Goal: Communication & Community: Answer question/provide support

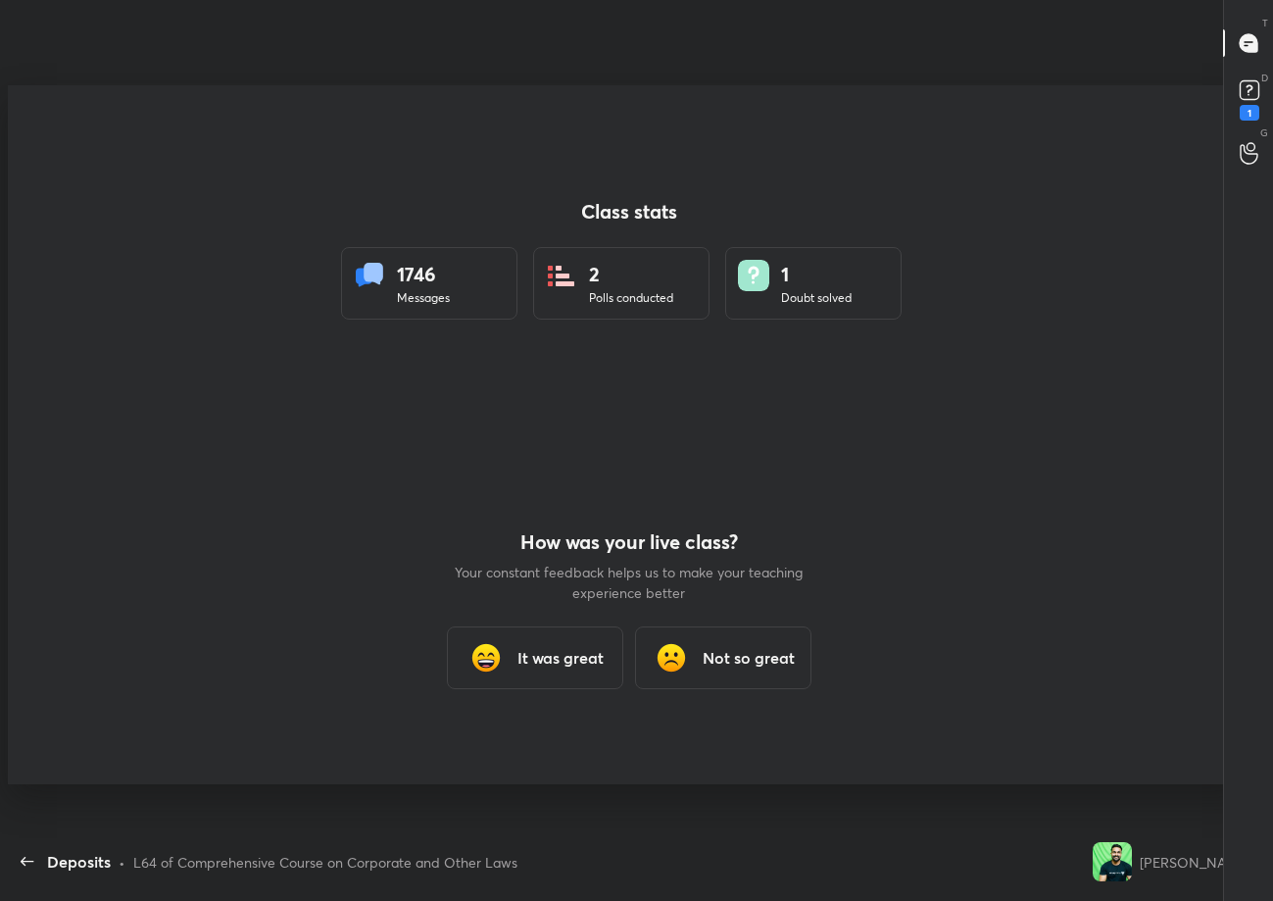
scroll to position [97221, 96740]
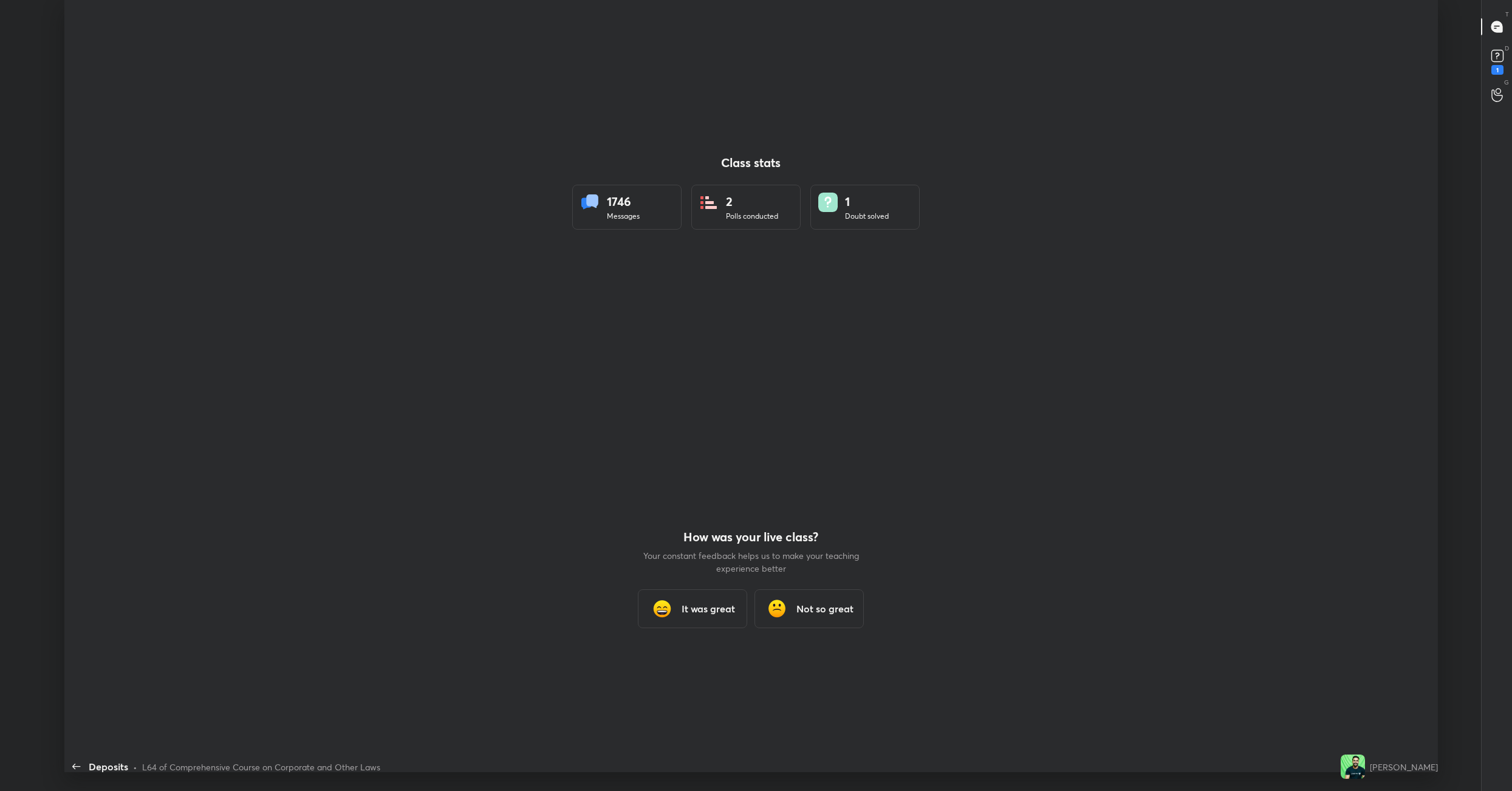
scroll to position [60035, 59249]
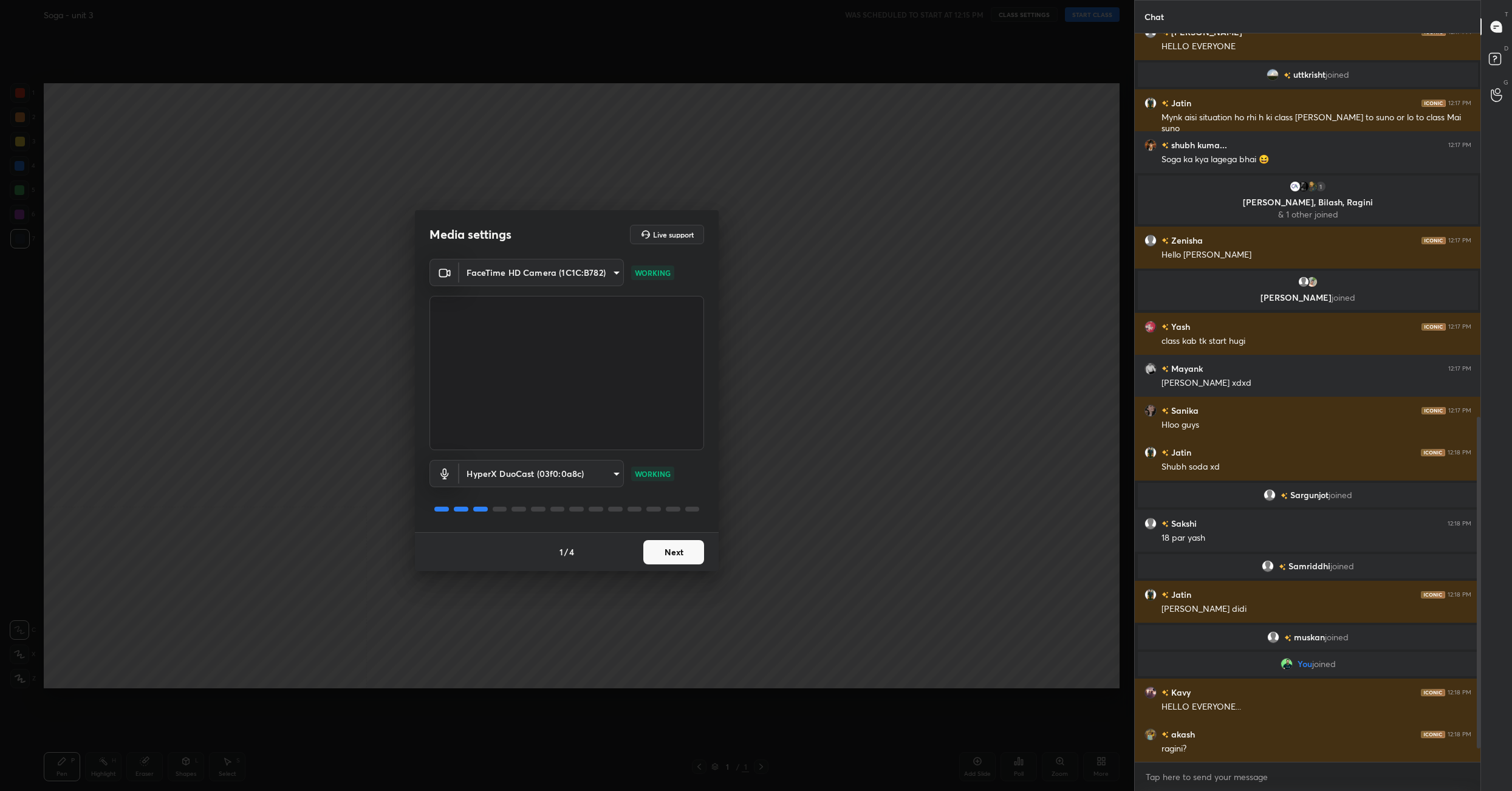
scroll to position [895, 0]
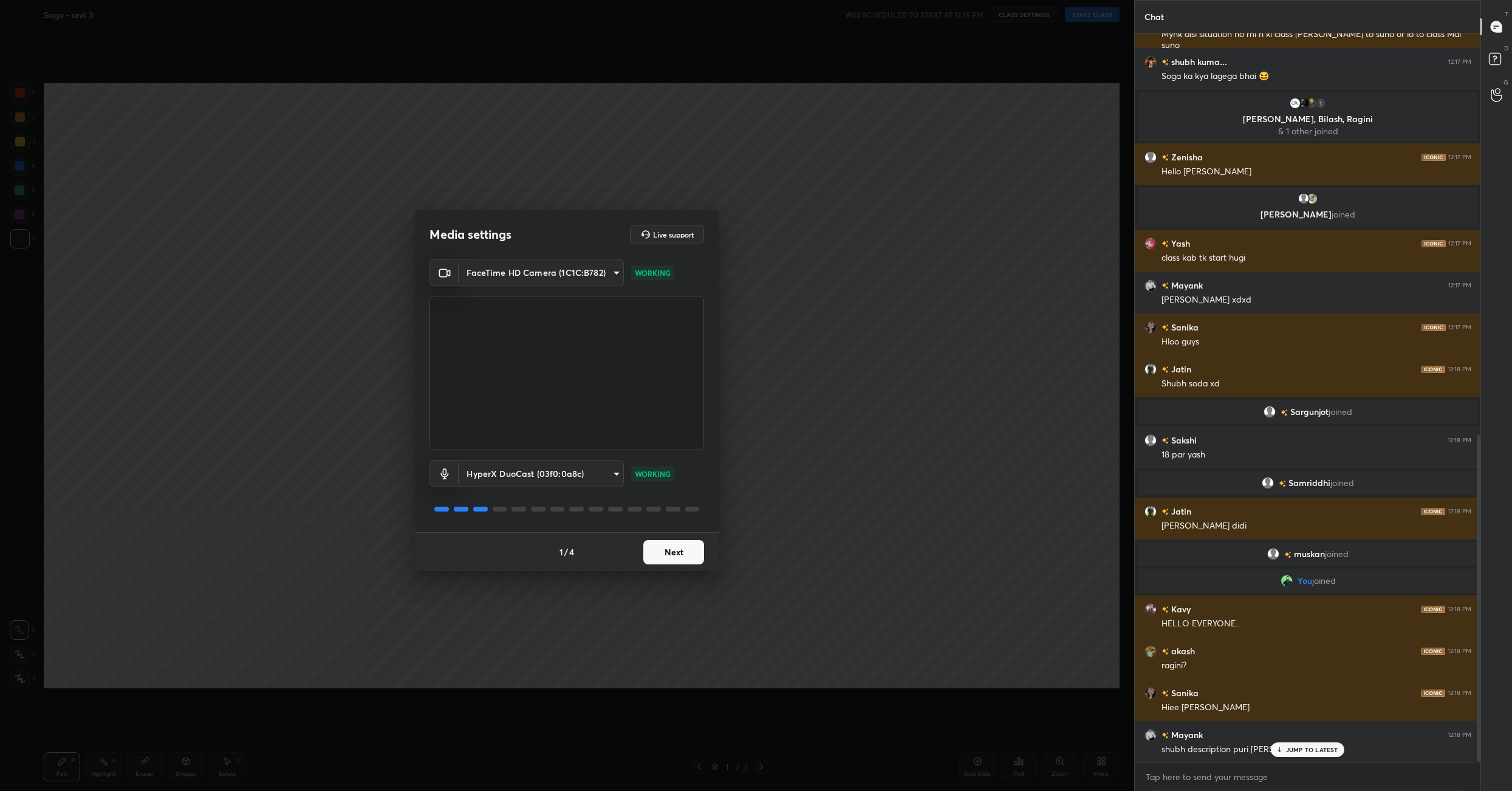
click at [657, 551] on button "Next" at bounding box center [674, 552] width 61 height 24
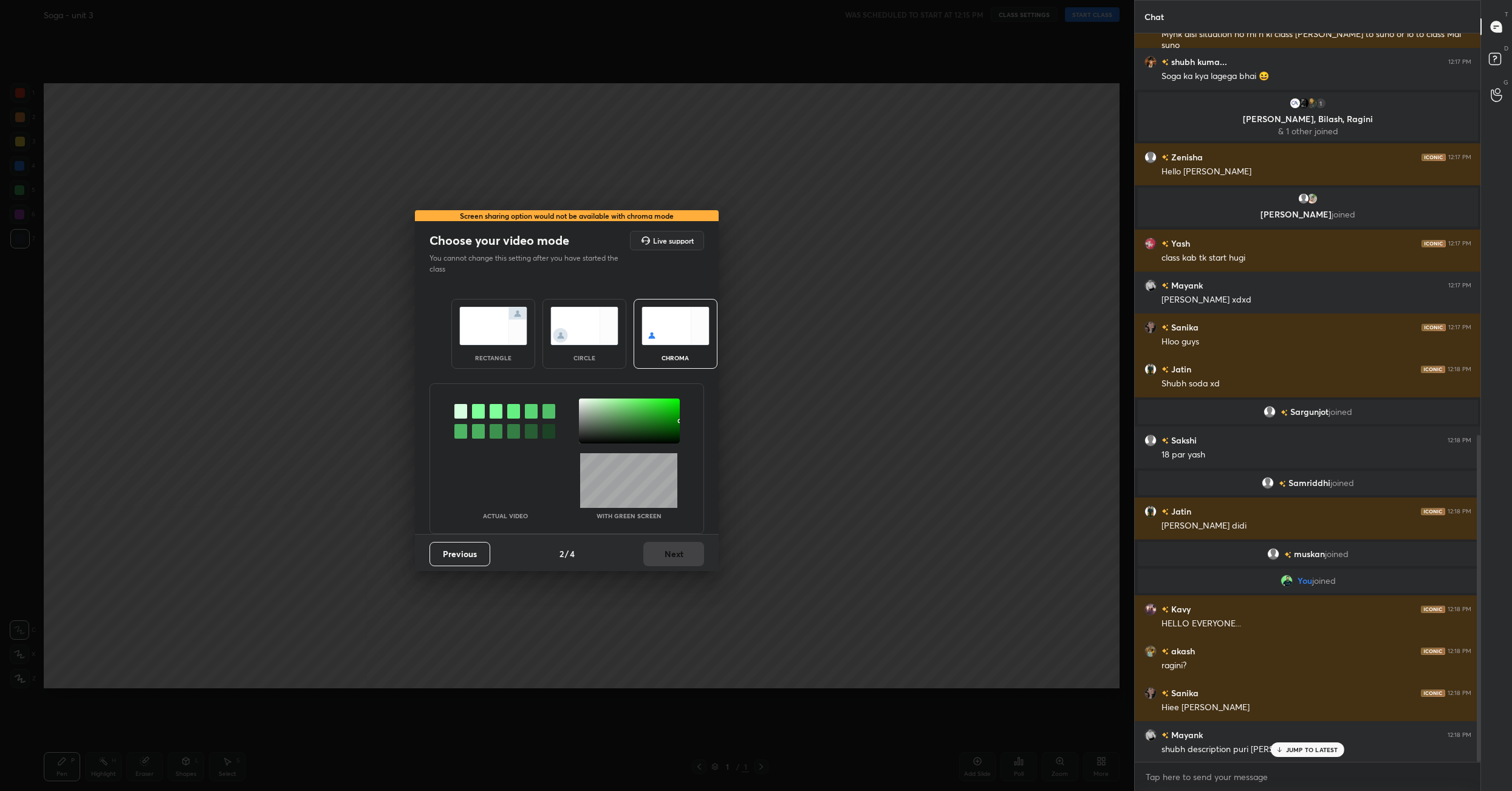
click at [506, 341] on img at bounding box center [493, 326] width 68 height 38
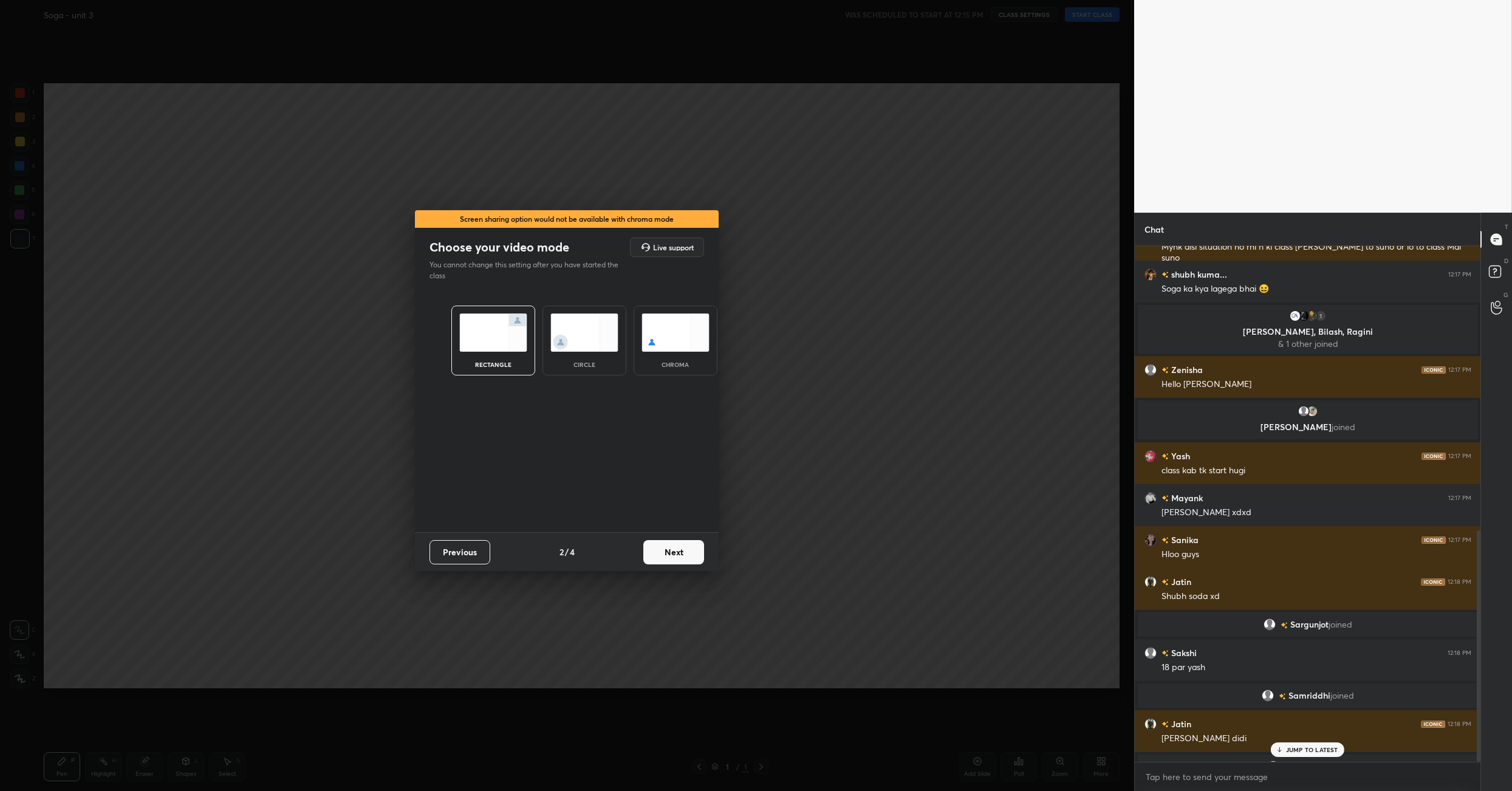
scroll to position [1149, 0]
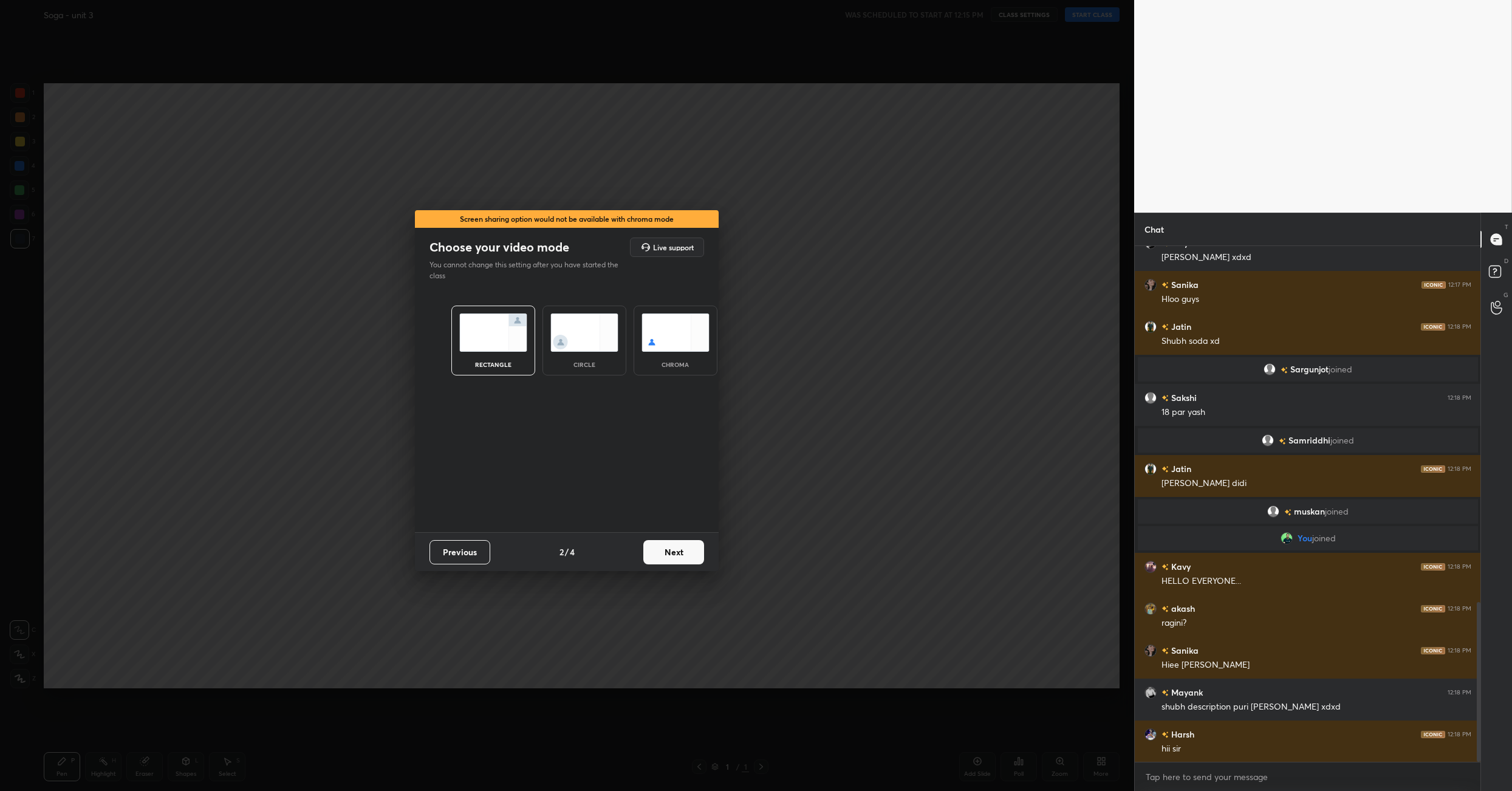
click at [687, 563] on button "Next" at bounding box center [674, 552] width 61 height 24
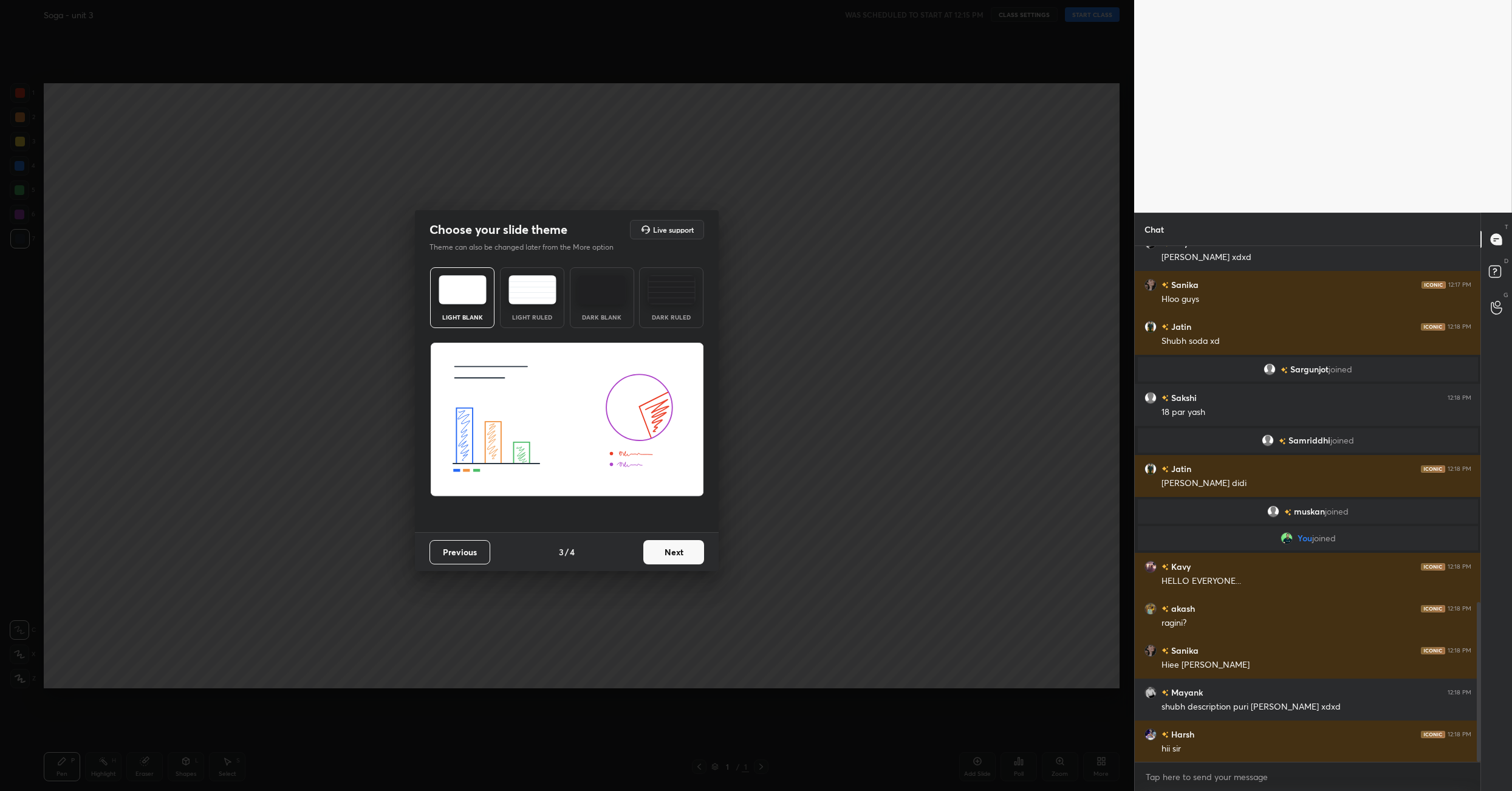
click at [687, 563] on button "Next" at bounding box center [674, 552] width 61 height 24
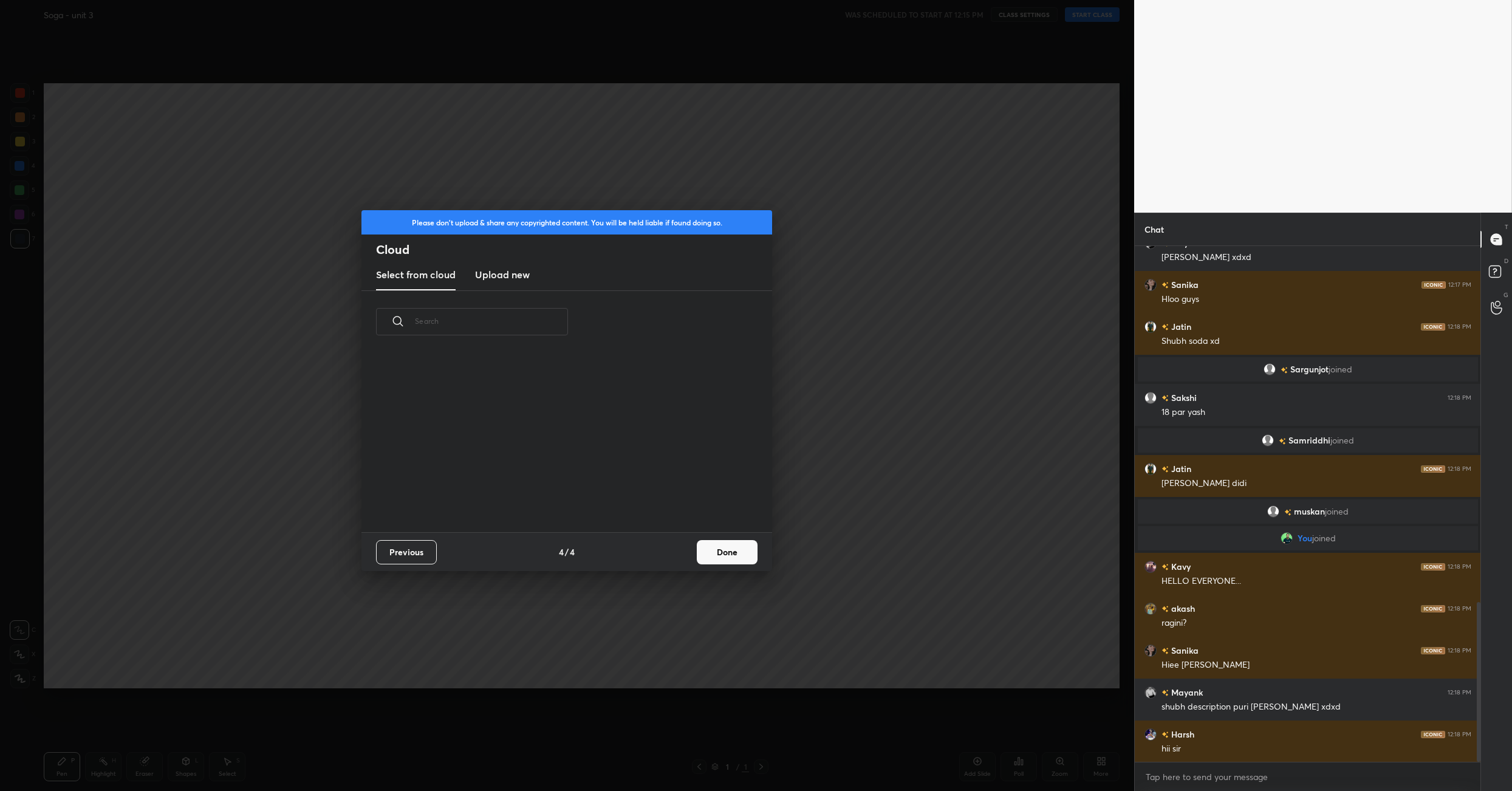
scroll to position [121, 389]
click at [709, 564] on div "Previous 4 / 4 Done" at bounding box center [567, 551] width 410 height 39
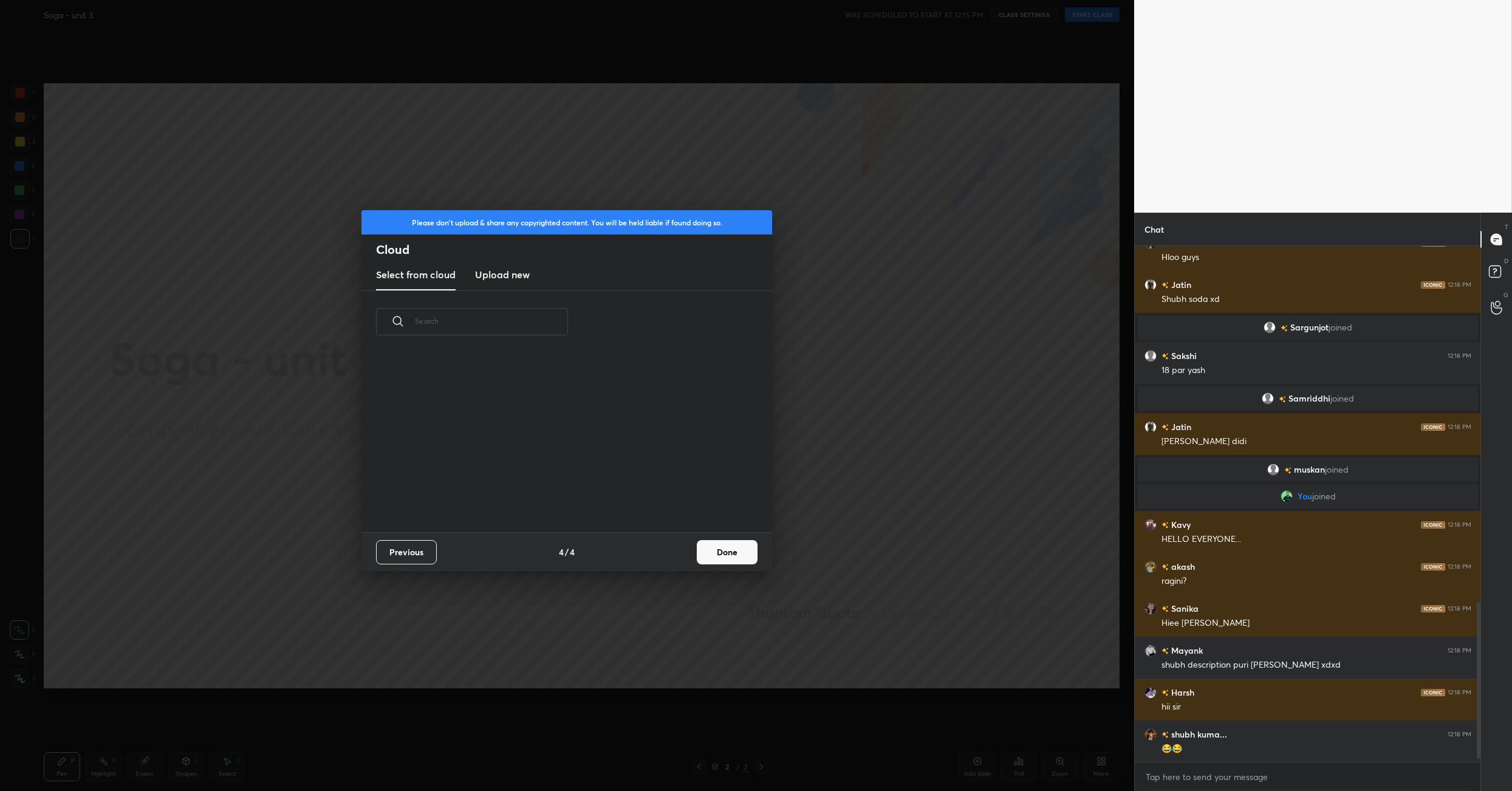
click at [717, 554] on button "Done" at bounding box center [727, 552] width 61 height 24
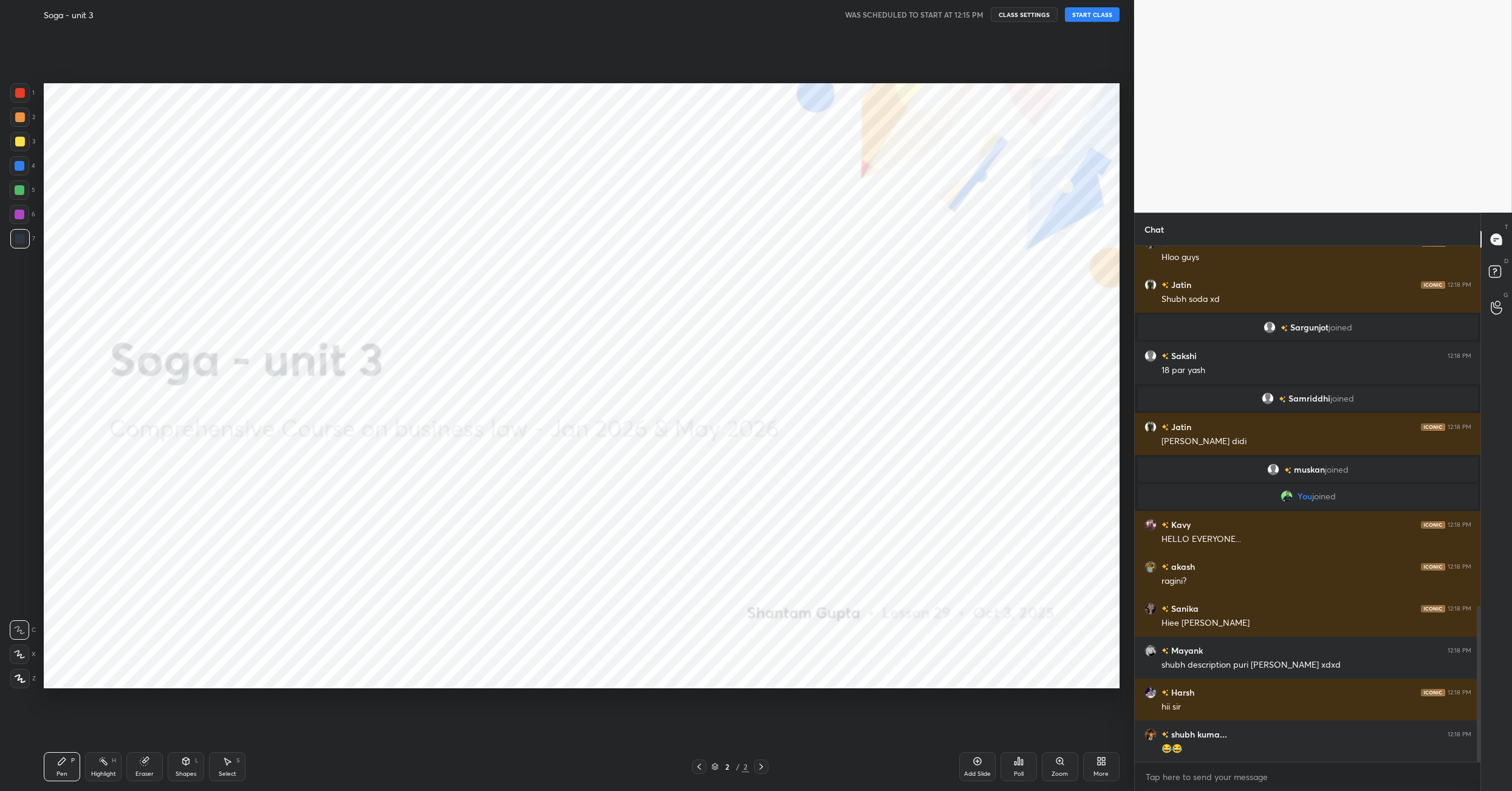
click at [1107, 17] on button "START CLASS" at bounding box center [1092, 15] width 55 height 15
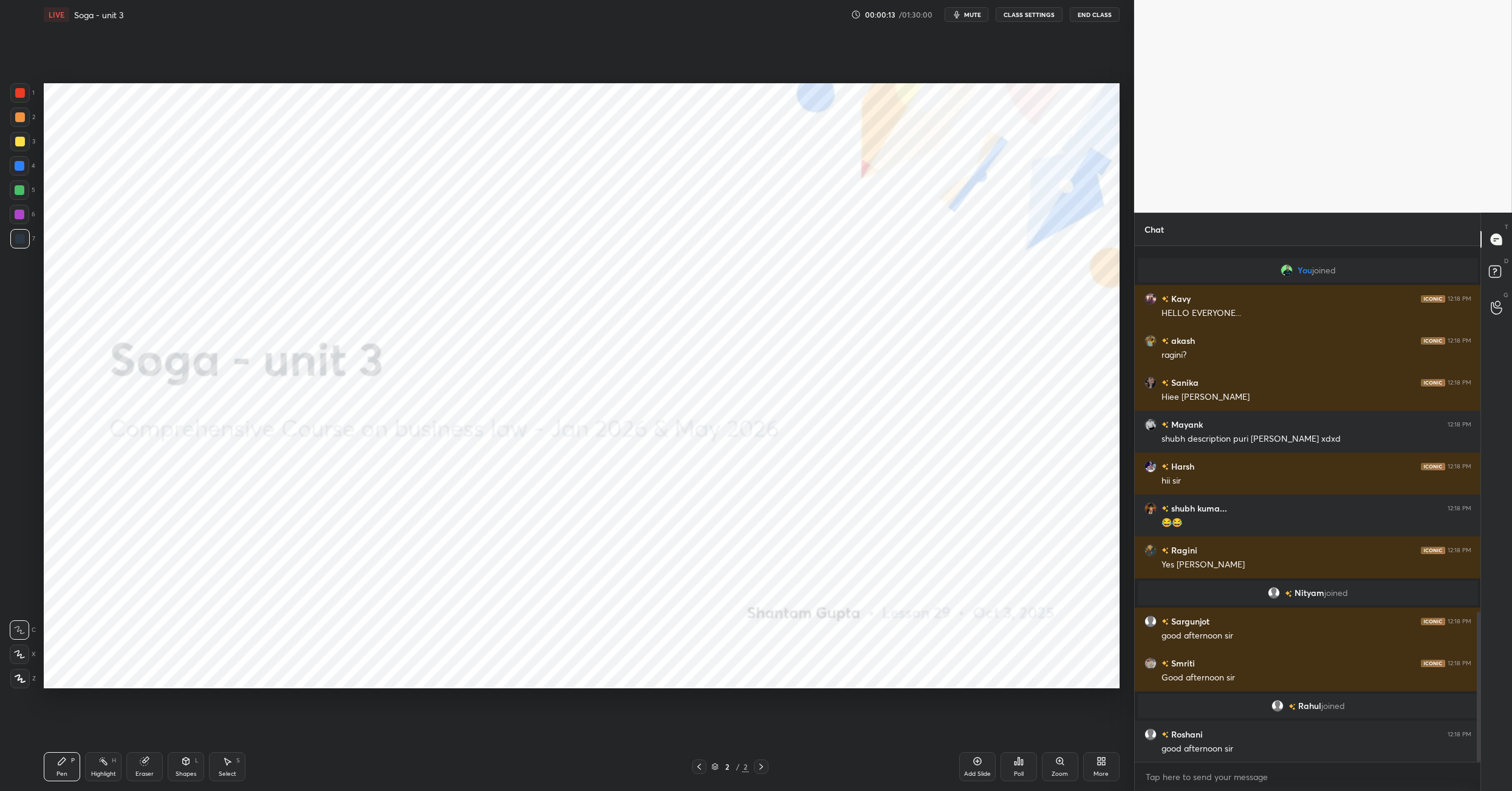
scroll to position [0, 0]
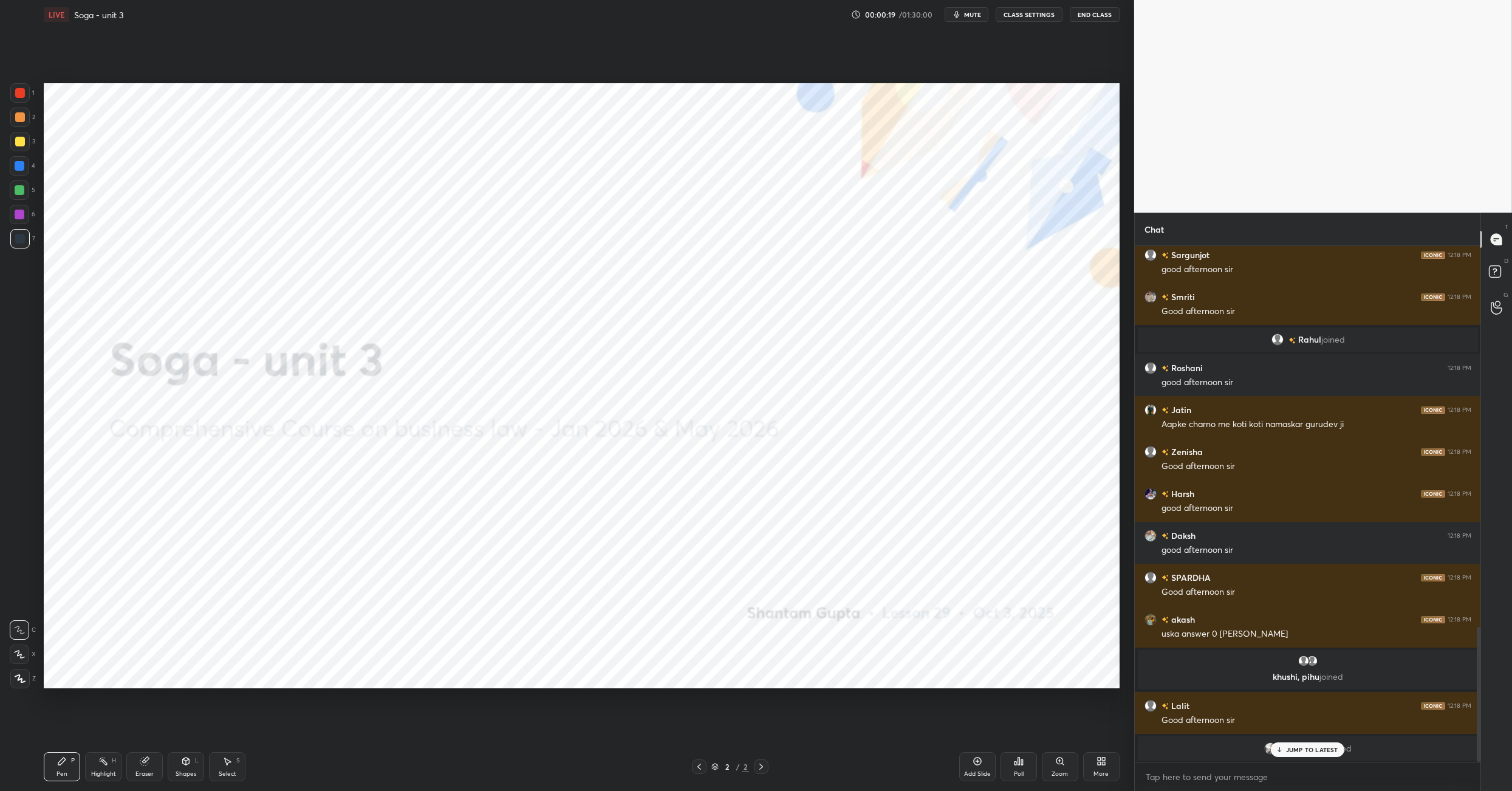
click at [1102, 771] on div "More" at bounding box center [1101, 774] width 15 height 6
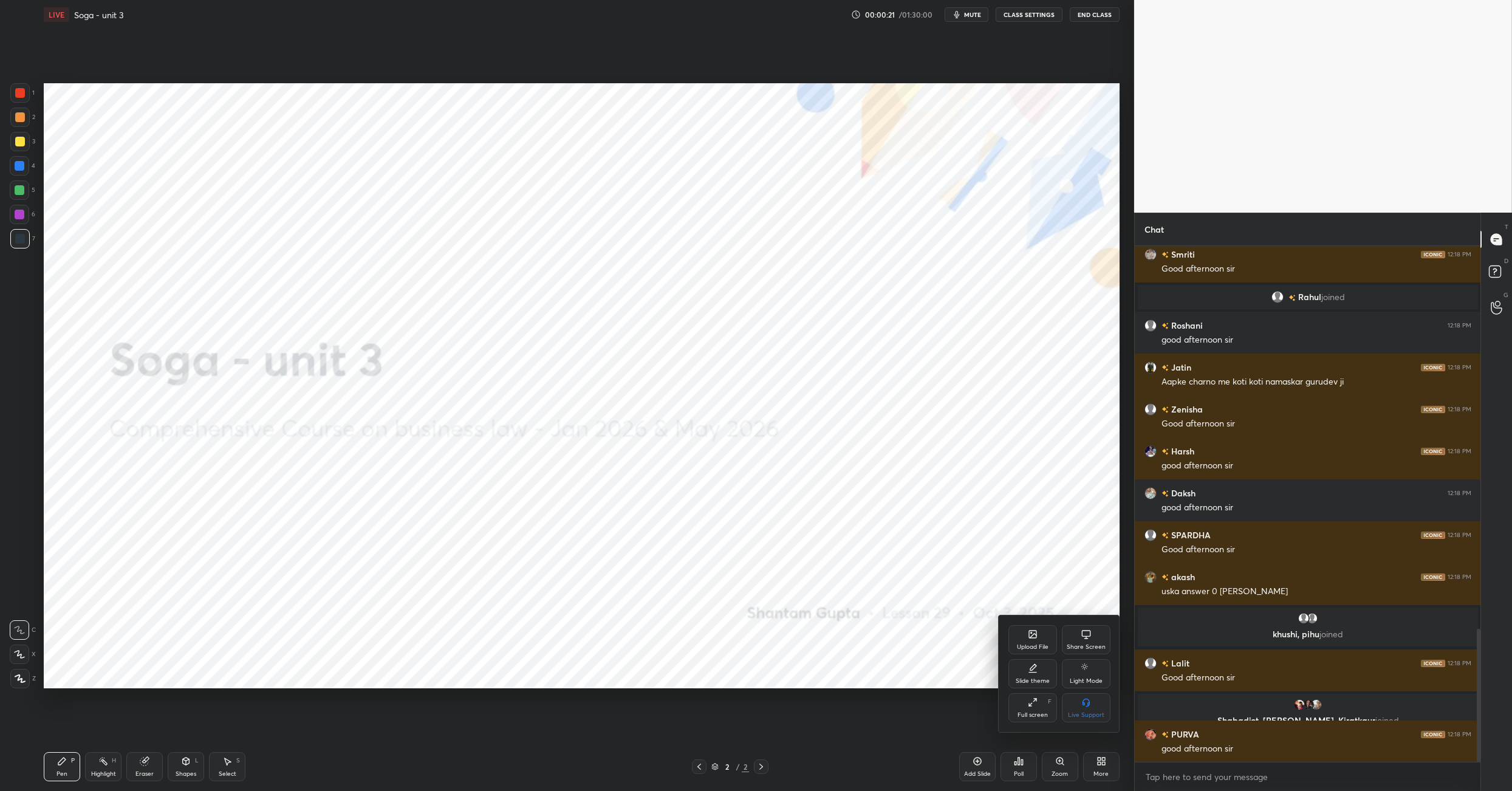
click at [1046, 646] on div "Upload File" at bounding box center [1032, 647] width 32 height 6
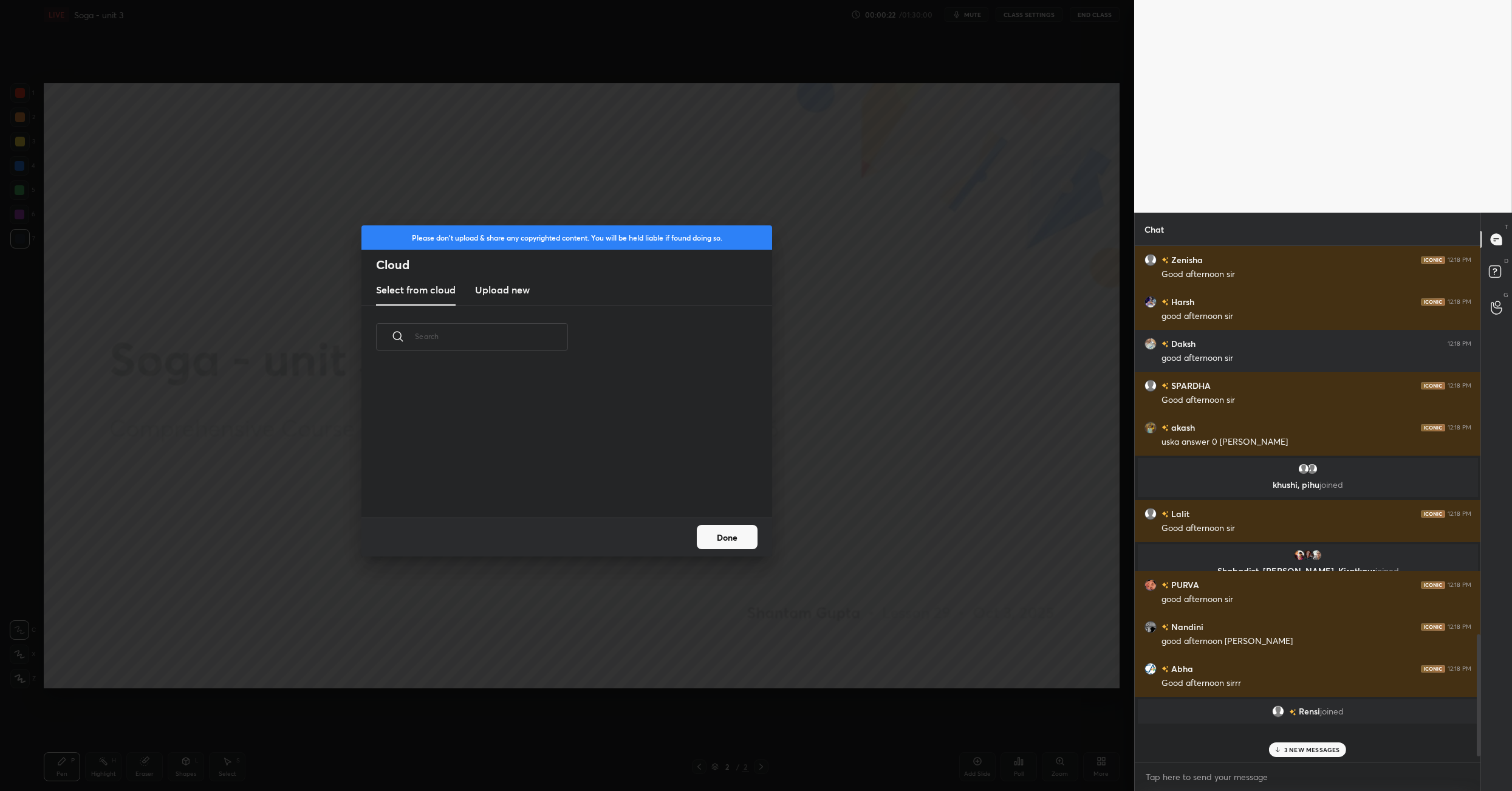
click at [514, 288] on h3 "Upload new" at bounding box center [502, 290] width 55 height 15
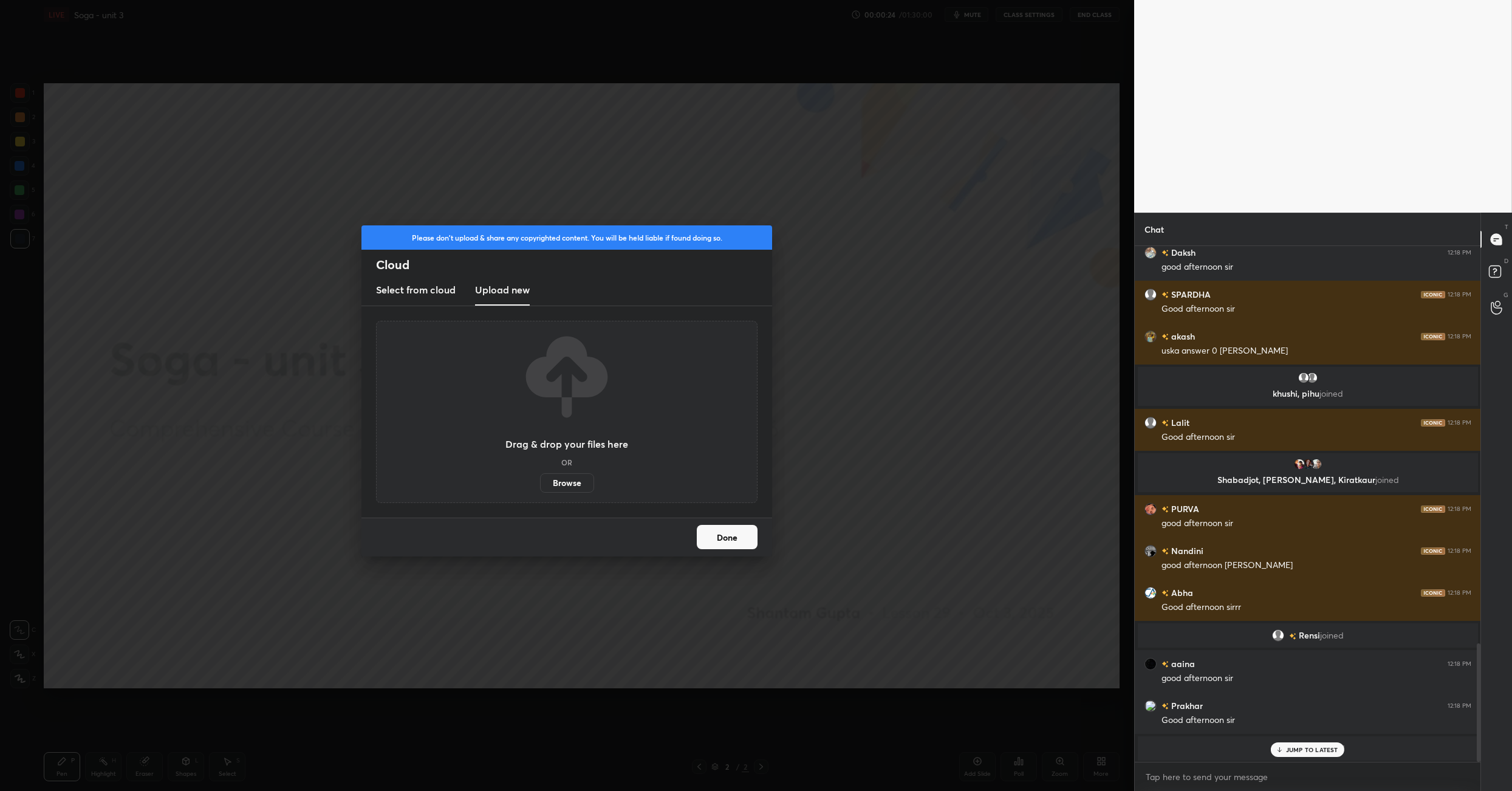
click at [556, 476] on label "Browse" at bounding box center [567, 482] width 54 height 19
click at [540, 476] on input "Browse" at bounding box center [540, 482] width 0 height 19
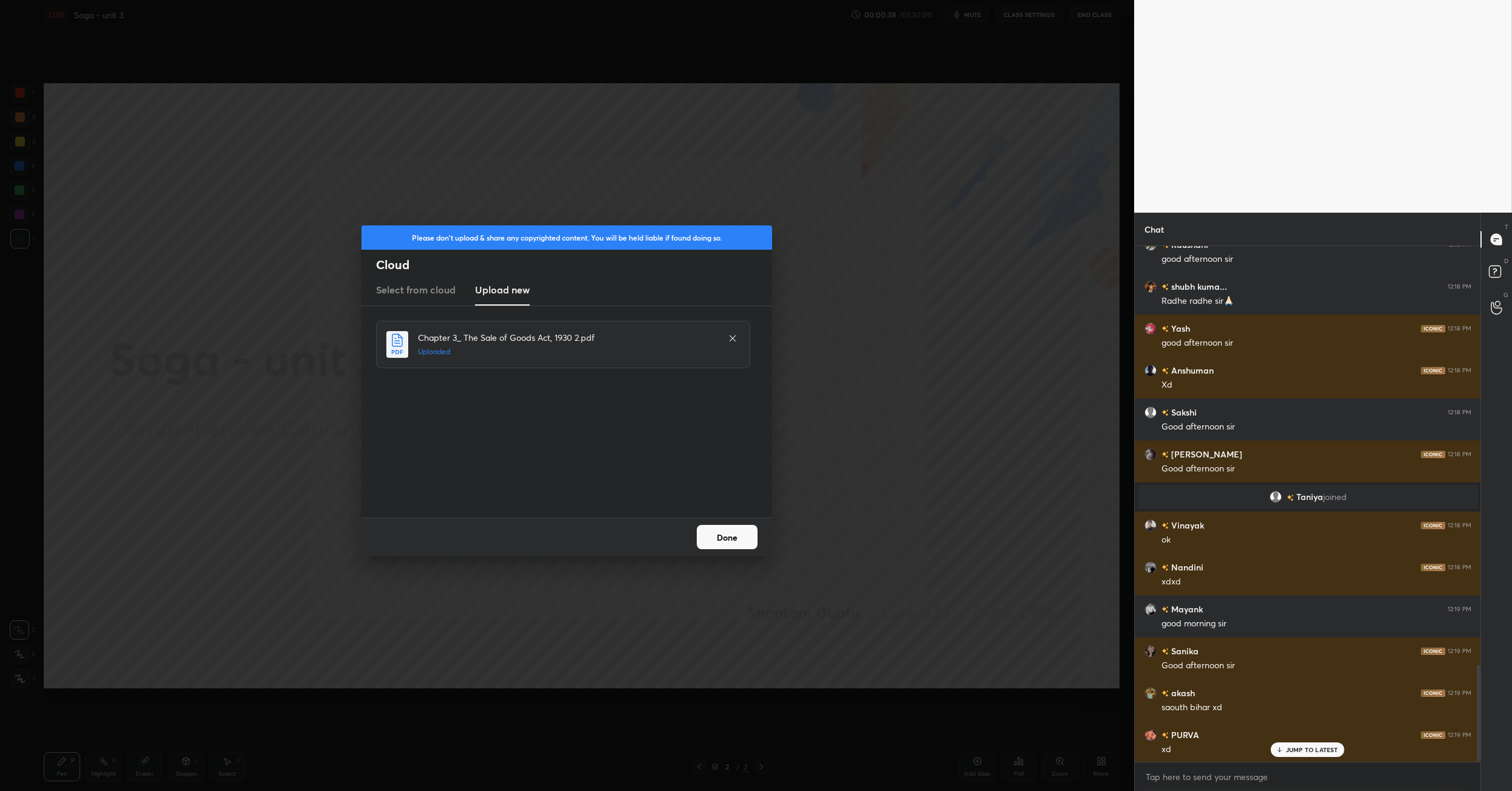
click at [726, 541] on button "Done" at bounding box center [727, 537] width 61 height 24
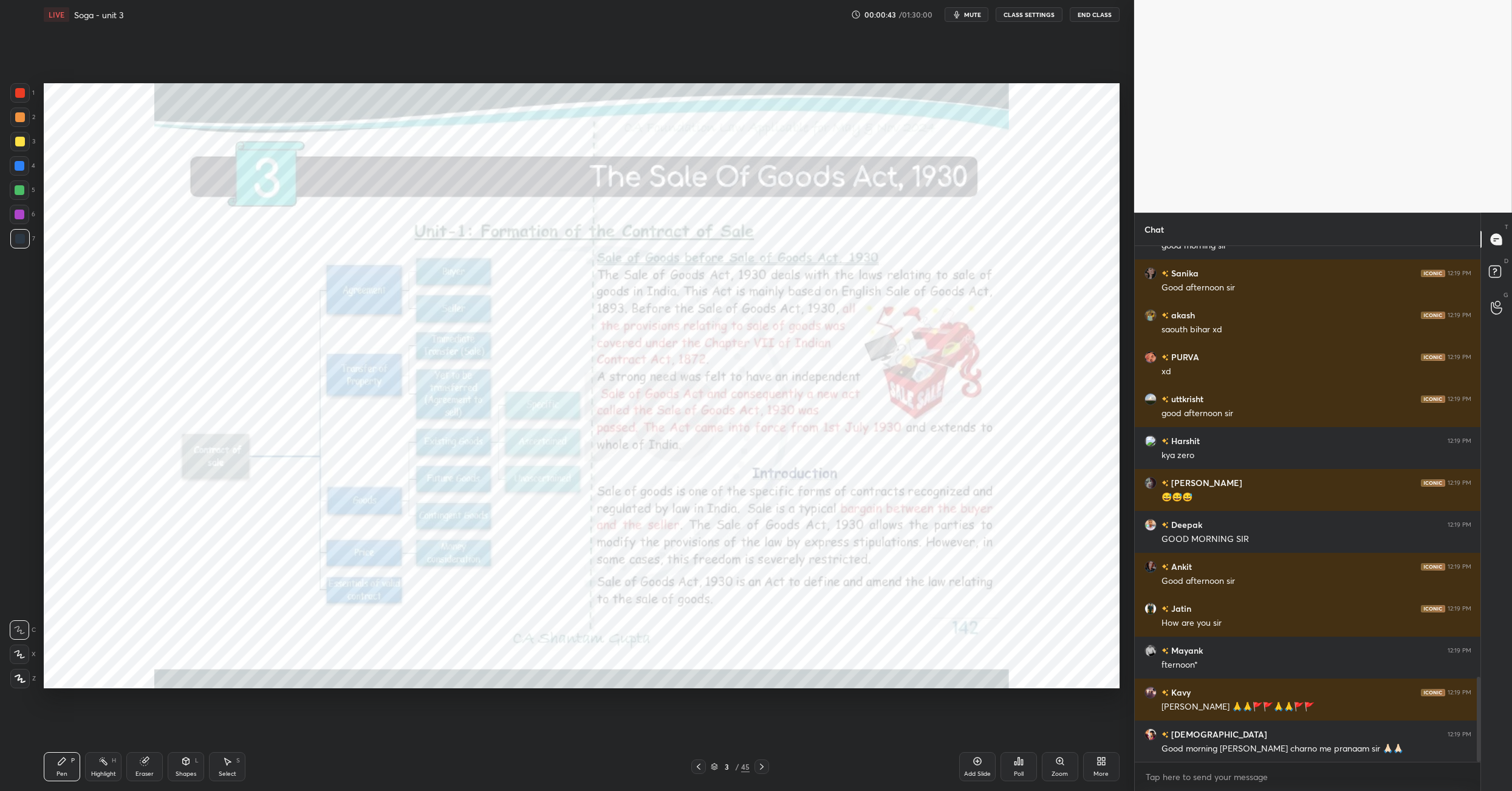
click at [1108, 754] on div "More" at bounding box center [1101, 766] width 37 height 29
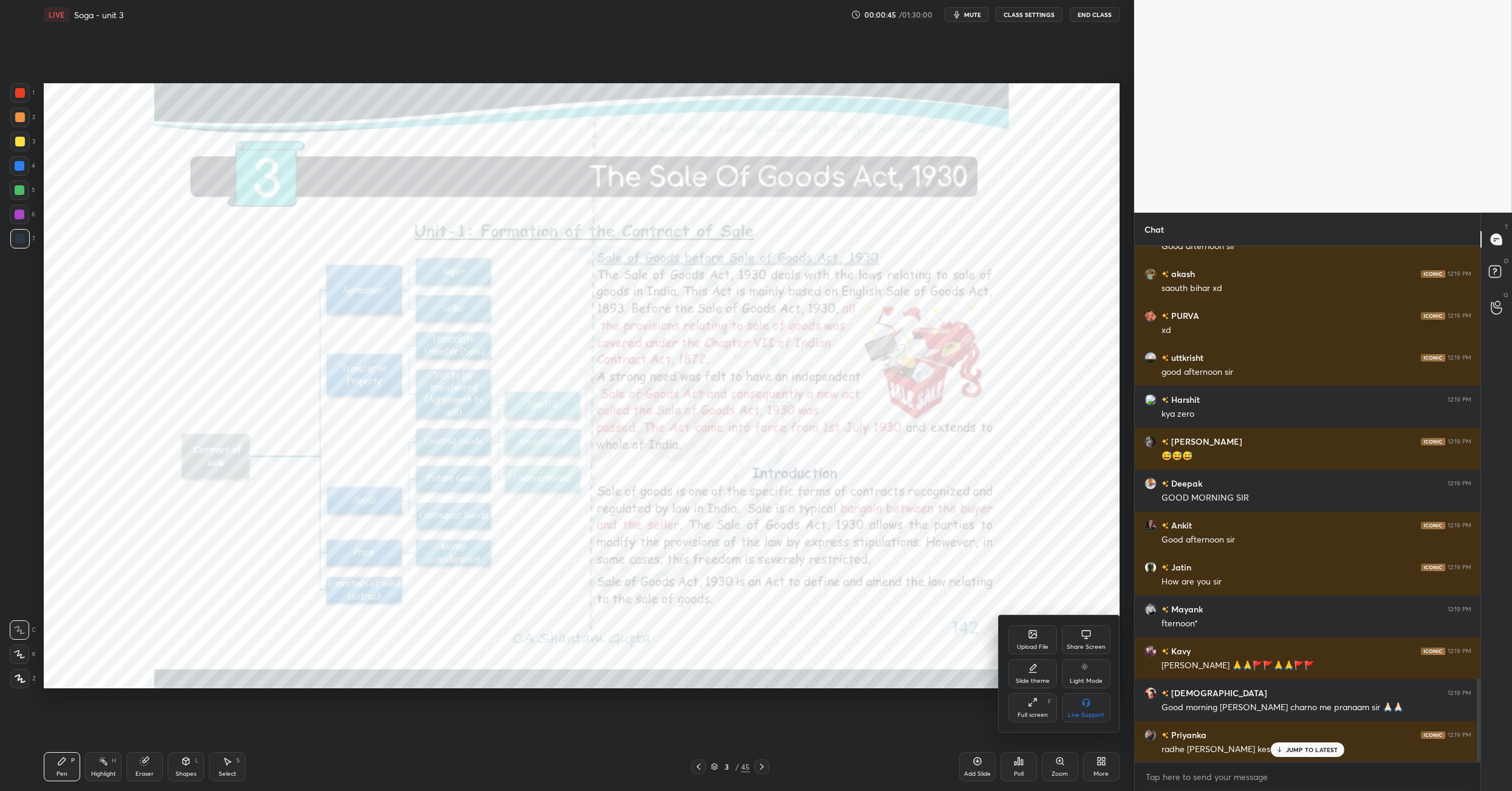
click at [1030, 679] on div "Slide theme" at bounding box center [1033, 681] width 34 height 6
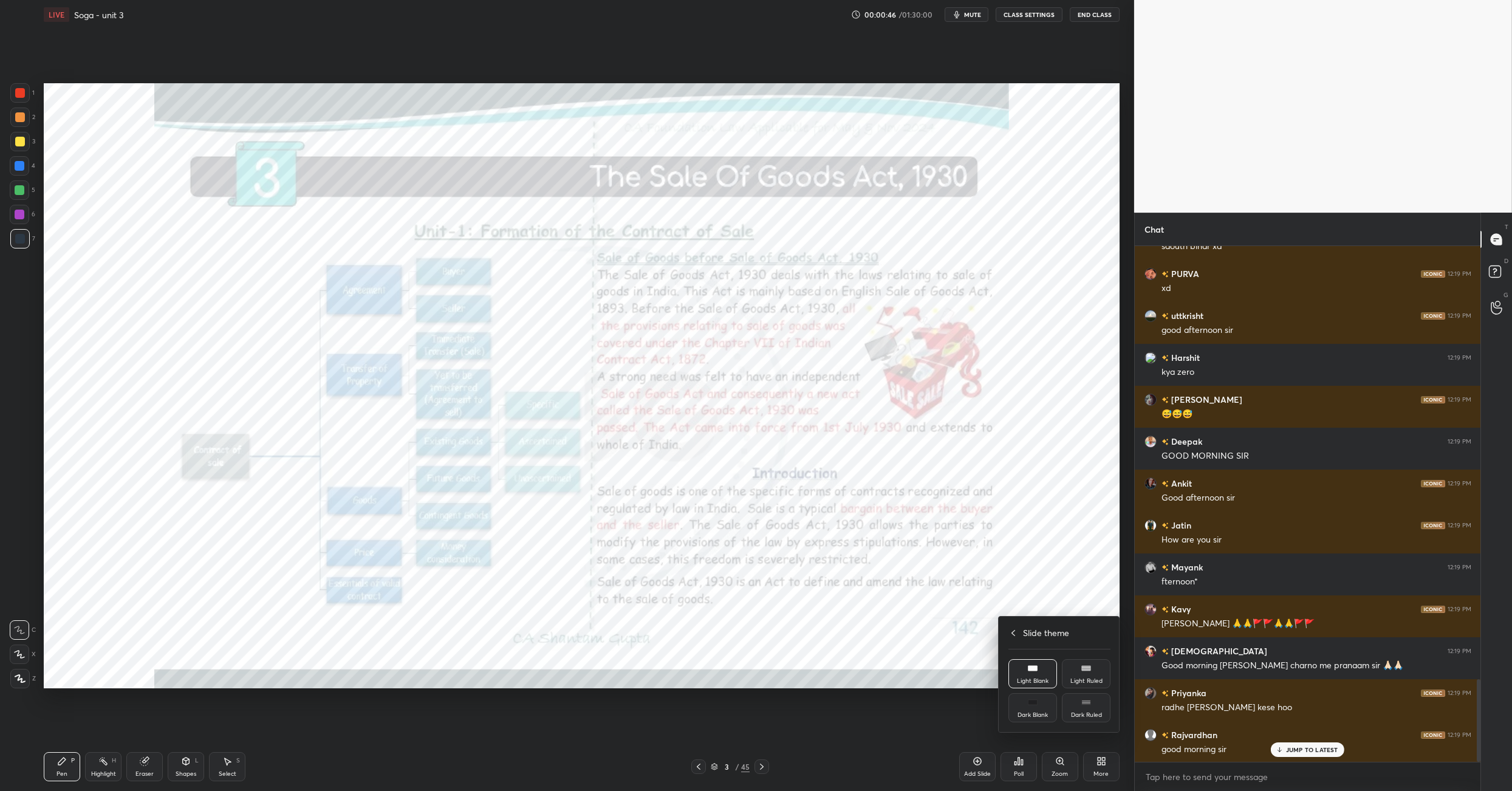
click at [1024, 704] on div "Dark Blank" at bounding box center [1033, 707] width 48 height 29
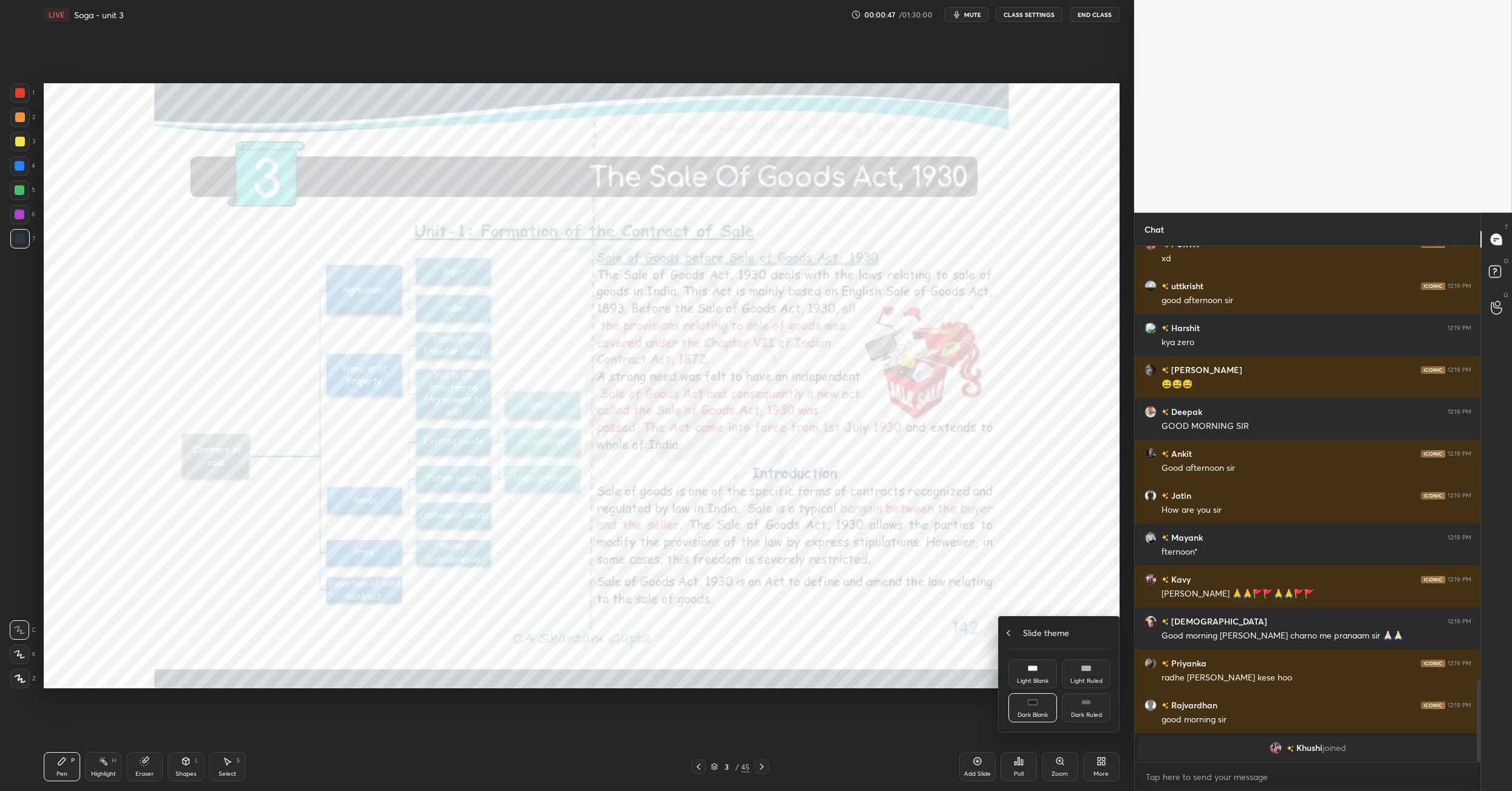
click at [1015, 634] on div "Slide theme" at bounding box center [1059, 632] width 102 height 13
click at [969, 673] on div at bounding box center [756, 396] width 1512 height 791
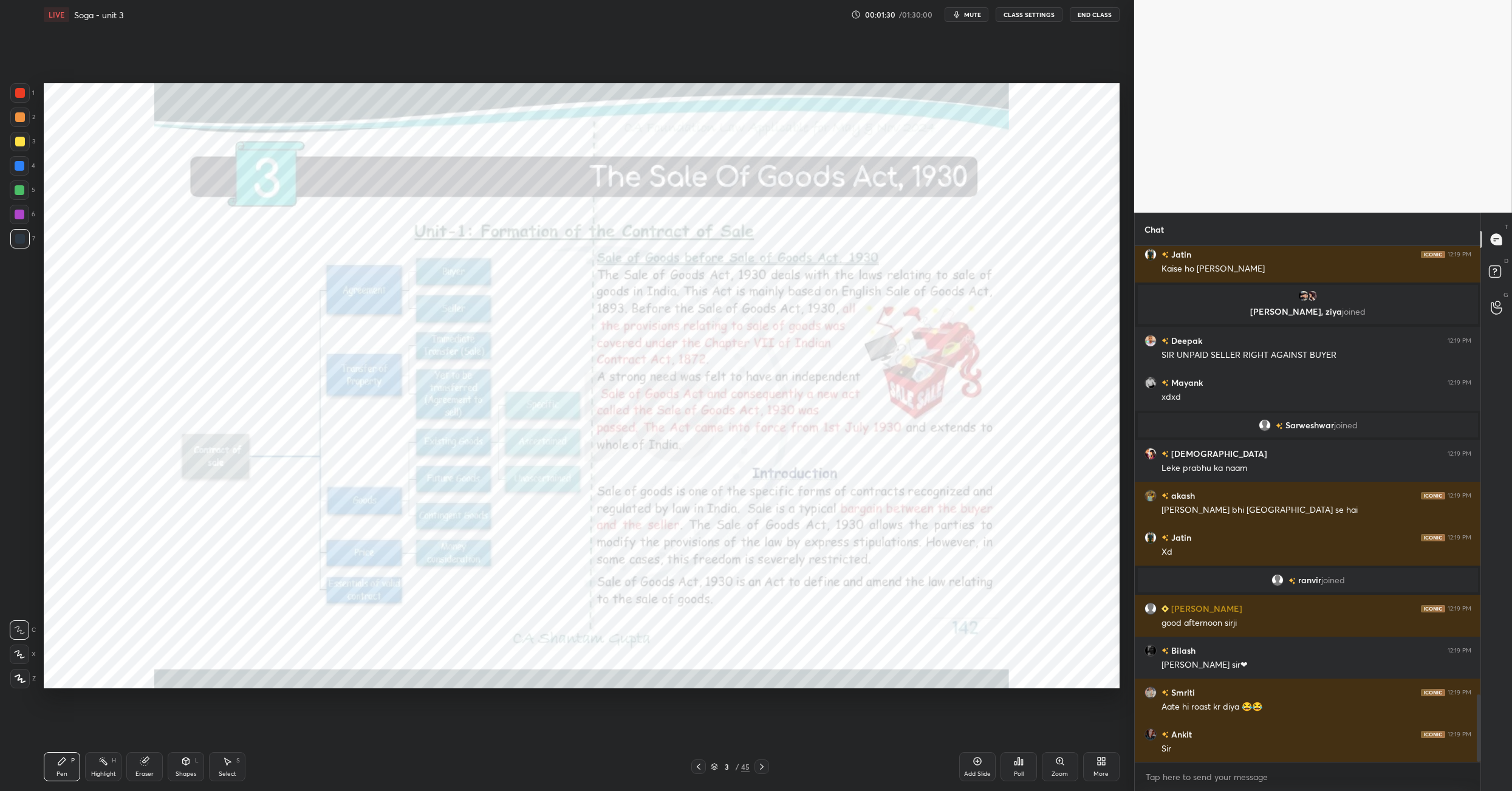
scroll to position [3479, 0]
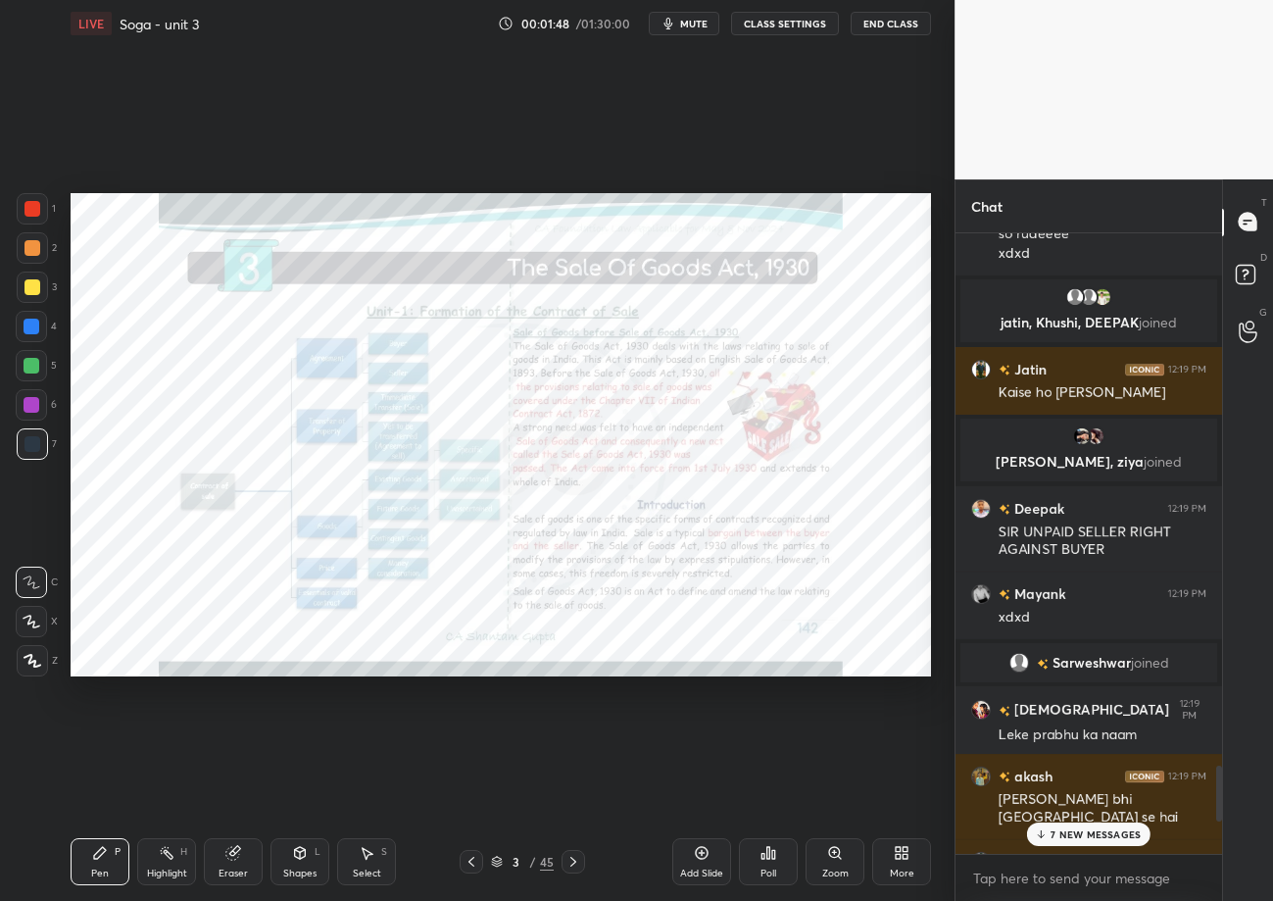
click at [1128, 832] on p "7 NEW MESSAGES" at bounding box center [1096, 834] width 90 height 12
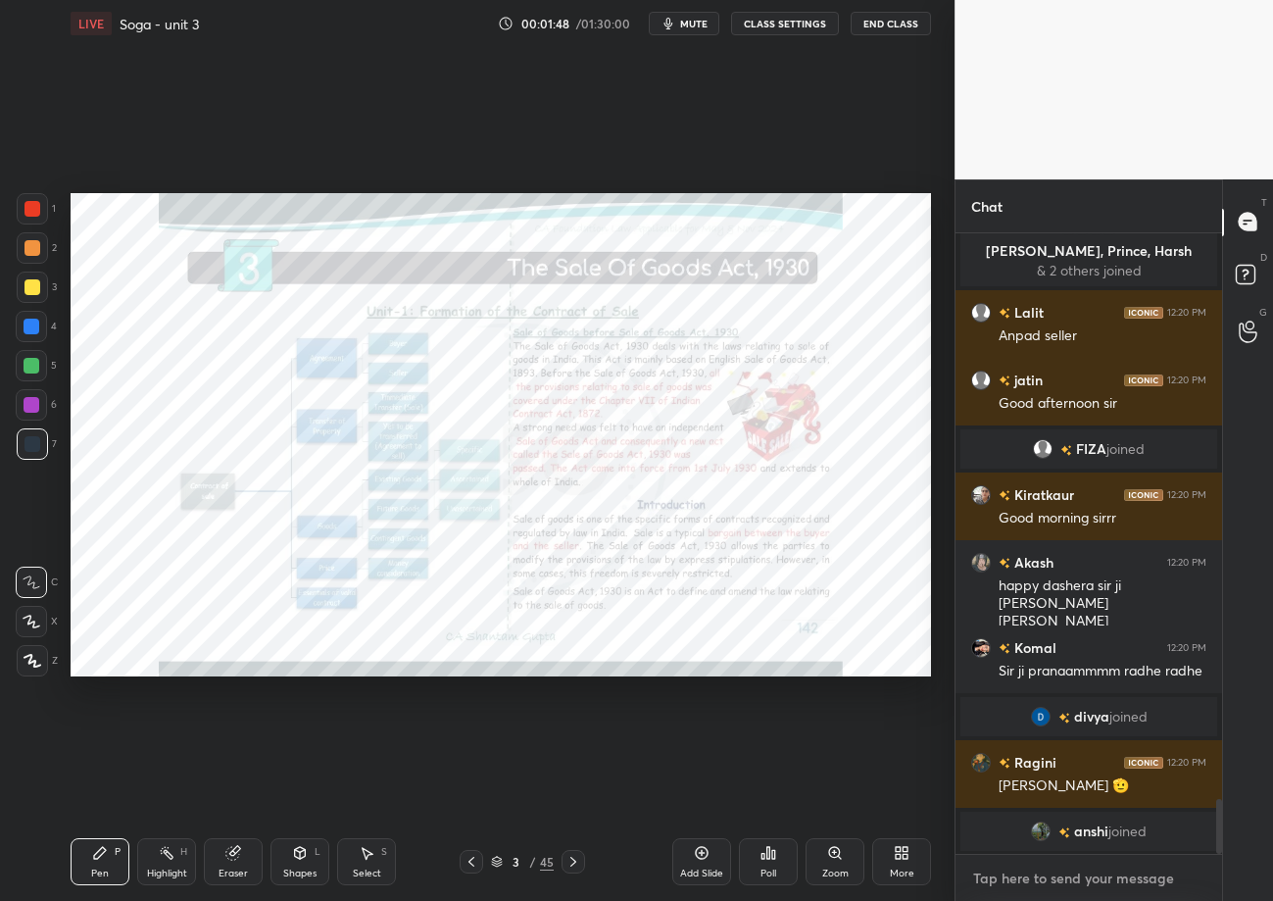
type textarea "x"
click at [1091, 872] on textarea at bounding box center [1088, 877] width 235 height 31
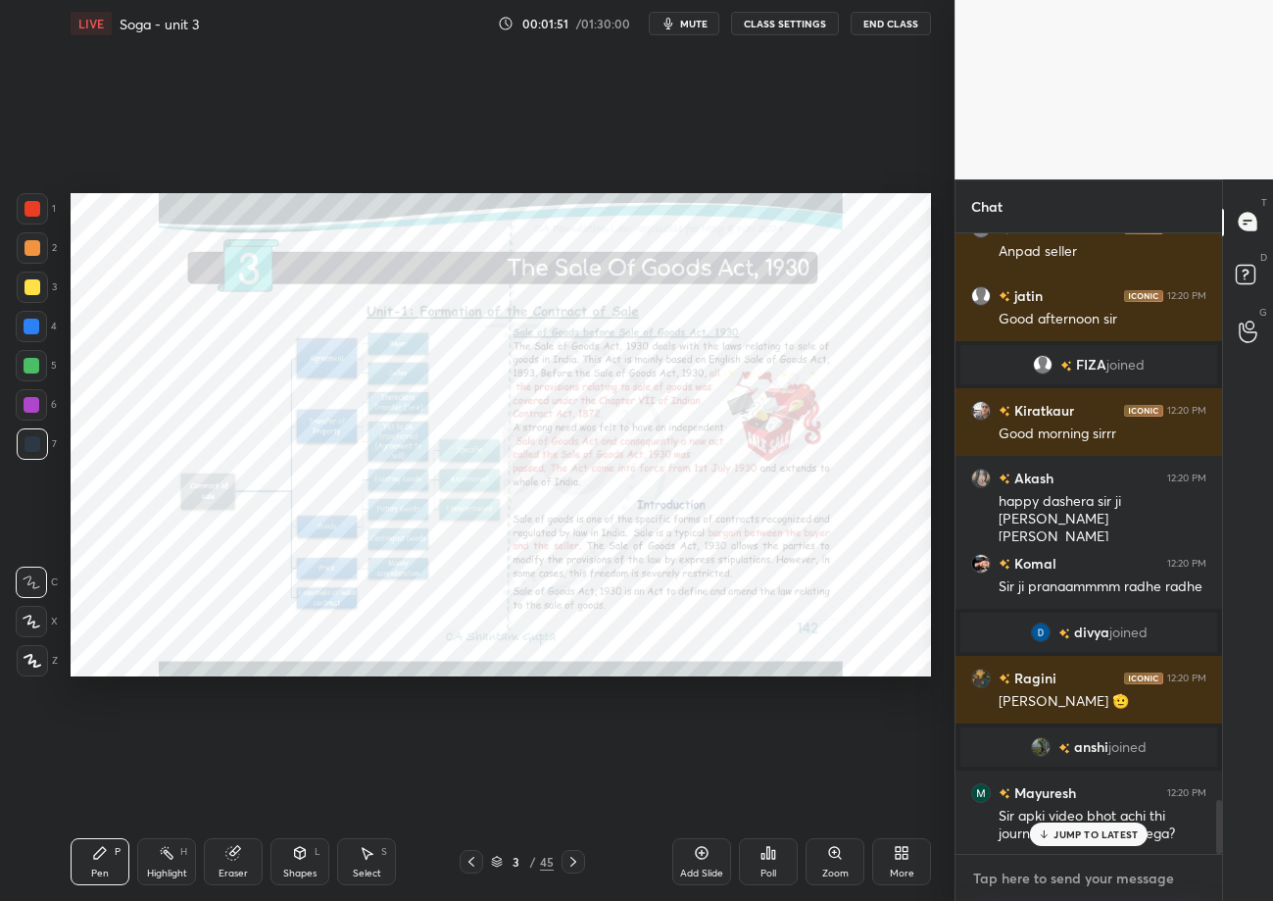
paste textarea "tele - [URL][DOMAIN_NAME] drive - [URL][DOMAIN_NAME] aws - [URL][DOMAIN_NAME]"
type textarea "tele - [URL][DOMAIN_NAME] drive - [URL][DOMAIN_NAME] aws - [URL][DOMAIN_NAME]"
type textarea "x"
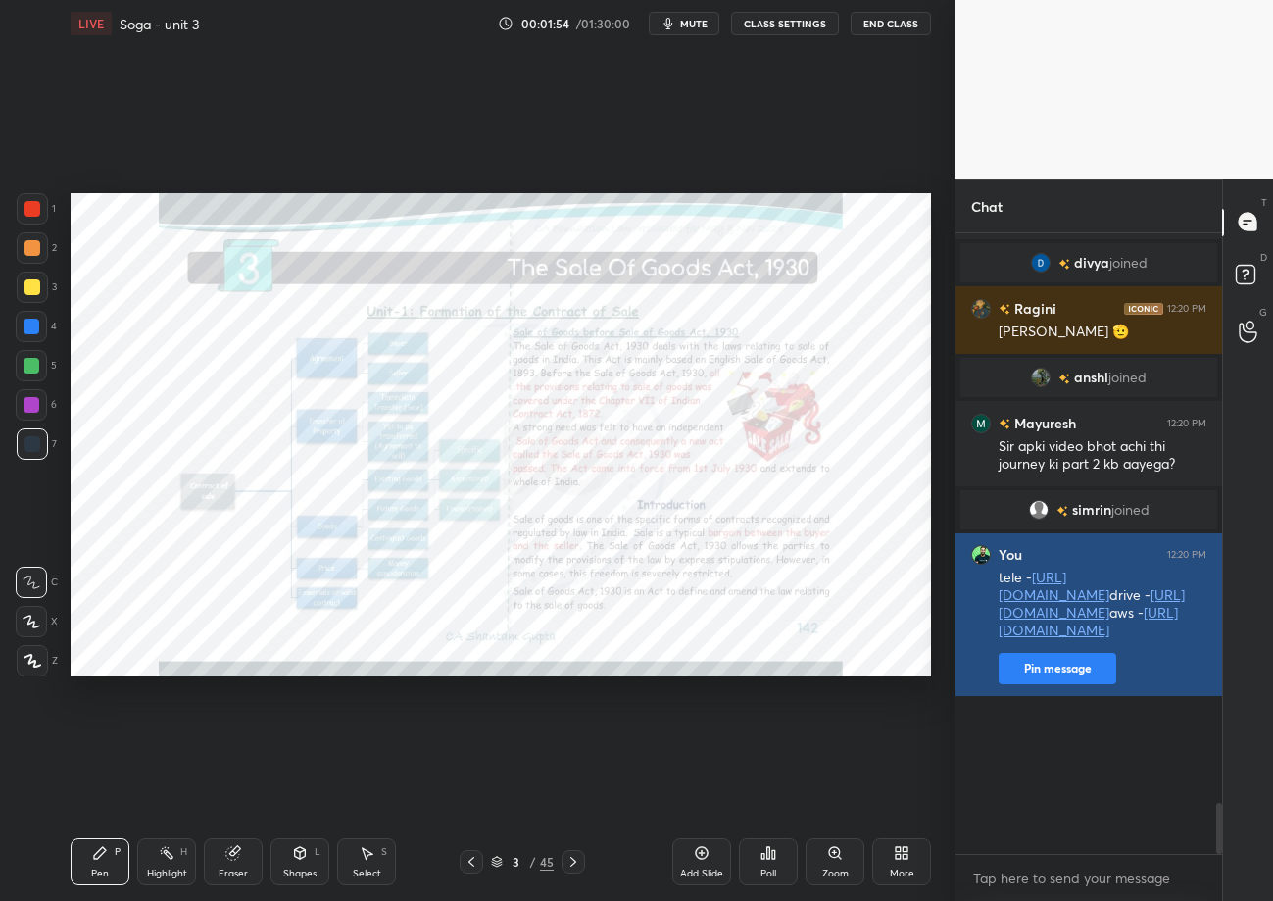
click at [1106, 684] on button "Pin message" at bounding box center [1058, 668] width 118 height 31
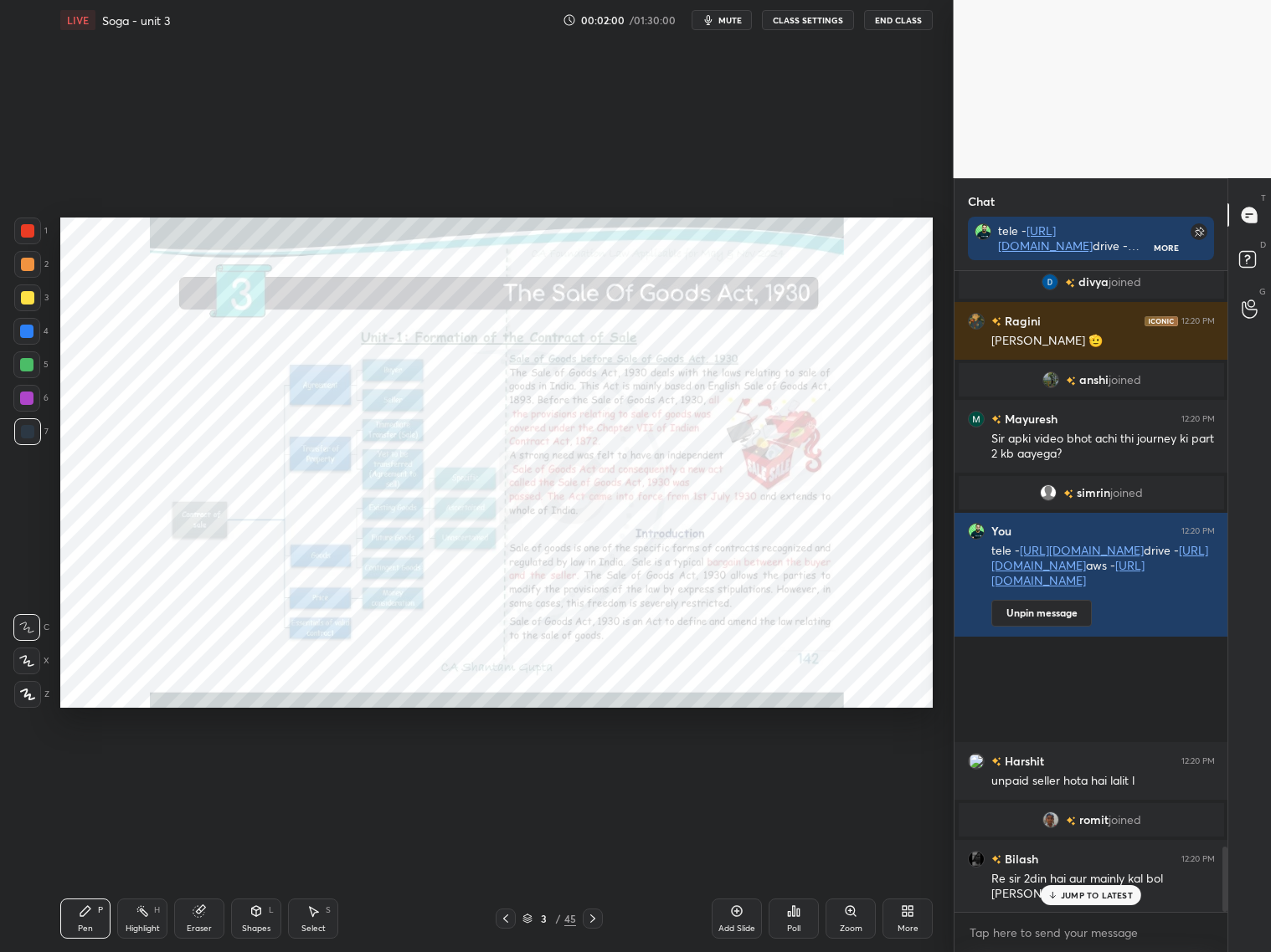
click at [595, 917] on icon at bounding box center [593, 919] width 14 height 14
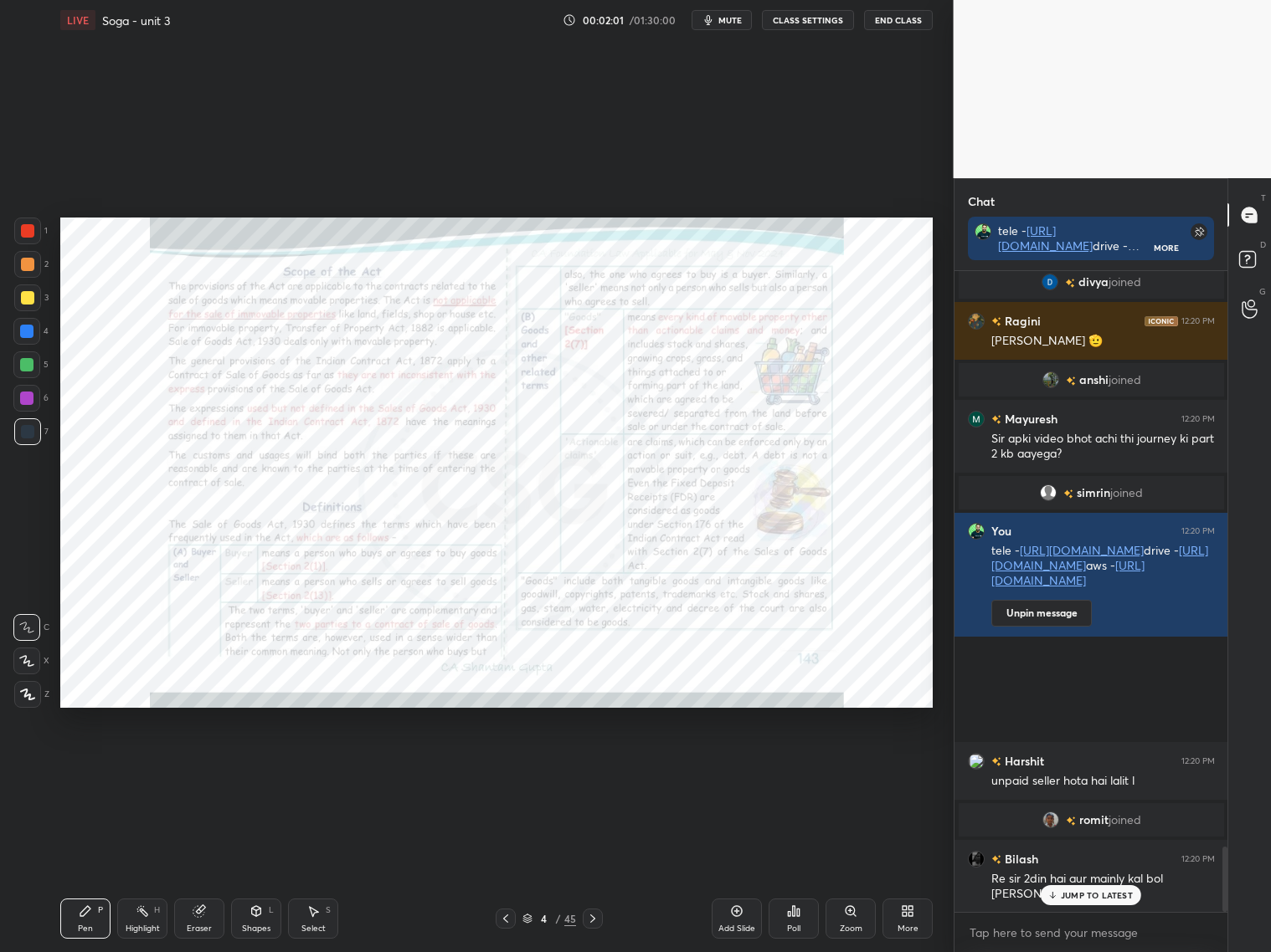
click at [595, 917] on icon at bounding box center [593, 919] width 14 height 14
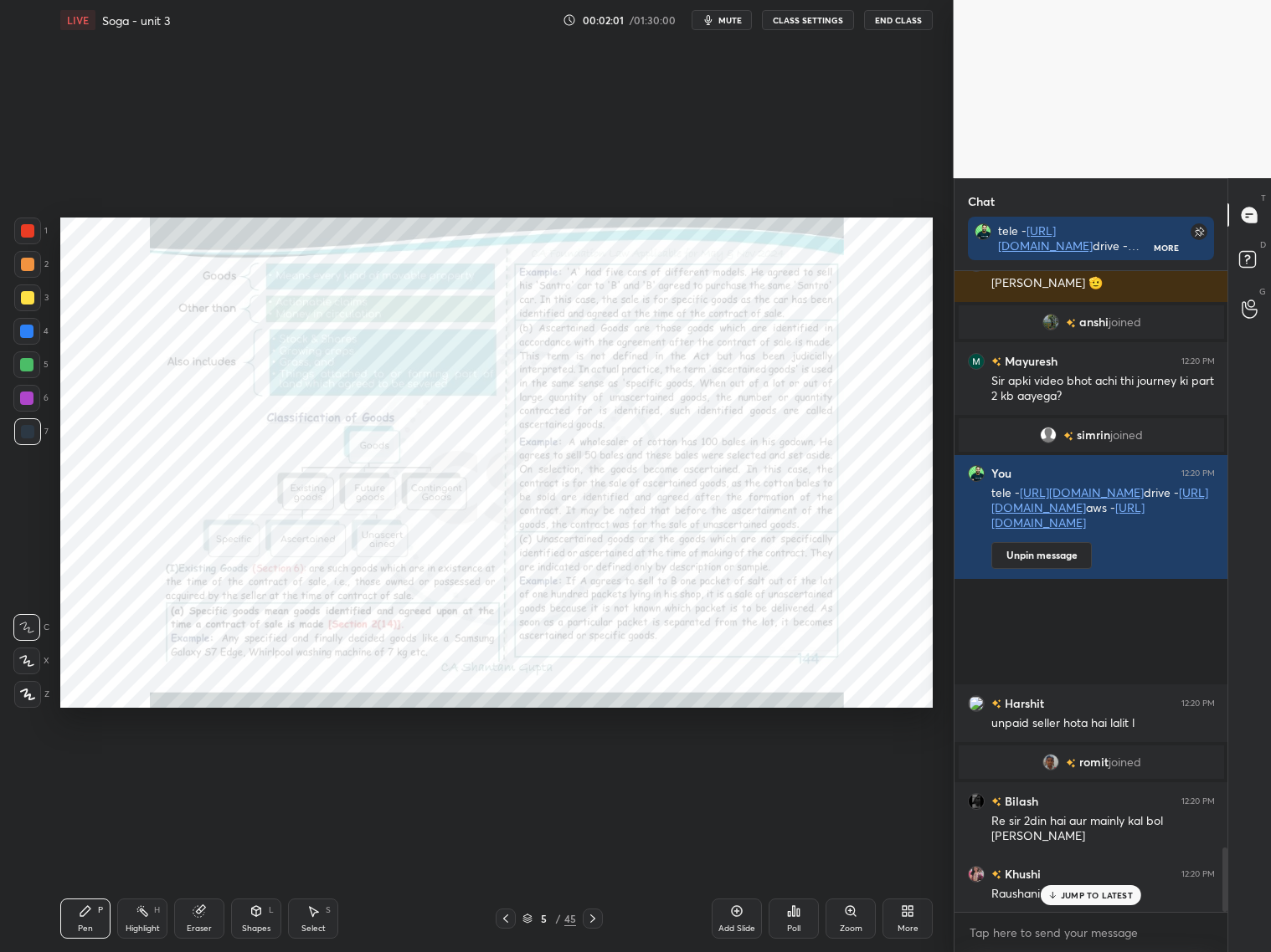
click at [595, 917] on icon at bounding box center [593, 919] width 14 height 14
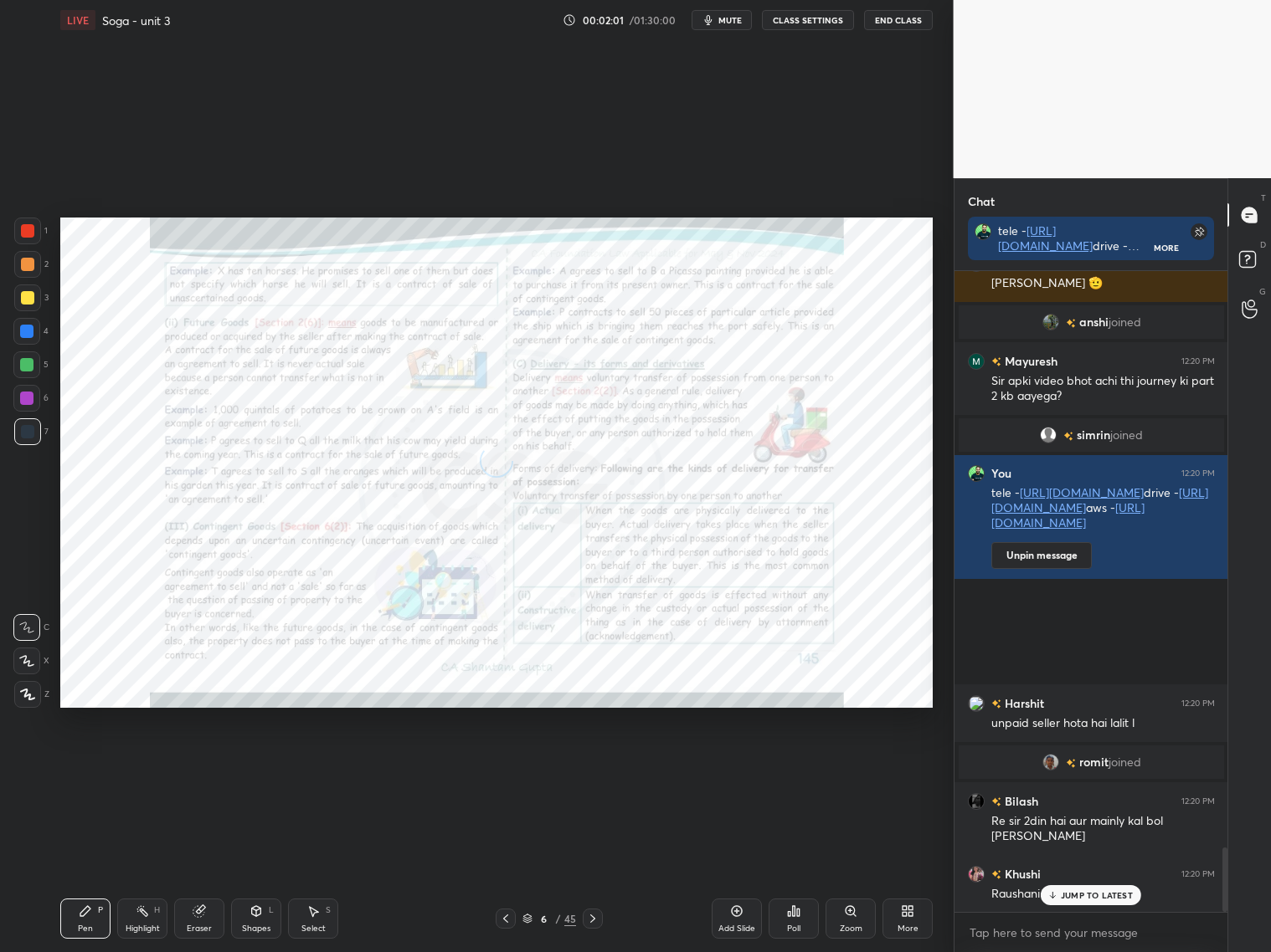
click at [595, 917] on icon at bounding box center [593, 919] width 14 height 14
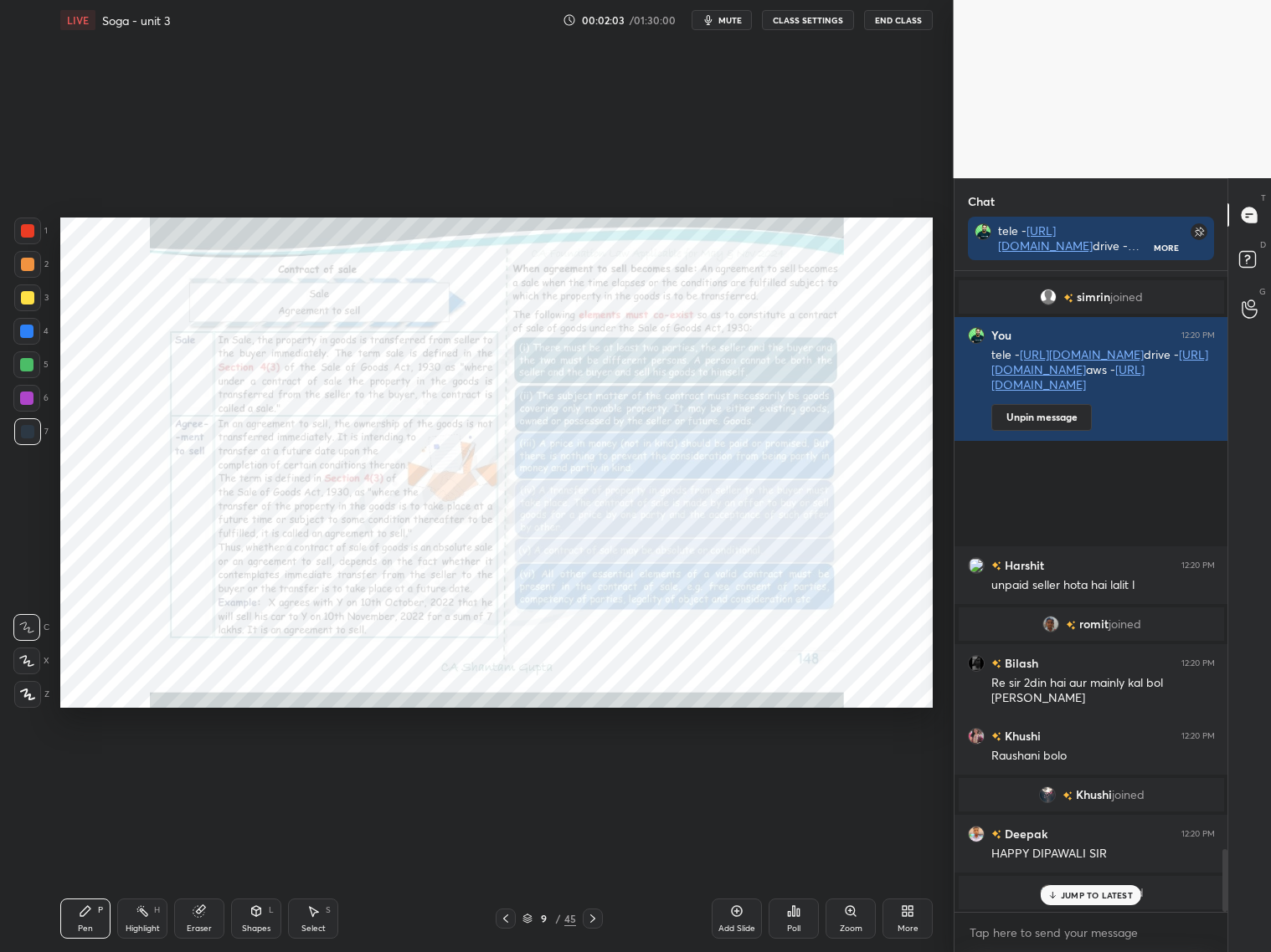
click at [595, 917] on icon at bounding box center [593, 919] width 14 height 14
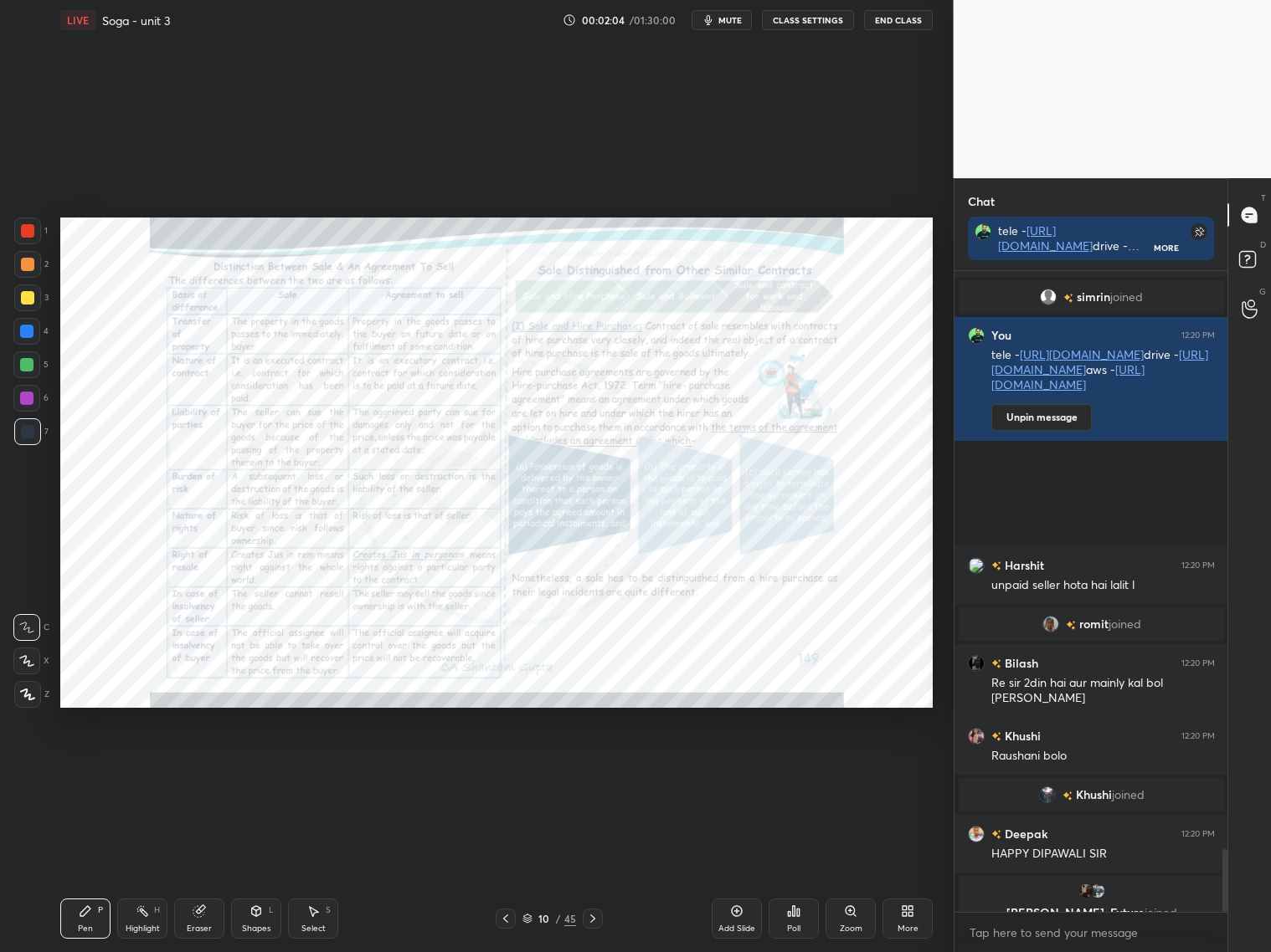
click at [595, 917] on icon at bounding box center [593, 919] width 14 height 14
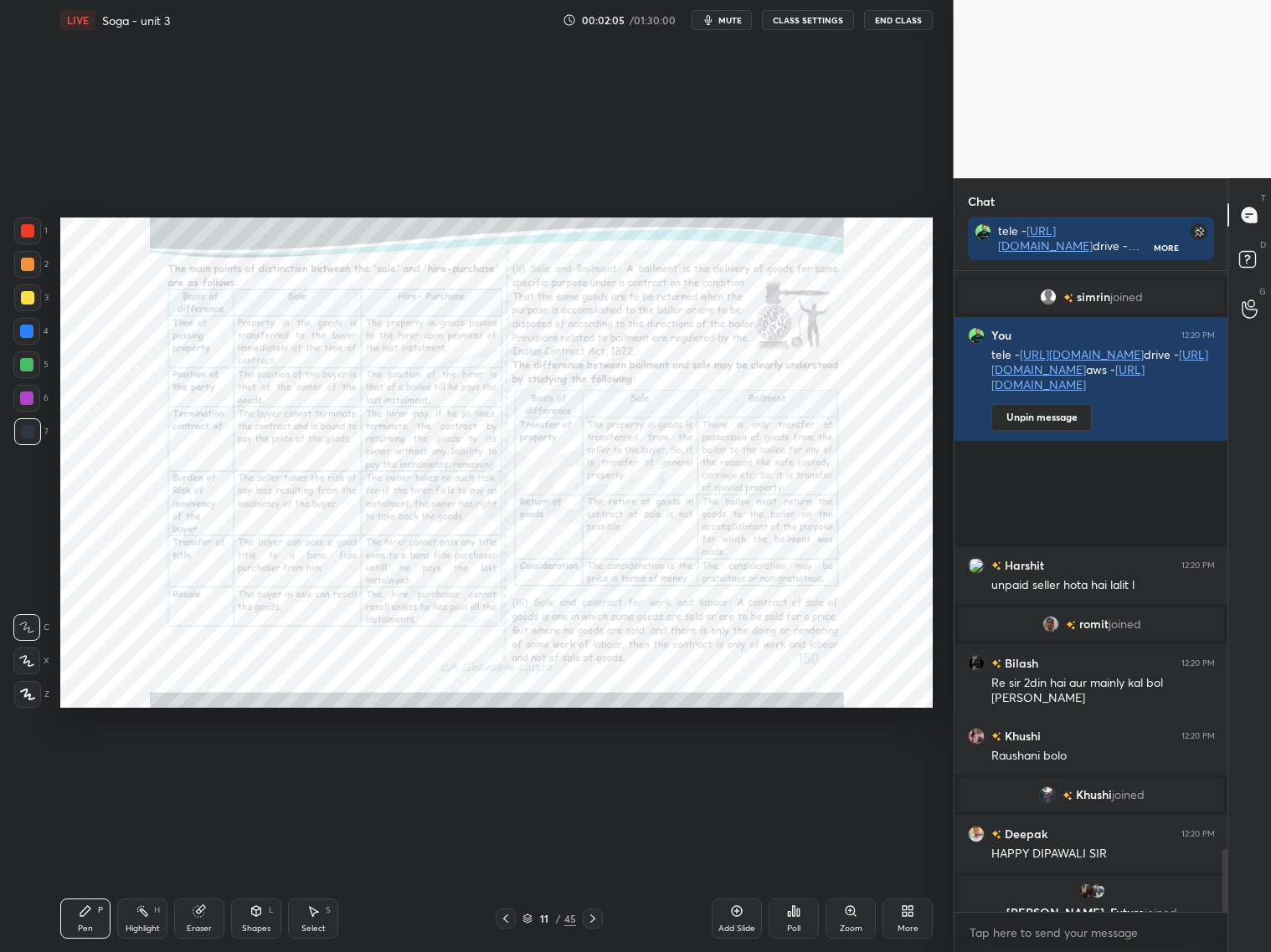
click at [595, 917] on icon at bounding box center [593, 919] width 14 height 14
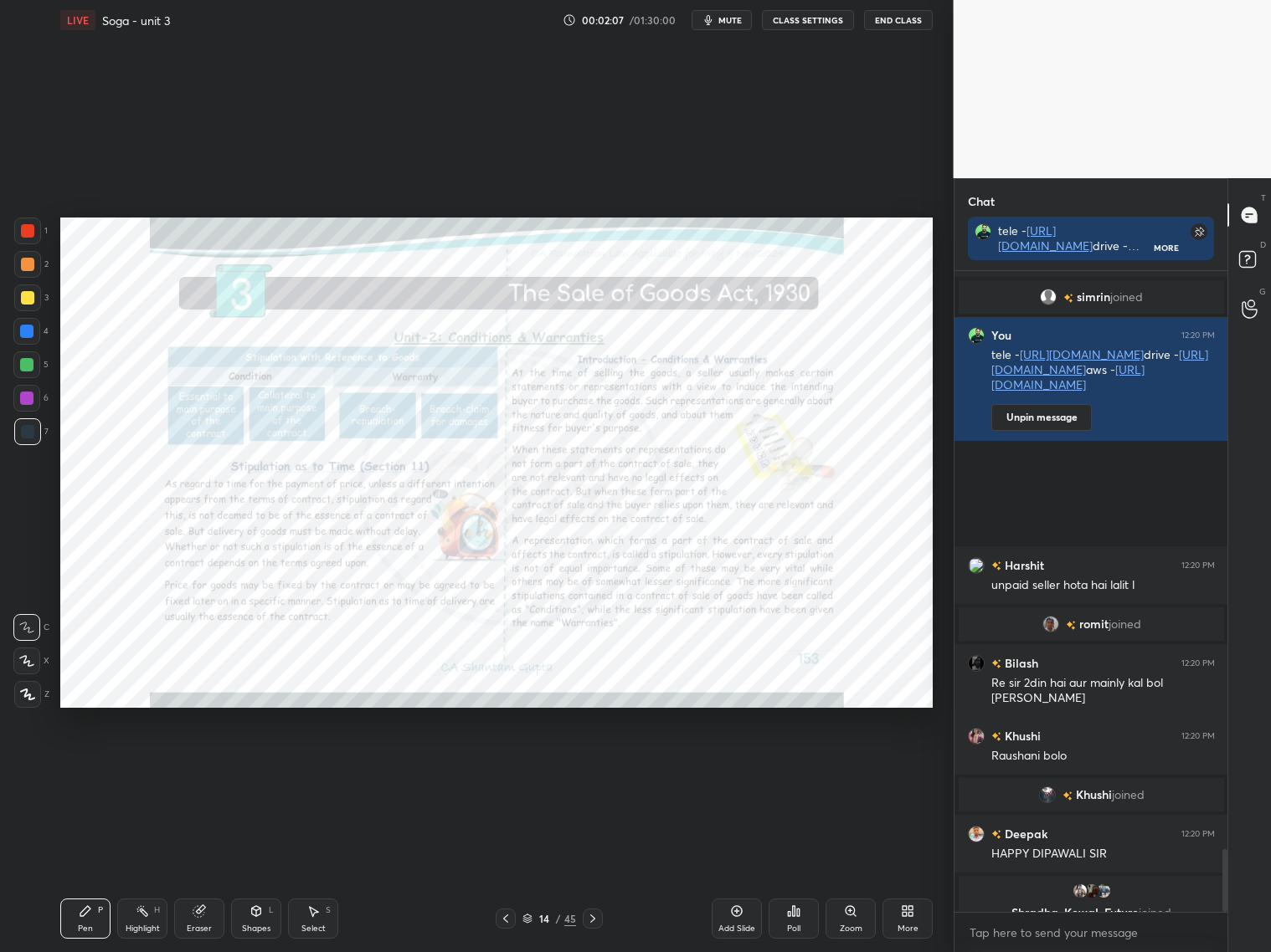
click at [595, 917] on icon at bounding box center [593, 919] width 14 height 14
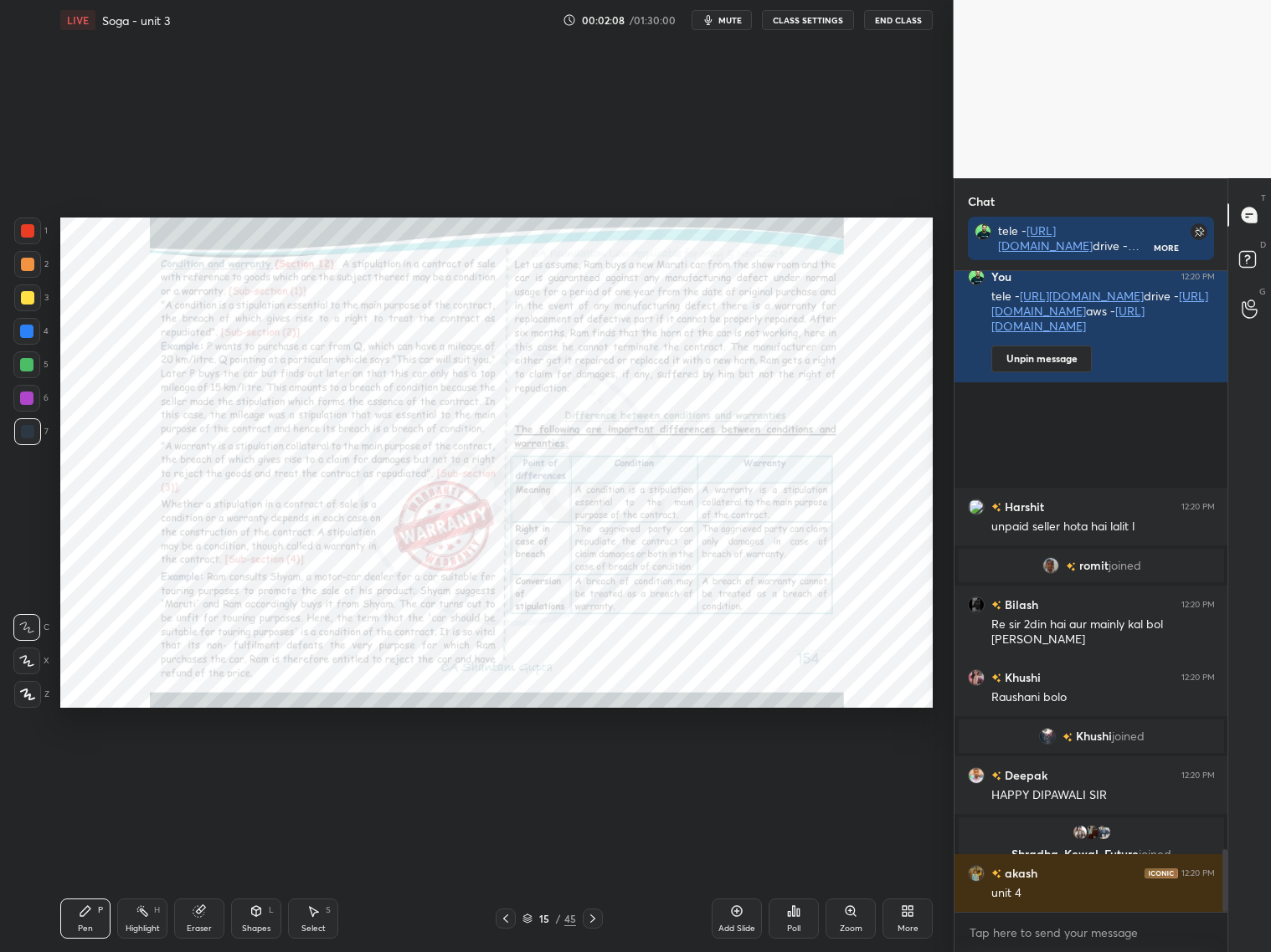
click at [595, 917] on icon at bounding box center [593, 919] width 14 height 14
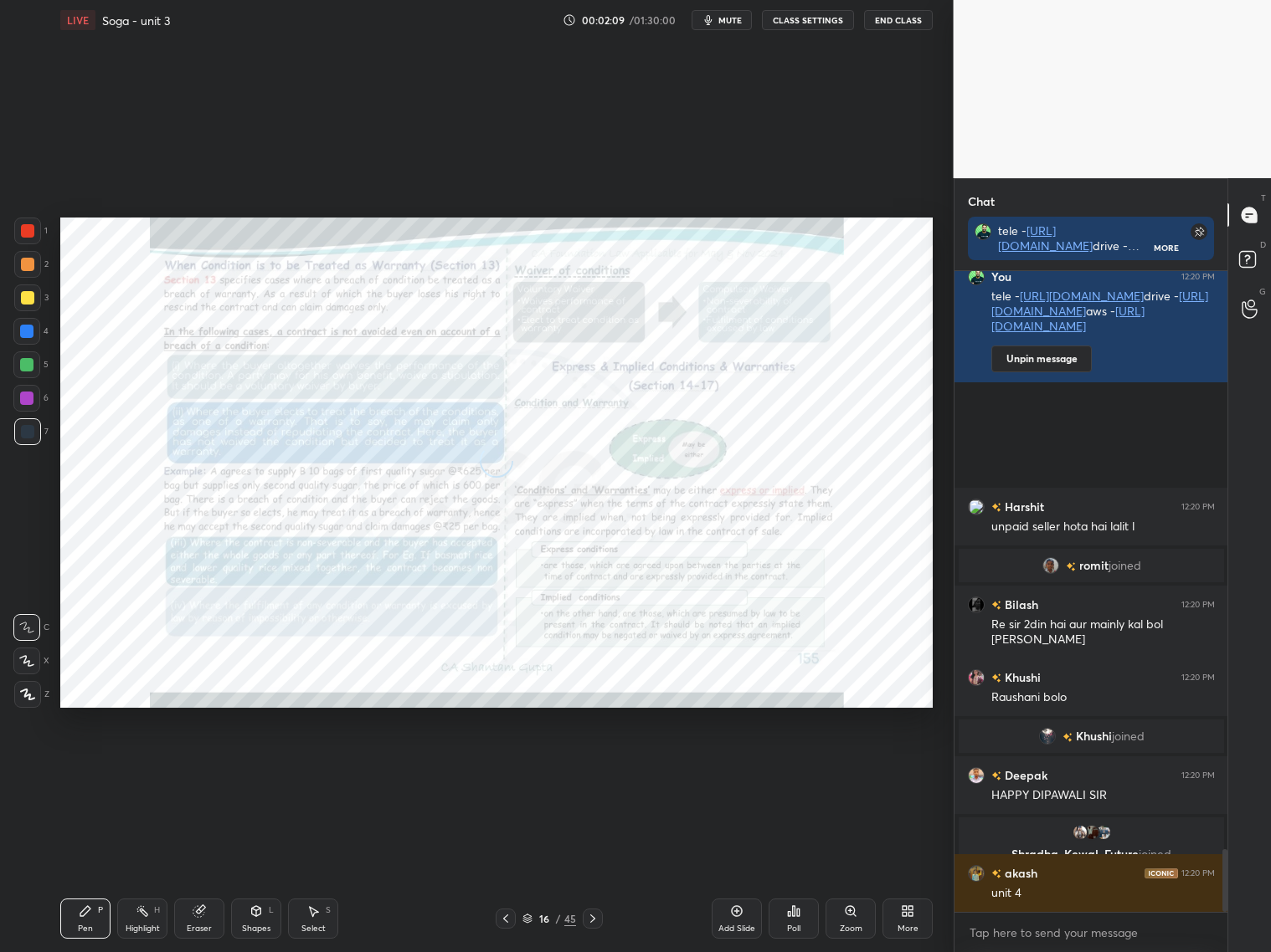
click at [595, 917] on icon at bounding box center [593, 919] width 14 height 14
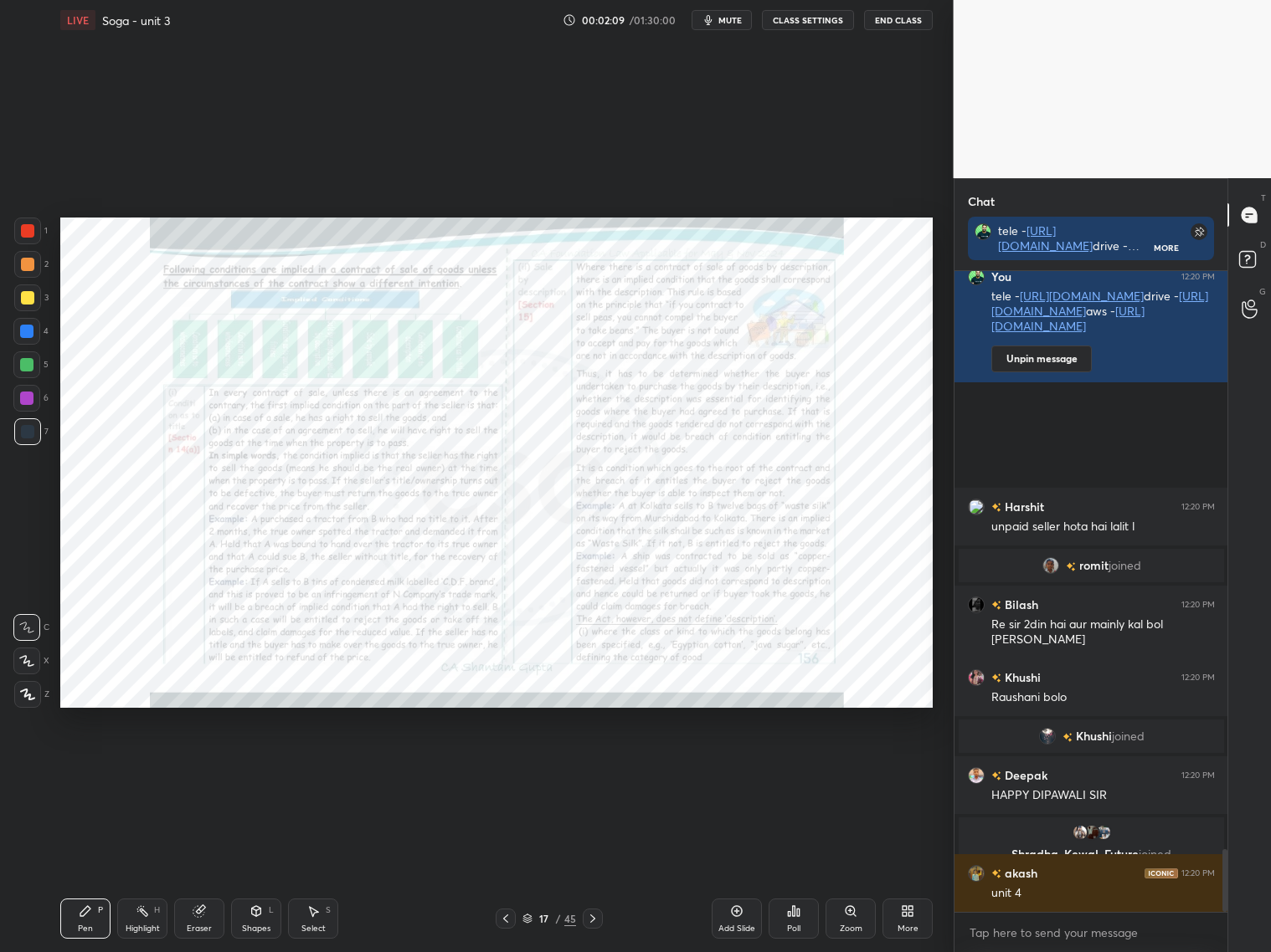
click at [595, 917] on icon at bounding box center [593, 919] width 14 height 14
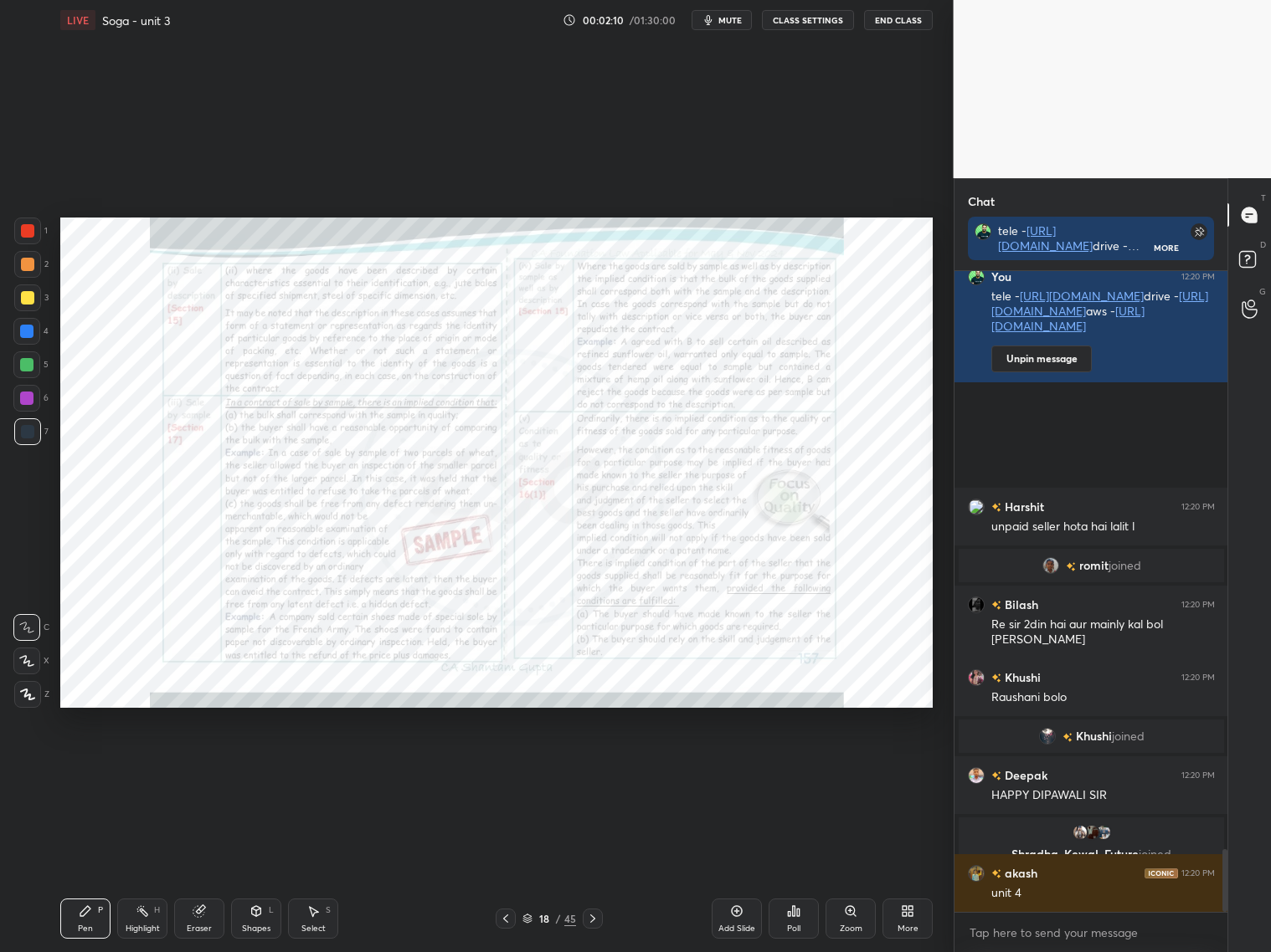
click at [595, 917] on icon at bounding box center [593, 919] width 14 height 14
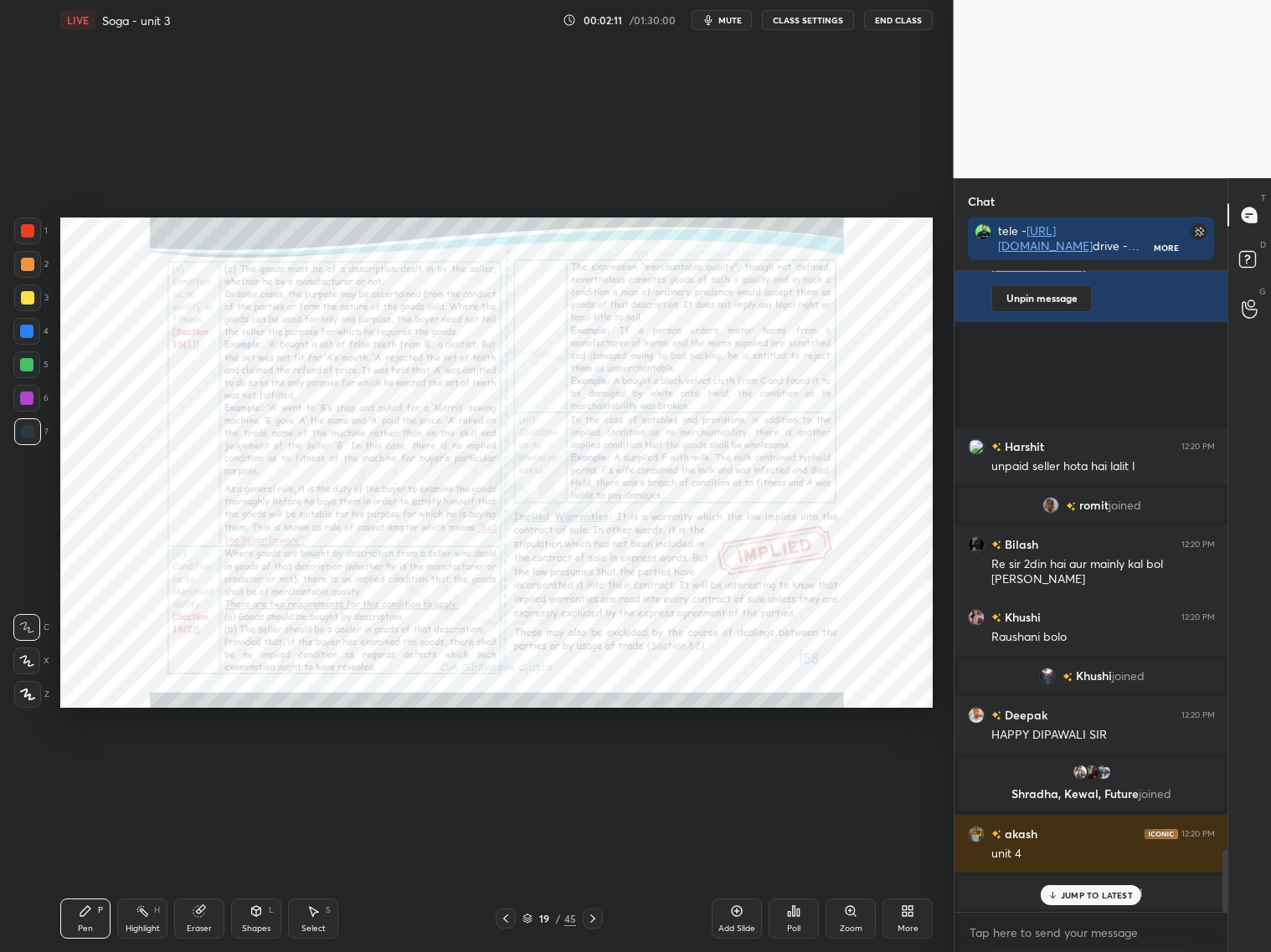
click at [595, 917] on icon at bounding box center [593, 919] width 14 height 14
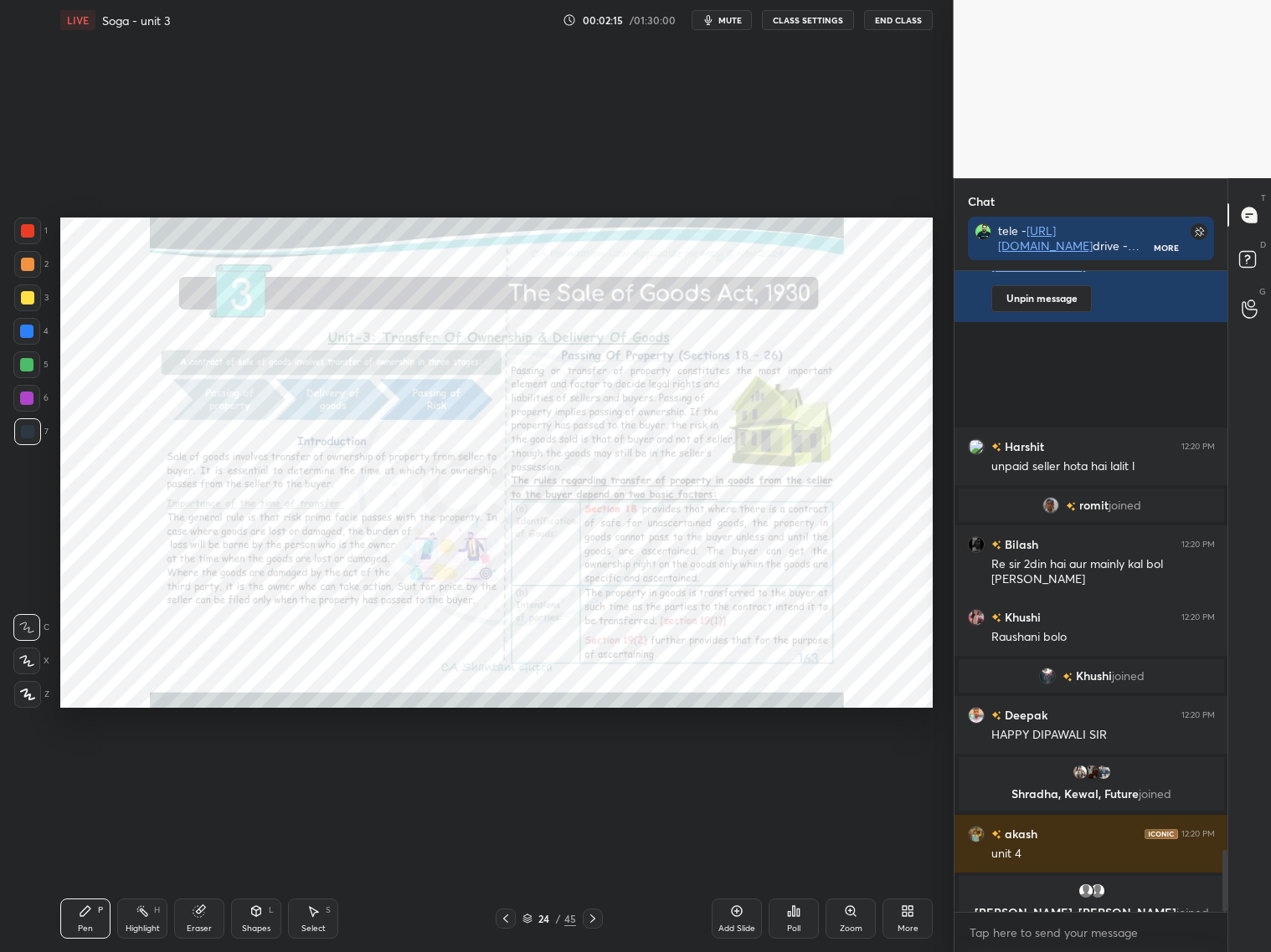
click at [595, 917] on icon at bounding box center [593, 919] width 14 height 14
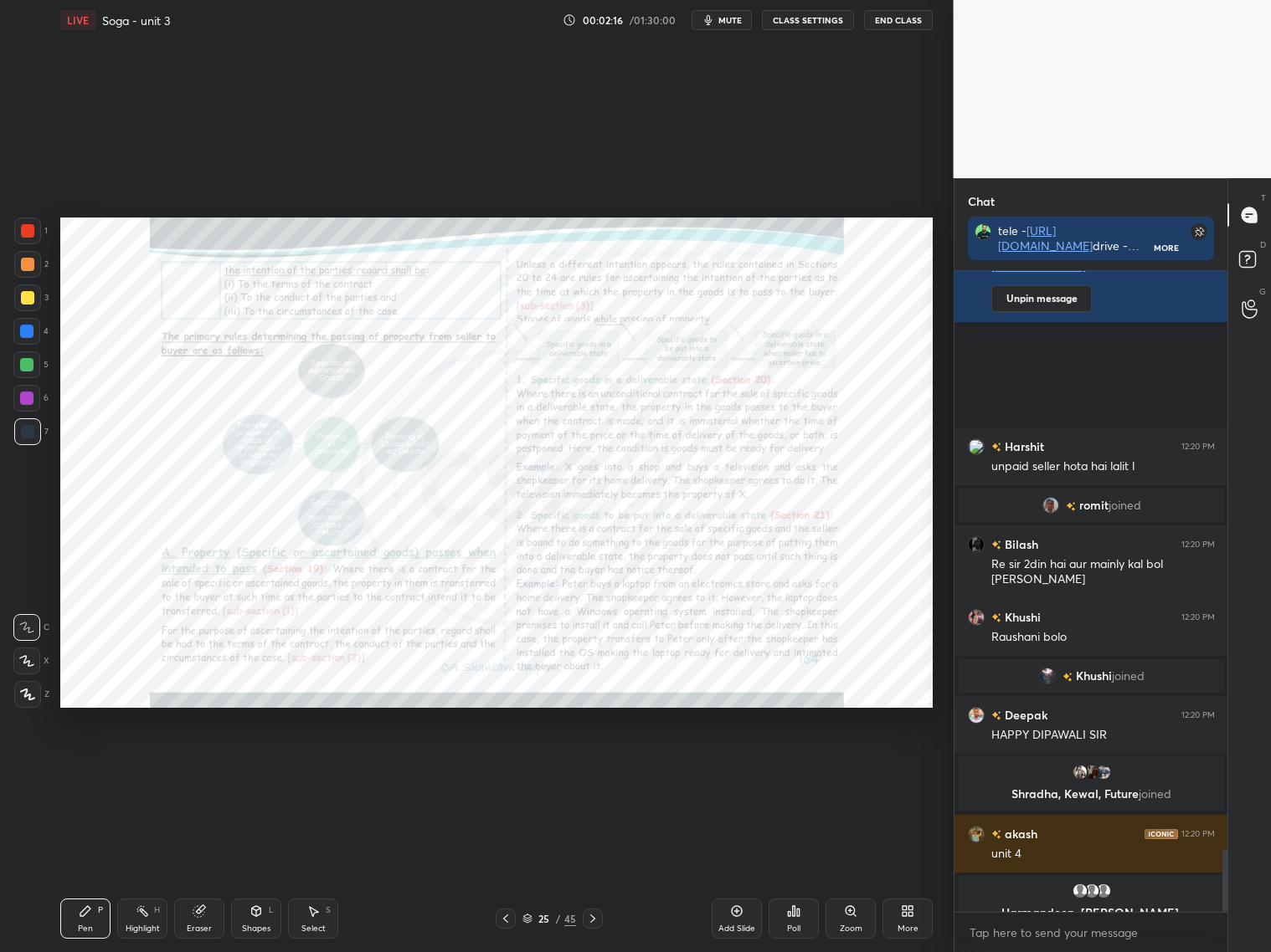
click at [595, 917] on icon at bounding box center [593, 919] width 14 height 14
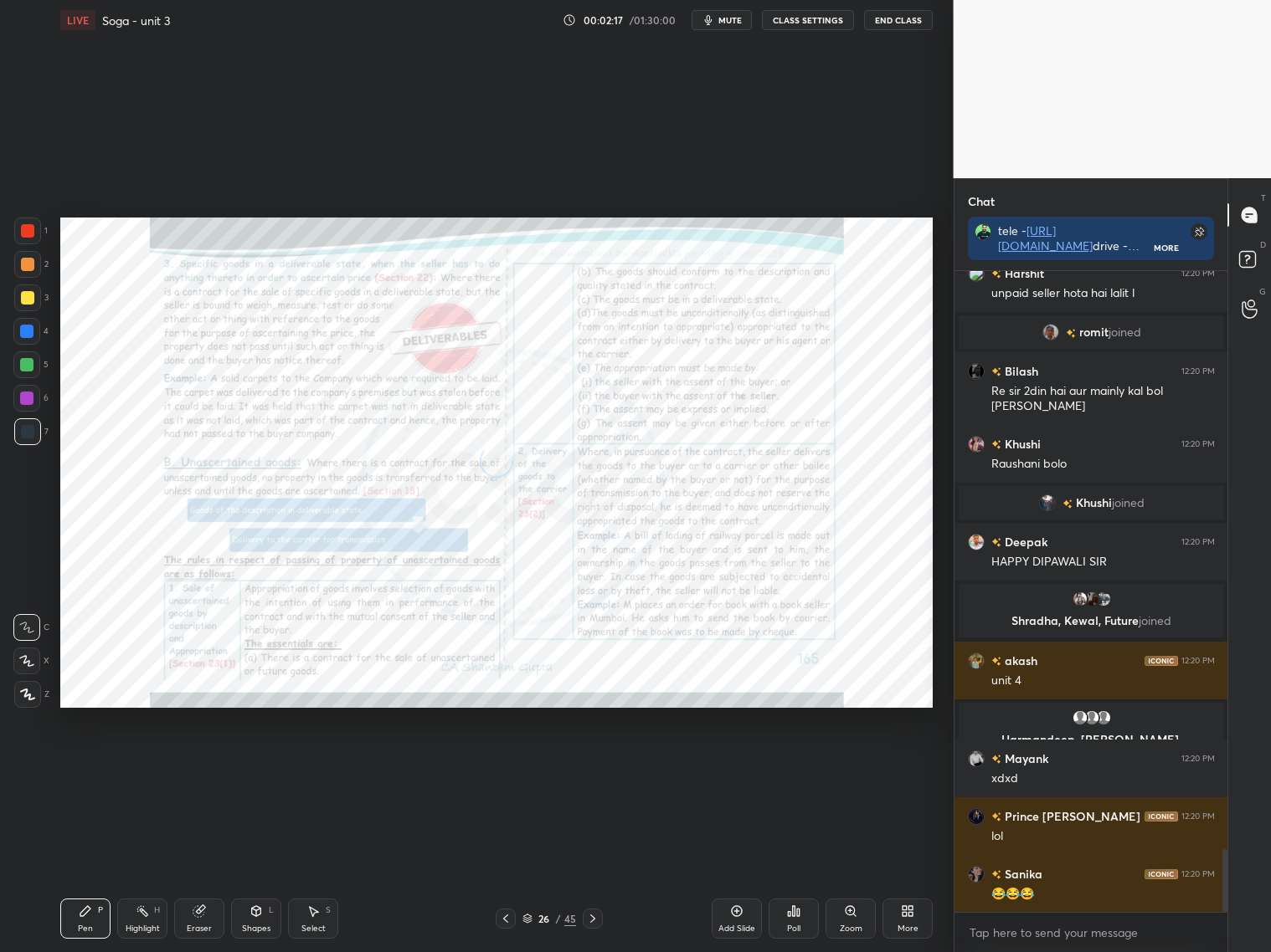
click at [530, 918] on icon at bounding box center [528, 919] width 10 height 10
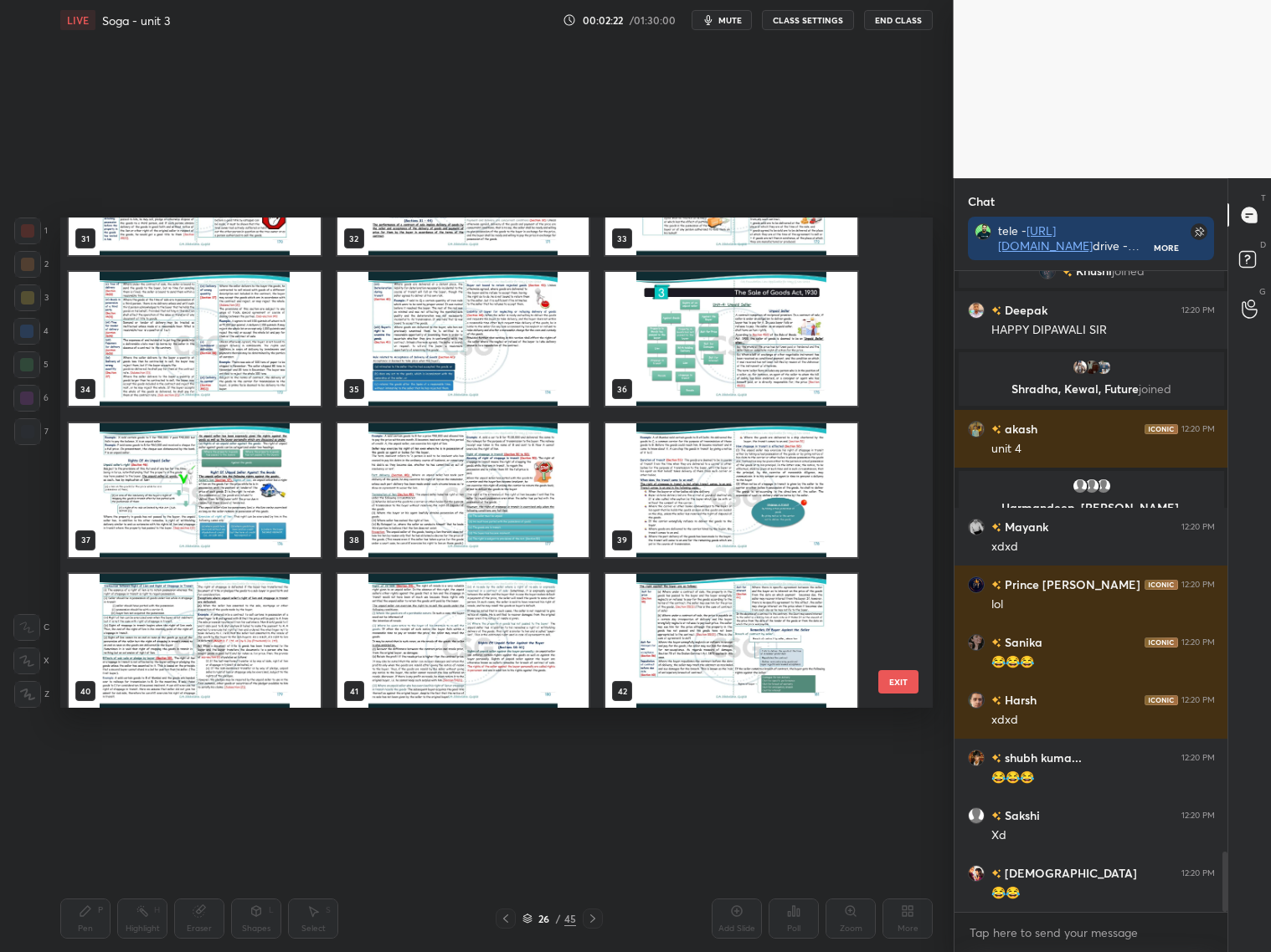
click at [794, 368] on img "grid" at bounding box center [731, 338] width 252 height 134
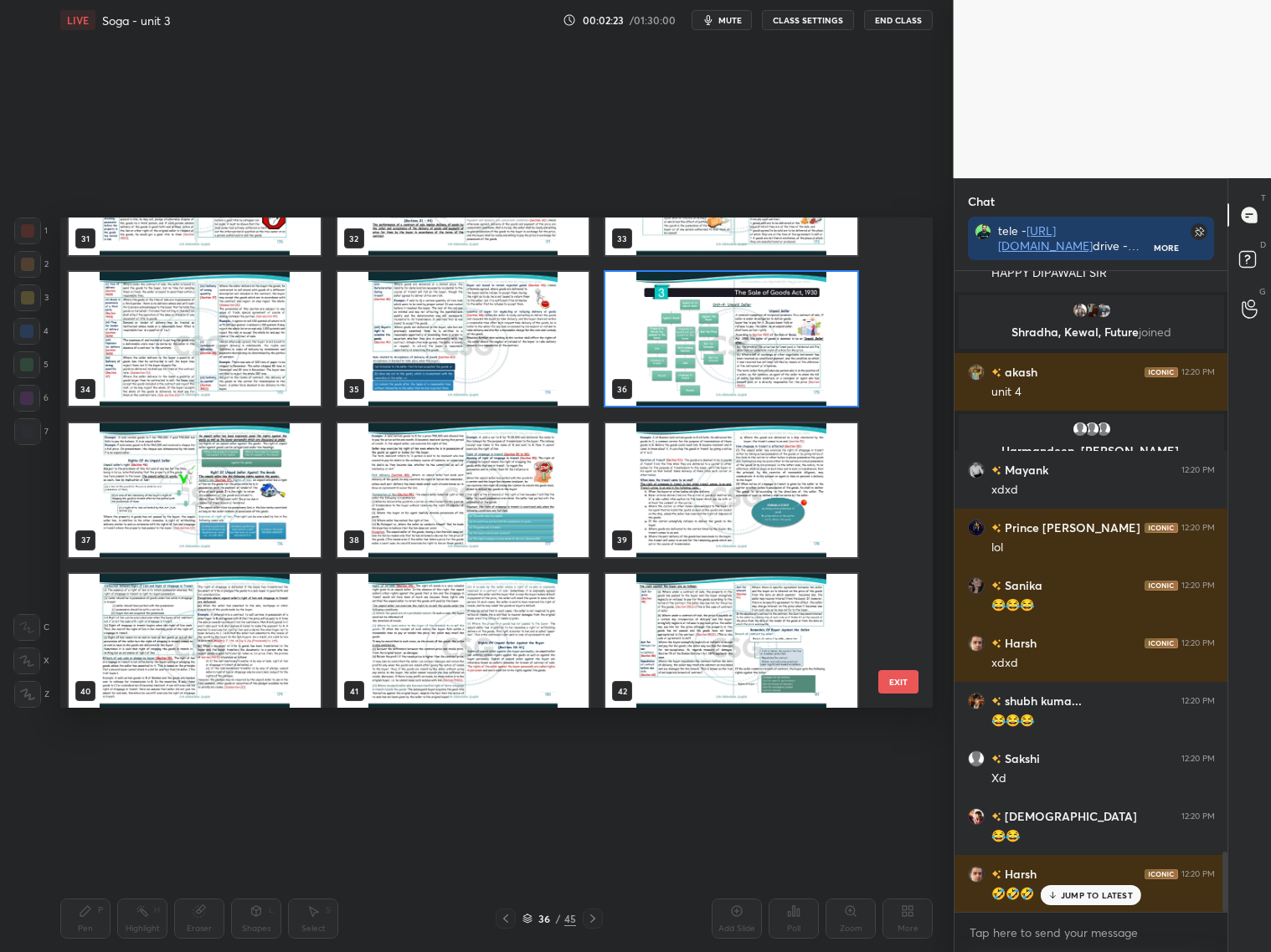
click at [795, 367] on img "grid" at bounding box center [731, 338] width 252 height 134
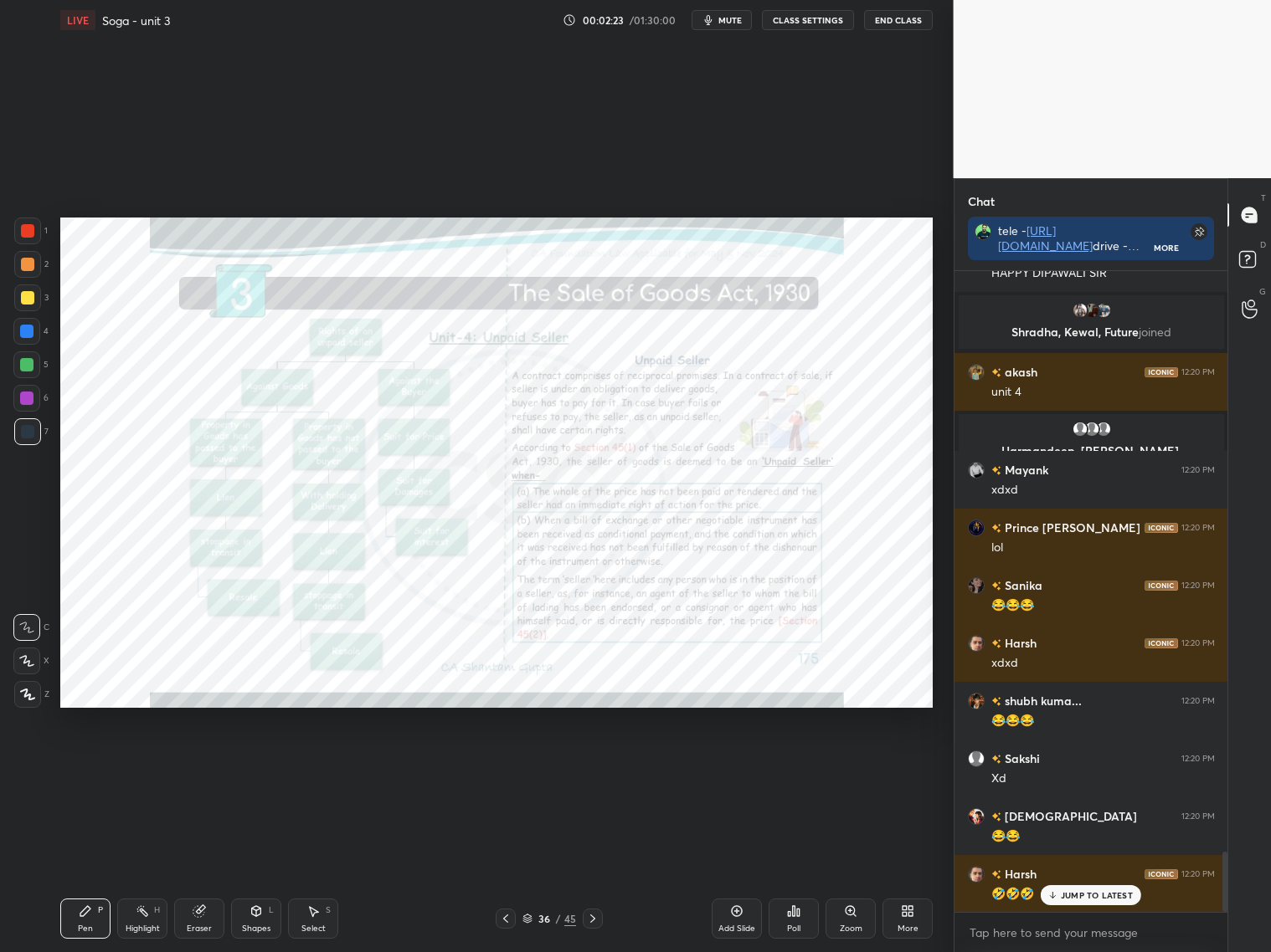
click at [794, 368] on img "grid" at bounding box center [731, 338] width 252 height 134
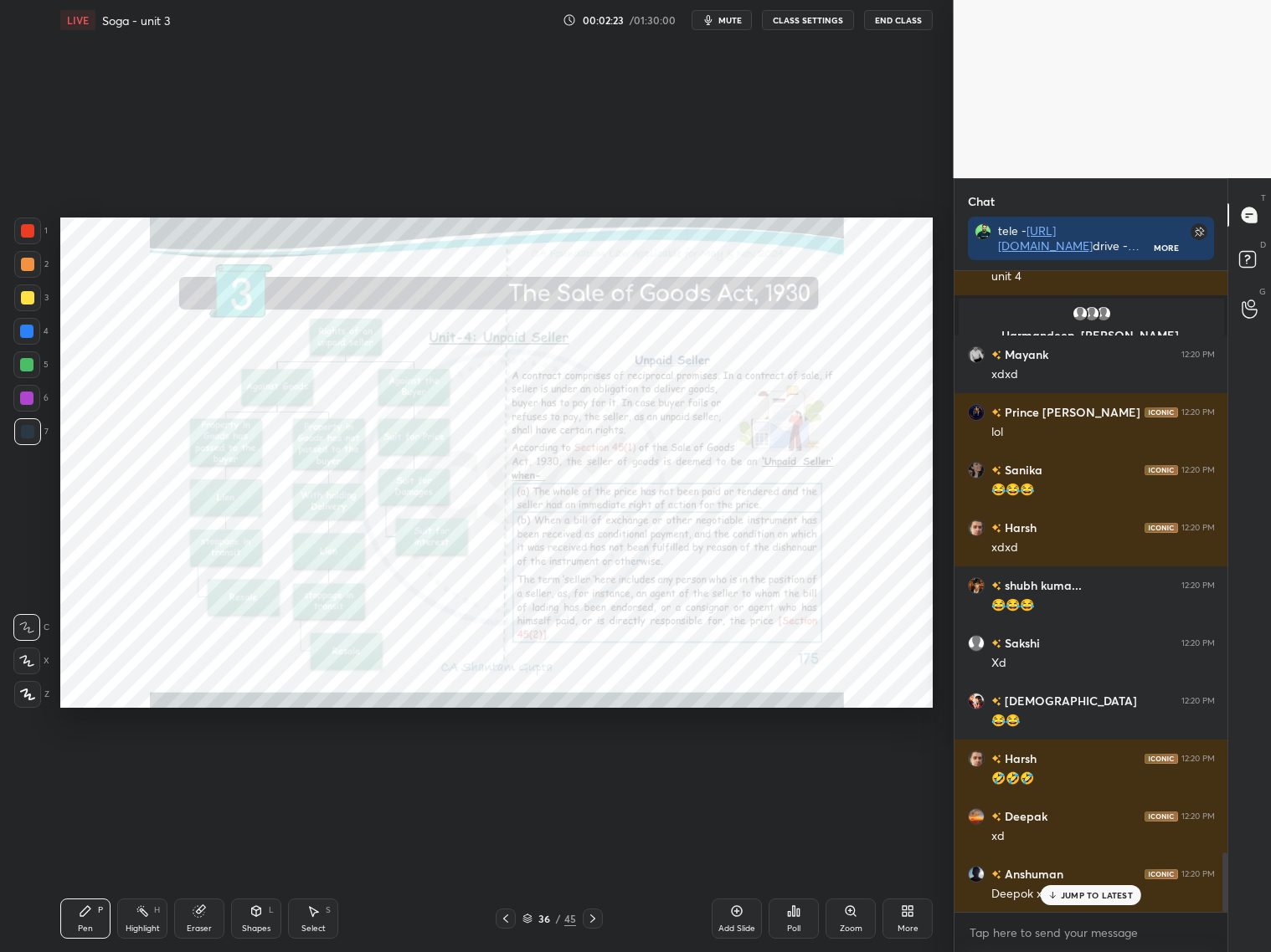
click at [794, 367] on img "grid" at bounding box center [731, 338] width 252 height 134
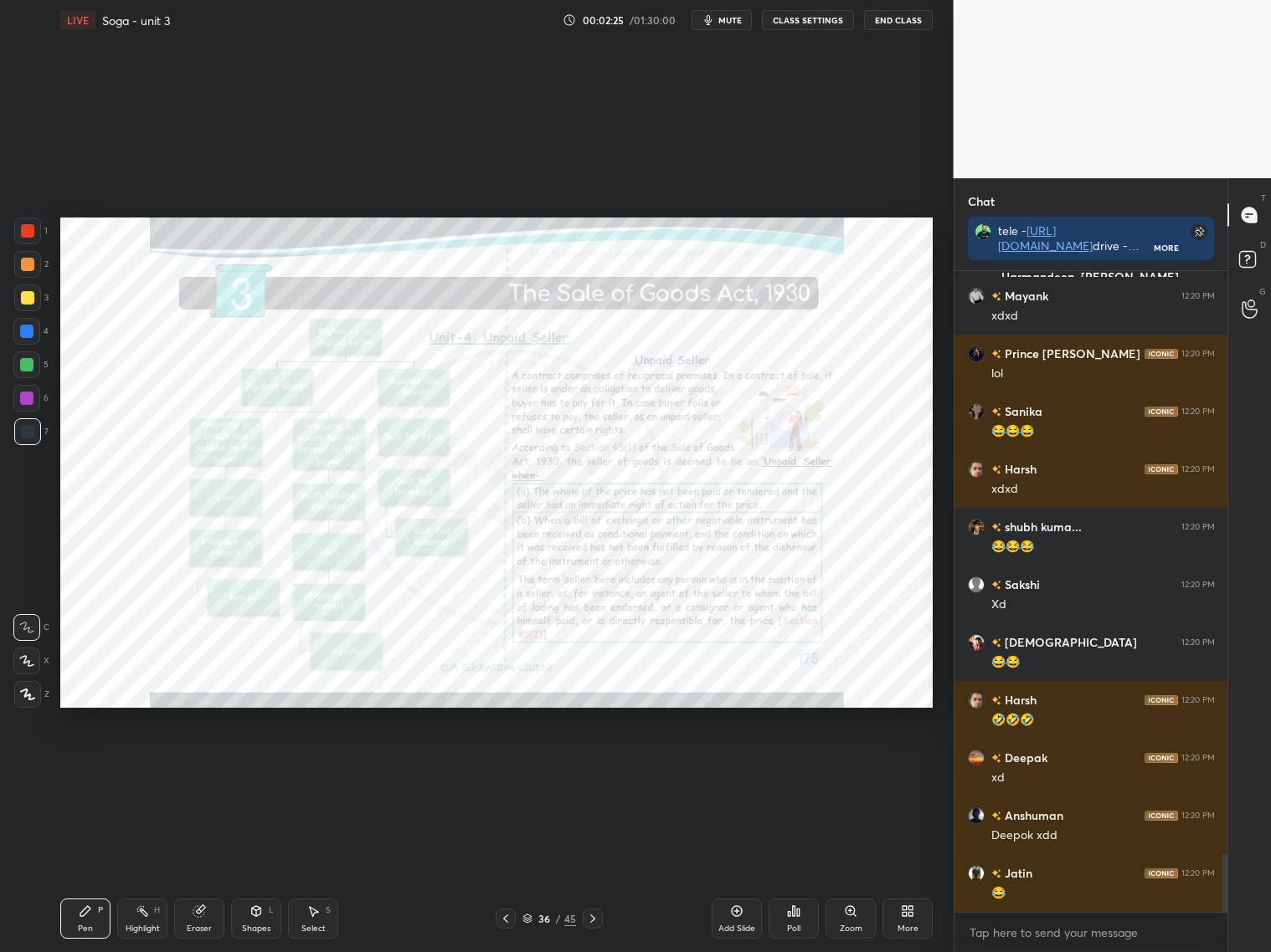
click at [590, 914] on icon at bounding box center [593, 919] width 14 height 14
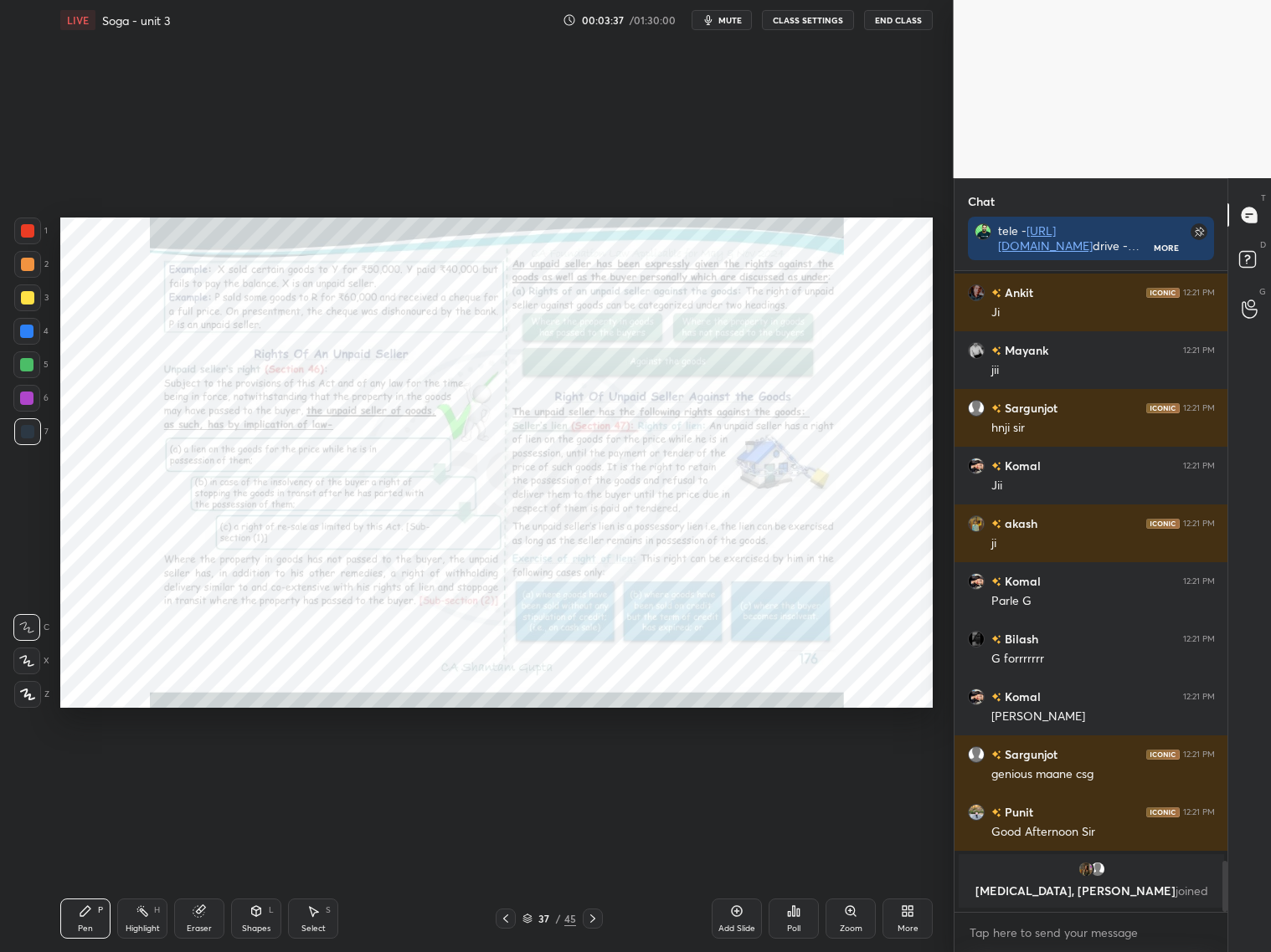
scroll to position [7347, 0]
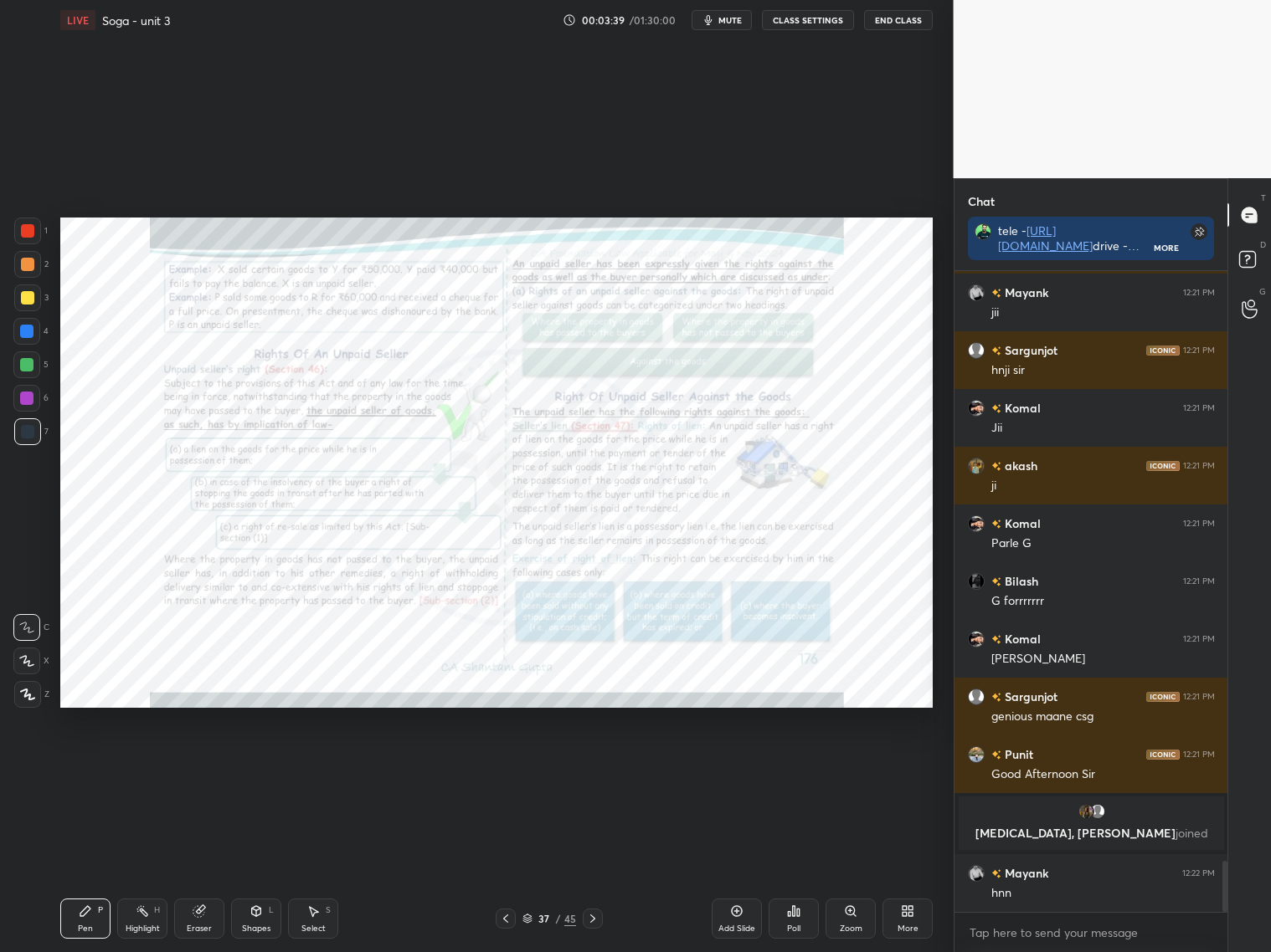
click at [734, 920] on div "Add Slide" at bounding box center [736, 918] width 50 height 40
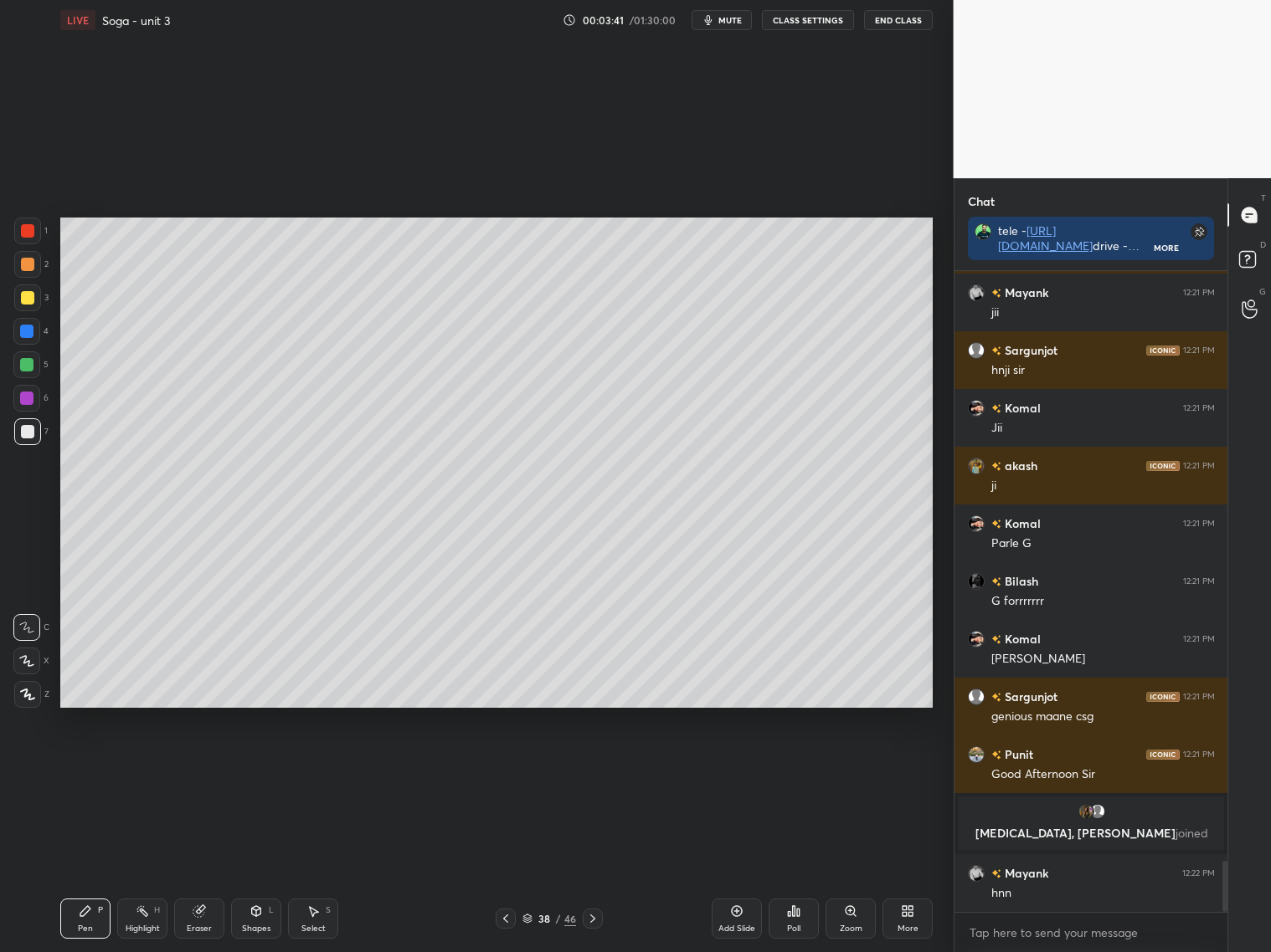
drag, startPoint x: 267, startPoint y: 920, endPoint x: 283, endPoint y: 902, distance: 24.1
click at [273, 919] on div "Shapes L" at bounding box center [255, 918] width 50 height 40
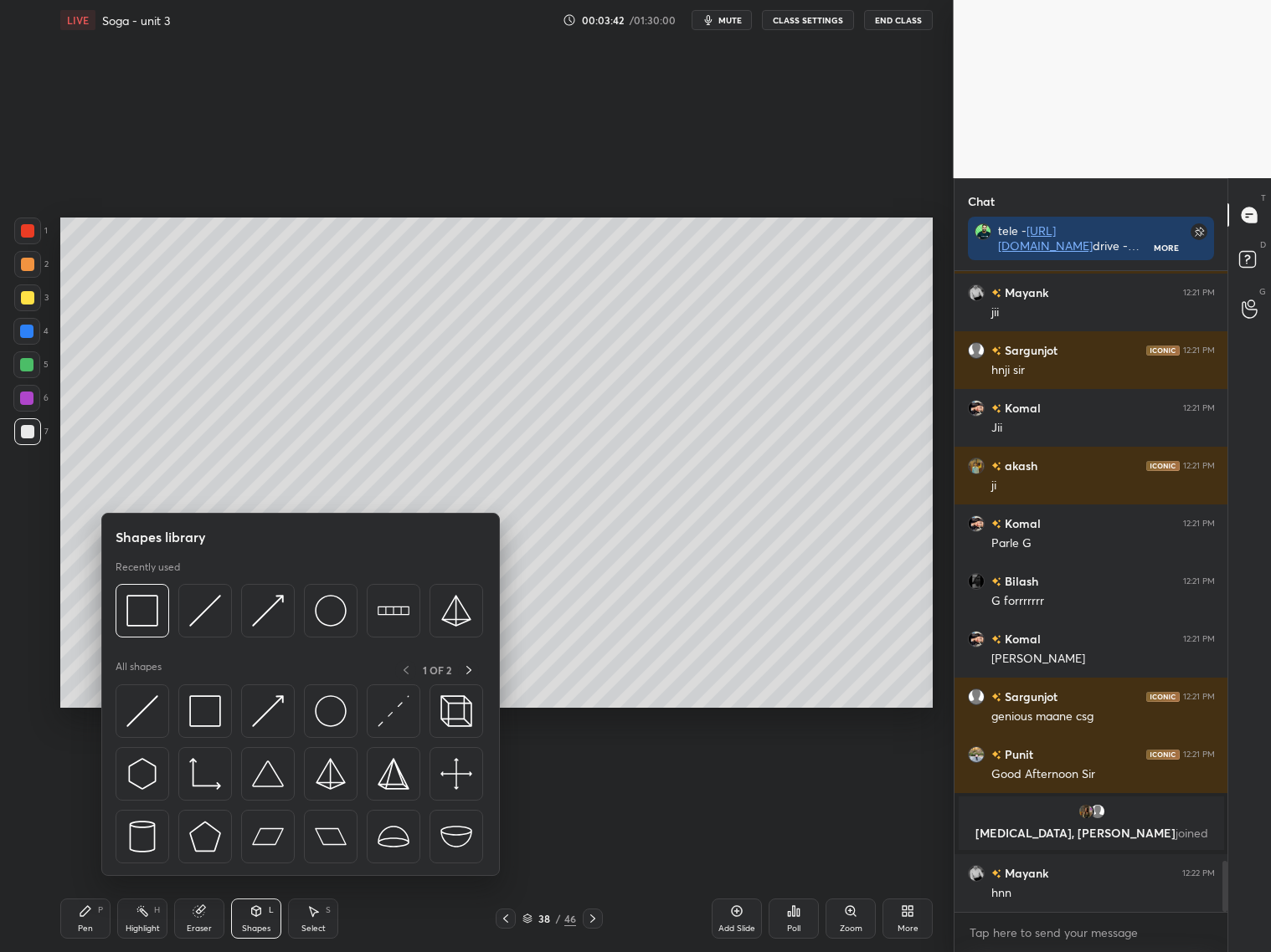
click at [205, 607] on img at bounding box center [204, 610] width 32 height 32
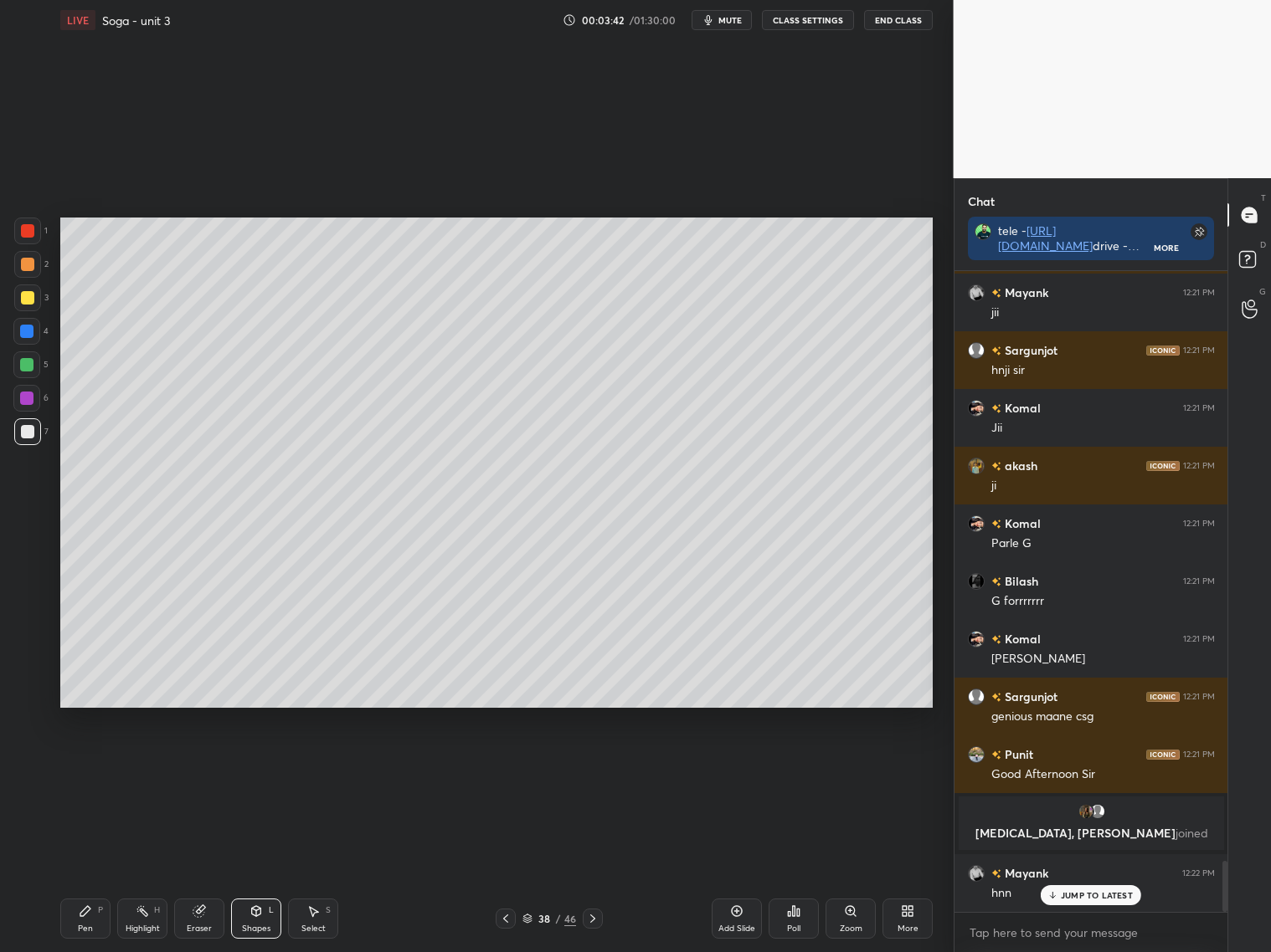
scroll to position [7386, 0]
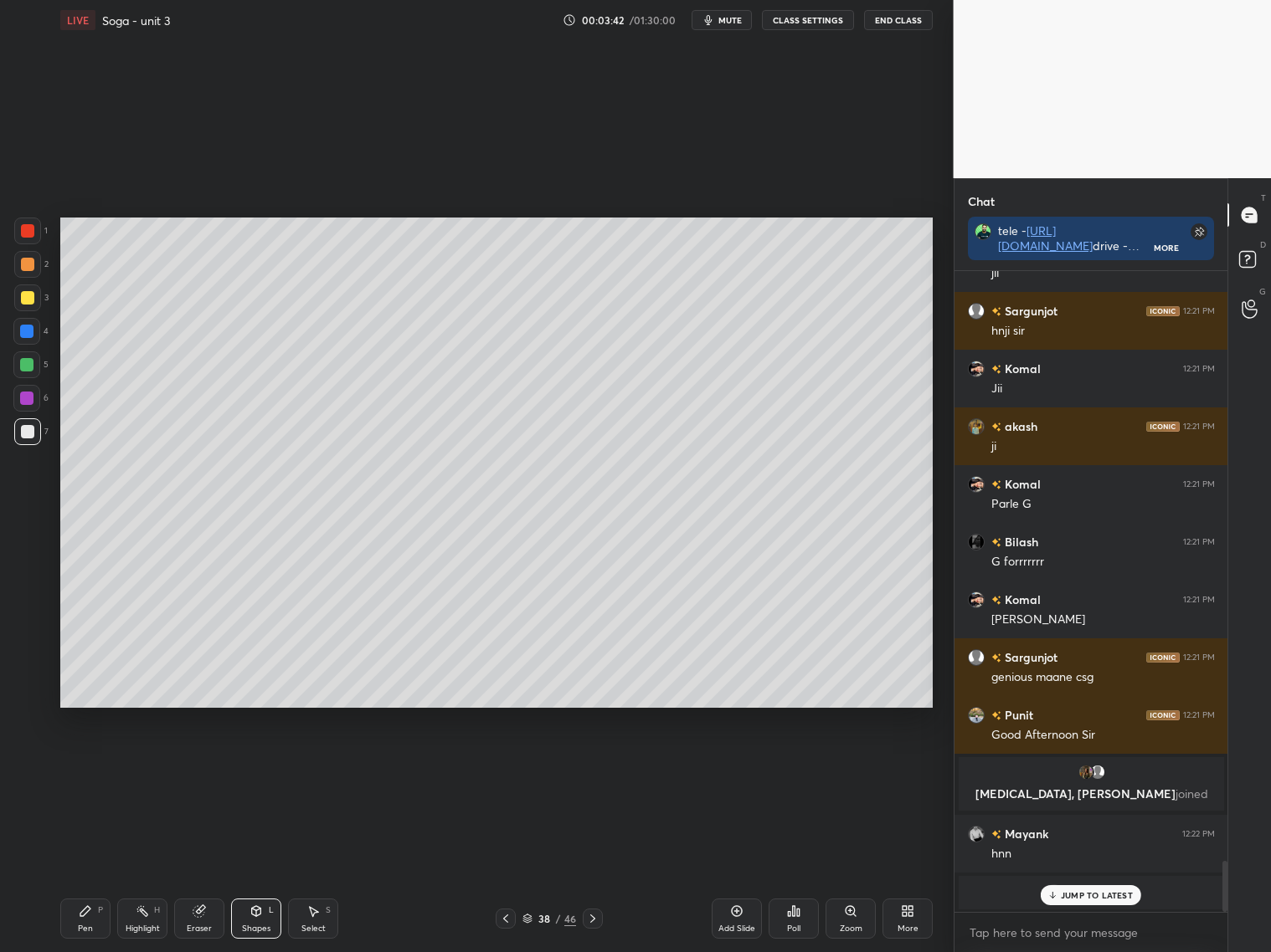
drag, startPoint x: 32, startPoint y: 433, endPoint x: 38, endPoint y: 423, distance: 11.7
click at [34, 434] on div at bounding box center [27, 431] width 26 height 26
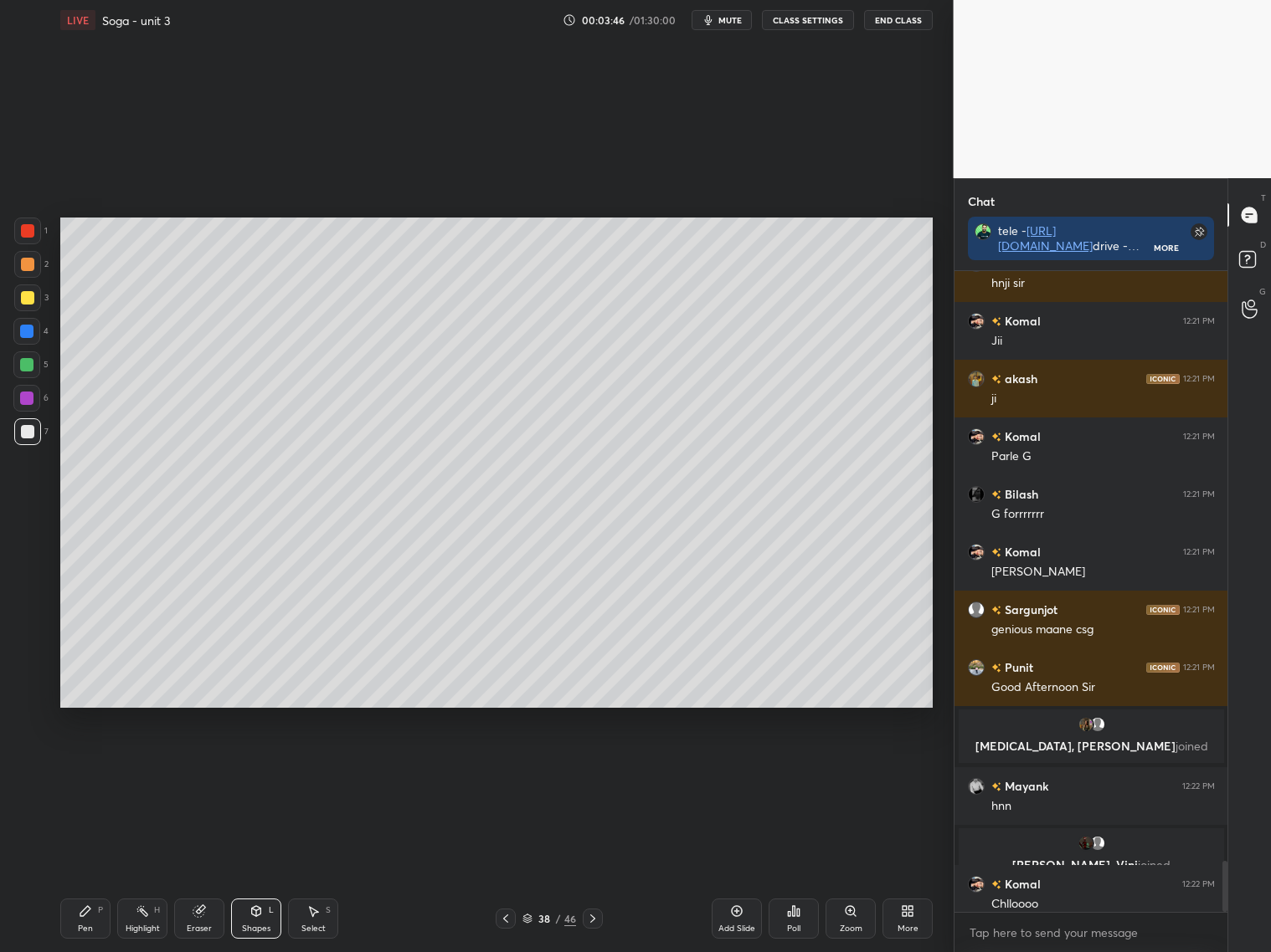
scroll to position [7397, 0]
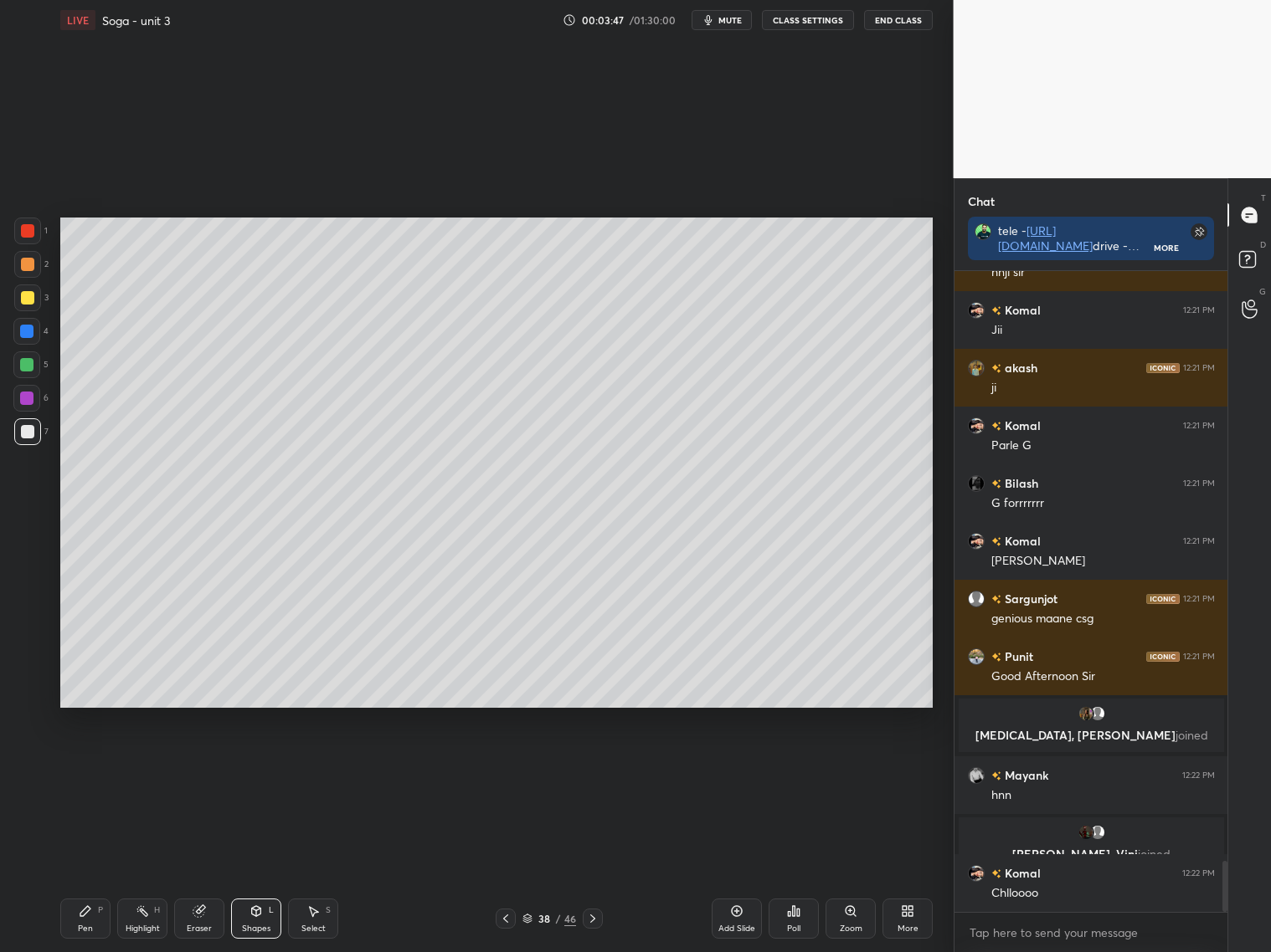
click at [85, 917] on div "Pen P" at bounding box center [85, 918] width 50 height 40
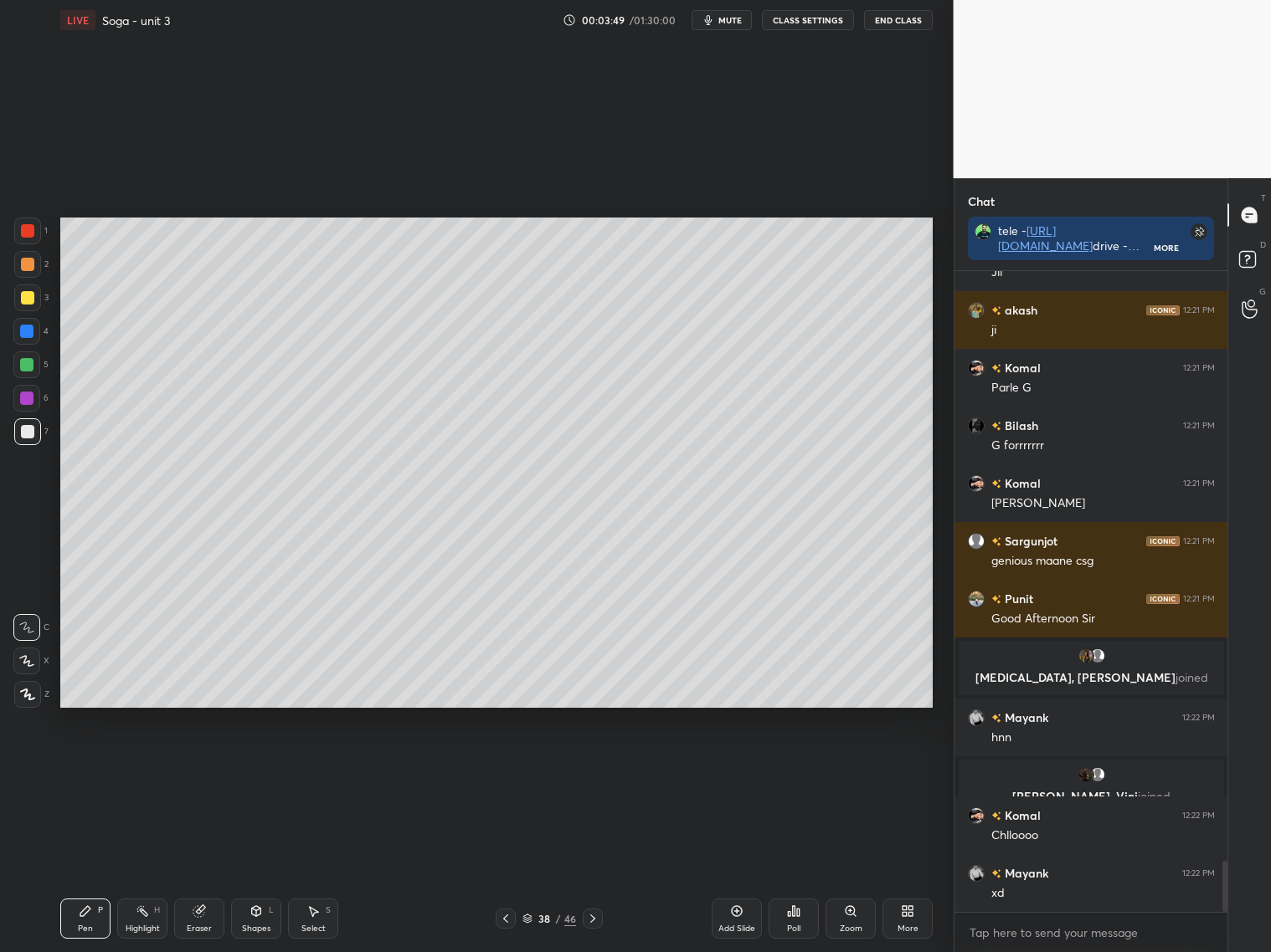
click at [28, 302] on div at bounding box center [27, 298] width 14 height 14
drag, startPoint x: 27, startPoint y: 658, endPoint x: 27, endPoint y: 646, distance: 12.0
click at [30, 657] on icon at bounding box center [27, 661] width 15 height 12
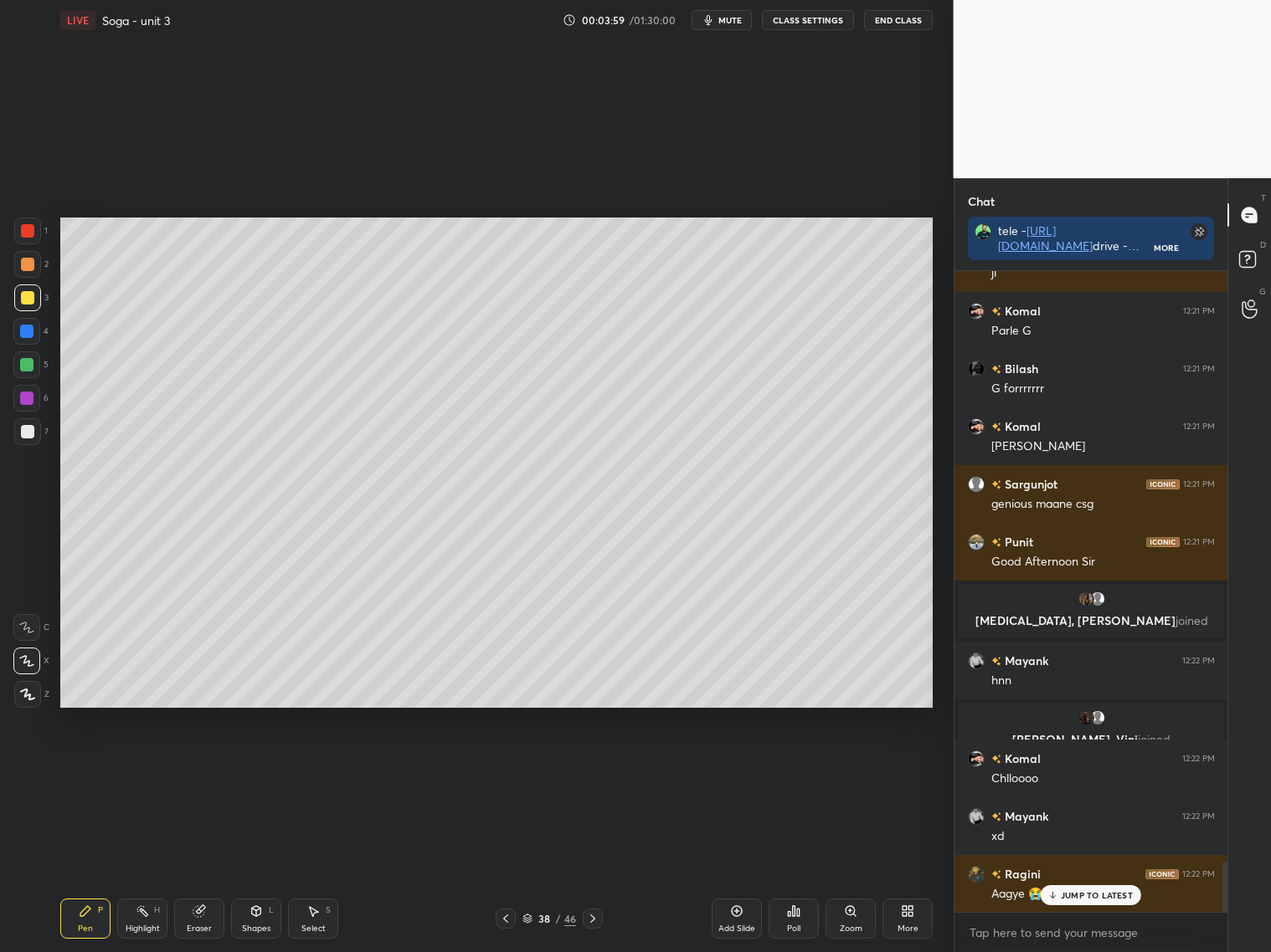
scroll to position [7570, 0]
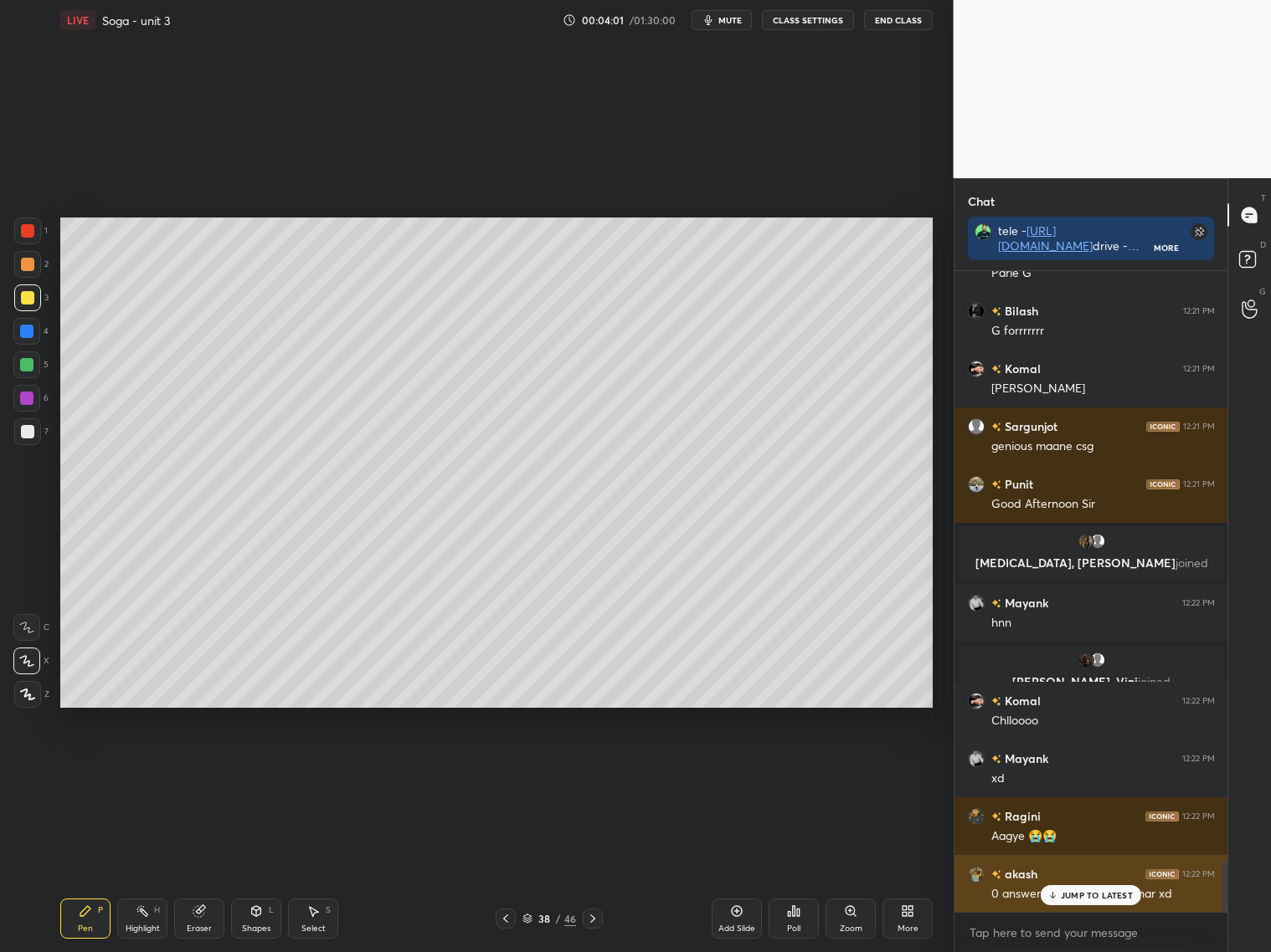
drag, startPoint x: 1083, startPoint y: 897, endPoint x: 1106, endPoint y: 897, distance: 23.0
click at [1089, 898] on p "JUMP TO LATEST" at bounding box center [1097, 896] width 72 height 10
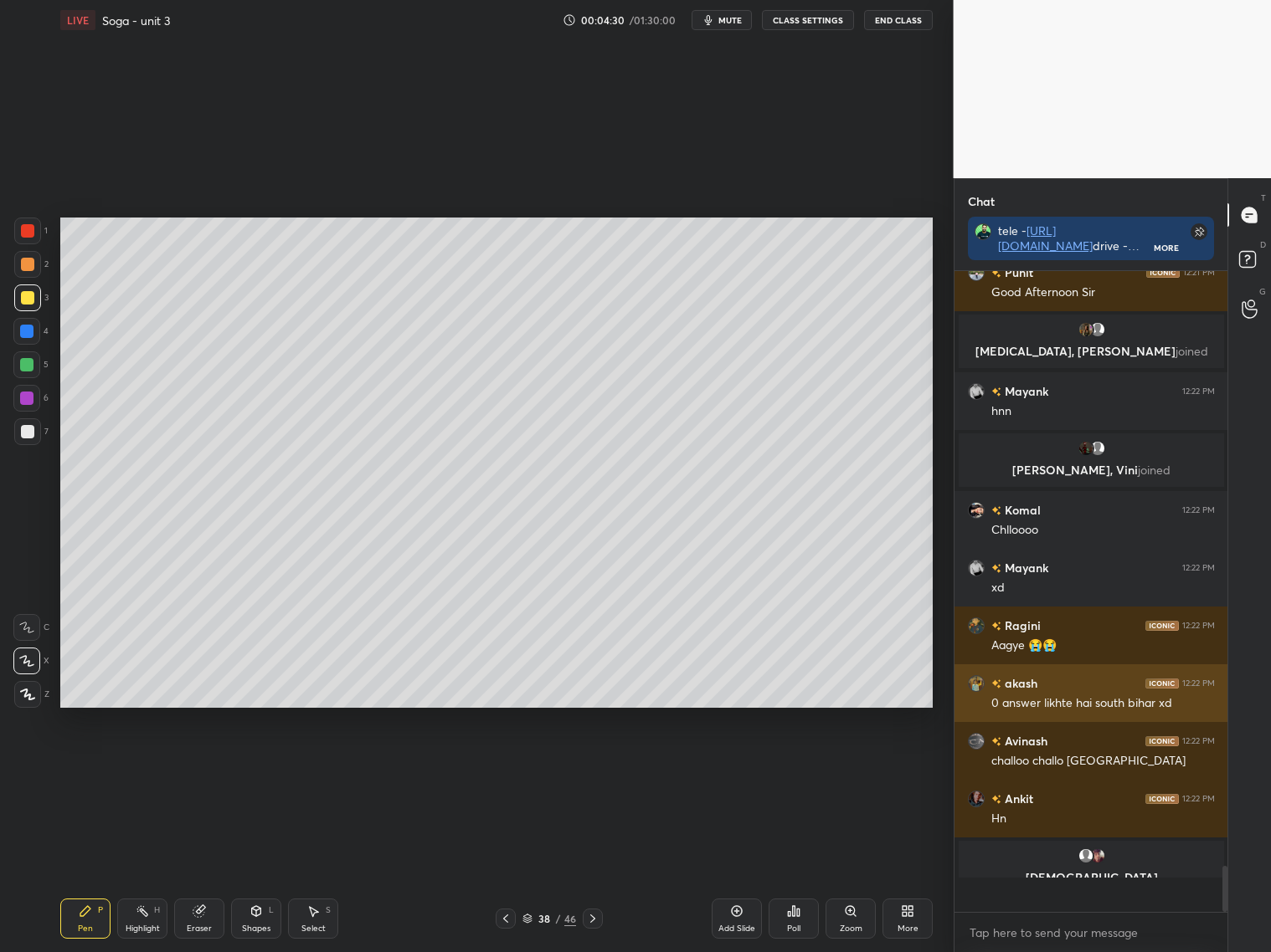
scroll to position [7747, 0]
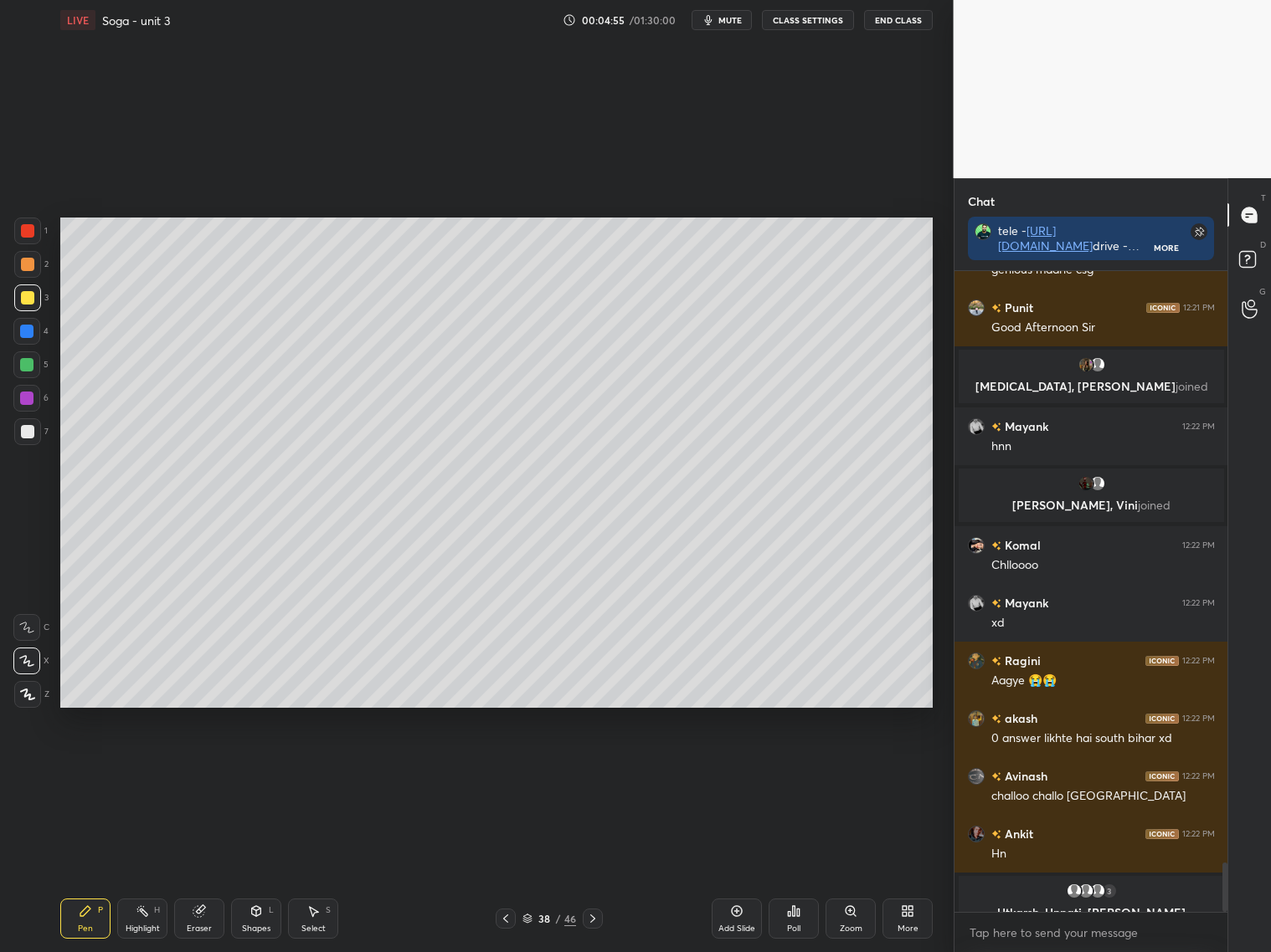
click at [200, 913] on div "Eraser" at bounding box center [199, 918] width 50 height 40
drag, startPoint x: 82, startPoint y: 914, endPoint x: 81, endPoint y: 901, distance: 13.0
click at [84, 914] on icon at bounding box center [85, 911] width 10 height 10
click at [27, 432] on div at bounding box center [27, 432] width 14 height 14
click at [29, 333] on div at bounding box center [27, 331] width 14 height 14
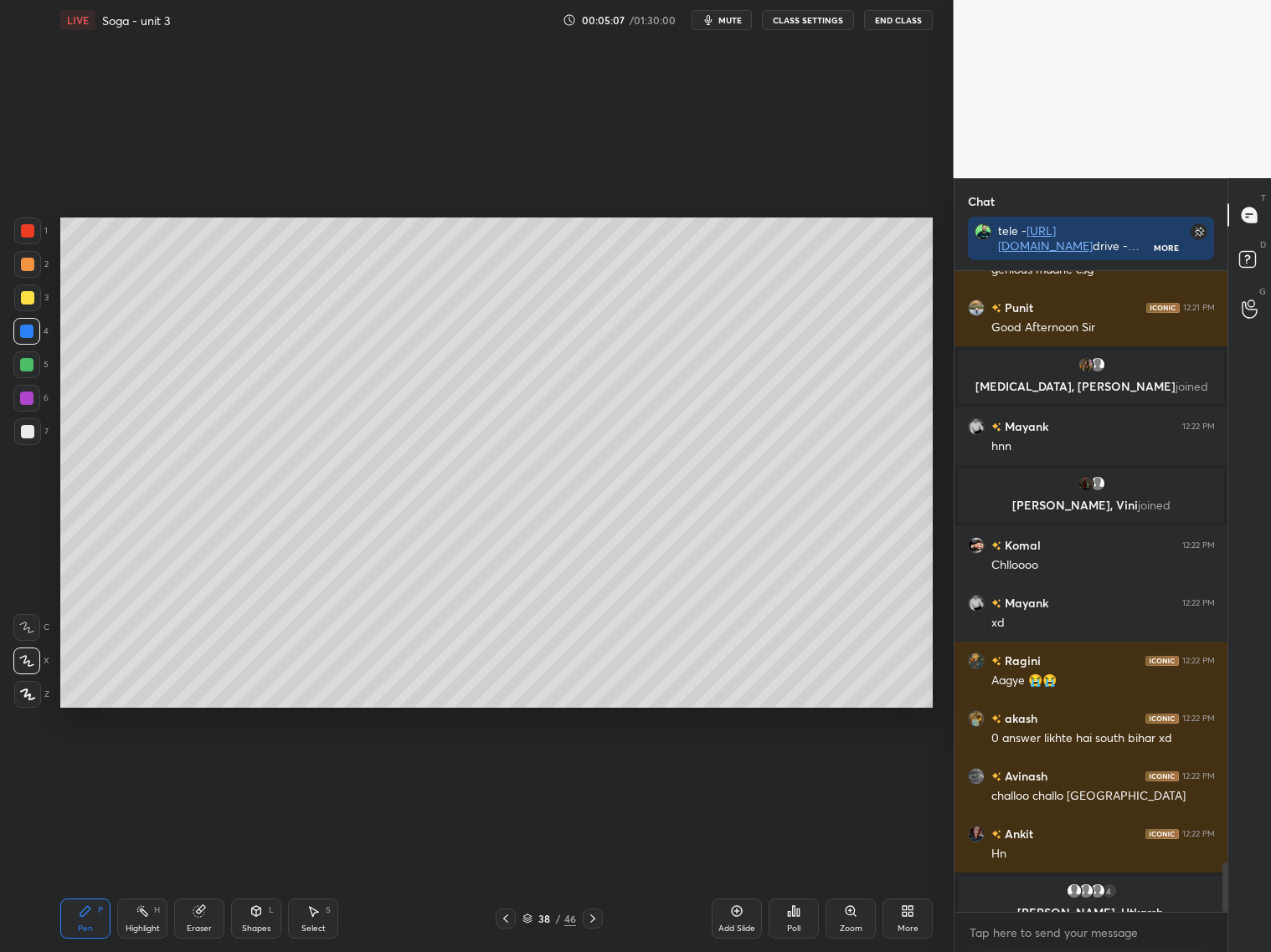
click at [21, 434] on div at bounding box center [27, 432] width 14 height 14
click at [25, 335] on div at bounding box center [27, 331] width 14 height 14
drag, startPoint x: 25, startPoint y: 439, endPoint x: 31, endPoint y: 429, distance: 11.7
click at [26, 437] on div at bounding box center [27, 431] width 26 height 26
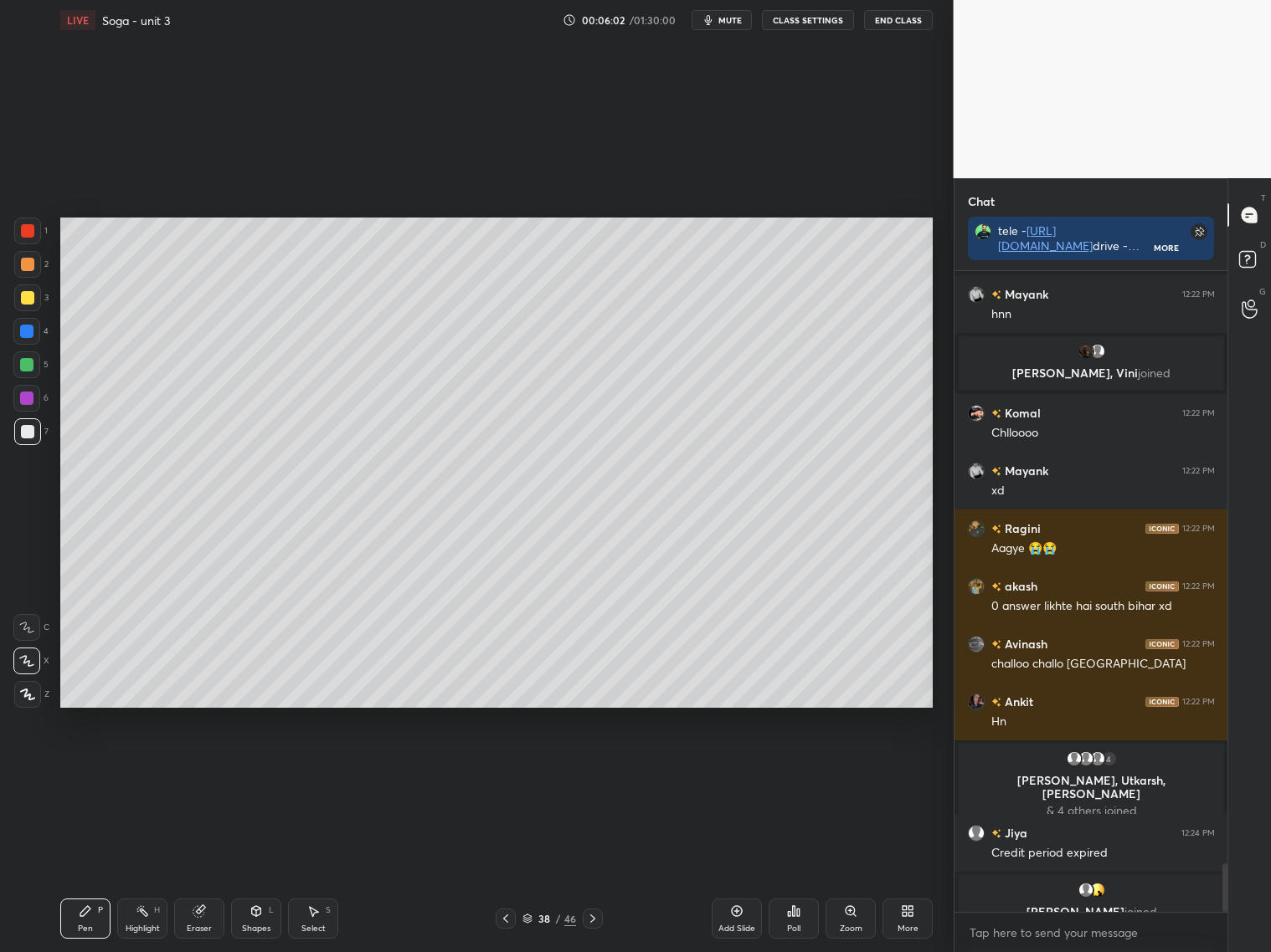
scroll to position [7823, 0]
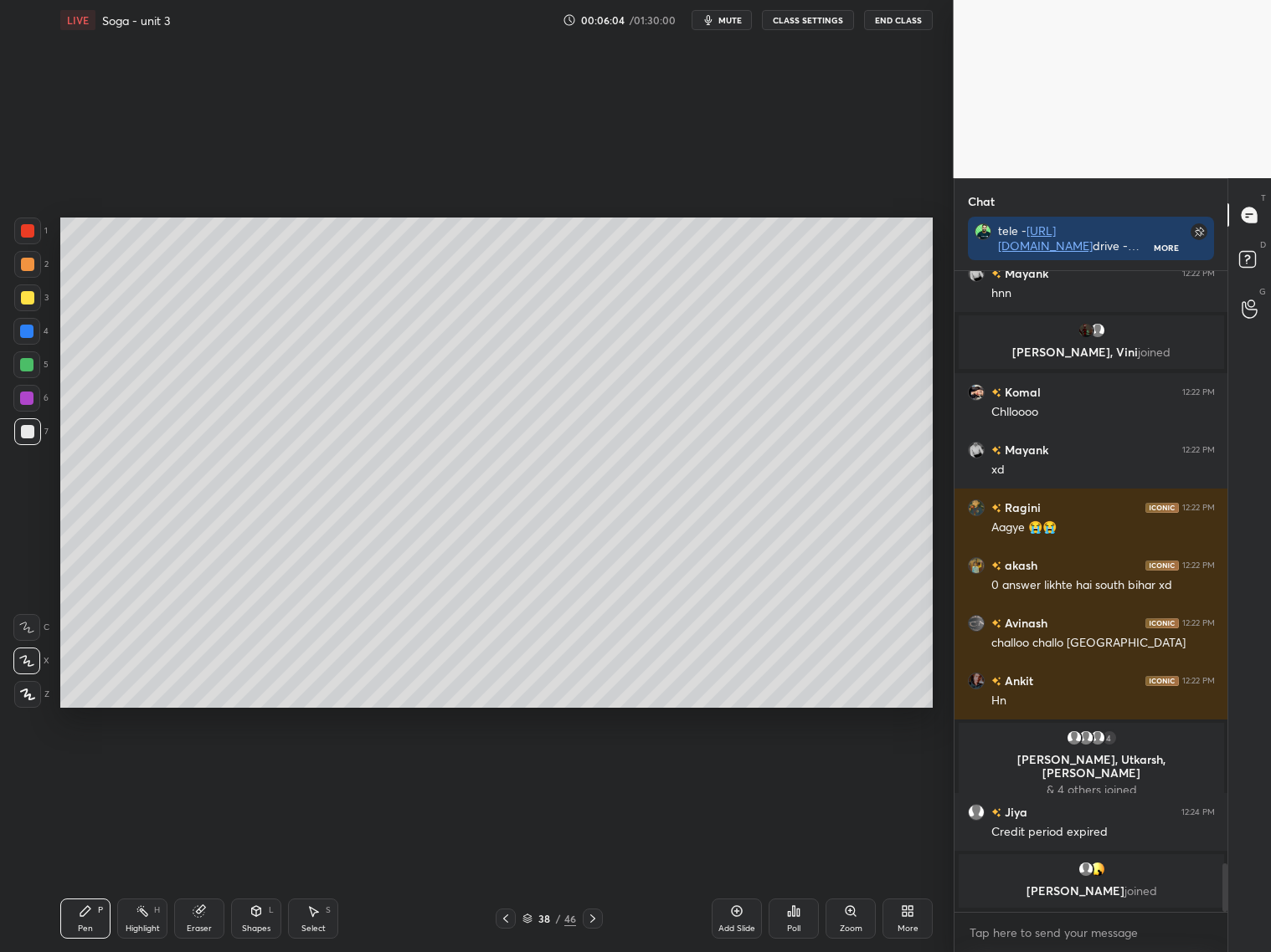
click at [26, 333] on div at bounding box center [27, 331] width 14 height 14
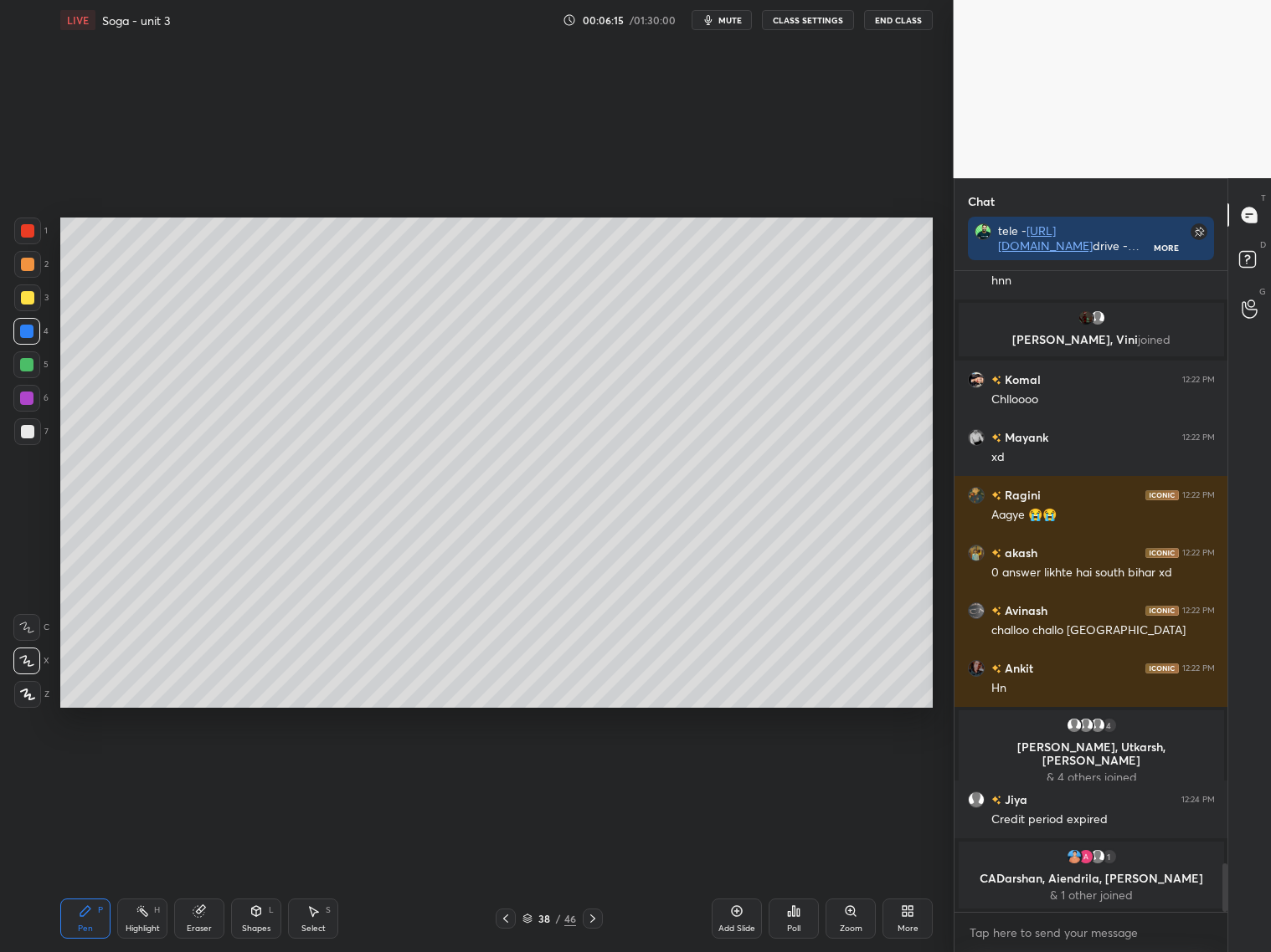
scroll to position [7877, 0]
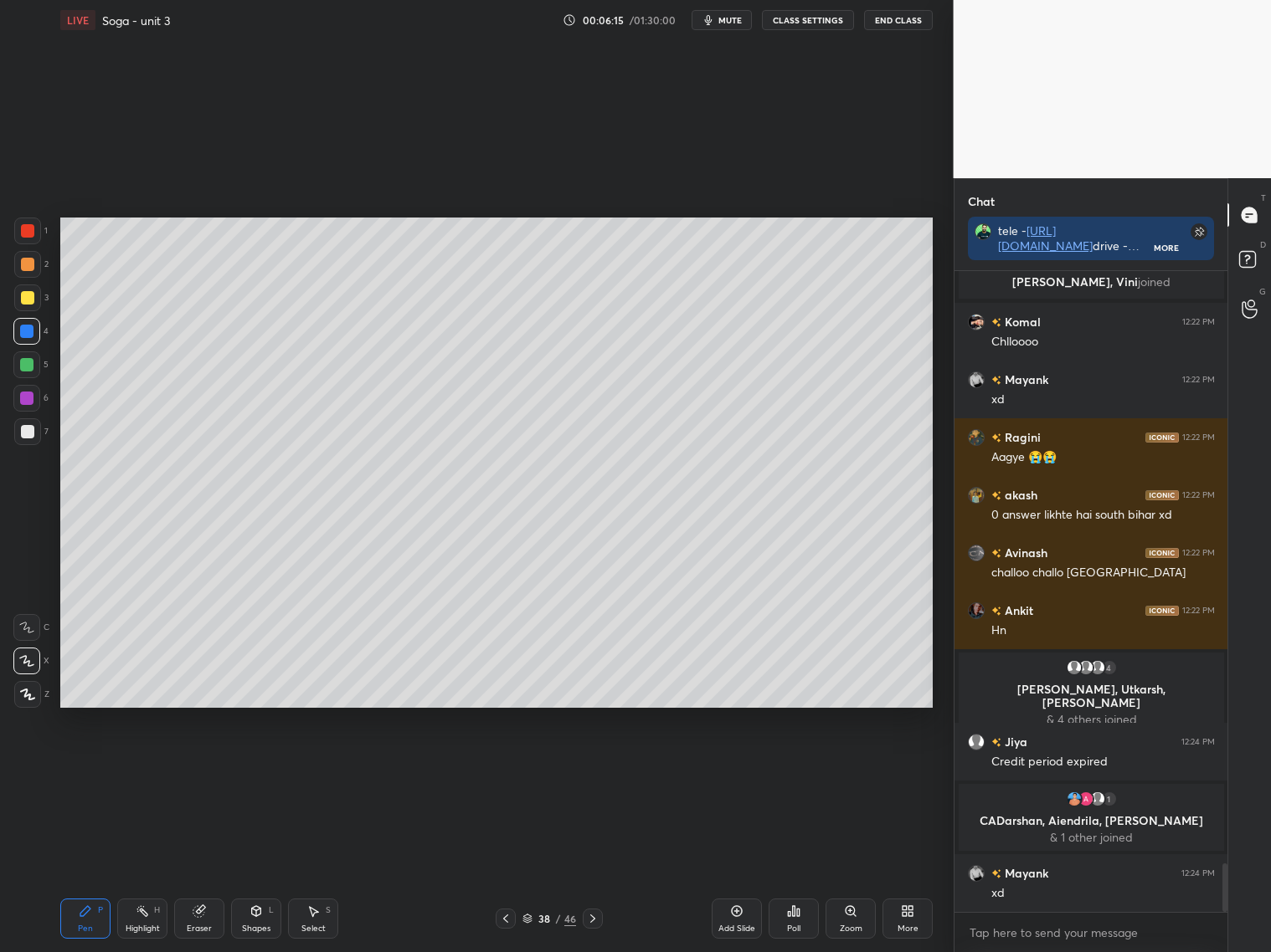
drag, startPoint x: 195, startPoint y: 914, endPoint x: 190, endPoint y: 868, distance: 46.3
click at [196, 910] on icon at bounding box center [198, 911] width 11 height 11
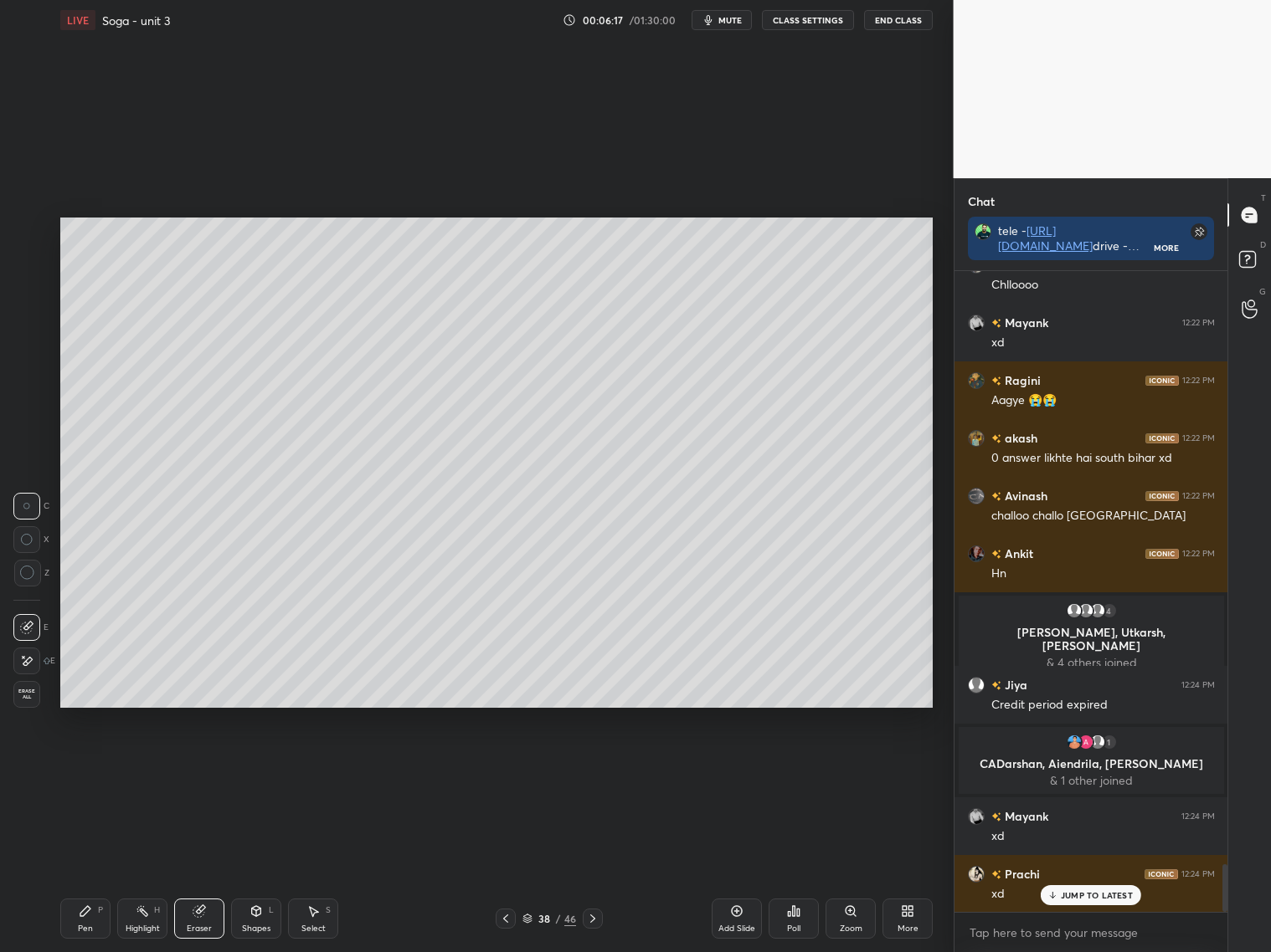
scroll to position [7993, 0]
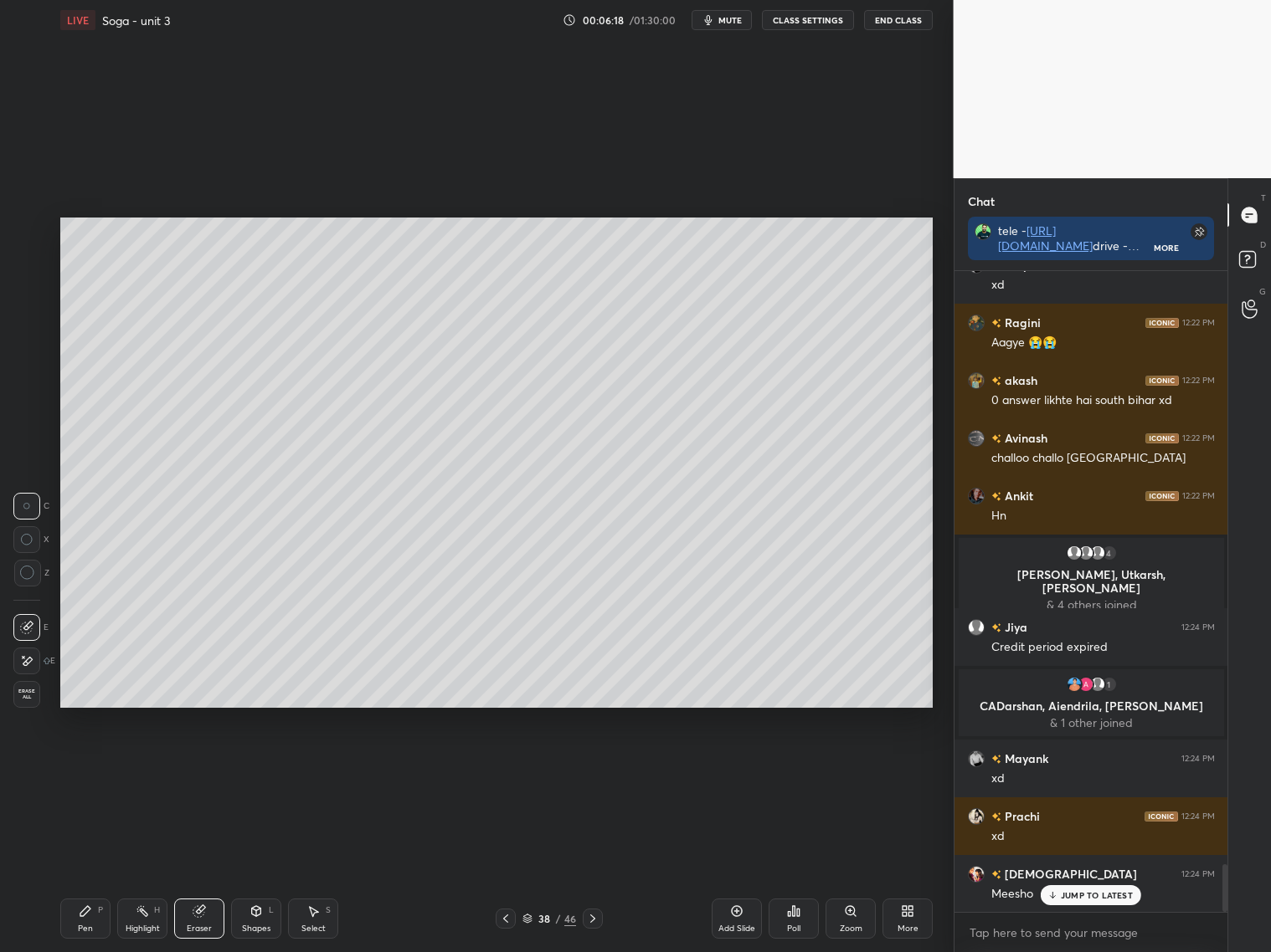
drag, startPoint x: 79, startPoint y: 920, endPoint x: 87, endPoint y: 889, distance: 32.0
click at [85, 914] on div "Pen P" at bounding box center [85, 918] width 50 height 40
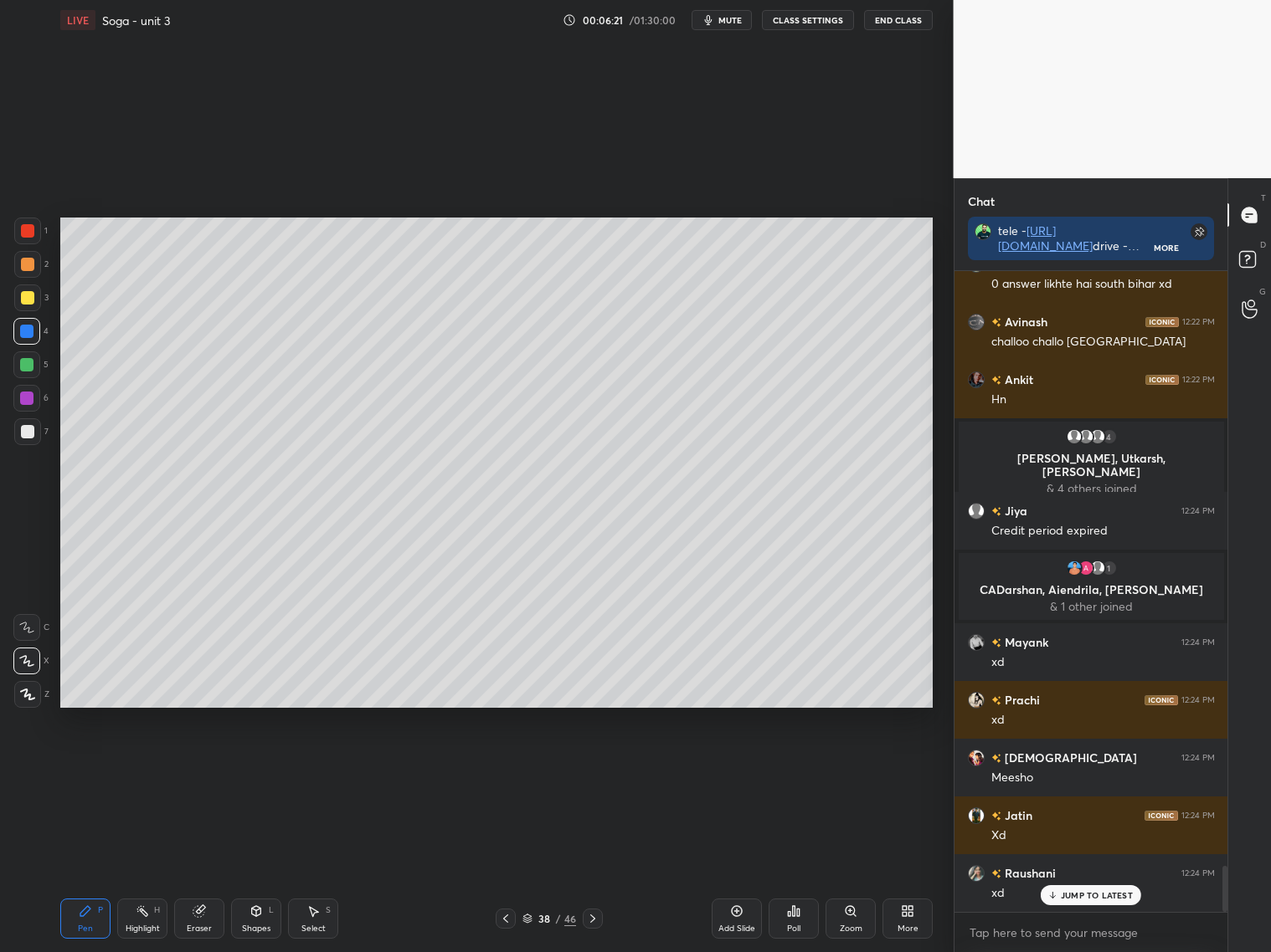
scroll to position [8223, 0]
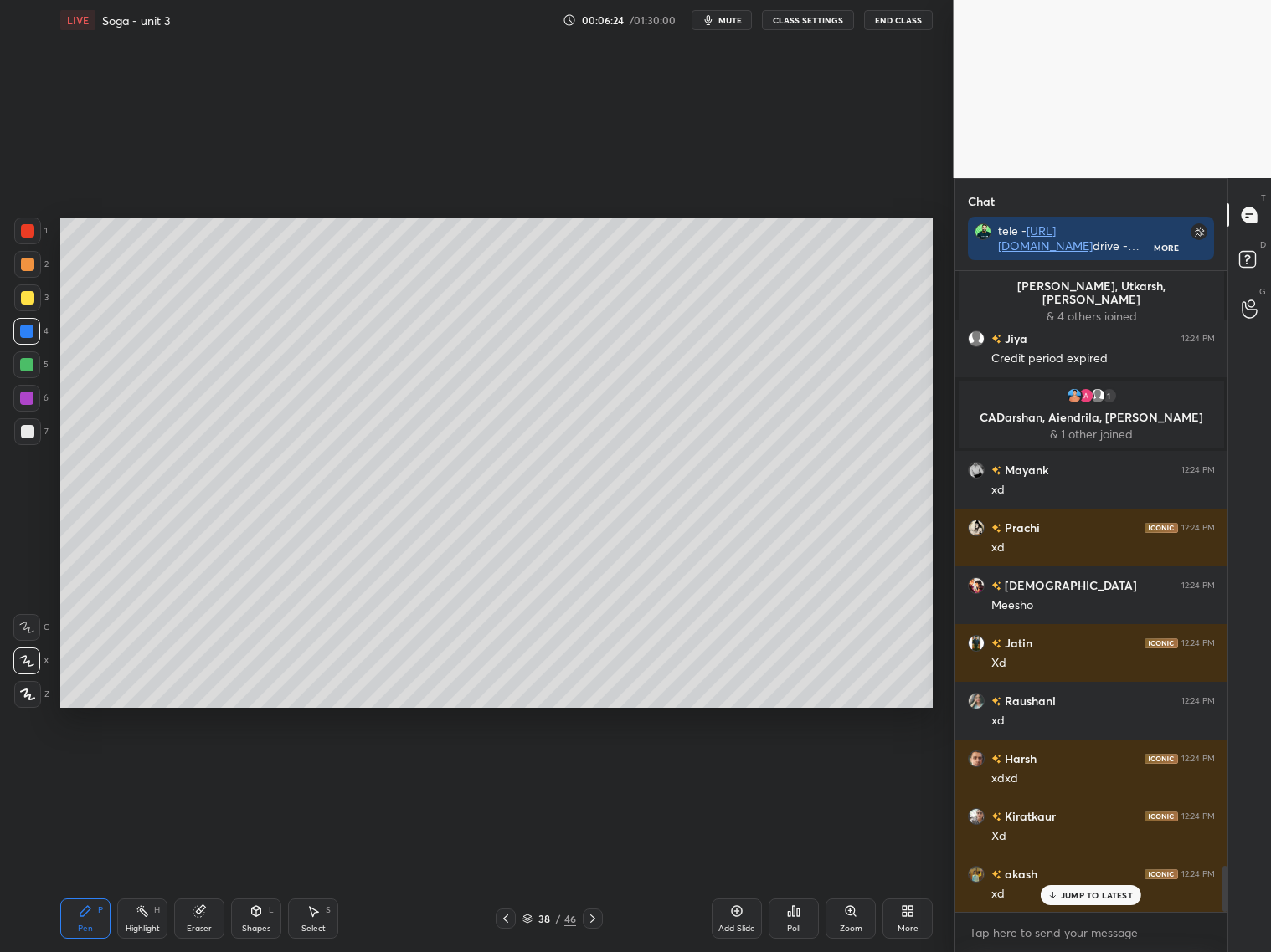
click at [29, 431] on div at bounding box center [27, 432] width 14 height 14
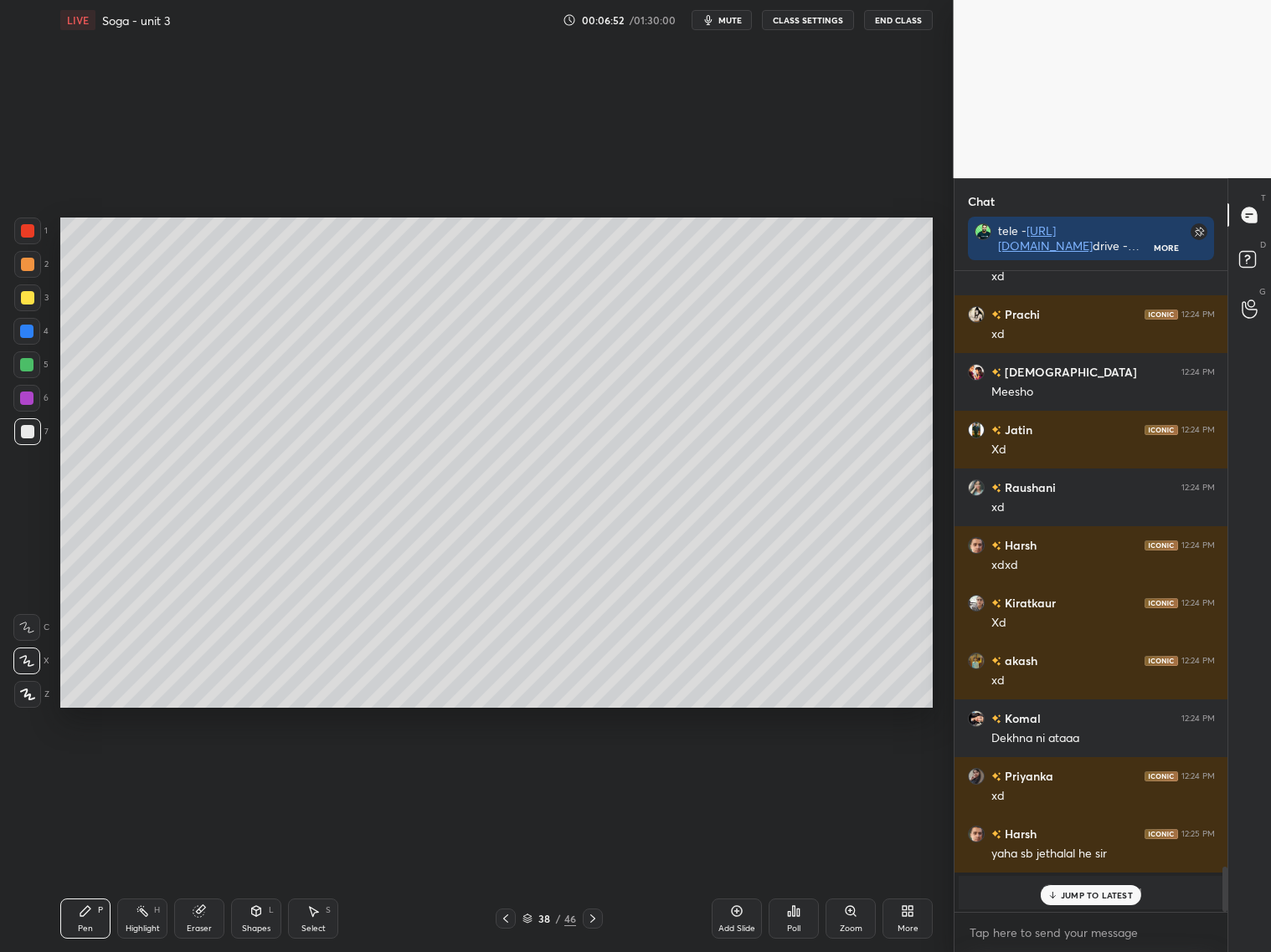
scroll to position [8360, 0]
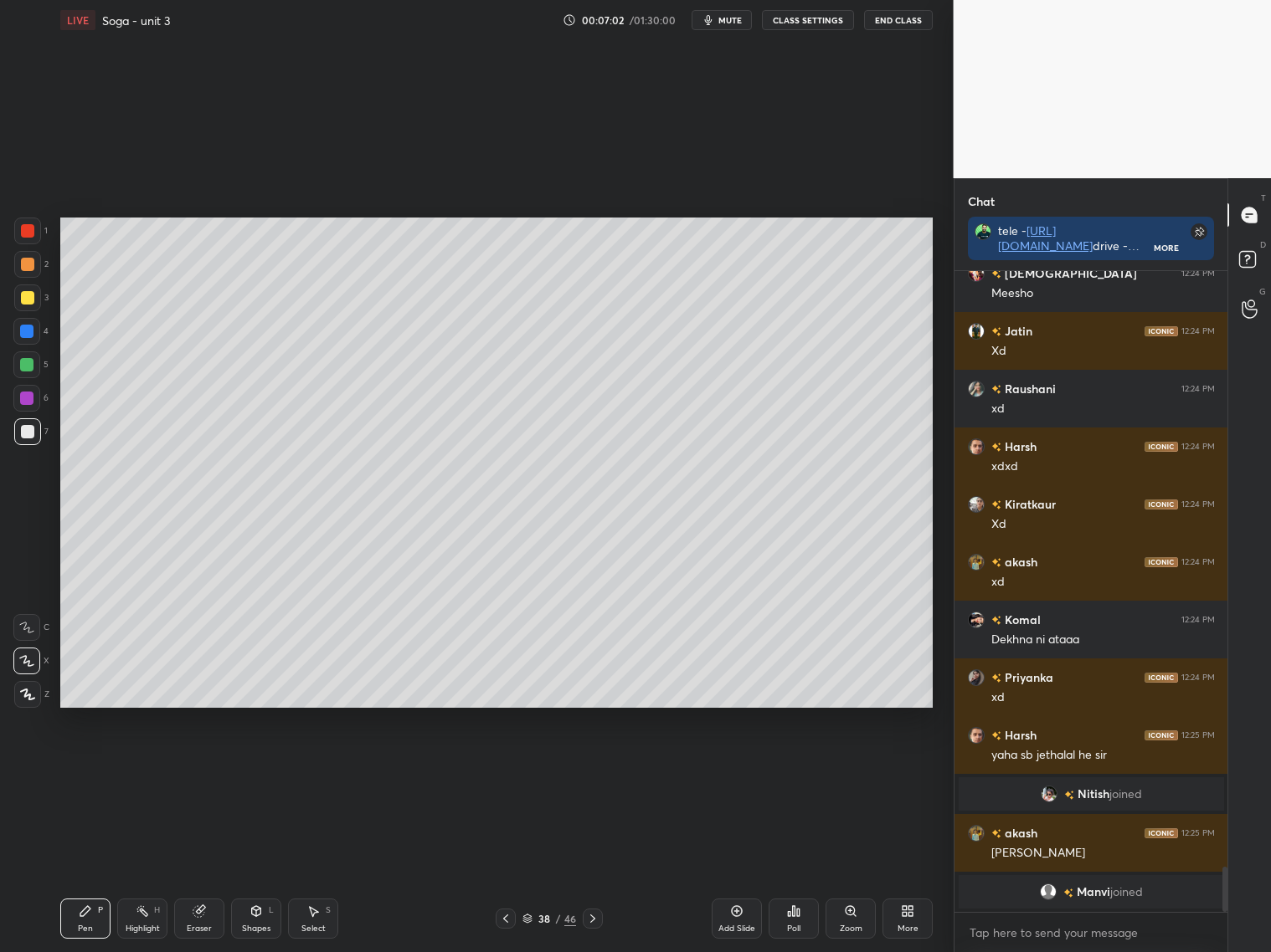
click at [35, 303] on div at bounding box center [27, 297] width 26 height 26
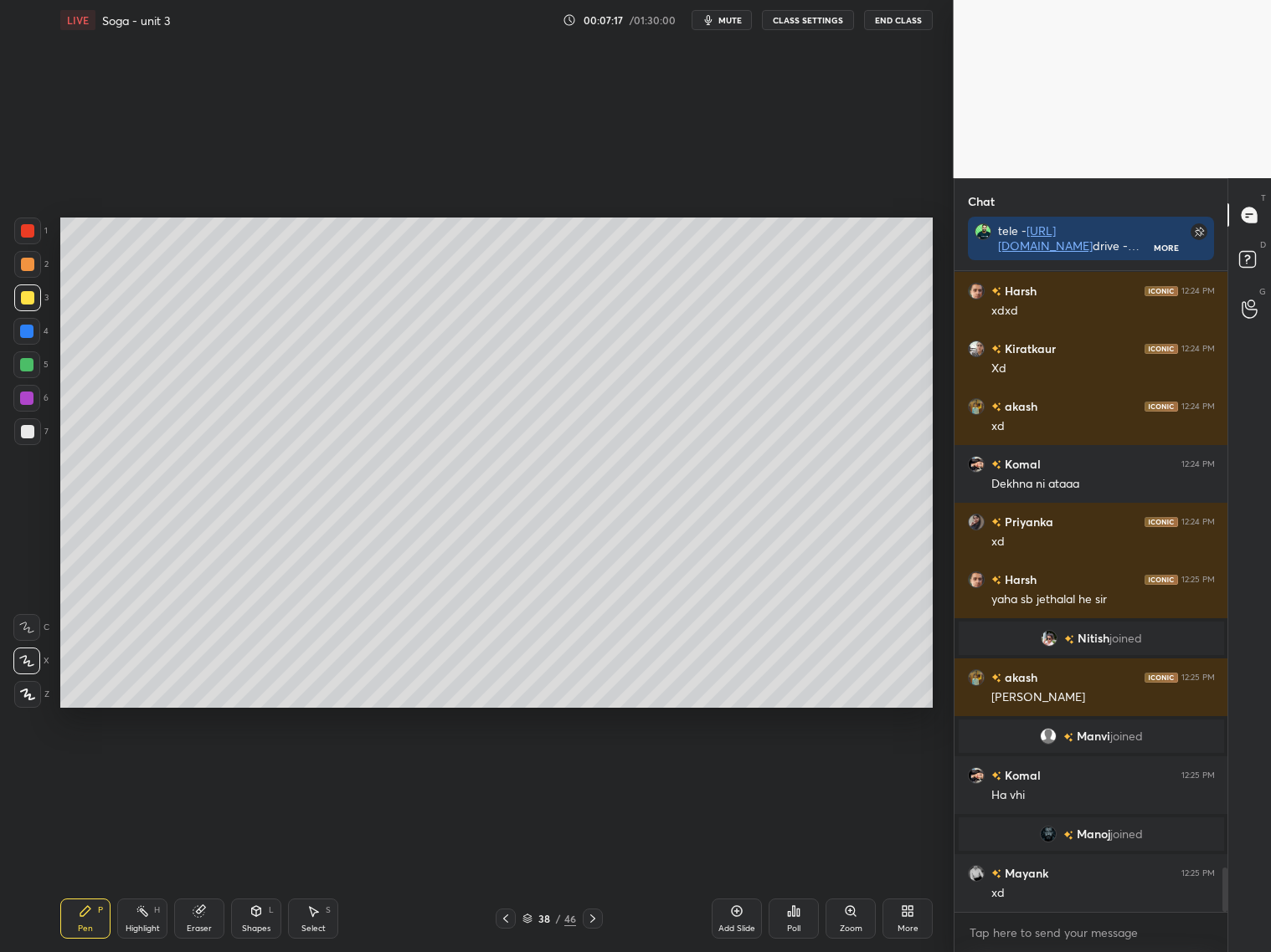
scroll to position [8614, 0]
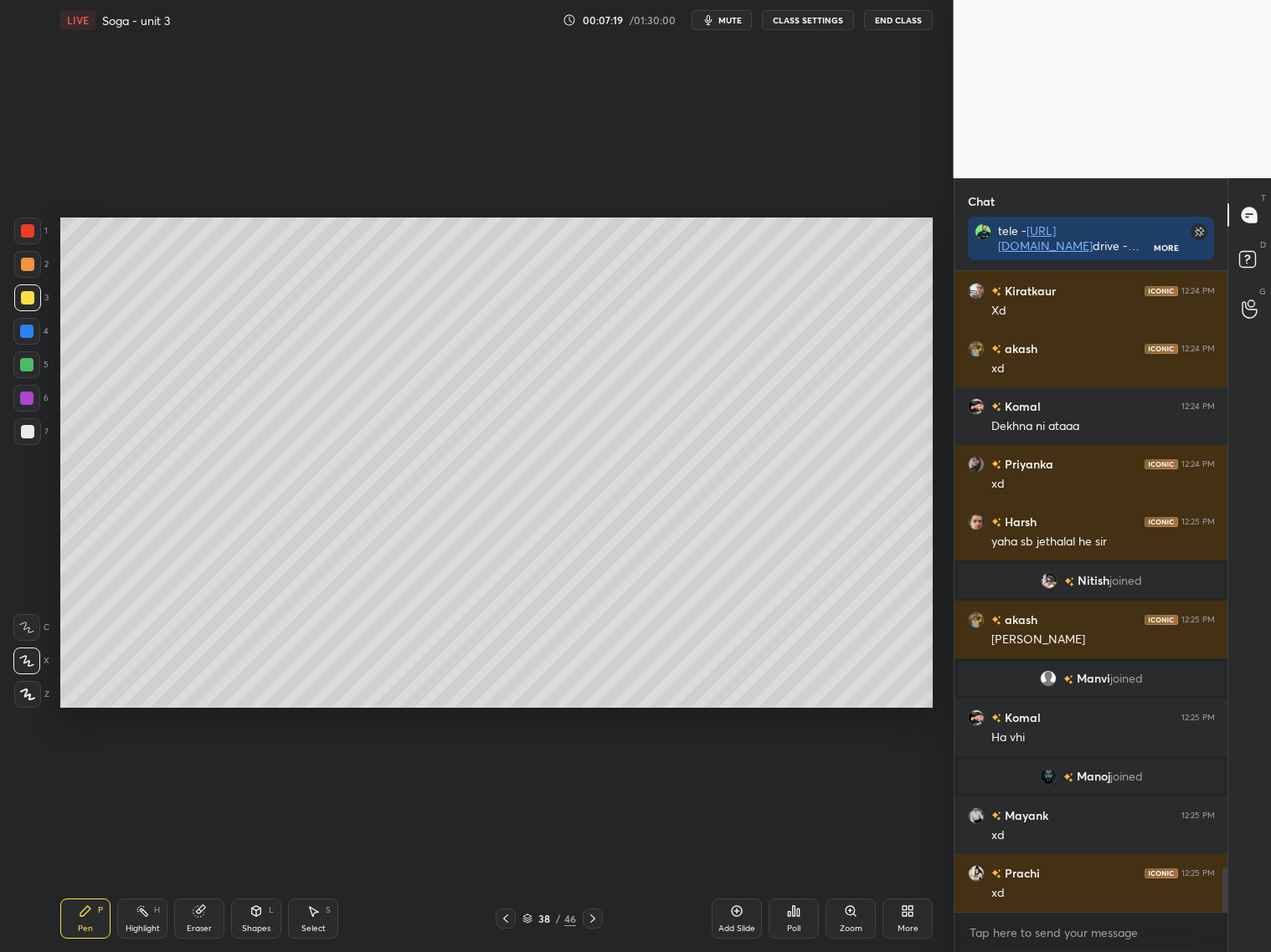
drag, startPoint x: 21, startPoint y: 270, endPoint x: 33, endPoint y: 268, distance: 12.2
click at [22, 273] on div at bounding box center [27, 264] width 26 height 26
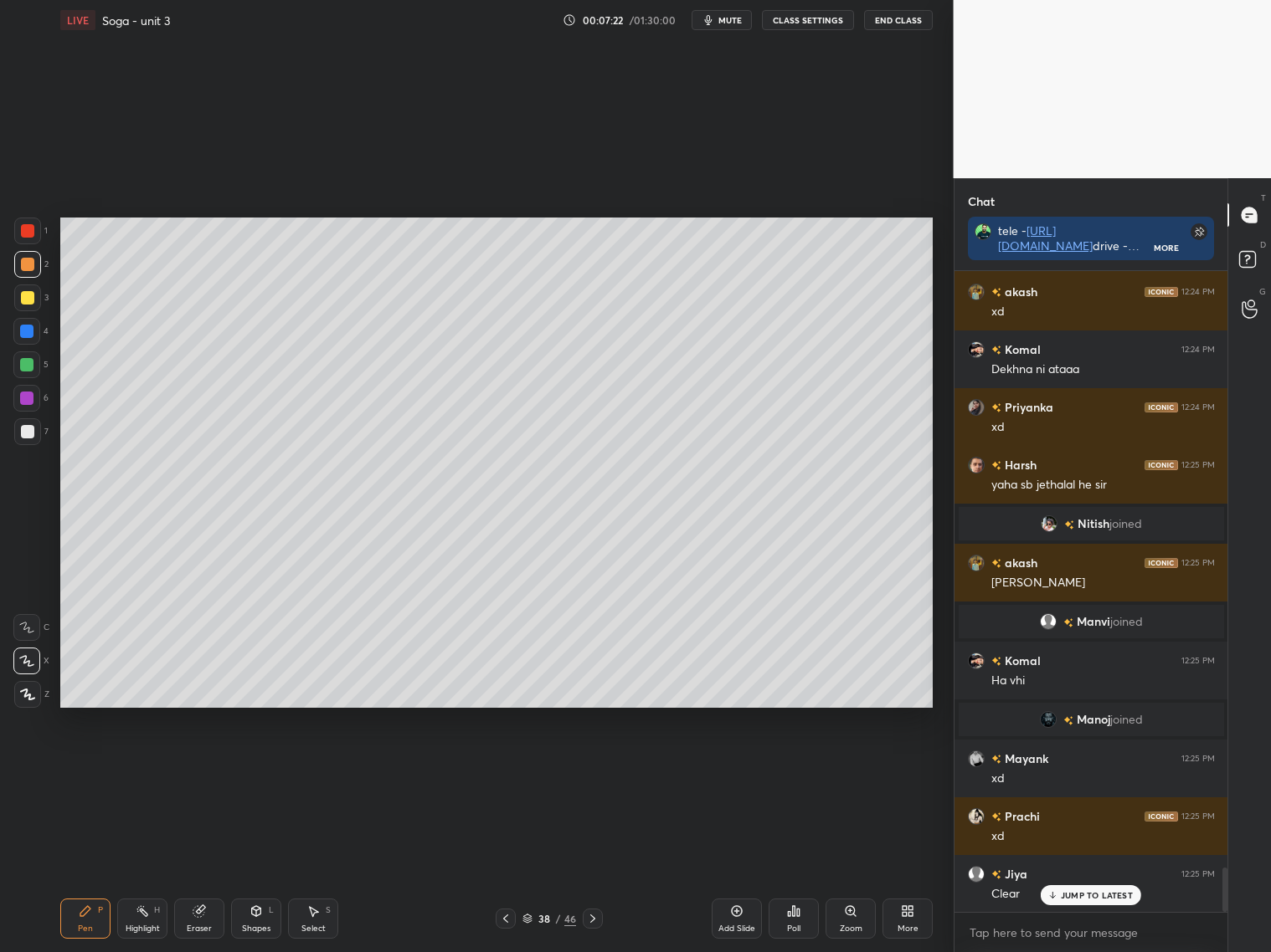
click at [1075, 905] on div "Ankit 12:22 PM Hn 4 [PERSON_NAME], [PERSON_NAME], [PERSON_NAME] & 4 others join…" at bounding box center [1091, 592] width 273 height 641
click at [1083, 897] on p "JUMP TO LATEST" at bounding box center [1097, 896] width 72 height 10
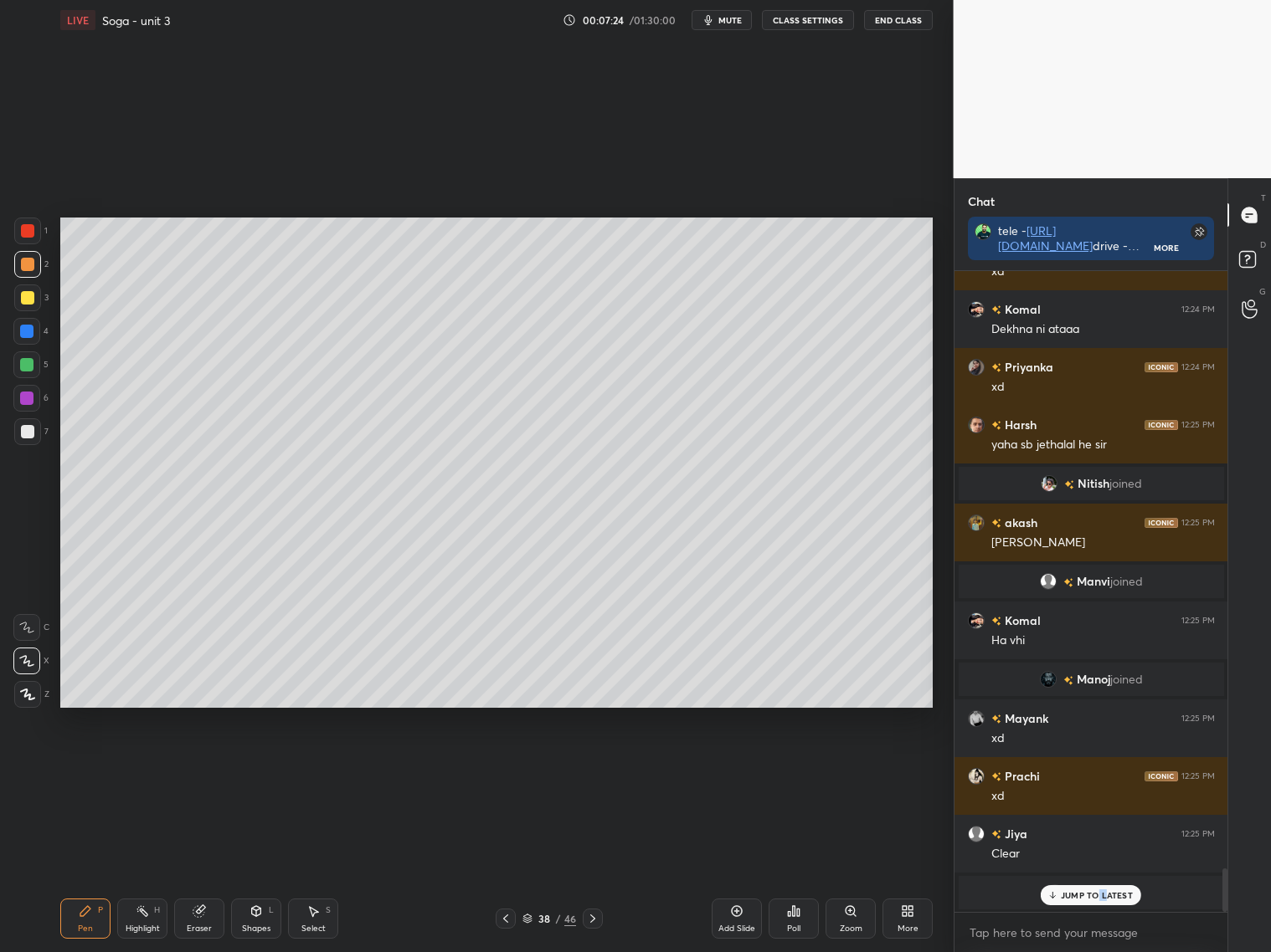
click at [1111, 896] on p "JUMP TO LATEST" at bounding box center [1097, 896] width 72 height 10
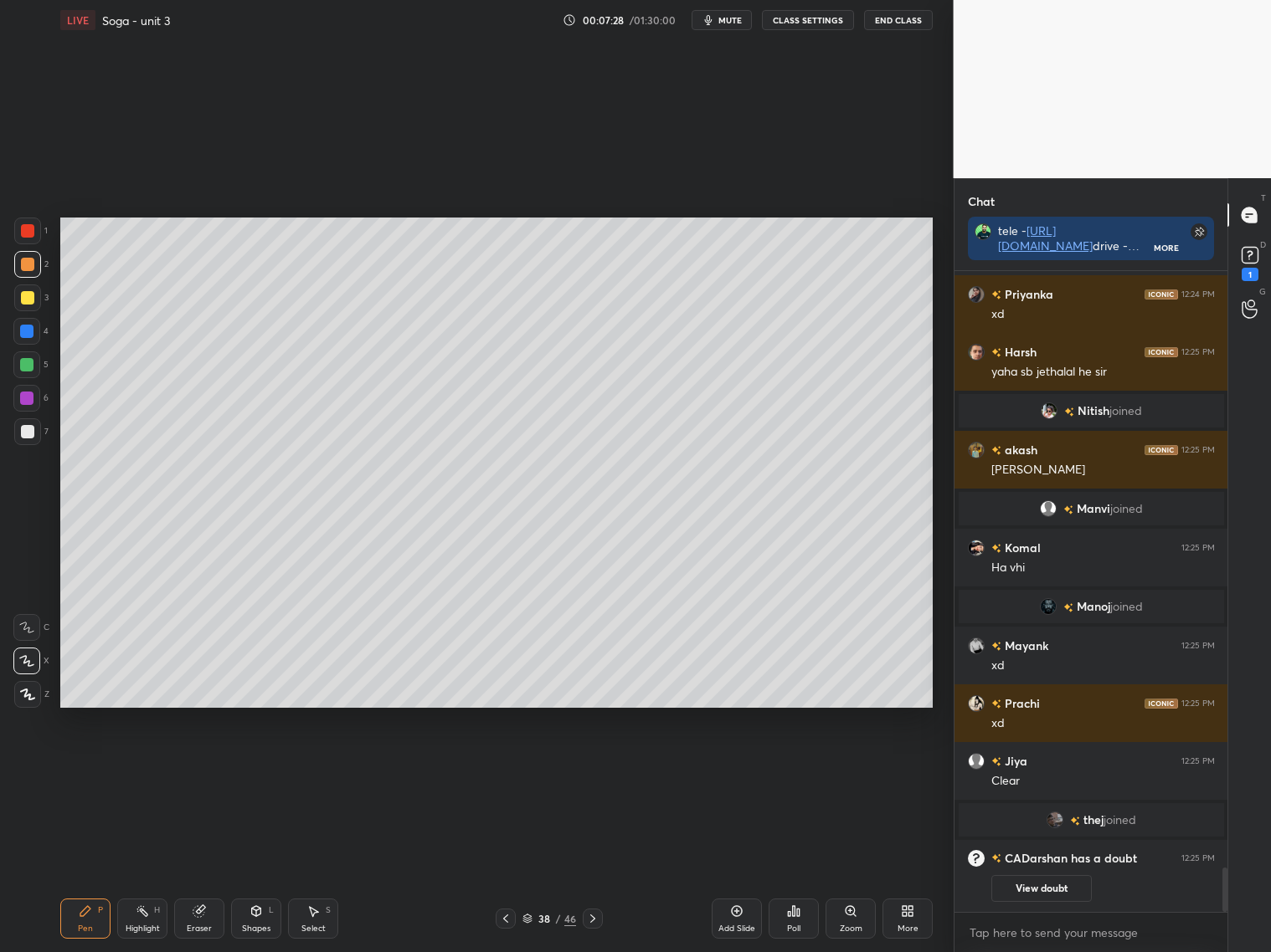
scroll to position [8670, 0]
click at [602, 920] on div "38 / 46" at bounding box center [548, 919] width 325 height 20
click at [600, 917] on div at bounding box center [593, 919] width 20 height 20
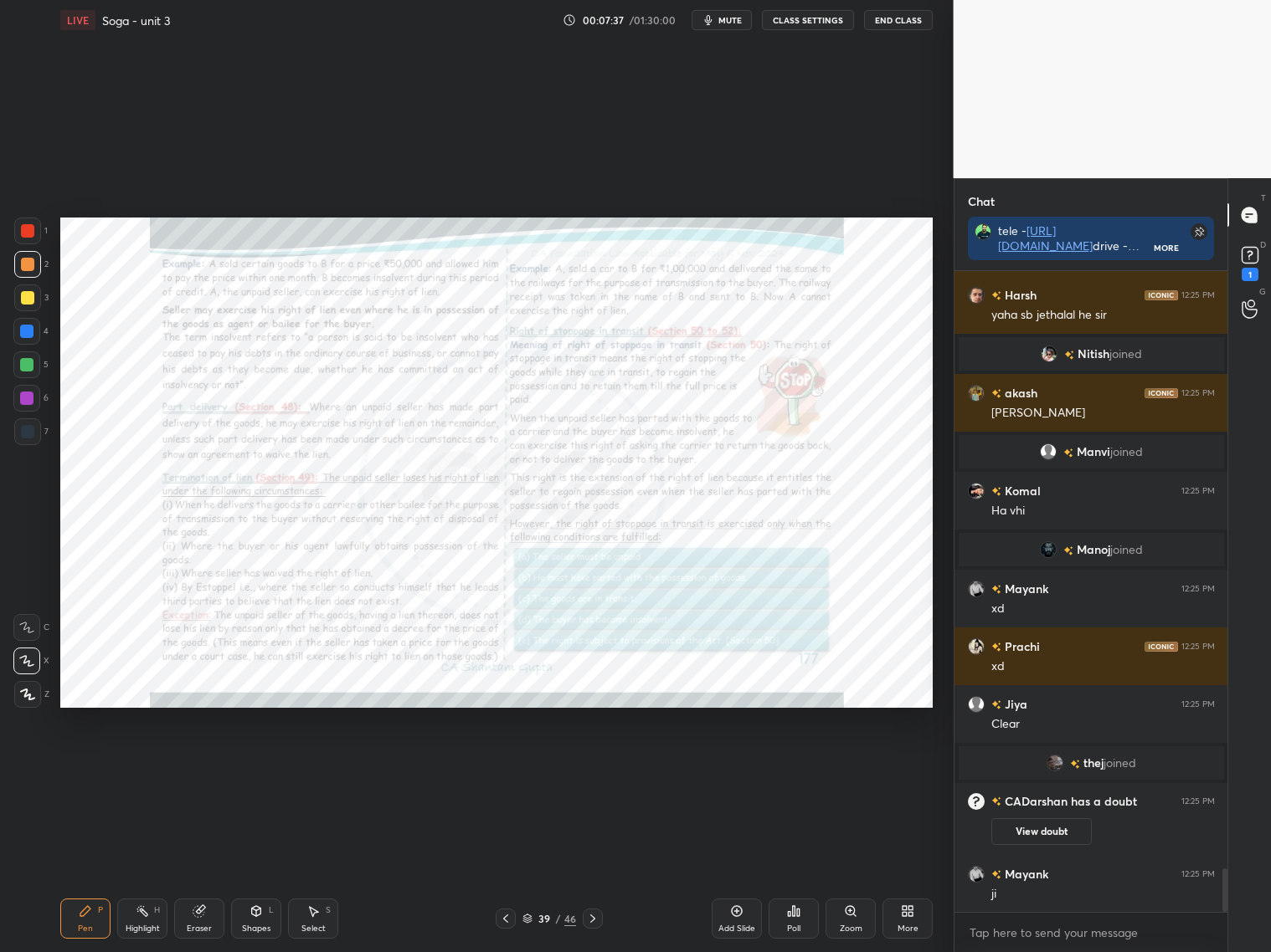
scroll to position [8753, 0]
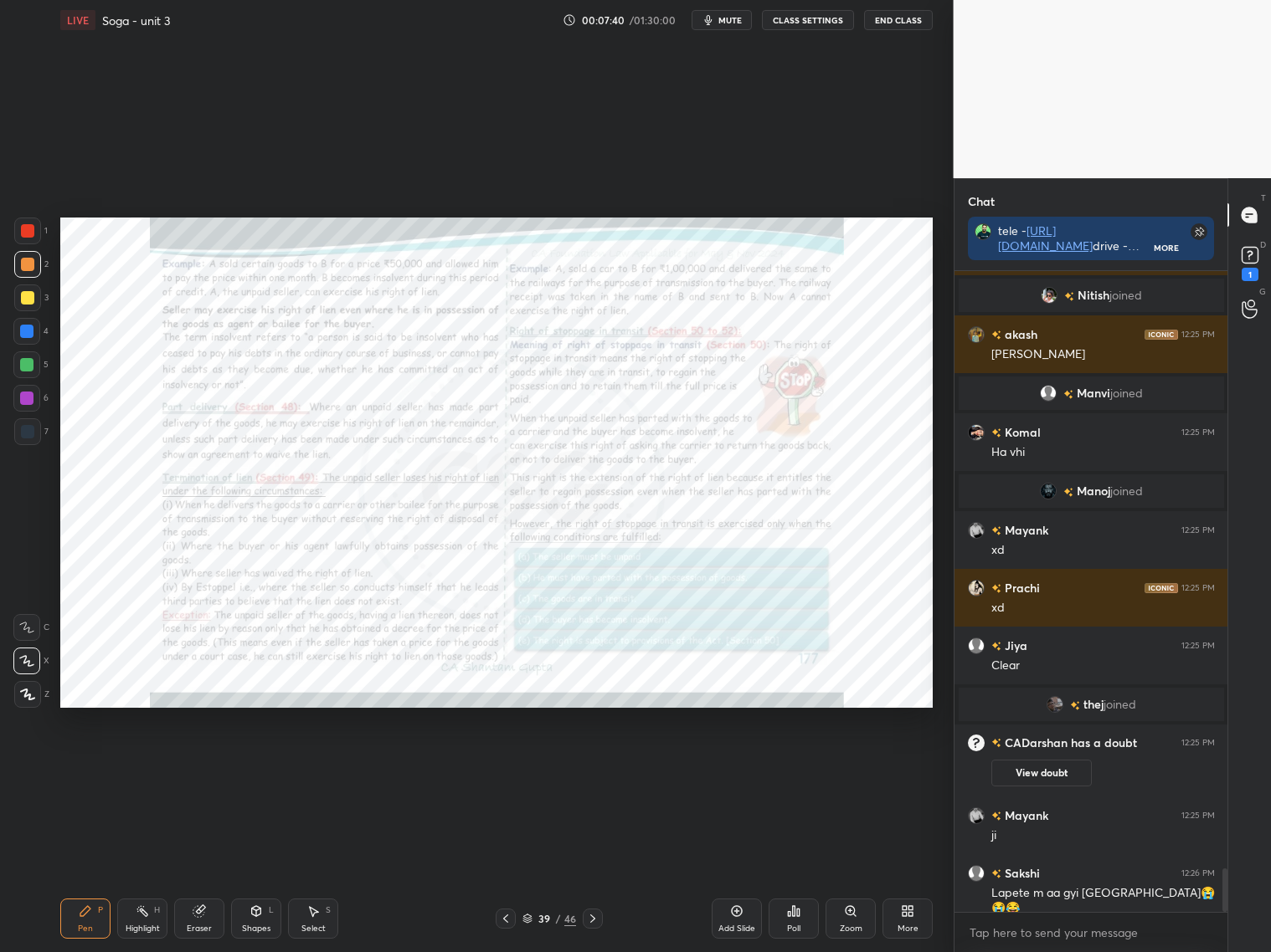
click at [507, 920] on icon at bounding box center [506, 919] width 14 height 14
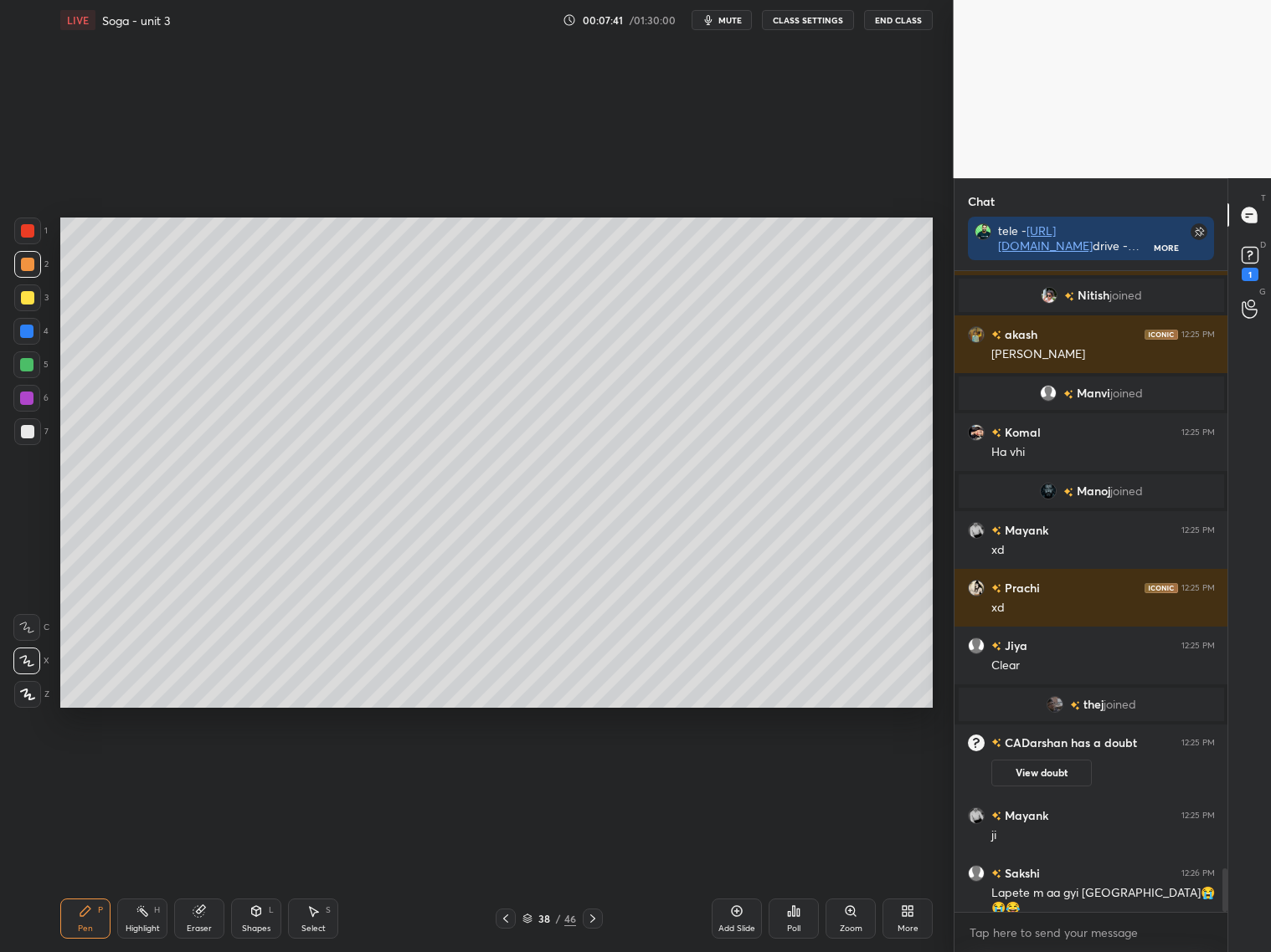
click at [731, 925] on div "Add Slide" at bounding box center [736, 929] width 37 height 9
click at [24, 300] on div at bounding box center [27, 298] width 14 height 14
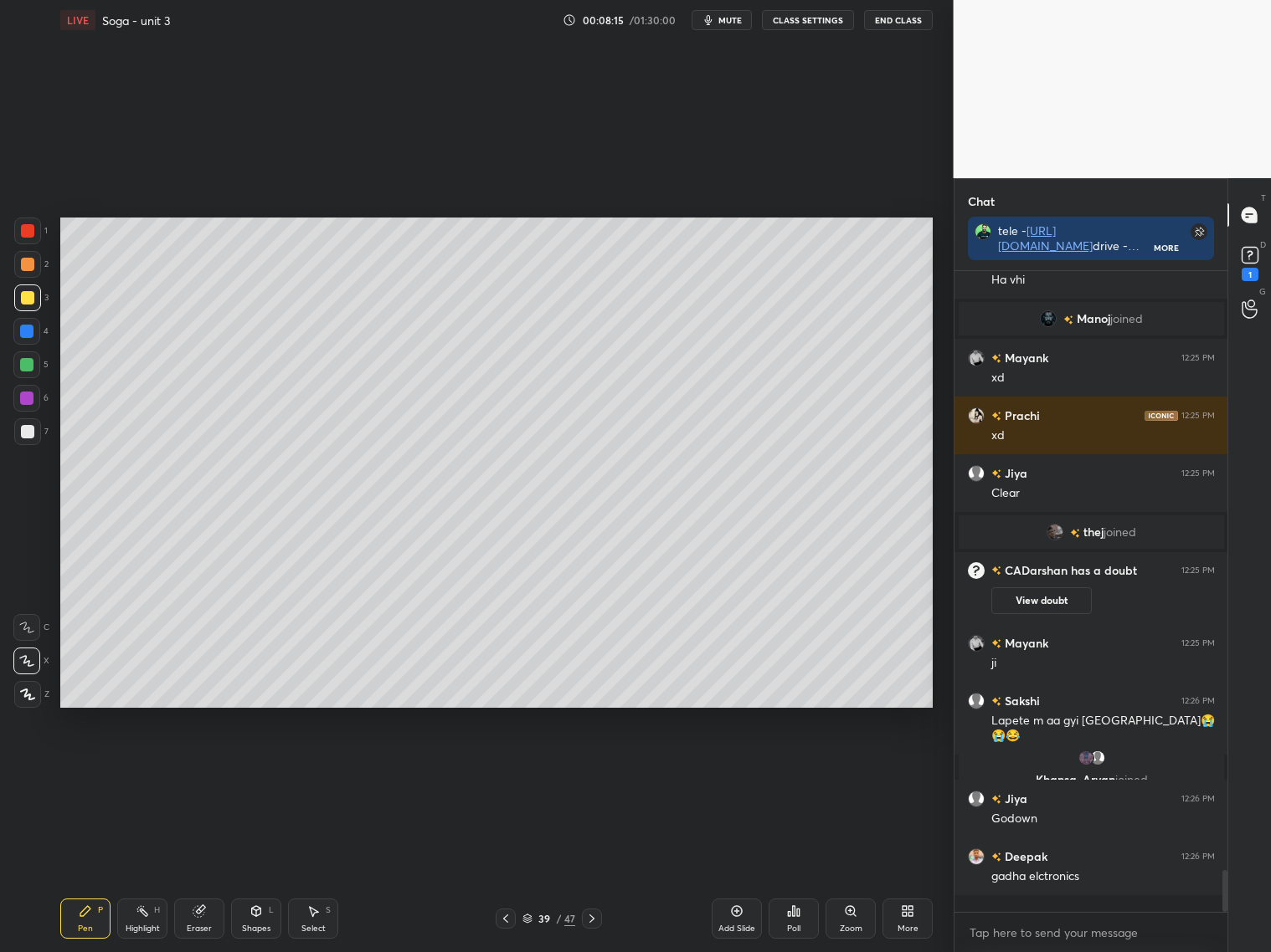
scroll to position [8845, 0]
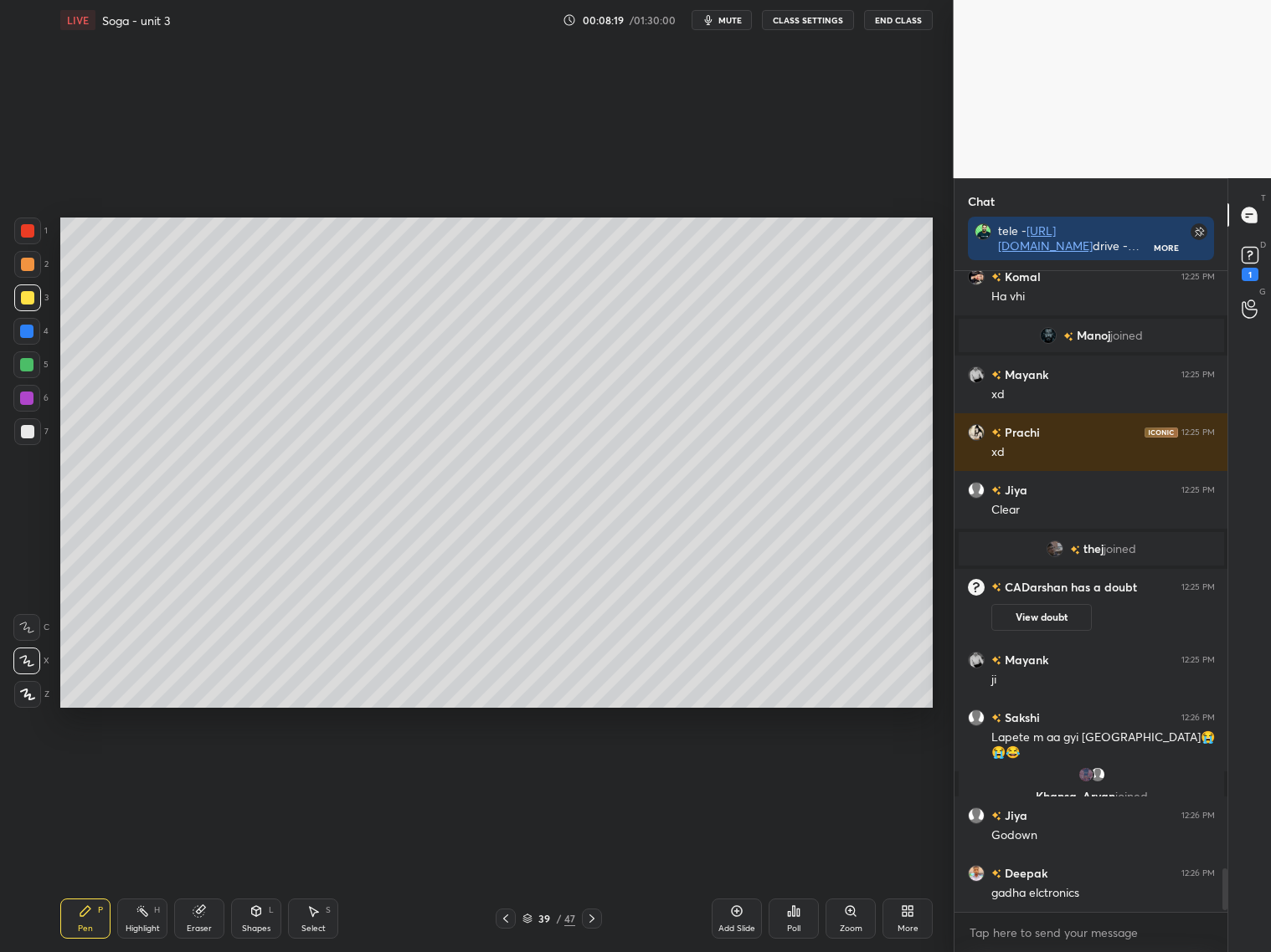
click at [31, 271] on div at bounding box center [27, 264] width 26 height 26
click at [33, 333] on div at bounding box center [26, 330] width 26 height 26
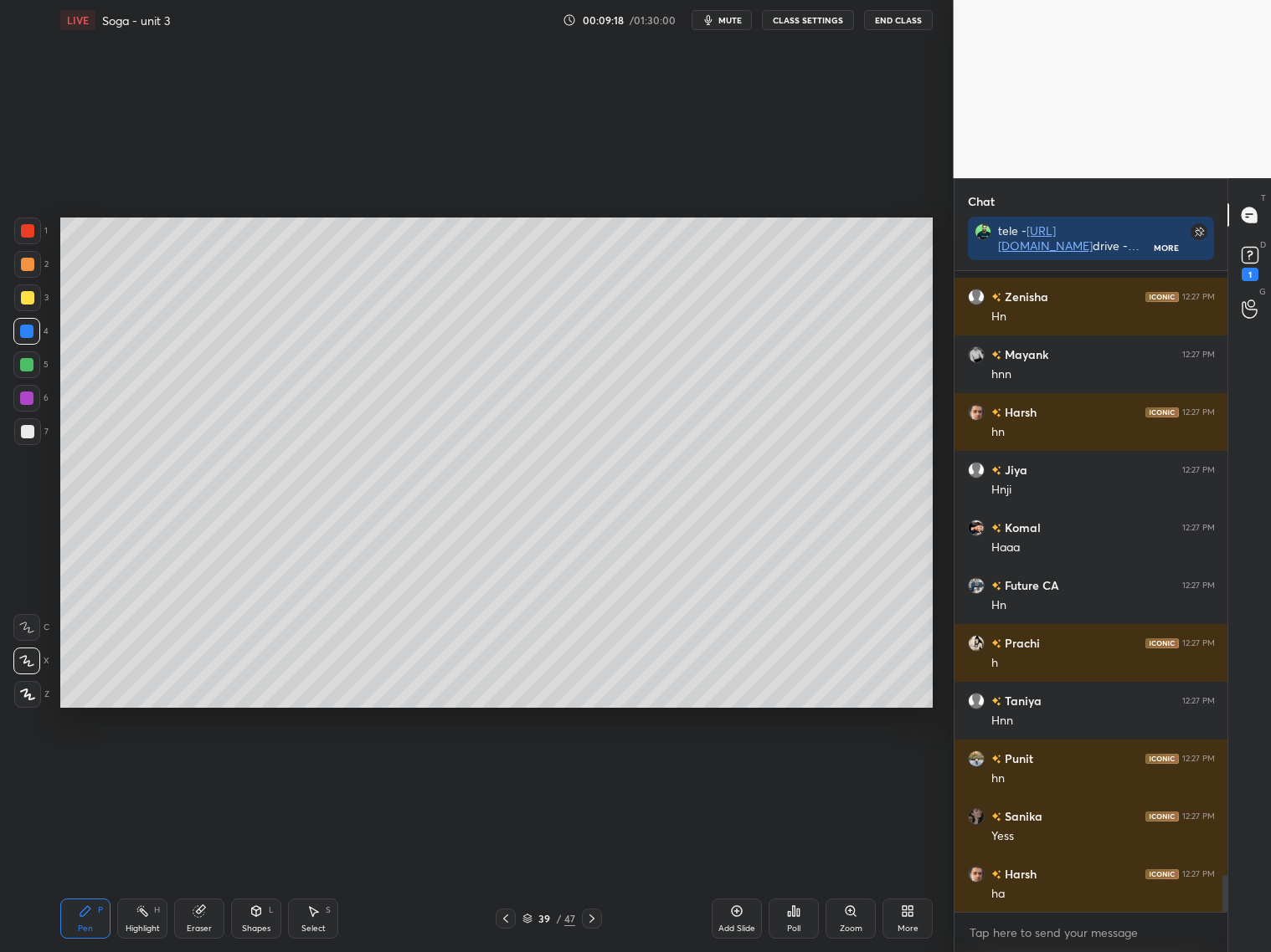
scroll to position [10417, 0]
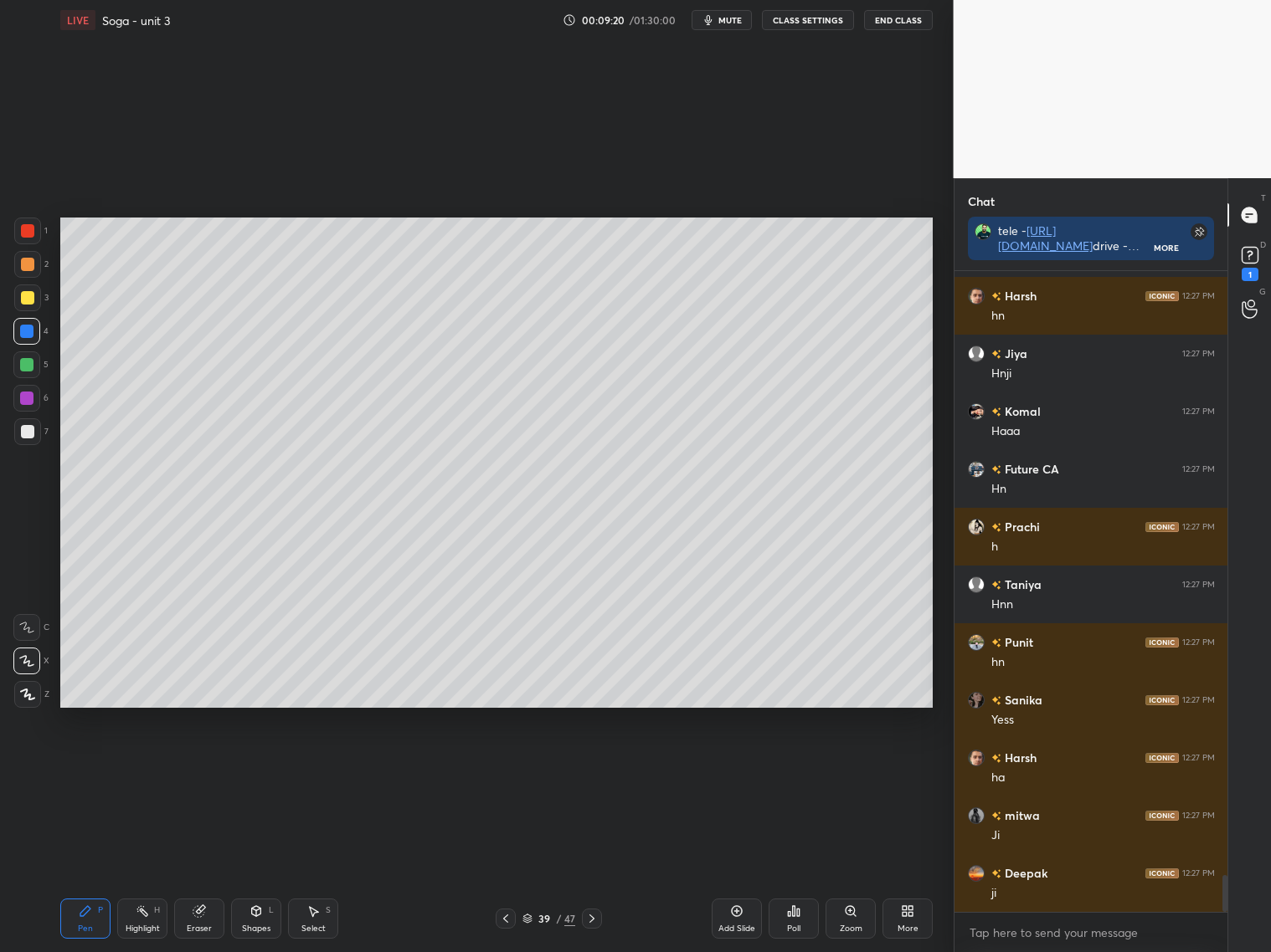
click at [26, 425] on div at bounding box center [27, 432] width 14 height 14
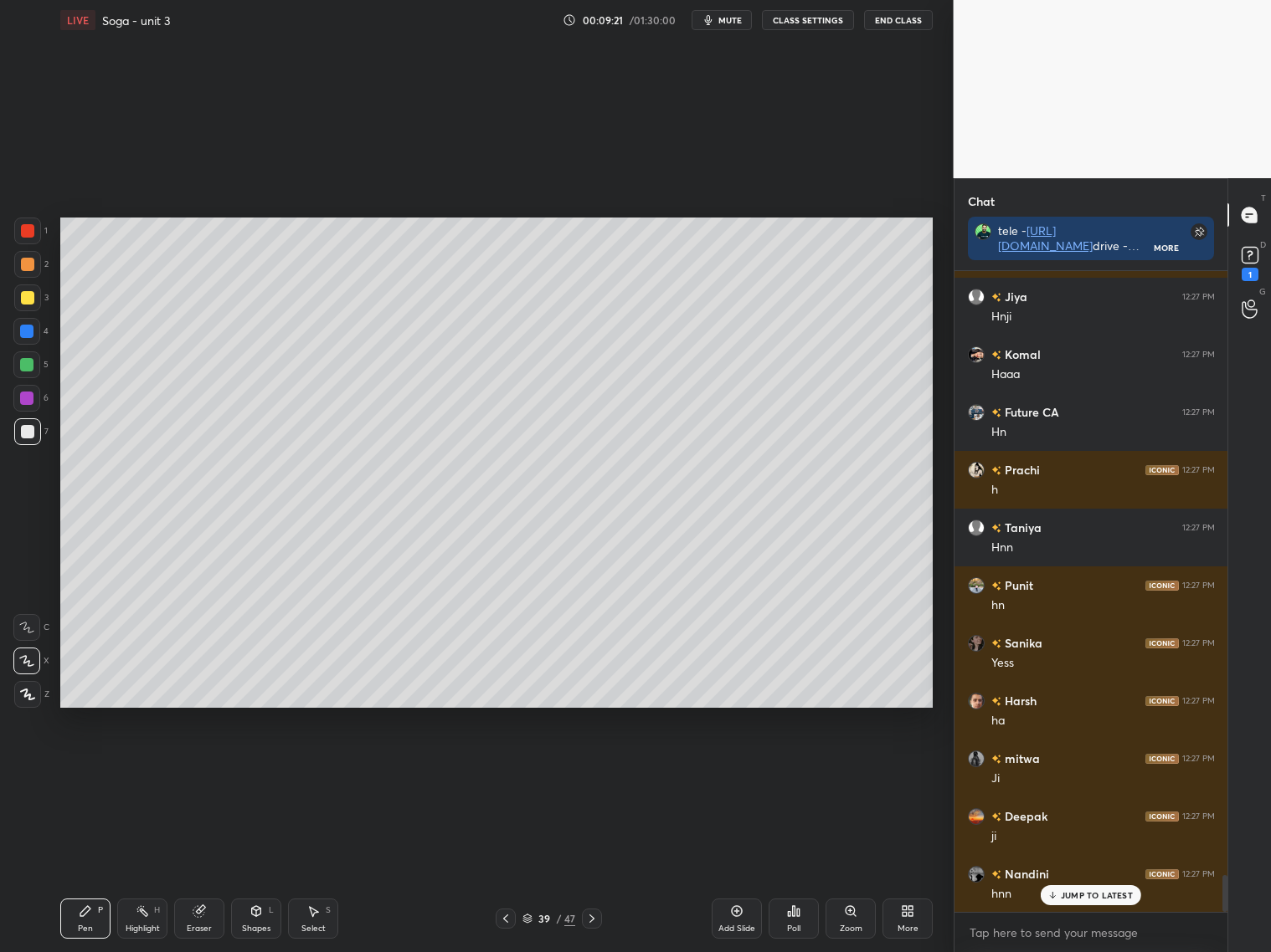
click at [33, 266] on div at bounding box center [27, 264] width 26 height 26
drag, startPoint x: 26, startPoint y: 301, endPoint x: 40, endPoint y: 293, distance: 16.1
click at [33, 300] on div at bounding box center [27, 297] width 26 height 26
click at [32, 358] on div at bounding box center [27, 365] width 14 height 14
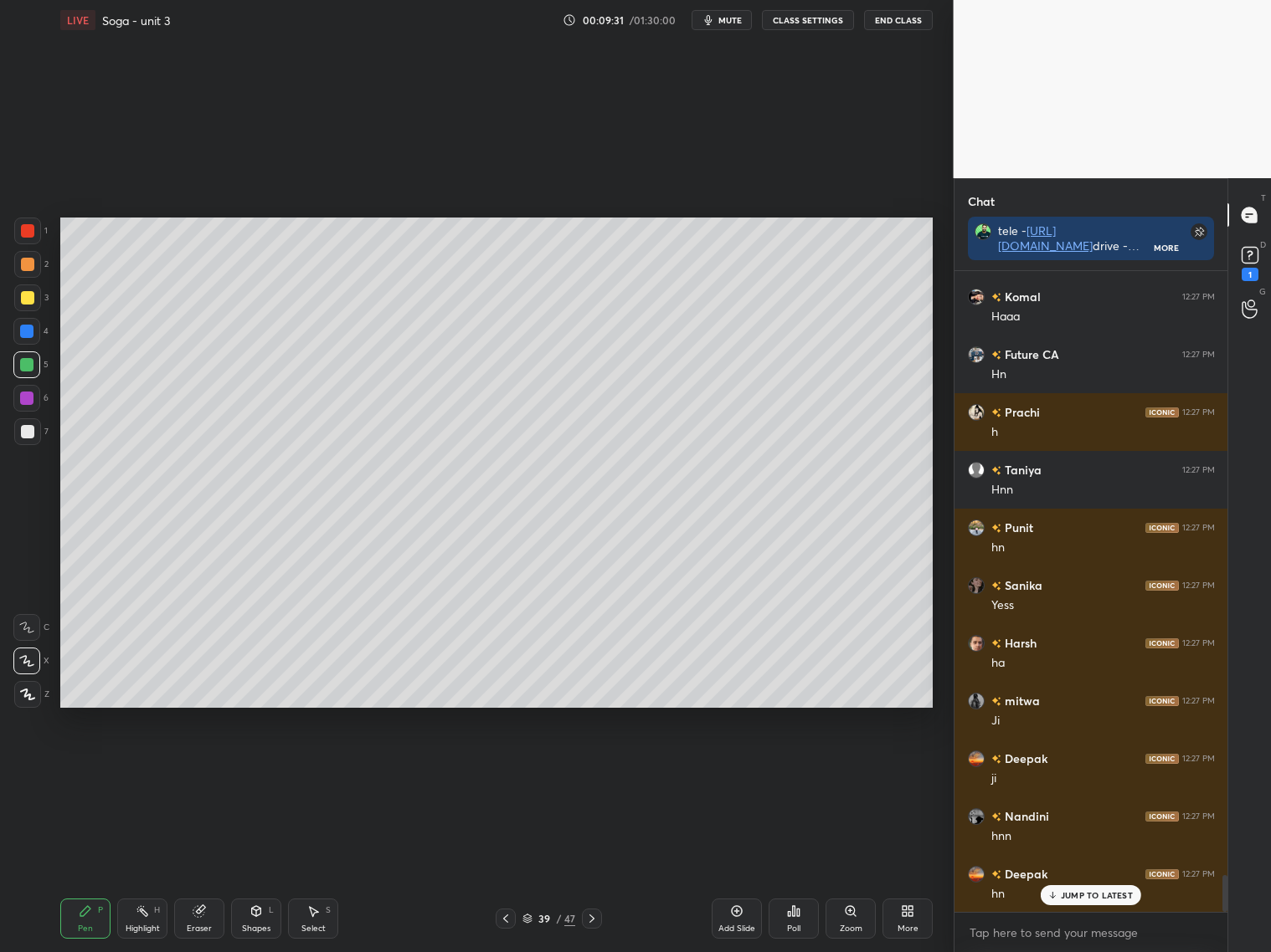
click at [38, 231] on div at bounding box center [27, 231] width 26 height 26
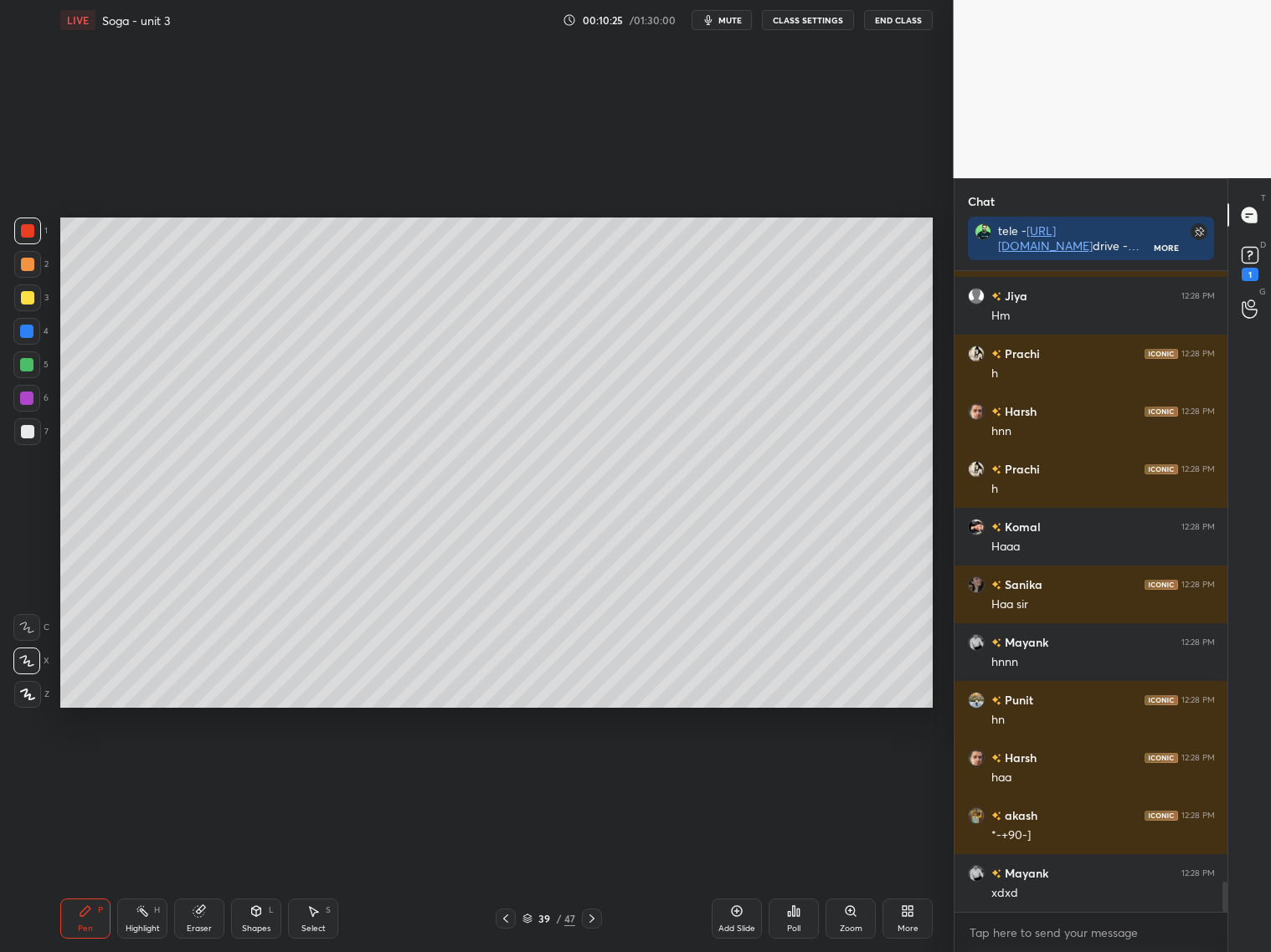
scroll to position [13228, 0]
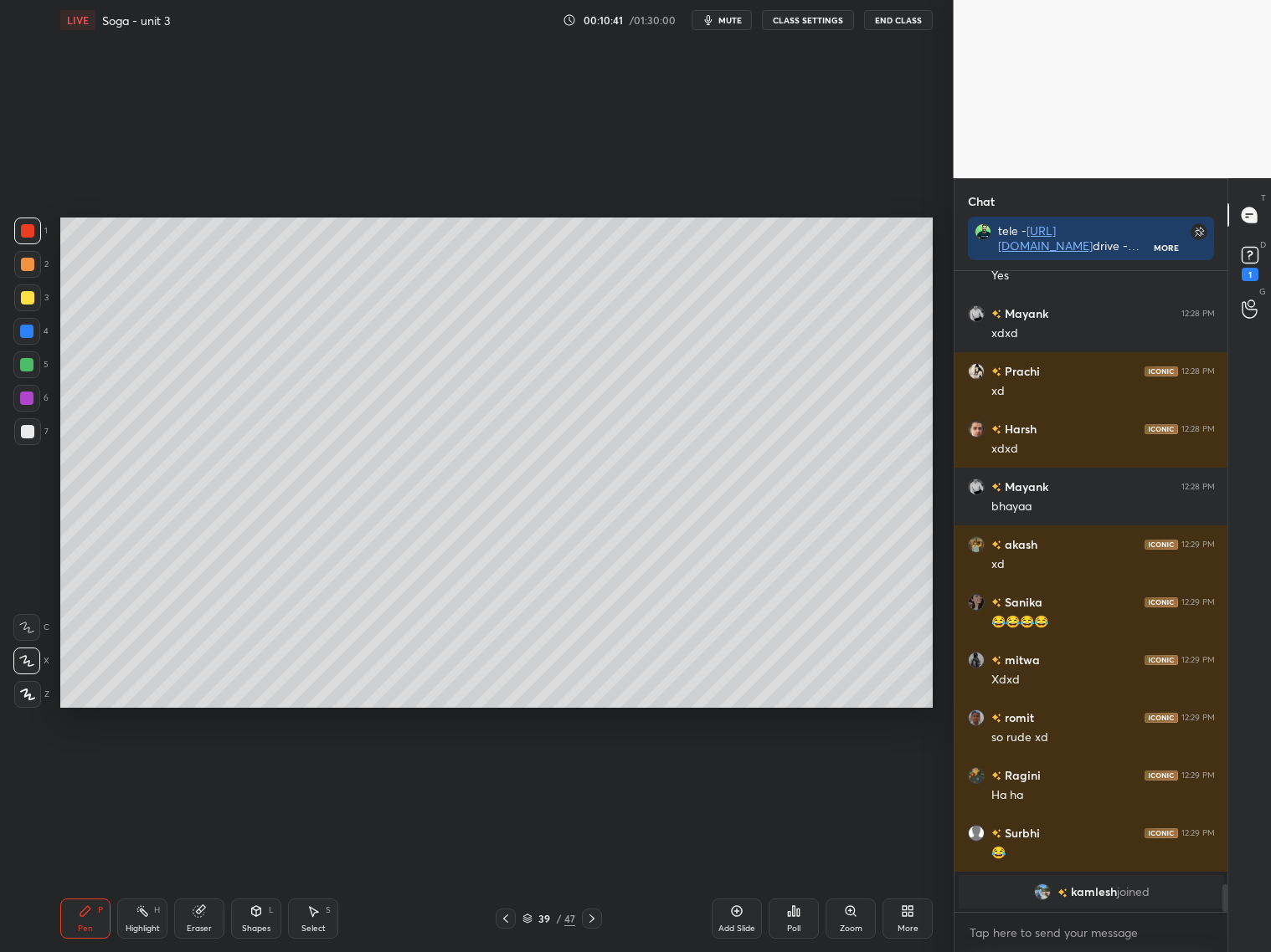
click at [259, 920] on div "Shapes L" at bounding box center [255, 918] width 50 height 40
click at [26, 425] on div at bounding box center [27, 432] width 14 height 14
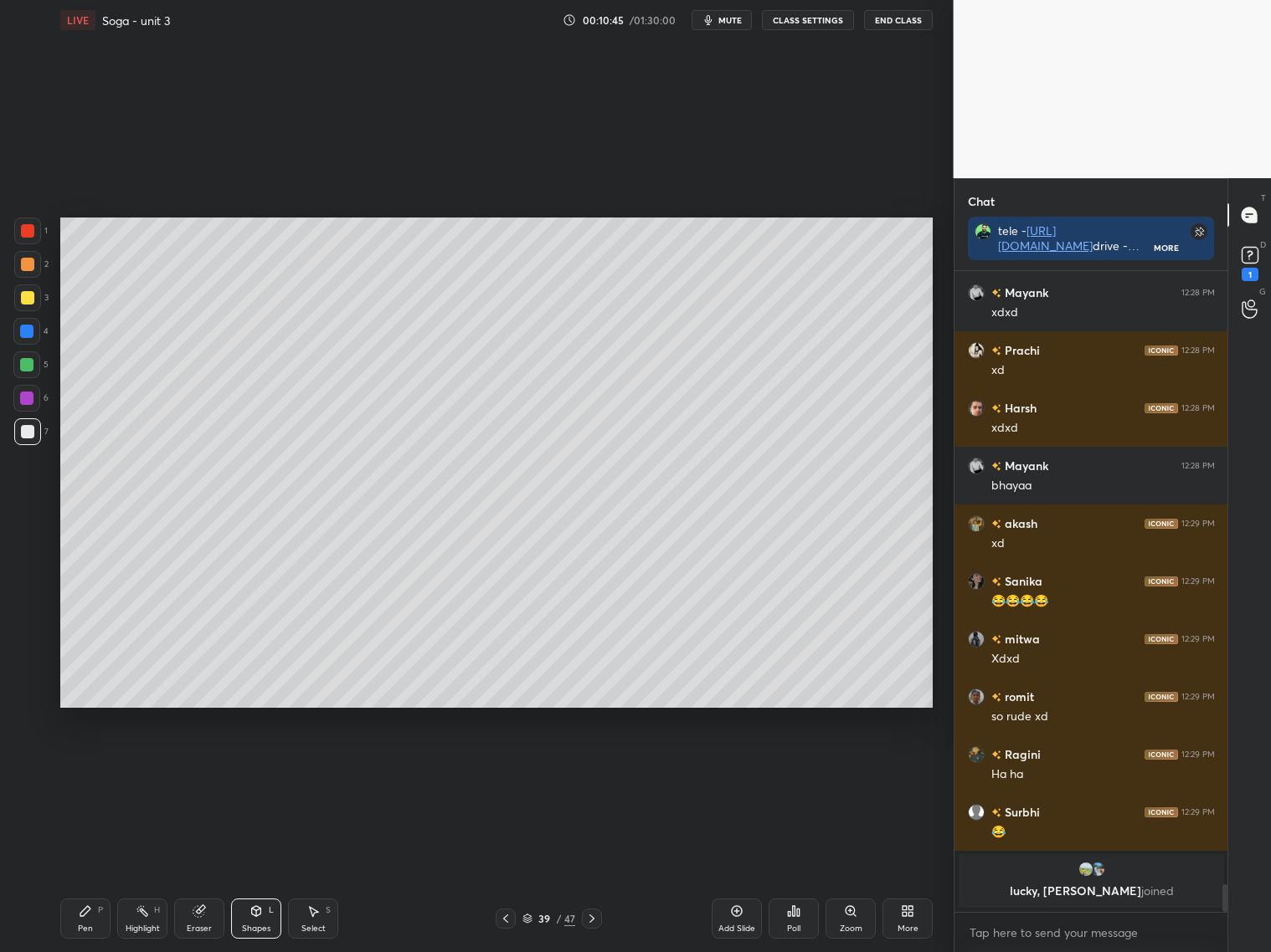
drag, startPoint x: 263, startPoint y: 932, endPoint x: 268, endPoint y: 905, distance: 27.5
click at [267, 920] on div "Shapes L" at bounding box center [255, 918] width 50 height 40
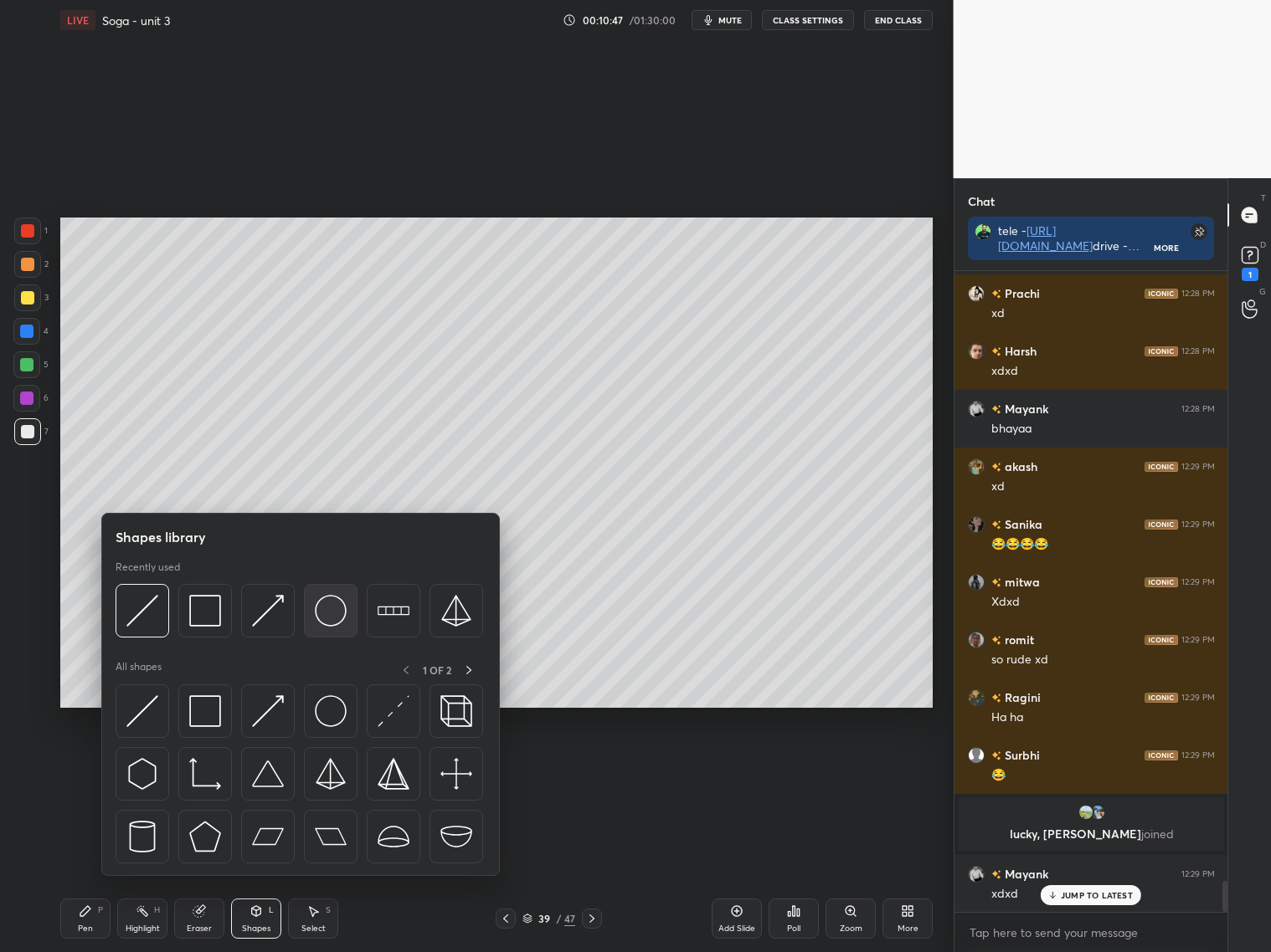
click at [335, 610] on img at bounding box center [330, 610] width 32 height 32
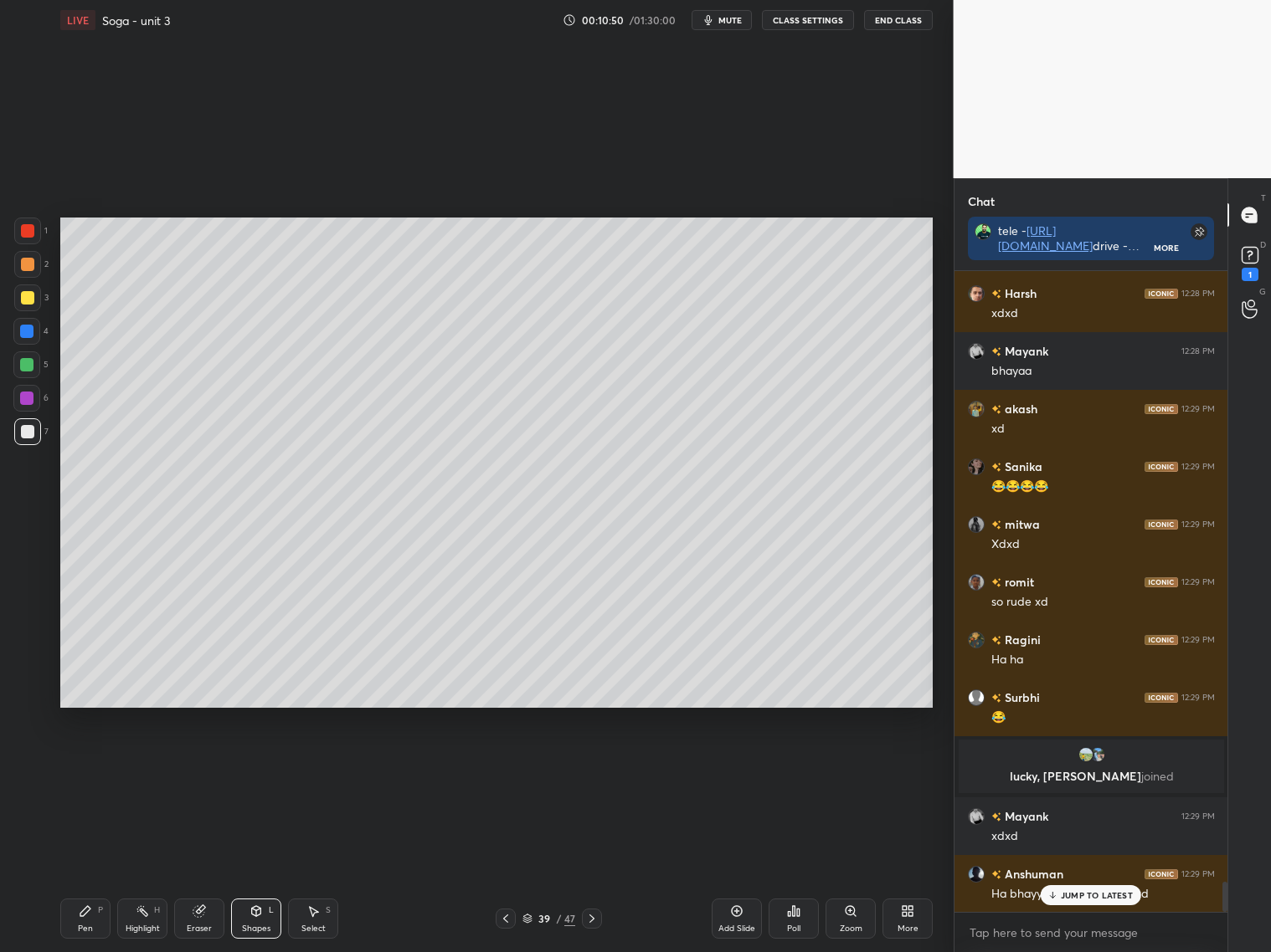
drag, startPoint x: 188, startPoint y: 910, endPoint x: 204, endPoint y: 884, distance: 30.5
click at [185, 913] on div "Eraser" at bounding box center [199, 918] width 50 height 40
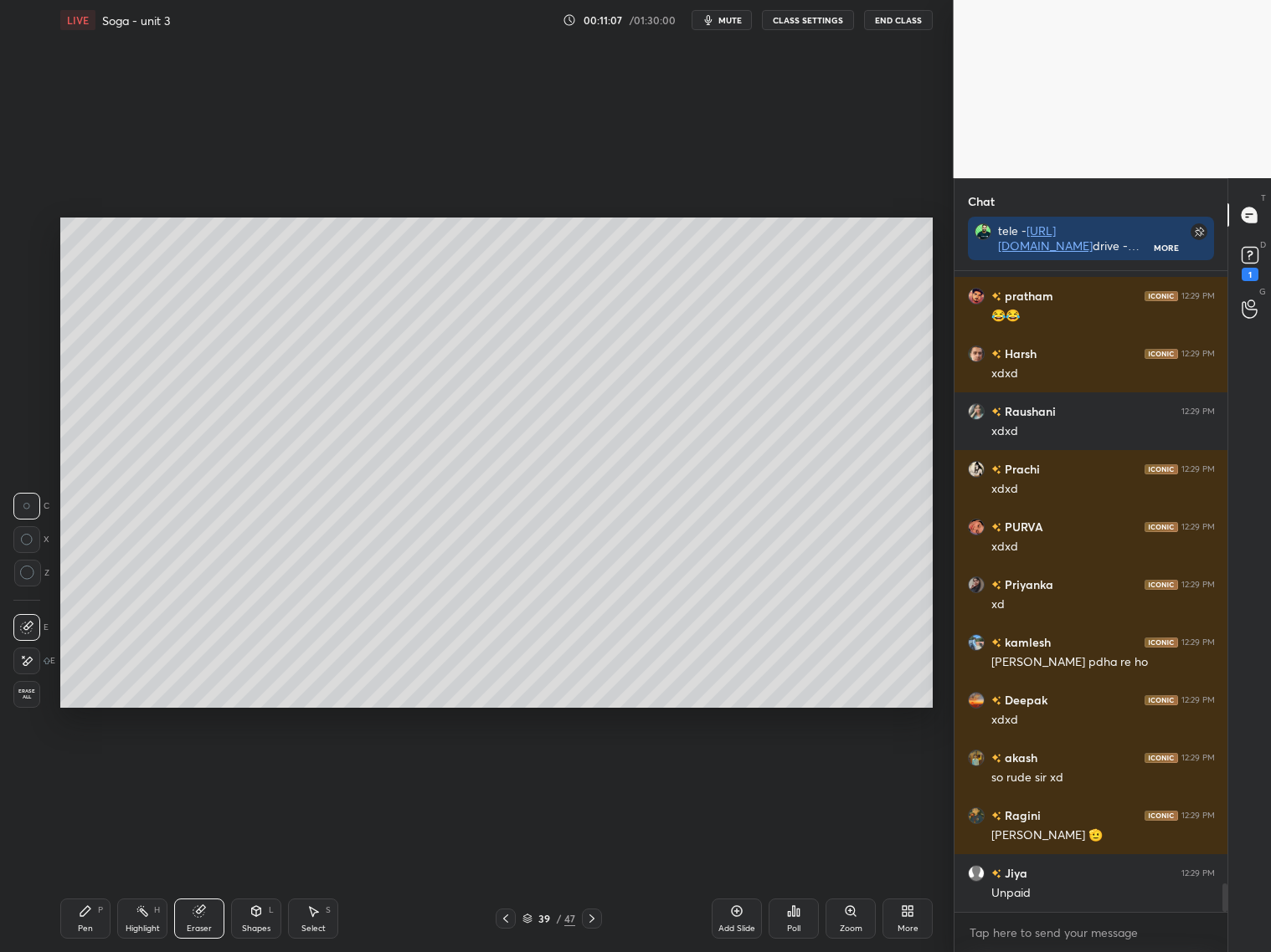
scroll to position [13751, 0]
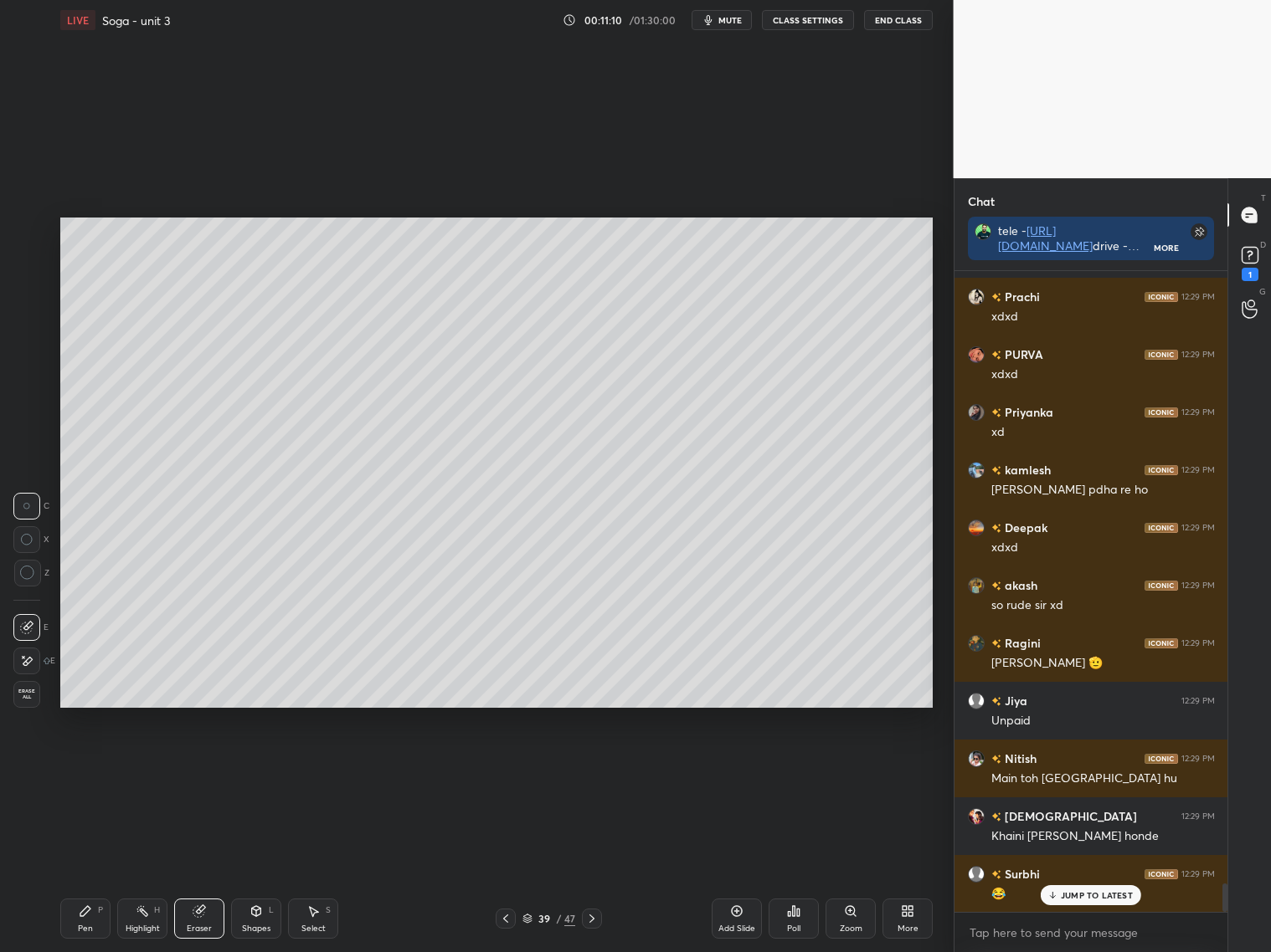
click at [265, 918] on div "Shapes L" at bounding box center [255, 918] width 50 height 40
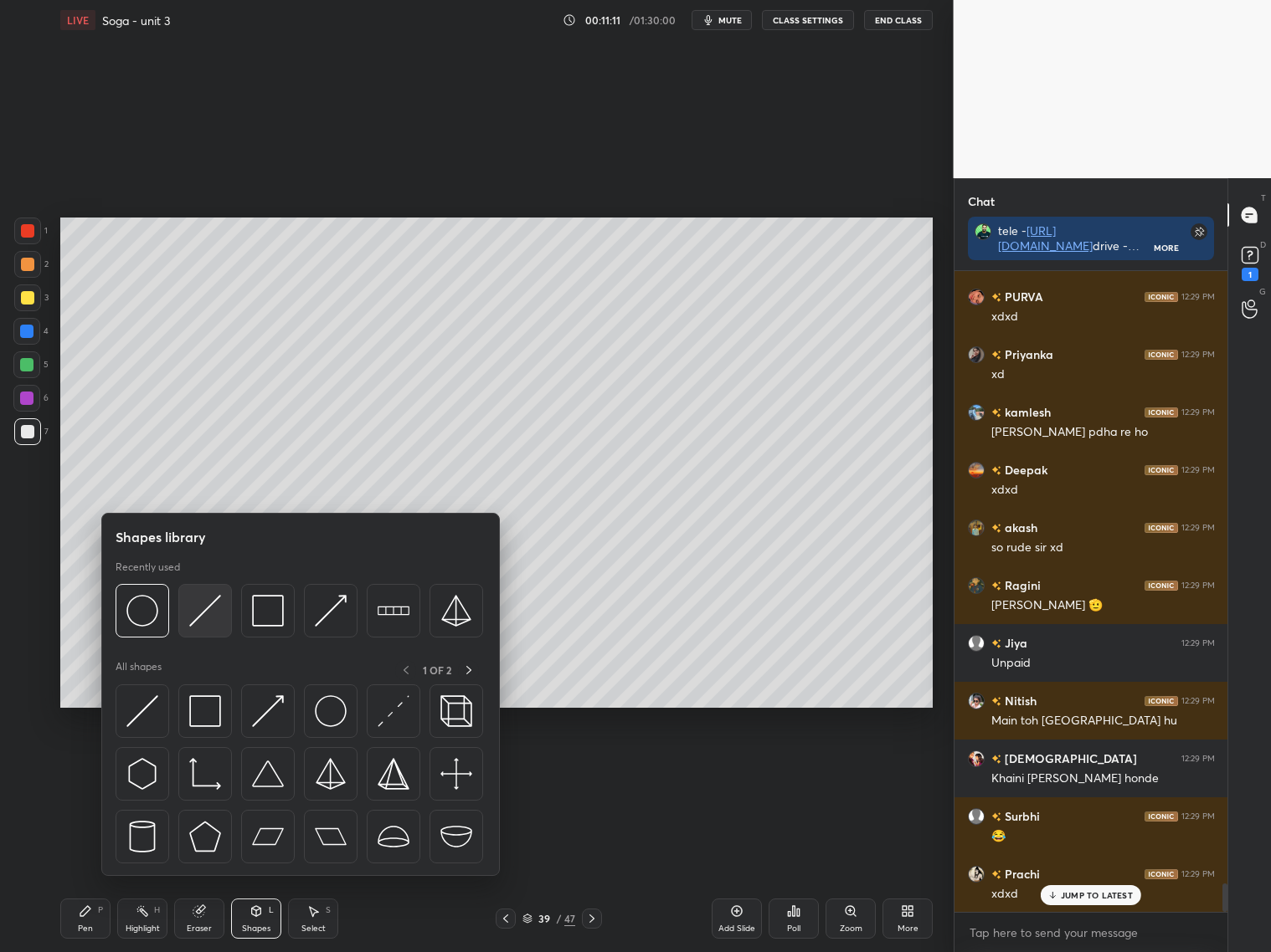
click at [213, 611] on img at bounding box center [204, 610] width 32 height 32
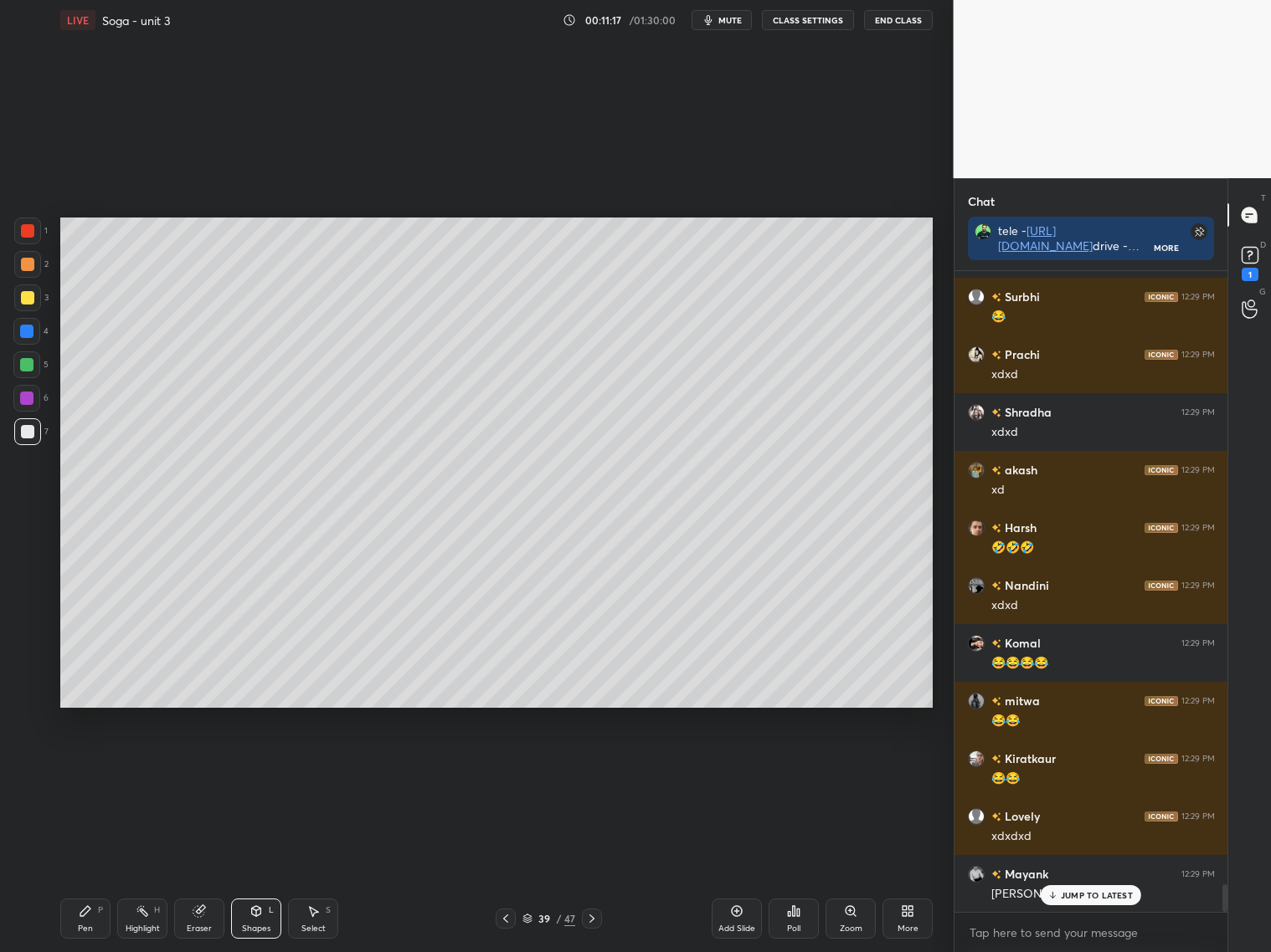
click at [507, 921] on icon at bounding box center [506, 919] width 14 height 14
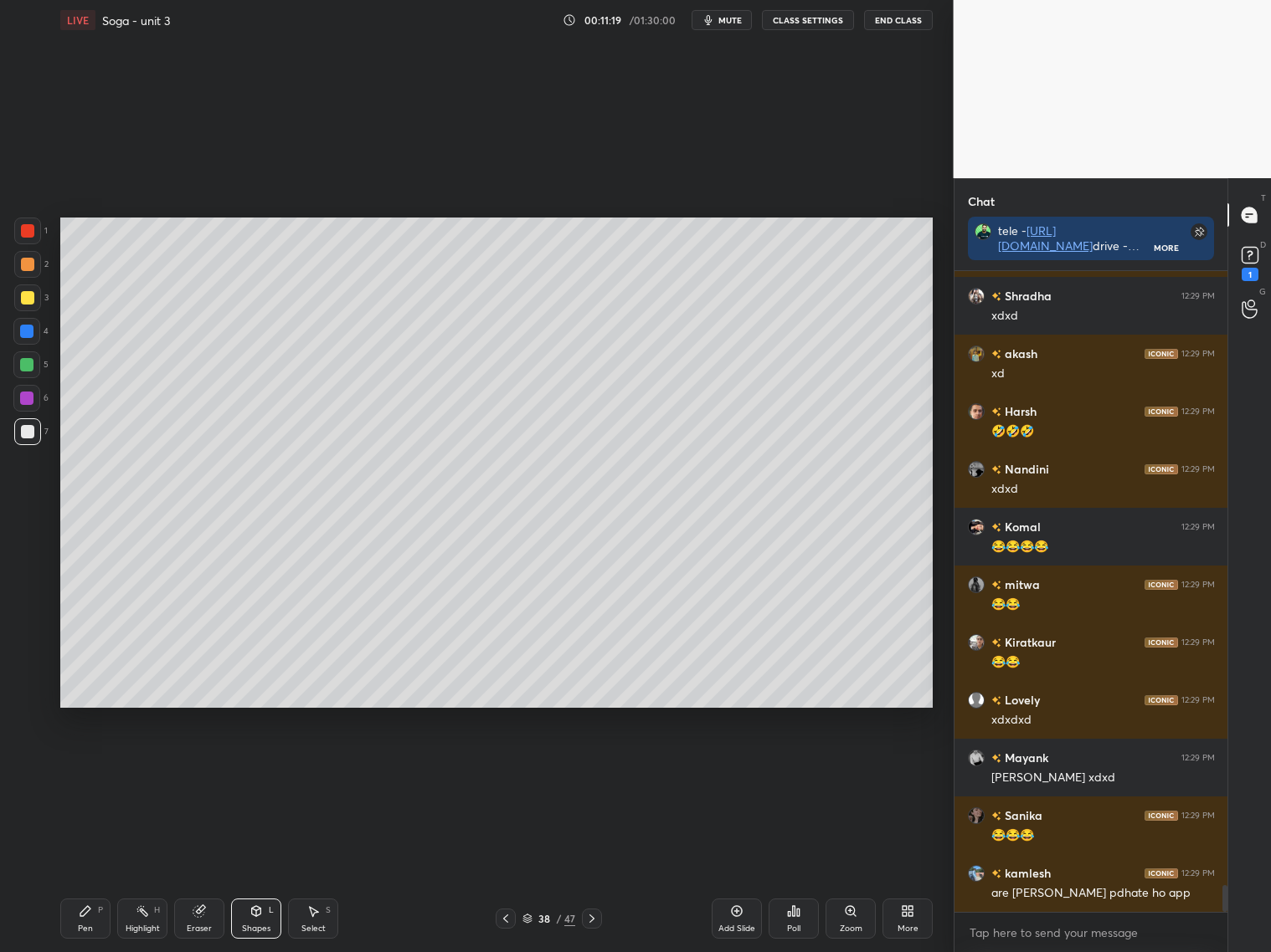
click at [501, 914] on icon at bounding box center [506, 919] width 14 height 14
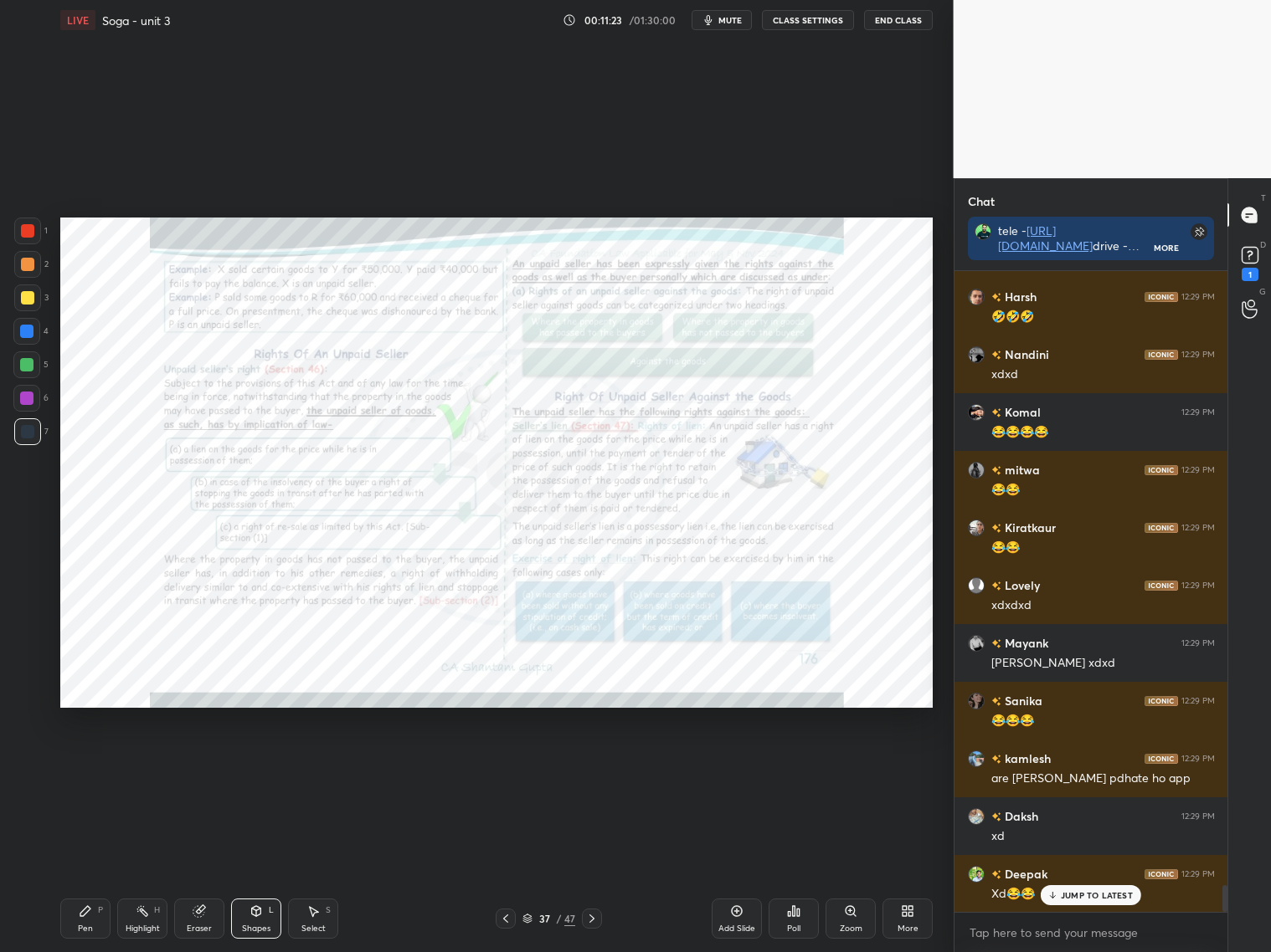
click at [594, 921] on icon at bounding box center [592, 919] width 14 height 14
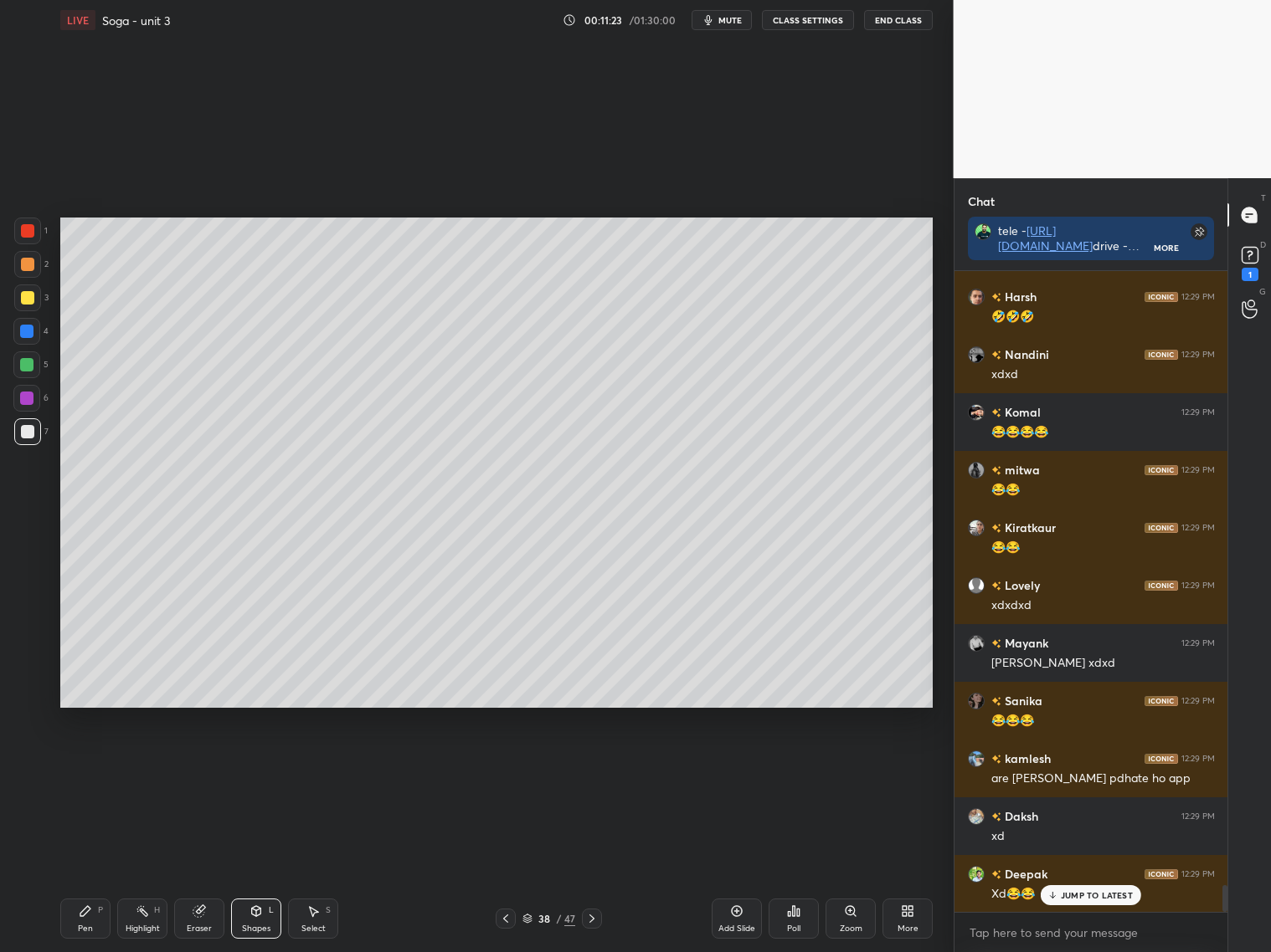
click at [596, 918] on icon at bounding box center [592, 919] width 14 height 14
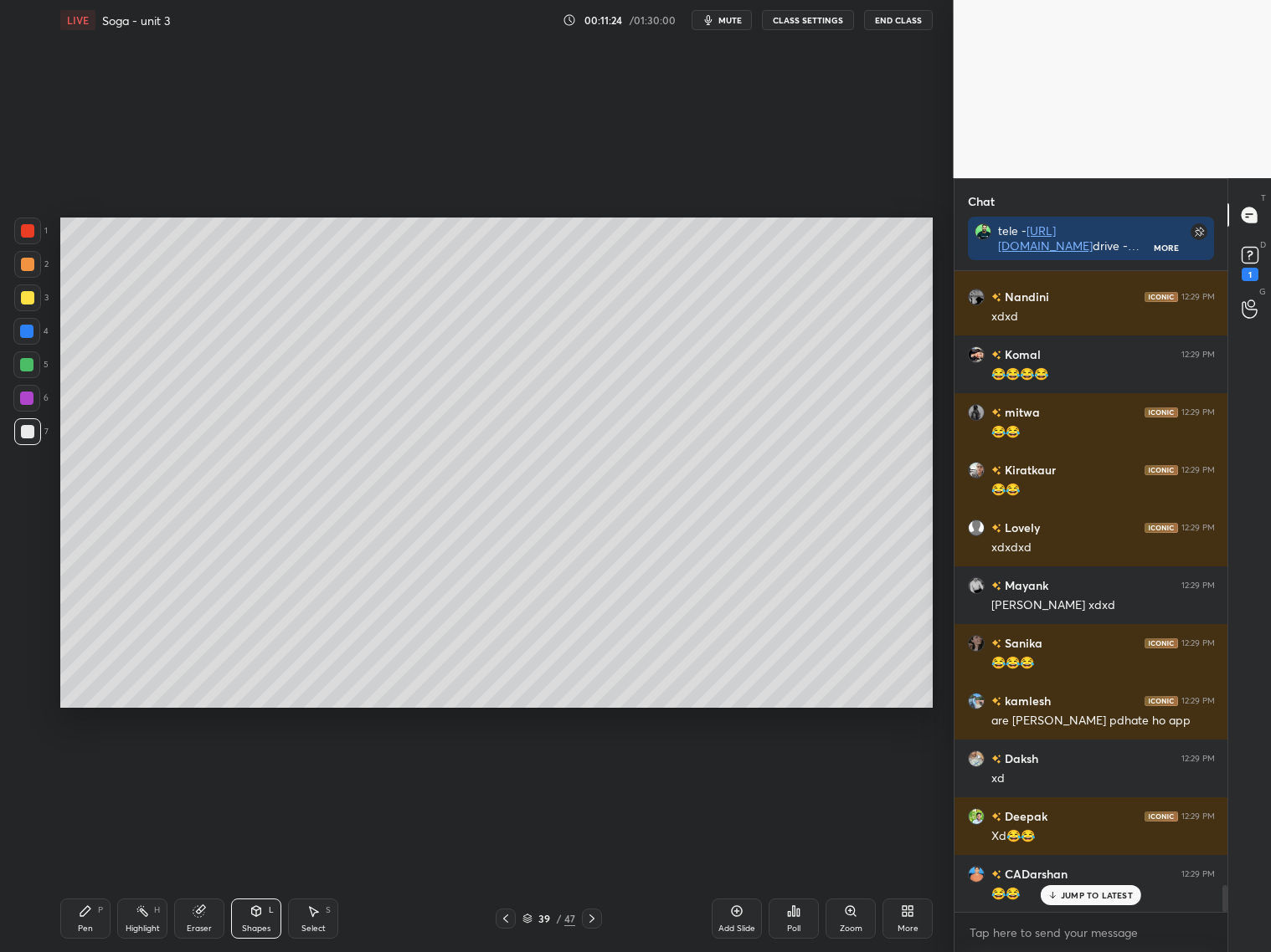
click at [594, 921] on icon at bounding box center [592, 919] width 14 height 14
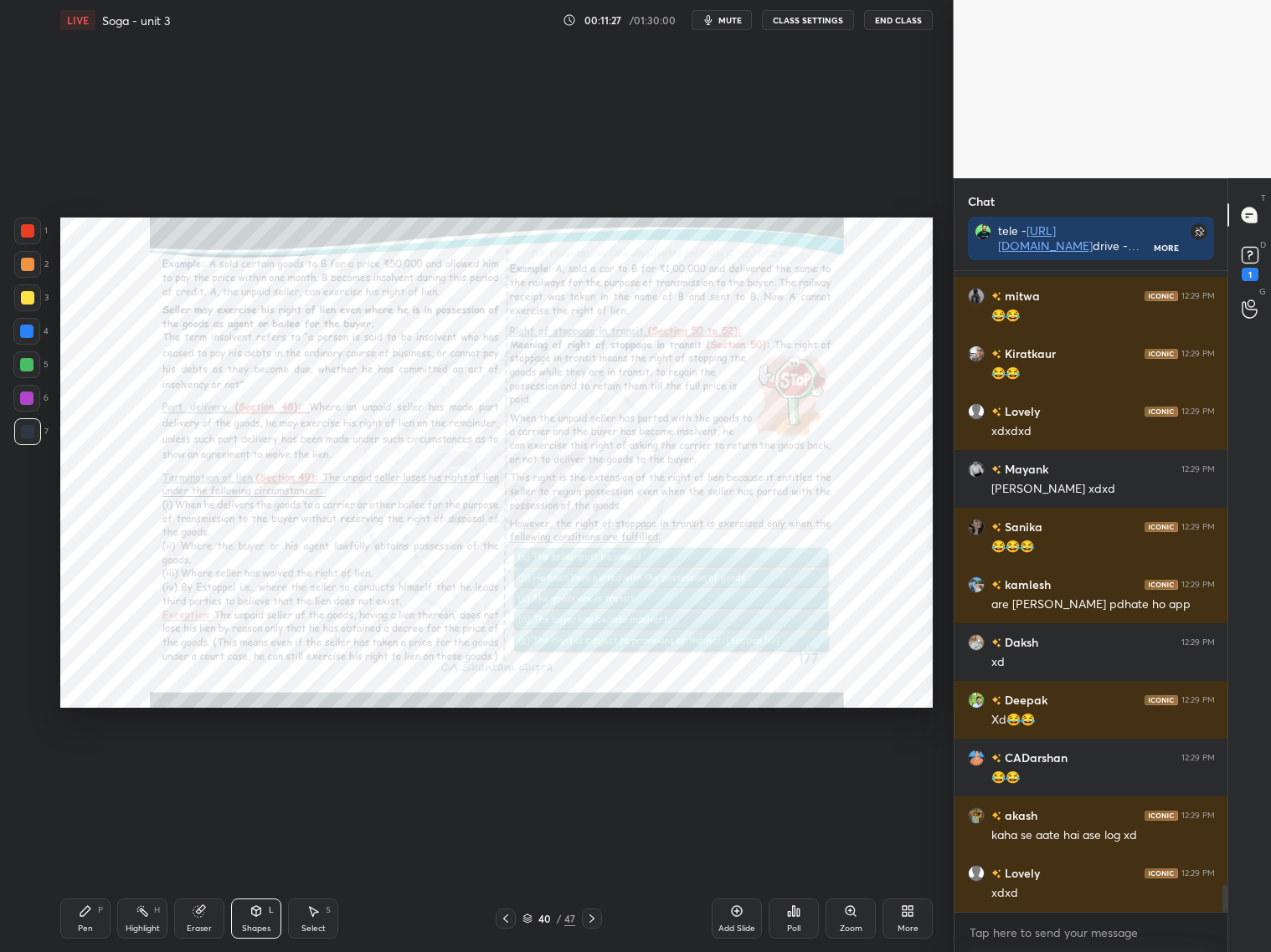
drag, startPoint x: 22, startPoint y: 225, endPoint x: 32, endPoint y: 218, distance: 12.2
click at [30, 226] on div at bounding box center [27, 231] width 14 height 14
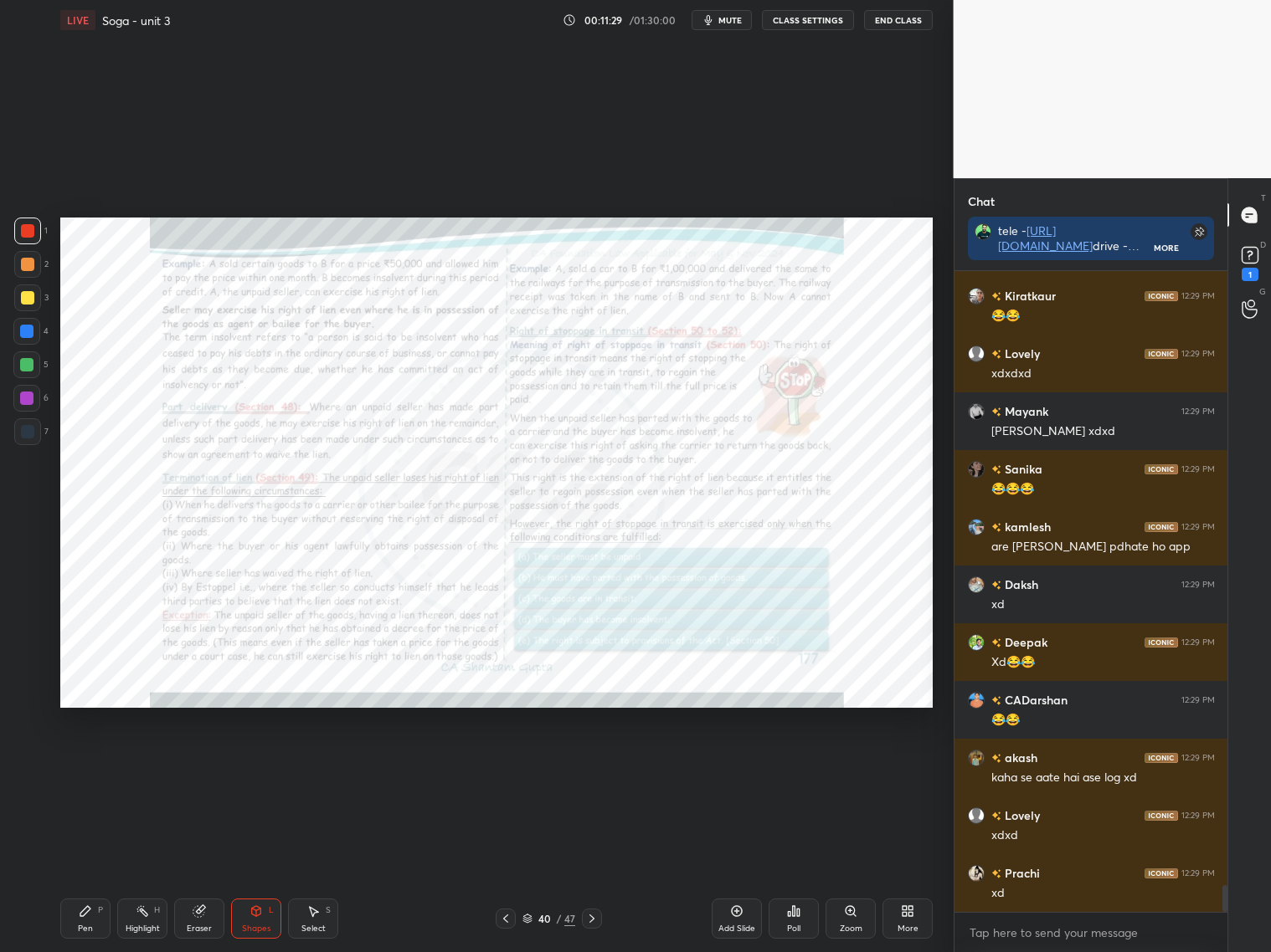
click at [854, 925] on div "Zoom" at bounding box center [851, 929] width 22 height 9
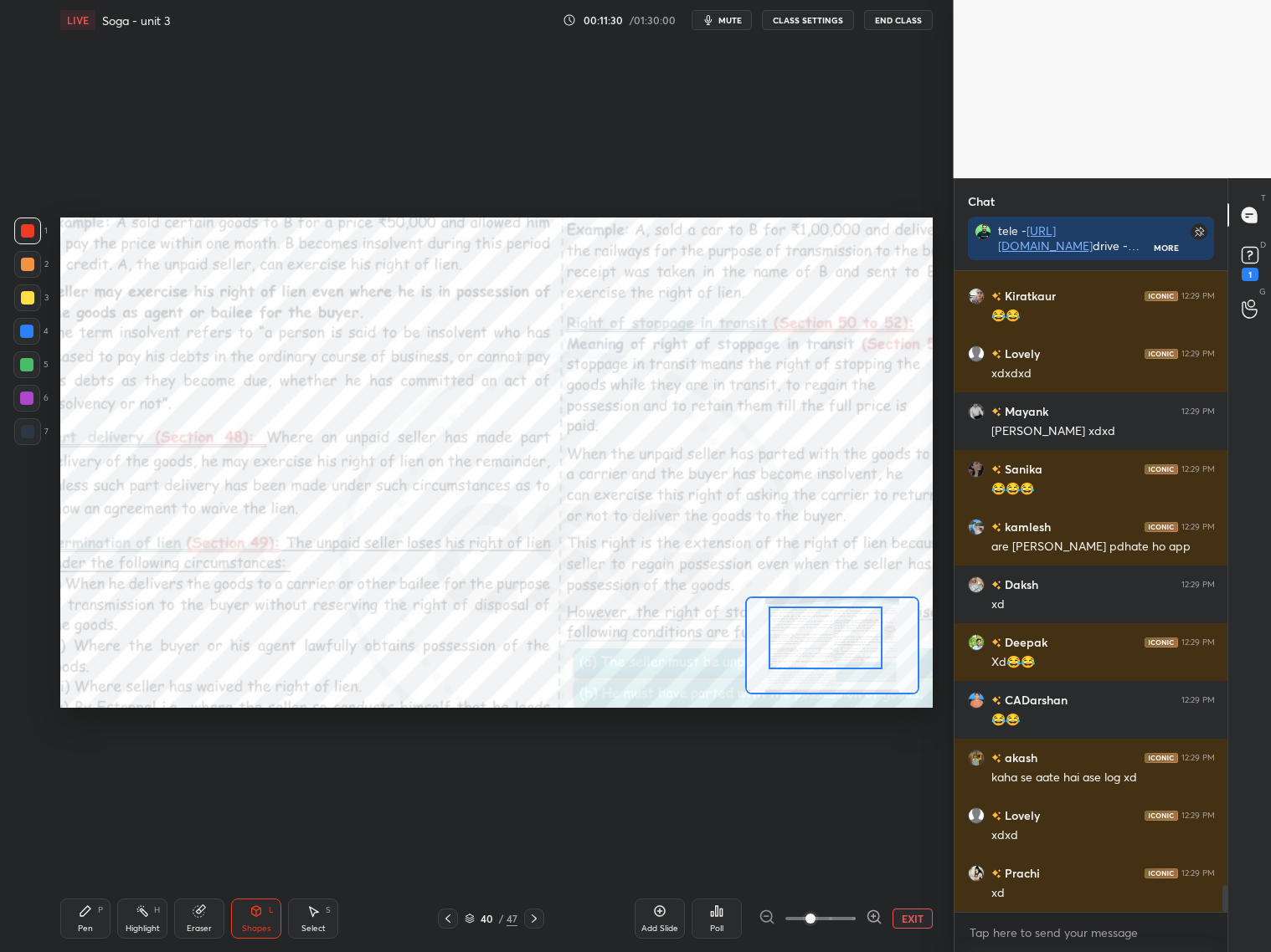
drag, startPoint x: 815, startPoint y: 639, endPoint x: 806, endPoint y: 633, distance: 10.8
click at [809, 634] on div at bounding box center [825, 637] width 114 height 62
click at [87, 914] on icon at bounding box center [85, 911] width 14 height 14
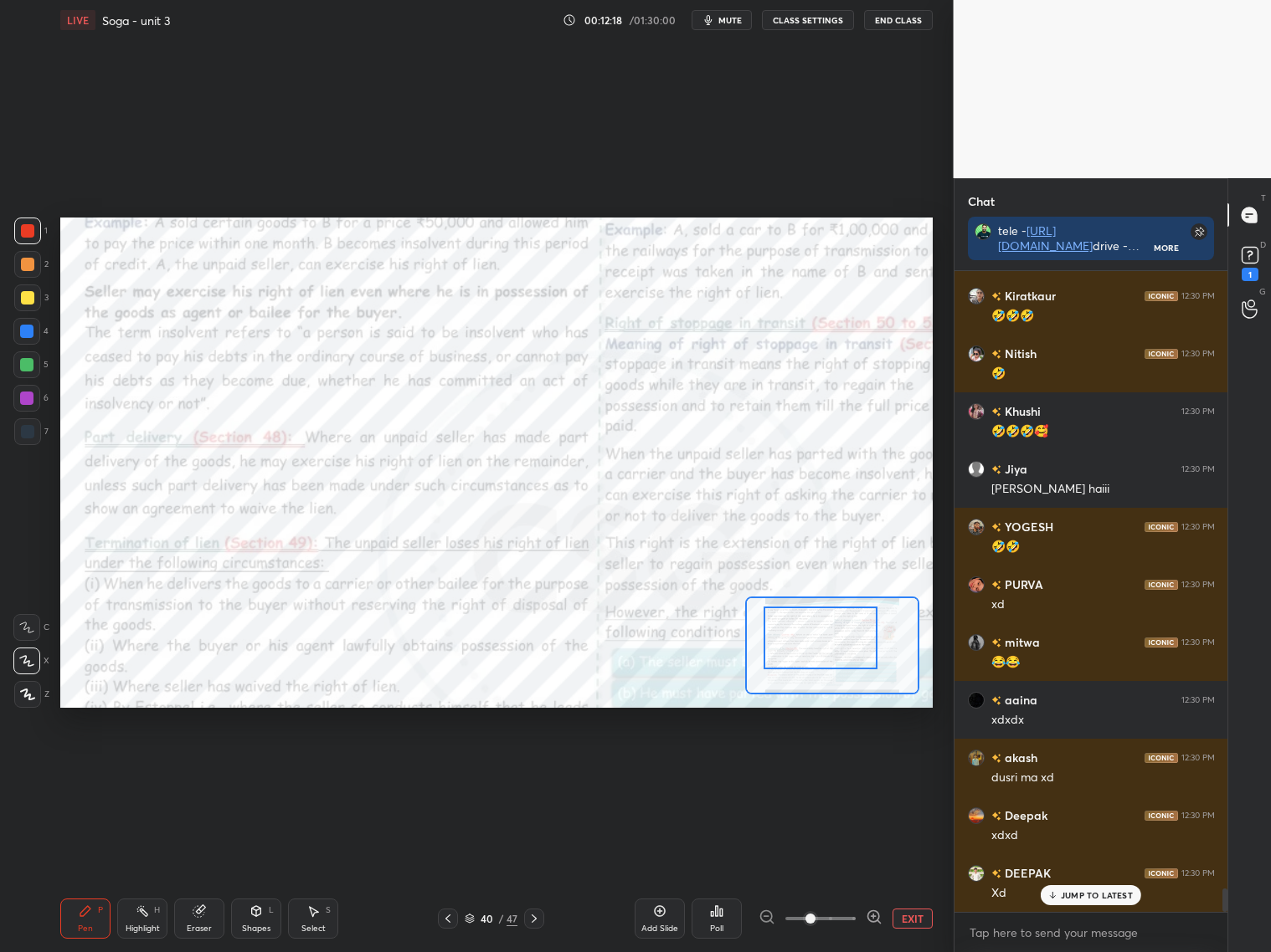
scroll to position [16808, 0]
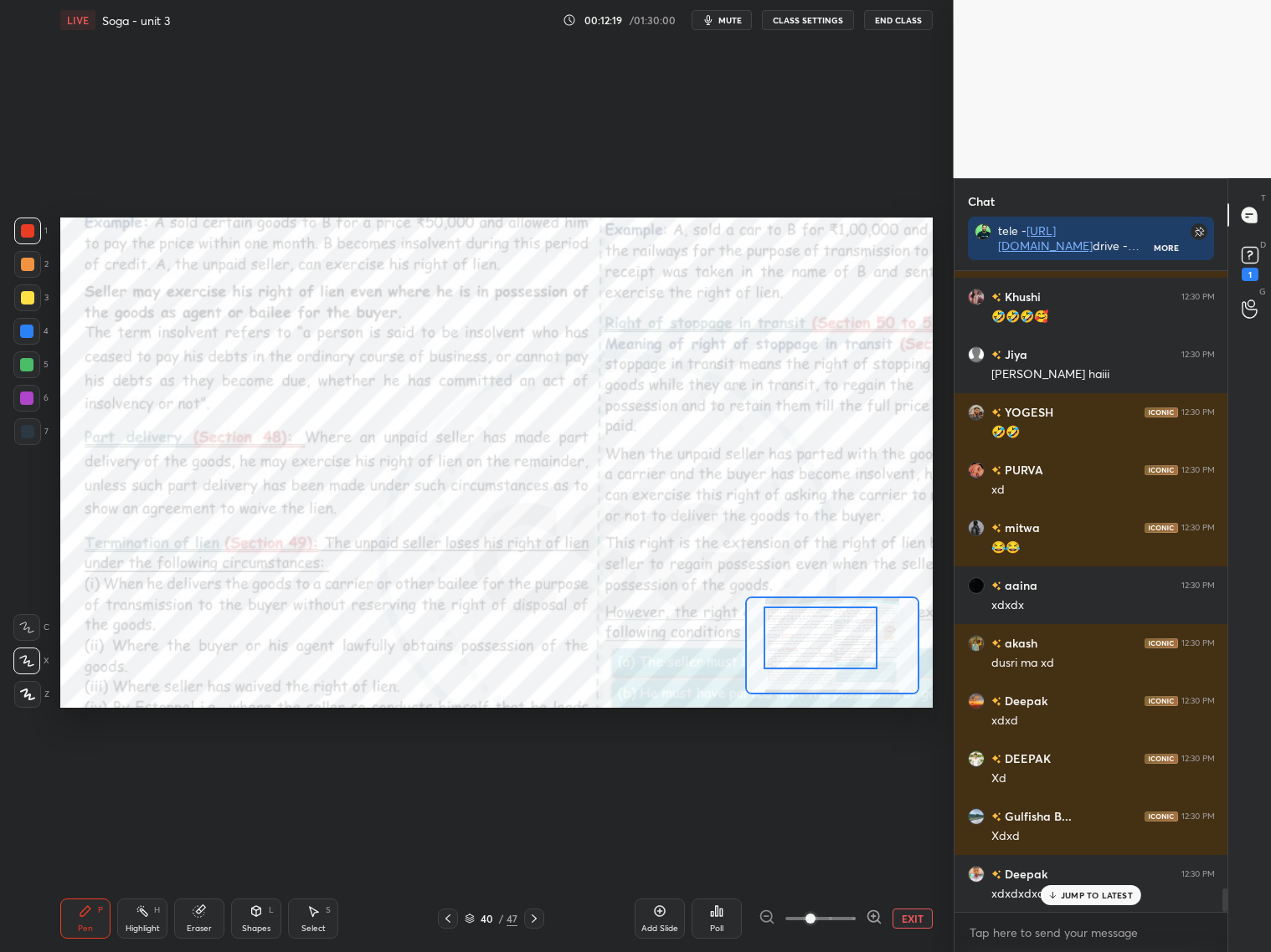
click at [445, 914] on icon at bounding box center [448, 919] width 14 height 14
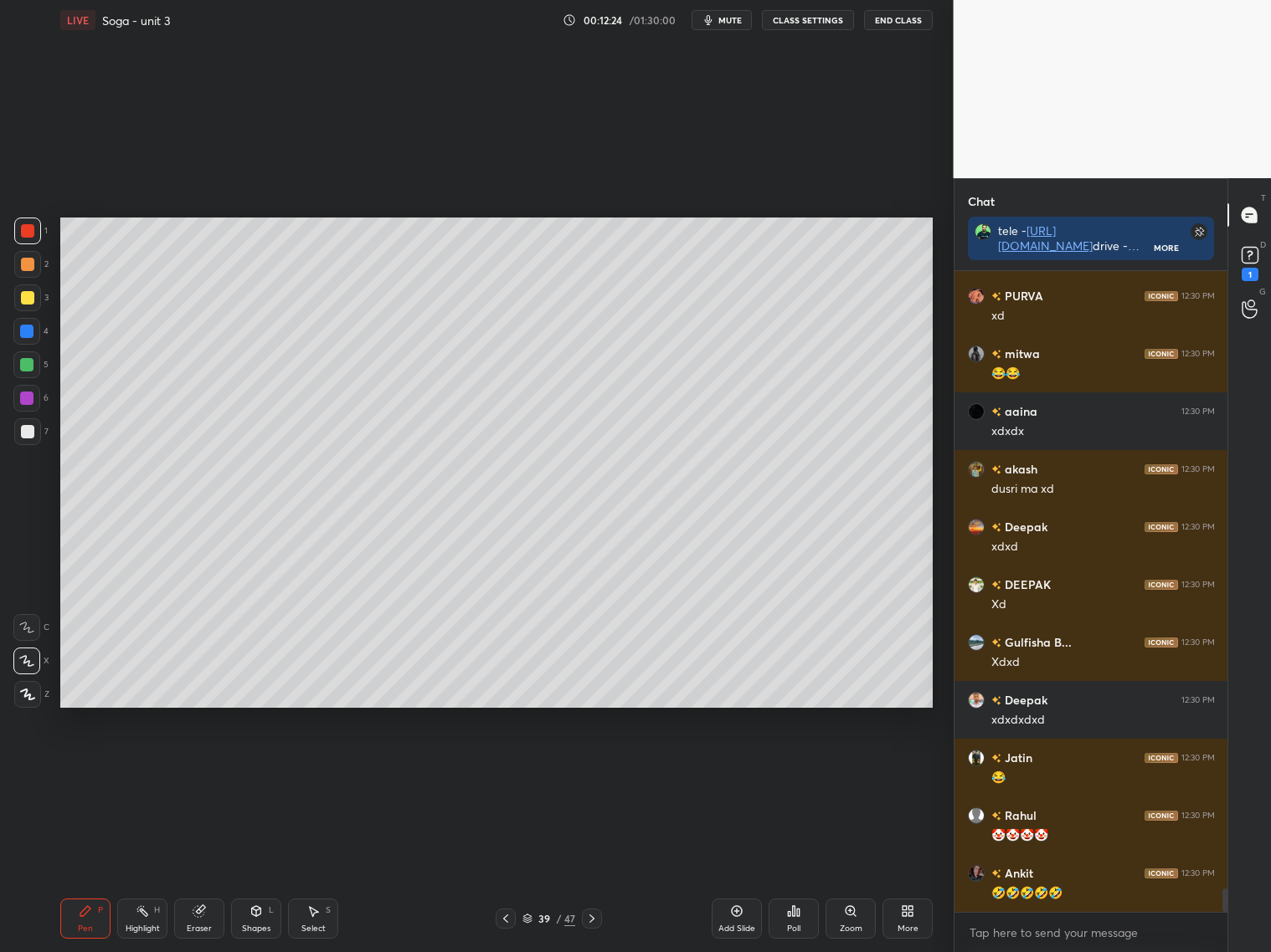
scroll to position [17097, 0]
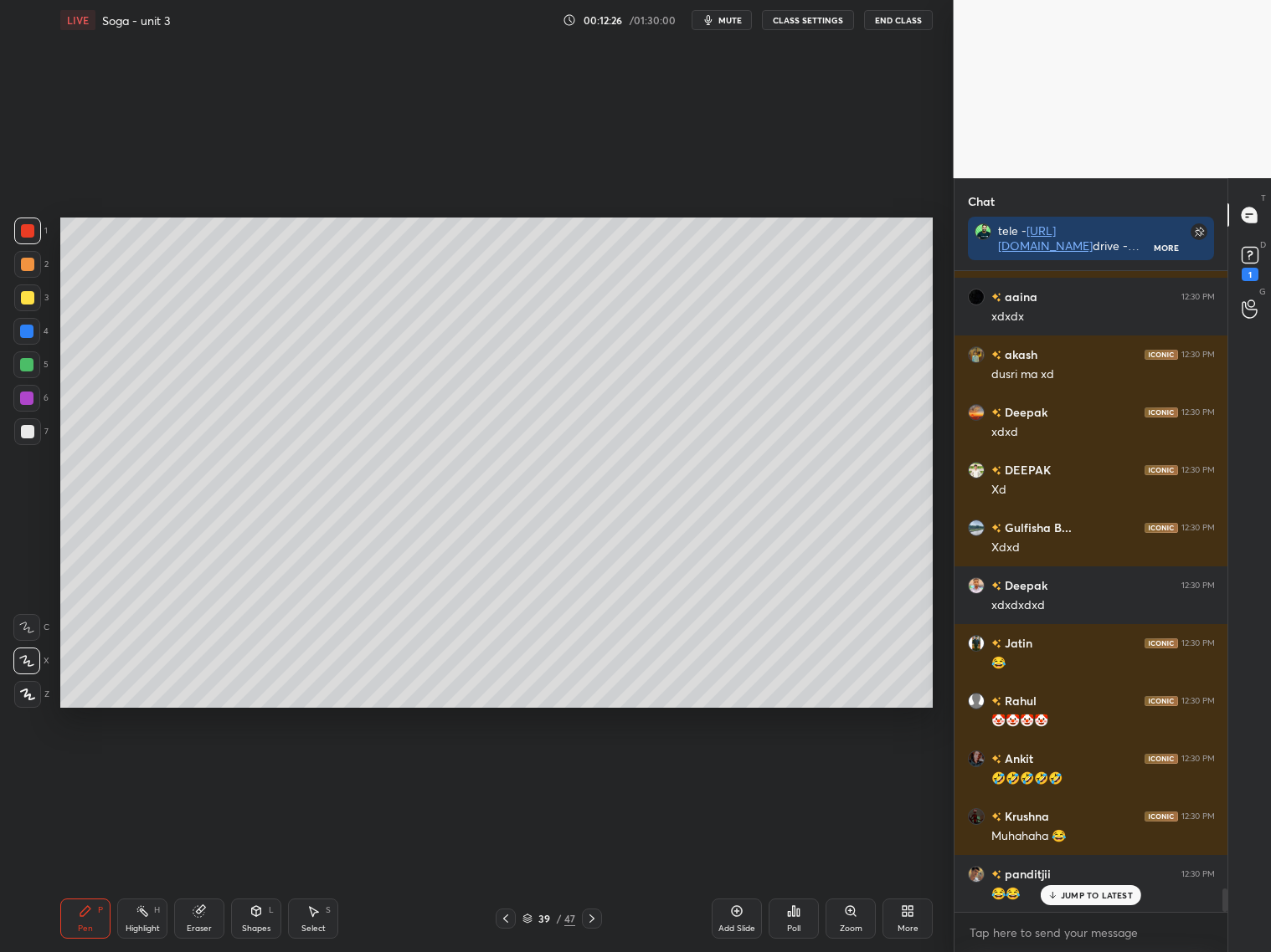
click at [21, 438] on div at bounding box center [27, 432] width 14 height 14
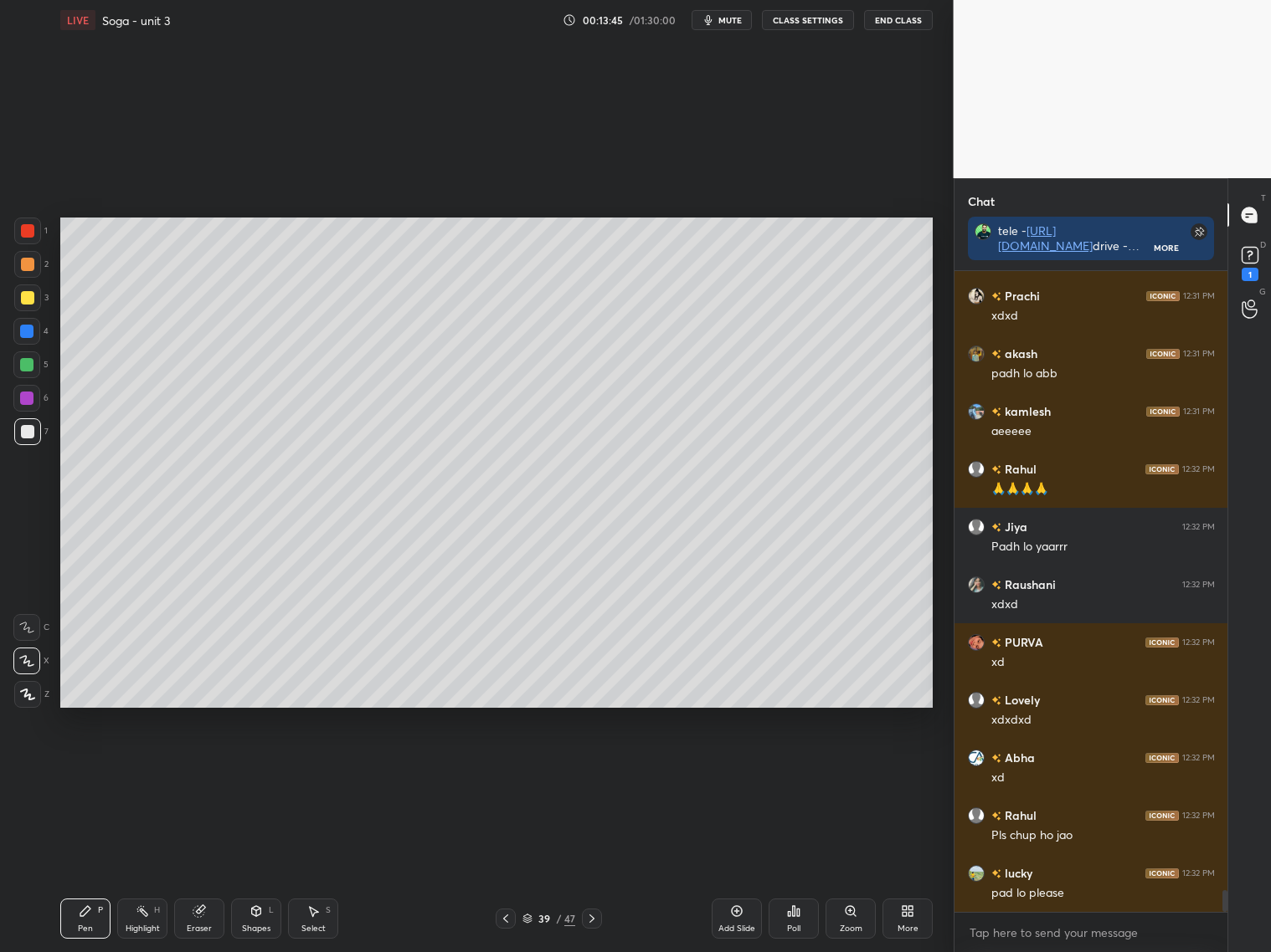
scroll to position [18488, 0]
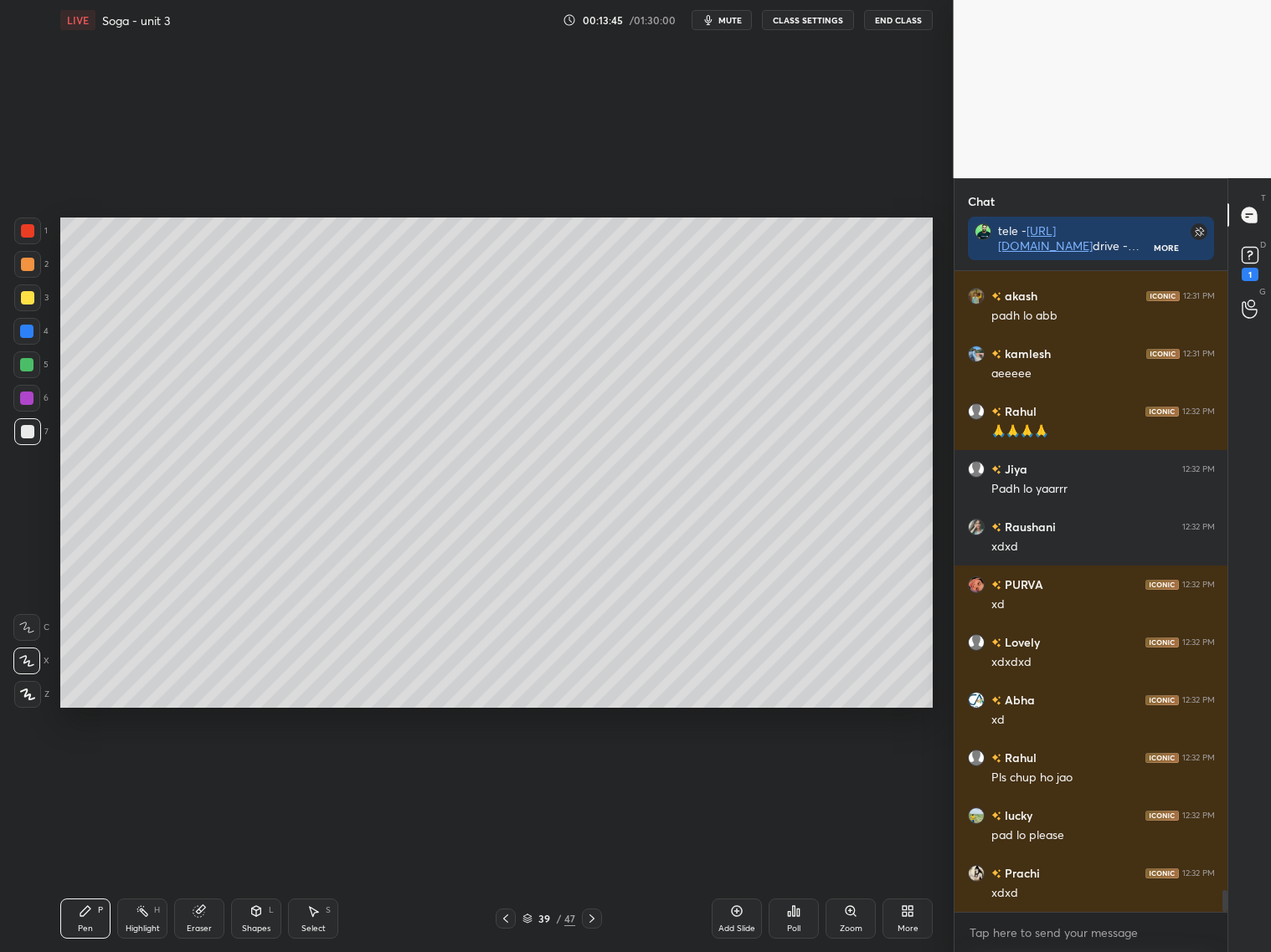
click at [504, 916] on icon at bounding box center [506, 919] width 14 height 14
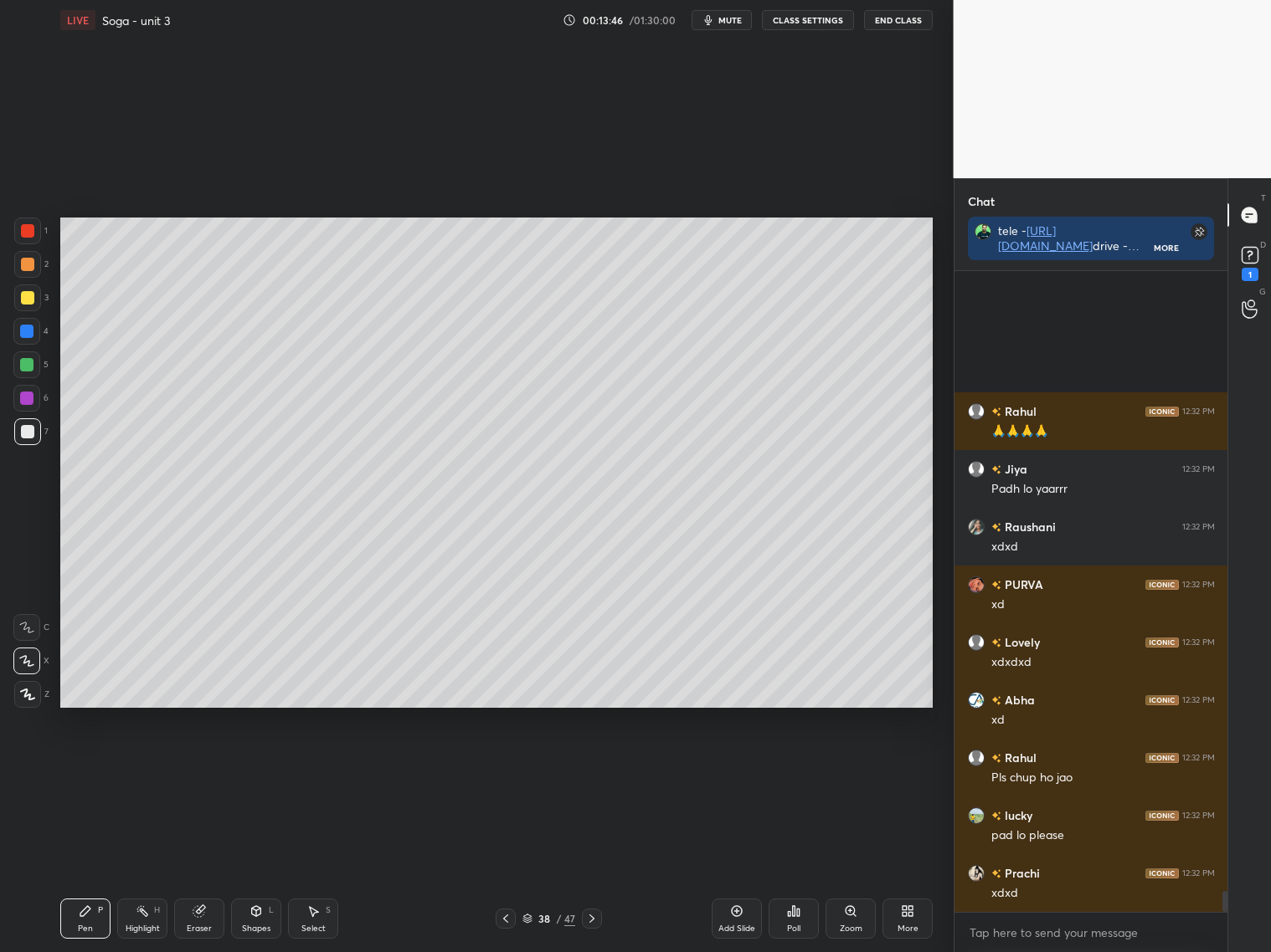
scroll to position [18718, 0]
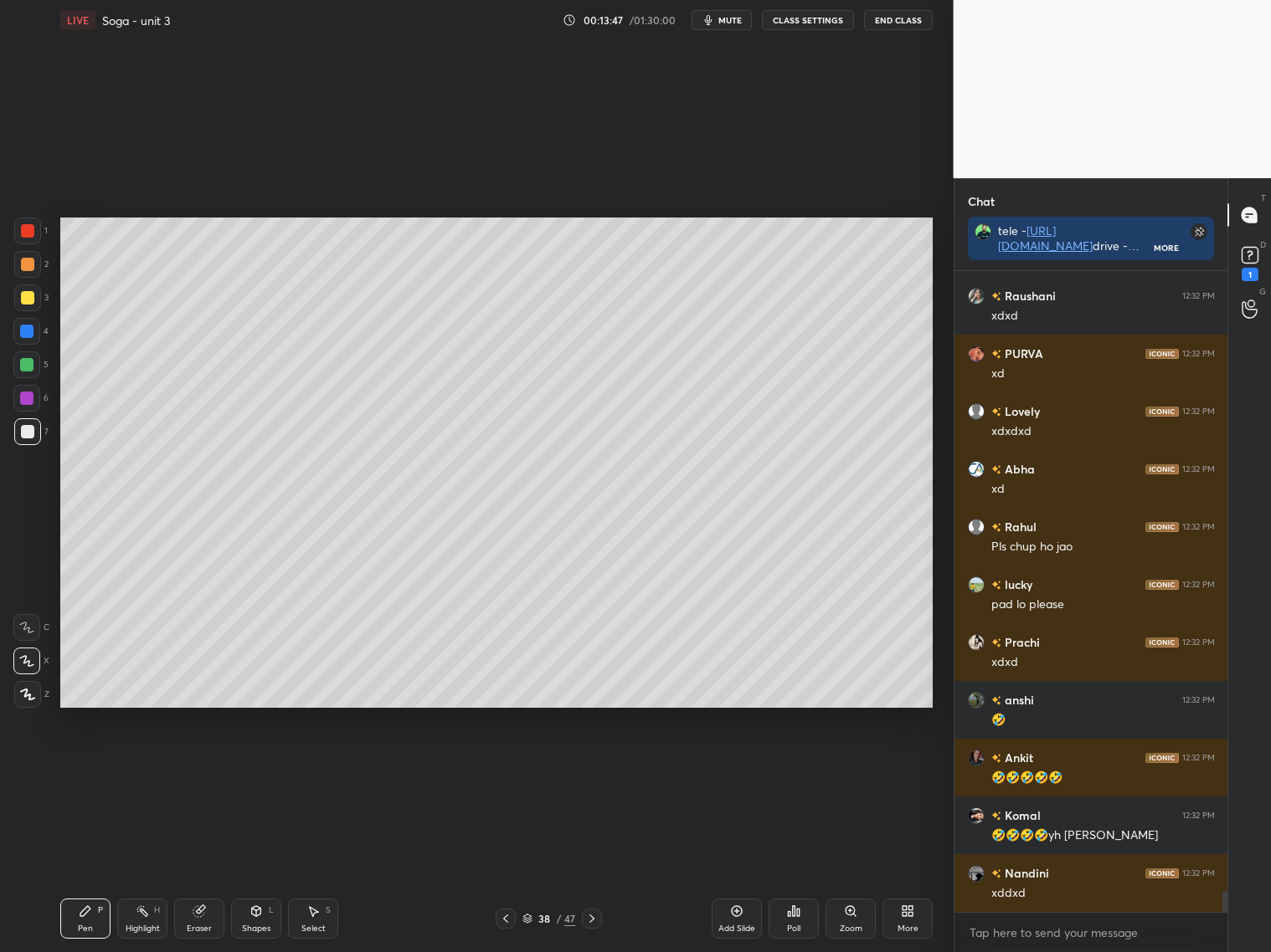
click at [512, 918] on div at bounding box center [506, 919] width 20 height 20
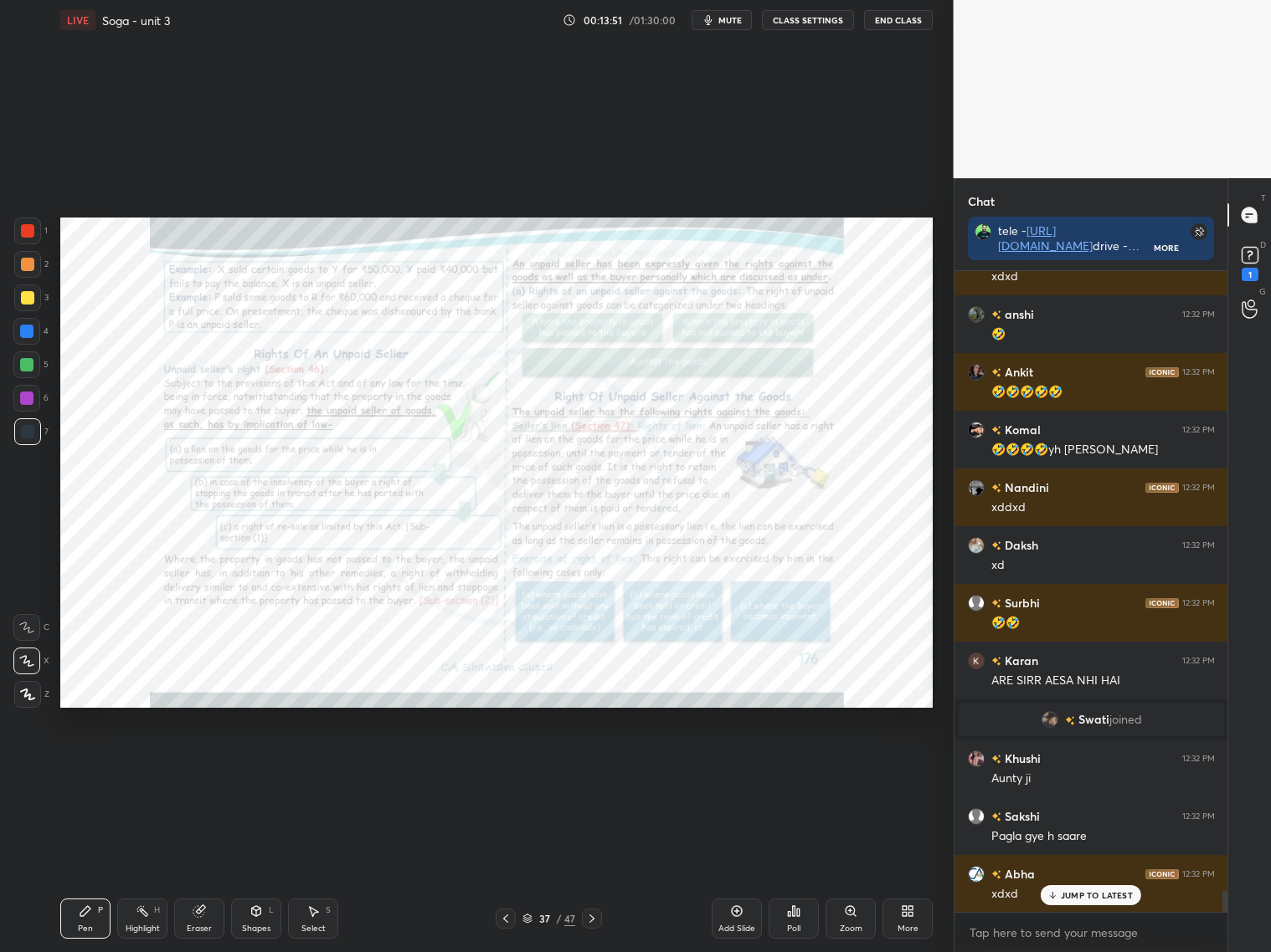
scroll to position [19161, 0]
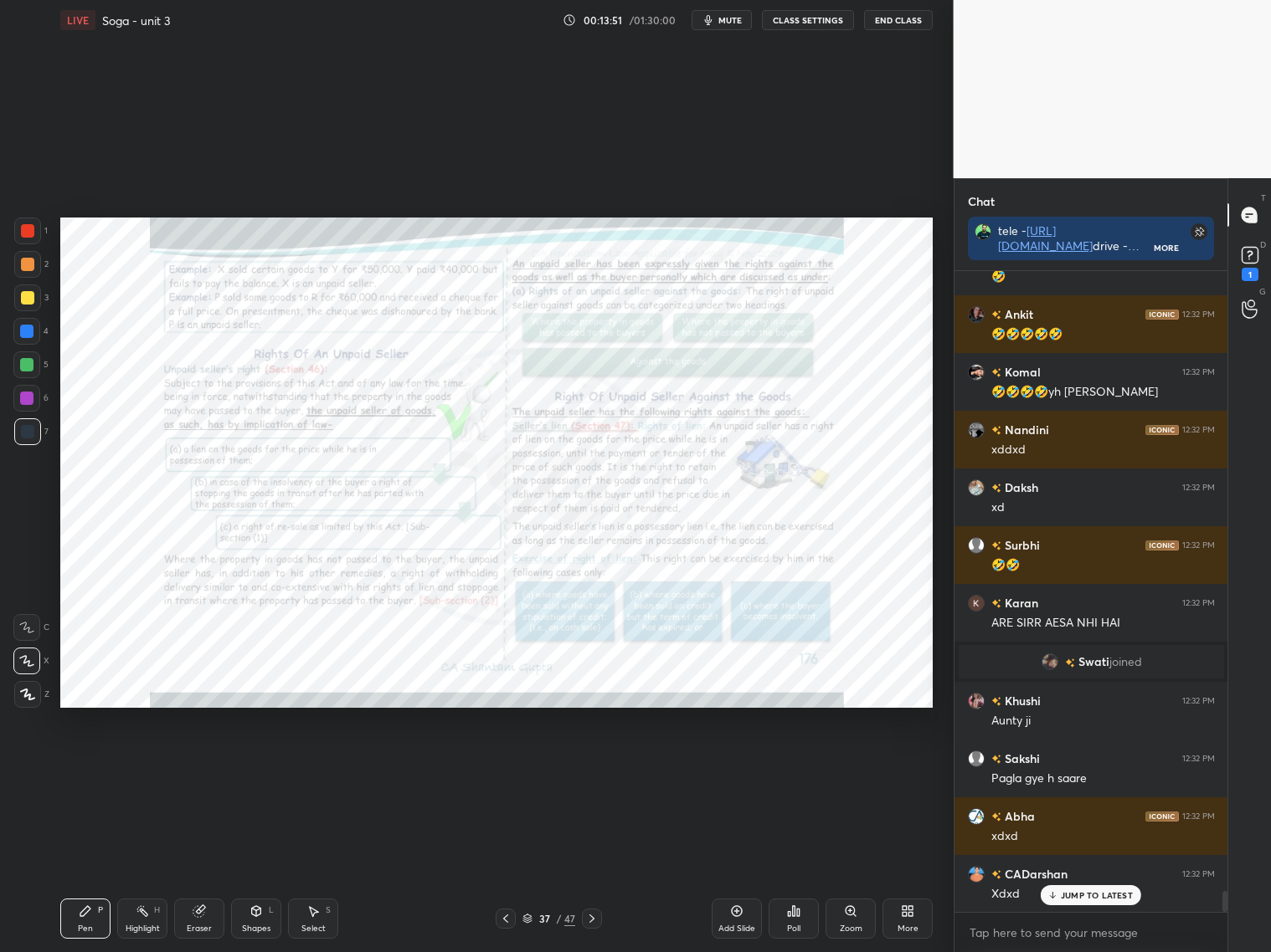
drag, startPoint x: 568, startPoint y: 920, endPoint x: 577, endPoint y: 922, distance: 9.2
click at [571, 924] on div "47" at bounding box center [570, 919] width 11 height 15
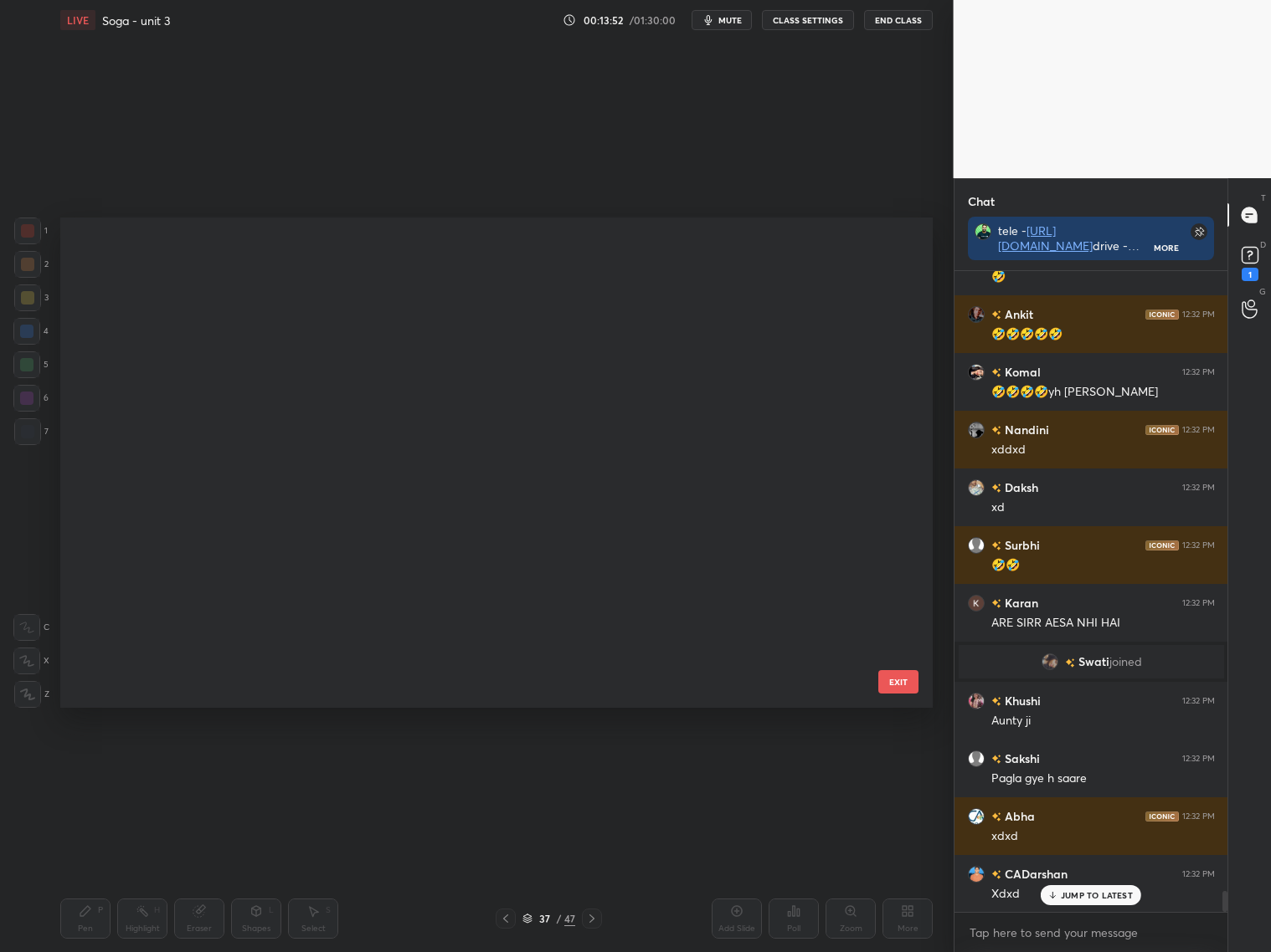
click at [599, 920] on div at bounding box center [592, 919] width 20 height 20
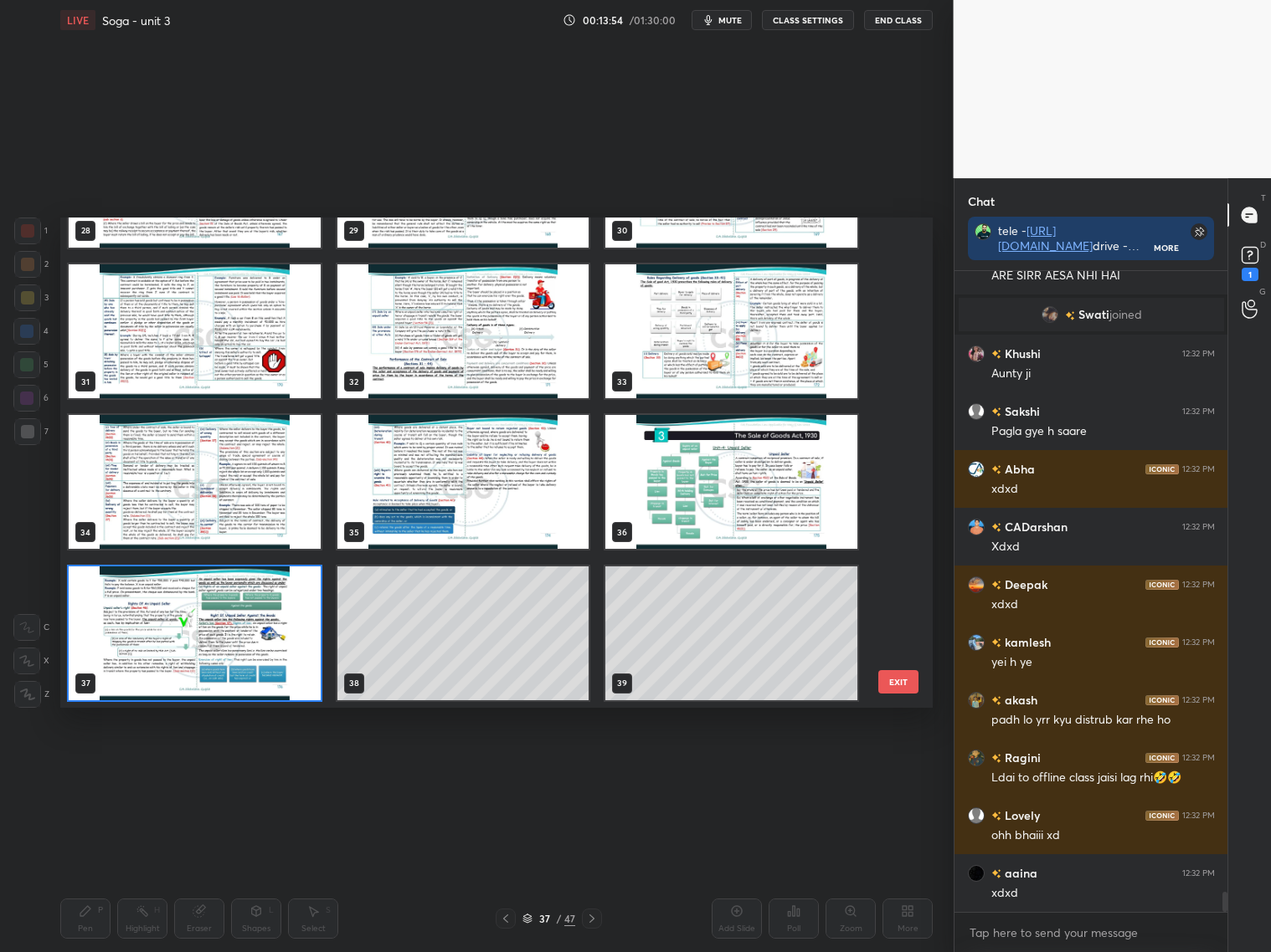
scroll to position [19567, 0]
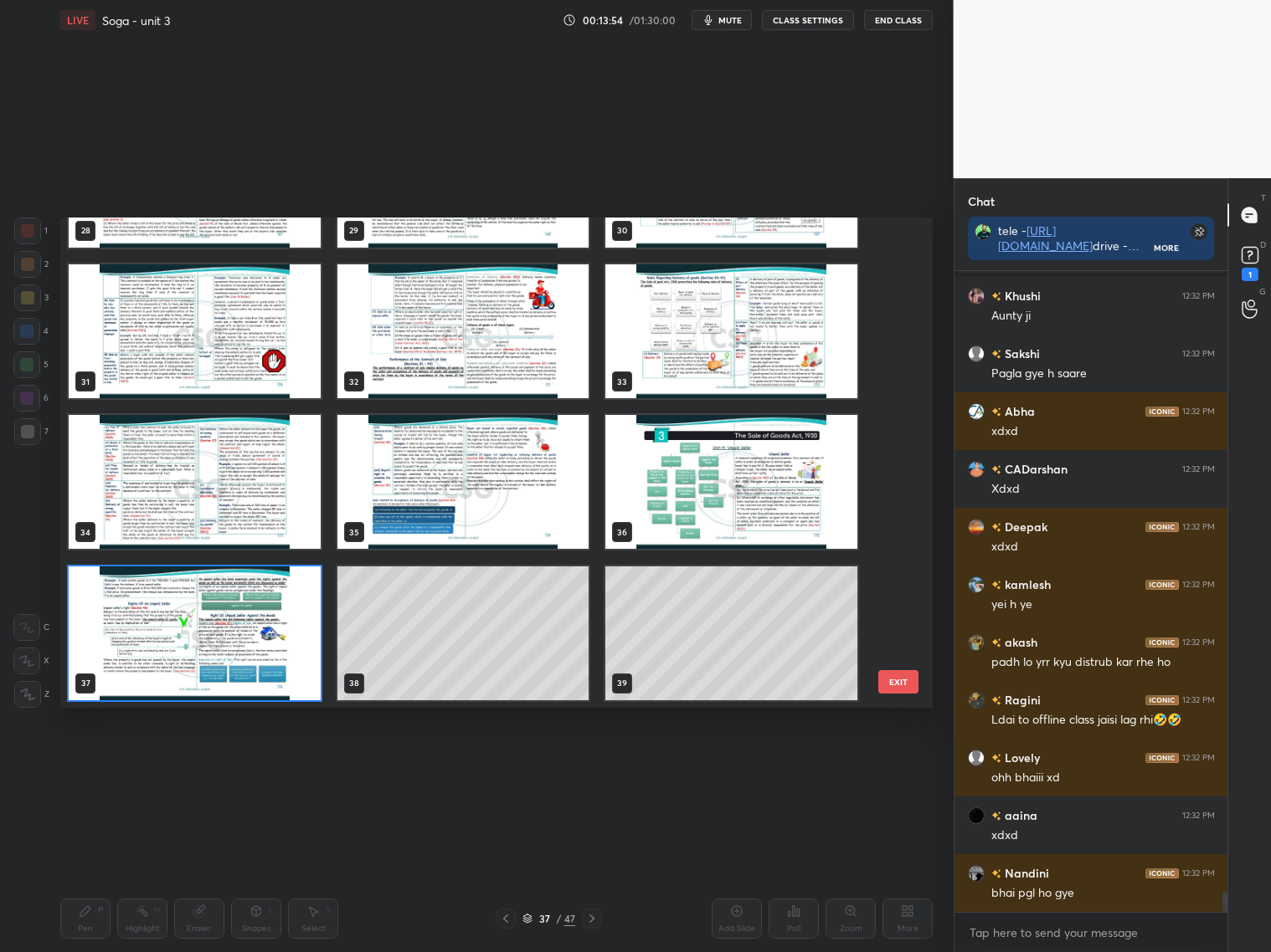
click at [601, 921] on div at bounding box center [592, 919] width 20 height 20
click at [592, 918] on div at bounding box center [592, 919] width 20 height 20
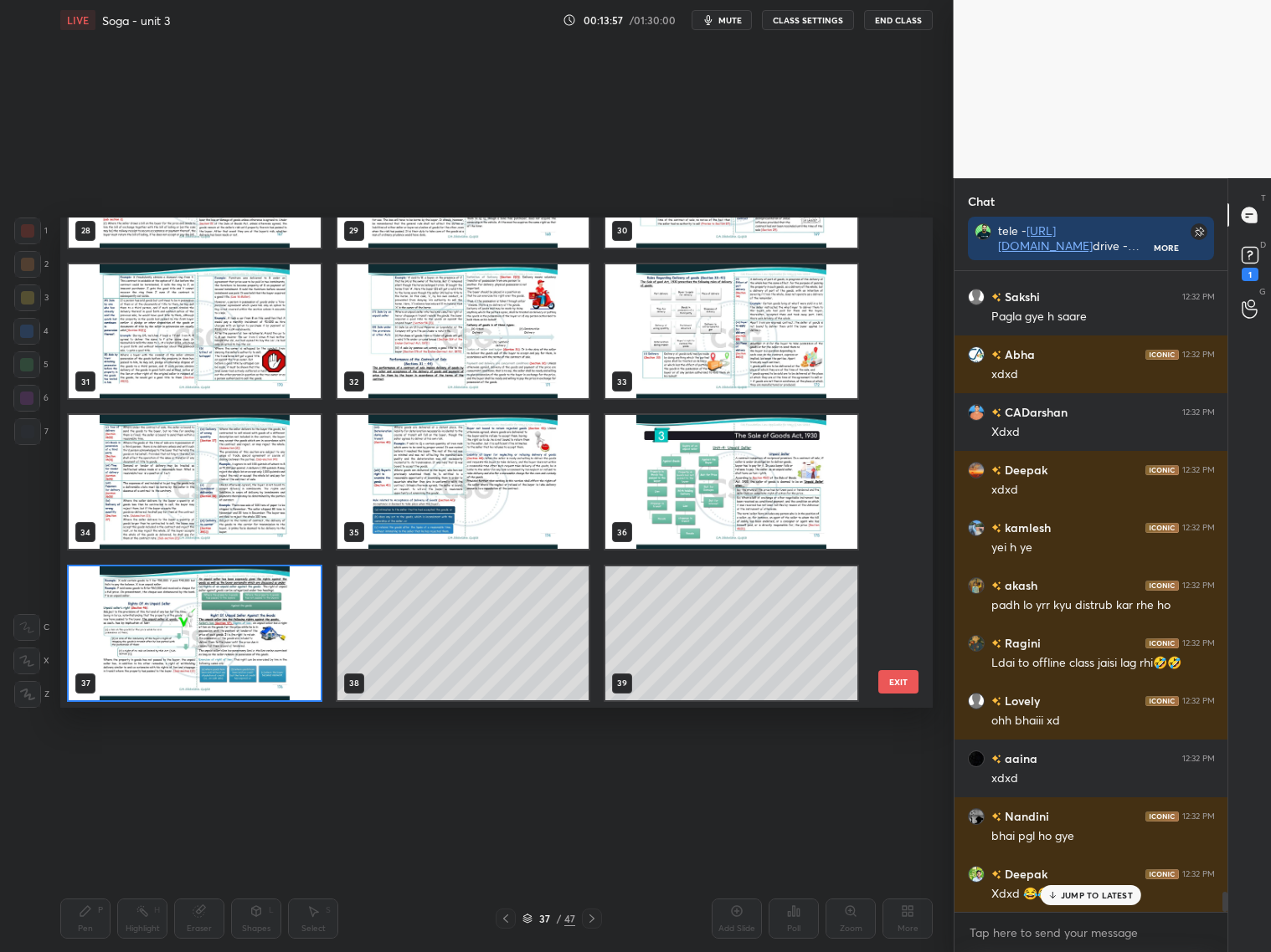
click at [227, 619] on img "grid" at bounding box center [194, 632] width 252 height 134
click at [229, 617] on img "grid" at bounding box center [194, 632] width 252 height 134
click at [230, 617] on img "grid" at bounding box center [194, 632] width 252 height 134
click at [229, 621] on img "grid" at bounding box center [194, 632] width 252 height 134
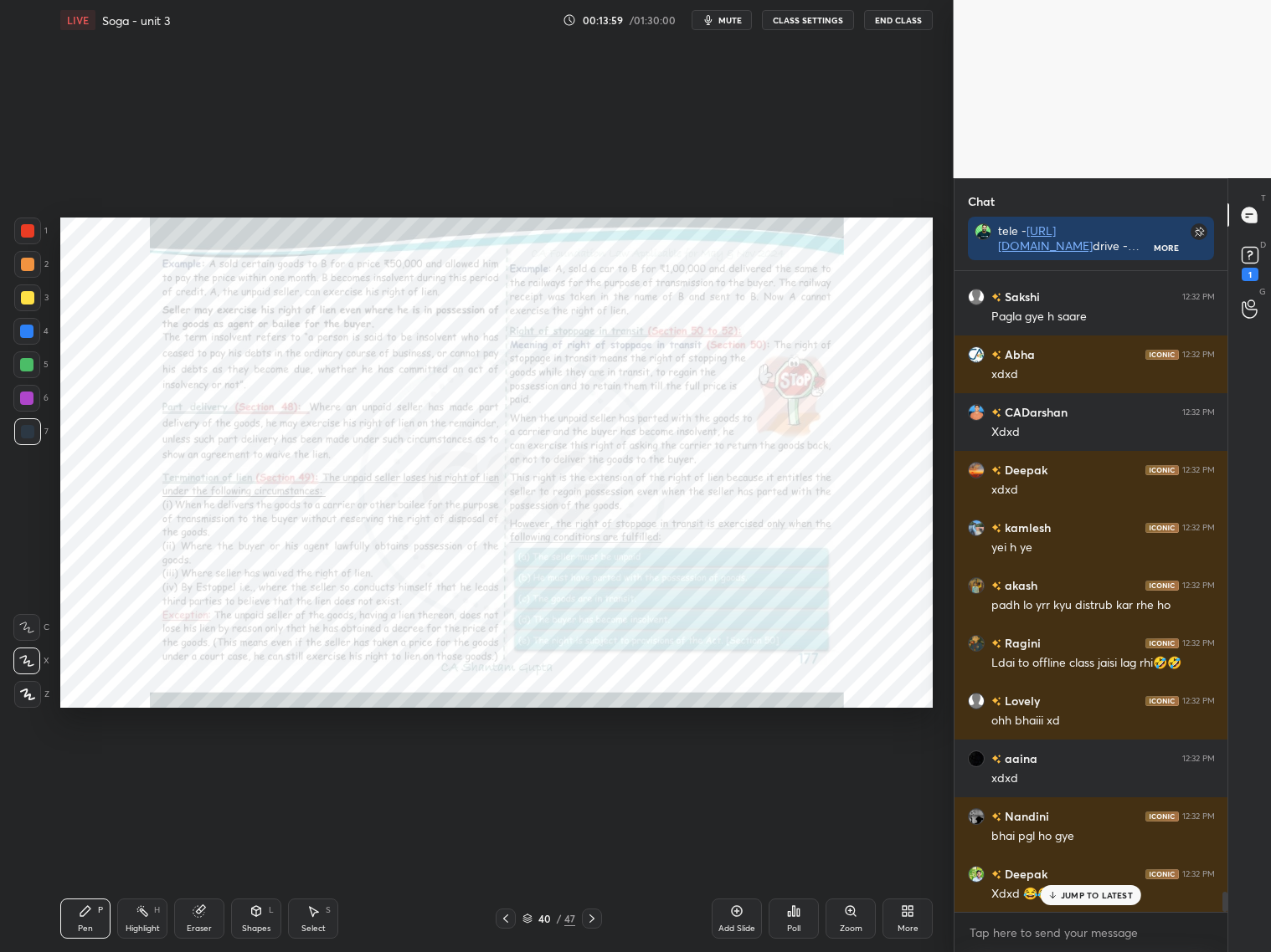
scroll to position [19697, 0]
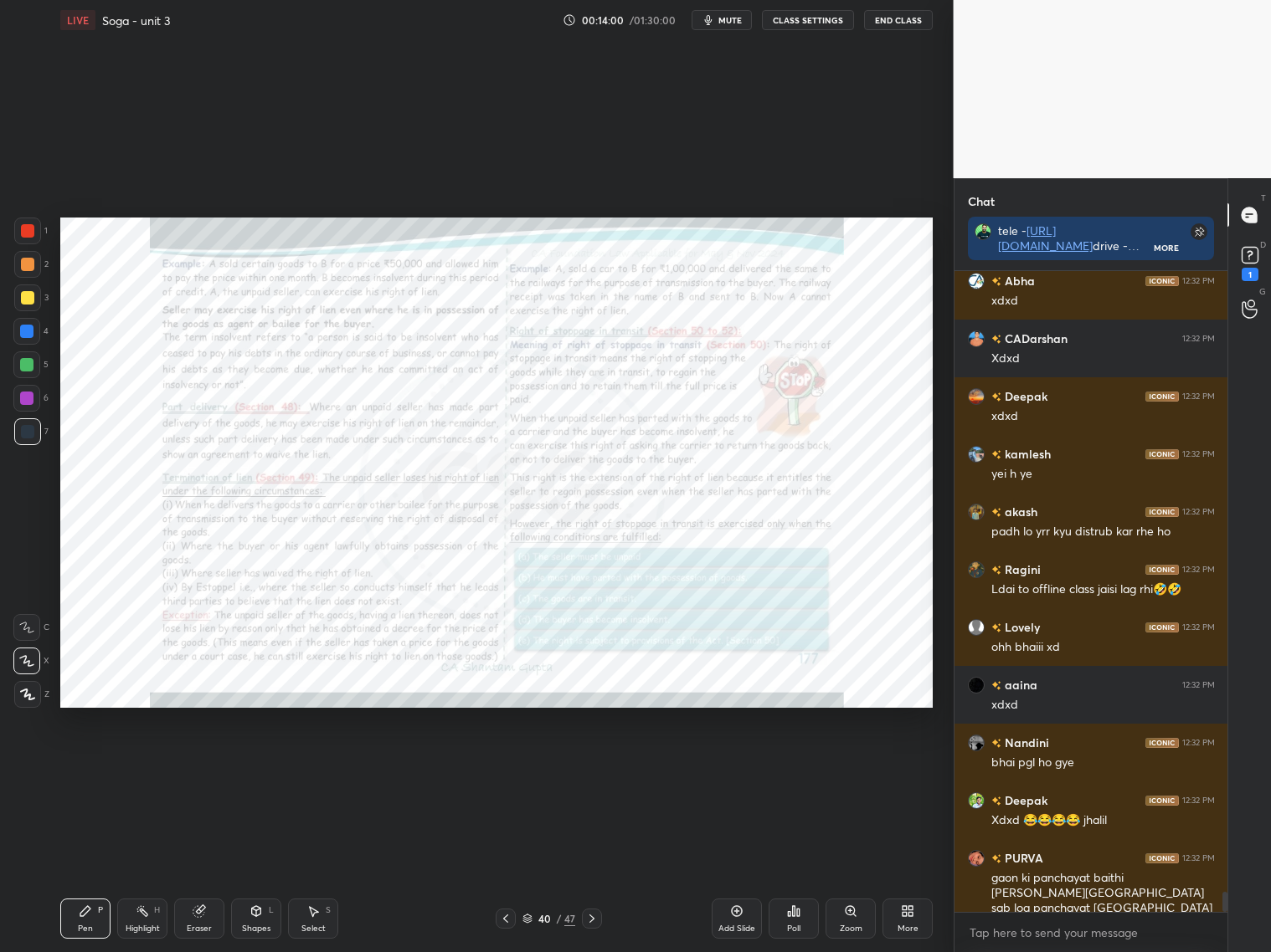
click at [852, 917] on div "Zoom" at bounding box center [850, 918] width 50 height 40
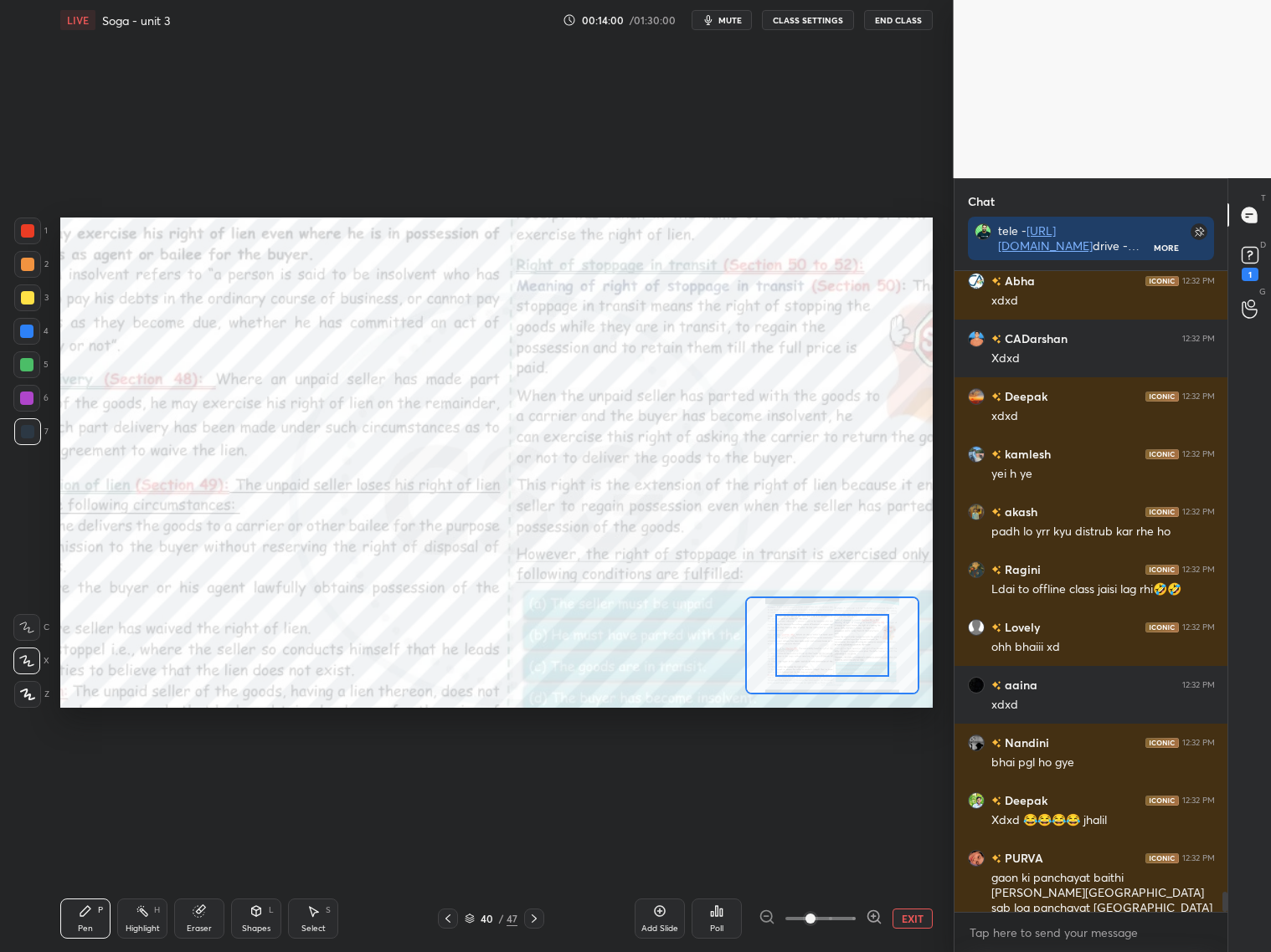
scroll to position [19755, 0]
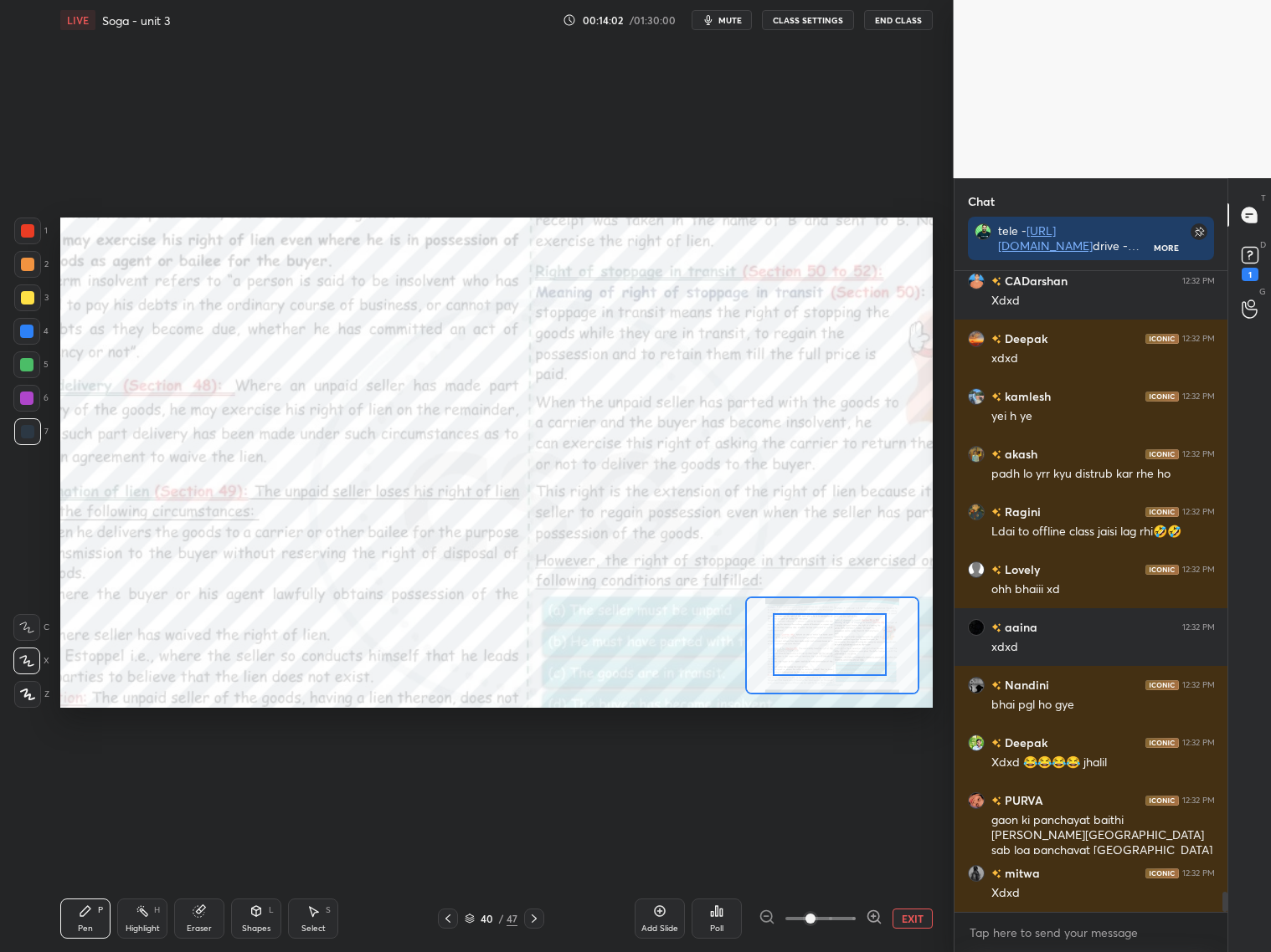
drag, startPoint x: 815, startPoint y: 650, endPoint x: 805, endPoint y: 649, distance: 10.0
click at [805, 650] on div at bounding box center [829, 644] width 114 height 62
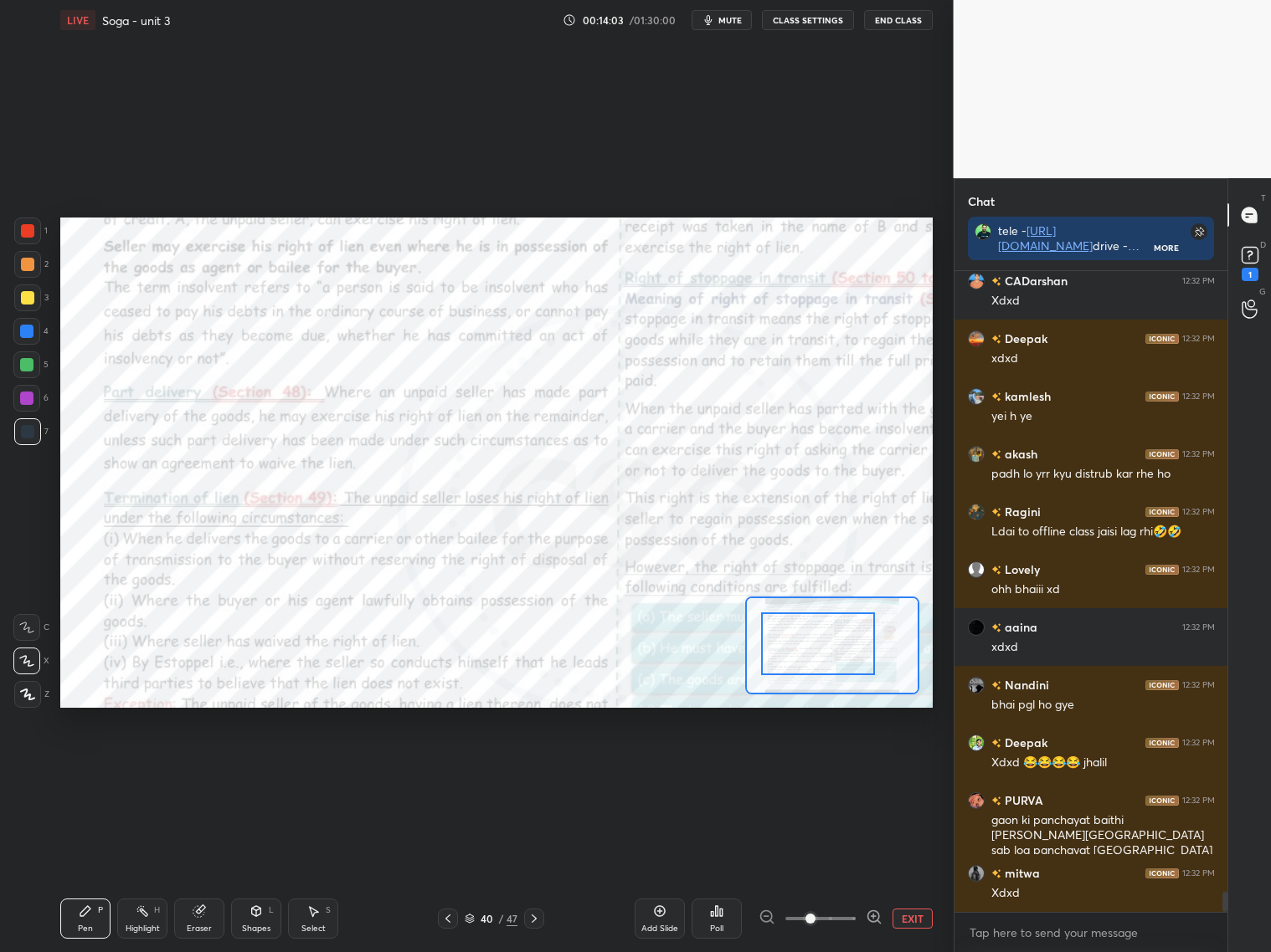
click at [805, 646] on div at bounding box center [817, 643] width 114 height 62
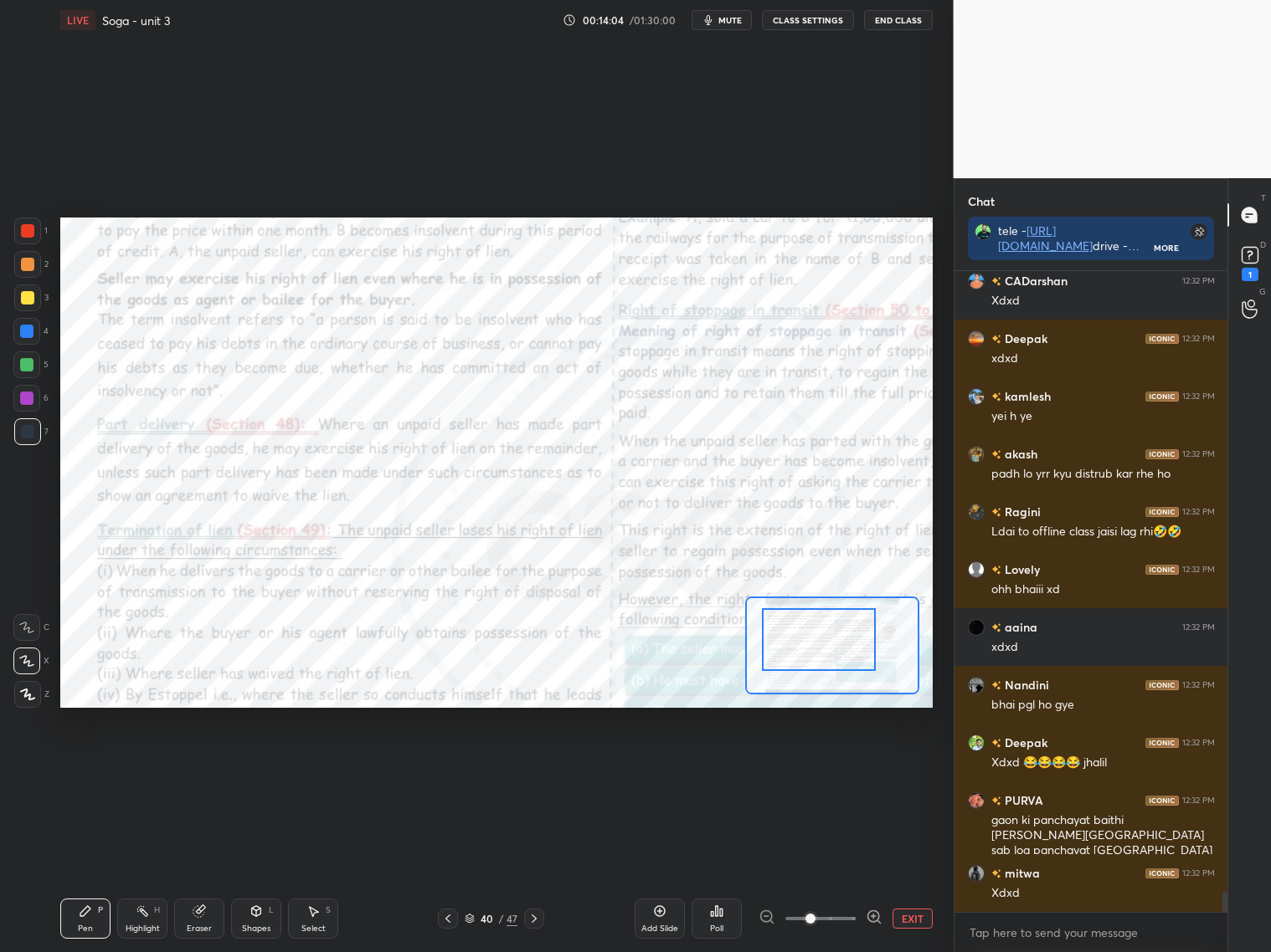
click at [811, 646] on div at bounding box center [818, 639] width 114 height 62
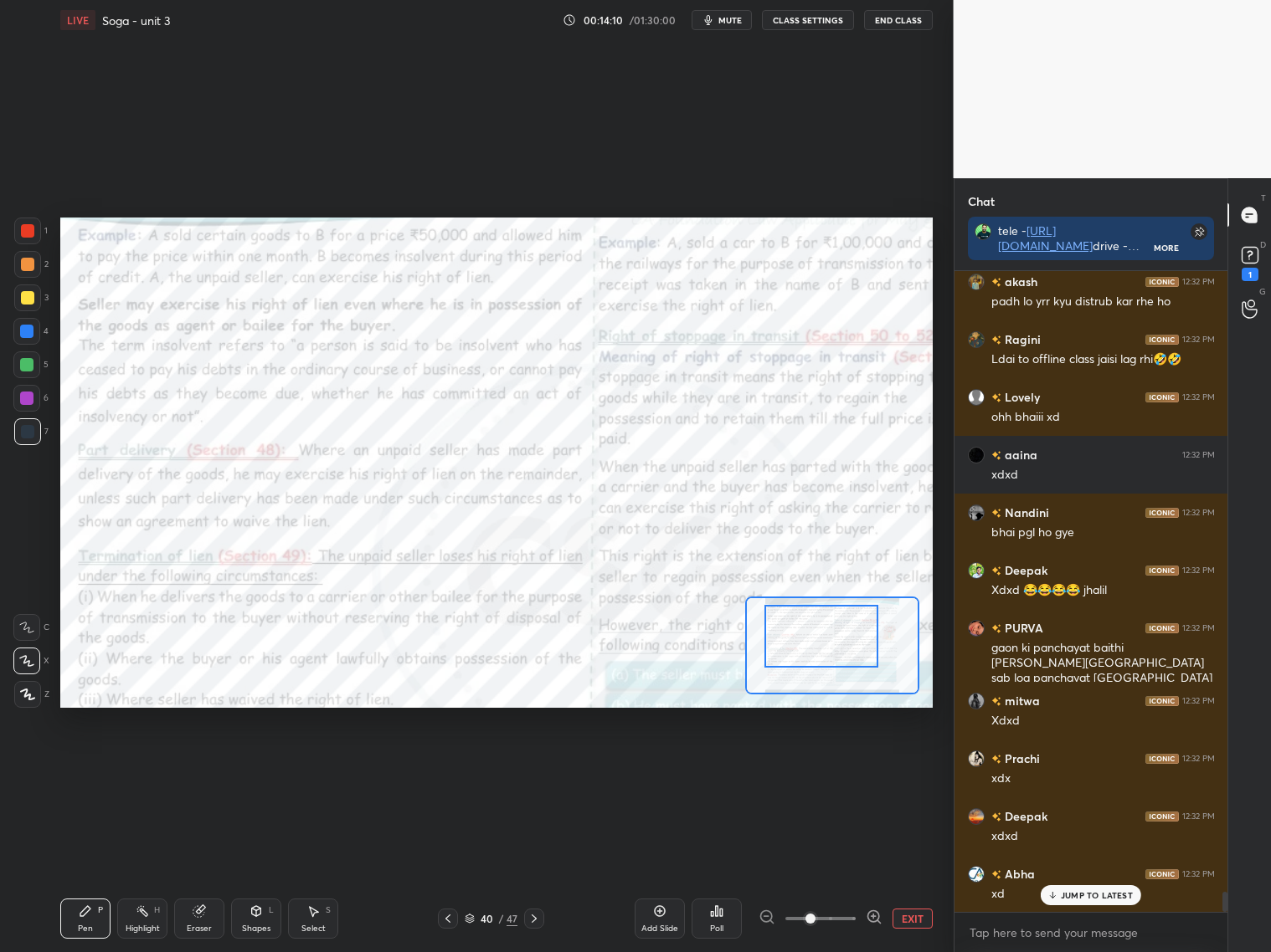
scroll to position [20100, 0]
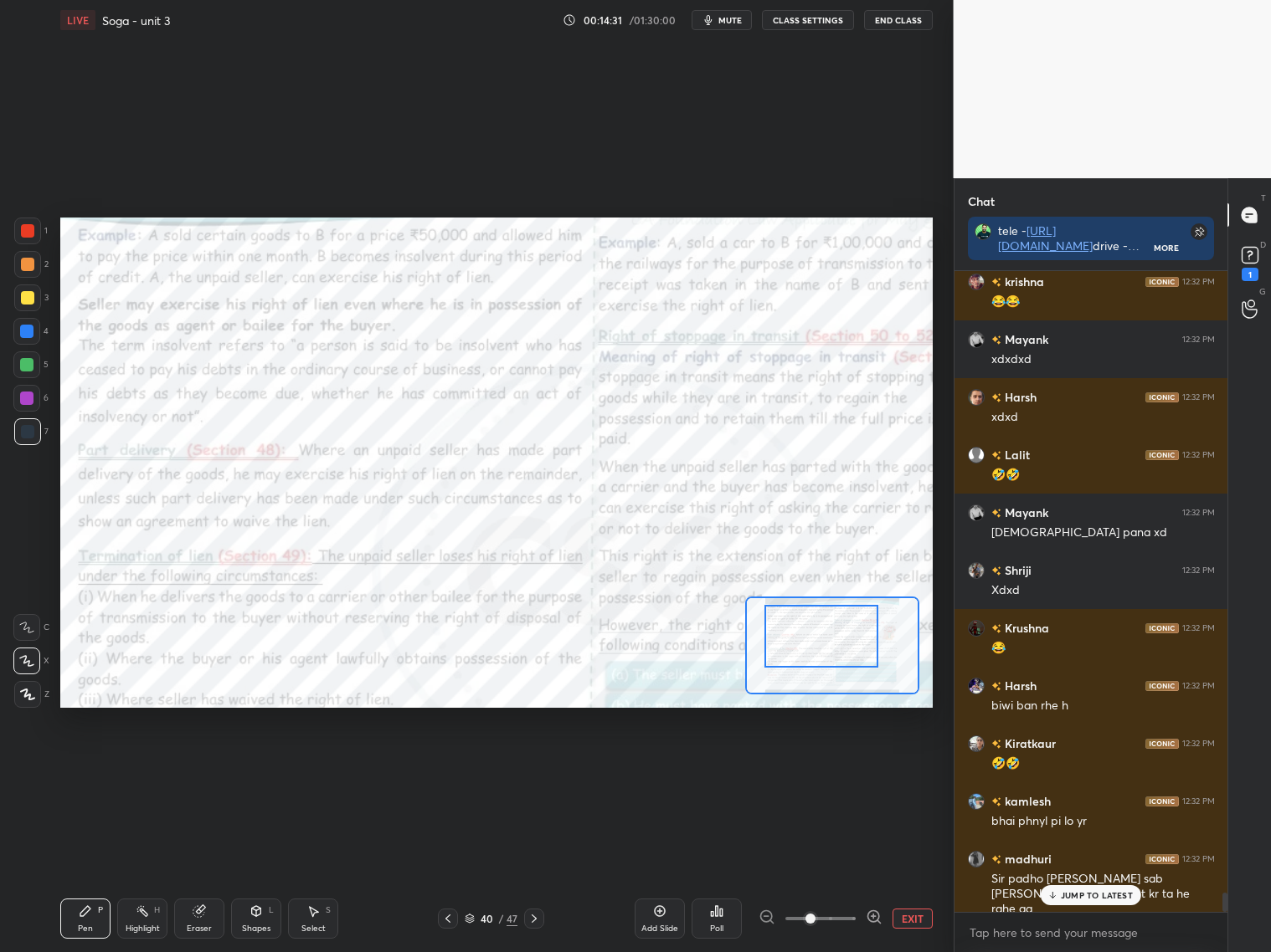
click at [448, 916] on icon at bounding box center [448, 919] width 14 height 14
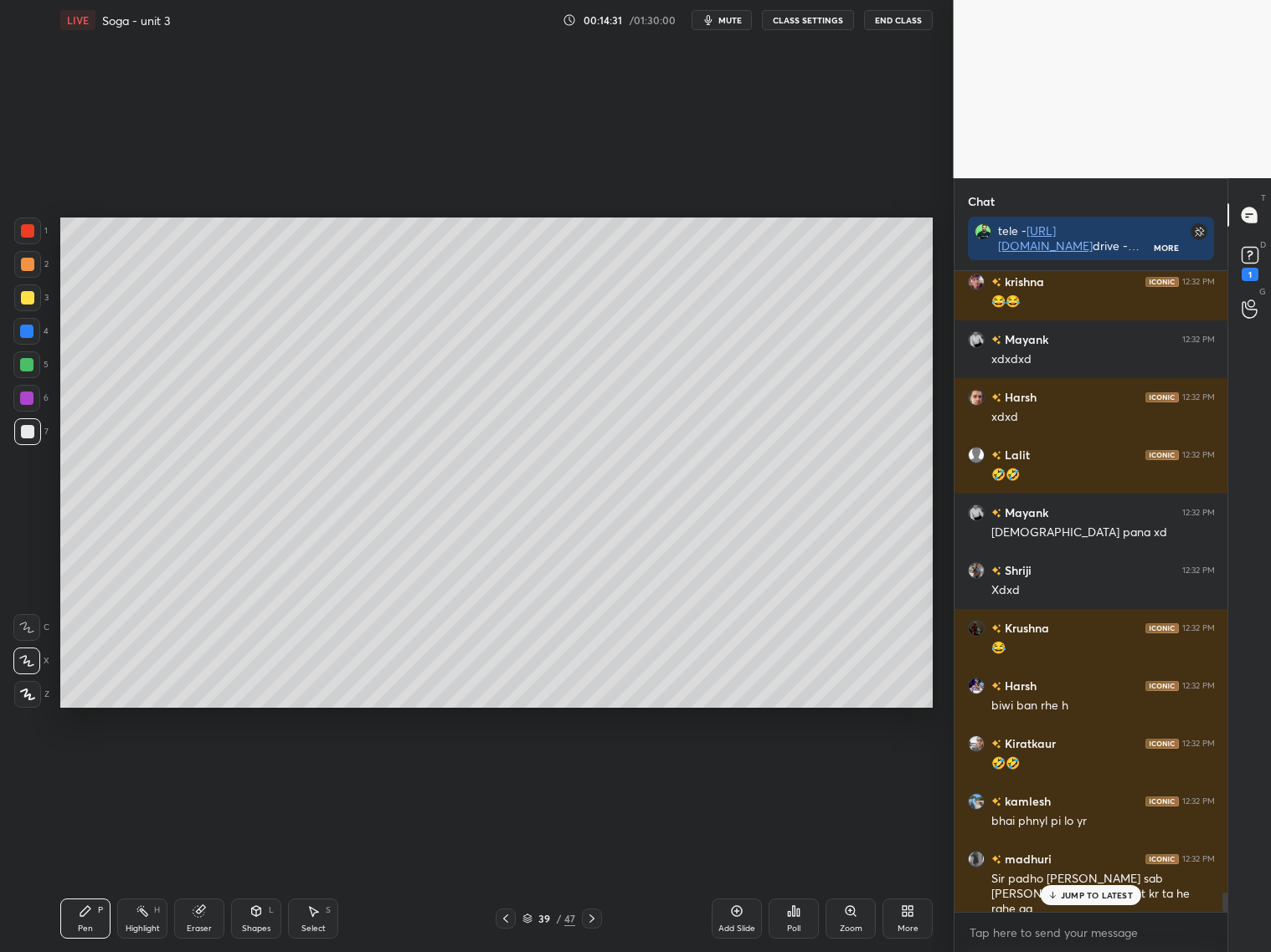
click at [448, 916] on div "39 / 47" at bounding box center [548, 919] width 325 height 20
click at [501, 917] on icon at bounding box center [506, 919] width 14 height 14
click at [510, 914] on icon at bounding box center [506, 919] width 14 height 14
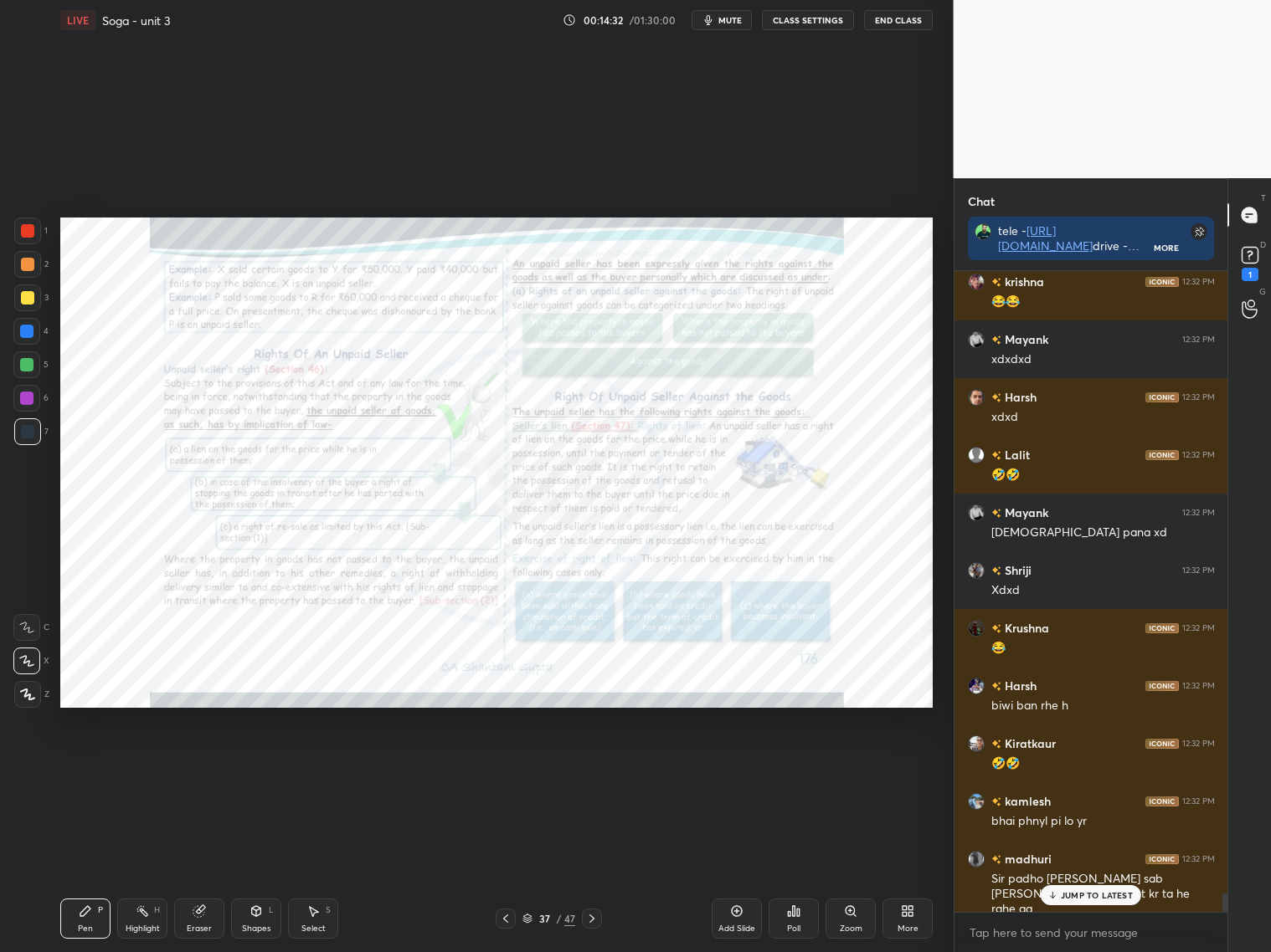
click at [510, 914] on icon at bounding box center [506, 919] width 14 height 14
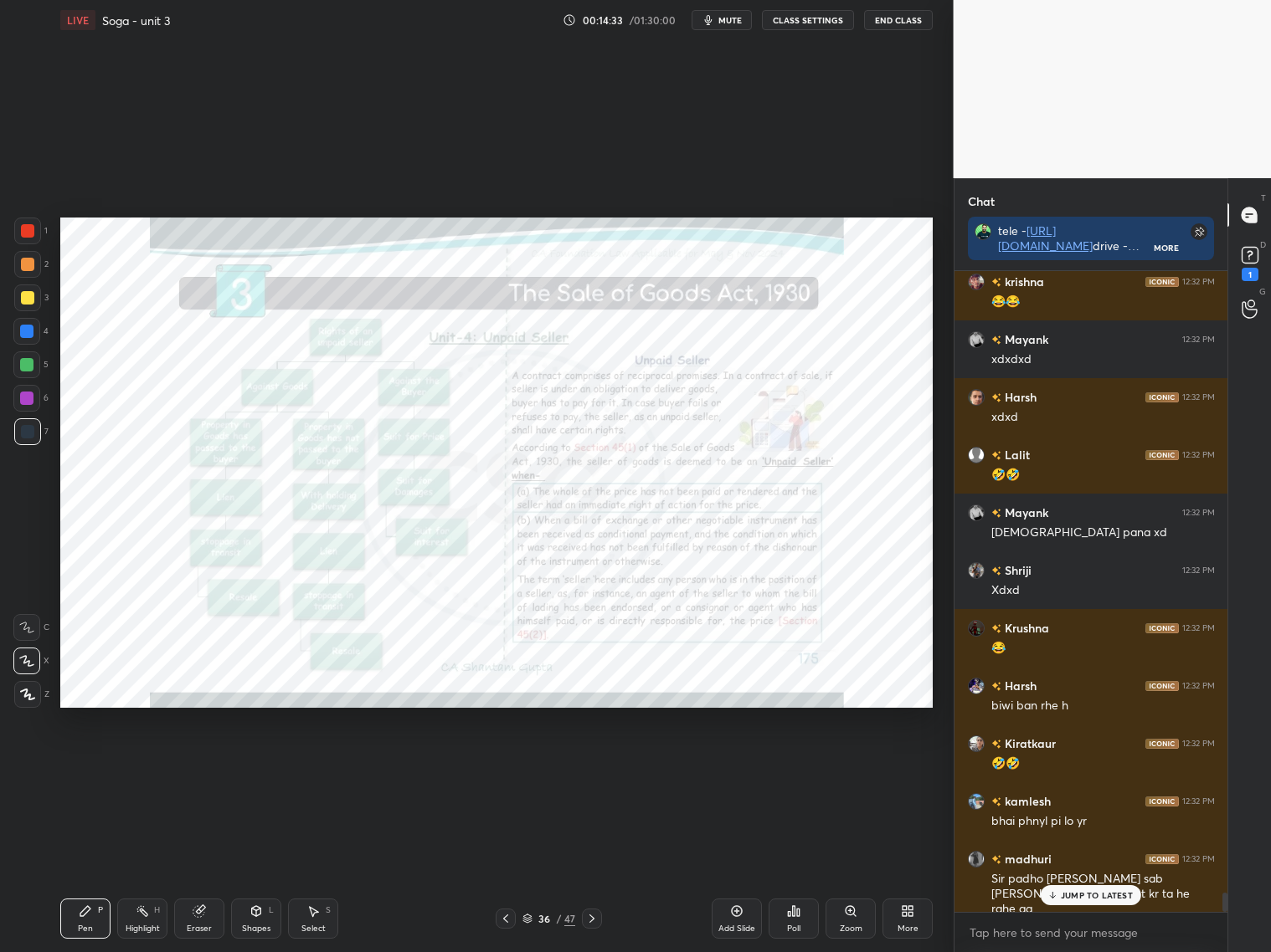
click at [507, 914] on icon at bounding box center [506, 919] width 14 height 14
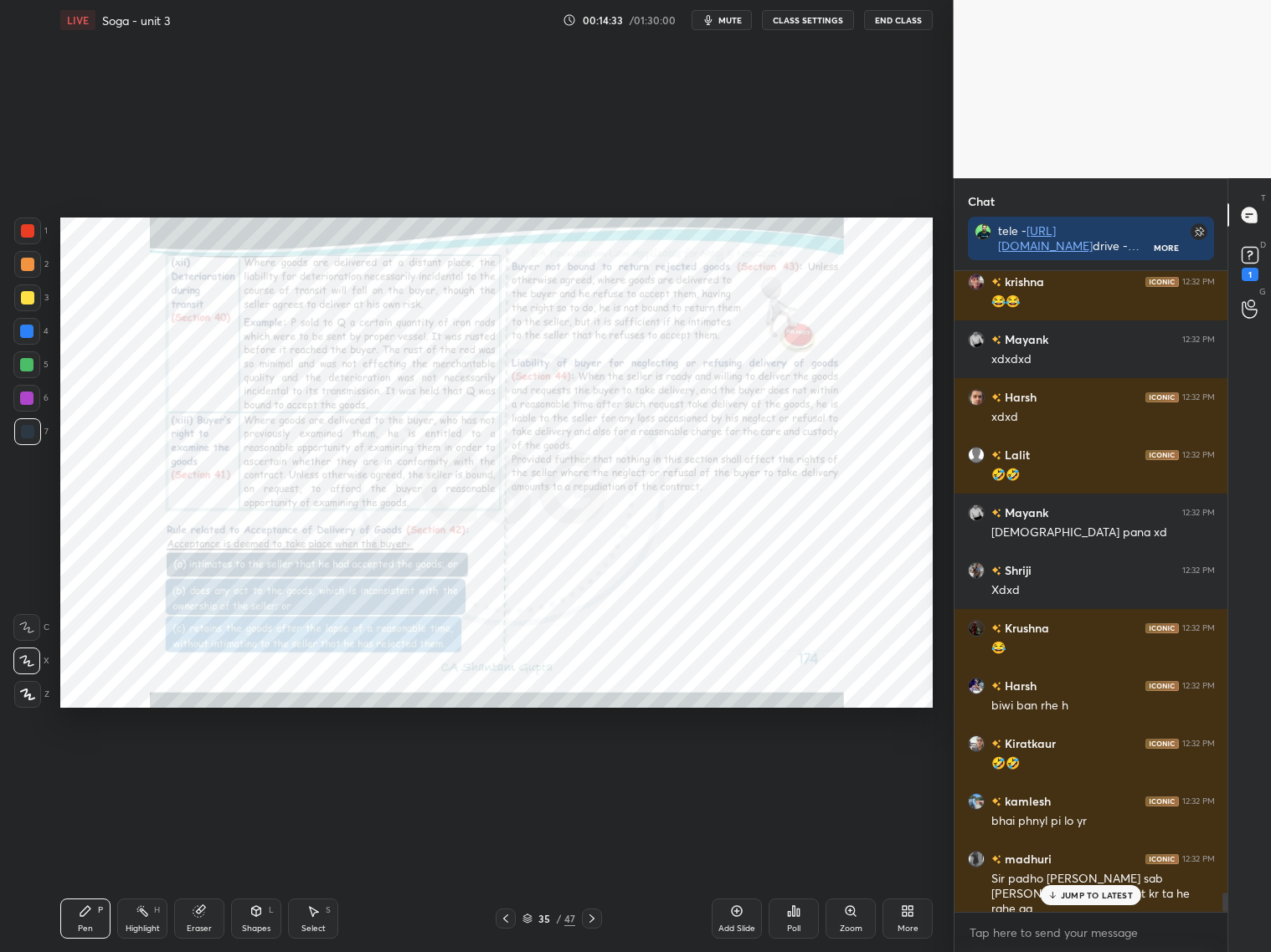
click at [507, 912] on icon at bounding box center [506, 919] width 14 height 14
click at [510, 914] on icon at bounding box center [506, 919] width 14 height 14
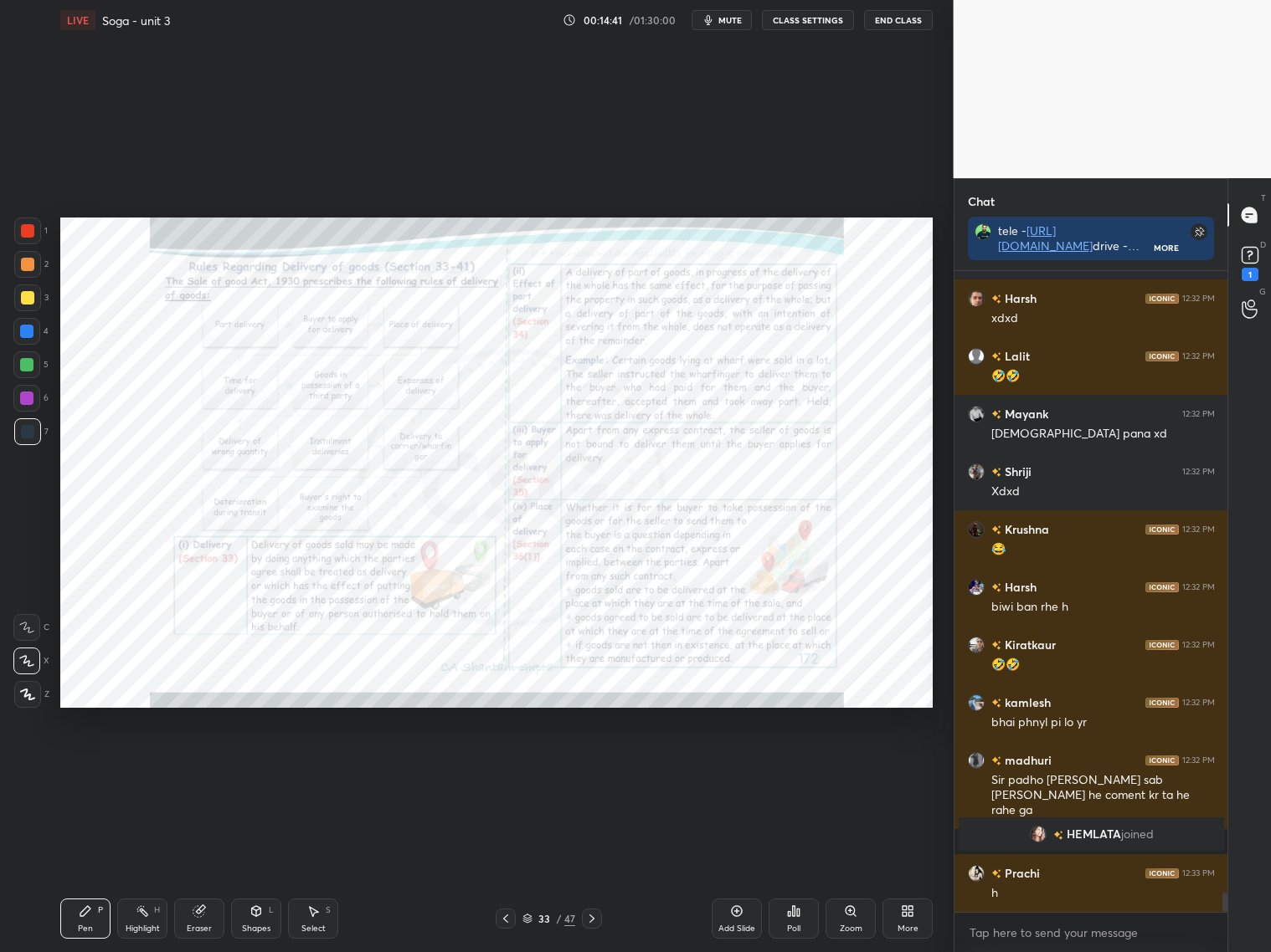
click at [594, 915] on icon at bounding box center [592, 919] width 14 height 14
click at [595, 915] on icon at bounding box center [592, 919] width 14 height 14
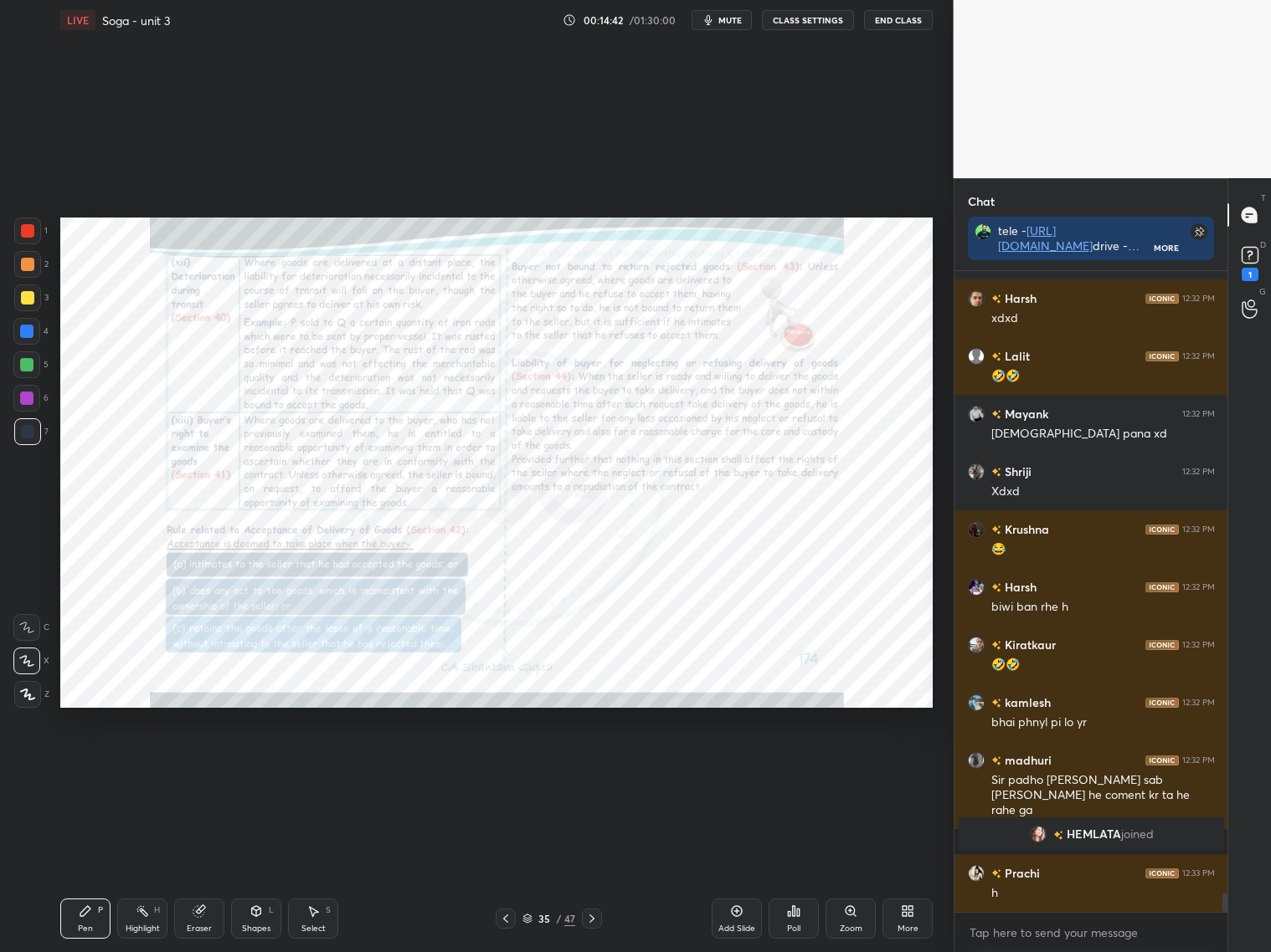
click at [599, 916] on div at bounding box center [592, 919] width 20 height 20
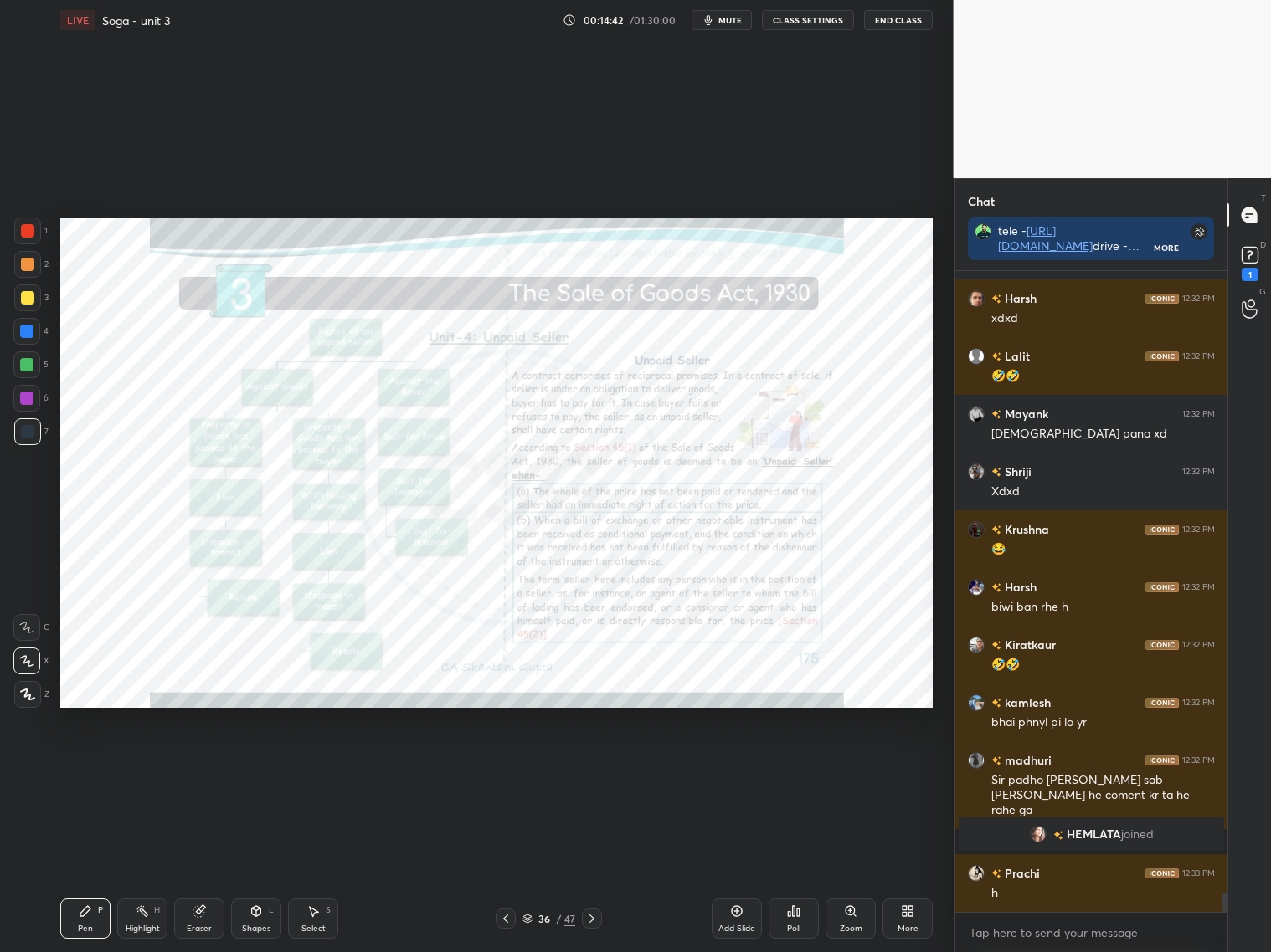
scroll to position [20734, 0]
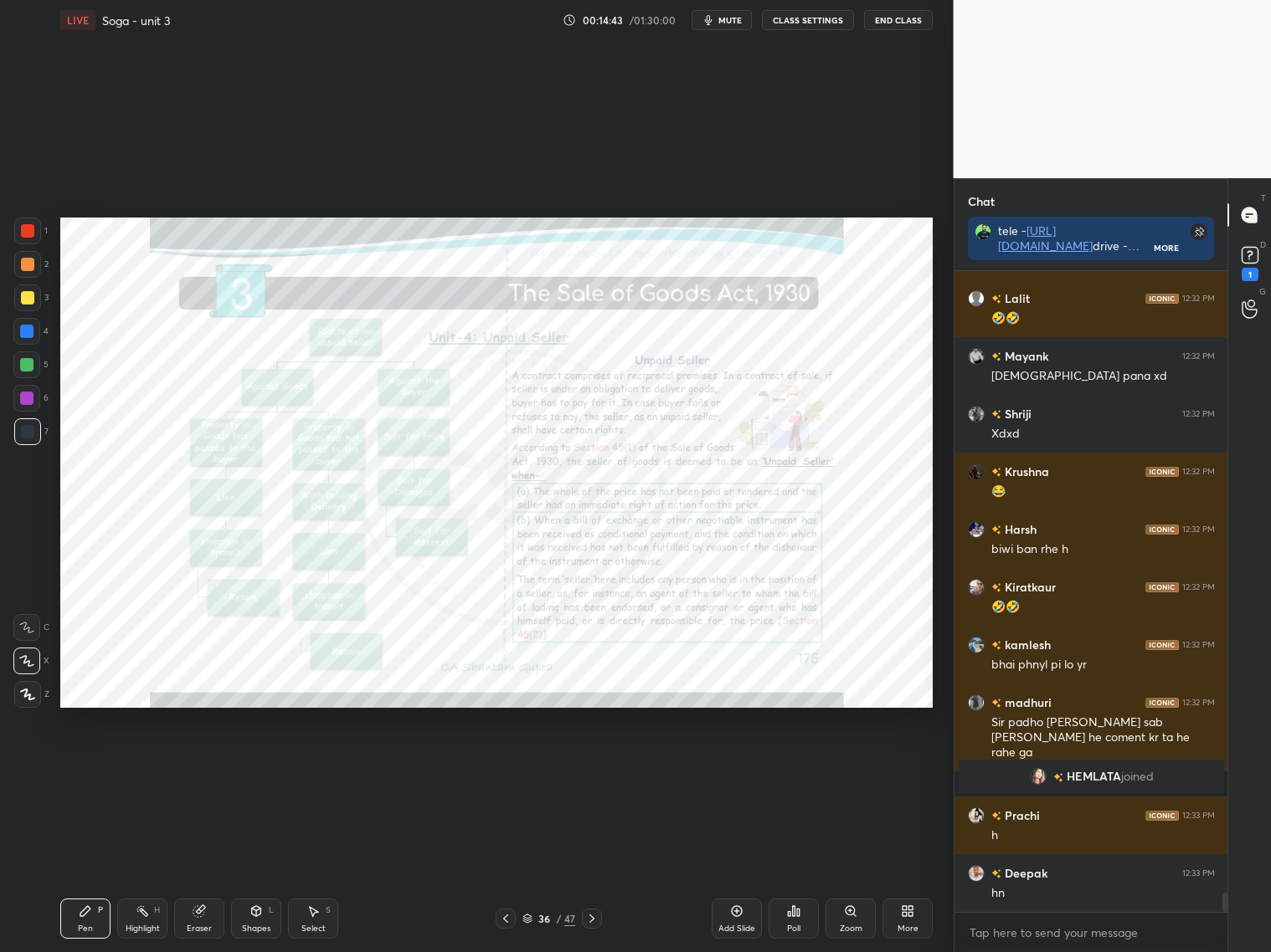
click at [600, 920] on div at bounding box center [592, 919] width 20 height 20
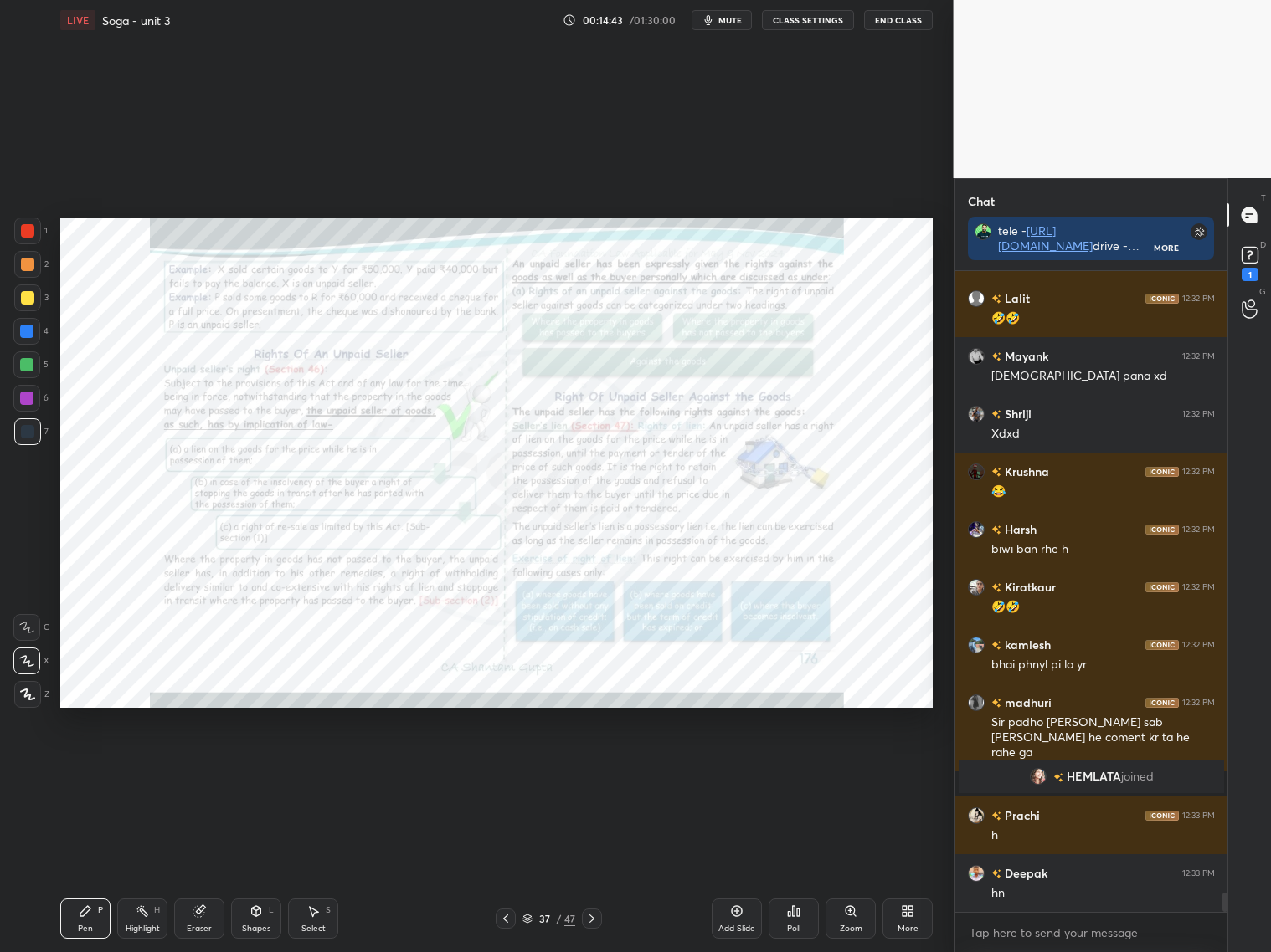
click at [601, 919] on div at bounding box center [592, 919] width 20 height 20
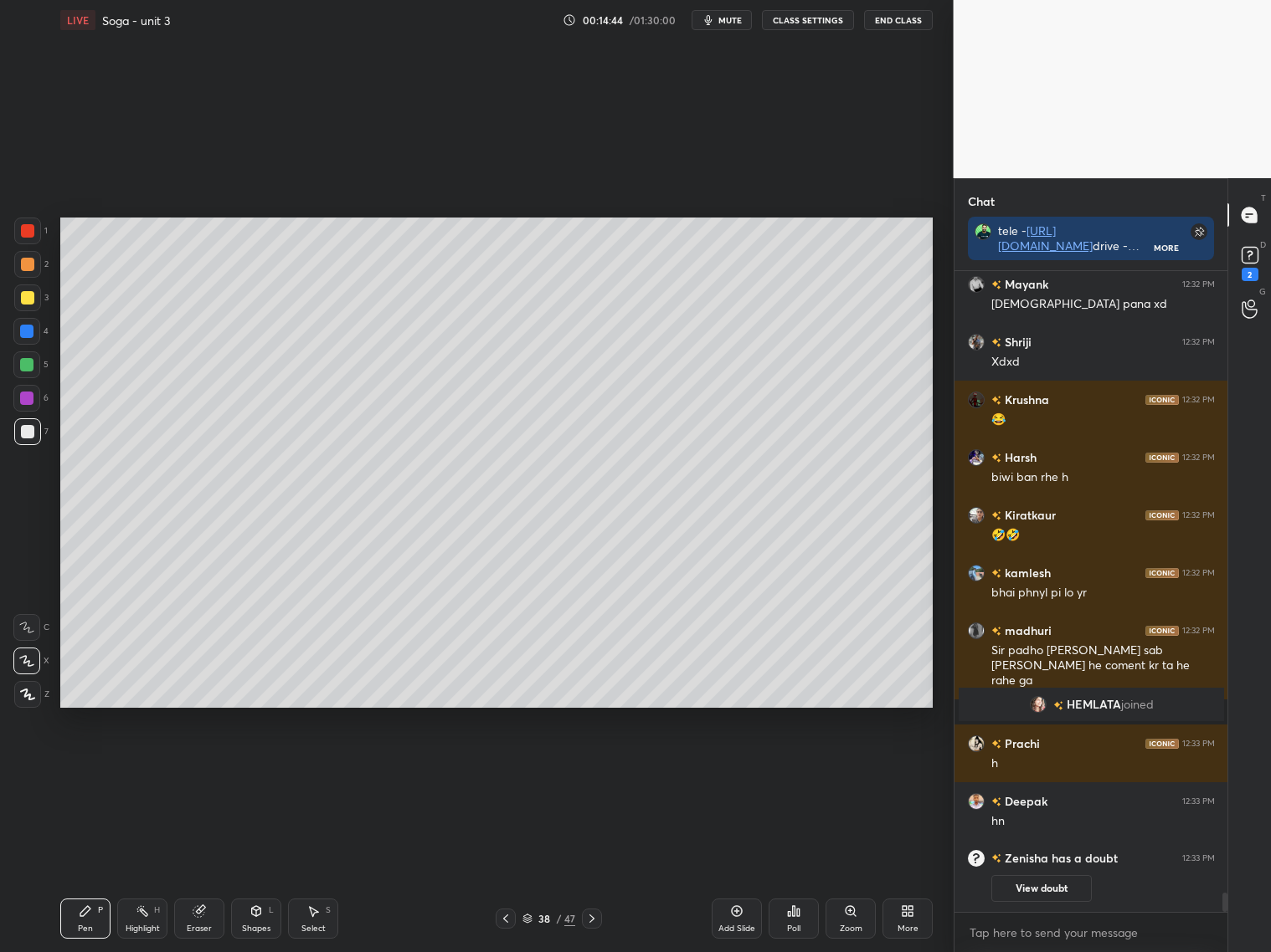
click at [600, 922] on div at bounding box center [592, 919] width 20 height 20
click at [594, 914] on icon at bounding box center [592, 919] width 14 height 14
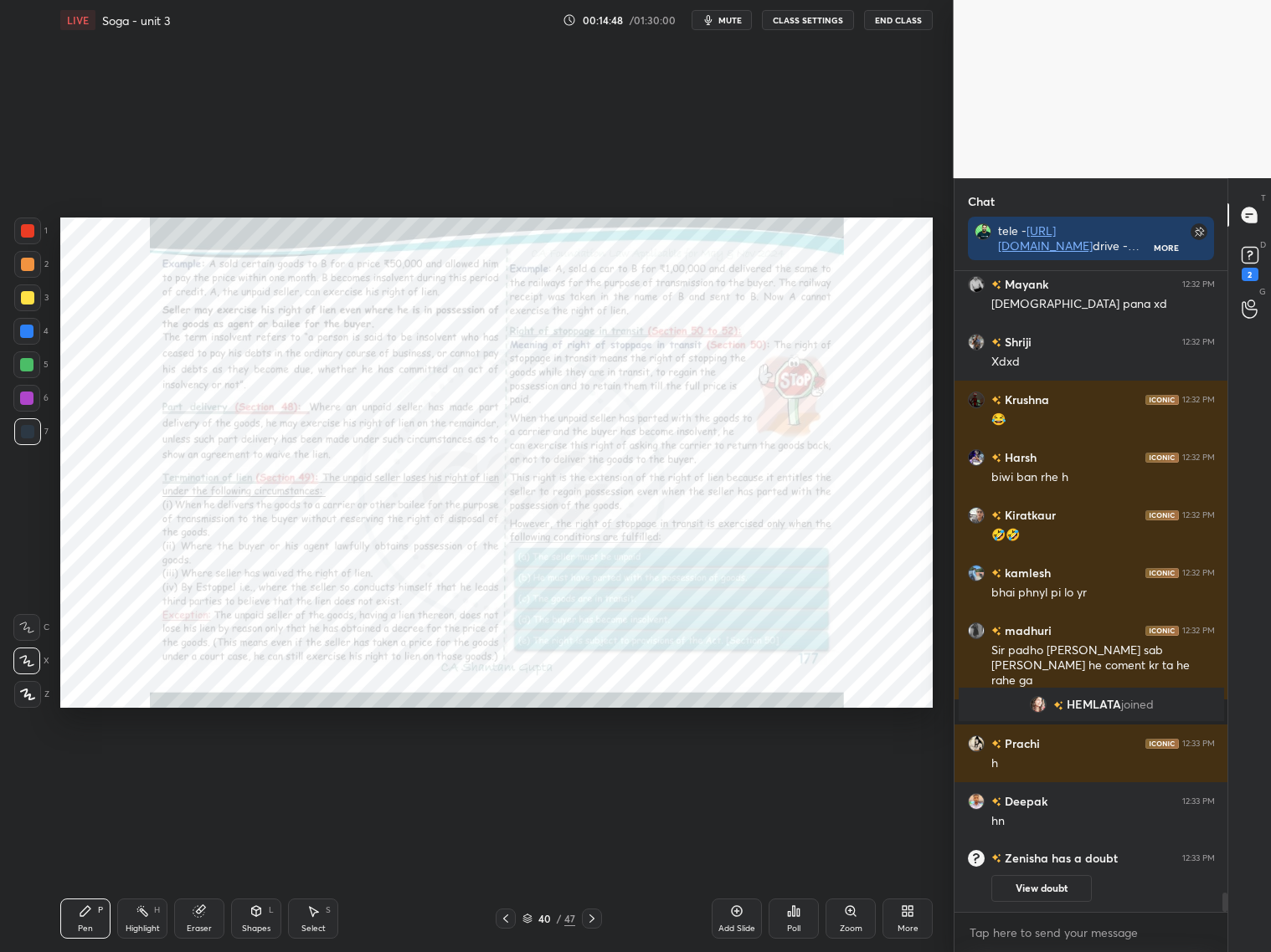
click at [502, 918] on icon at bounding box center [506, 919] width 14 height 14
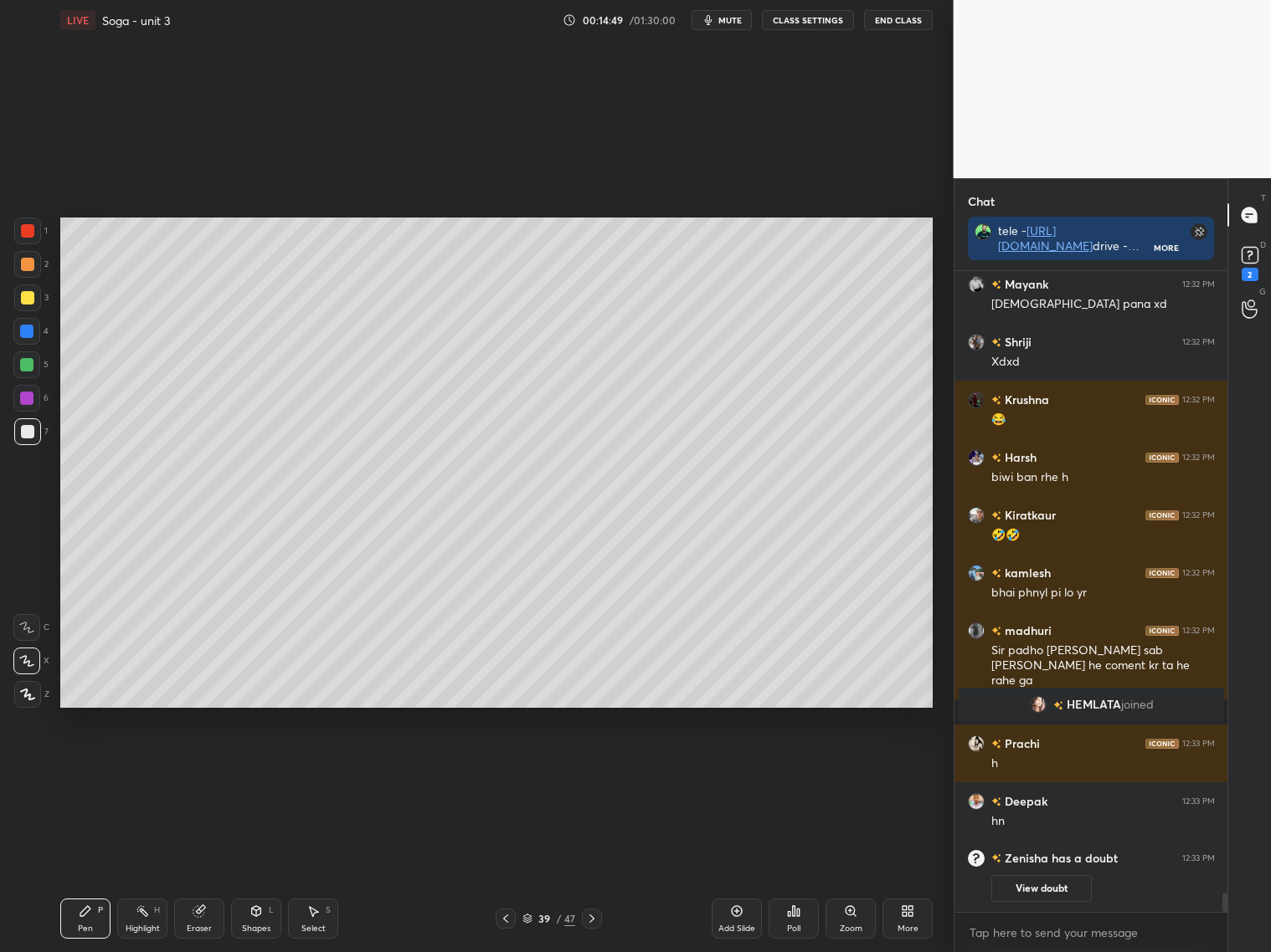
click at [742, 920] on div "Add Slide" at bounding box center [736, 918] width 50 height 40
drag, startPoint x: 26, startPoint y: 427, endPoint x: 38, endPoint y: 412, distance: 19.2
click at [30, 423] on div at bounding box center [27, 431] width 26 height 26
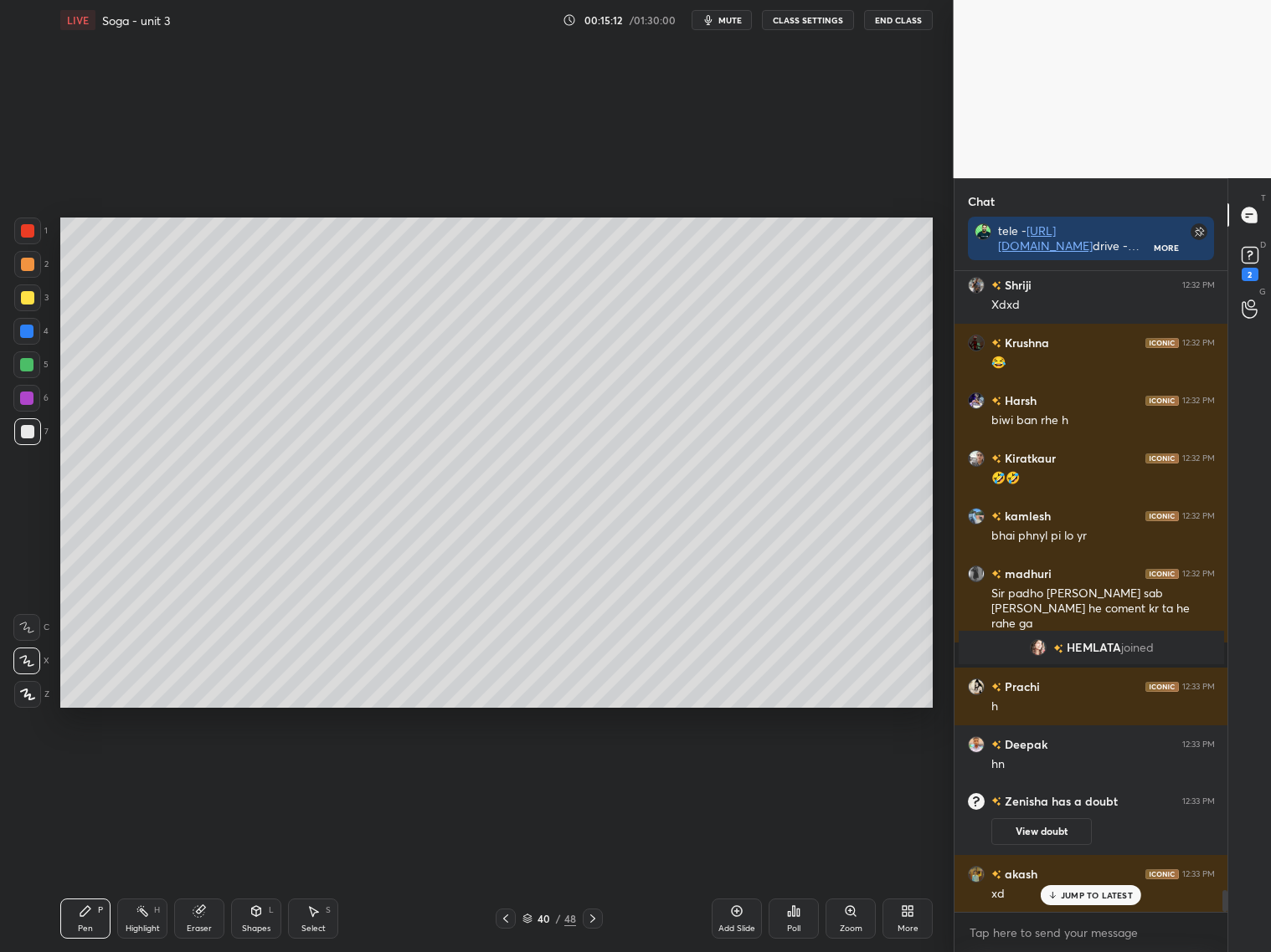
scroll to position [18652, 0]
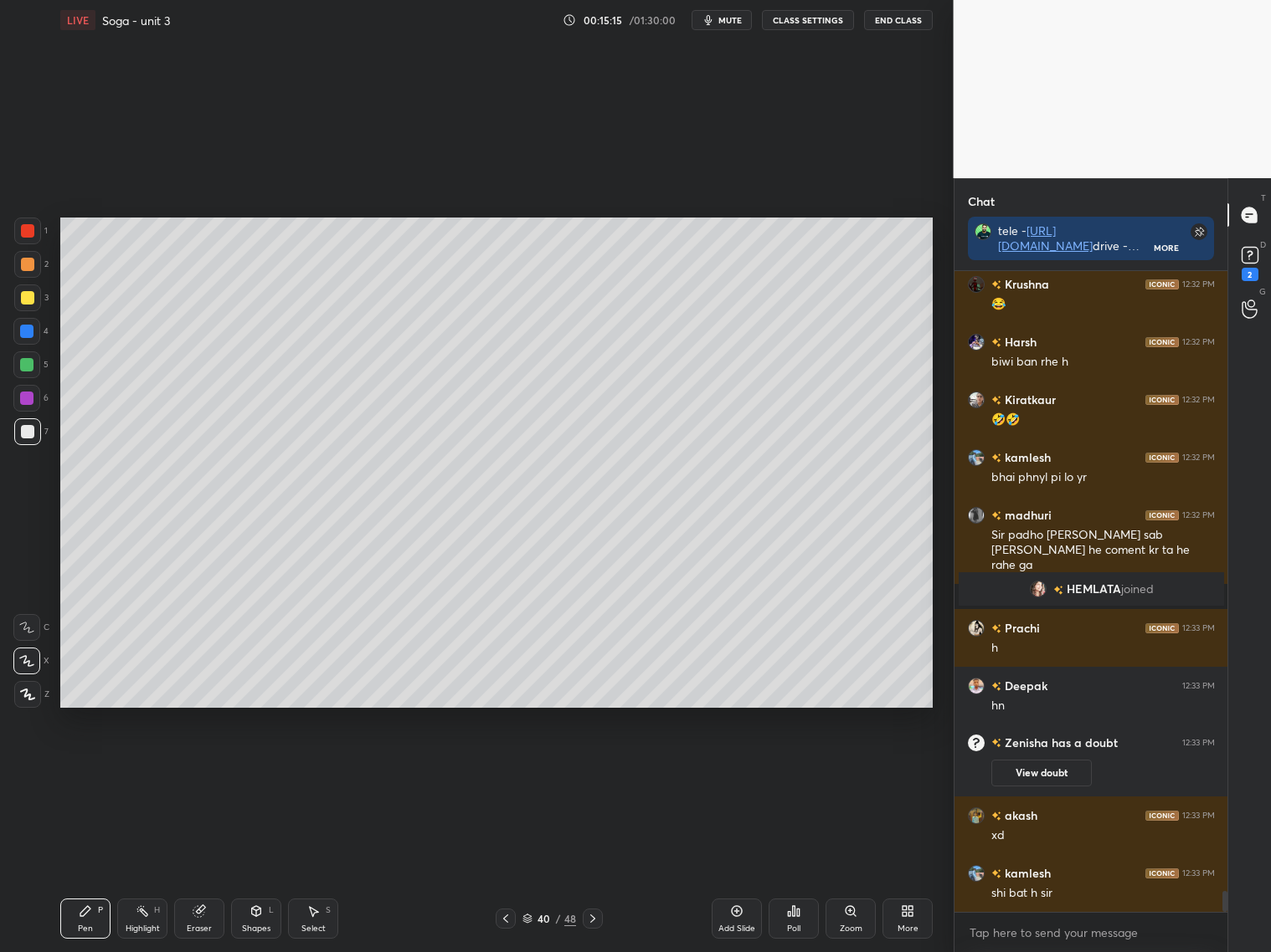
drag, startPoint x: 27, startPoint y: 365, endPoint x: 37, endPoint y: 356, distance: 13.5
click at [29, 366] on div at bounding box center [27, 365] width 14 height 14
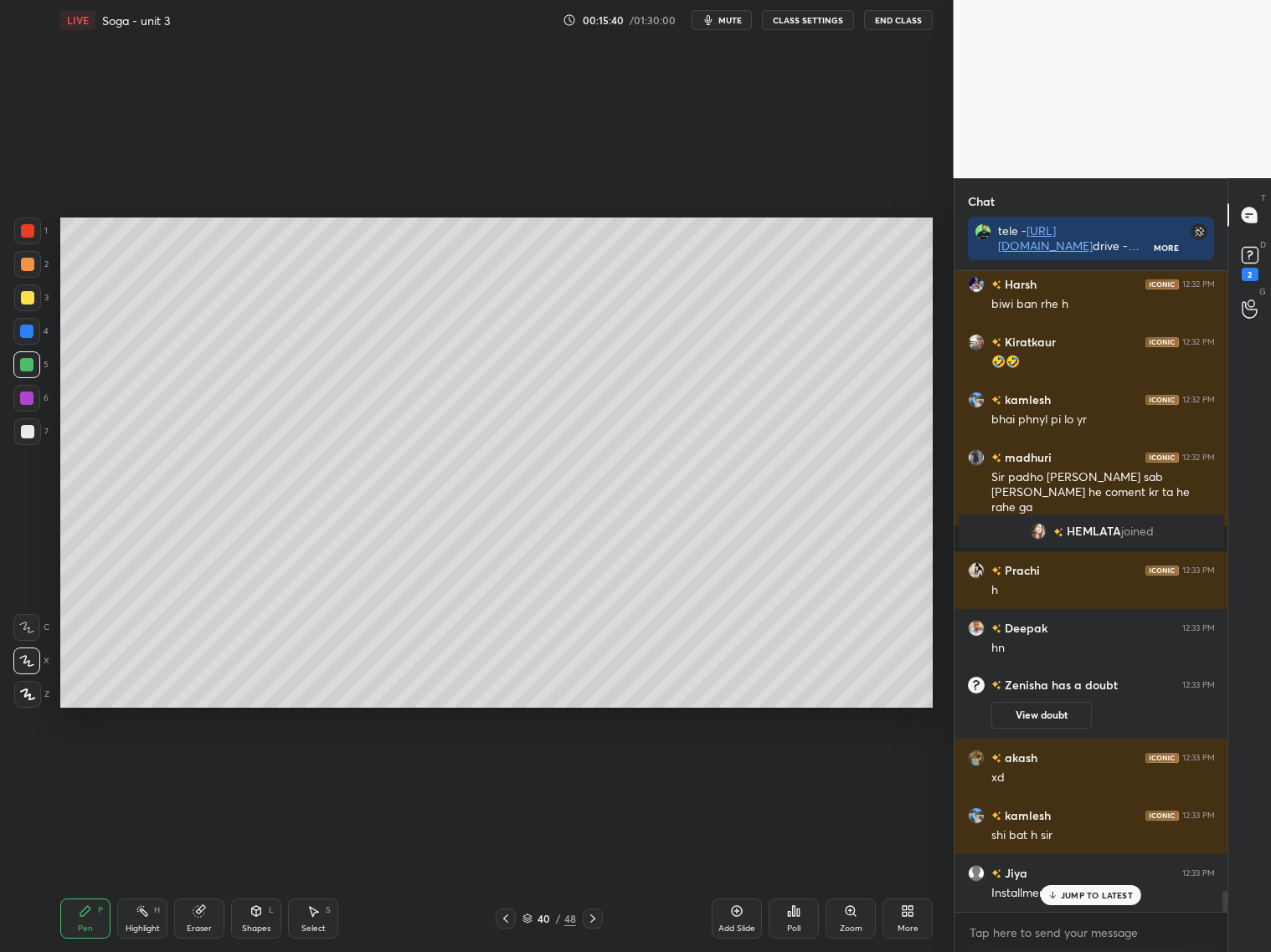
scroll to position [18748, 0]
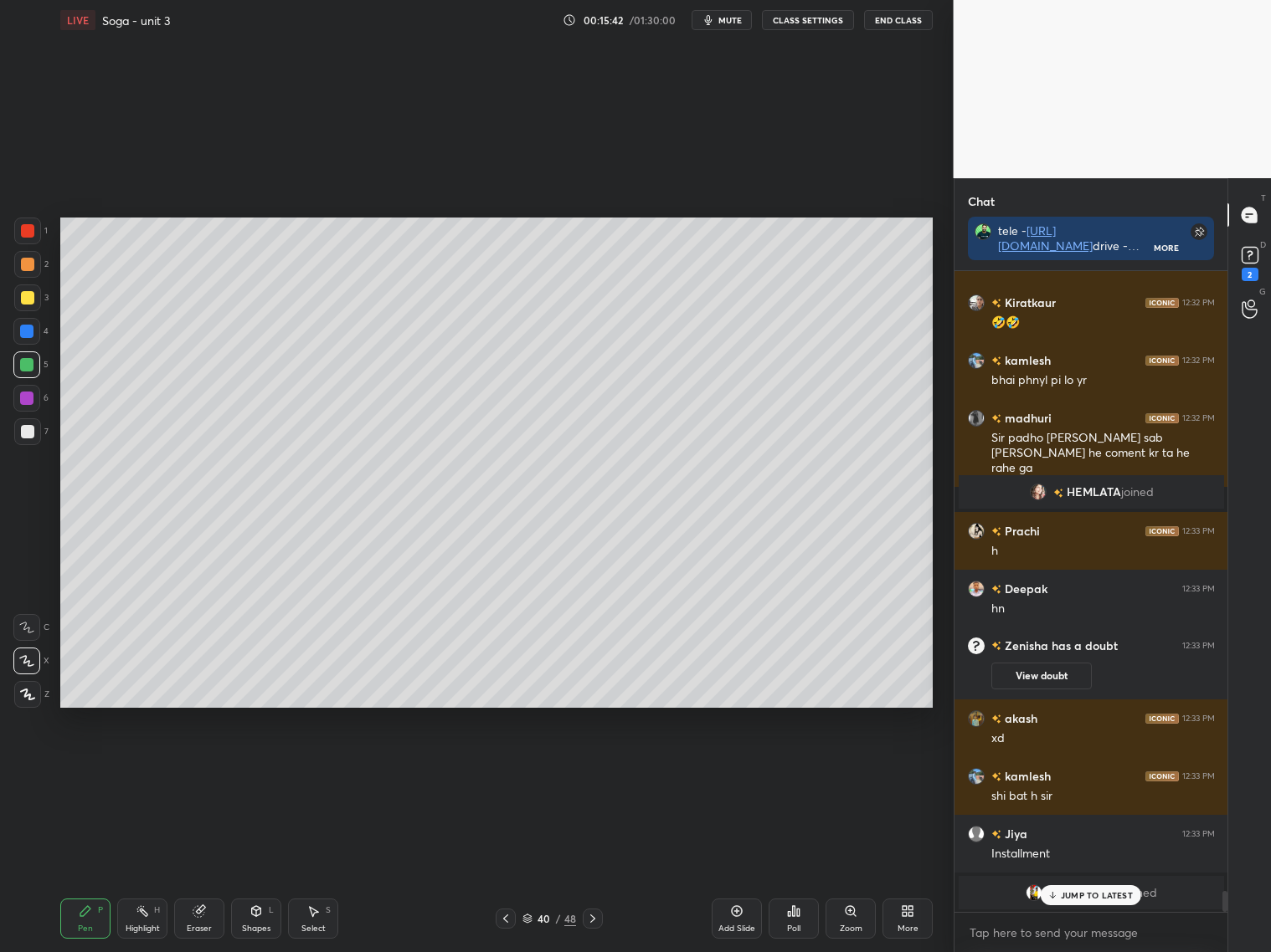
click at [22, 334] on div at bounding box center [27, 331] width 14 height 14
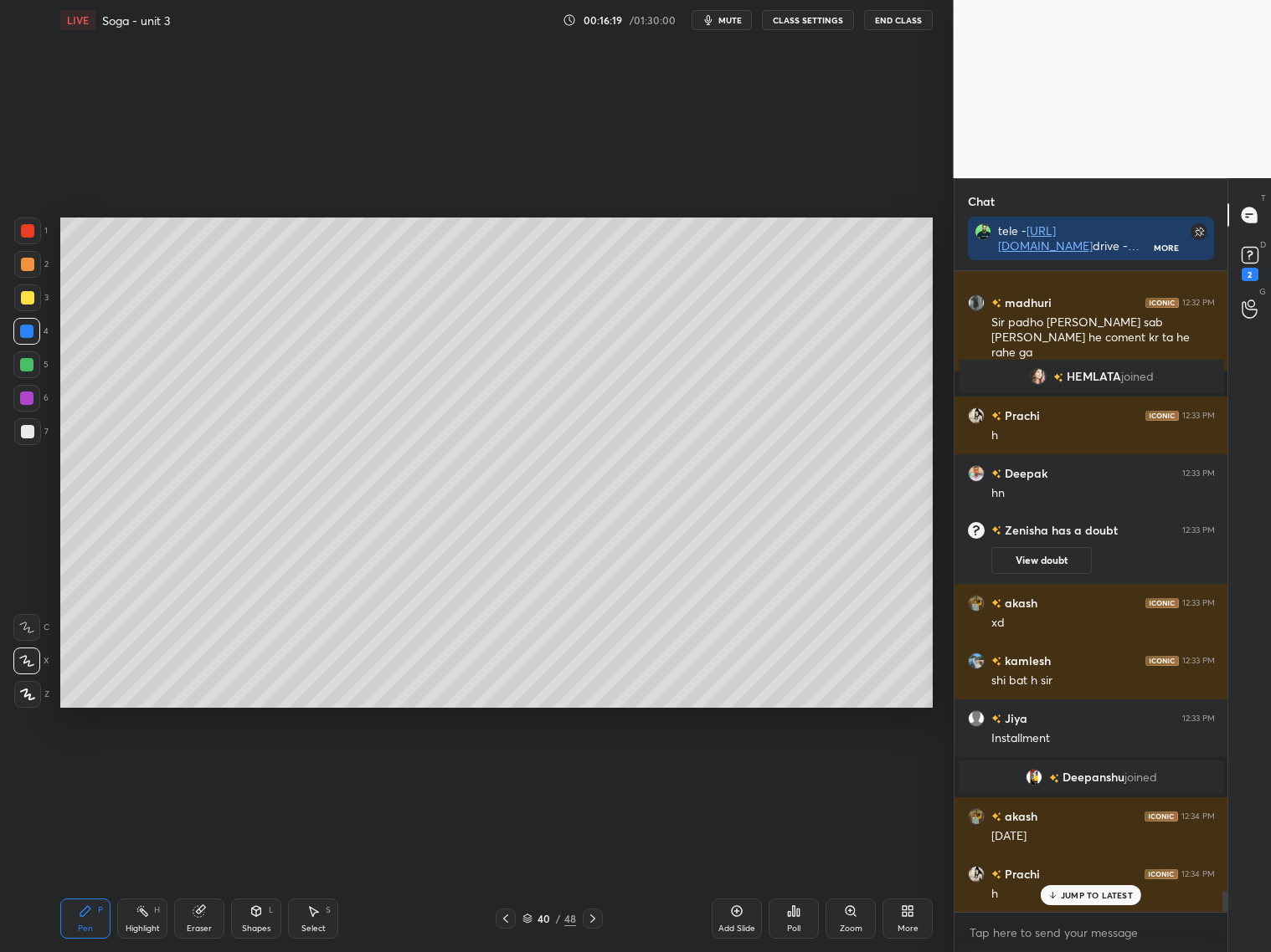
scroll to position [18827, 0]
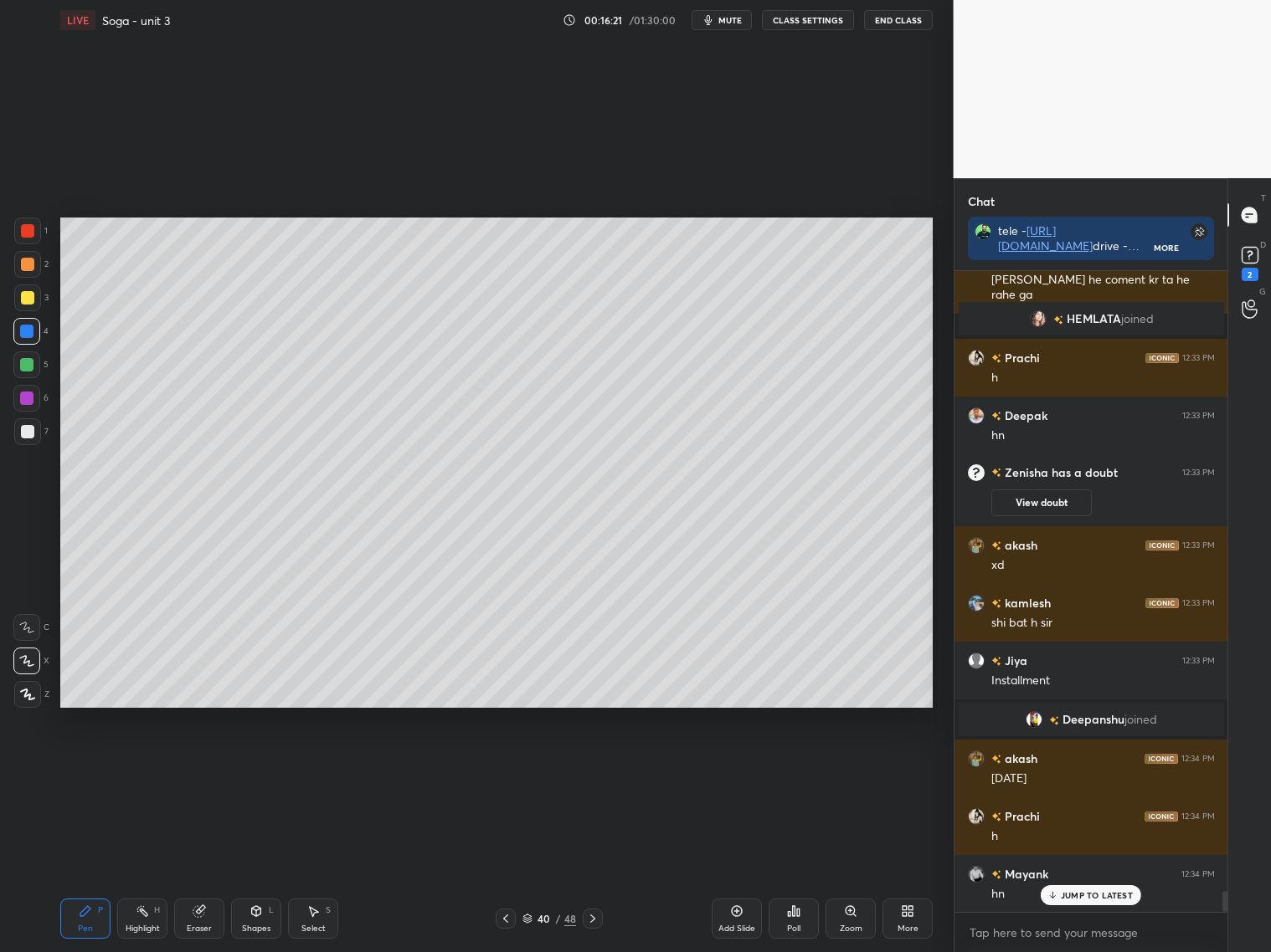
click at [31, 297] on div at bounding box center [27, 298] width 14 height 14
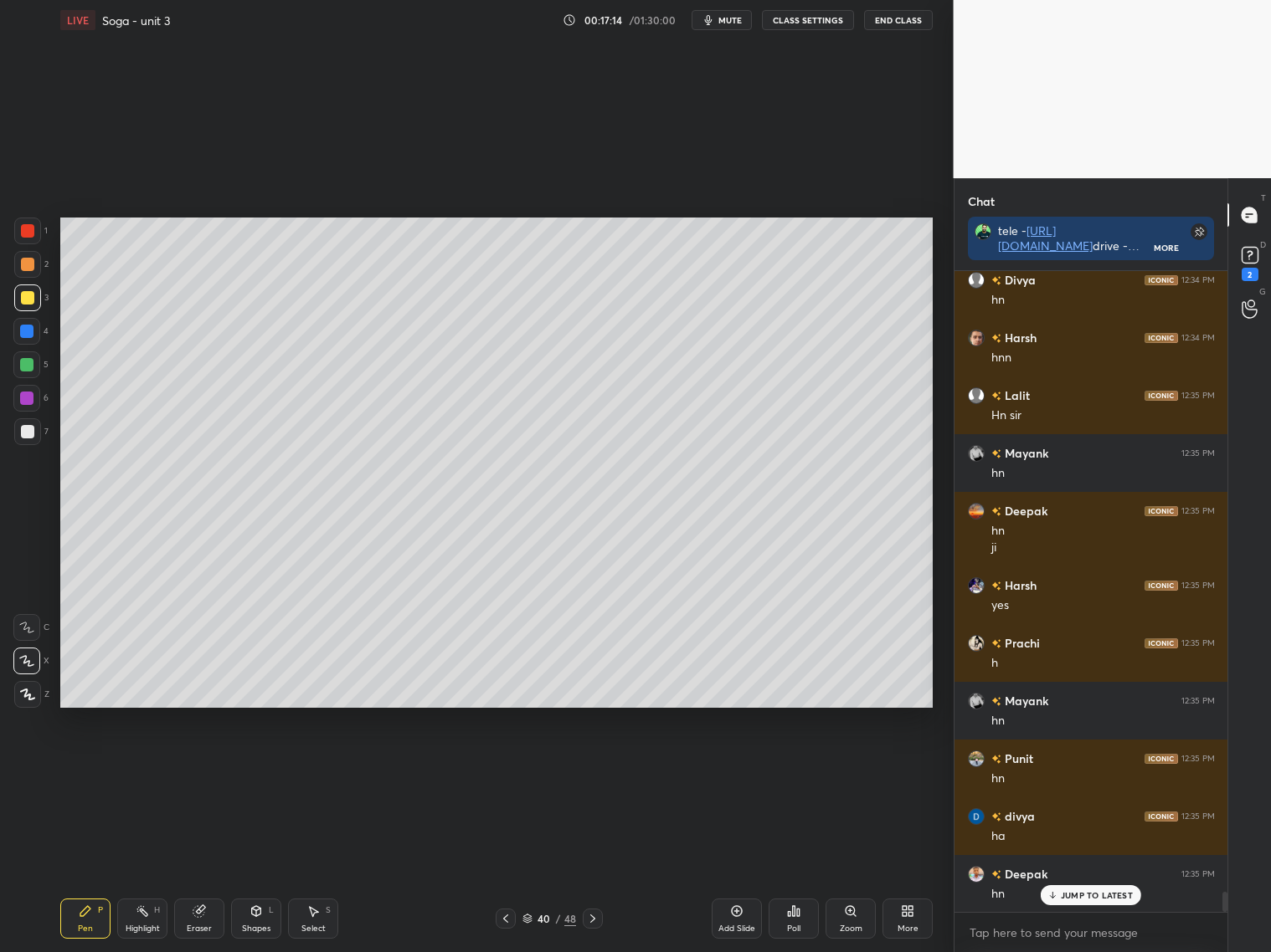
scroll to position [20039, 0]
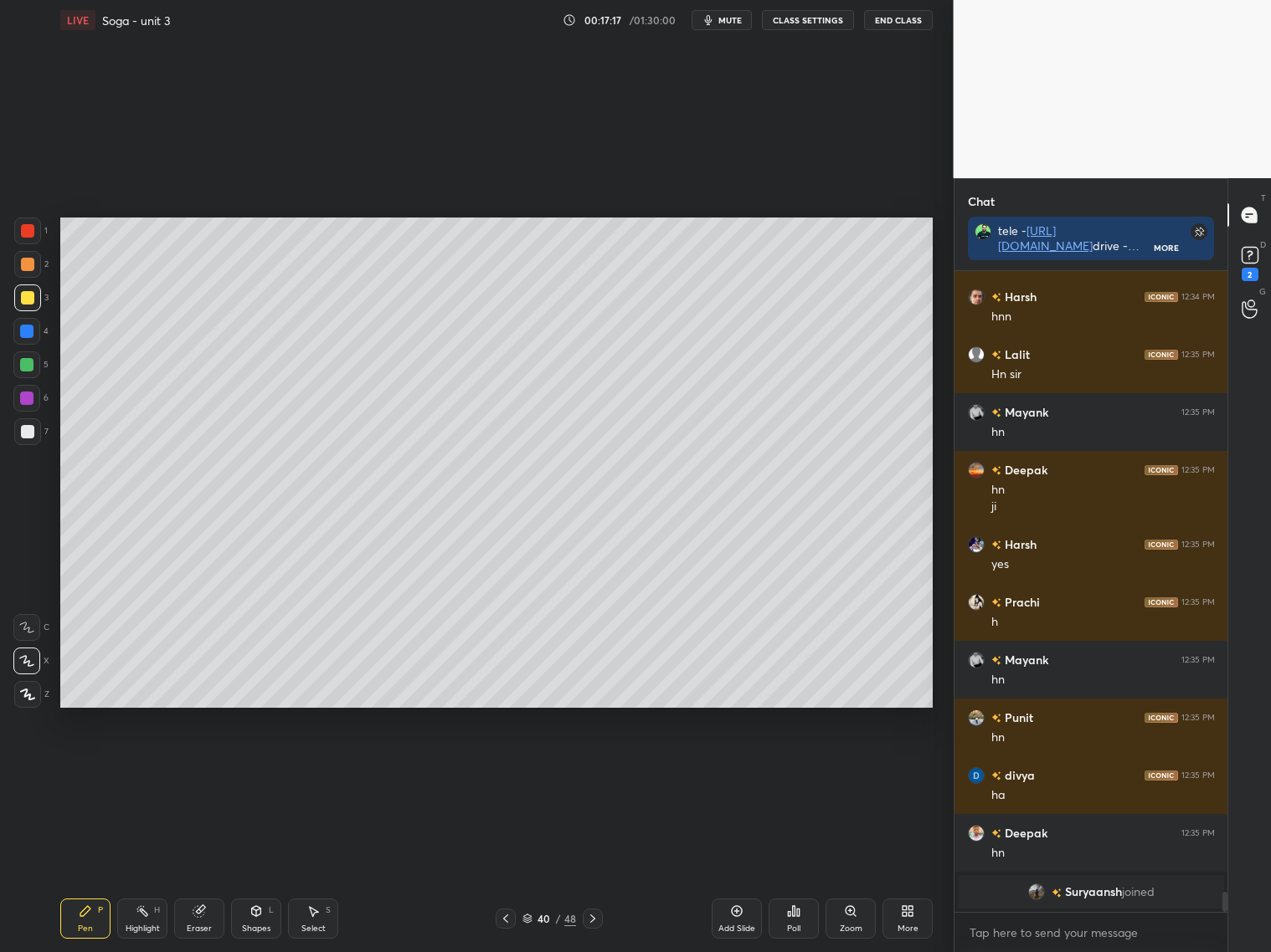
click at [748, 916] on div "Add Slide" at bounding box center [736, 918] width 50 height 40
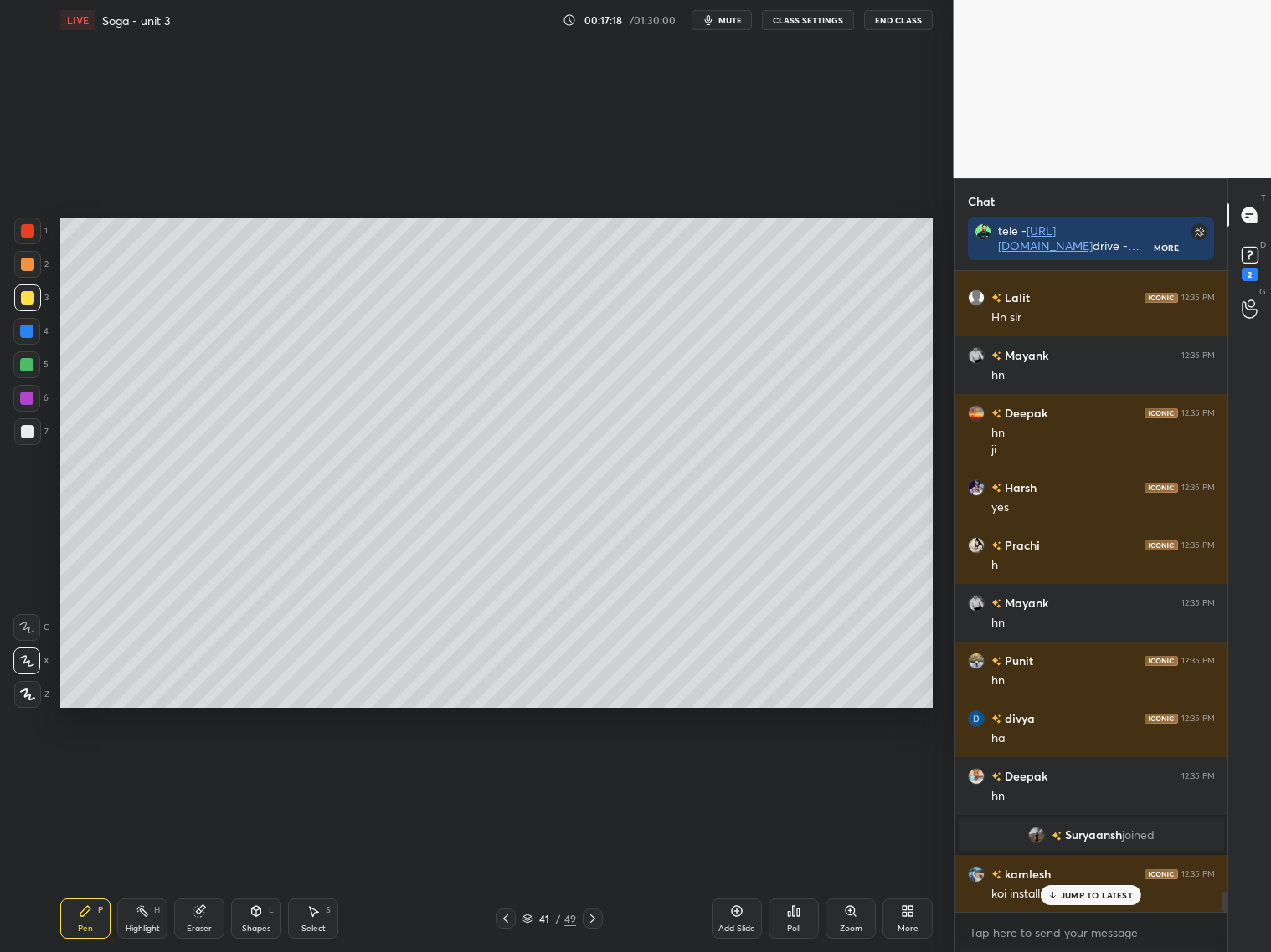
click at [29, 299] on div at bounding box center [27, 298] width 14 height 14
click at [504, 919] on icon at bounding box center [506, 919] width 14 height 14
drag, startPoint x: 320, startPoint y: 920, endPoint x: 319, endPoint y: 891, distance: 29.0
click at [321, 920] on div "Select S" at bounding box center [313, 918] width 50 height 40
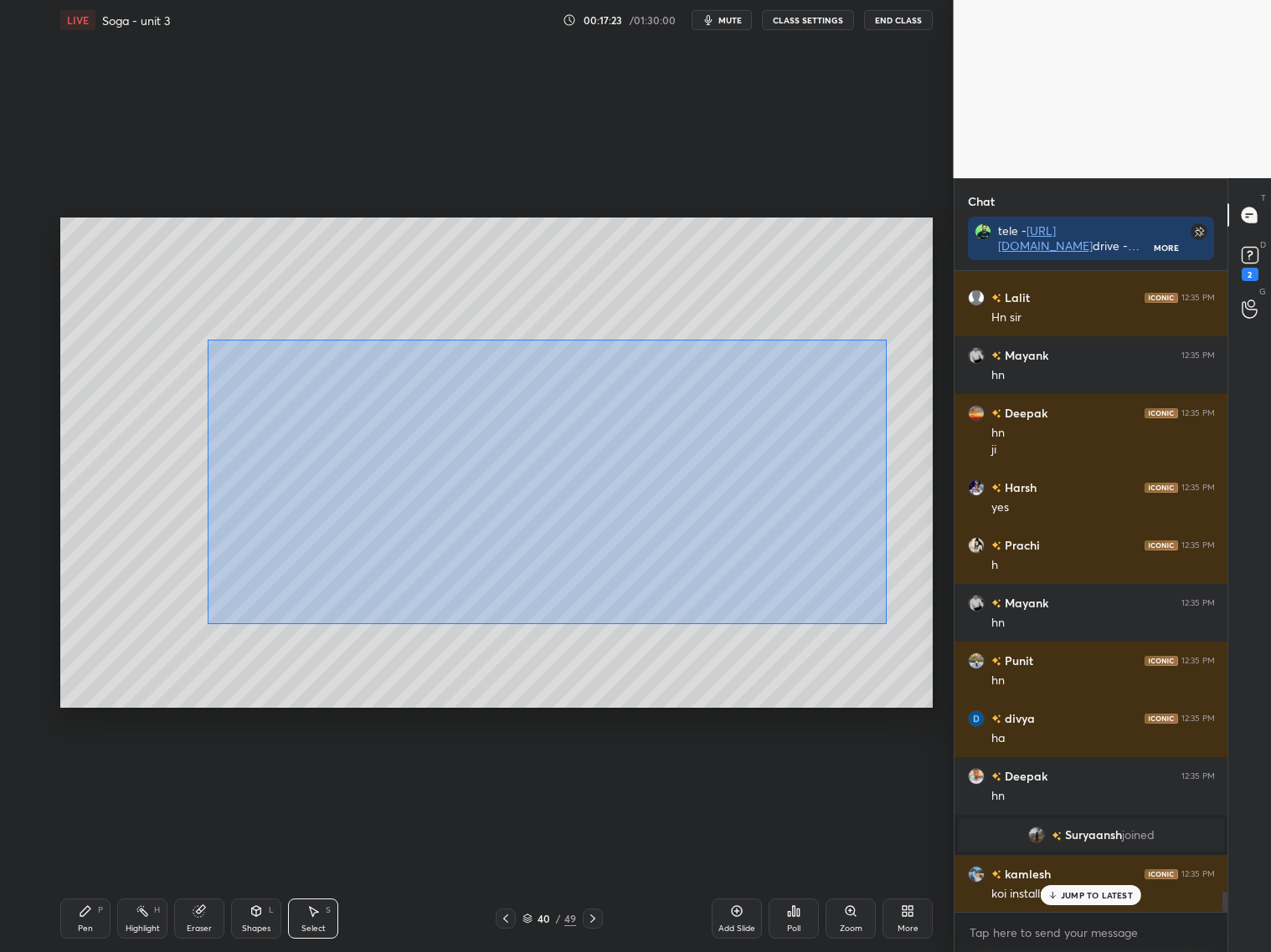
drag, startPoint x: 207, startPoint y: 338, endPoint x: 864, endPoint y: 611, distance: 711.5
click at [882, 622] on div "0 ° Undo Copy Duplicate Duplicate to new slide Delete" at bounding box center [496, 463] width 872 height 490
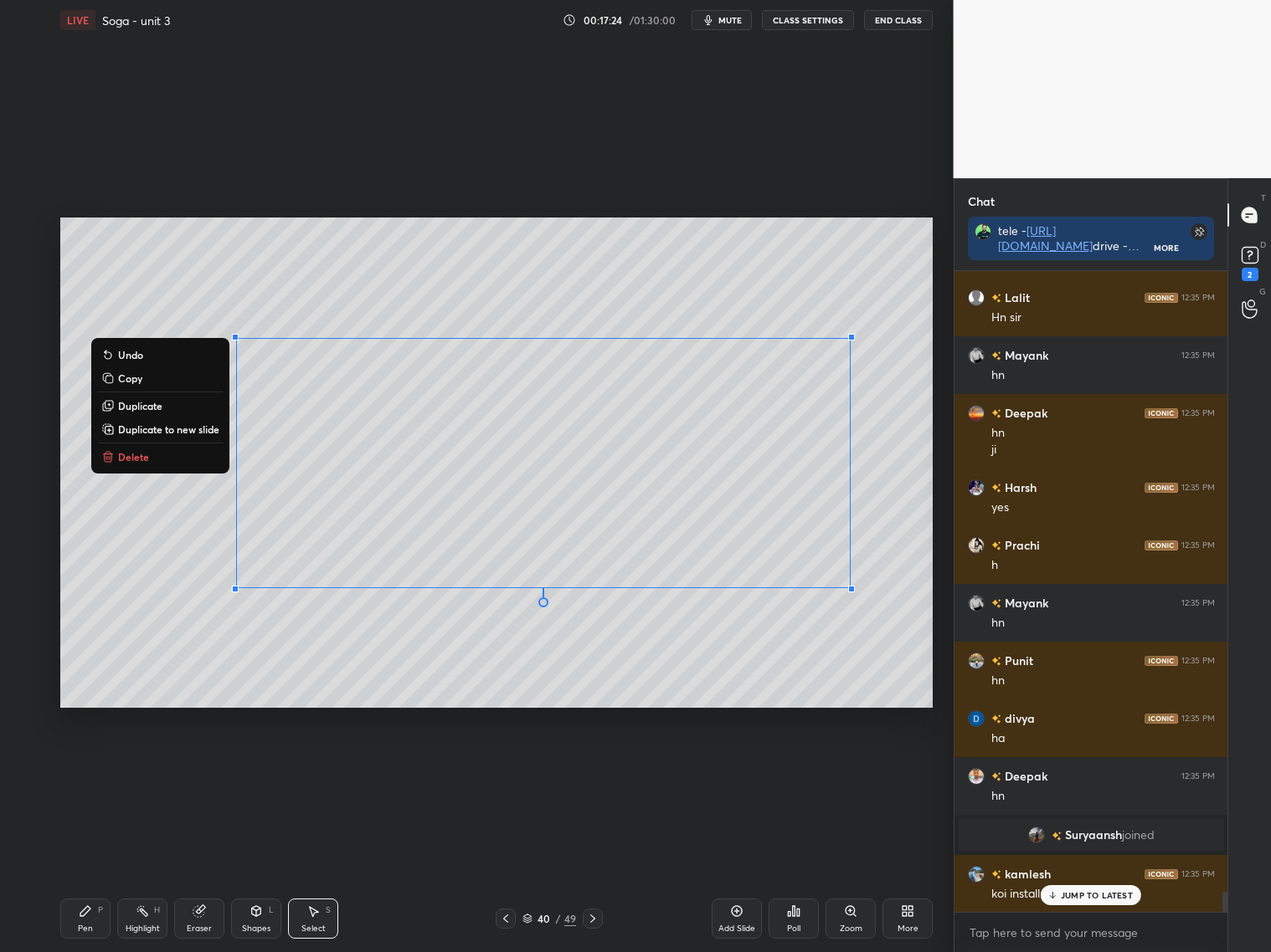
click at [178, 379] on button "Copy" at bounding box center [161, 378] width 125 height 20
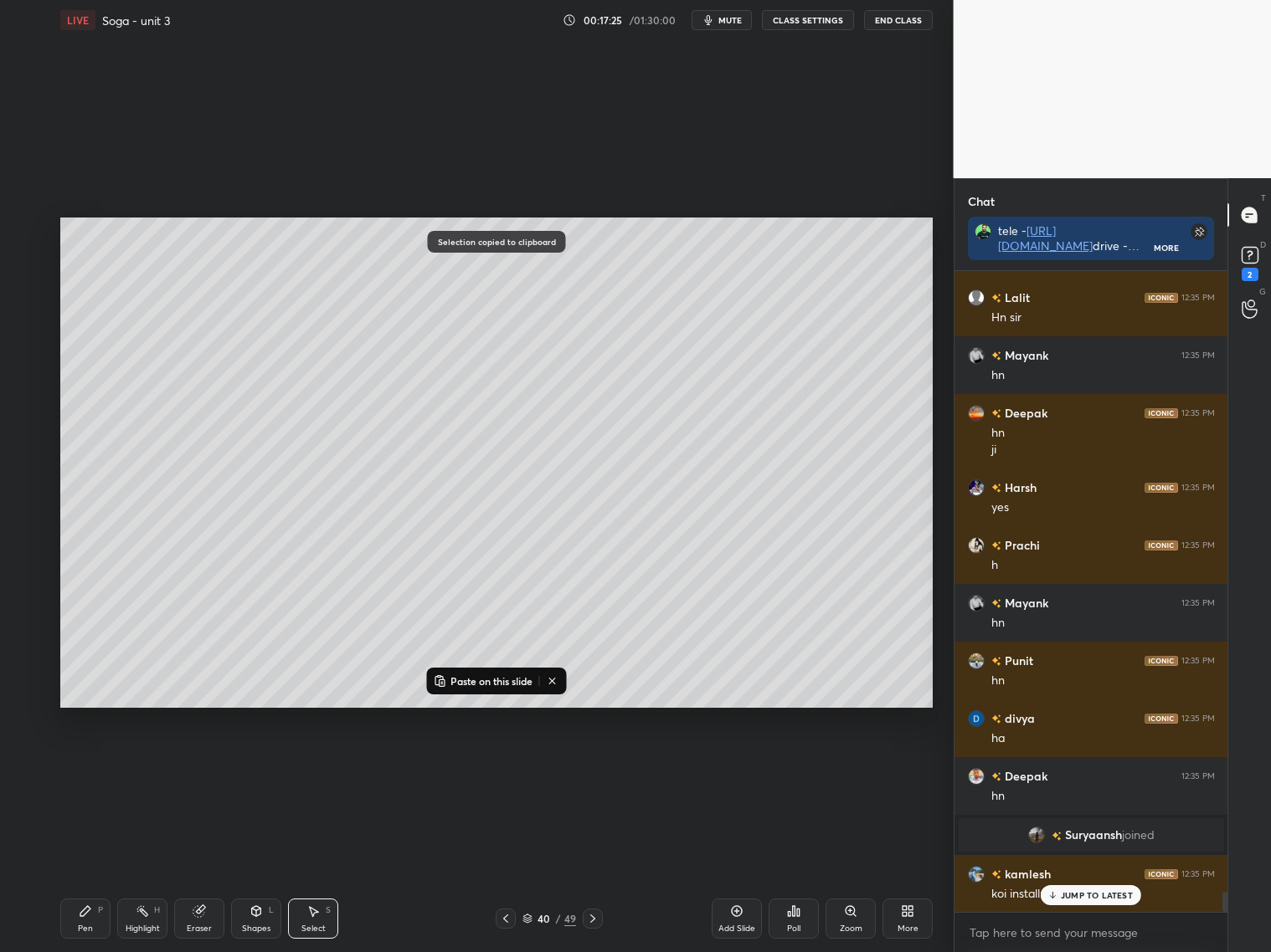
click at [595, 919] on icon at bounding box center [593, 919] width 14 height 14
click at [497, 679] on p "Paste on this slide" at bounding box center [491, 681] width 82 height 14
click at [445, 663] on div "0 ° Undo Copy Paste here Duplicate Duplicate to new slide Delete" at bounding box center [496, 463] width 872 height 490
drag, startPoint x: 202, startPoint y: 928, endPoint x: 199, endPoint y: 919, distance: 9.5
click at [202, 926] on div "Eraser" at bounding box center [199, 929] width 25 height 9
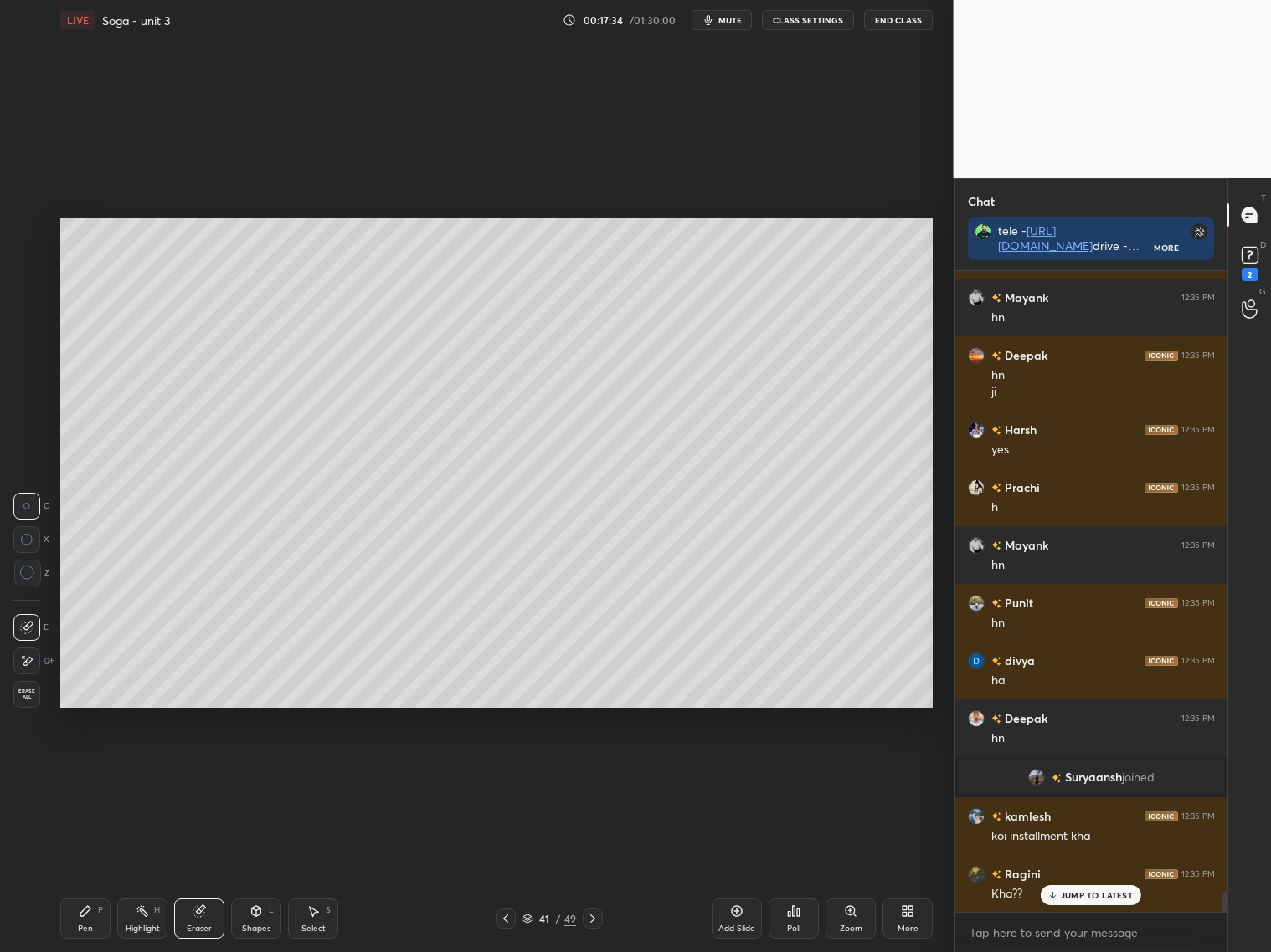
scroll to position [20211, 0]
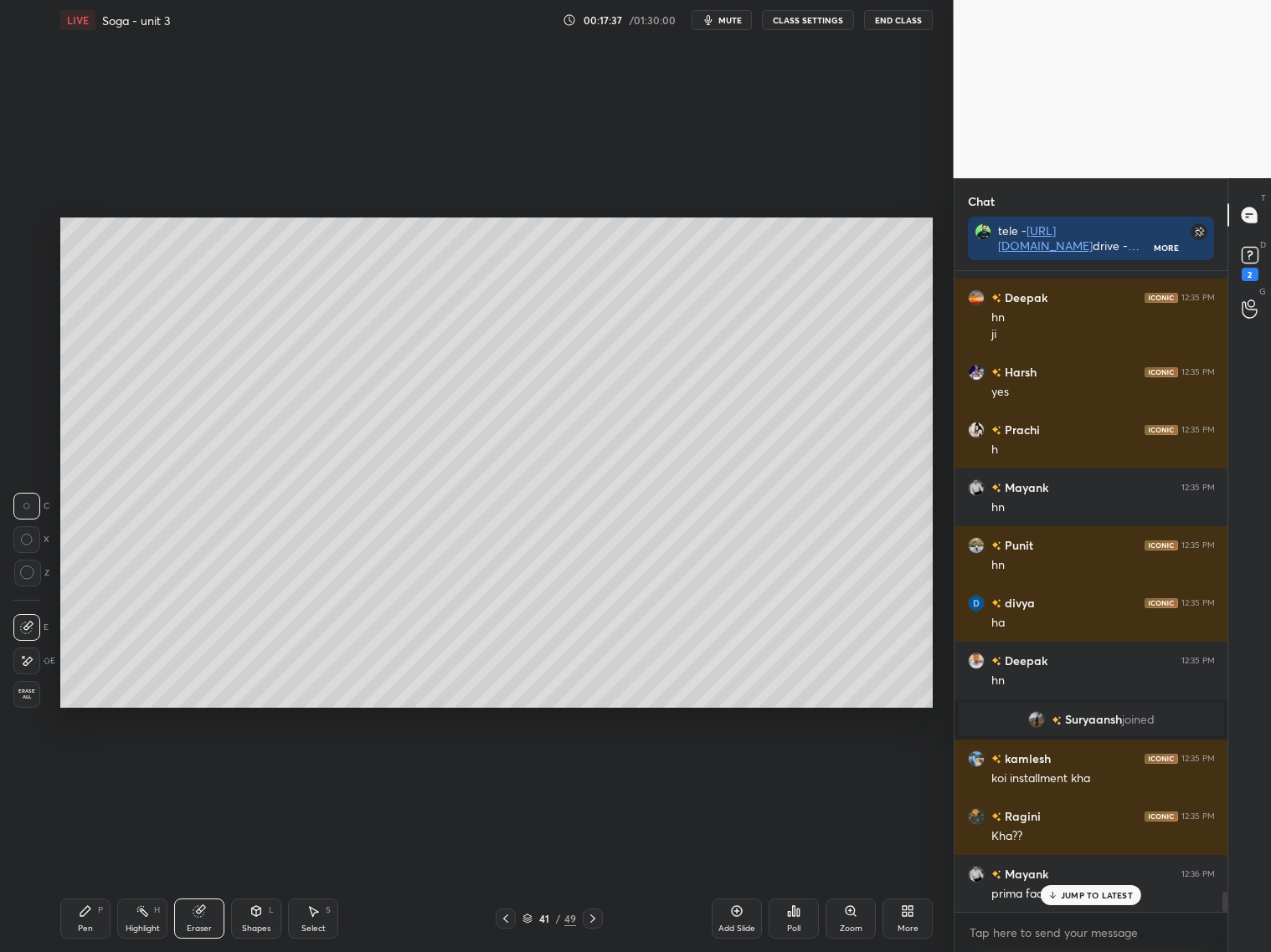
drag, startPoint x: 92, startPoint y: 907, endPoint x: 105, endPoint y: 863, distance: 45.9
click at [94, 907] on div "Pen P" at bounding box center [85, 918] width 50 height 40
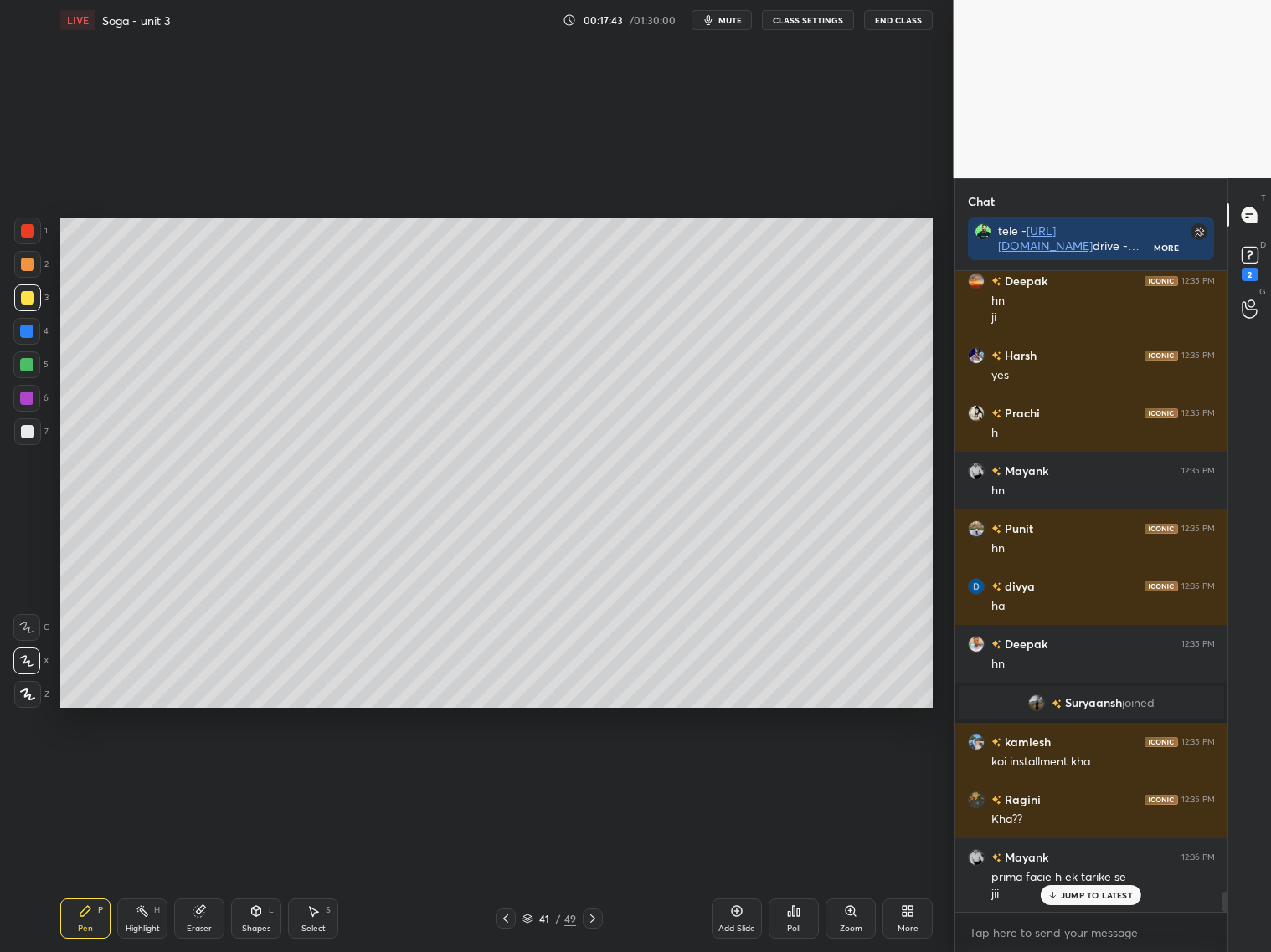
click at [25, 337] on div at bounding box center [27, 331] width 14 height 14
click at [30, 438] on div at bounding box center [27, 431] width 26 height 26
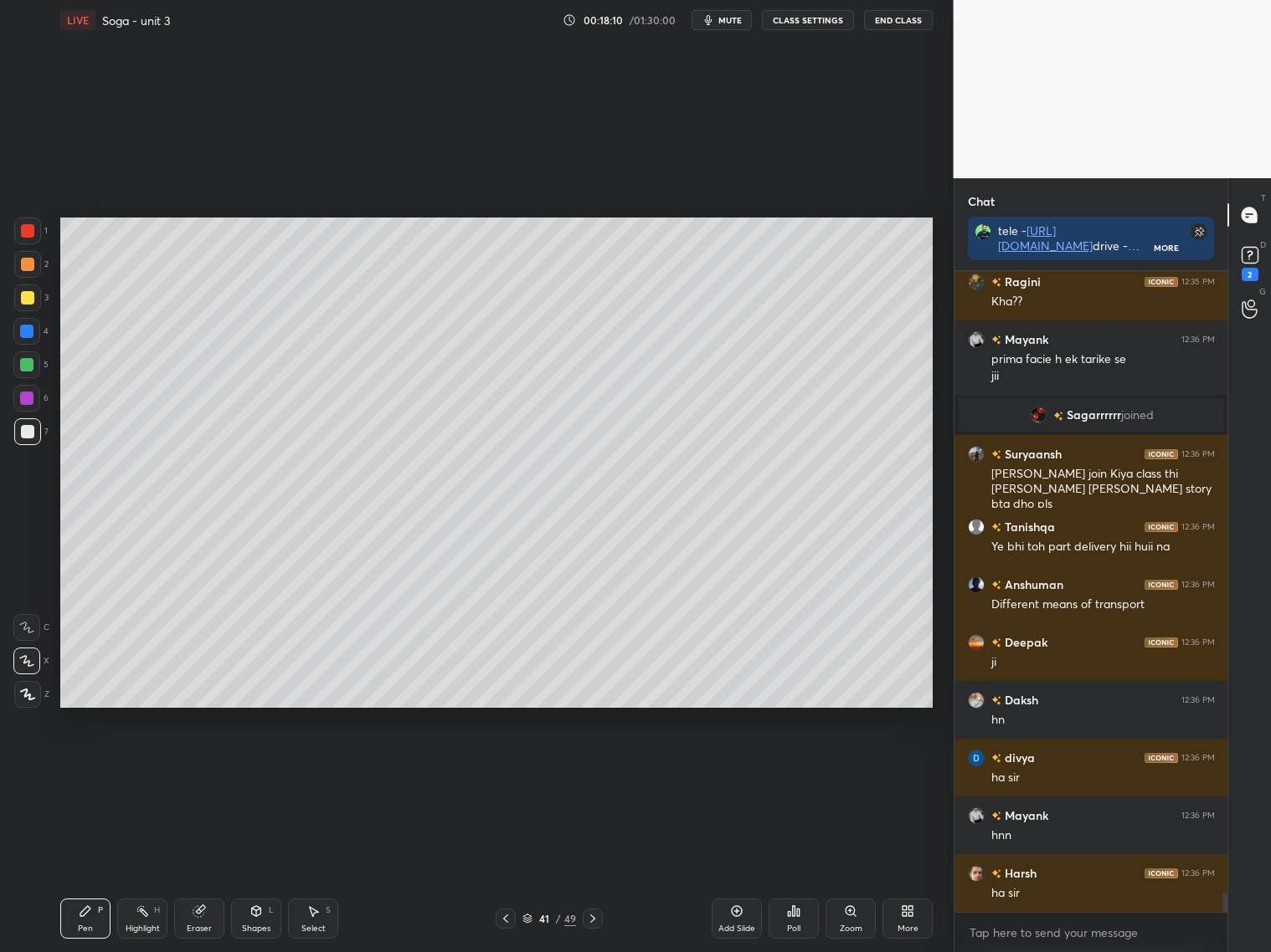
scroll to position [20803, 0]
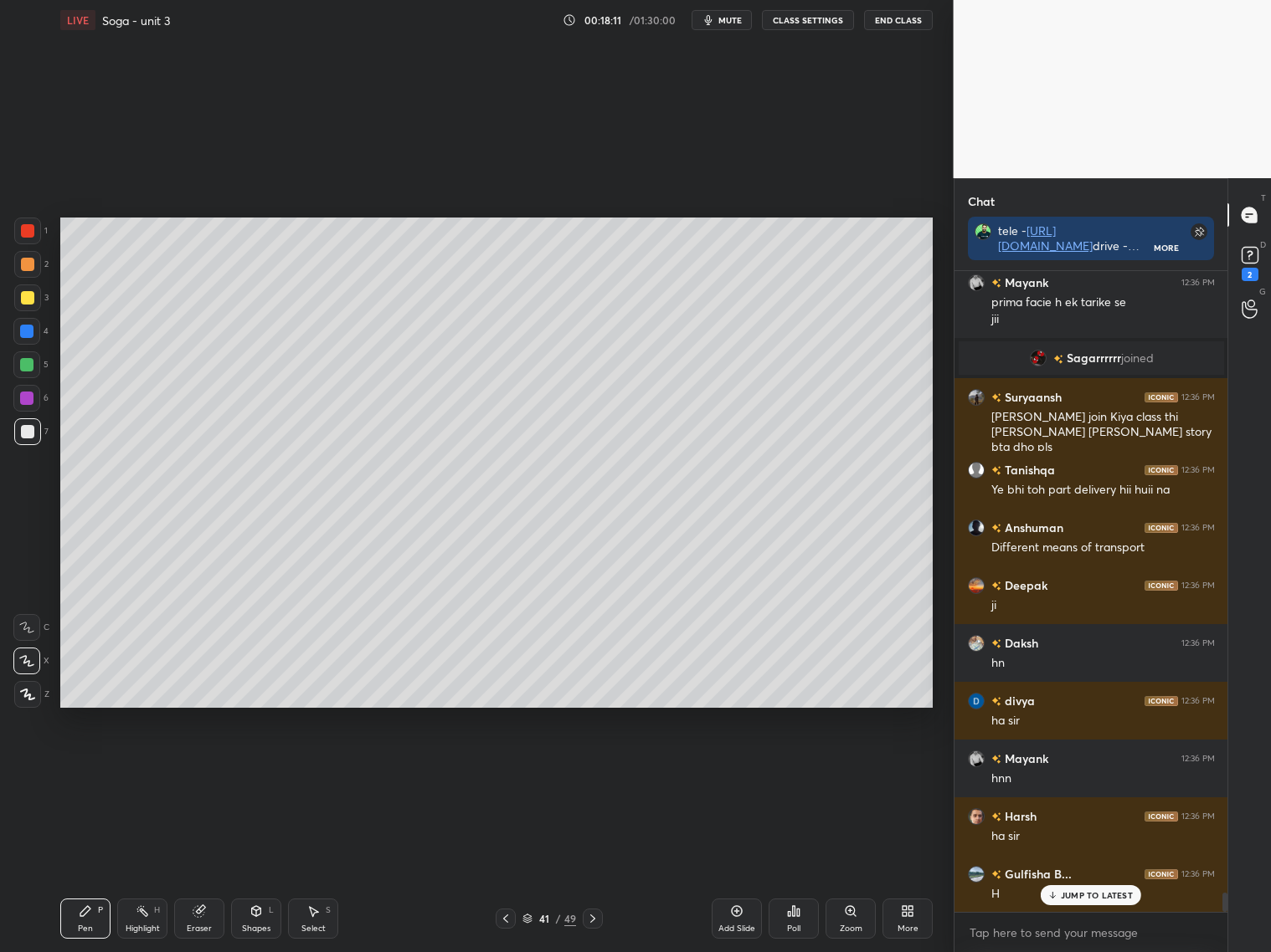
click at [25, 258] on div at bounding box center [27, 265] width 14 height 14
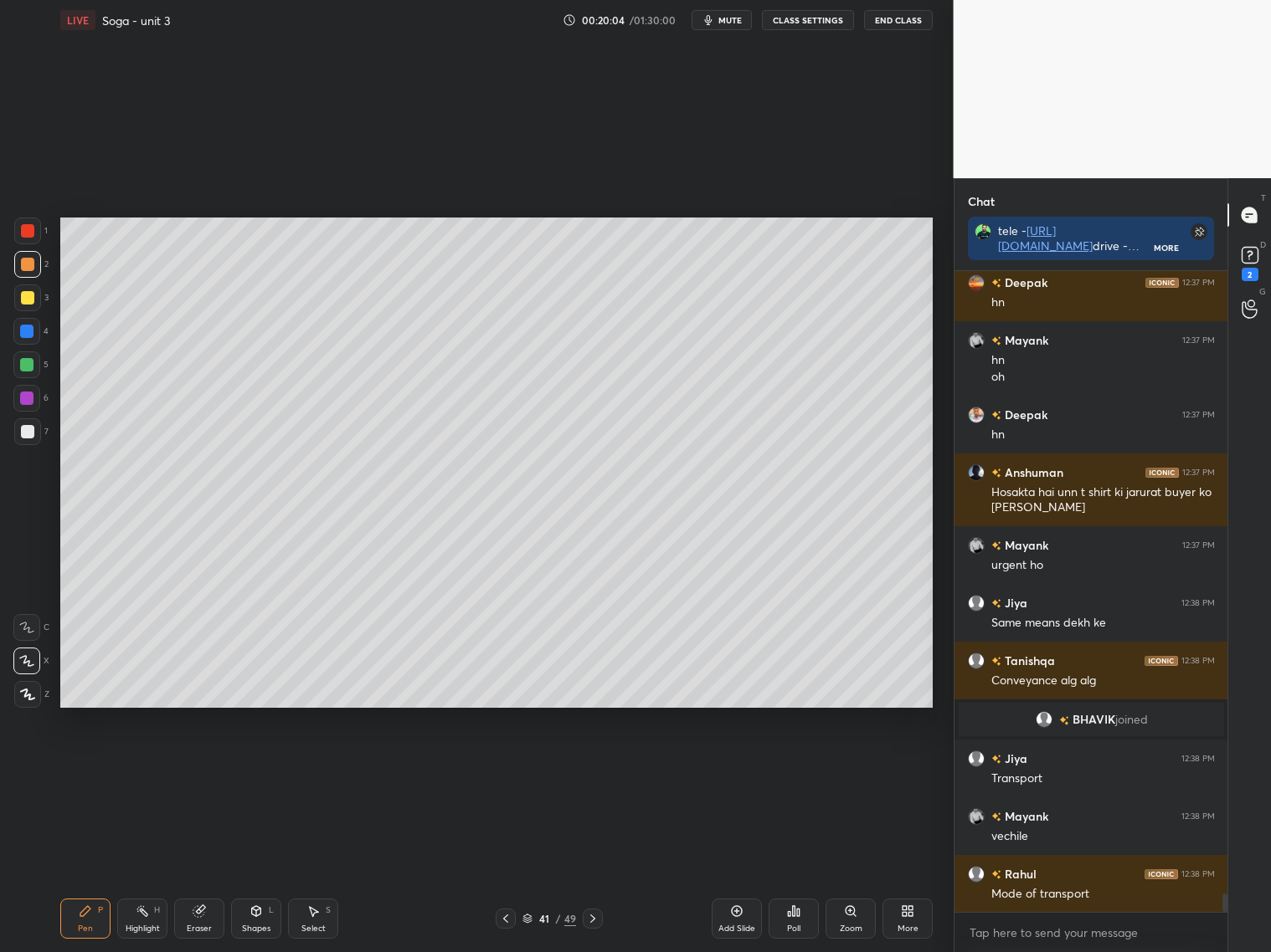
scroll to position [21358, 0]
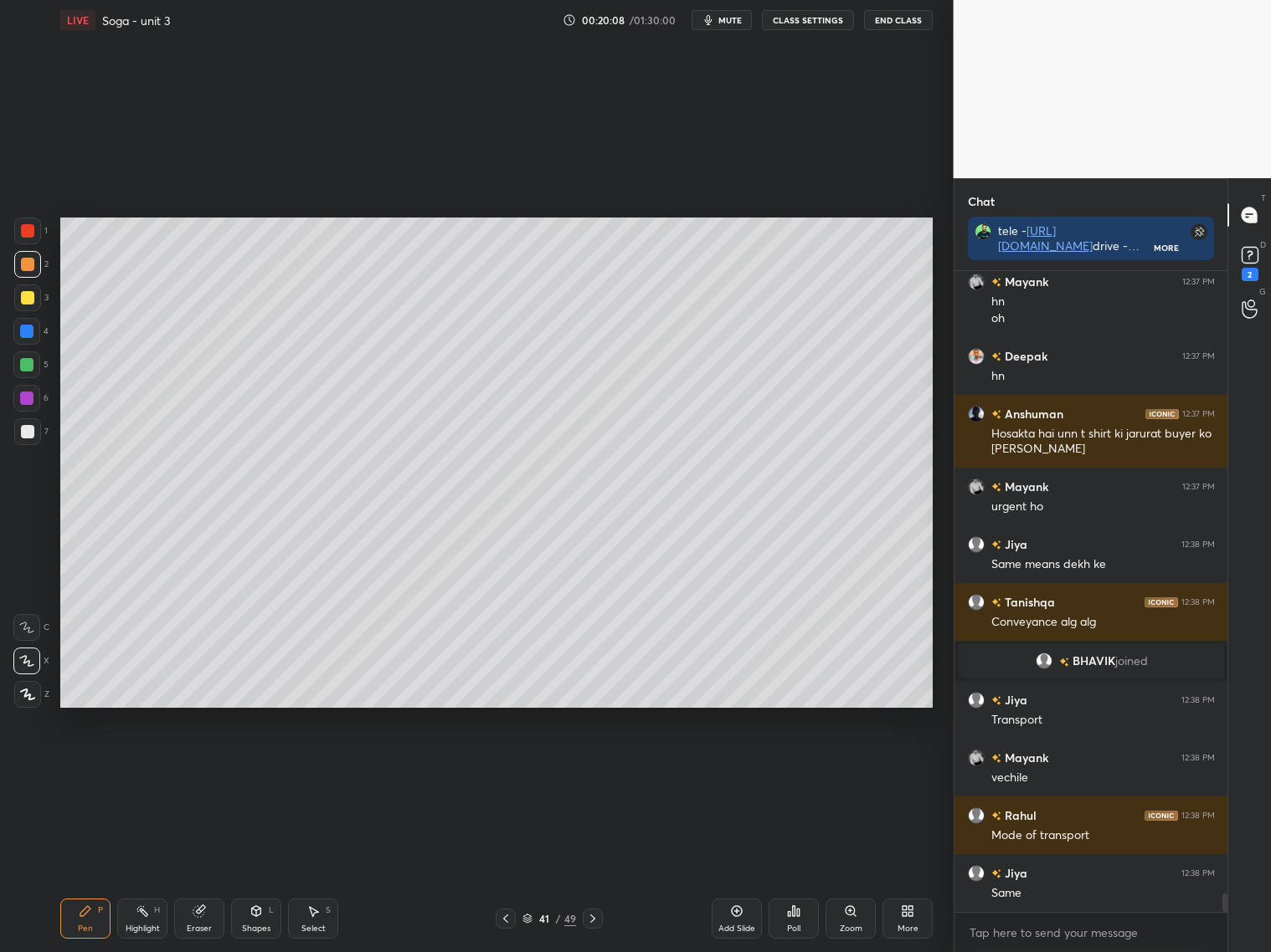
click at [508, 920] on icon at bounding box center [506, 919] width 14 height 14
click at [506, 926] on div at bounding box center [506, 919] width 20 height 20
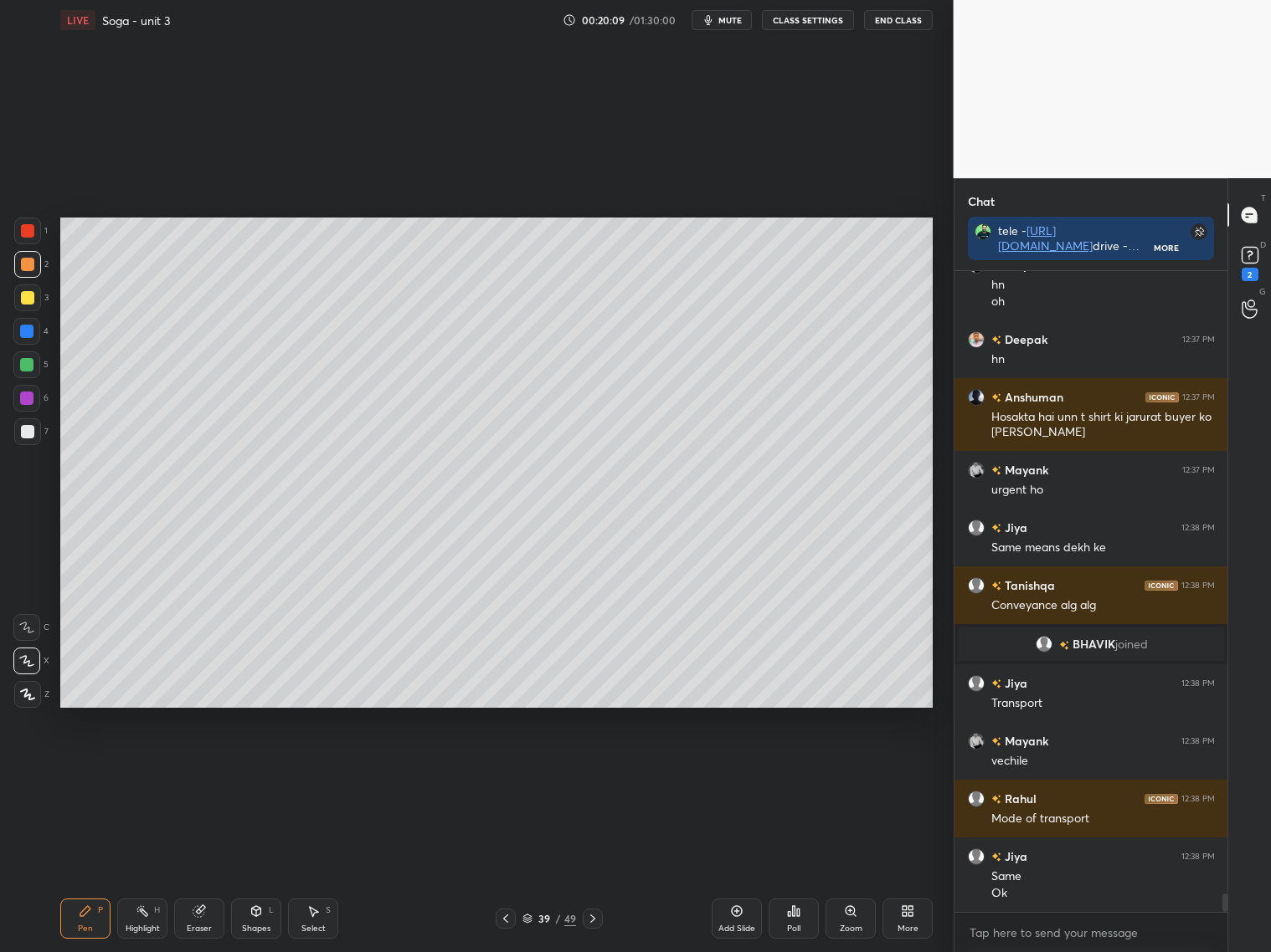
click at [507, 917] on icon at bounding box center [506, 919] width 14 height 14
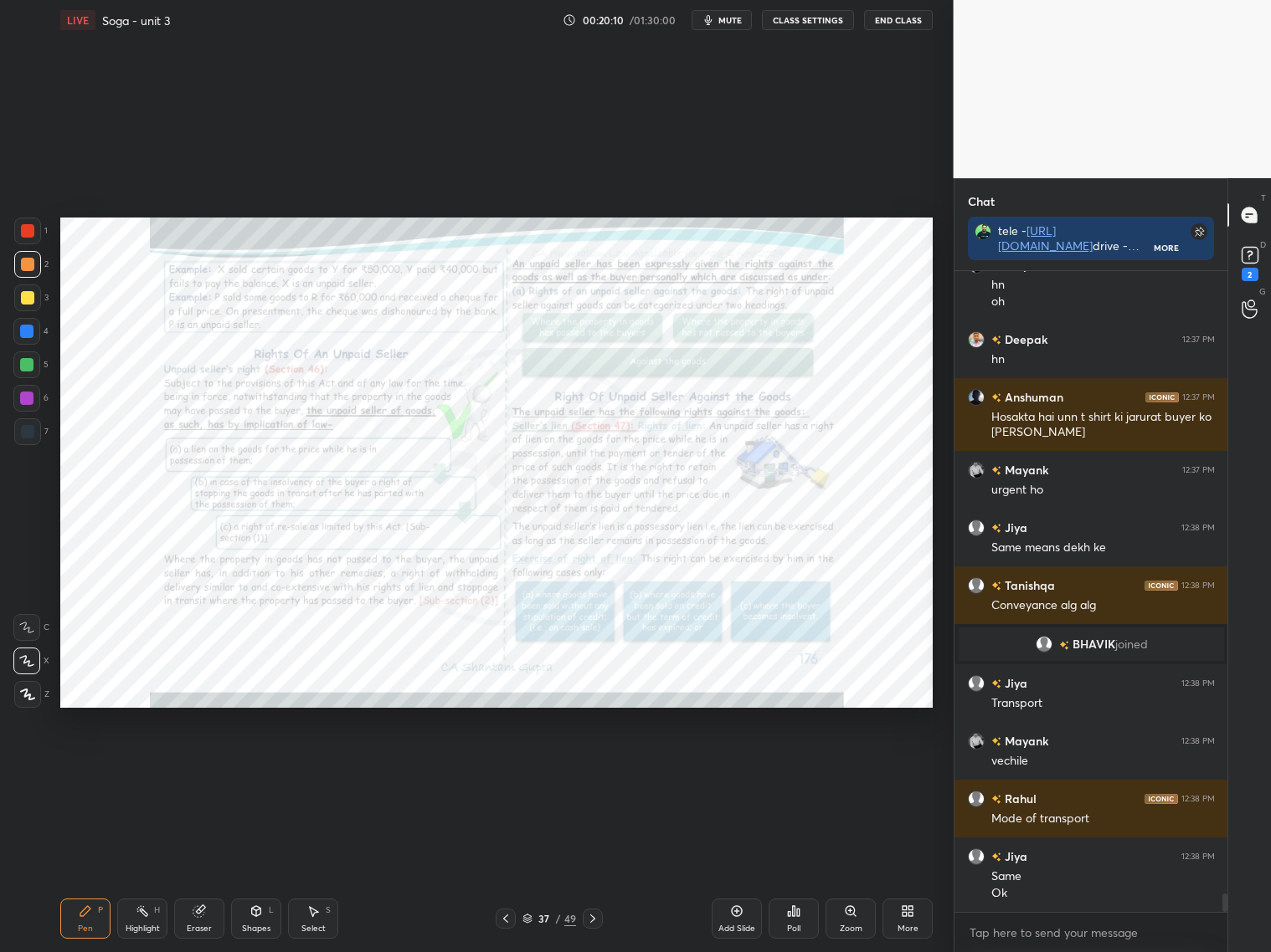
click at [512, 916] on div at bounding box center [506, 919] width 20 height 20
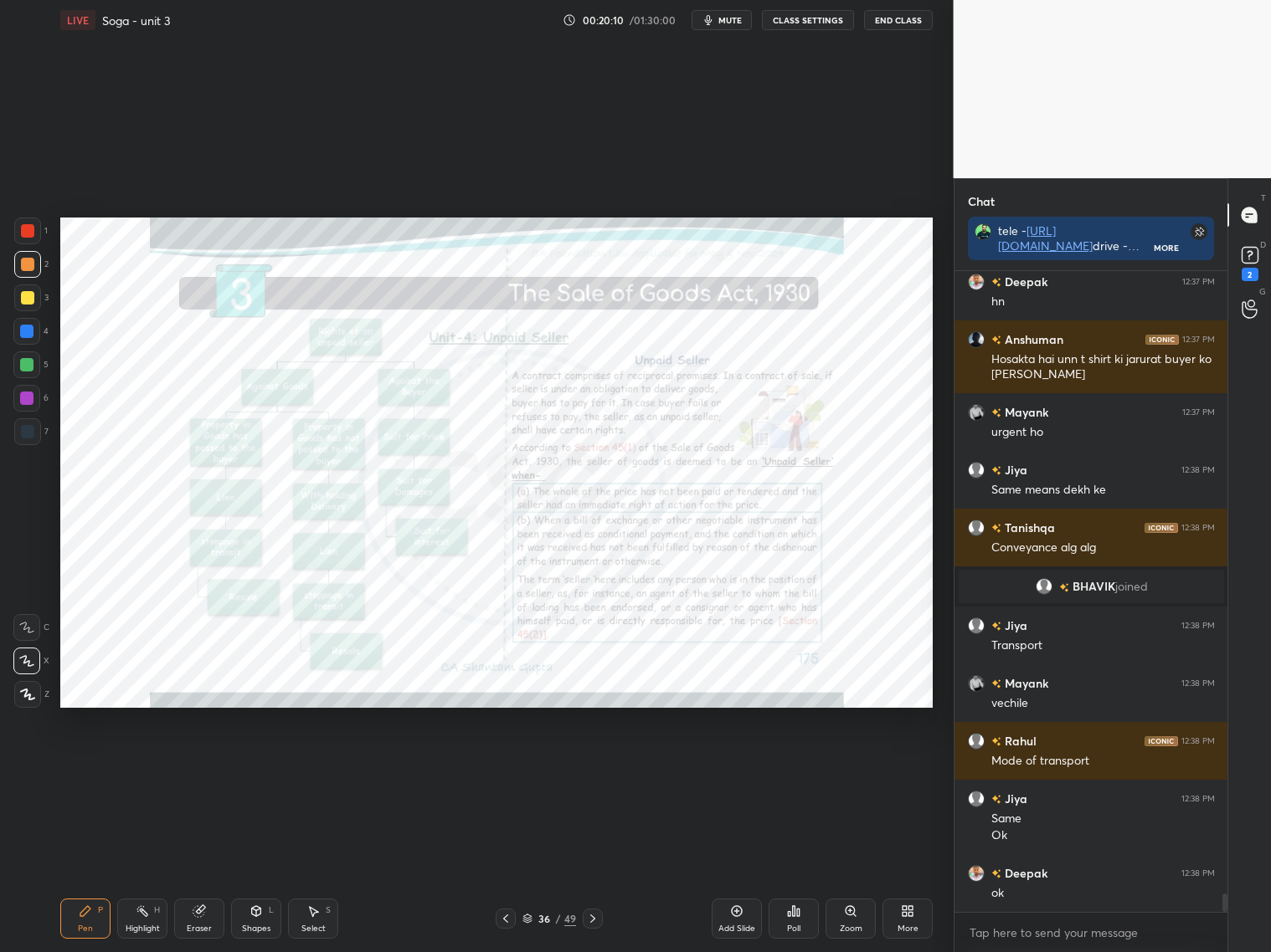
click at [506, 921] on icon at bounding box center [506, 919] width 5 height 9
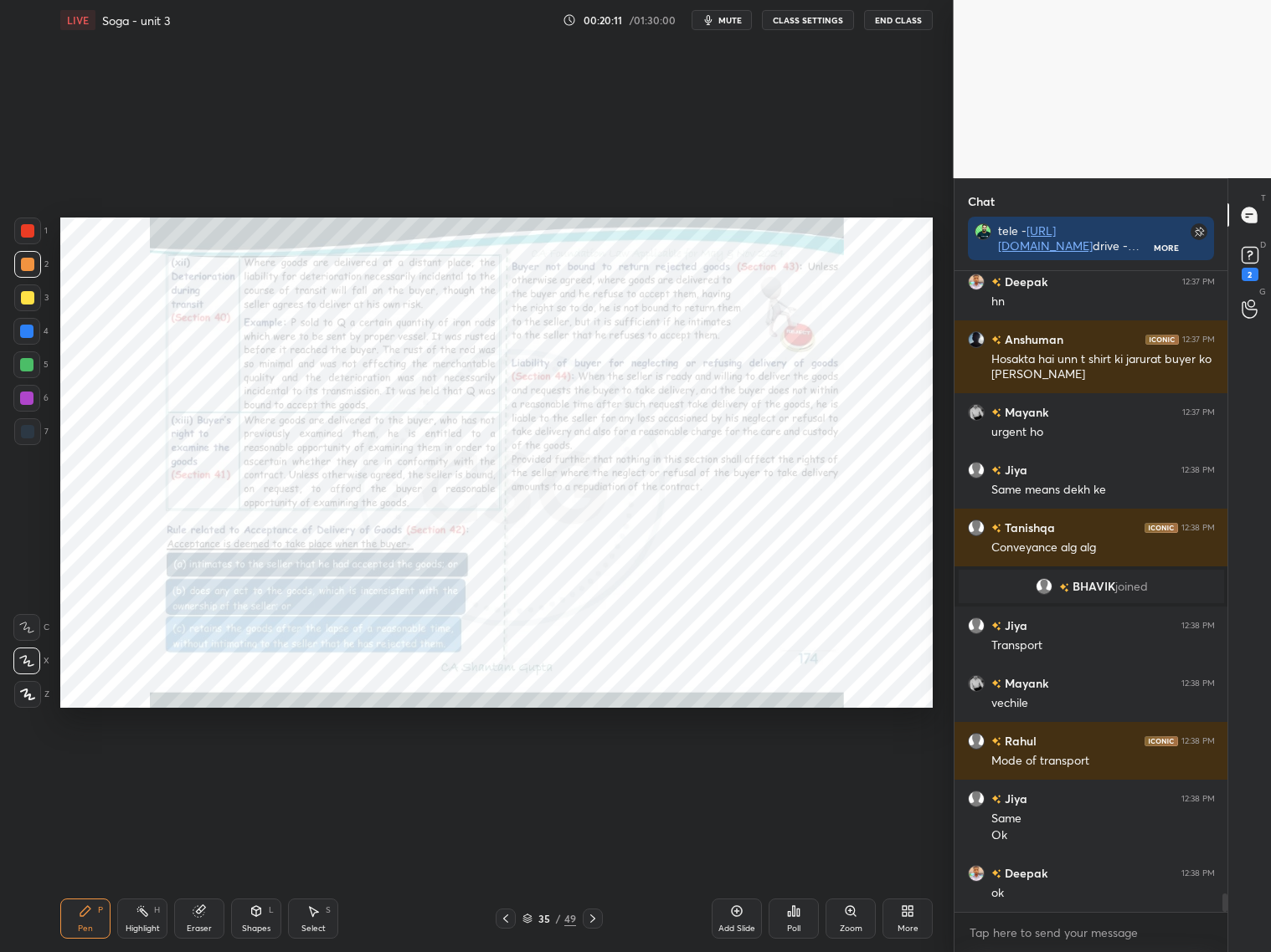
click at [506, 922] on icon at bounding box center [506, 919] width 14 height 14
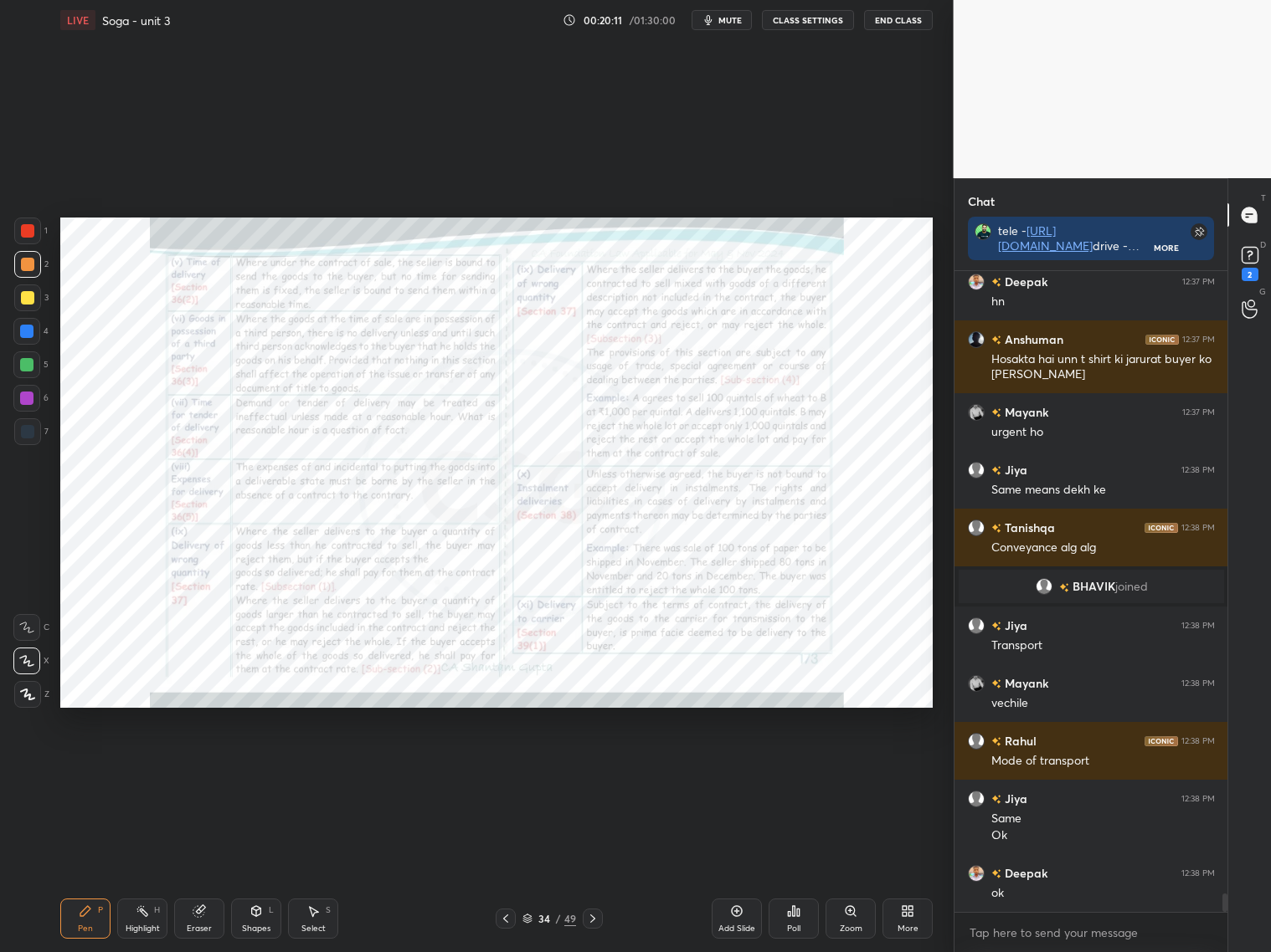
click at [507, 924] on div at bounding box center [506, 919] width 20 height 20
click at [852, 917] on div "Zoom" at bounding box center [850, 918] width 50 height 40
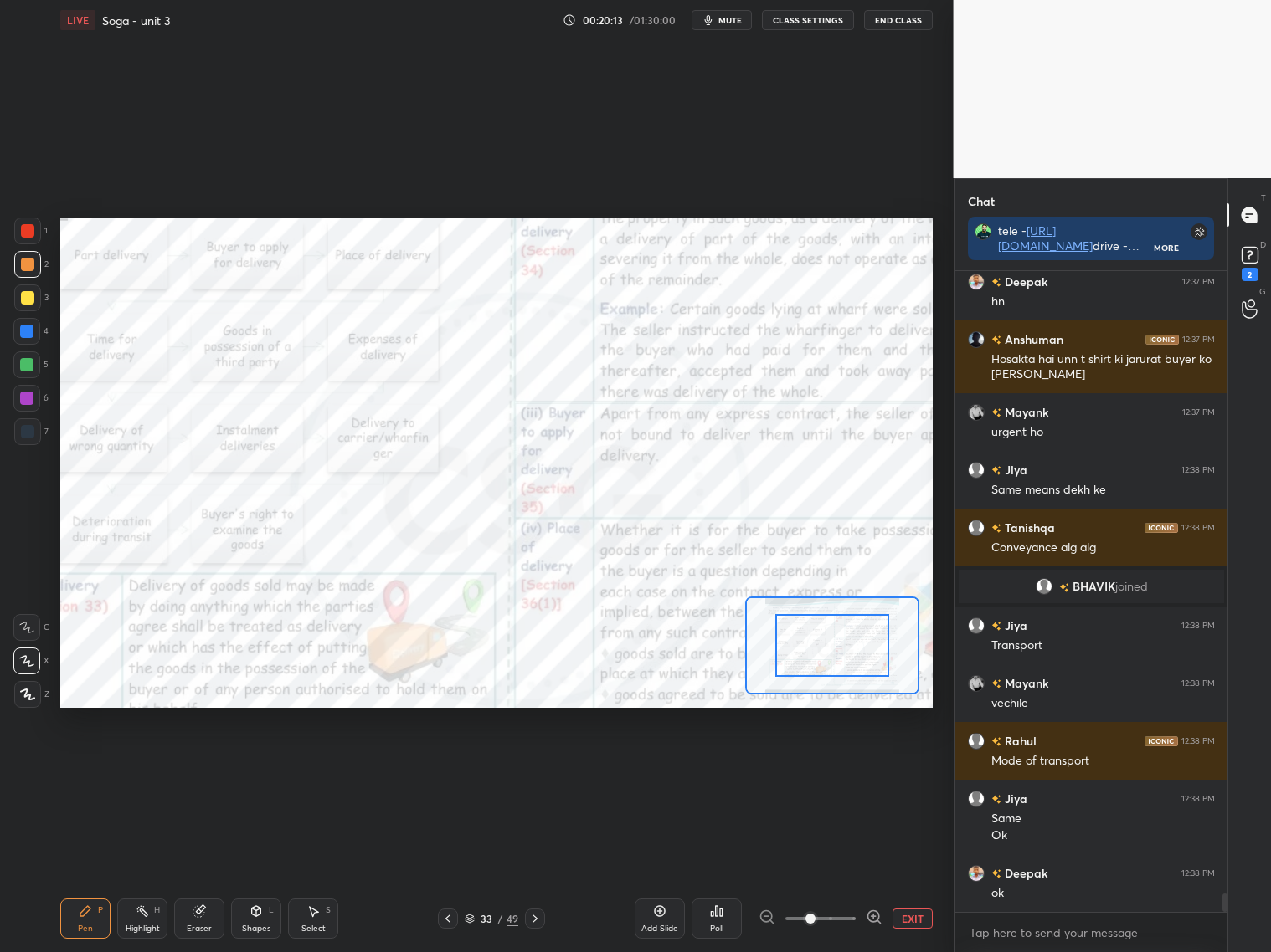
click at [846, 917] on span at bounding box center [820, 918] width 70 height 25
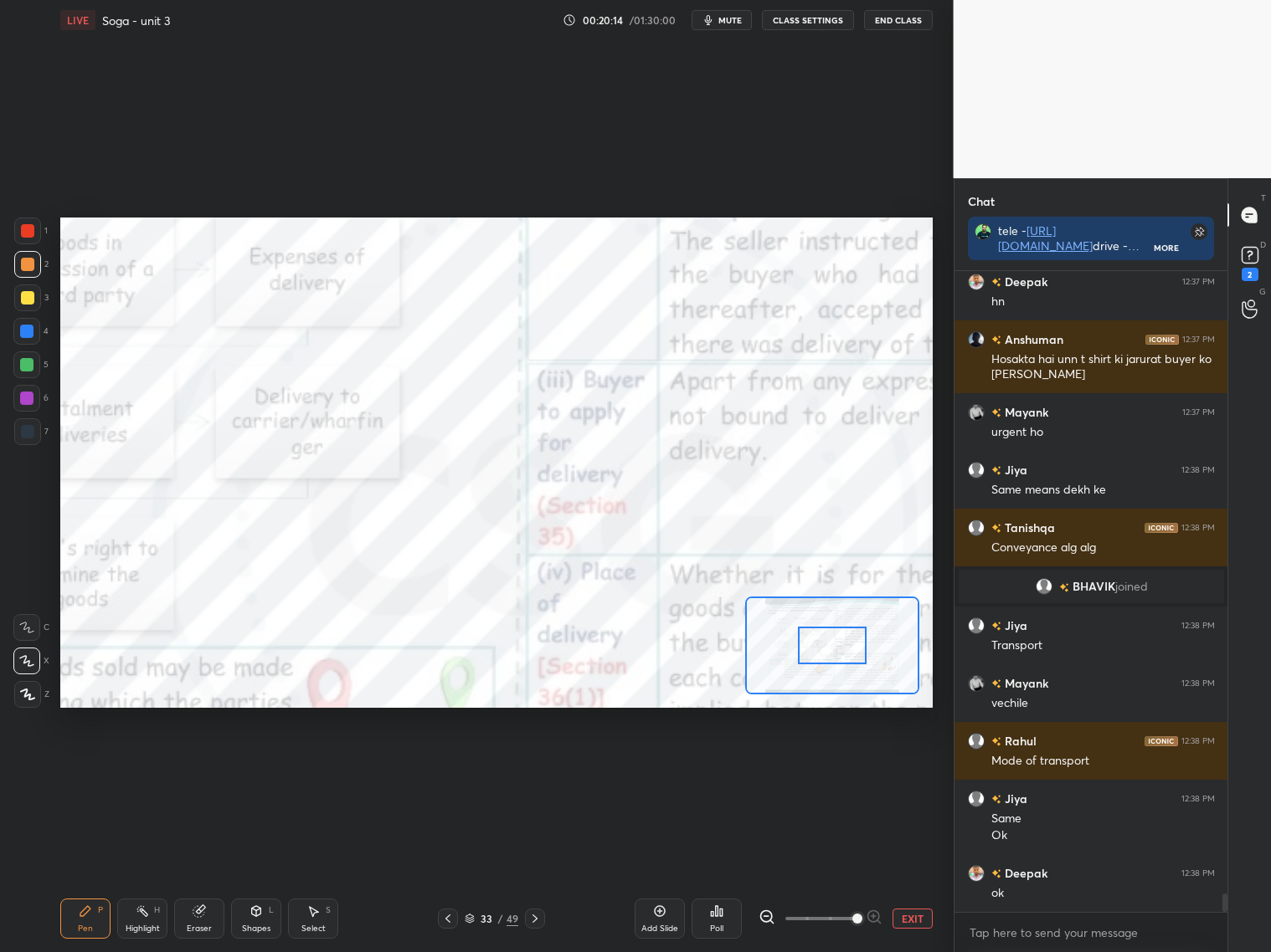
drag, startPoint x: 847, startPoint y: 918, endPoint x: 867, endPoint y: 903, distance: 25.0
click at [852, 914] on span at bounding box center [858, 919] width 10 height 10
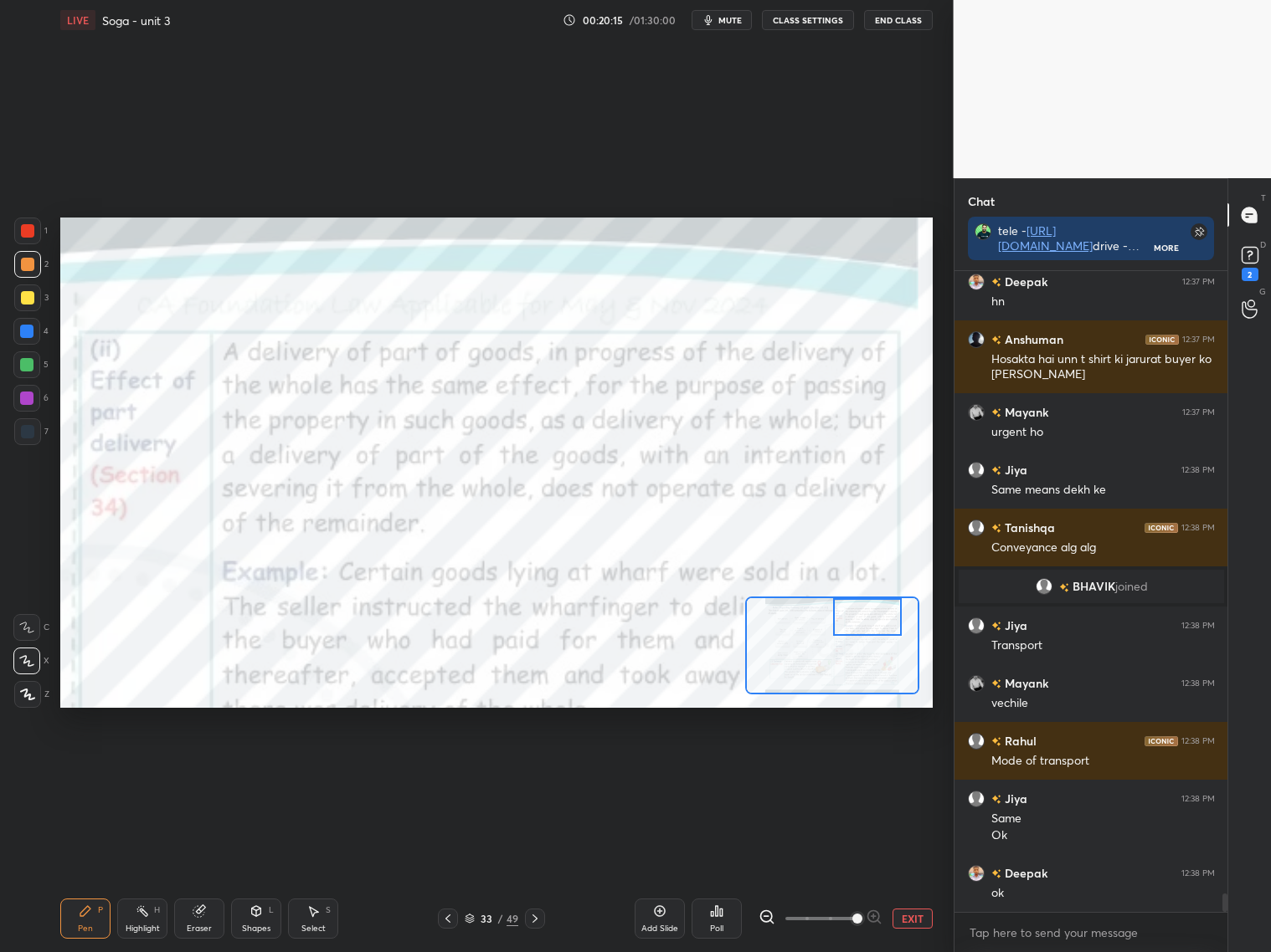
drag, startPoint x: 831, startPoint y: 639, endPoint x: 866, endPoint y: 598, distance: 53.9
click at [863, 599] on div at bounding box center [867, 617] width 68 height 38
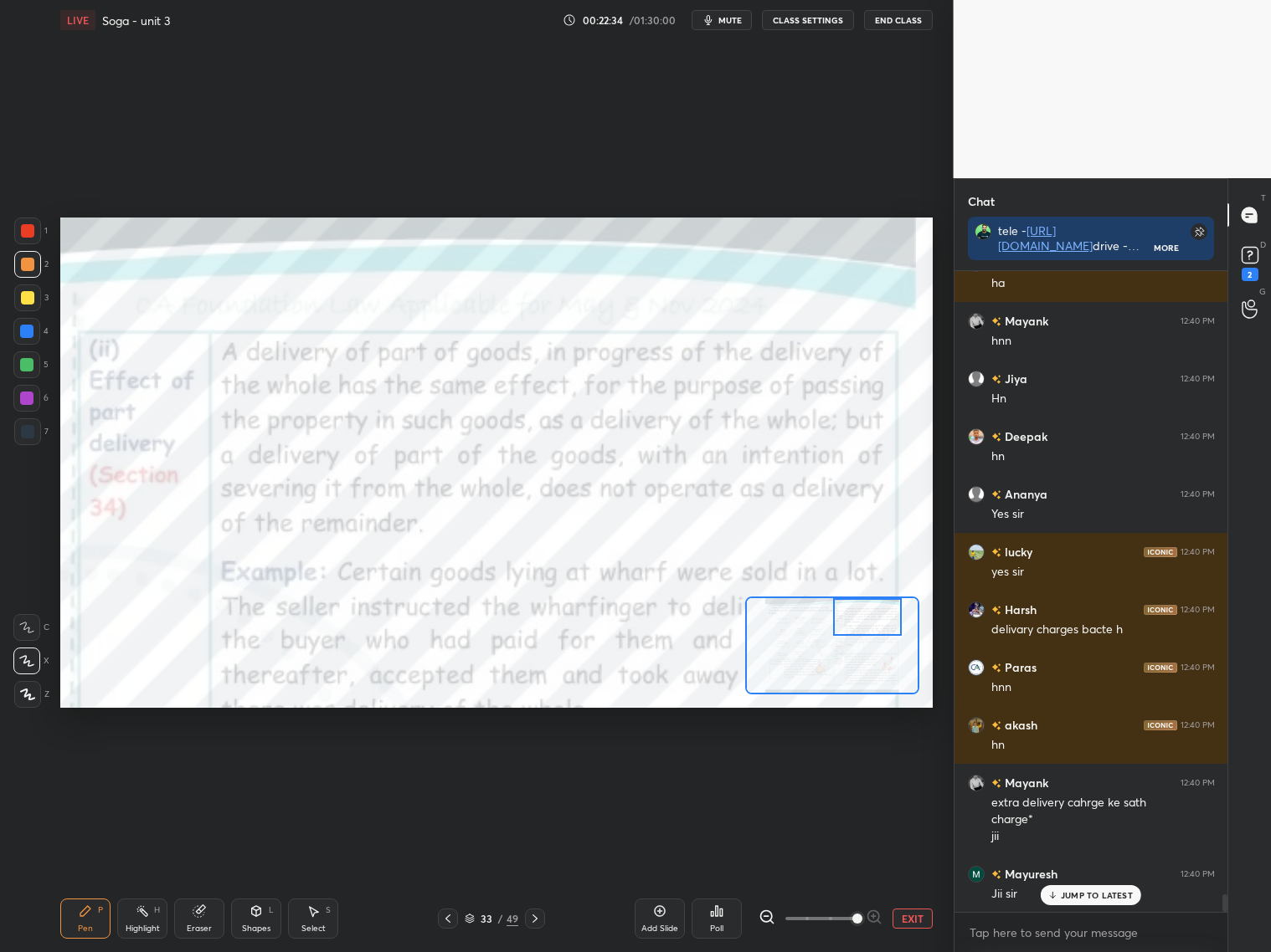
scroll to position [22374, 0]
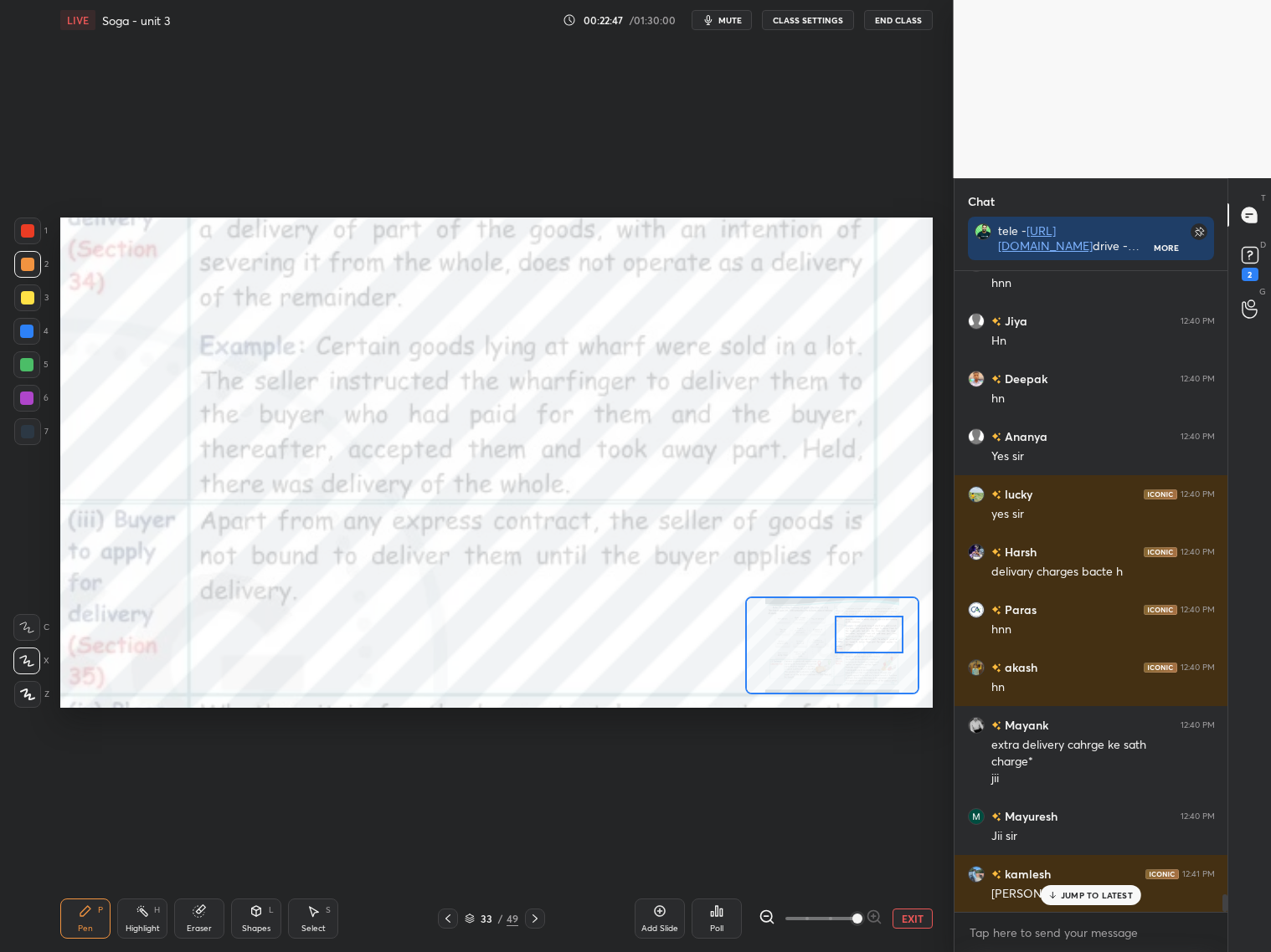
drag, startPoint x: 876, startPoint y: 625, endPoint x: 878, endPoint y: 648, distance: 23.1
click at [879, 645] on div at bounding box center [869, 634] width 68 height 38
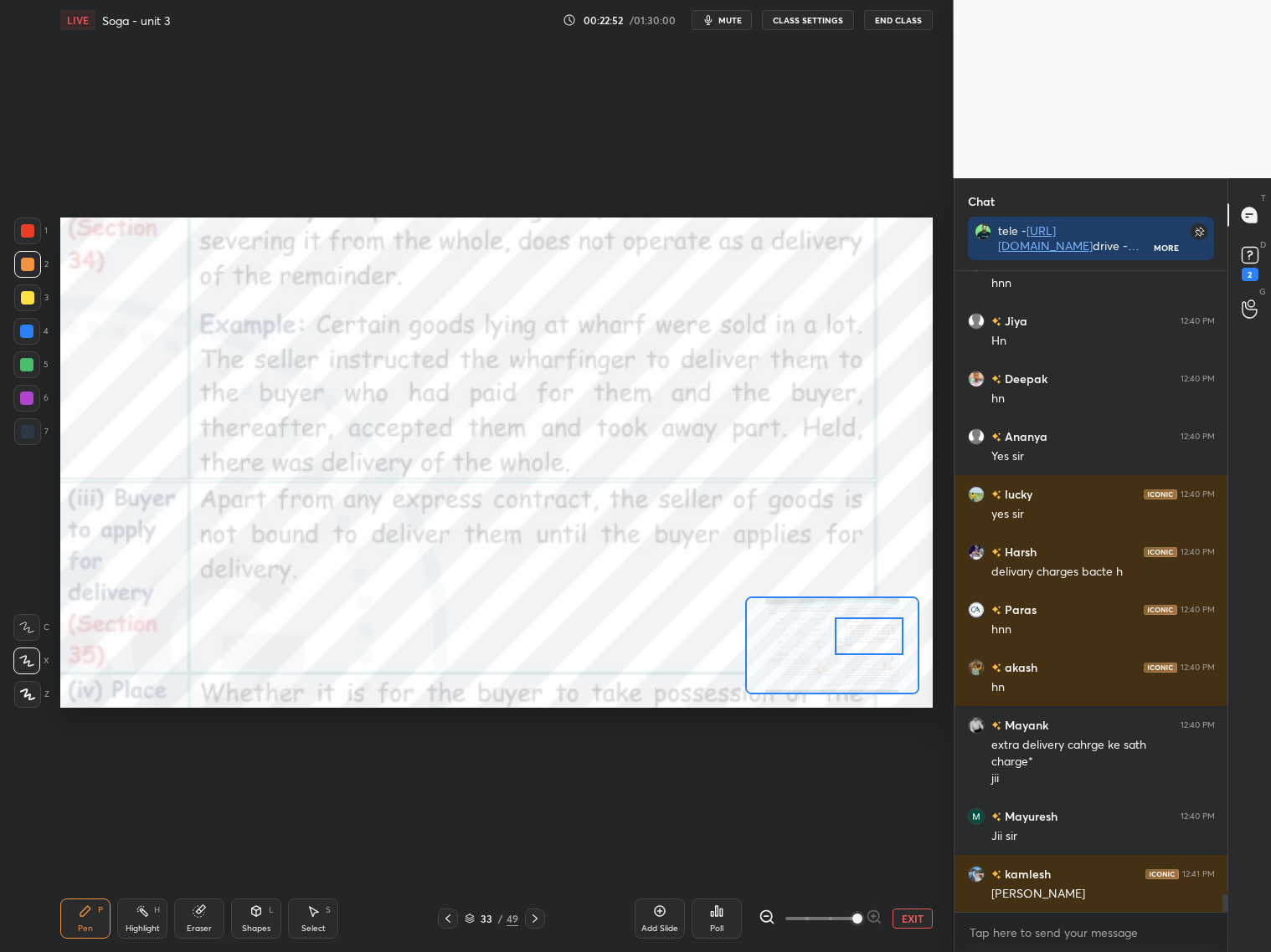
scroll to position [22433, 0]
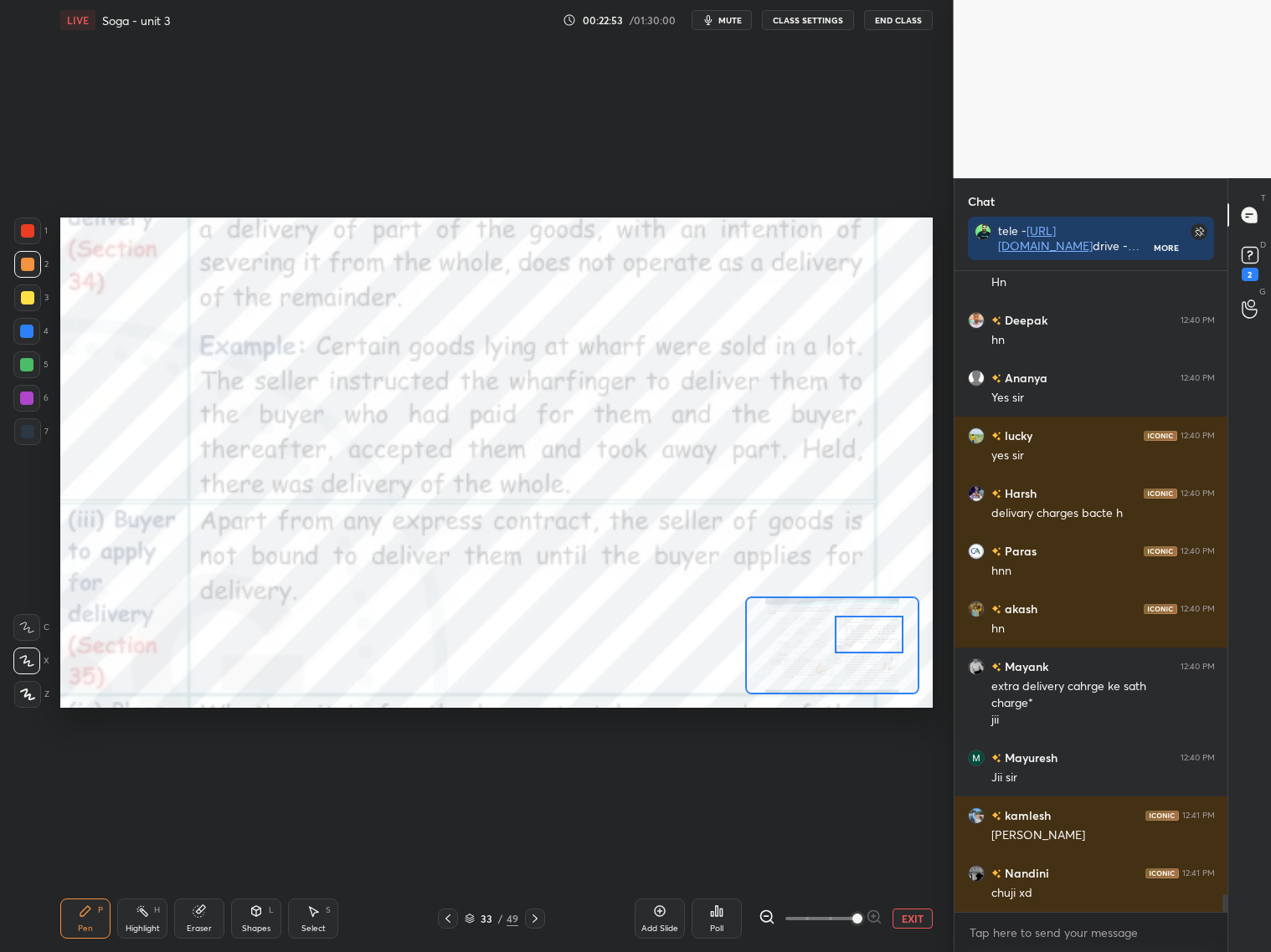
drag, startPoint x: 856, startPoint y: 640, endPoint x: 854, endPoint y: 626, distance: 14.1
click at [854, 626] on div at bounding box center [869, 634] width 68 height 38
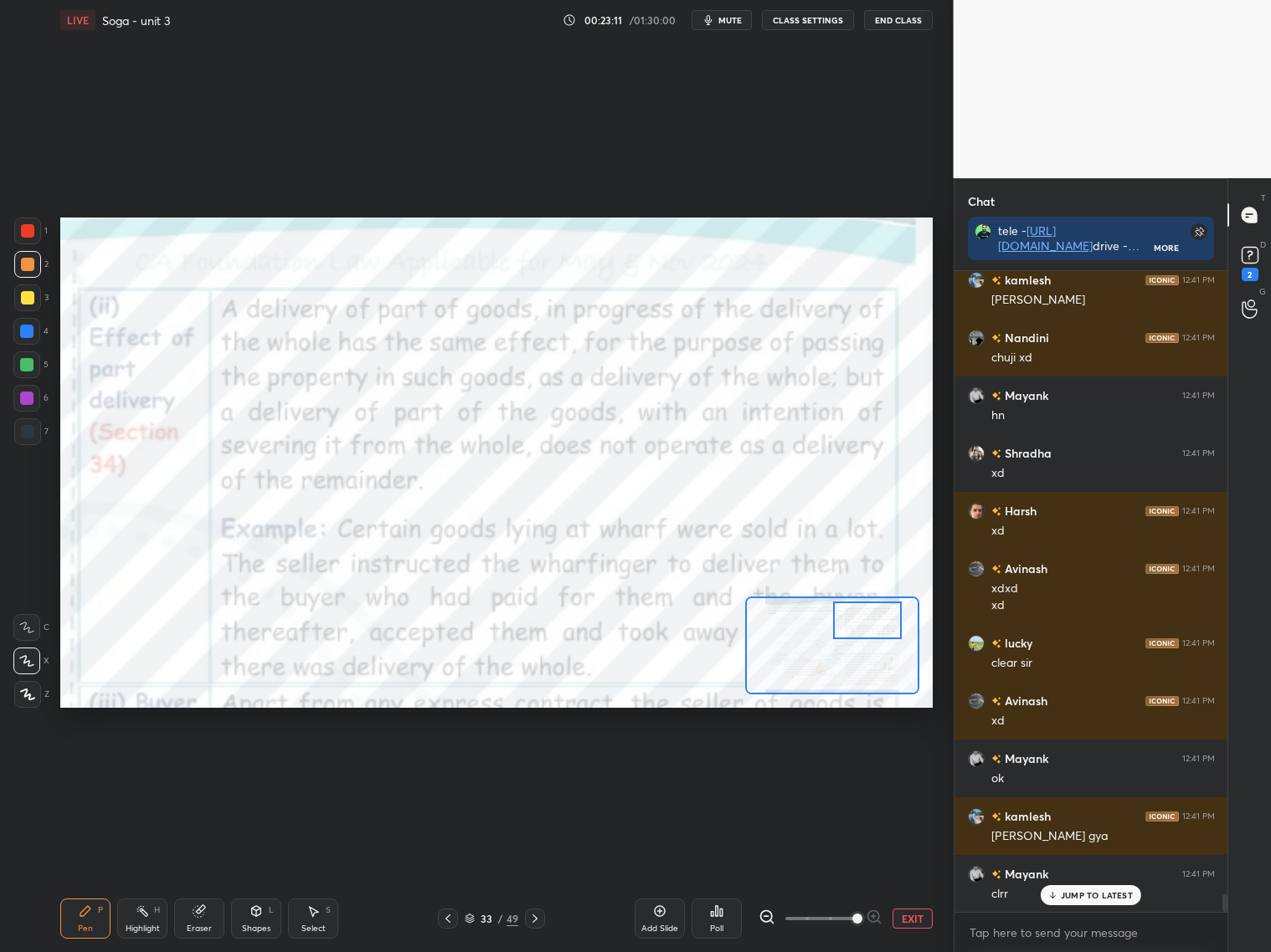
scroll to position [23027, 0]
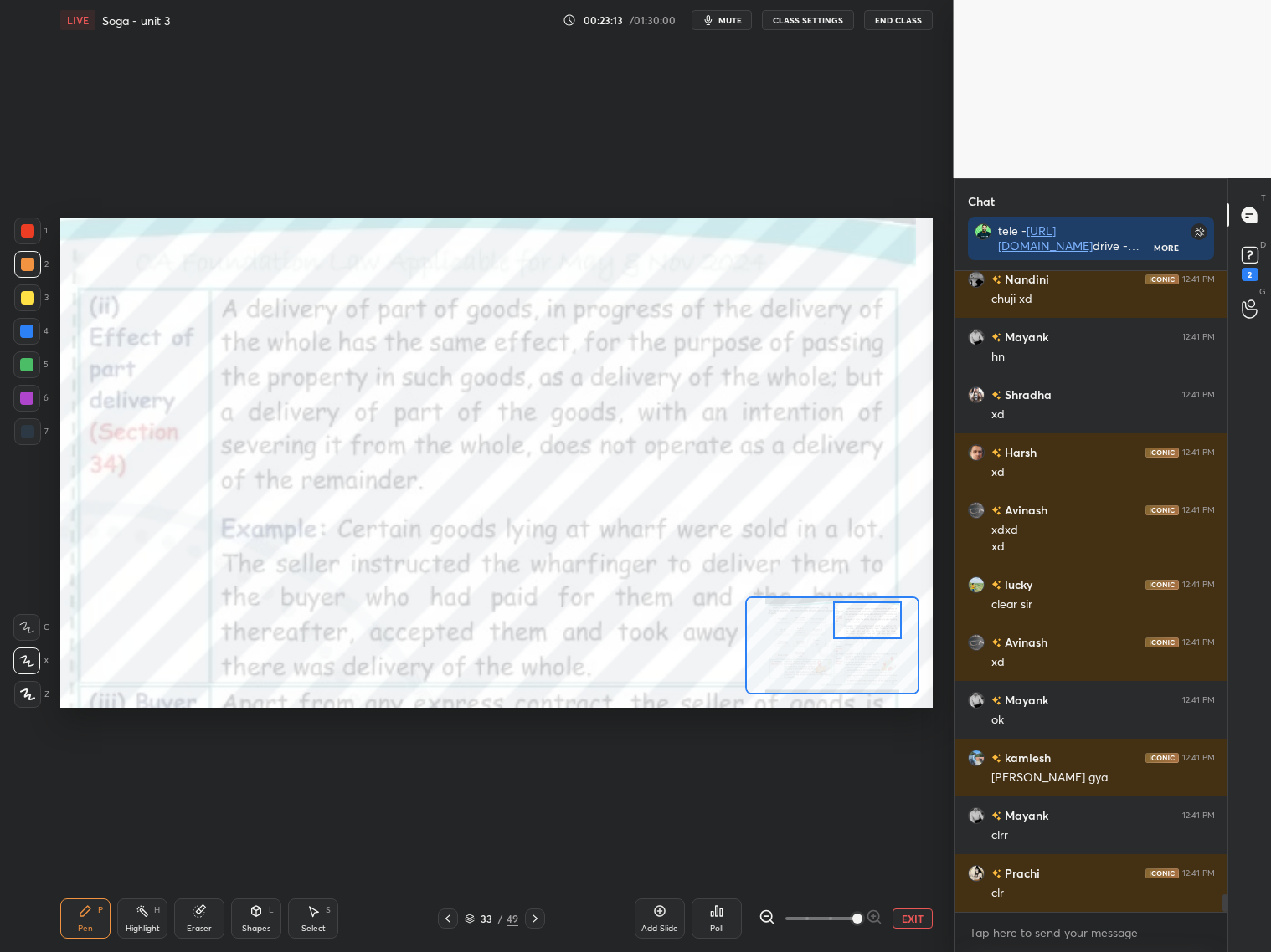
click at [537, 917] on icon at bounding box center [535, 919] width 14 height 14
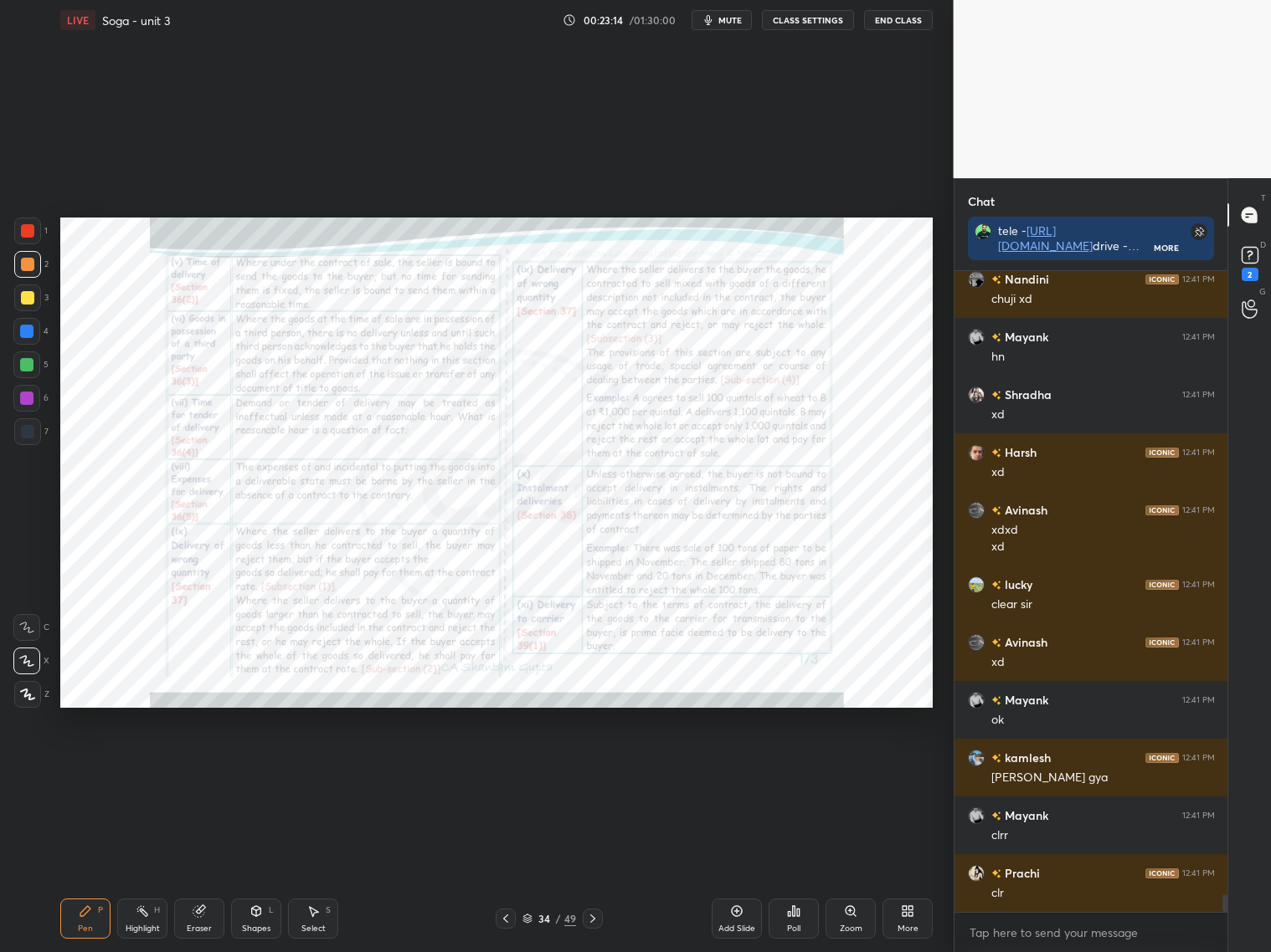
click at [505, 920] on icon at bounding box center [506, 919] width 14 height 14
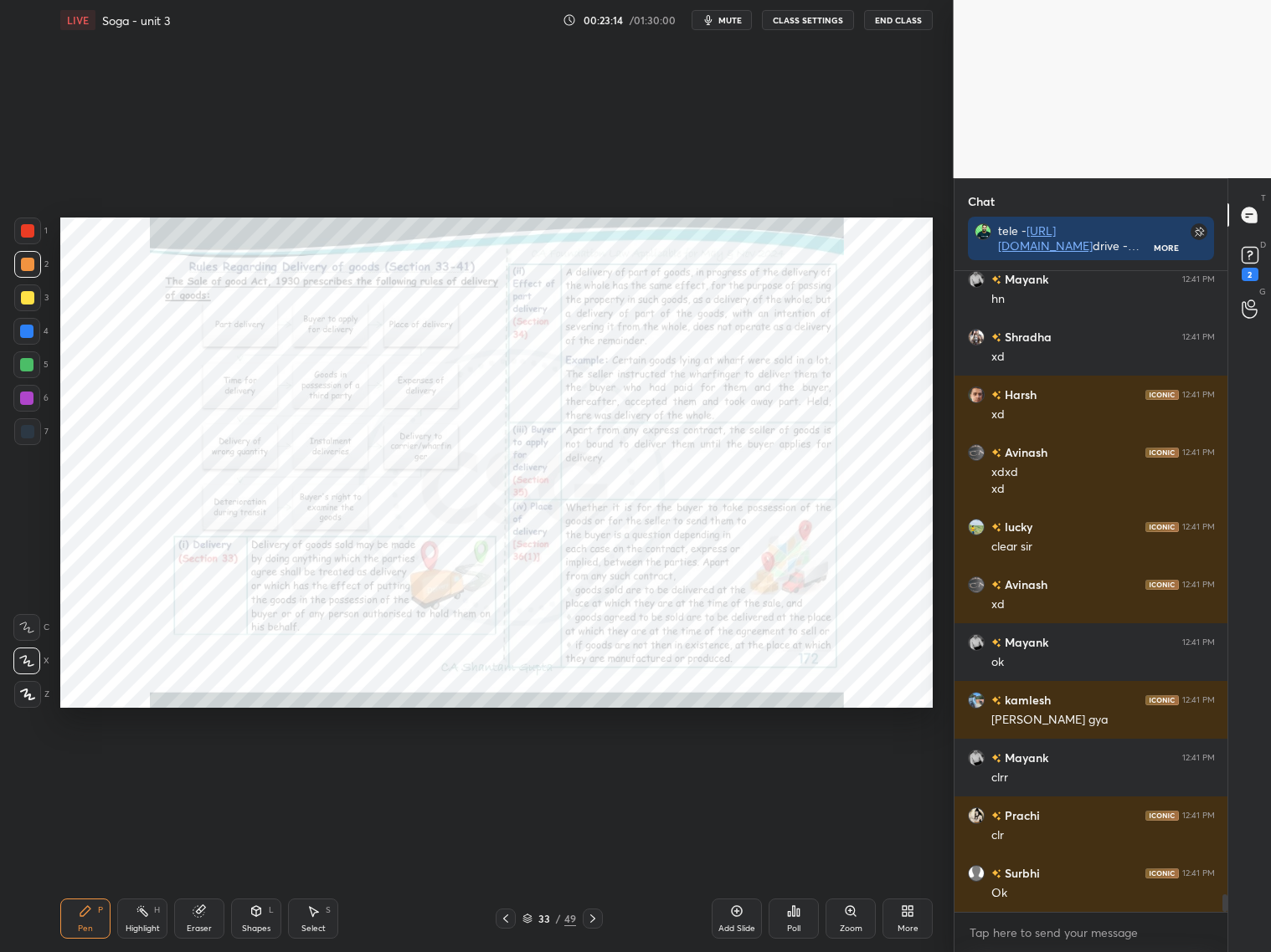
click at [503, 920] on icon at bounding box center [506, 919] width 14 height 14
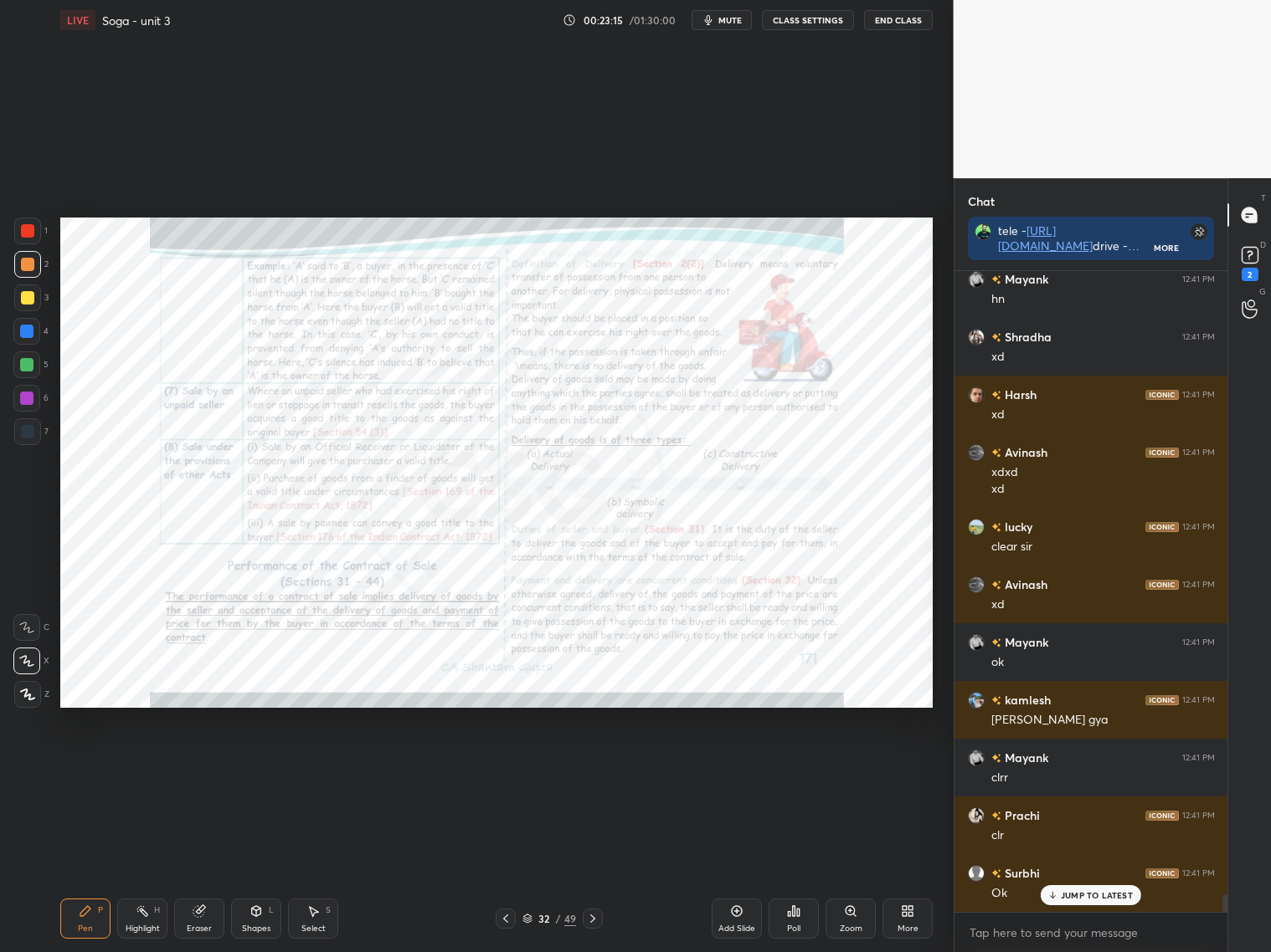
scroll to position [23142, 0]
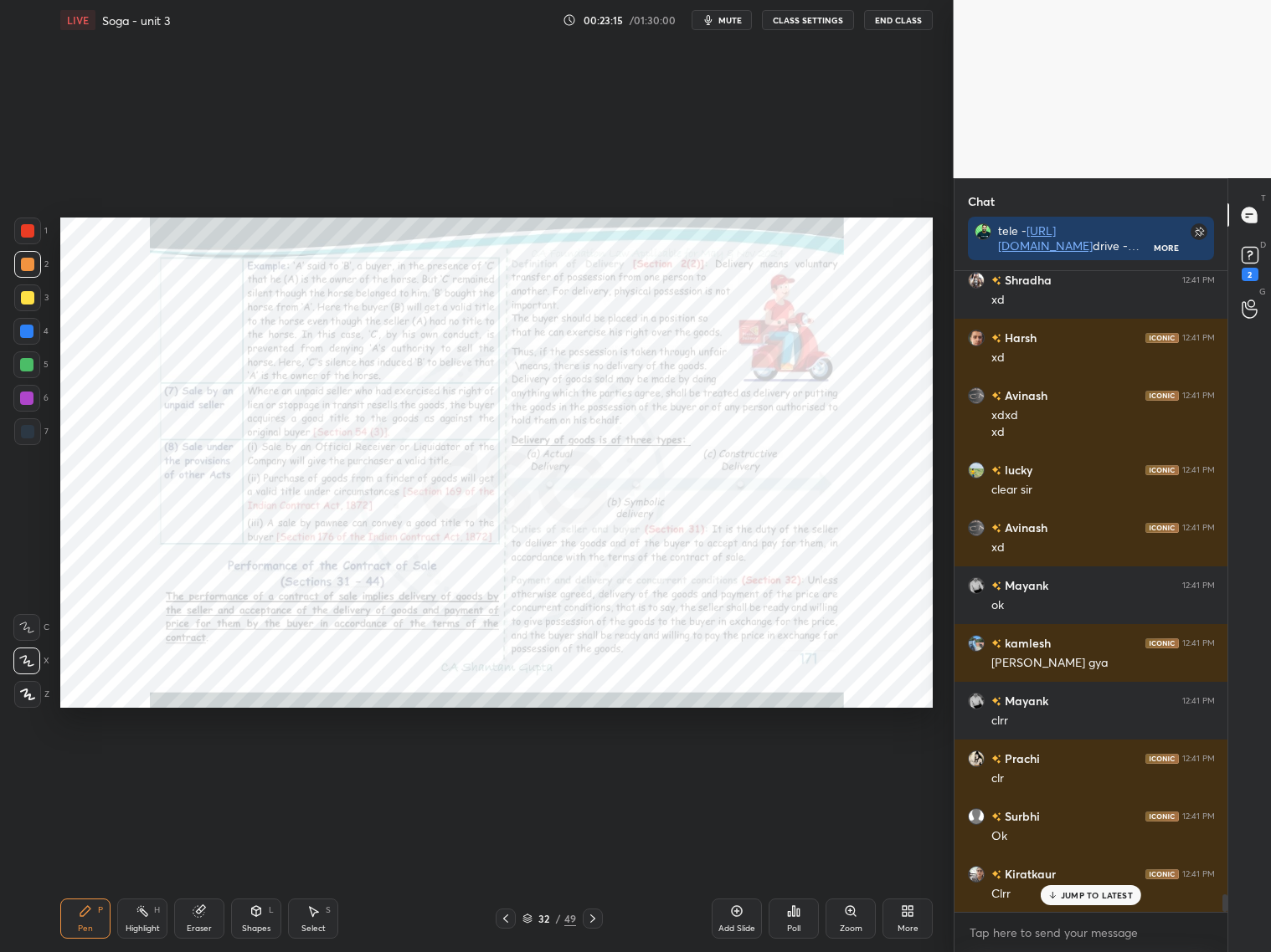
click at [595, 919] on icon at bounding box center [593, 919] width 14 height 14
click at [597, 918] on icon at bounding box center [593, 919] width 14 height 14
click at [598, 918] on icon at bounding box center [593, 919] width 14 height 14
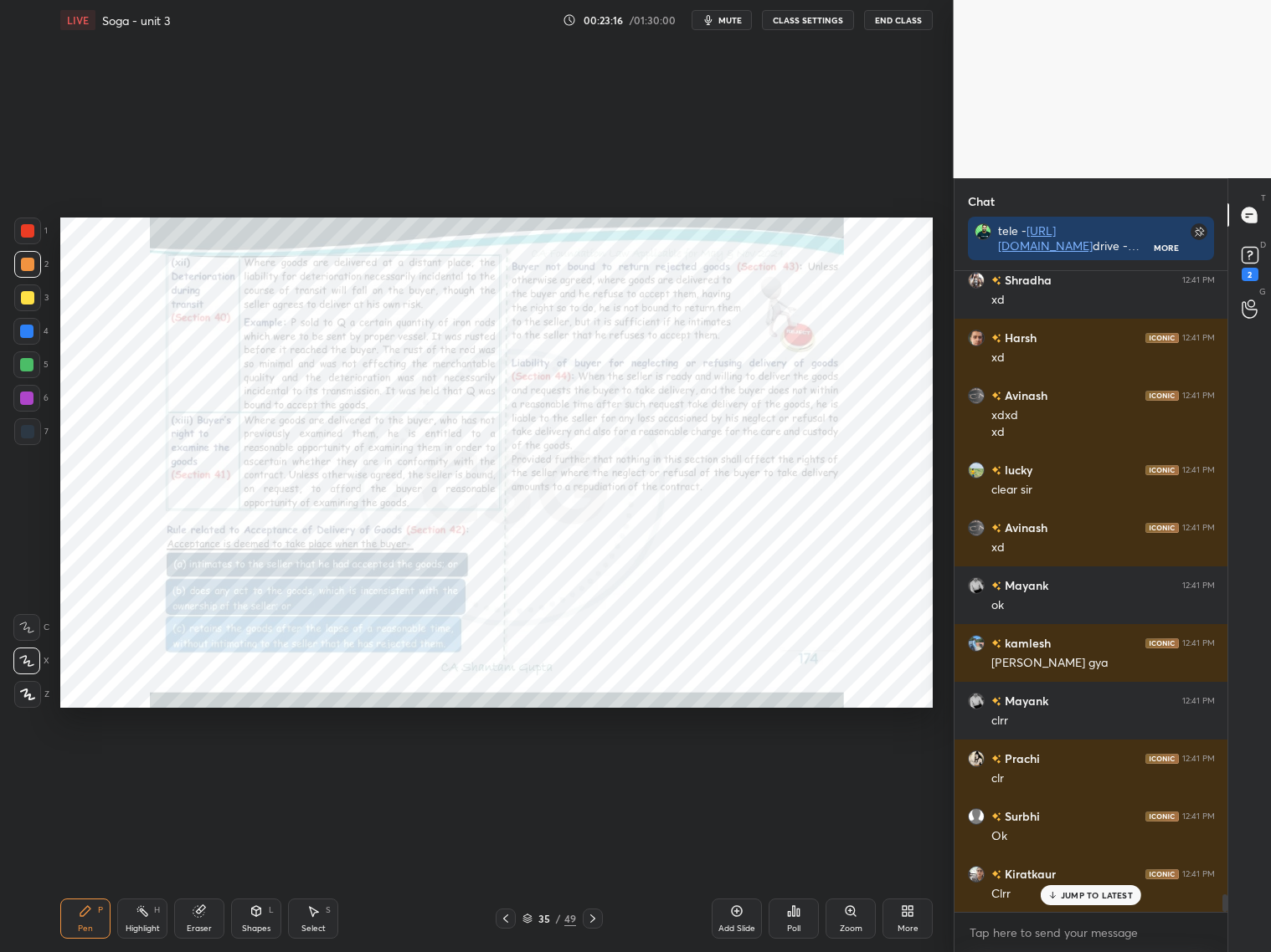
click at [600, 918] on div at bounding box center [593, 919] width 20 height 20
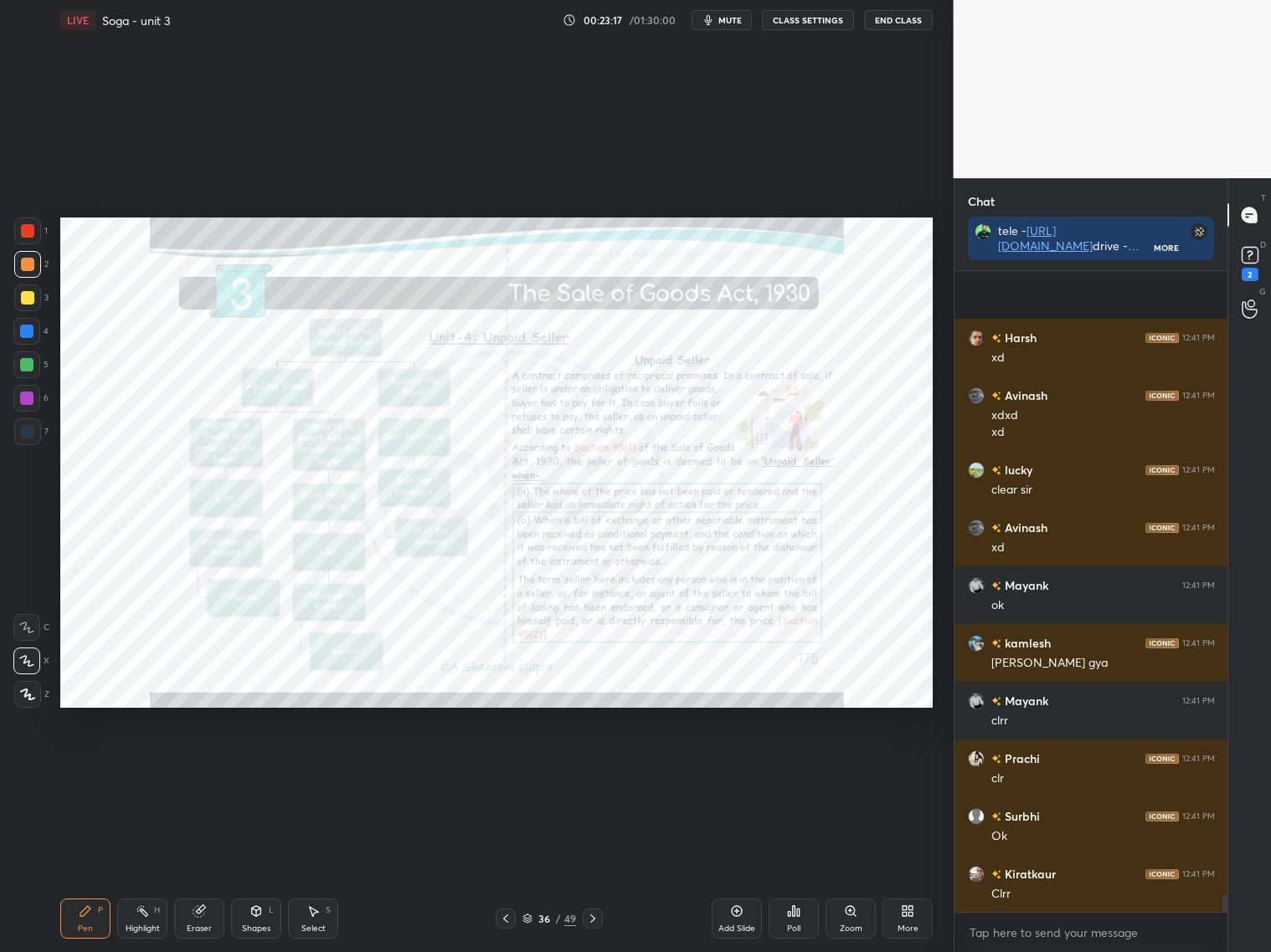
scroll to position [23316, 0]
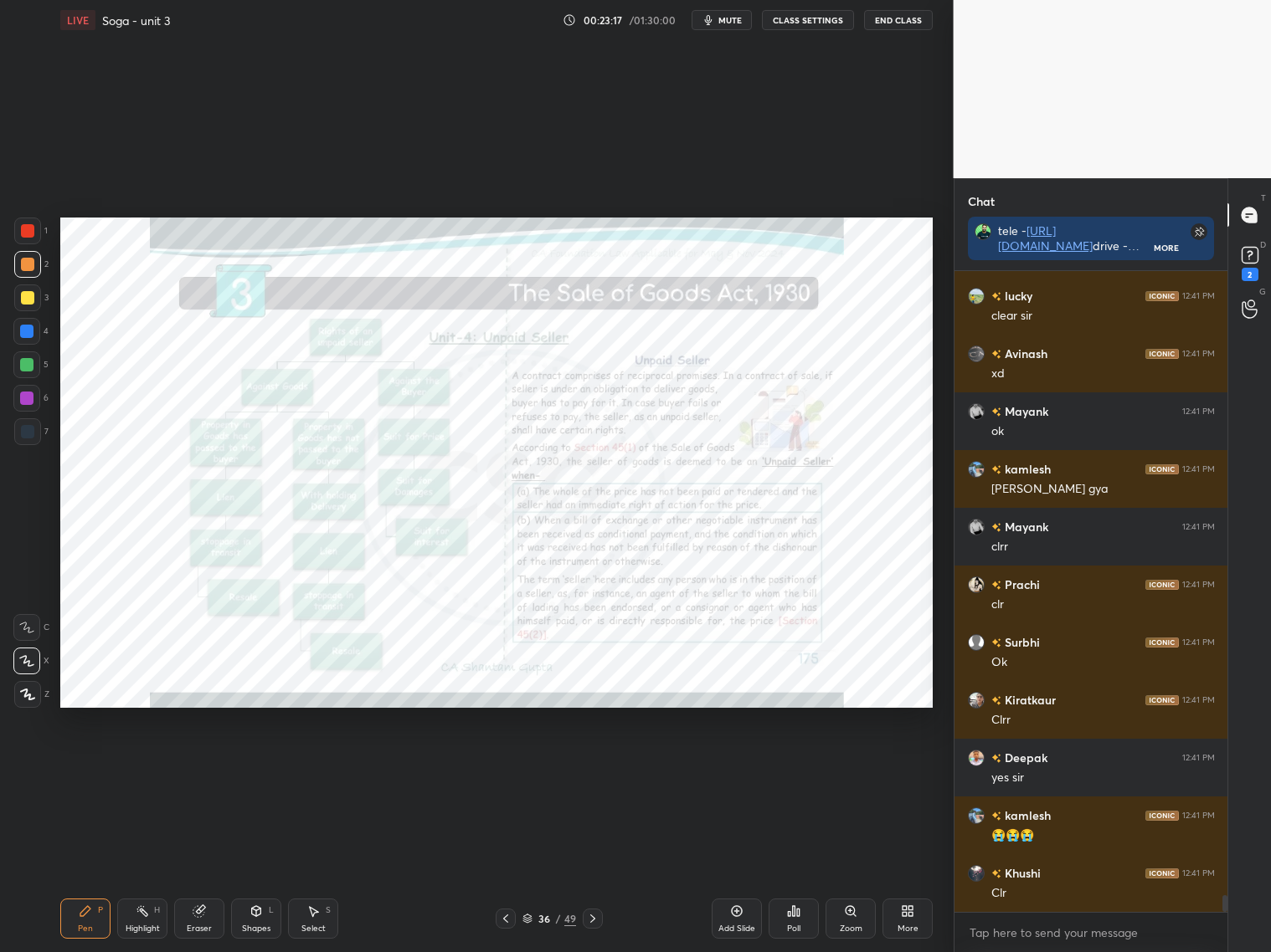
click at [599, 917] on icon at bounding box center [593, 919] width 14 height 14
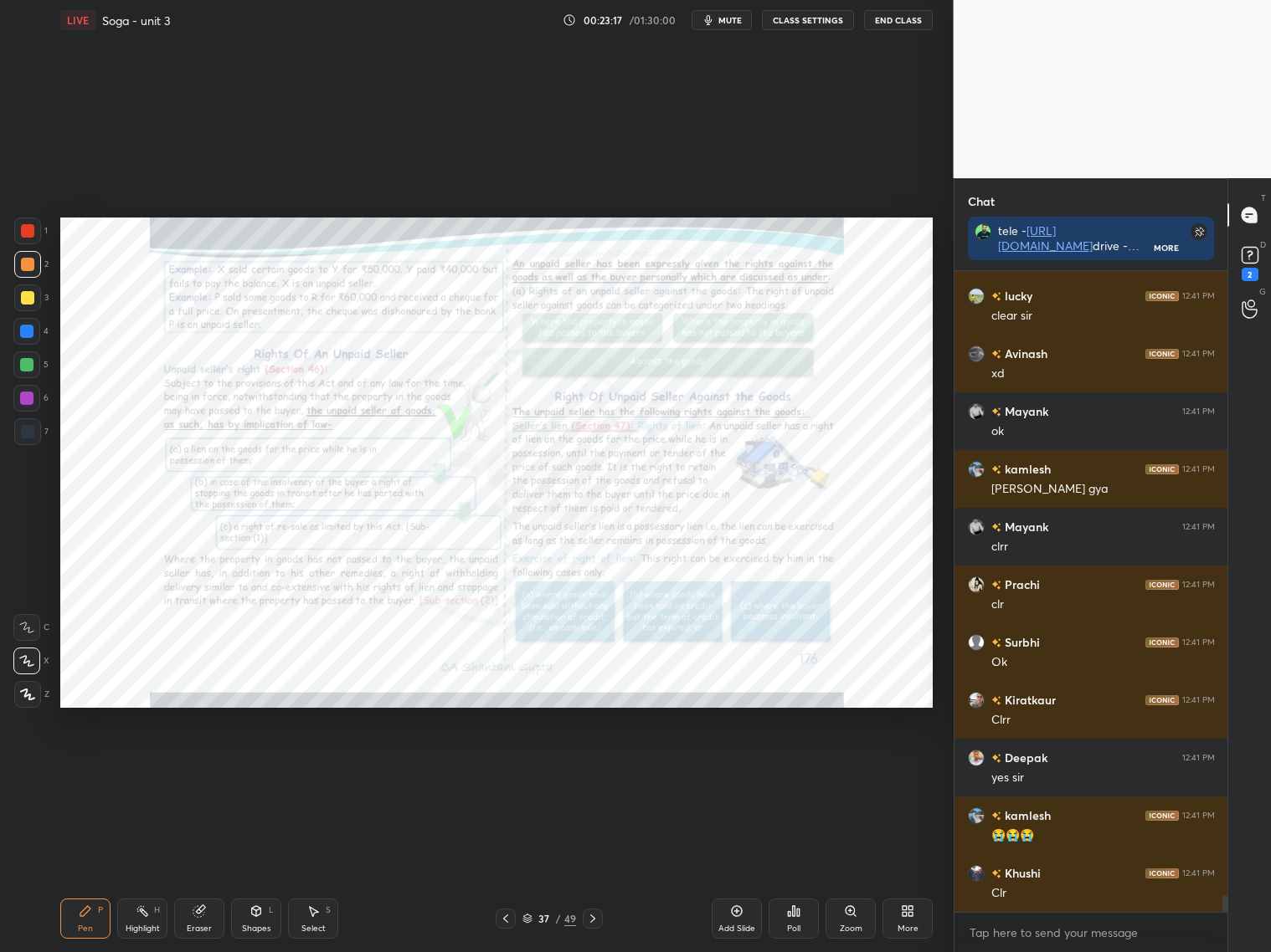
click at [599, 917] on icon at bounding box center [593, 919] width 14 height 14
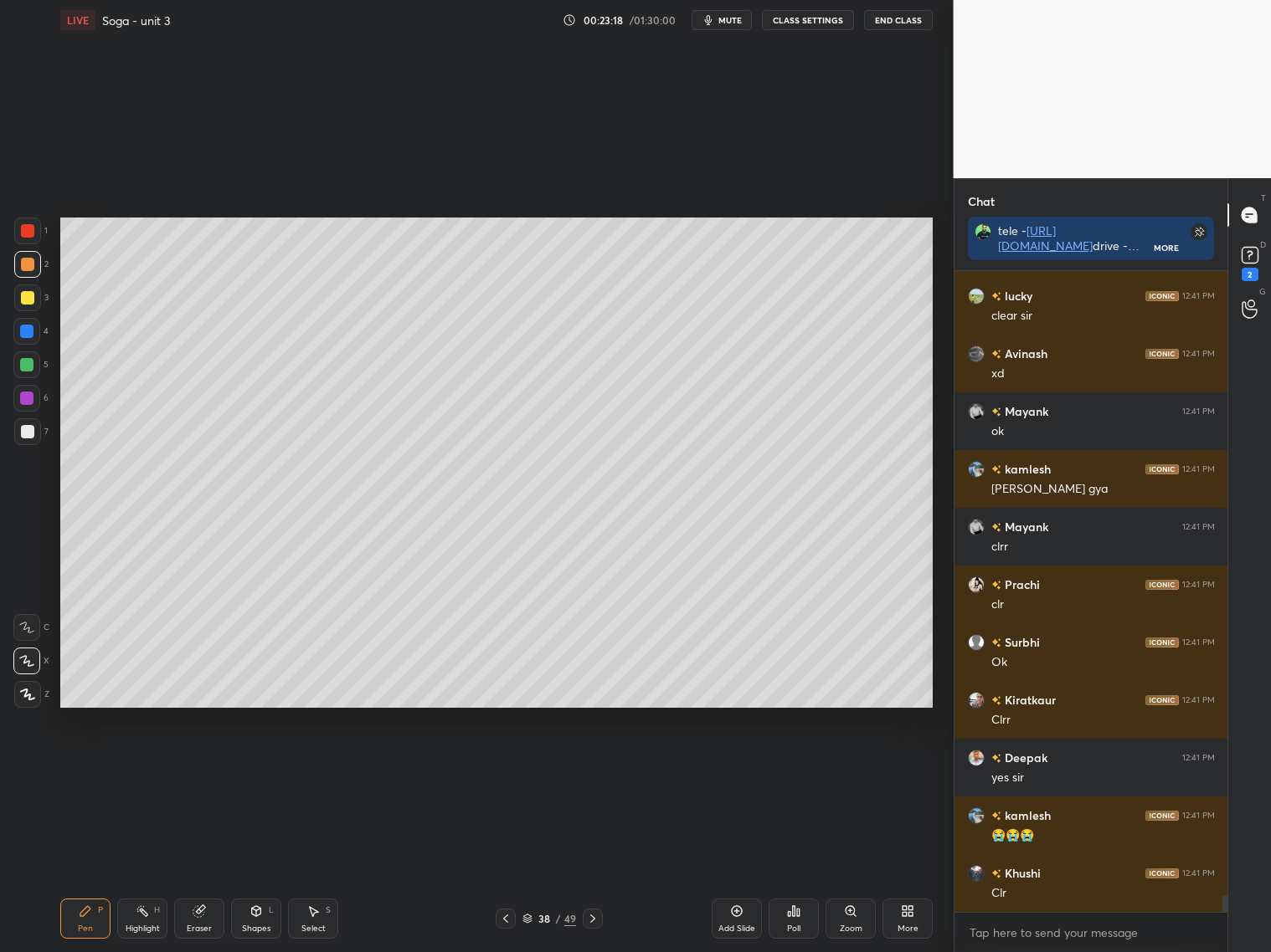
scroll to position [23374, 0]
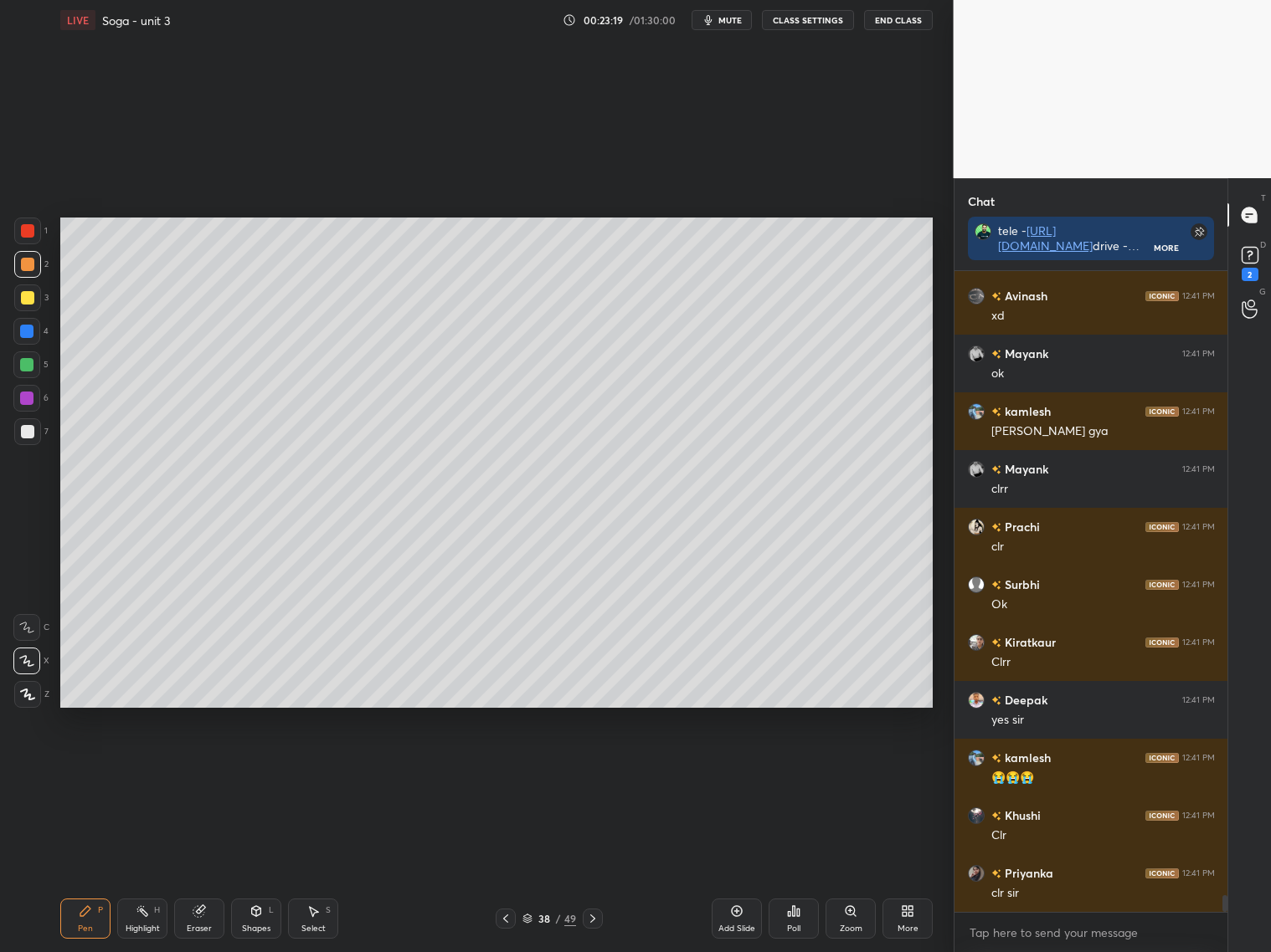
click at [600, 919] on div at bounding box center [593, 919] width 20 height 20
click at [600, 916] on div at bounding box center [593, 919] width 20 height 20
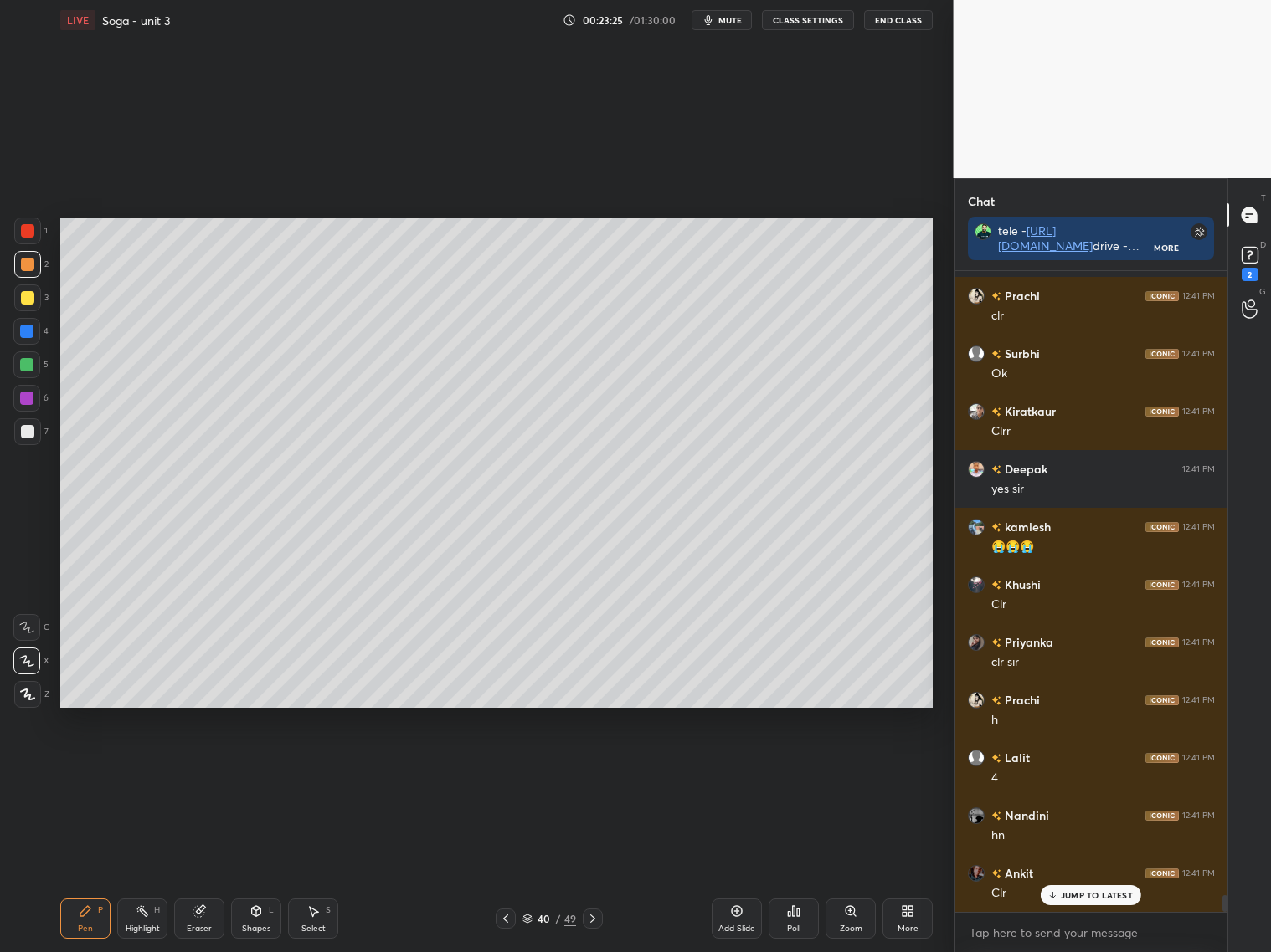
scroll to position [23719, 0]
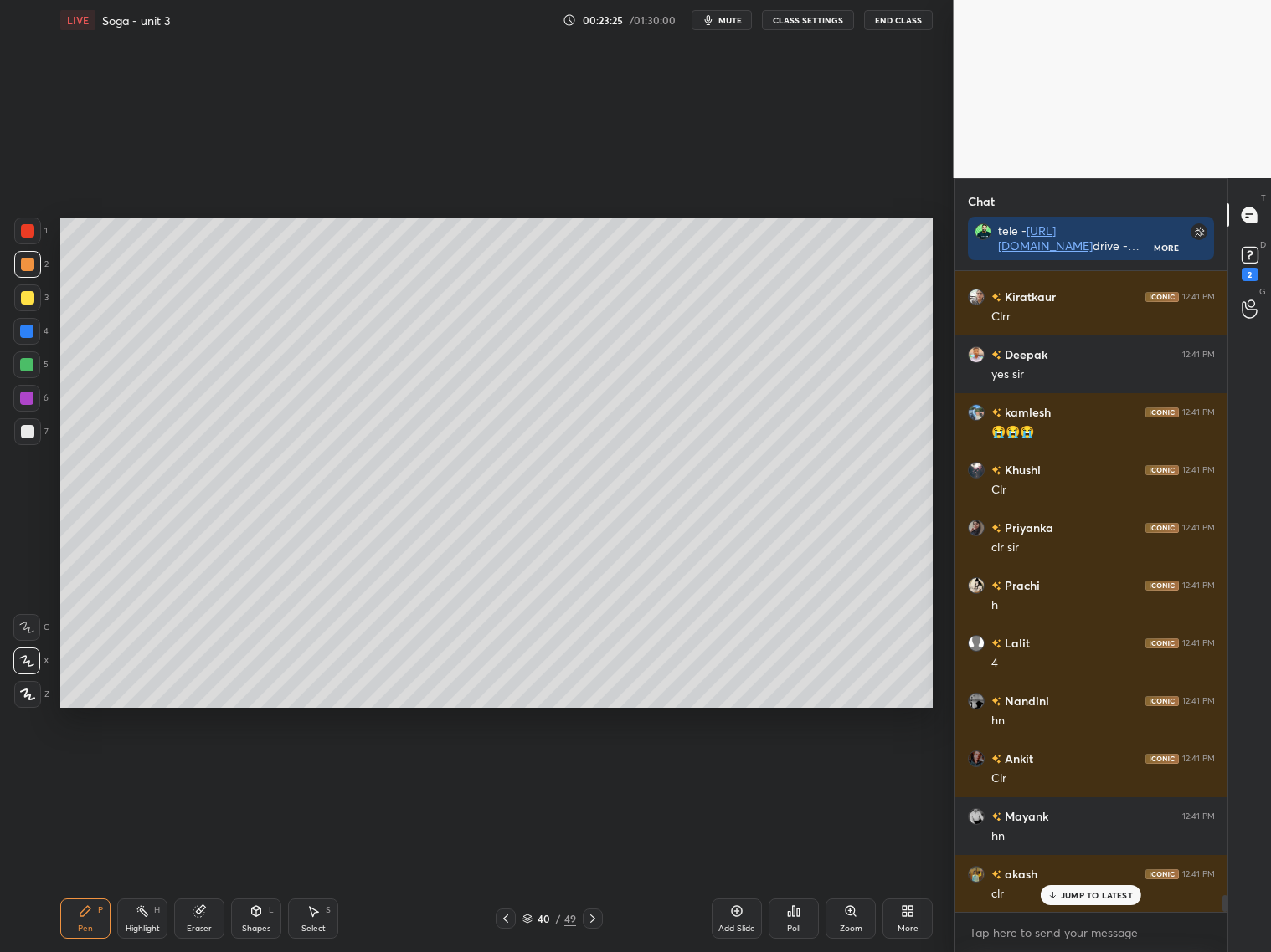
click at [501, 919] on div at bounding box center [506, 919] width 20 height 20
click at [507, 918] on icon at bounding box center [506, 919] width 14 height 14
click at [512, 917] on icon at bounding box center [506, 919] width 14 height 14
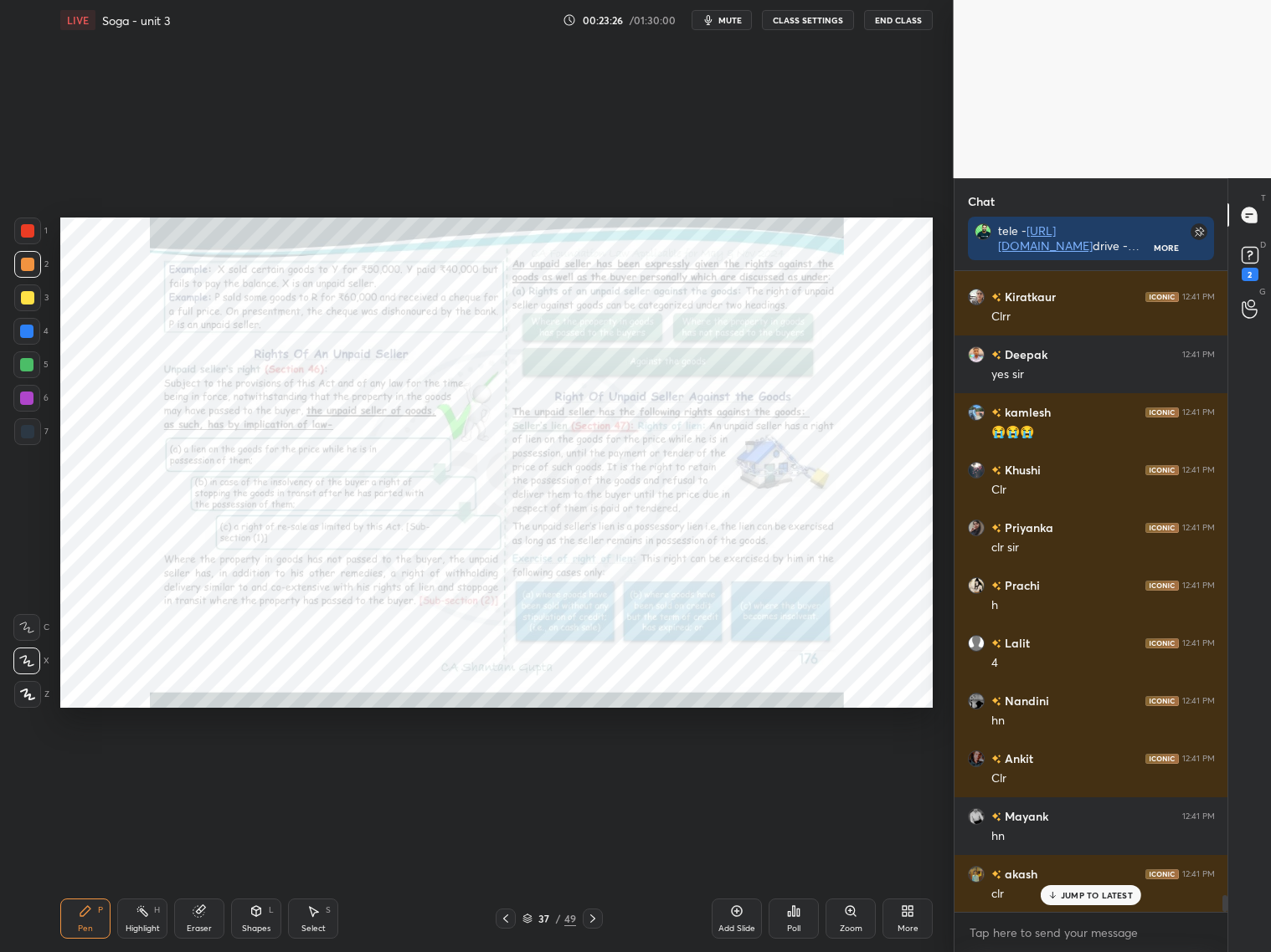
click at [514, 924] on div at bounding box center [506, 919] width 20 height 20
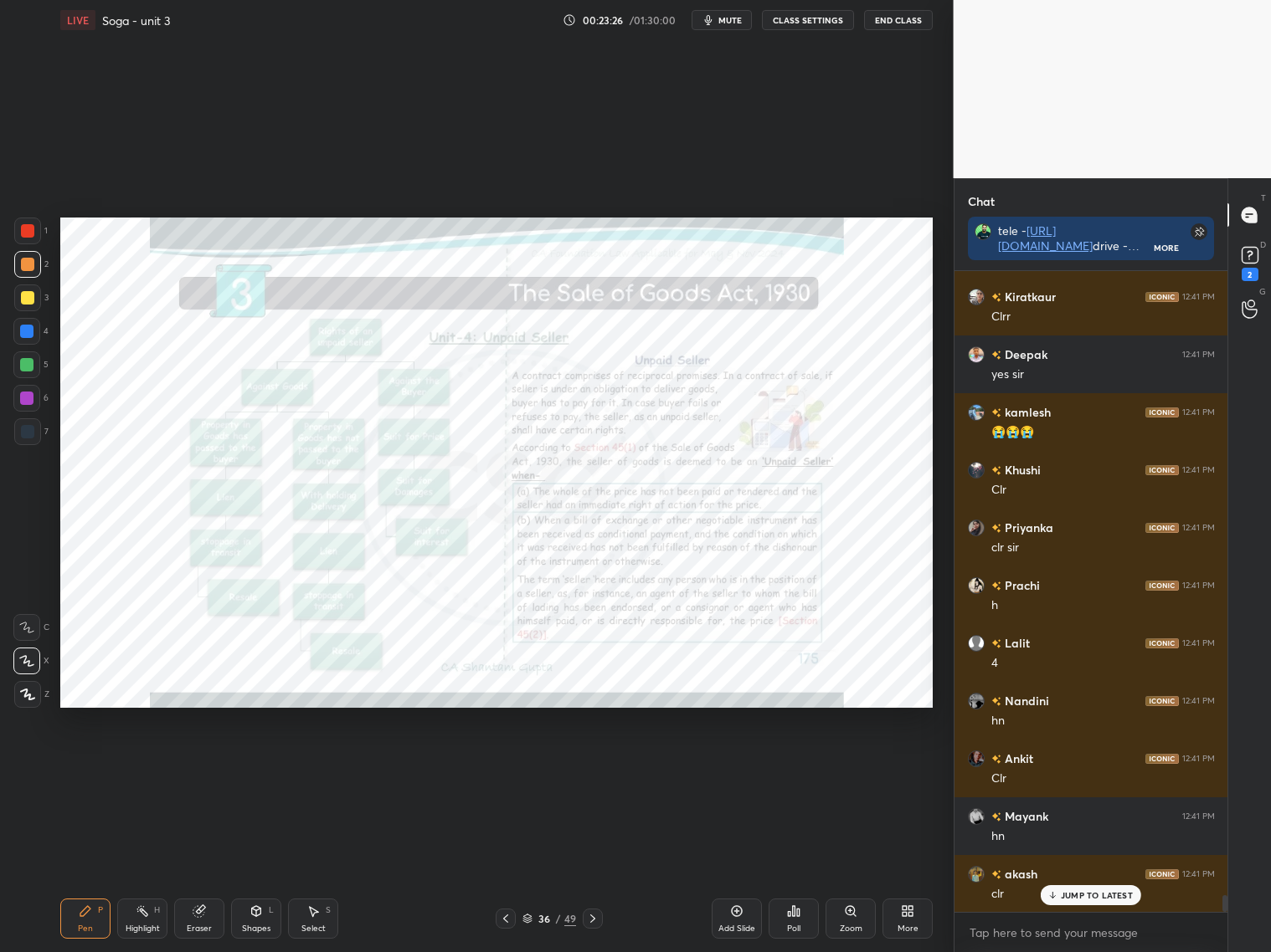
scroll to position [23835, 0]
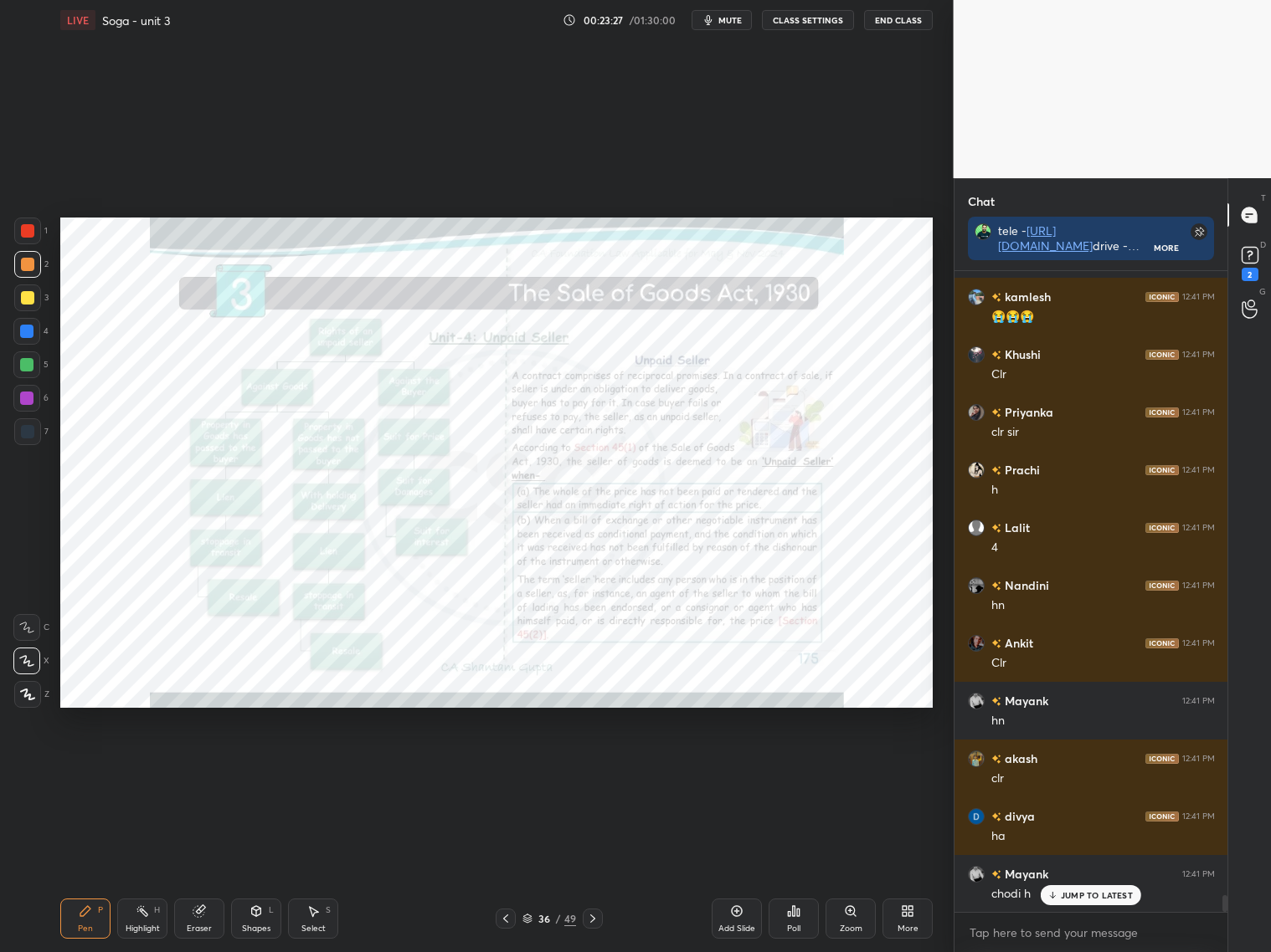
click at [516, 926] on div "36 / 49" at bounding box center [548, 919] width 107 height 20
click at [518, 926] on div "36 / 49" at bounding box center [548, 919] width 107 height 20
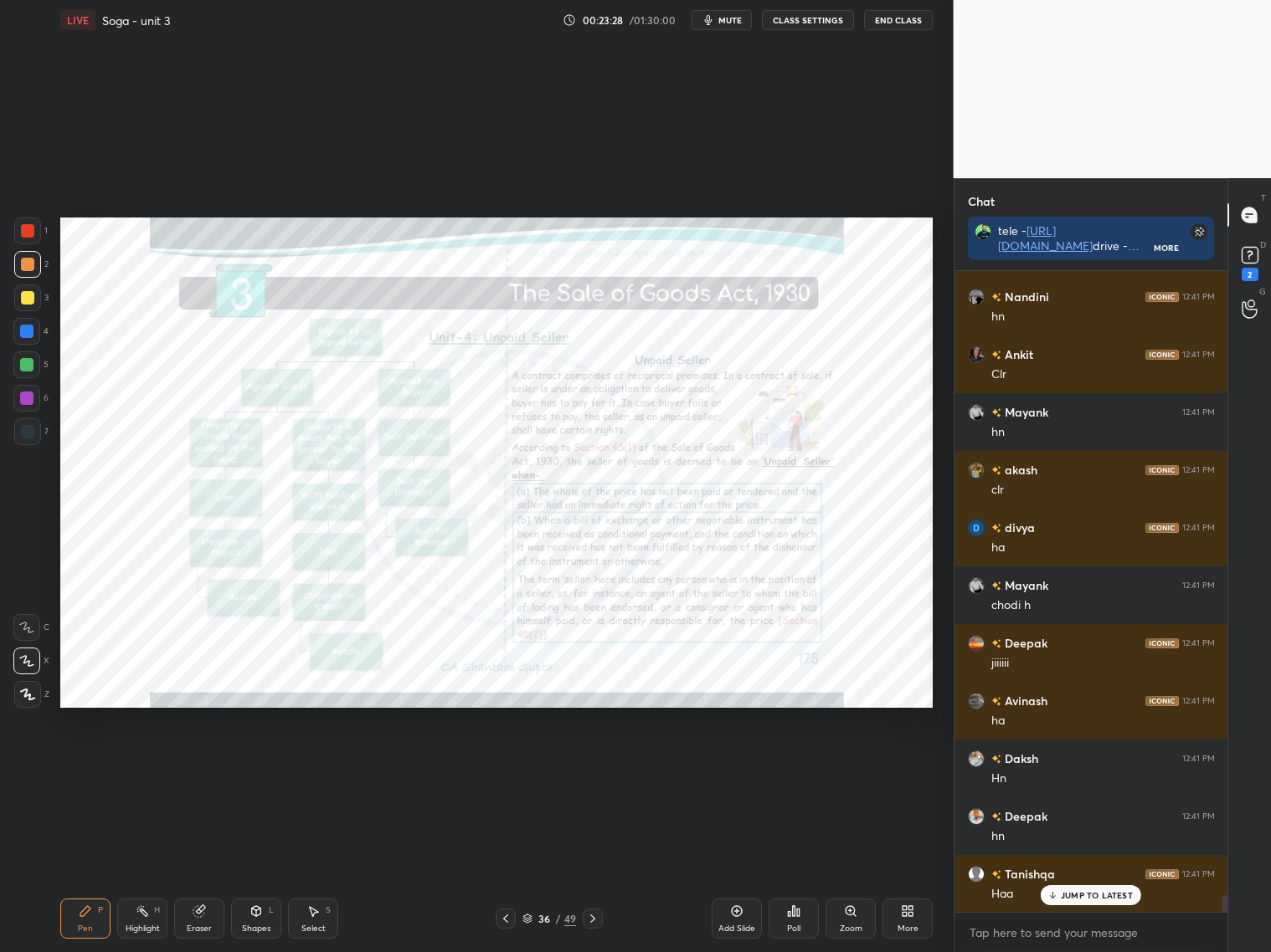
click at [502, 920] on icon at bounding box center [506, 919] width 14 height 14
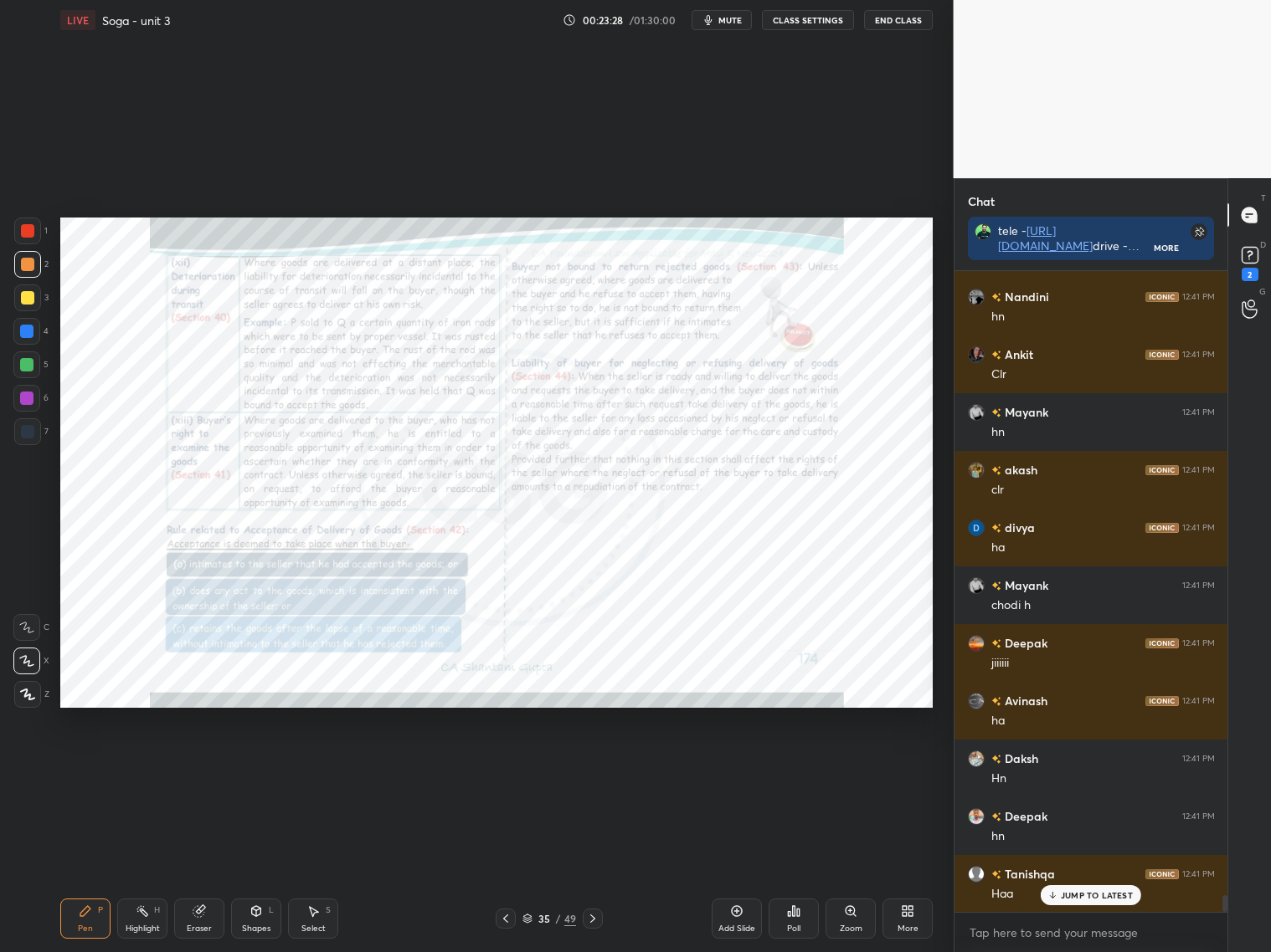
click at [501, 920] on icon at bounding box center [506, 919] width 14 height 14
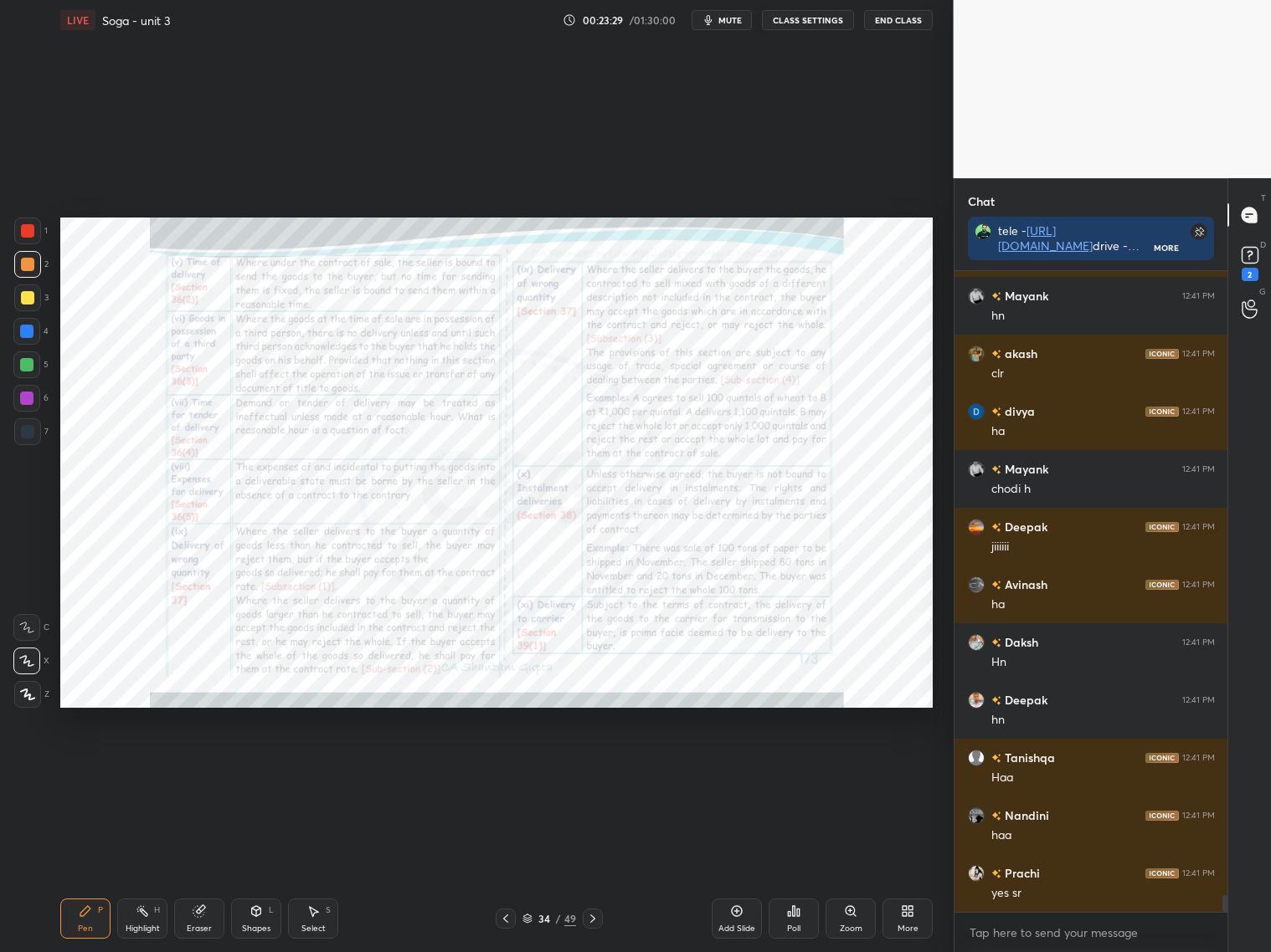
click at [505, 922] on icon at bounding box center [506, 919] width 14 height 14
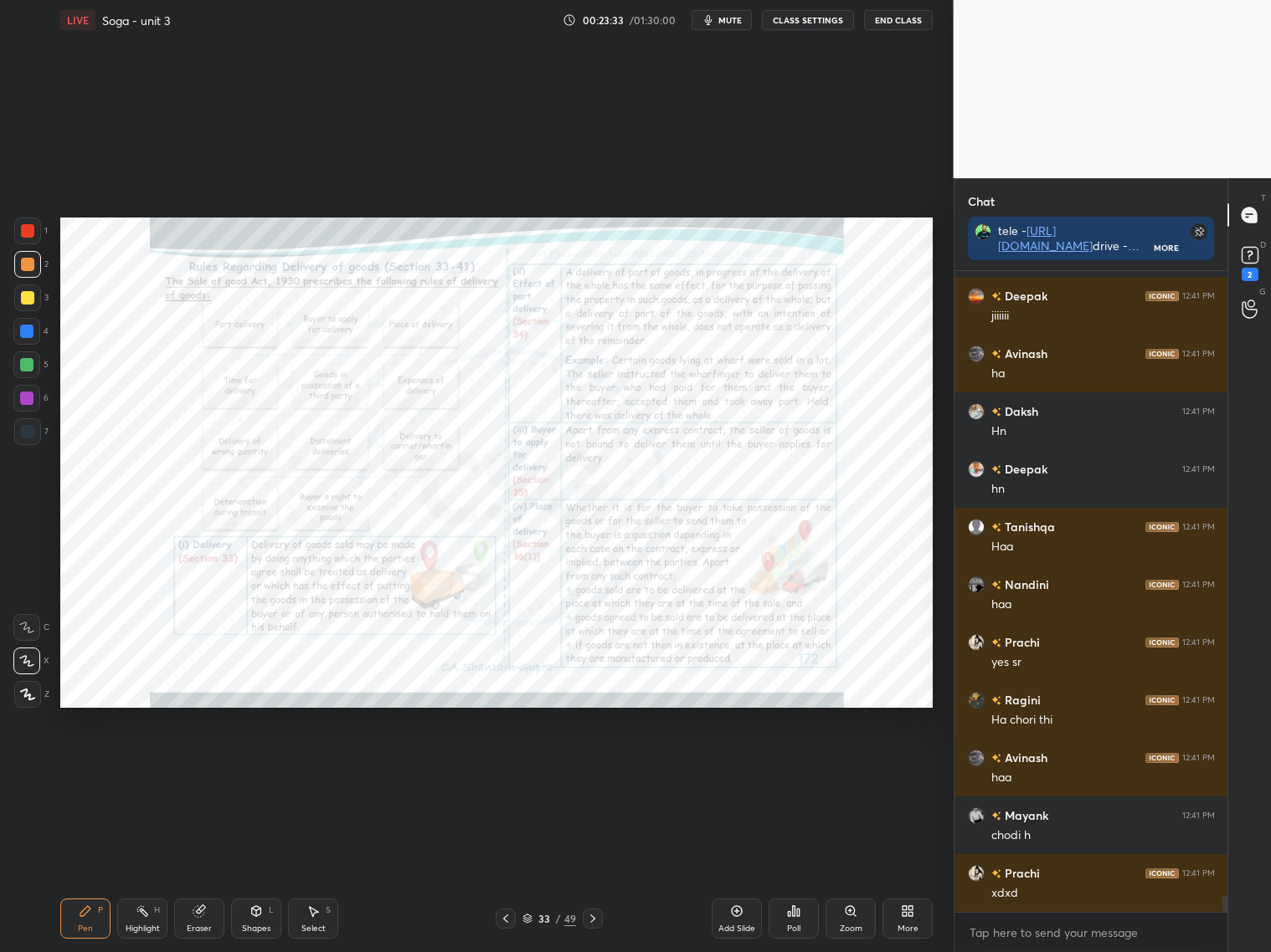
scroll to position [24528, 0]
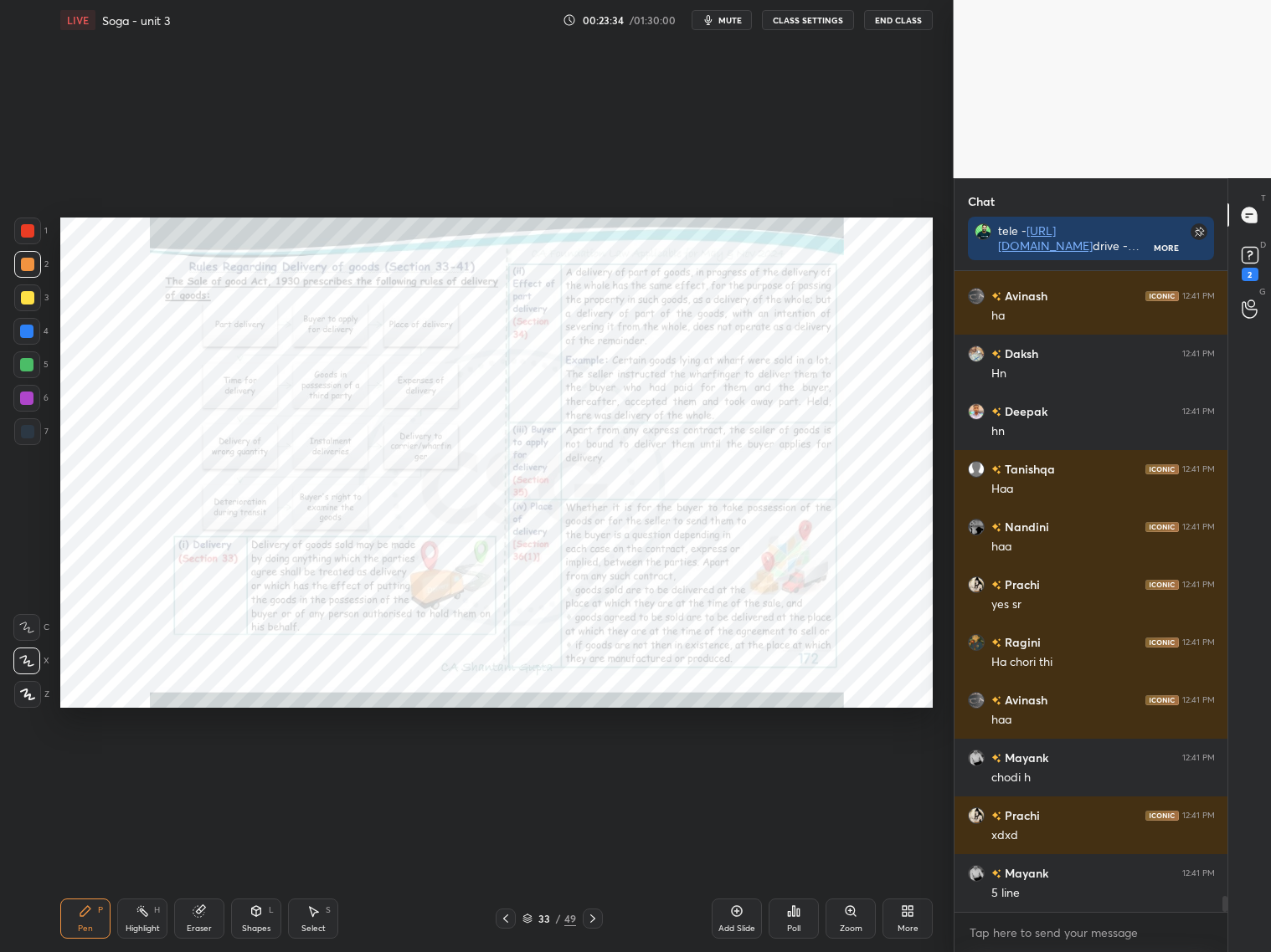
click at [588, 920] on icon at bounding box center [593, 919] width 14 height 14
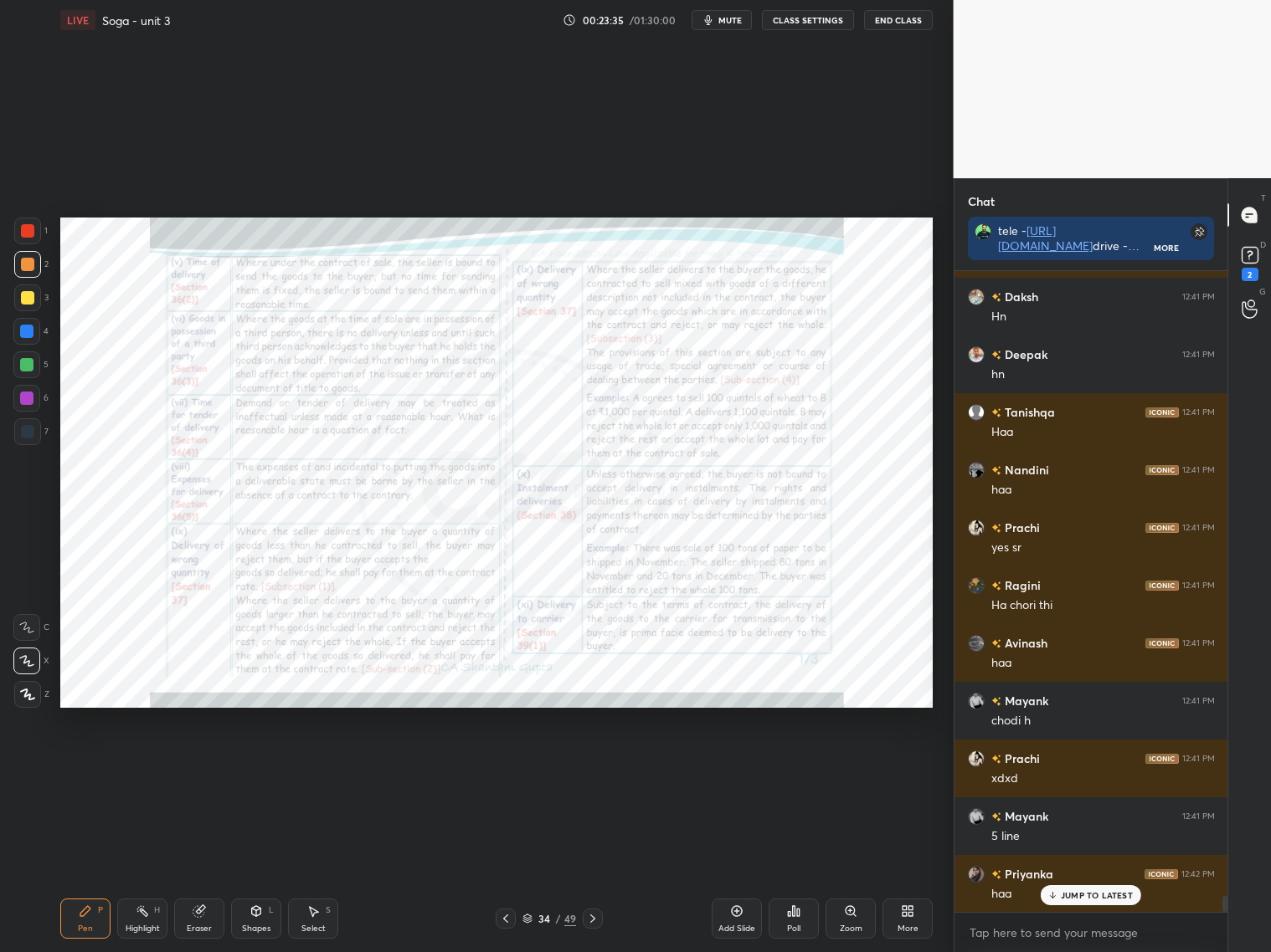
click at [589, 920] on icon at bounding box center [593, 919] width 14 height 14
click at [593, 920] on icon at bounding box center [593, 919] width 14 height 14
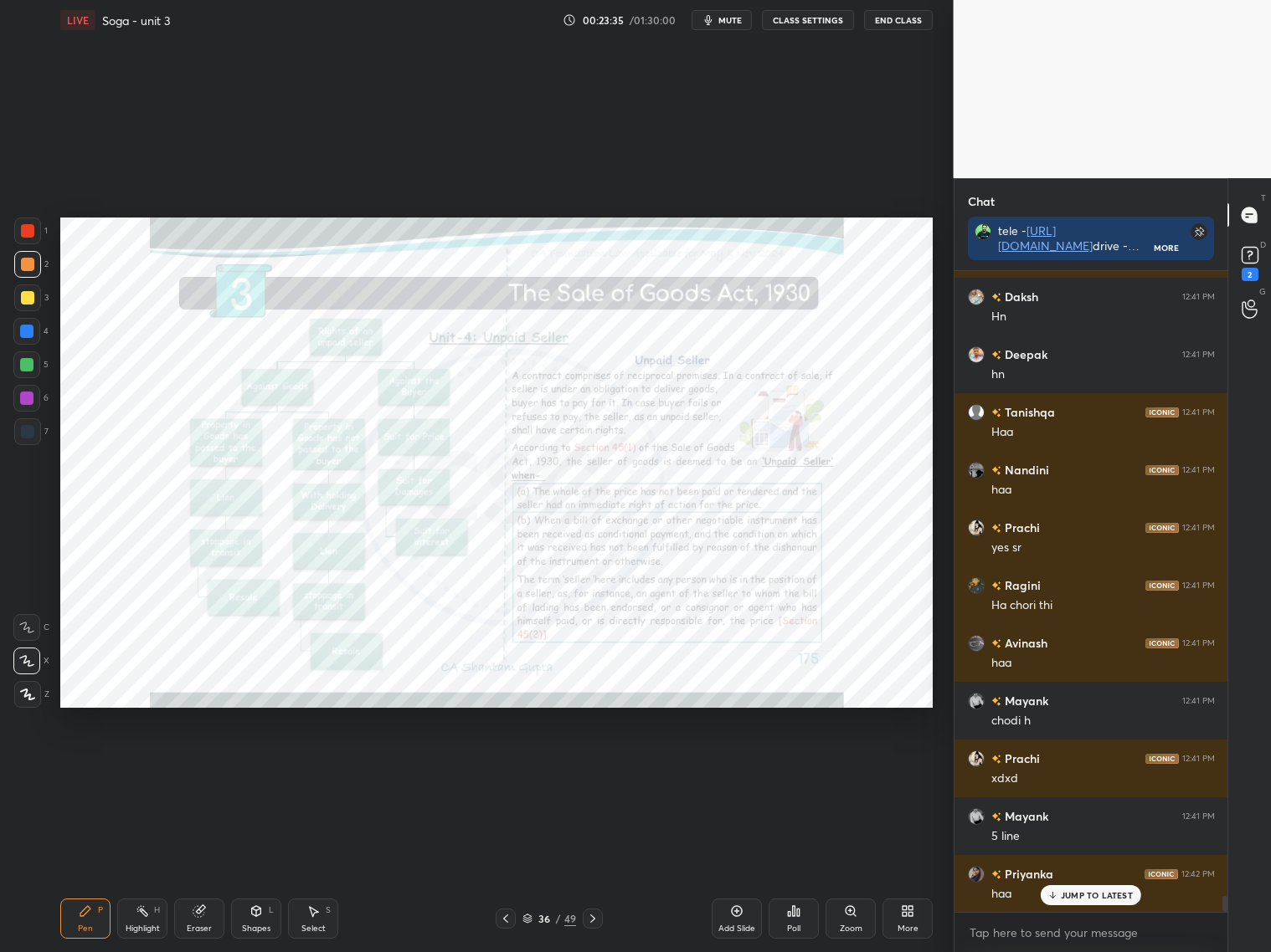
click at [592, 918] on icon at bounding box center [593, 919] width 14 height 14
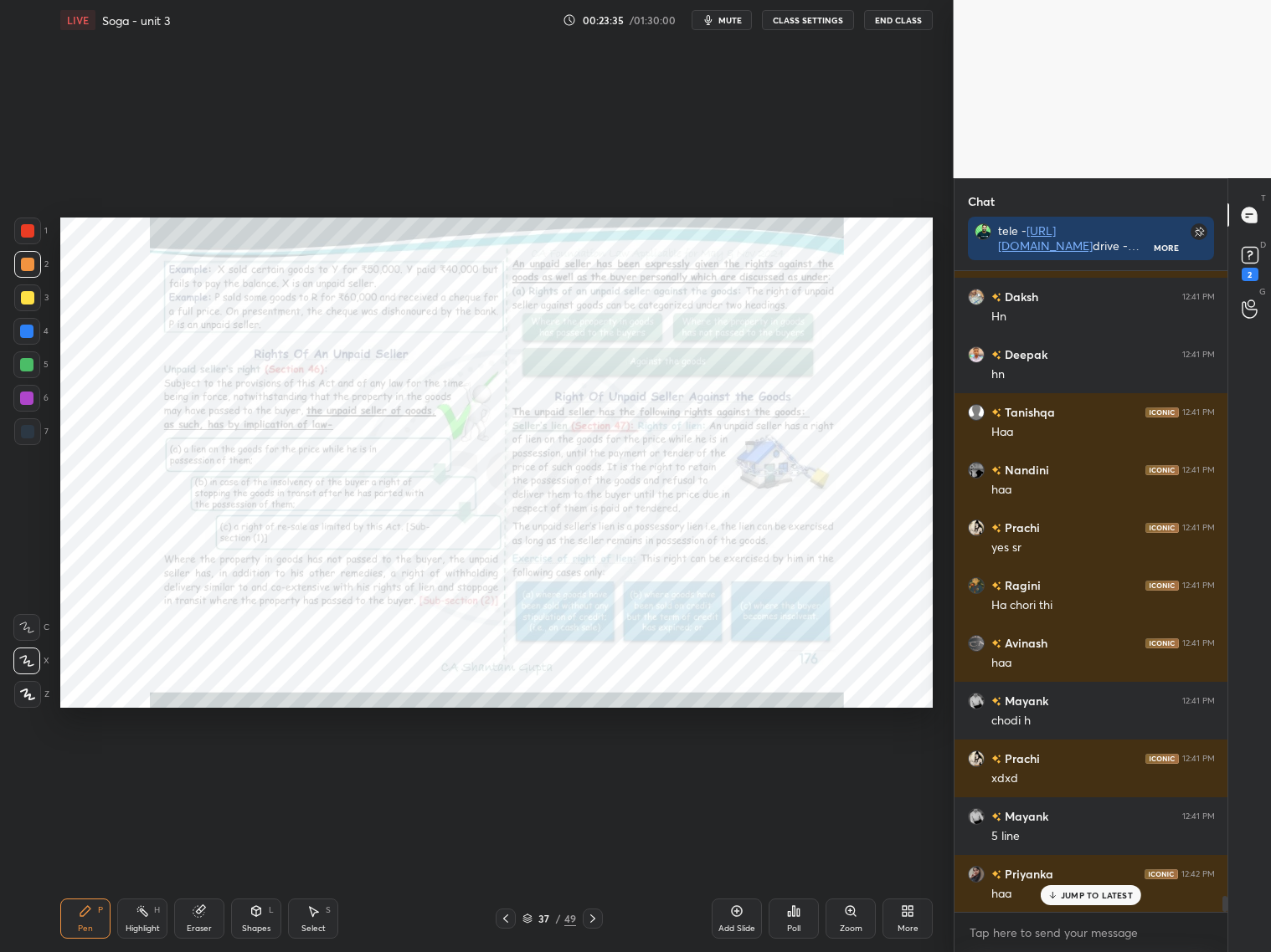
click at [594, 918] on icon at bounding box center [593, 919] width 14 height 14
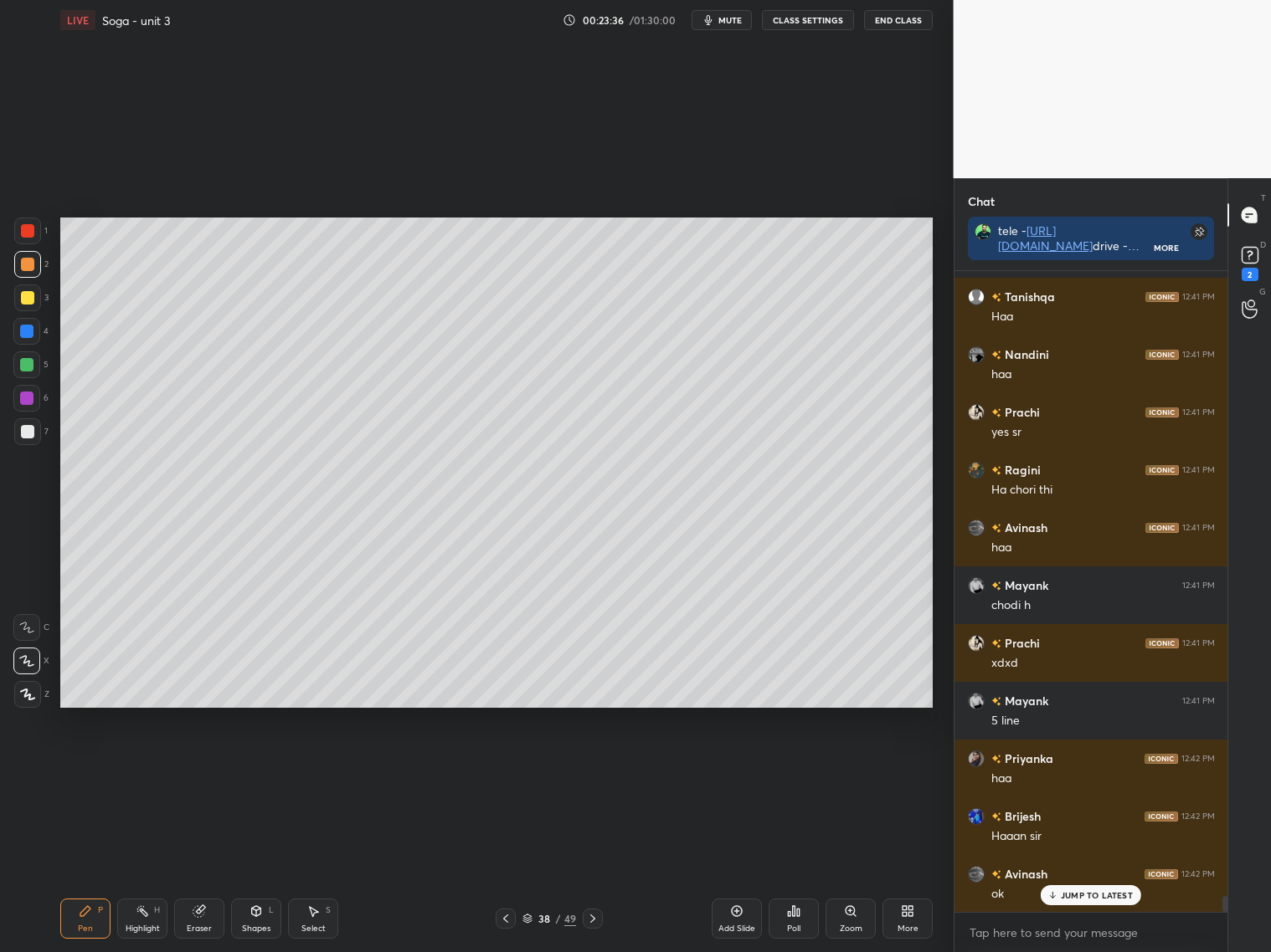
click at [598, 919] on icon at bounding box center [593, 919] width 14 height 14
click at [600, 920] on div at bounding box center [593, 919] width 20 height 20
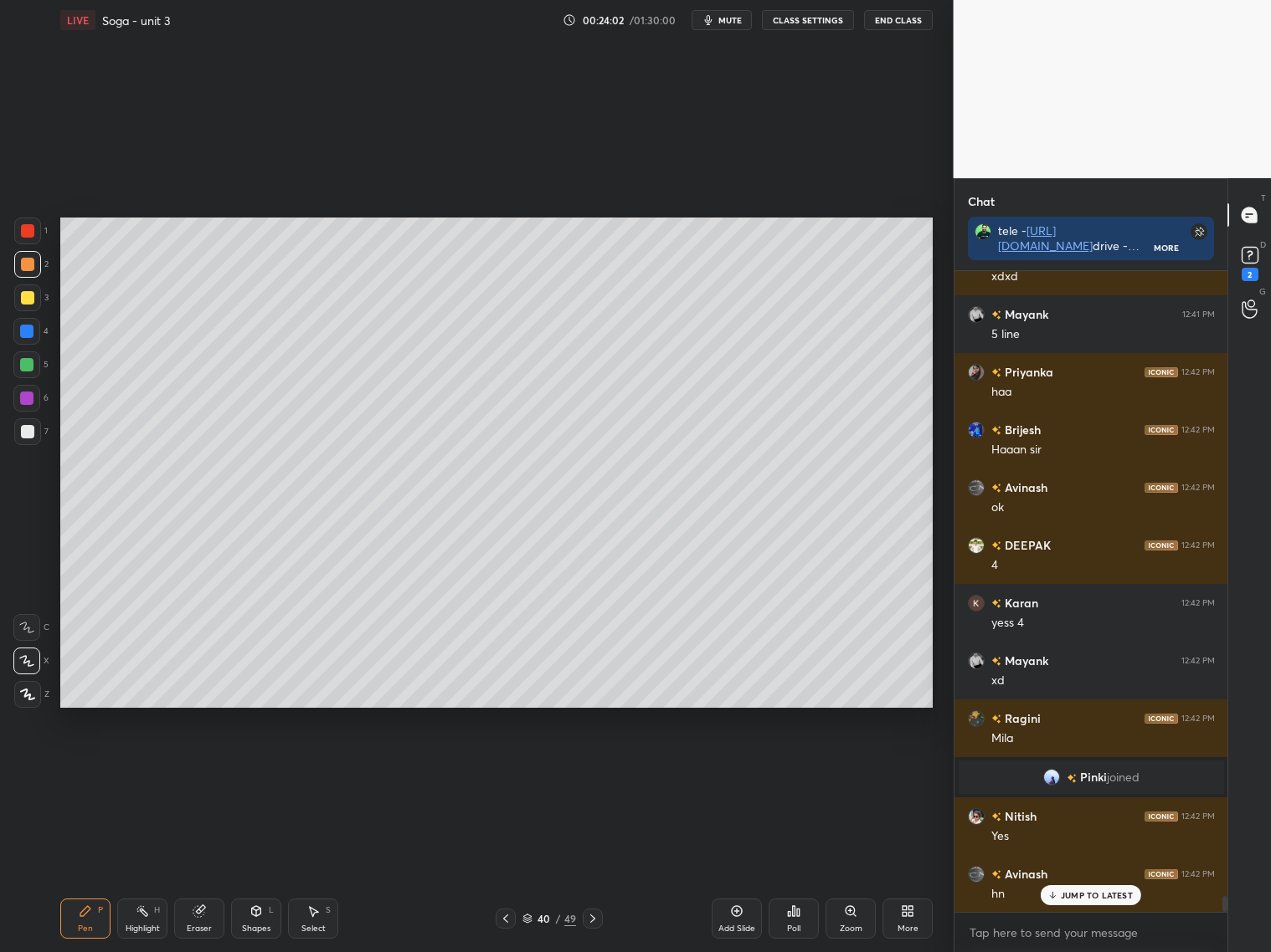
scroll to position [25128, 0]
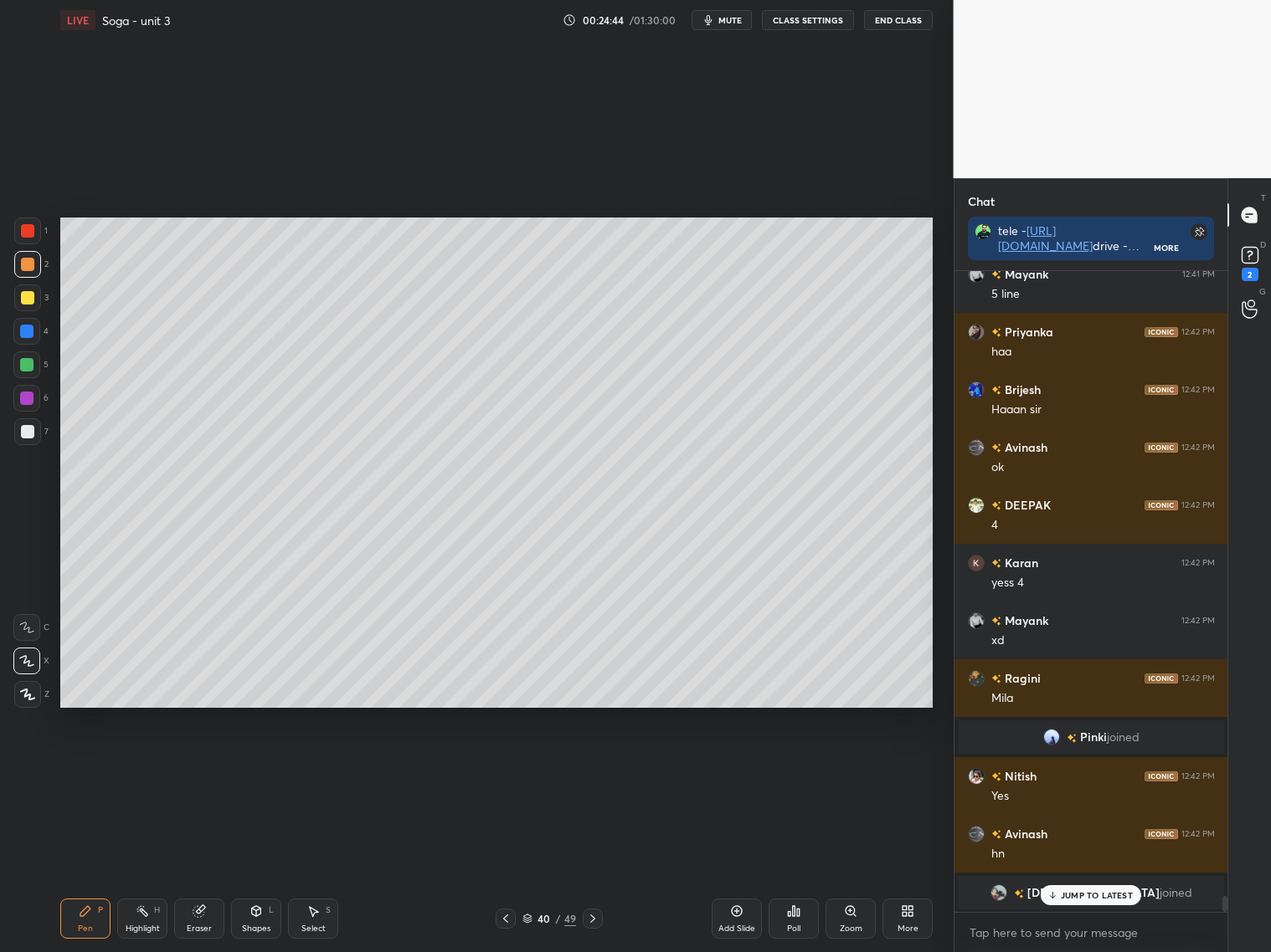
click at [741, 917] on icon at bounding box center [737, 911] width 14 height 14
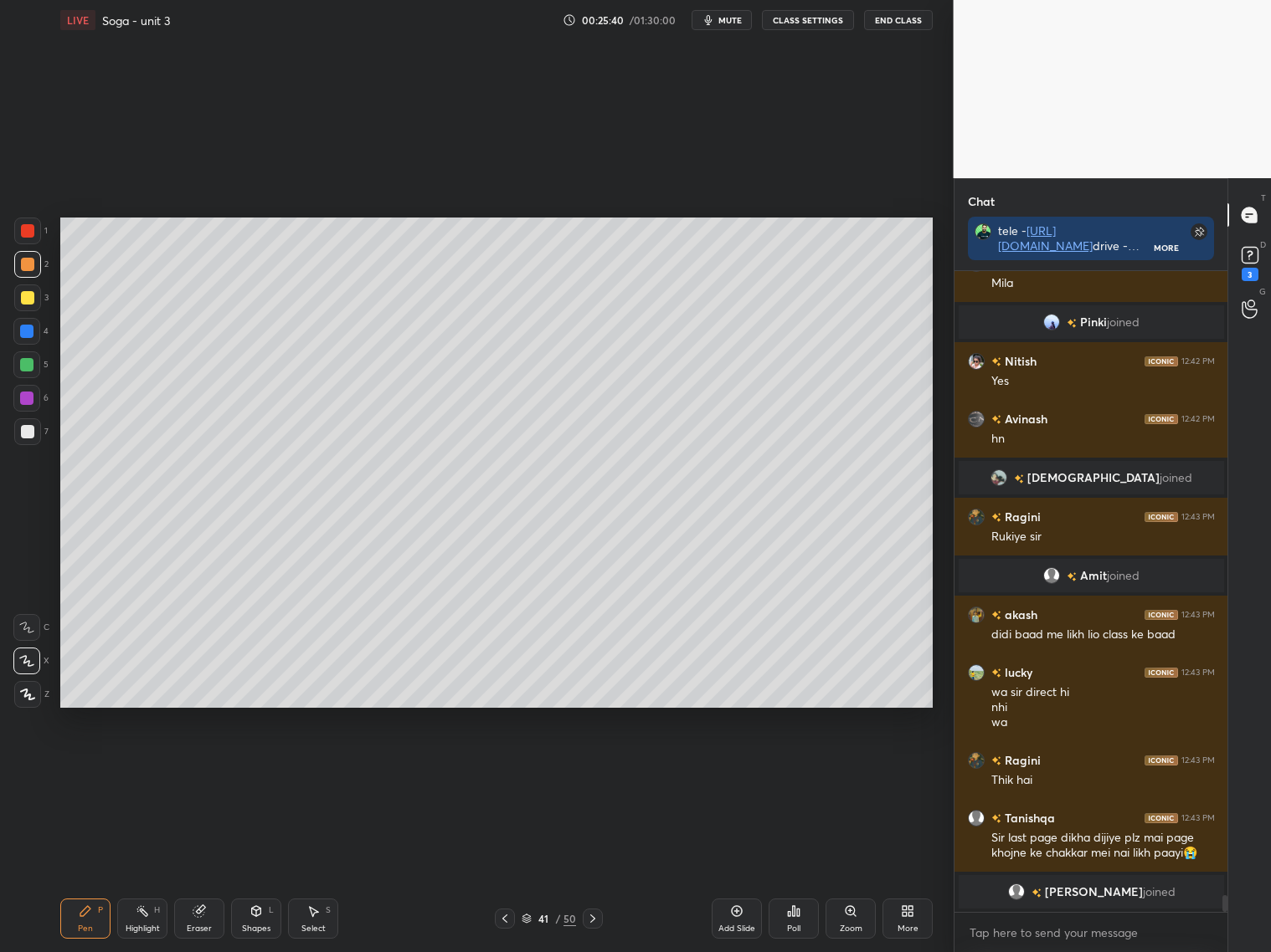
scroll to position [24520, 0]
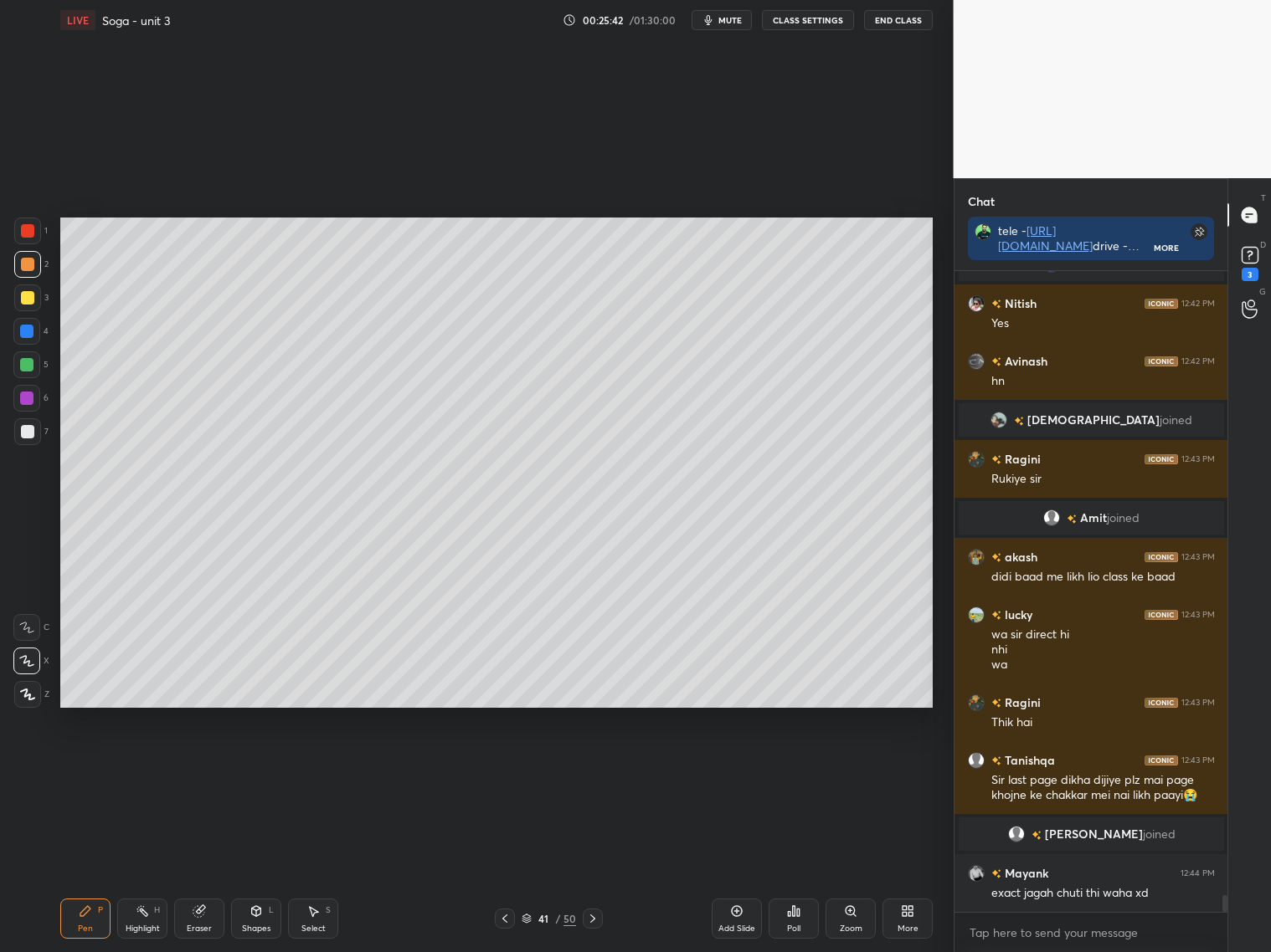
drag, startPoint x: 507, startPoint y: 916, endPoint x: 516, endPoint y: 917, distance: 9.1
click at [508, 918] on icon at bounding box center [505, 919] width 14 height 14
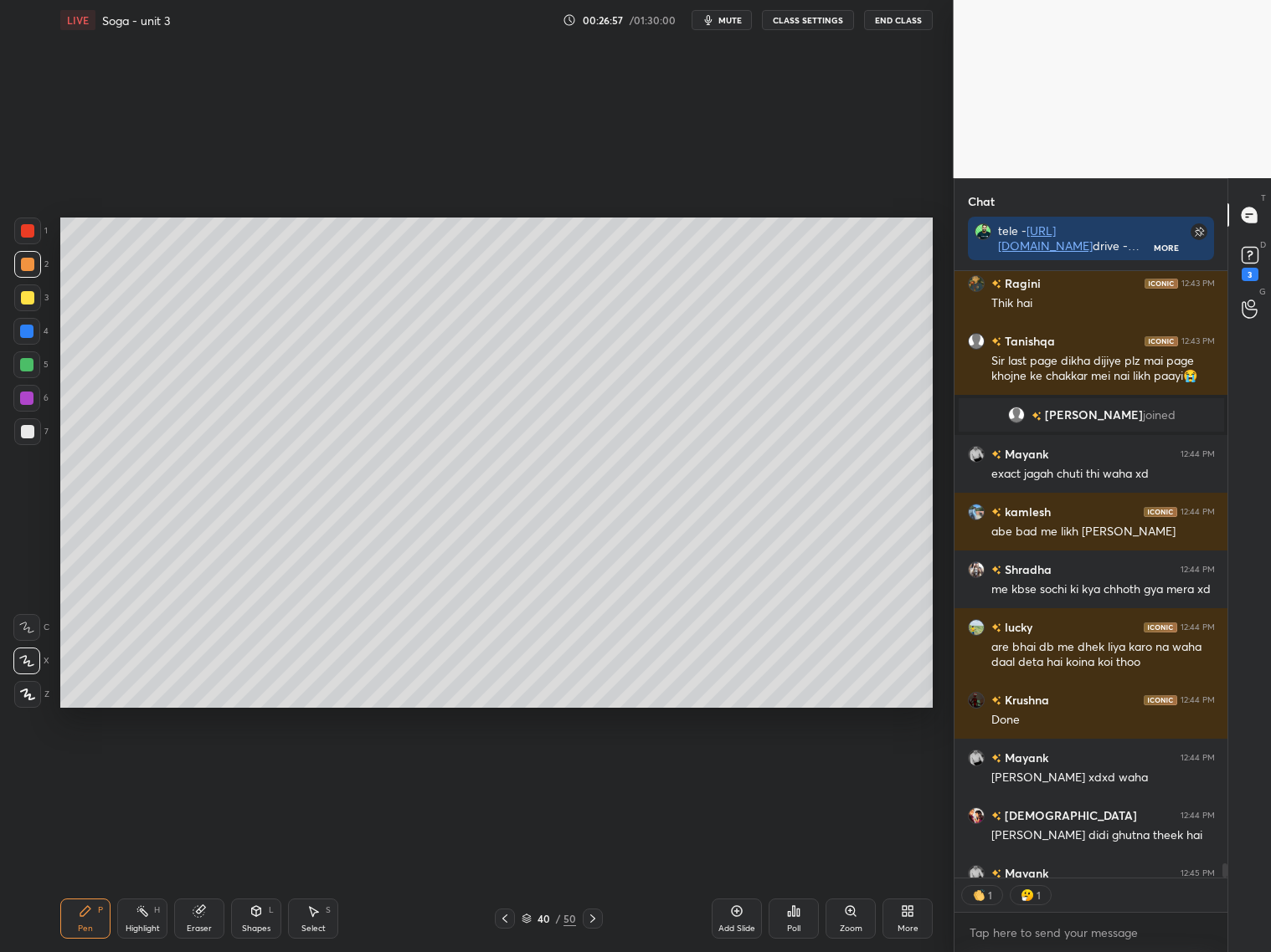
scroll to position [24990, 0]
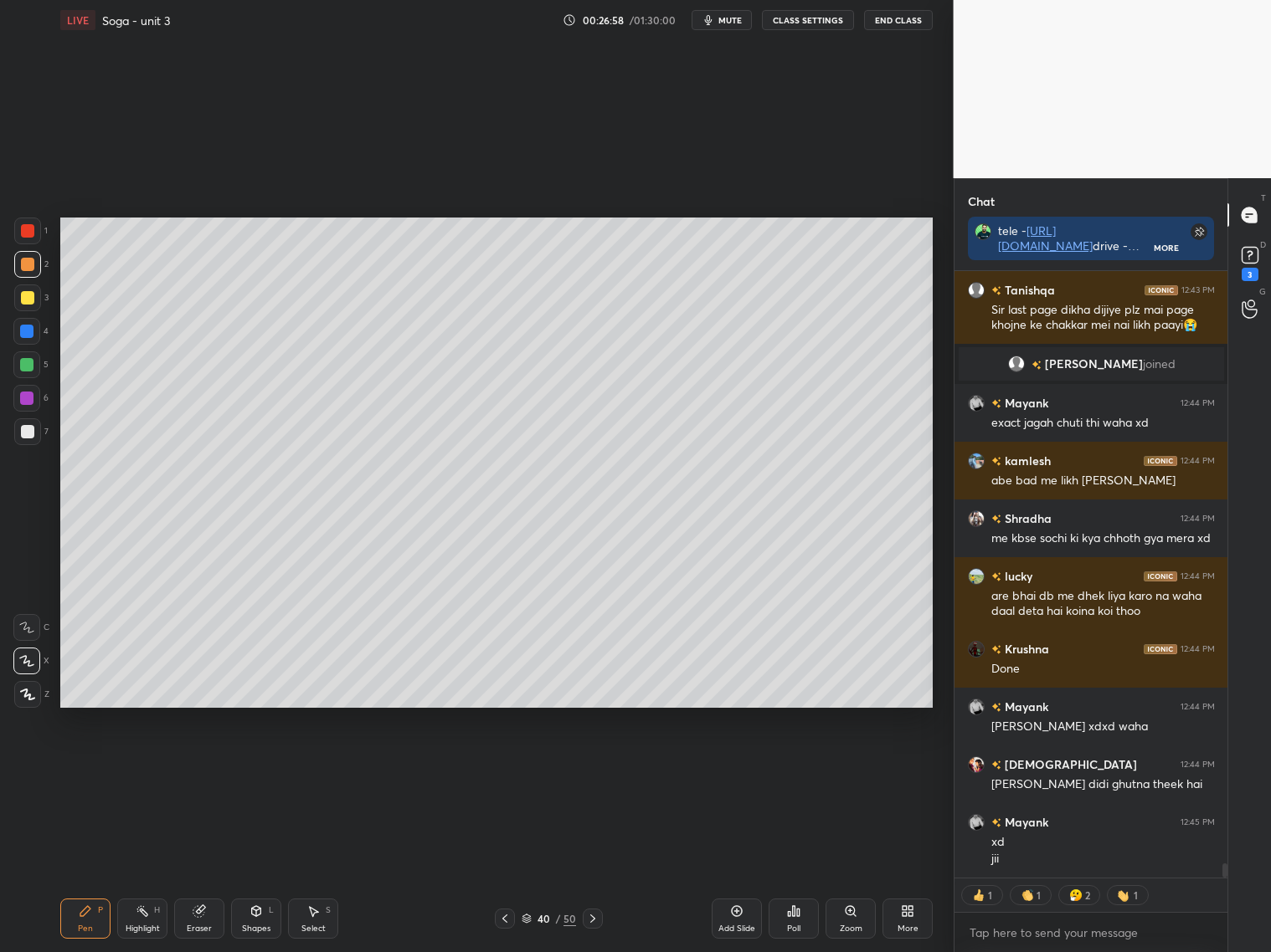
click at [593, 921] on icon at bounding box center [593, 919] width 14 height 14
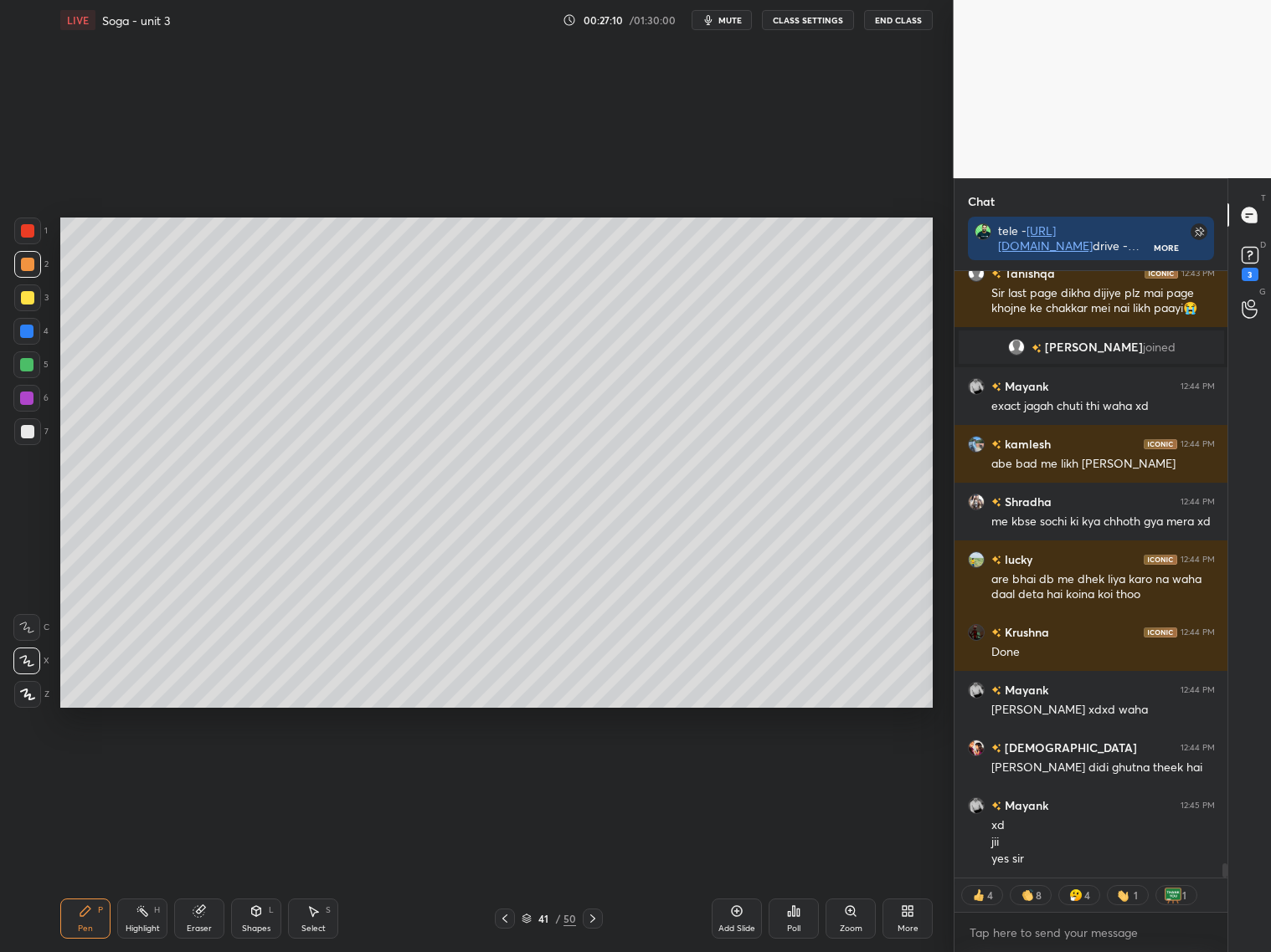
scroll to position [25064, 0]
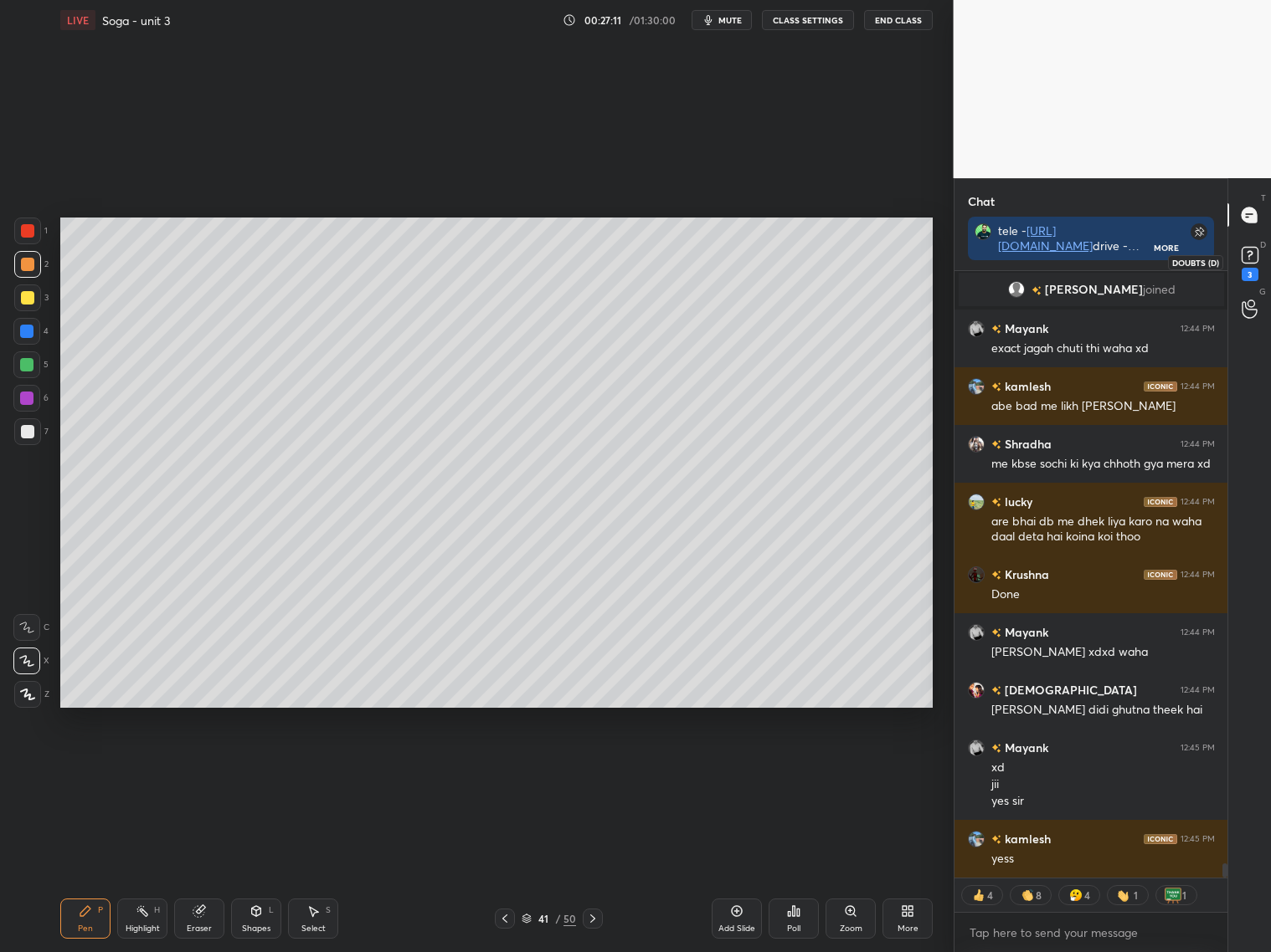
click at [1249, 260] on rect at bounding box center [1249, 255] width 16 height 16
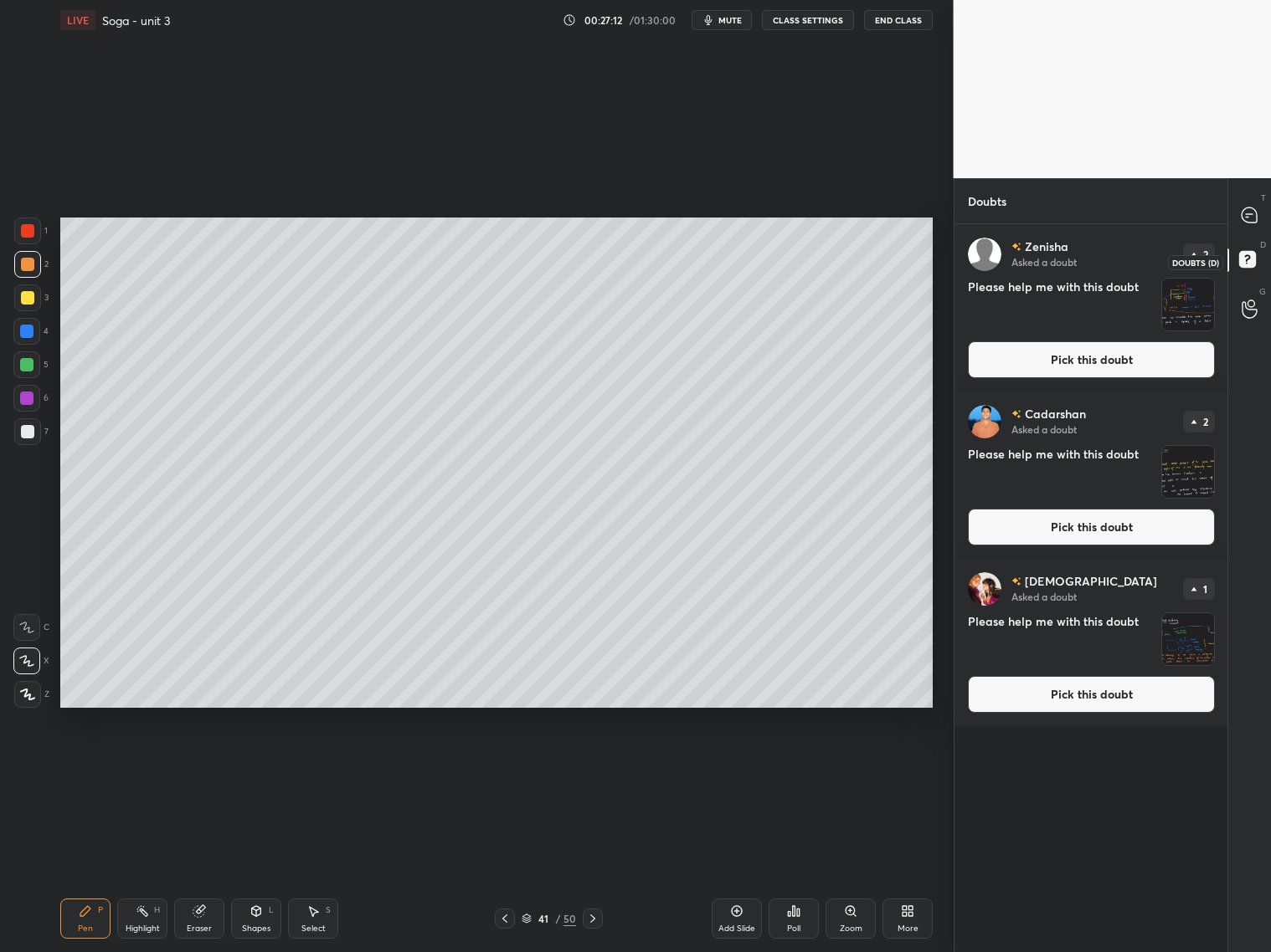
scroll to position [722, 269]
click at [1248, 215] on icon at bounding box center [1249, 215] width 15 height 15
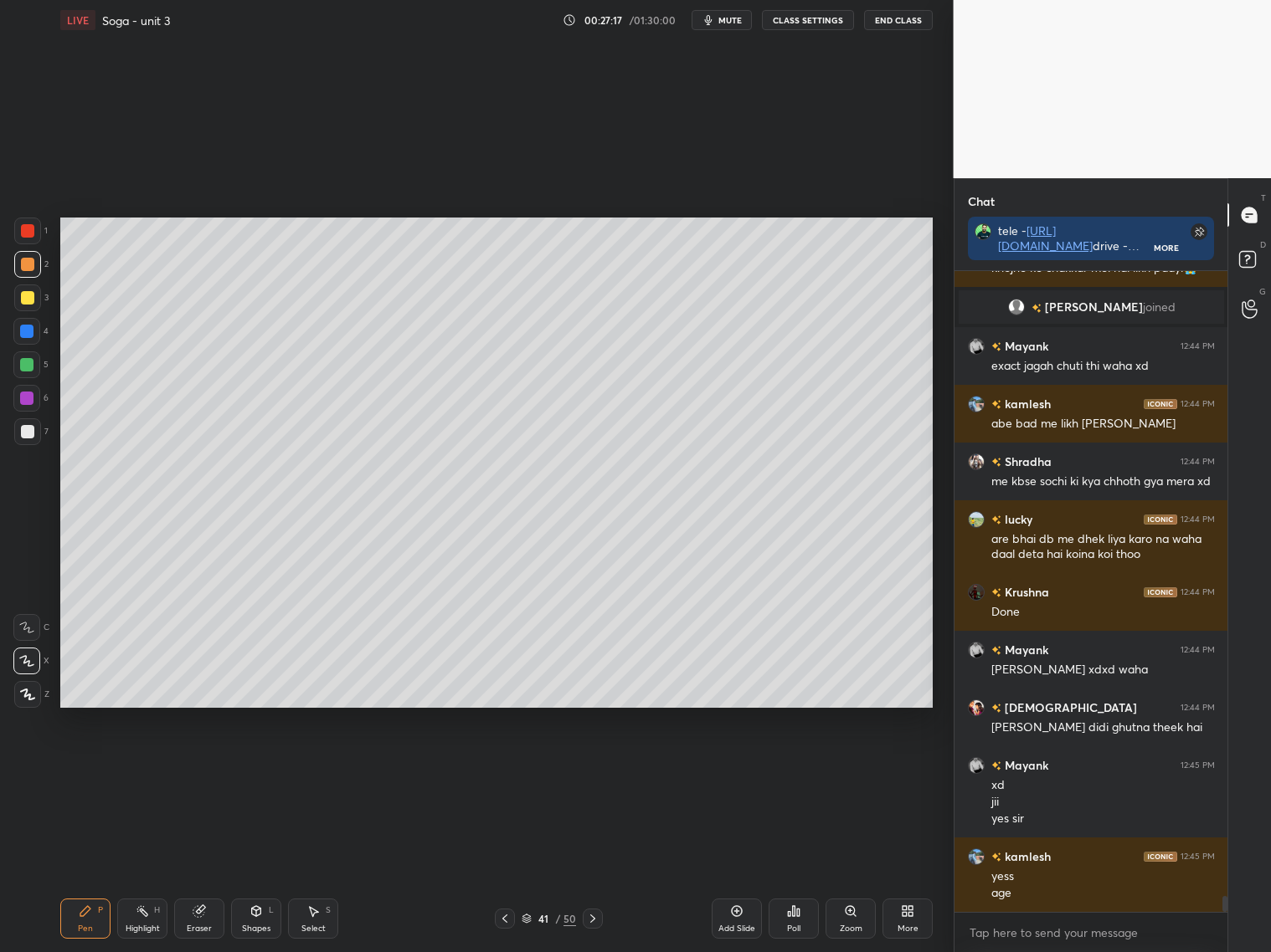
scroll to position [25529, 0]
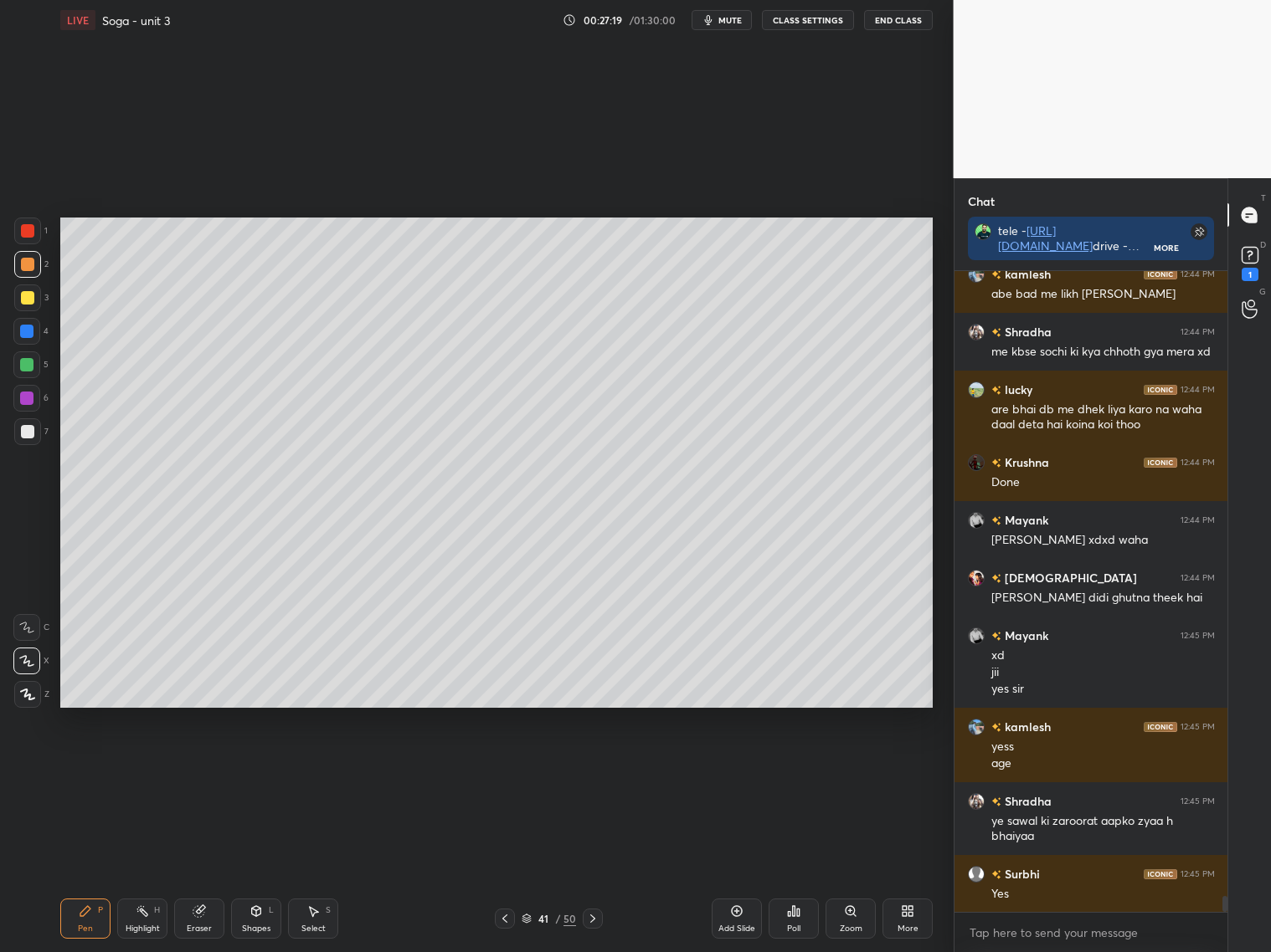
click at [260, 916] on div "Shapes L" at bounding box center [255, 918] width 50 height 40
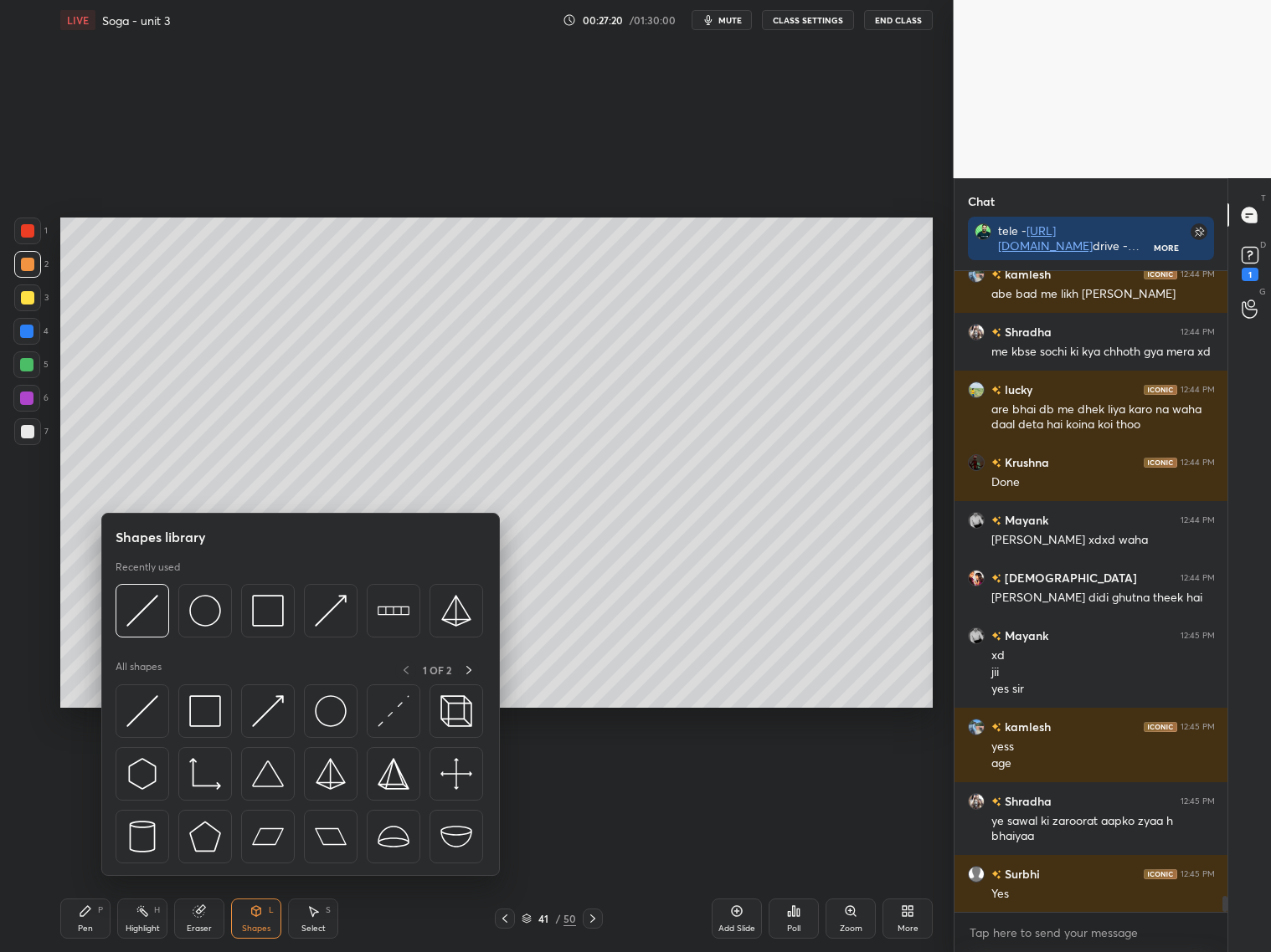
click at [144, 610] on img at bounding box center [142, 610] width 32 height 32
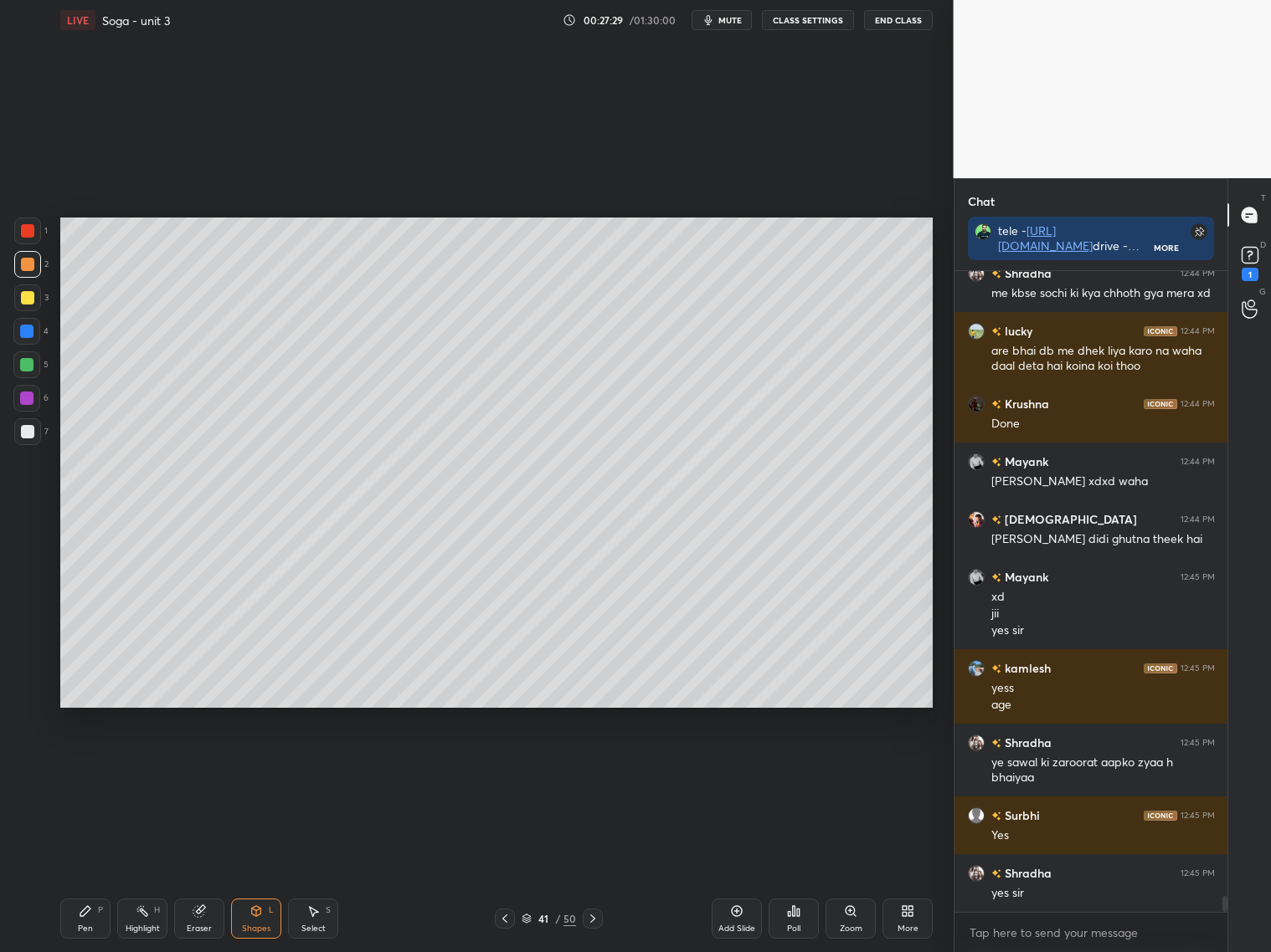
scroll to position [25645, 0]
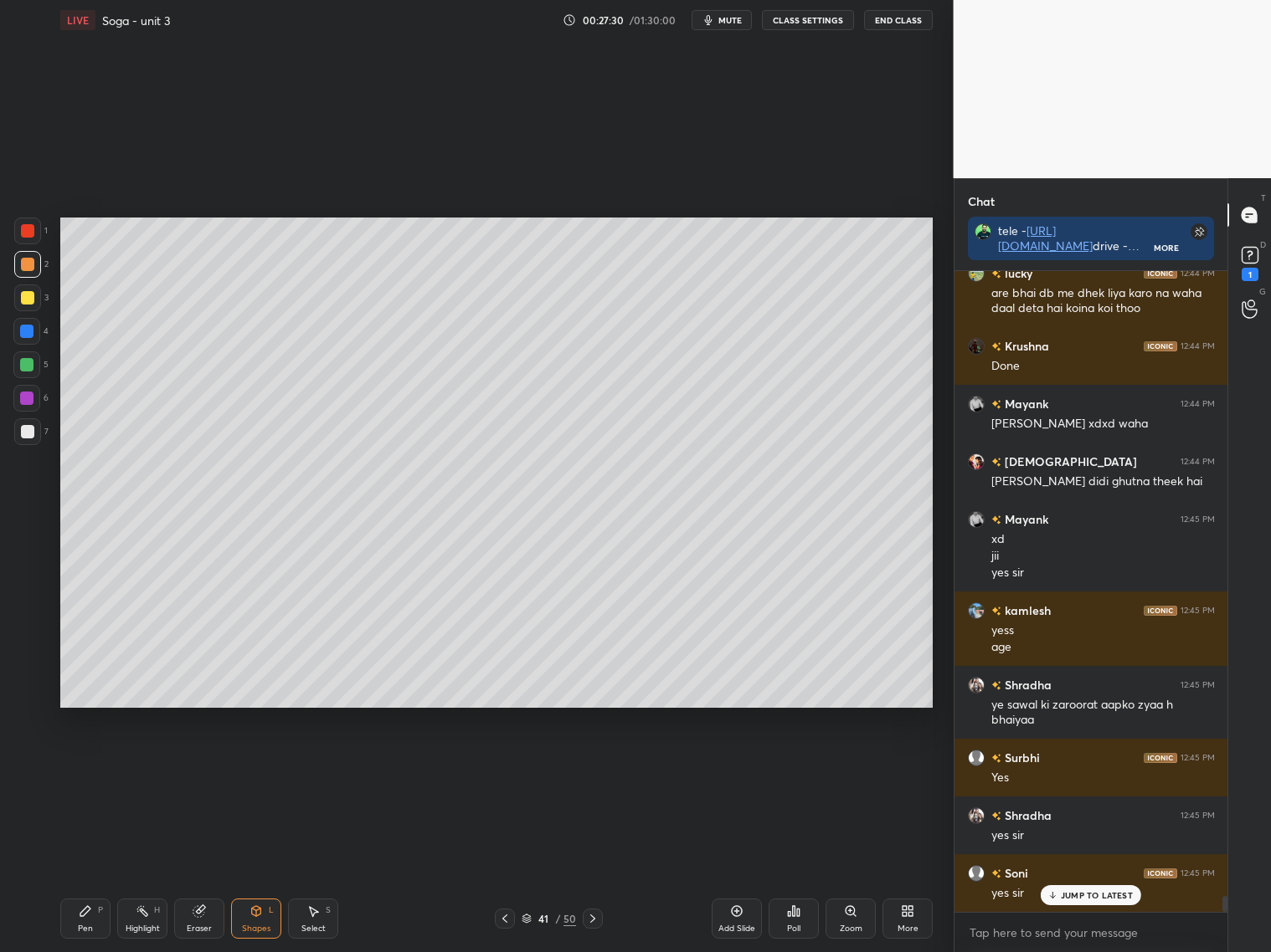
click at [105, 888] on div "Pen P Highlight H Eraser Shapes L Select S 41 / 50 Add Slide Poll Zoom More" at bounding box center [496, 919] width 872 height 67
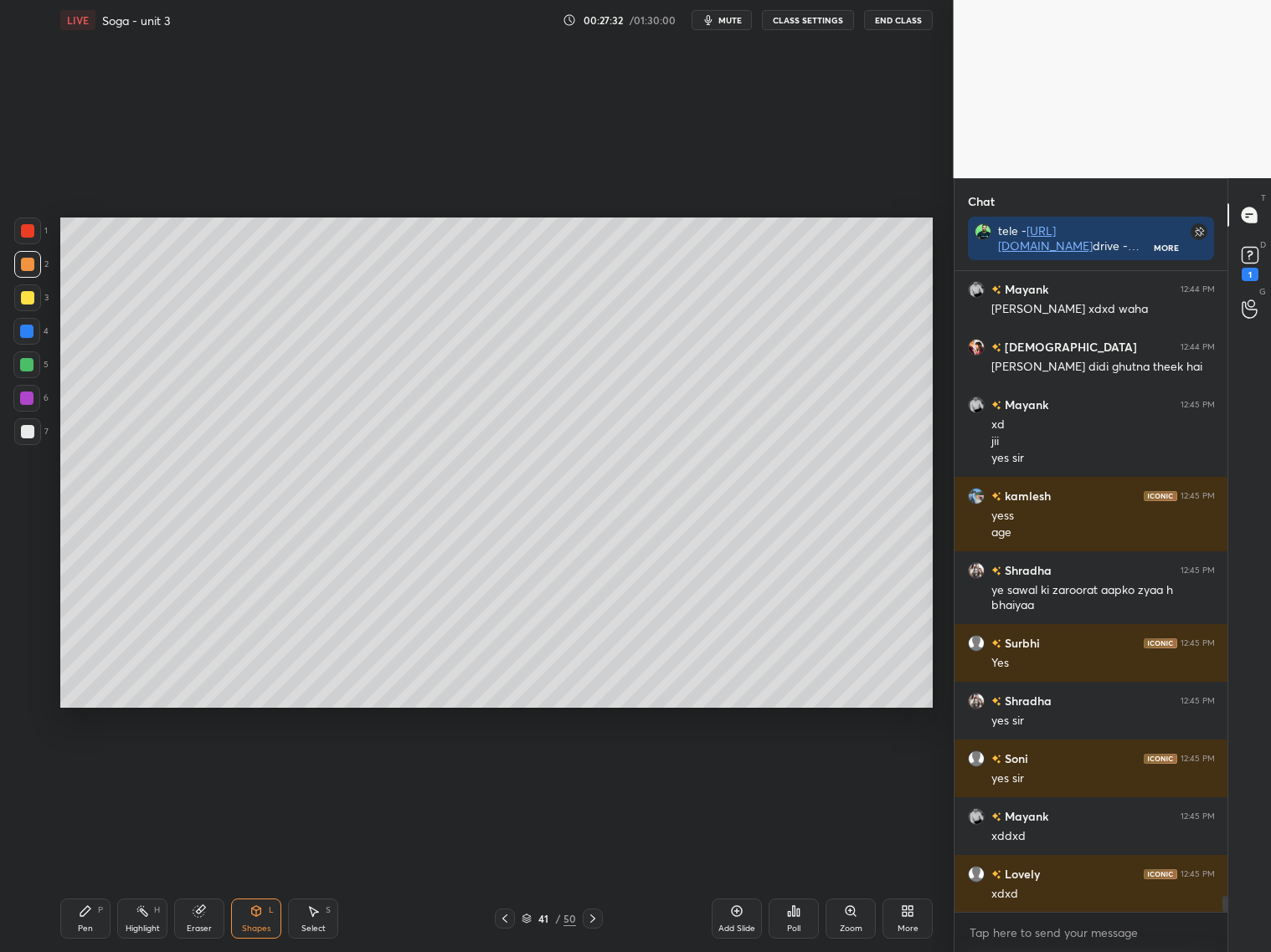
scroll to position [25818, 0]
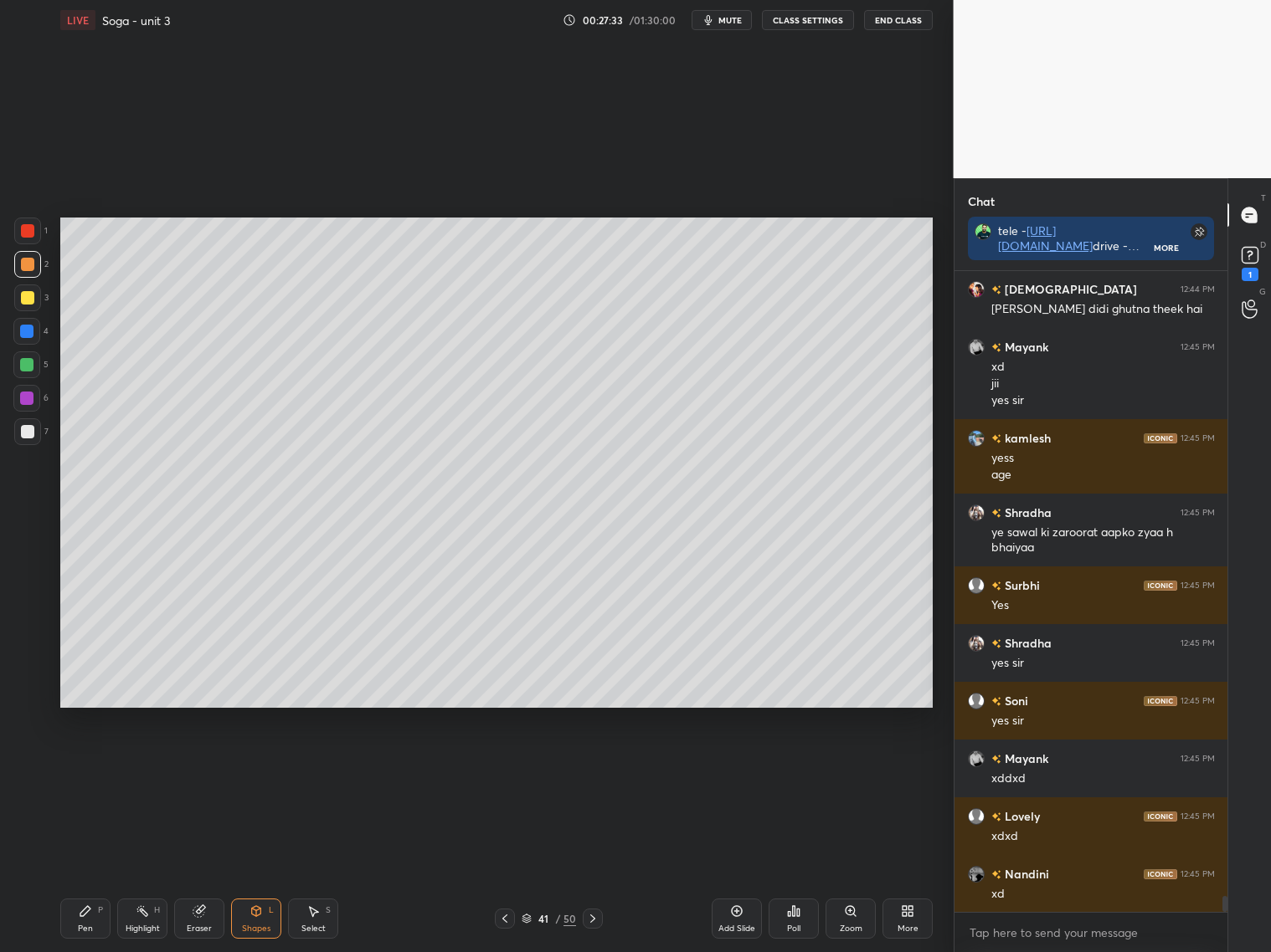
click at [599, 920] on div at bounding box center [593, 919] width 20 height 20
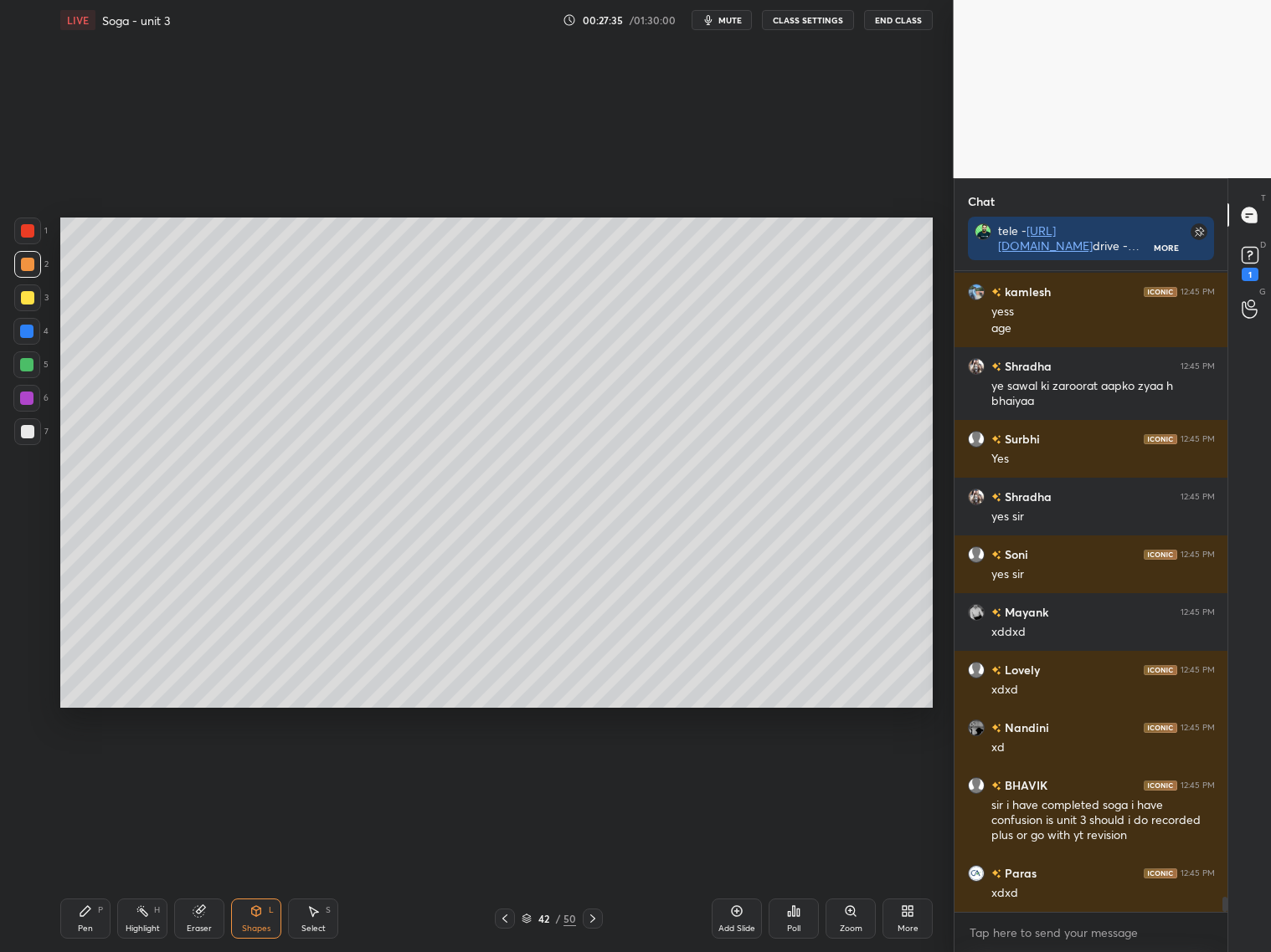
scroll to position [26022, 0]
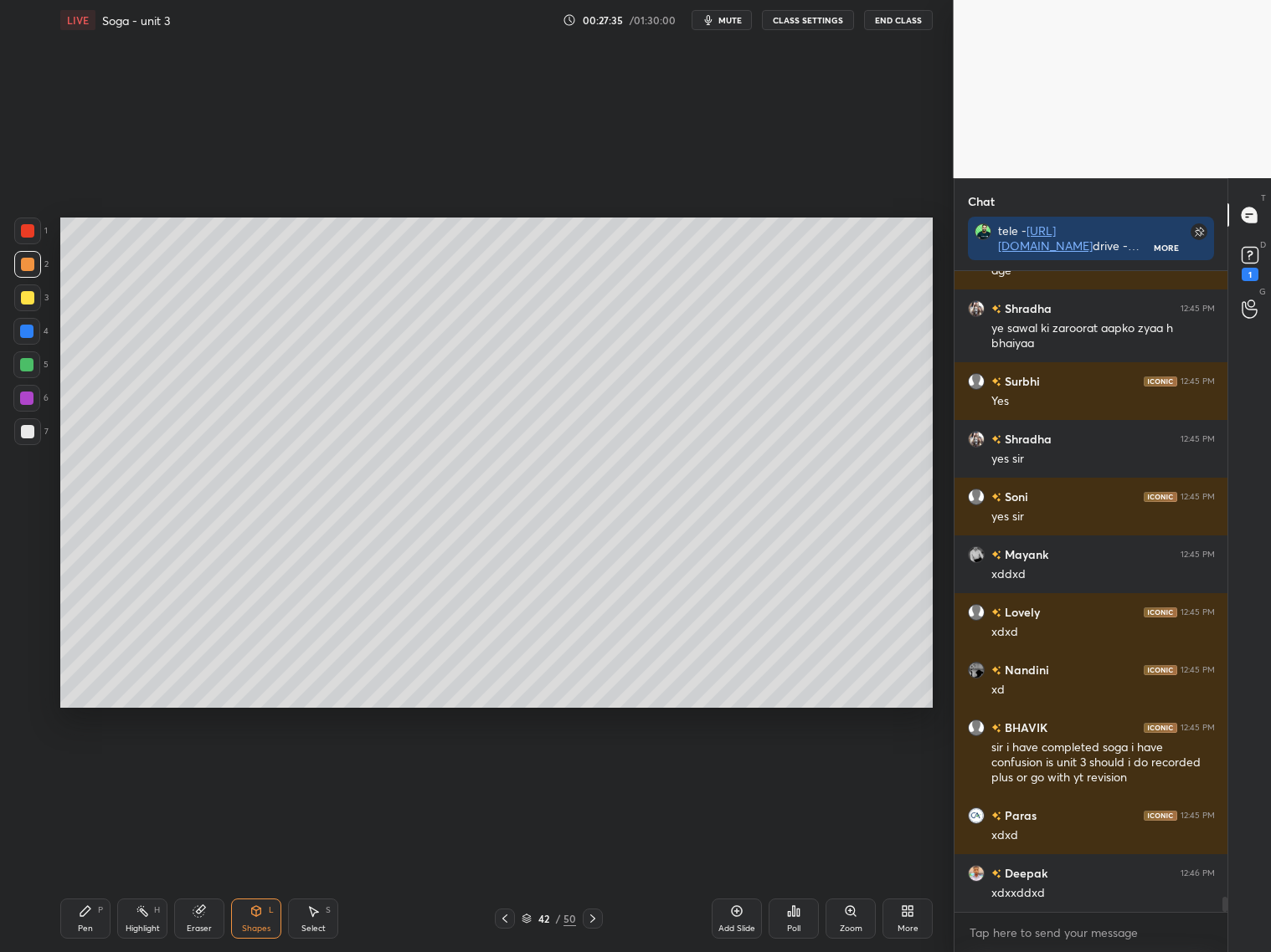
click at [500, 922] on icon at bounding box center [505, 919] width 14 height 14
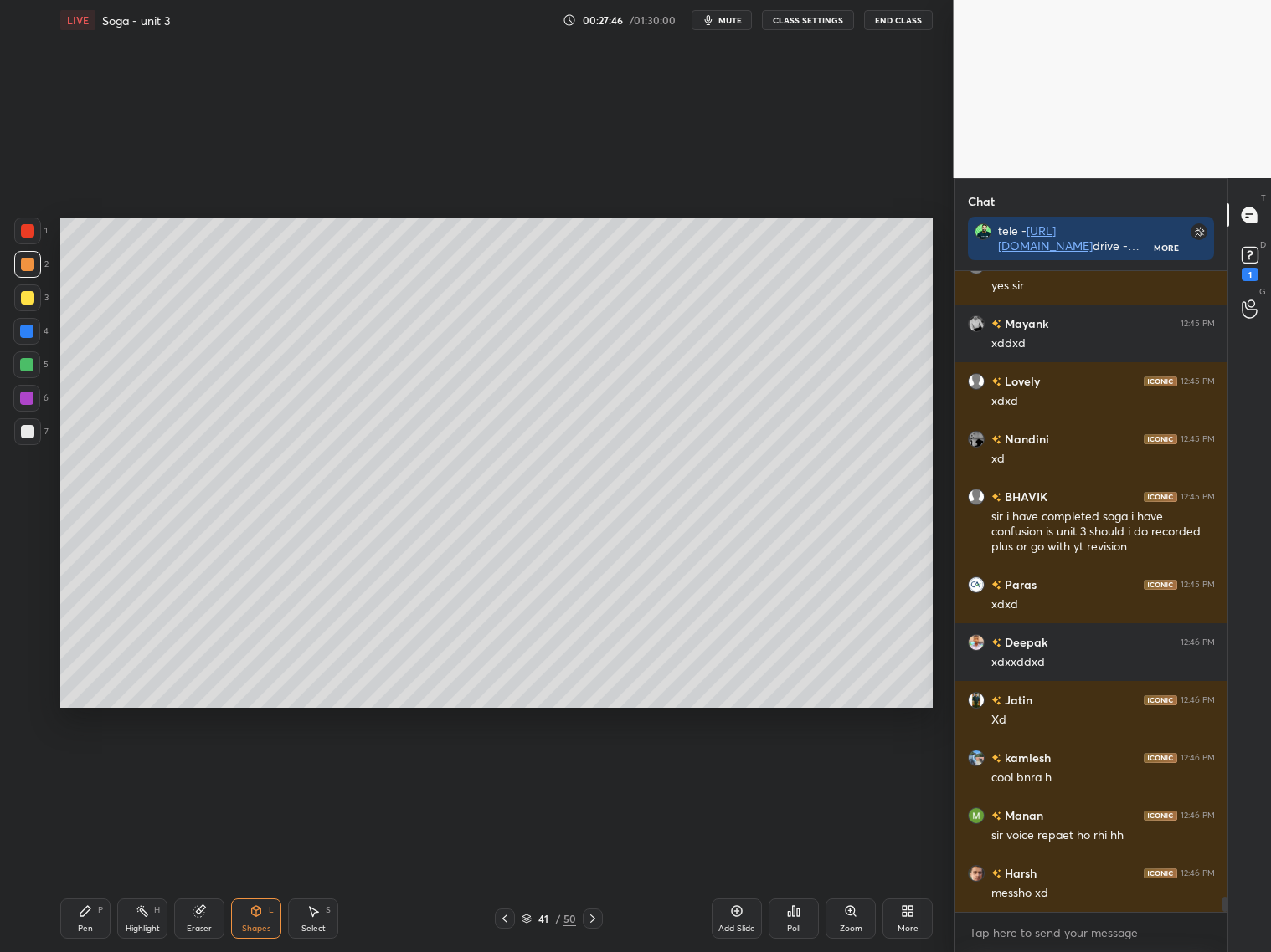
scroll to position [26310, 0]
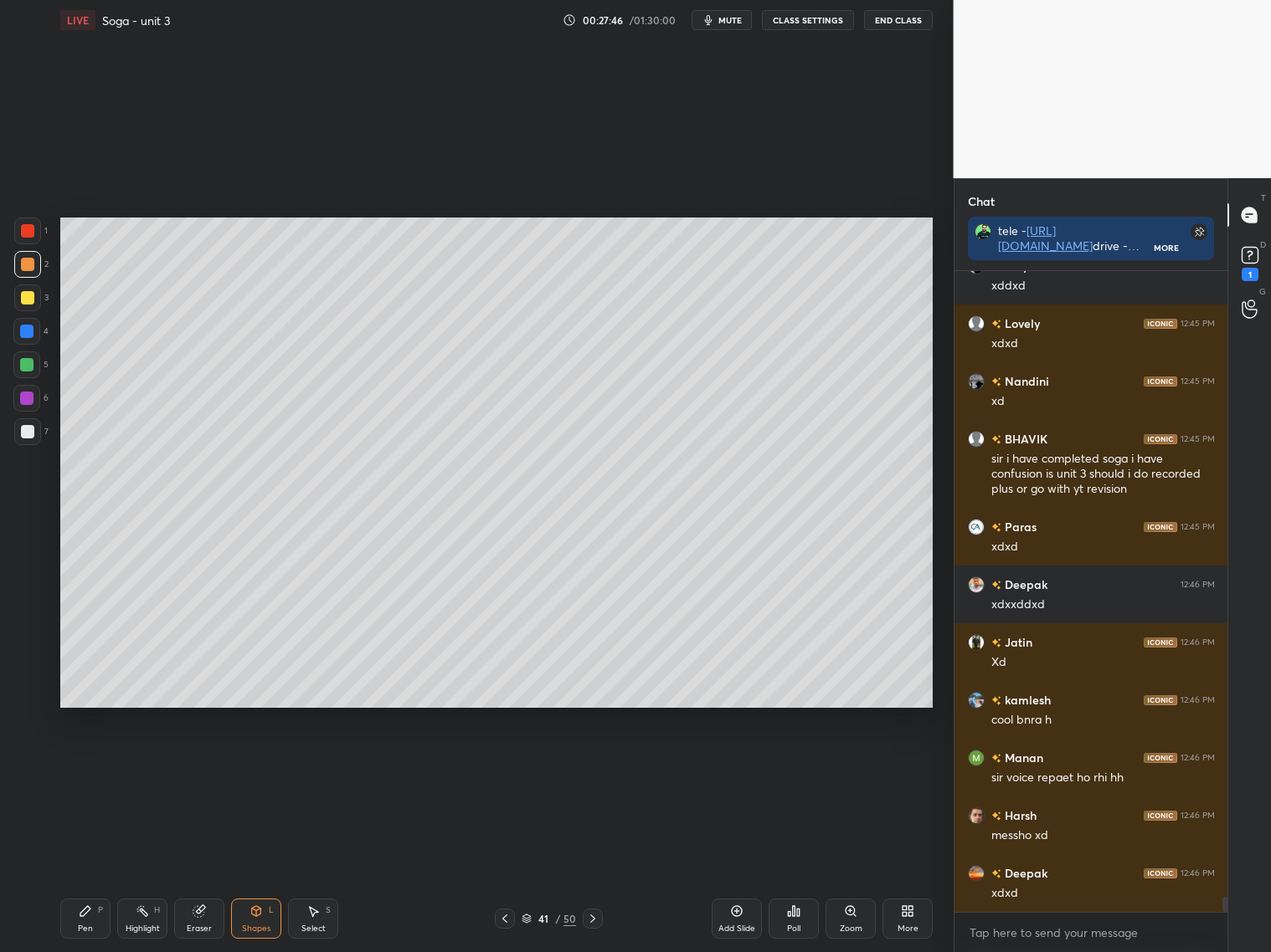
click at [509, 917] on icon at bounding box center [505, 919] width 14 height 14
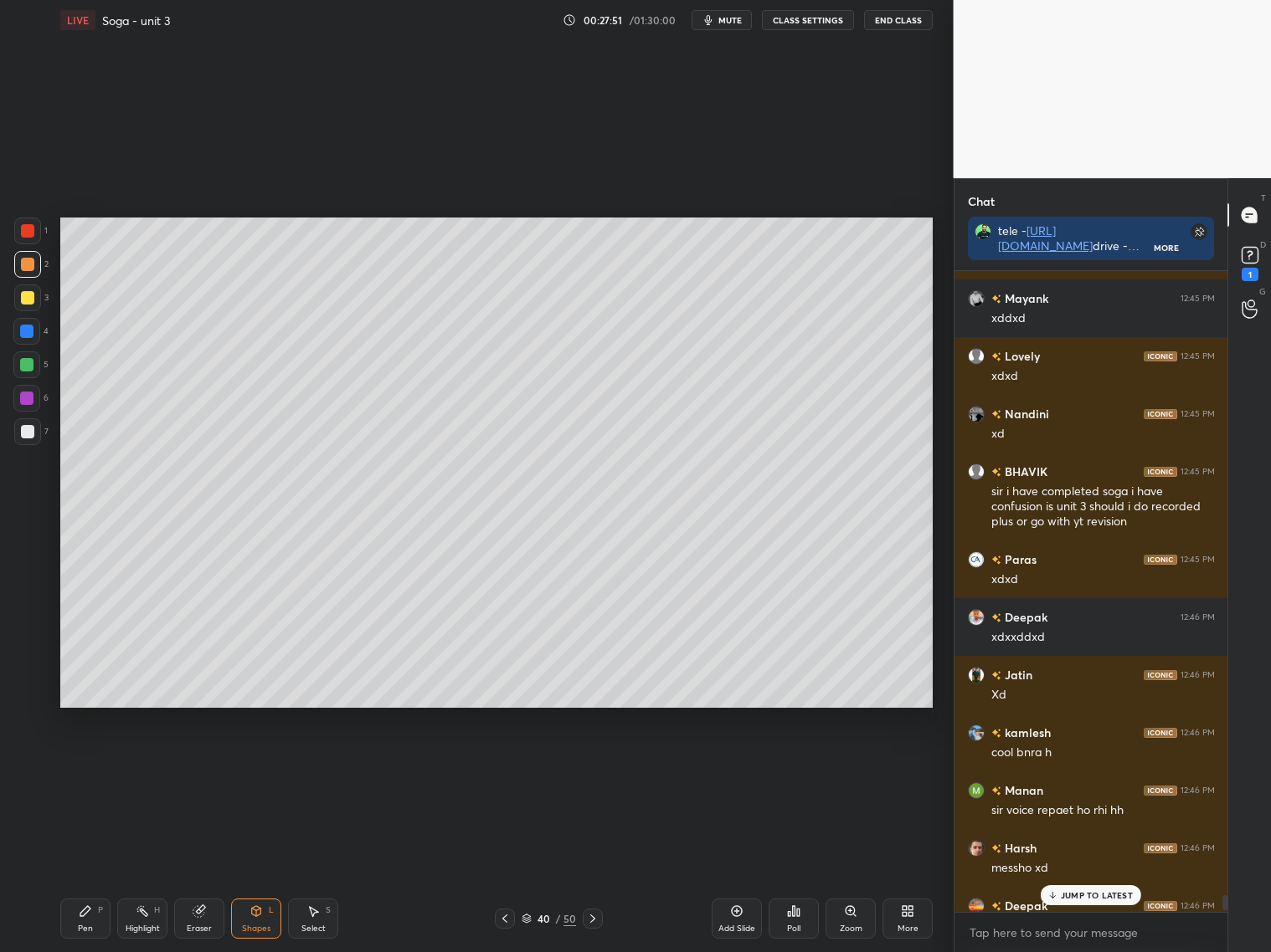
scroll to position [25701, 0]
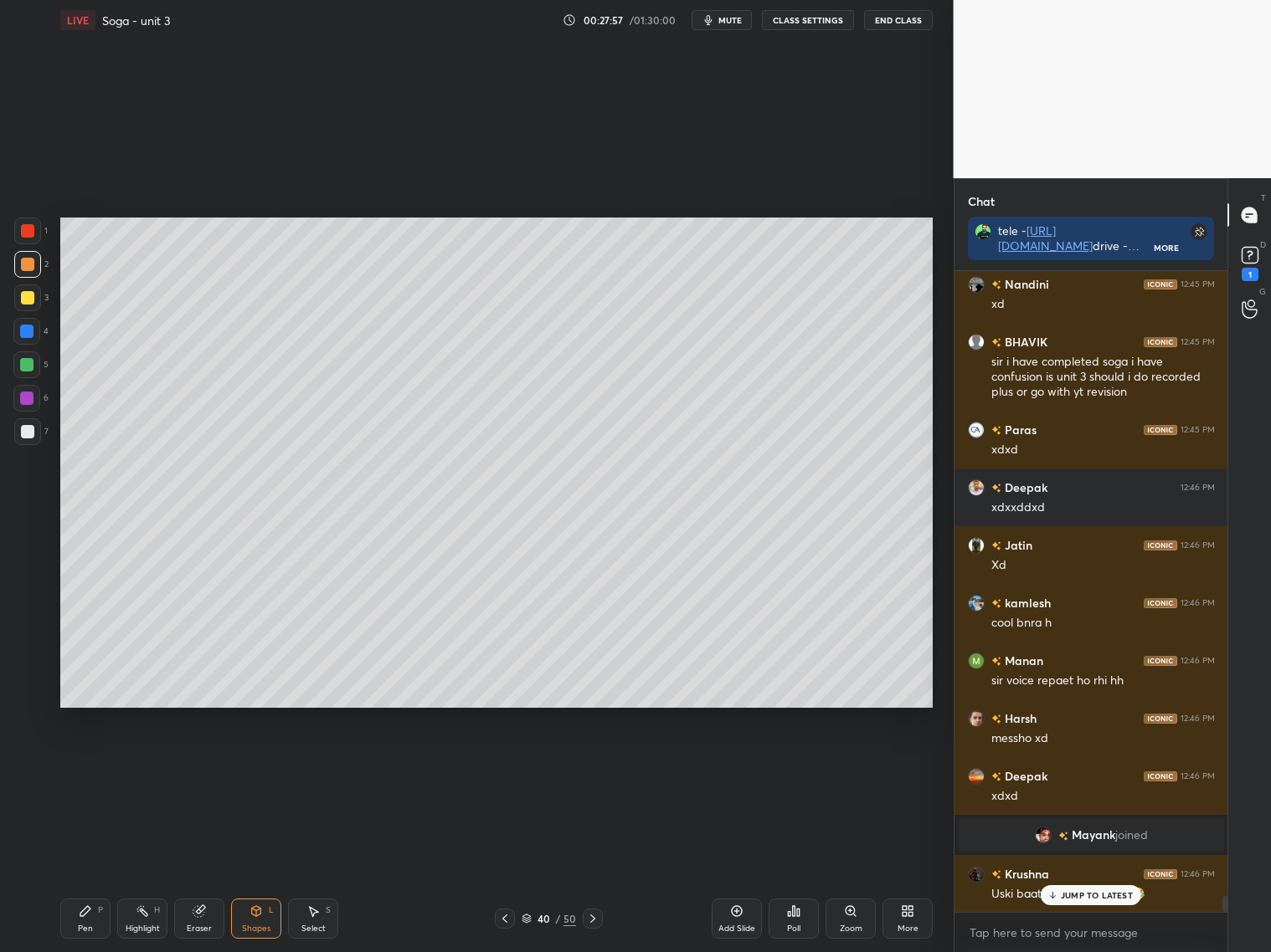
click at [501, 914] on icon at bounding box center [505, 919] width 14 height 14
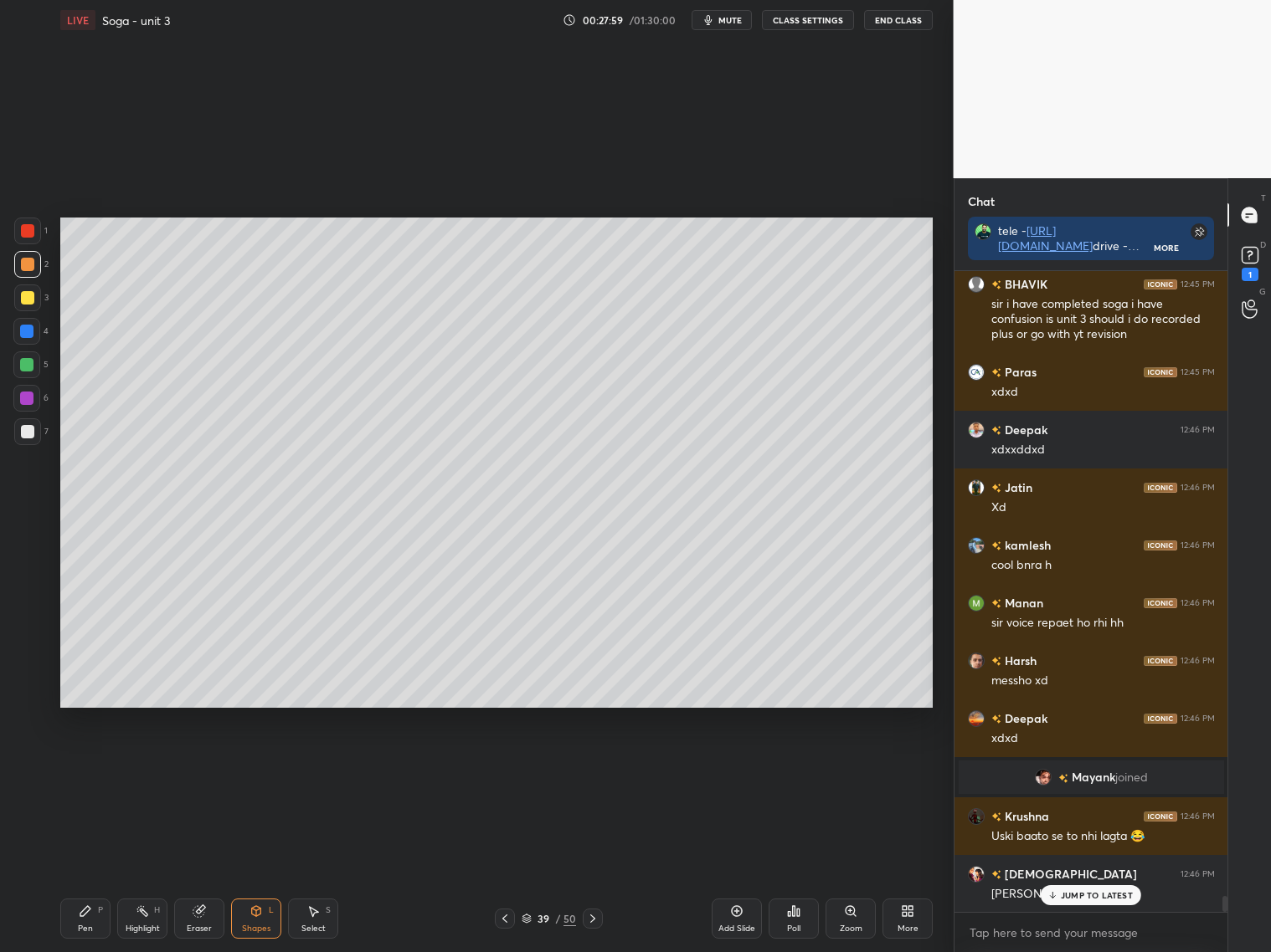
click at [596, 913] on icon at bounding box center [593, 919] width 14 height 14
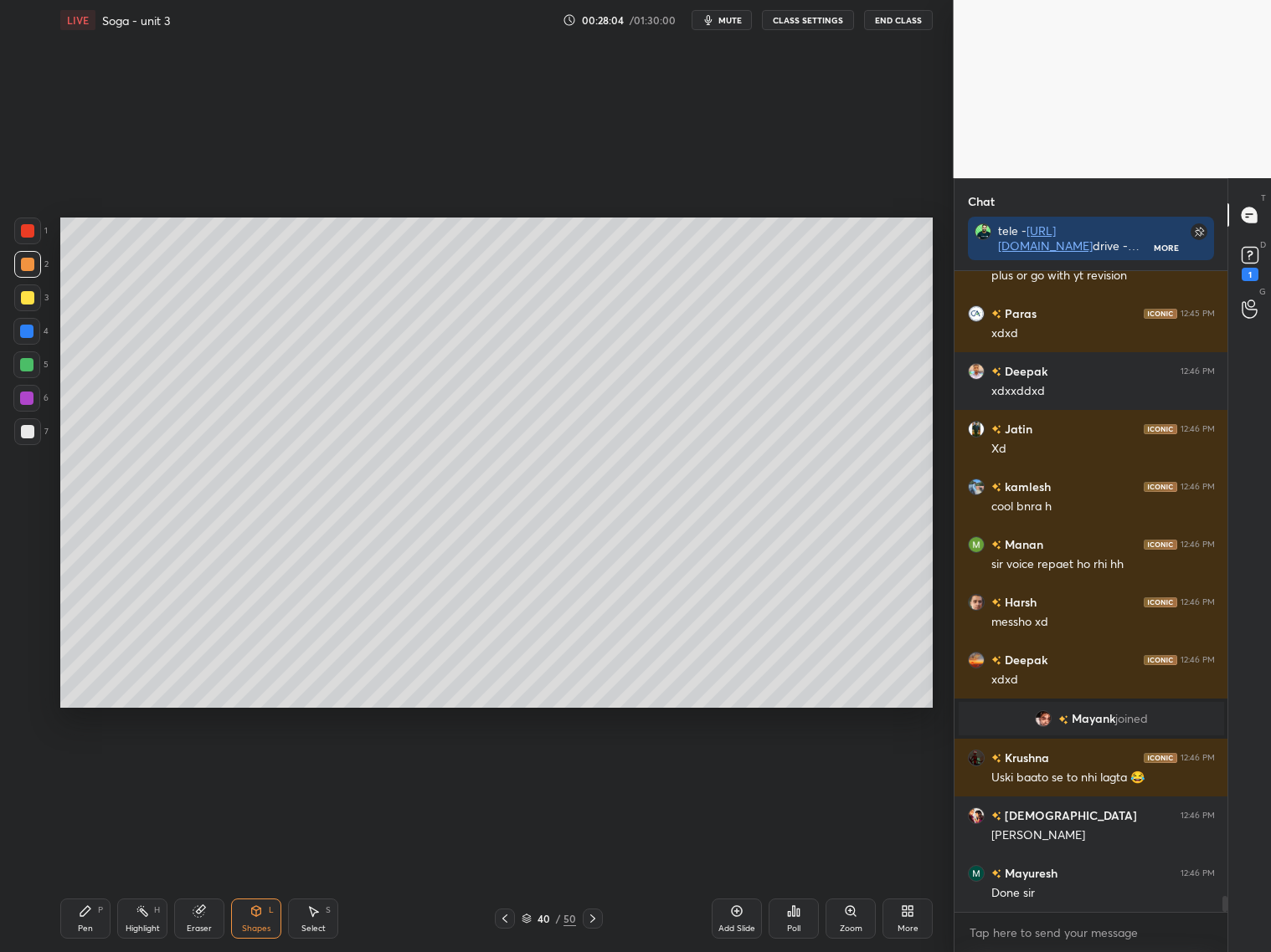
click at [595, 921] on icon at bounding box center [593, 919] width 14 height 14
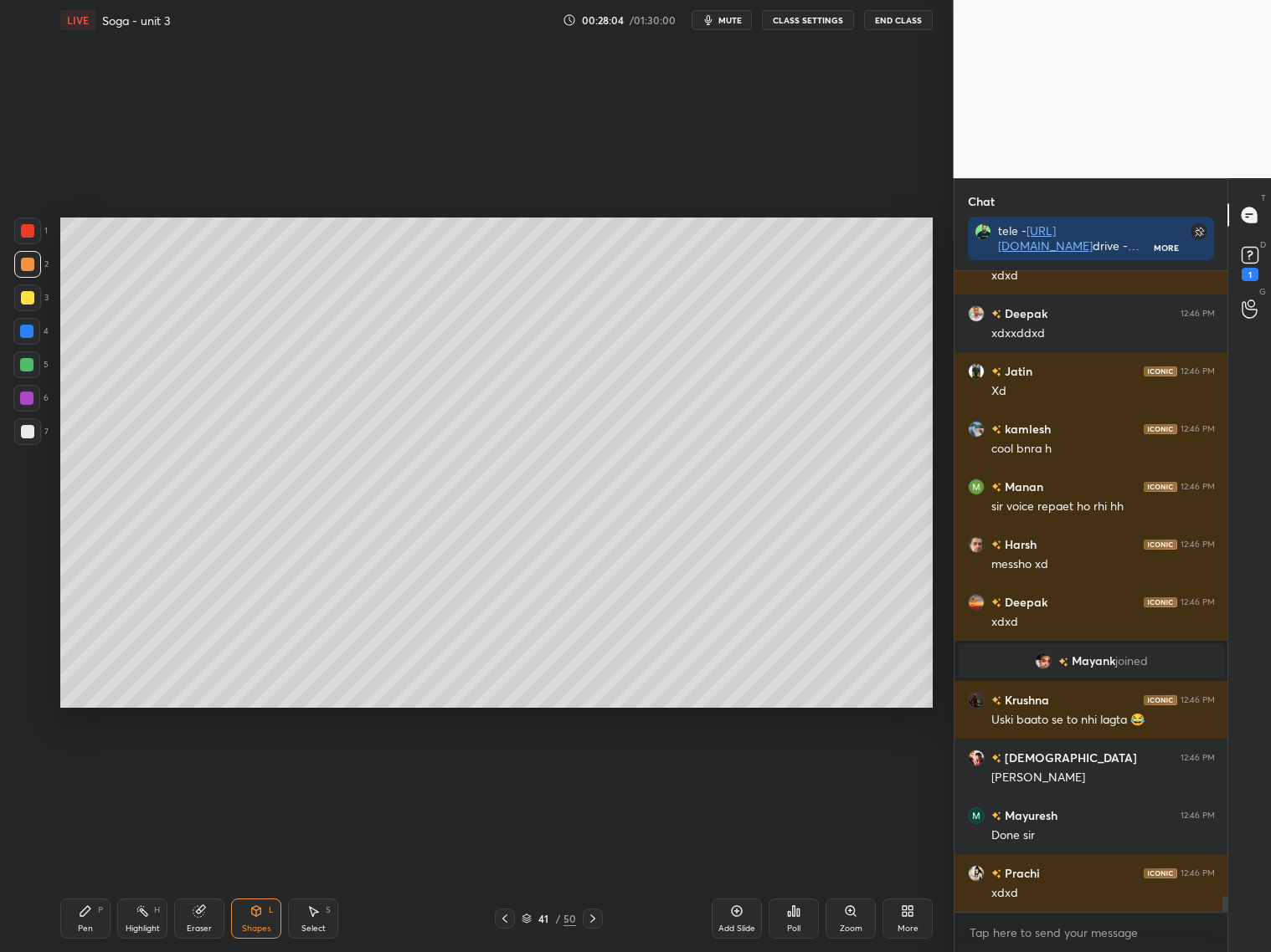
click at [595, 924] on div at bounding box center [593, 919] width 20 height 20
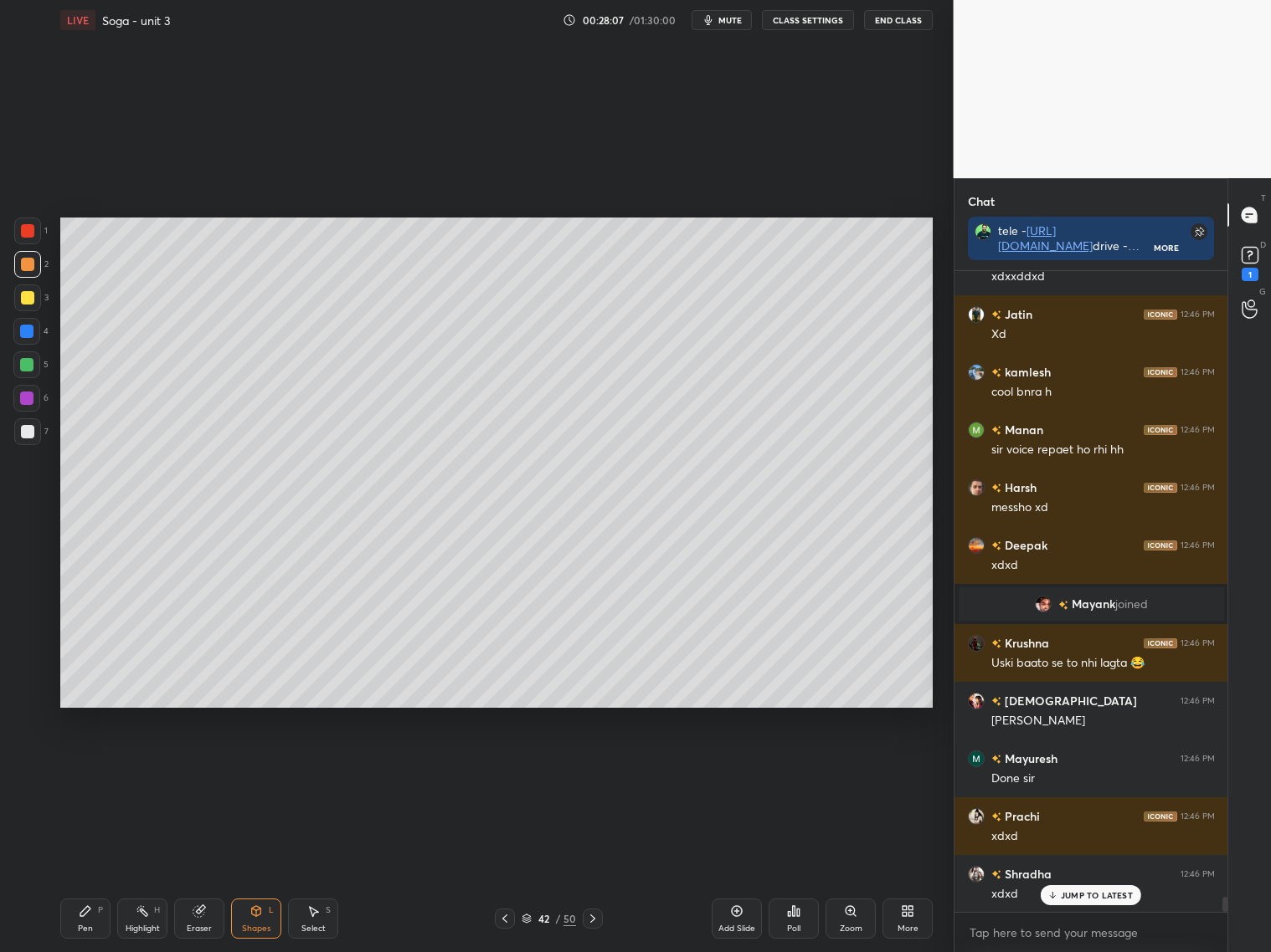
scroll to position [25990, 0]
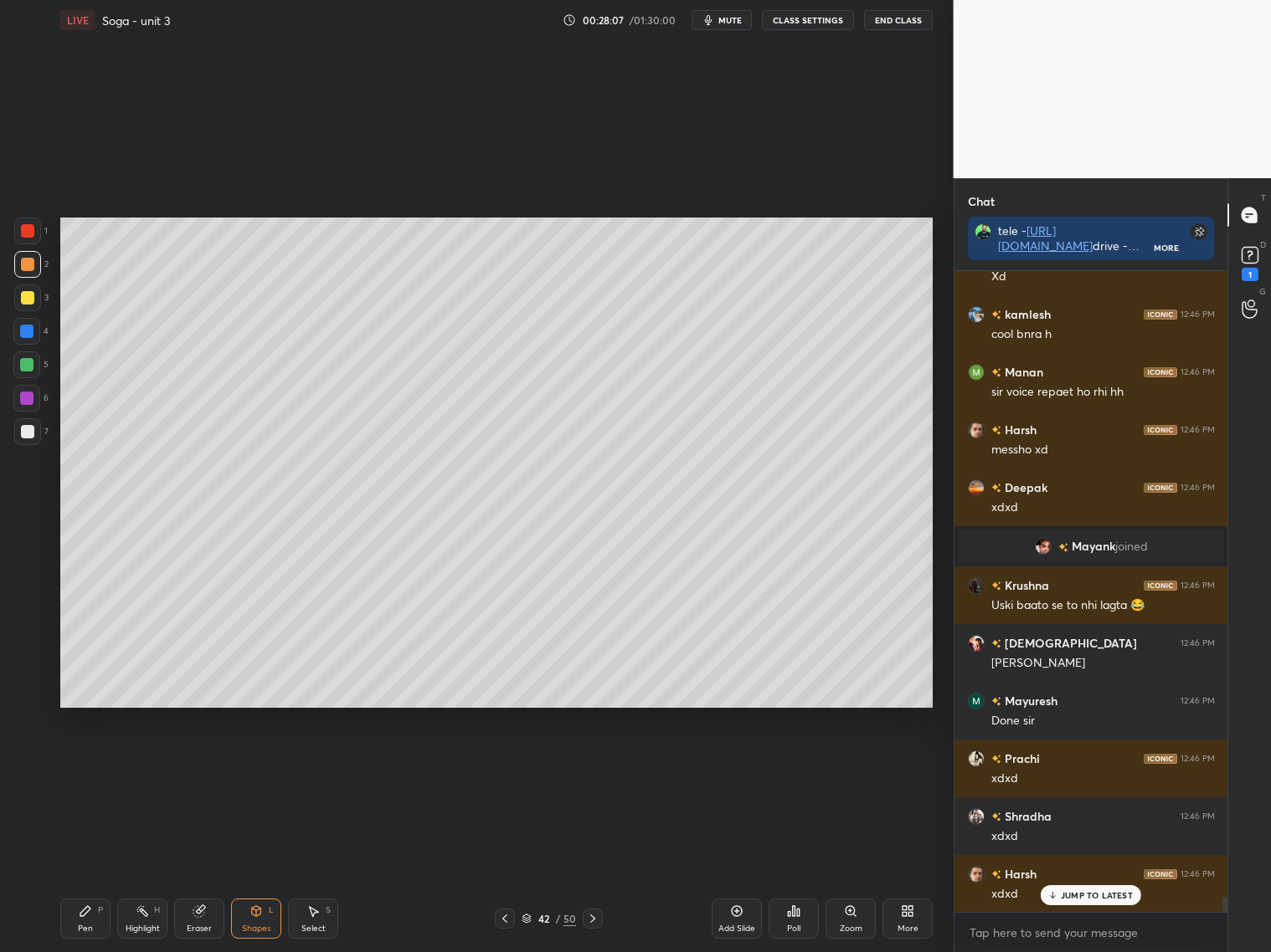
click at [504, 926] on div at bounding box center [505, 919] width 20 height 20
click at [506, 927] on div at bounding box center [505, 919] width 20 height 20
click at [506, 923] on icon at bounding box center [505, 919] width 14 height 14
click at [508, 915] on icon at bounding box center [505, 919] width 14 height 14
drag, startPoint x: 504, startPoint y: 914, endPoint x: 509, endPoint y: 907, distance: 8.6
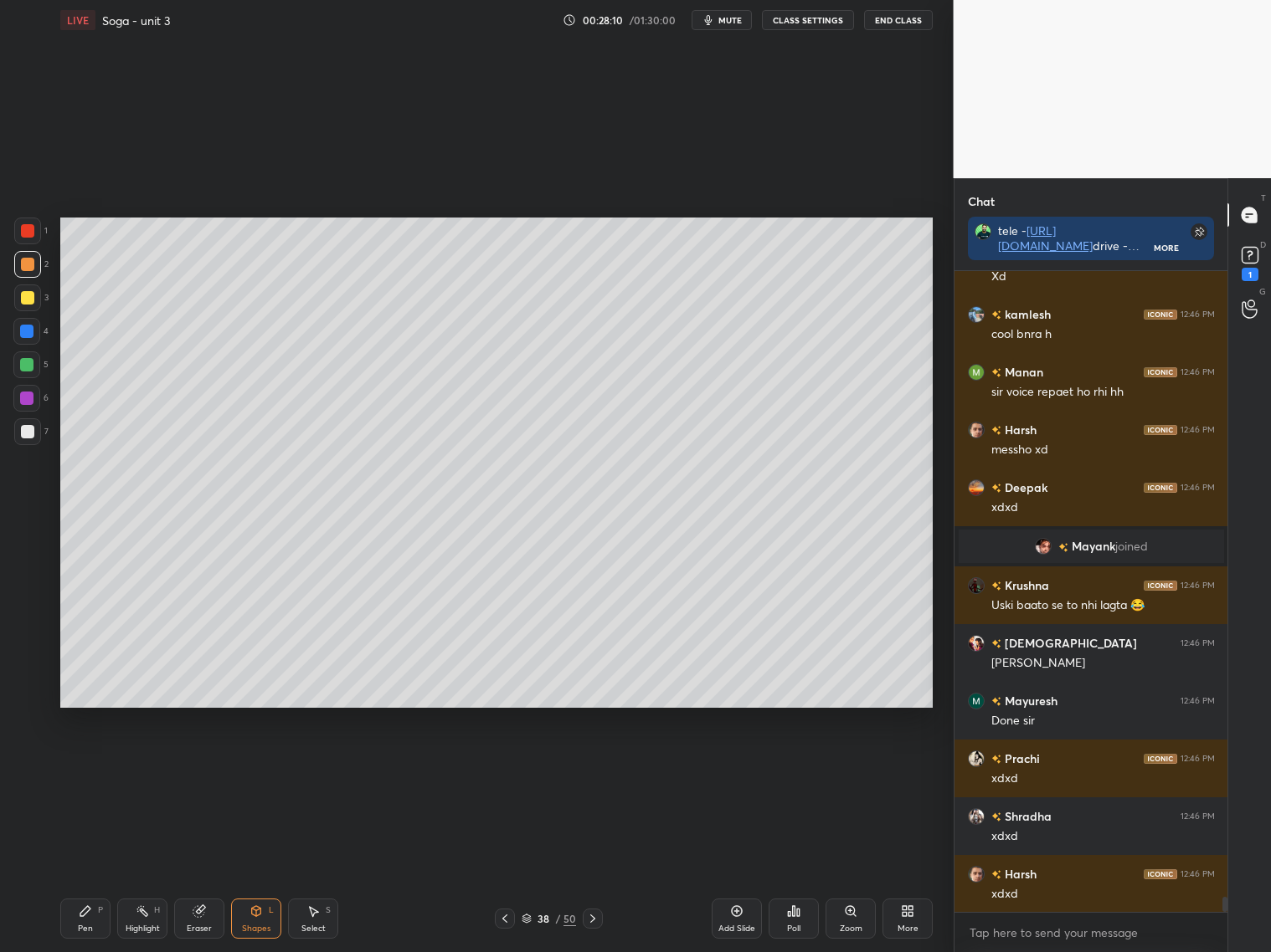
click at [507, 914] on icon at bounding box center [505, 919] width 14 height 14
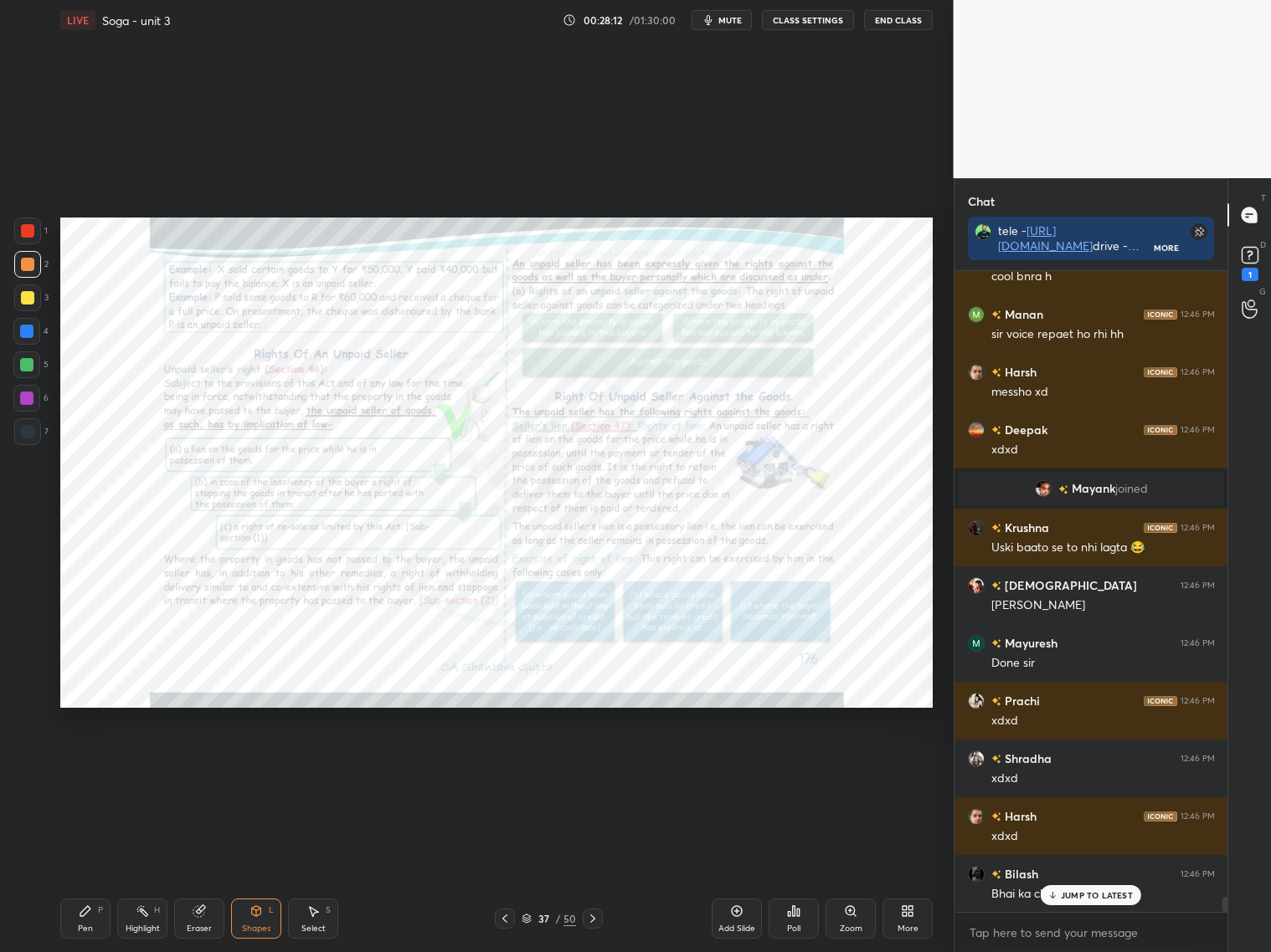
click at [595, 919] on icon at bounding box center [593, 919] width 14 height 14
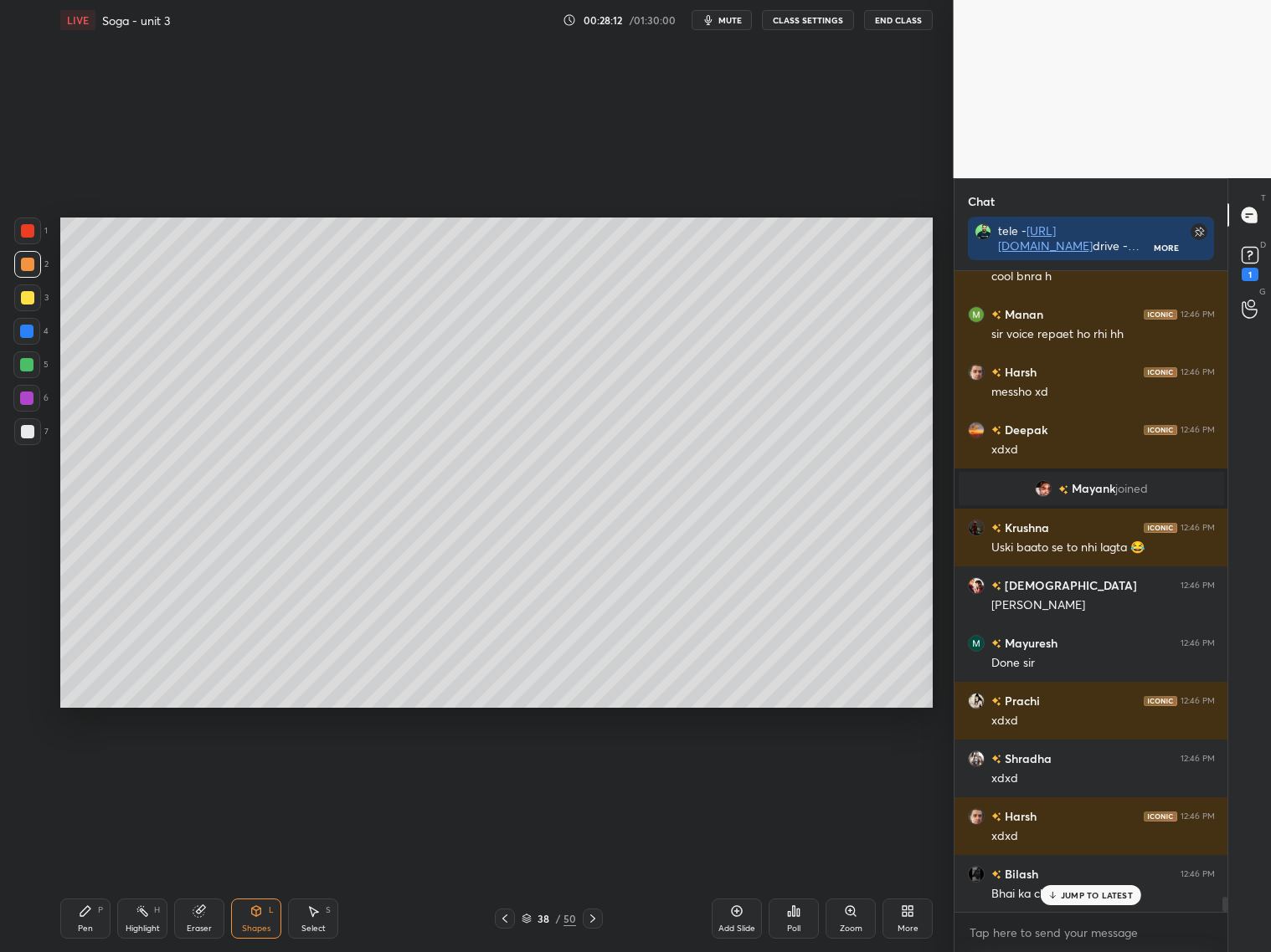
click at [595, 917] on icon at bounding box center [593, 919] width 14 height 14
click at [598, 912] on icon at bounding box center [593, 919] width 14 height 14
click at [593, 914] on icon at bounding box center [593, 919] width 14 height 14
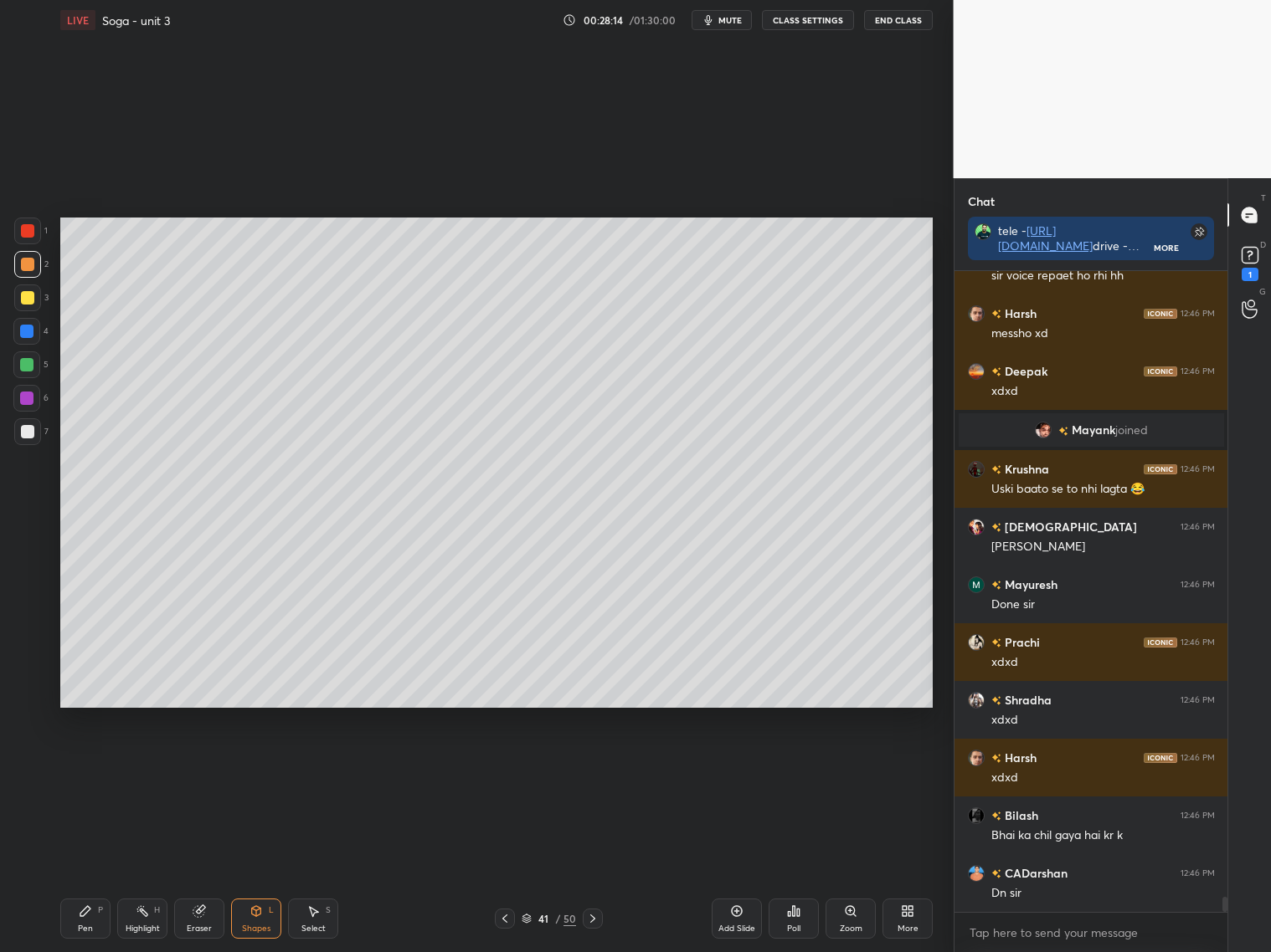
click at [596, 914] on icon at bounding box center [593, 919] width 14 height 14
click at [591, 917] on icon at bounding box center [593, 919] width 14 height 14
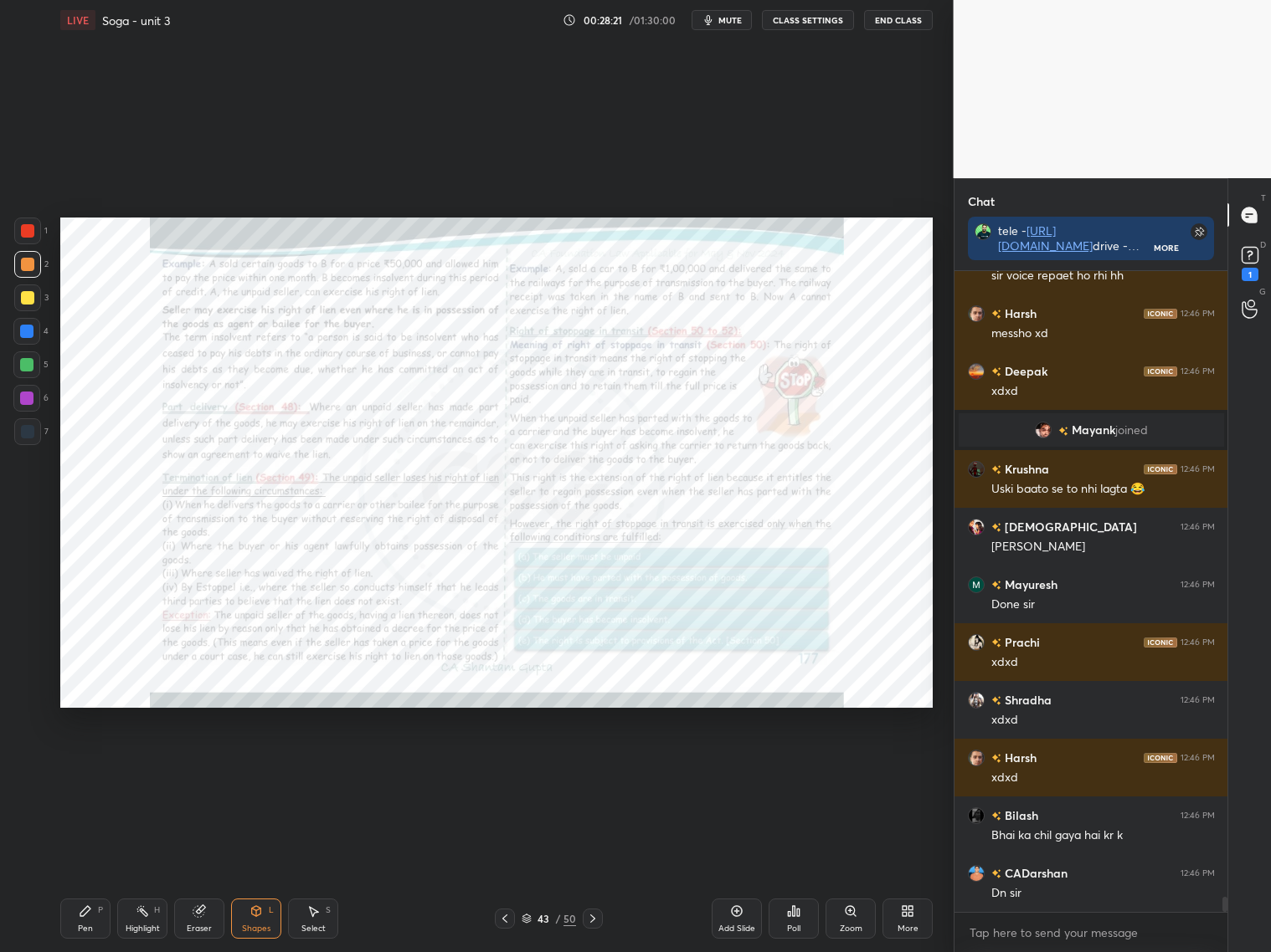
scroll to position [26164, 0]
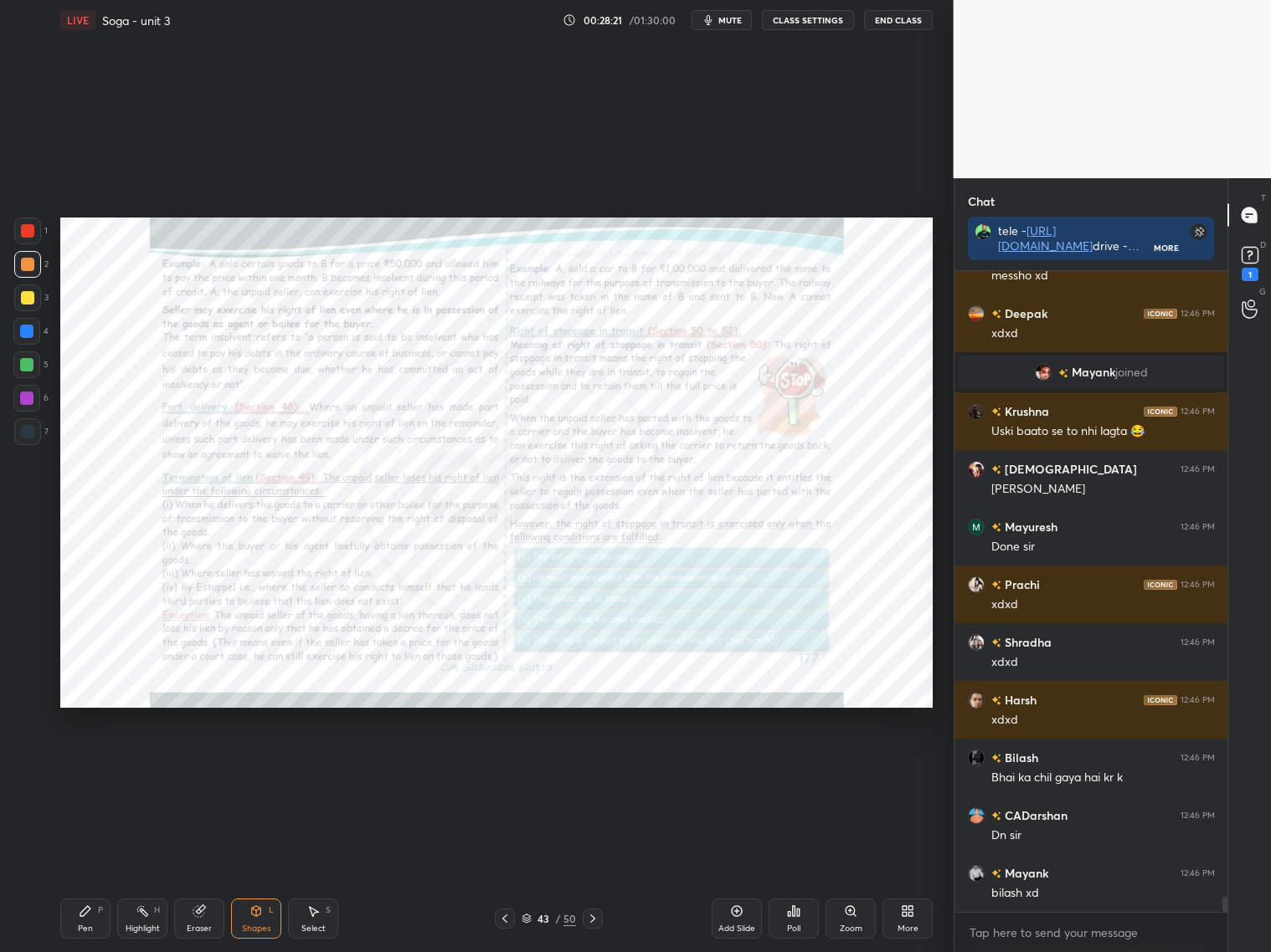
click at [851, 921] on div "Zoom" at bounding box center [850, 918] width 50 height 40
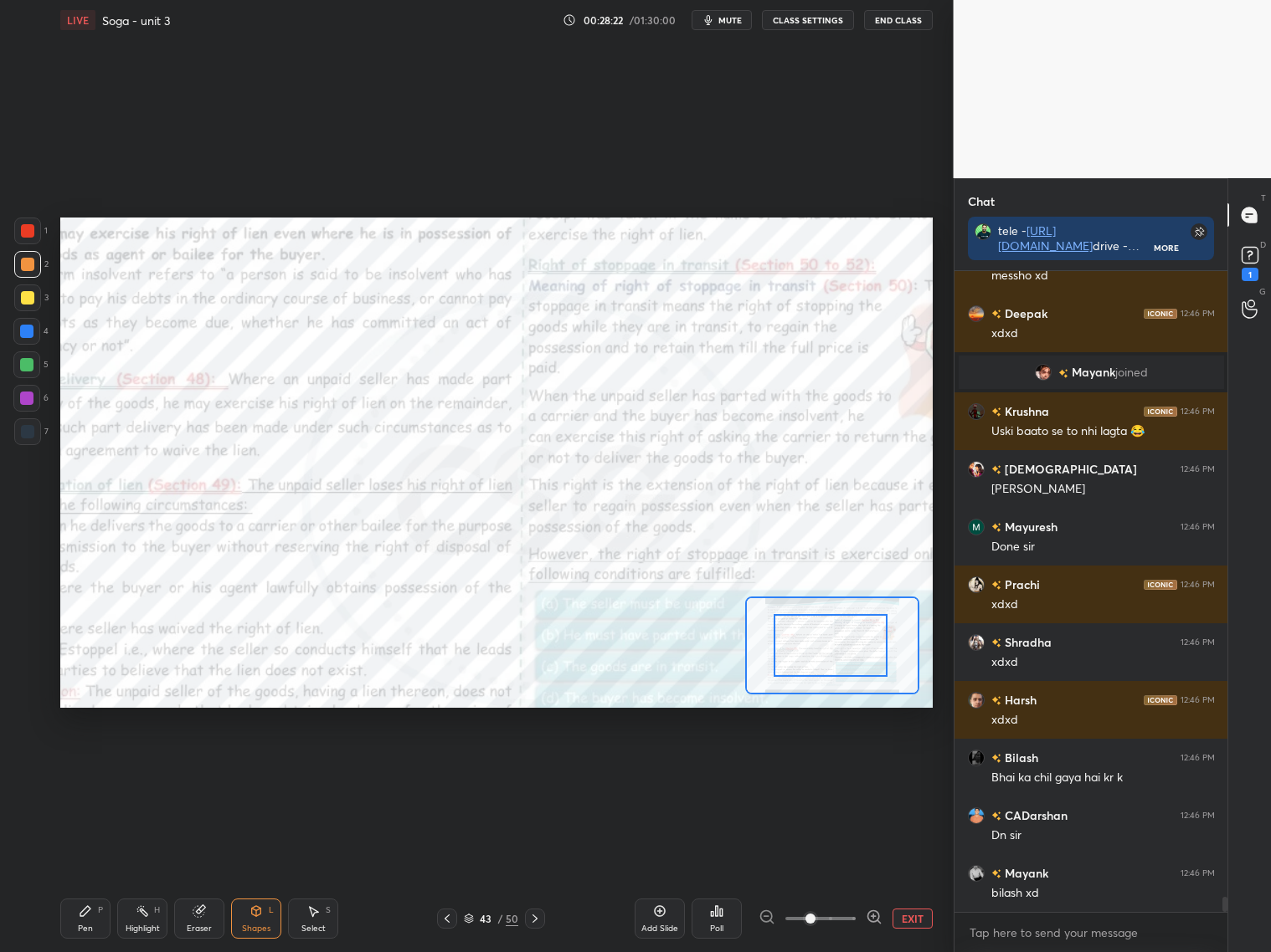
drag, startPoint x: 824, startPoint y: 647, endPoint x: 816, endPoint y: 643, distance: 8.9
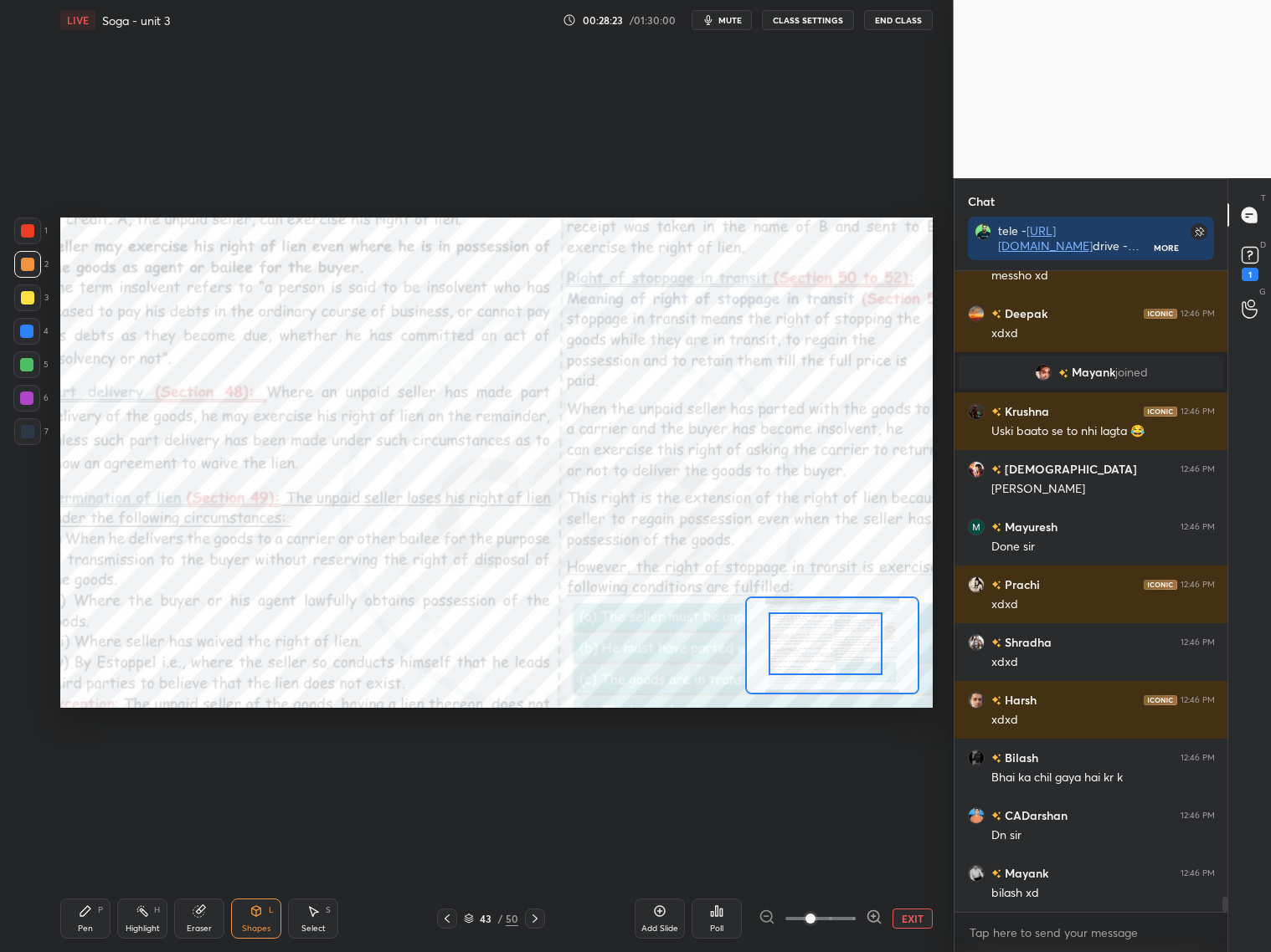
scroll to position [26221, 0]
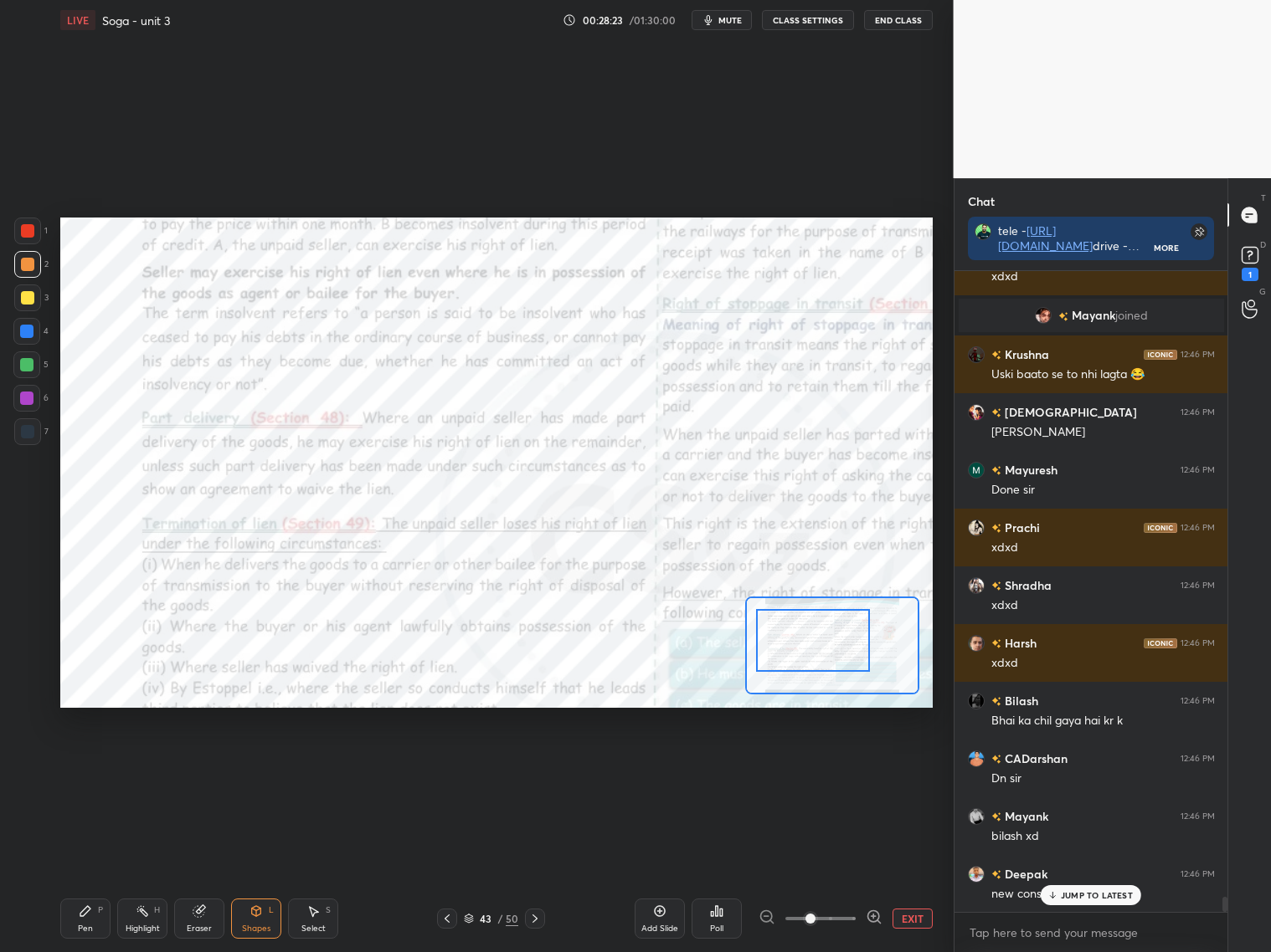
drag, startPoint x: 815, startPoint y: 643, endPoint x: 805, endPoint y: 639, distance: 10.8
click at [800, 642] on div at bounding box center [812, 640] width 114 height 62
click at [97, 908] on div "Pen P" at bounding box center [85, 918] width 50 height 40
drag, startPoint x: 27, startPoint y: 429, endPoint x: 37, endPoint y: 416, distance: 16.4
click at [32, 426] on div at bounding box center [27, 432] width 14 height 14
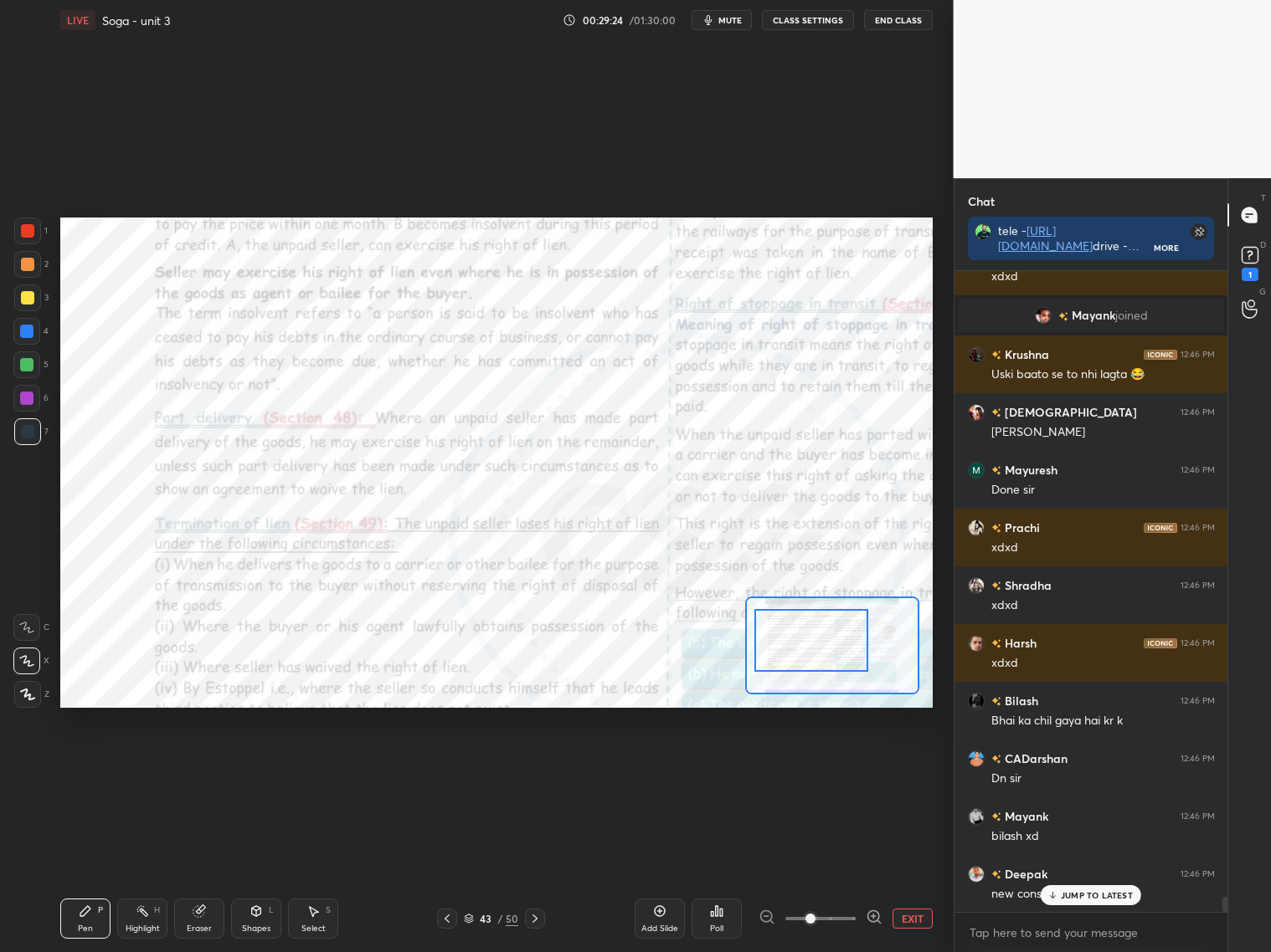
click at [444, 920] on icon at bounding box center [447, 919] width 14 height 14
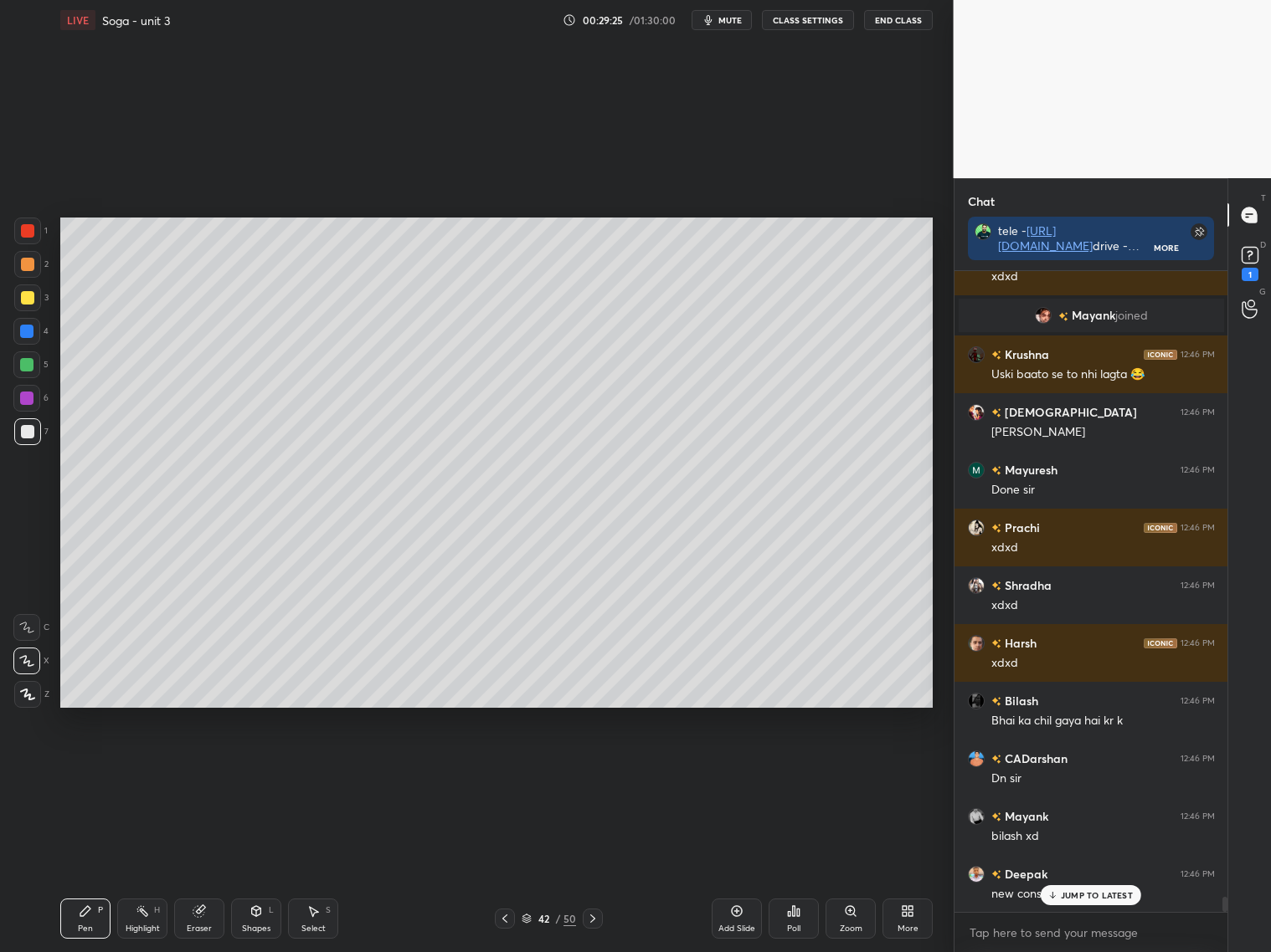
click at [449, 922] on div "42 / 50" at bounding box center [548, 919] width 325 height 20
click at [504, 917] on icon at bounding box center [505, 919] width 14 height 14
click at [505, 921] on icon at bounding box center [505, 919] width 14 height 14
click at [590, 922] on icon at bounding box center [593, 919] width 14 height 14
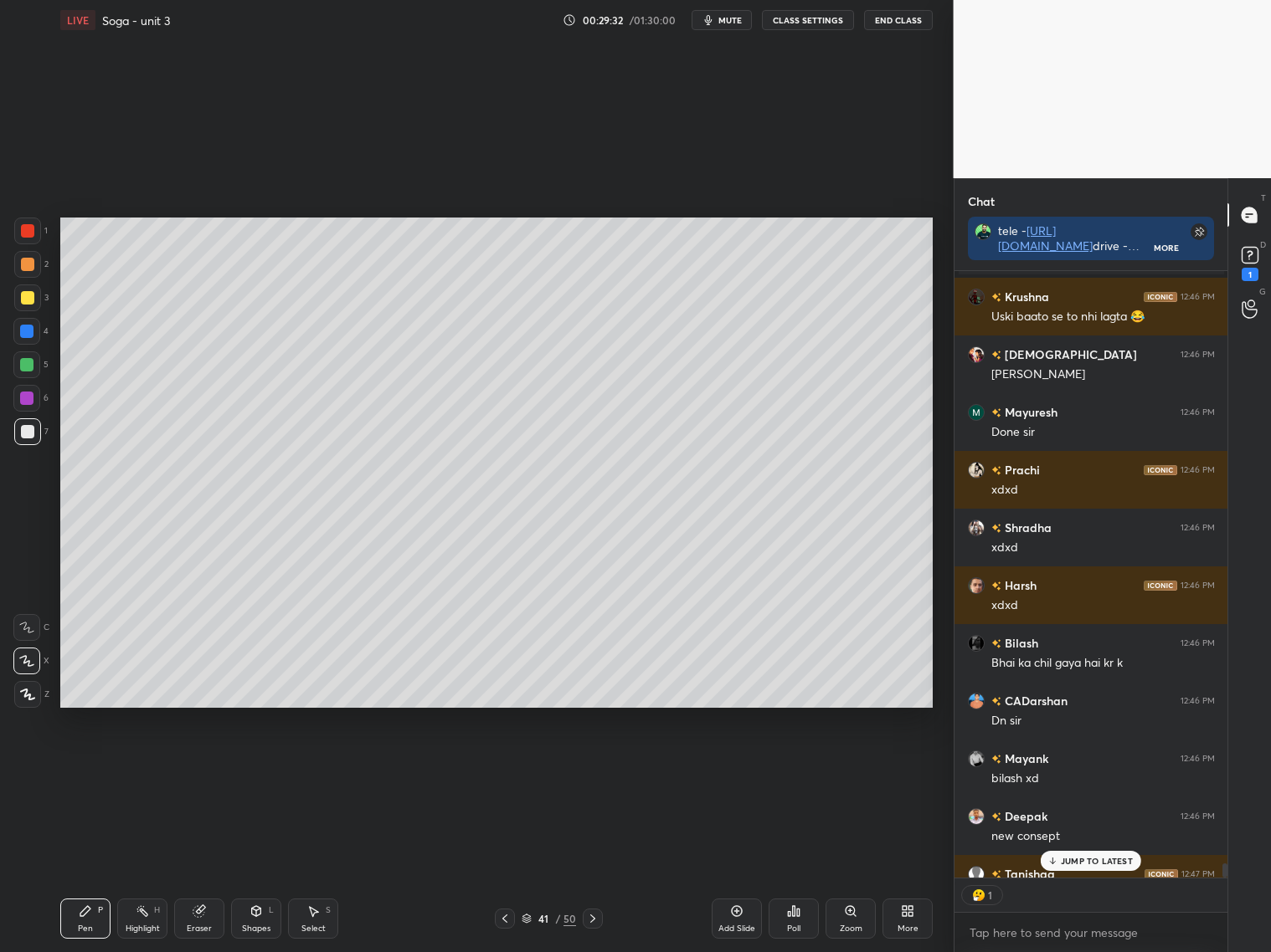
scroll to position [5, 5]
click at [812, 25] on button "CLASS SETTINGS" at bounding box center [808, 20] width 92 height 20
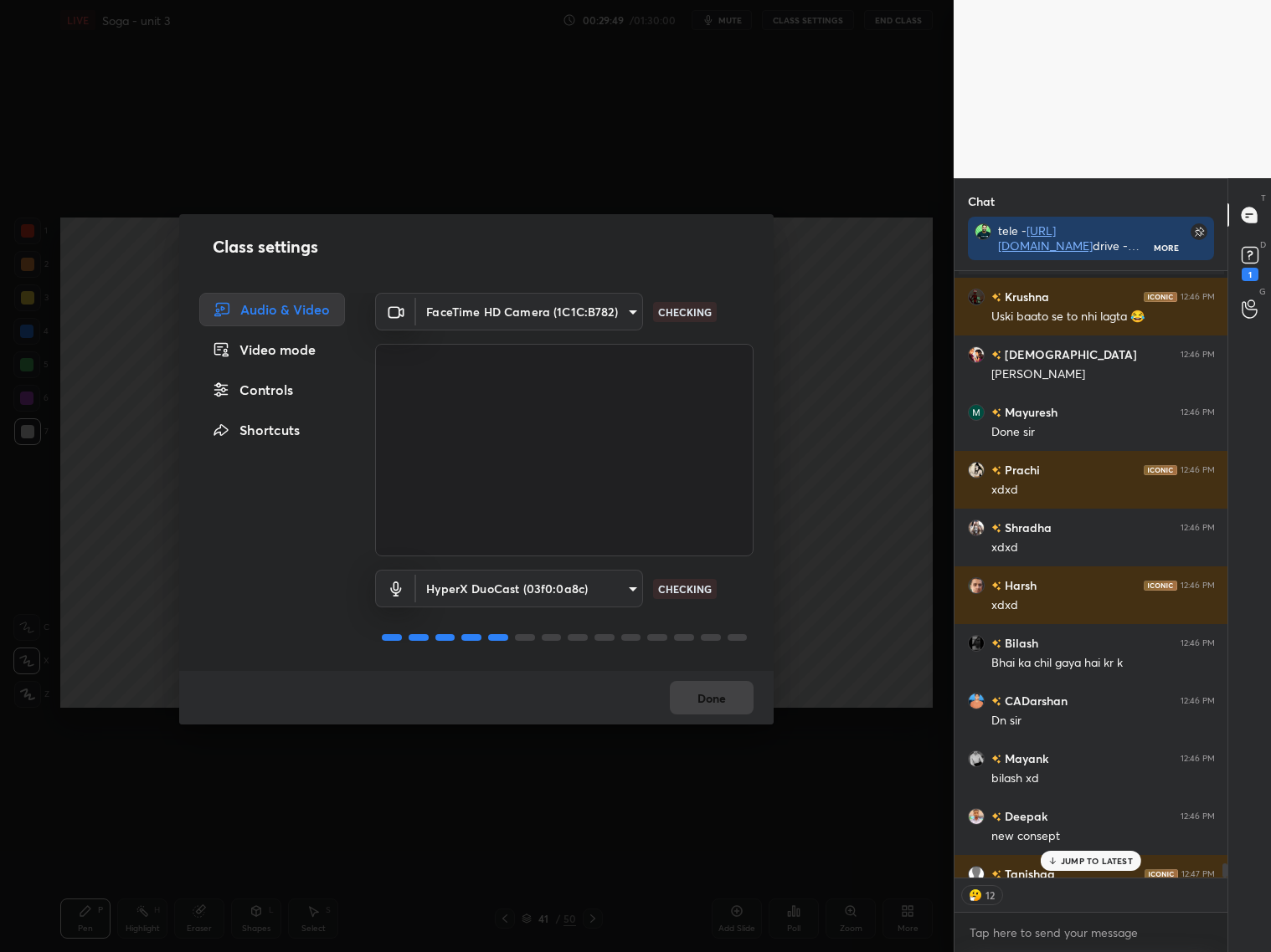
click at [264, 338] on div "Video mode" at bounding box center [272, 349] width 146 height 33
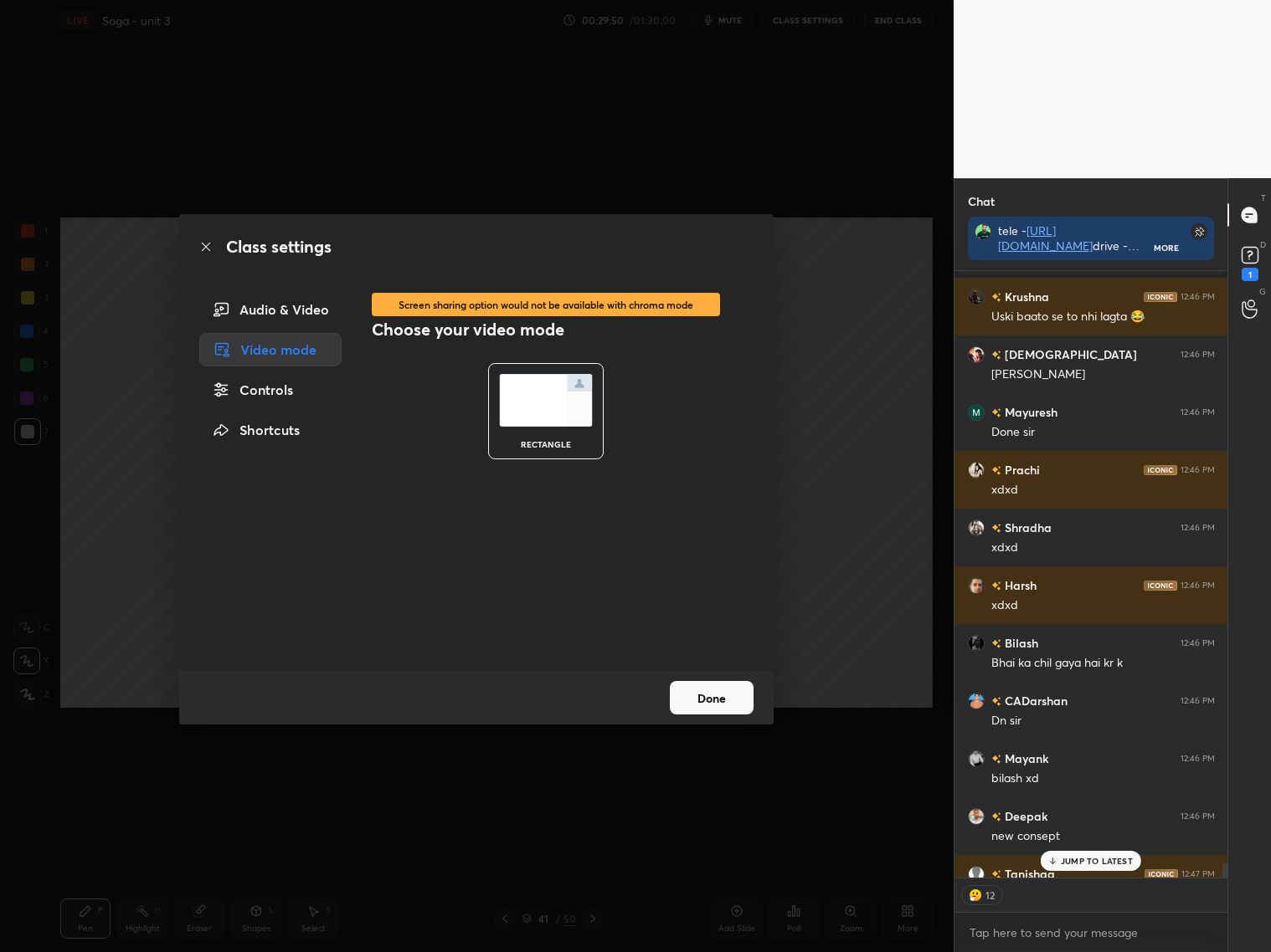
click at [277, 394] on div "Controls" at bounding box center [270, 389] width 143 height 33
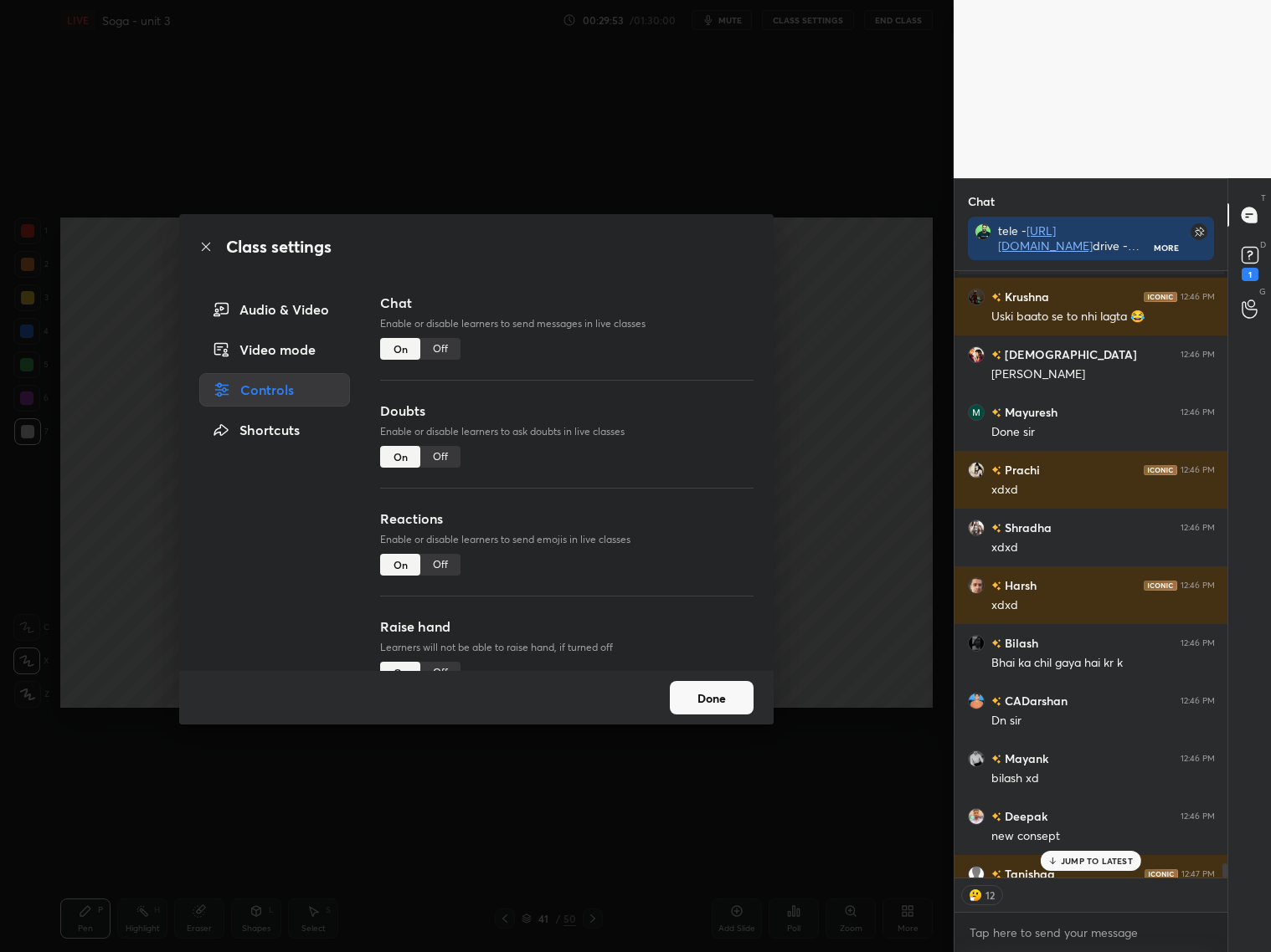
click at [443, 571] on div "Off" at bounding box center [440, 564] width 40 height 21
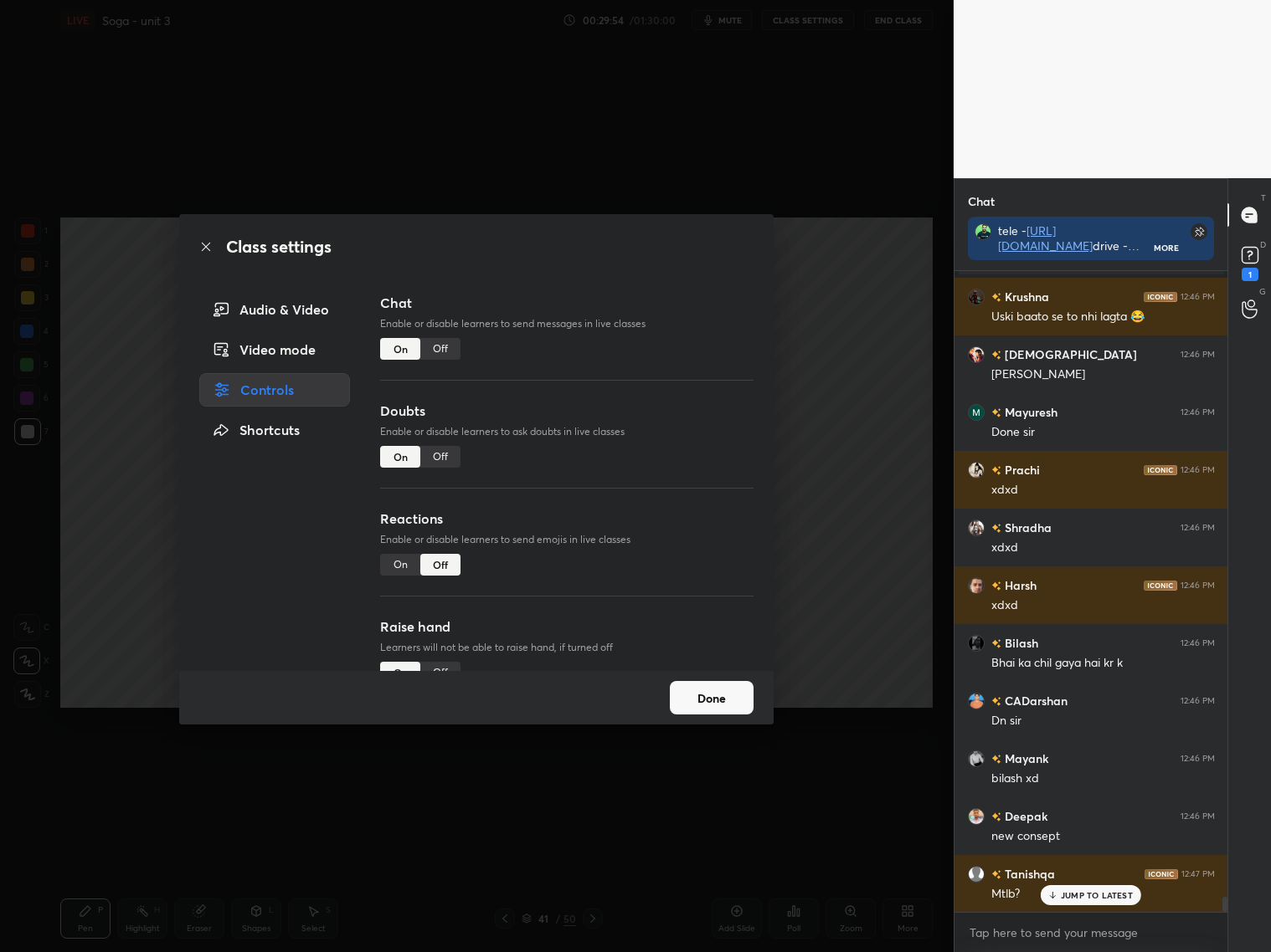
click at [396, 559] on div "On" at bounding box center [400, 564] width 40 height 21
click at [701, 690] on button "Done" at bounding box center [712, 698] width 84 height 33
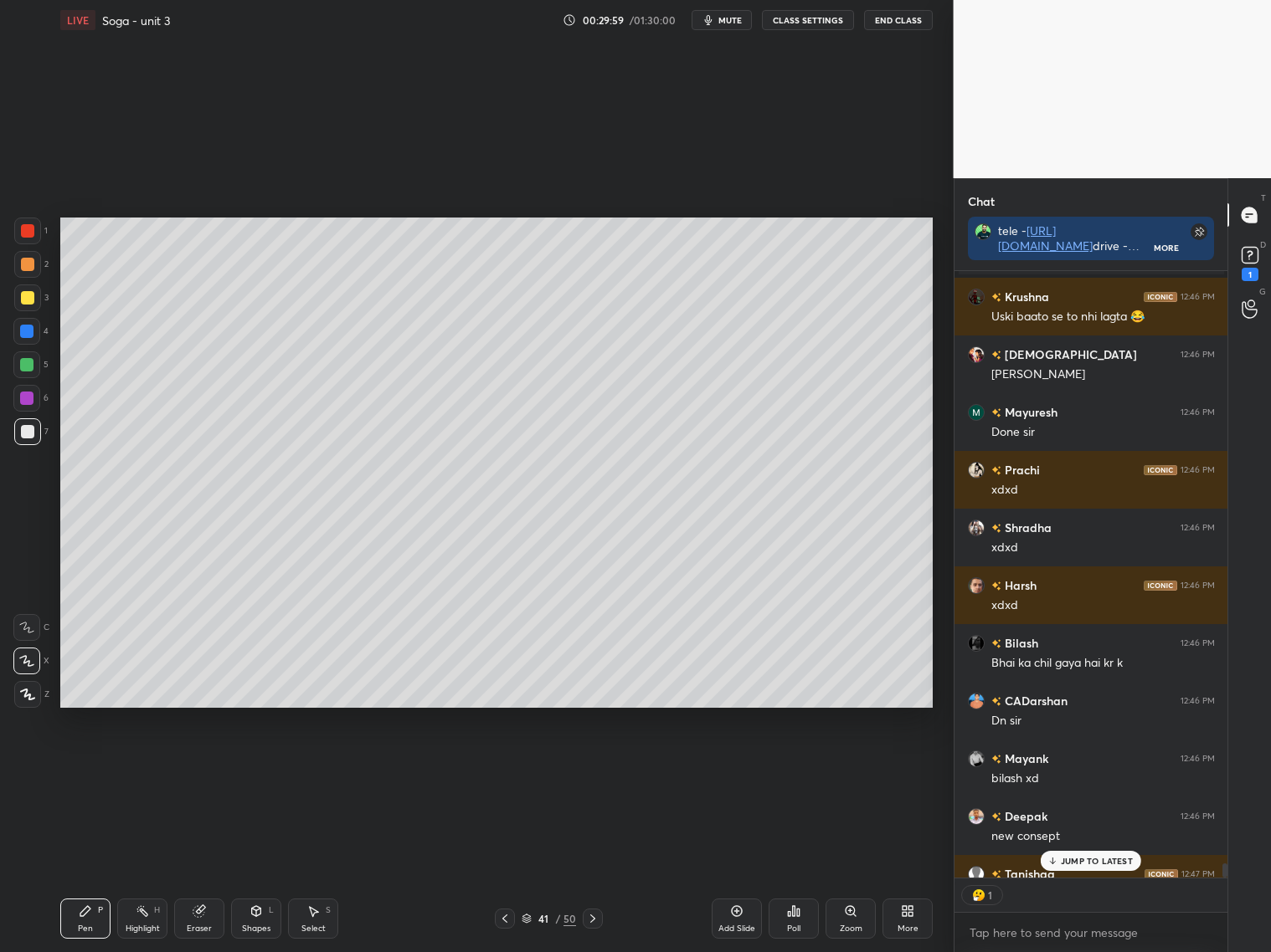
scroll to position [601, 269]
click at [786, 20] on button "CLASS SETTINGS" at bounding box center [808, 20] width 92 height 20
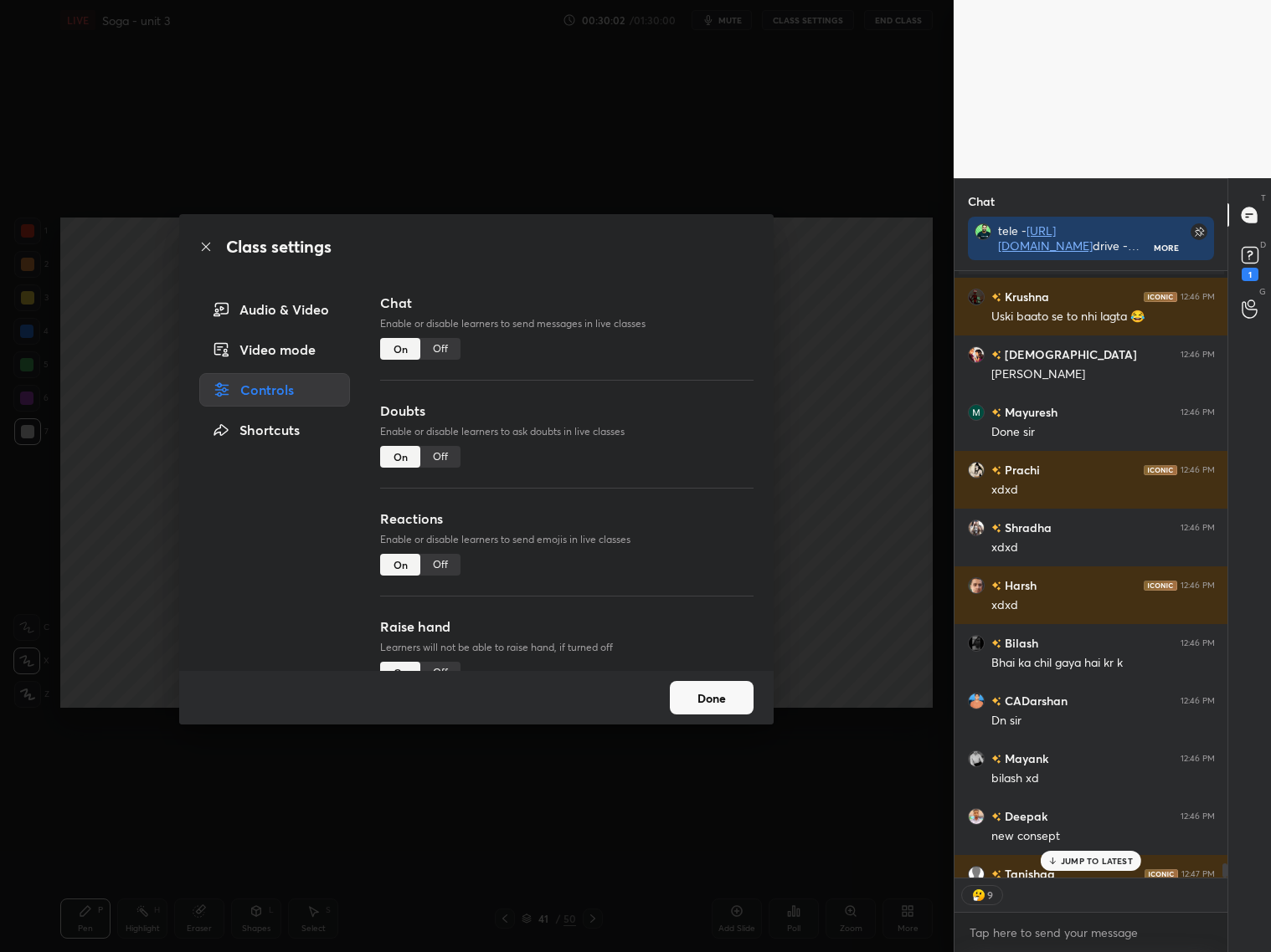
click at [454, 562] on div "Off" at bounding box center [440, 564] width 40 height 21
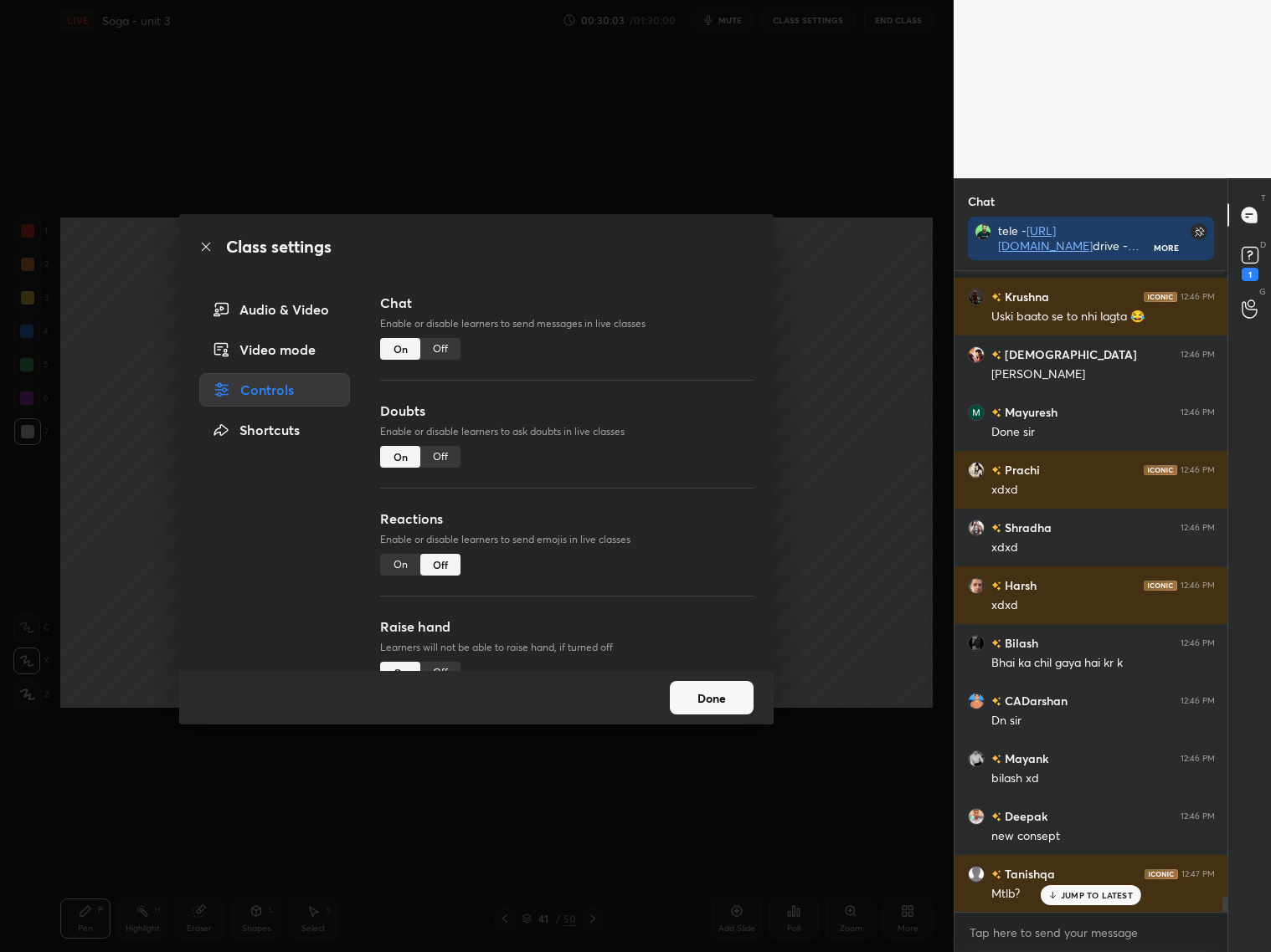
scroll to position [636, 269]
click at [397, 564] on div "On" at bounding box center [400, 564] width 40 height 21
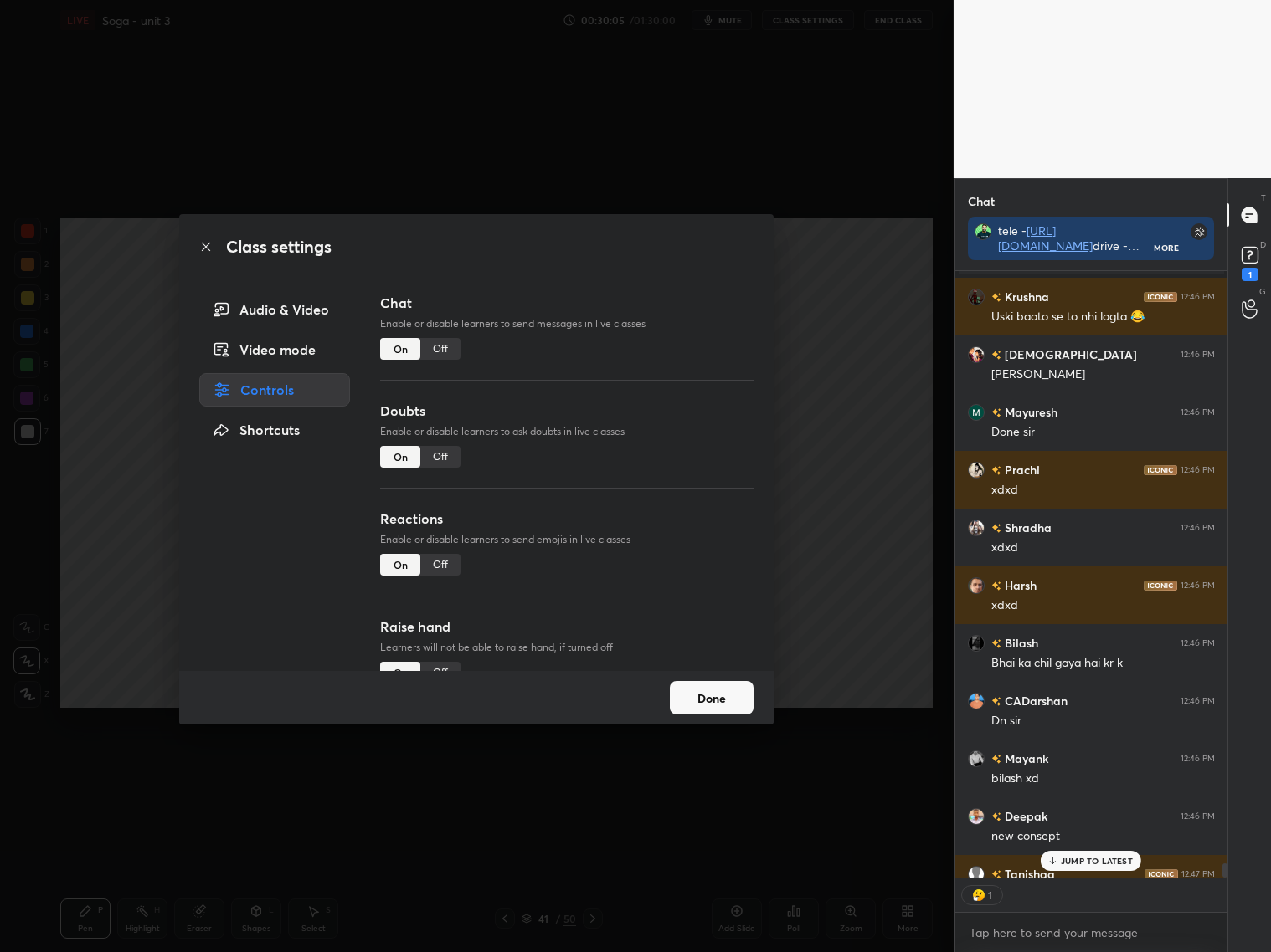
scroll to position [5, 5]
click at [696, 686] on button "Done" at bounding box center [712, 698] width 84 height 33
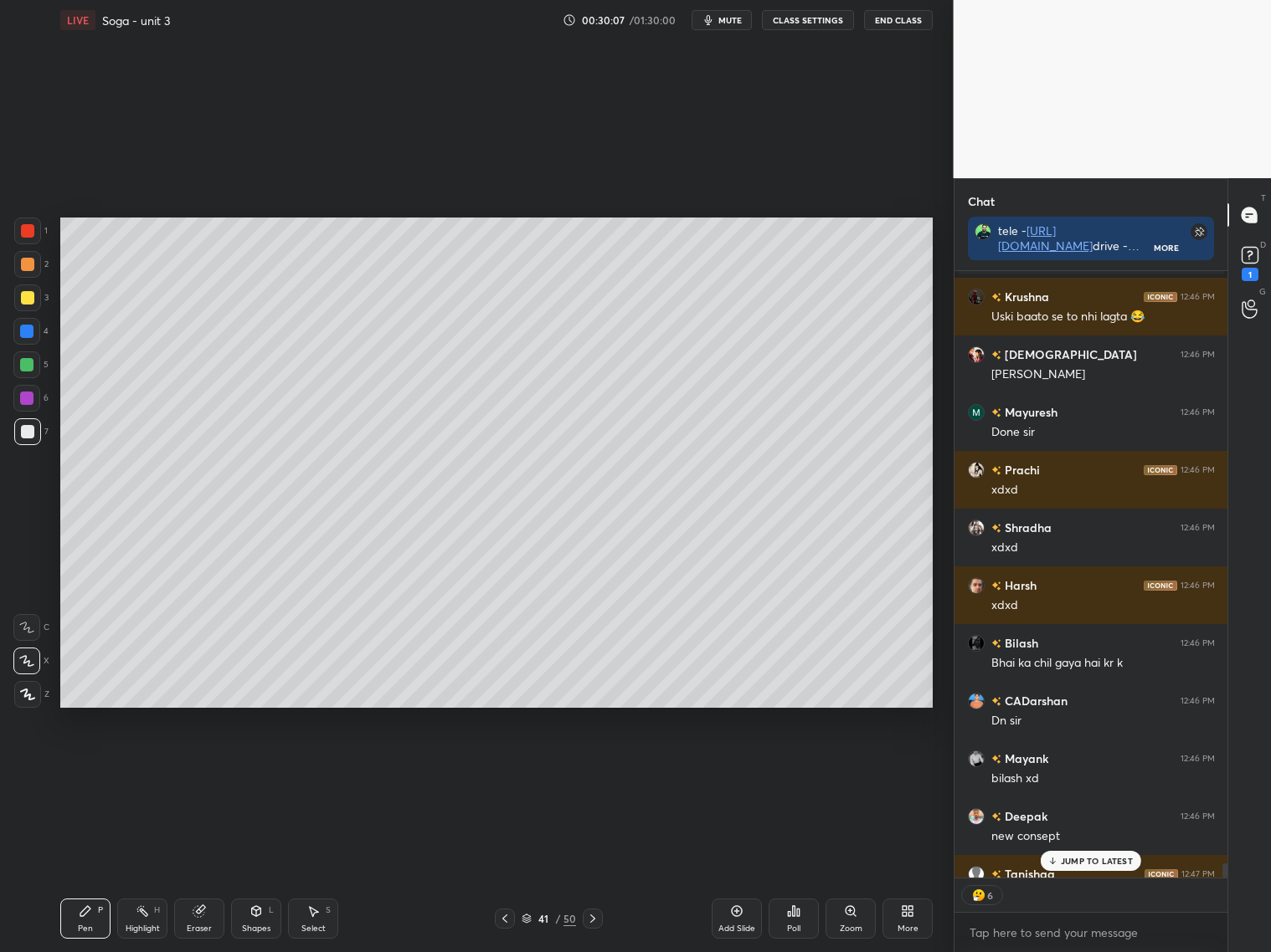
drag, startPoint x: 792, startPoint y: 862, endPoint x: 792, endPoint y: 21, distance: 841.0
click at [792, 21] on button "CLASS SETTINGS" at bounding box center [808, 20] width 92 height 20
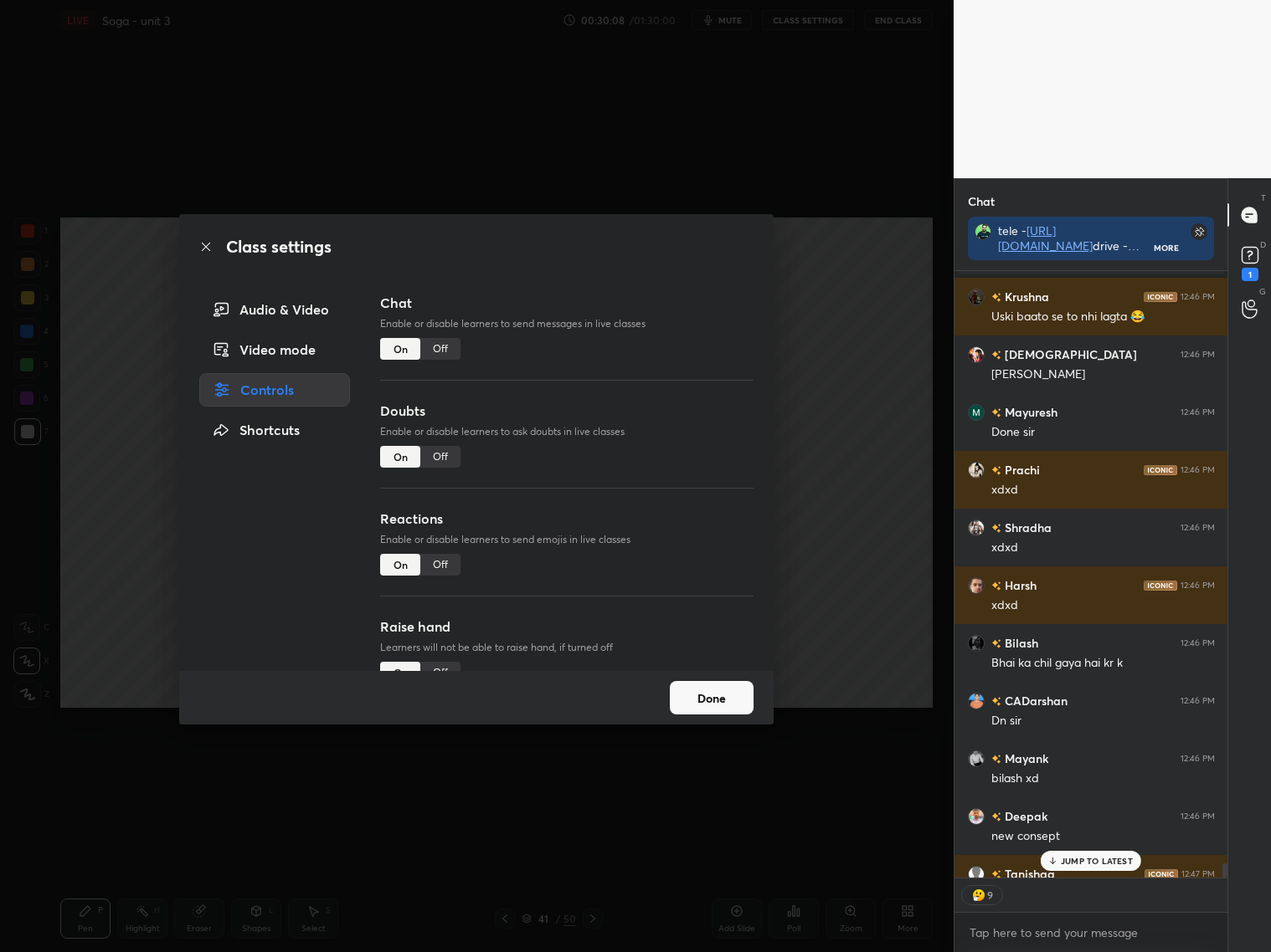
click at [438, 554] on div "Off" at bounding box center [440, 564] width 40 height 21
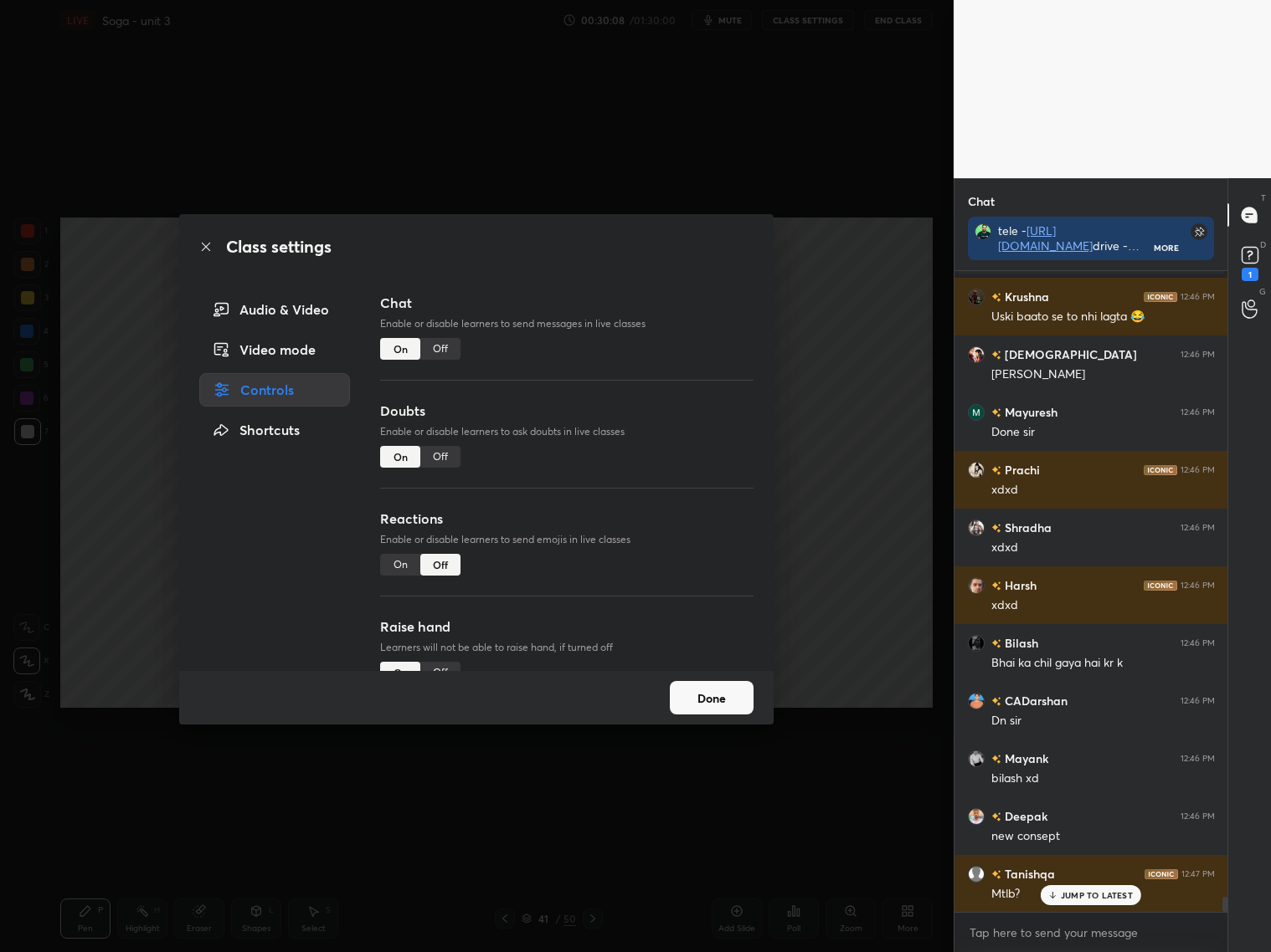
scroll to position [636, 269]
click at [395, 569] on div "On" at bounding box center [400, 564] width 40 height 21
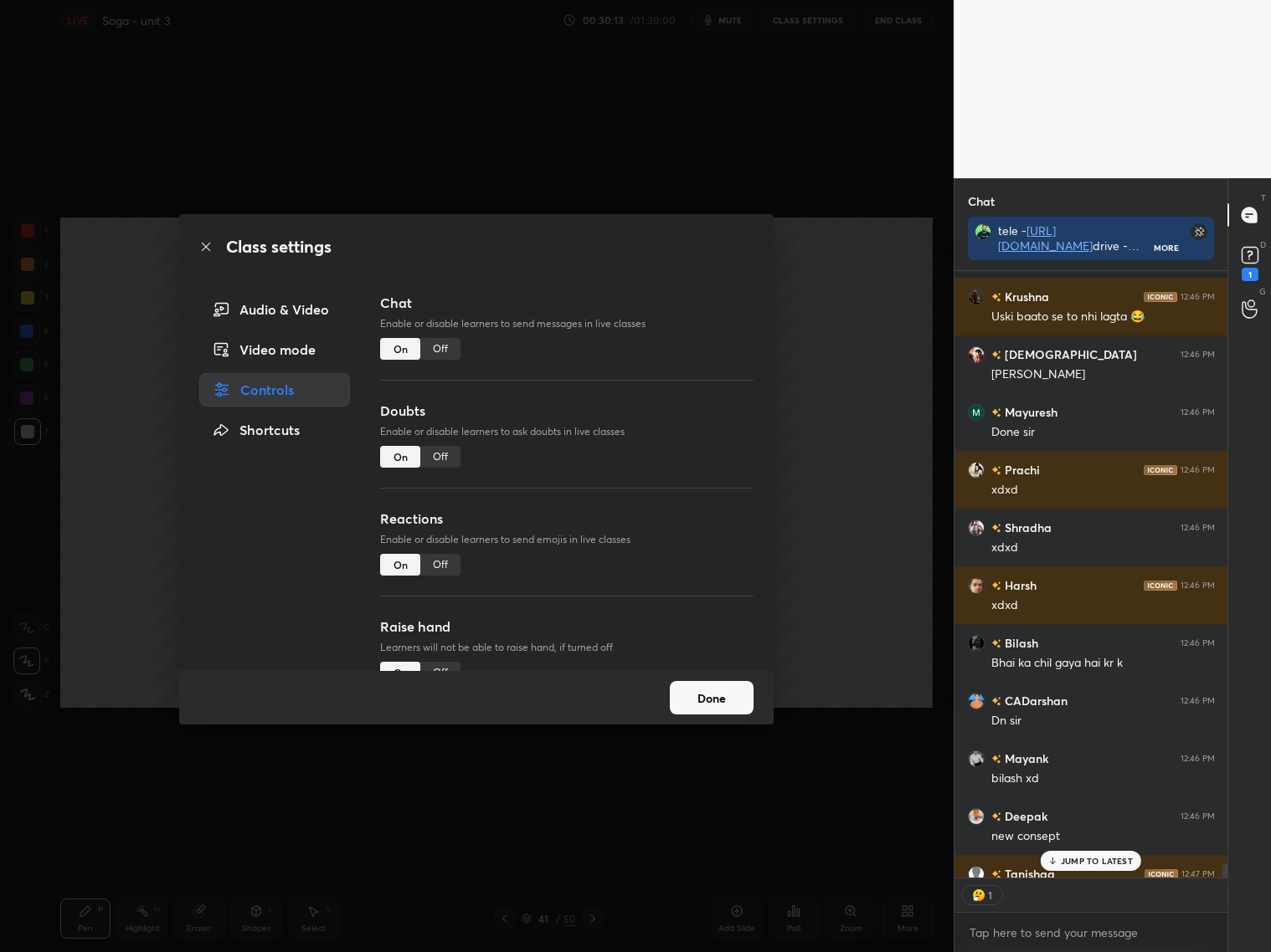
click at [445, 564] on div "Off" at bounding box center [440, 564] width 40 height 21
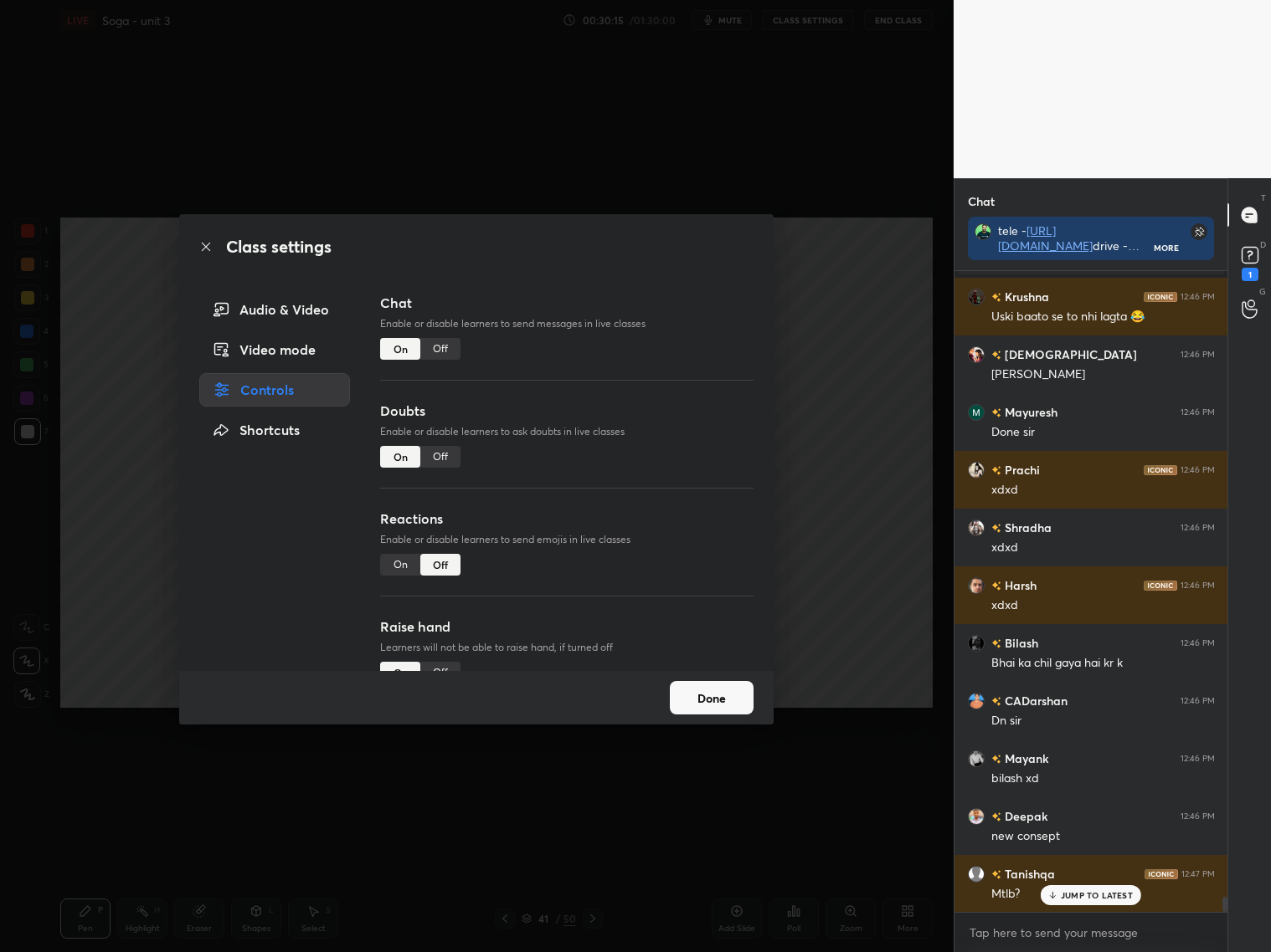
click at [395, 564] on div "On" at bounding box center [400, 564] width 40 height 21
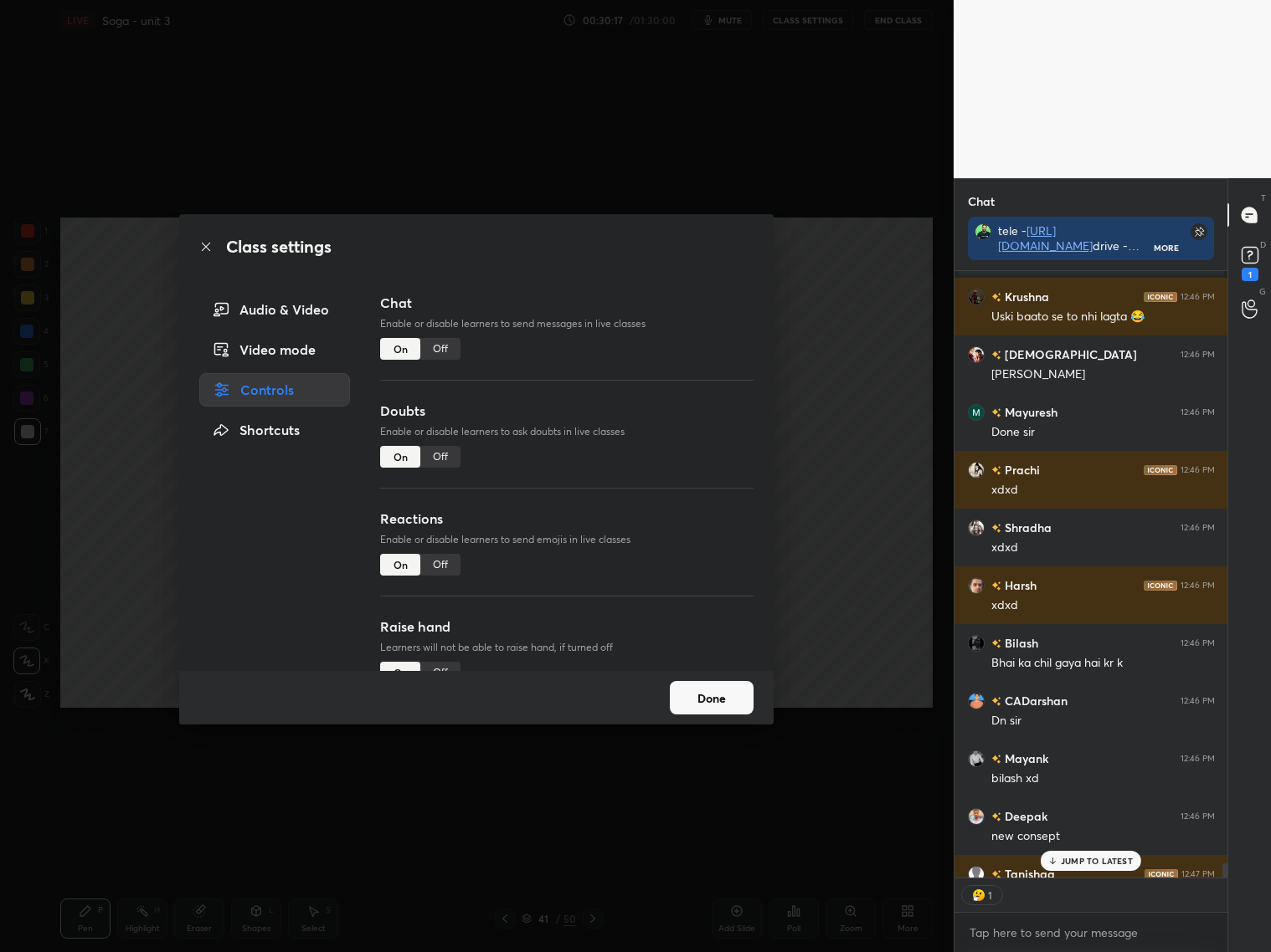
click at [420, 565] on div "Off" at bounding box center [440, 564] width 40 height 21
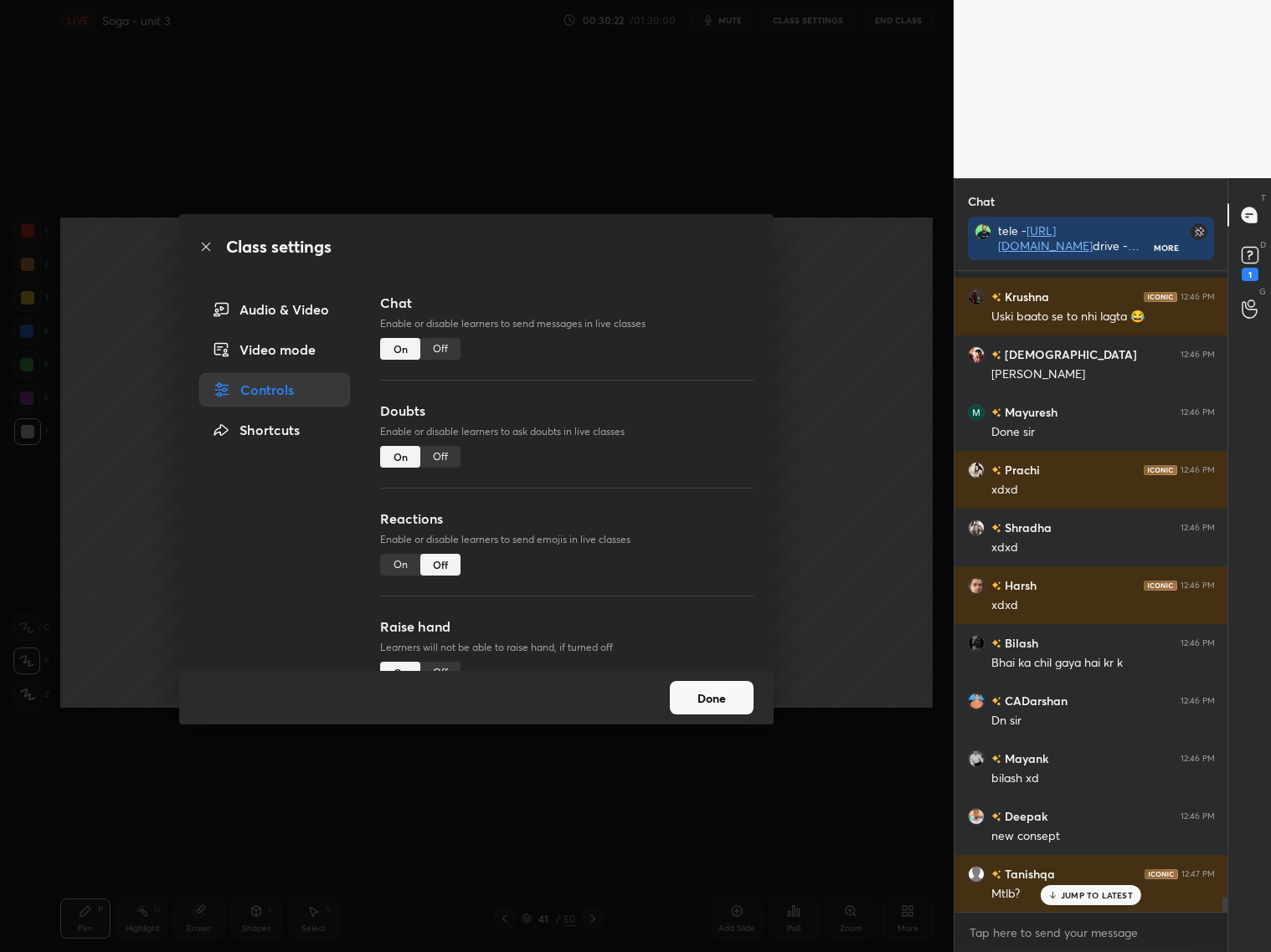
click at [407, 568] on div "On" at bounding box center [400, 564] width 40 height 21
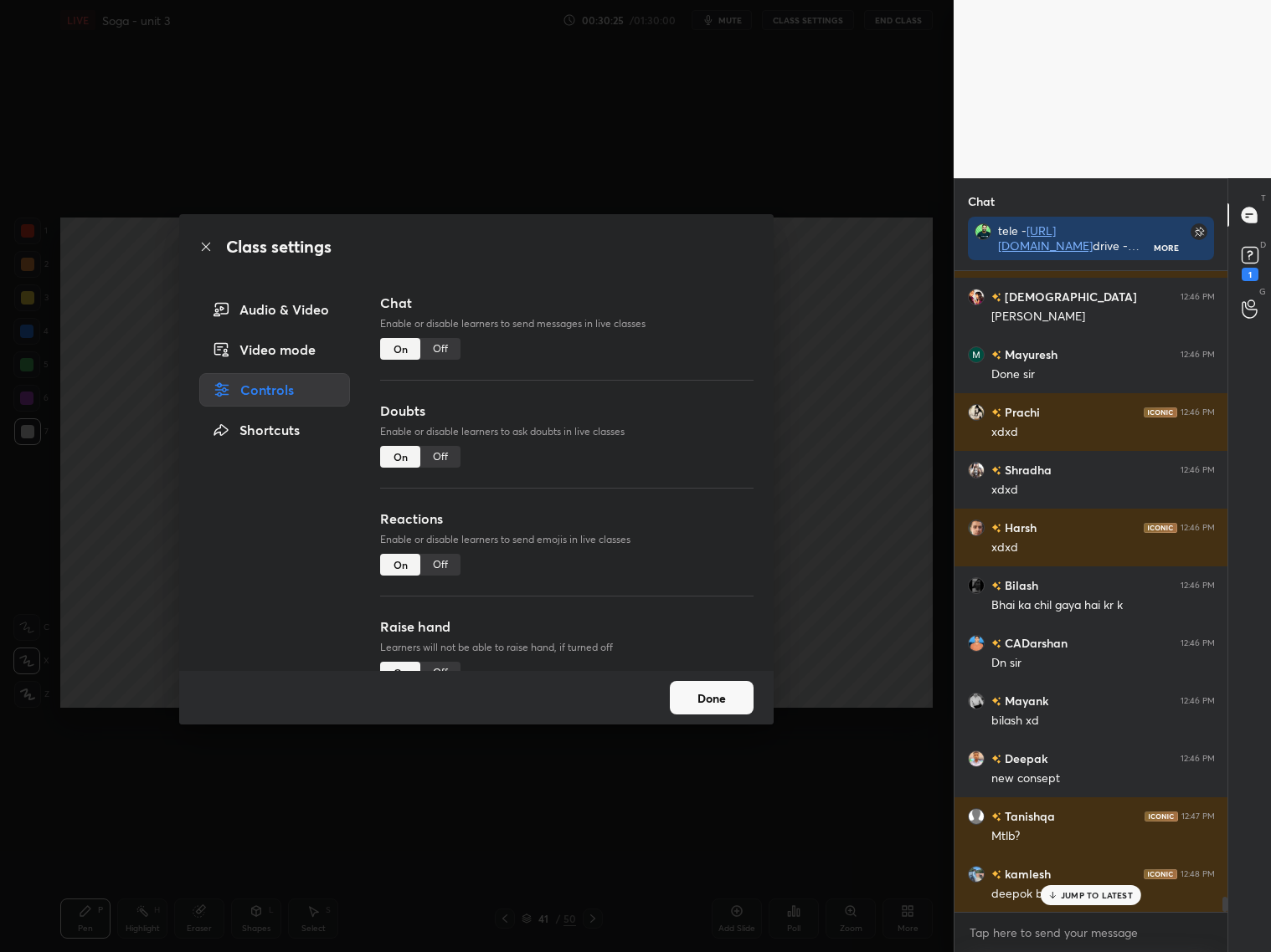
scroll to position [601, 269]
click at [441, 569] on div "Off" at bounding box center [440, 564] width 40 height 21
click at [408, 564] on div "On" at bounding box center [400, 564] width 40 height 21
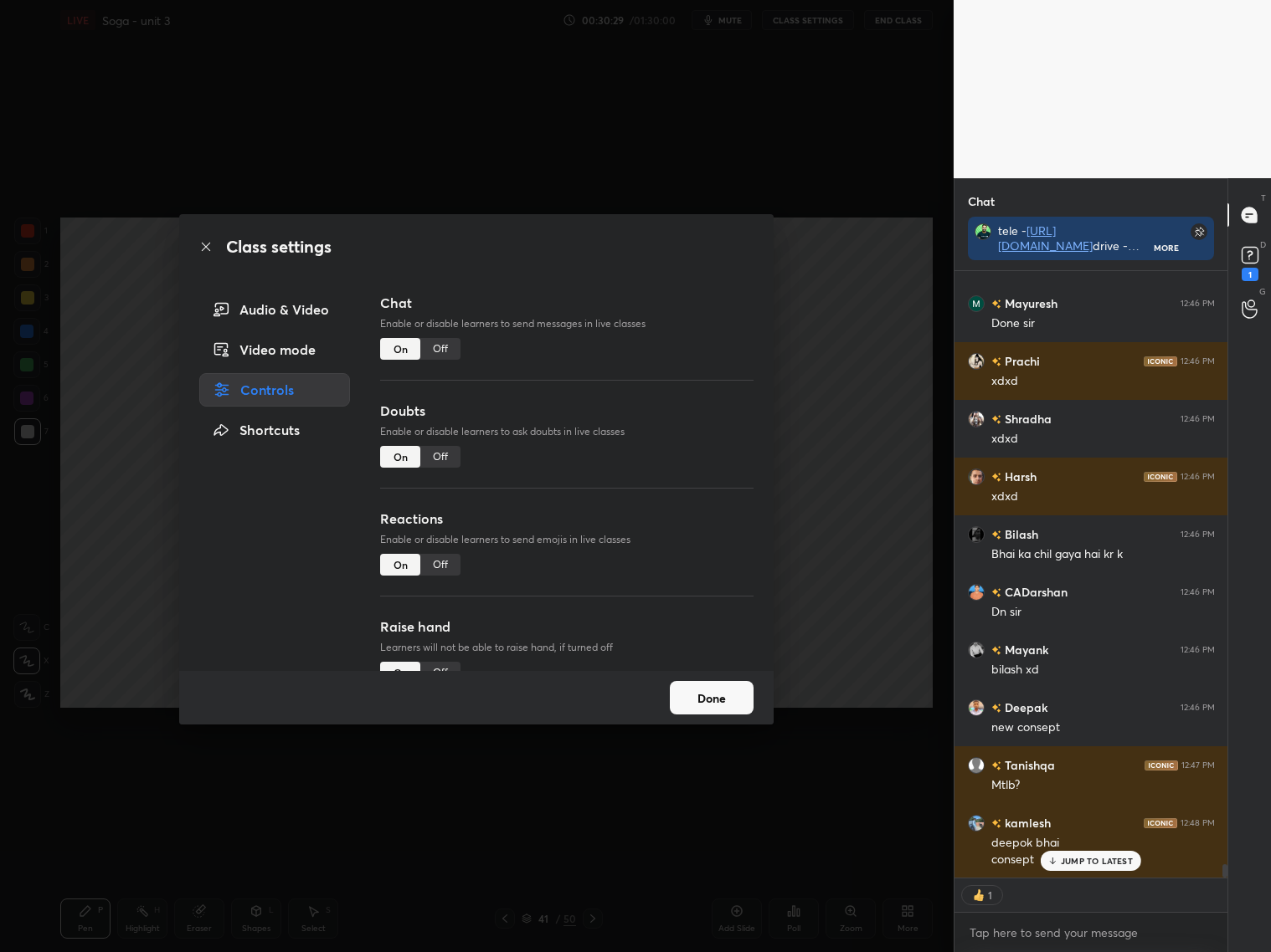
click at [722, 704] on button "Done" at bounding box center [712, 698] width 84 height 33
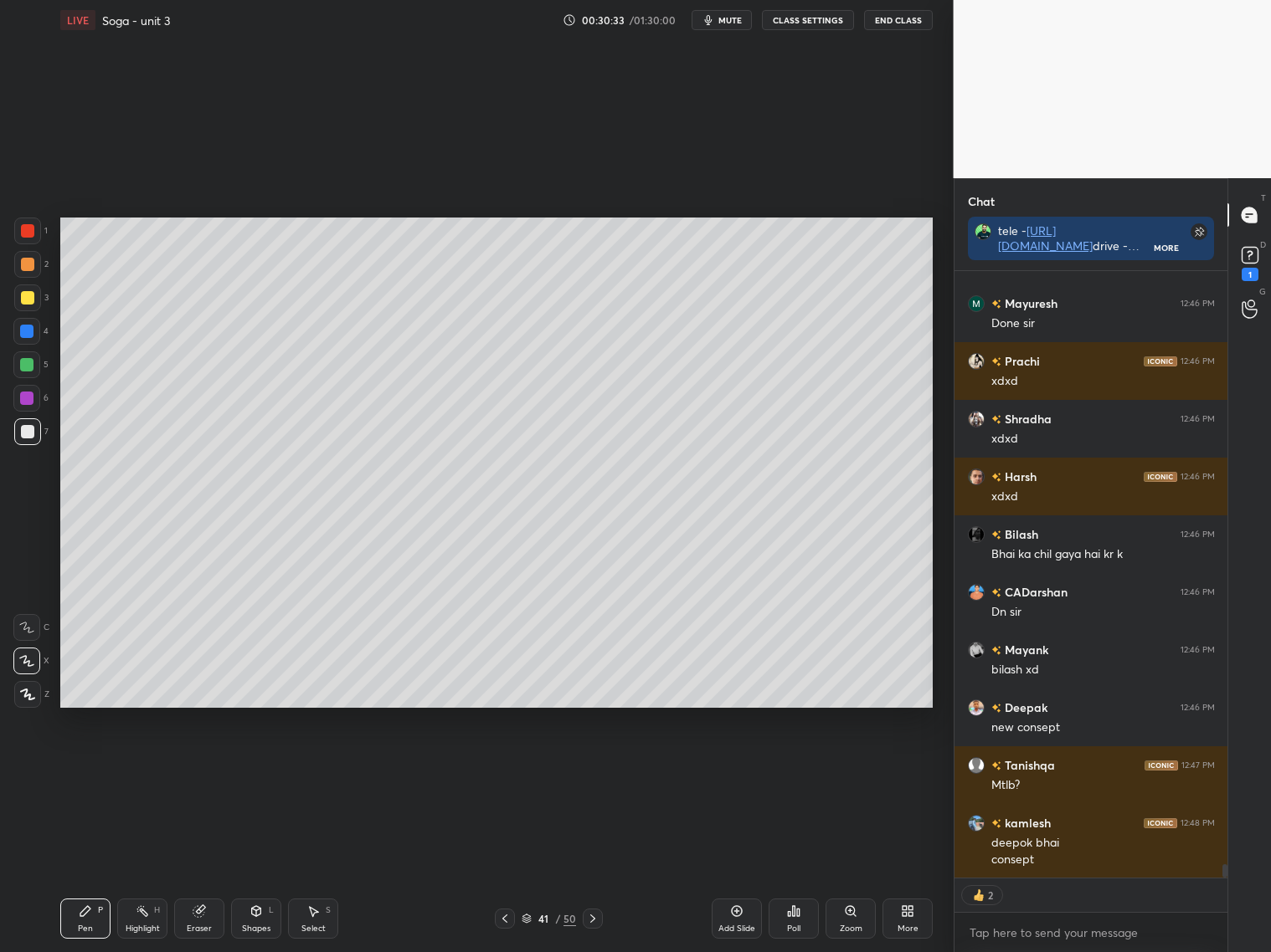
scroll to position [26446, 0]
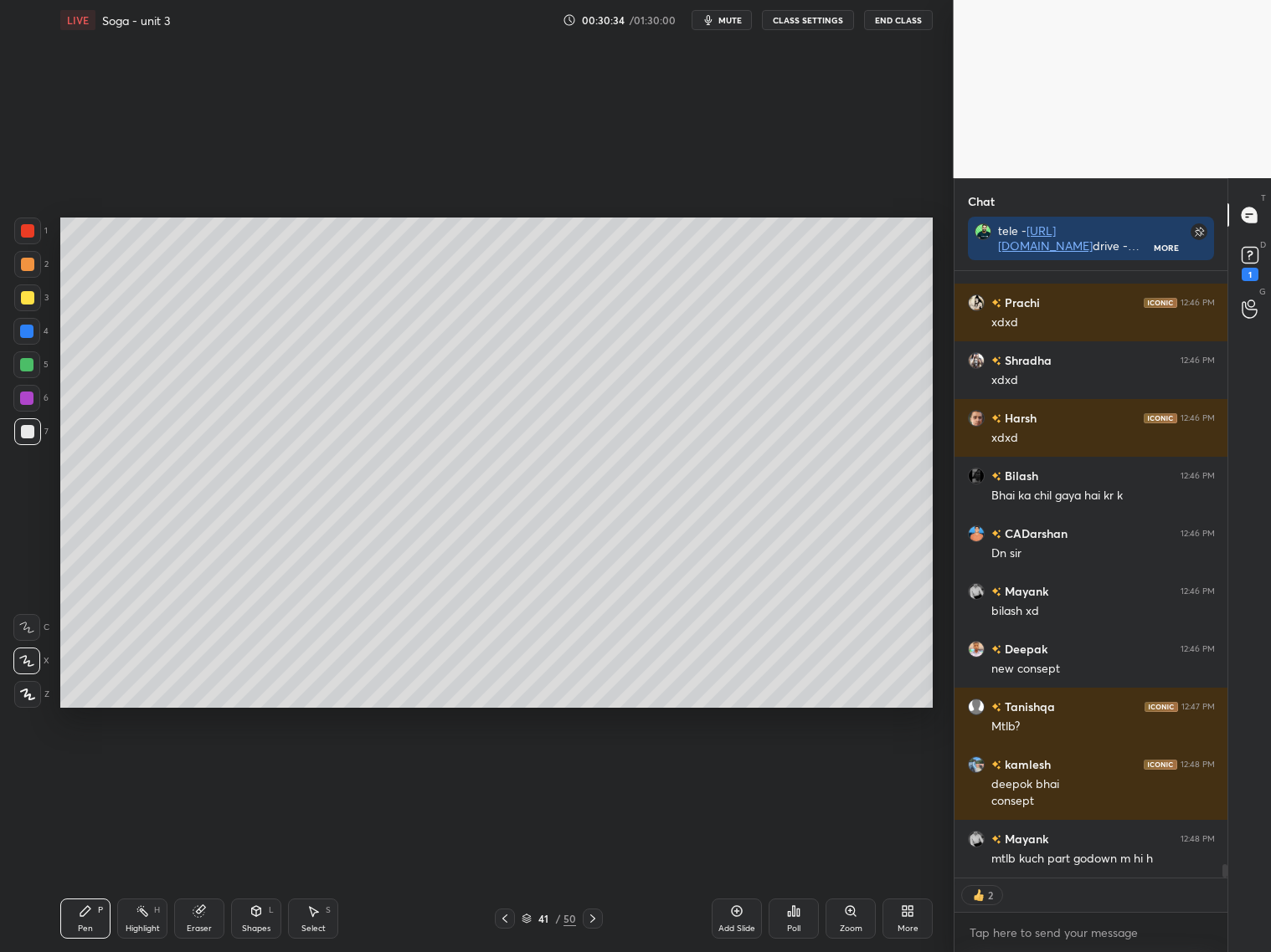
click at [507, 920] on icon at bounding box center [505, 919] width 14 height 14
click at [507, 918] on icon at bounding box center [505, 919] width 14 height 14
click at [511, 915] on icon at bounding box center [505, 919] width 14 height 14
click at [507, 917] on icon at bounding box center [505, 919] width 14 height 14
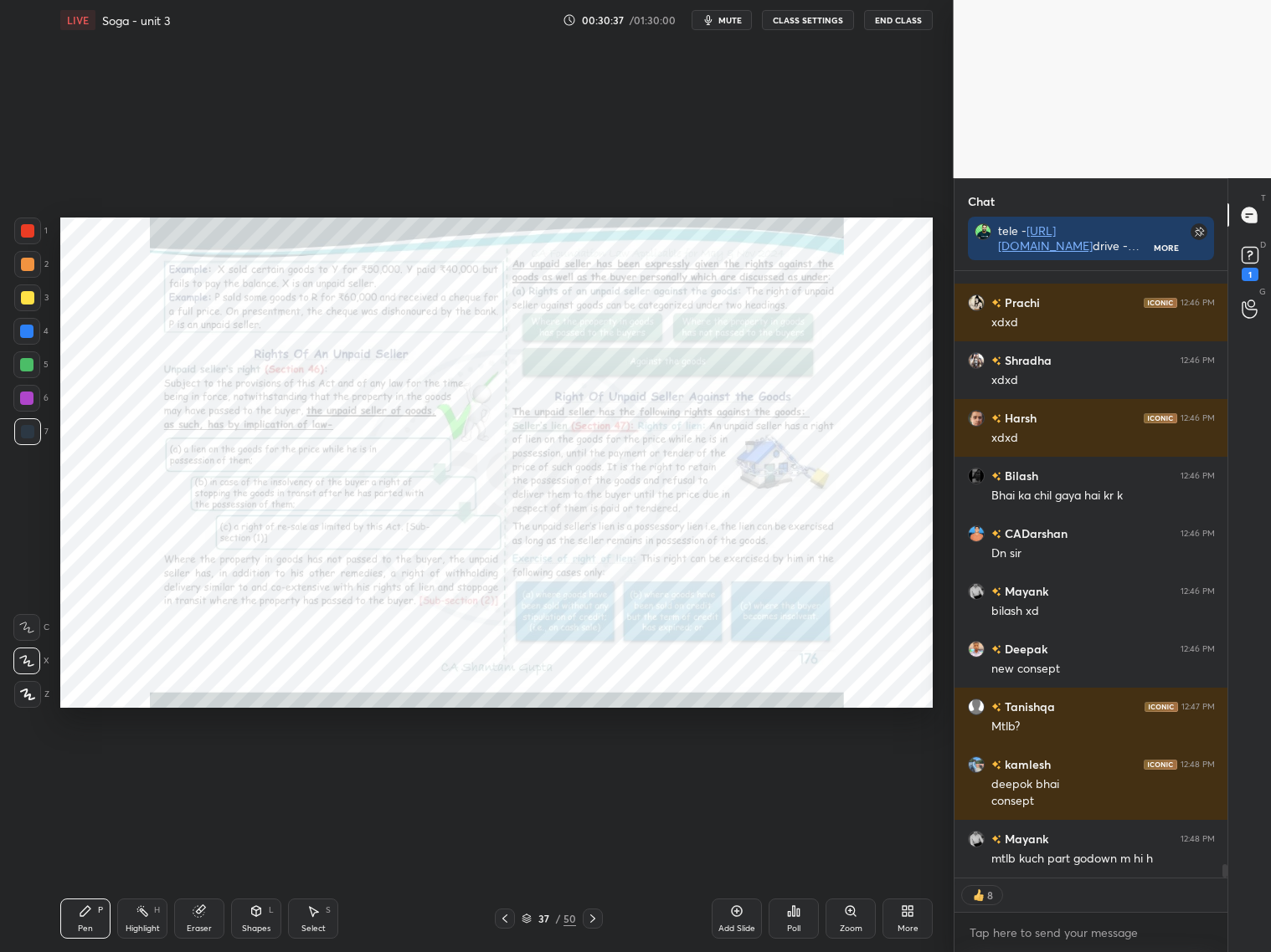
click at [591, 914] on icon at bounding box center [593, 919] width 14 height 14
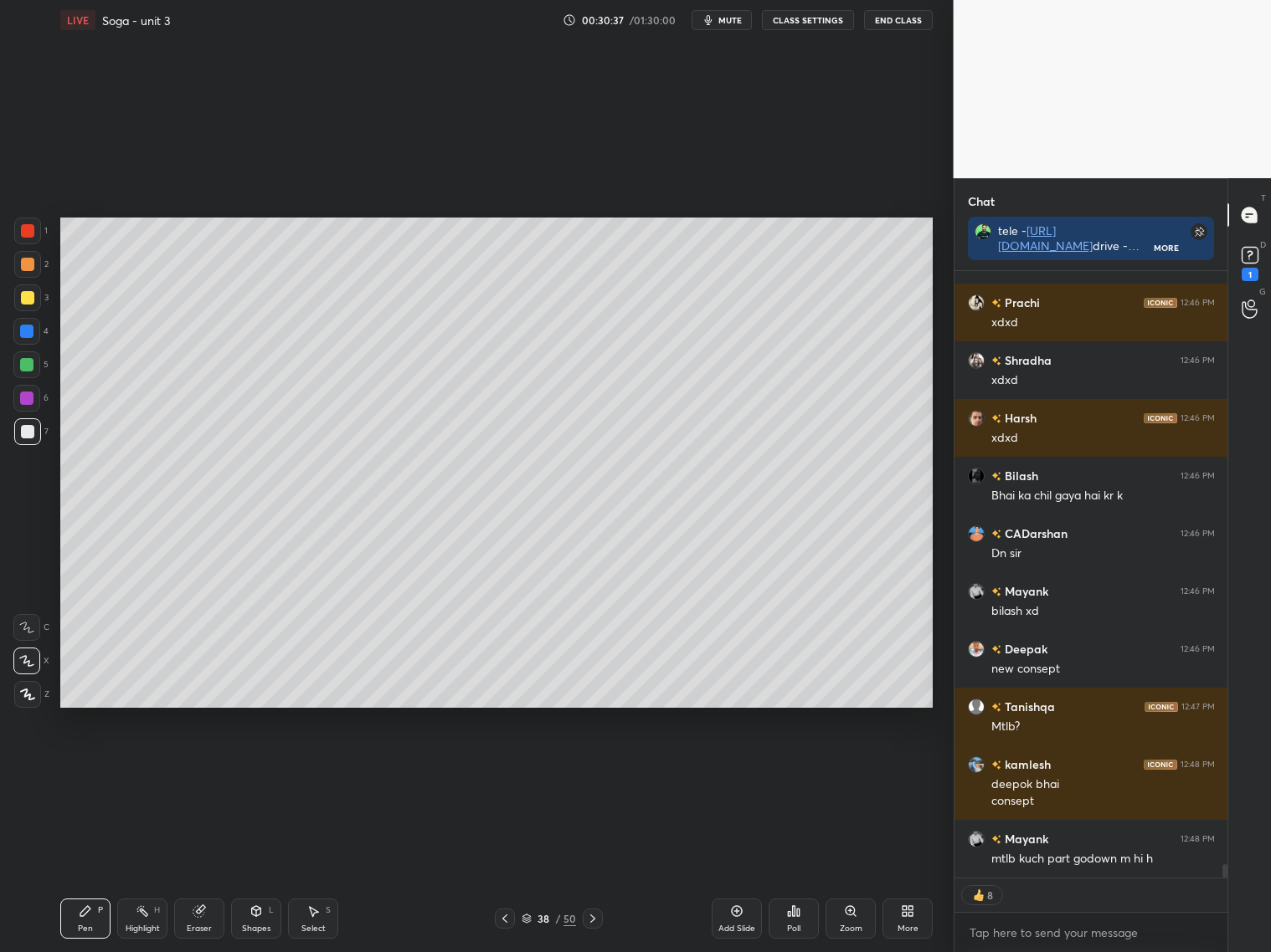
click at [593, 914] on icon at bounding box center [593, 919] width 14 height 14
click at [592, 914] on icon at bounding box center [593, 919] width 14 height 14
click at [593, 917] on icon at bounding box center [593, 919] width 14 height 14
click at [594, 916] on icon at bounding box center [593, 919] width 14 height 14
click at [594, 920] on icon at bounding box center [593, 919] width 14 height 14
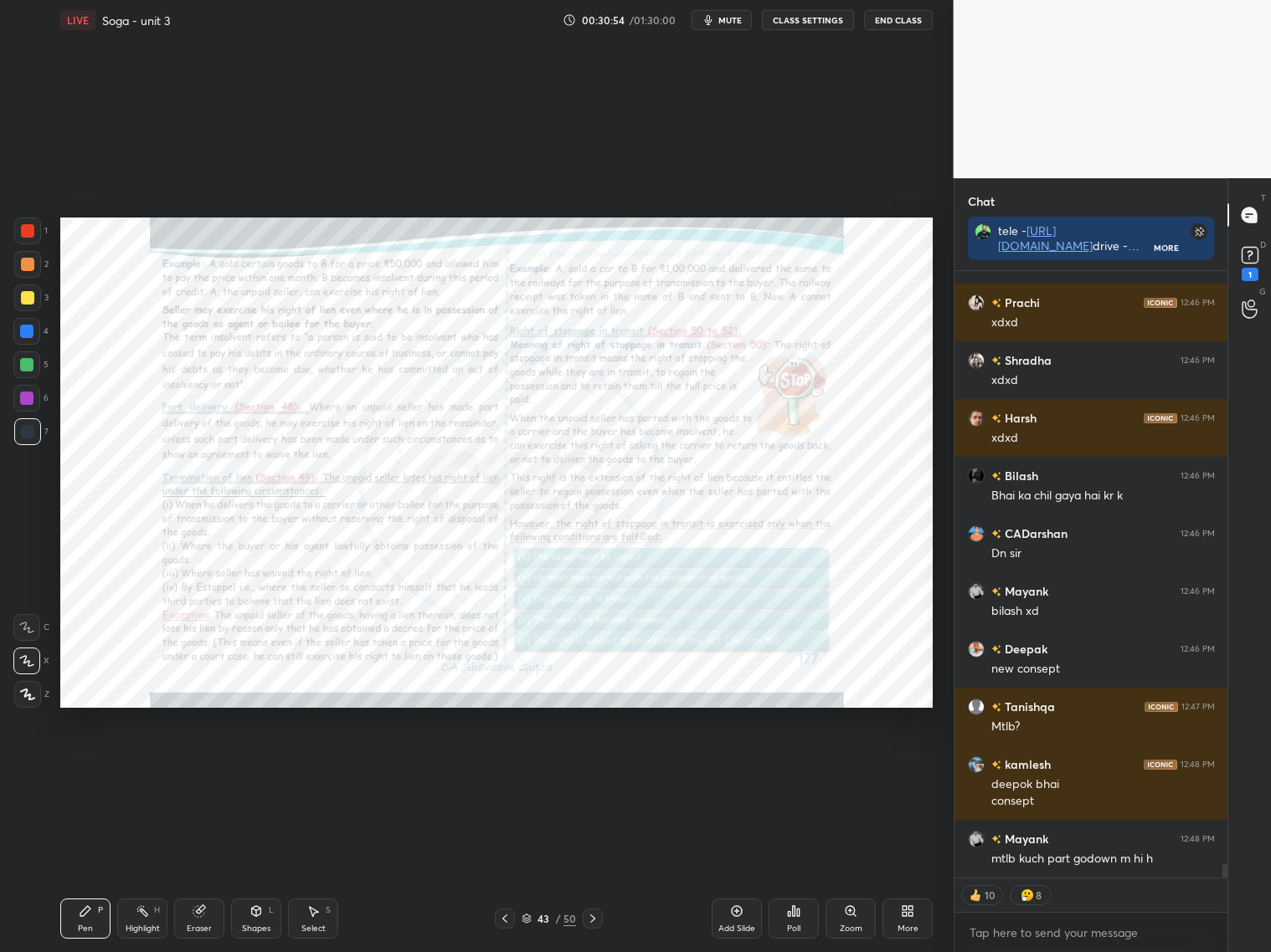
click at [498, 922] on icon at bounding box center [505, 919] width 14 height 14
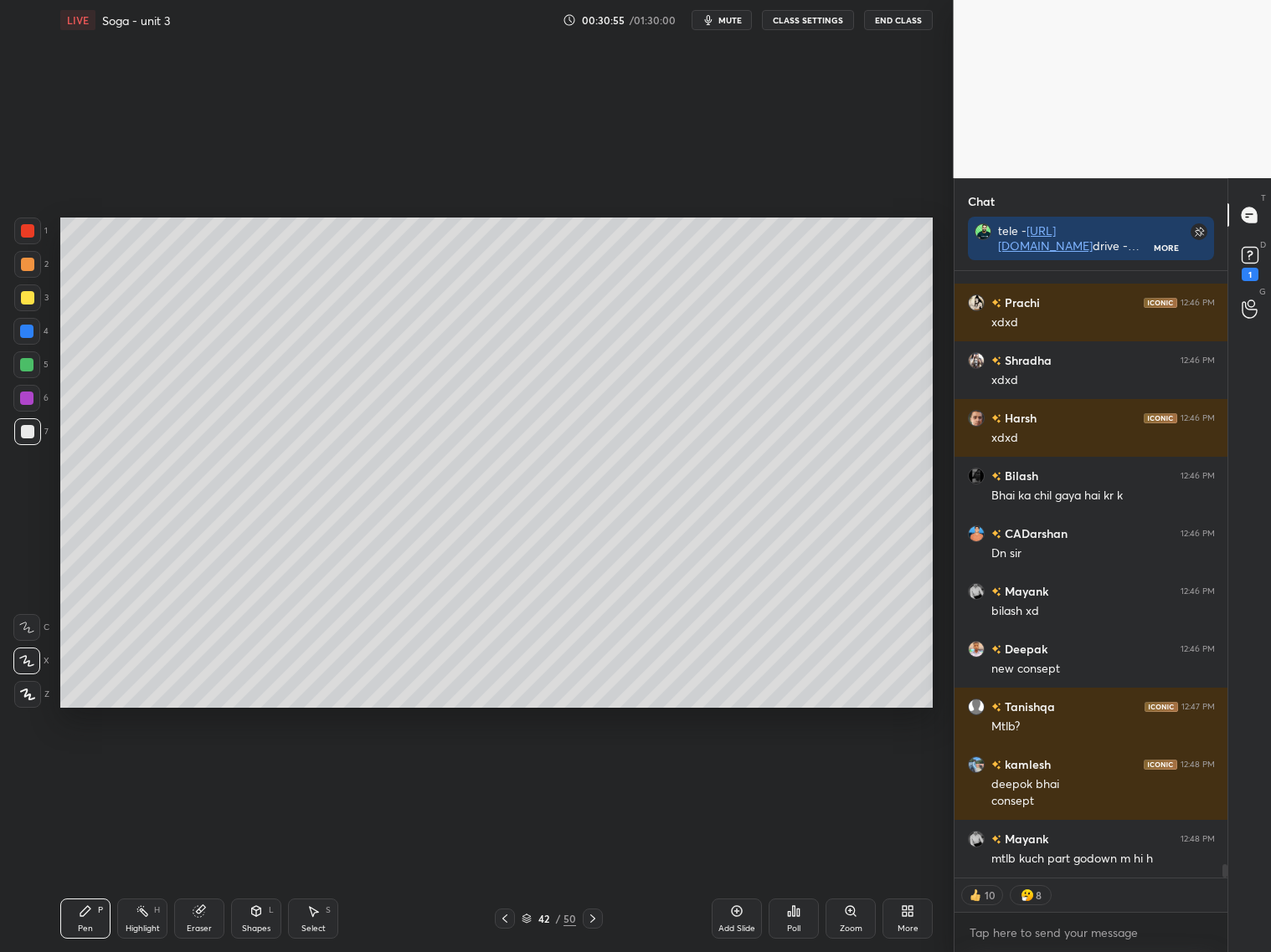
click at [503, 916] on icon at bounding box center [505, 919] width 14 height 14
click at [508, 914] on icon at bounding box center [505, 919] width 14 height 14
click at [596, 921] on icon at bounding box center [593, 919] width 14 height 14
click at [597, 922] on icon at bounding box center [593, 919] width 14 height 14
click at [501, 922] on icon at bounding box center [505, 919] width 14 height 14
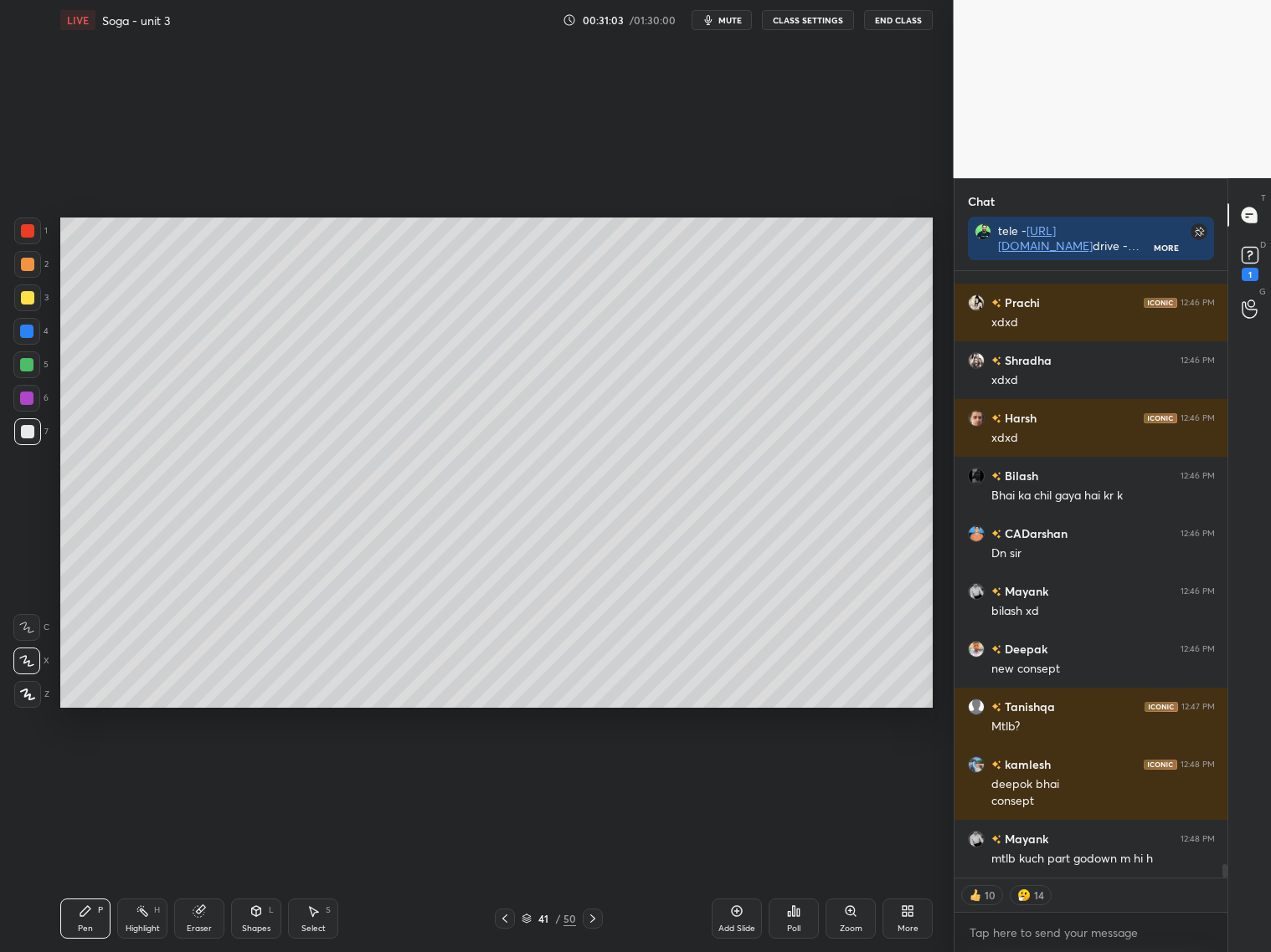
click at [504, 919] on icon at bounding box center [505, 919] width 14 height 14
click at [594, 917] on icon at bounding box center [593, 919] width 14 height 14
click at [593, 918] on icon at bounding box center [593, 919] width 14 height 14
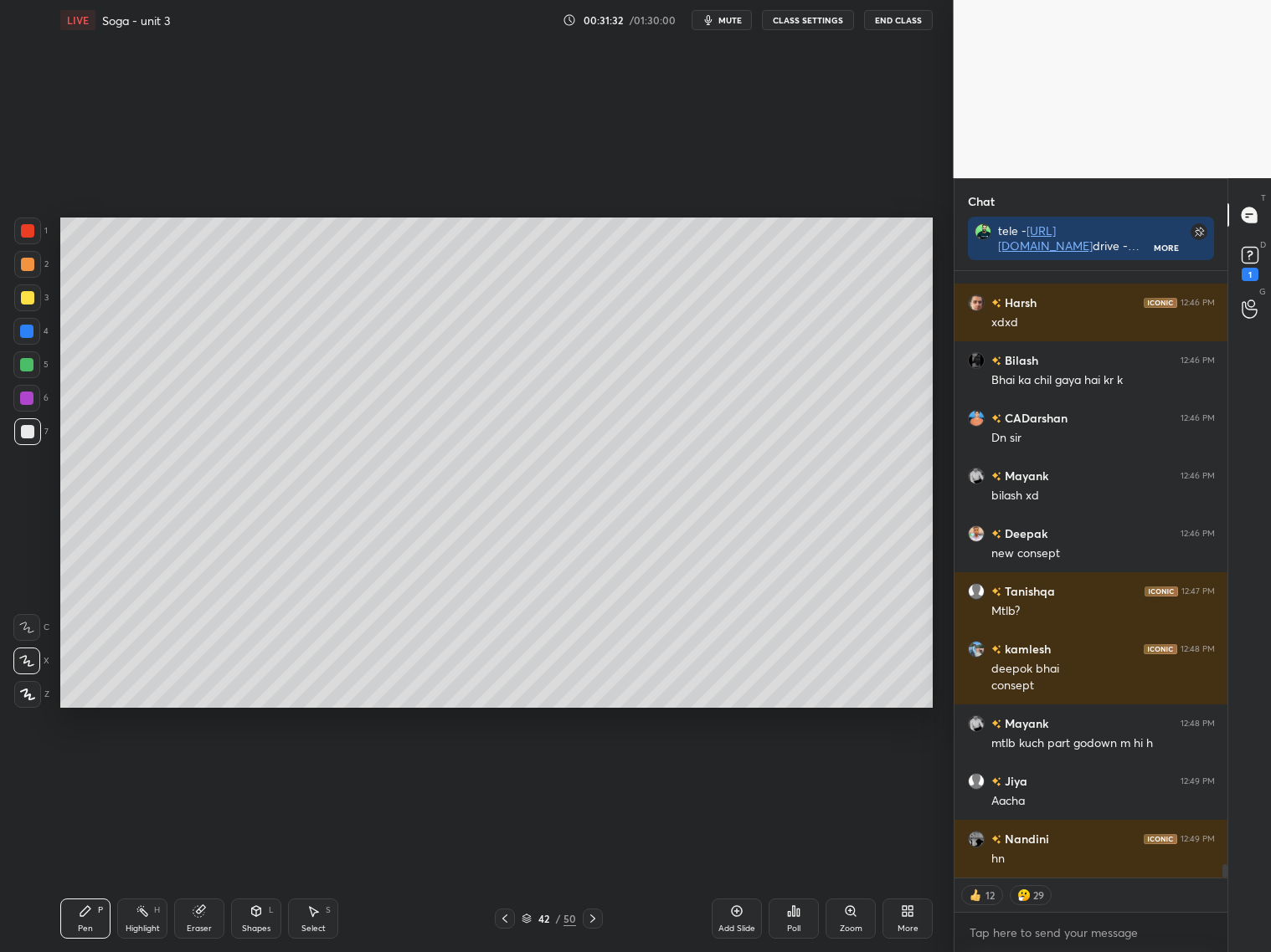
scroll to position [26635, 0]
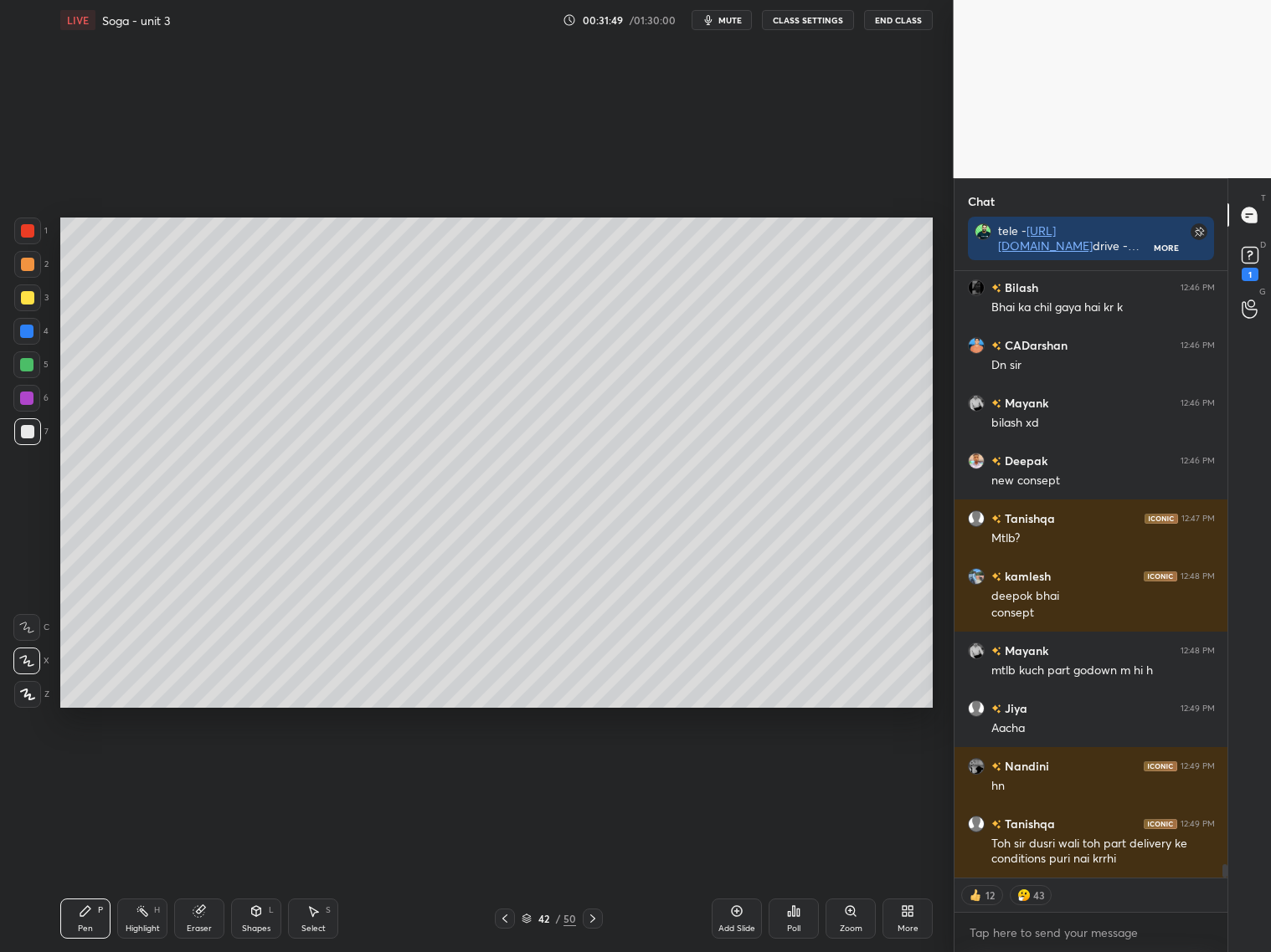
drag, startPoint x: 780, startPoint y: 860, endPoint x: 779, endPoint y: 20, distance: 840.0
click at [779, 20] on button "CLASS SETTINGS" at bounding box center [808, 20] width 92 height 20
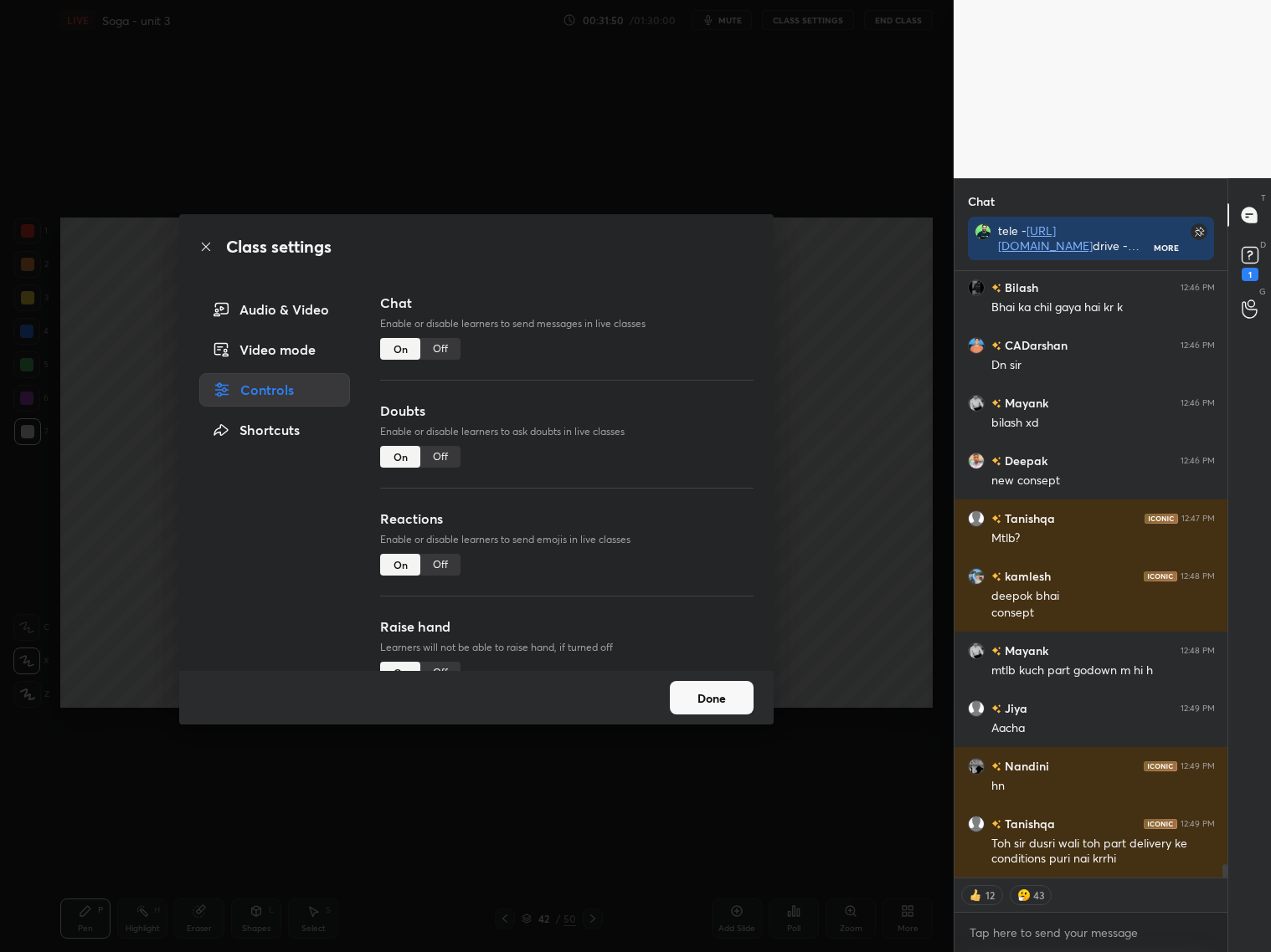
click at [436, 564] on div "Off" at bounding box center [440, 564] width 40 height 21
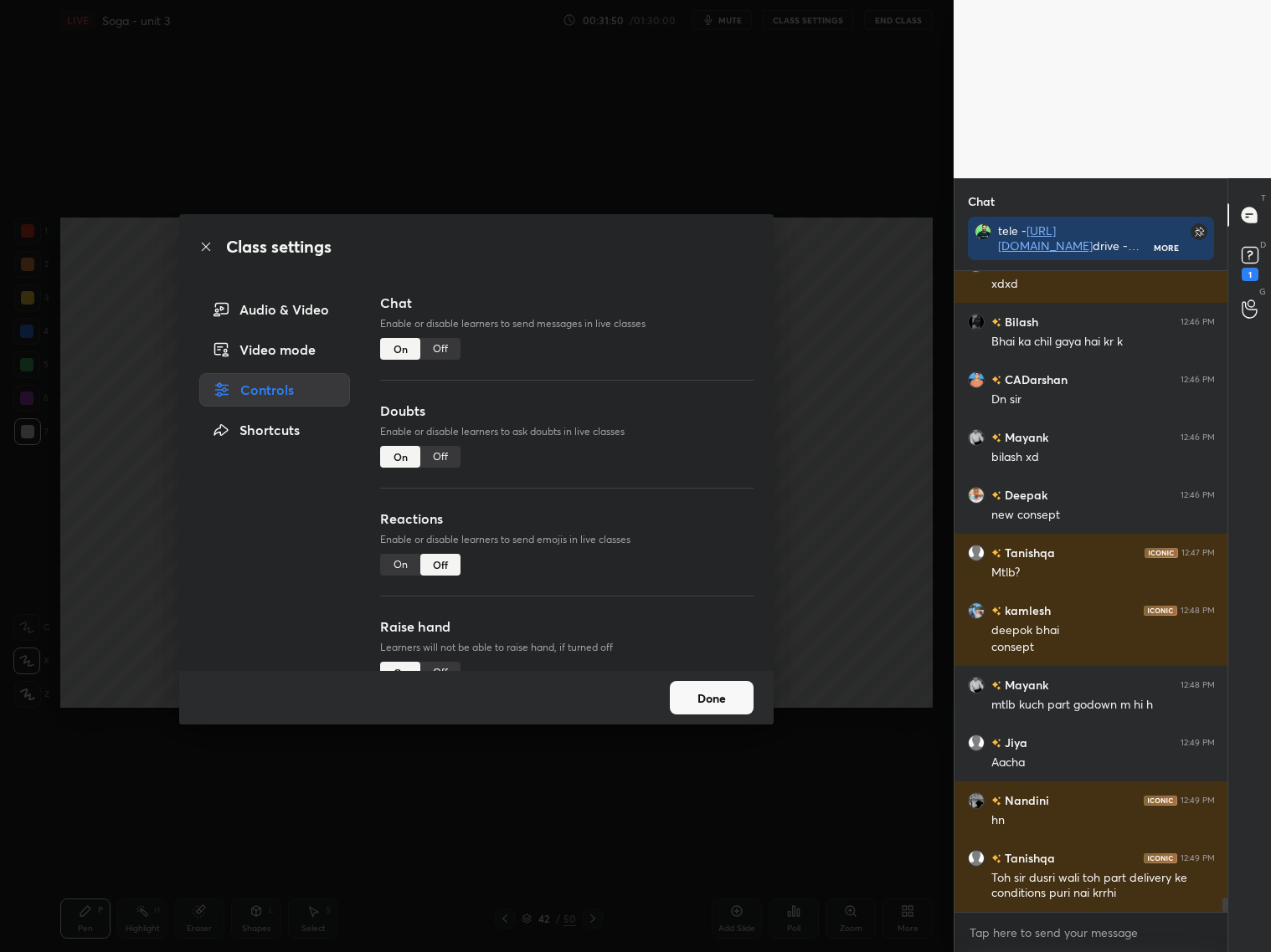
scroll to position [26600, 0]
click at [401, 565] on div "On" at bounding box center [400, 564] width 40 height 21
drag, startPoint x: 706, startPoint y: 700, endPoint x: 689, endPoint y: 698, distance: 17.1
click at [689, 698] on button "Done" at bounding box center [712, 698] width 84 height 33
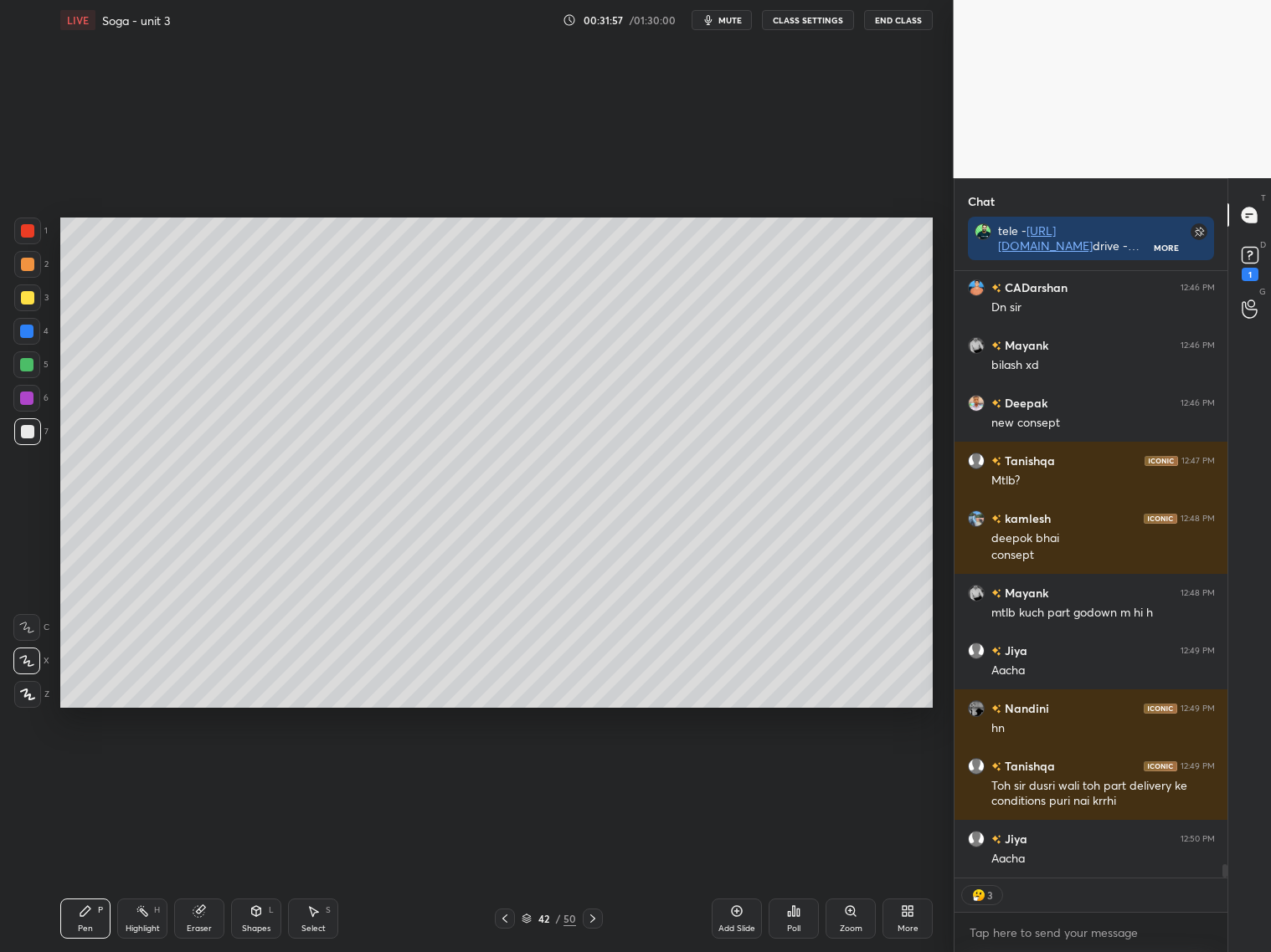
scroll to position [26750, 0]
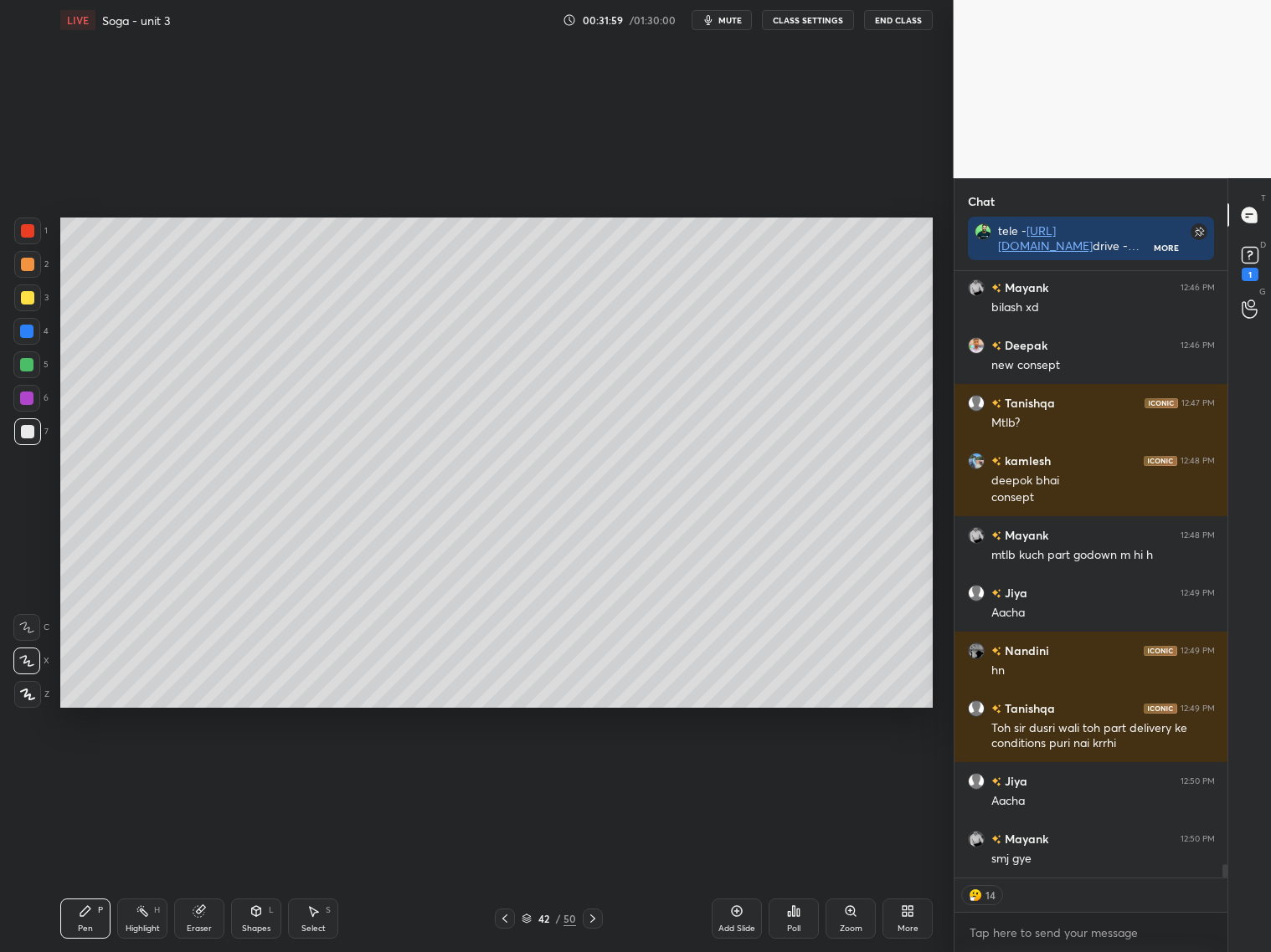
click at [778, 16] on button "CLASS SETTINGS" at bounding box center [808, 20] width 92 height 20
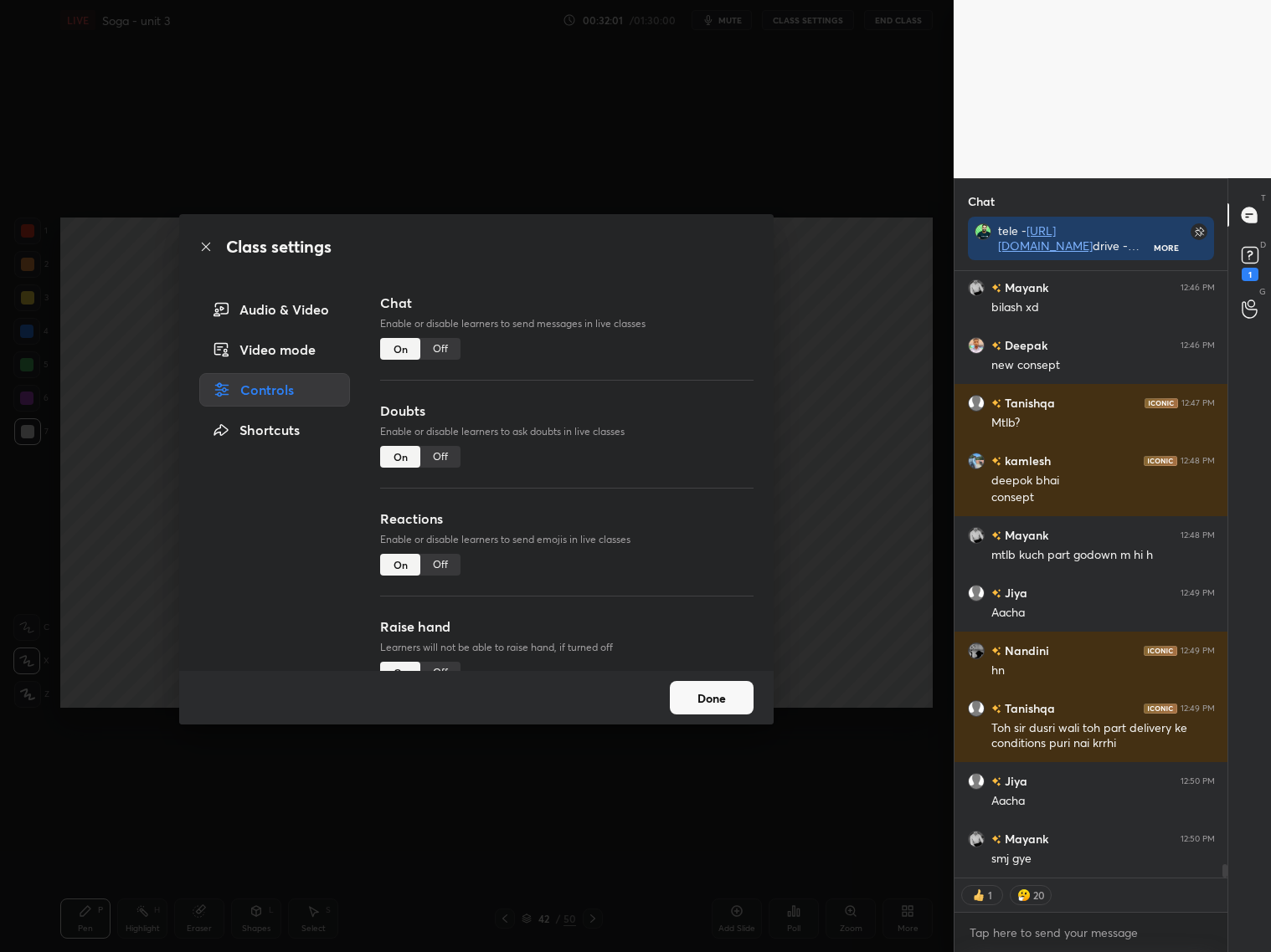
click at [436, 562] on div "Off" at bounding box center [440, 564] width 40 height 21
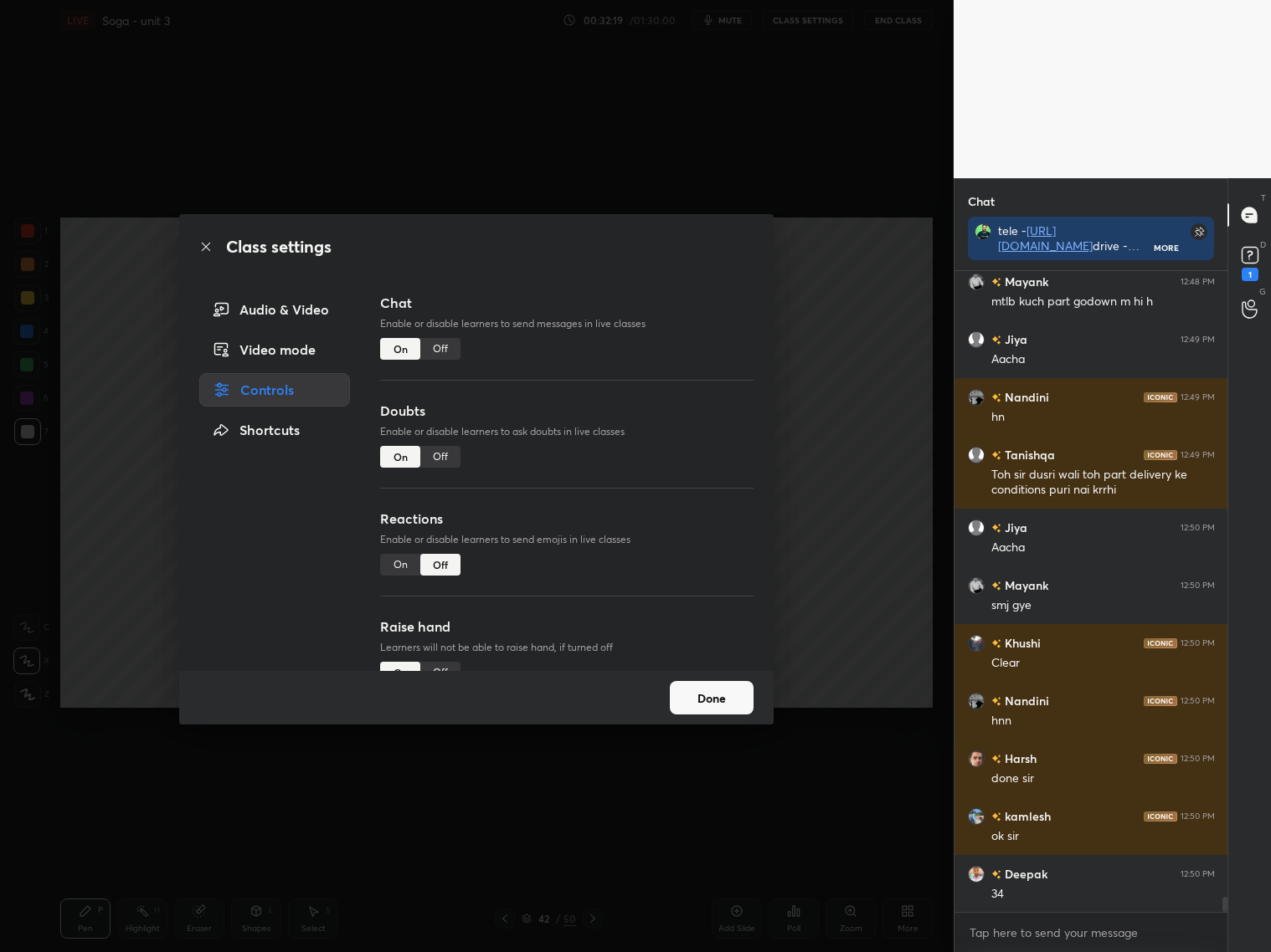
scroll to position [27061, 0]
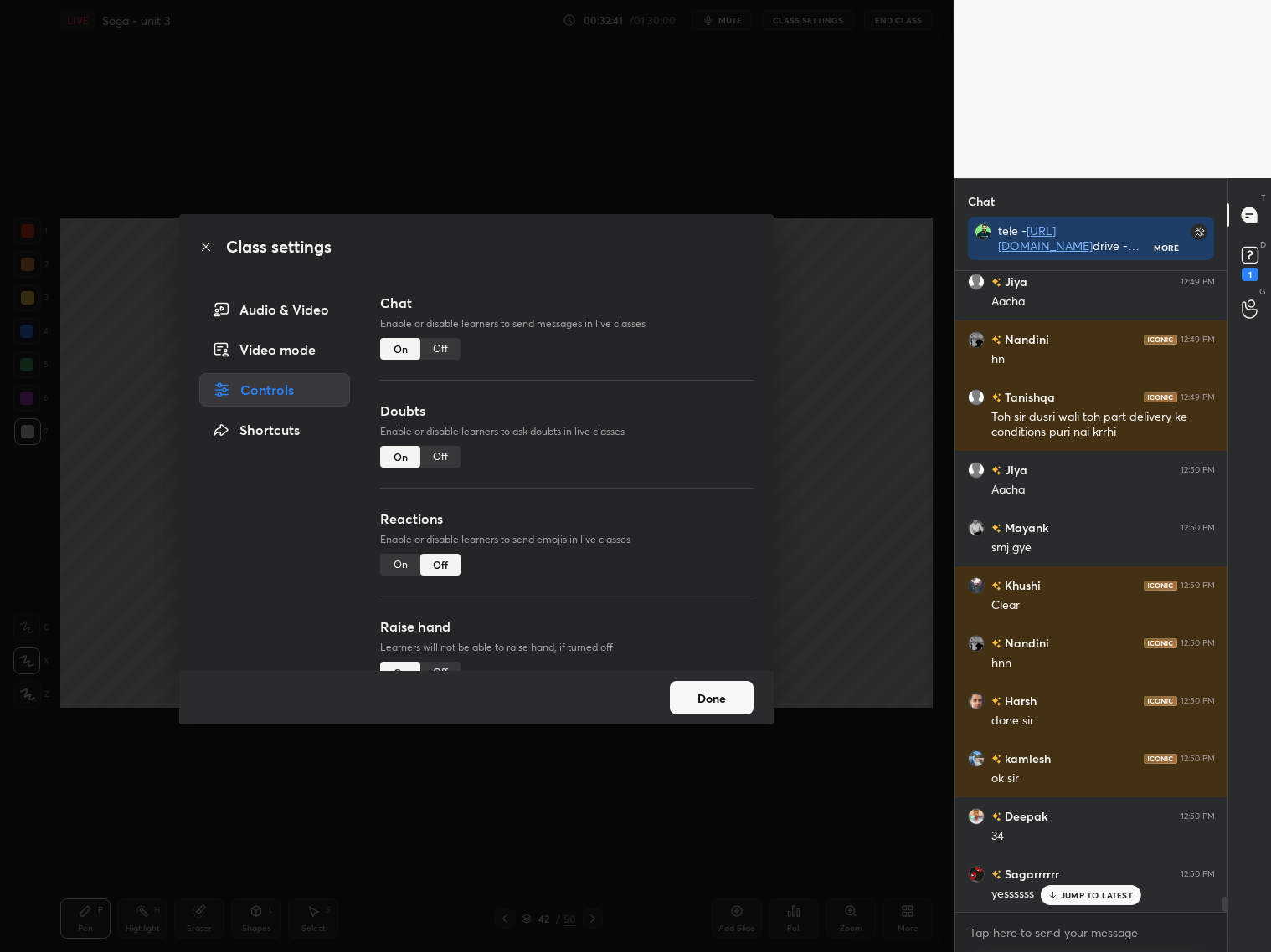
click at [401, 563] on div "On" at bounding box center [400, 564] width 40 height 21
click at [731, 698] on button "Done" at bounding box center [712, 698] width 84 height 33
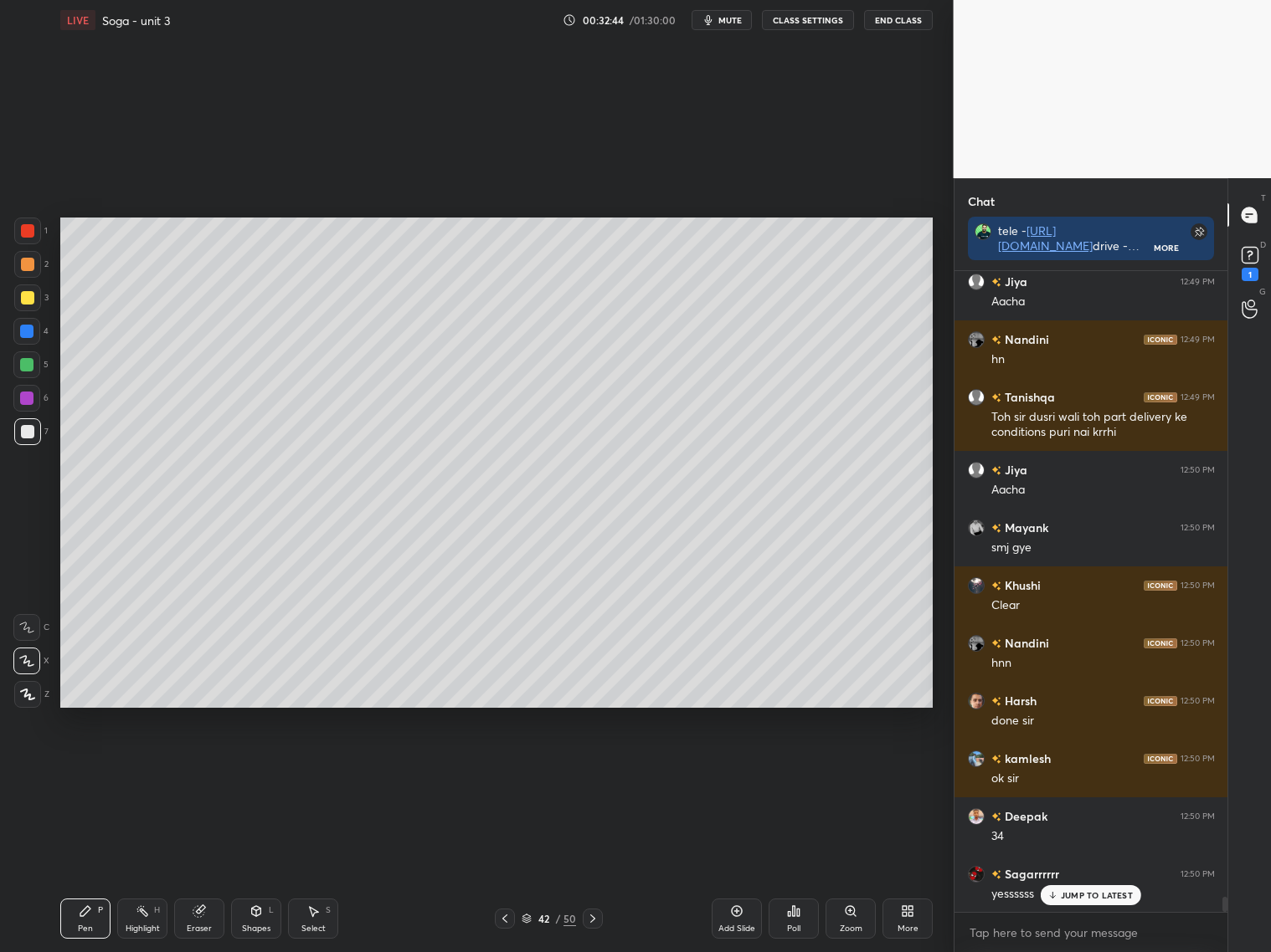
click at [1067, 898] on p "JUMP TO LATEST" at bounding box center [1097, 896] width 72 height 10
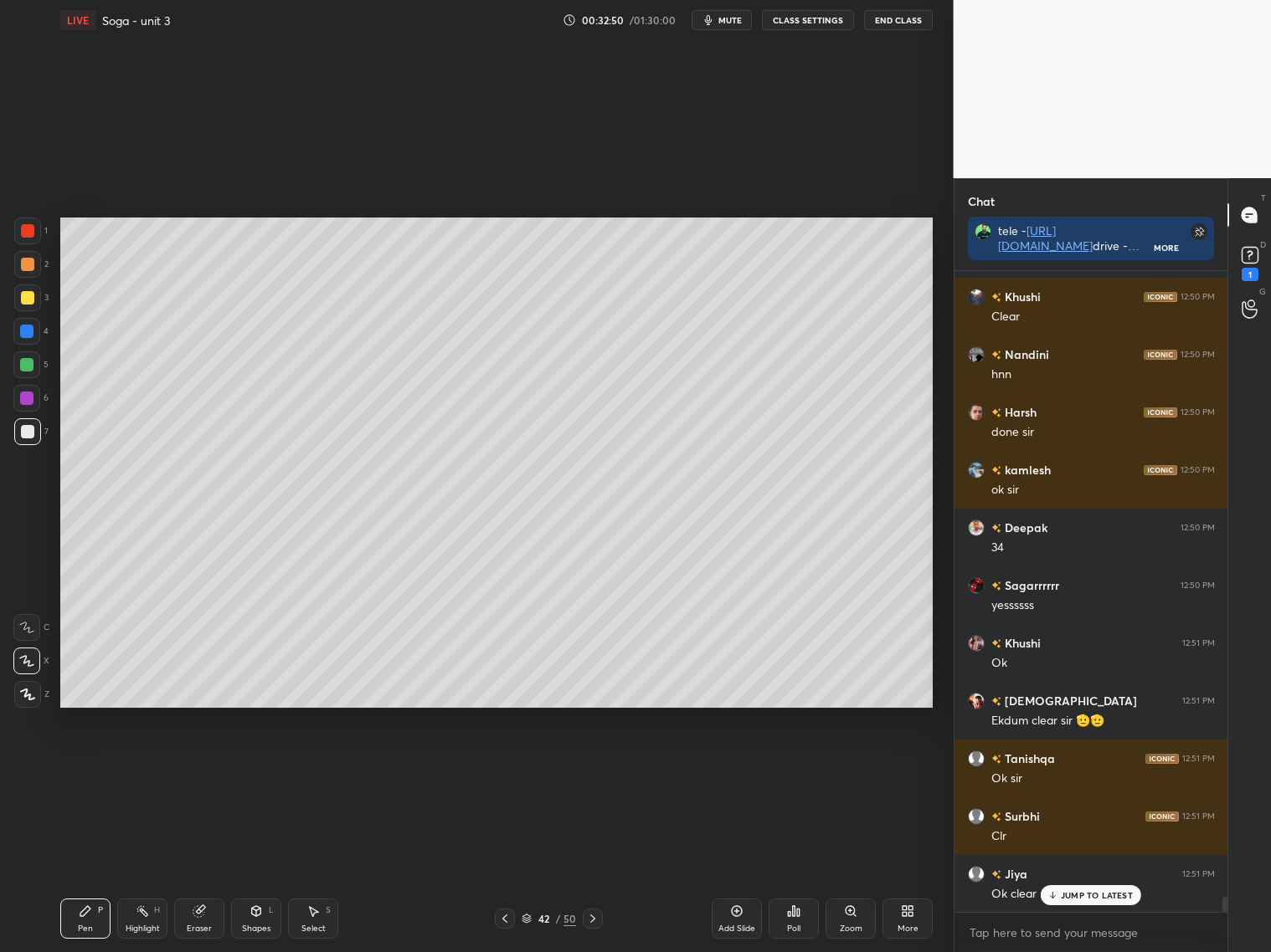
scroll to position [27407, 0]
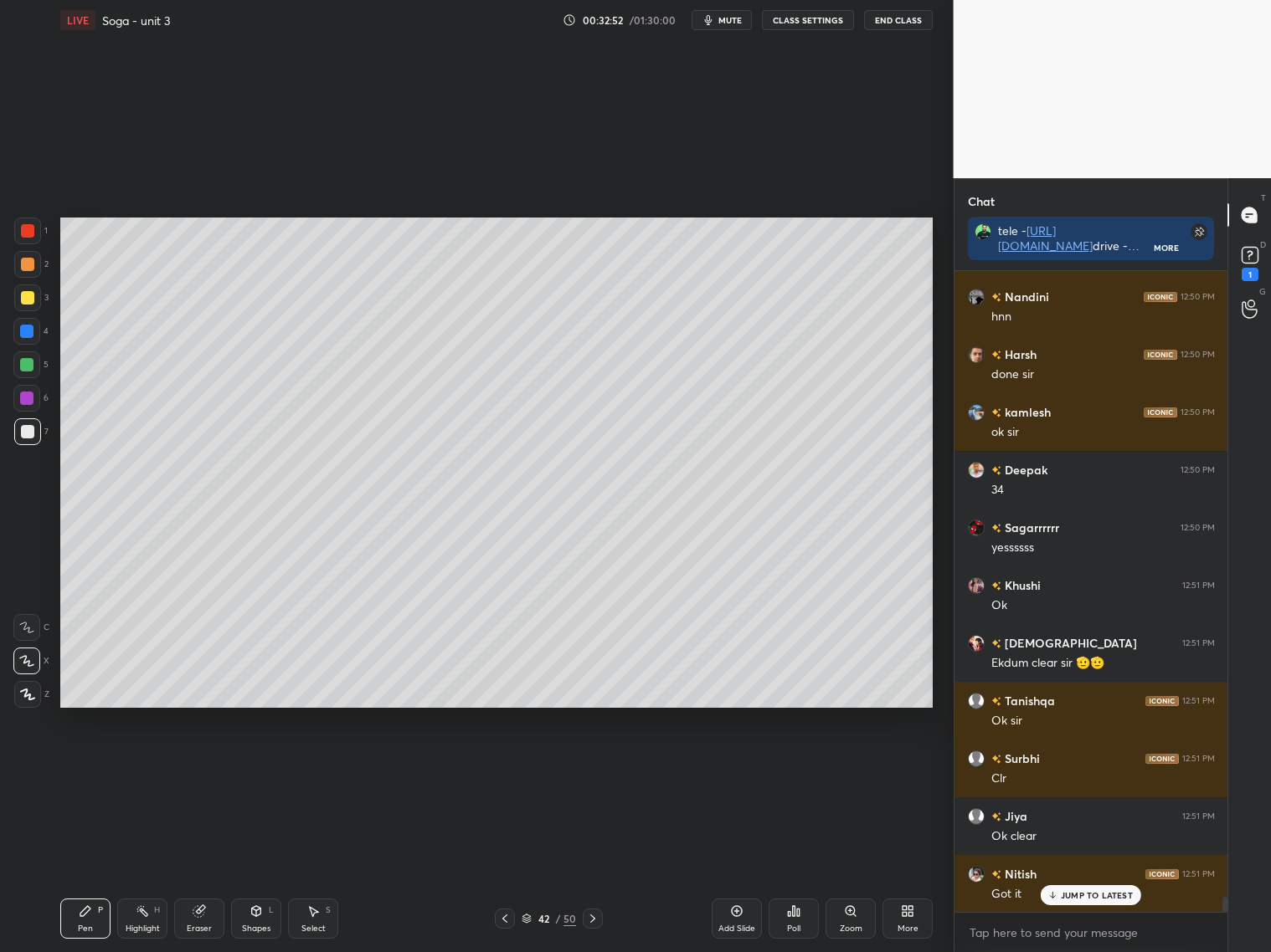
click at [23, 336] on div at bounding box center [27, 331] width 14 height 14
click at [26, 631] on icon at bounding box center [27, 628] width 15 height 12
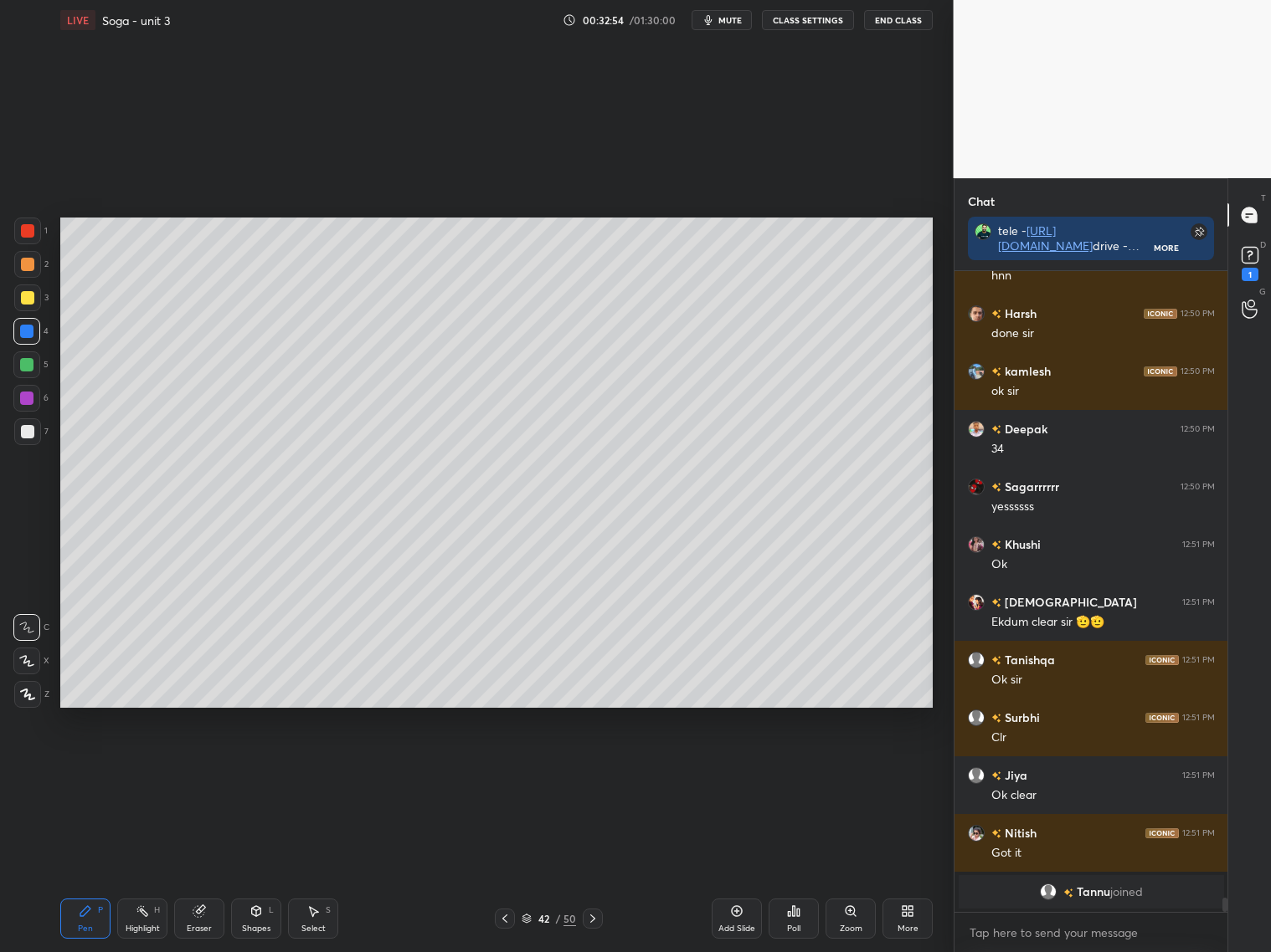
click at [20, 435] on div at bounding box center [27, 432] width 14 height 14
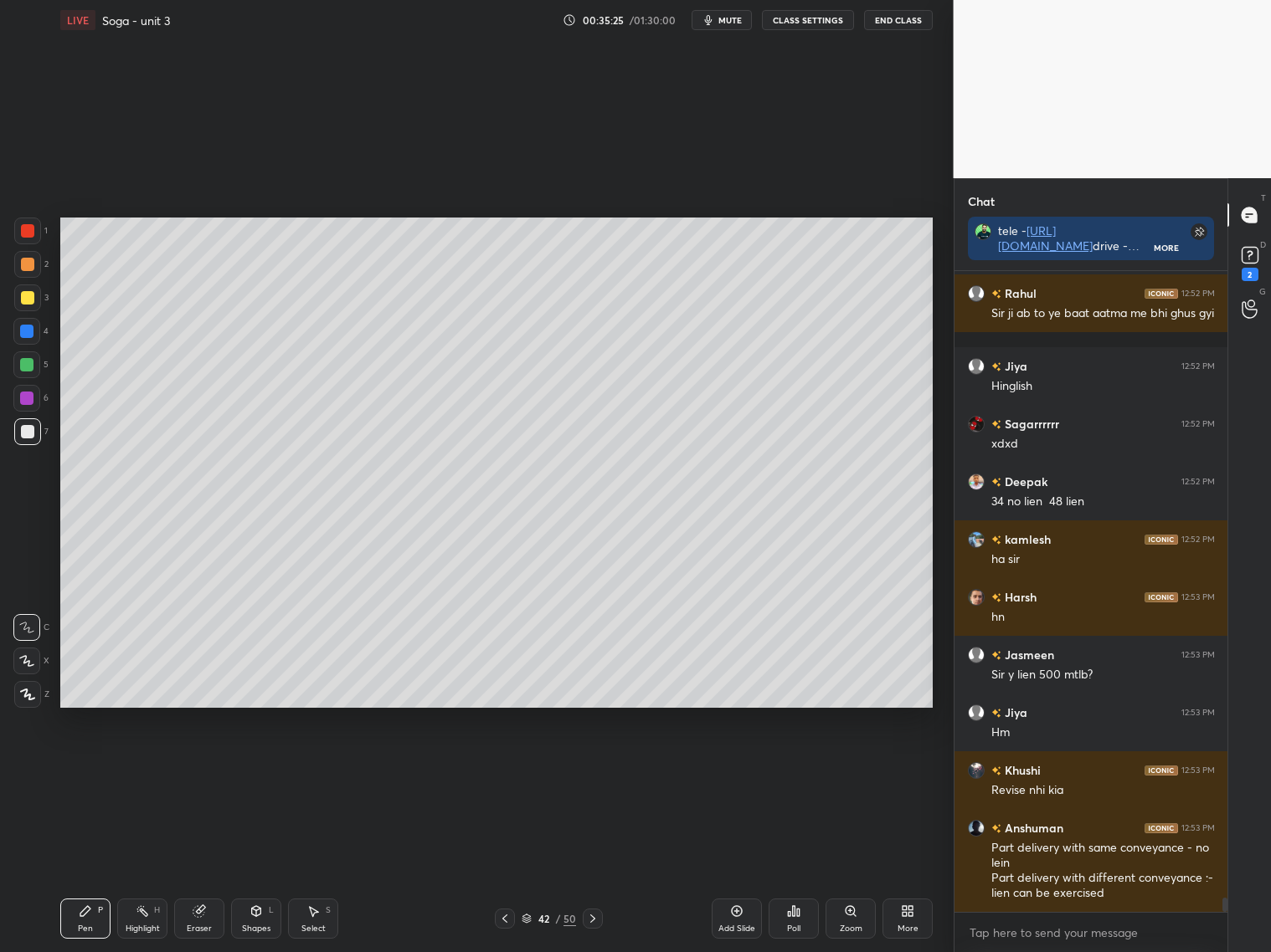
scroll to position [28547, 0]
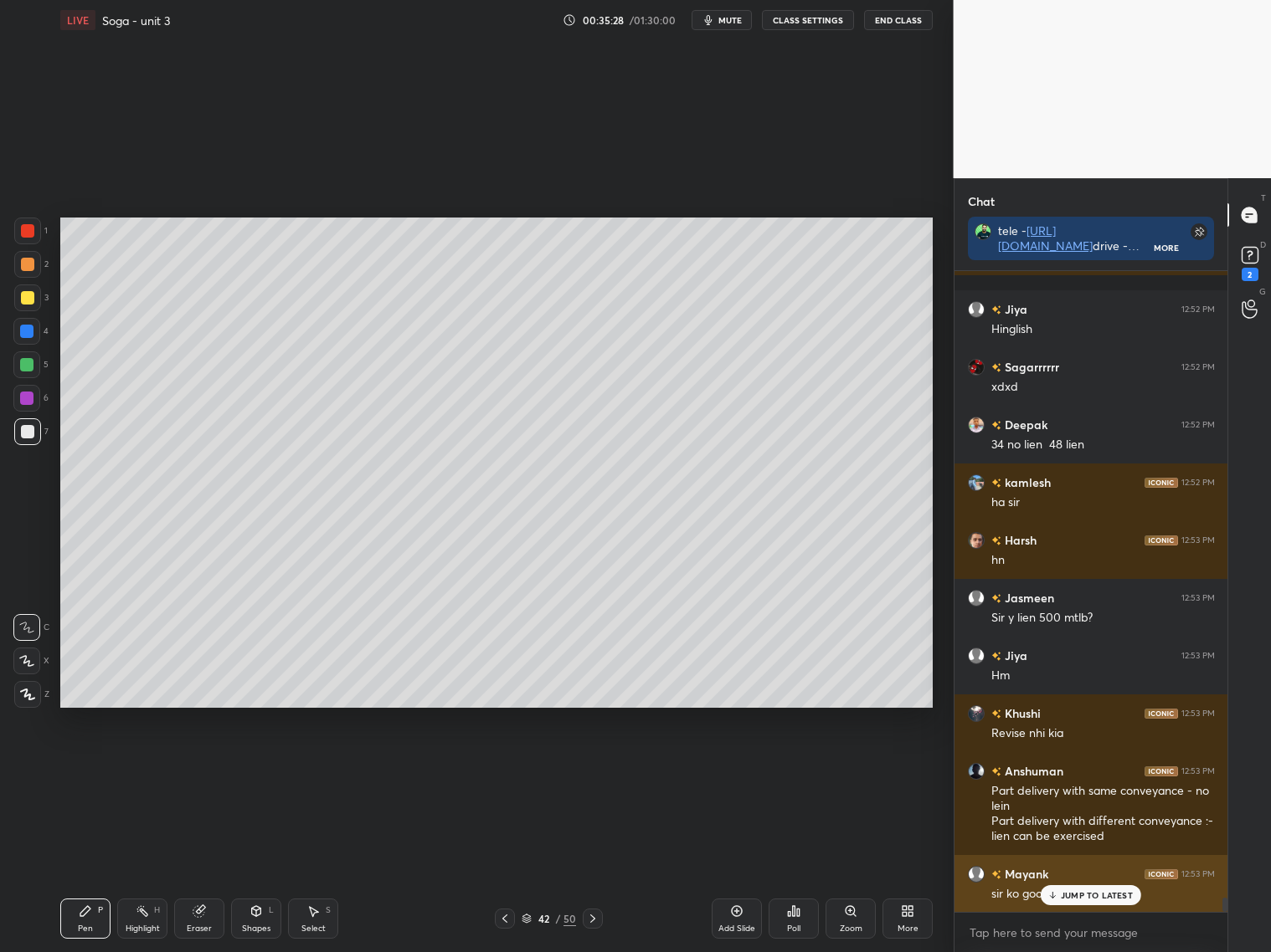
click at [1057, 893] on div "JUMP TO LATEST" at bounding box center [1091, 896] width 101 height 20
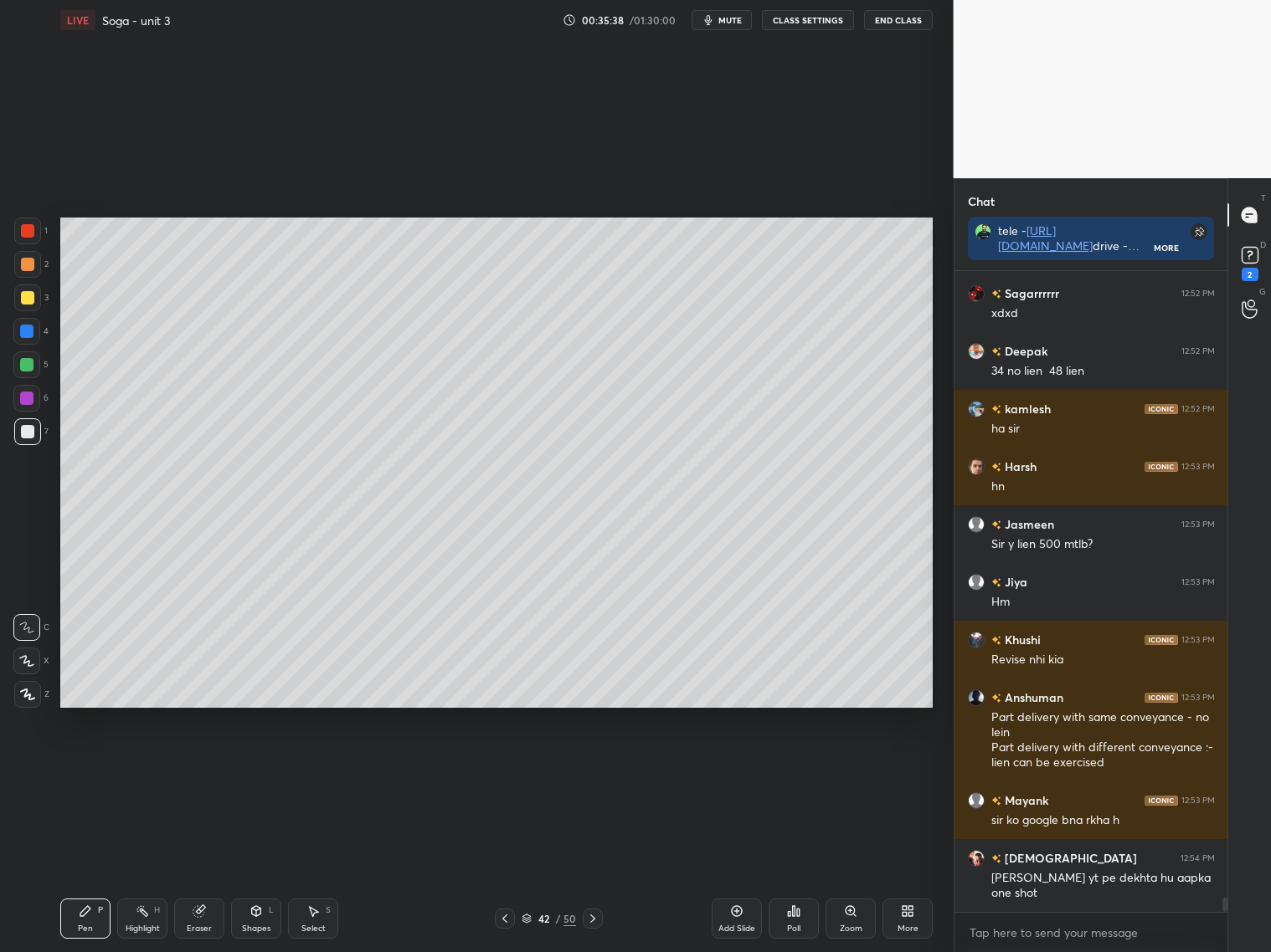
click at [29, 663] on icon at bounding box center [27, 661] width 15 height 12
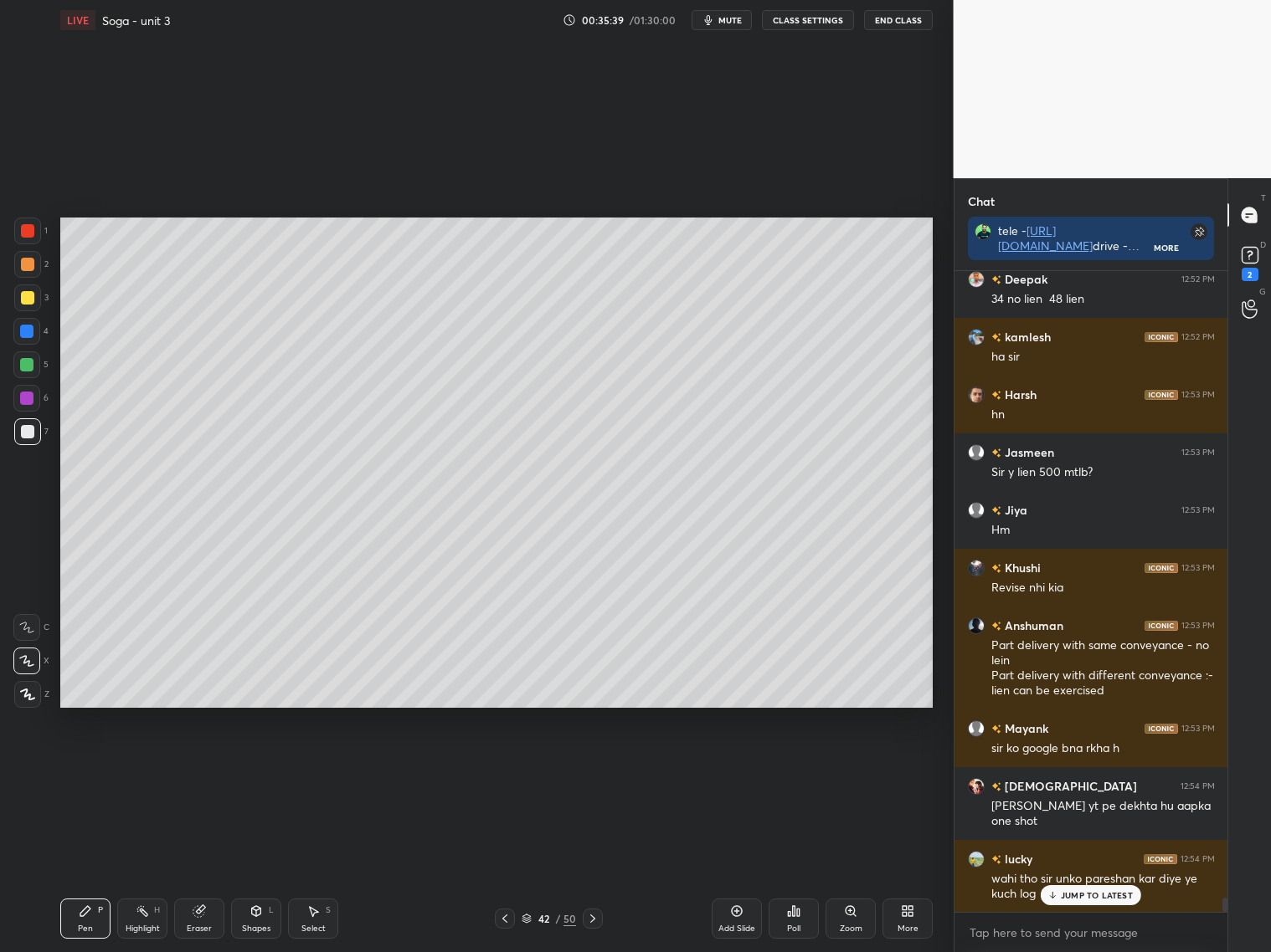
scroll to position [28750, 0]
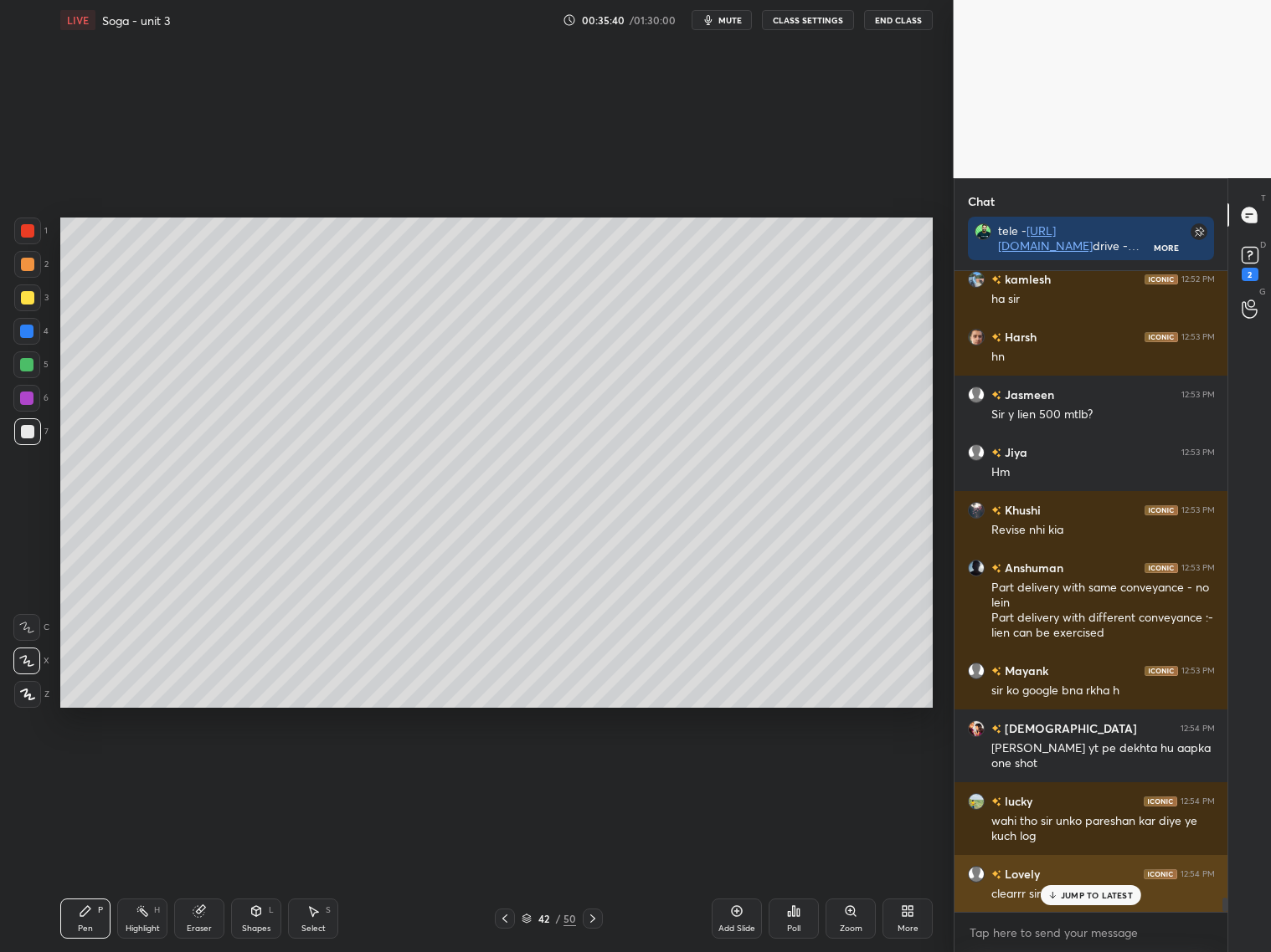
click at [1075, 898] on p "JUMP TO LATEST" at bounding box center [1097, 896] width 72 height 10
click at [25, 628] on icon at bounding box center [27, 628] width 15 height 12
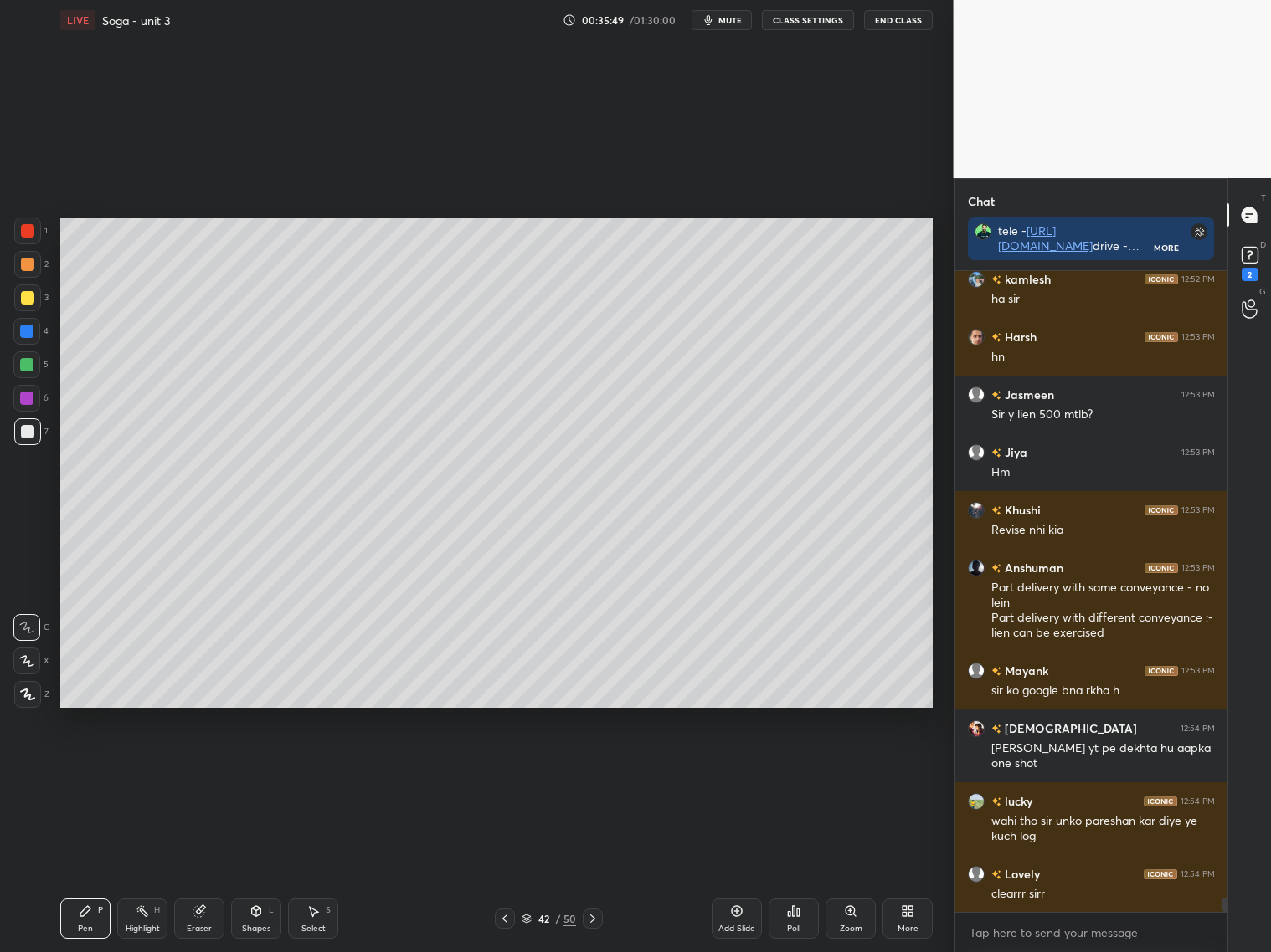
drag, startPoint x: 27, startPoint y: 662, endPoint x: 32, endPoint y: 651, distance: 12.1
click at [33, 657] on icon at bounding box center [27, 661] width 15 height 12
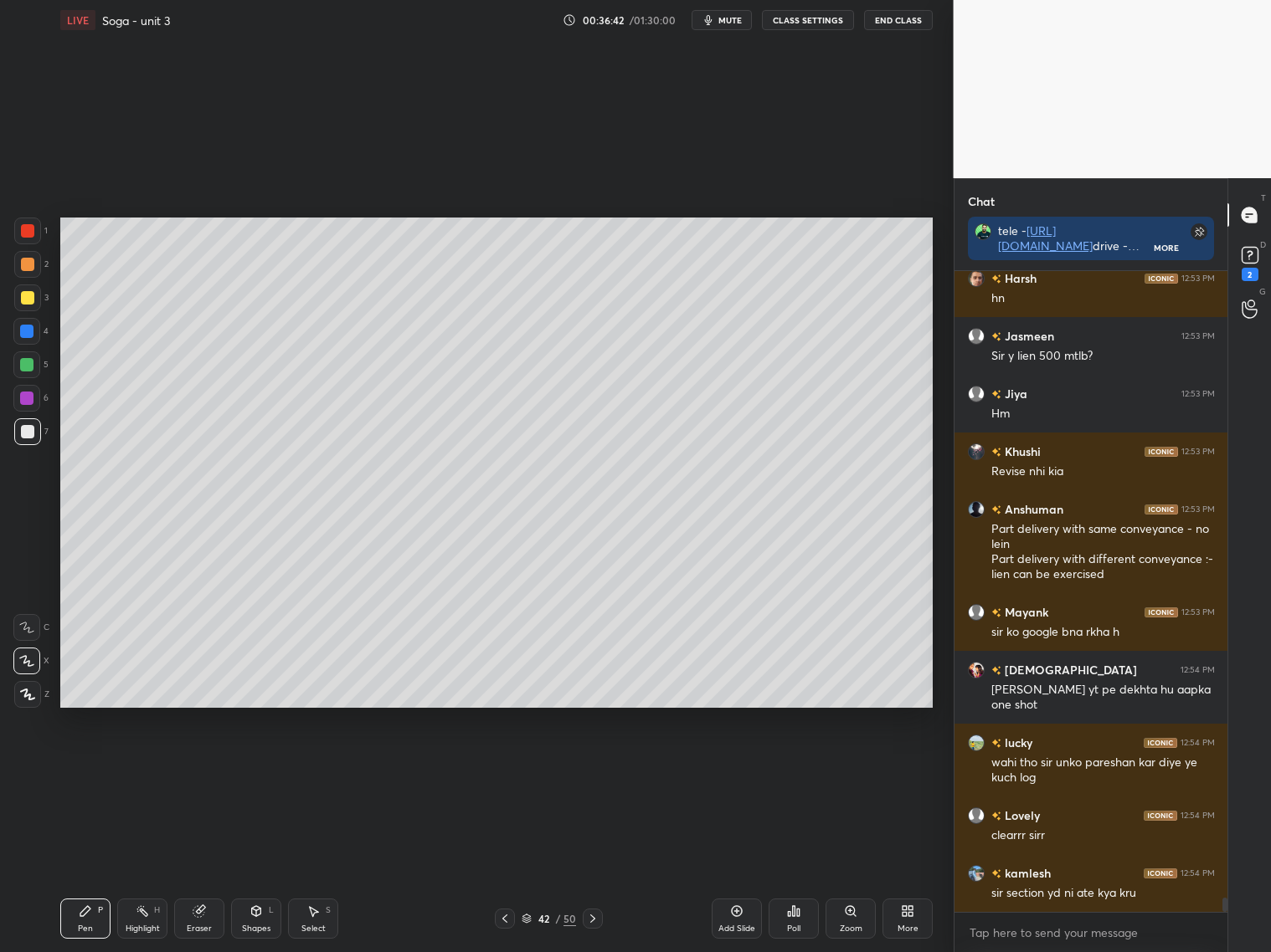
scroll to position [28867, 0]
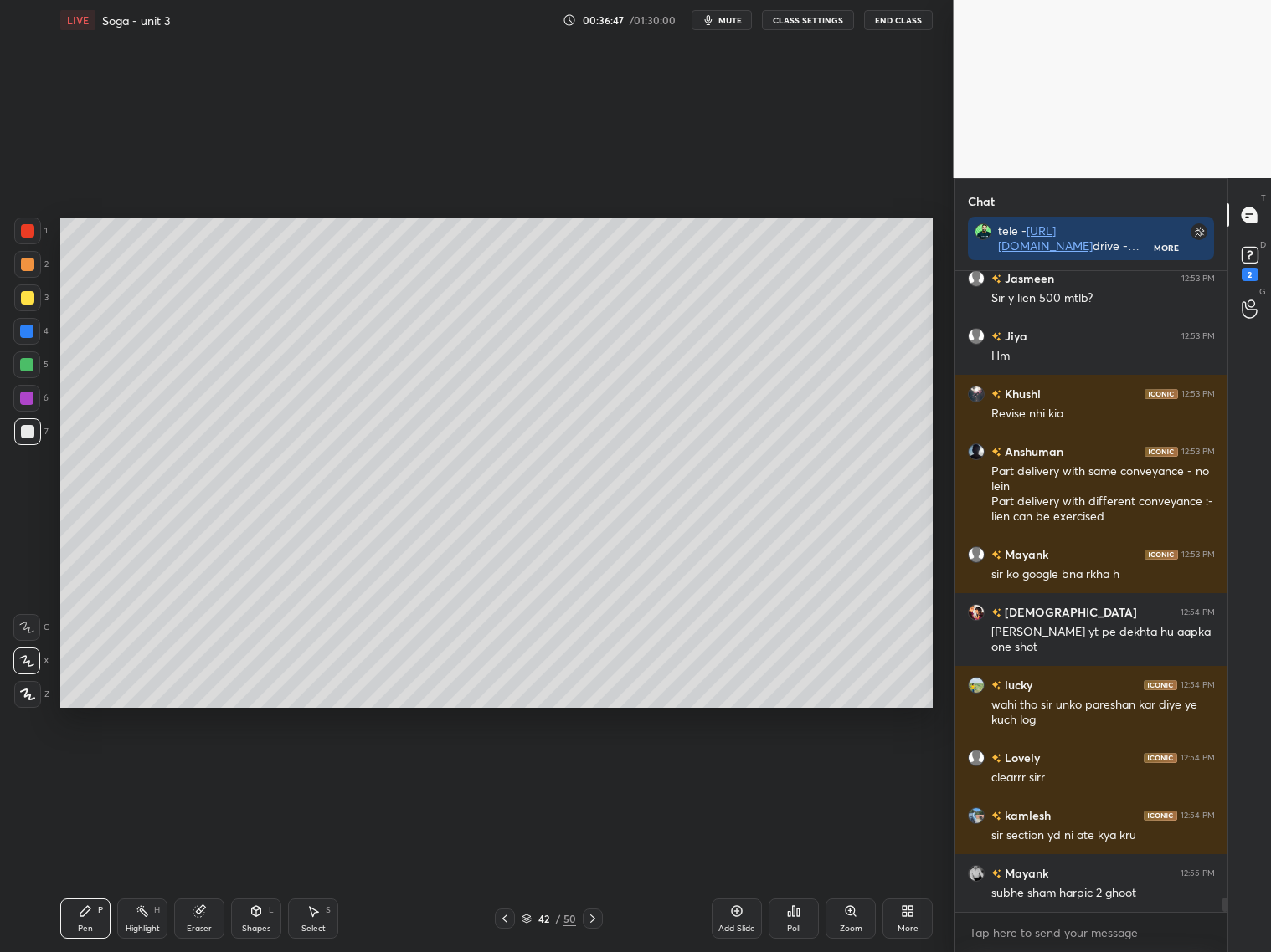
click at [739, 922] on div "Add Slide" at bounding box center [736, 918] width 50 height 40
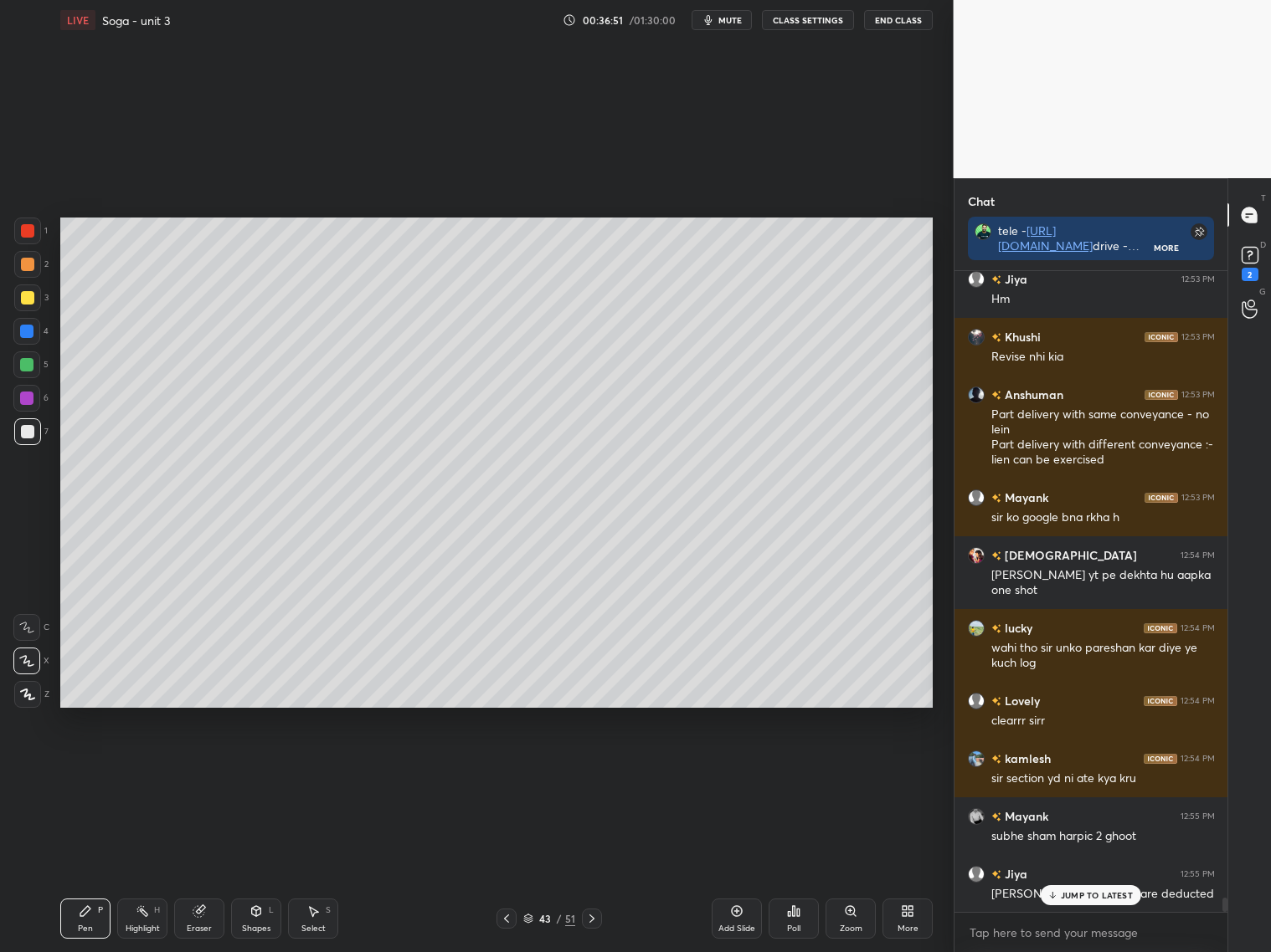
scroll to position [28981, 0]
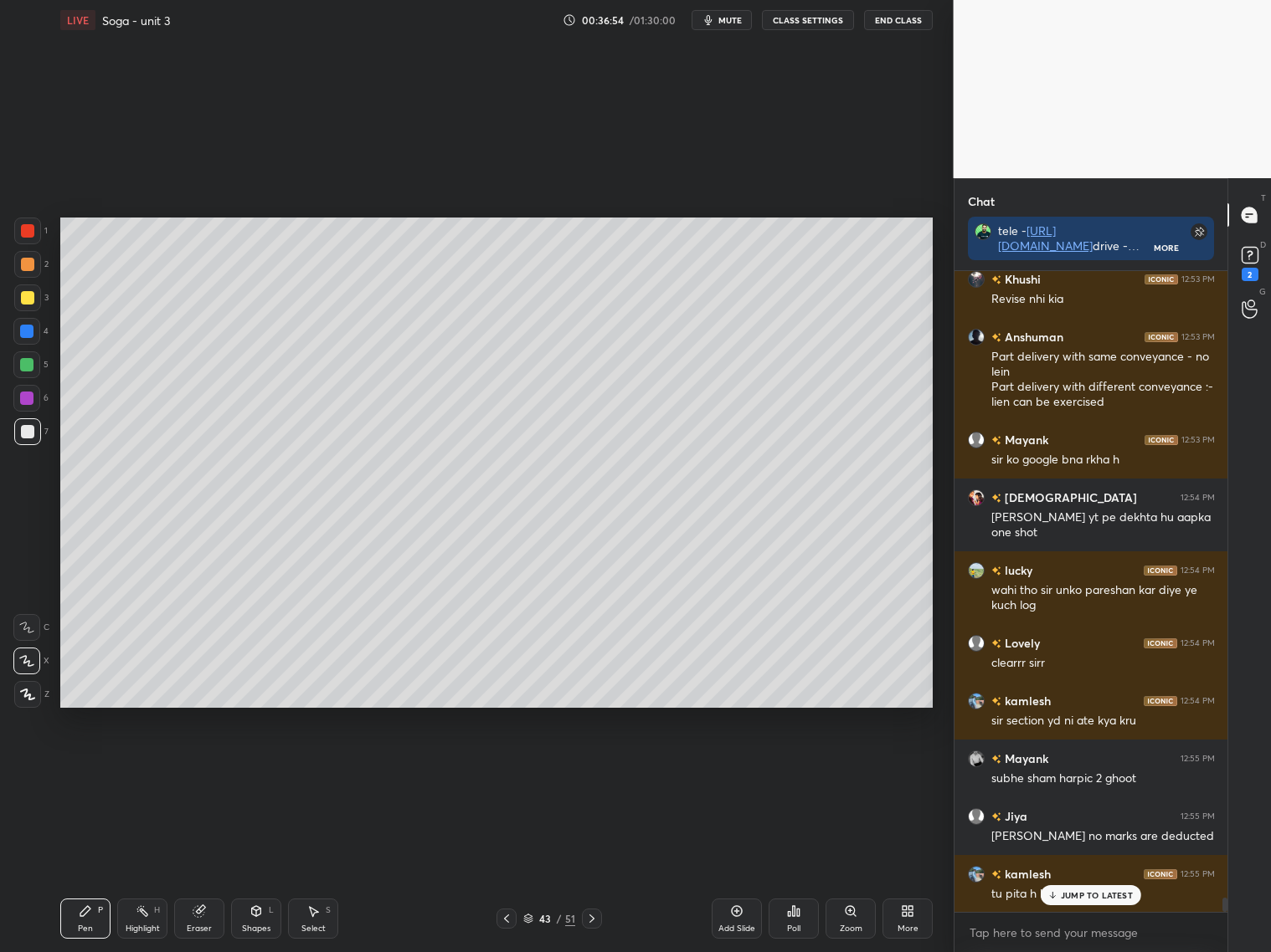
click at [207, 922] on div "Eraser" at bounding box center [199, 918] width 50 height 40
click at [84, 920] on div "Pen P" at bounding box center [85, 918] width 50 height 40
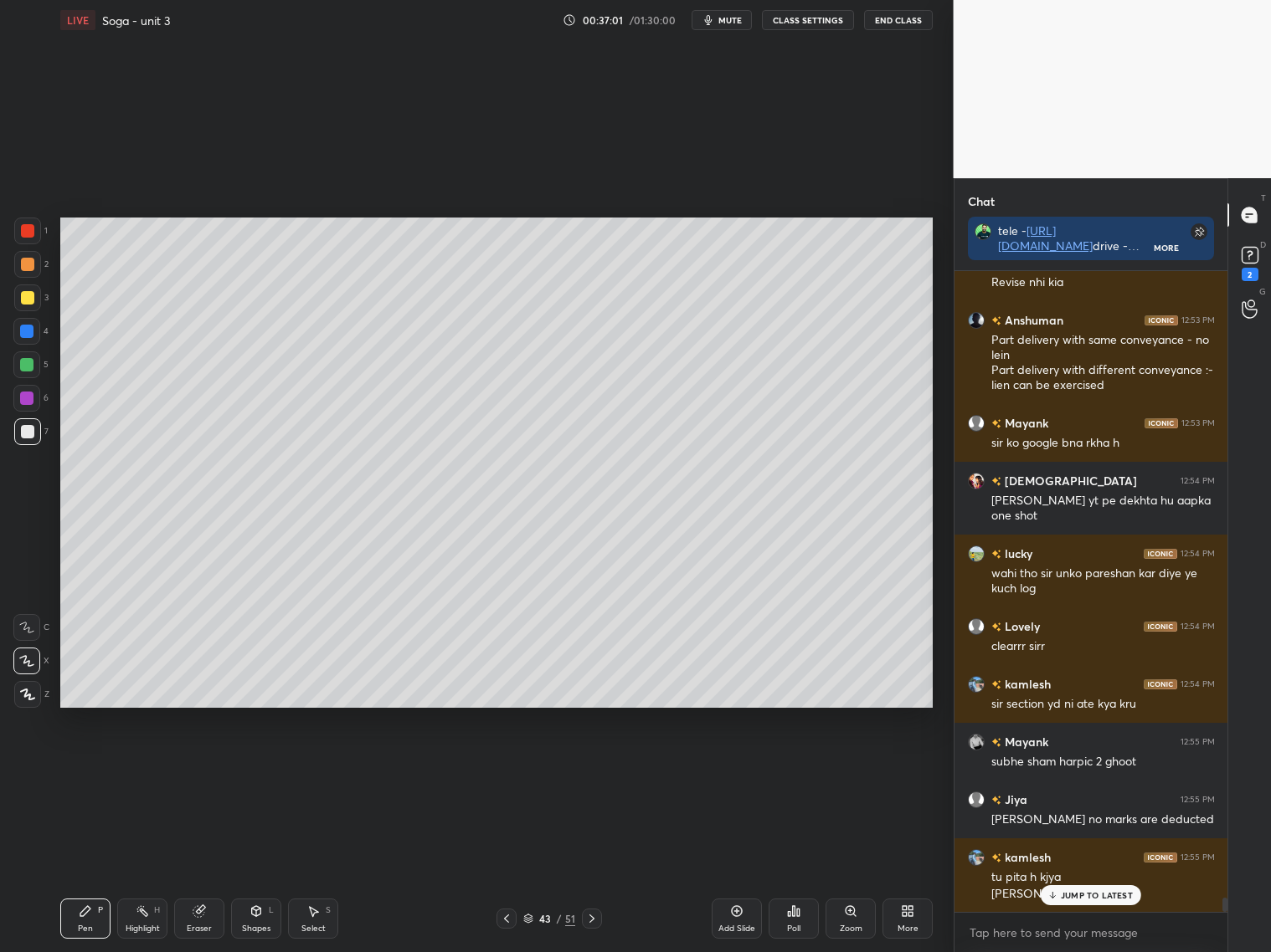
click at [497, 914] on div at bounding box center [507, 919] width 20 height 20
click at [261, 915] on icon at bounding box center [256, 911] width 14 height 14
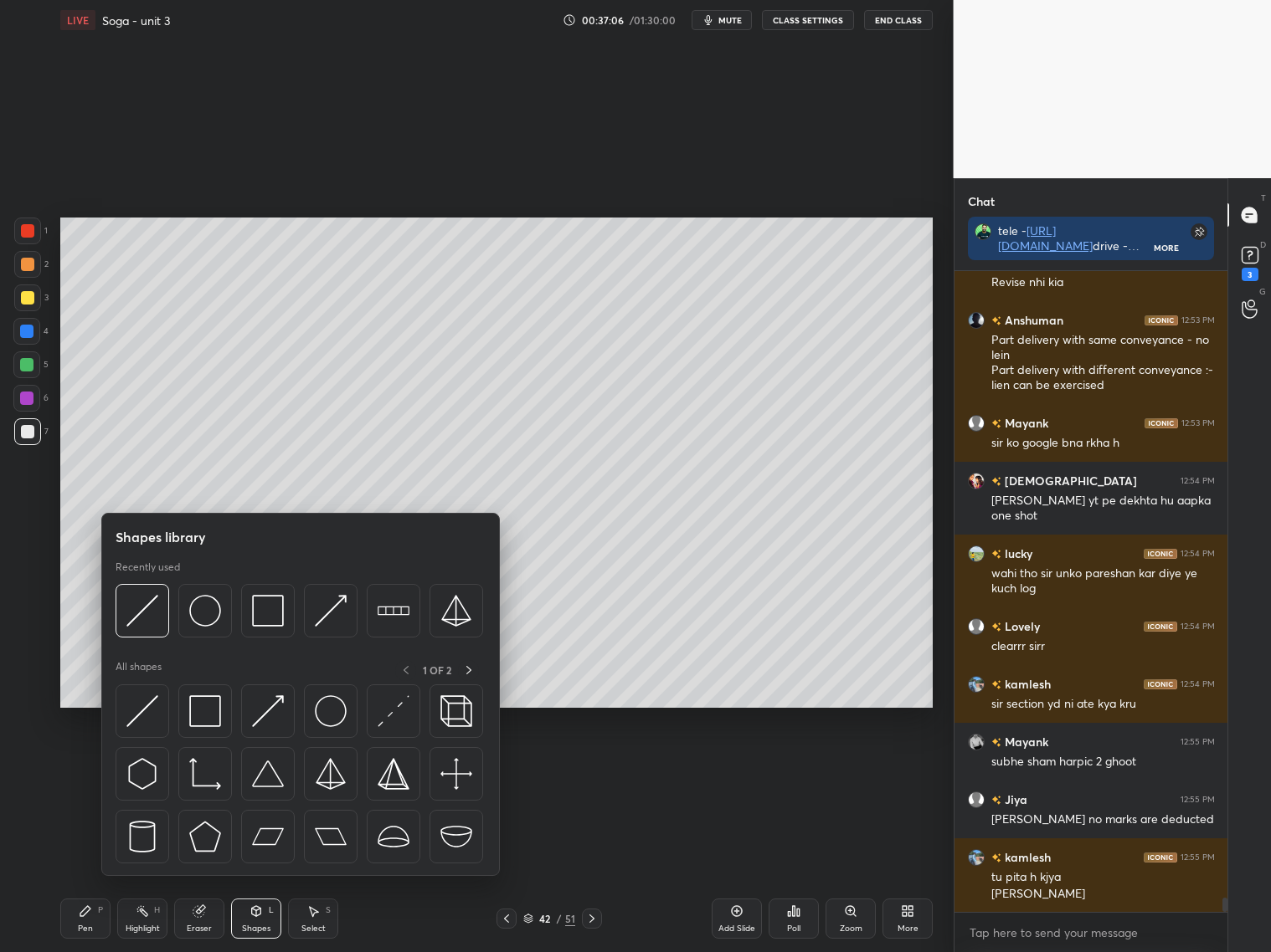
drag, startPoint x: 25, startPoint y: 431, endPoint x: 36, endPoint y: 410, distance: 23.7
click at [26, 431] on div at bounding box center [27, 432] width 14 height 14
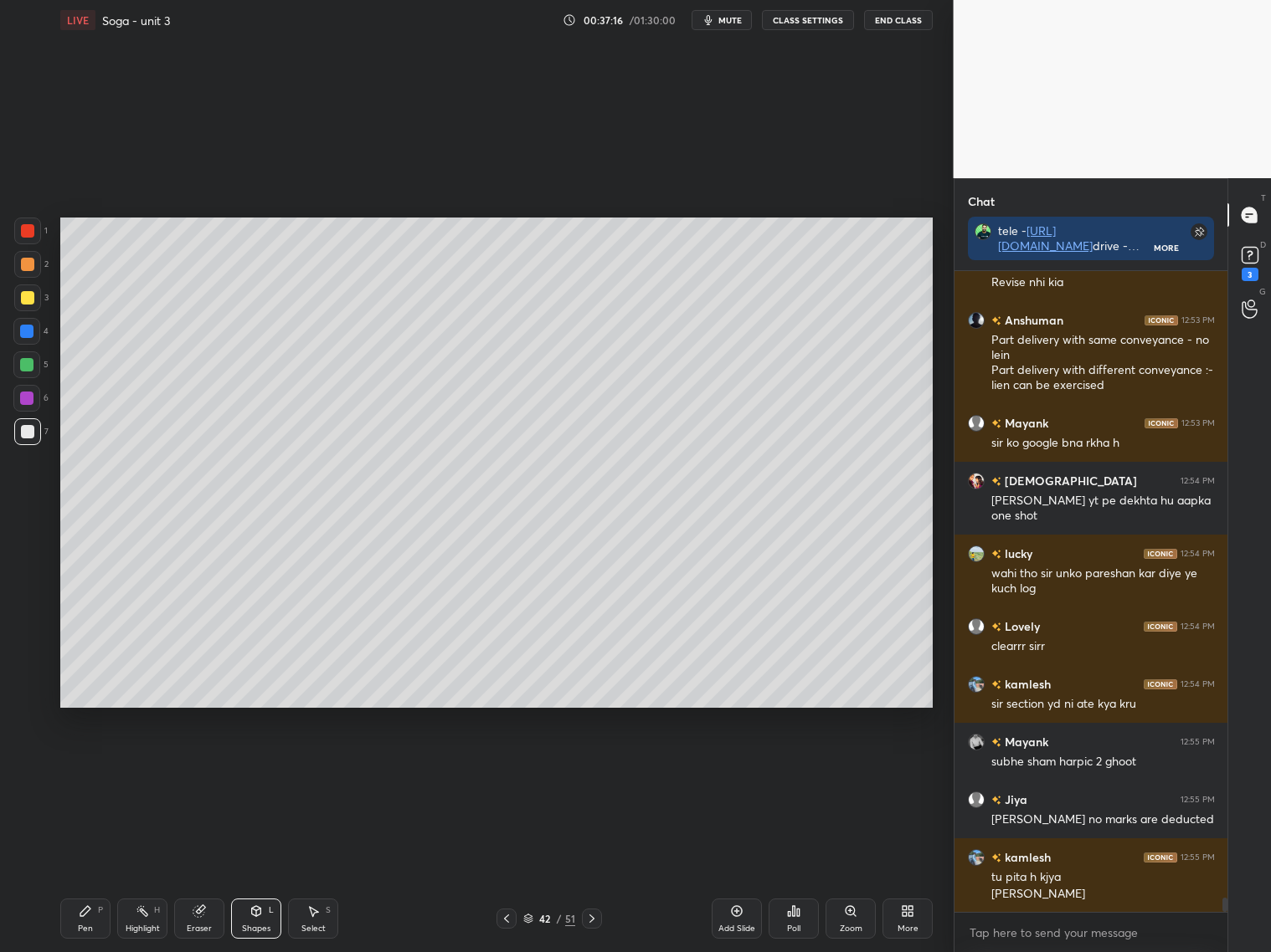
click at [256, 911] on icon at bounding box center [256, 911] width 14 height 14
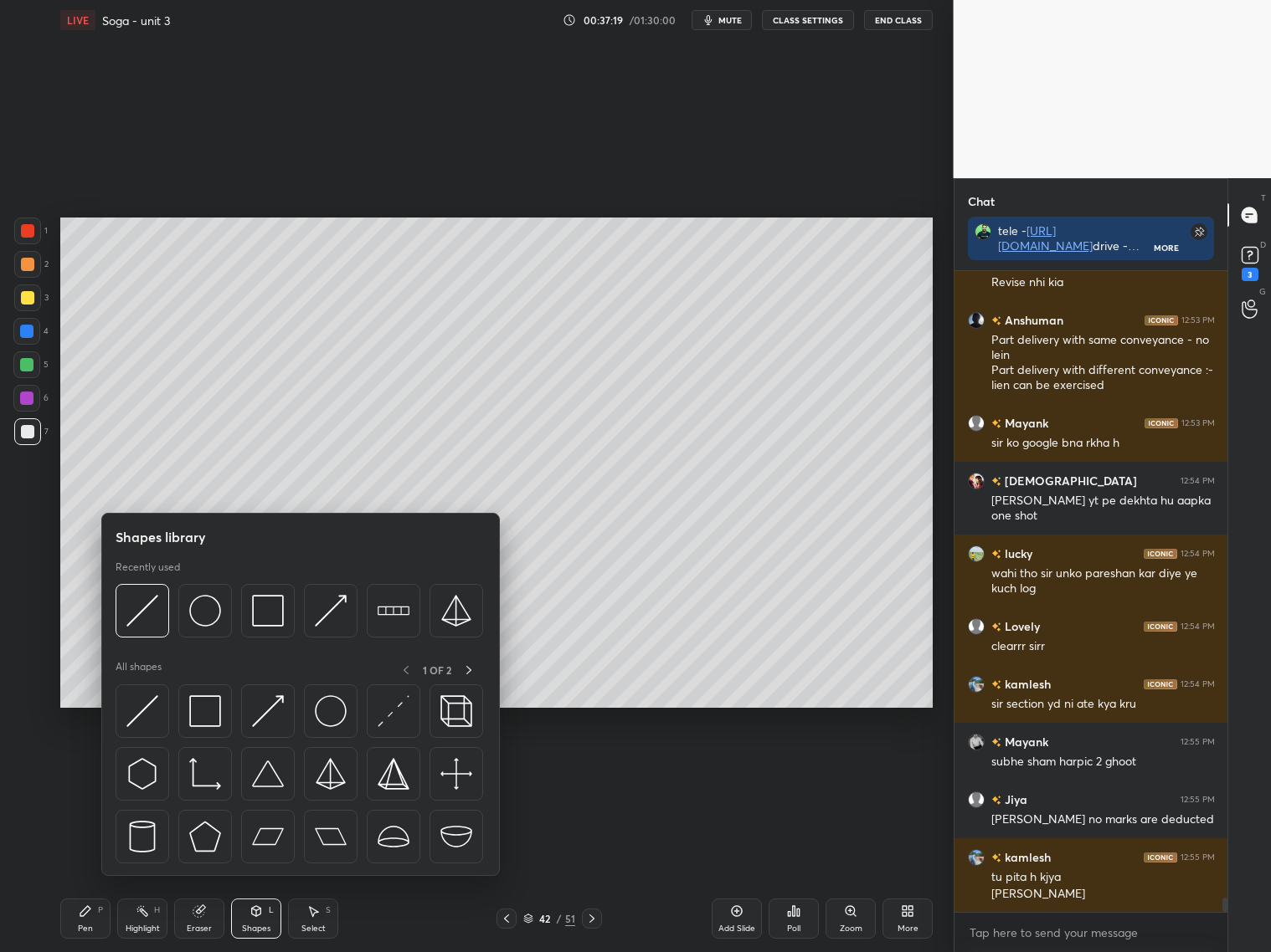
click at [26, 232] on div at bounding box center [27, 231] width 14 height 14
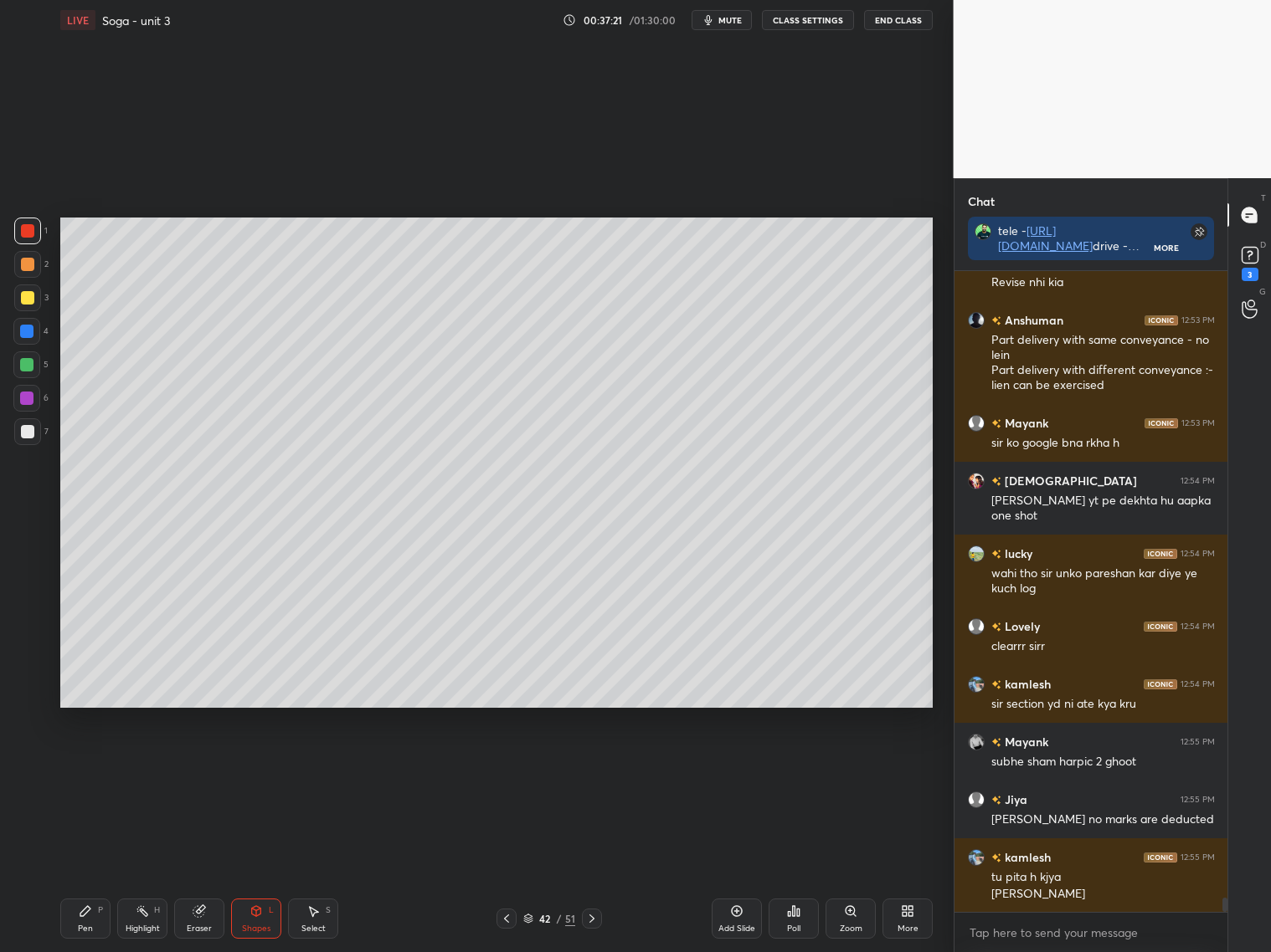
click at [267, 838] on div "Setting up your live class Poll for secs No correct answer Start poll" at bounding box center [497, 463] width 887 height 845
drag, startPoint x: 255, startPoint y: 914, endPoint x: 255, endPoint y: 879, distance: 35.0
click at [256, 912] on icon at bounding box center [256, 911] width 14 height 14
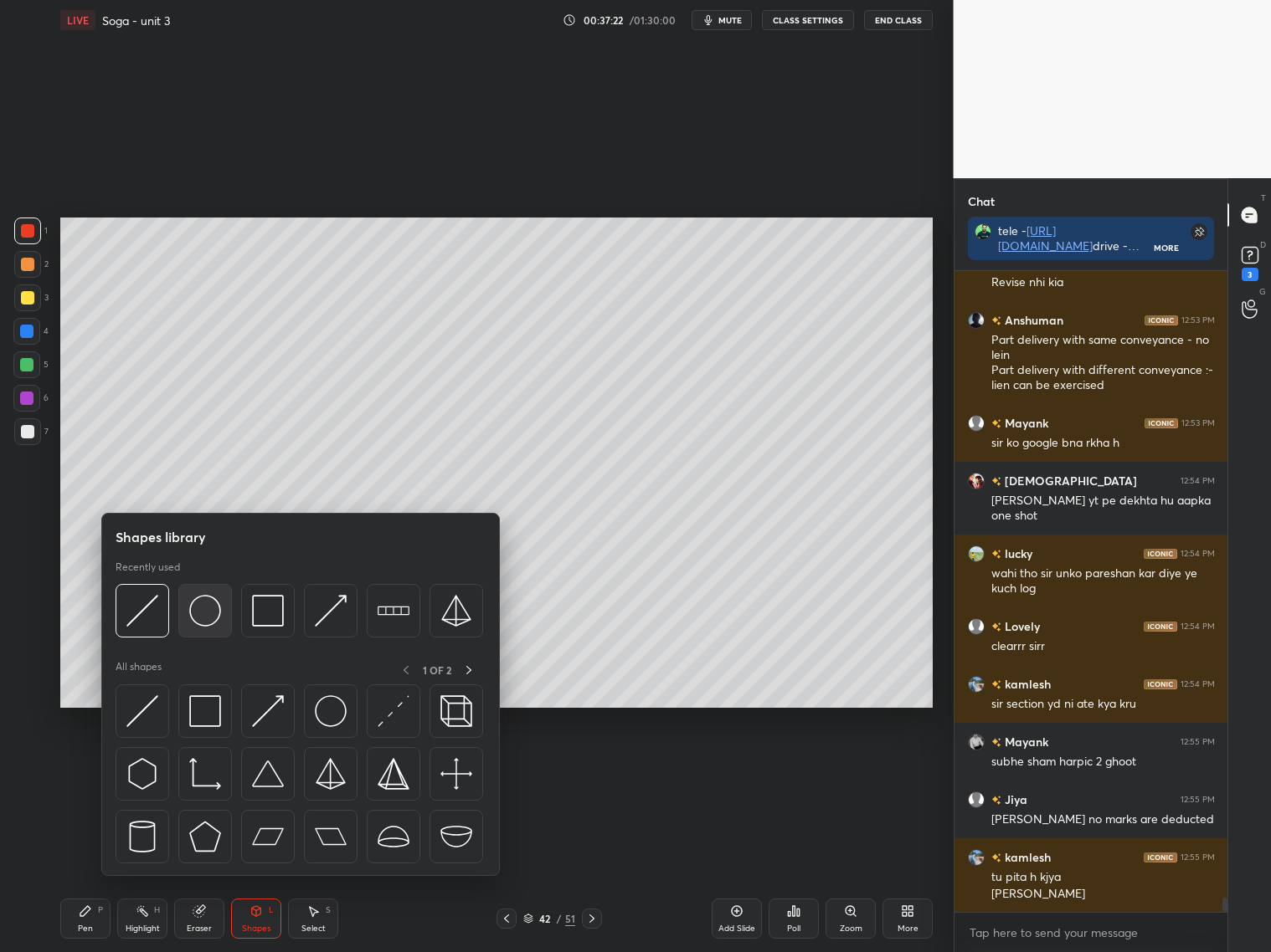
scroll to position [29071, 0]
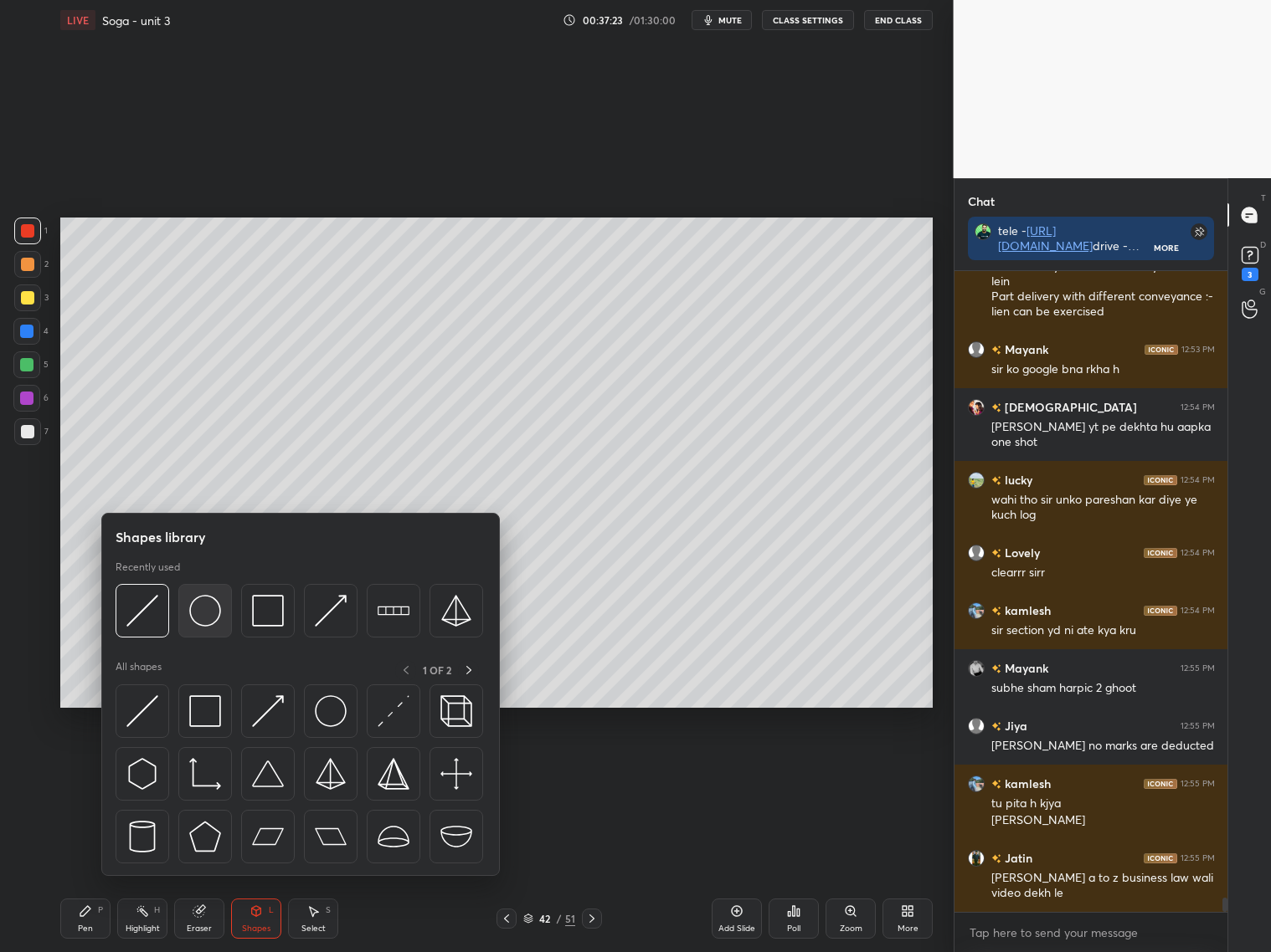
click at [216, 611] on img at bounding box center [204, 610] width 32 height 32
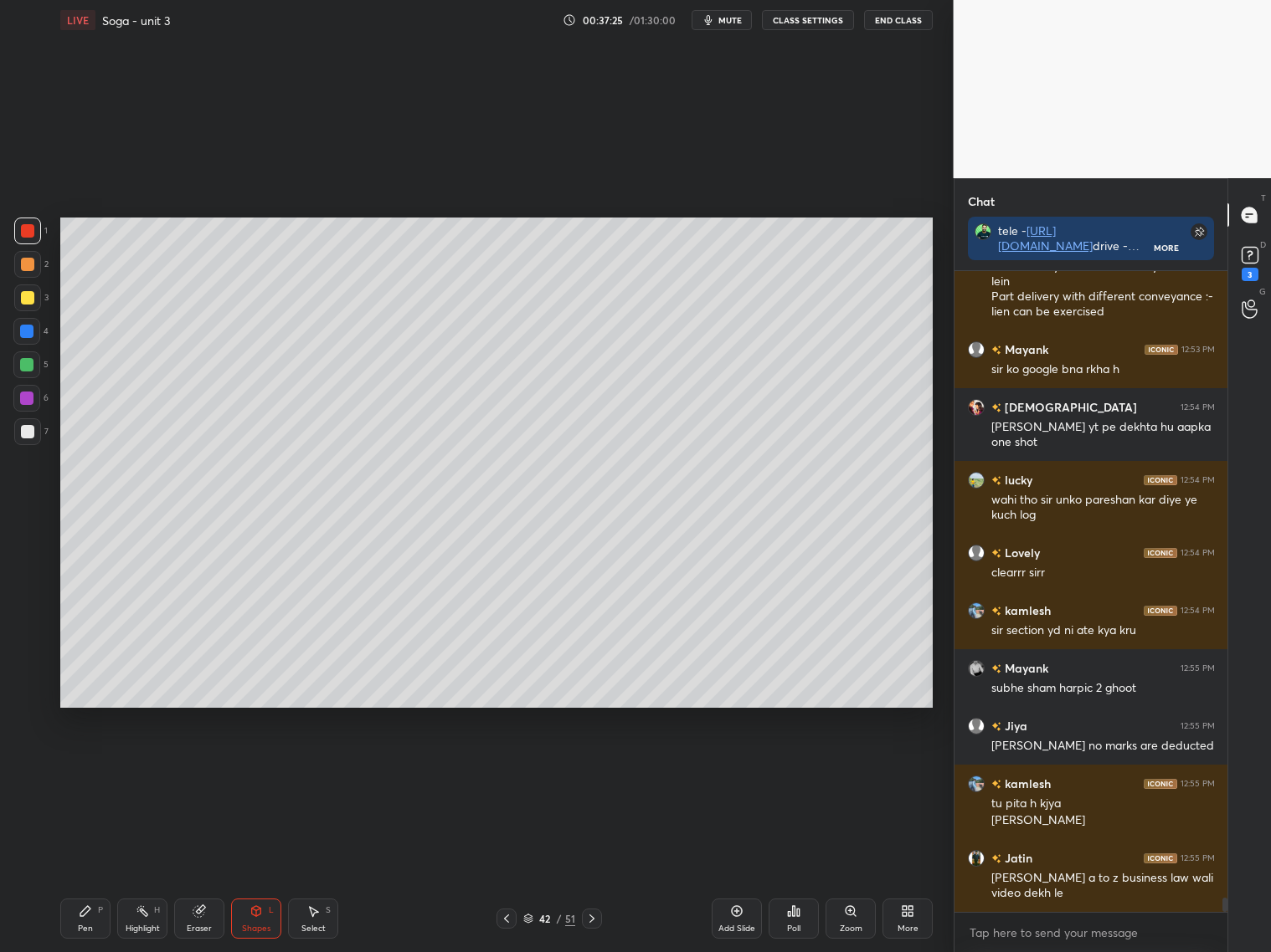
drag, startPoint x: 196, startPoint y: 915, endPoint x: 201, endPoint y: 801, distance: 114.1
click at [195, 908] on icon at bounding box center [198, 911] width 11 height 11
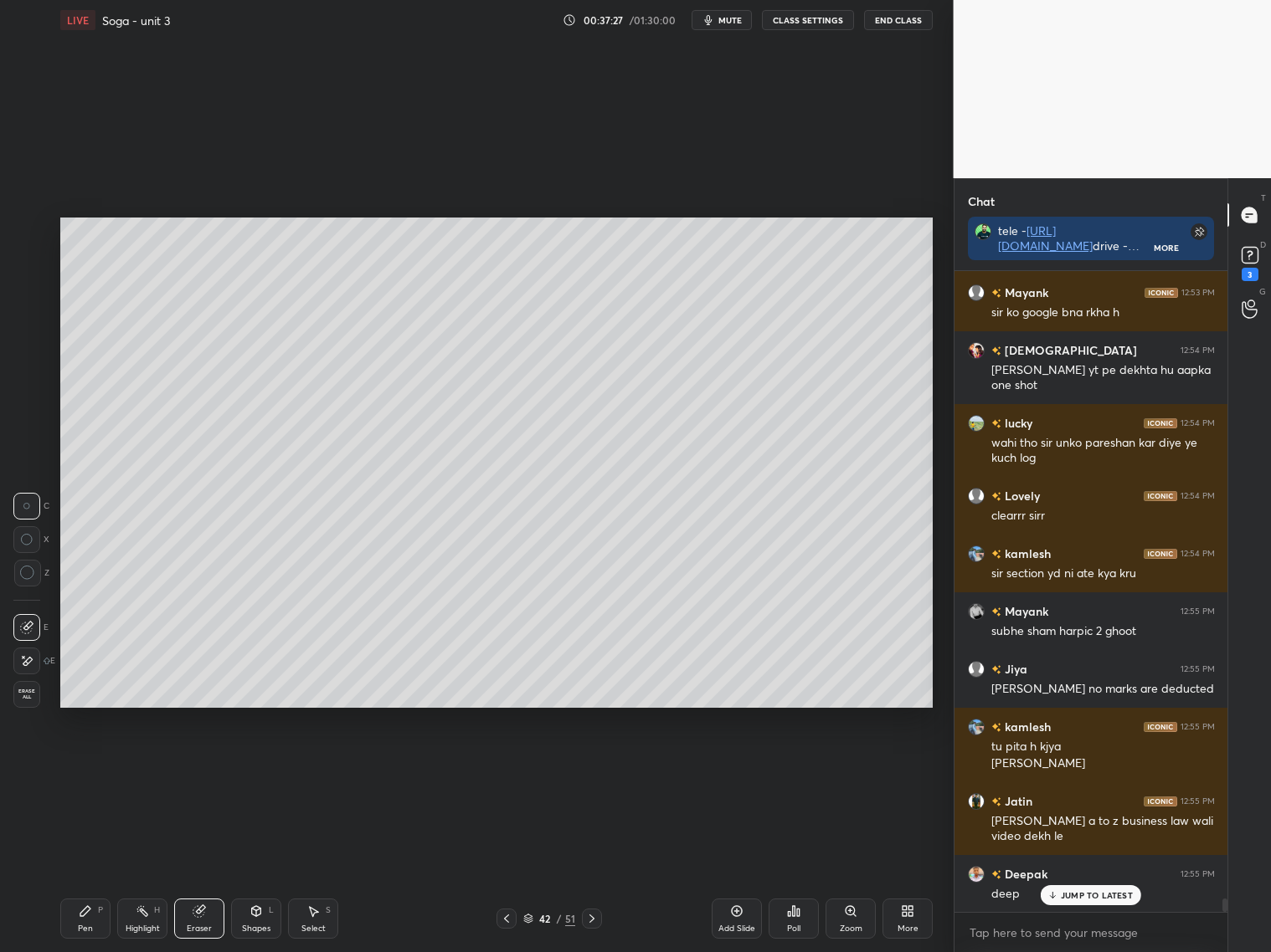
scroll to position [29186, 0]
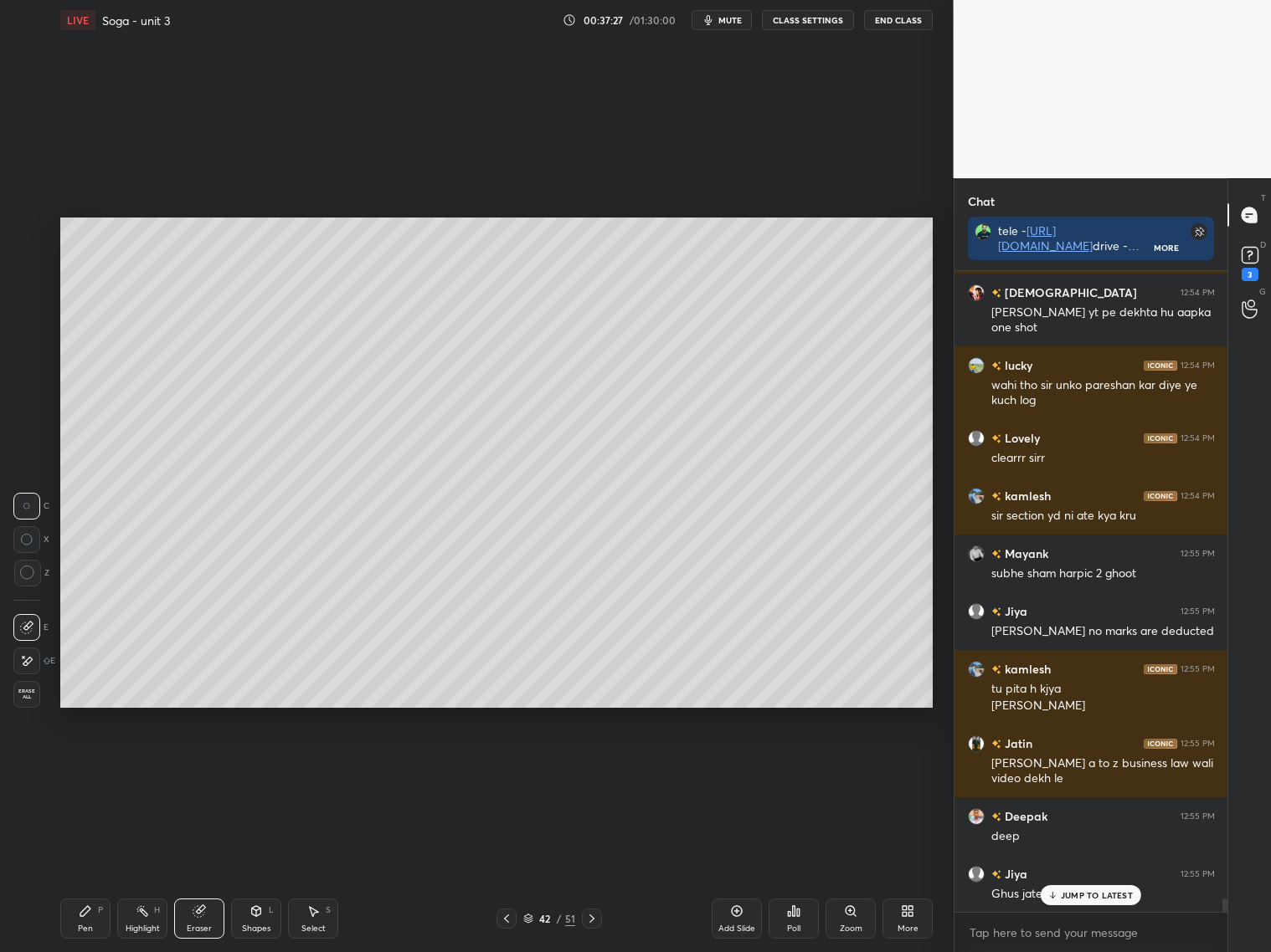
click at [257, 917] on div "Shapes L" at bounding box center [255, 918] width 50 height 40
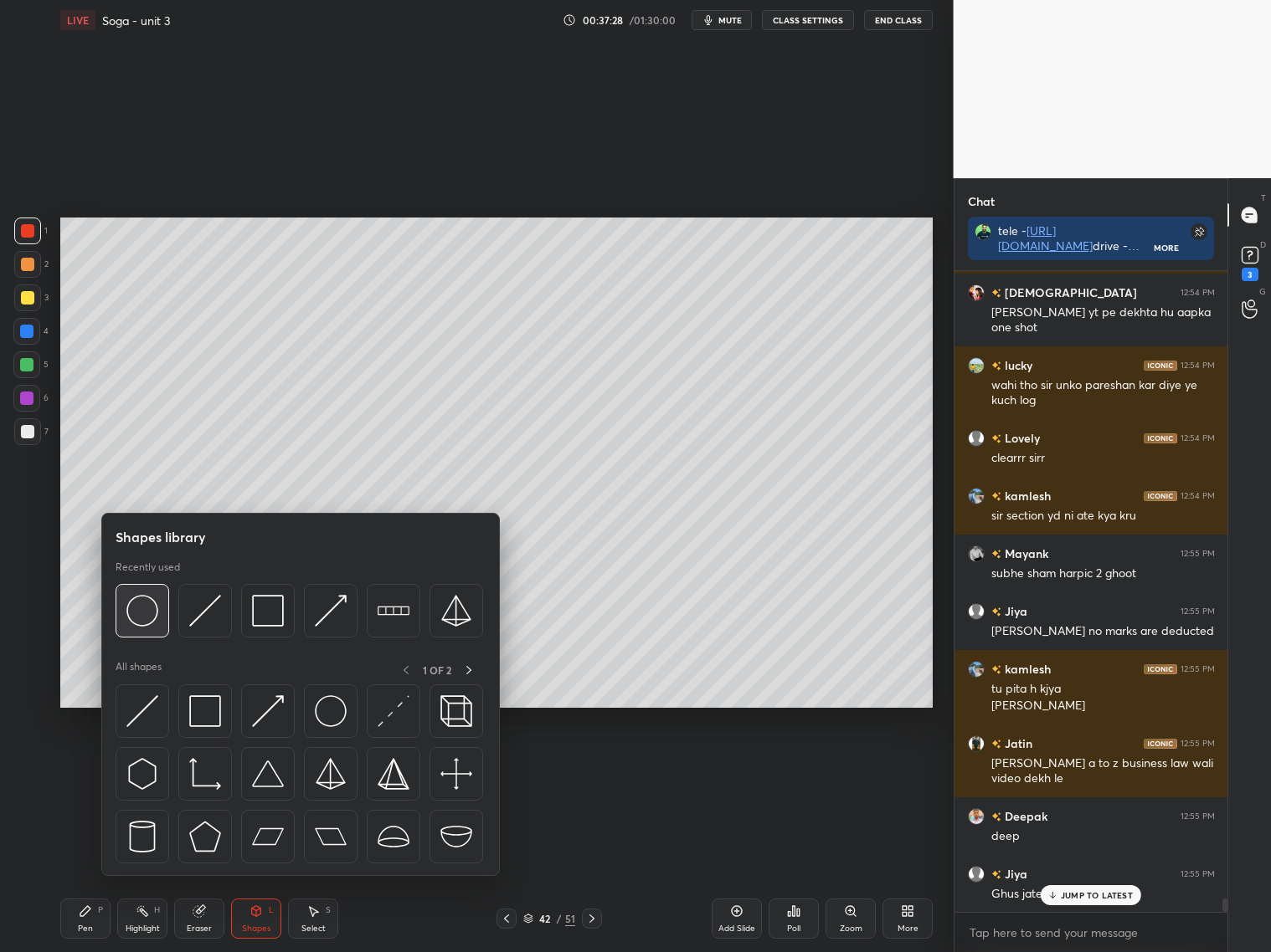
scroll to position [29244, 0]
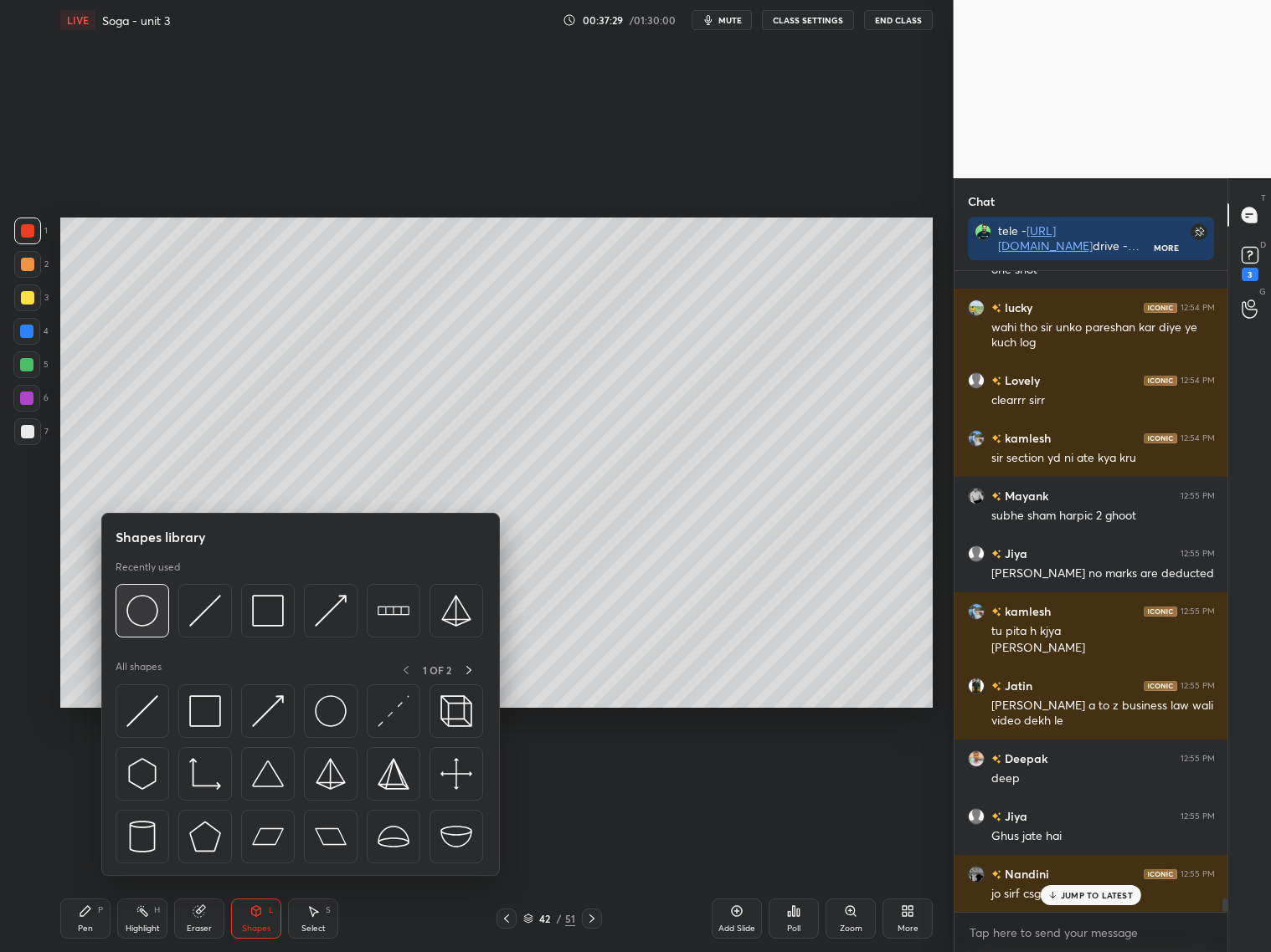
drag, startPoint x: 137, startPoint y: 604, endPoint x: 97, endPoint y: 726, distance: 128.4
click at [135, 608] on img at bounding box center [142, 610] width 32 height 32
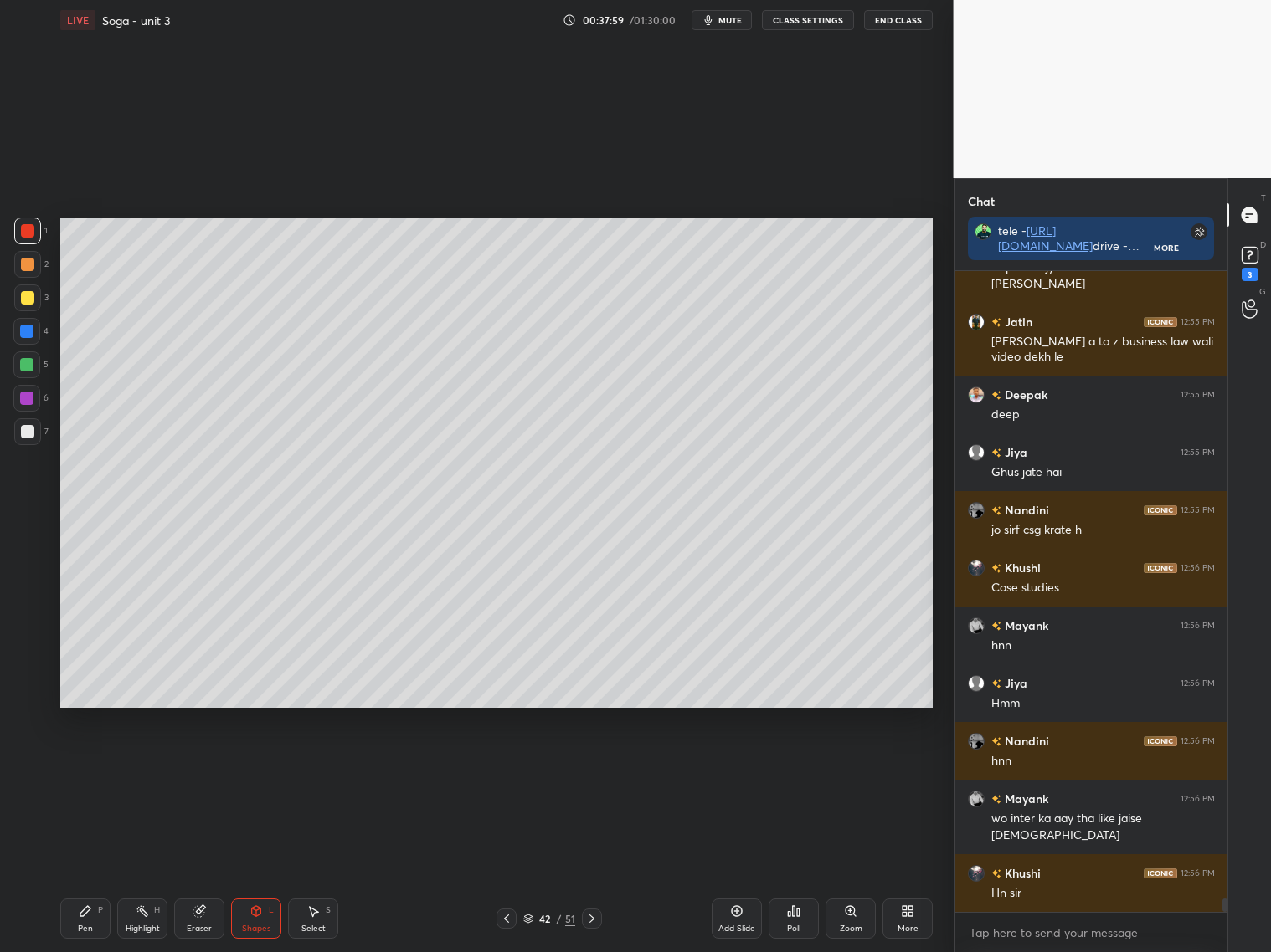
scroll to position [29666, 0]
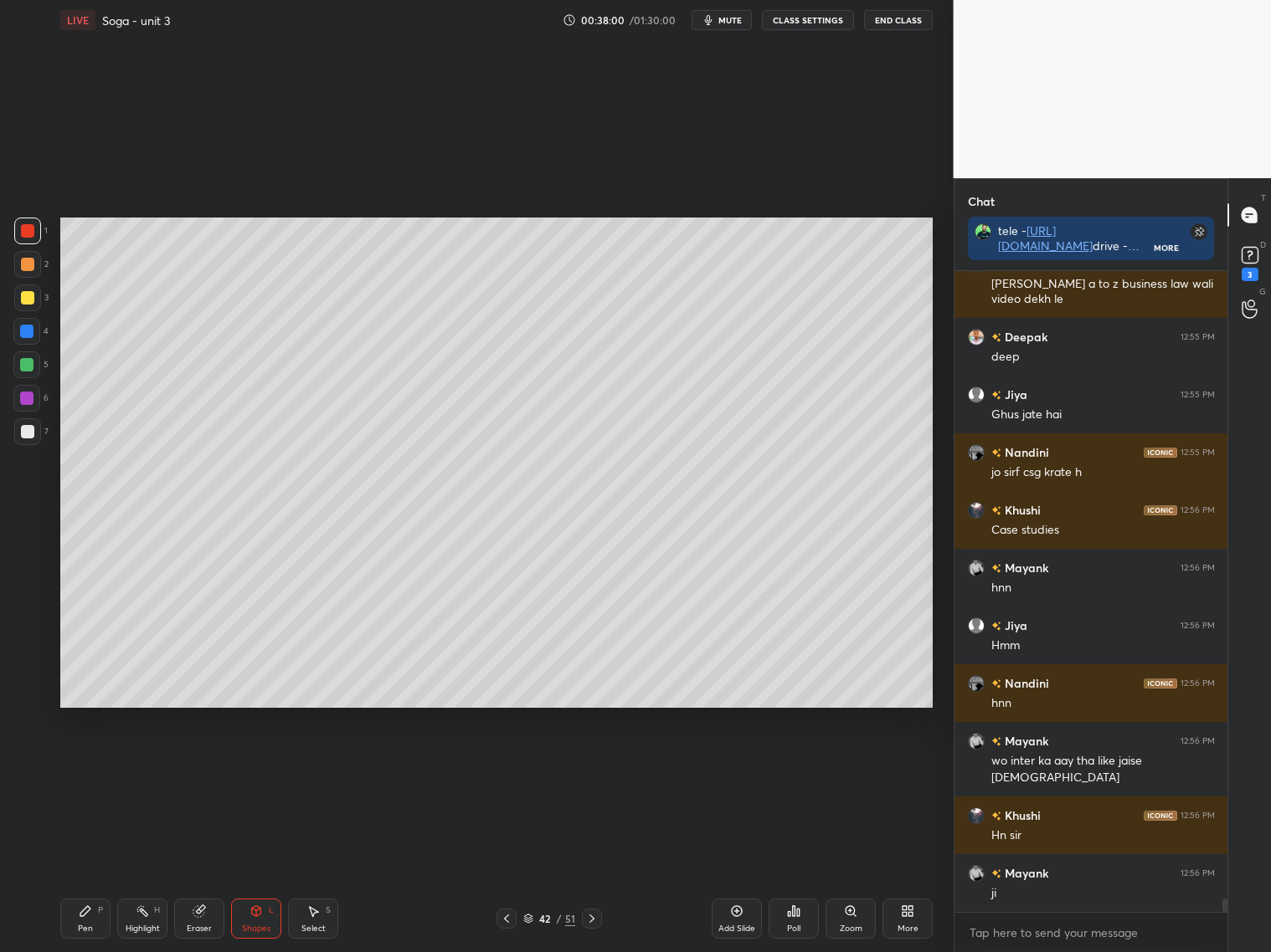
click at [500, 916] on icon at bounding box center [507, 919] width 14 height 14
click at [593, 917] on icon at bounding box center [592, 919] width 14 height 14
click at [507, 920] on icon at bounding box center [507, 919] width 14 height 14
click at [509, 919] on icon at bounding box center [507, 919] width 14 height 14
drag, startPoint x: 511, startPoint y: 920, endPoint x: 521, endPoint y: 916, distance: 10.8
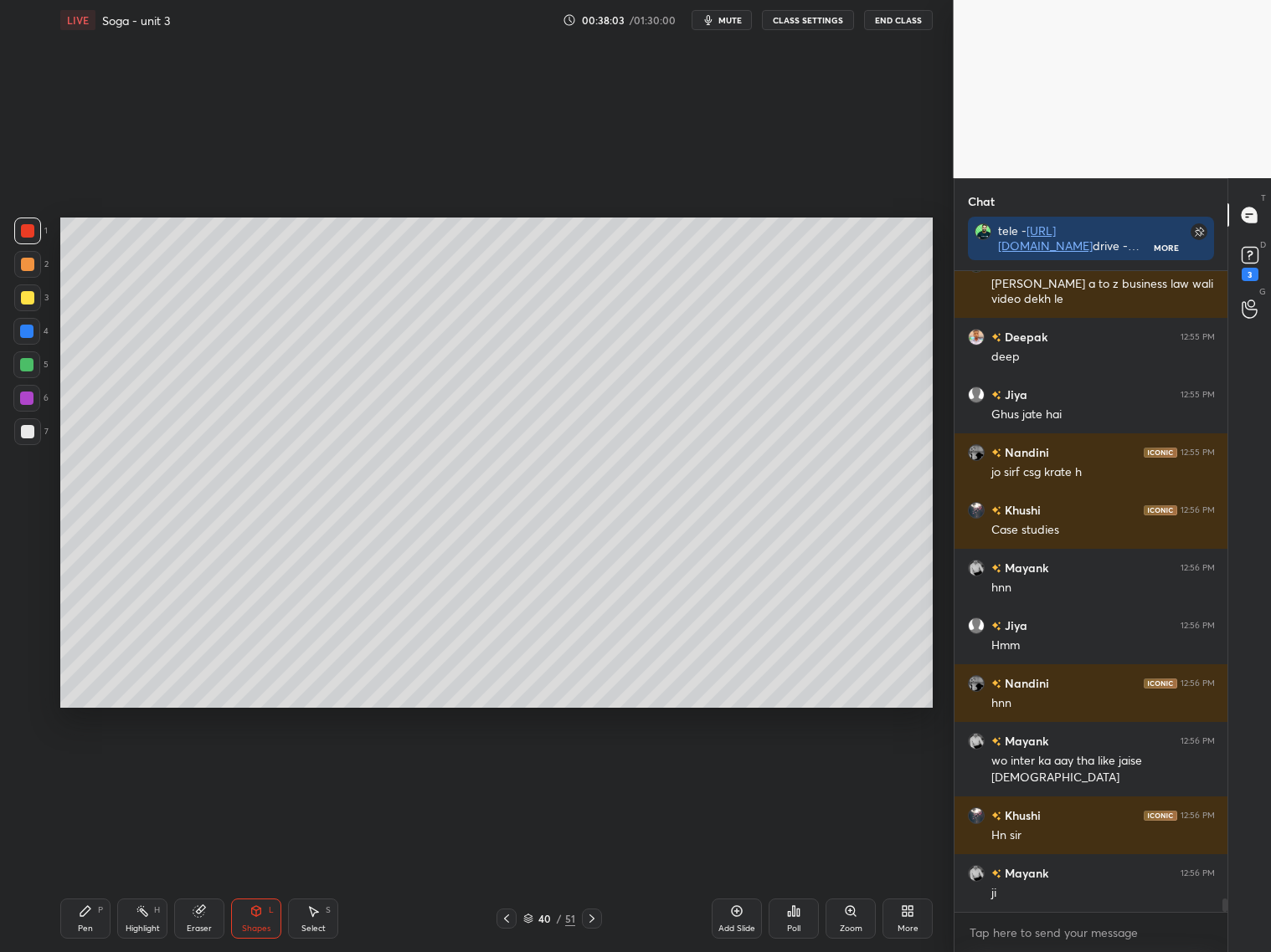
click at [511, 920] on icon at bounding box center [507, 919] width 14 height 14
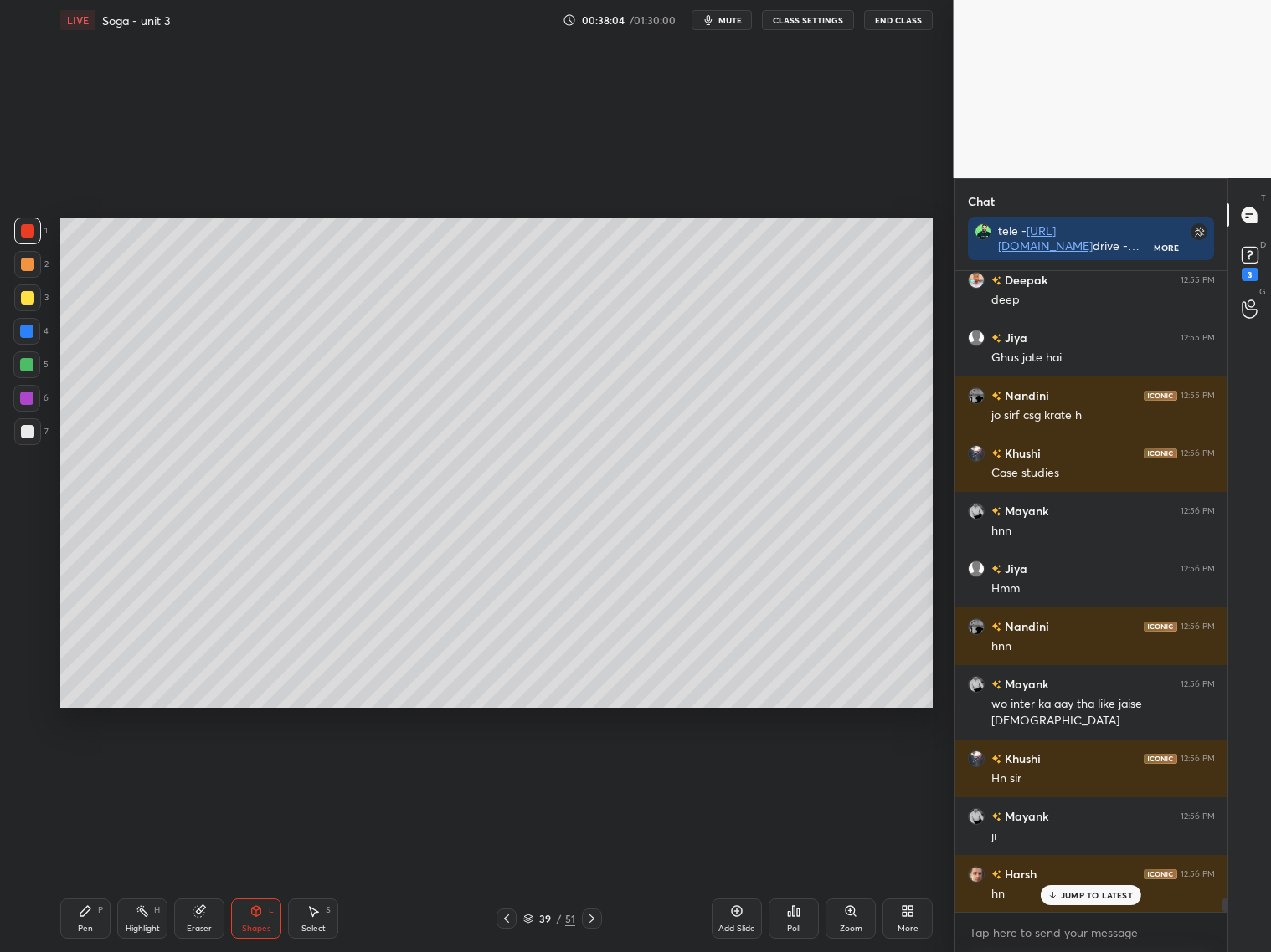
click at [497, 917] on div at bounding box center [507, 919] width 20 height 20
click at [501, 918] on icon at bounding box center [507, 919] width 14 height 14
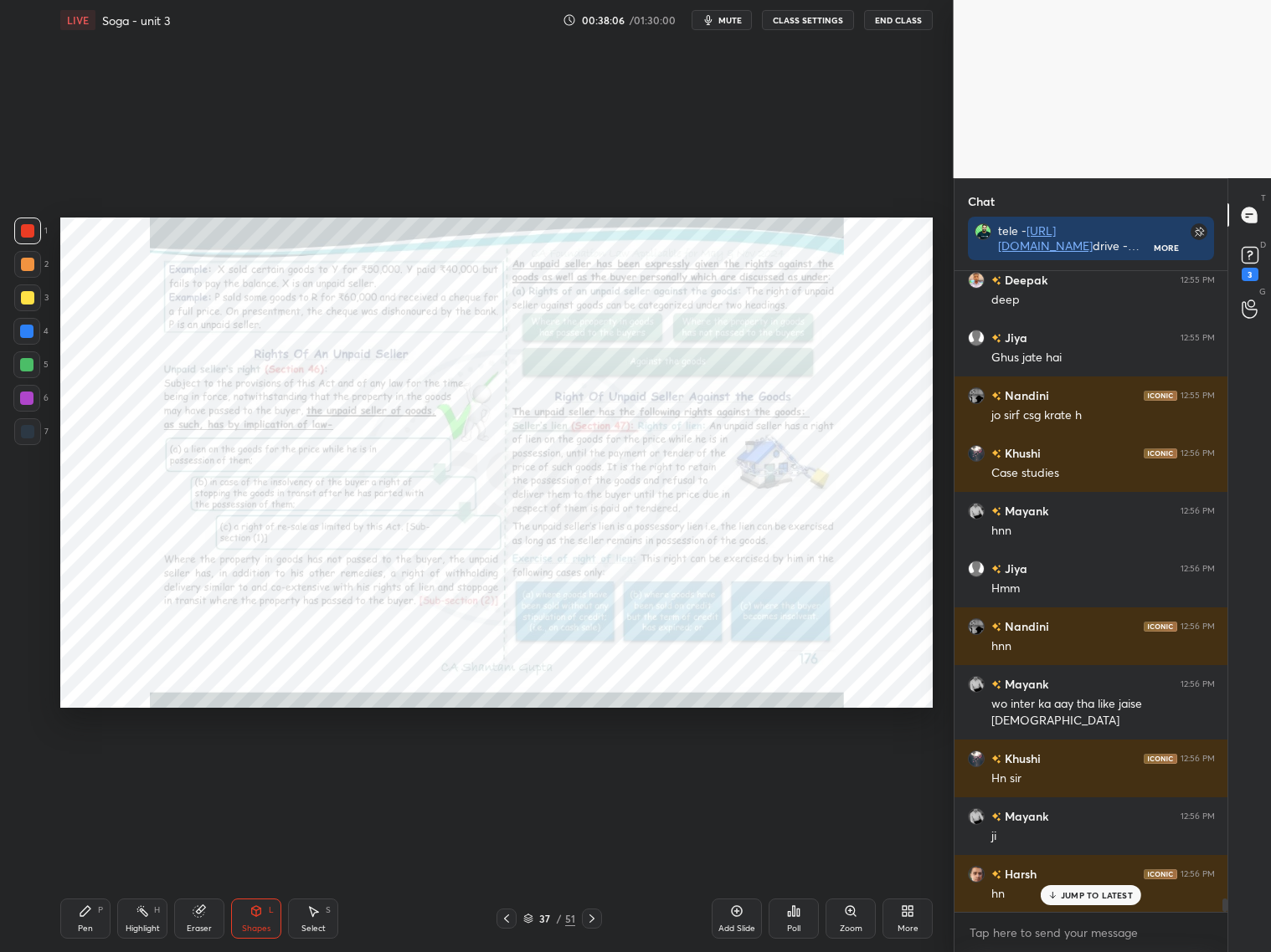
click at [597, 923] on icon at bounding box center [592, 919] width 14 height 14
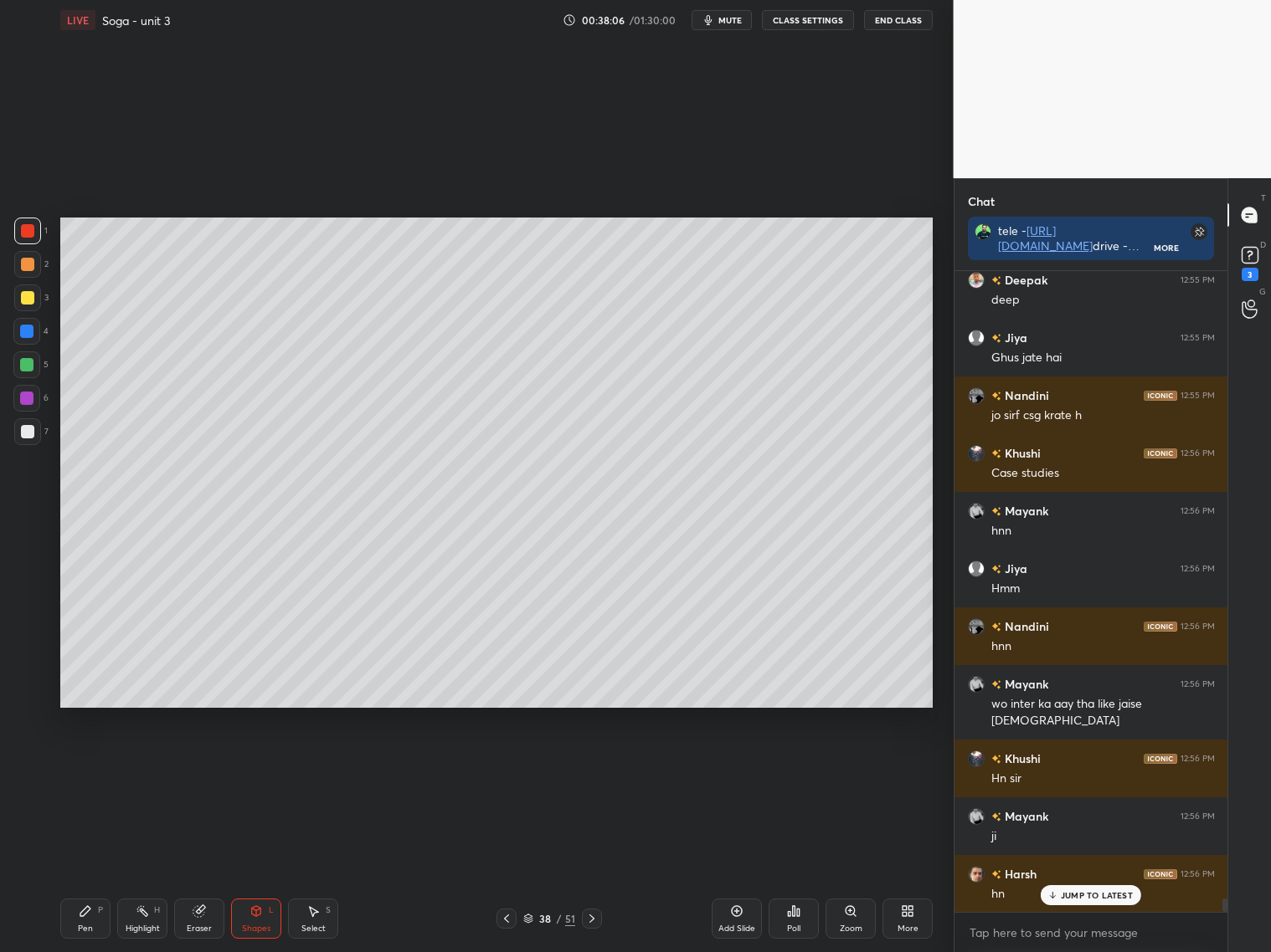
click at [595, 920] on icon at bounding box center [592, 919] width 14 height 14
click at [595, 920] on icon at bounding box center [592, 919] width 14 height 14
click at [596, 921] on icon at bounding box center [592, 919] width 14 height 14
click at [598, 919] on div at bounding box center [592, 919] width 20 height 20
click at [595, 920] on icon at bounding box center [592, 919] width 14 height 14
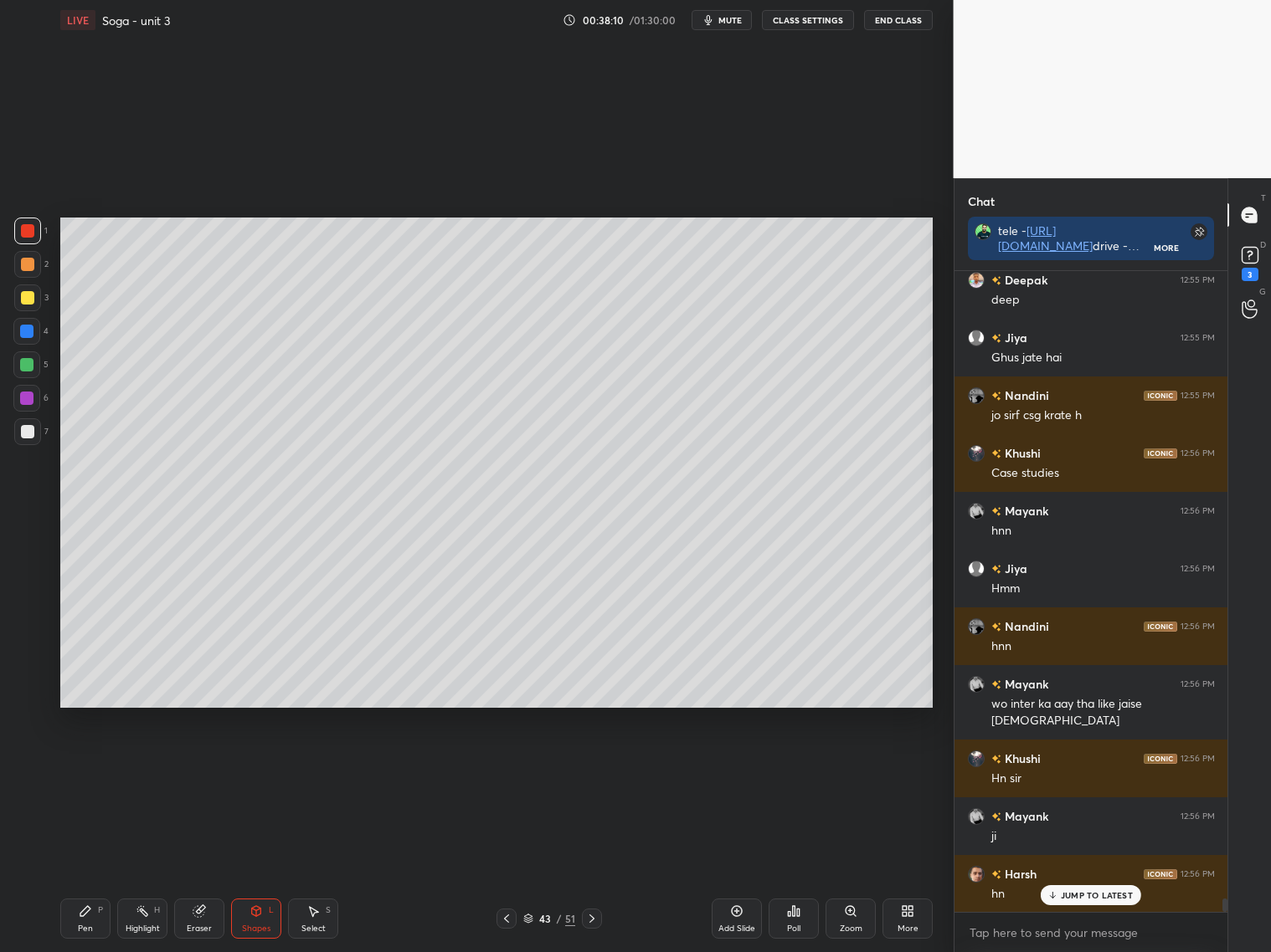
click at [595, 920] on icon at bounding box center [592, 919] width 14 height 14
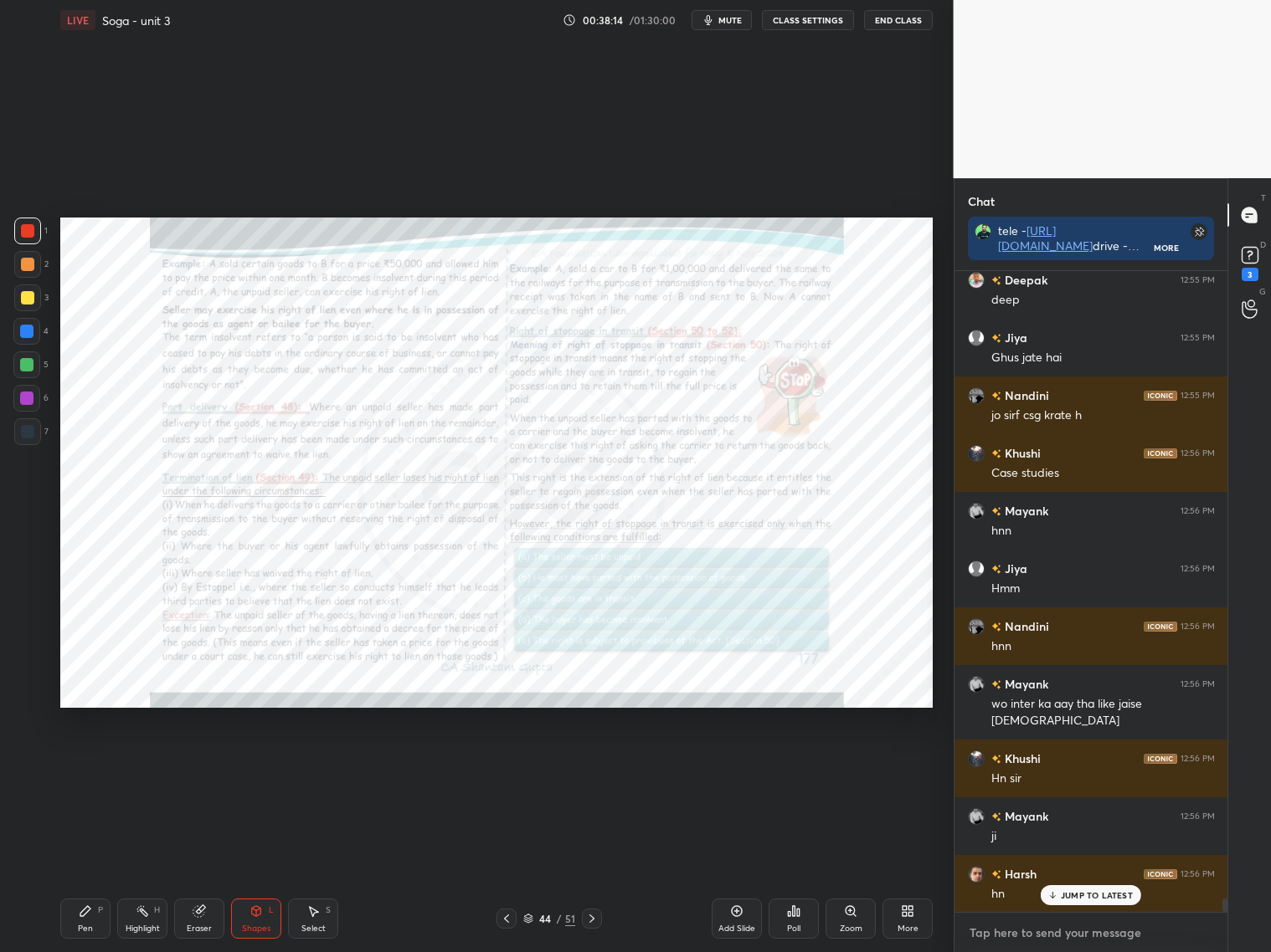
drag, startPoint x: 1192, startPoint y: 935, endPoint x: 1217, endPoint y: 905, distance: 39.1
click at [1208, 914] on div "x" at bounding box center [1091, 932] width 273 height 39
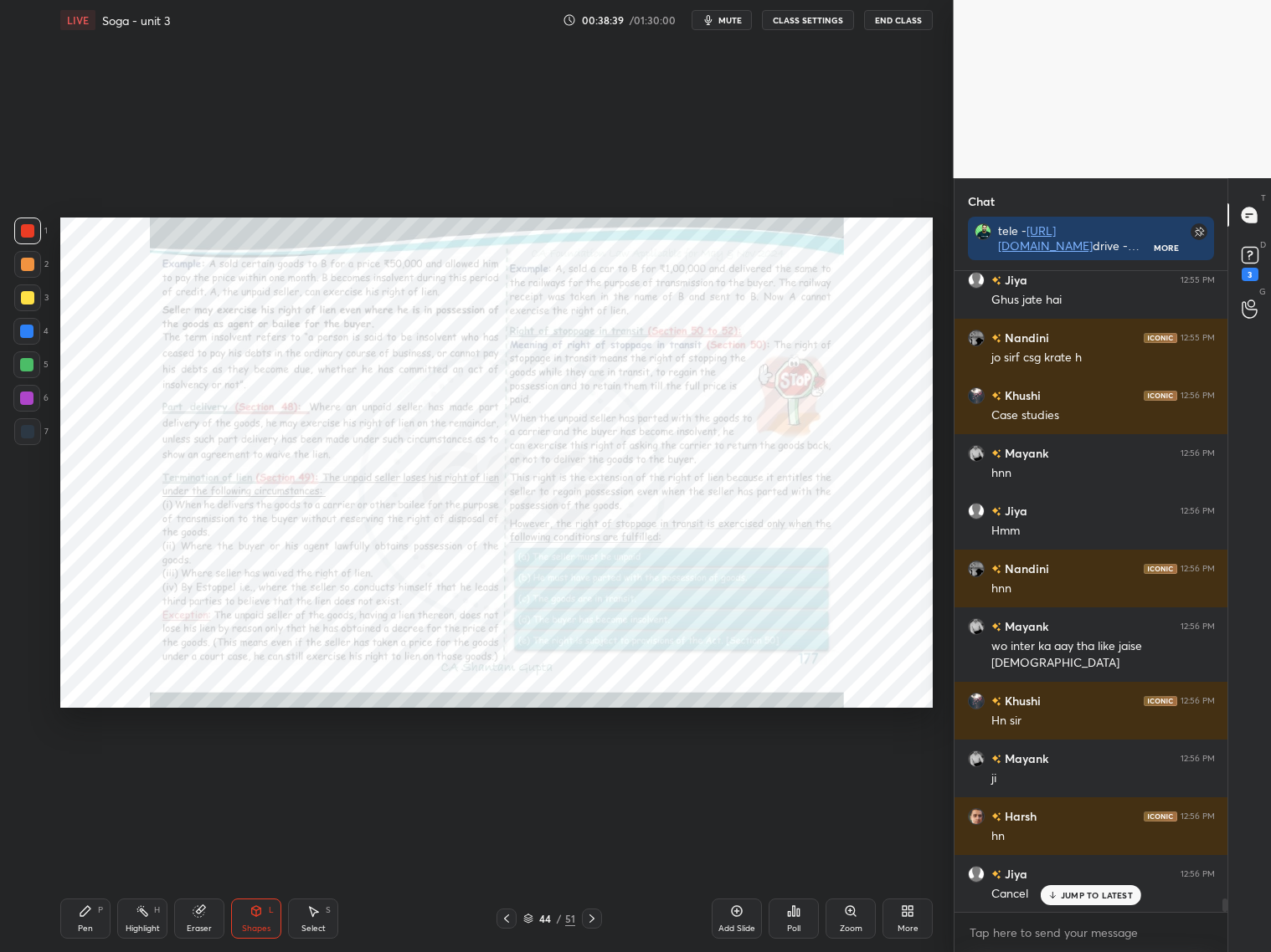
click at [85, 925] on div "Pen" at bounding box center [85, 929] width 15 height 9
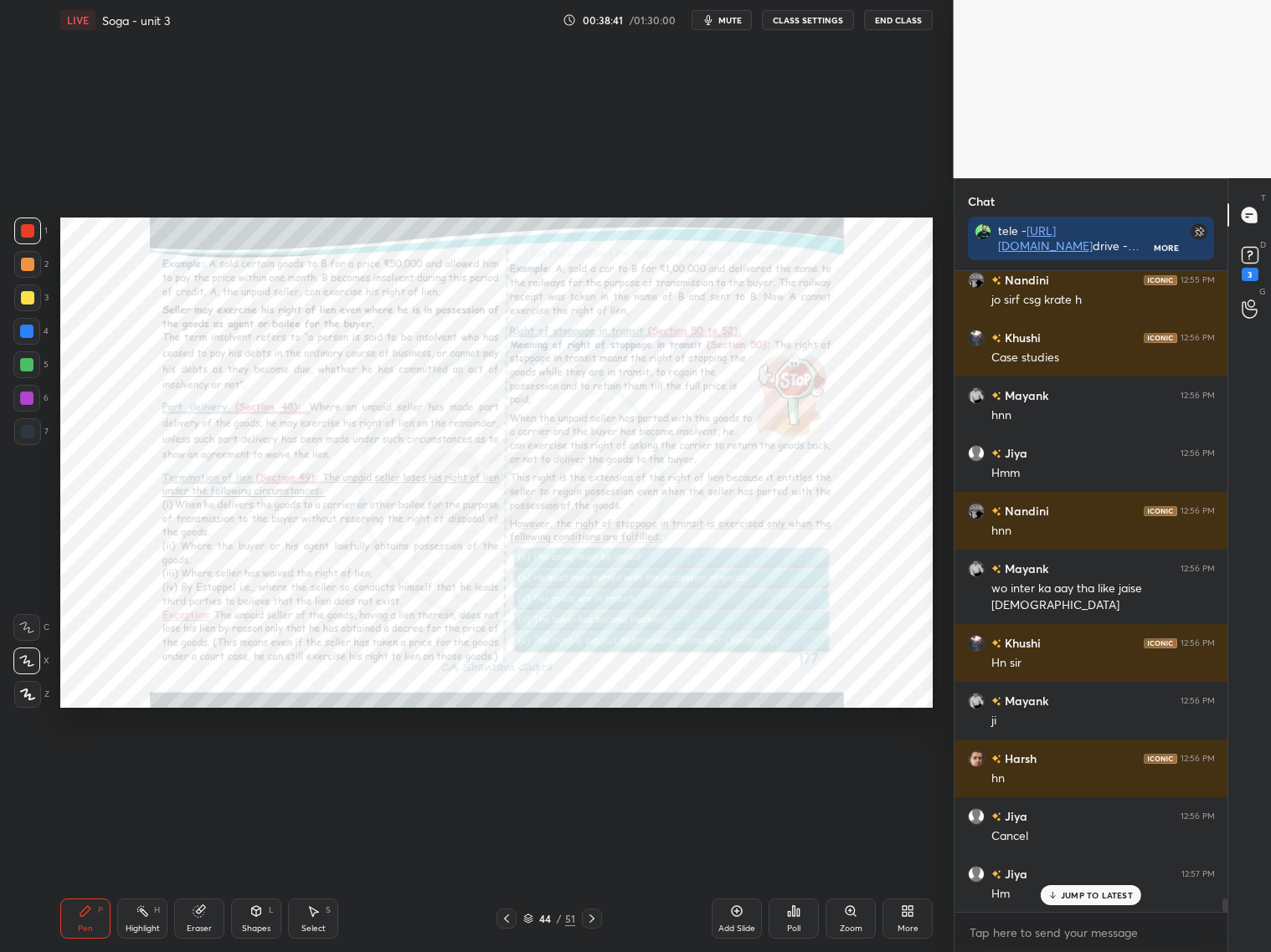
scroll to position [29896, 0]
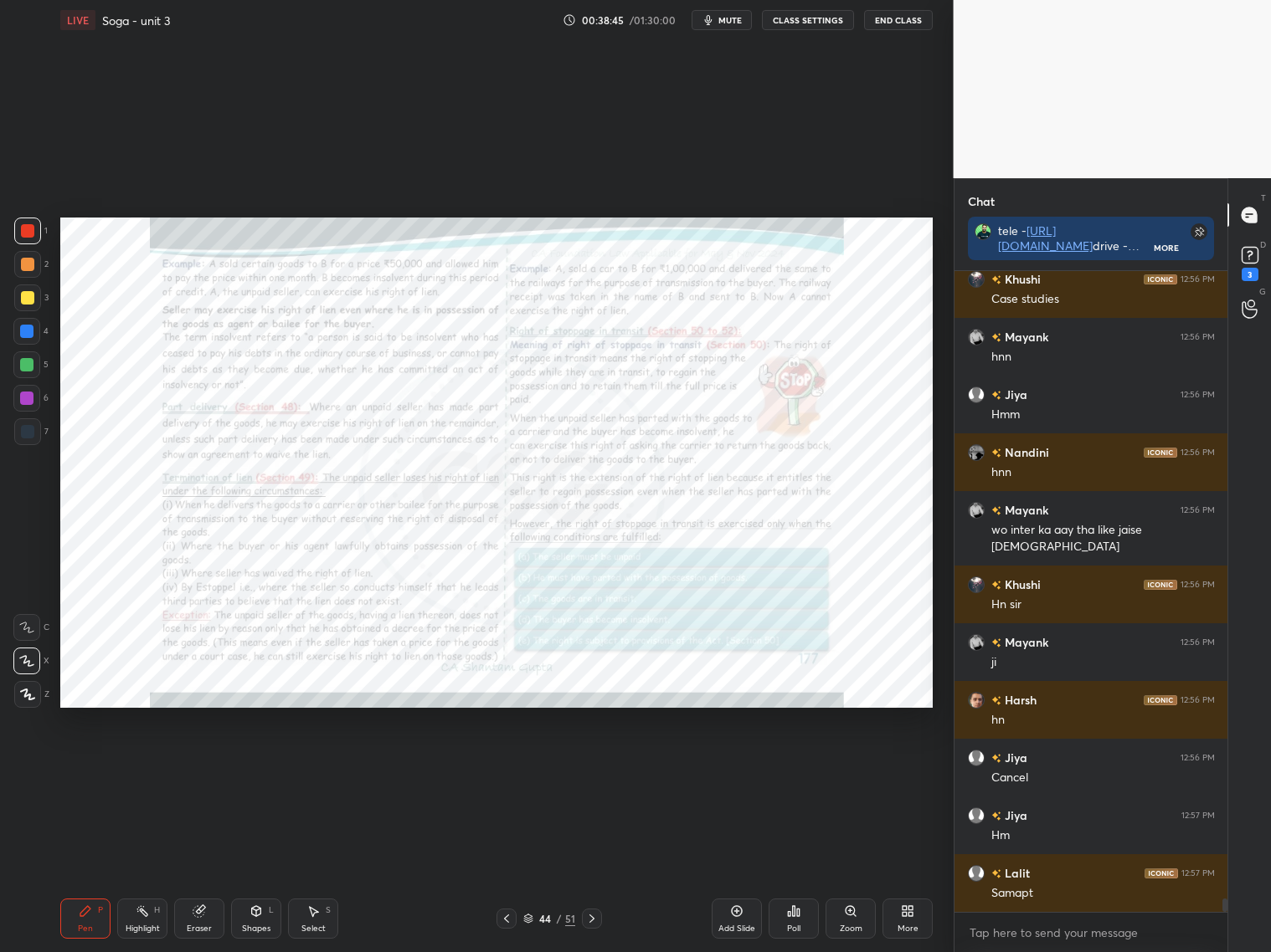
drag, startPoint x: 200, startPoint y: 919, endPoint x: 201, endPoint y: 909, distance: 10.0
click at [202, 920] on div "Eraser" at bounding box center [199, 918] width 50 height 40
drag, startPoint x: 84, startPoint y: 921, endPoint x: 79, endPoint y: 912, distance: 10.3
click at [82, 920] on div "Pen P" at bounding box center [85, 918] width 50 height 40
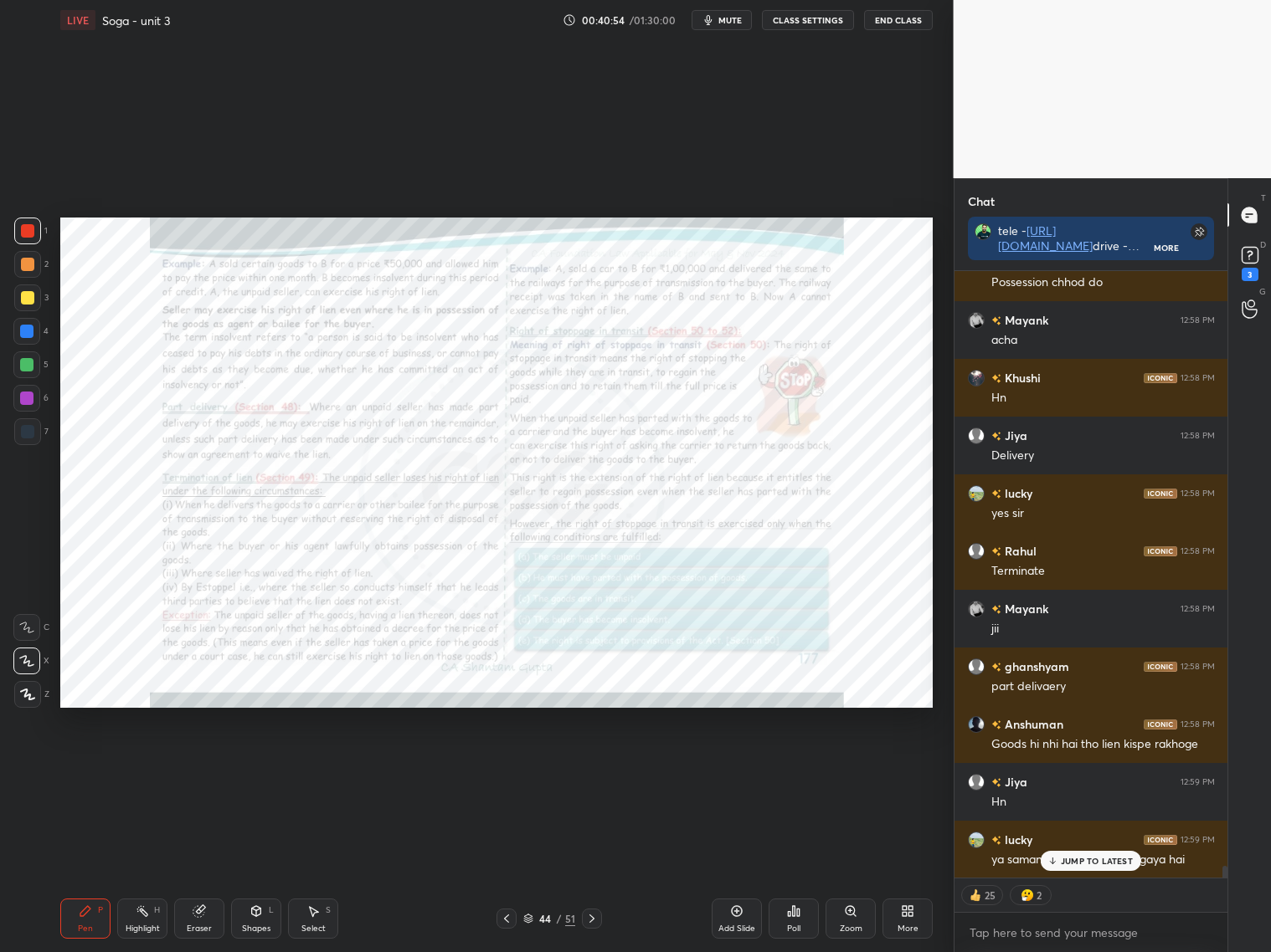
scroll to position [31730, 0]
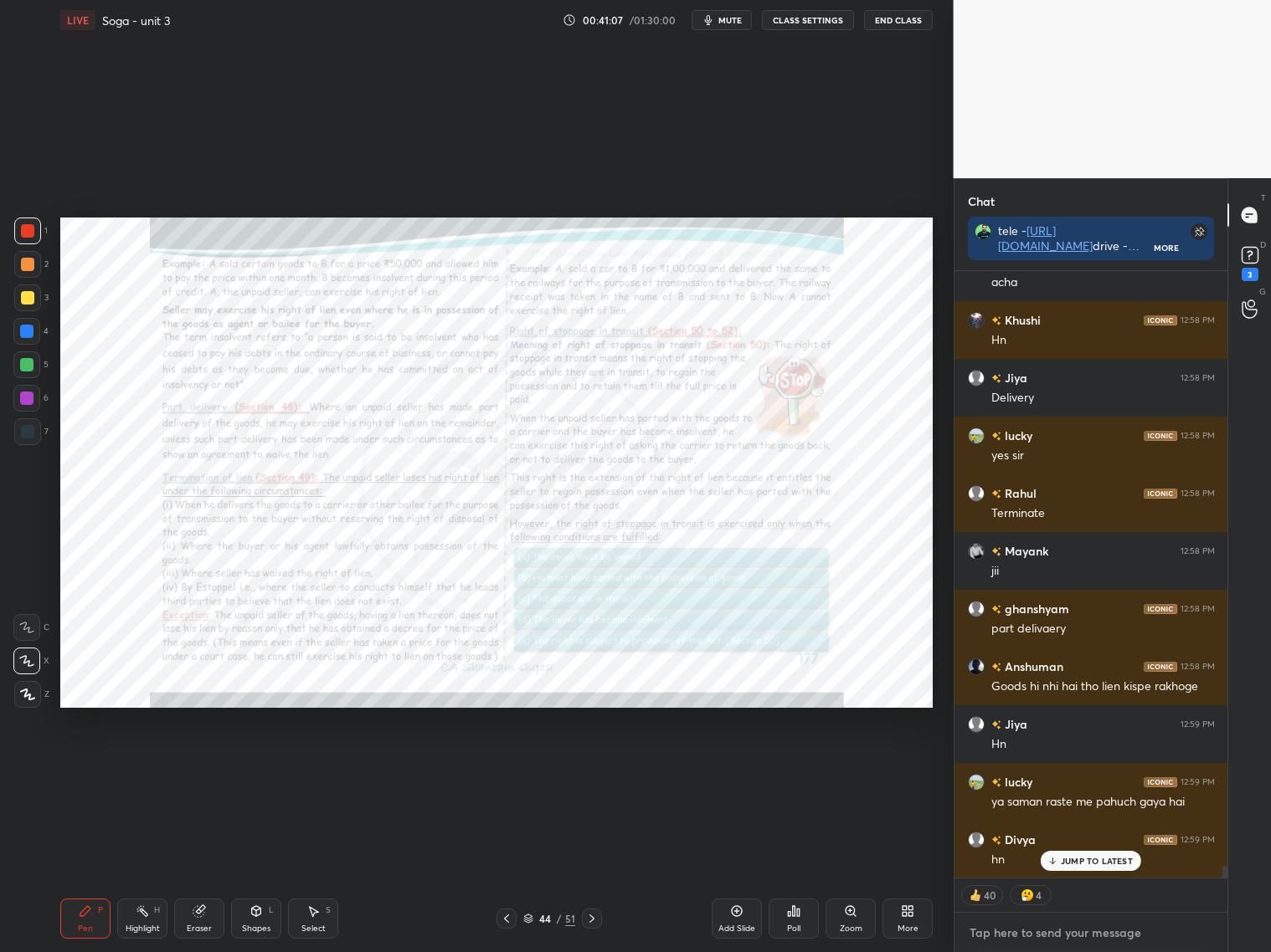
drag, startPoint x: 1061, startPoint y: 933, endPoint x: 1063, endPoint y: 951, distance: 18.1
click at [1062, 951] on div "Enable hand raising Enable raise hand to speak to learners. Once enabled, chat …" at bounding box center [1091, 932] width 273 height 40
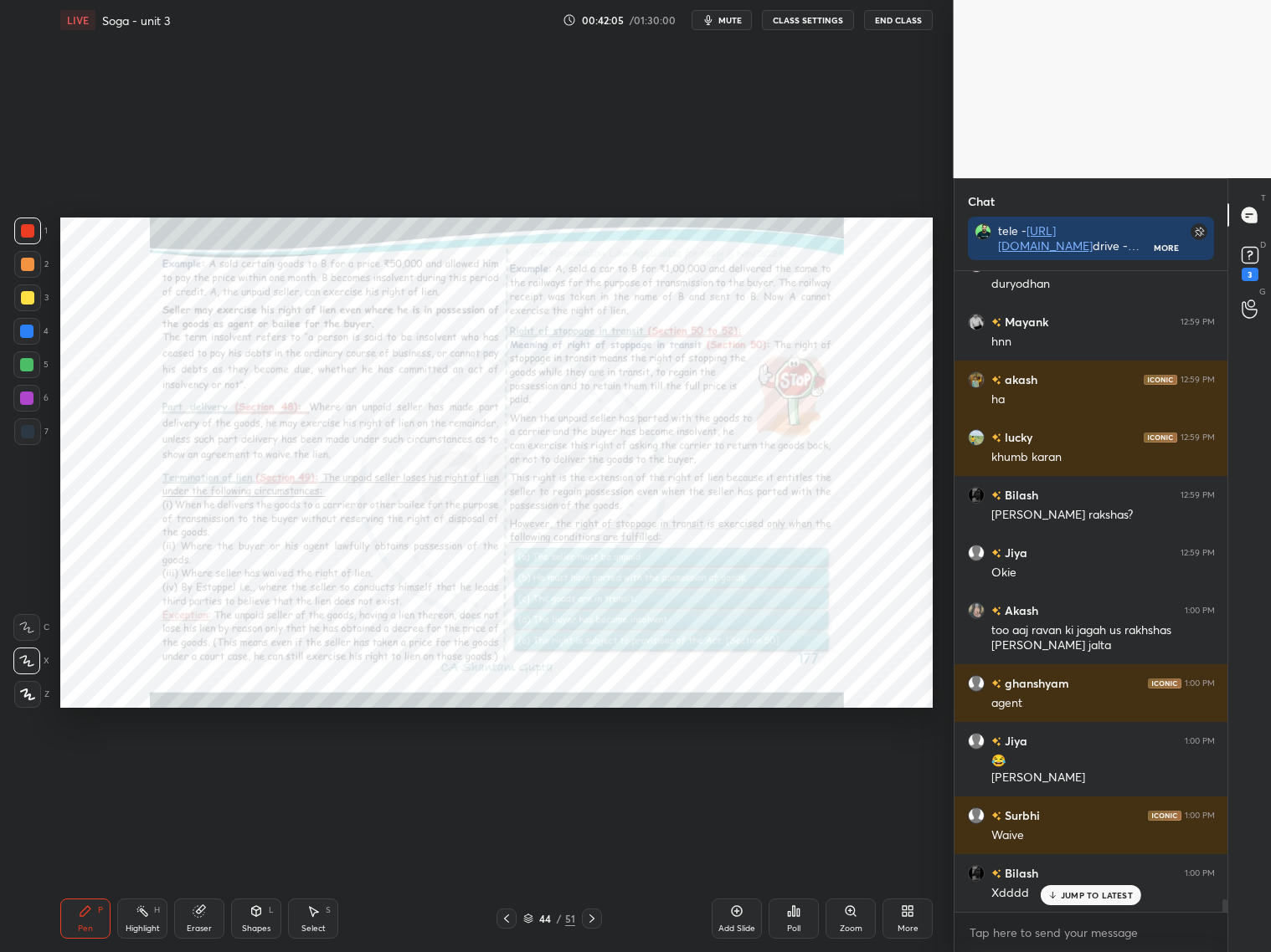
scroll to position [32651, 0]
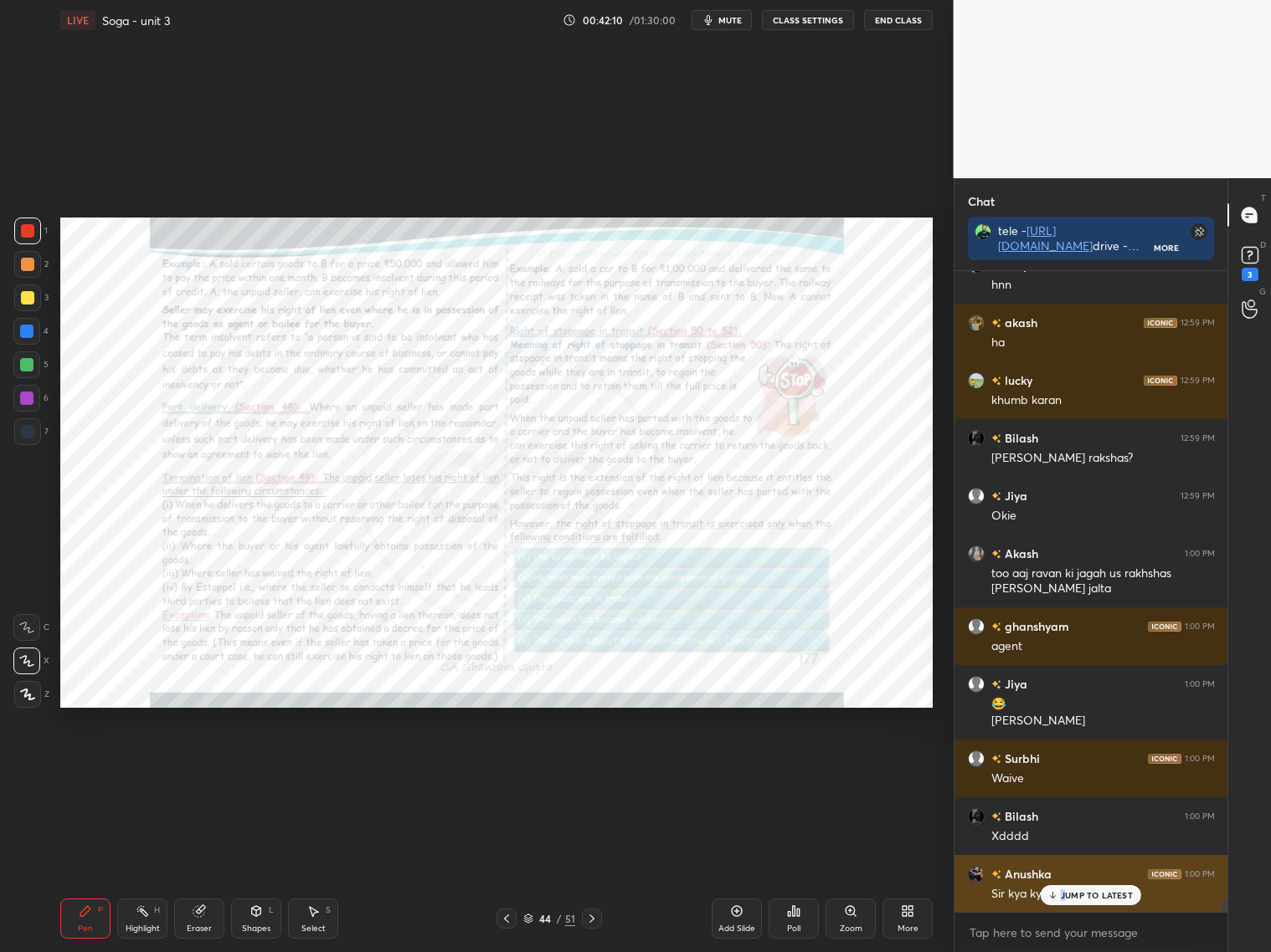
drag, startPoint x: 1060, startPoint y: 893, endPoint x: 1068, endPoint y: 897, distance: 8.9
click at [1063, 894] on p "JUMP TO LATEST" at bounding box center [1097, 896] width 72 height 10
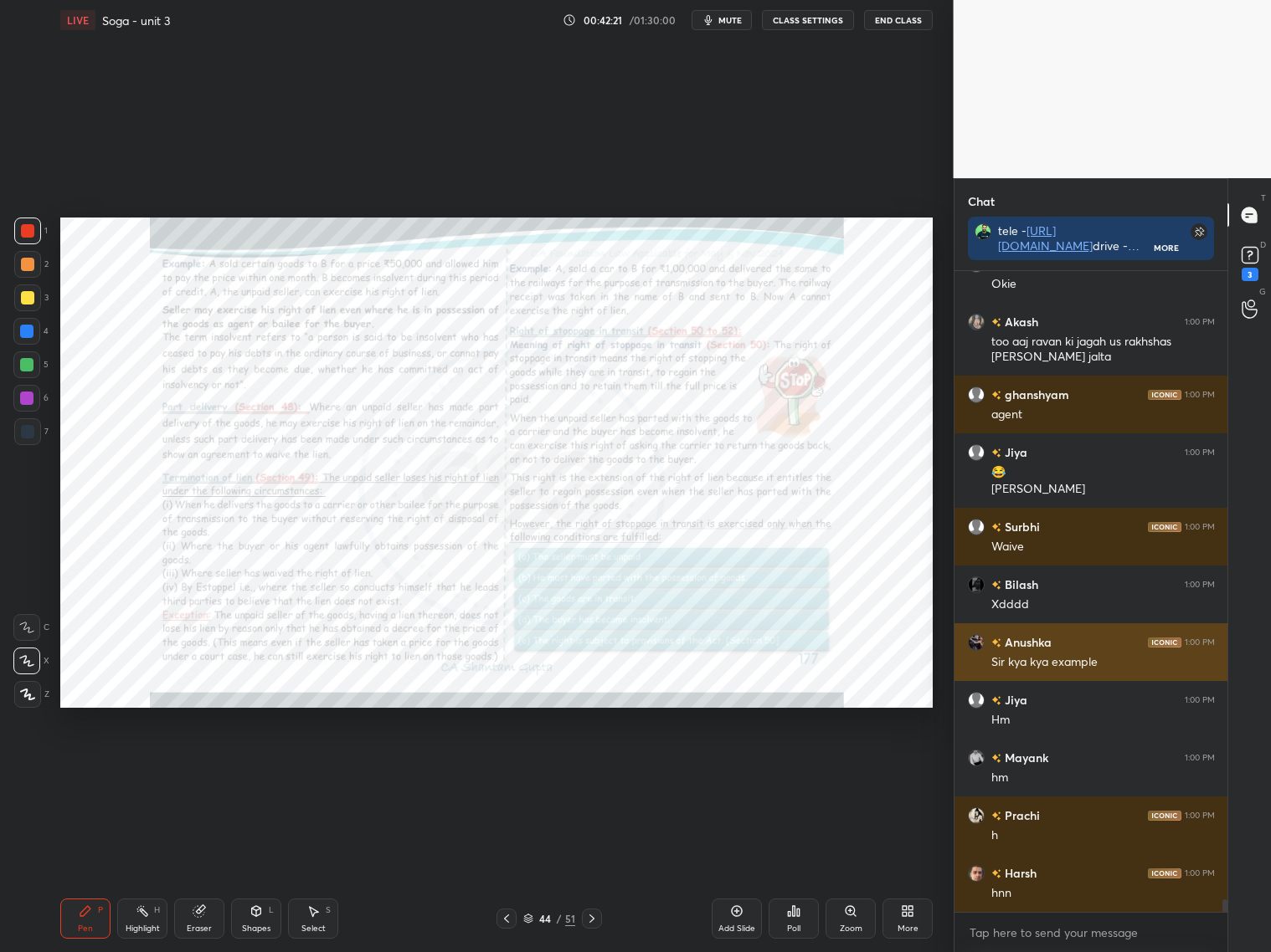
scroll to position [32940, 0]
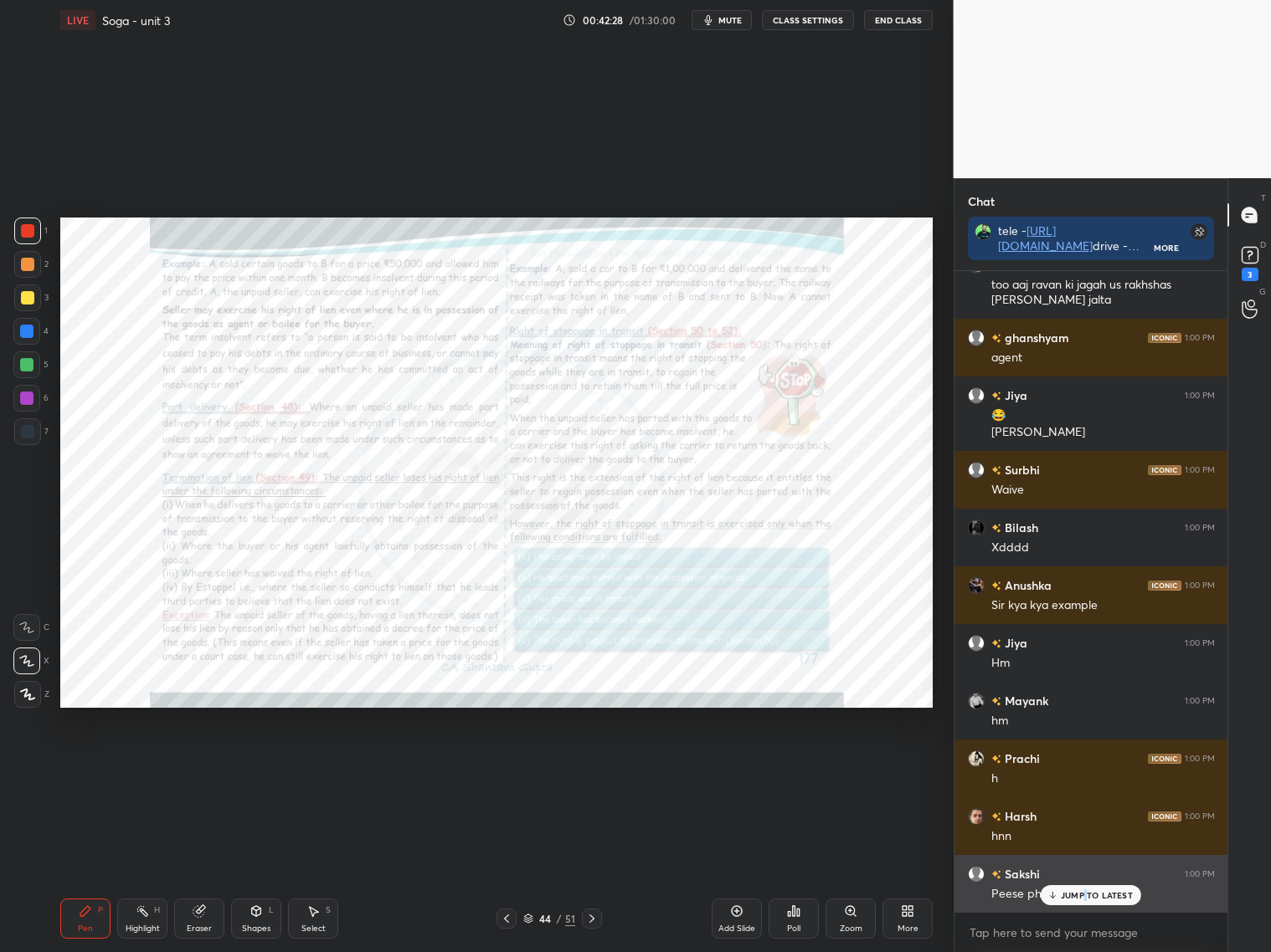
drag, startPoint x: 1085, startPoint y: 890, endPoint x: 1100, endPoint y: 885, distance: 15.8
click at [1086, 895] on p "JUMP TO LATEST" at bounding box center [1097, 896] width 72 height 10
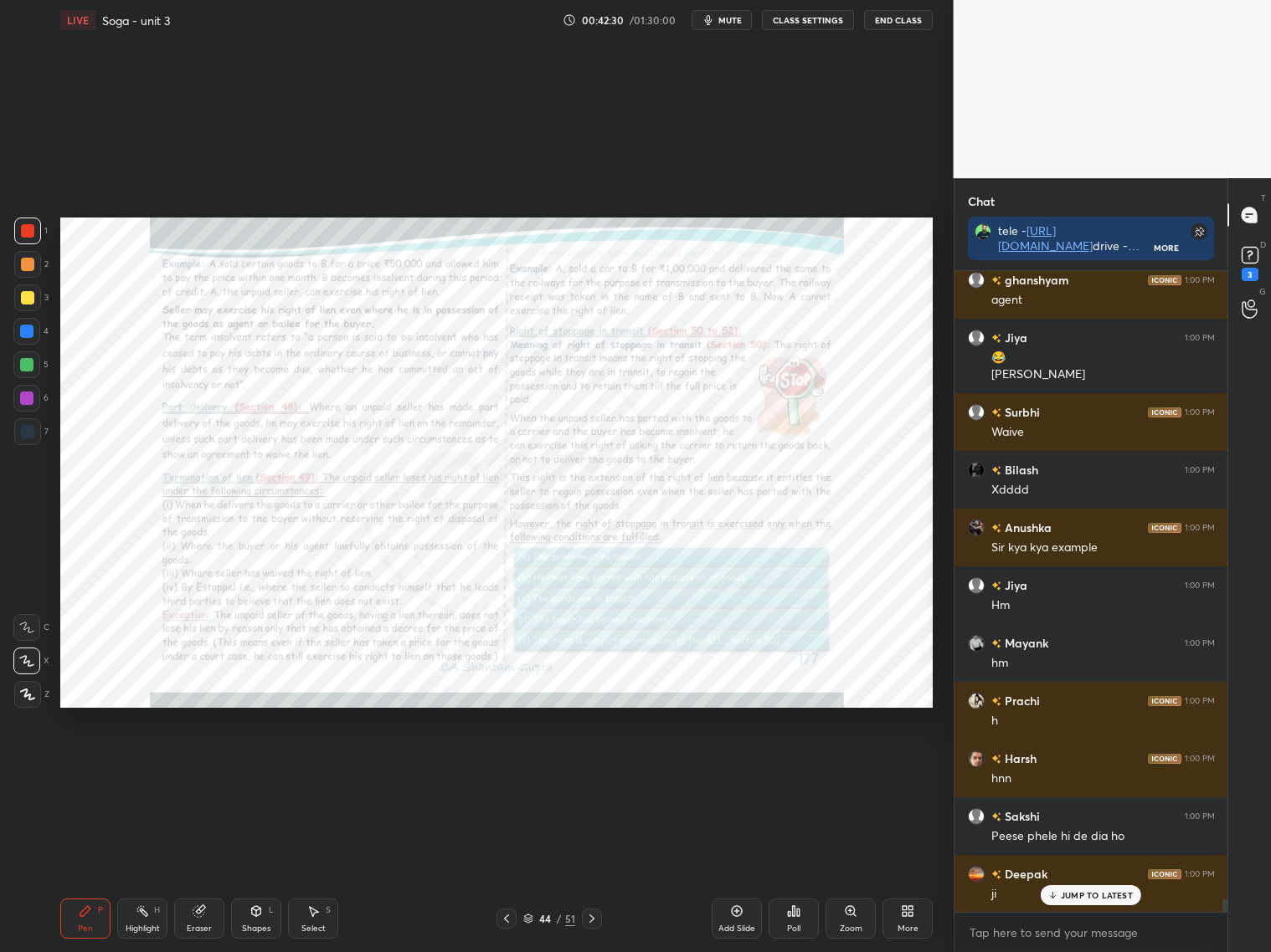
click at [1070, 897] on p "JUMP TO LATEST" at bounding box center [1097, 896] width 72 height 10
click at [741, 918] on div "Add Slide" at bounding box center [736, 918] width 50 height 40
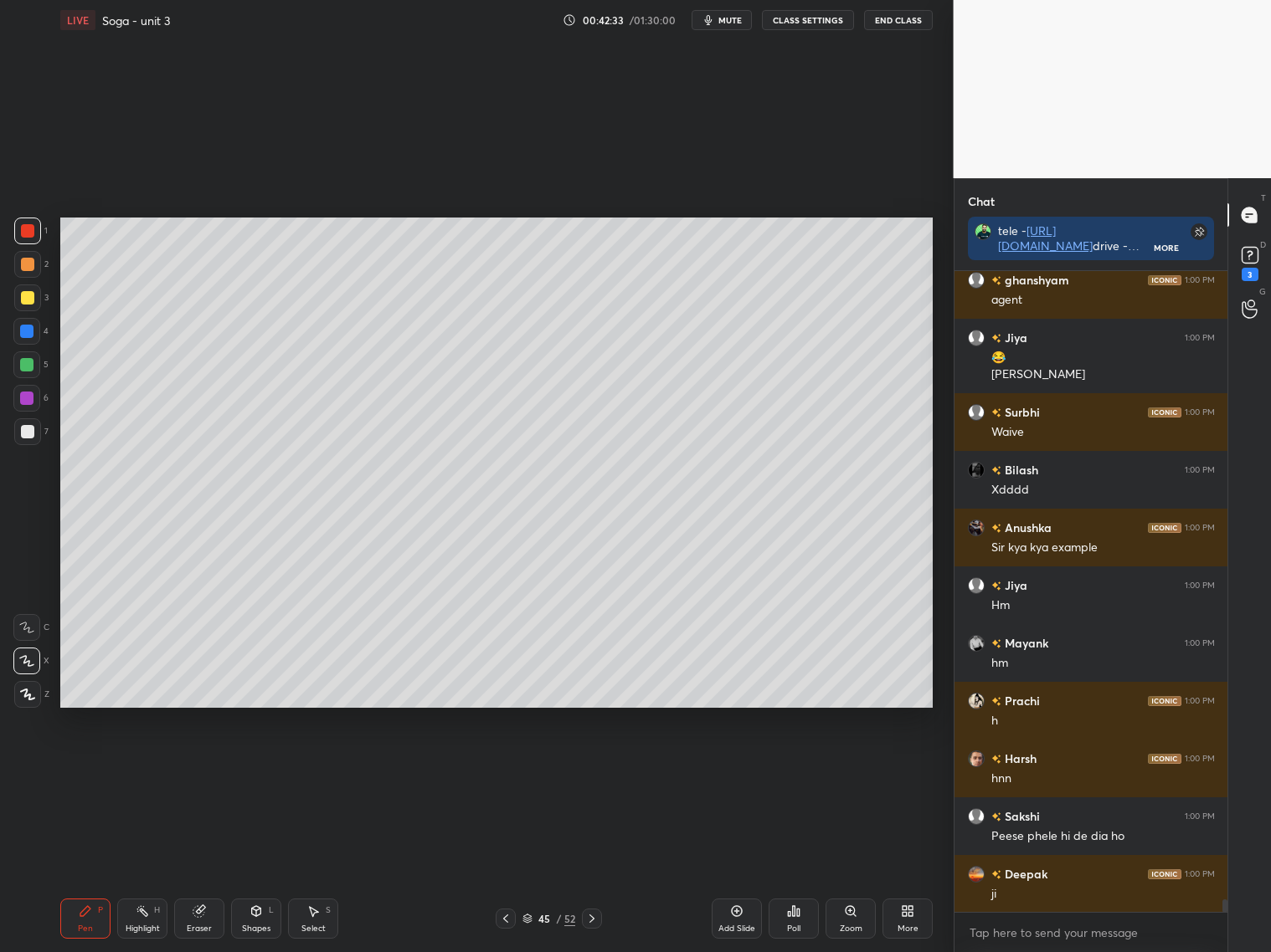
click at [29, 435] on div at bounding box center [27, 432] width 14 height 14
click at [255, 917] on icon at bounding box center [256, 911] width 14 height 14
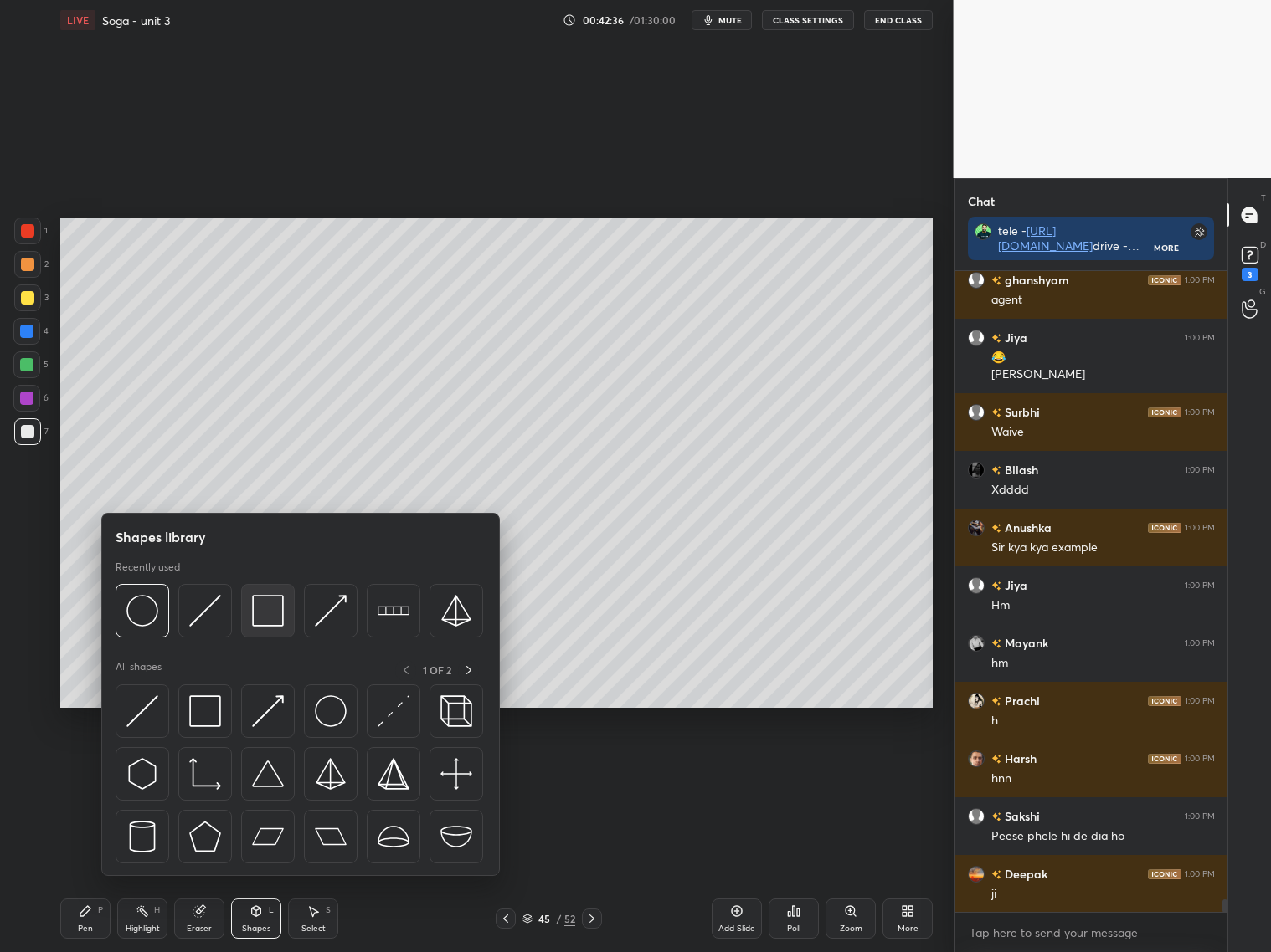
click at [266, 634] on div at bounding box center [267, 610] width 54 height 54
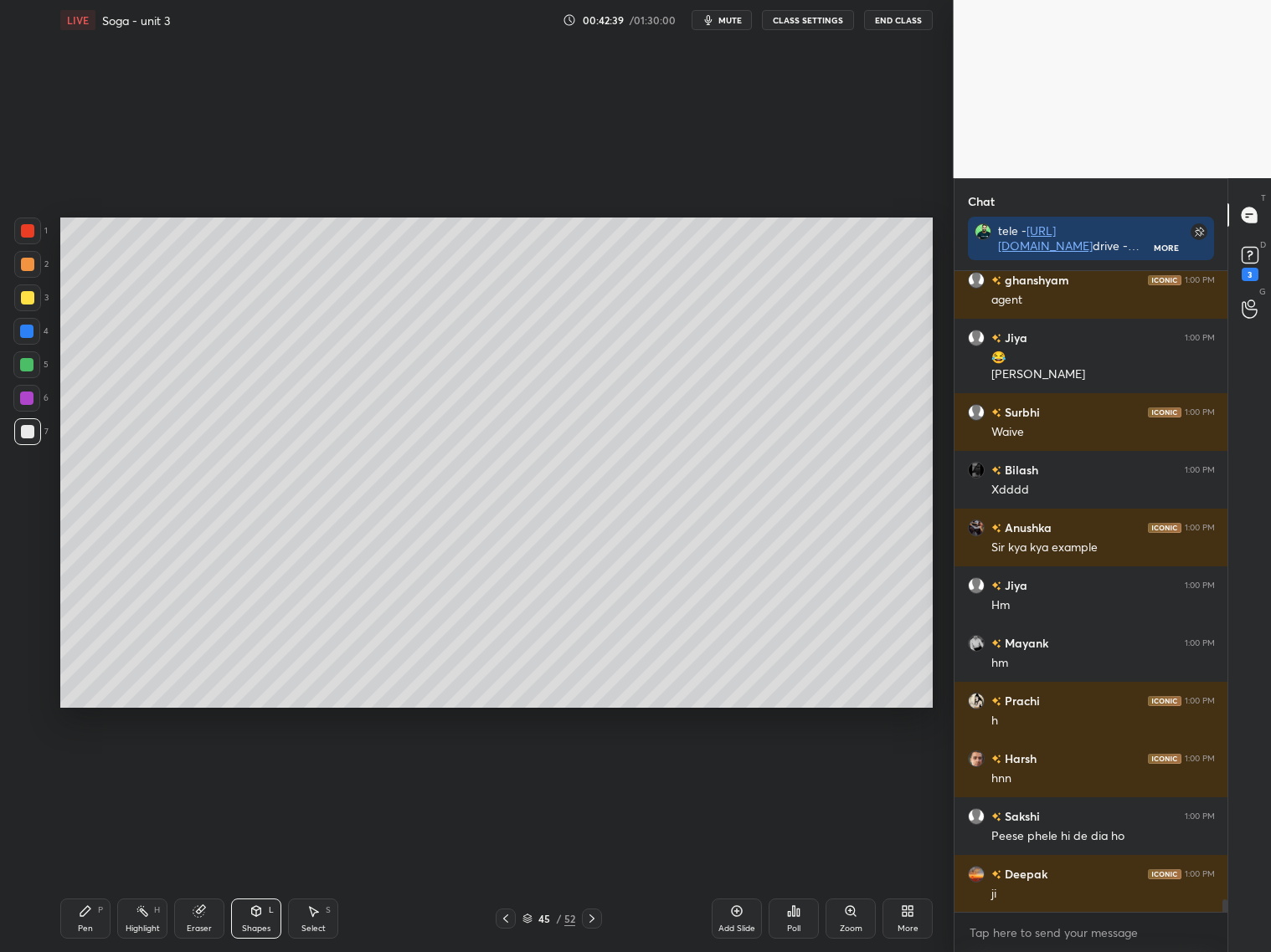
scroll to position [33038, 0]
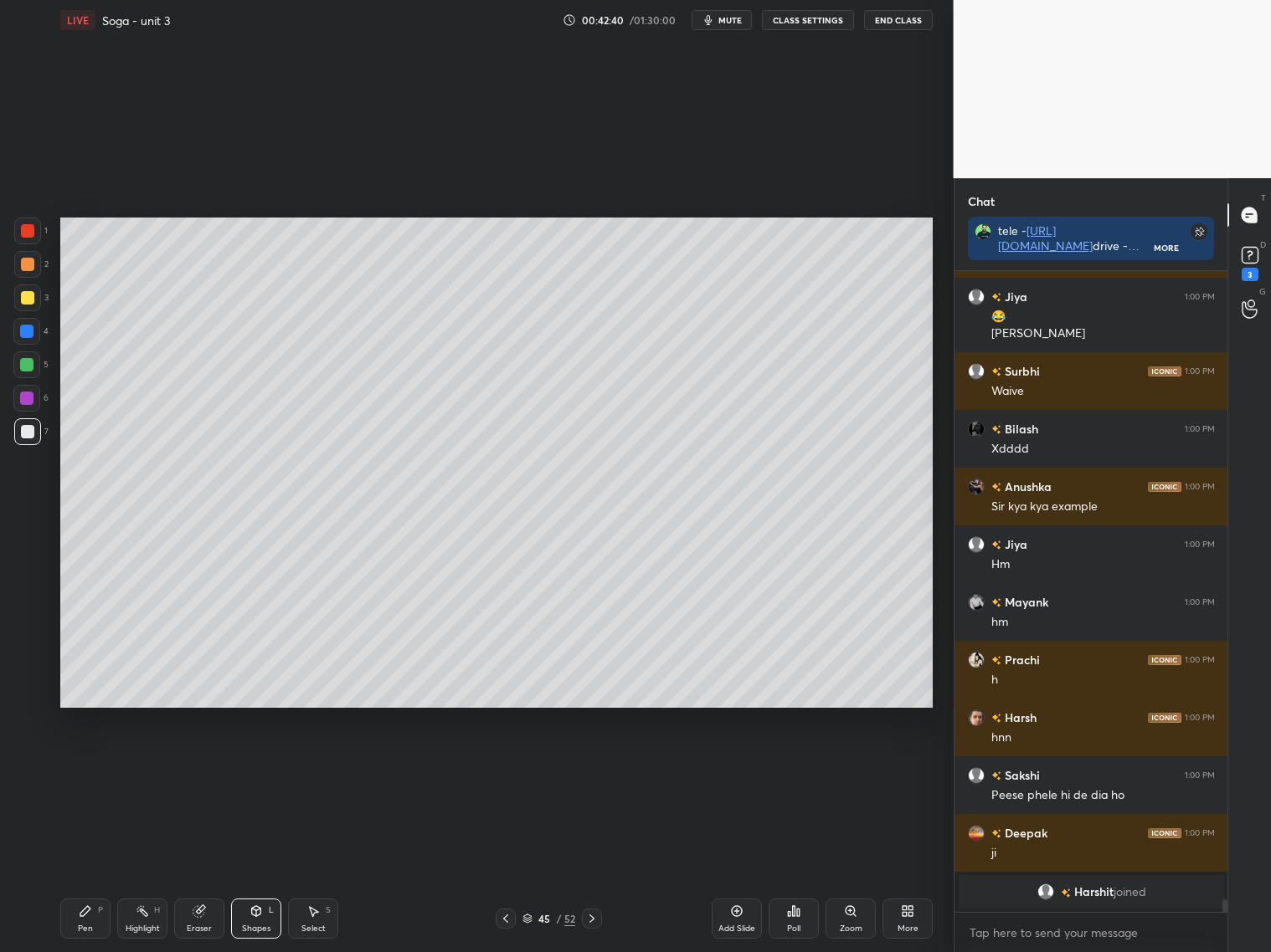
drag, startPoint x: 25, startPoint y: 374, endPoint x: 30, endPoint y: 366, distance: 9.4
click at [29, 371] on div at bounding box center [26, 365] width 26 height 26
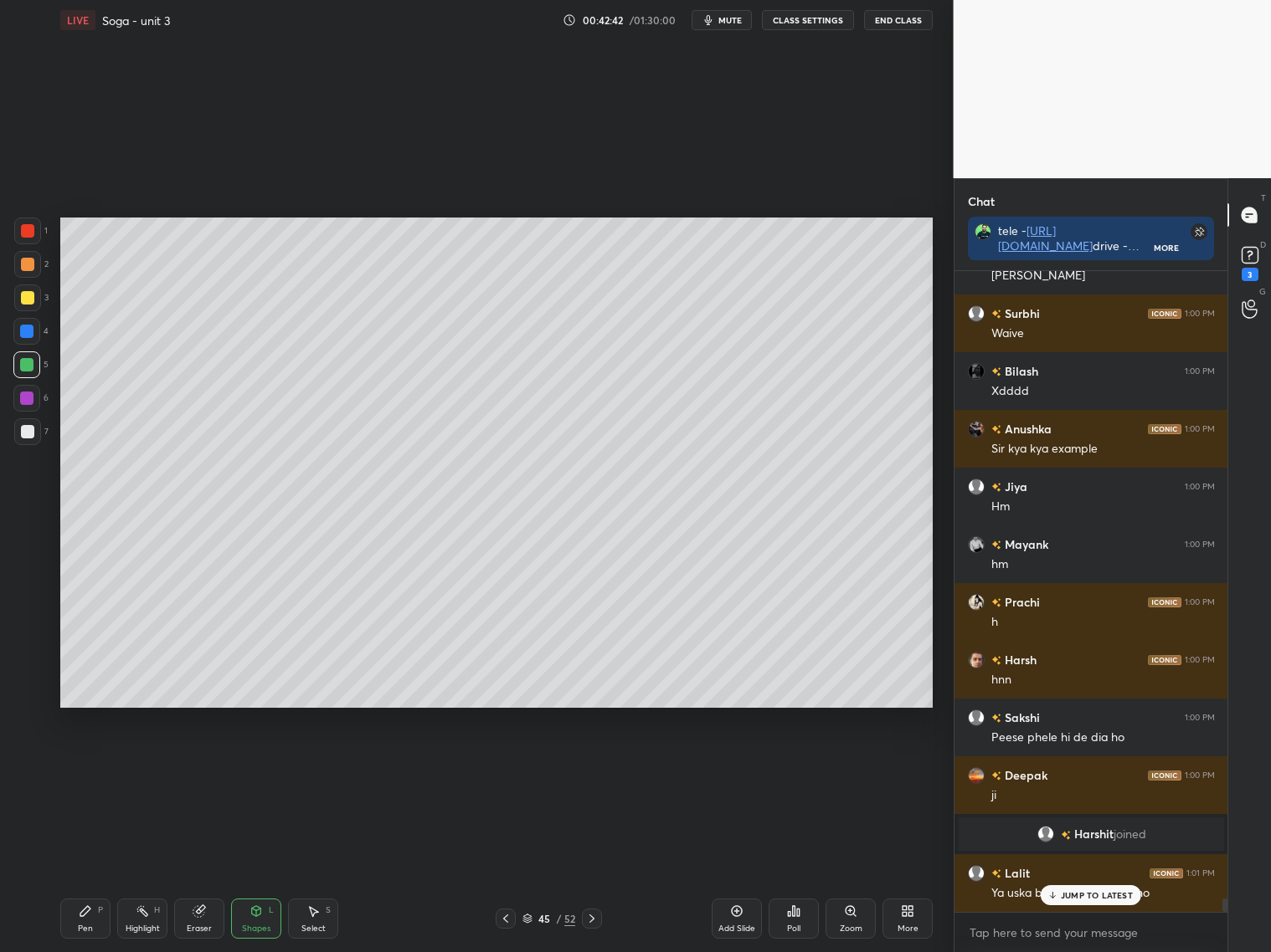
scroll to position [30922, 0]
click at [92, 909] on div "Pen P" at bounding box center [85, 918] width 50 height 40
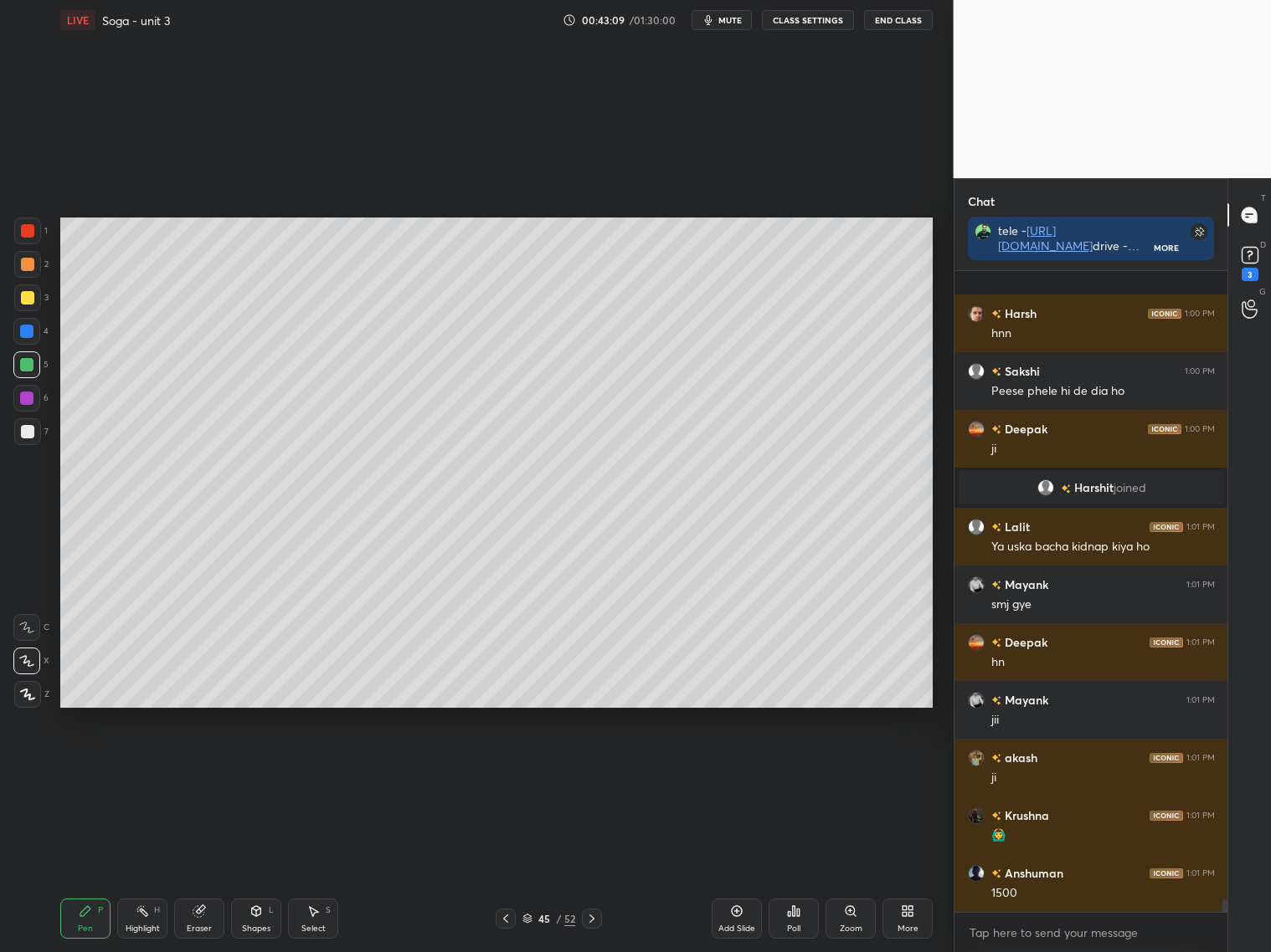
scroll to position [31384, 0]
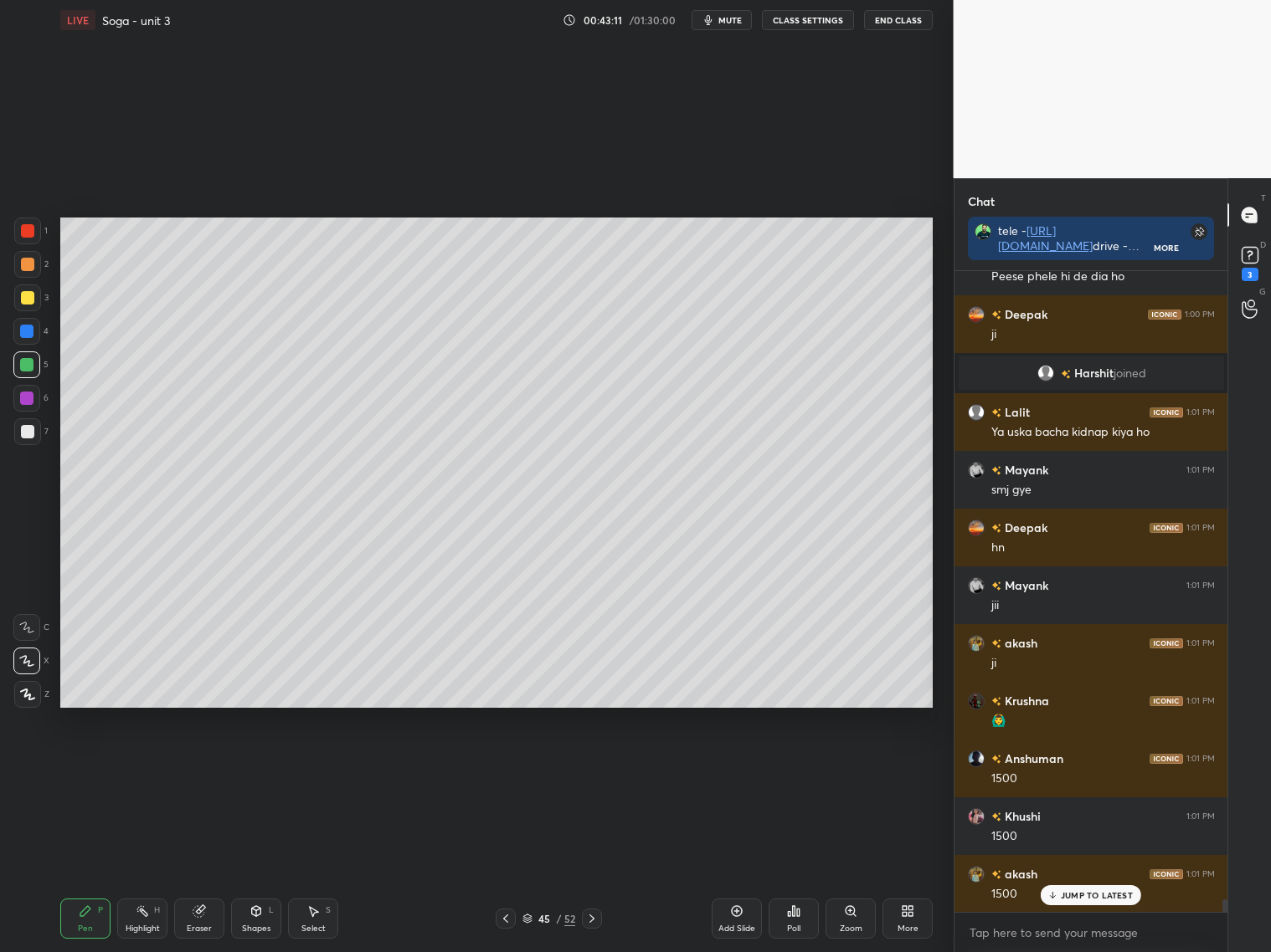
click at [29, 297] on div at bounding box center [27, 298] width 14 height 14
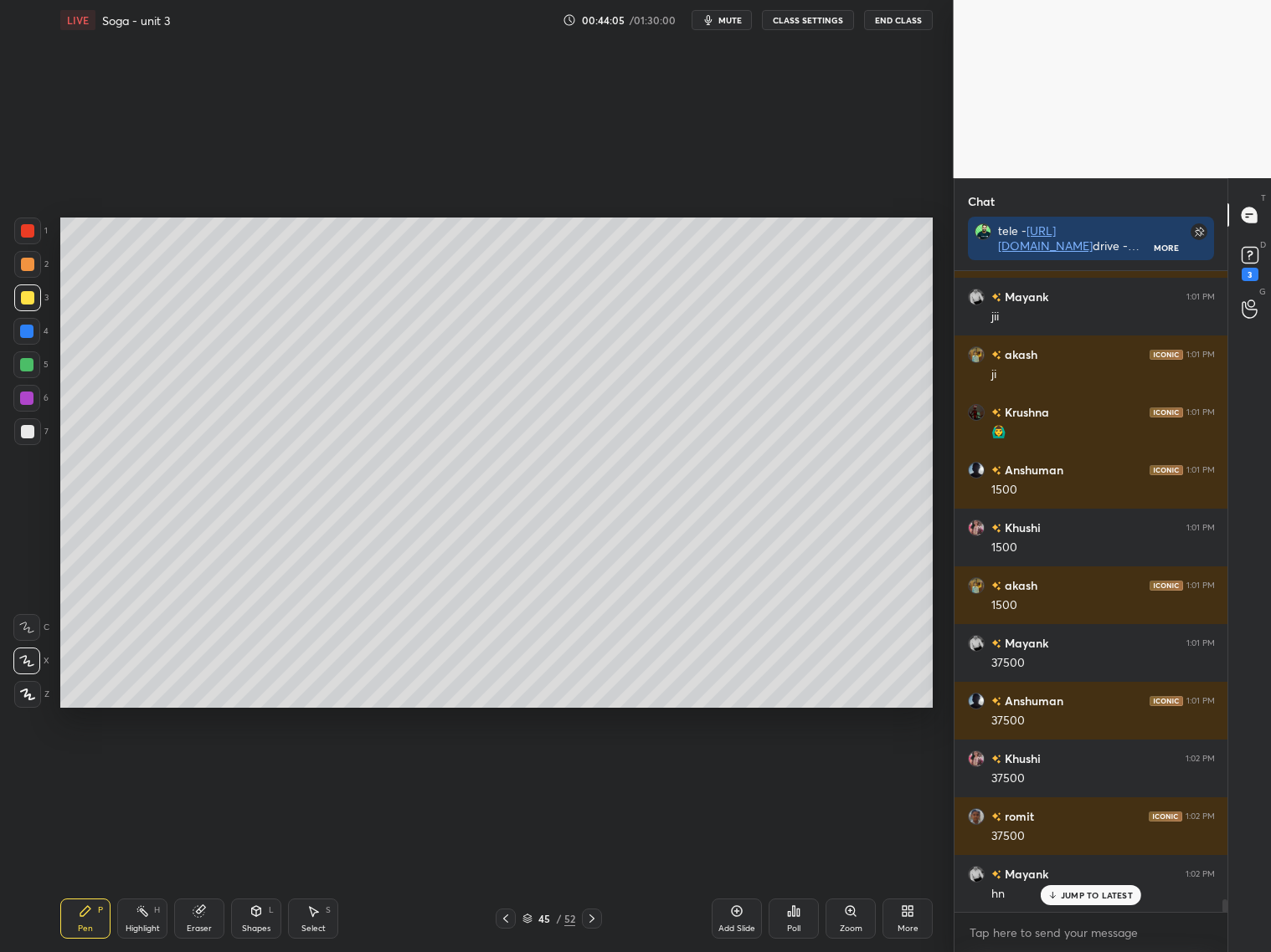
scroll to position [31689, 0]
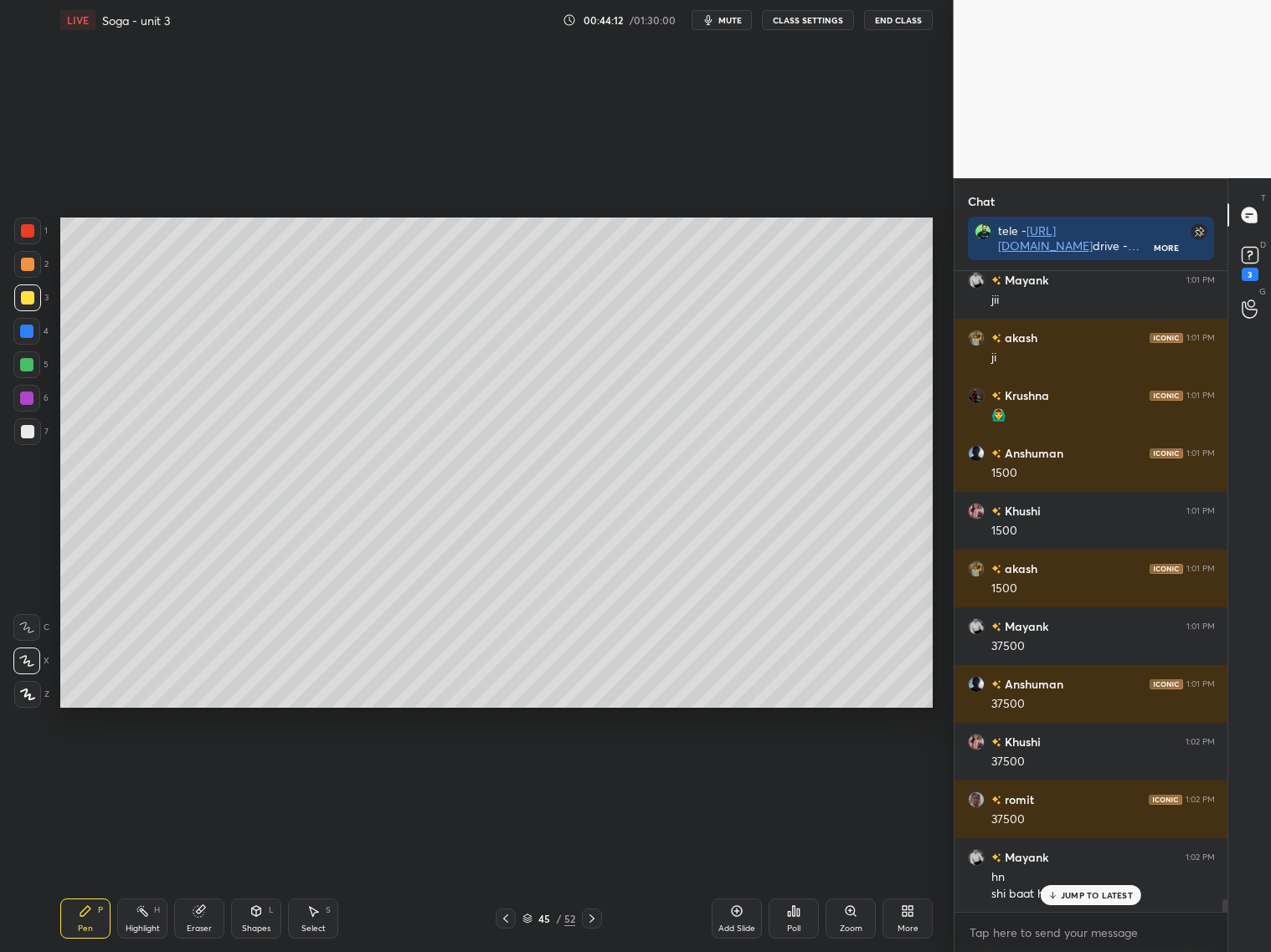
drag, startPoint x: 31, startPoint y: 272, endPoint x: 43, endPoint y: 278, distance: 13.4
click at [33, 274] on div at bounding box center [27, 264] width 26 height 26
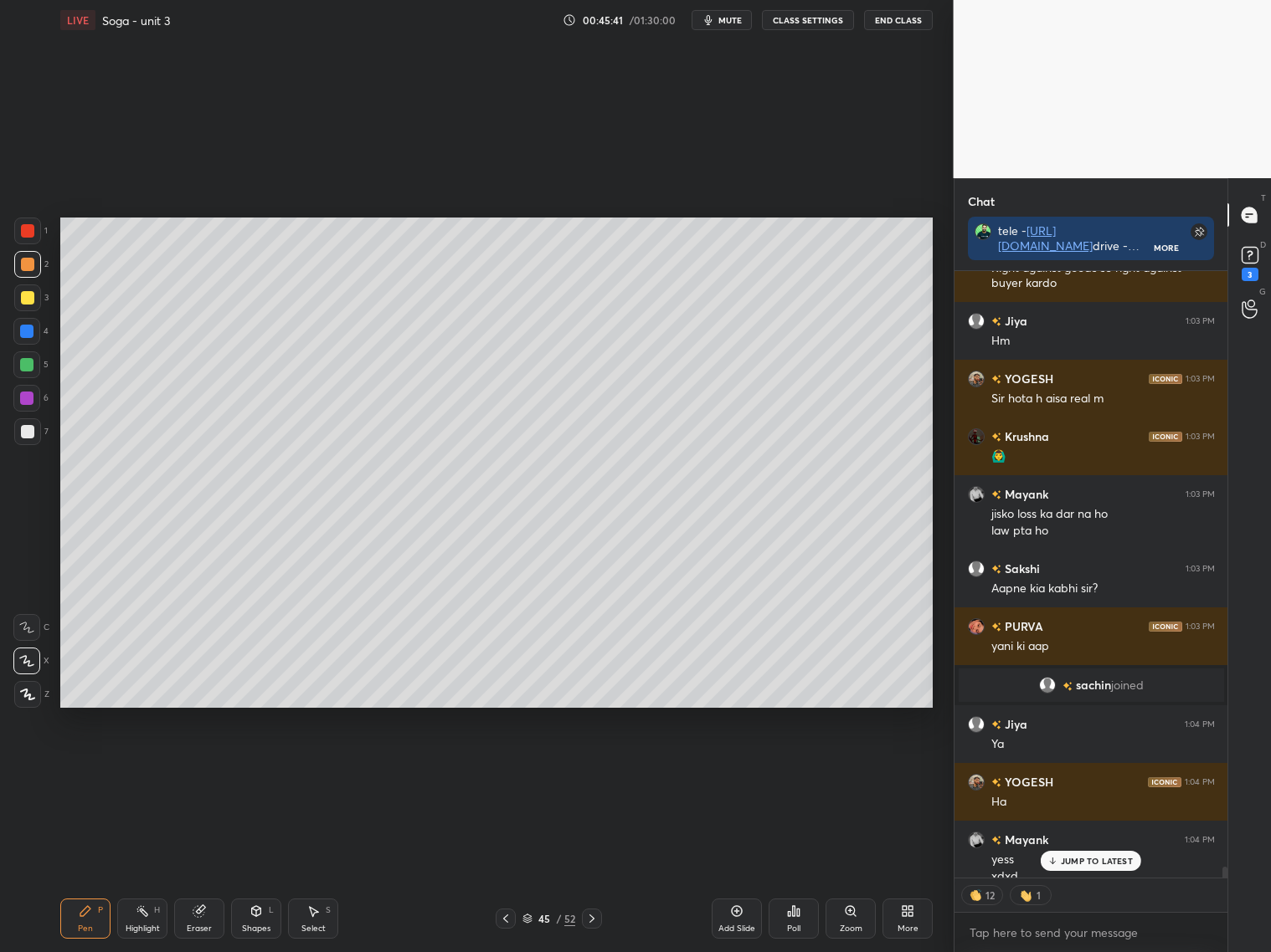
scroll to position [32236, 0]
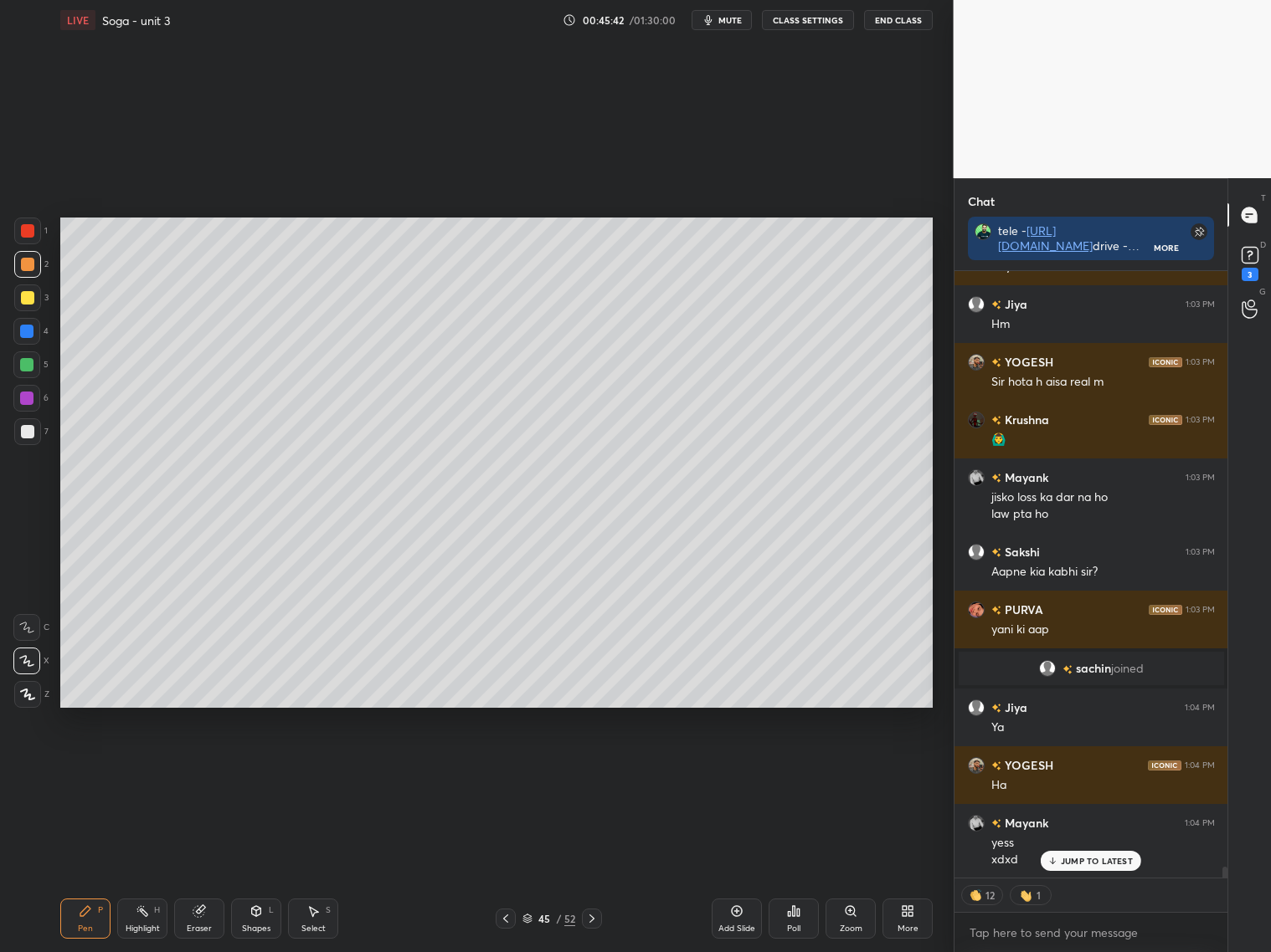
click at [505, 920] on icon at bounding box center [506, 919] width 14 height 14
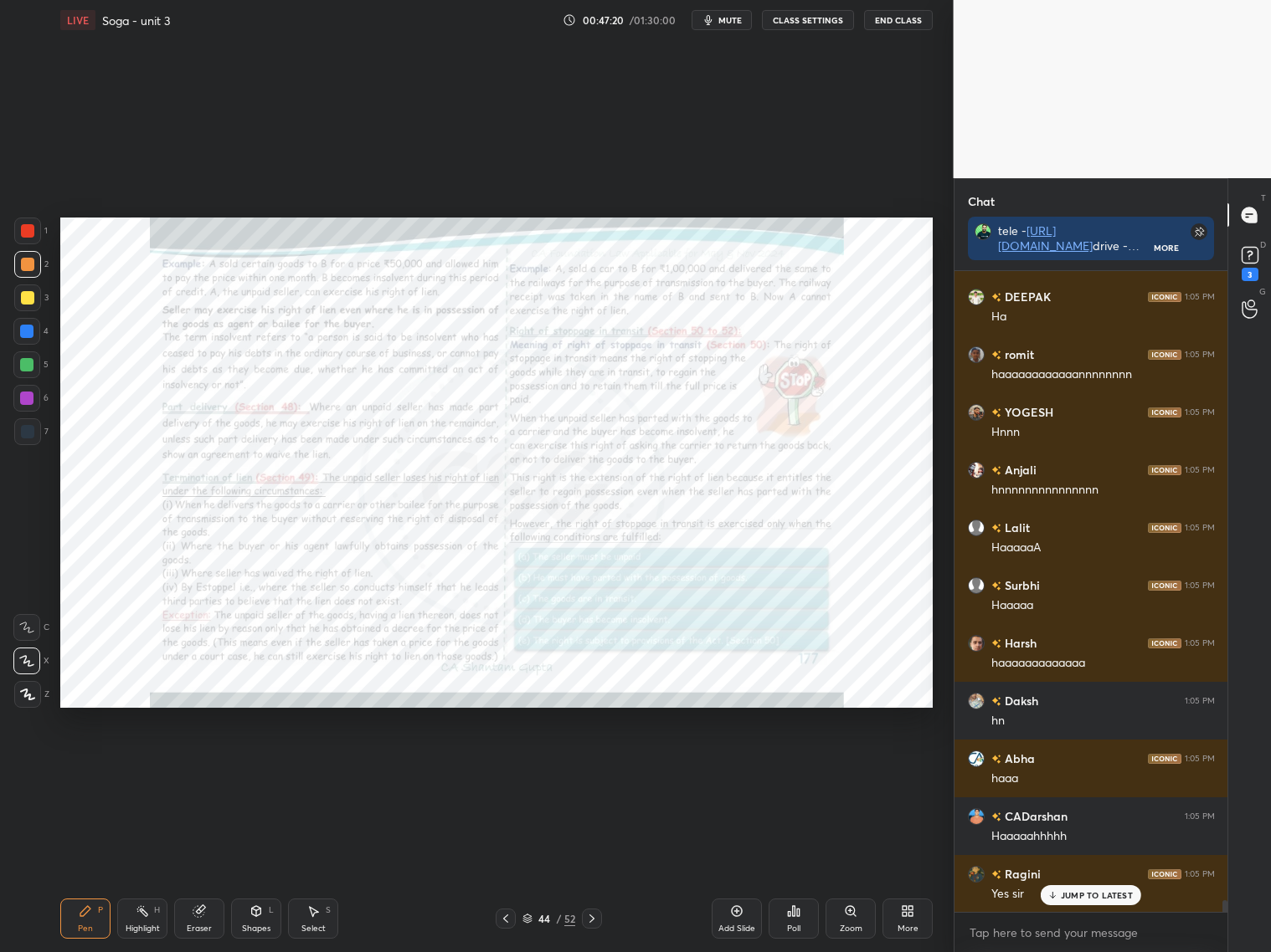
scroll to position [33980, 0]
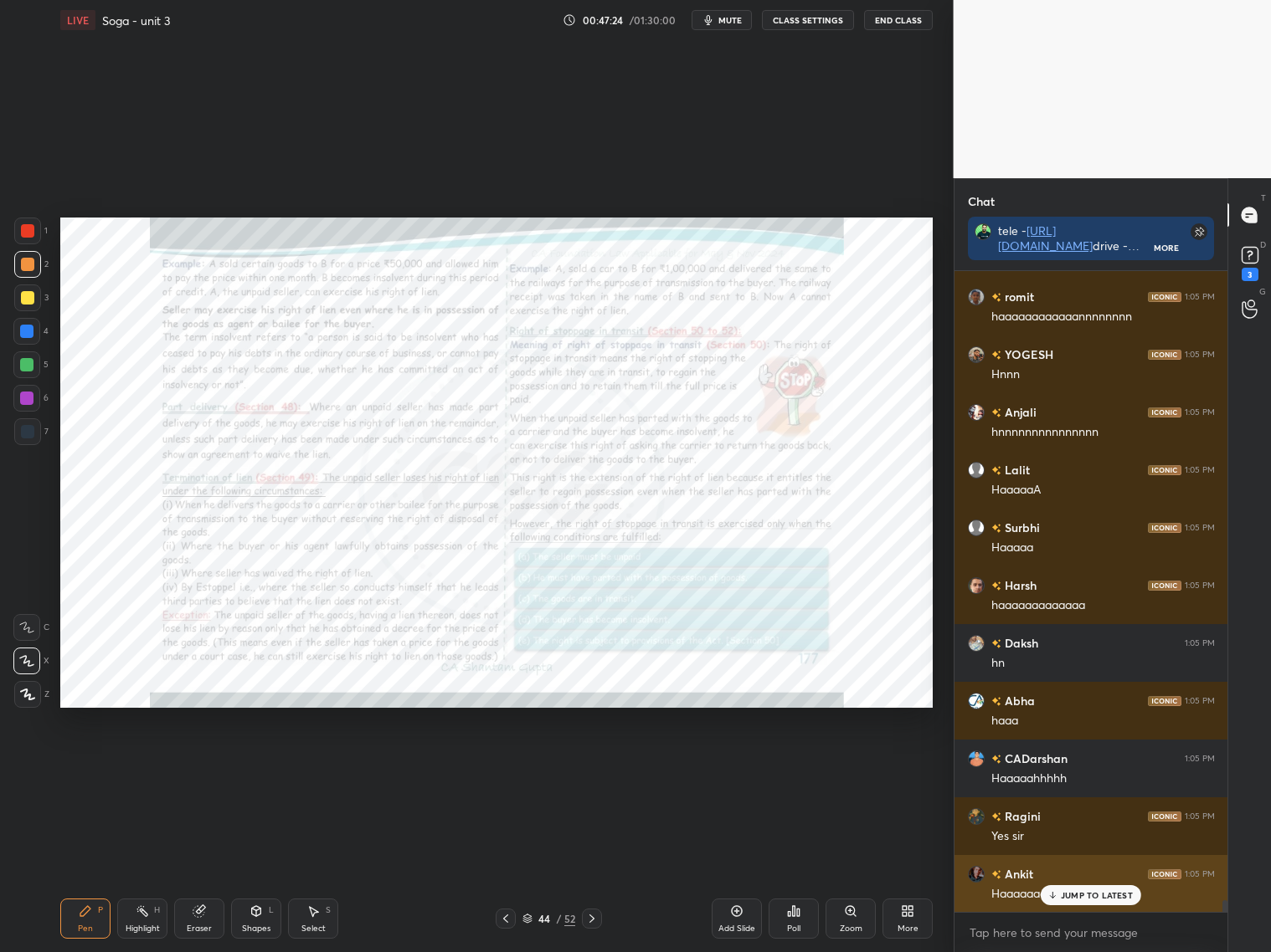
click at [1106, 886] on div "JUMP TO LATEST" at bounding box center [1091, 896] width 101 height 20
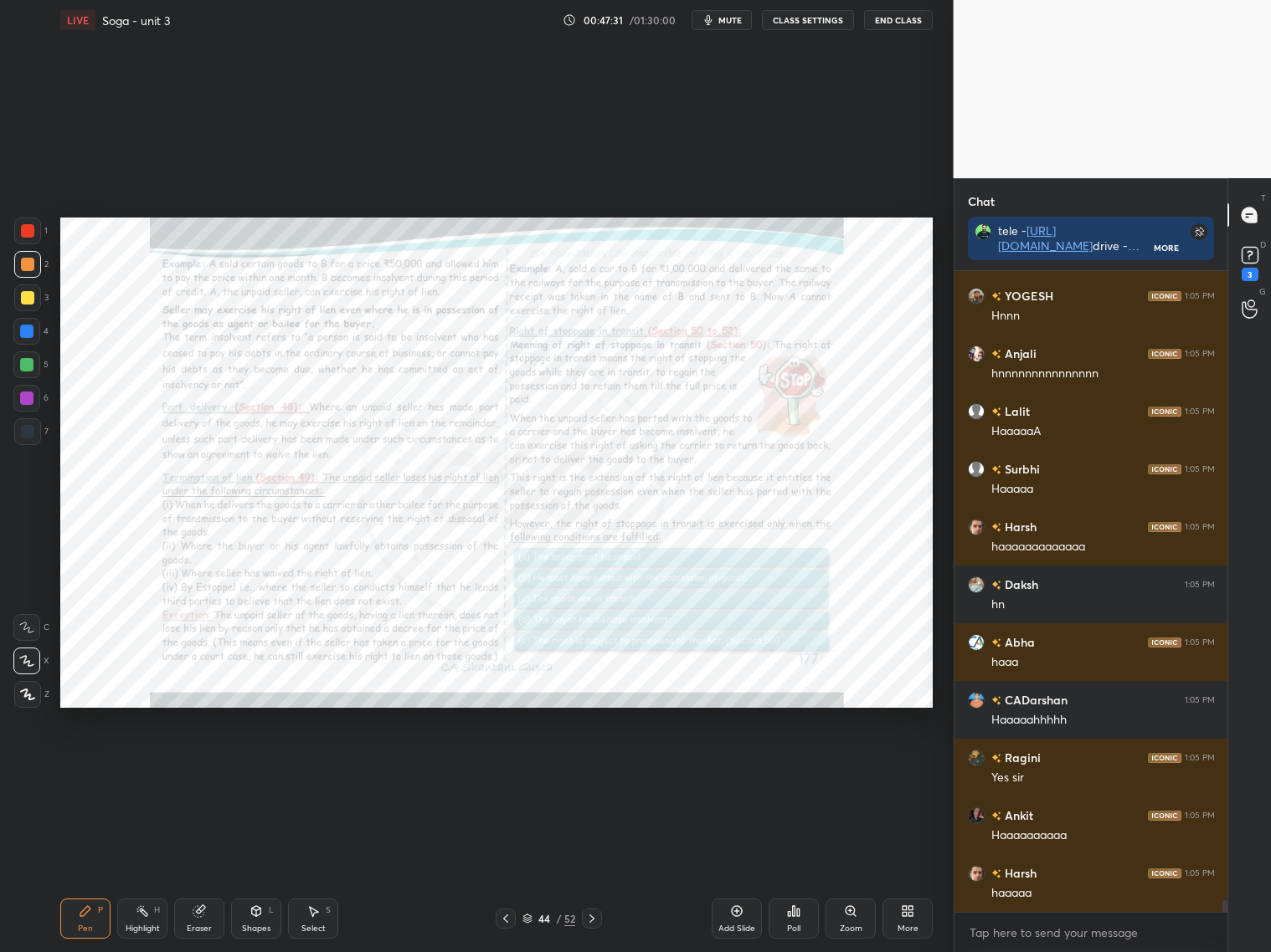
click at [1238, 809] on div "T Messages (T) D Doubts (D) 3 G Raise Hand (G)" at bounding box center [1249, 565] width 44 height 774
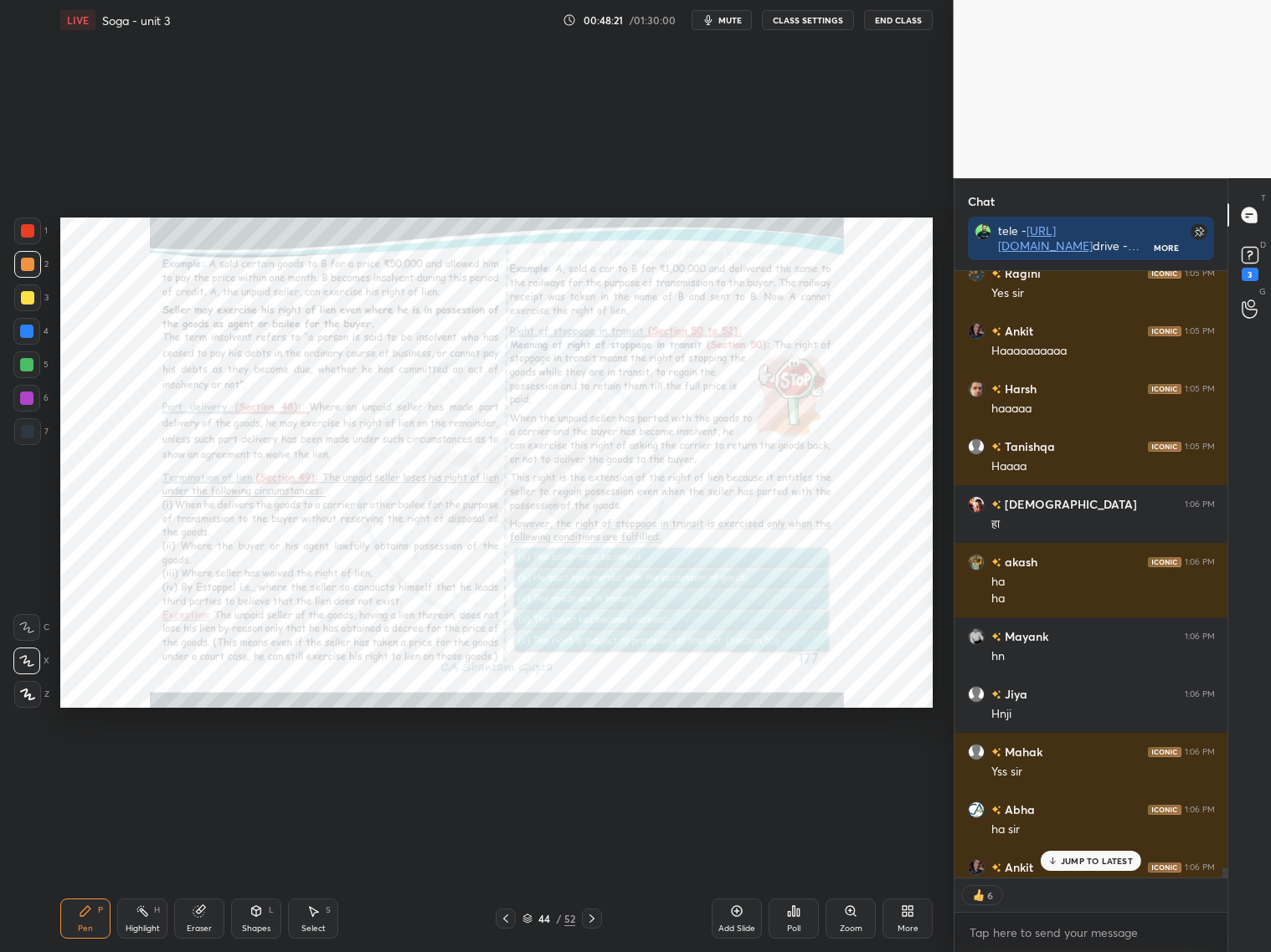
scroll to position [34608, 0]
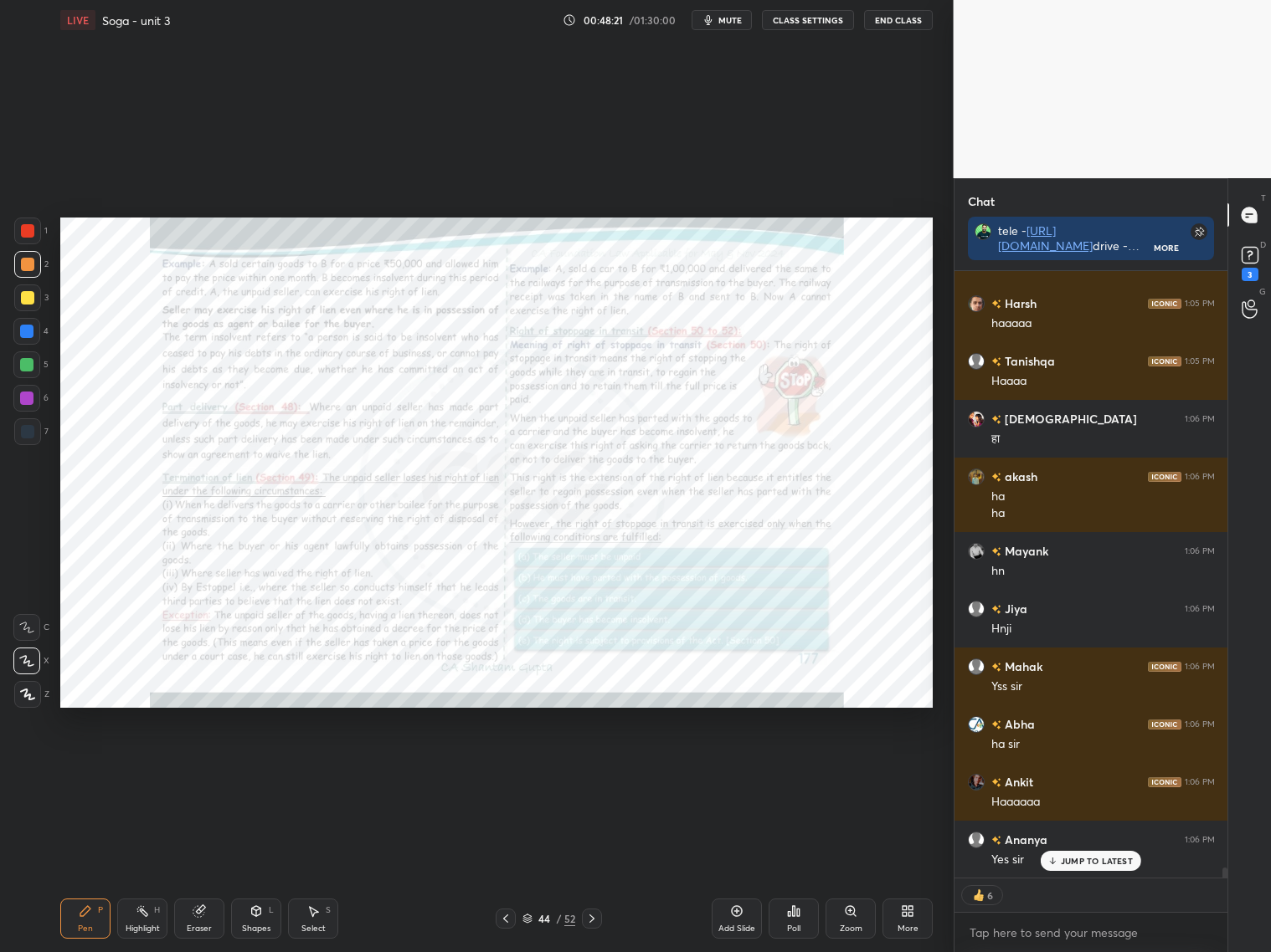
click at [1082, 863] on p "JUMP TO LATEST" at bounding box center [1097, 861] width 72 height 10
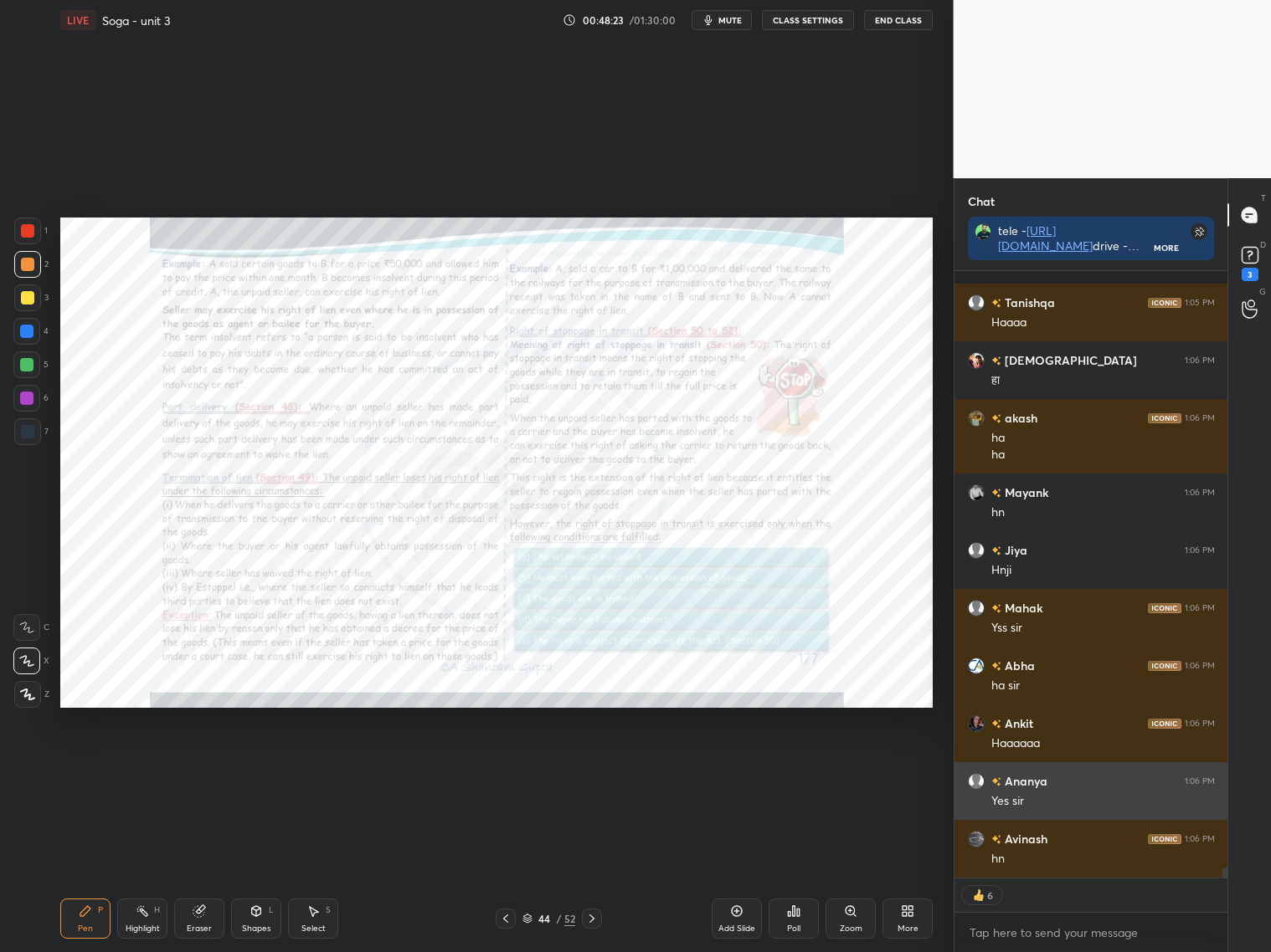
scroll to position [34783, 0]
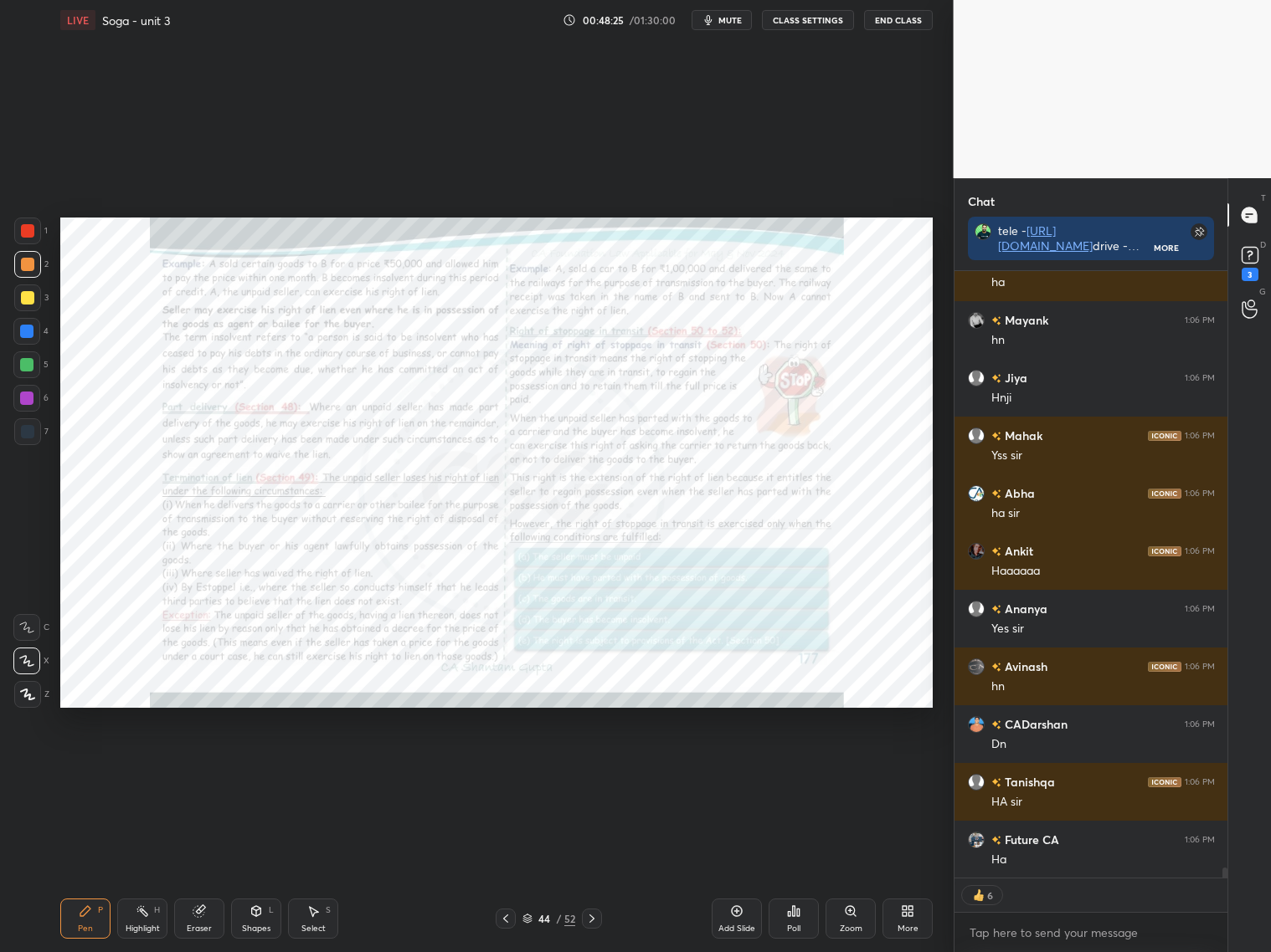
click at [1082, 909] on p "JUMP TO LATEST" at bounding box center [1097, 914] width 72 height 10
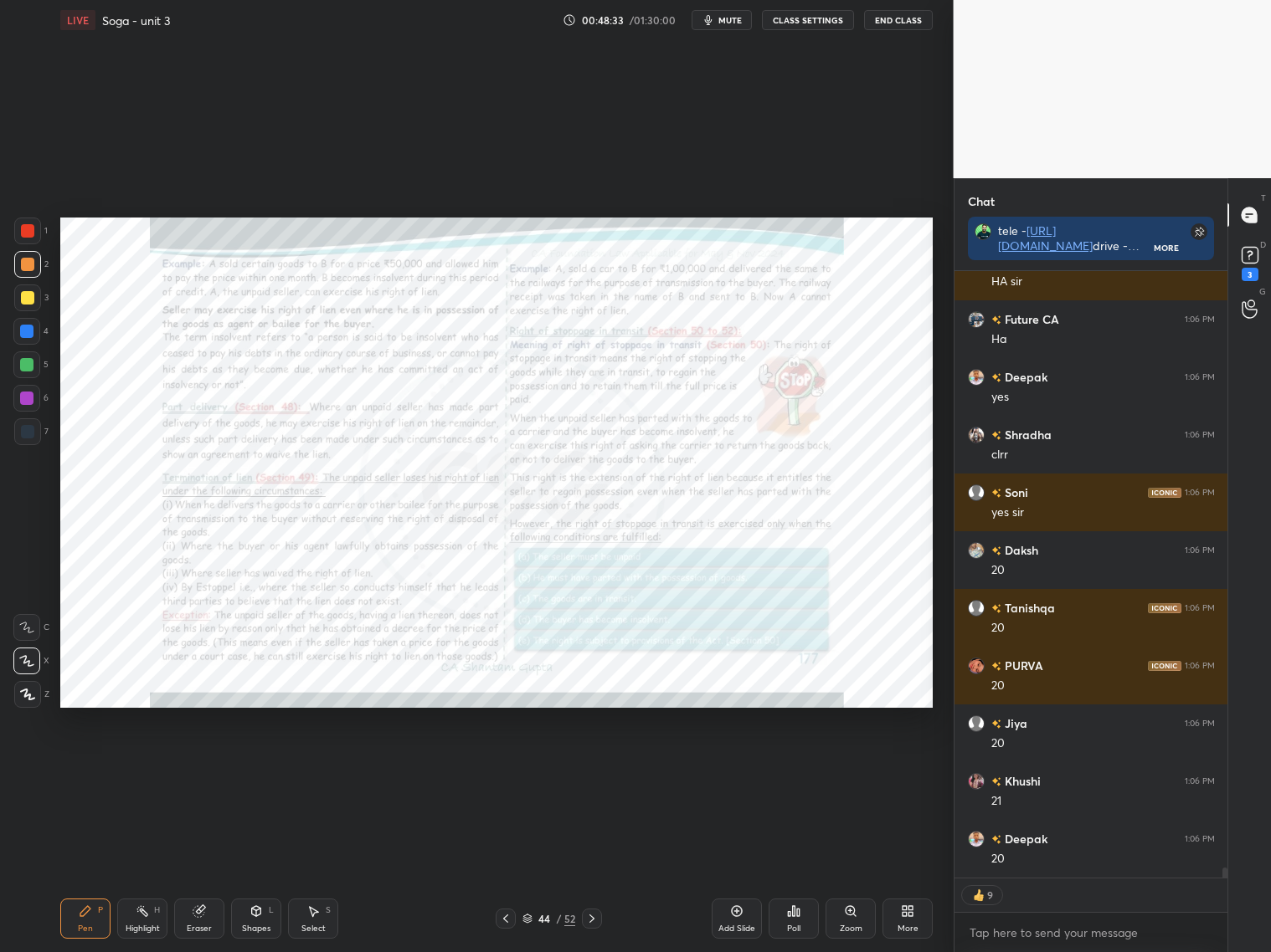
scroll to position [35474, 0]
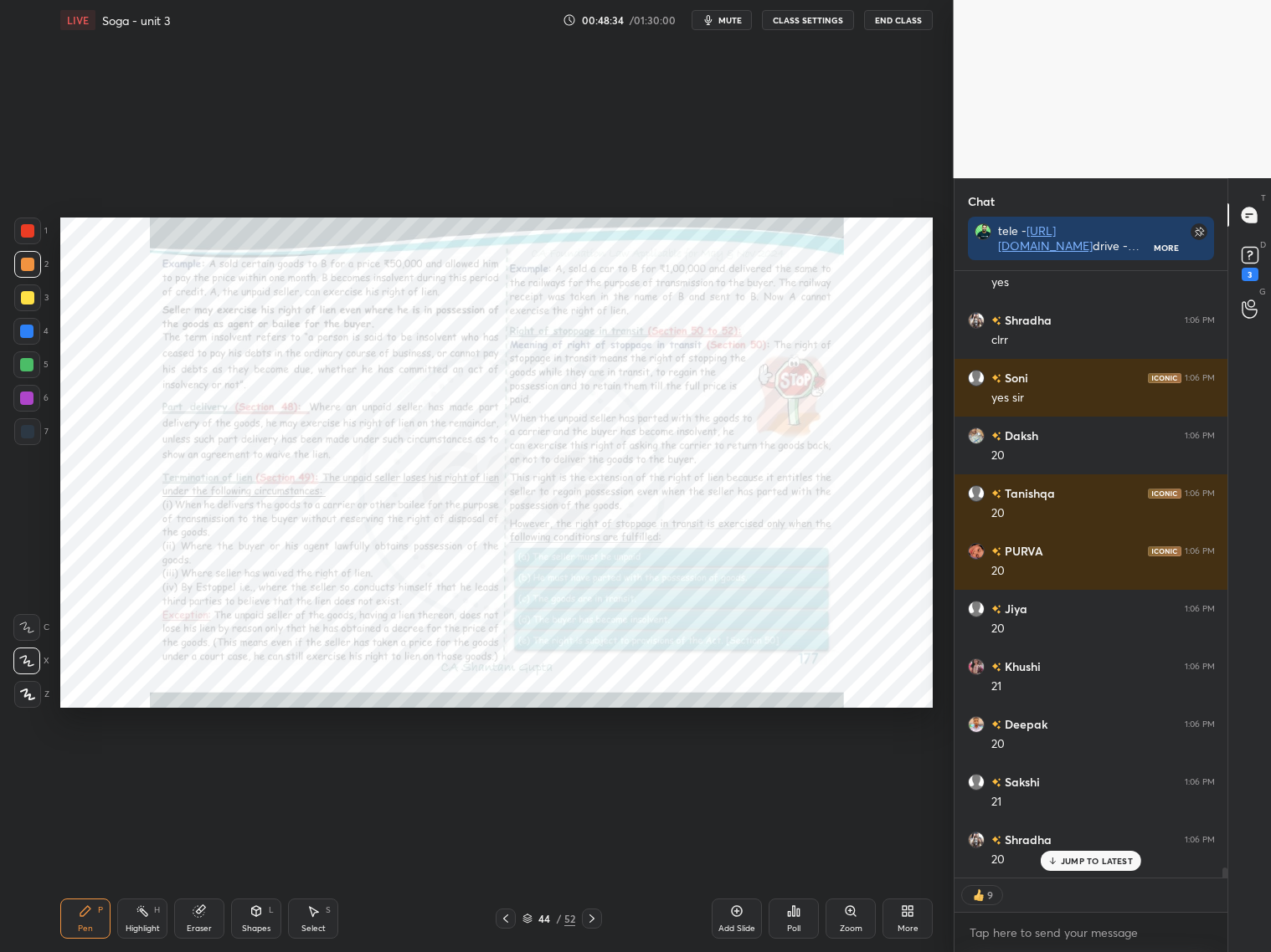
click at [1062, 861] on div "[PERSON_NAME] 1:06 PM hn Jiya 1:06 PM Hnji [PERSON_NAME] 1:06 PM Yss sir Abha 1…" at bounding box center [1091, 575] width 273 height 606
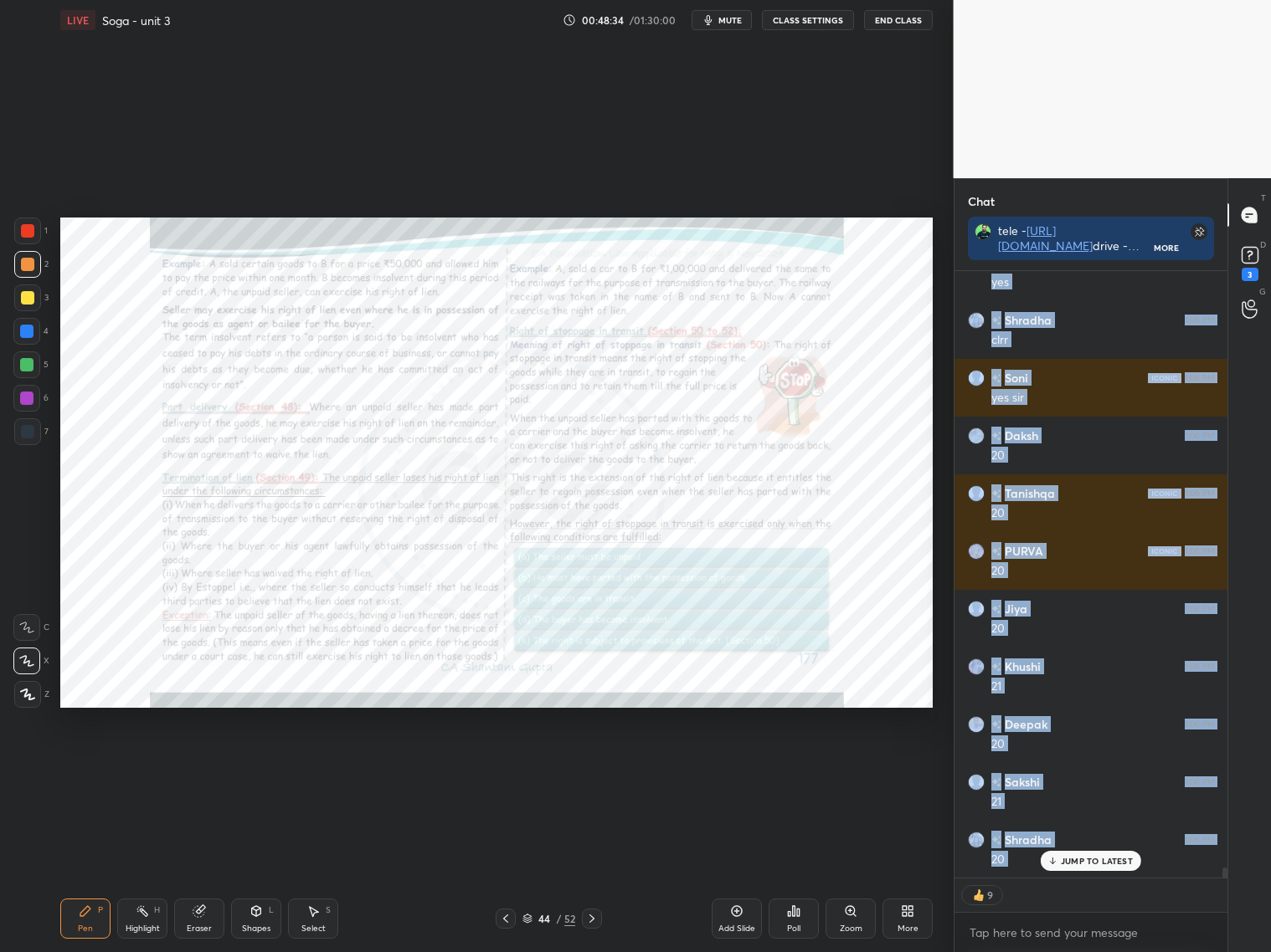
scroll to position [35533, 0]
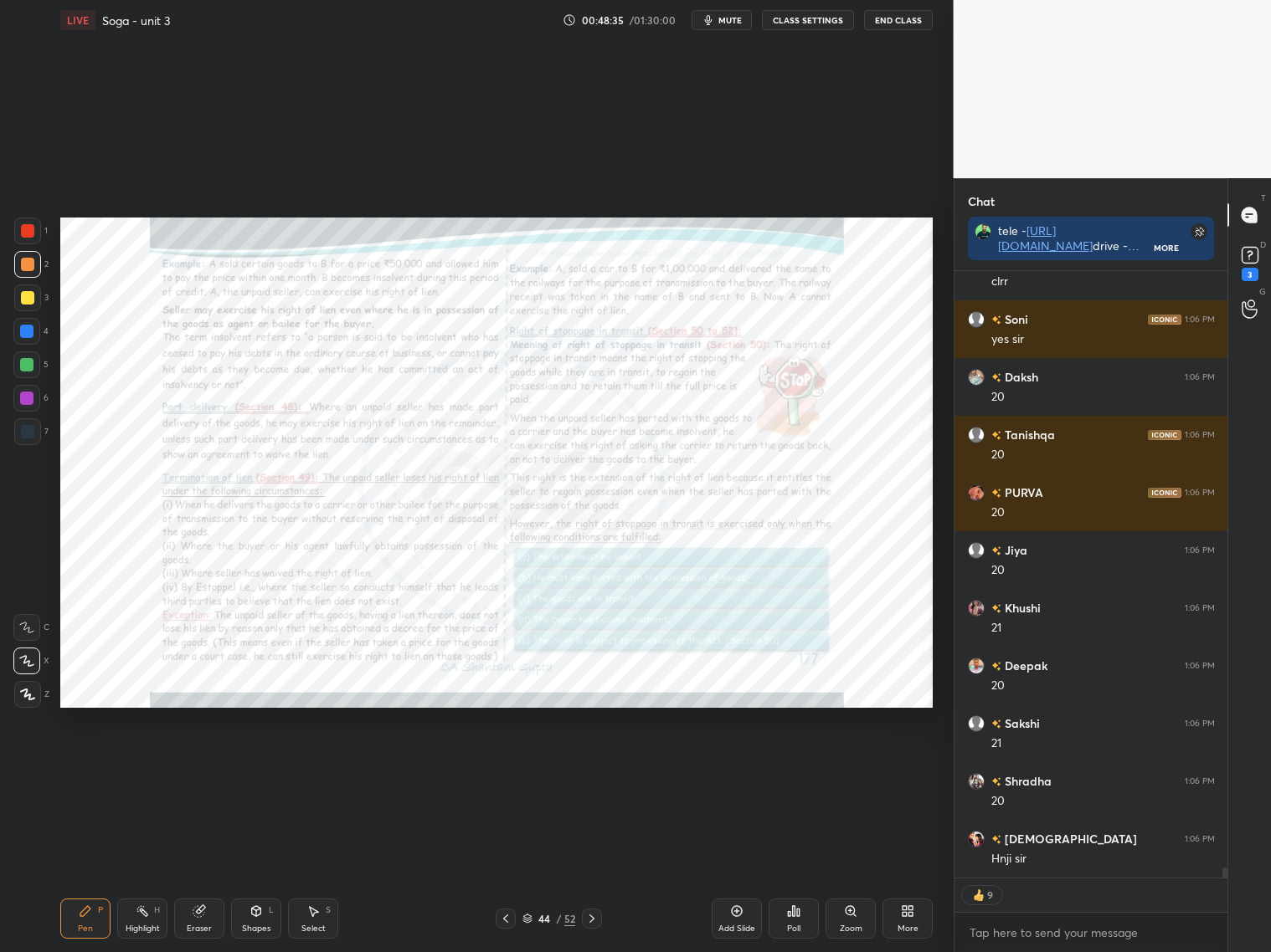
drag, startPoint x: 1047, startPoint y: 913, endPoint x: 1058, endPoint y: 910, distance: 11.4
click at [1051, 914] on div "x" at bounding box center [1091, 932] width 273 height 39
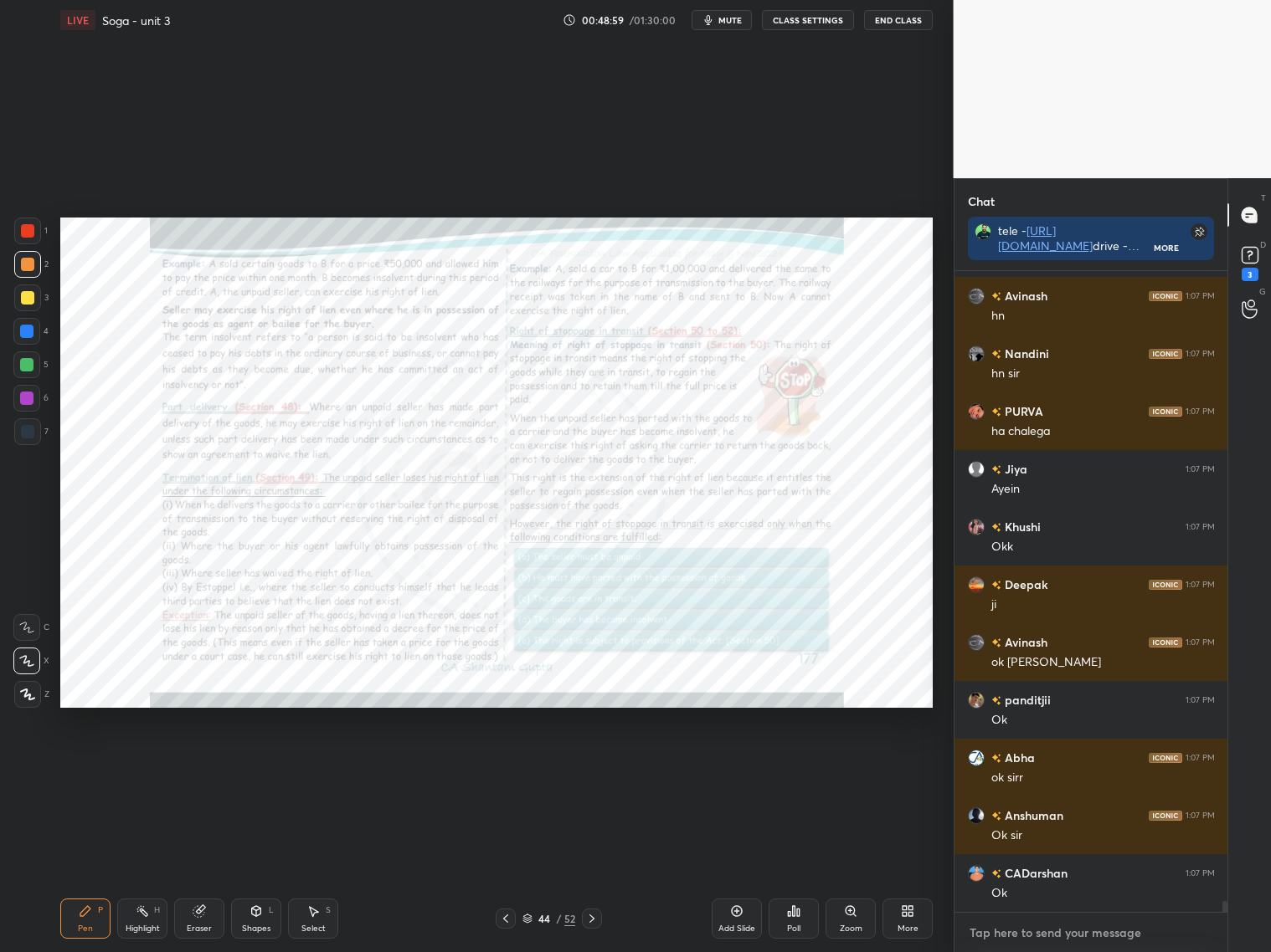
scroll to position [36422, 0]
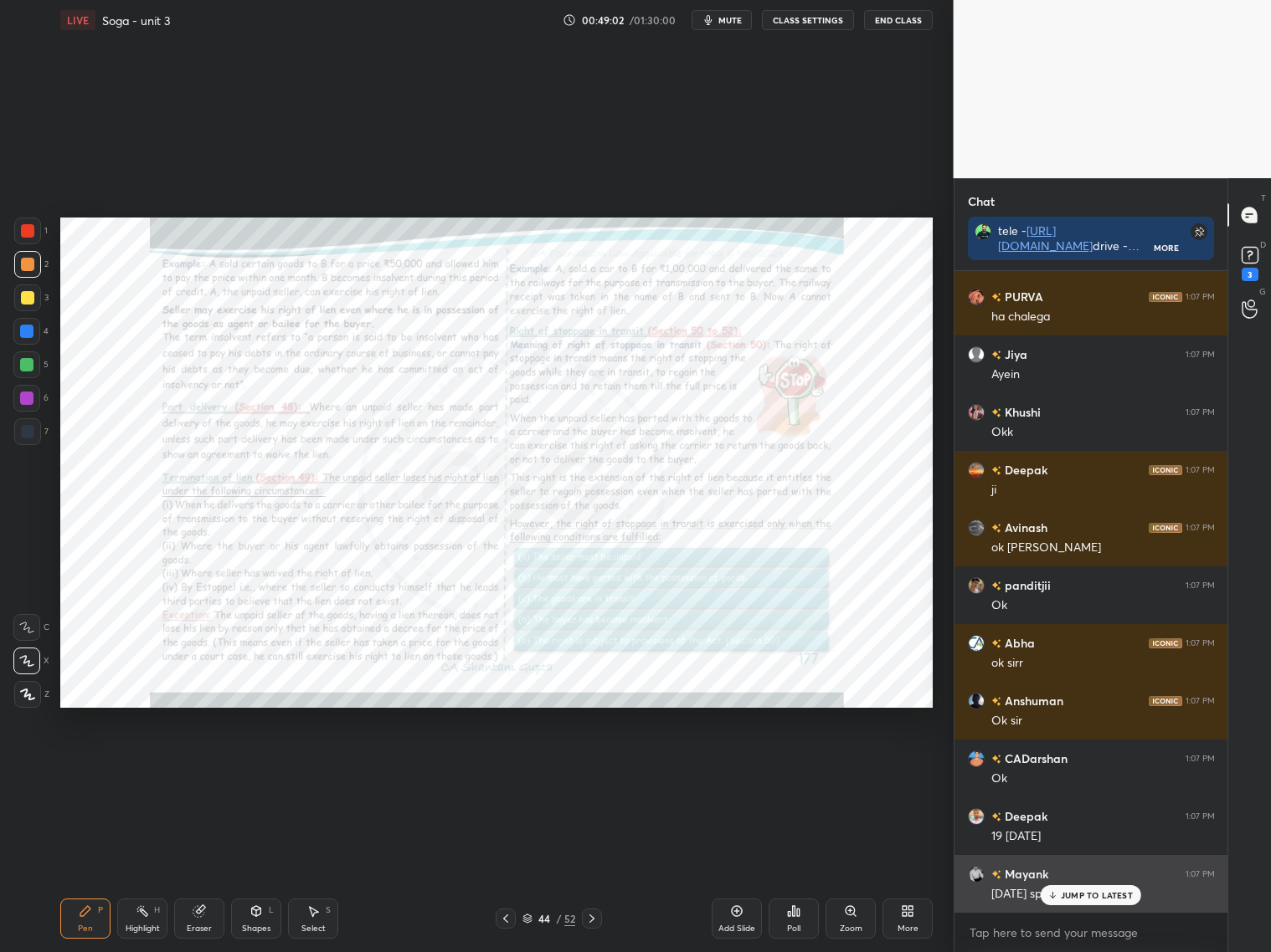
click at [1069, 902] on div "JUMP TO LATEST" at bounding box center [1091, 896] width 101 height 20
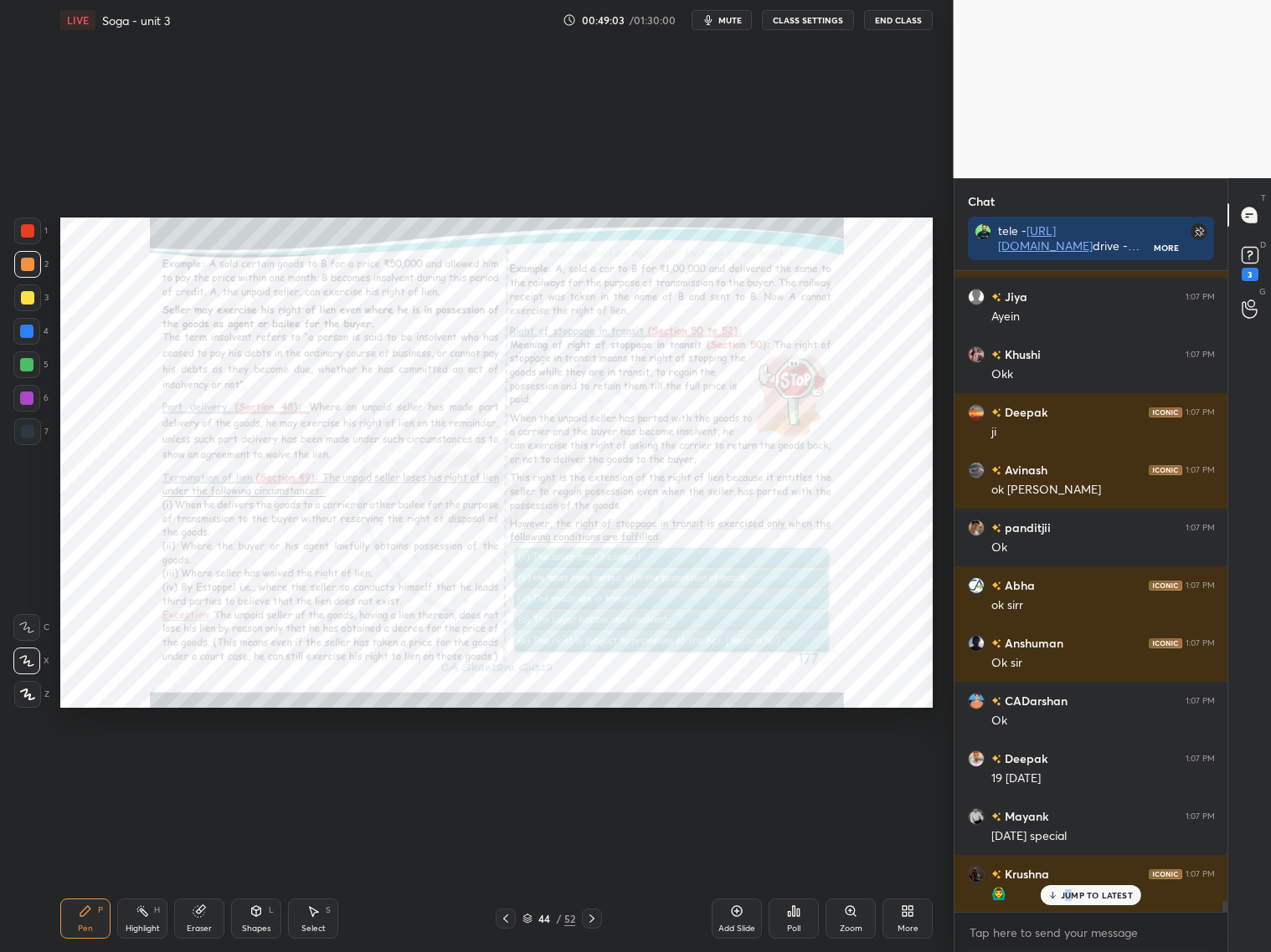
click at [1068, 894] on p "JUMP TO LATEST" at bounding box center [1097, 896] width 72 height 10
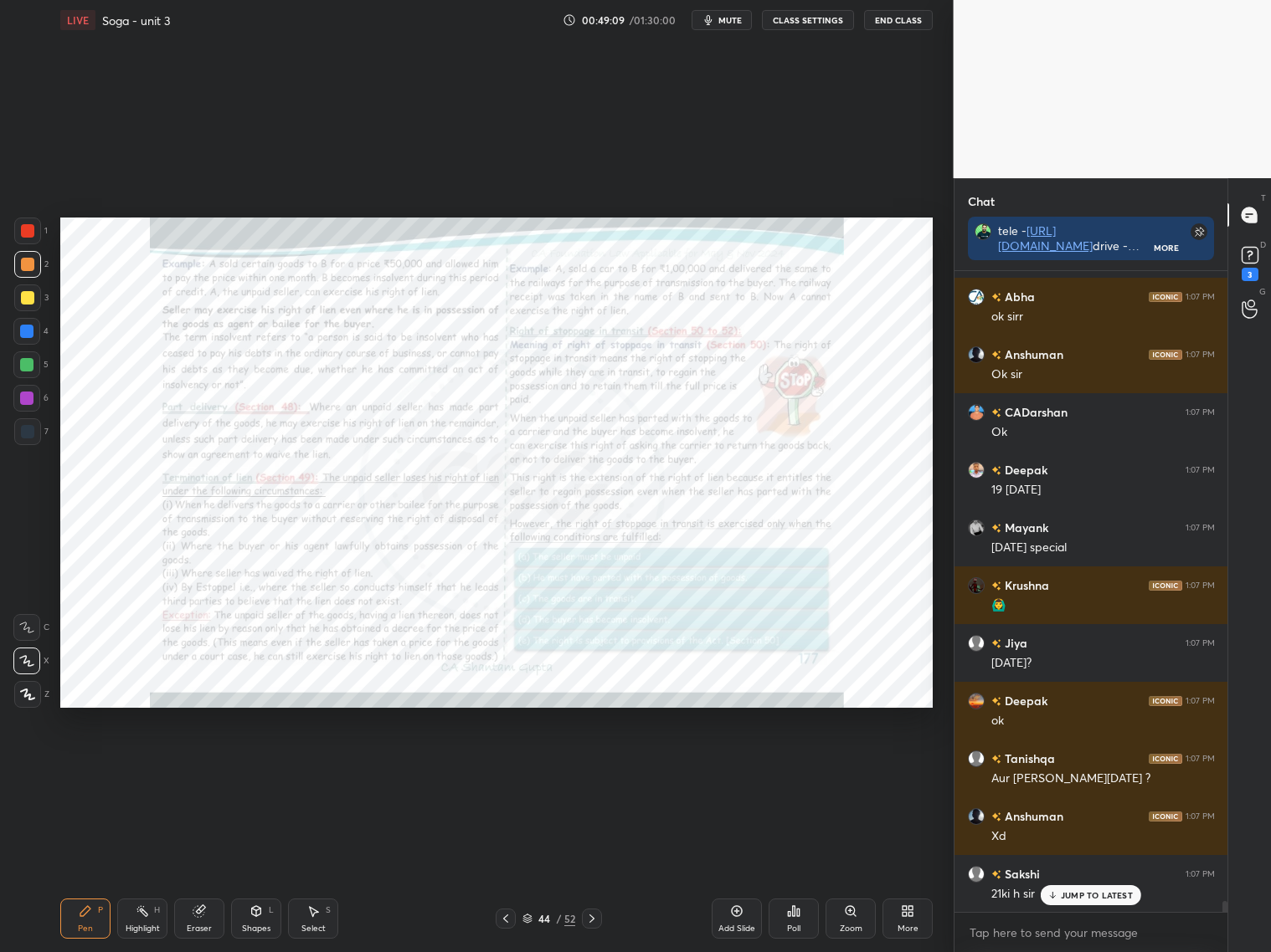
click at [1066, 897] on p "JUMP TO LATEST" at bounding box center [1097, 896] width 72 height 10
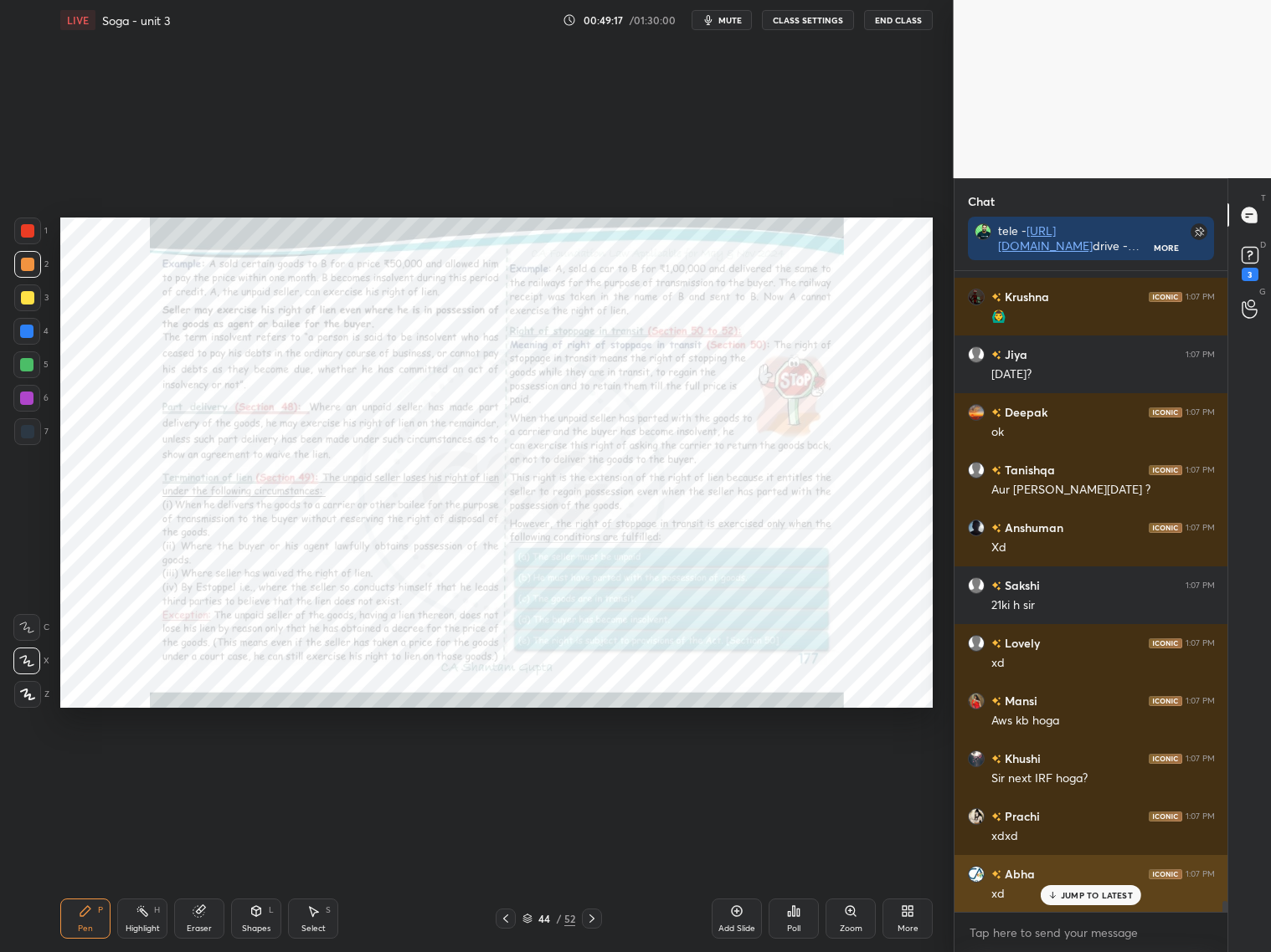
drag, startPoint x: 1059, startPoint y: 894, endPoint x: 1080, endPoint y: 891, distance: 21.2
click at [1064, 897] on p "JUMP TO LATEST" at bounding box center [1097, 896] width 72 height 10
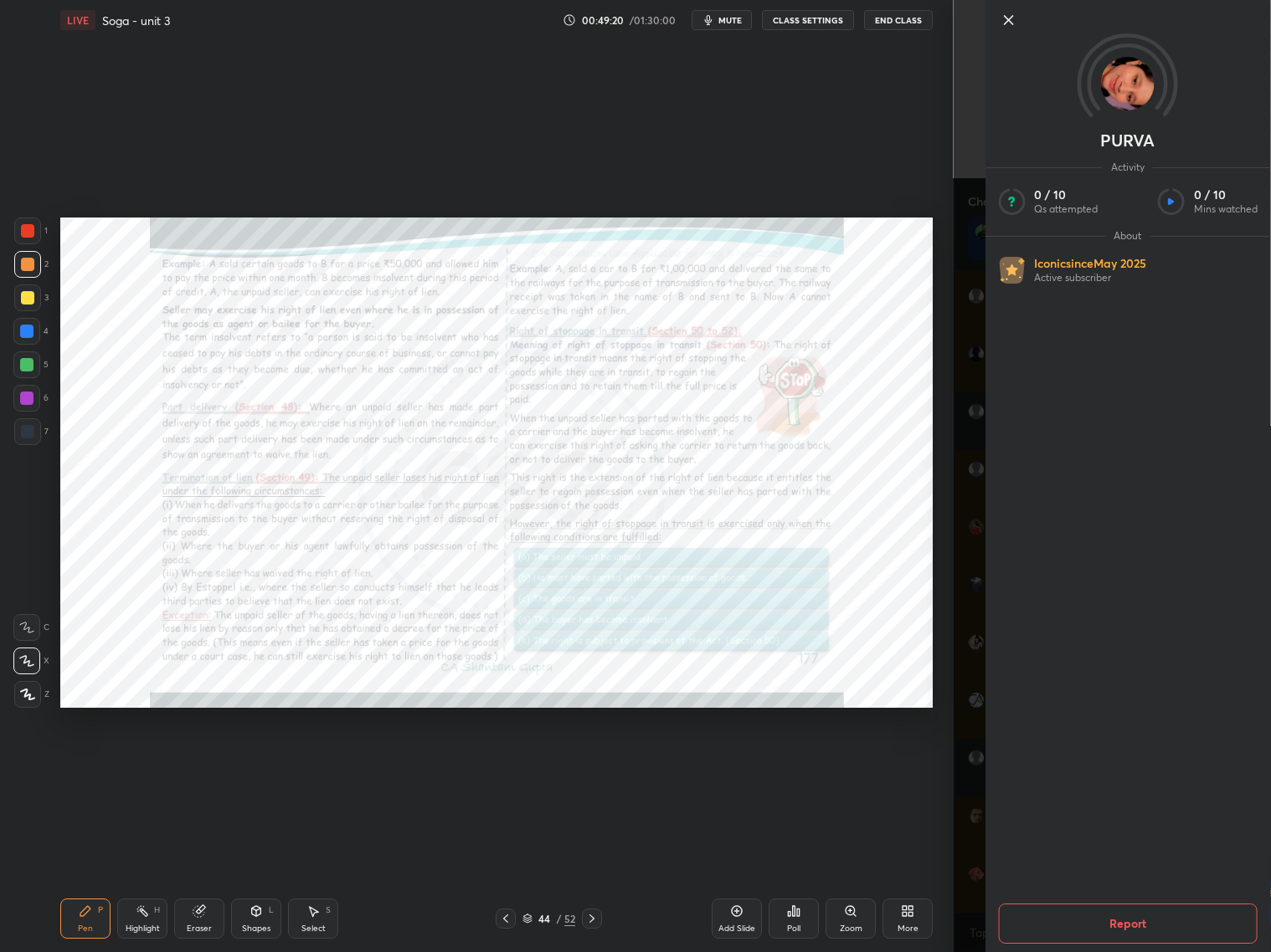
drag, startPoint x: 969, startPoint y: 861, endPoint x: 981, endPoint y: 857, distance: 12.6
click at [974, 862] on div "PURVA Activity 0 / 10 Qs attempted 0 / 10 Mins watched About Iconic since [DATE…" at bounding box center [1112, 476] width 318 height 952
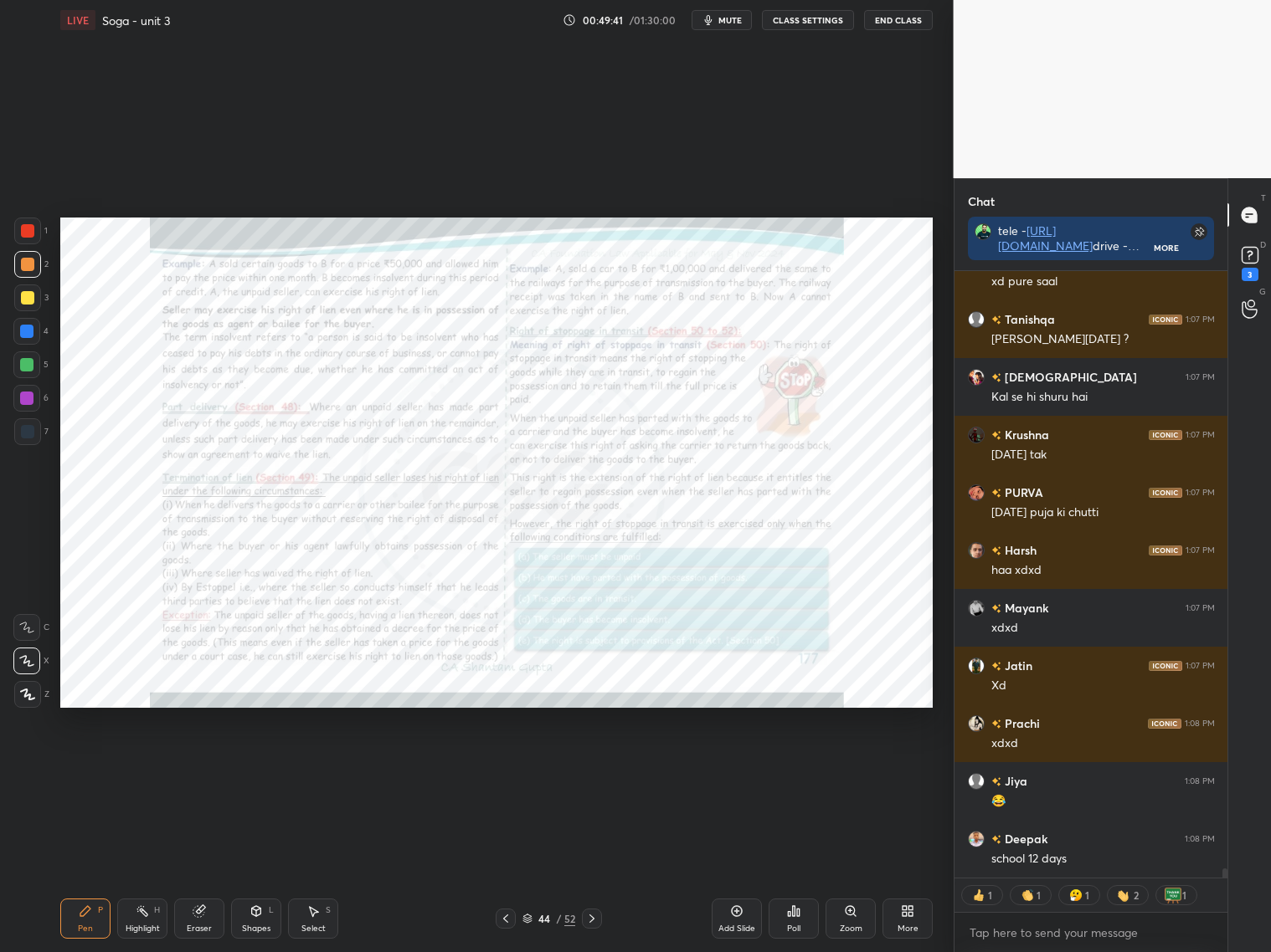
click at [509, 917] on icon at bounding box center [506, 919] width 14 height 14
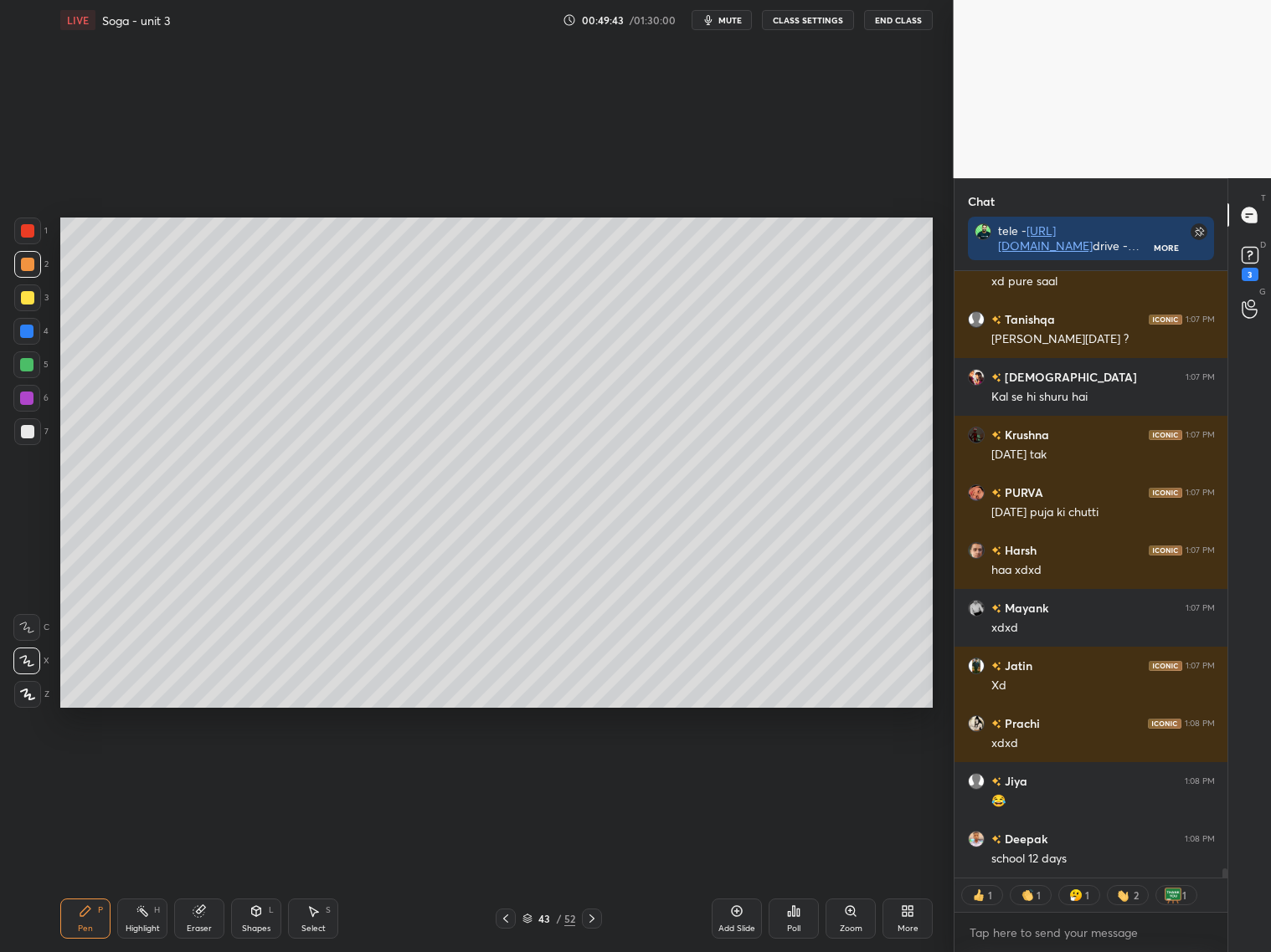
click at [262, 915] on icon at bounding box center [256, 911] width 14 height 14
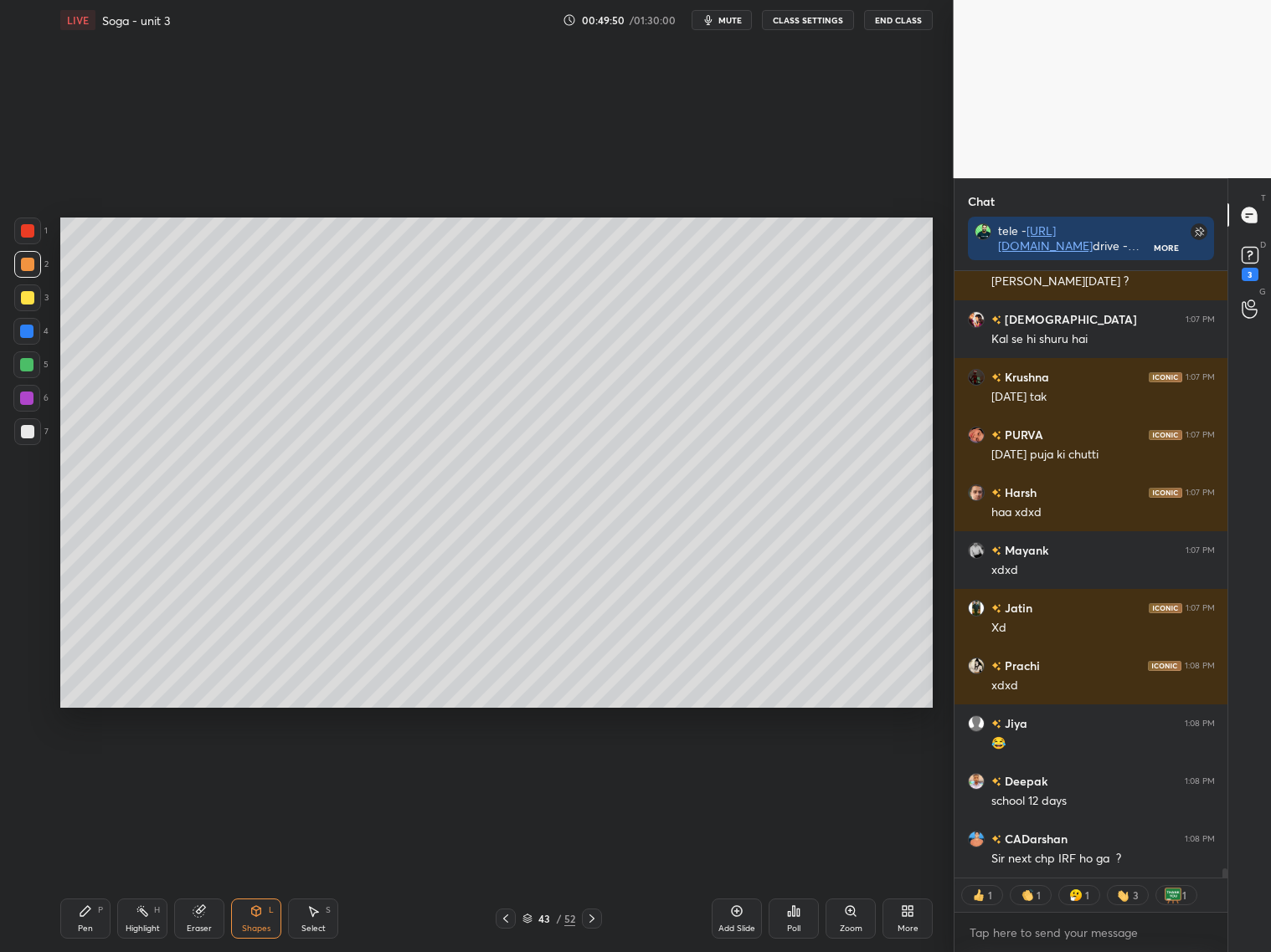
click at [98, 906] on div "P" at bounding box center [101, 910] width 5 height 9
click at [34, 423] on div at bounding box center [27, 431] width 26 height 26
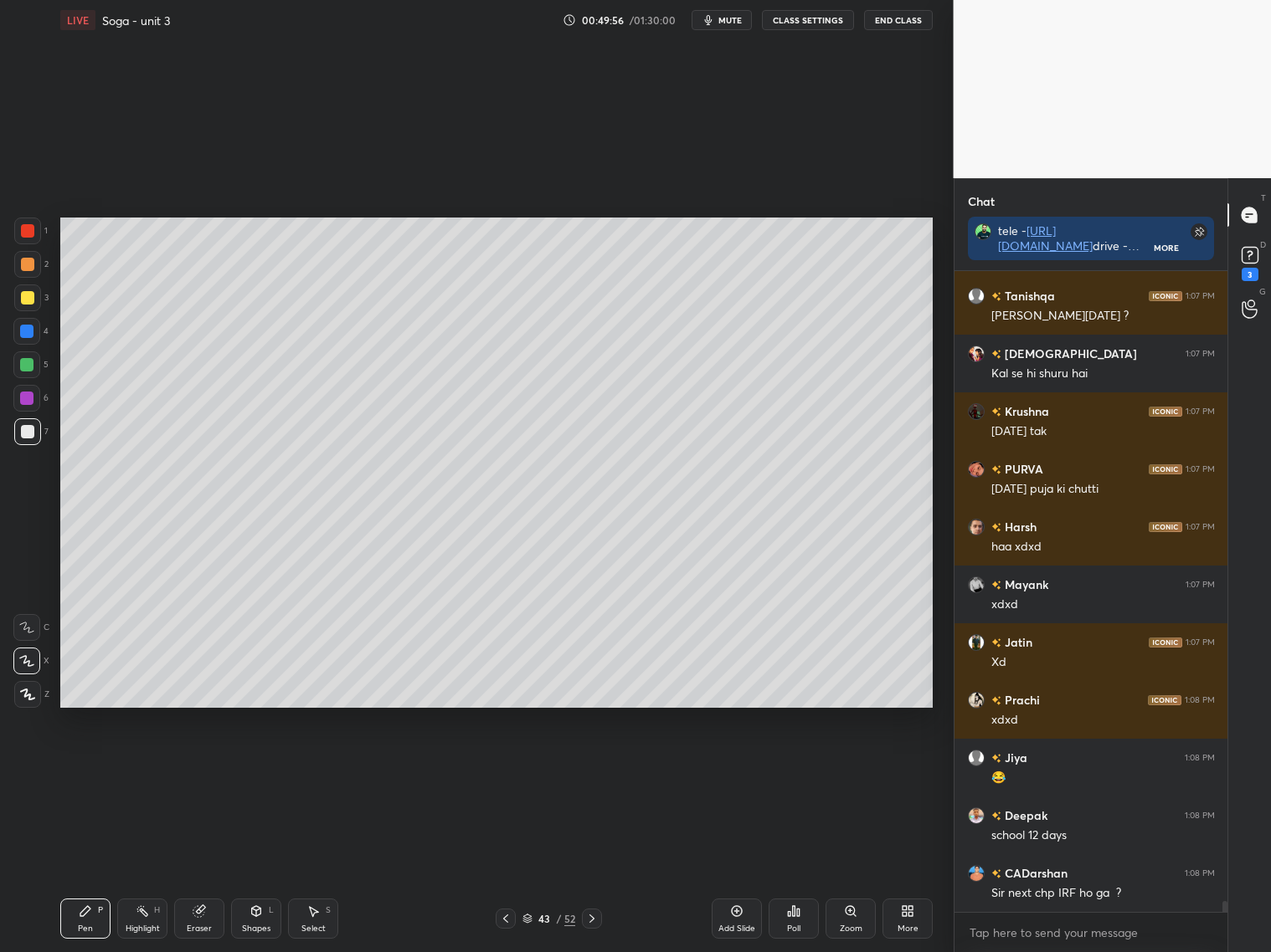
drag, startPoint x: 202, startPoint y: 920, endPoint x: 211, endPoint y: 901, distance: 21.0
click at [207, 919] on div "Eraser" at bounding box center [199, 918] width 50 height 40
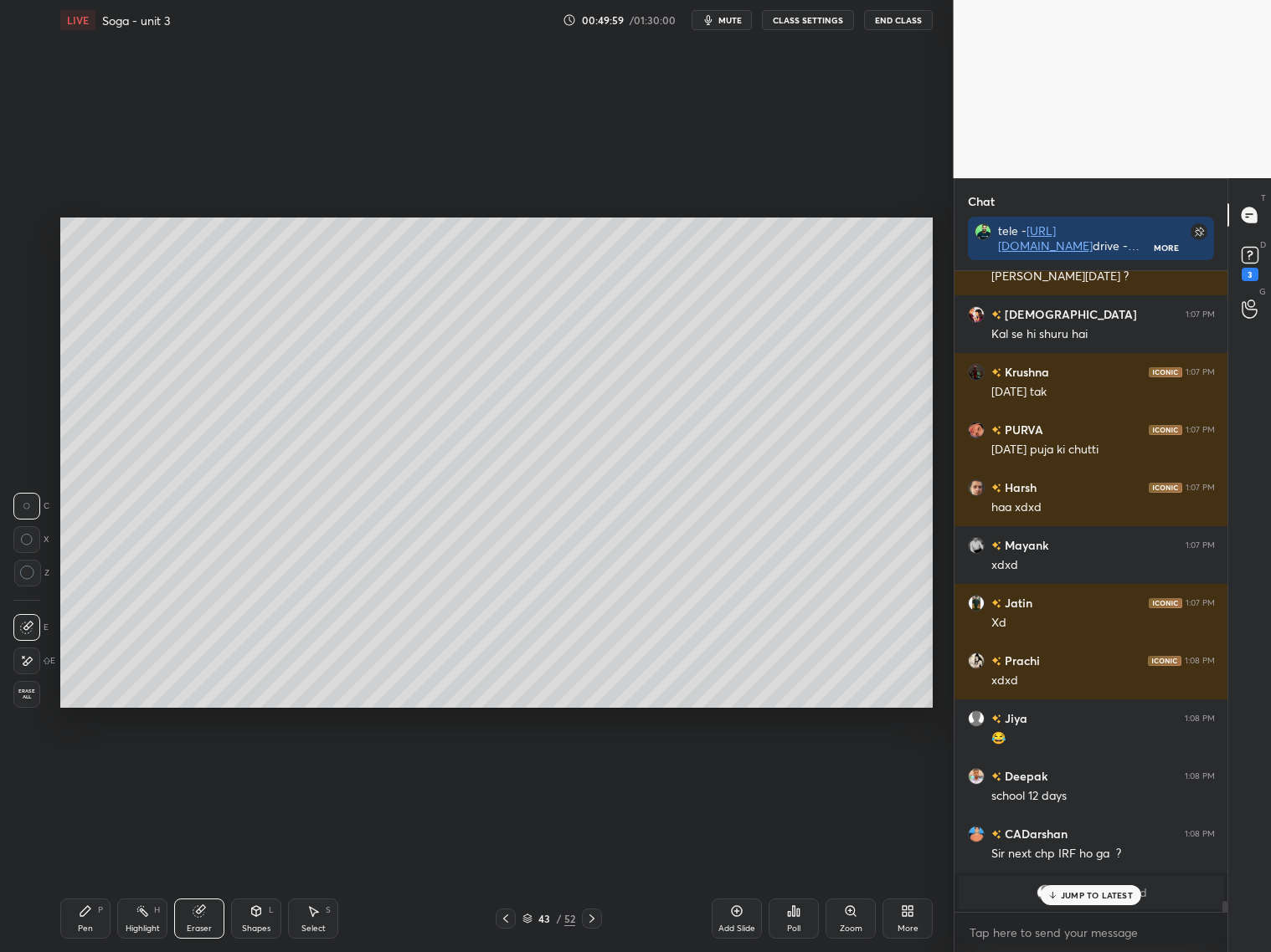
click at [77, 921] on div "Pen P" at bounding box center [85, 918] width 50 height 40
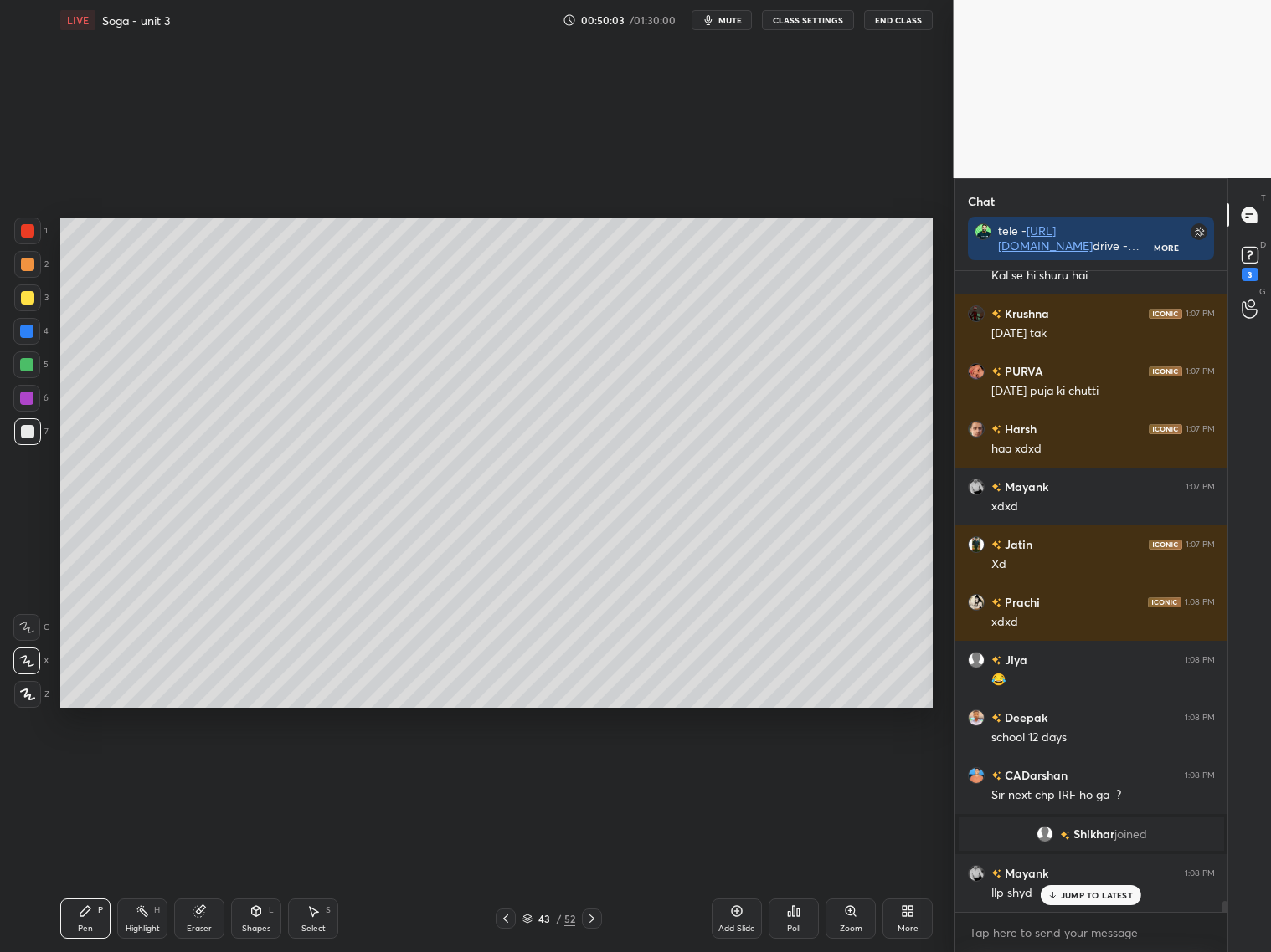
scroll to position [36664, 0]
drag, startPoint x: 35, startPoint y: 369, endPoint x: 44, endPoint y: 368, distance: 9.1
click at [37, 369] on div at bounding box center [26, 365] width 26 height 26
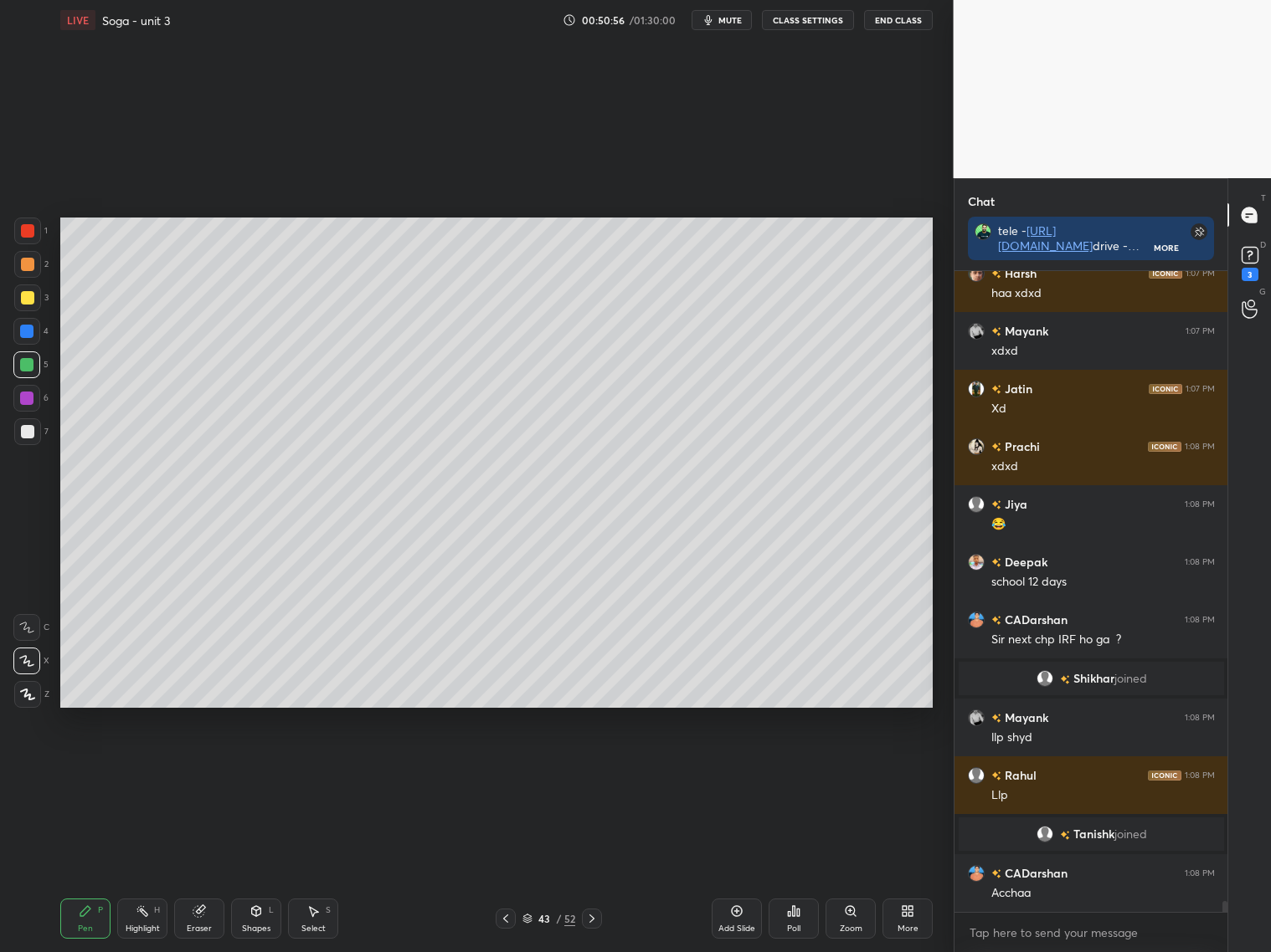
scroll to position [36876, 0]
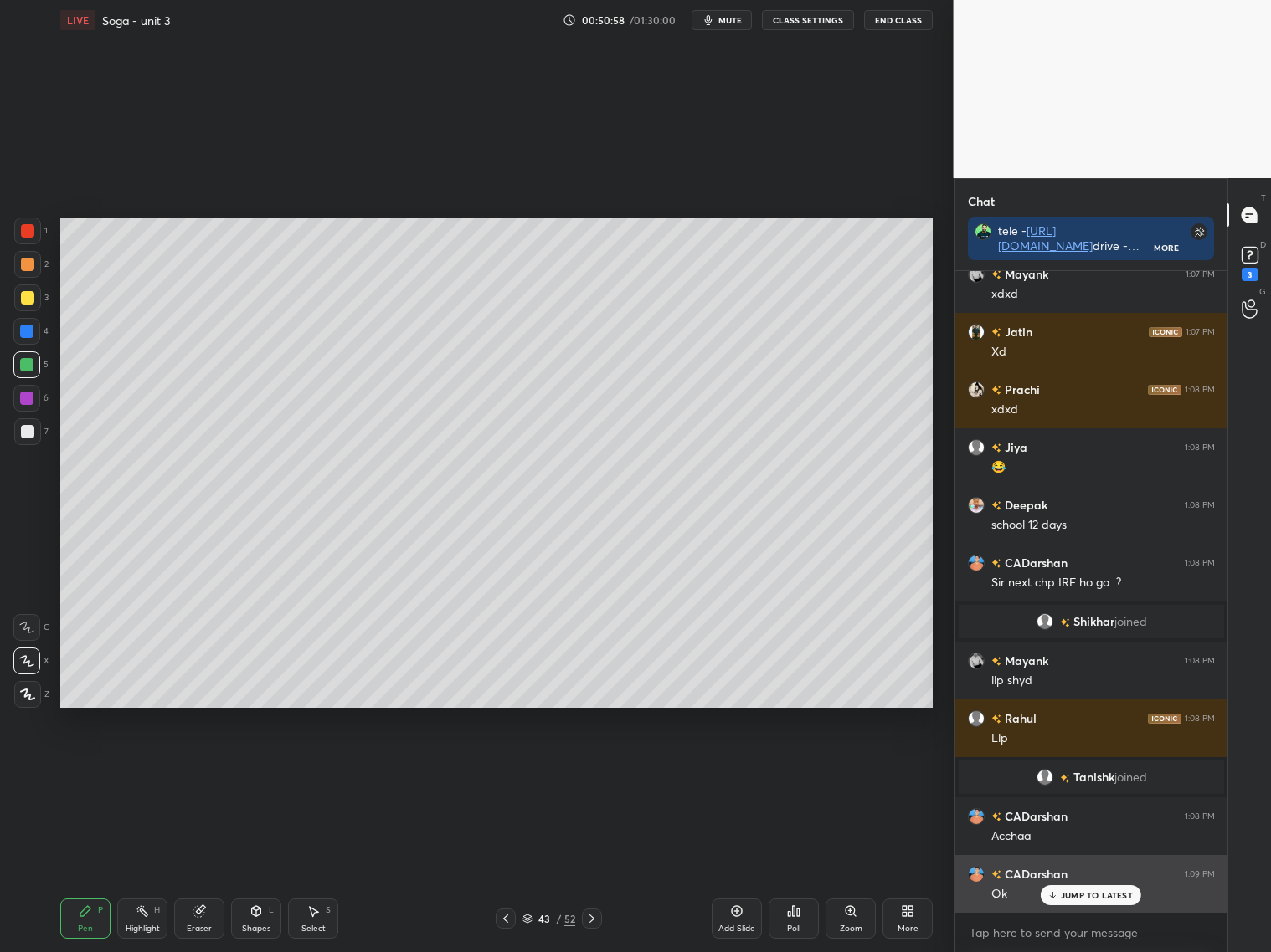
click at [1066, 891] on div "JUMP TO LATEST" at bounding box center [1091, 896] width 101 height 20
click at [29, 435] on div at bounding box center [27, 432] width 14 height 14
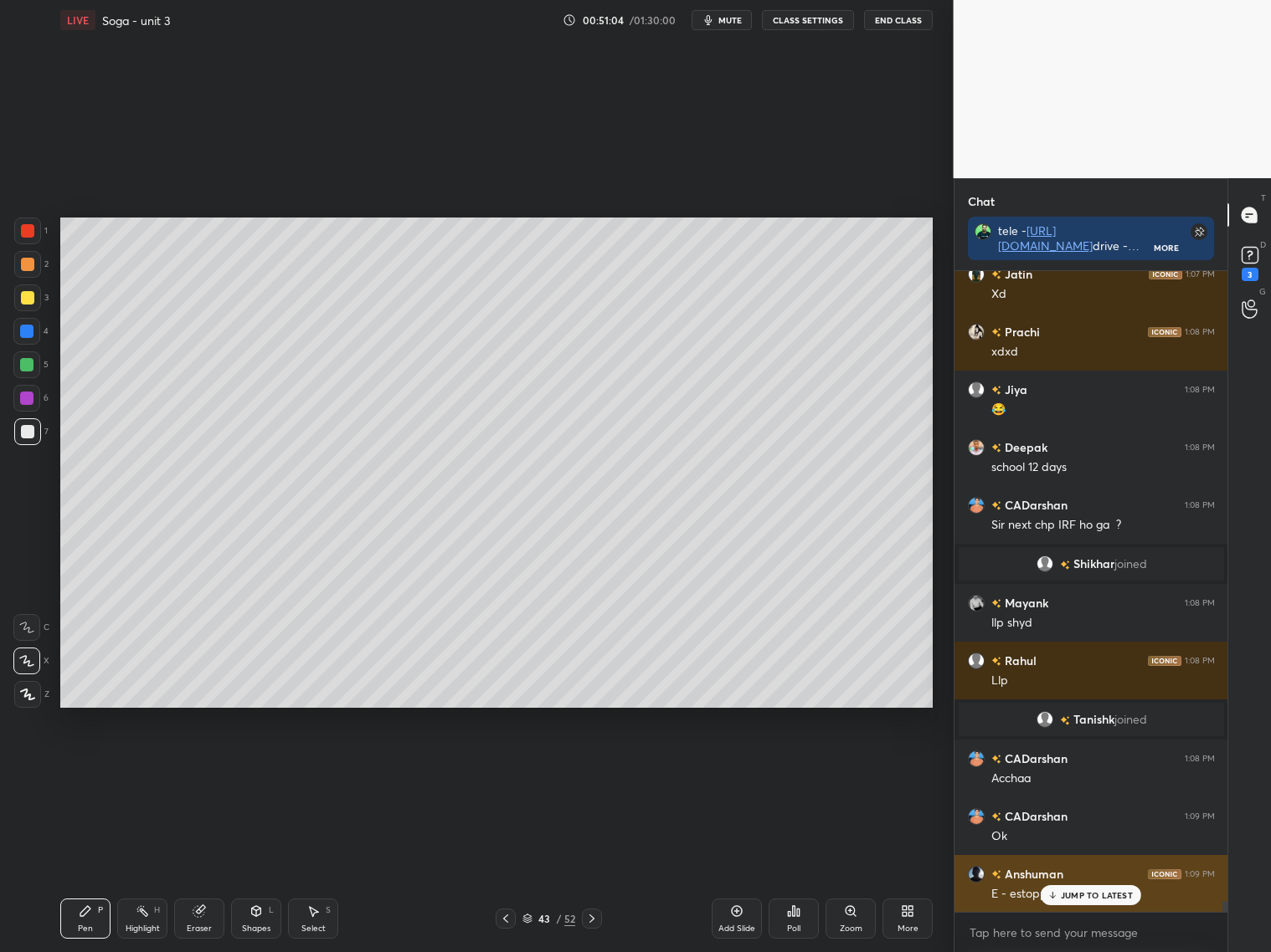
click at [1064, 897] on p "JUMP TO LATEST" at bounding box center [1097, 896] width 72 height 10
drag, startPoint x: 595, startPoint y: 918, endPoint x: 606, endPoint y: 914, distance: 11.7
click at [598, 918] on icon at bounding box center [592, 919] width 14 height 14
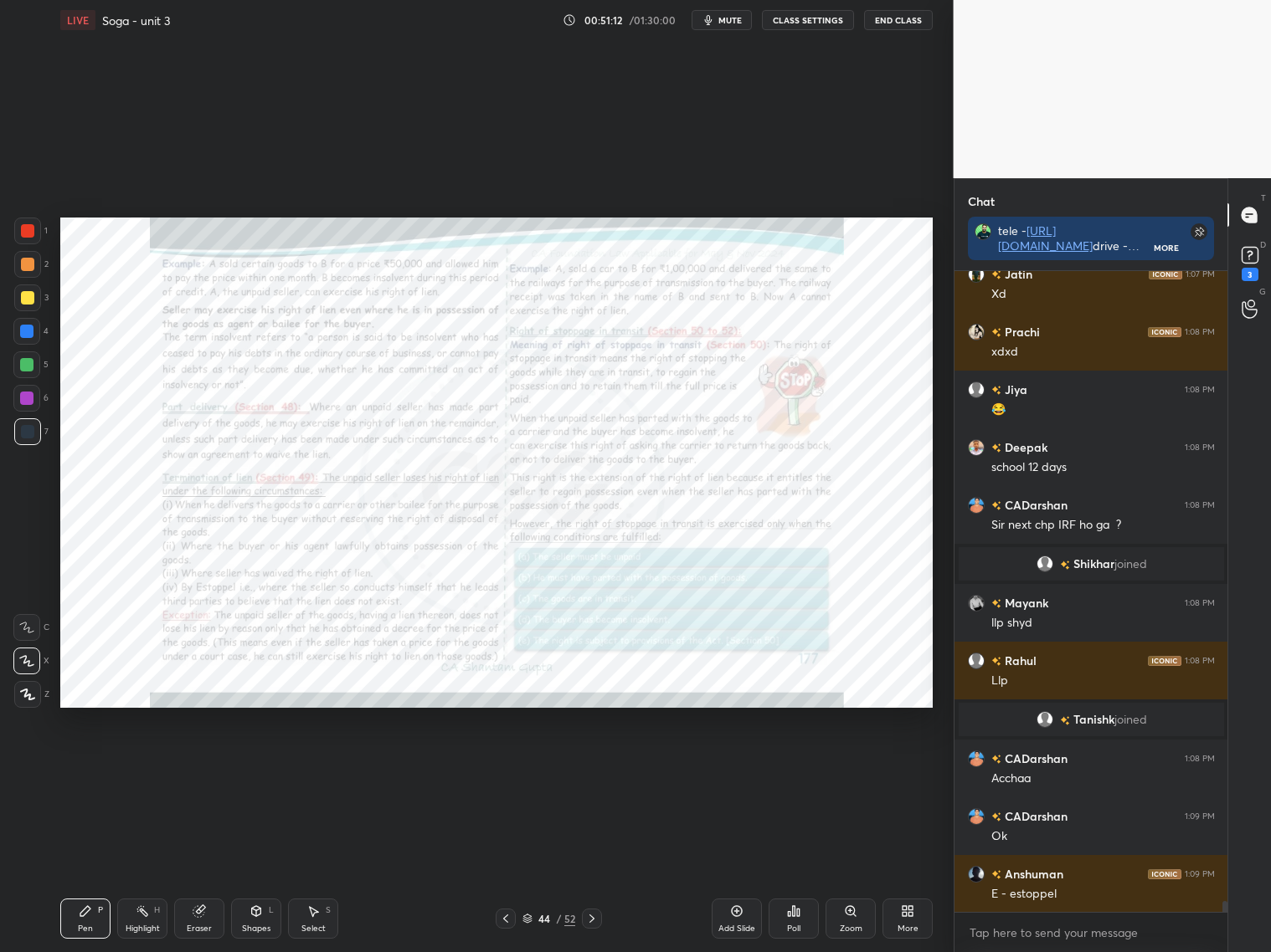
click at [505, 918] on icon at bounding box center [506, 919] width 14 height 14
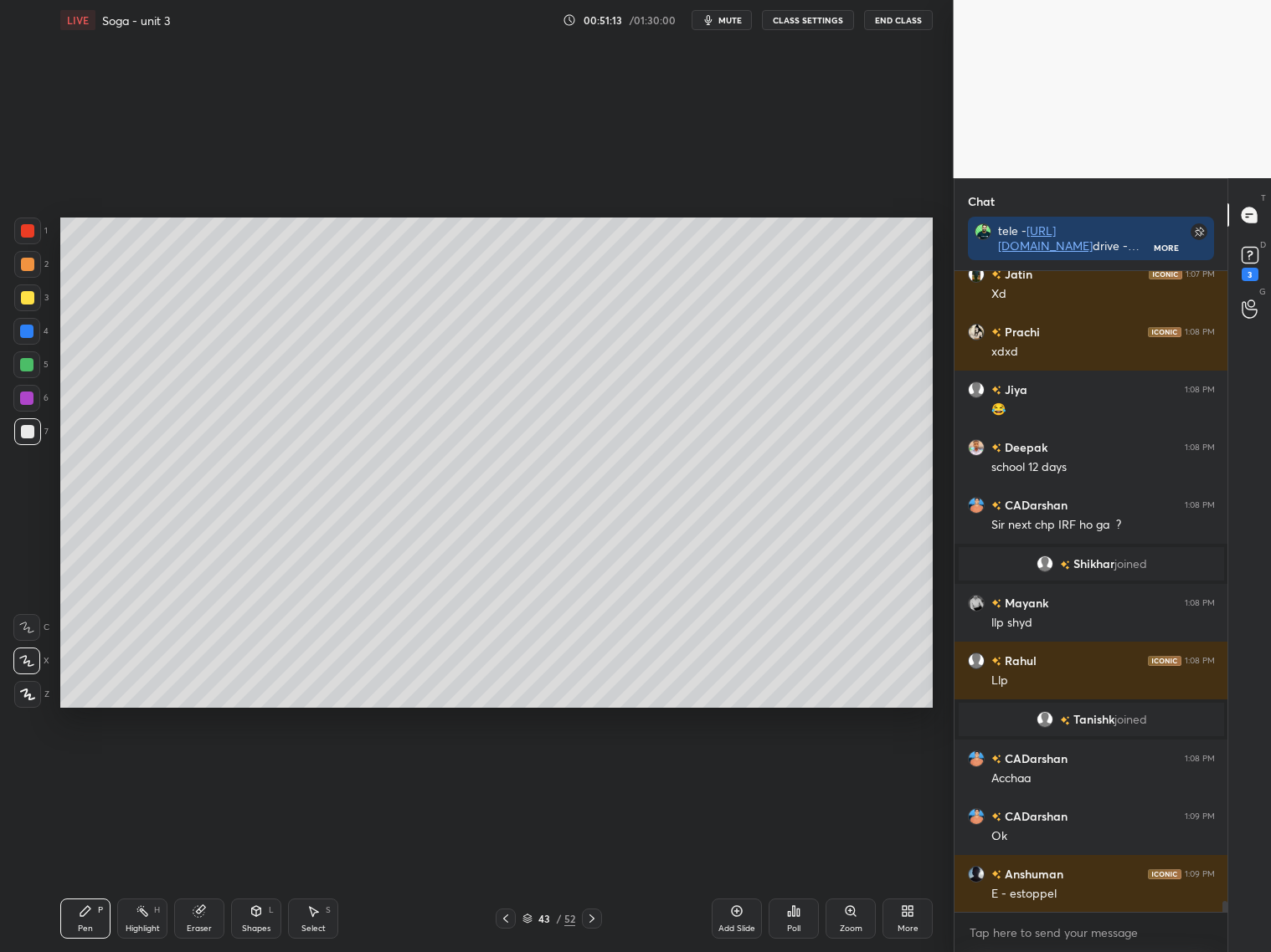
drag, startPoint x: 734, startPoint y: 915, endPoint x: 722, endPoint y: 902, distance: 17.7
click at [734, 917] on icon at bounding box center [737, 911] width 14 height 14
click at [505, 920] on icon at bounding box center [506, 919] width 5 height 9
click at [24, 299] on div at bounding box center [27, 298] width 14 height 14
click at [25, 437] on div at bounding box center [27, 432] width 14 height 14
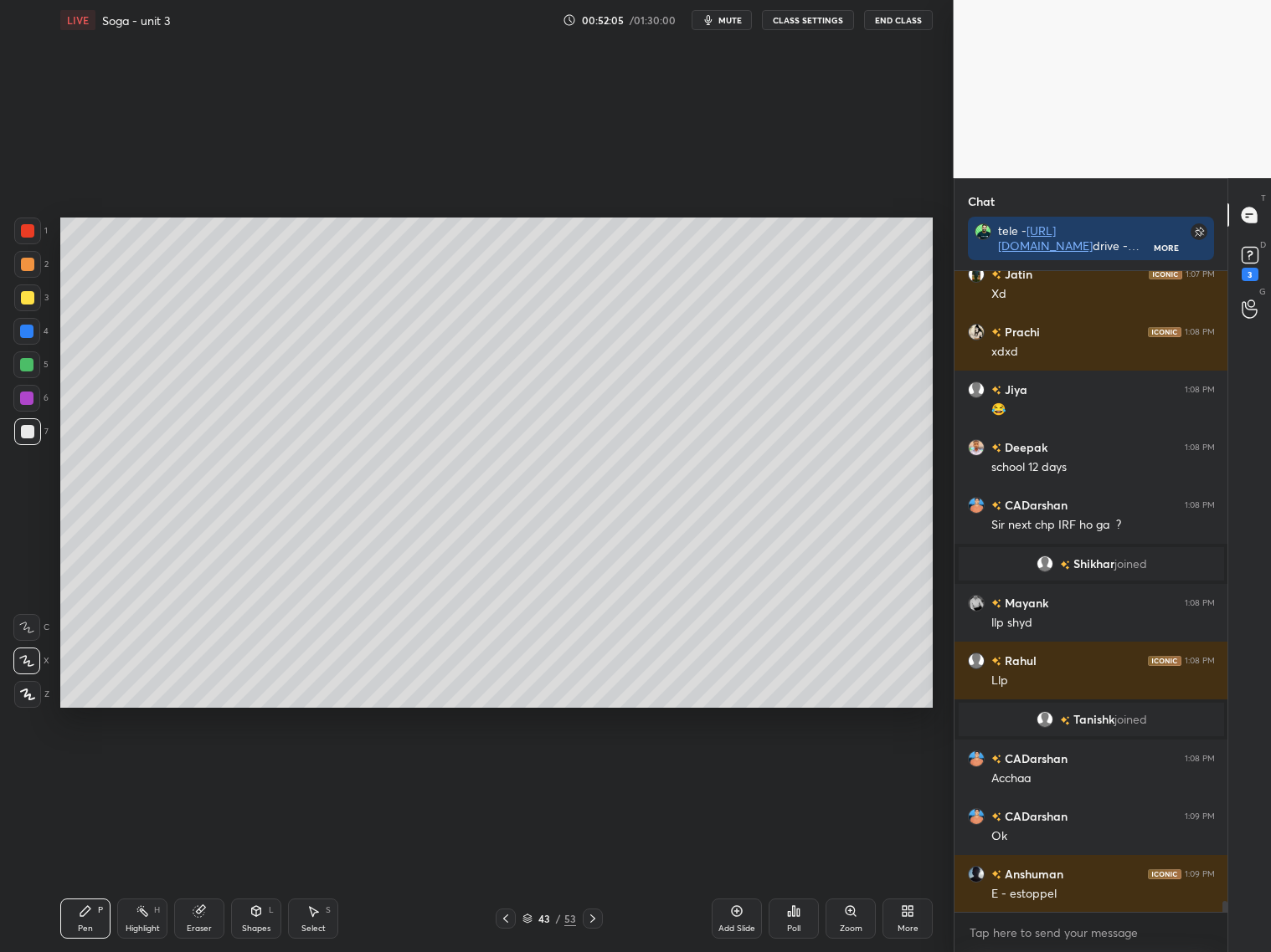
click at [34, 295] on div at bounding box center [27, 297] width 26 height 26
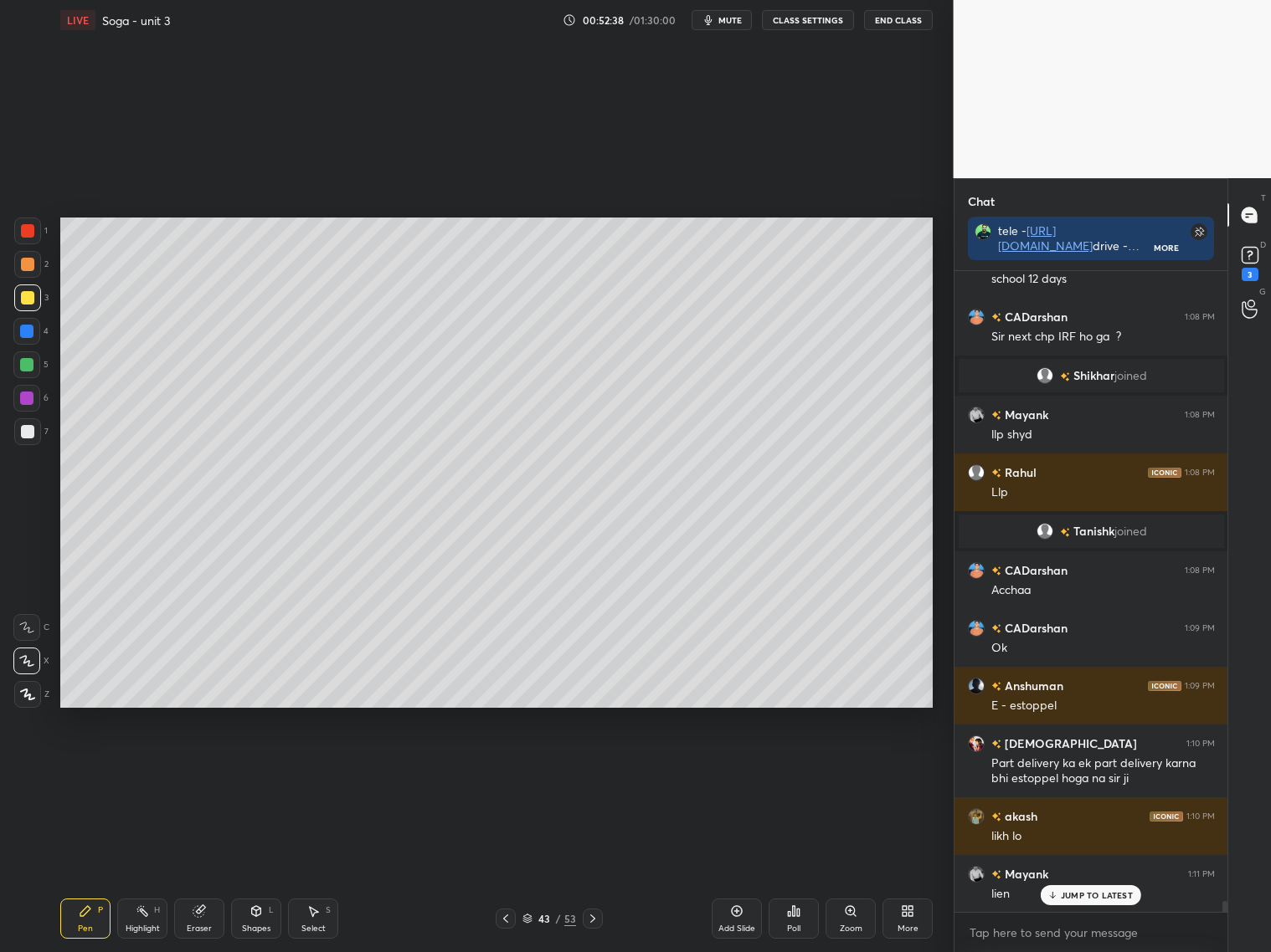
scroll to position [37180, 0]
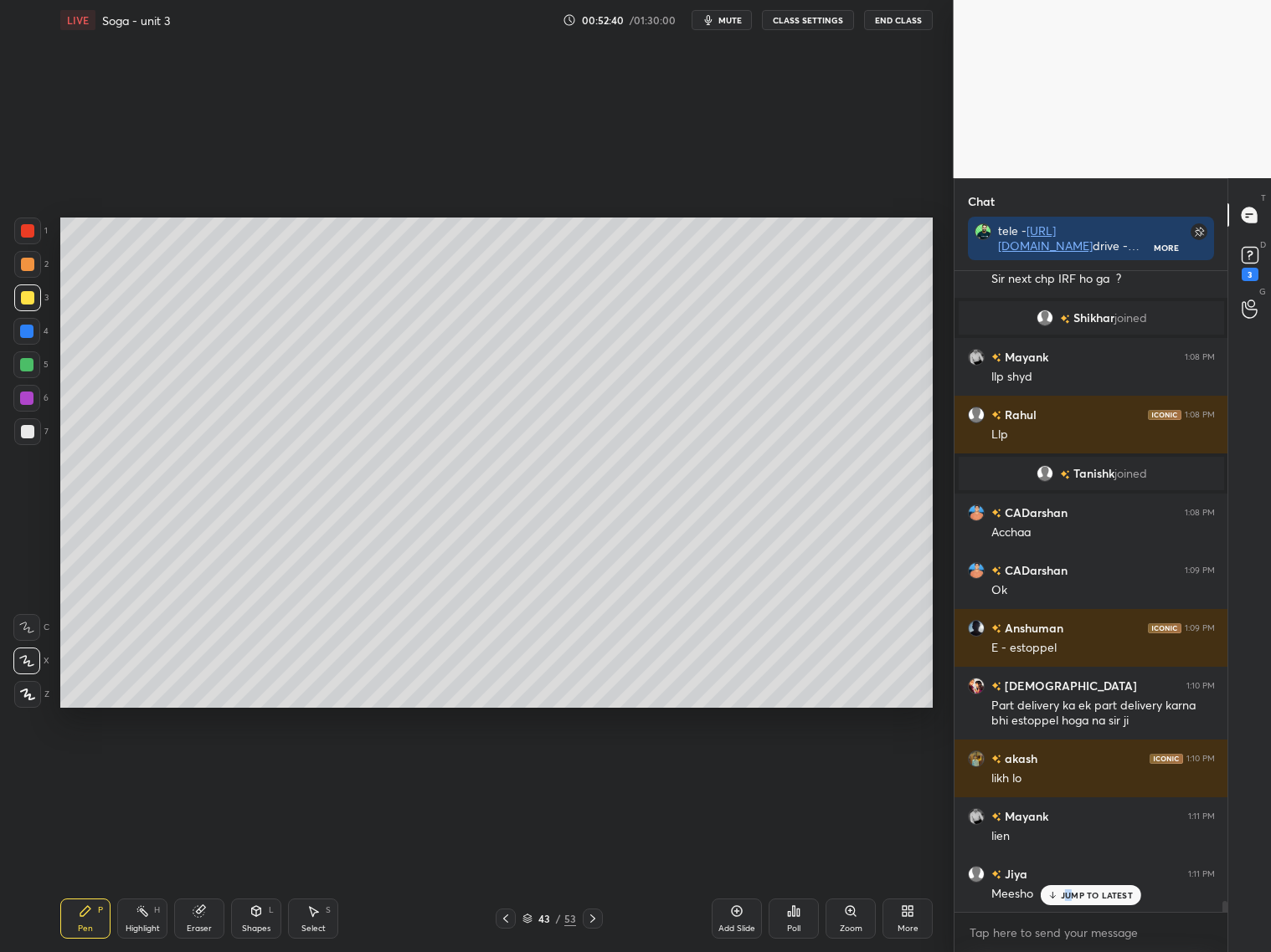
click at [1072, 895] on p "JUMP TO LATEST" at bounding box center [1097, 896] width 72 height 10
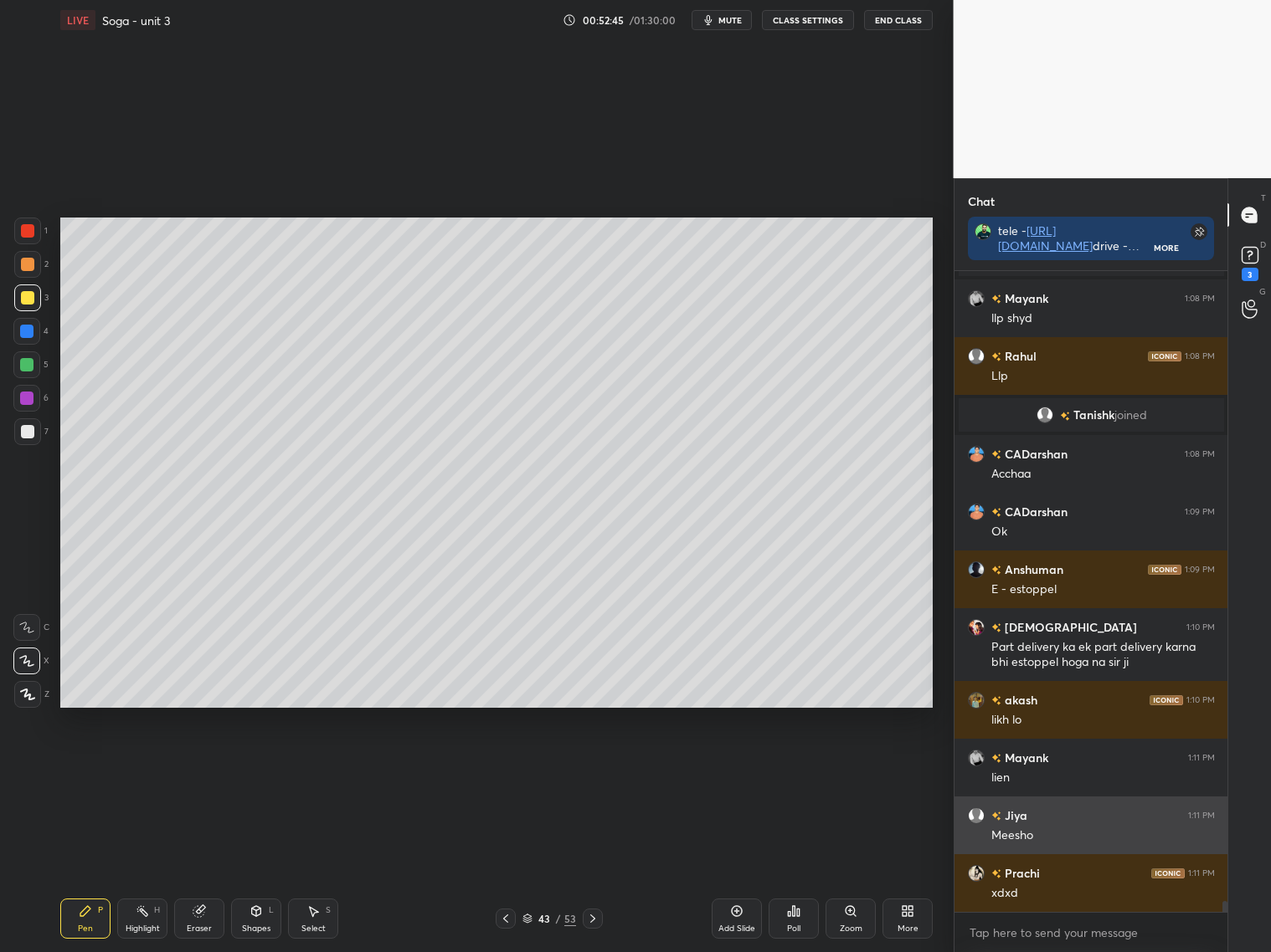
scroll to position [37296, 0]
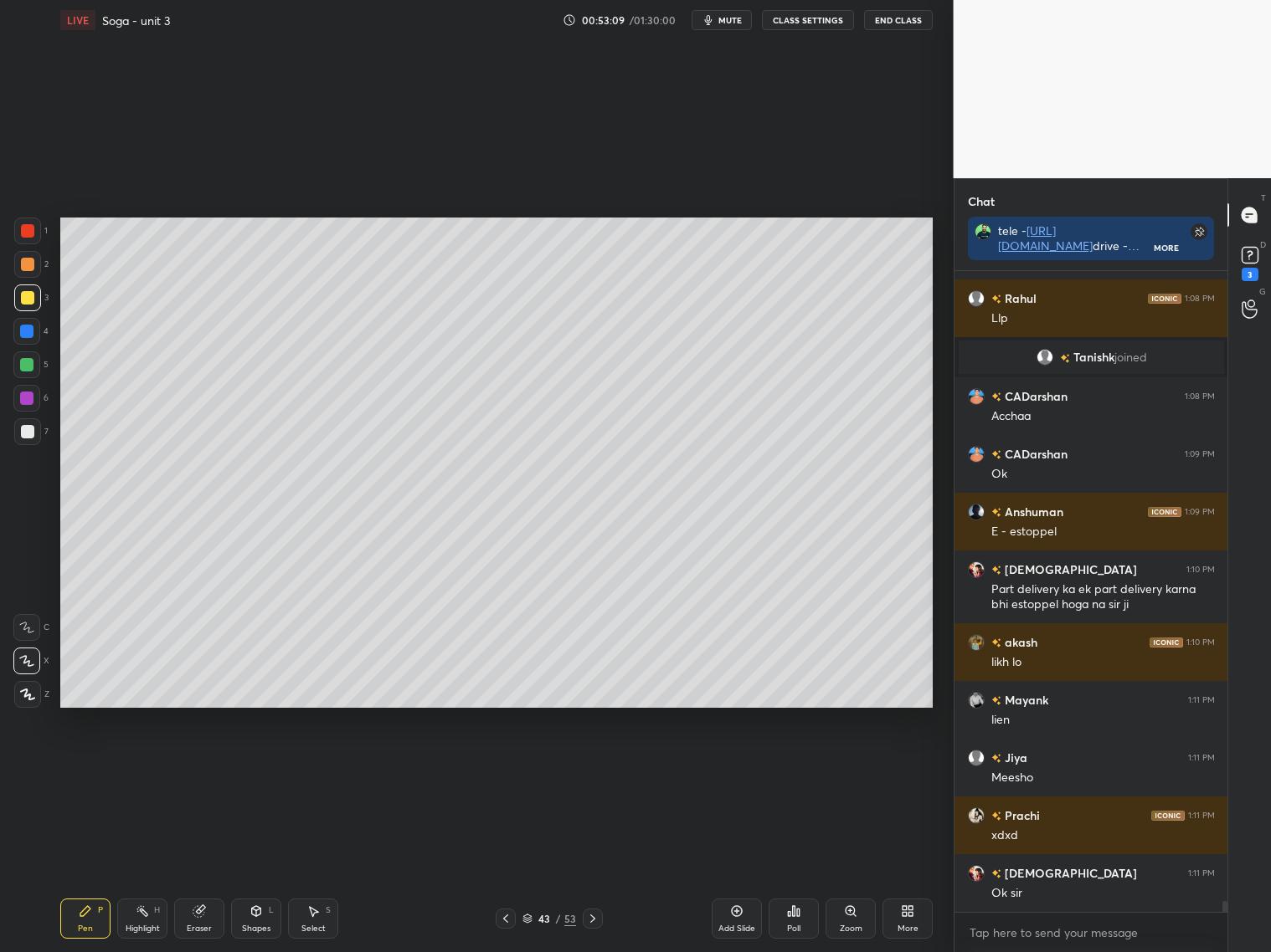
click at [591, 916] on icon at bounding box center [593, 919] width 5 height 9
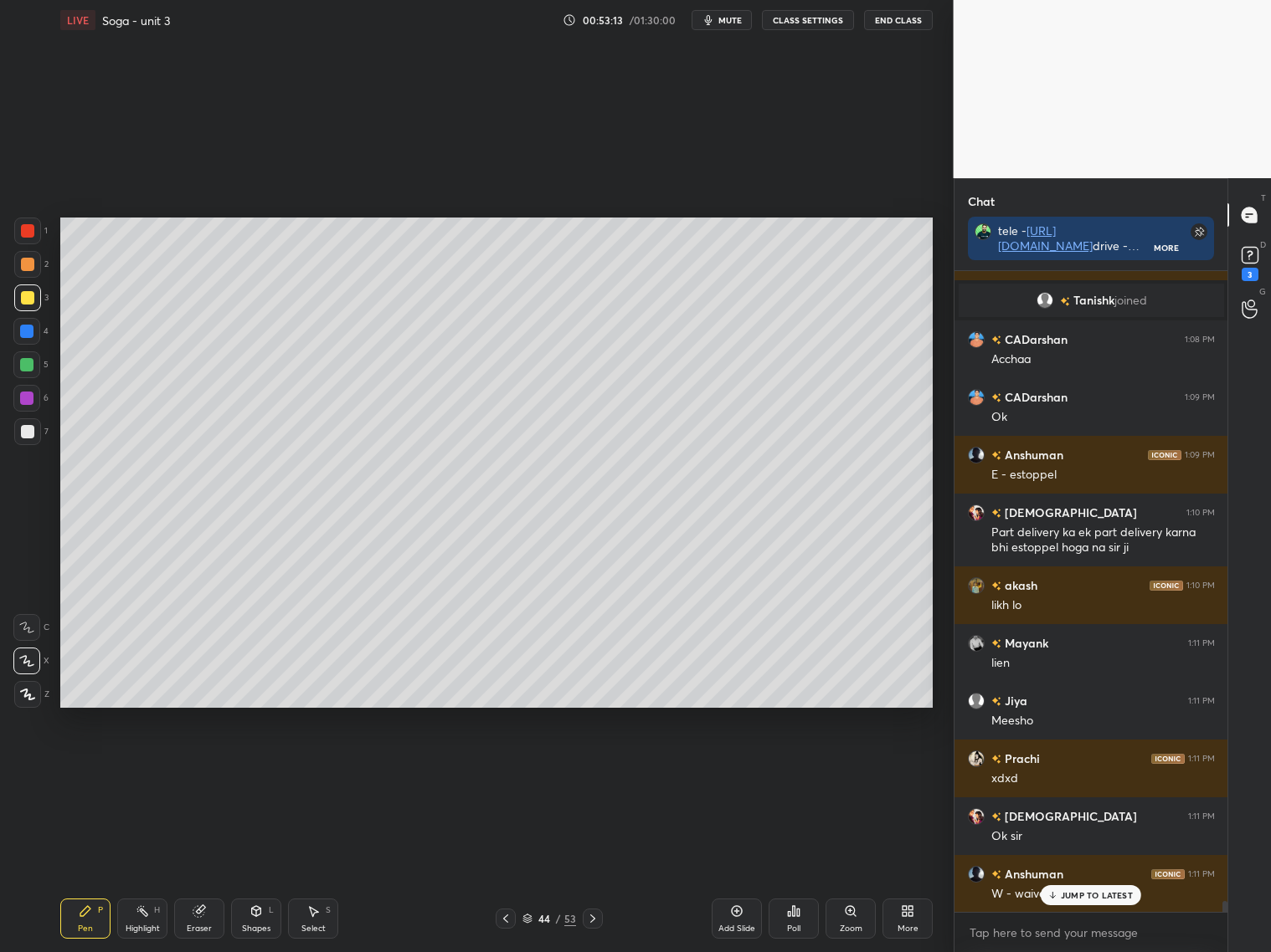
click at [501, 920] on icon at bounding box center [506, 919] width 14 height 14
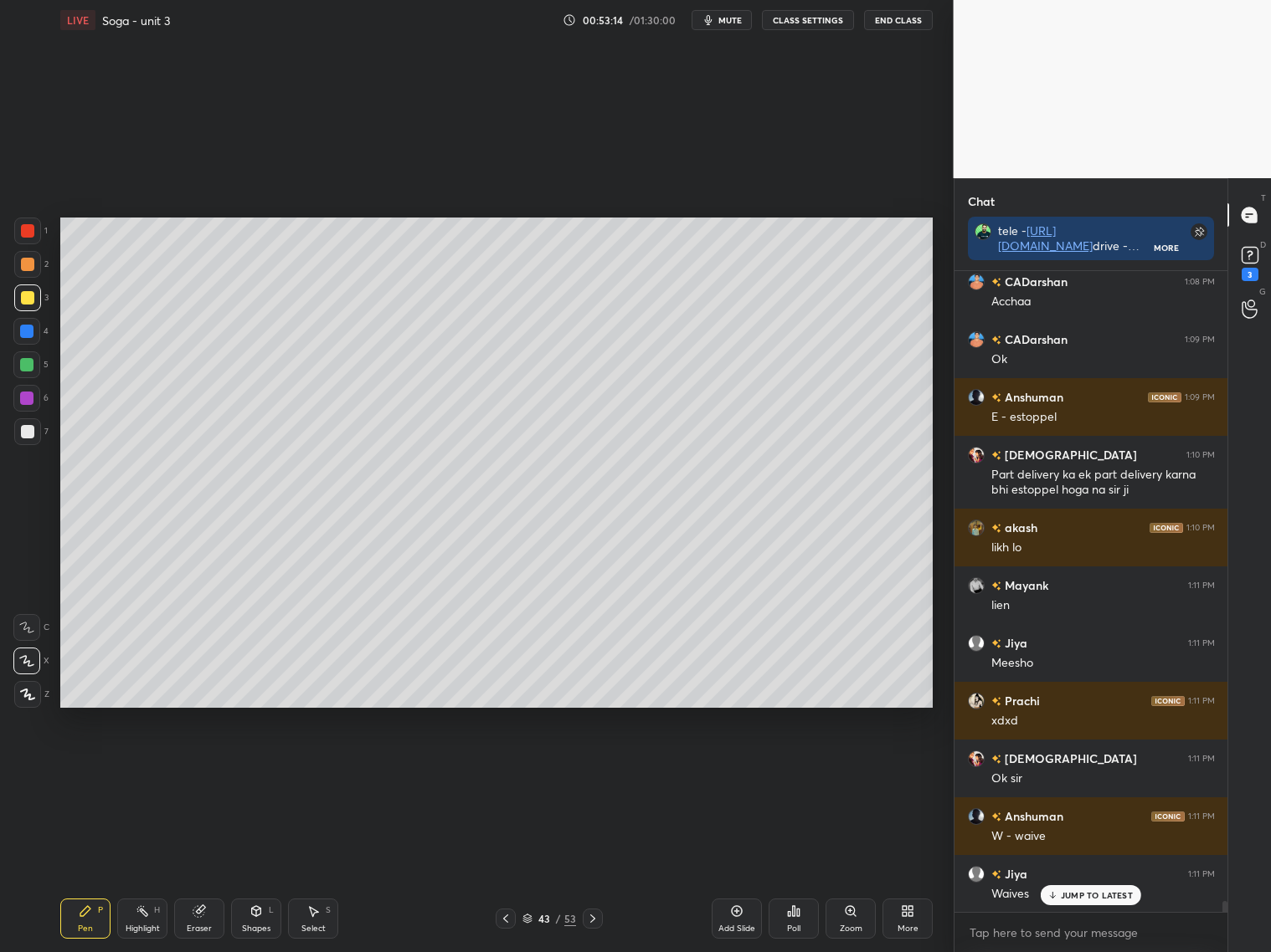
drag, startPoint x: 597, startPoint y: 921, endPoint x: 599, endPoint y: 909, distance: 12.2
click at [597, 921] on icon at bounding box center [593, 919] width 14 height 14
drag, startPoint x: 27, startPoint y: 435, endPoint x: 37, endPoint y: 437, distance: 10.2
click at [27, 439] on div at bounding box center [27, 431] width 26 height 26
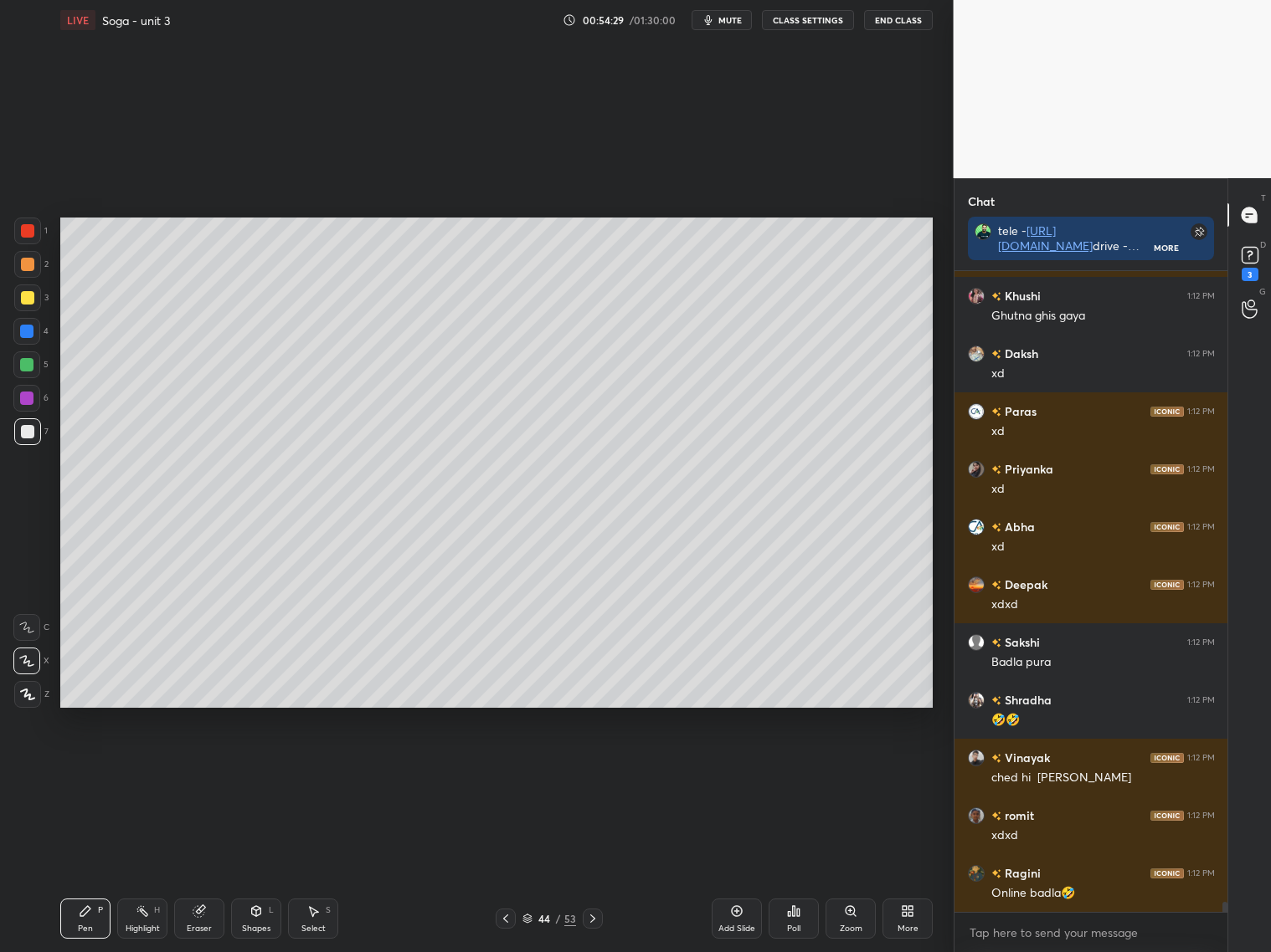
scroll to position [40063, 0]
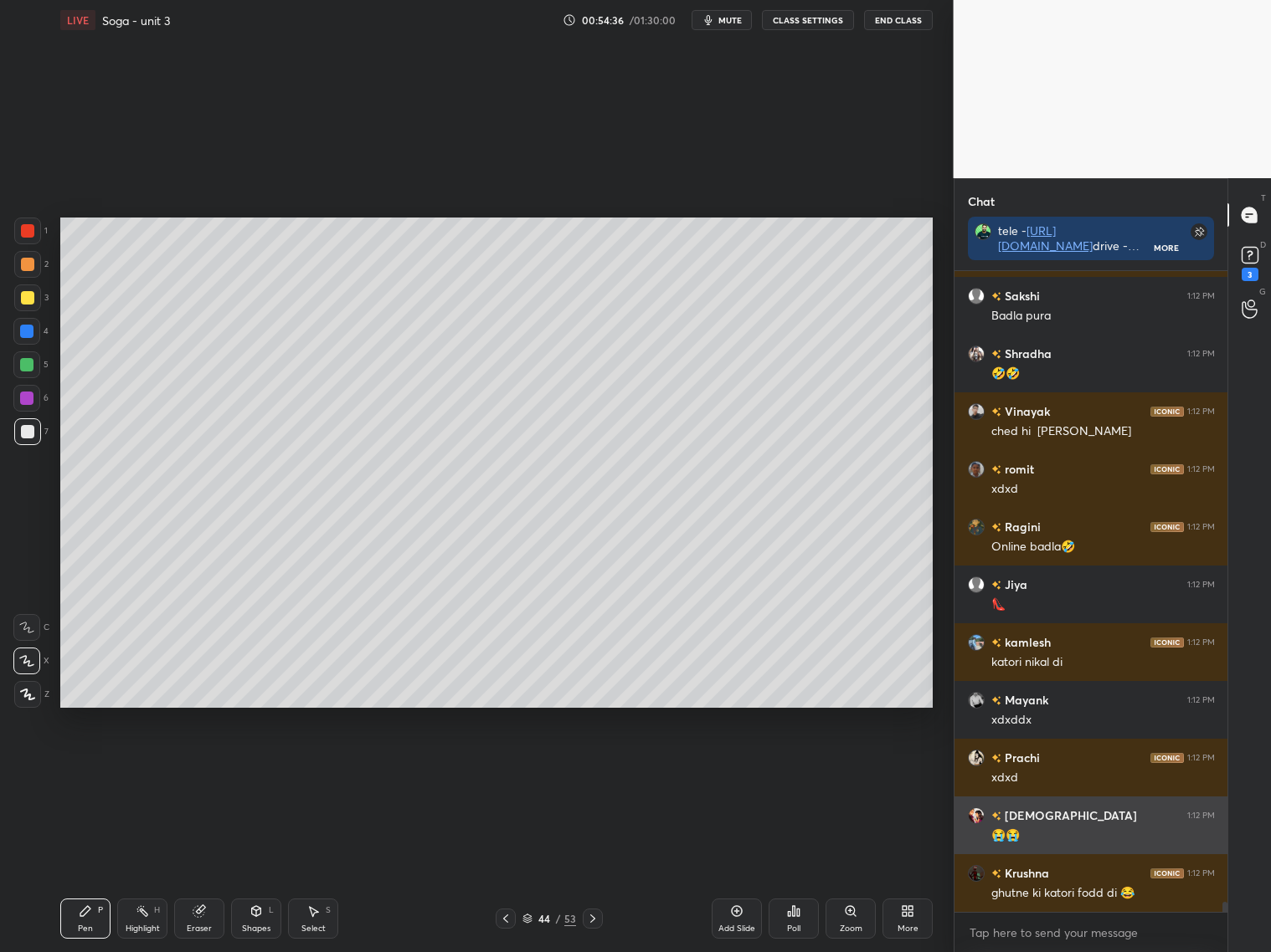
click at [1026, 817] on h6 "[DEMOGRAPHIC_DATA]" at bounding box center [1069, 815] width 136 height 18
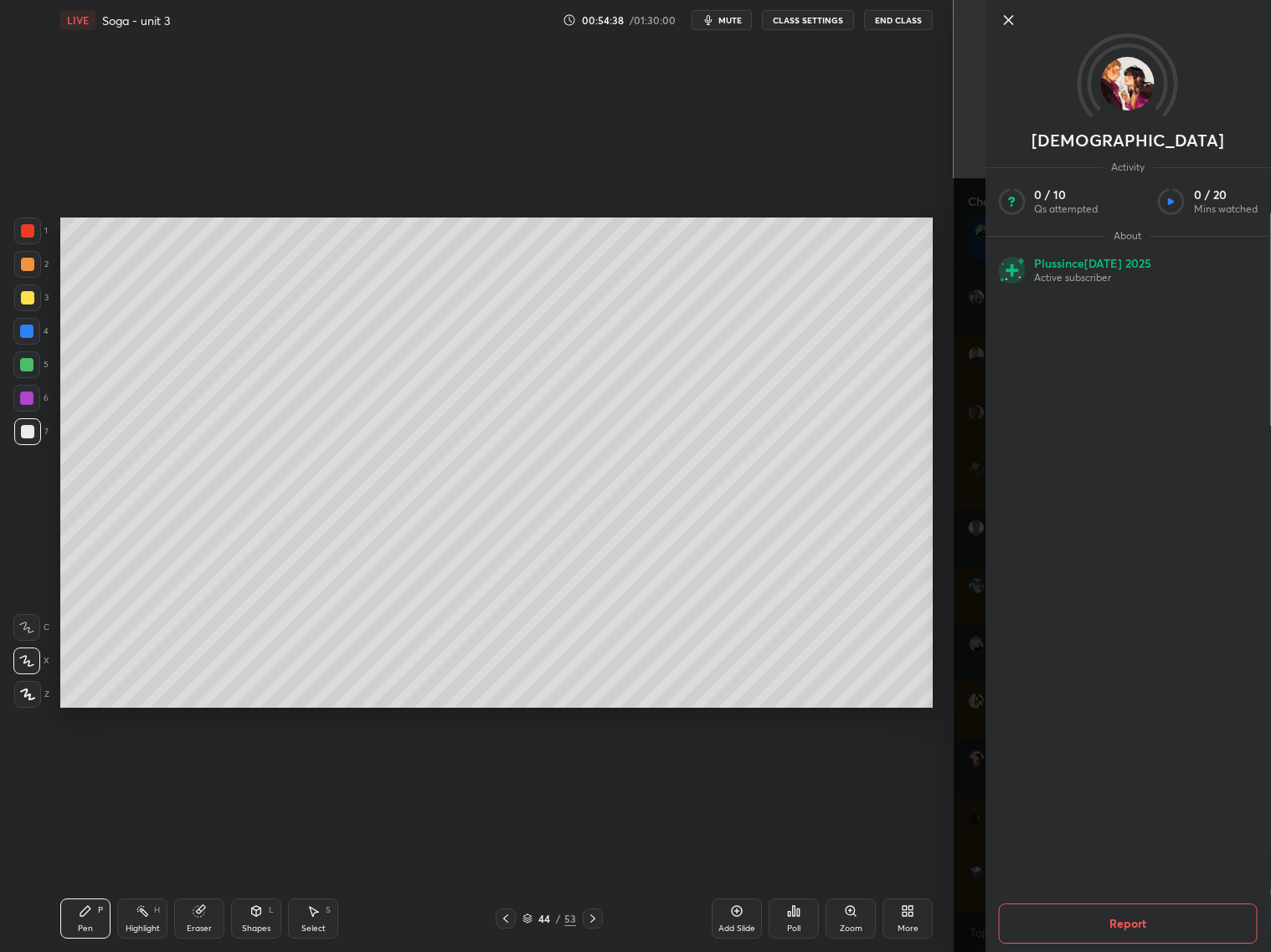
drag, startPoint x: 1005, startPoint y: 20, endPoint x: 1018, endPoint y: 20, distance: 13.0
click at [1010, 20] on icon at bounding box center [1008, 20] width 20 height 20
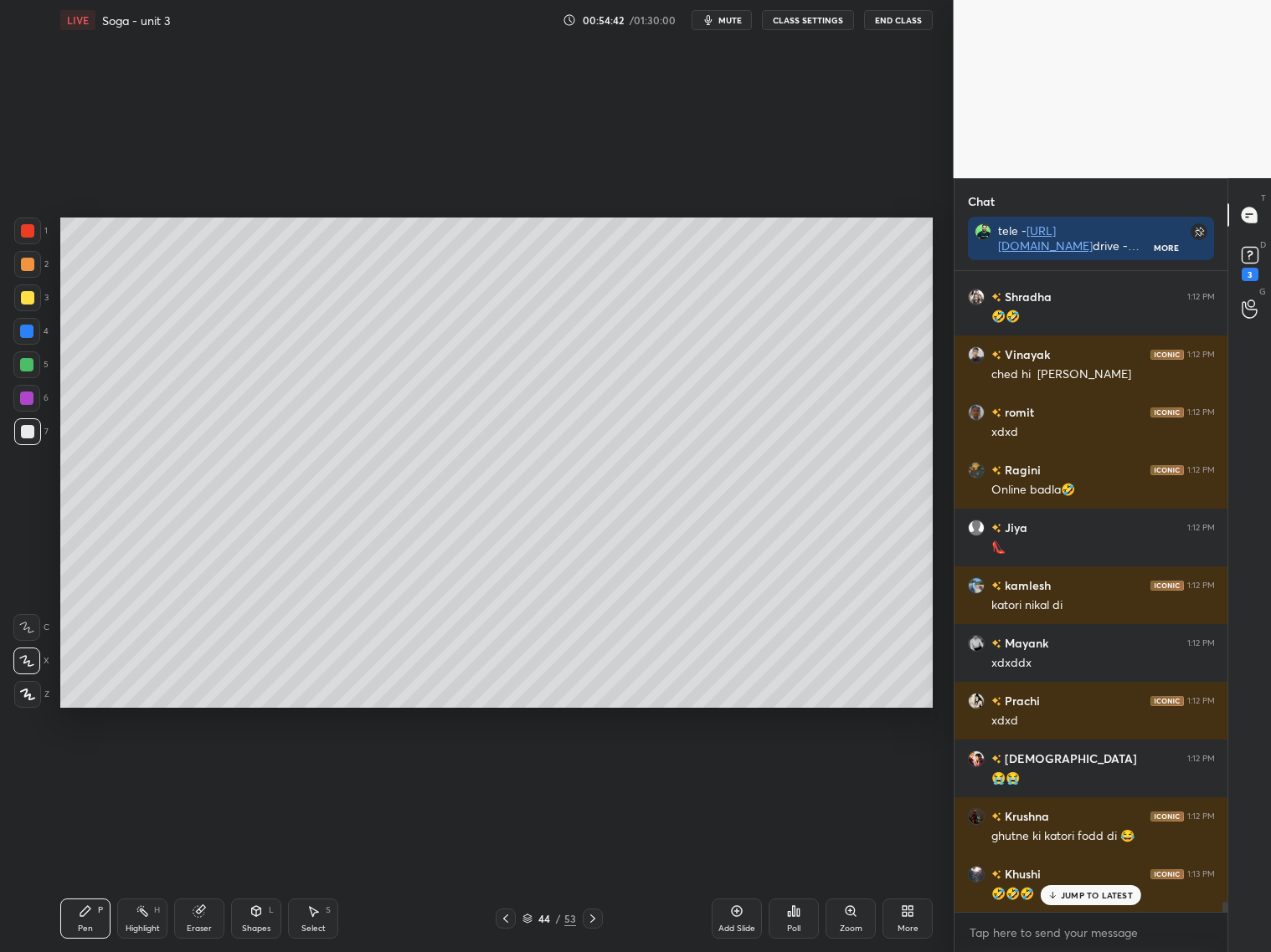
click at [29, 376] on div at bounding box center [26, 365] width 26 height 26
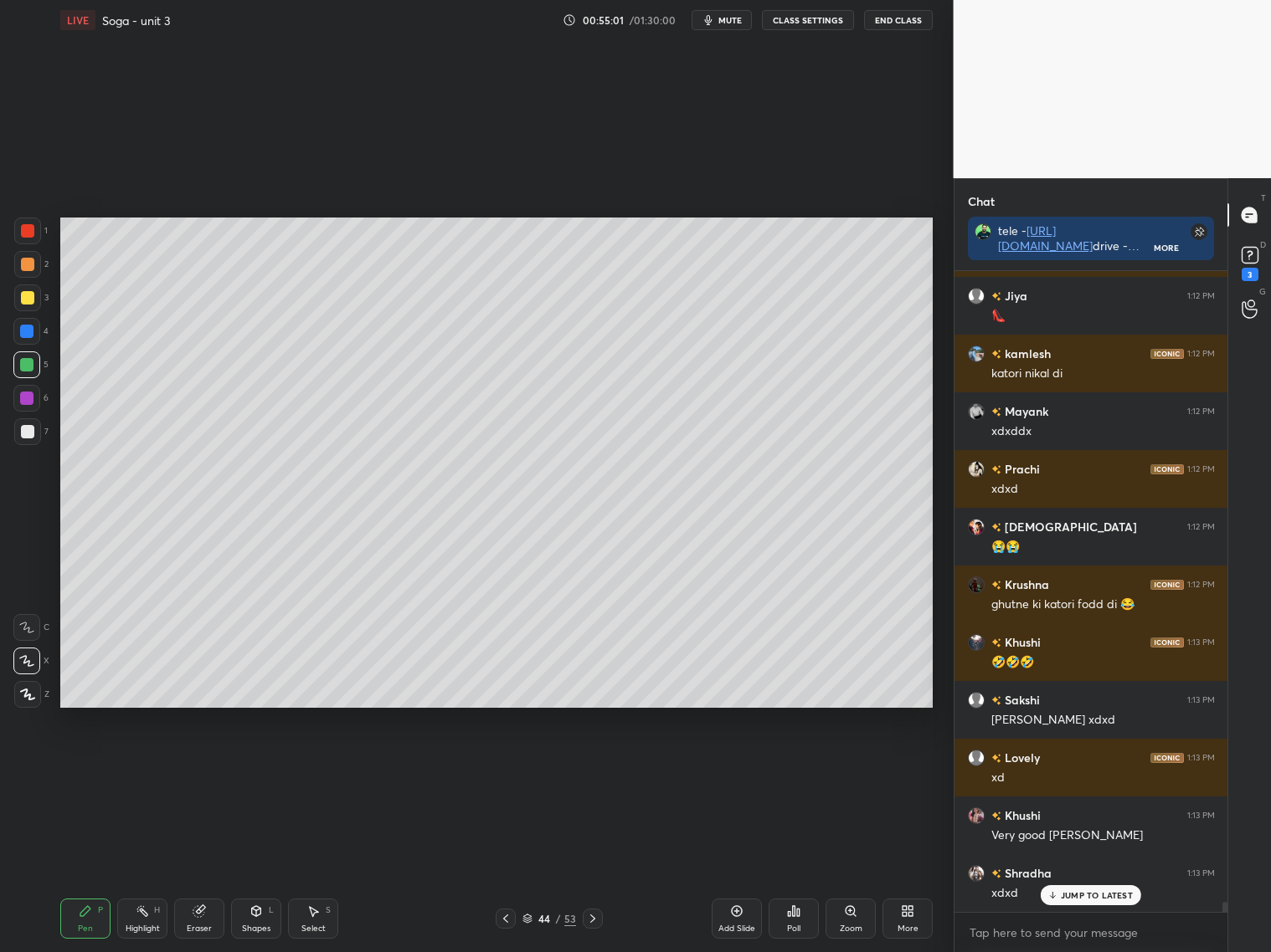
scroll to position [40583, 0]
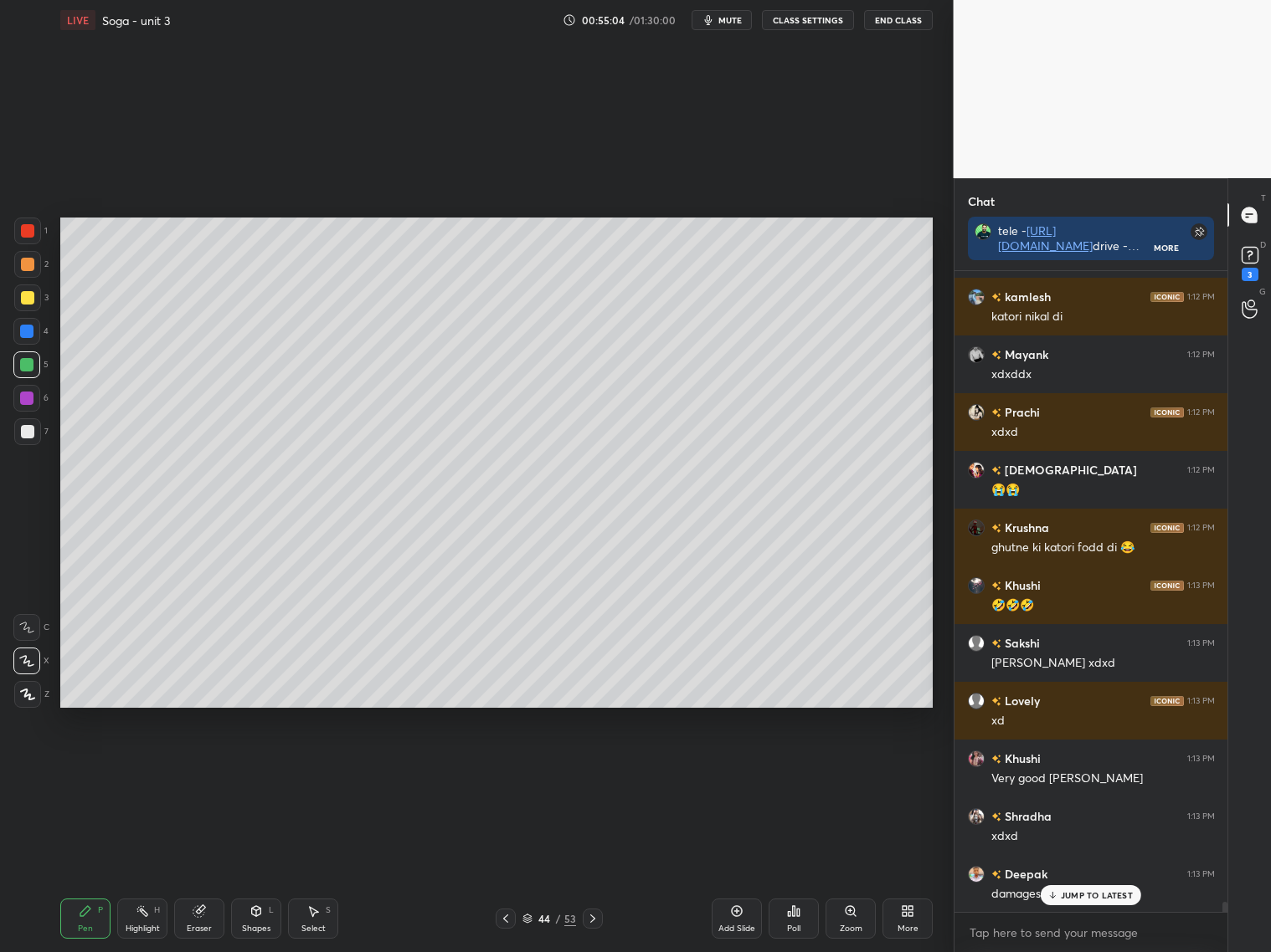
click at [34, 259] on div at bounding box center [27, 264] width 26 height 26
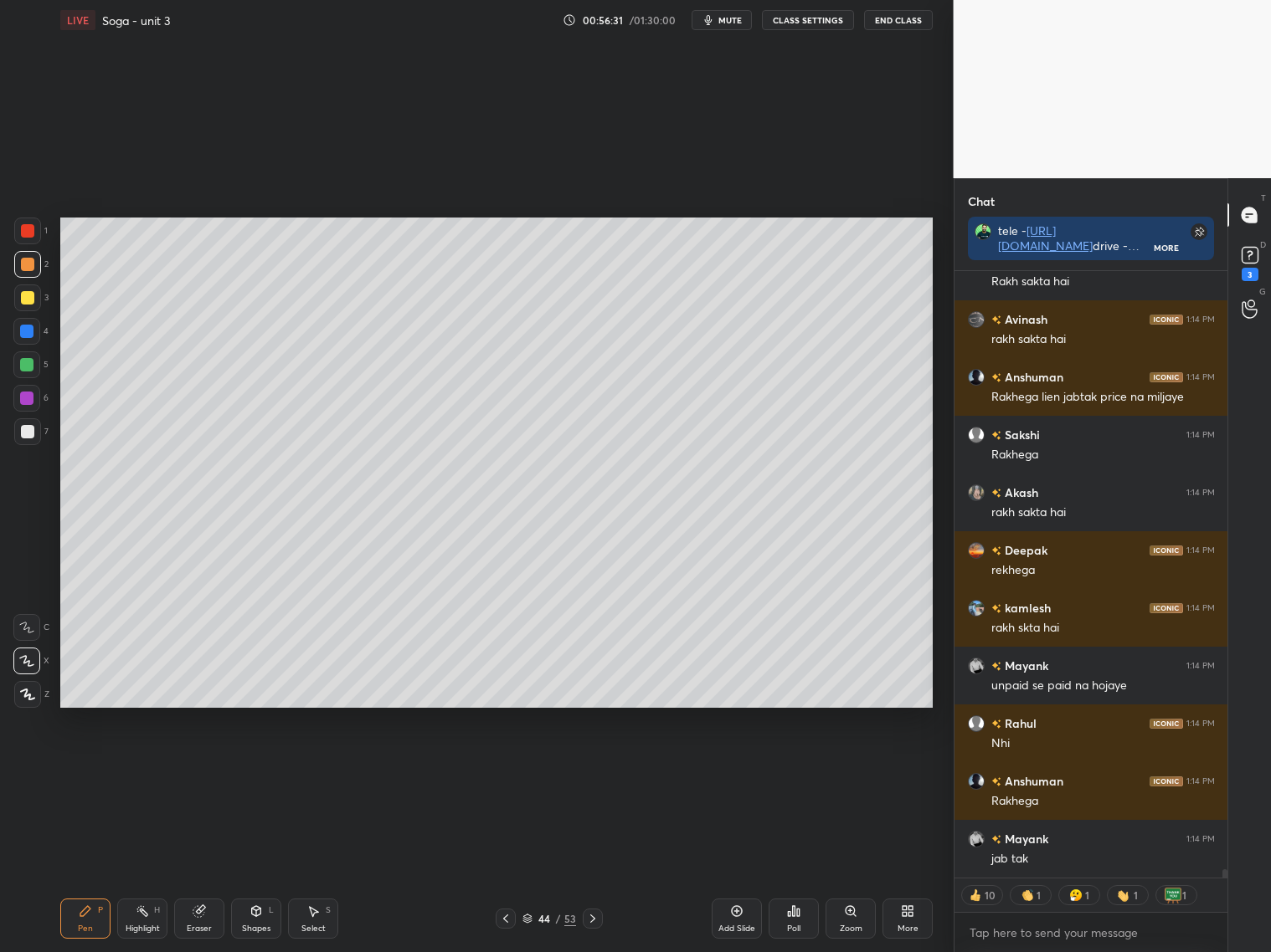
scroll to position [43363, 0]
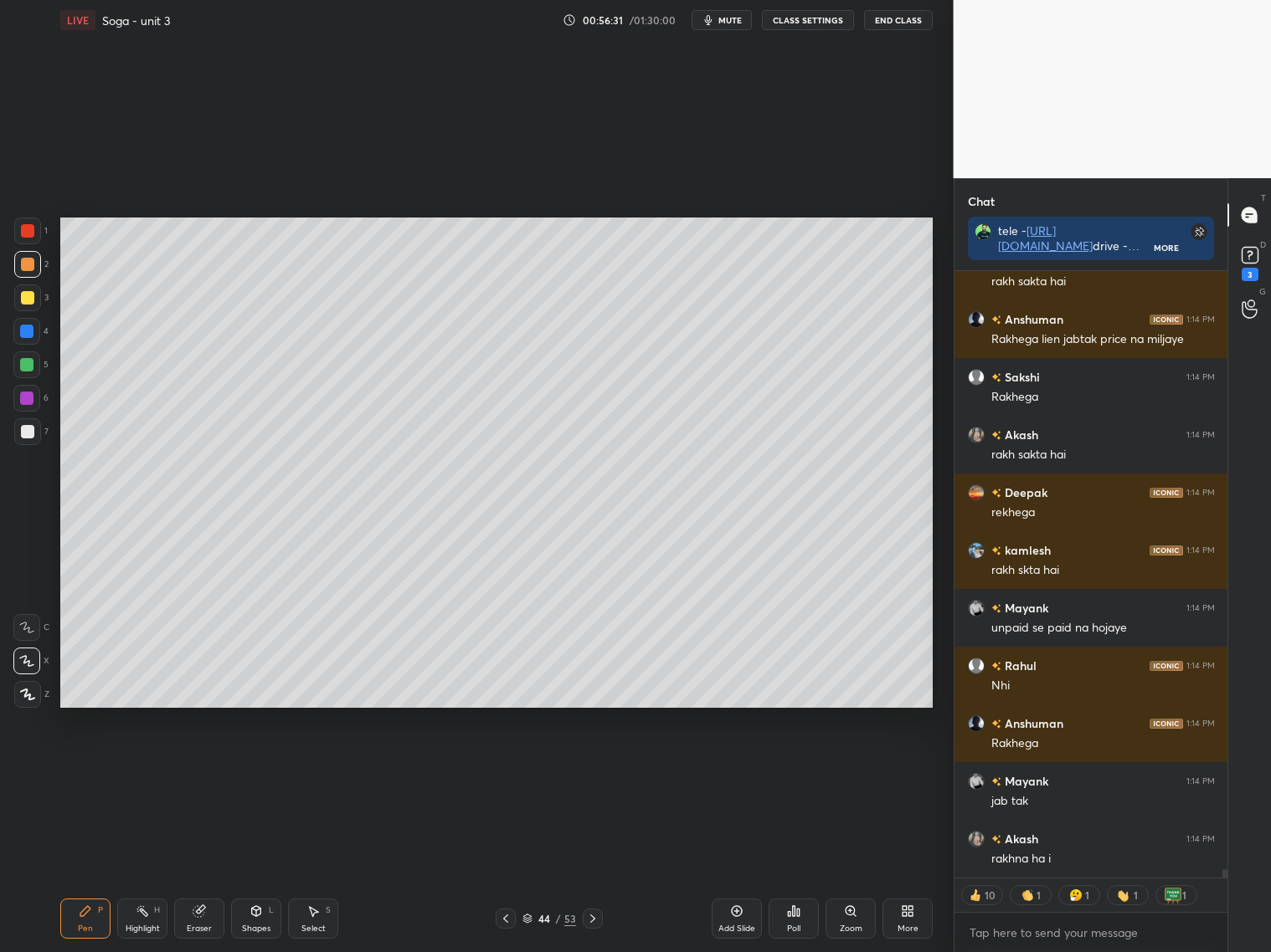
click at [31, 236] on div at bounding box center [27, 231] width 14 height 14
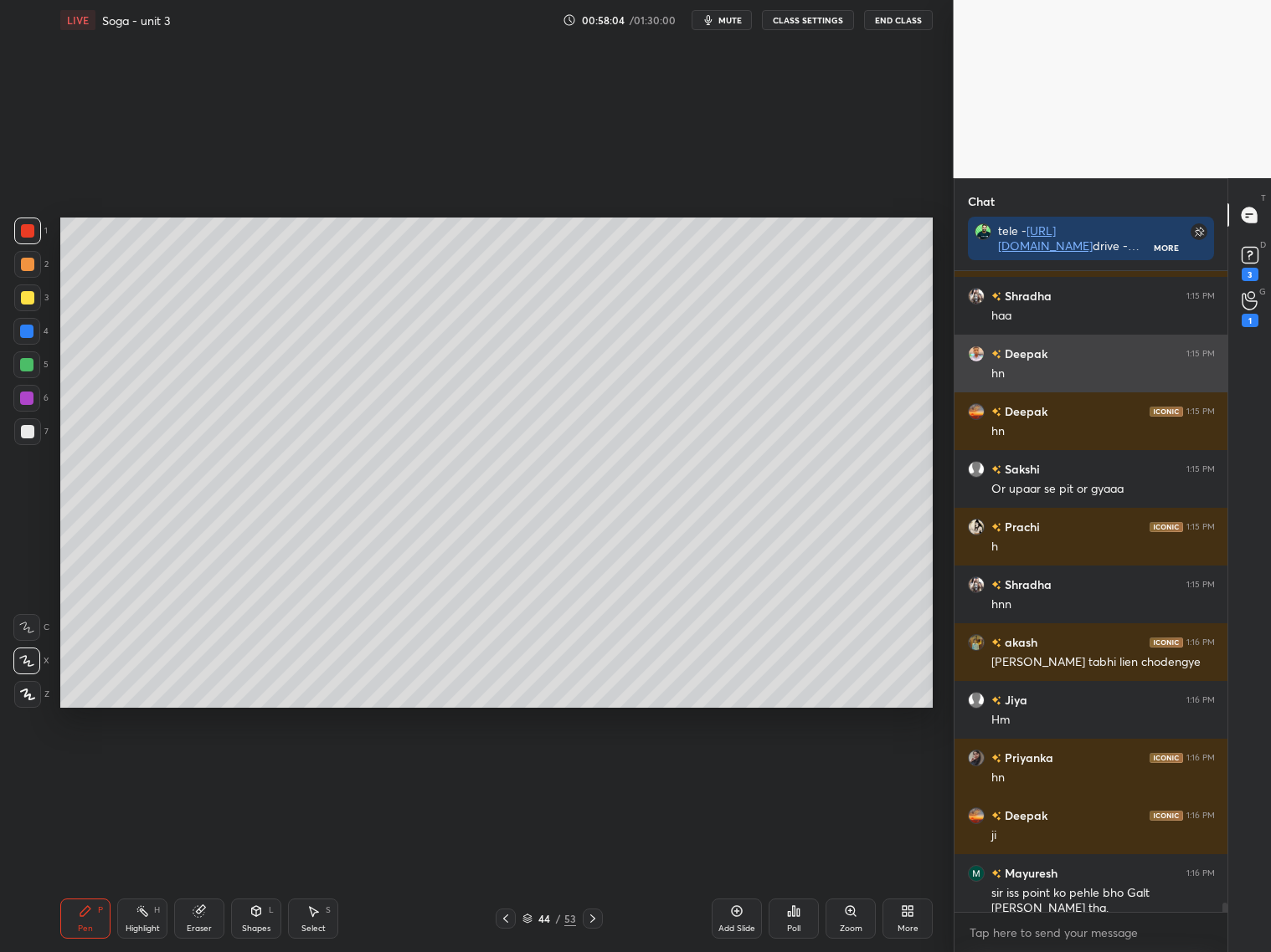
scroll to position [44212, 0]
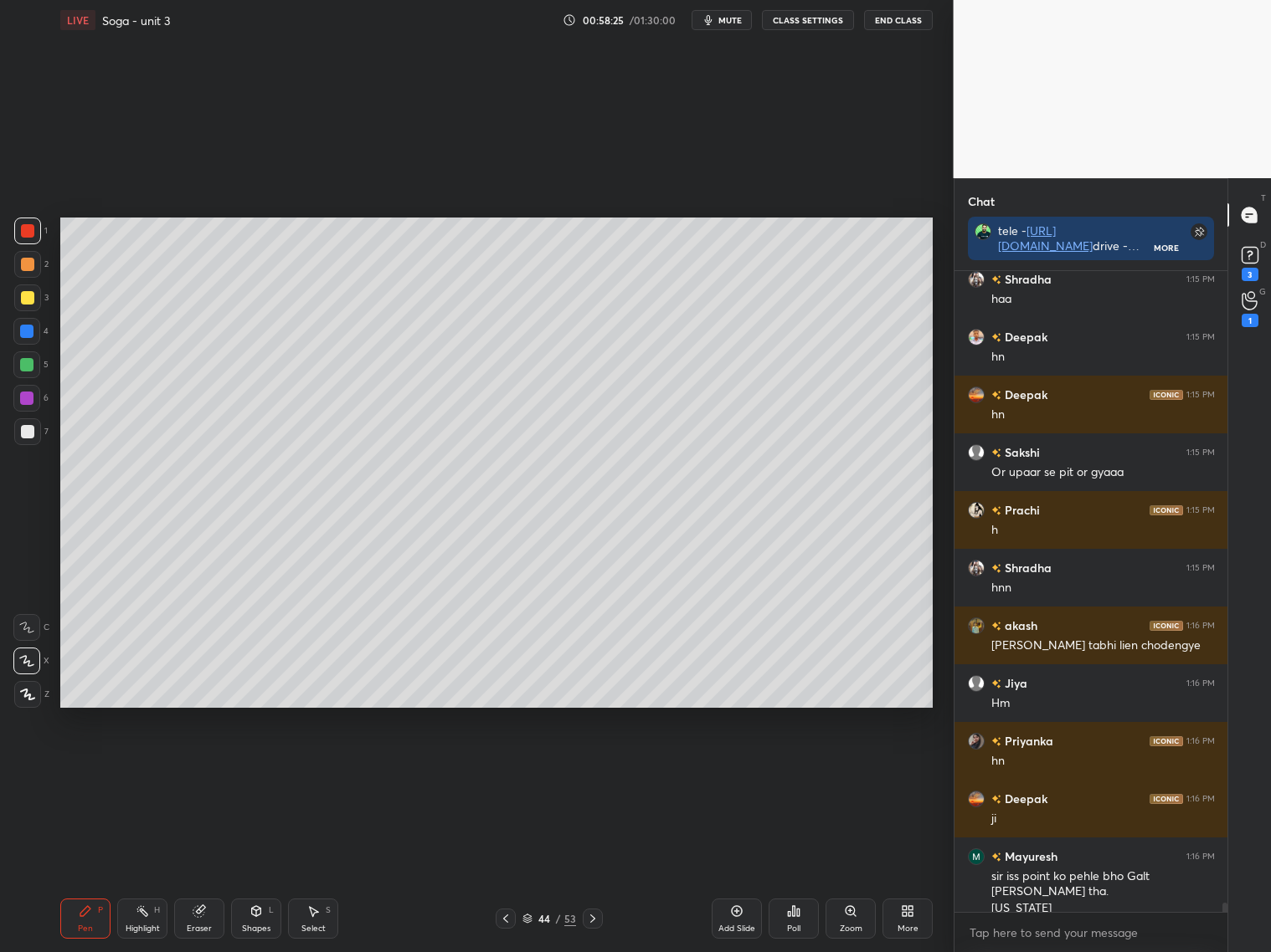
click at [508, 913] on icon at bounding box center [506, 919] width 14 height 14
click at [509, 915] on icon at bounding box center [506, 919] width 14 height 14
click at [507, 918] on icon at bounding box center [506, 919] width 14 height 14
click at [511, 916] on icon at bounding box center [506, 919] width 14 height 14
click at [595, 915] on icon at bounding box center [593, 919] width 14 height 14
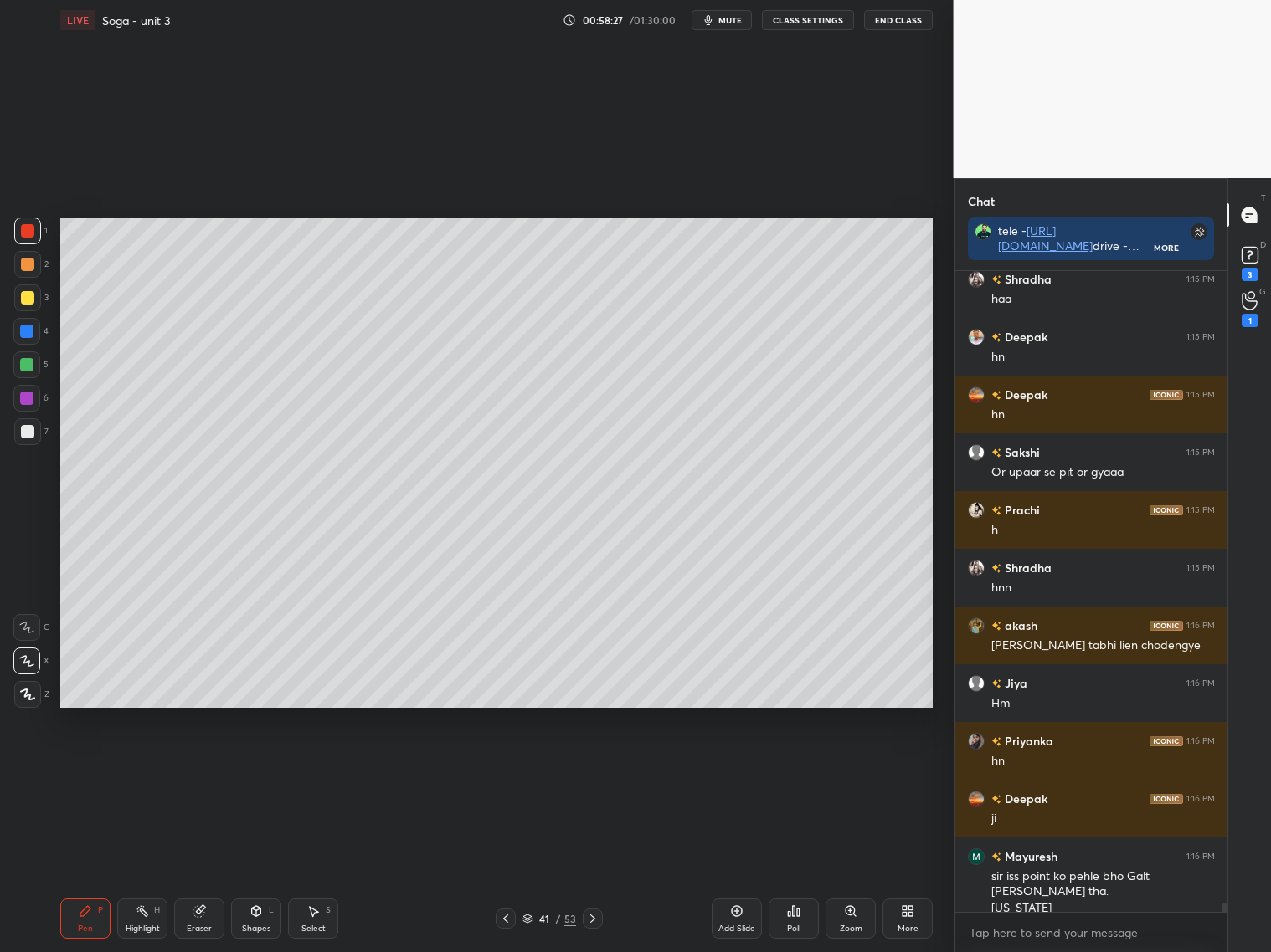
click at [594, 914] on icon at bounding box center [593, 919] width 14 height 14
click at [597, 914] on icon at bounding box center [593, 919] width 14 height 14
click at [594, 915] on icon at bounding box center [593, 919] width 14 height 14
click at [598, 918] on icon at bounding box center [593, 919] width 14 height 14
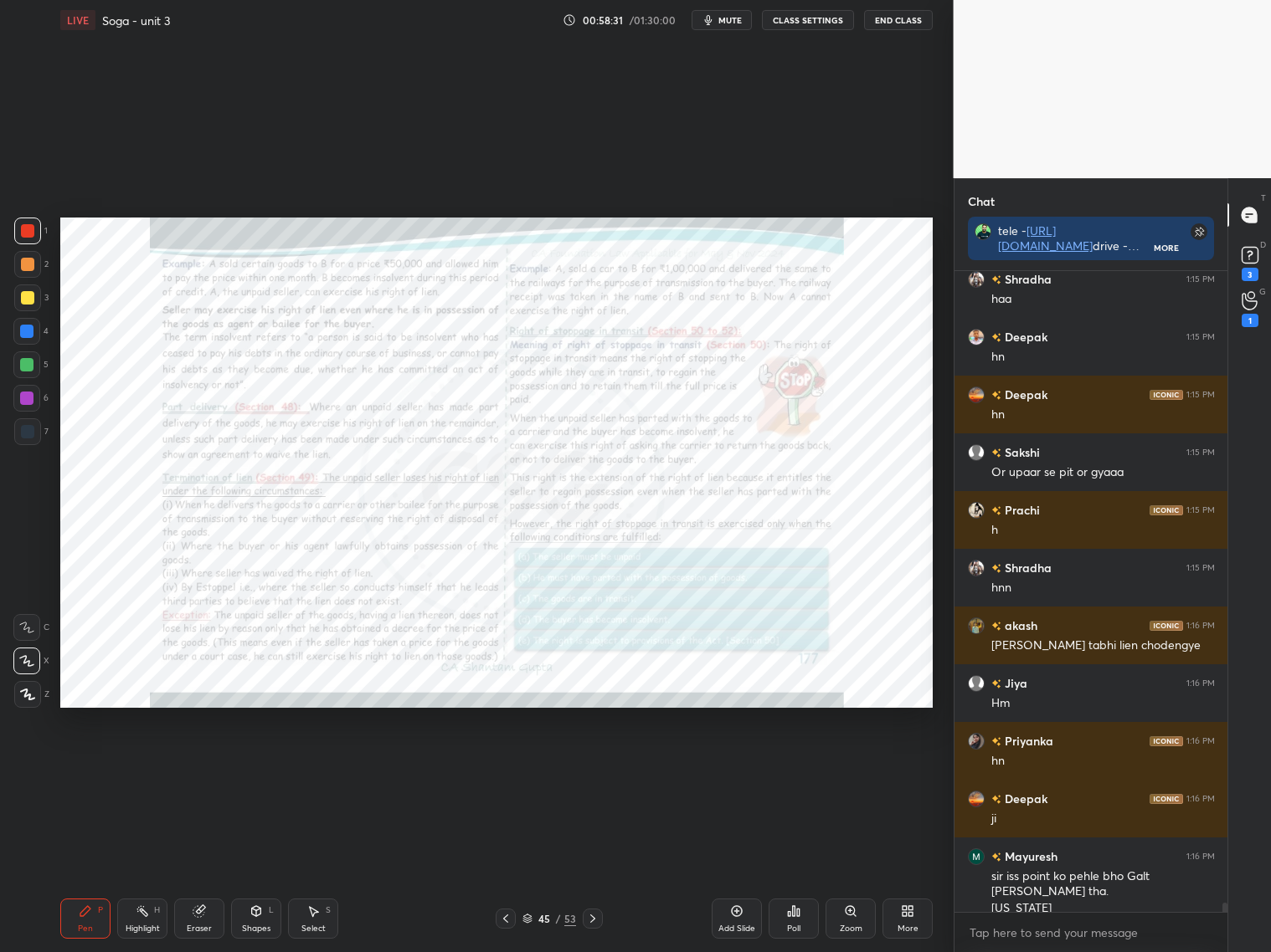
click at [609, 914] on div "45 / 53" at bounding box center [548, 919] width 325 height 20
click at [861, 914] on div "Zoom" at bounding box center [850, 918] width 50 height 40
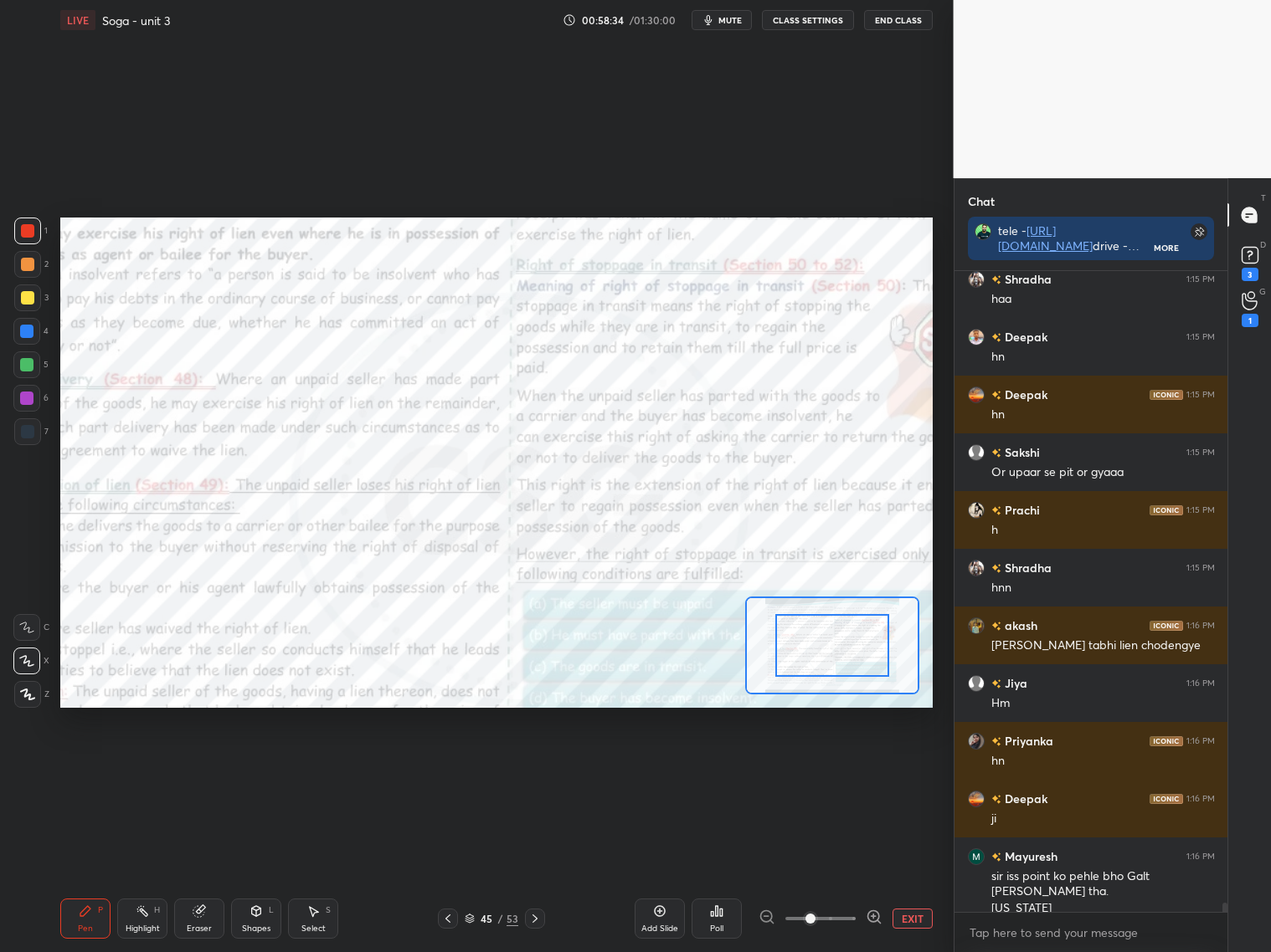
click at [852, 914] on span at bounding box center [820, 918] width 70 height 25
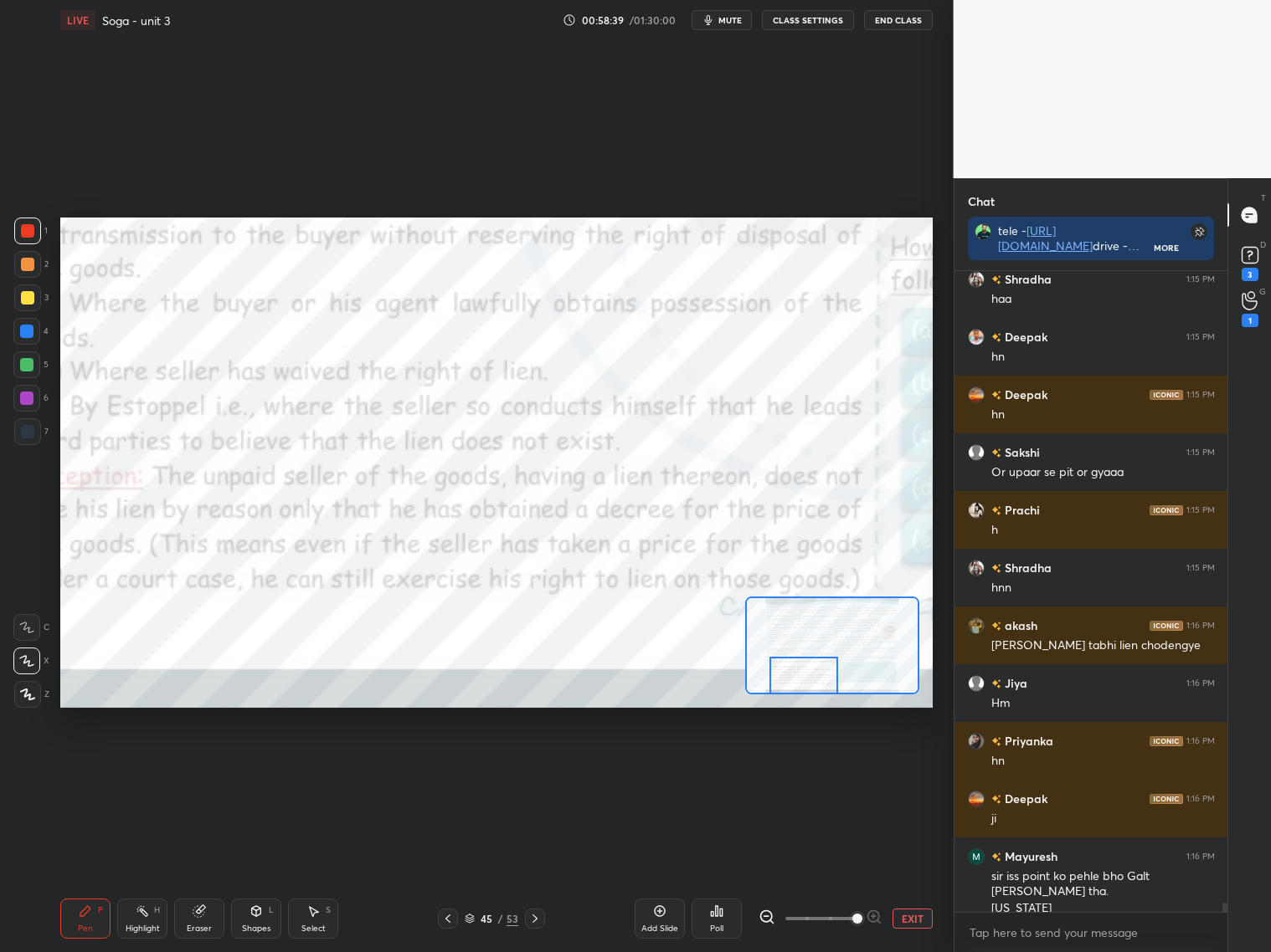
click at [792, 696] on div "Setting up your live class Poll for secs No correct answer Start poll" at bounding box center [496, 463] width 872 height 490
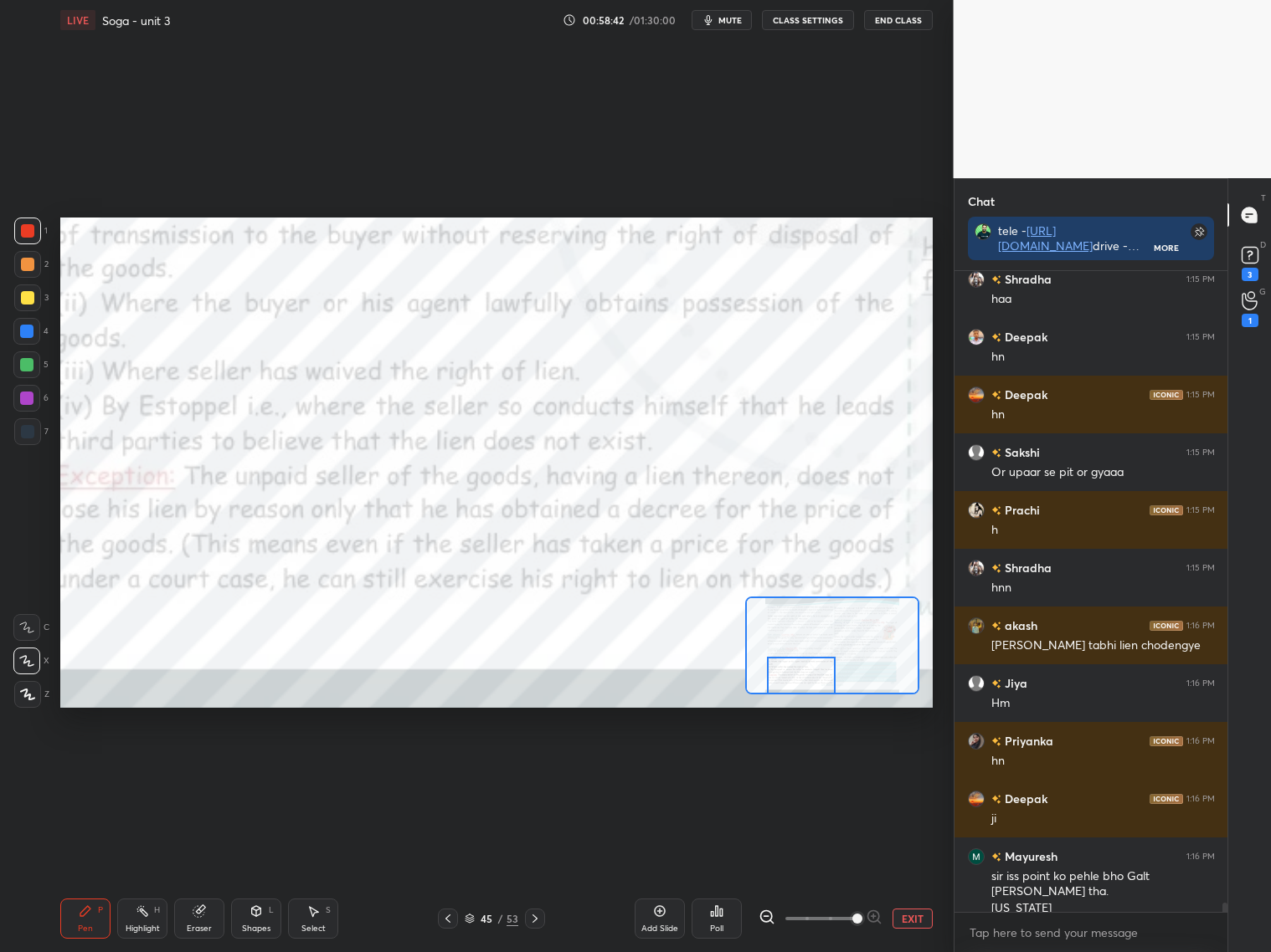
click at [797, 687] on div at bounding box center [801, 675] width 68 height 38
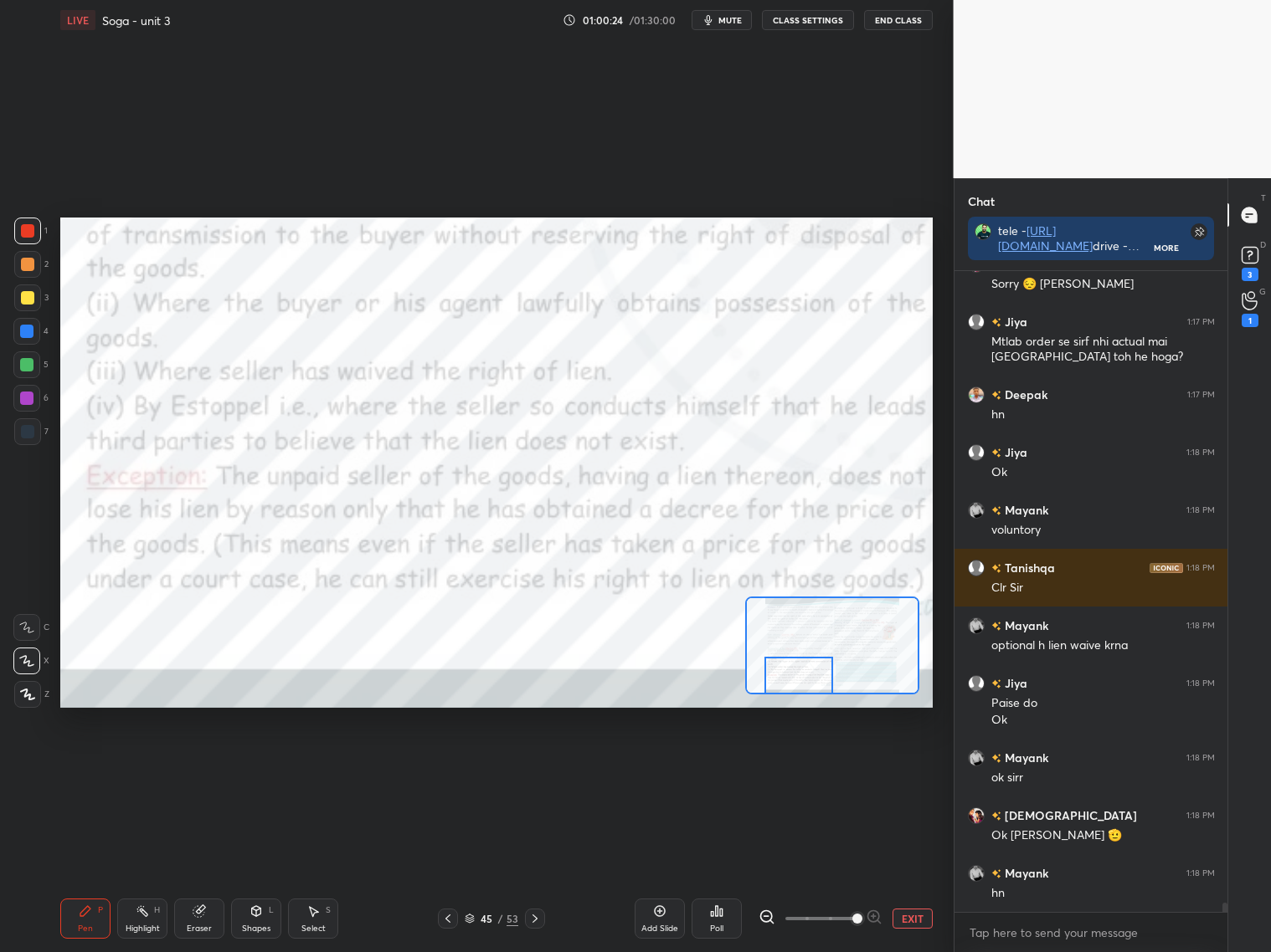
scroll to position [45388, 0]
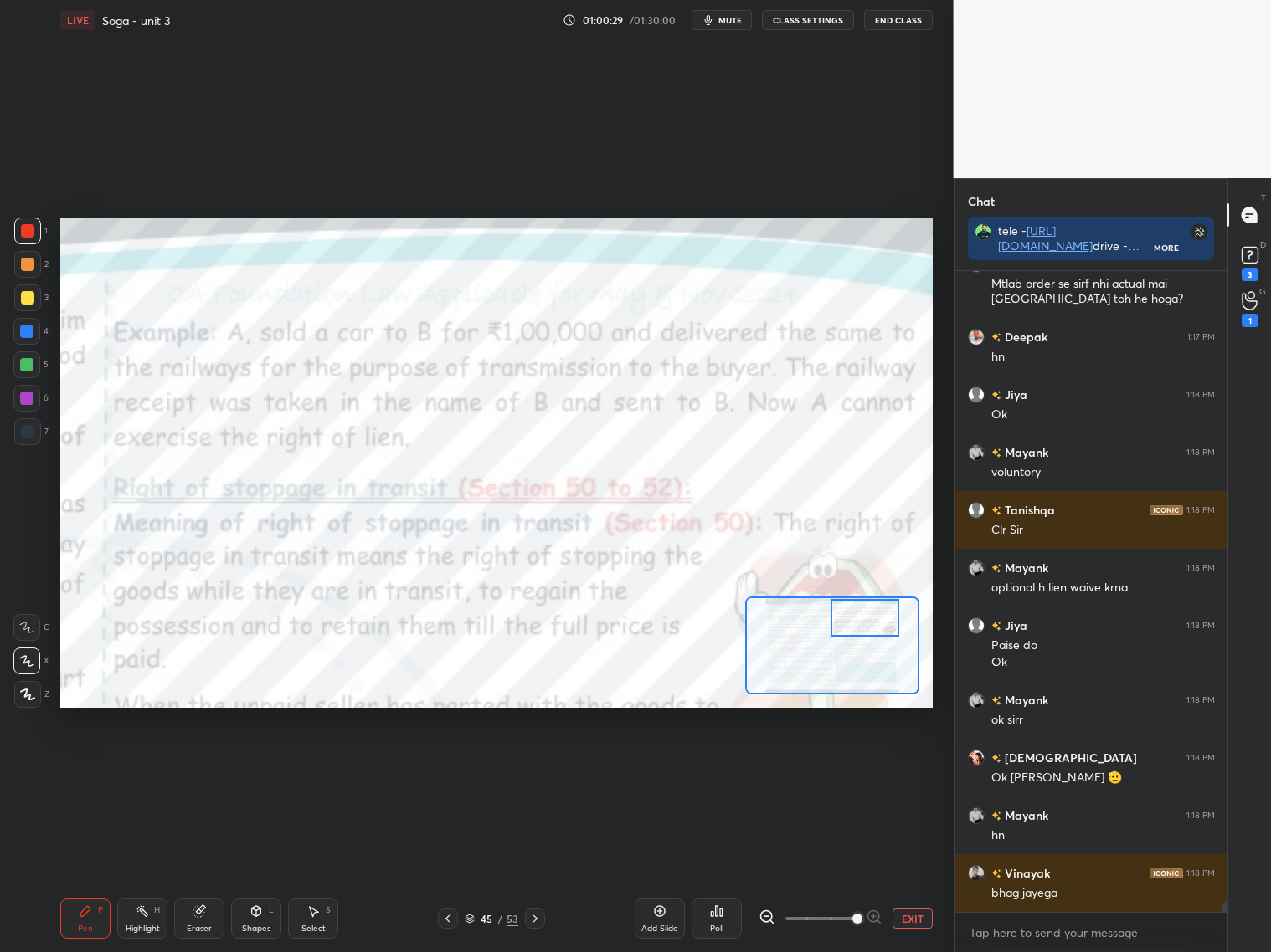
drag, startPoint x: 810, startPoint y: 670, endPoint x: 870, endPoint y: 617, distance: 80.1
click at [870, 618] on div at bounding box center [864, 618] width 68 height 38
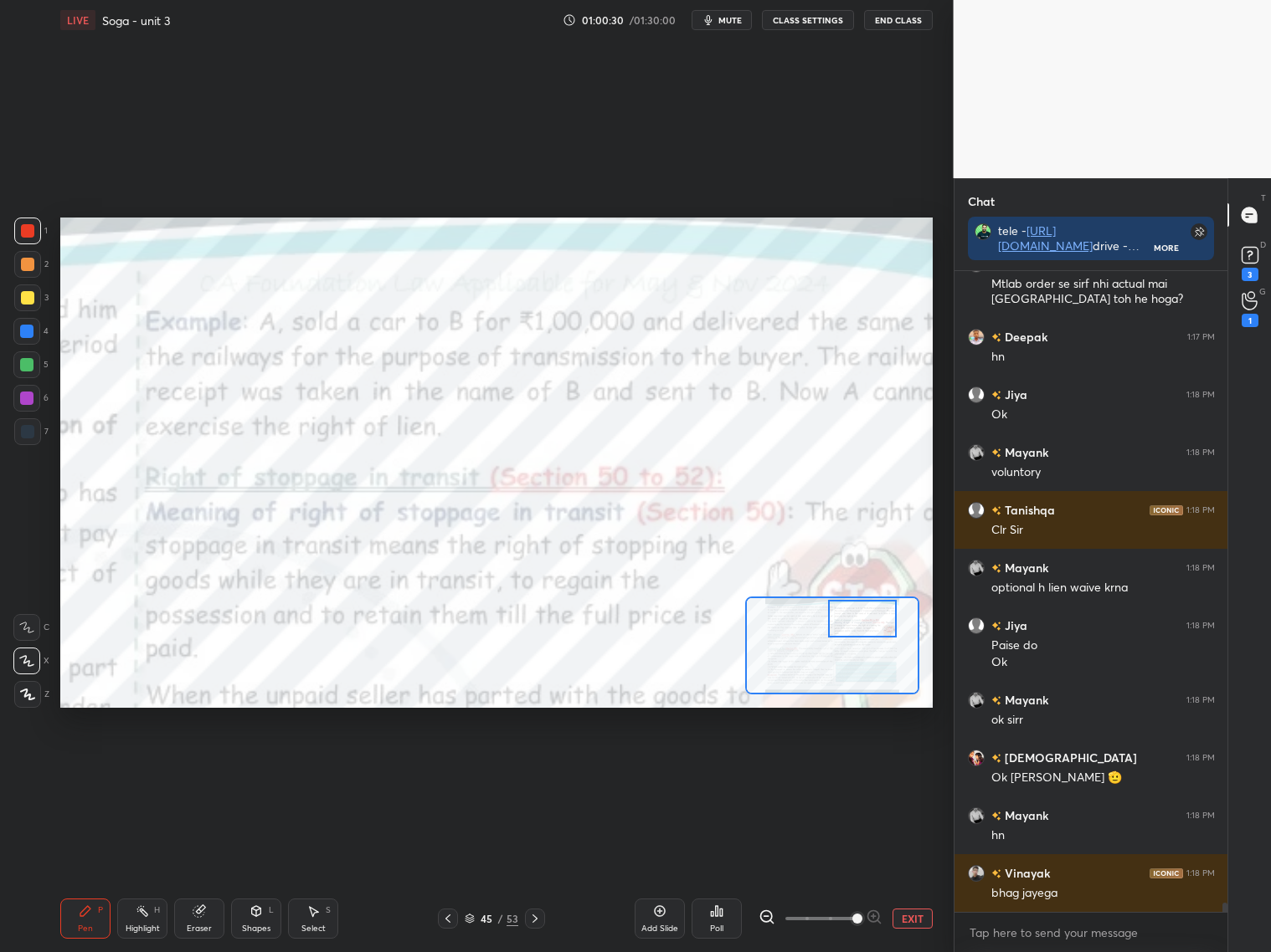
click at [866, 621] on div at bounding box center [862, 619] width 68 height 38
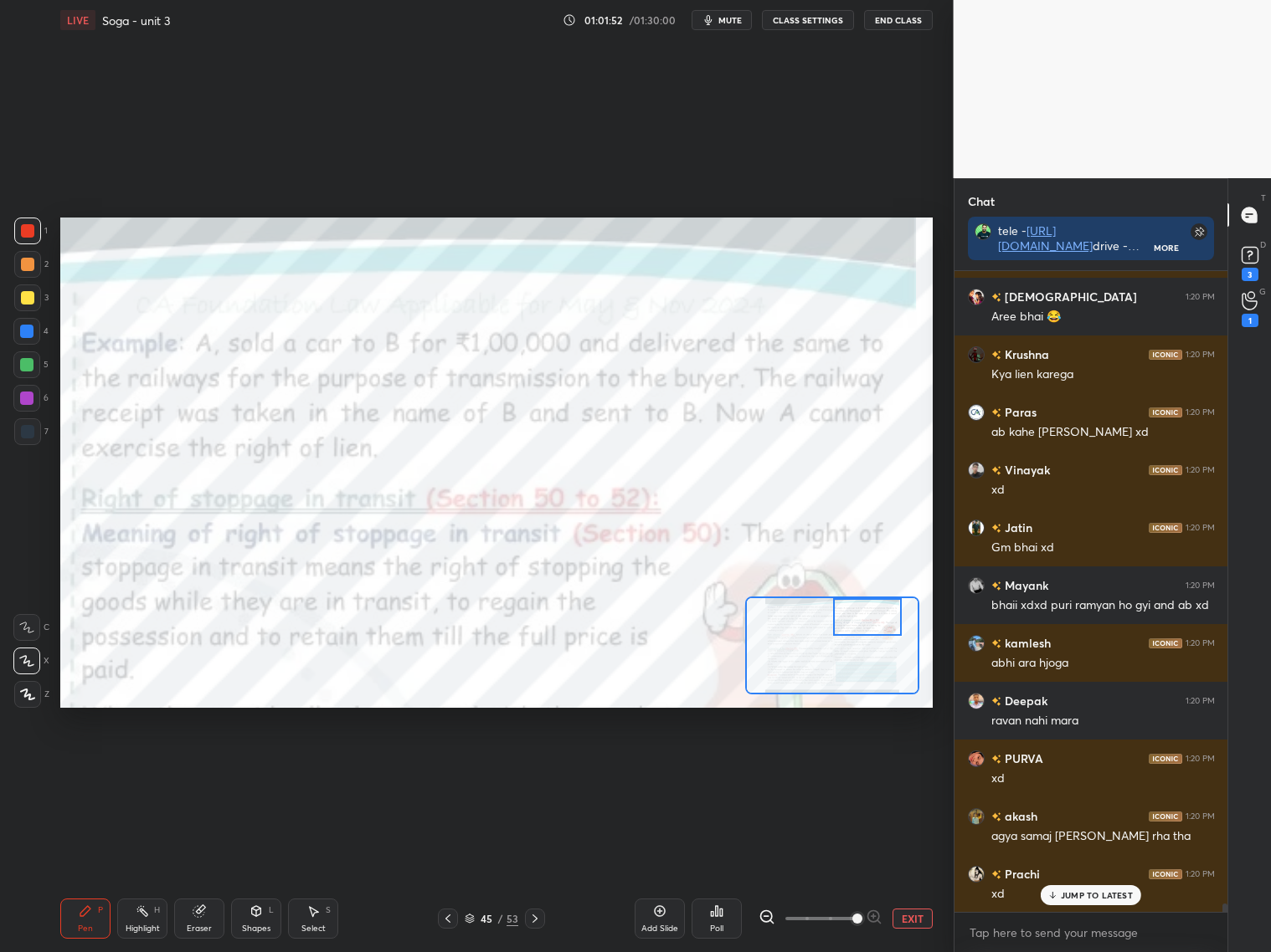
scroll to position [46890, 0]
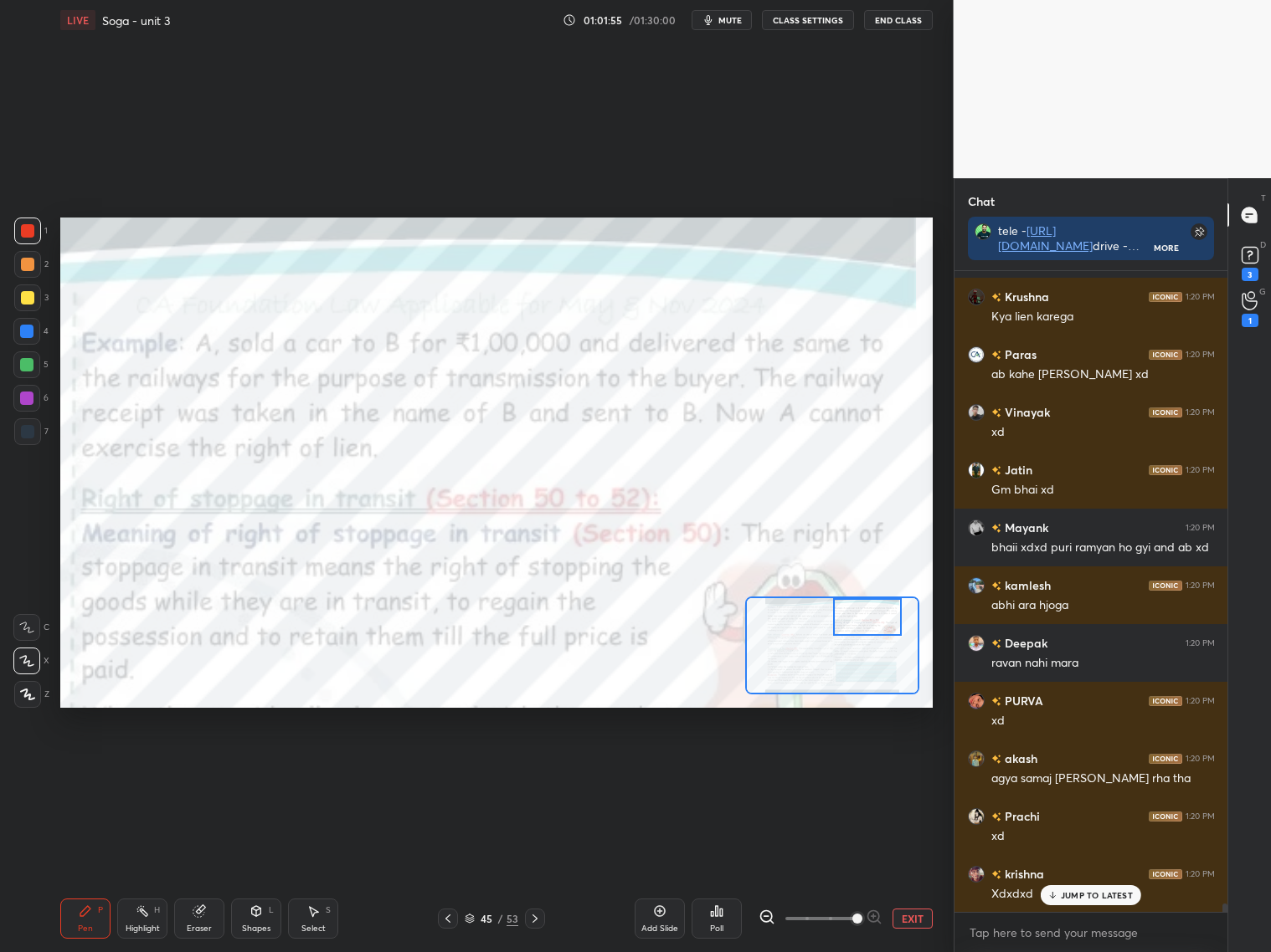
click at [1098, 892] on p "JUMP TO LATEST" at bounding box center [1097, 896] width 72 height 10
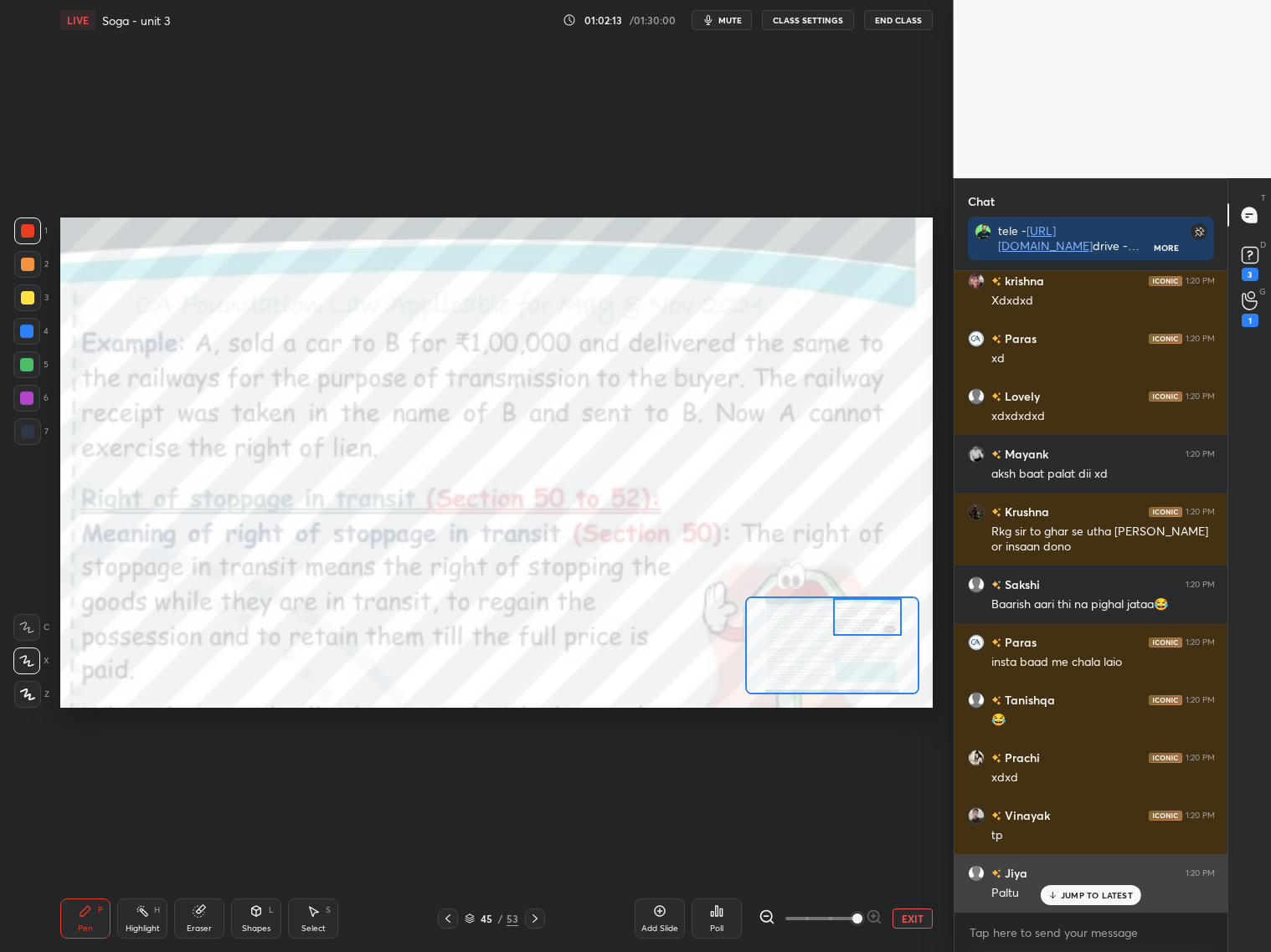
scroll to position [47540, 0]
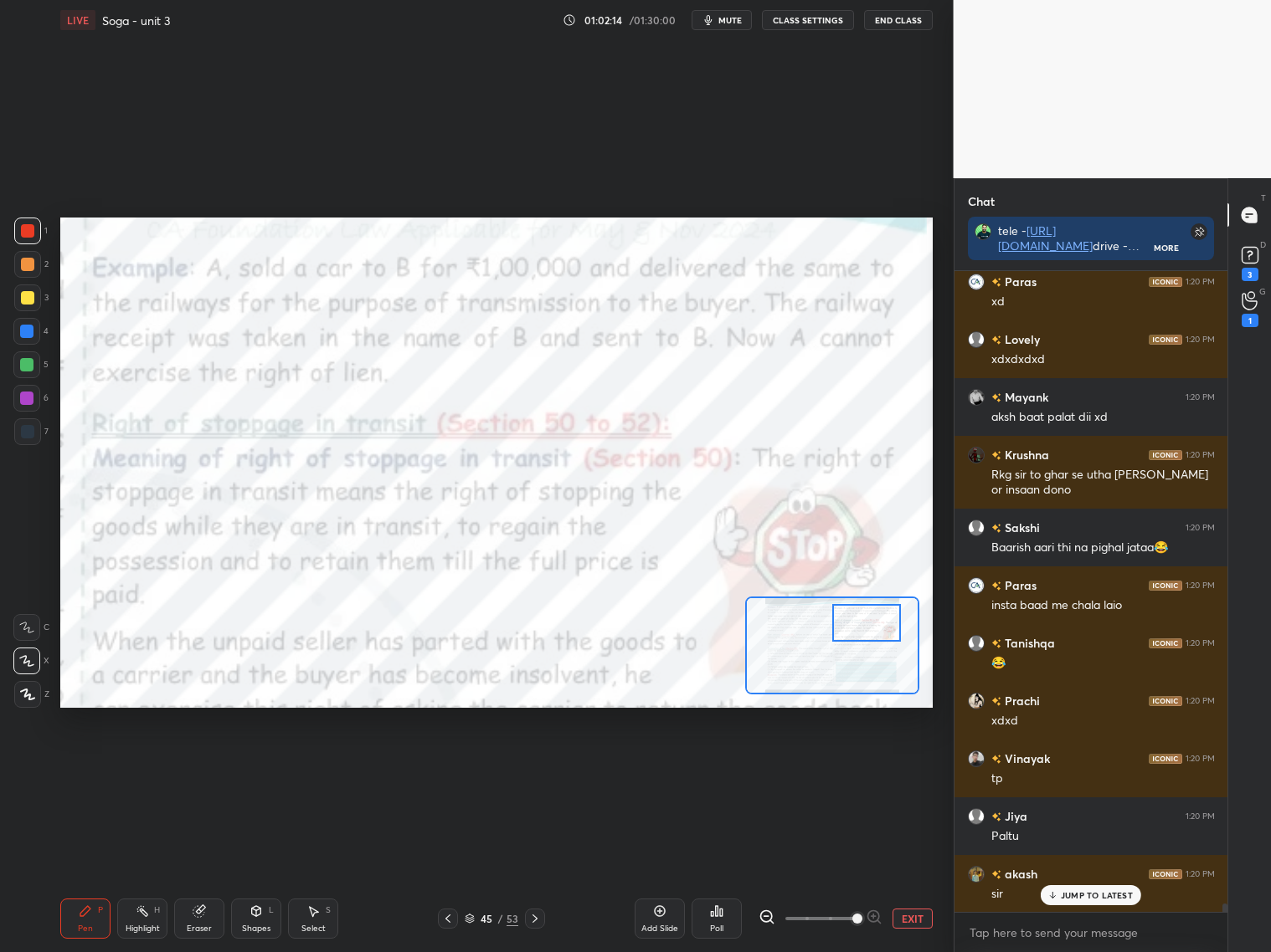
click at [860, 629] on div at bounding box center [866, 623] width 68 height 38
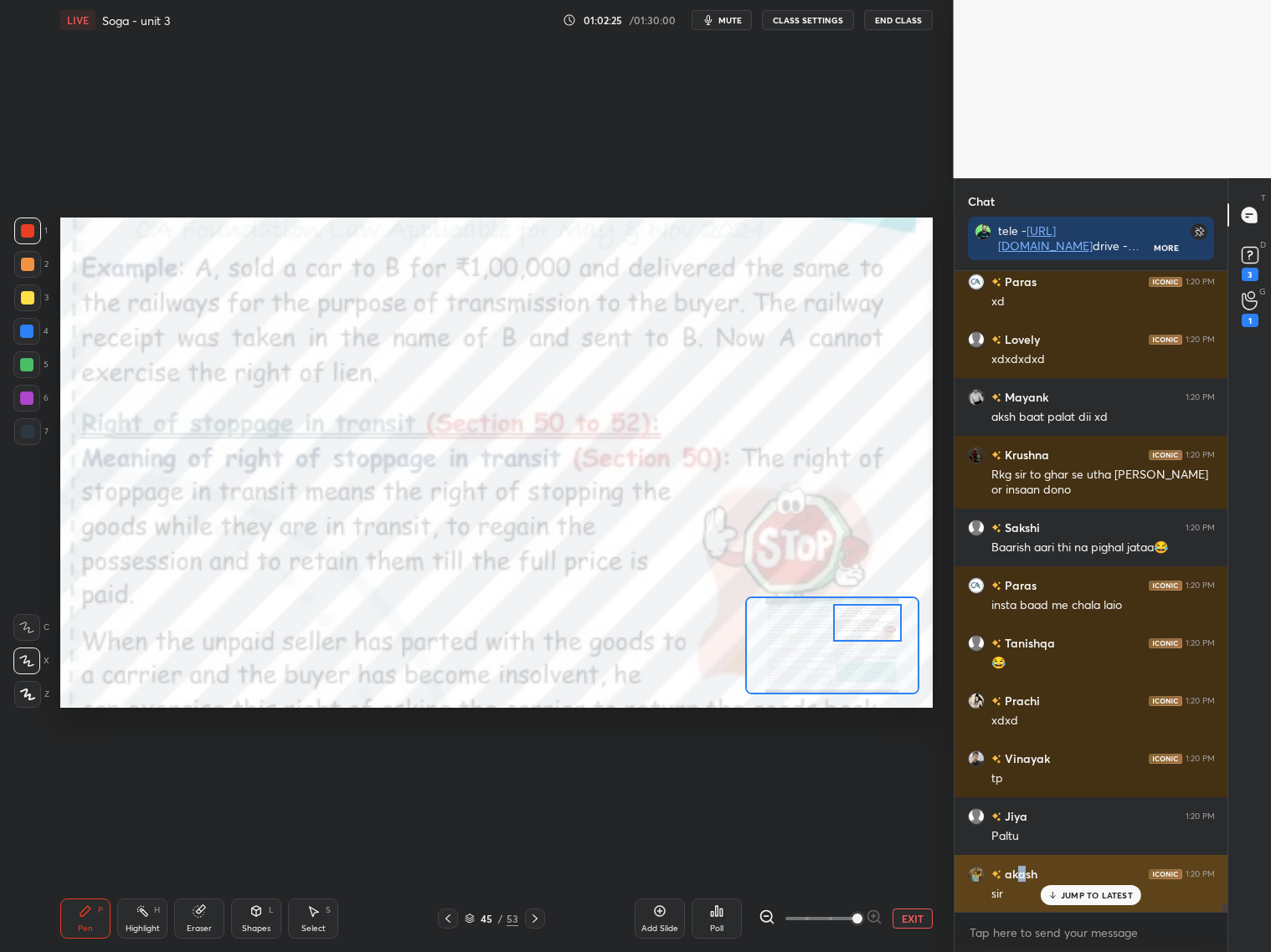
click at [1020, 876] on h6 "akash" at bounding box center [1019, 873] width 36 height 18
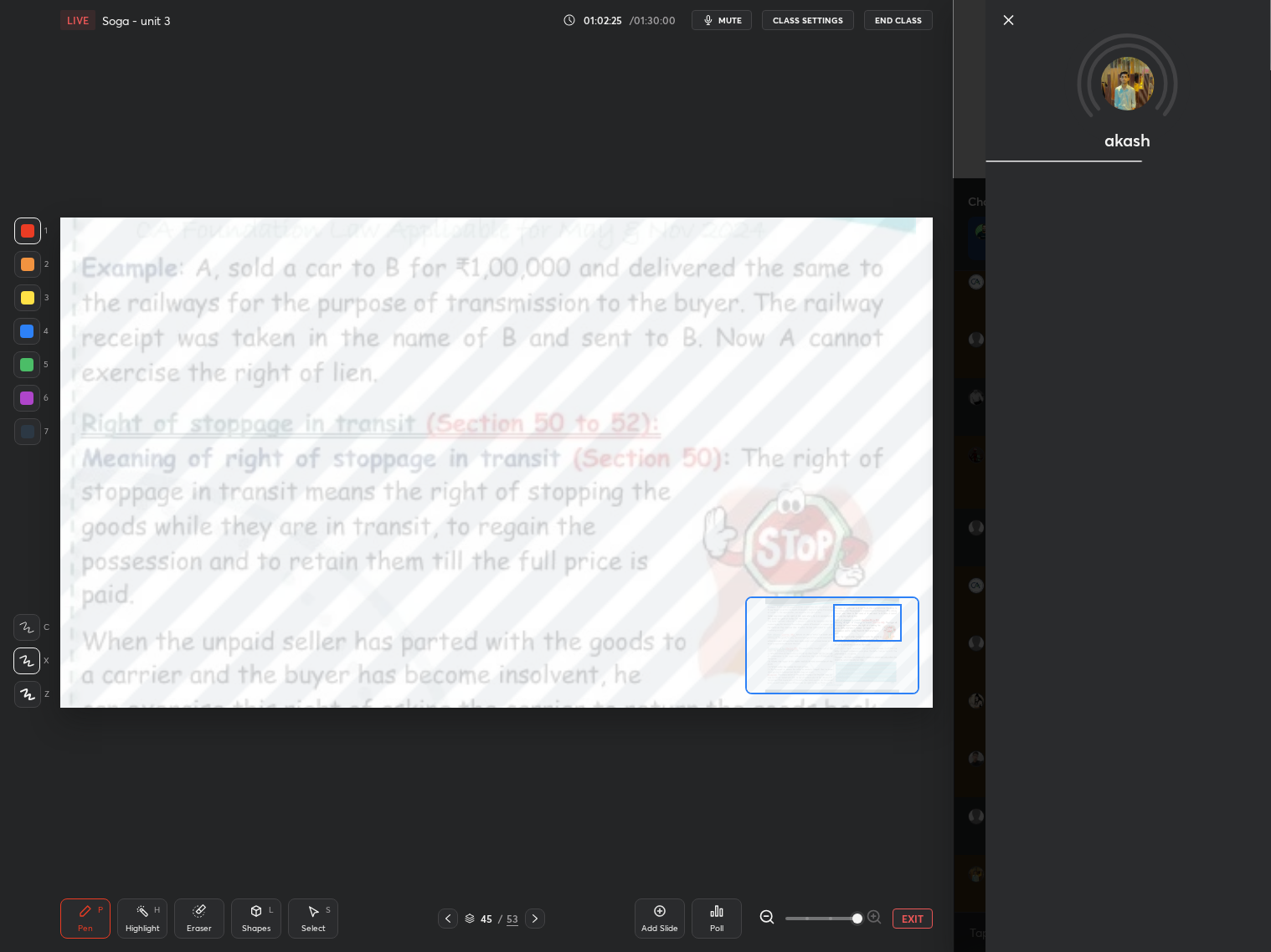
click at [1028, 878] on div "akash" at bounding box center [1112, 476] width 318 height 952
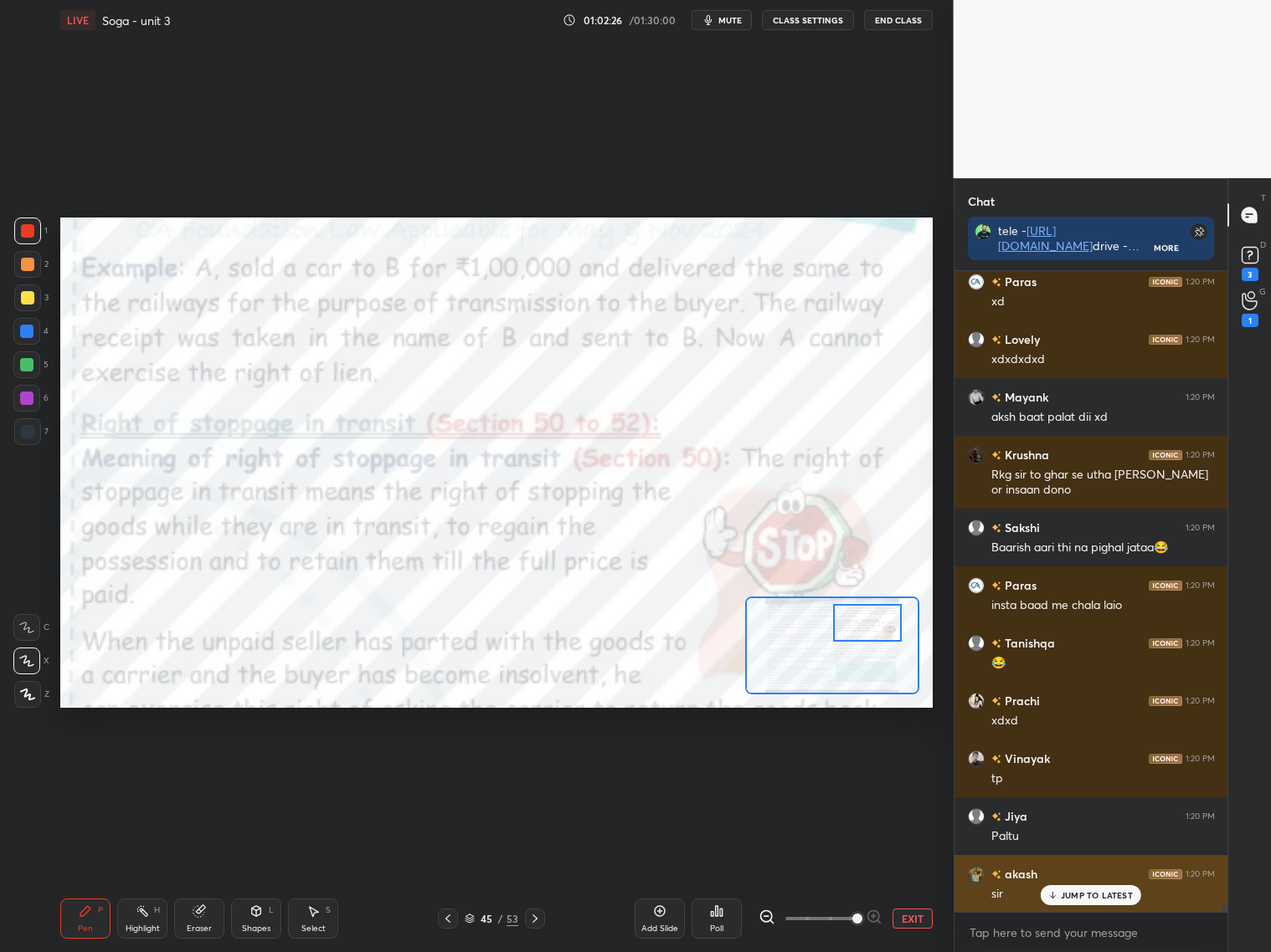
click at [987, 861] on div "akash 1:20 PM sir" at bounding box center [1091, 885] width 273 height 58
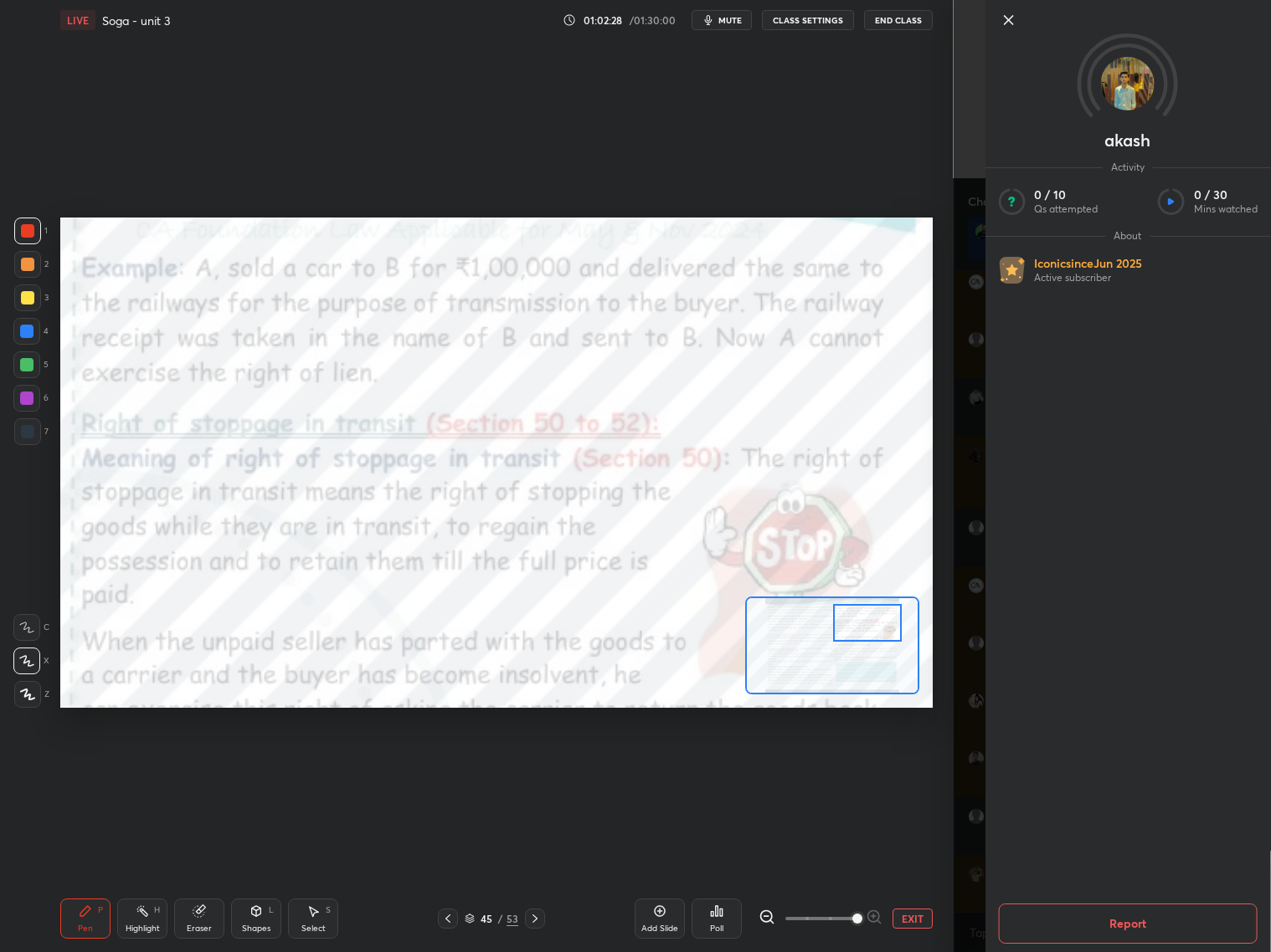
click at [1007, 32] on div "akash Activity 0 / 10 Qs attempted 0 / 30 Mins watched About Iconic since [DATE…" at bounding box center [1127, 476] width 286 height 952
click at [1006, 26] on icon at bounding box center [1008, 20] width 20 height 20
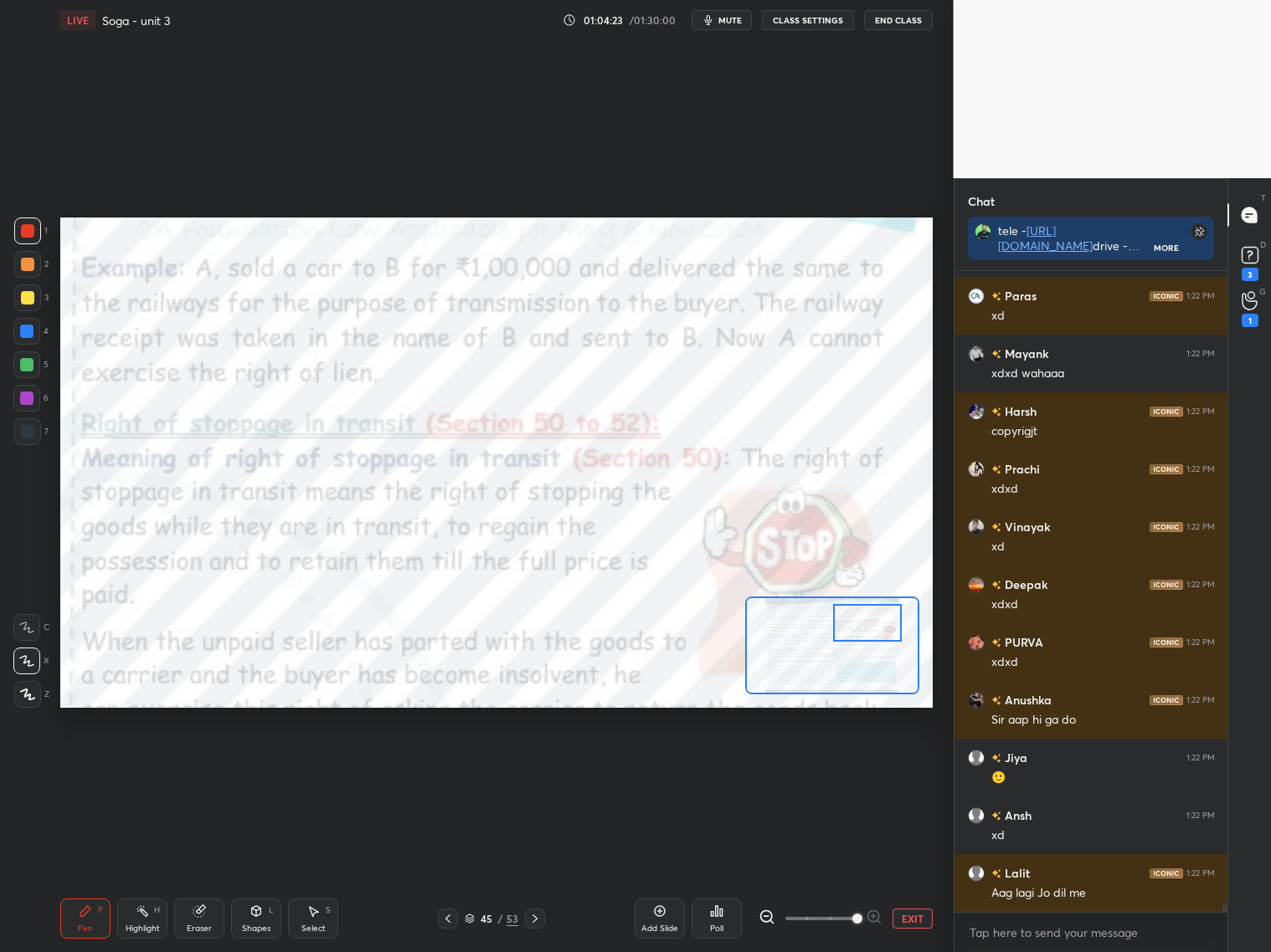
scroll to position [51874, 0]
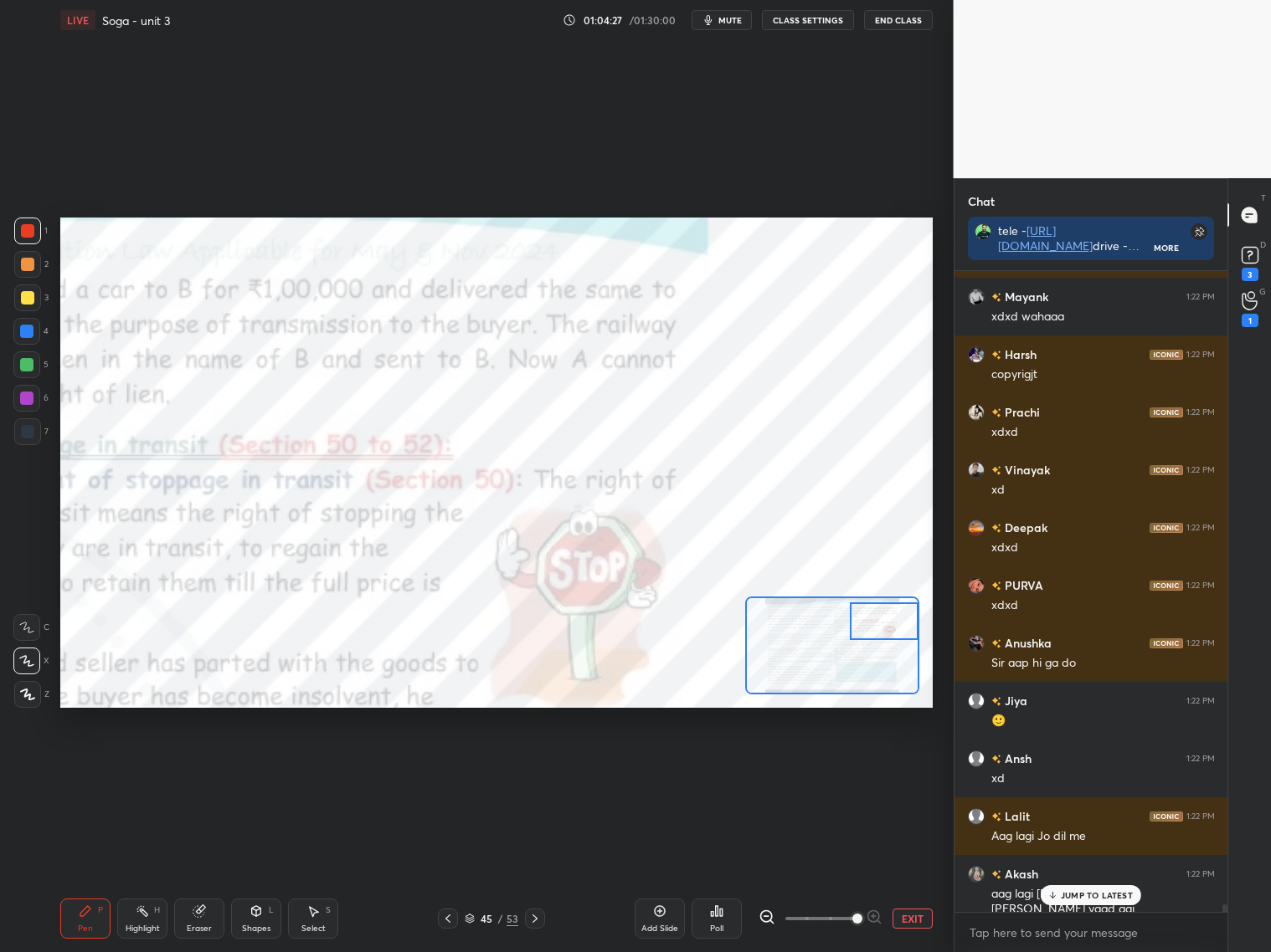
drag, startPoint x: 864, startPoint y: 622, endPoint x: 897, endPoint y: 622, distance: 33.0
click at [894, 621] on div at bounding box center [884, 622] width 68 height 38
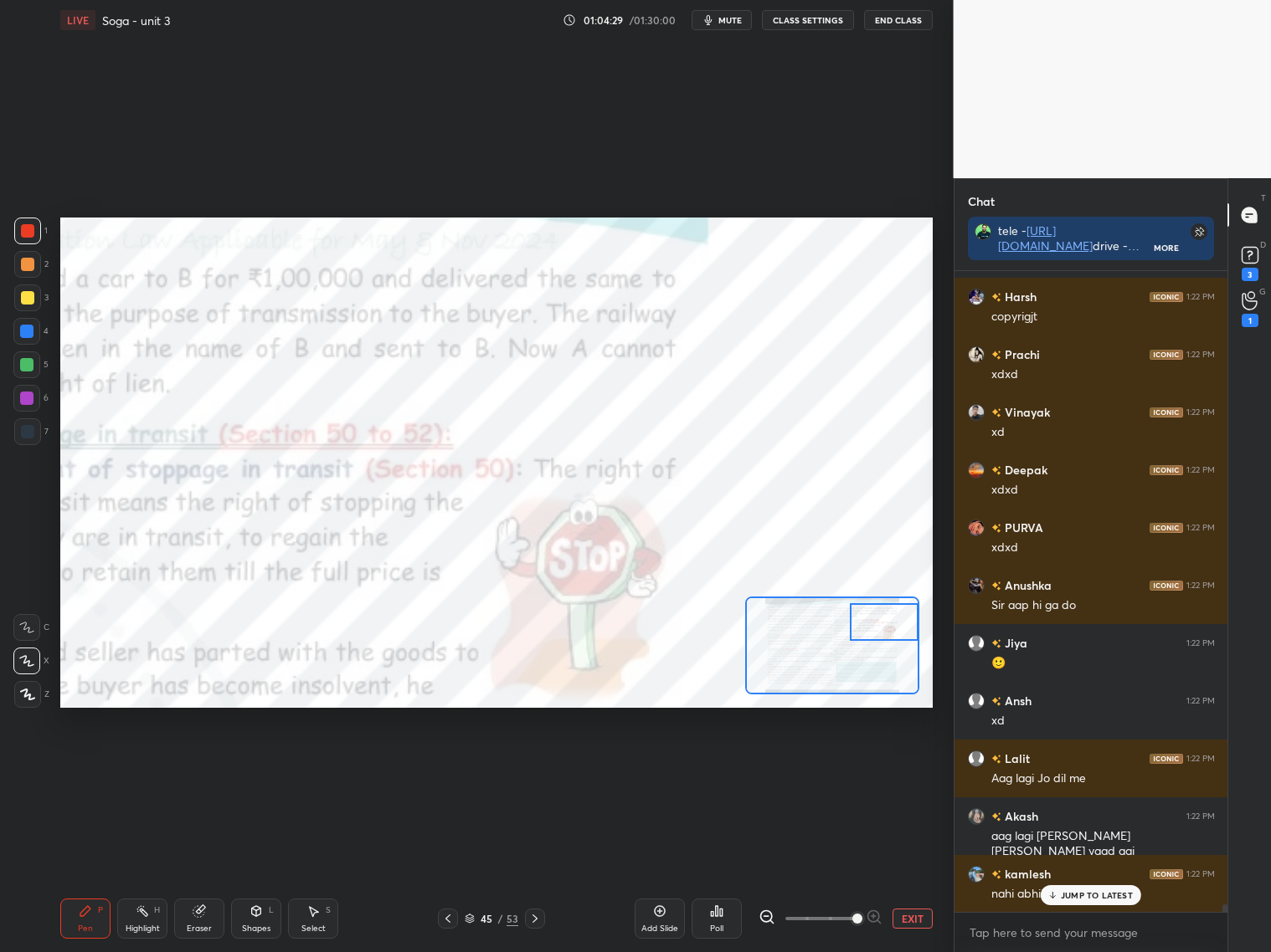
scroll to position [51990, 0]
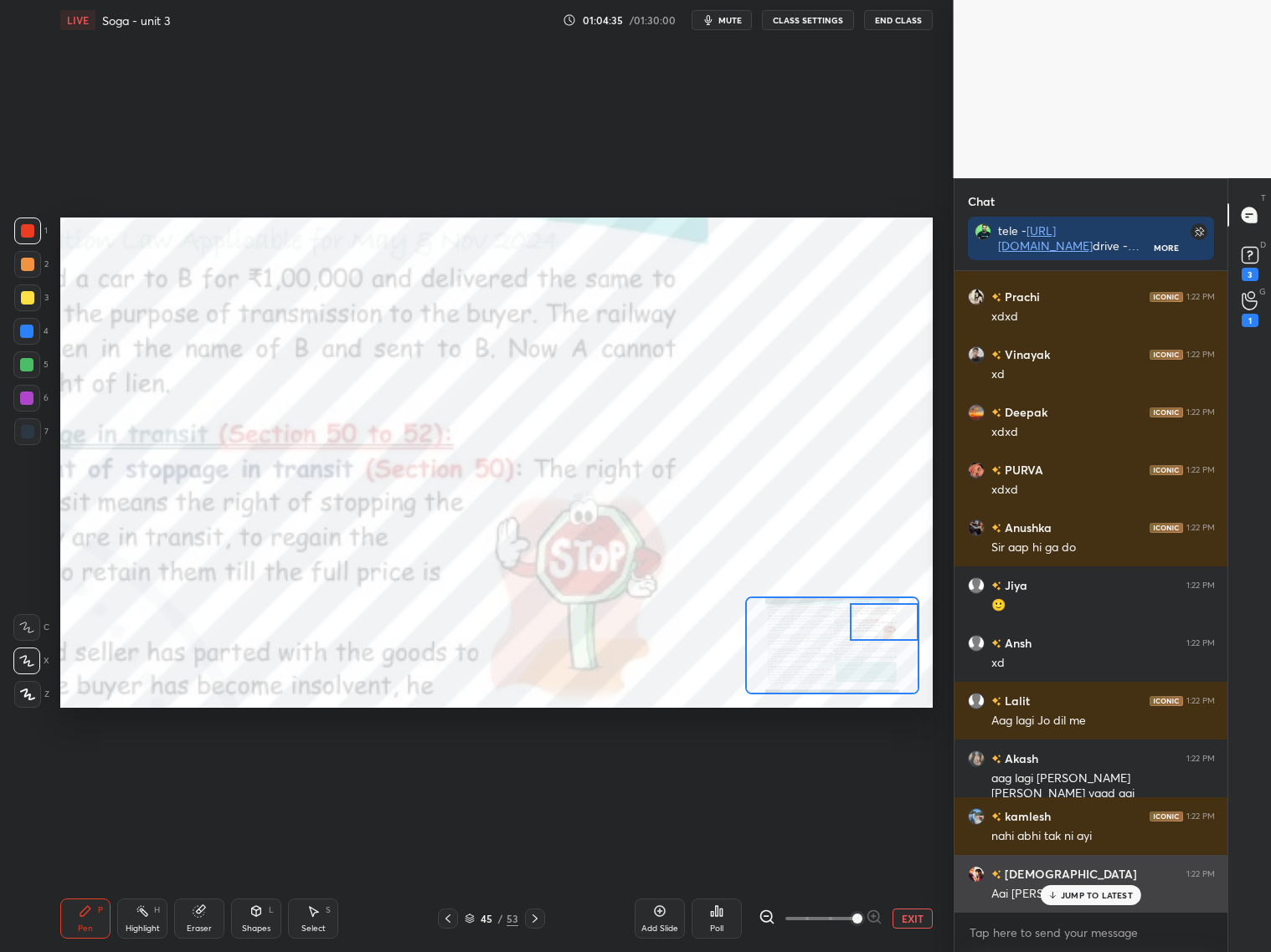
click at [1087, 891] on p "JUMP TO LATEST" at bounding box center [1097, 896] width 72 height 10
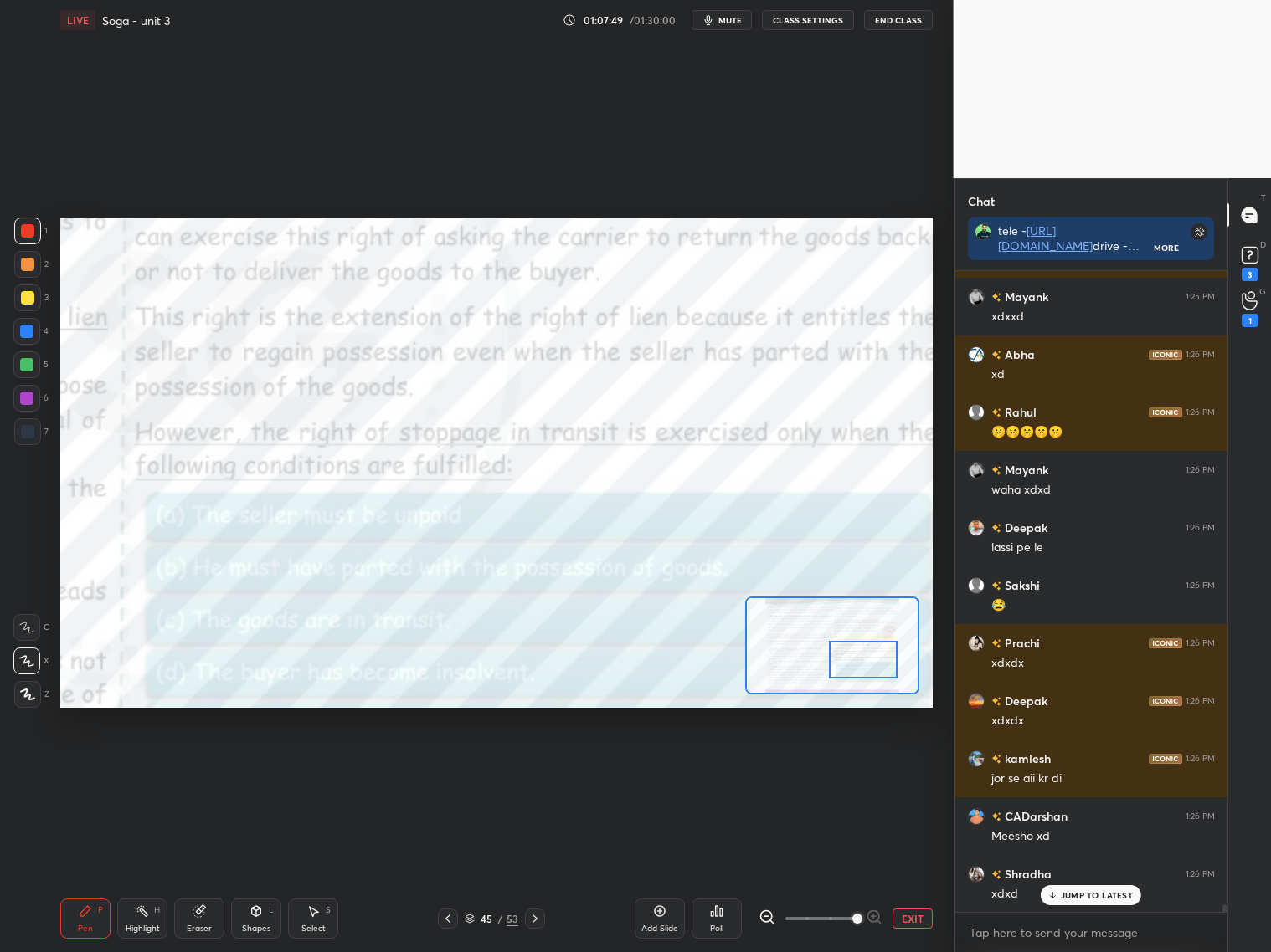
scroll to position [51835, 0]
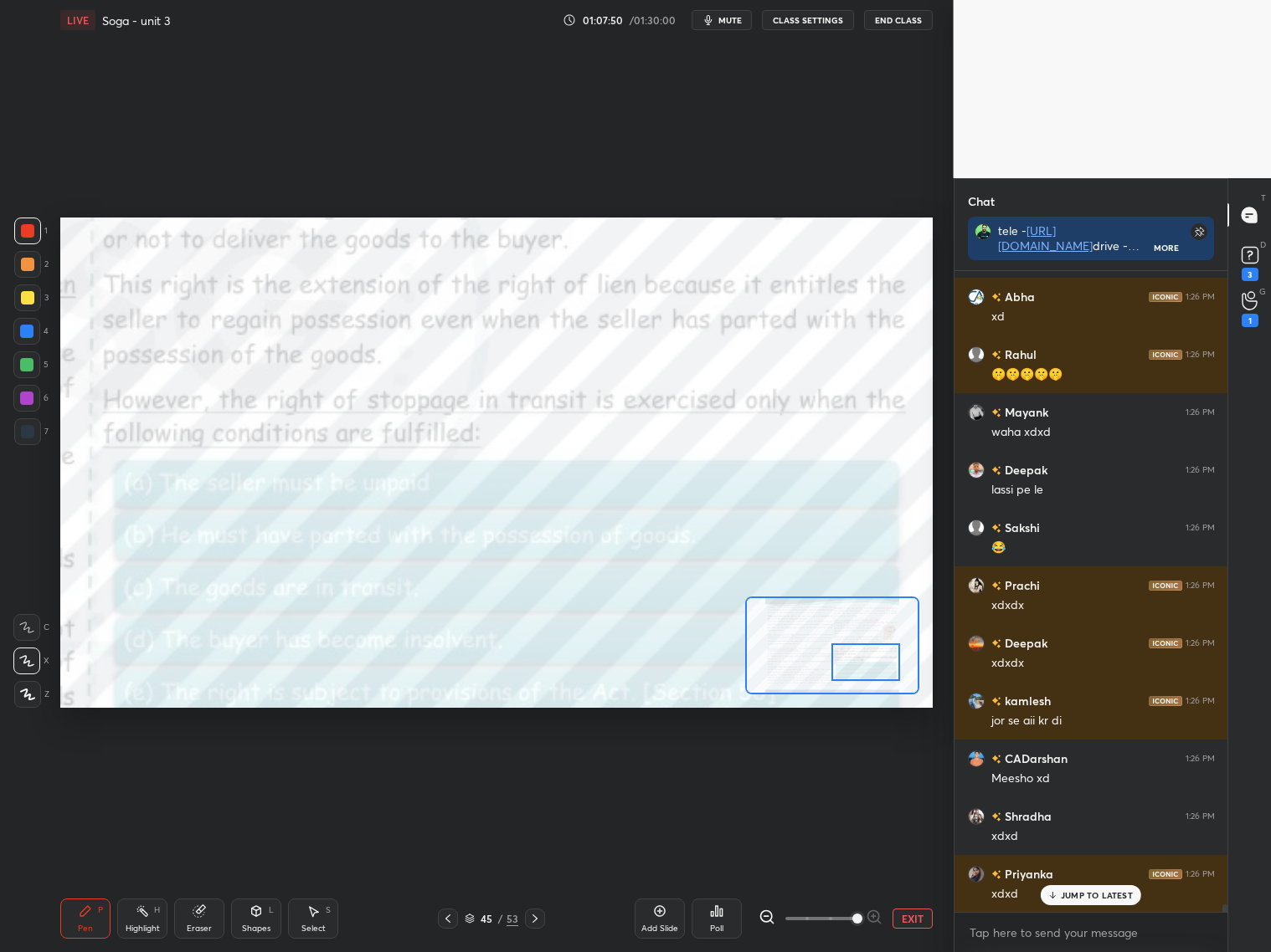
drag, startPoint x: 876, startPoint y: 629, endPoint x: 858, endPoint y: 671, distance: 45.7
click at [859, 672] on div at bounding box center [865, 663] width 68 height 38
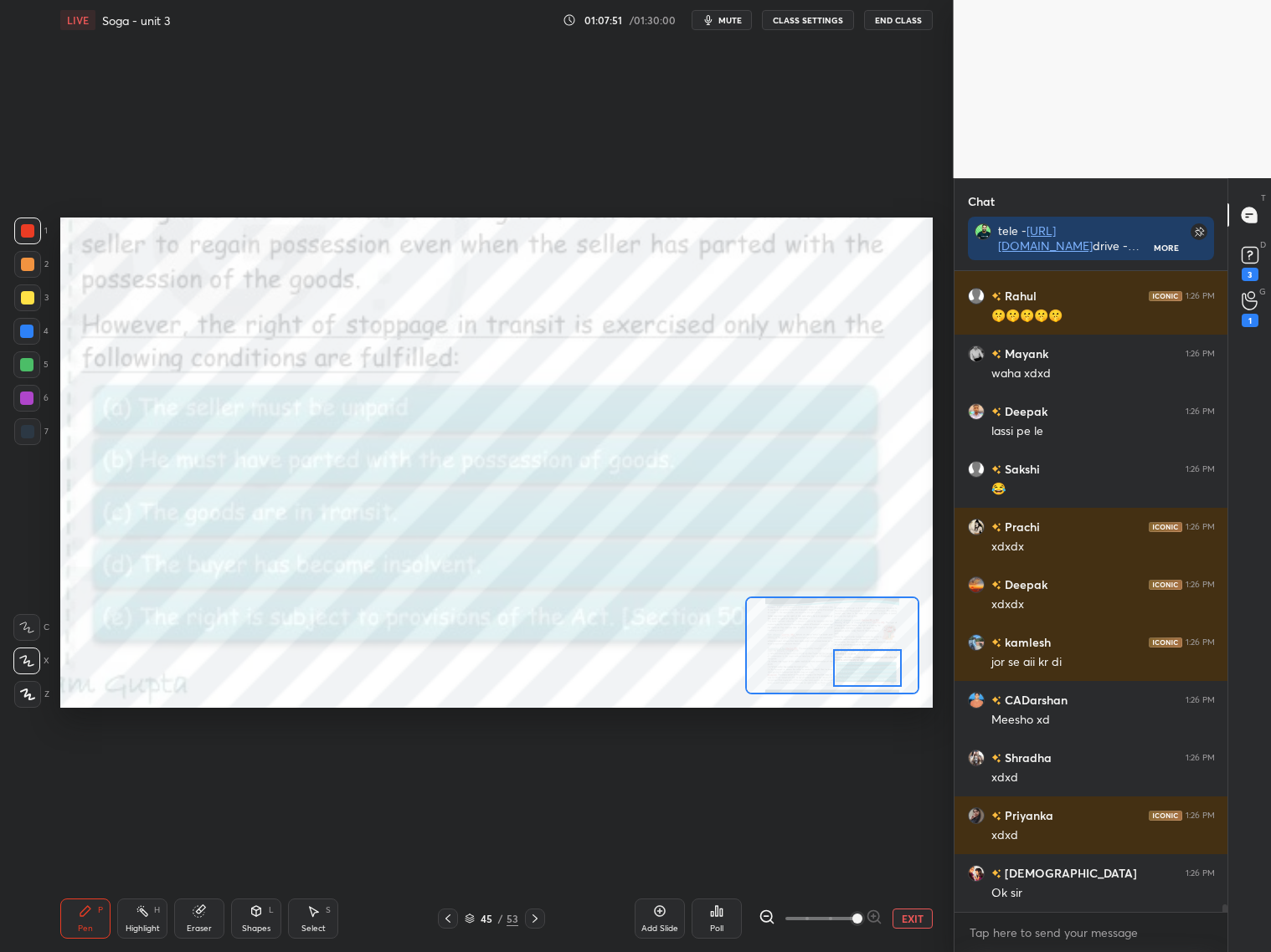
scroll to position [51952, 0]
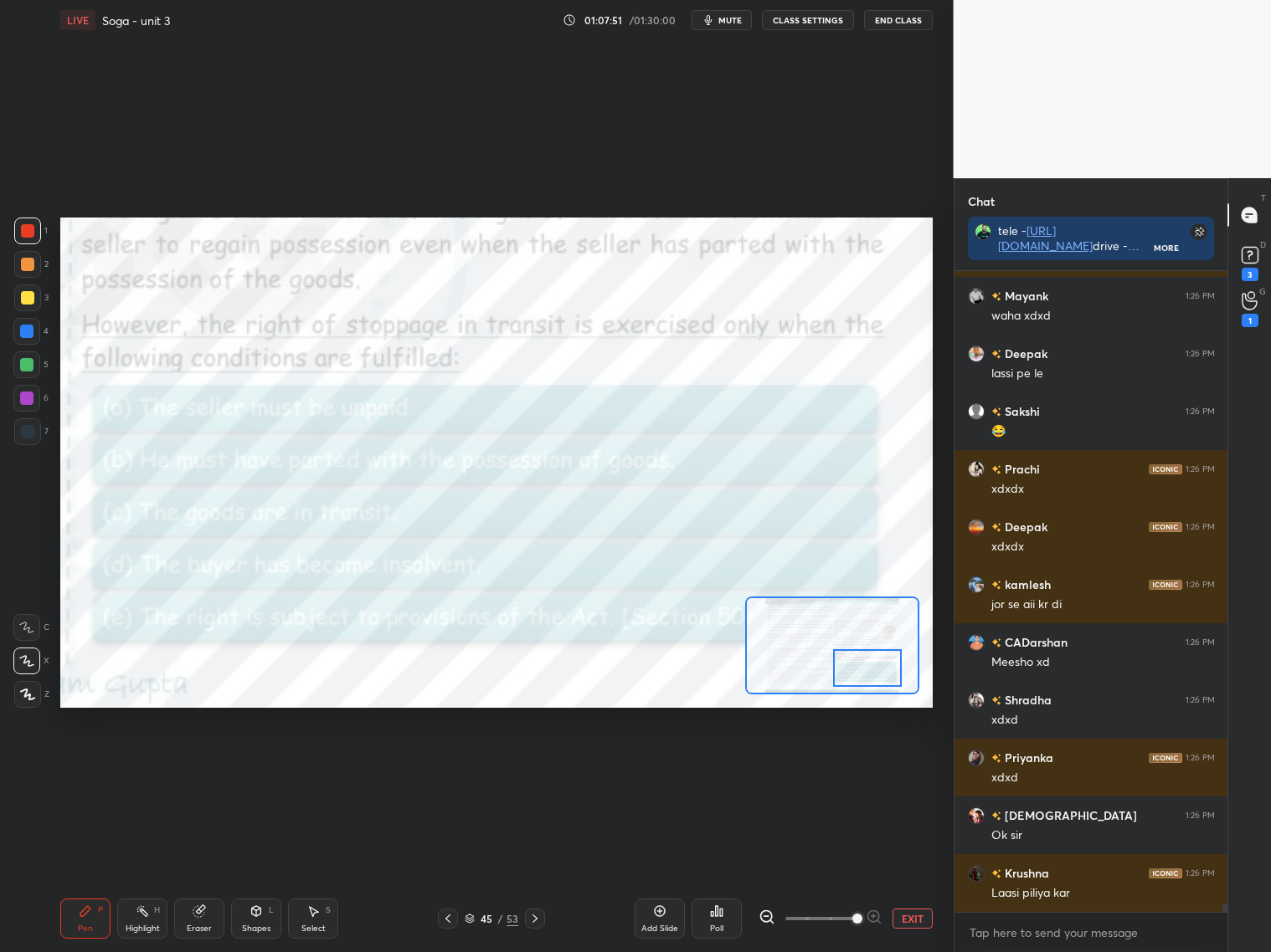
click at [860, 675] on div at bounding box center [867, 668] width 68 height 38
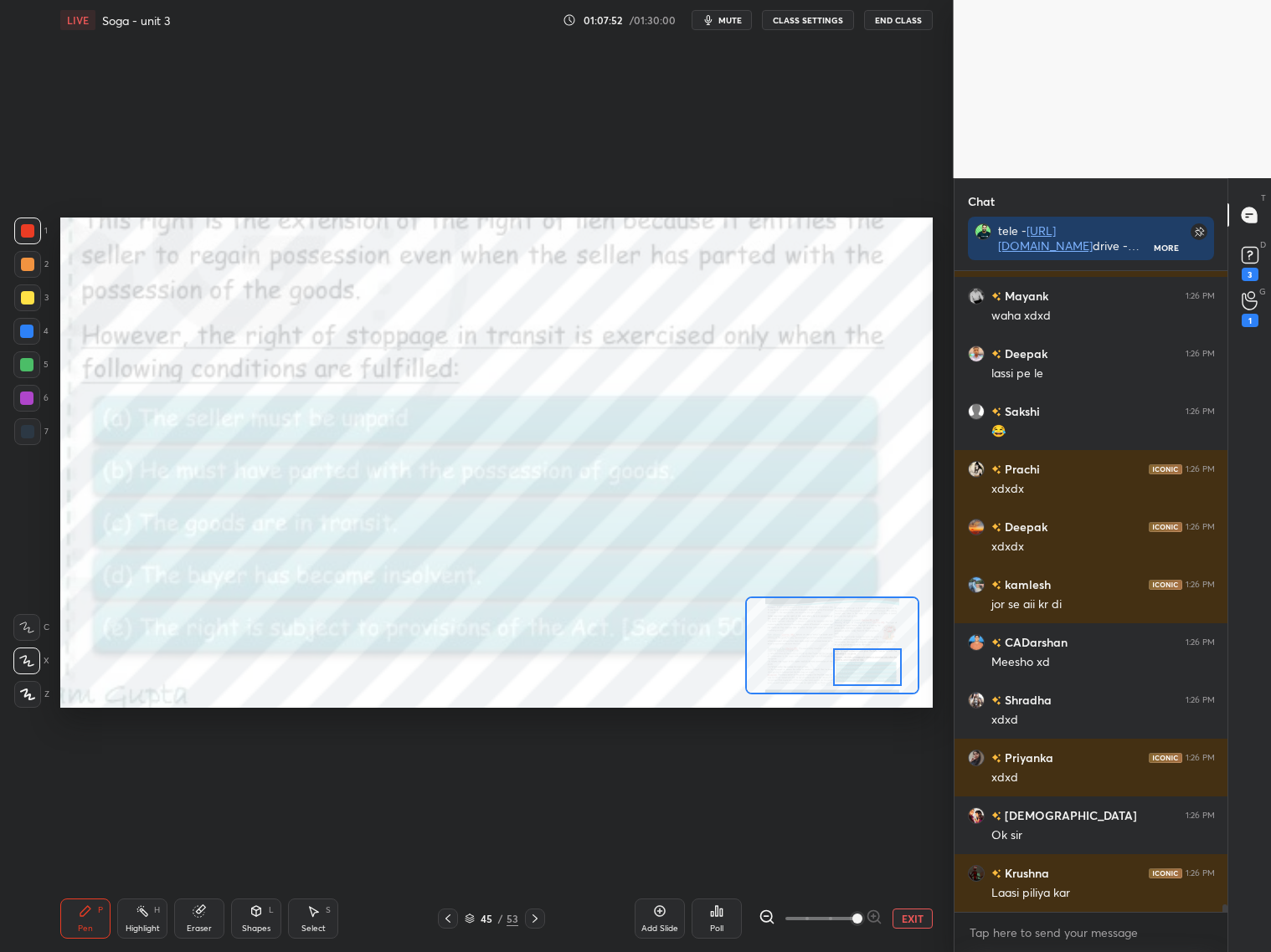
click at [912, 920] on button "EXIT" at bounding box center [912, 919] width 40 height 20
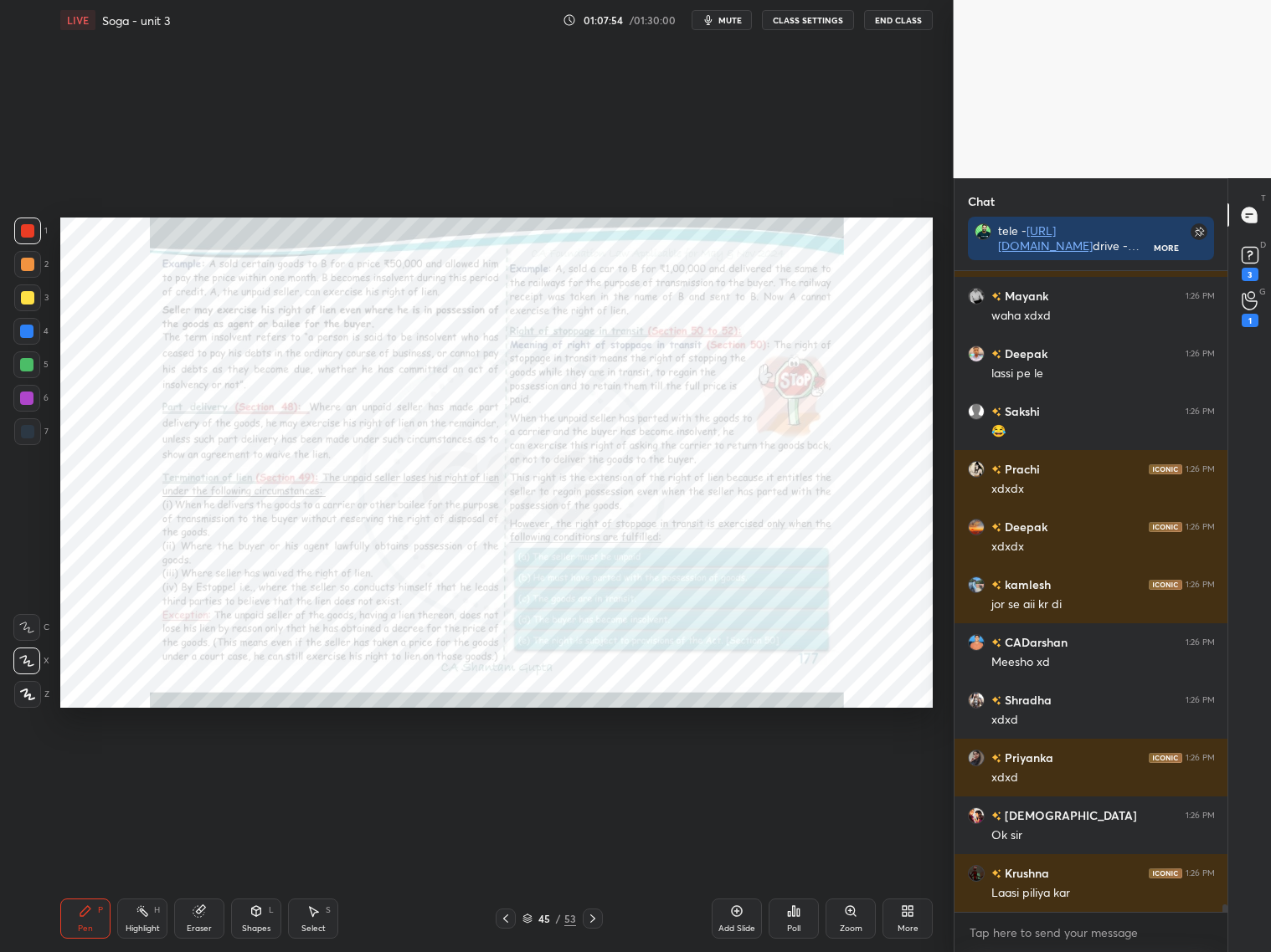
click at [857, 920] on div "Zoom" at bounding box center [850, 918] width 50 height 40
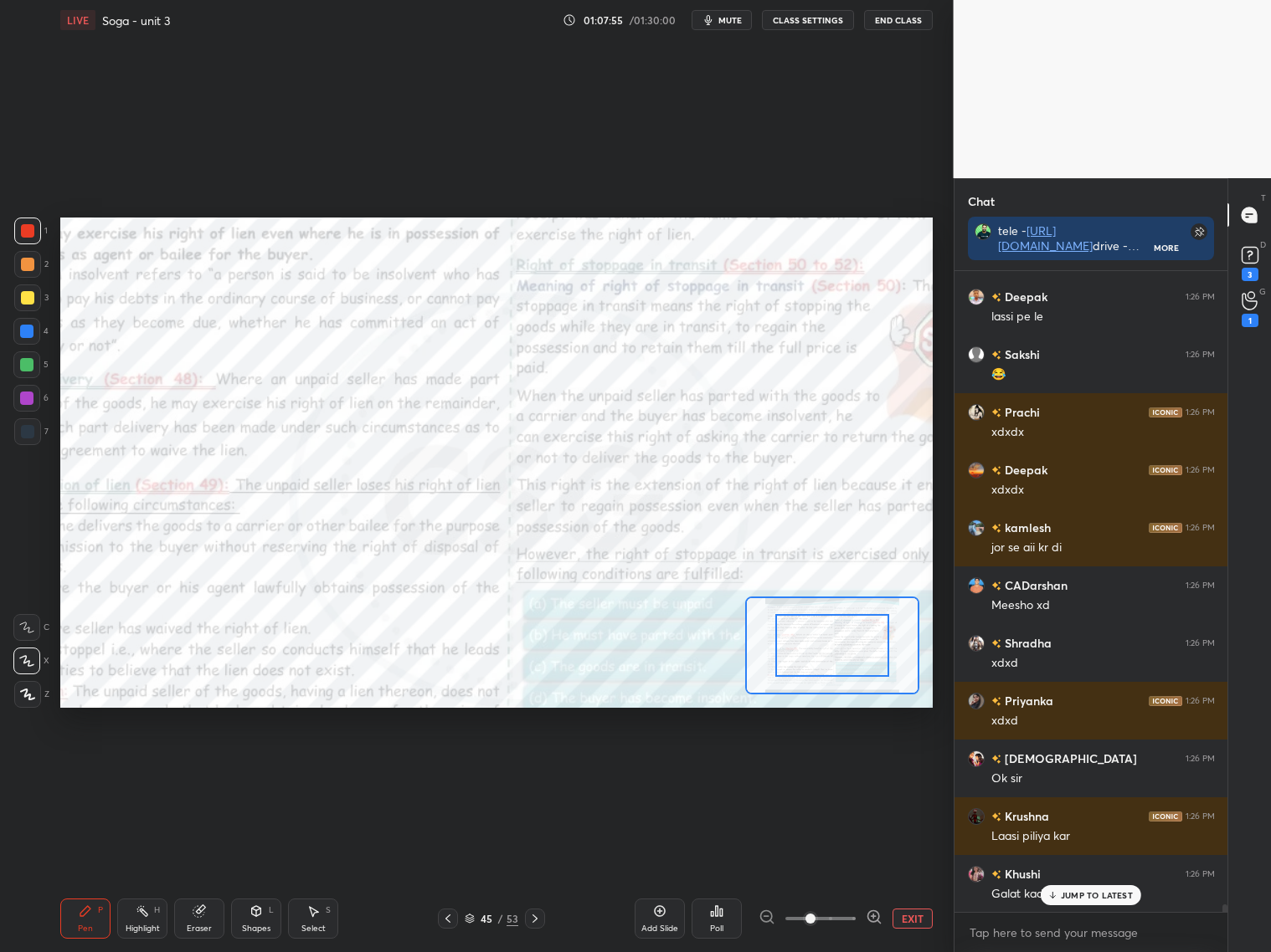
scroll to position [52066, 0]
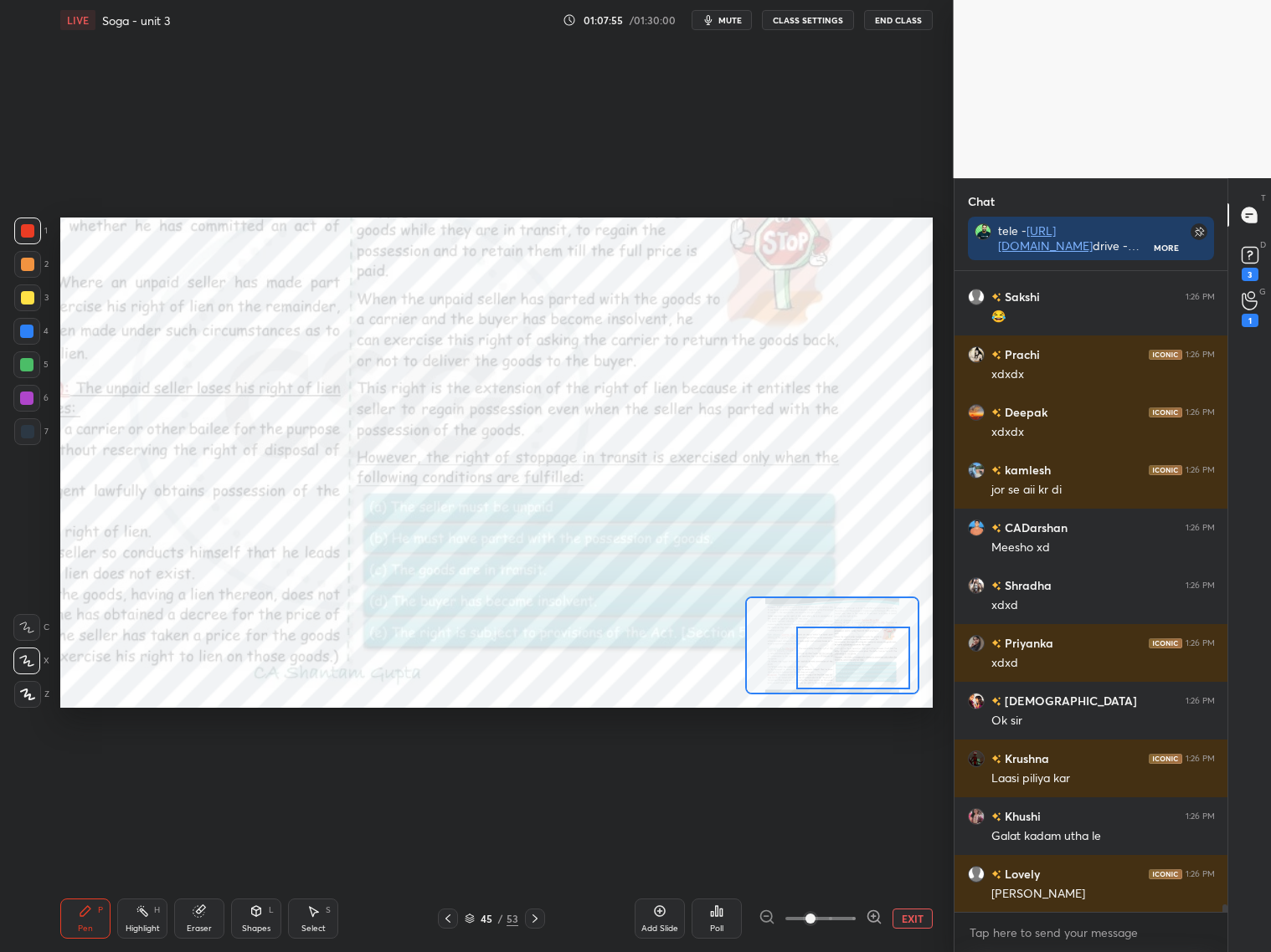
drag, startPoint x: 846, startPoint y: 651, endPoint x: 864, endPoint y: 667, distance: 24.1
click at [867, 672] on div at bounding box center [852, 657] width 114 height 62
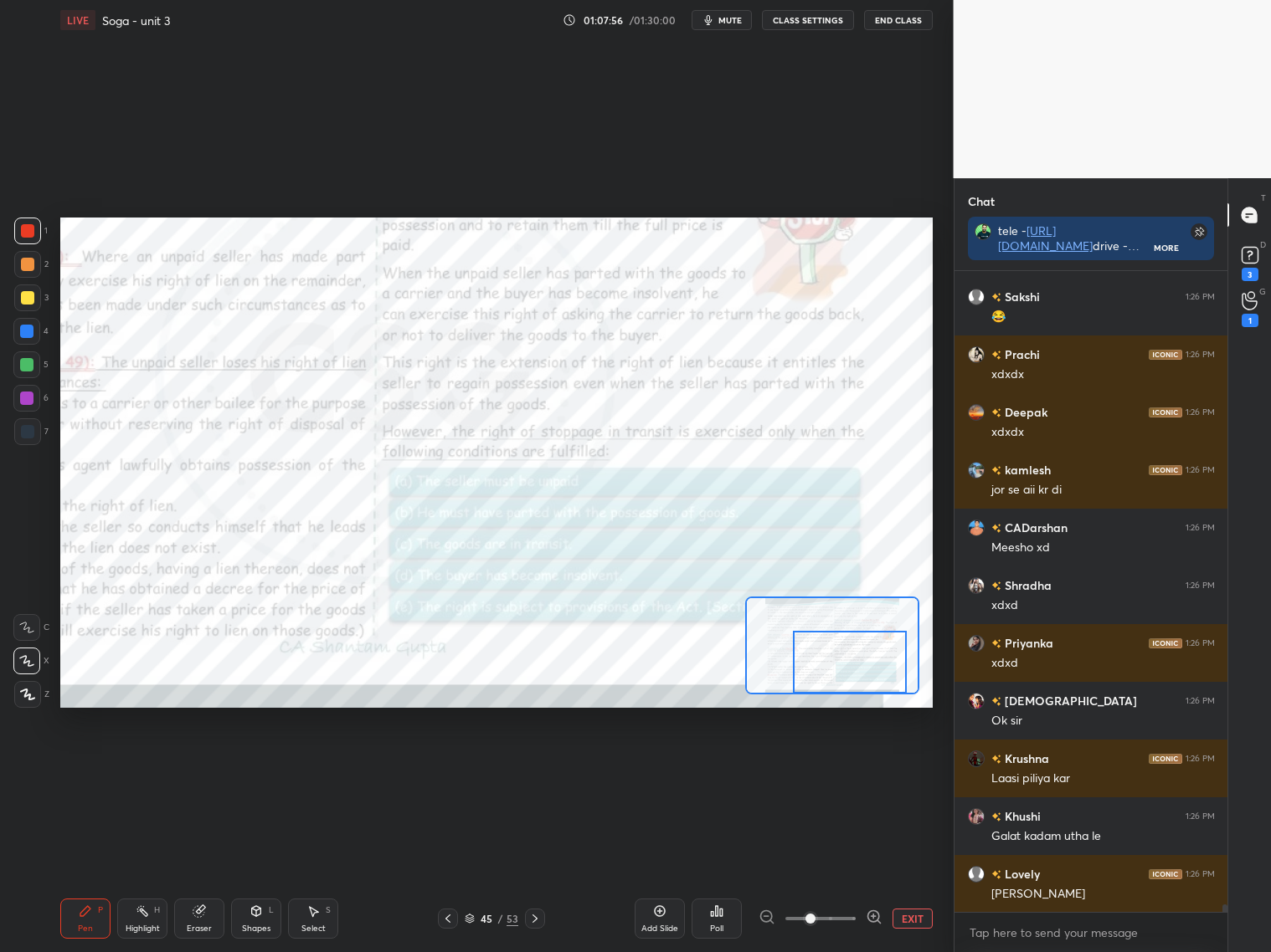
drag, startPoint x: 861, startPoint y: 667, endPoint x: 855, endPoint y: 680, distance: 14.3
click at [856, 677] on div at bounding box center [849, 662] width 114 height 62
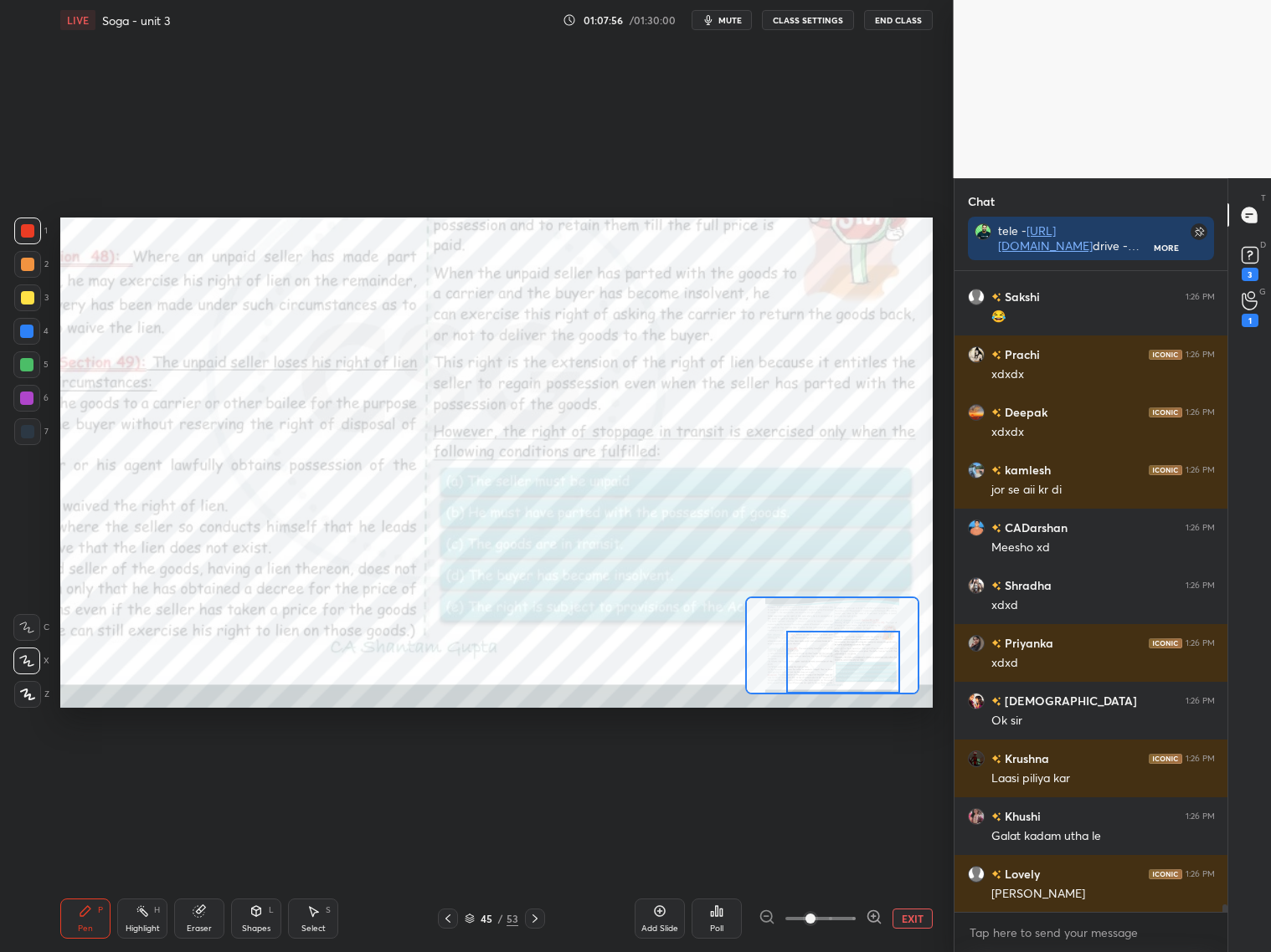
scroll to position [52154, 0]
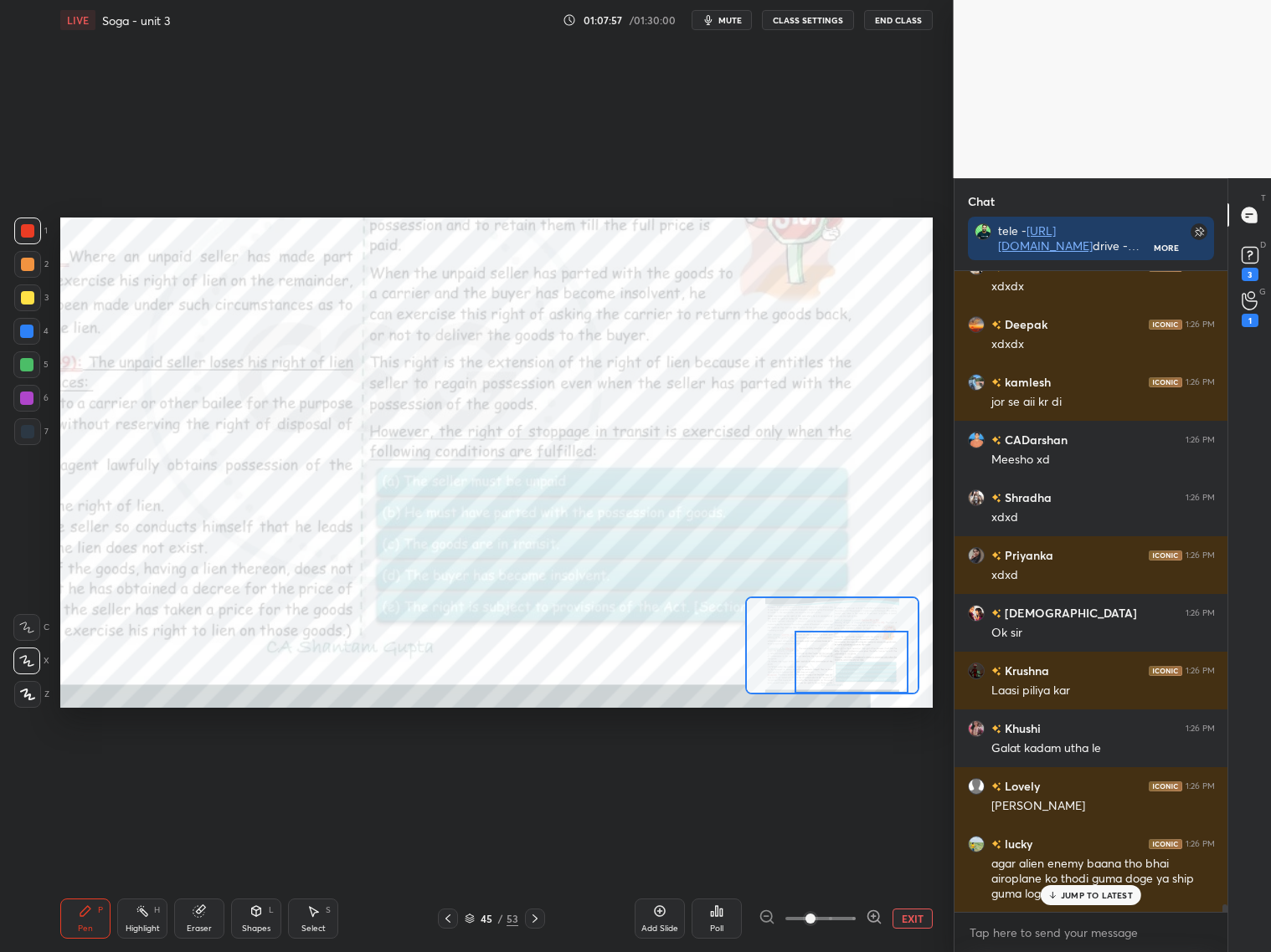
drag, startPoint x: 863, startPoint y: 674, endPoint x: 879, endPoint y: 675, distance: 16.0
click at [877, 676] on div at bounding box center [851, 662] width 114 height 62
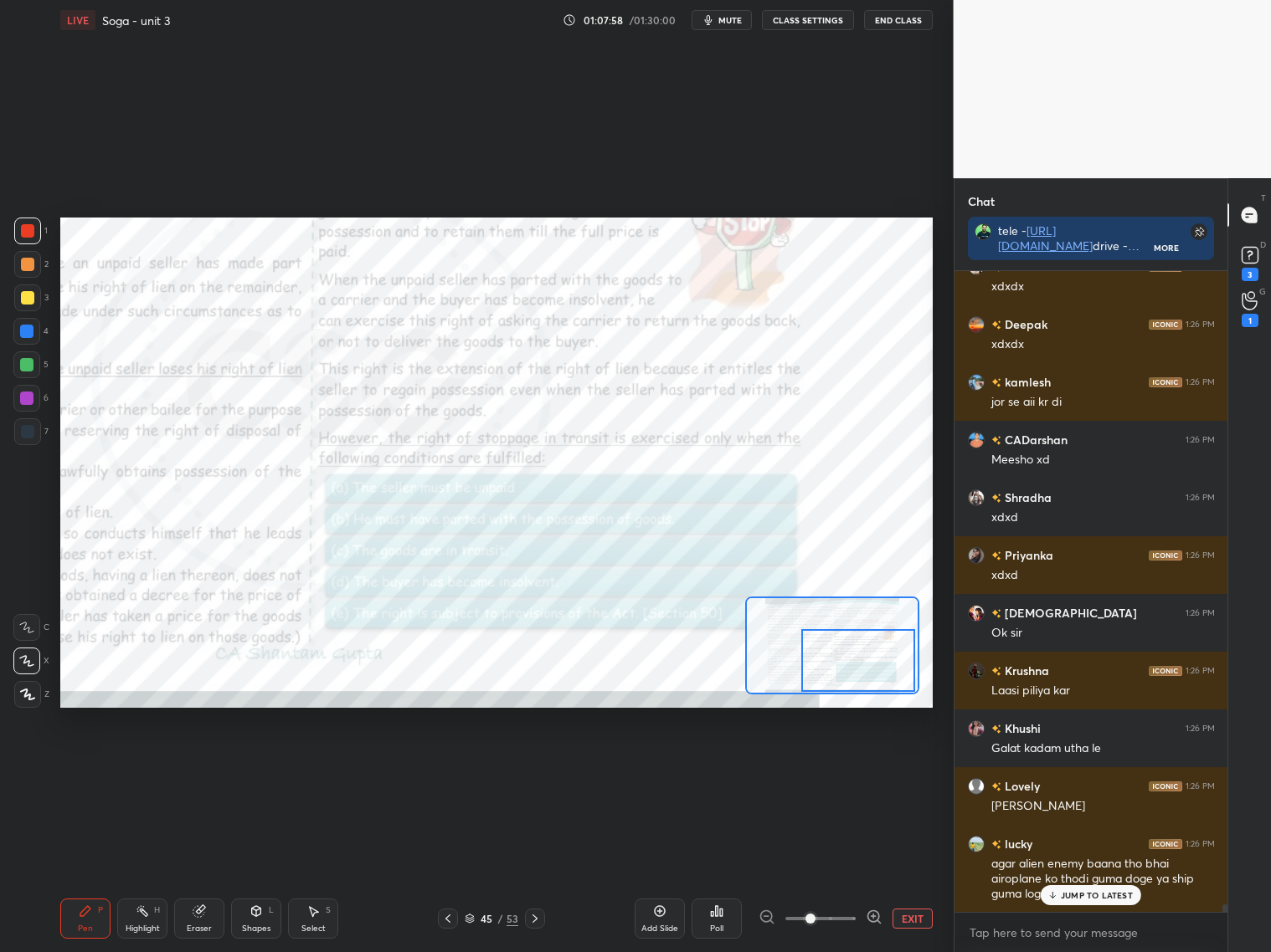
scroll to position [52211, 0]
drag, startPoint x: 873, startPoint y: 666, endPoint x: 882, endPoint y: 669, distance: 9.5
click at [882, 669] on div at bounding box center [858, 660] width 114 height 62
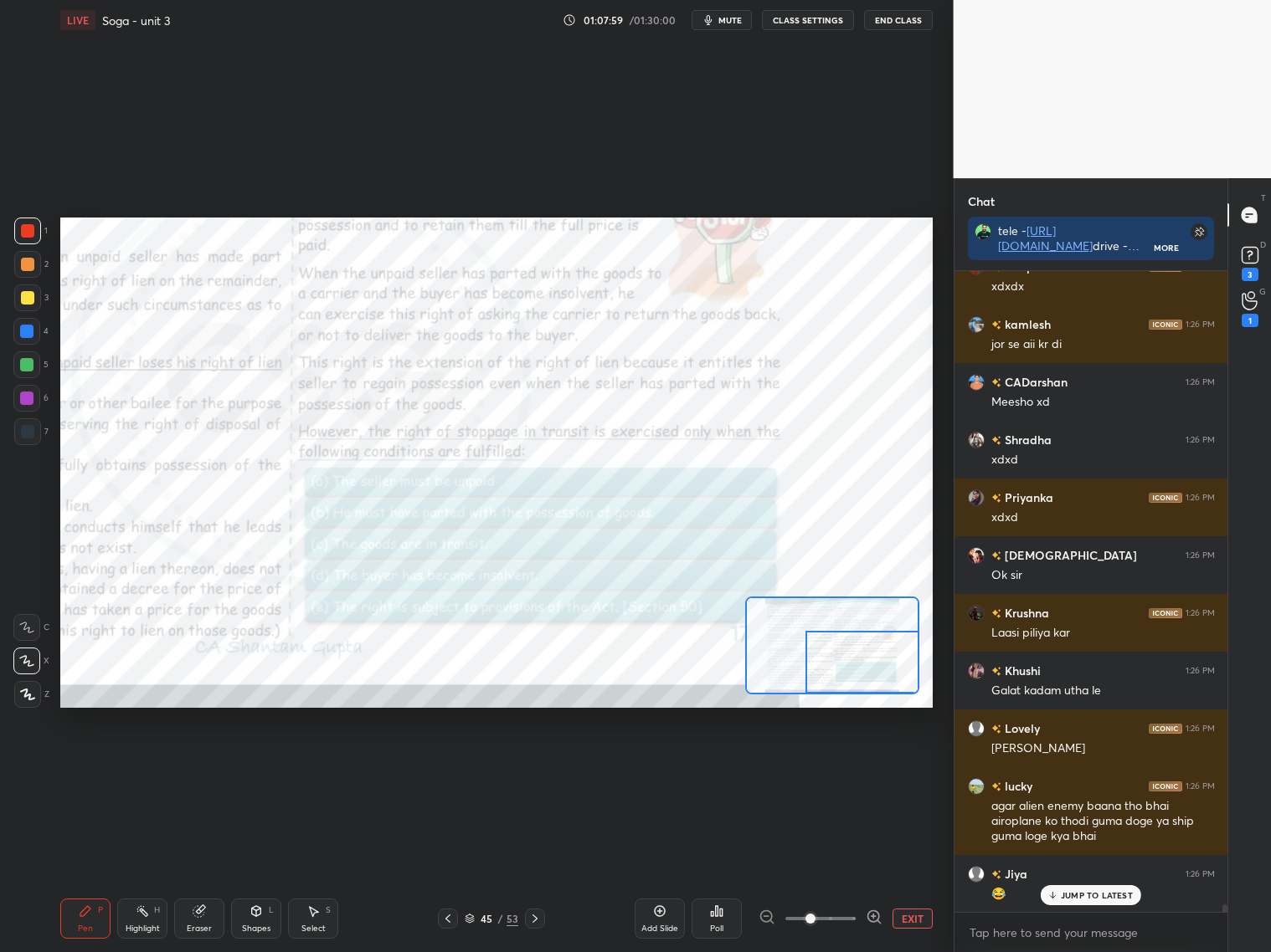
click at [878, 675] on div at bounding box center [862, 662] width 114 height 62
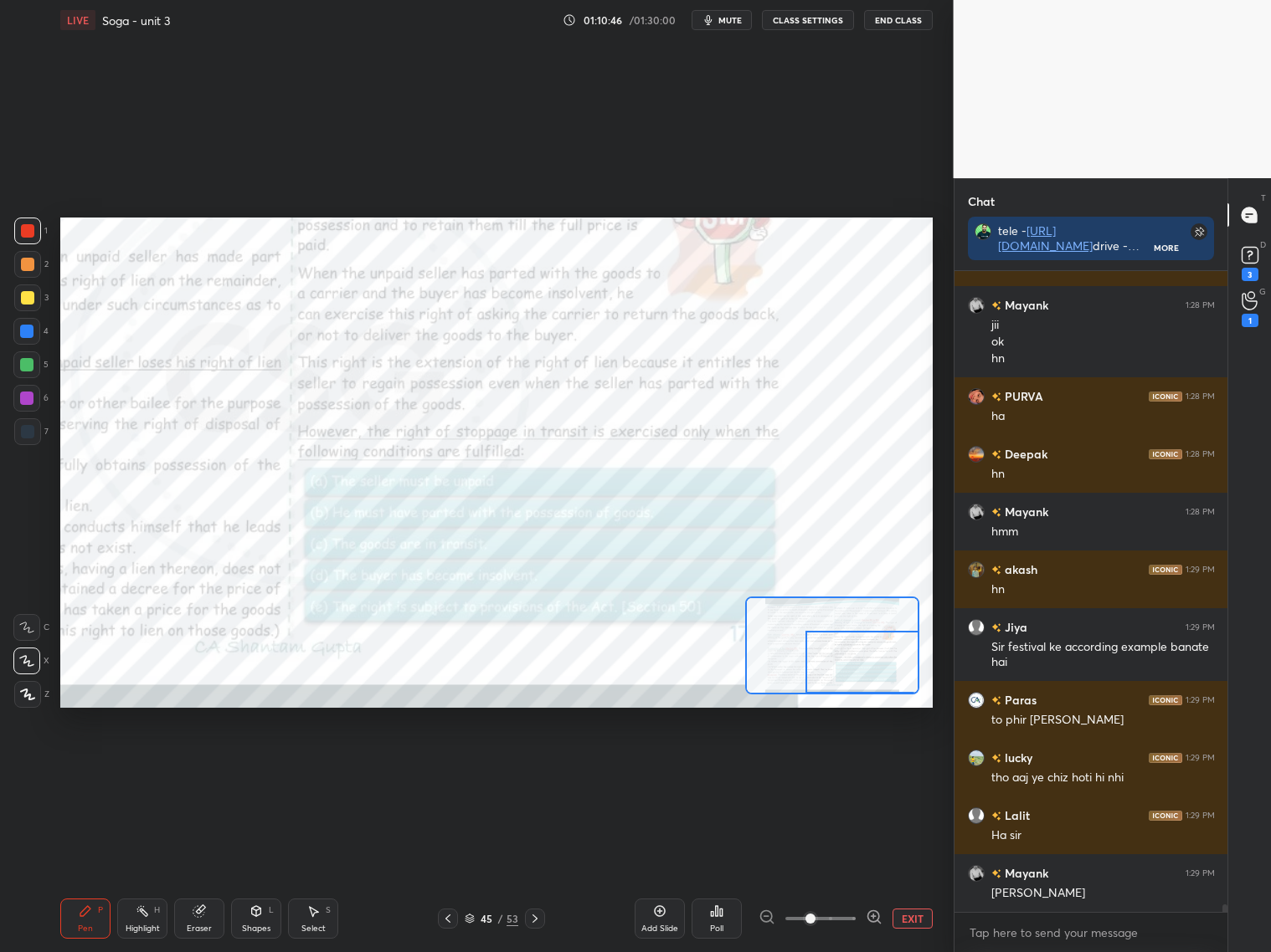
scroll to position [55209, 0]
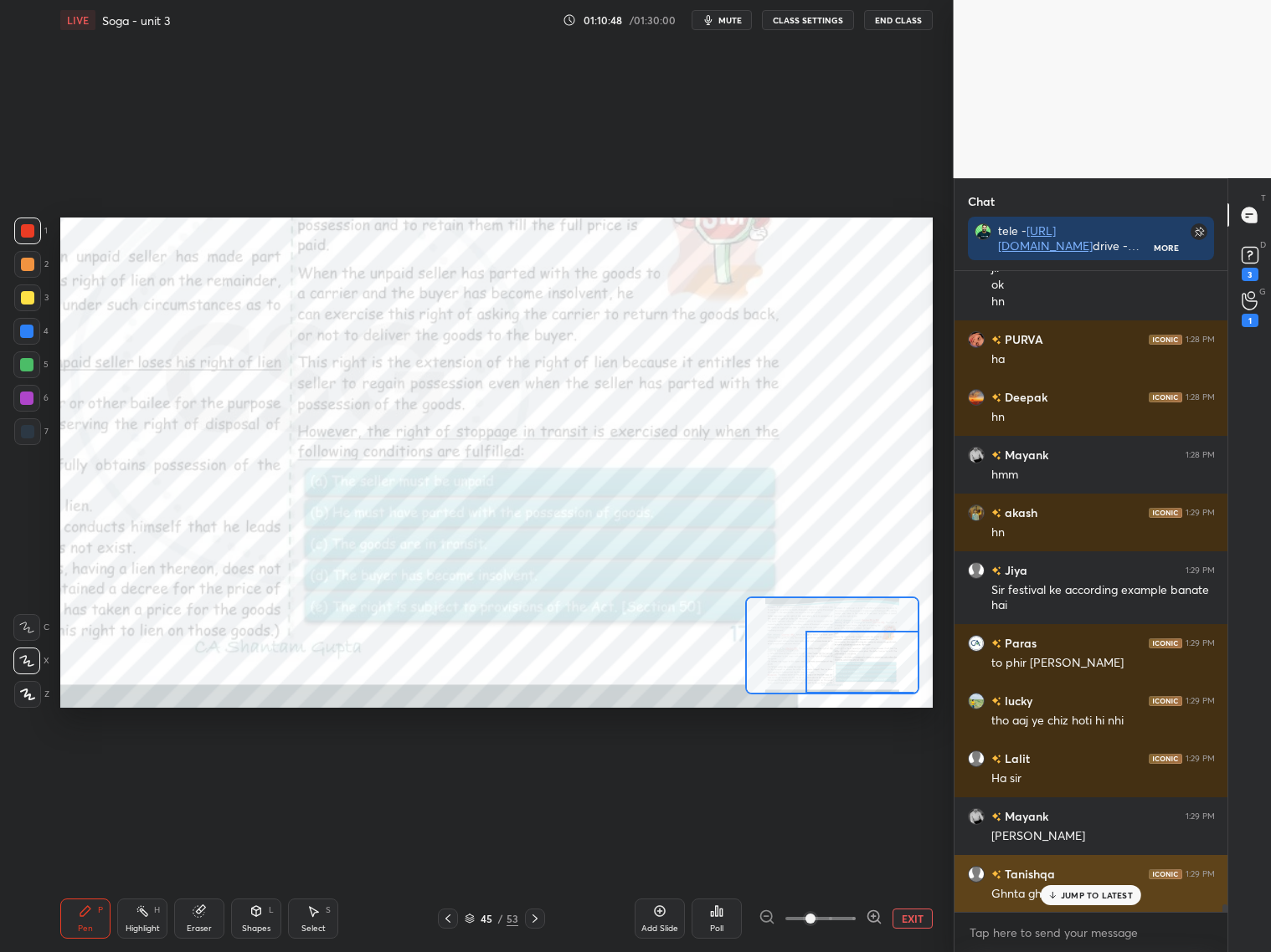
click at [1092, 897] on p "JUMP TO LATEST" at bounding box center [1097, 896] width 72 height 10
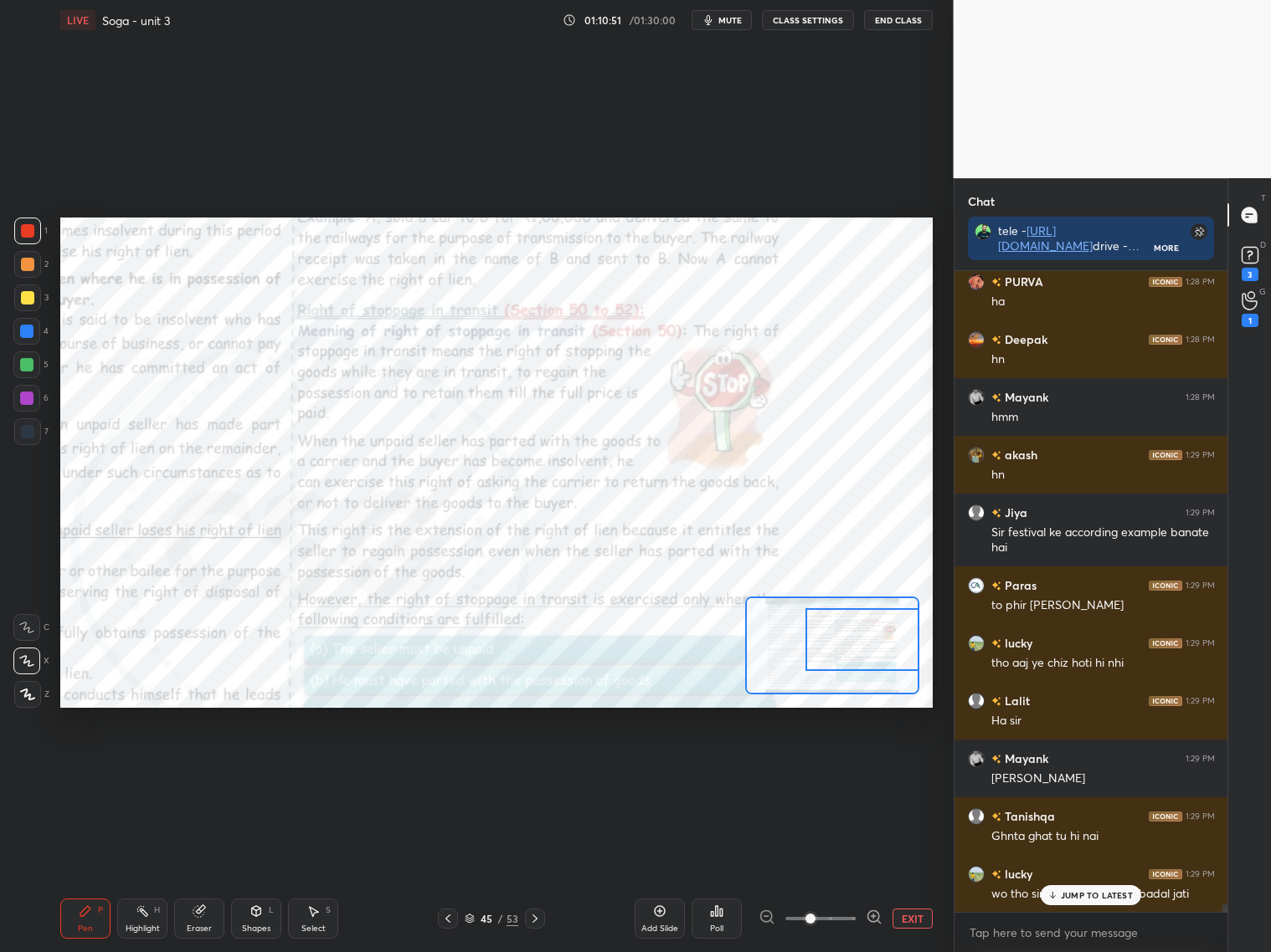
scroll to position [55324, 0]
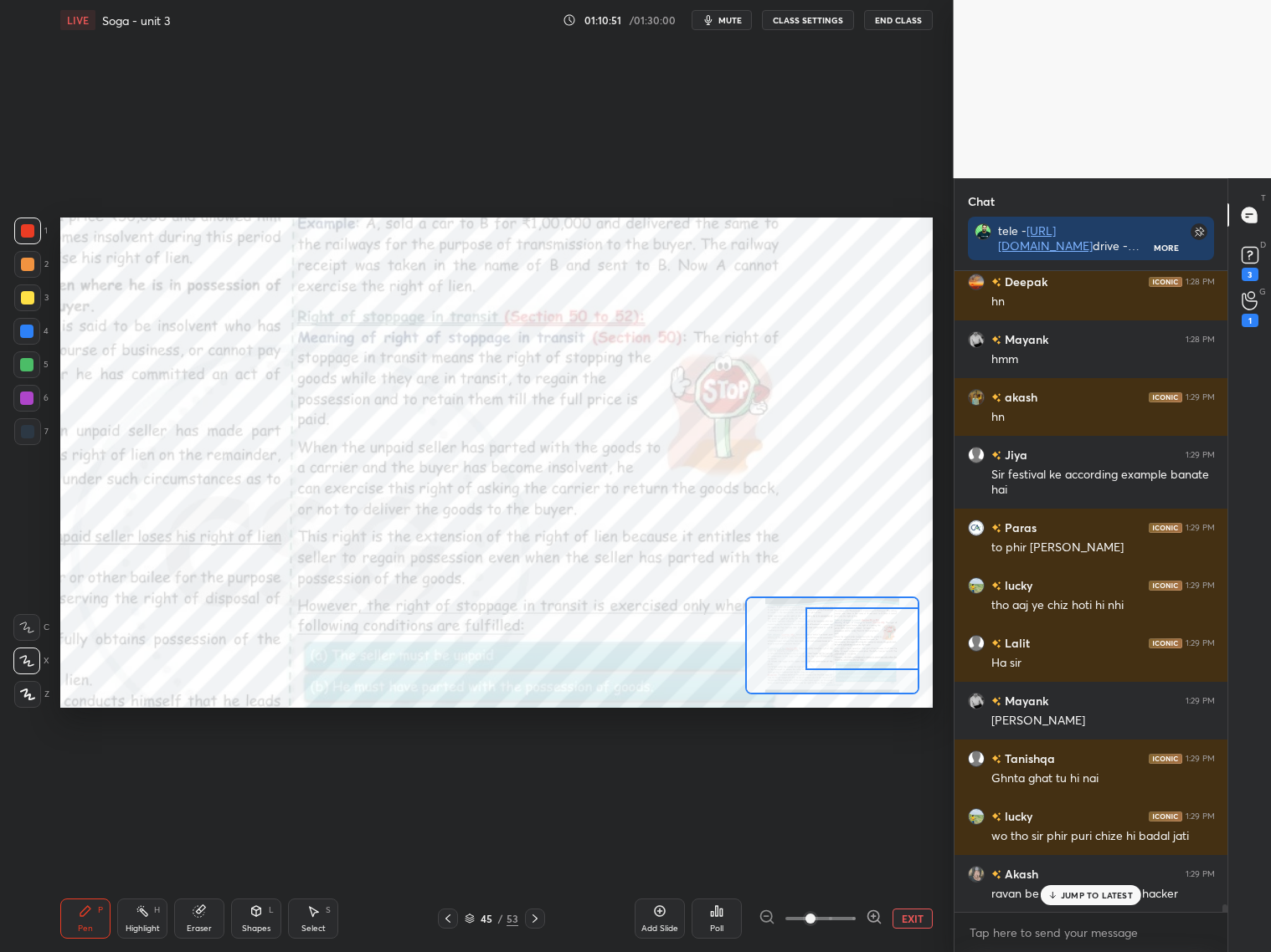
drag, startPoint x: 859, startPoint y: 657, endPoint x: 864, endPoint y: 638, distance: 19.6
click at [864, 637] on div at bounding box center [862, 638] width 114 height 62
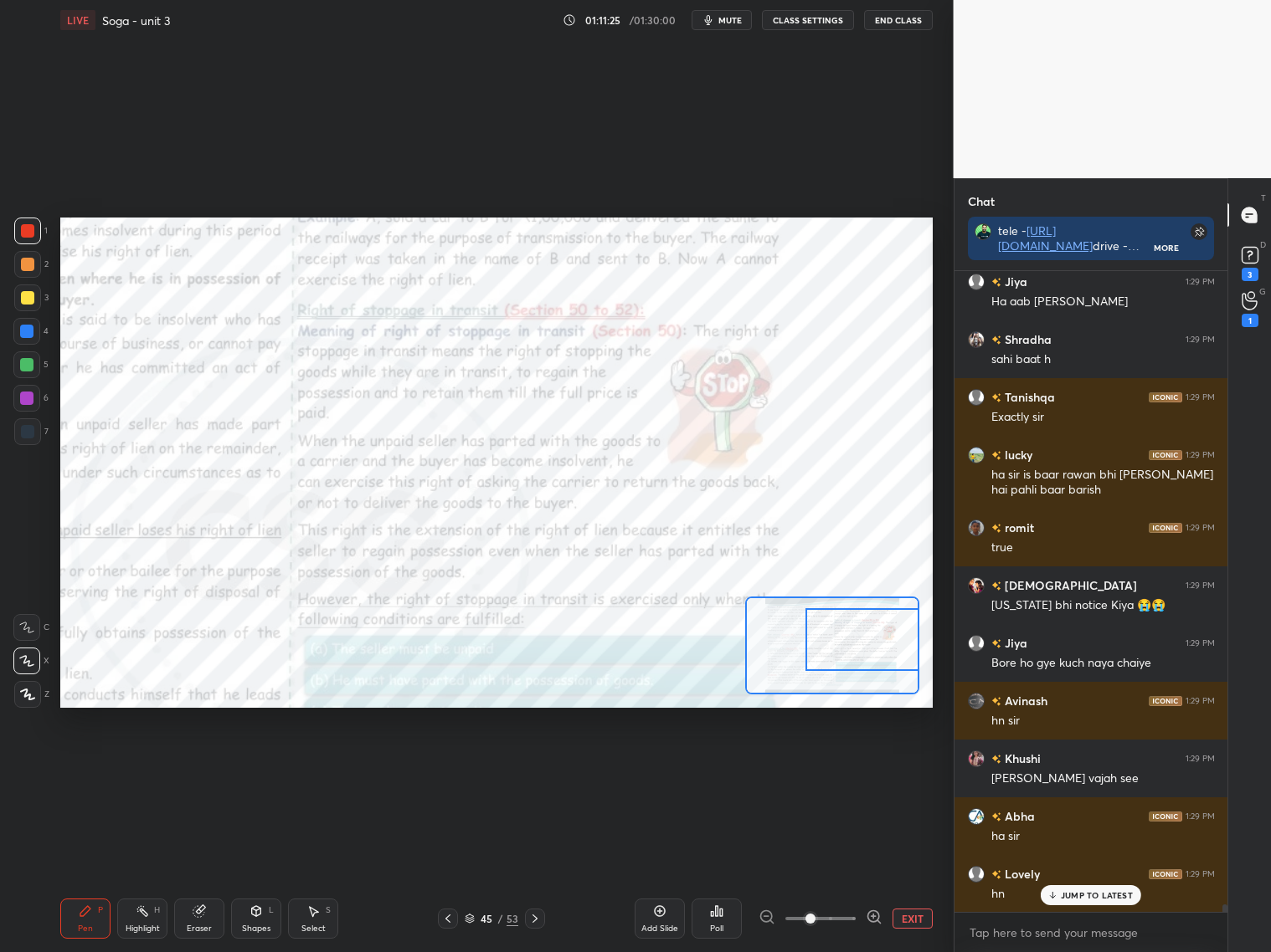
scroll to position [56798, 0]
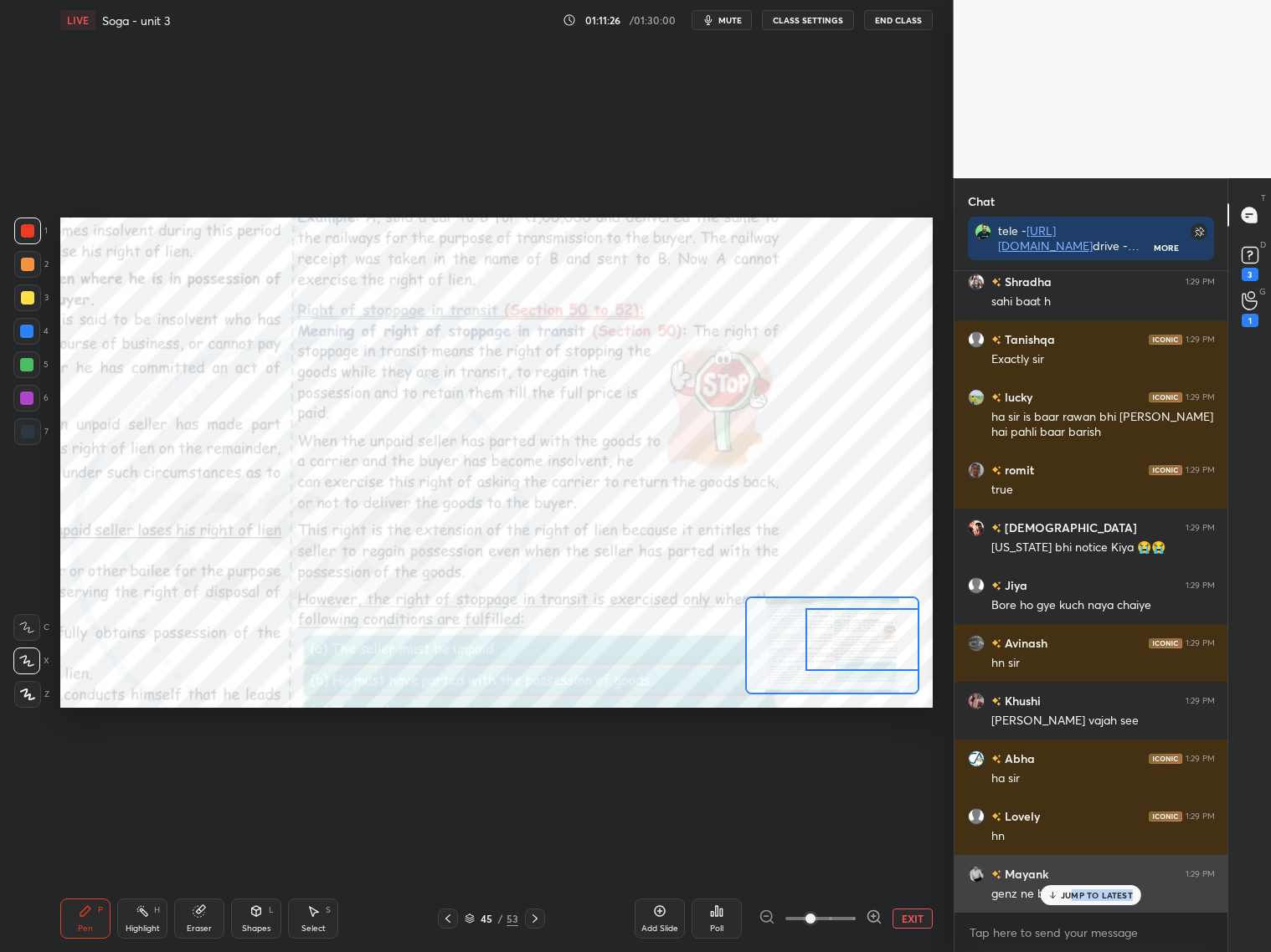
click at [1073, 900] on div "JUMP TO LATEST" at bounding box center [1091, 896] width 101 height 20
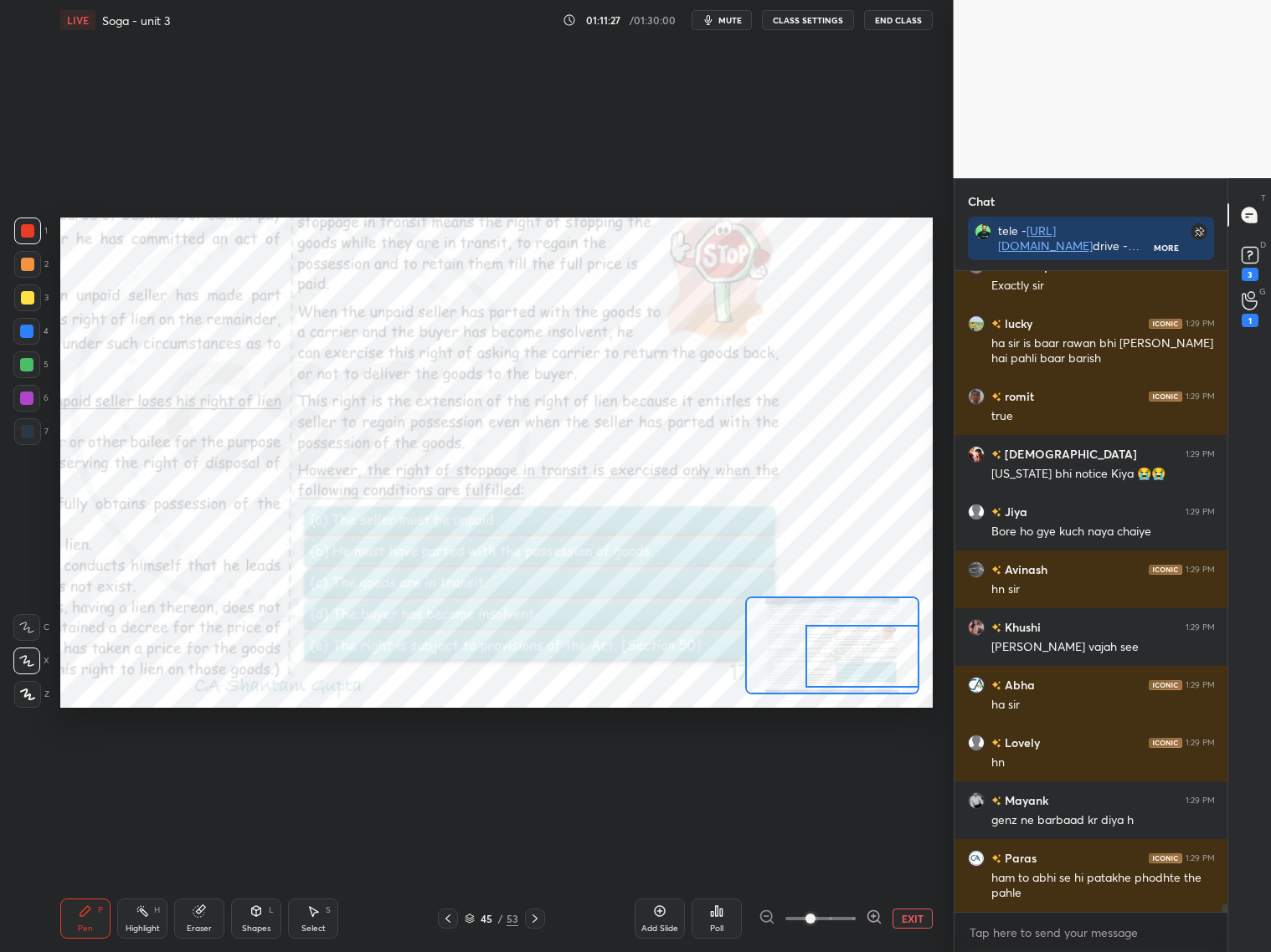
drag, startPoint x: 852, startPoint y: 651, endPoint x: 849, endPoint y: 672, distance: 21.2
click at [852, 675] on div at bounding box center [862, 656] width 114 height 62
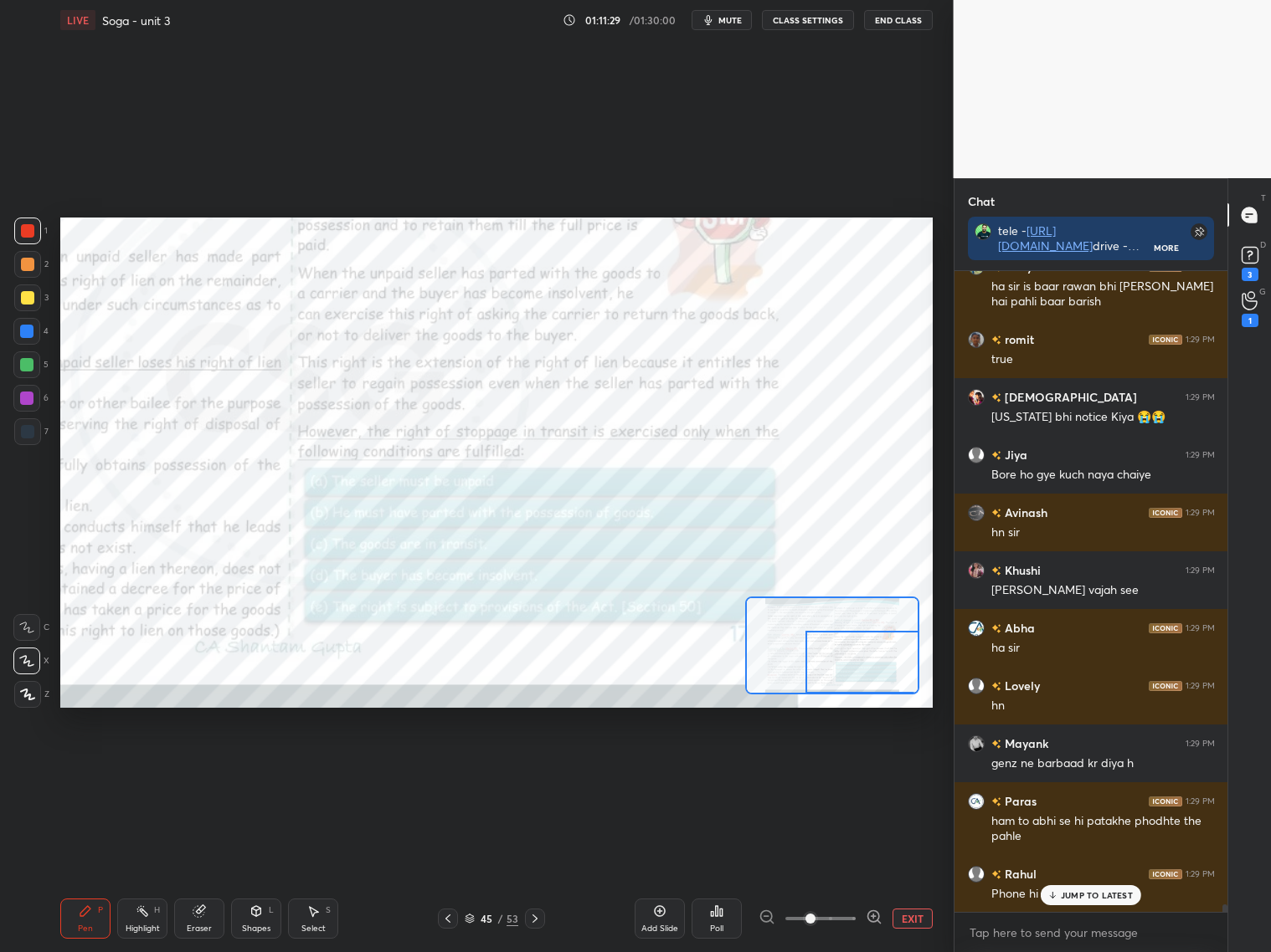
scroll to position [56986, 0]
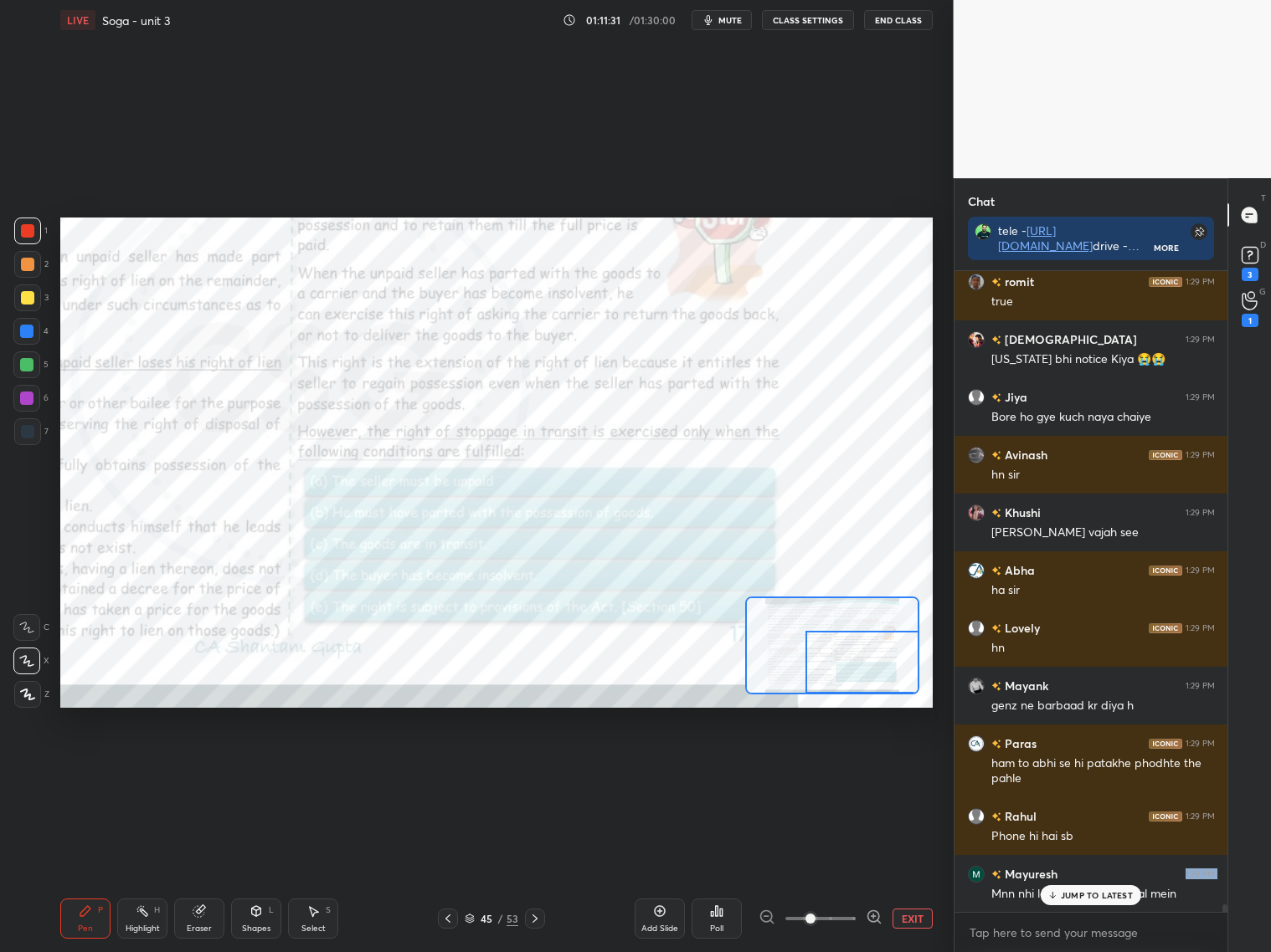
click at [1077, 888] on div "[PERSON_NAME] 1:29 PM Vibe nhi h sirrr [PERSON_NAME] 1:29 PM [PERSON_NAME] 1:29…" at bounding box center [1091, 592] width 273 height 641
click at [1085, 897] on p "JUMP TO LATEST" at bounding box center [1097, 896] width 72 height 10
click at [660, 915] on icon at bounding box center [659, 911] width 11 height 11
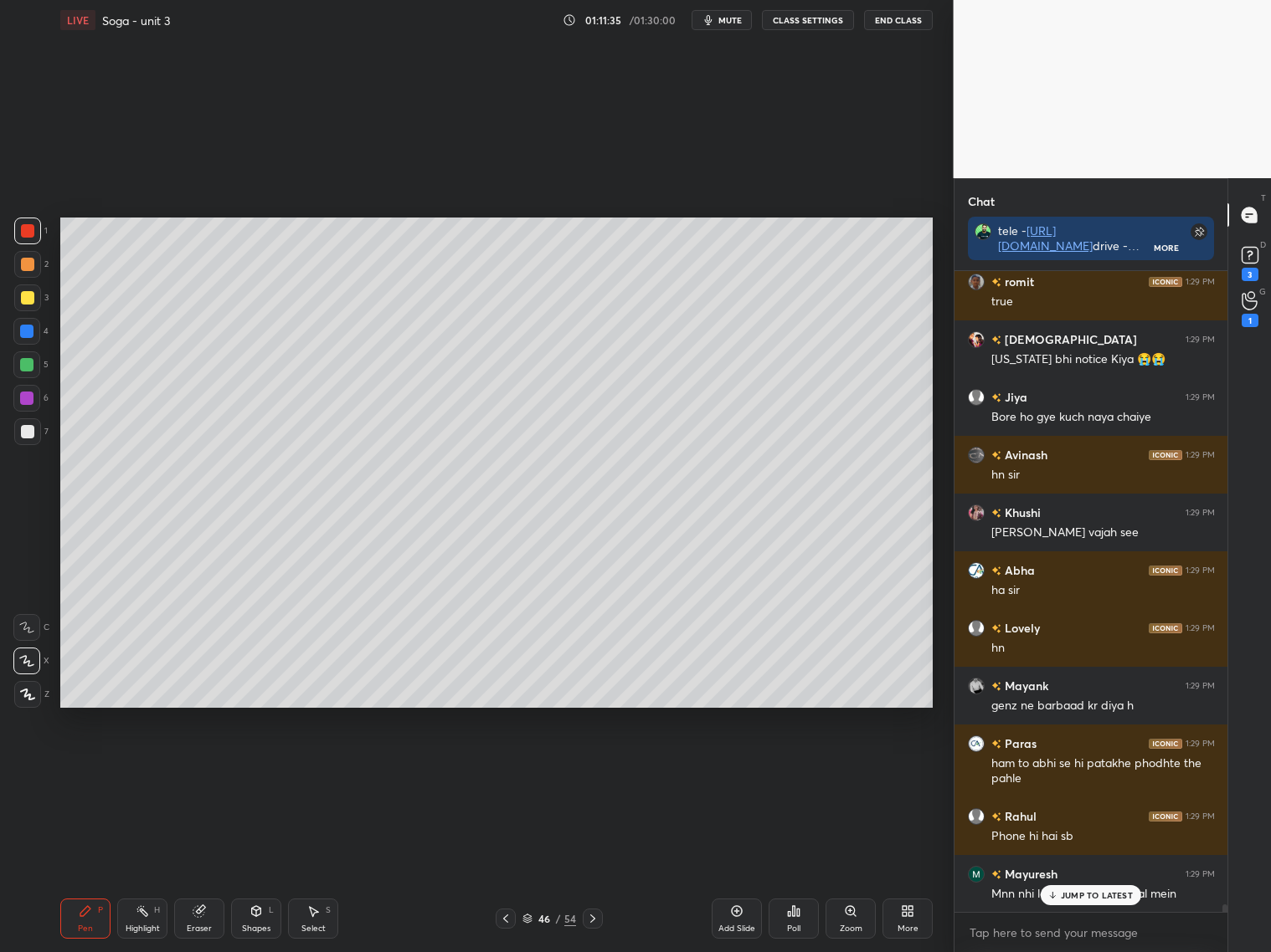
scroll to position [57044, 0]
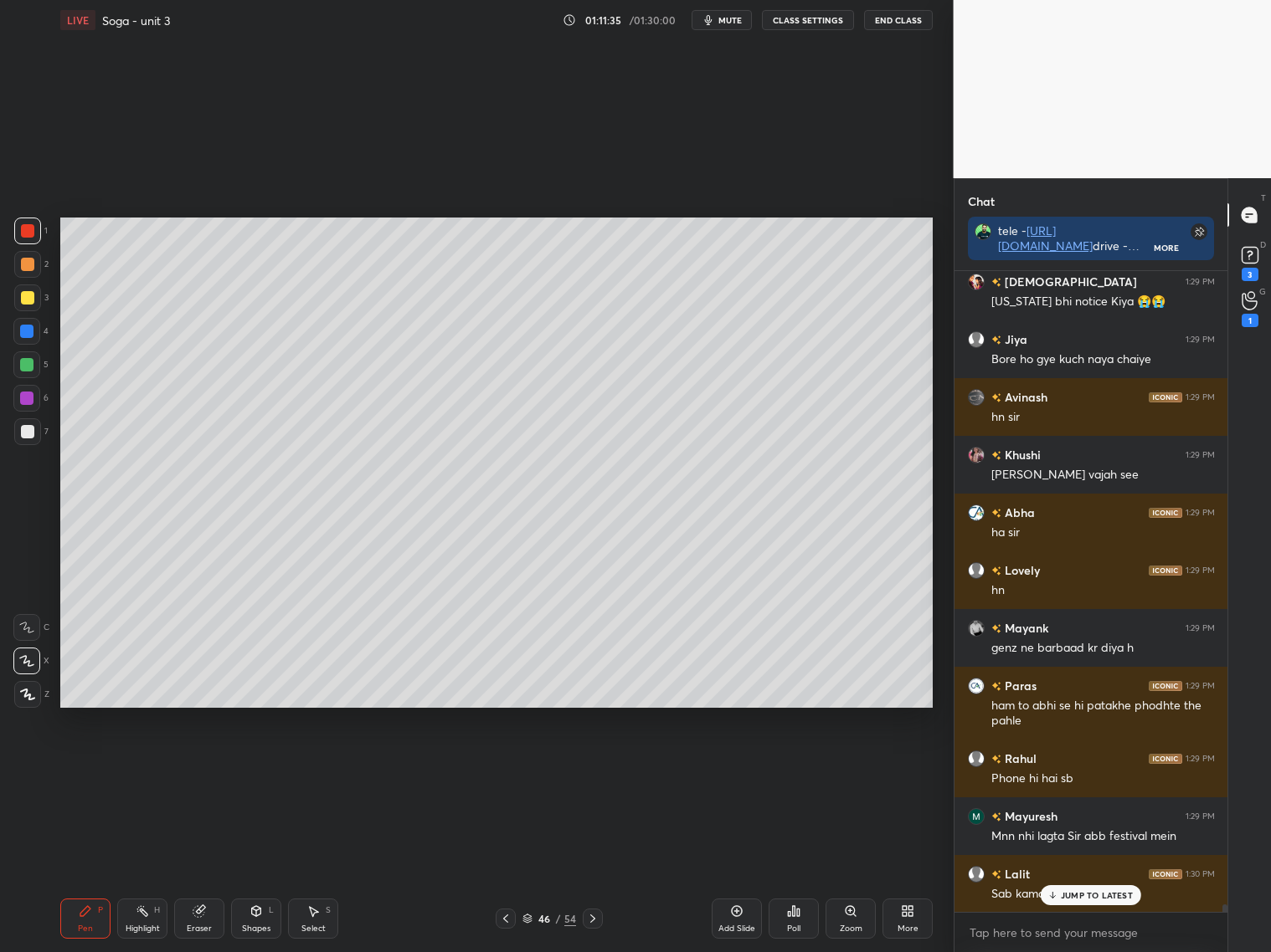
drag, startPoint x: 253, startPoint y: 926, endPoint x: 243, endPoint y: 907, distance: 21.5
click at [254, 921] on div "Shapes L" at bounding box center [255, 918] width 50 height 40
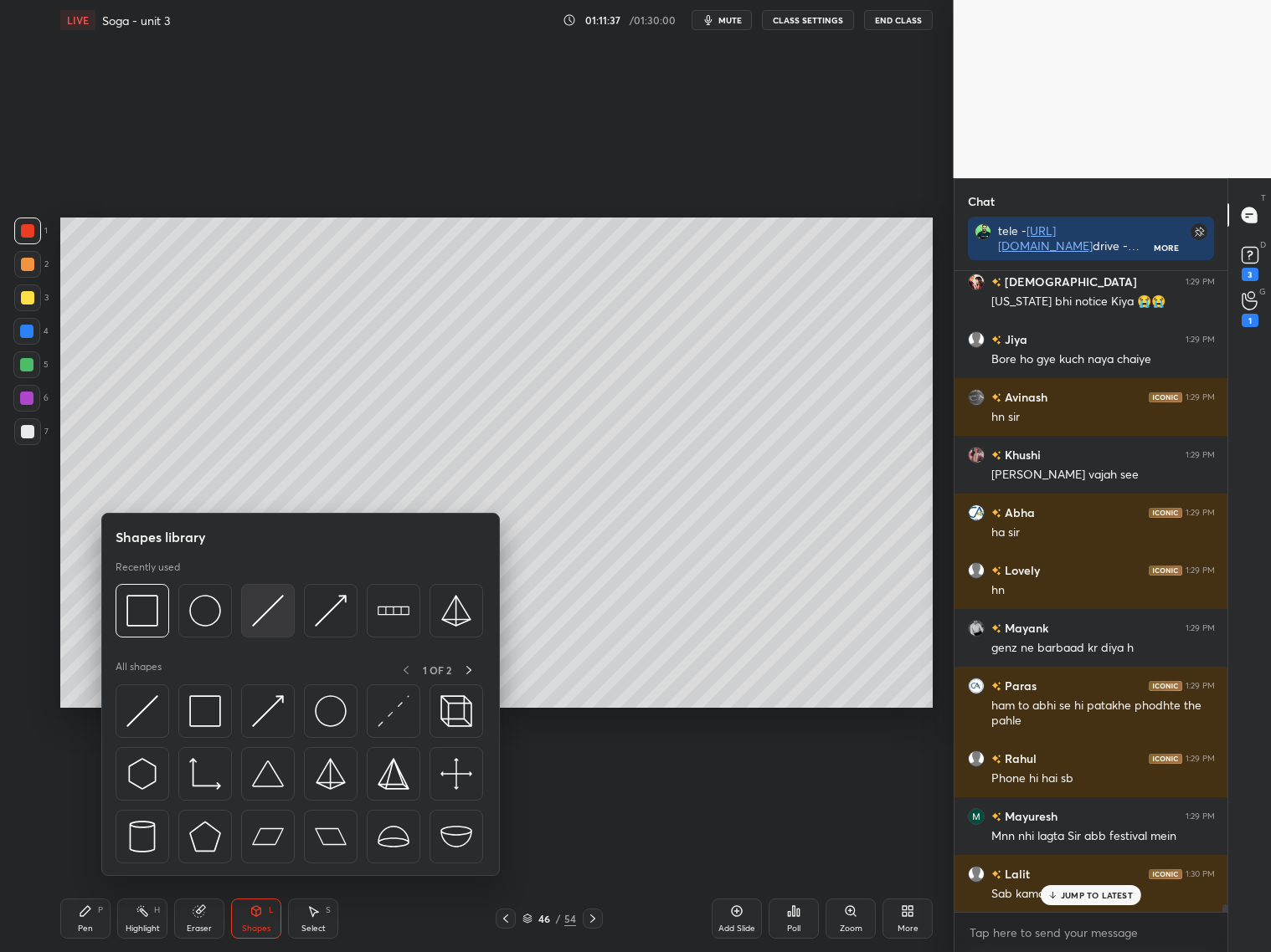
click at [268, 612] on img at bounding box center [267, 610] width 32 height 32
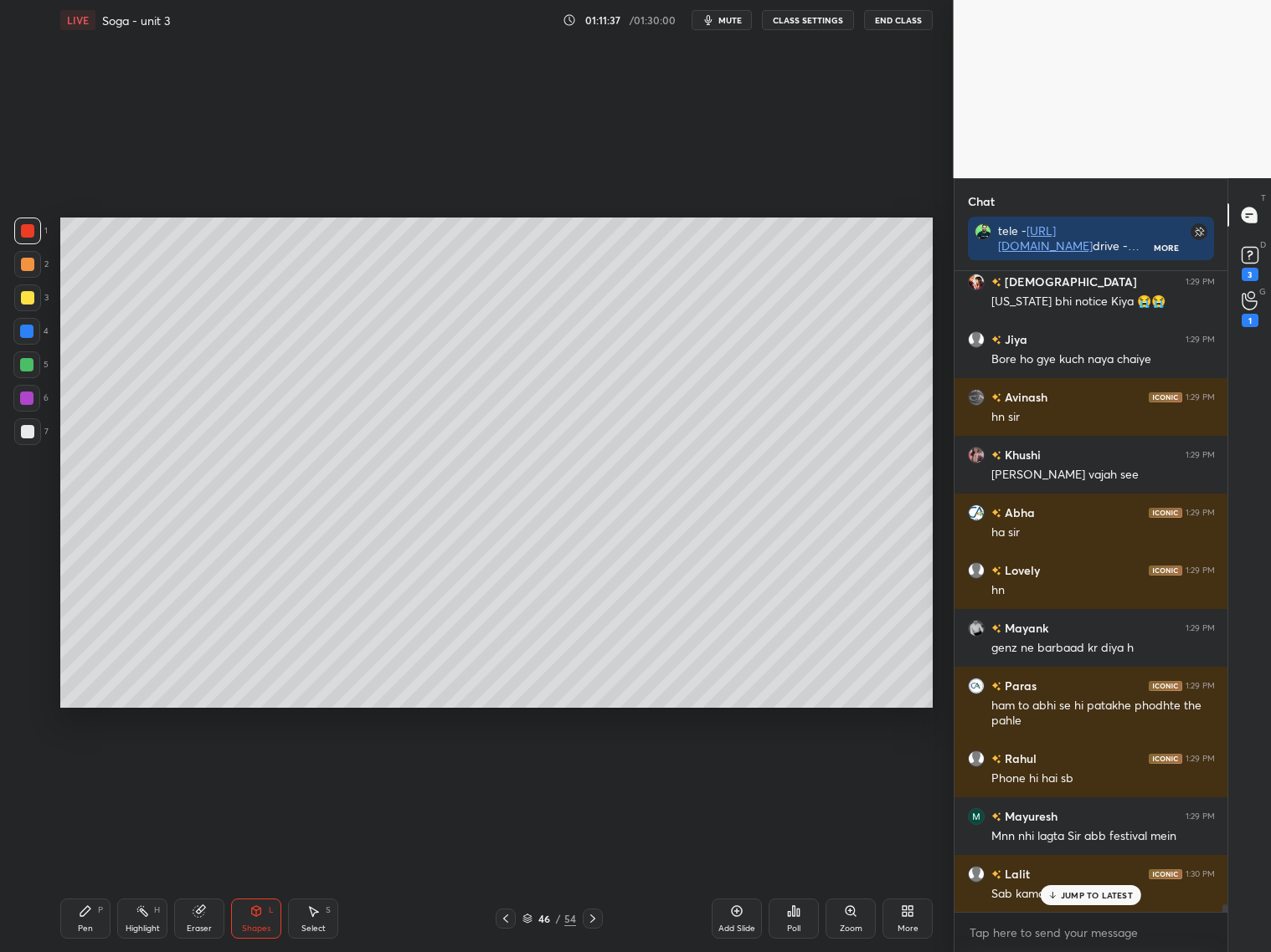
click at [30, 439] on div at bounding box center [27, 431] width 26 height 26
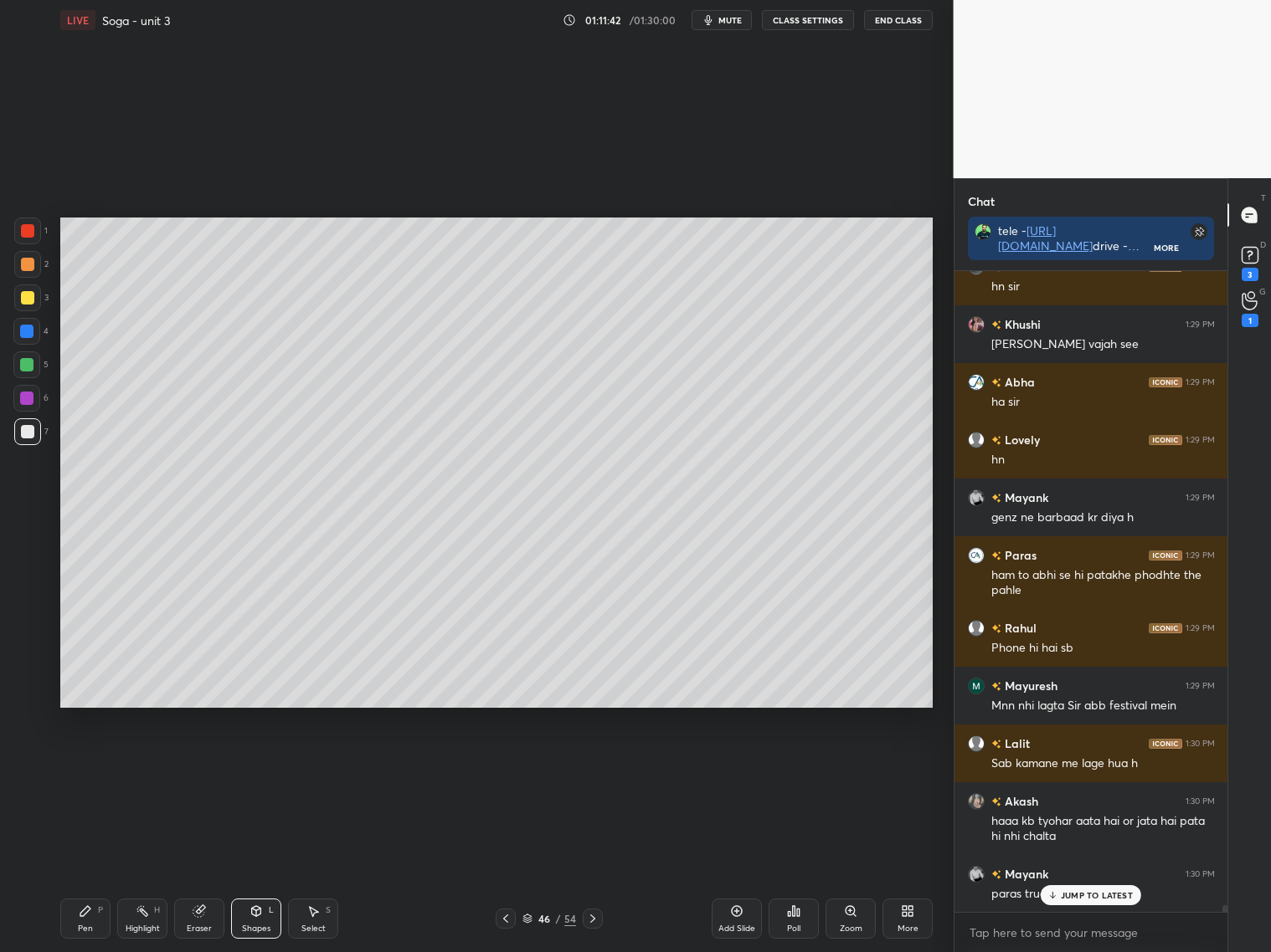
scroll to position [57248, 0]
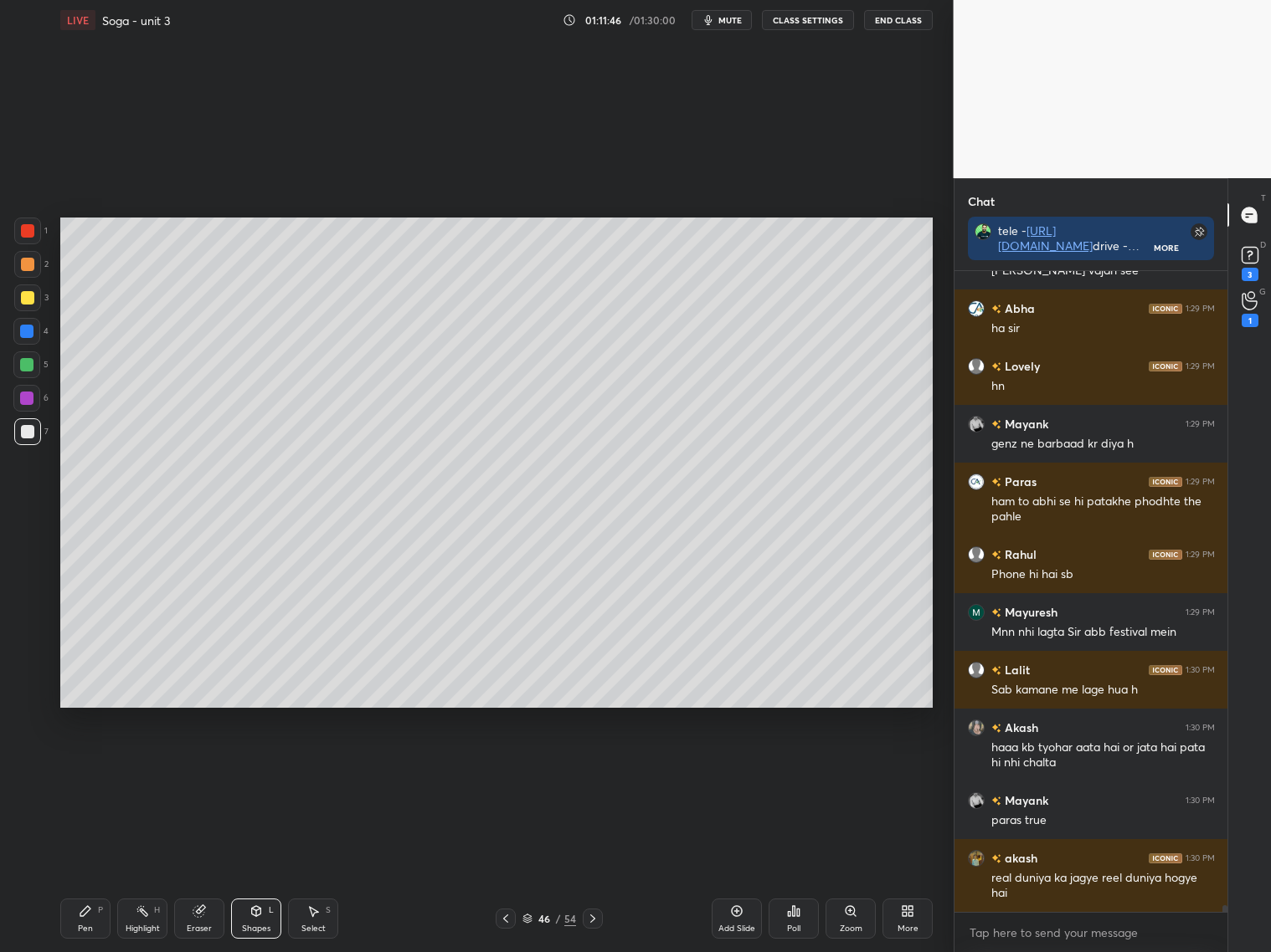
click at [95, 911] on div "Pen P" at bounding box center [85, 918] width 50 height 40
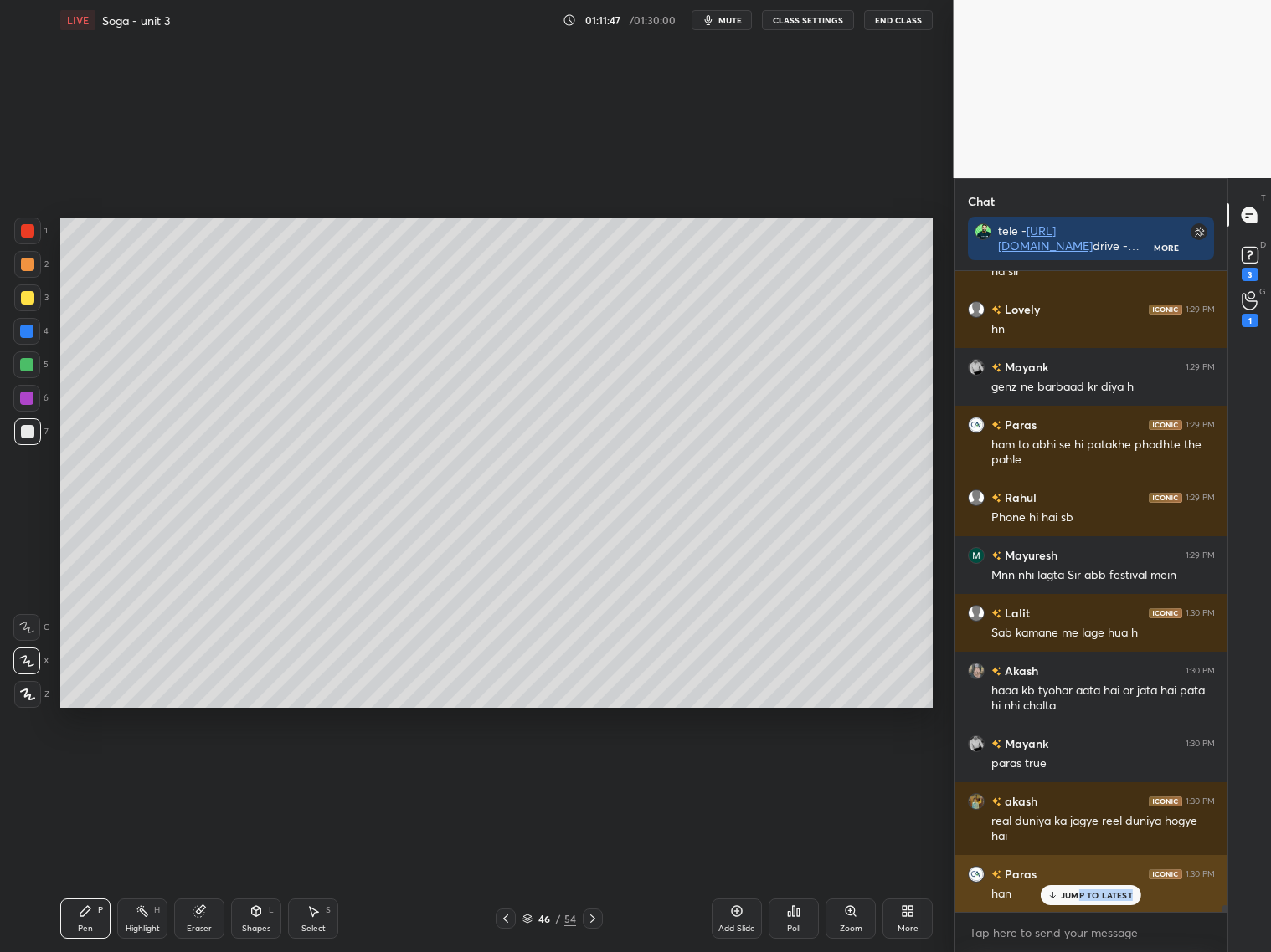
drag, startPoint x: 1083, startPoint y: 902, endPoint x: 1076, endPoint y: 891, distance: 13.0
click at [1087, 899] on div "JUMP TO LATEST" at bounding box center [1091, 896] width 101 height 20
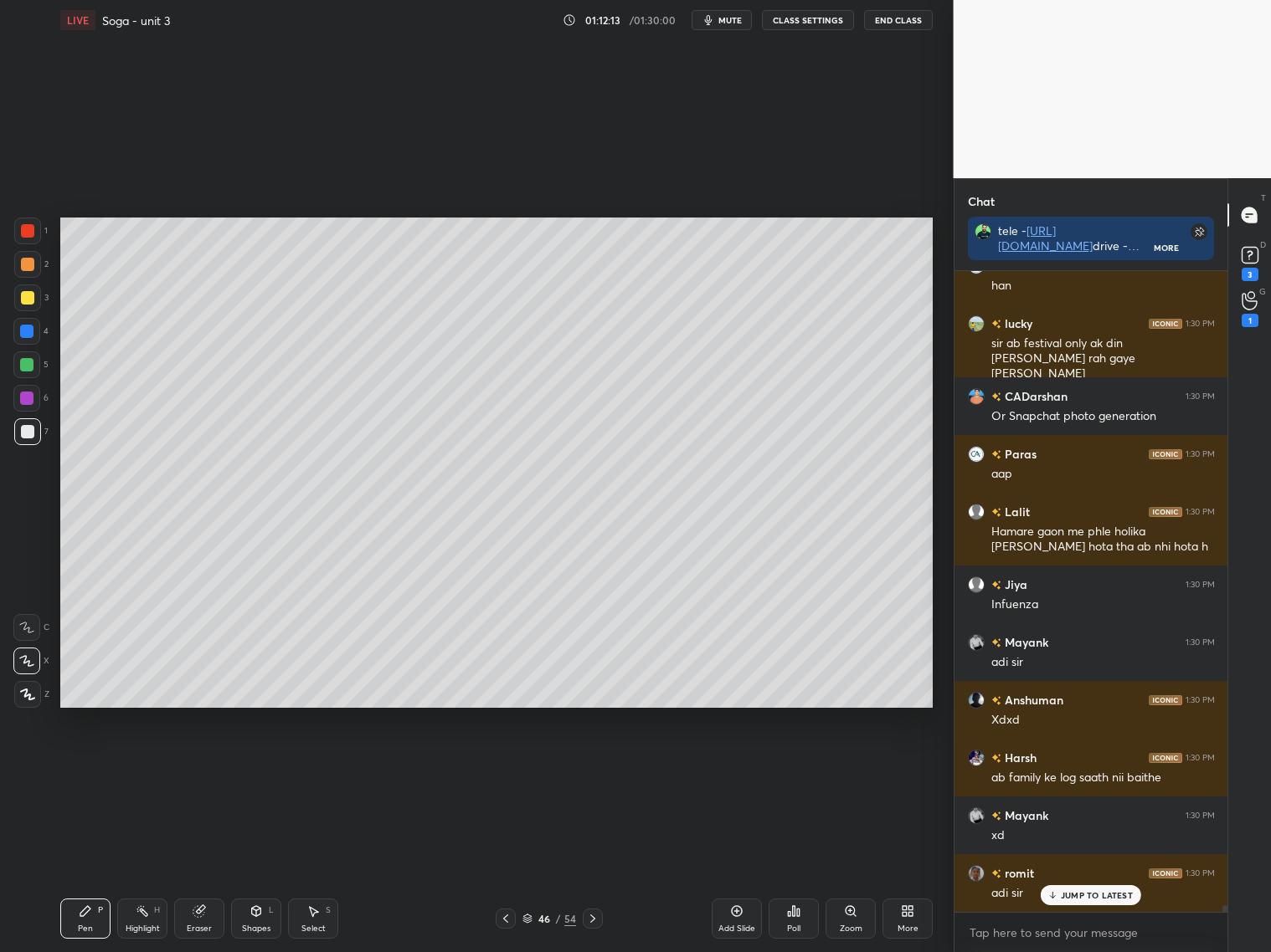
scroll to position [58028, 0]
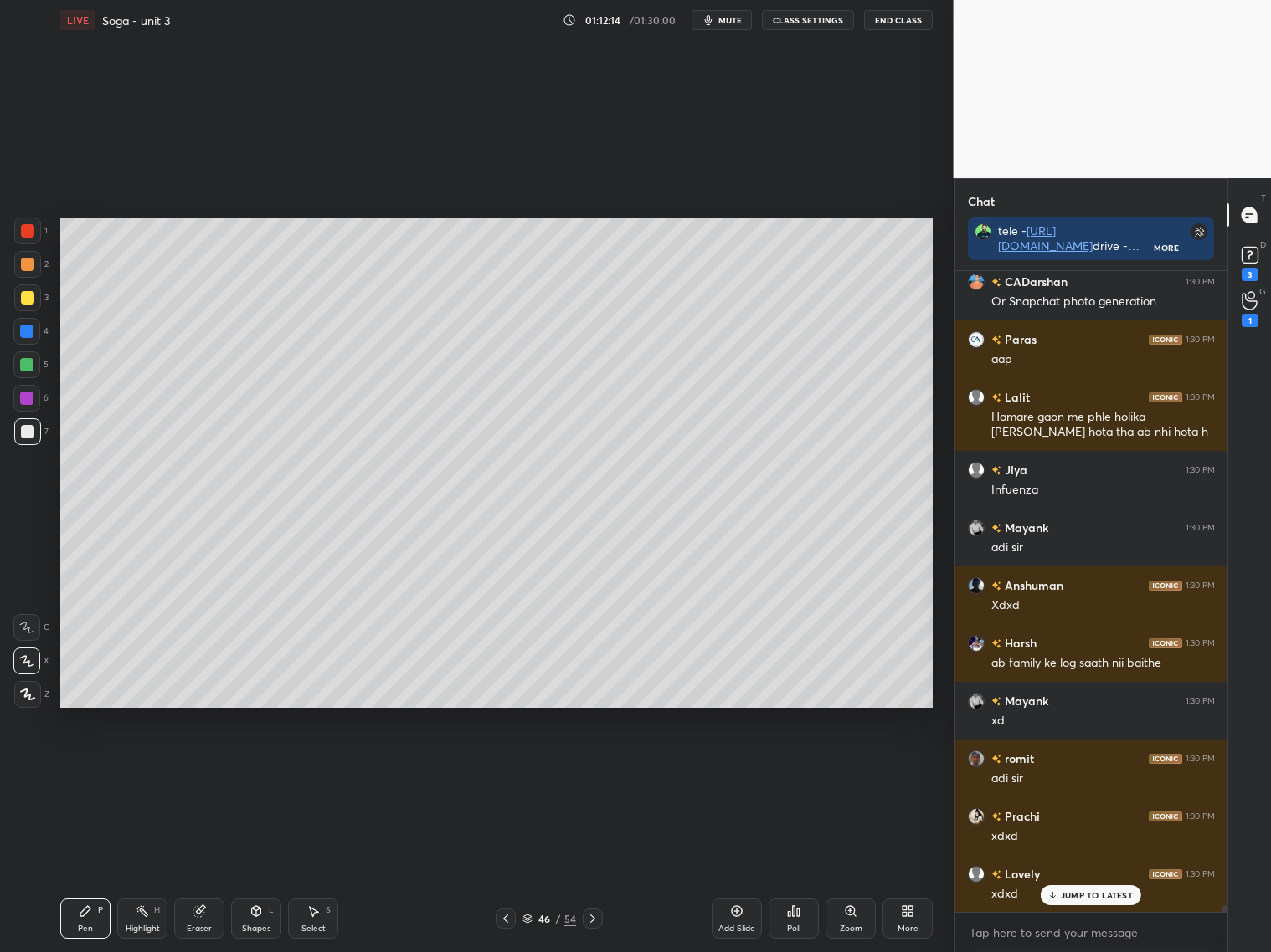
click at [1071, 898] on p "JUMP TO LATEST" at bounding box center [1097, 896] width 72 height 10
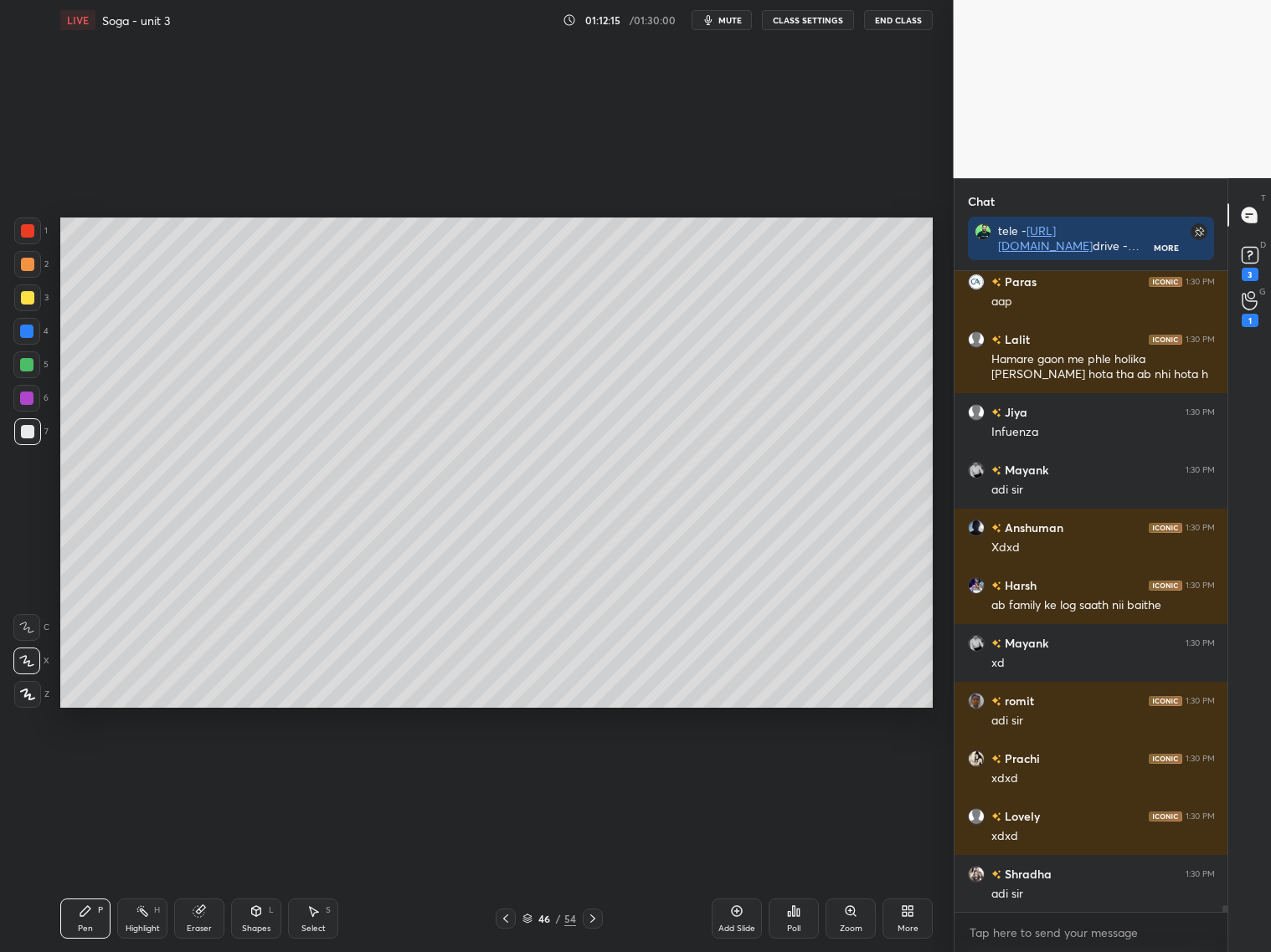
scroll to position [58144, 0]
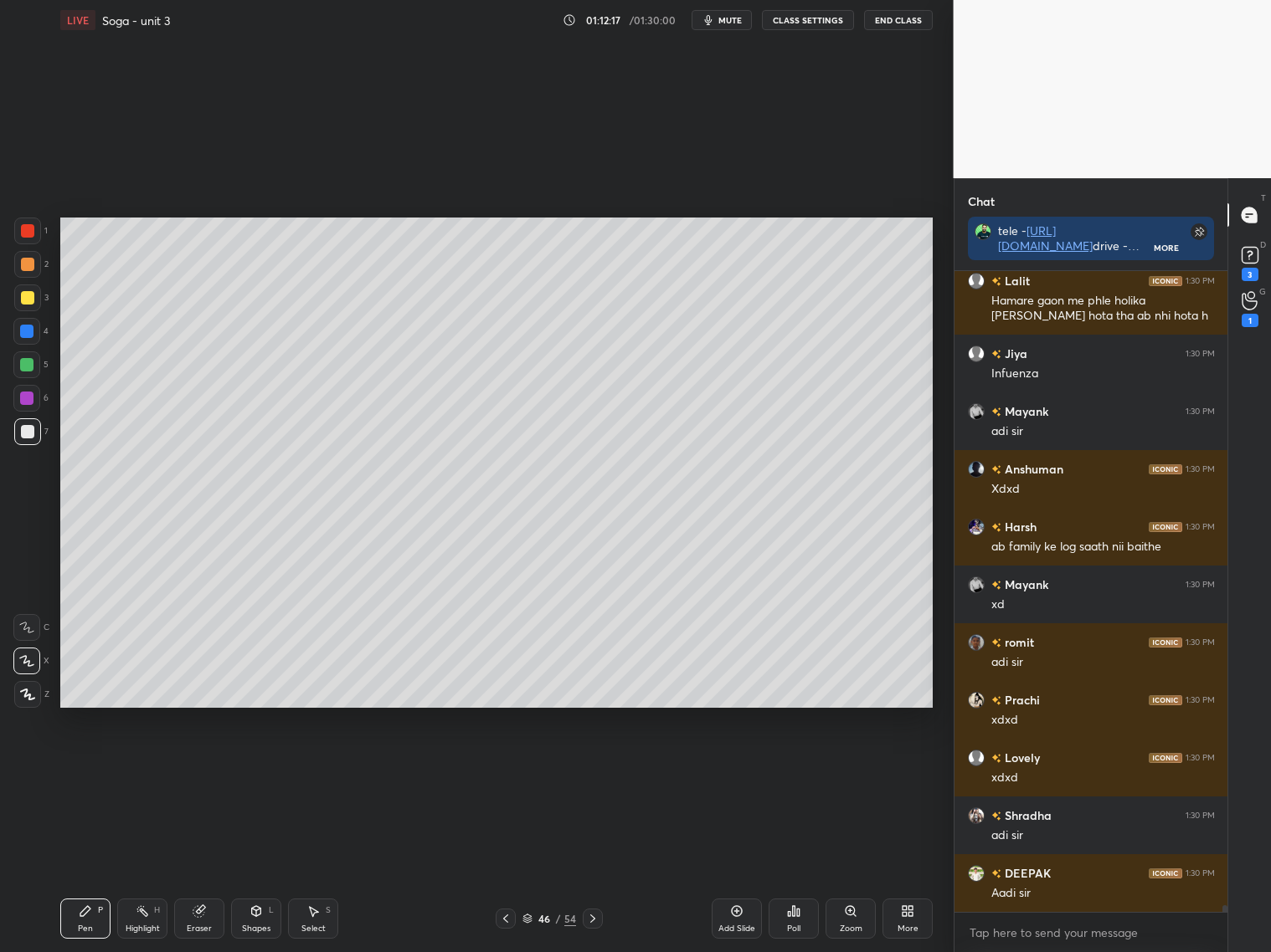
click at [34, 302] on div at bounding box center [27, 297] width 26 height 26
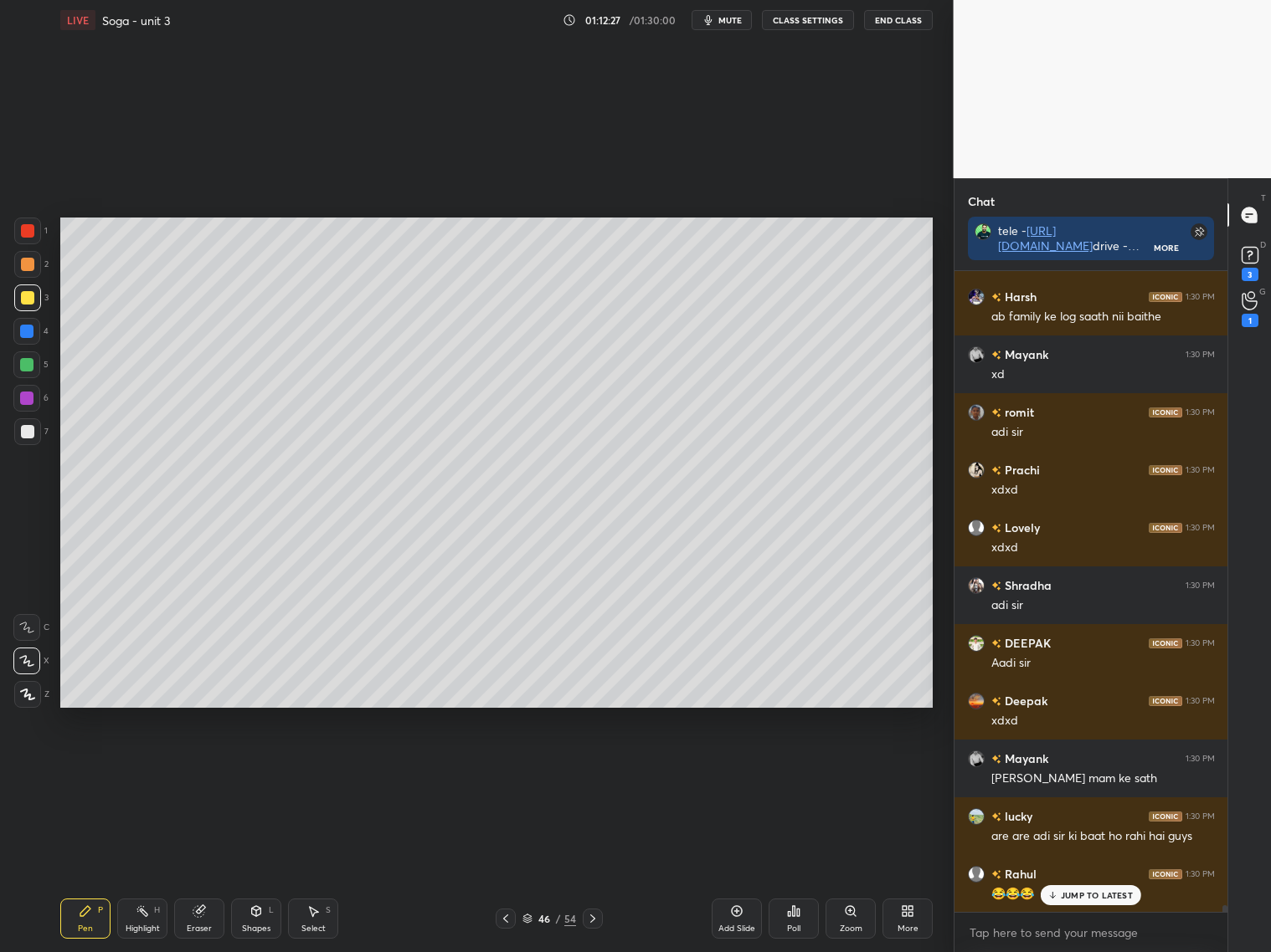
scroll to position [58432, 0]
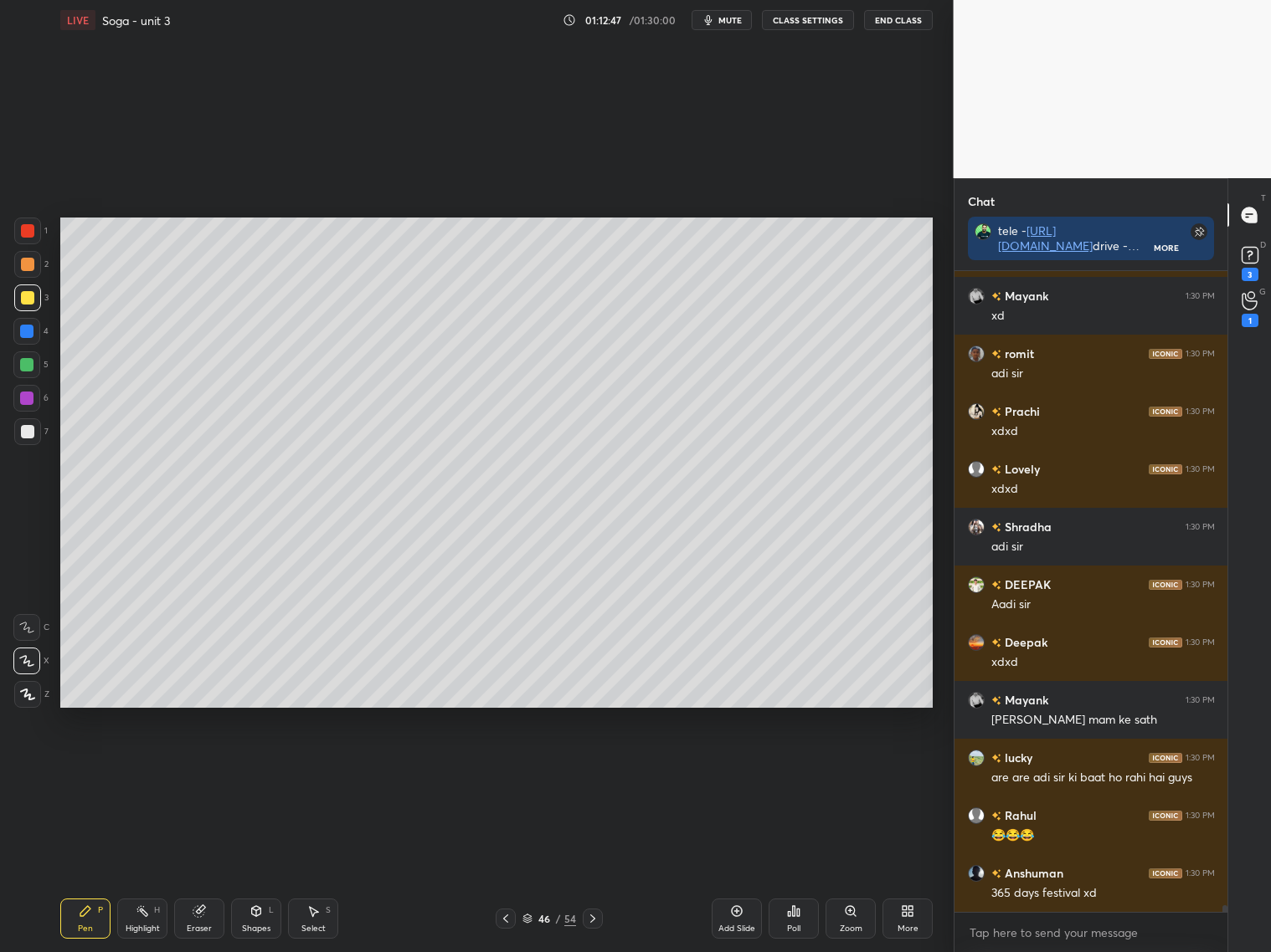
click at [31, 370] on div at bounding box center [27, 365] width 14 height 14
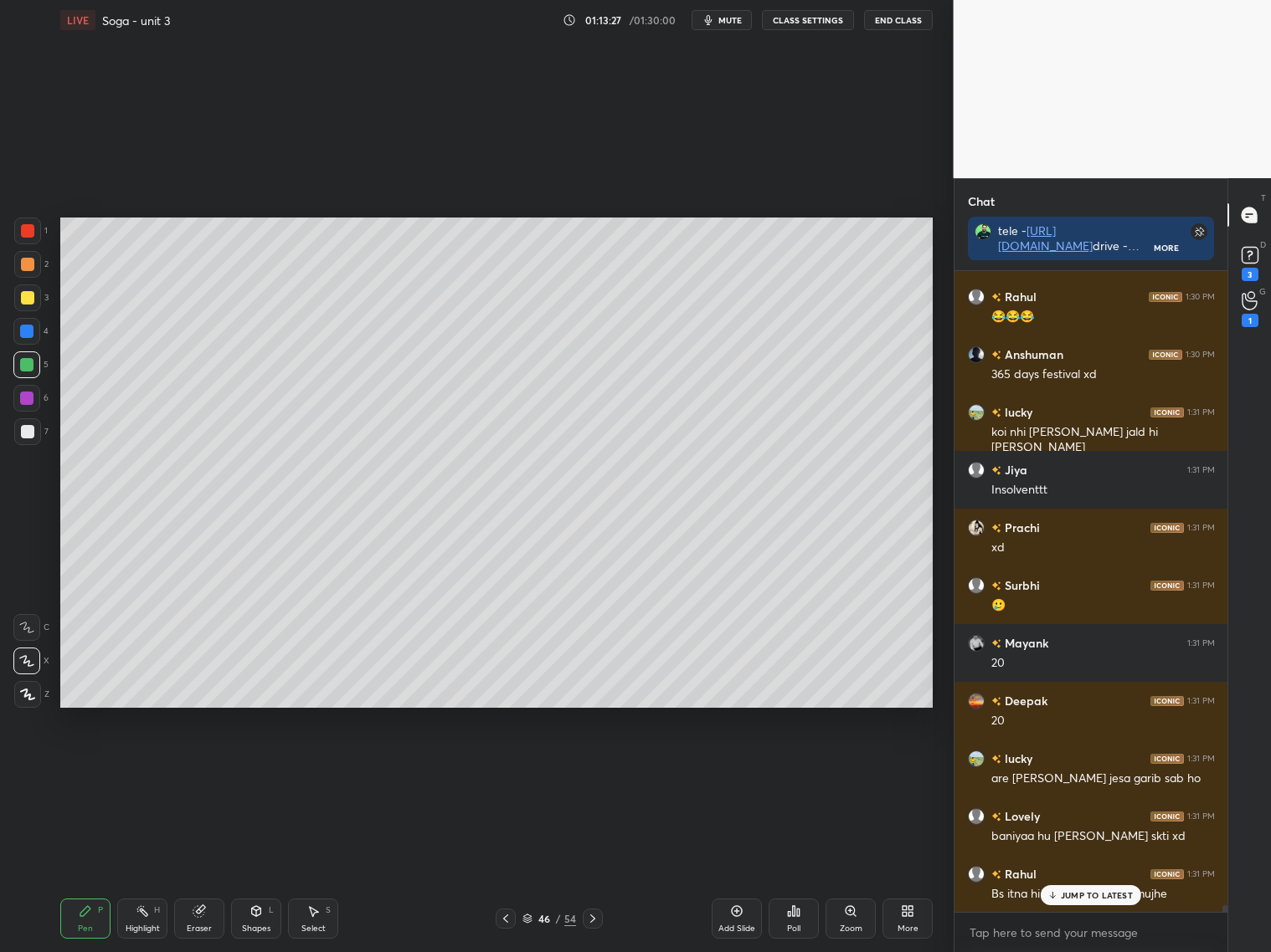
scroll to position [59010, 0]
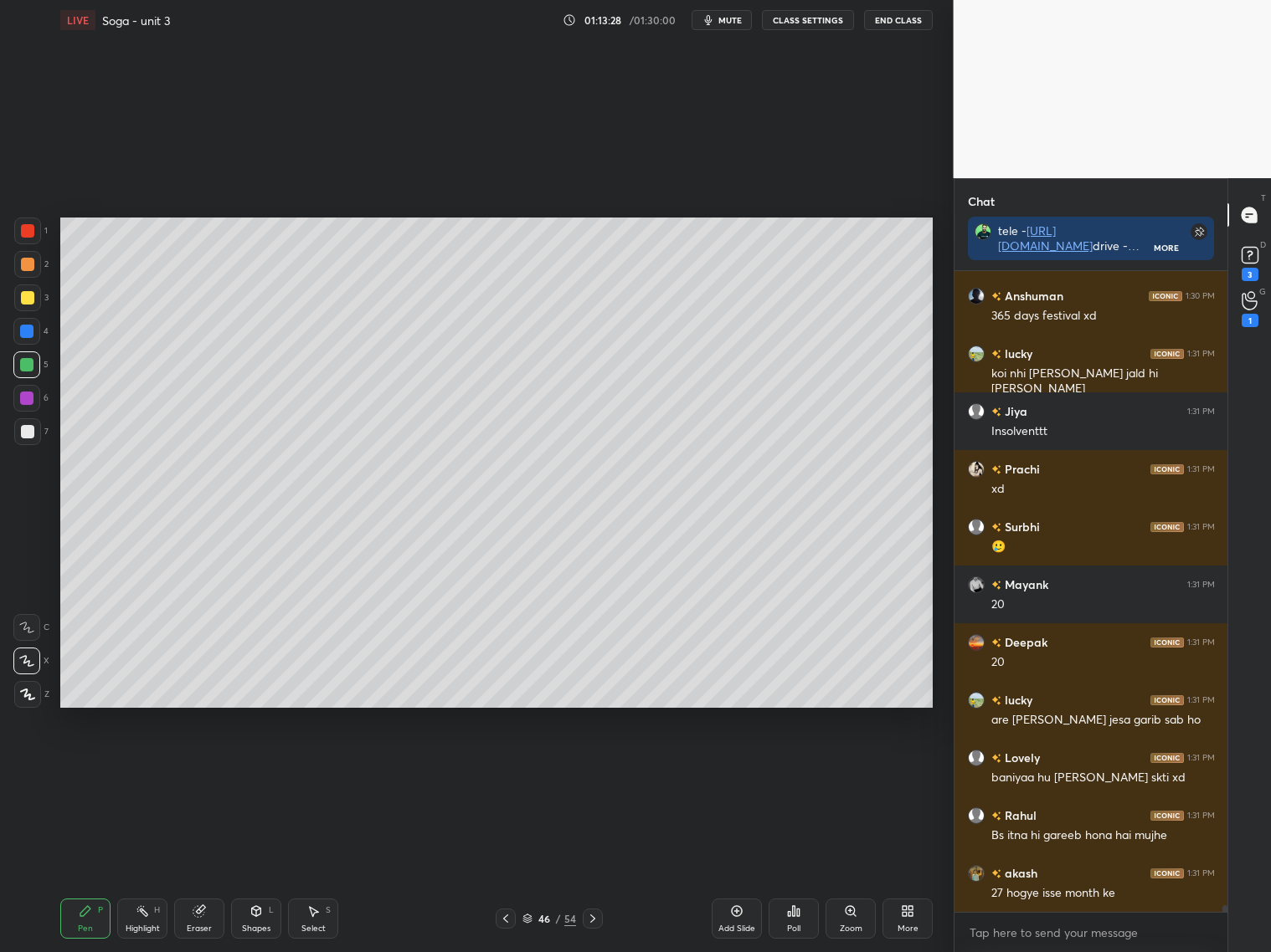
click at [216, 917] on div "Eraser" at bounding box center [199, 918] width 50 height 40
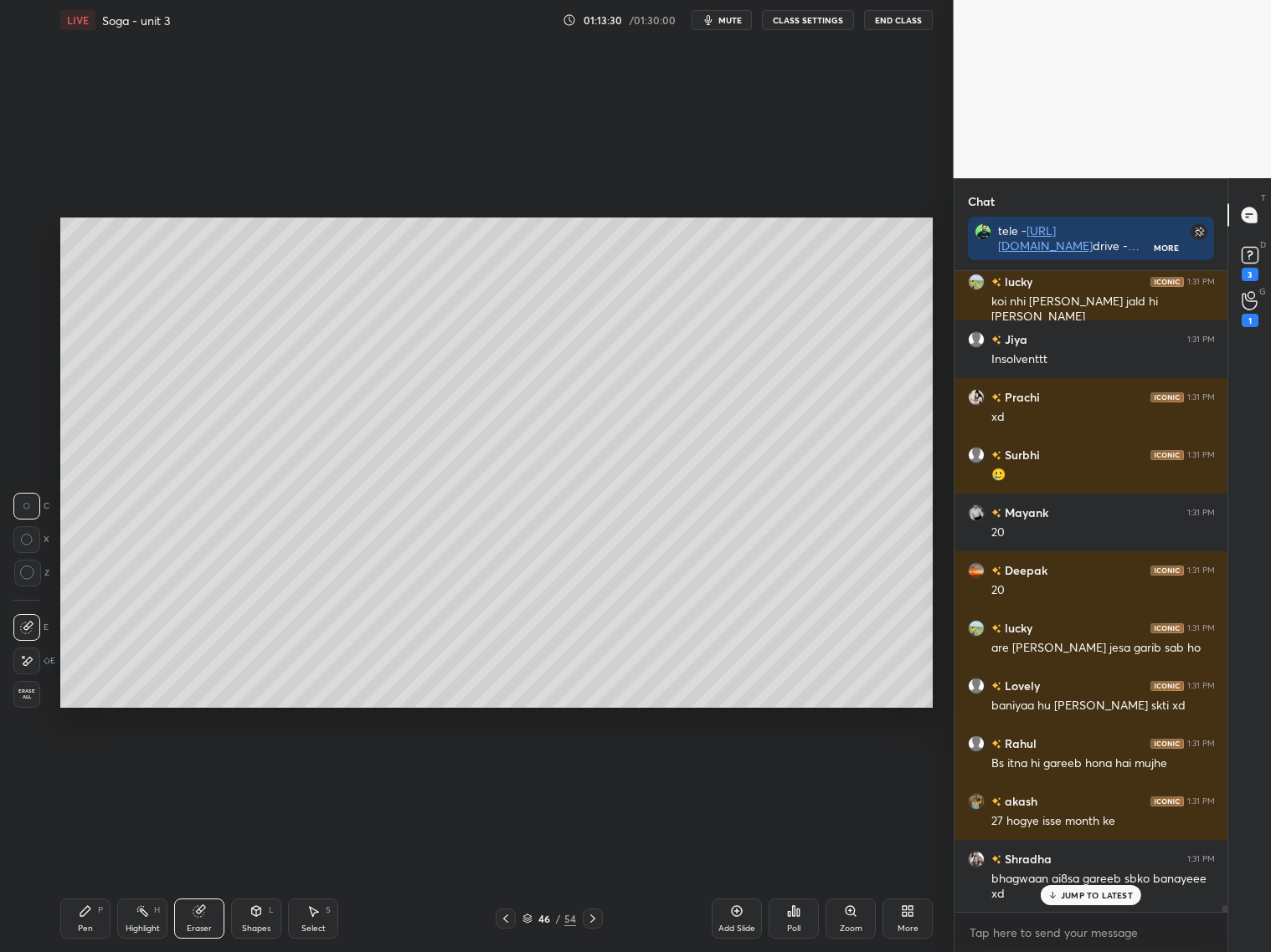
click at [92, 910] on div "Pen P" at bounding box center [85, 918] width 50 height 40
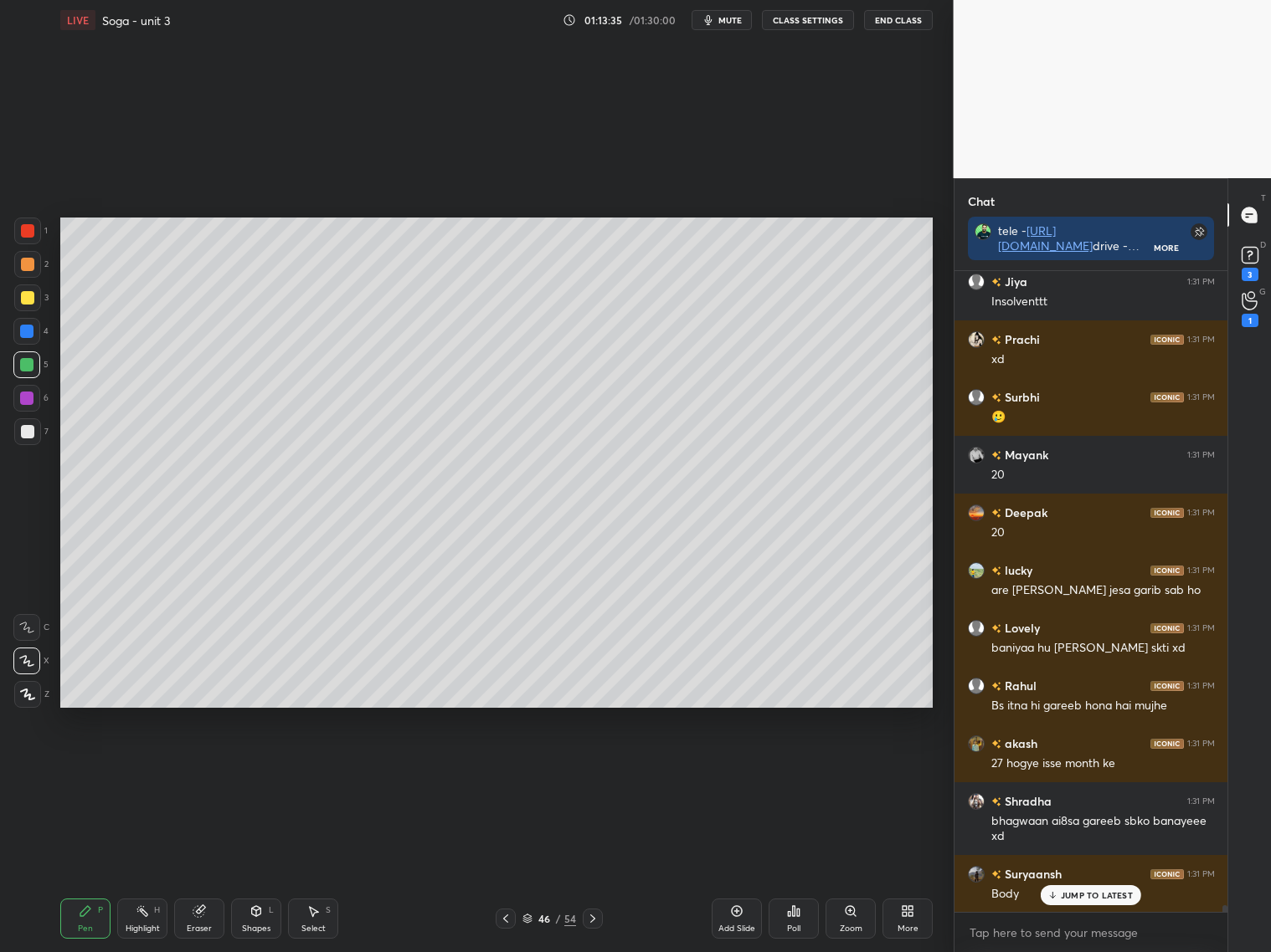
click at [1086, 898] on p "JUMP TO LATEST" at bounding box center [1097, 896] width 72 height 10
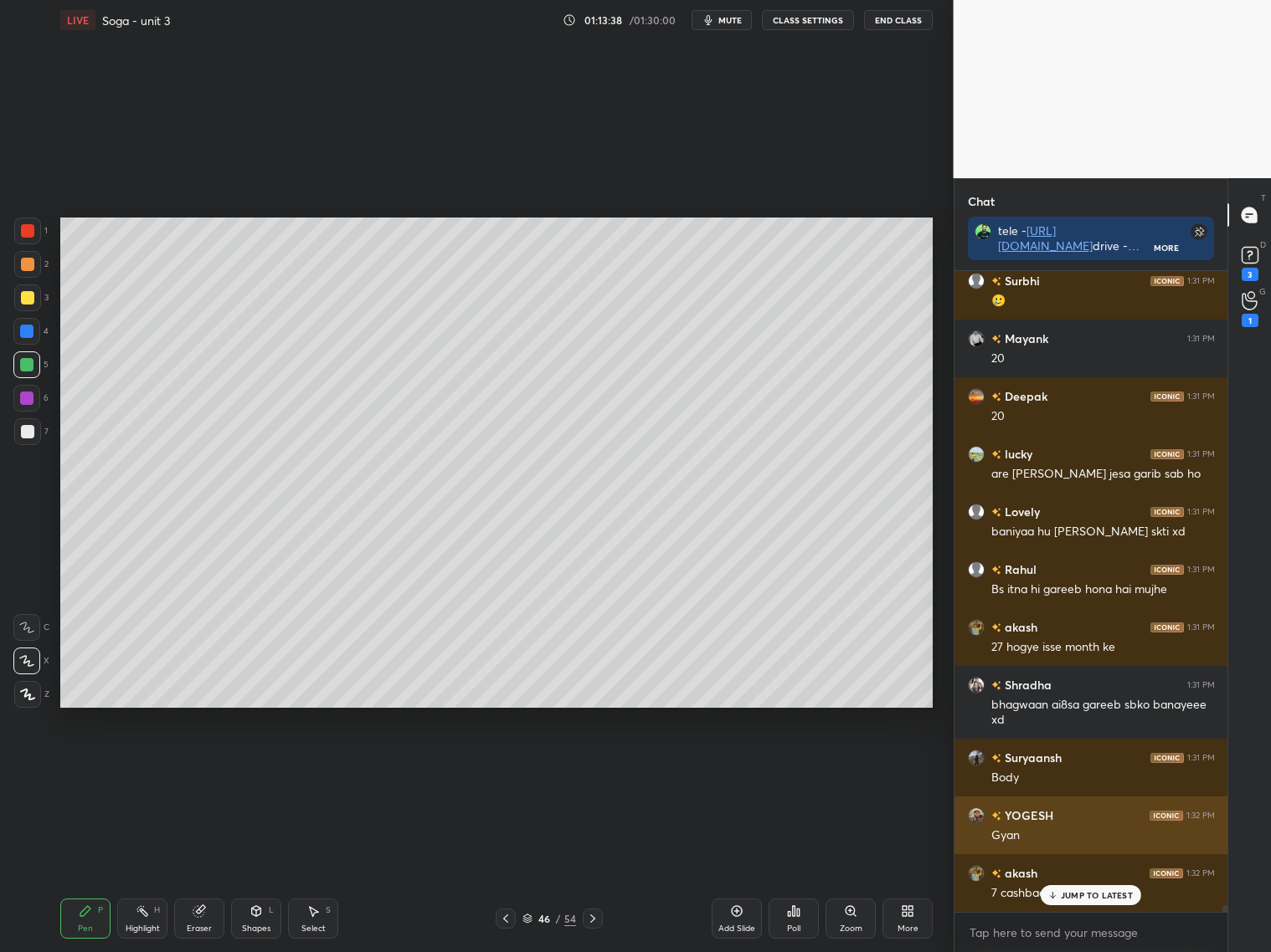
scroll to position [59313, 0]
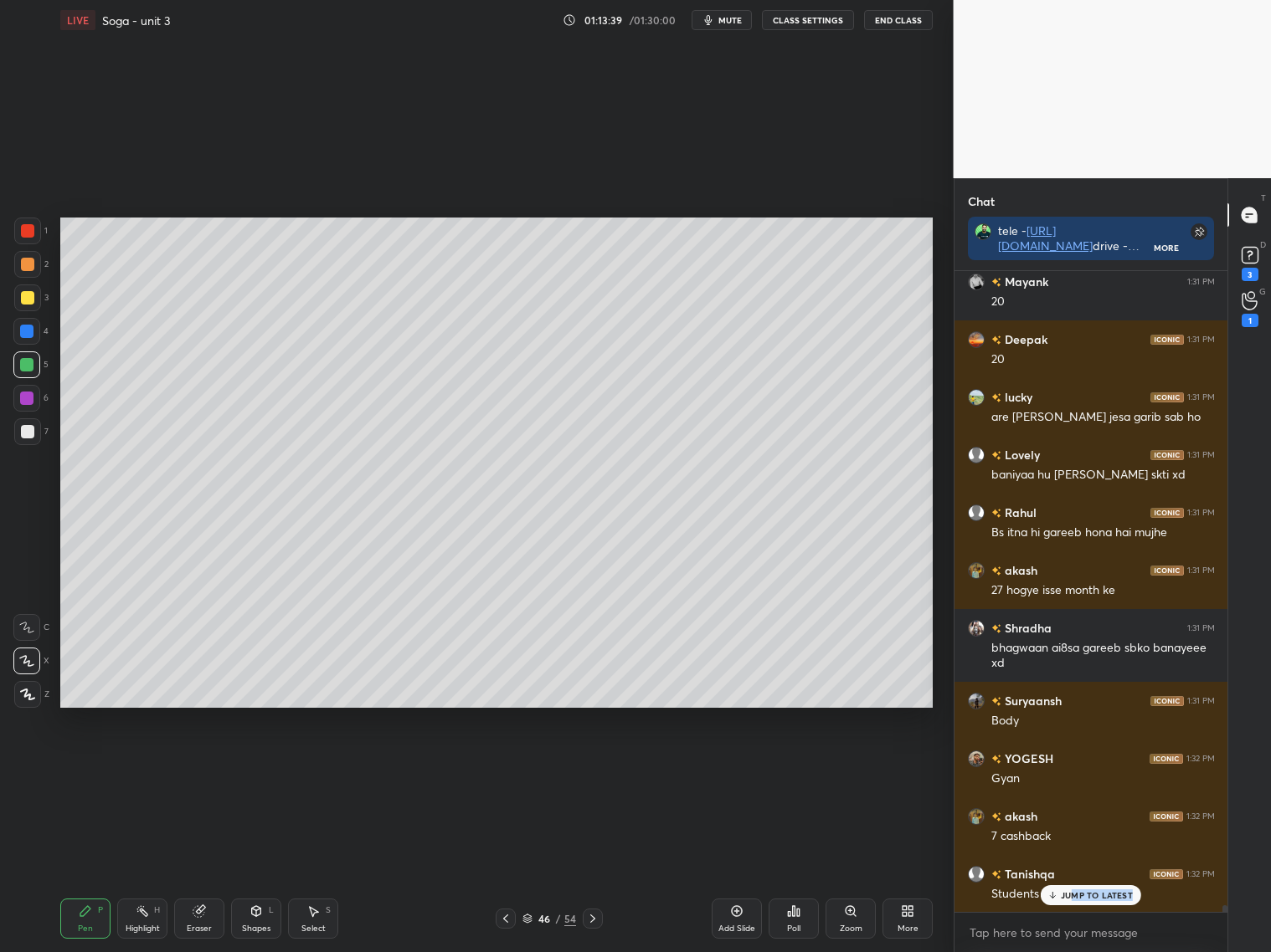
click at [1072, 898] on div "JUMP TO LATEST" at bounding box center [1091, 896] width 101 height 20
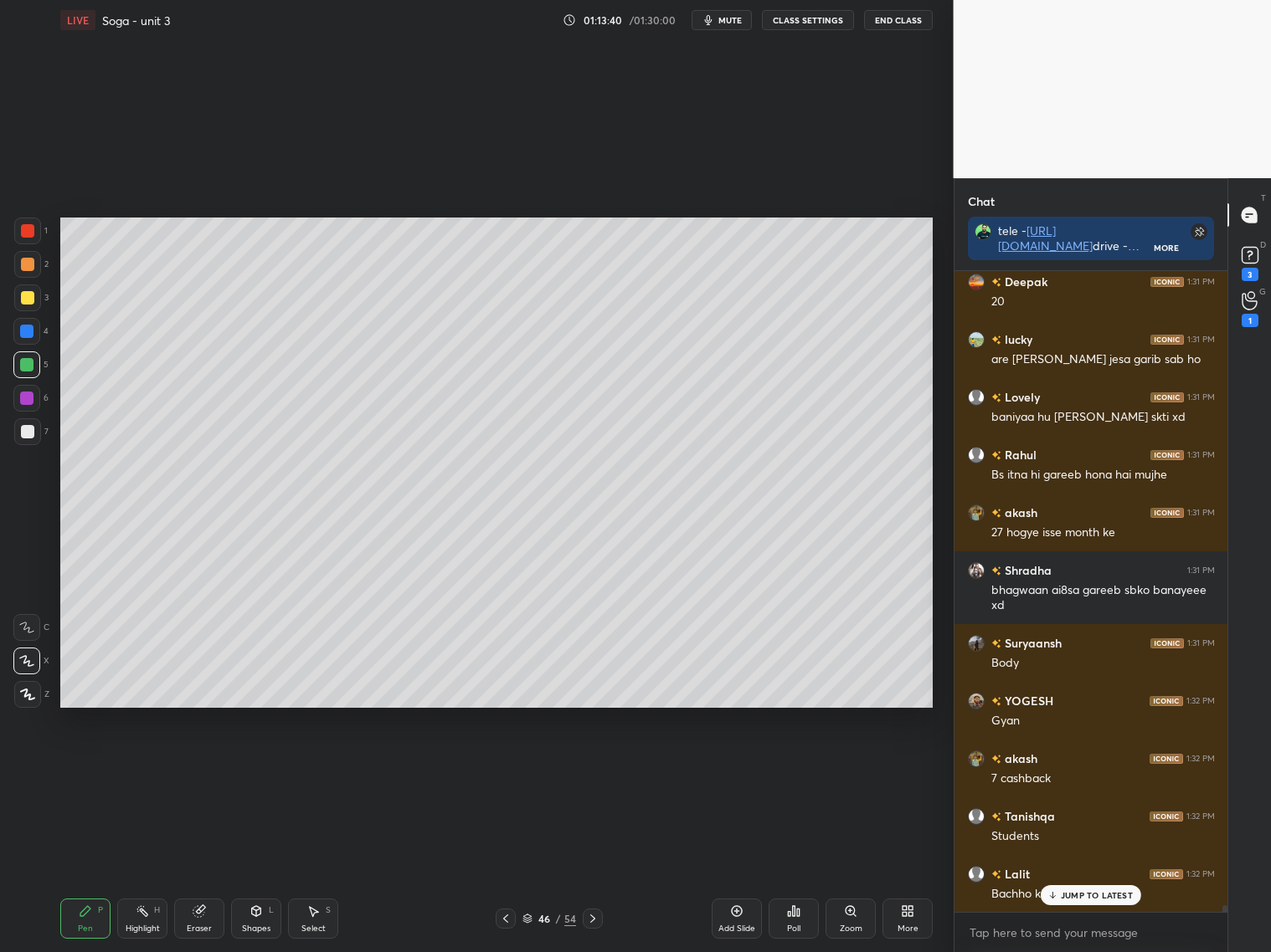
click at [1072, 897] on p "JUMP TO LATEST" at bounding box center [1097, 896] width 72 height 10
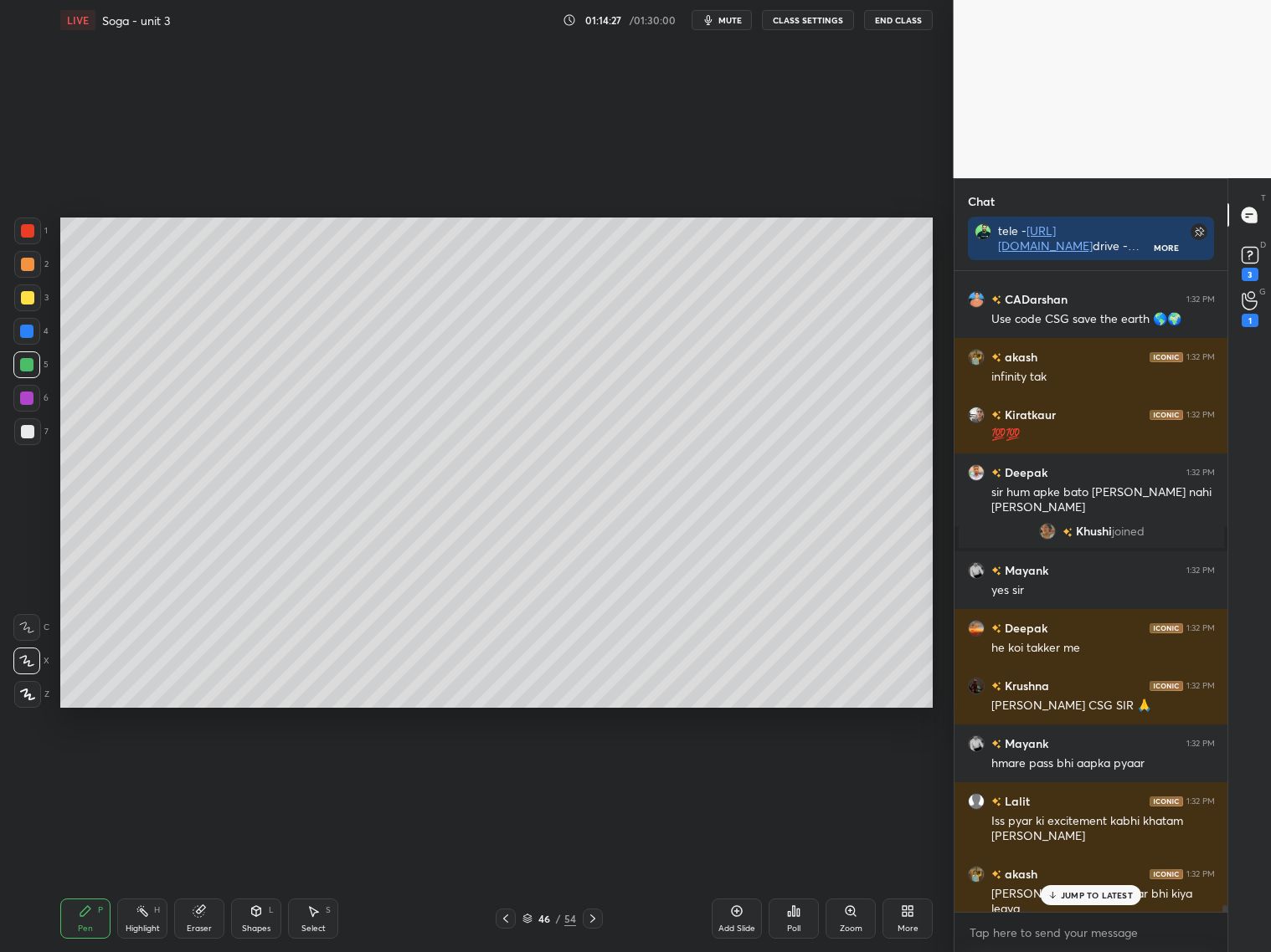
scroll to position [57358, 0]
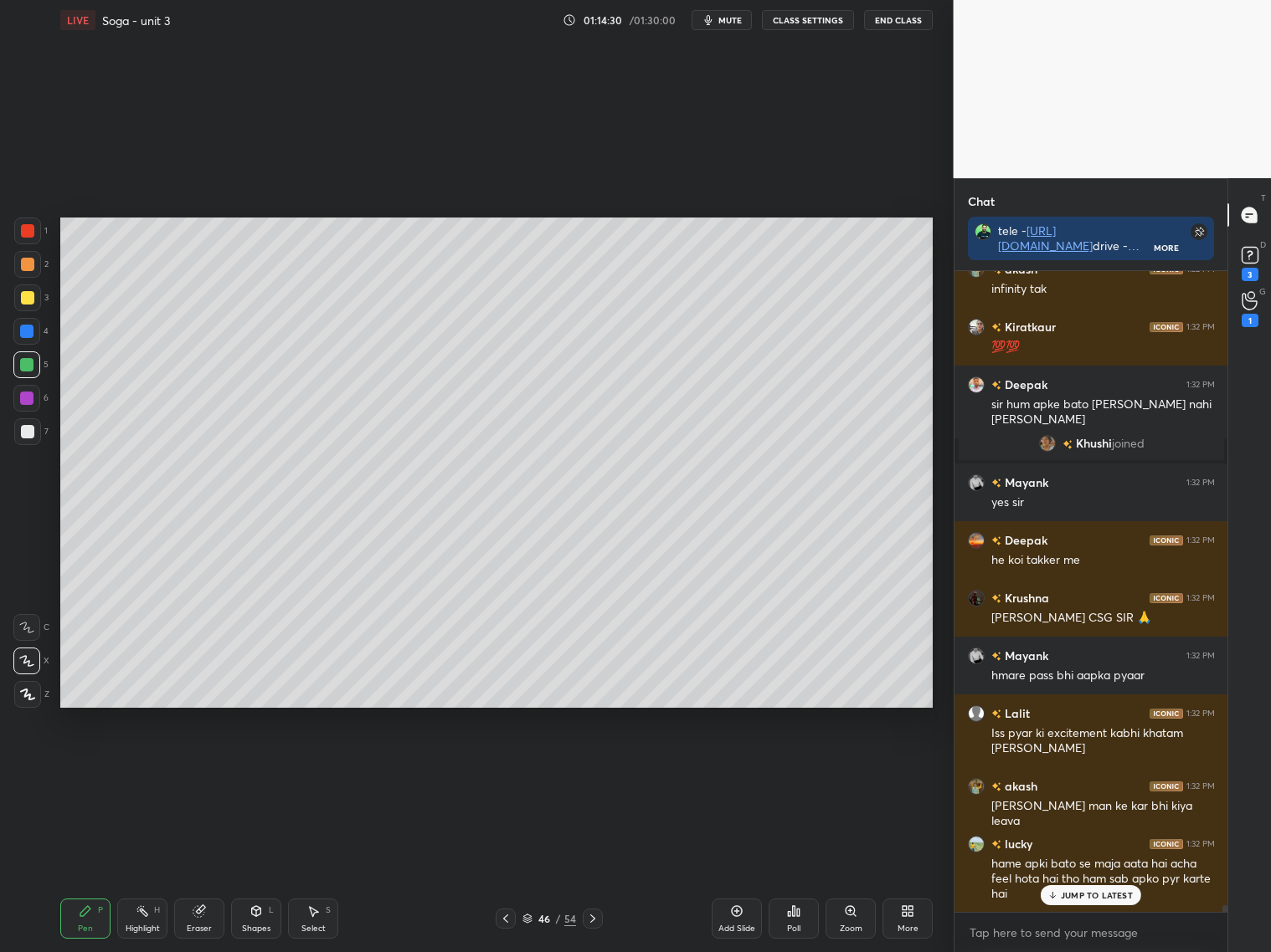
click at [185, 921] on div "Eraser" at bounding box center [199, 918] width 50 height 40
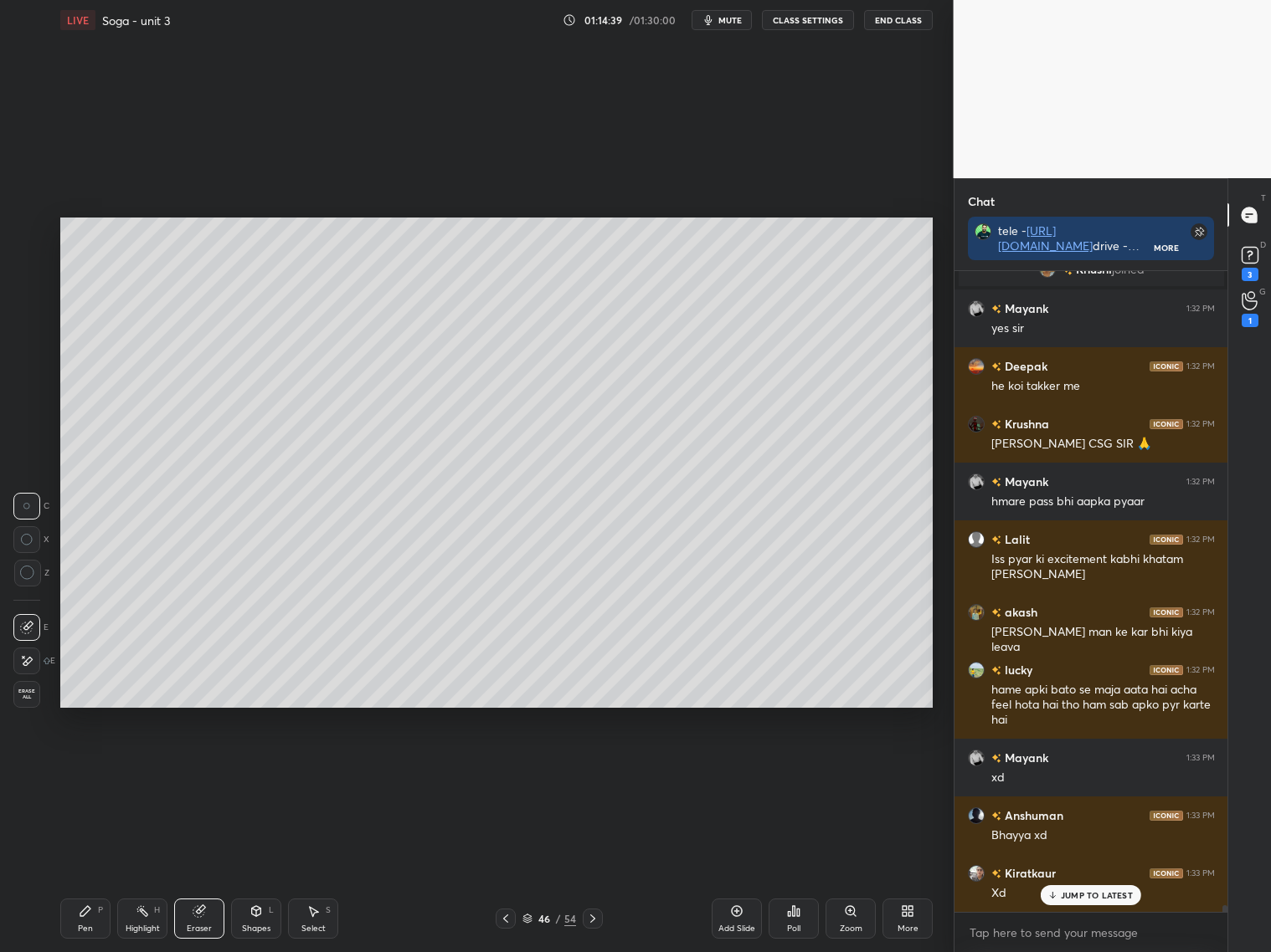
scroll to position [57590, 0]
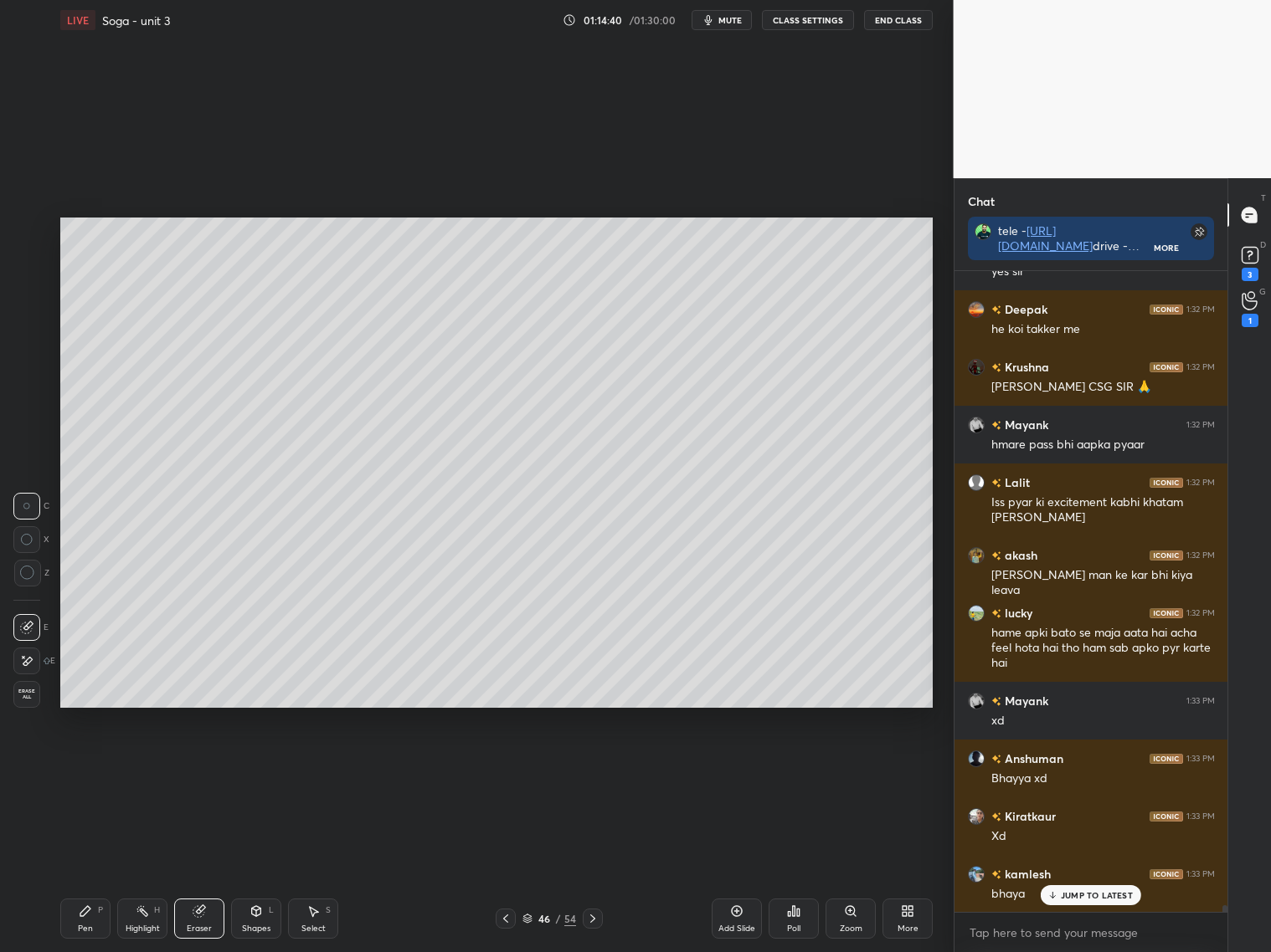
click at [735, 919] on div "Add Slide" at bounding box center [736, 918] width 50 height 40
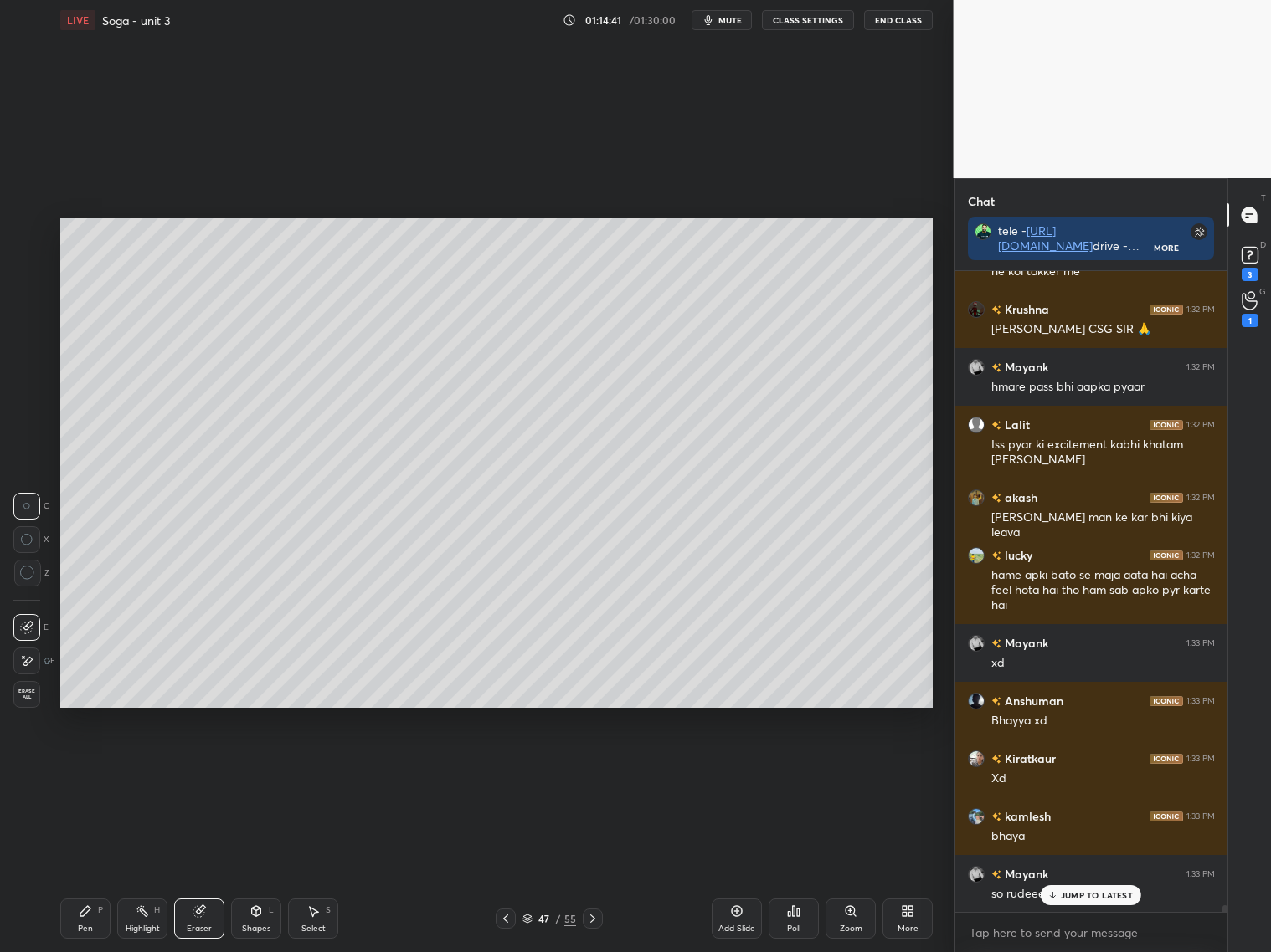
scroll to position [57705, 0]
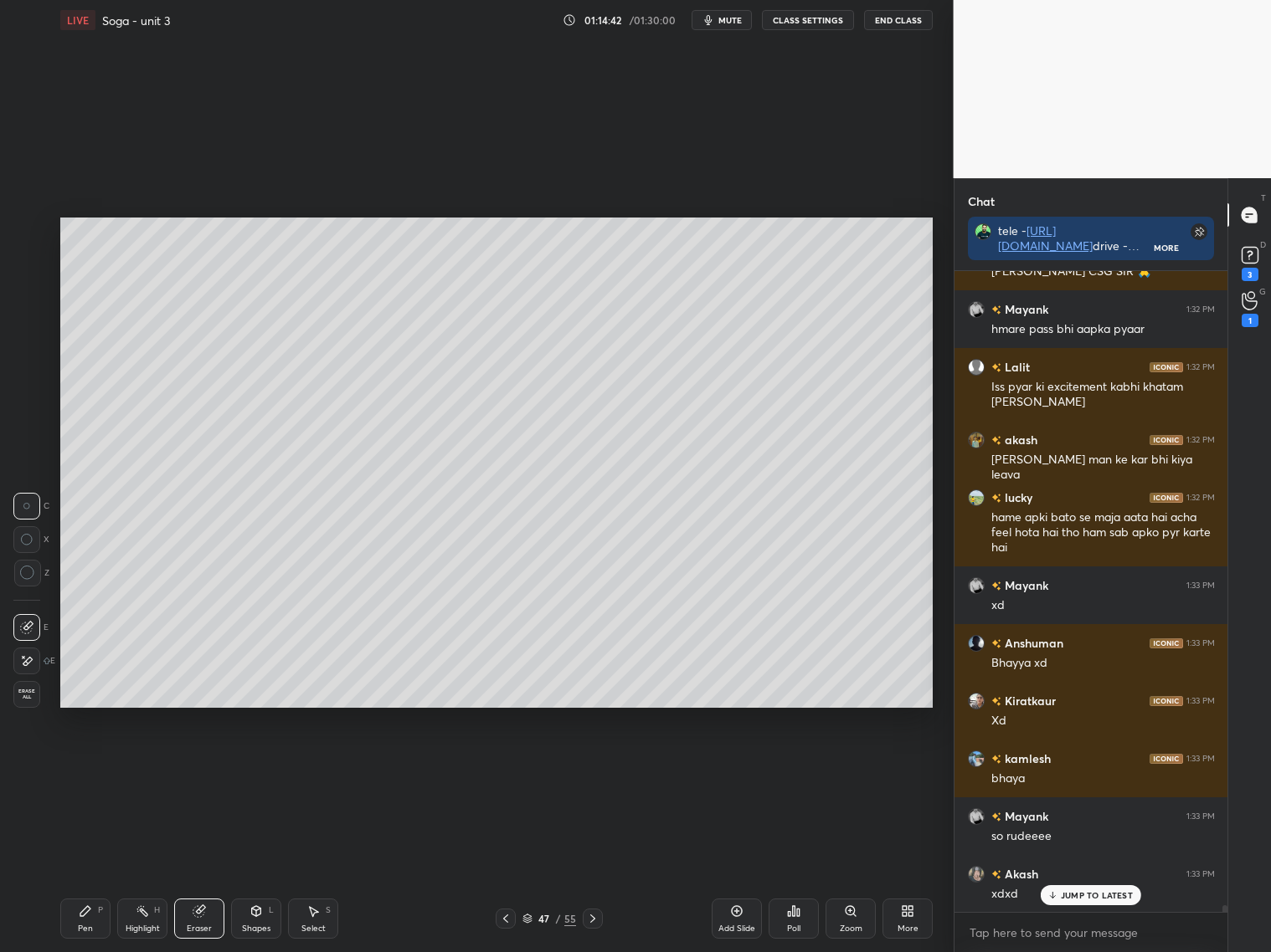
click at [89, 908] on icon at bounding box center [85, 911] width 14 height 14
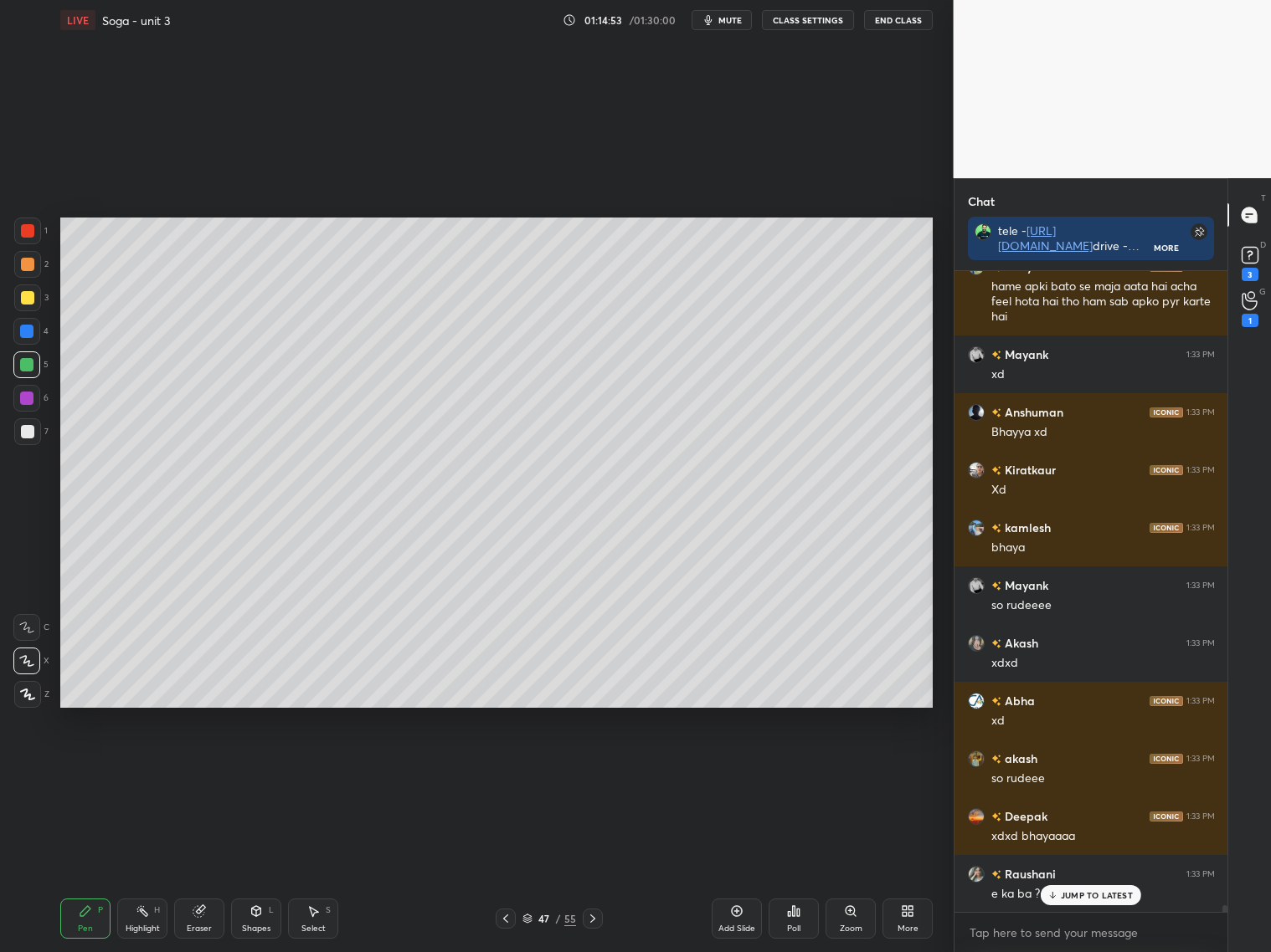
scroll to position [57993, 0]
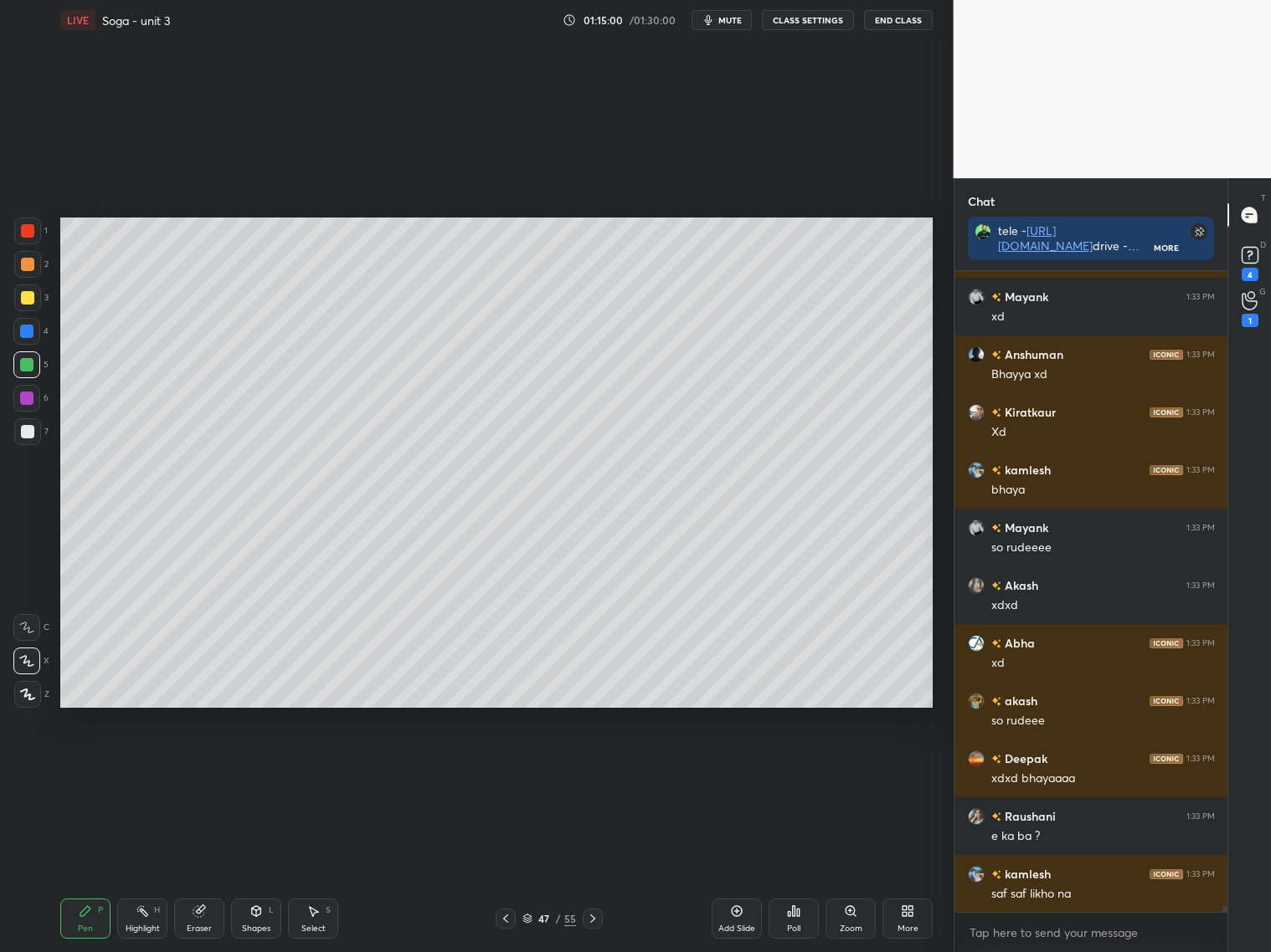
drag, startPoint x: 513, startPoint y: 920, endPoint x: 524, endPoint y: 919, distance: 11.0
click at [518, 920] on div "47 / 55" at bounding box center [548, 919] width 107 height 20
drag, startPoint x: 507, startPoint y: 914, endPoint x: 517, endPoint y: 909, distance: 11.2
click at [514, 914] on div at bounding box center [506, 919] width 20 height 20
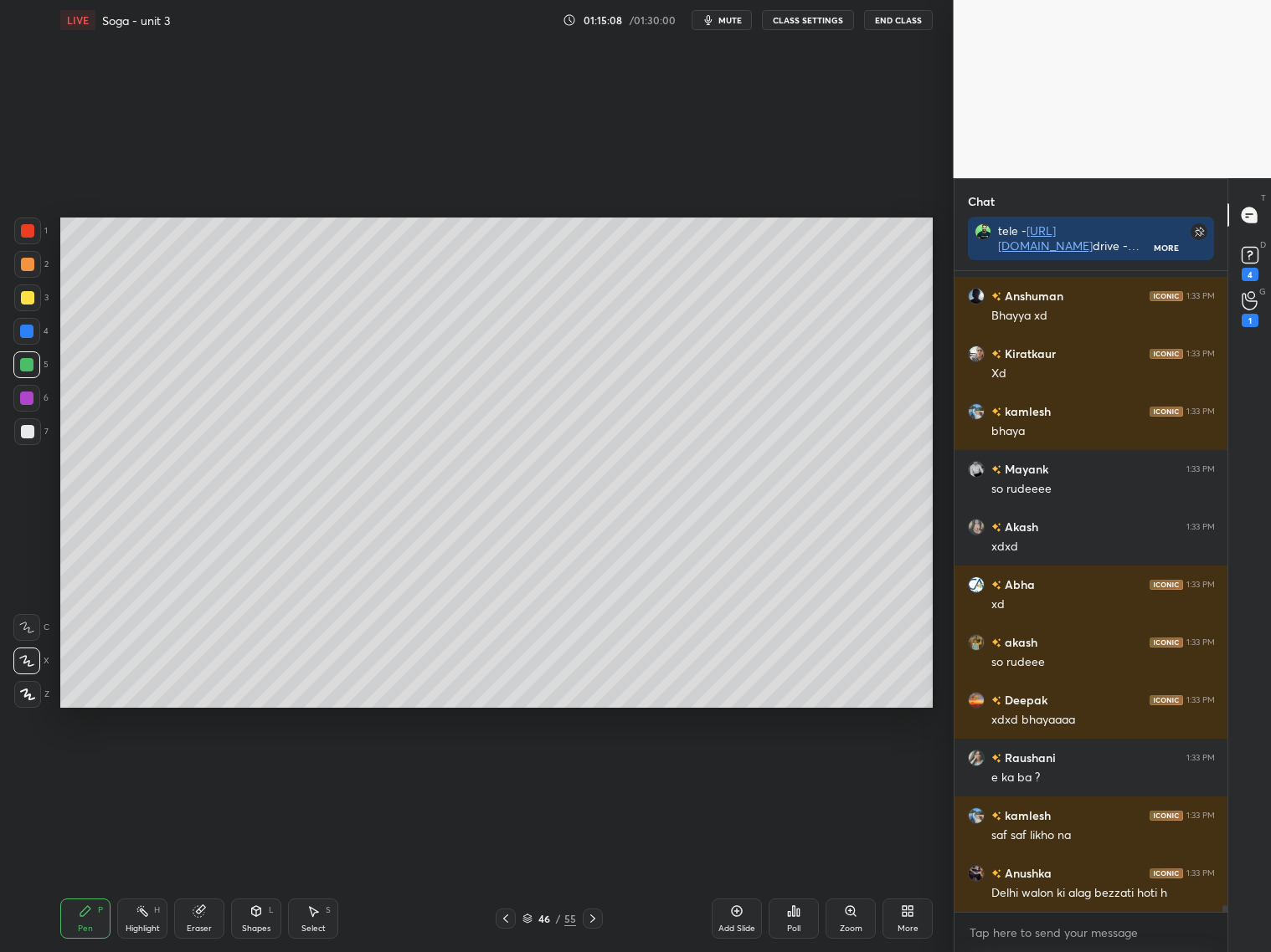
scroll to position [58110, 0]
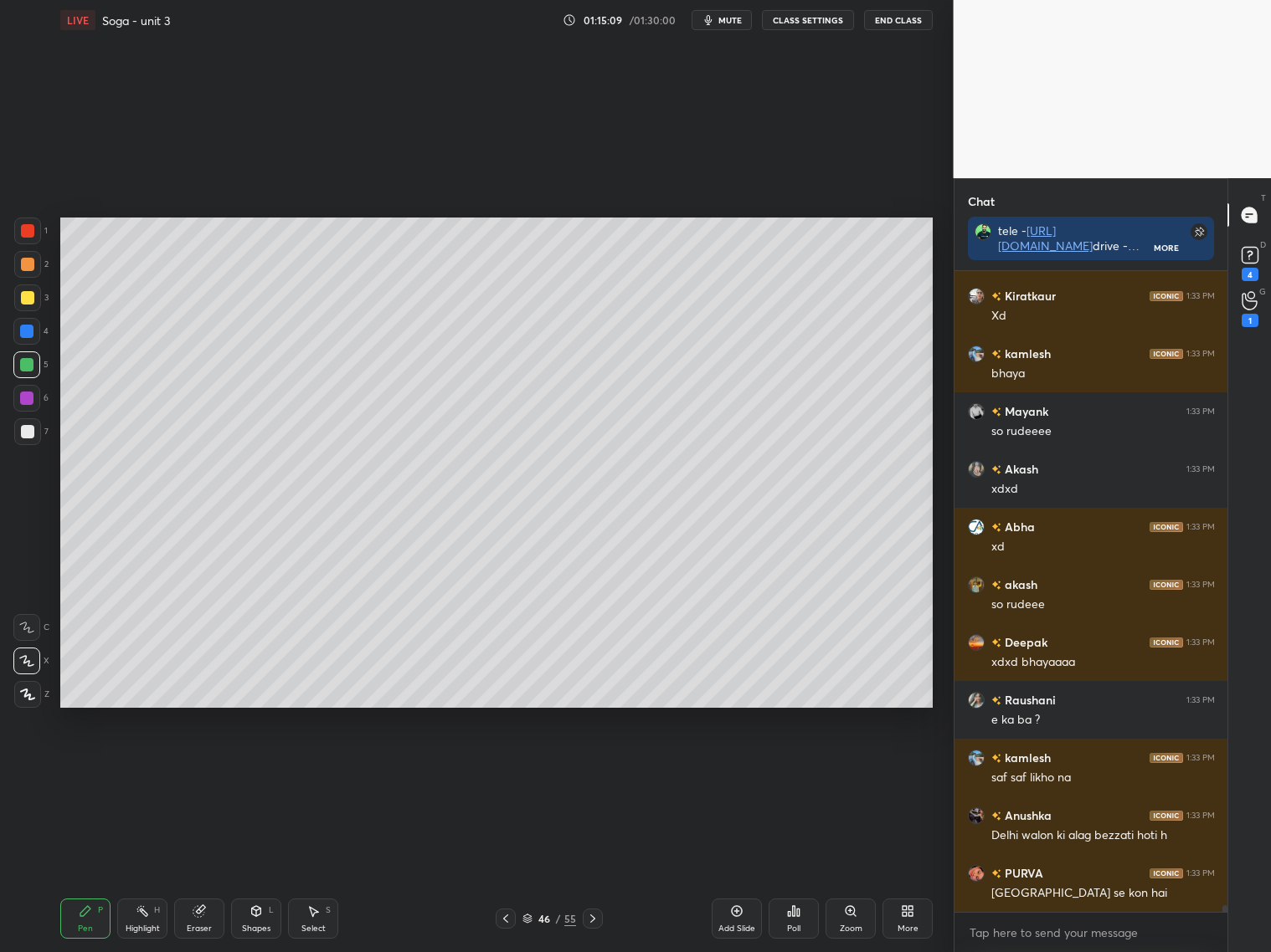
click at [31, 296] on div at bounding box center [27, 298] width 14 height 14
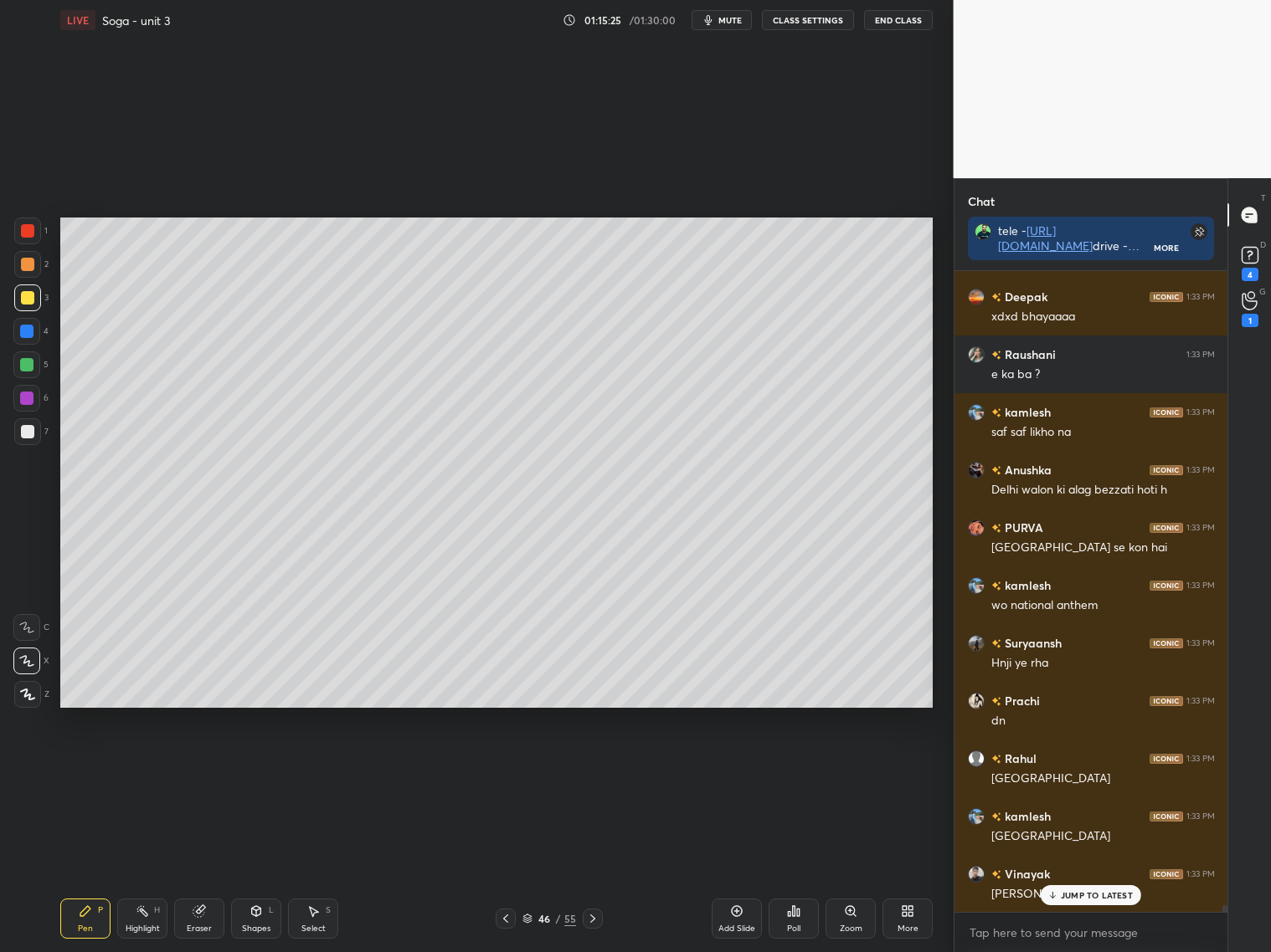
scroll to position [58513, 0]
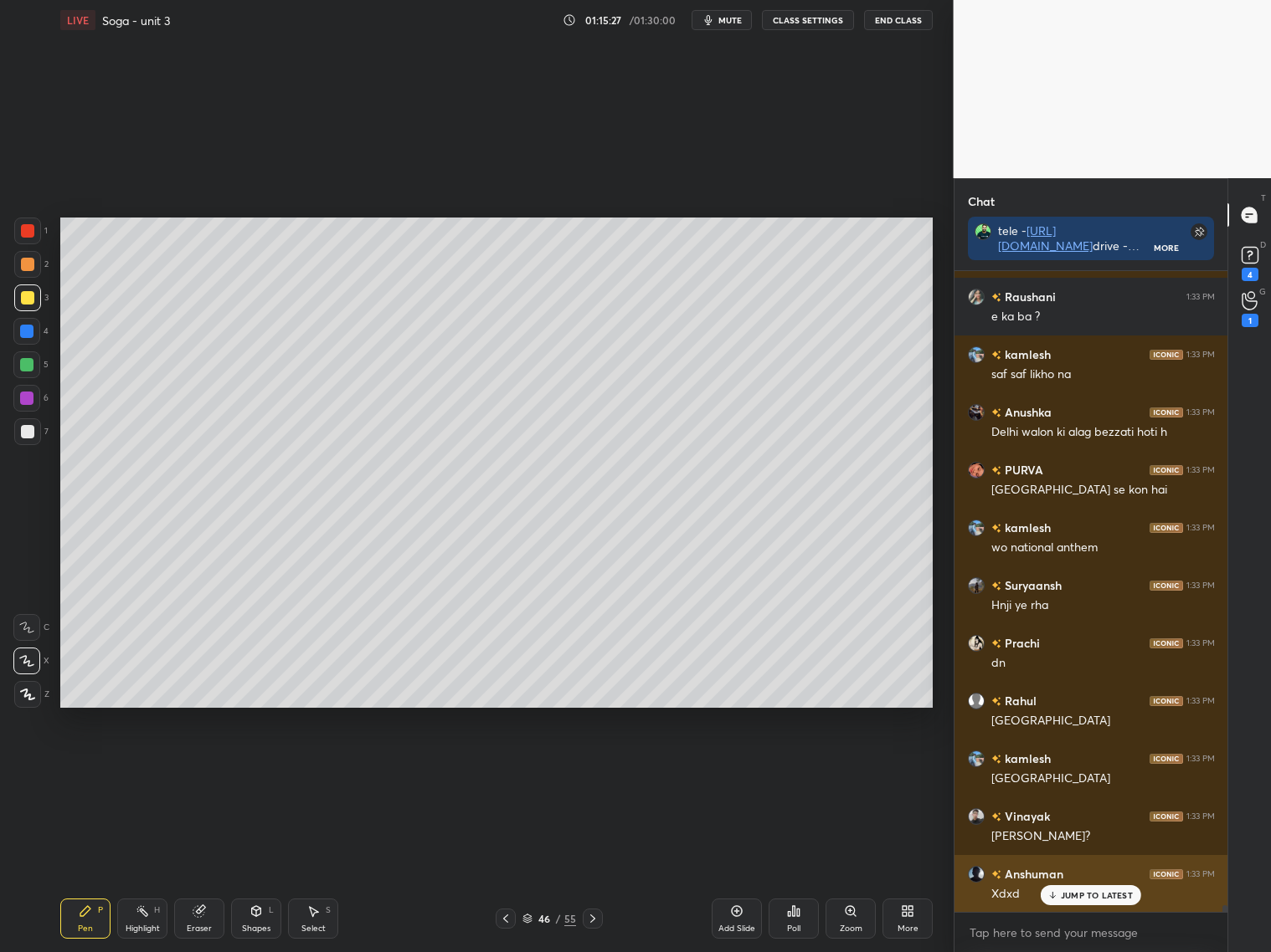
click at [1100, 892] on p "JUMP TO LATEST" at bounding box center [1097, 896] width 72 height 10
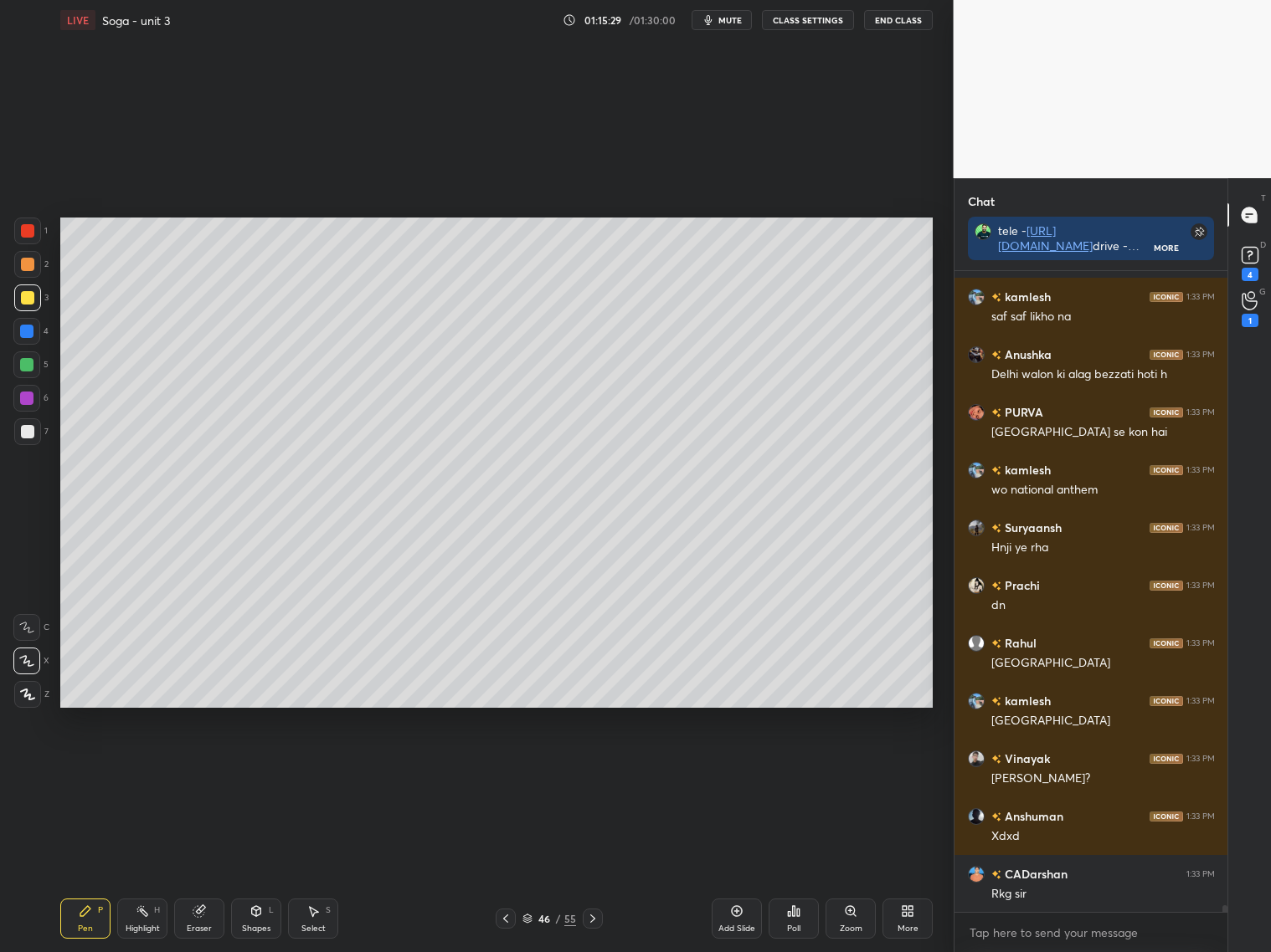
scroll to position [58630, 0]
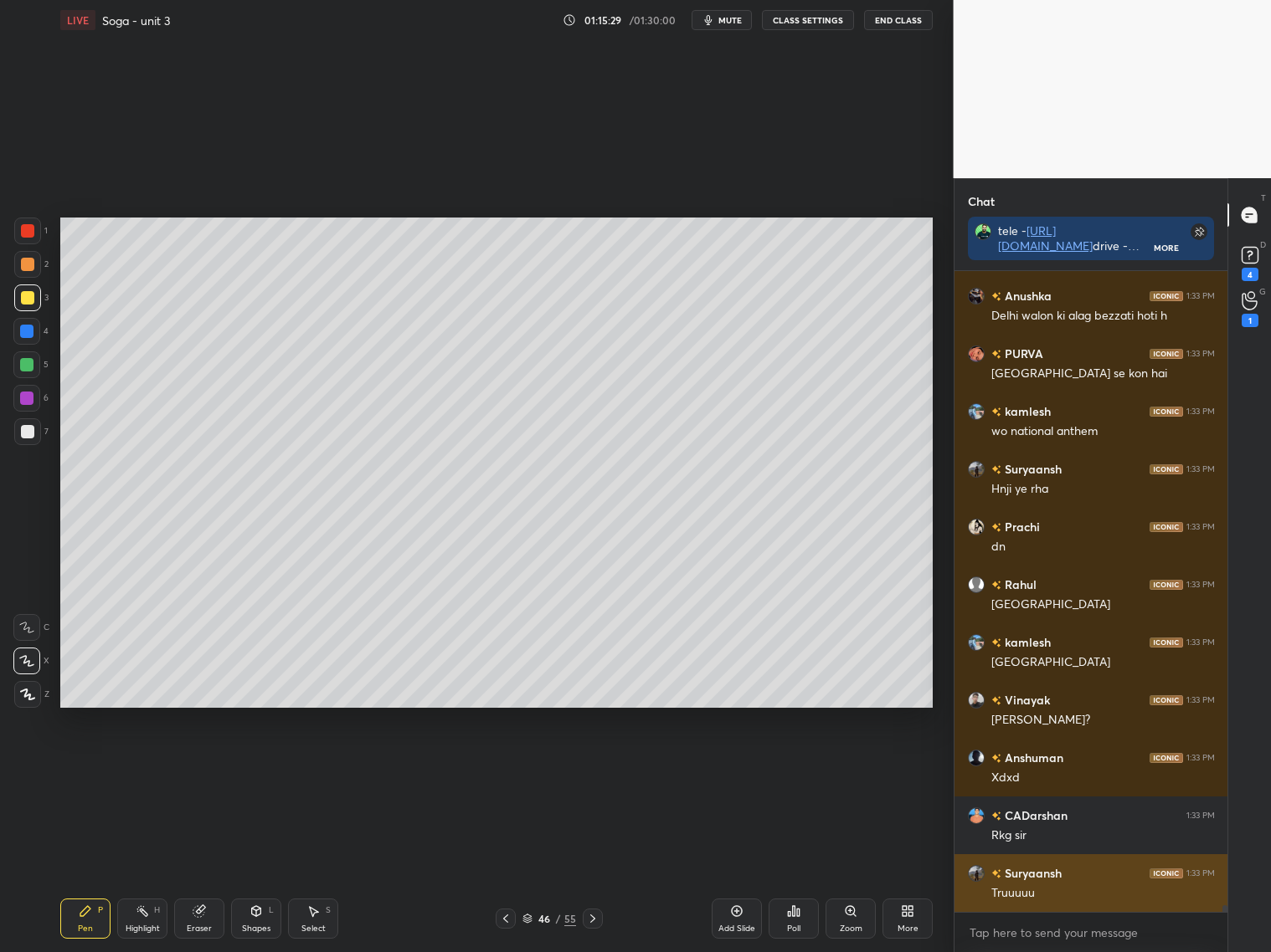
click at [1069, 898] on div "Truuuuu" at bounding box center [1103, 894] width 224 height 17
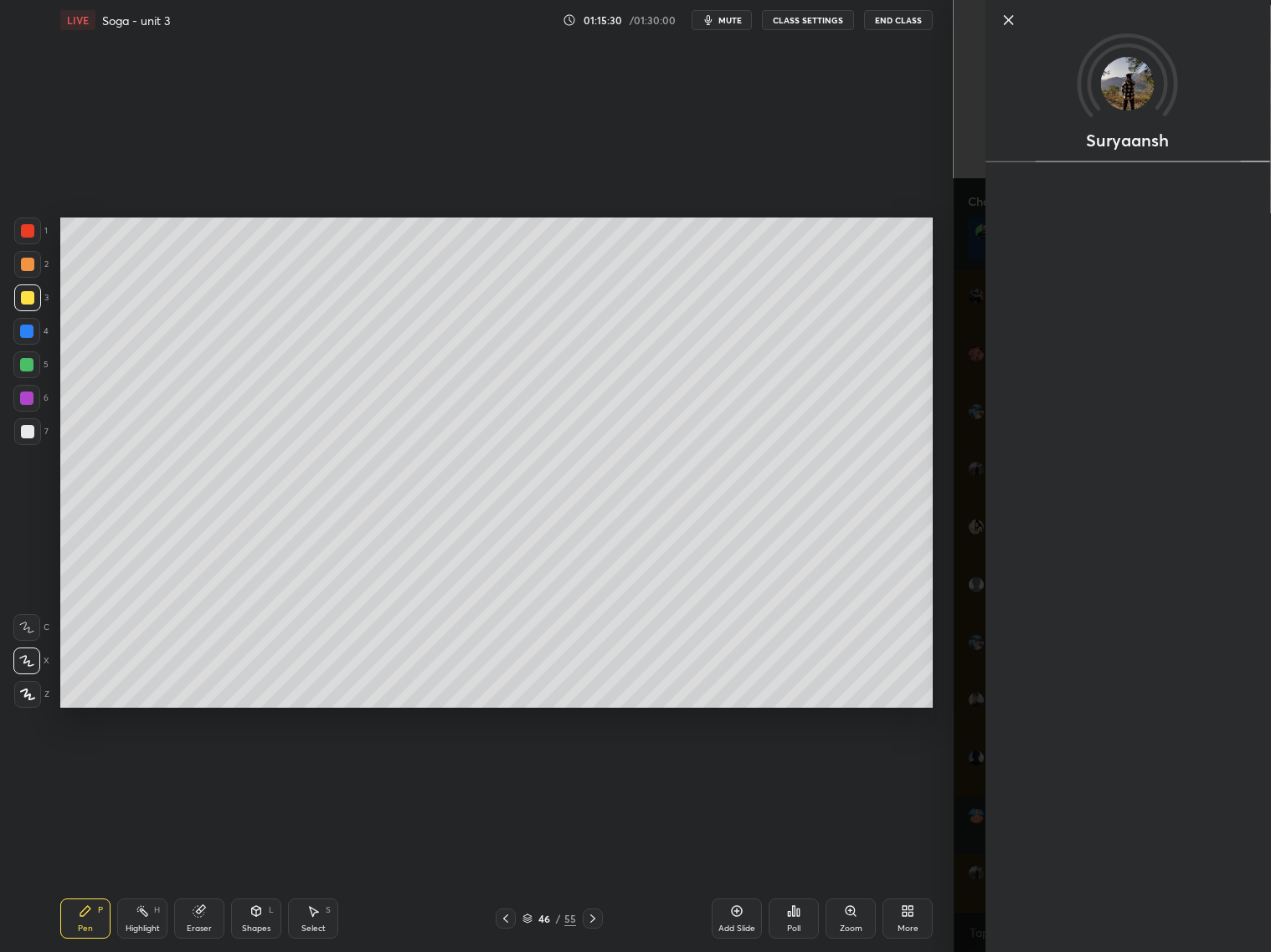
scroll to position [58687, 0]
click at [975, 836] on div "[PERSON_NAME] Activity 0 / 10 Qs attempted 0 / 20 Mins watched About Iconic sin…" at bounding box center [1112, 476] width 318 height 952
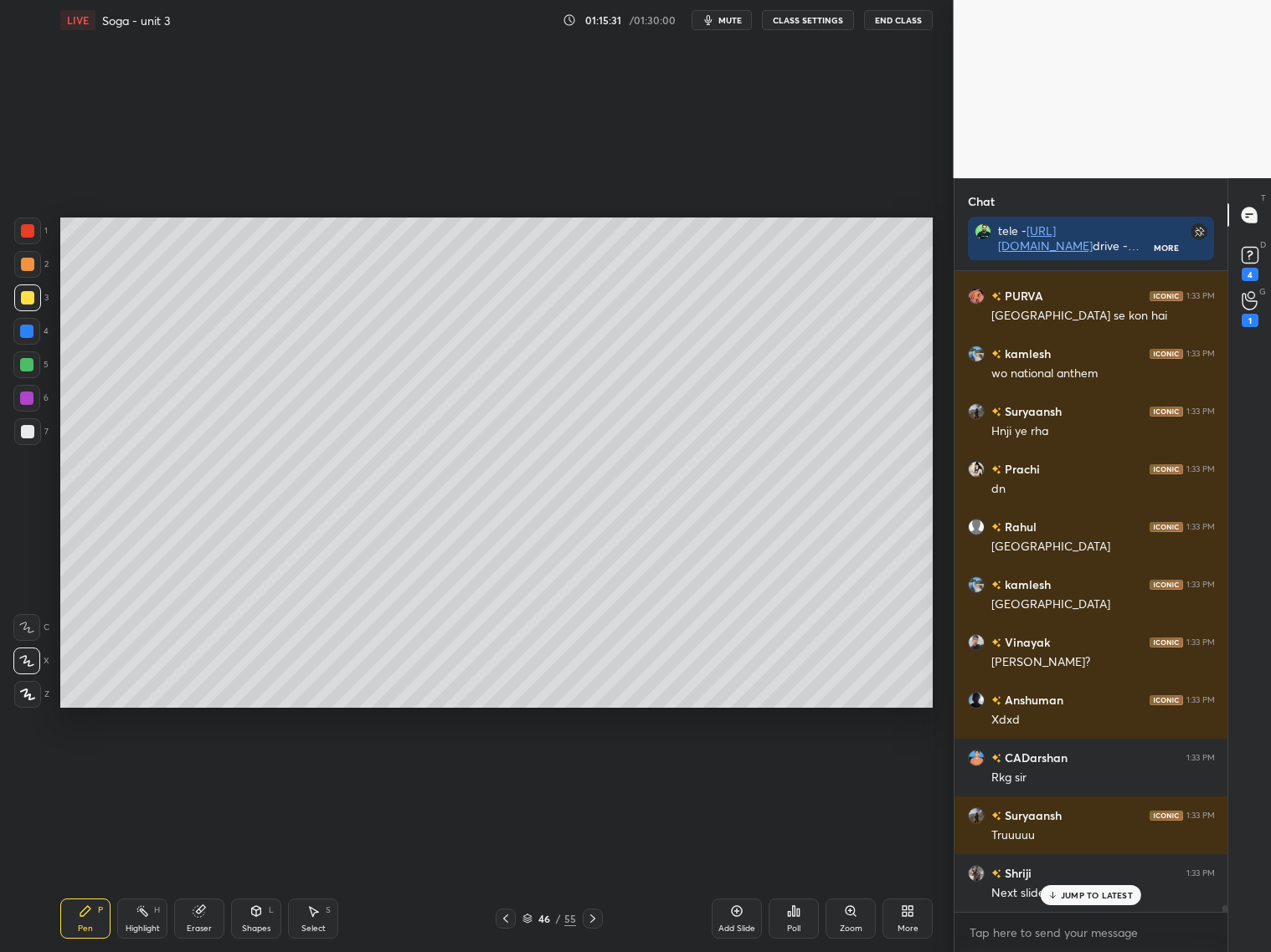
scroll to position [58744, 0]
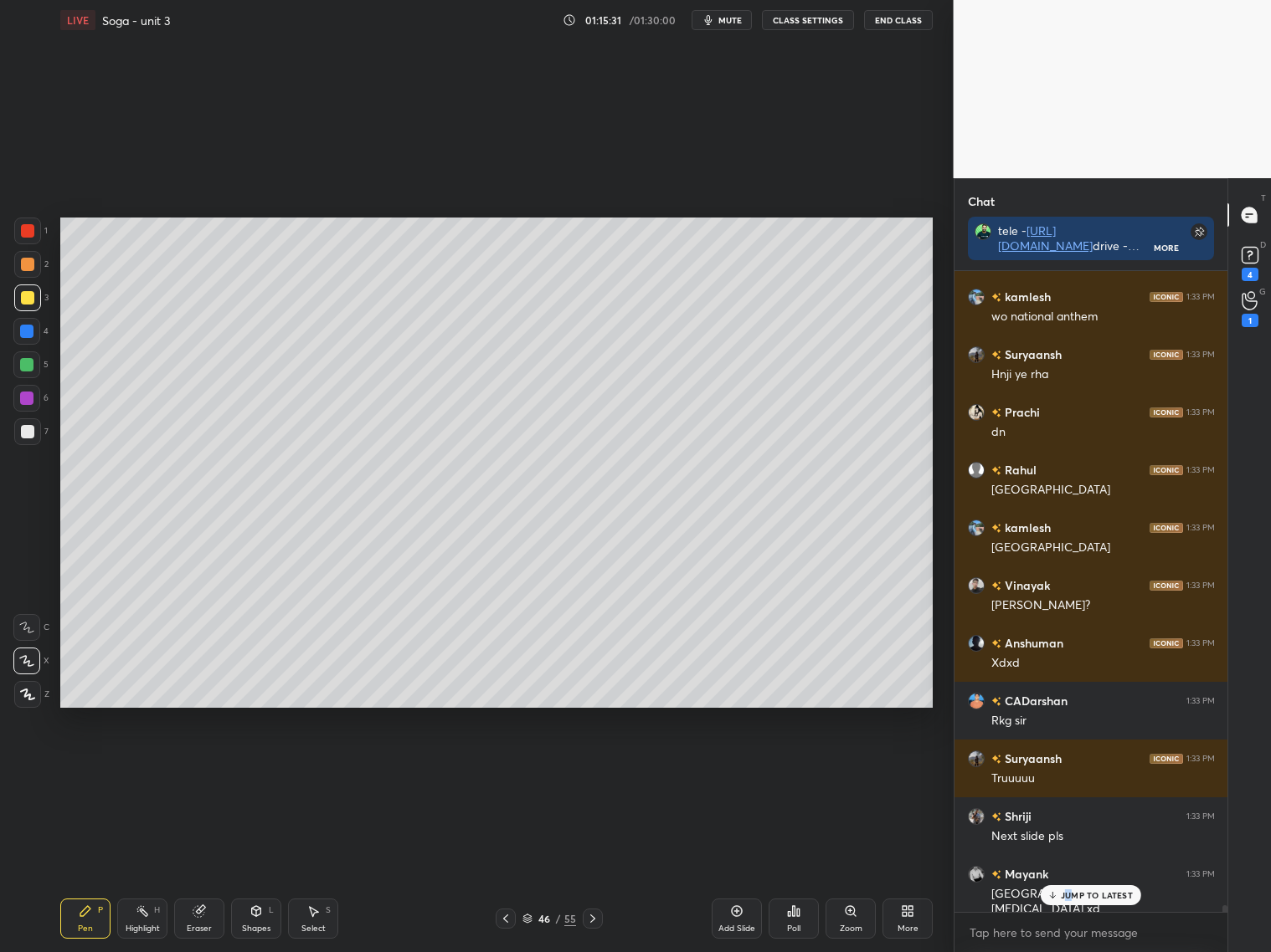
click at [1069, 893] on p "JUMP TO LATEST" at bounding box center [1097, 896] width 72 height 10
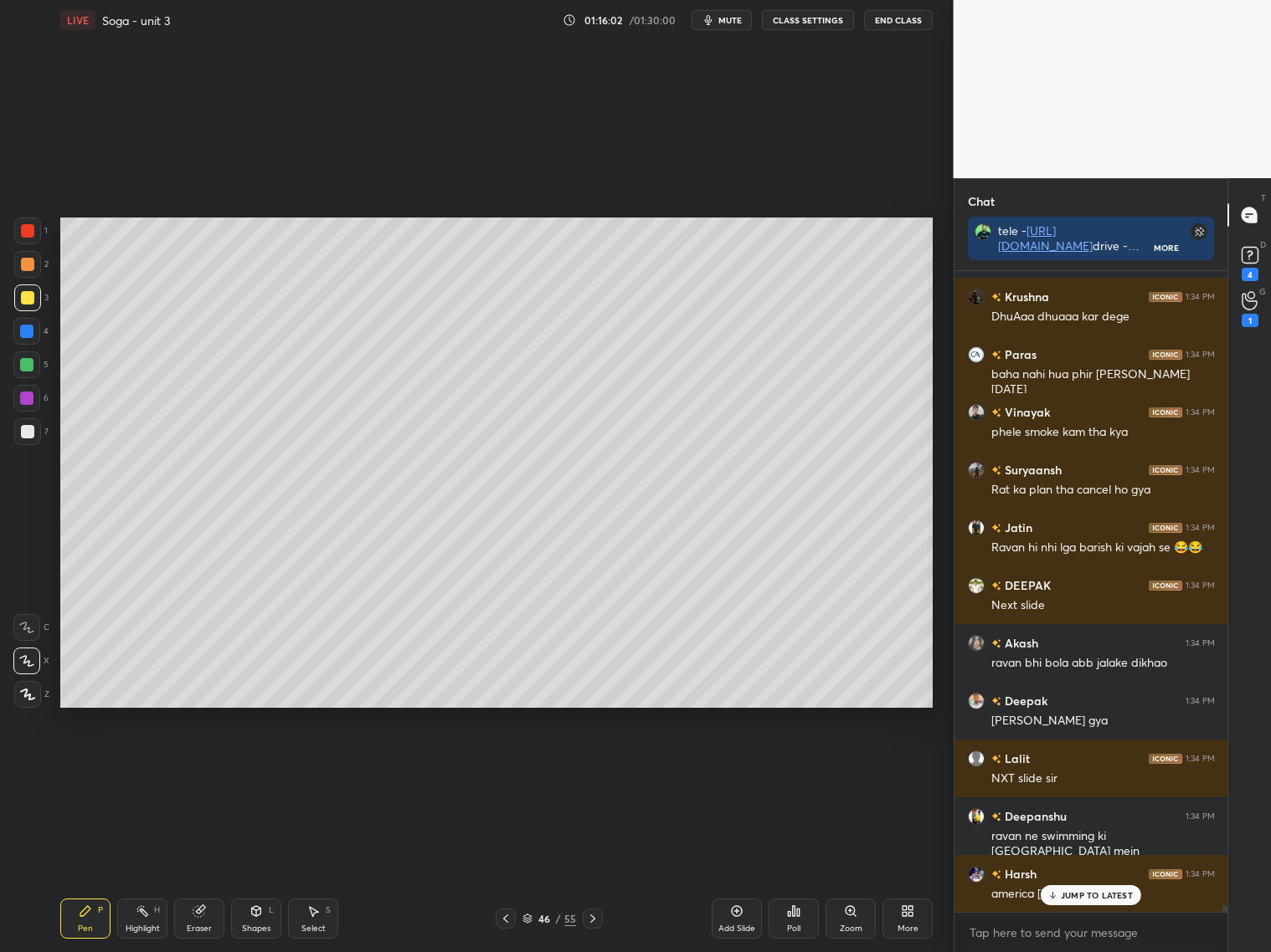
scroll to position [59914, 0]
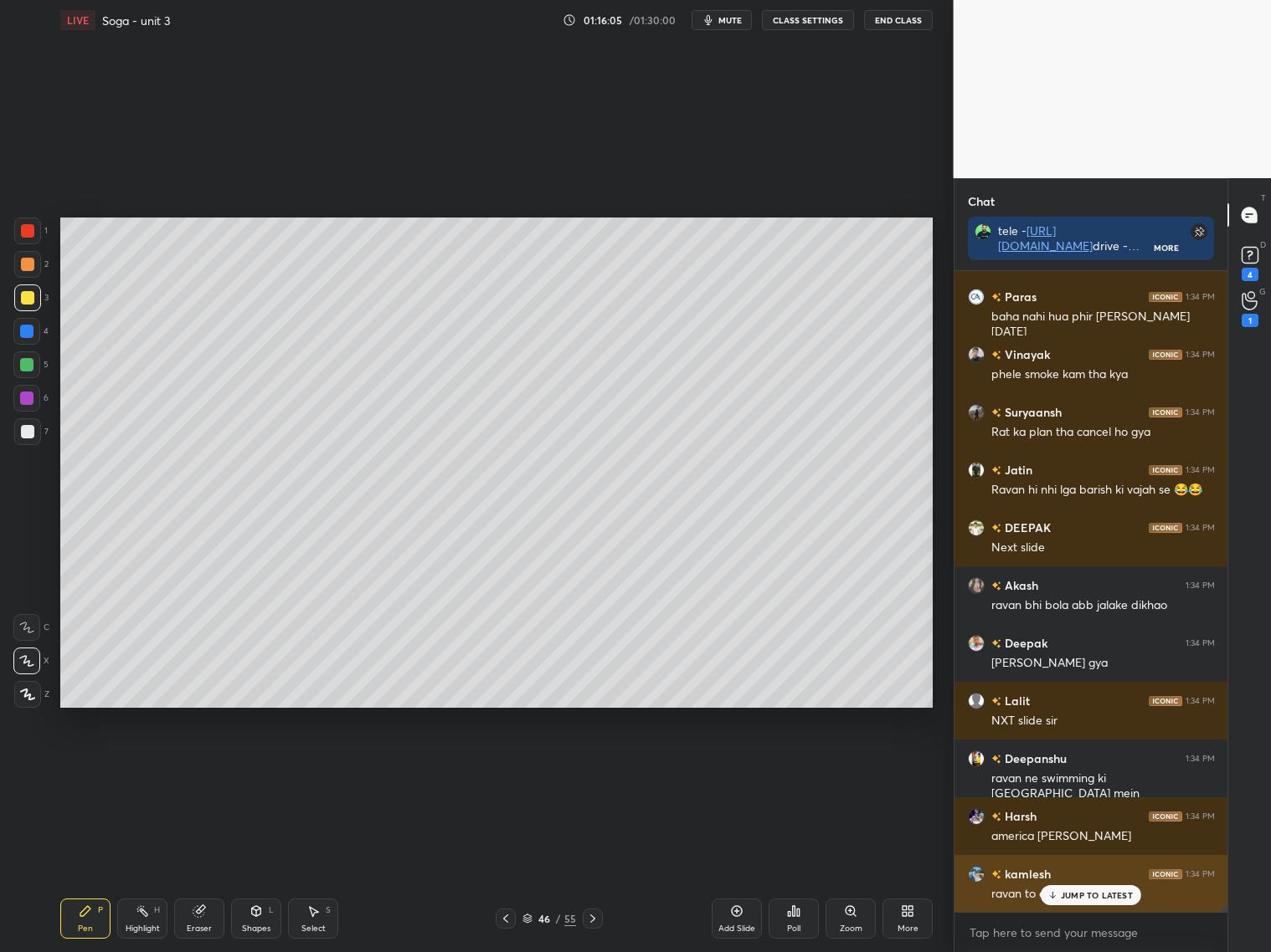
click at [1108, 897] on p "JUMP TO LATEST" at bounding box center [1097, 896] width 72 height 10
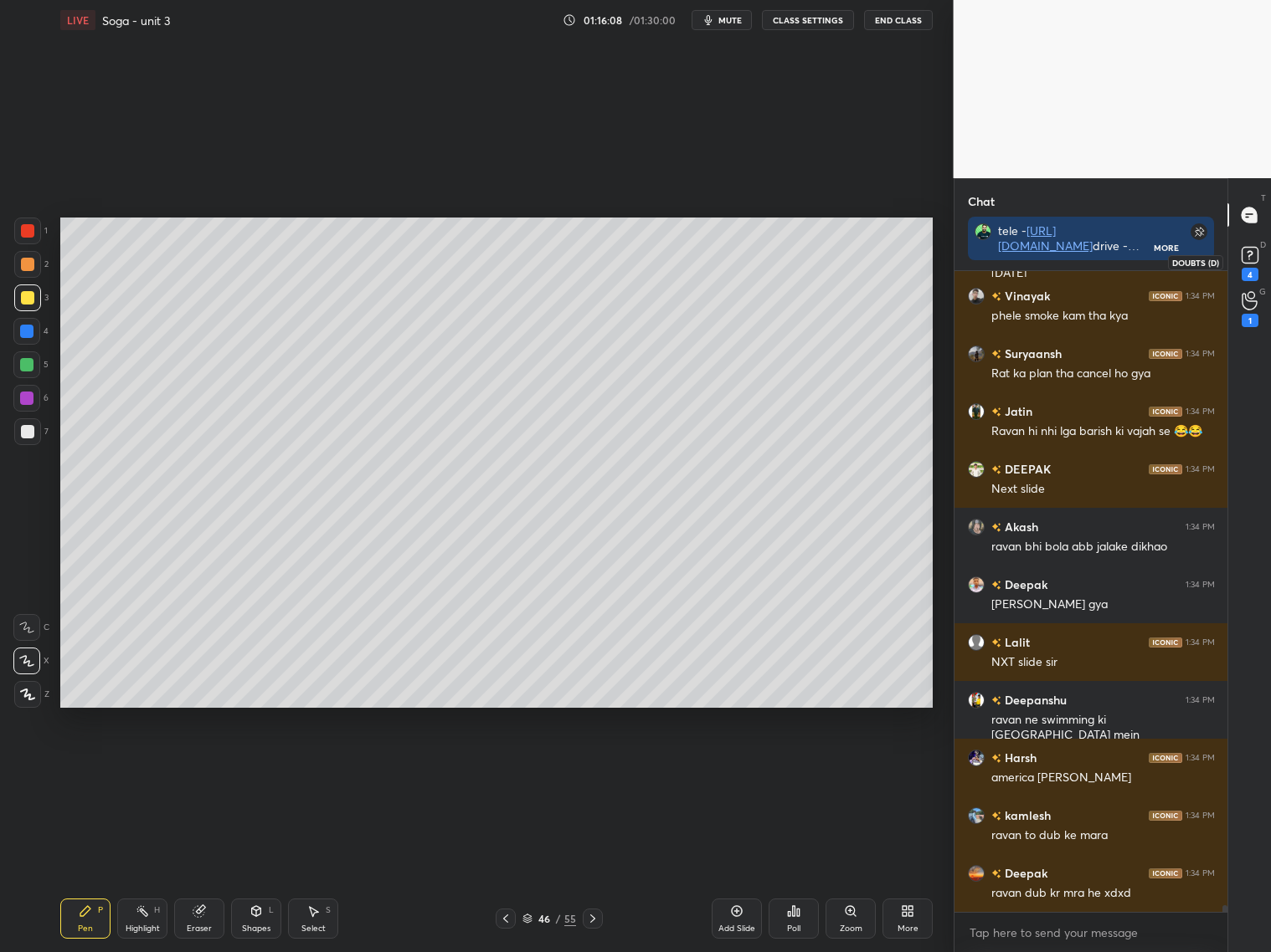
click at [1245, 257] on rect at bounding box center [1249, 255] width 16 height 16
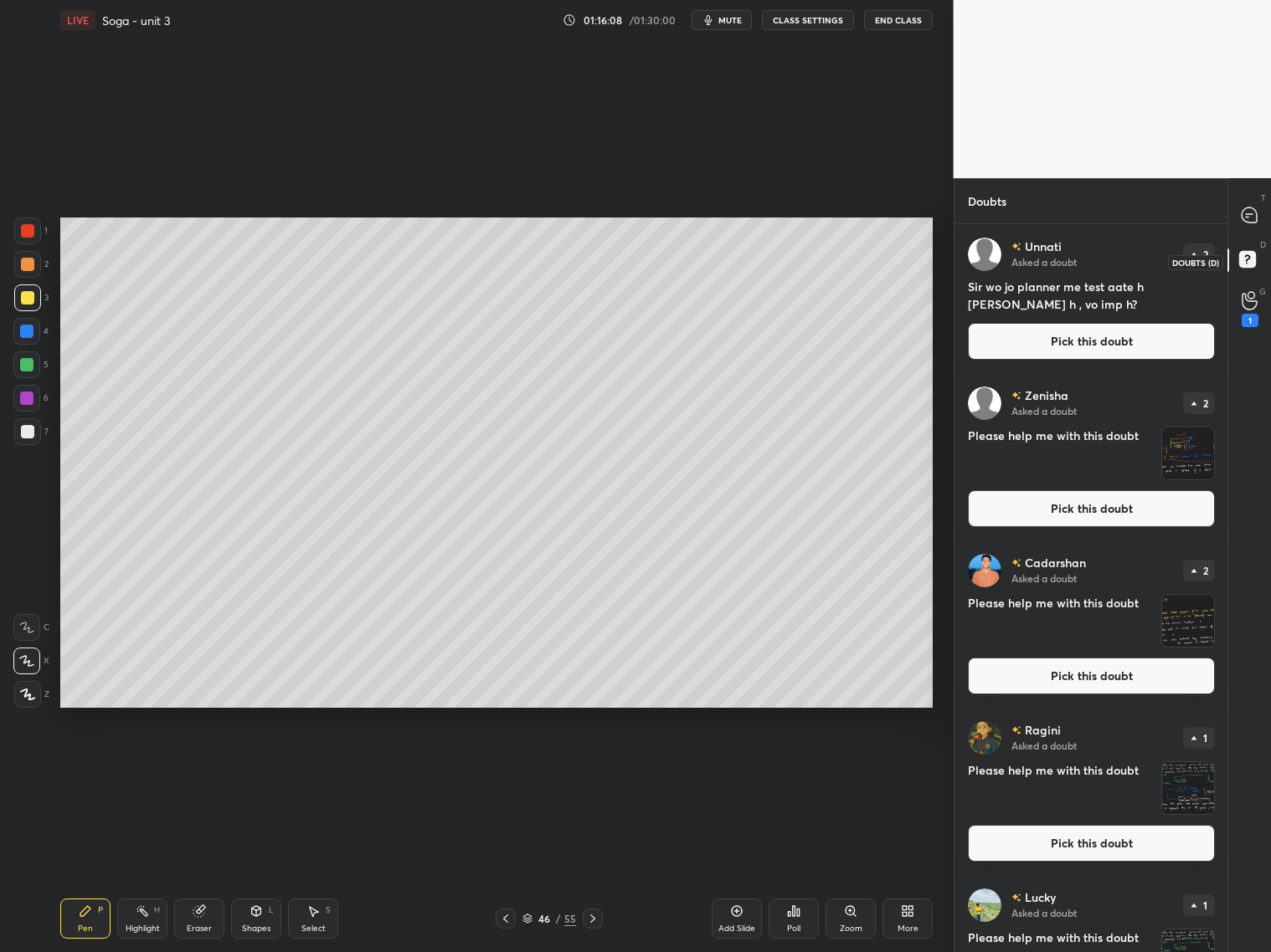
scroll to position [722, 269]
click at [1216, 440] on div "Zenisha Asked a doubt 2 Please help me with this doubt Pick this doubt" at bounding box center [1091, 457] width 273 height 167
drag, startPoint x: 1217, startPoint y: 440, endPoint x: 1225, endPoint y: 494, distance: 54.6
click at [1224, 499] on div "[PERSON_NAME] Asked a doubt 2 Sir wo jo planner me test aate h [PERSON_NAME] h …" at bounding box center [1091, 588] width 273 height 728
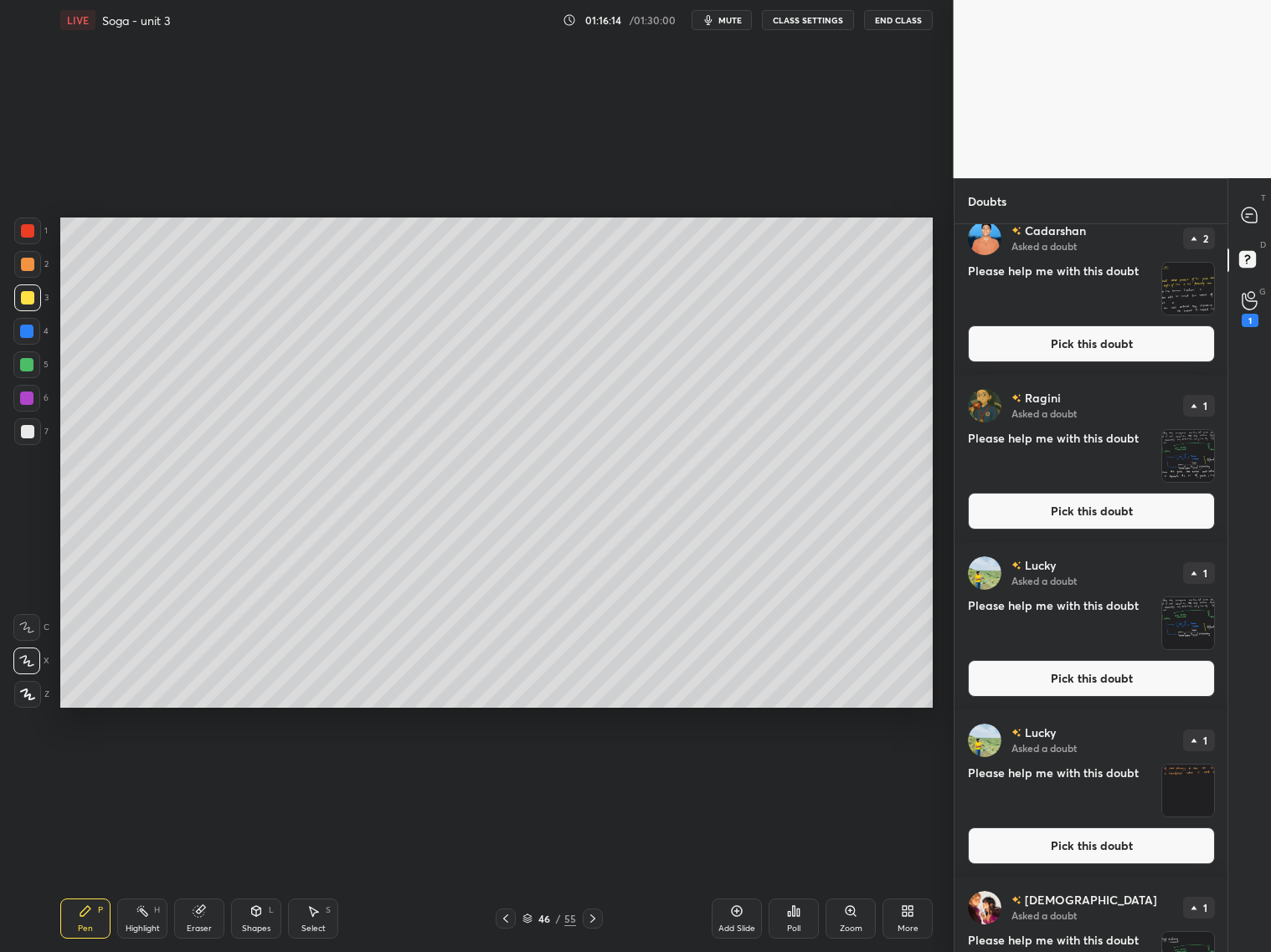
scroll to position [424, 0]
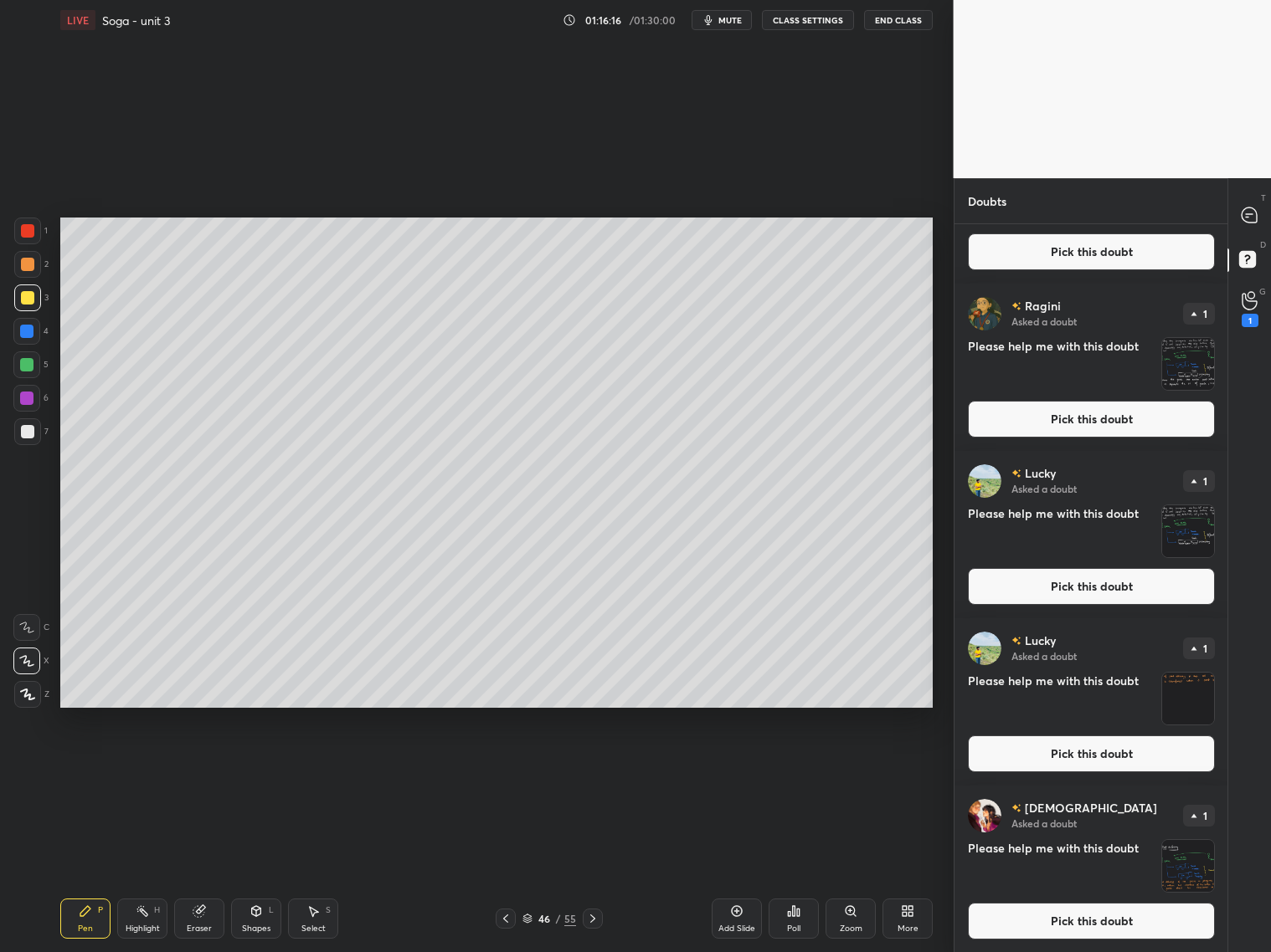
click at [1254, 215] on icon at bounding box center [1249, 215] width 15 height 15
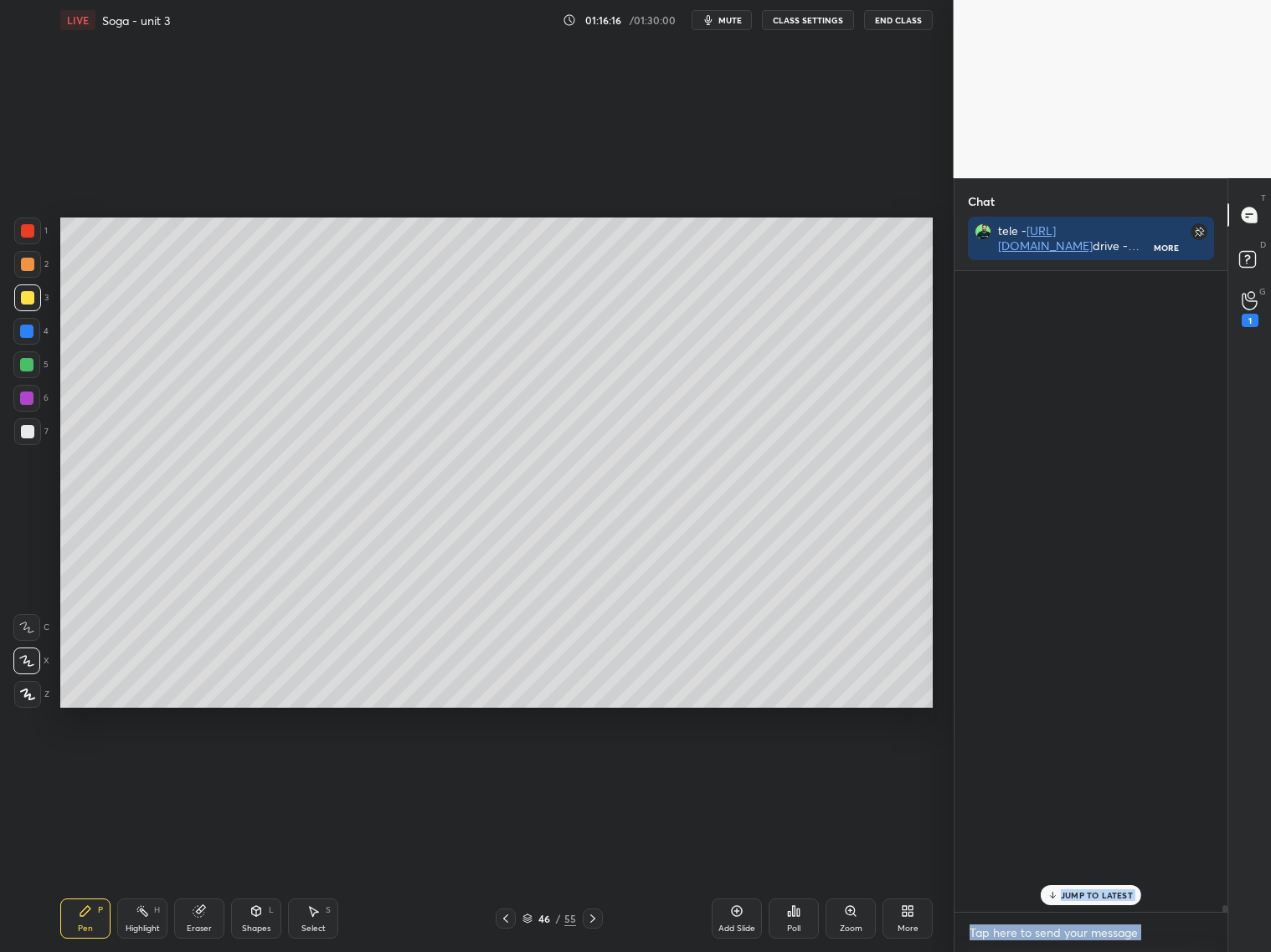
scroll to position [676, 269]
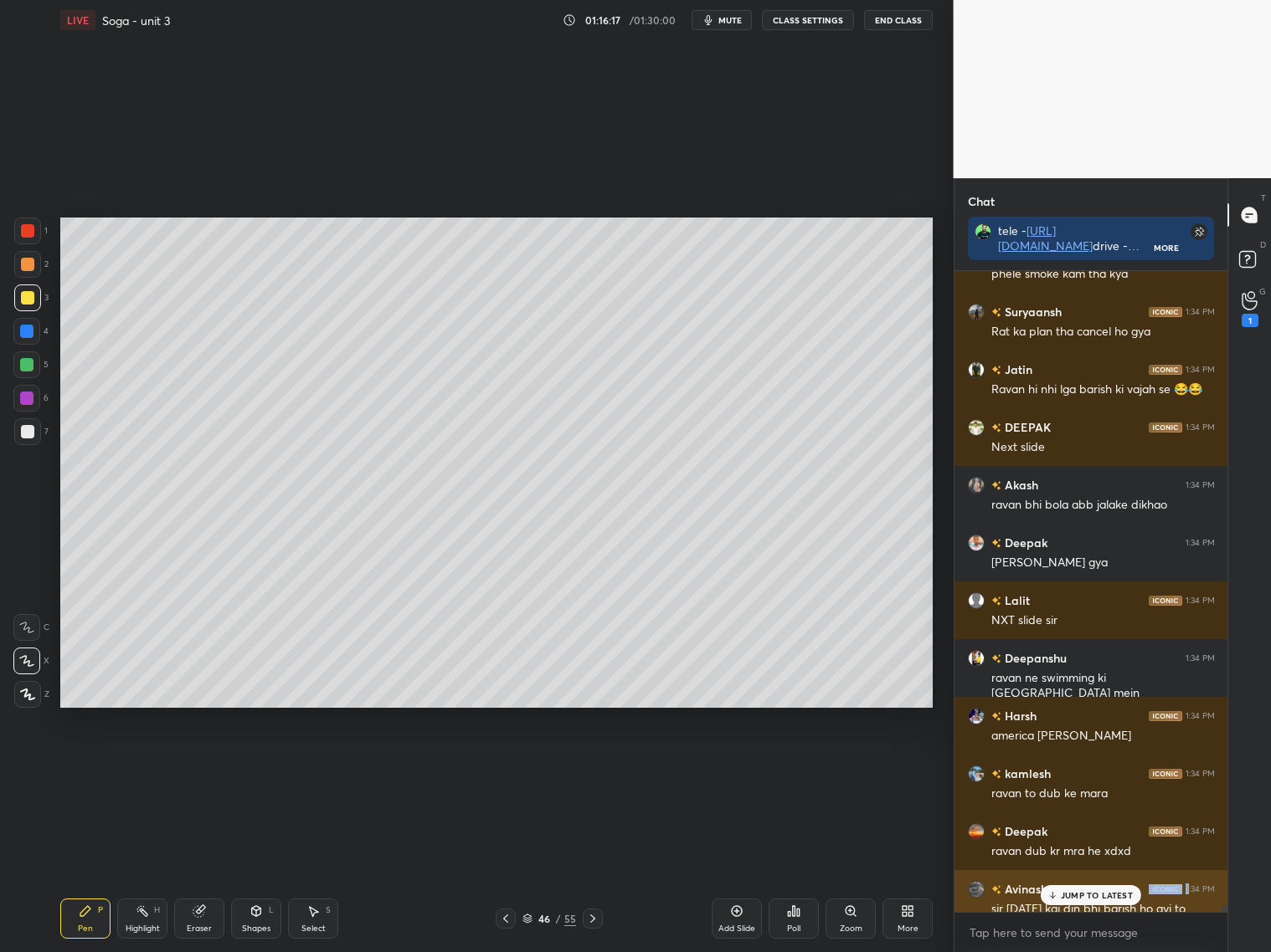
click at [1115, 884] on div "Avinash 1:34 PM sir [DATE] kai din bhi barish ho gyi to" at bounding box center [1091, 899] width 273 height 58
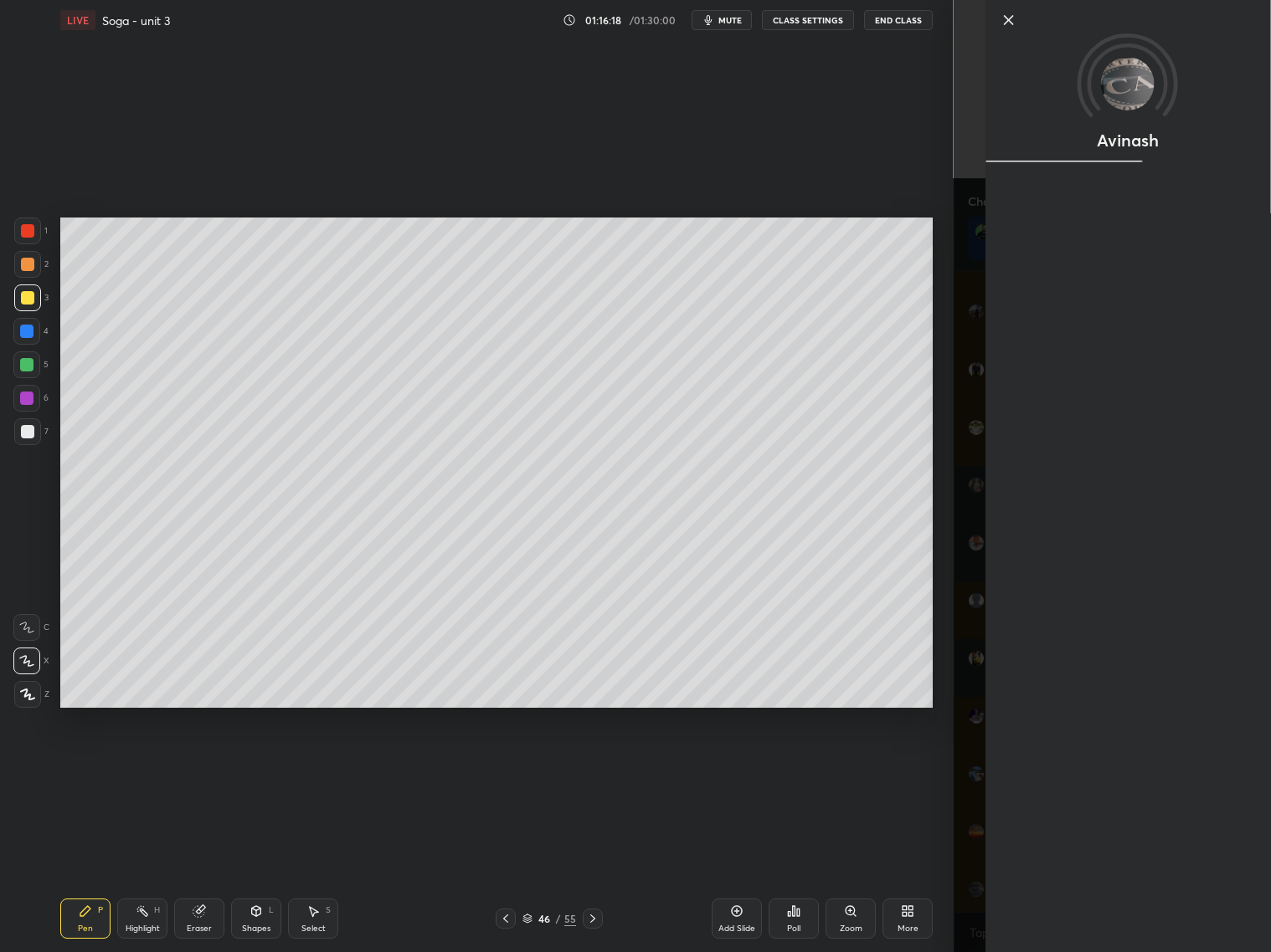
click at [1104, 896] on div "Avinash" at bounding box center [1127, 476] width 286 height 952
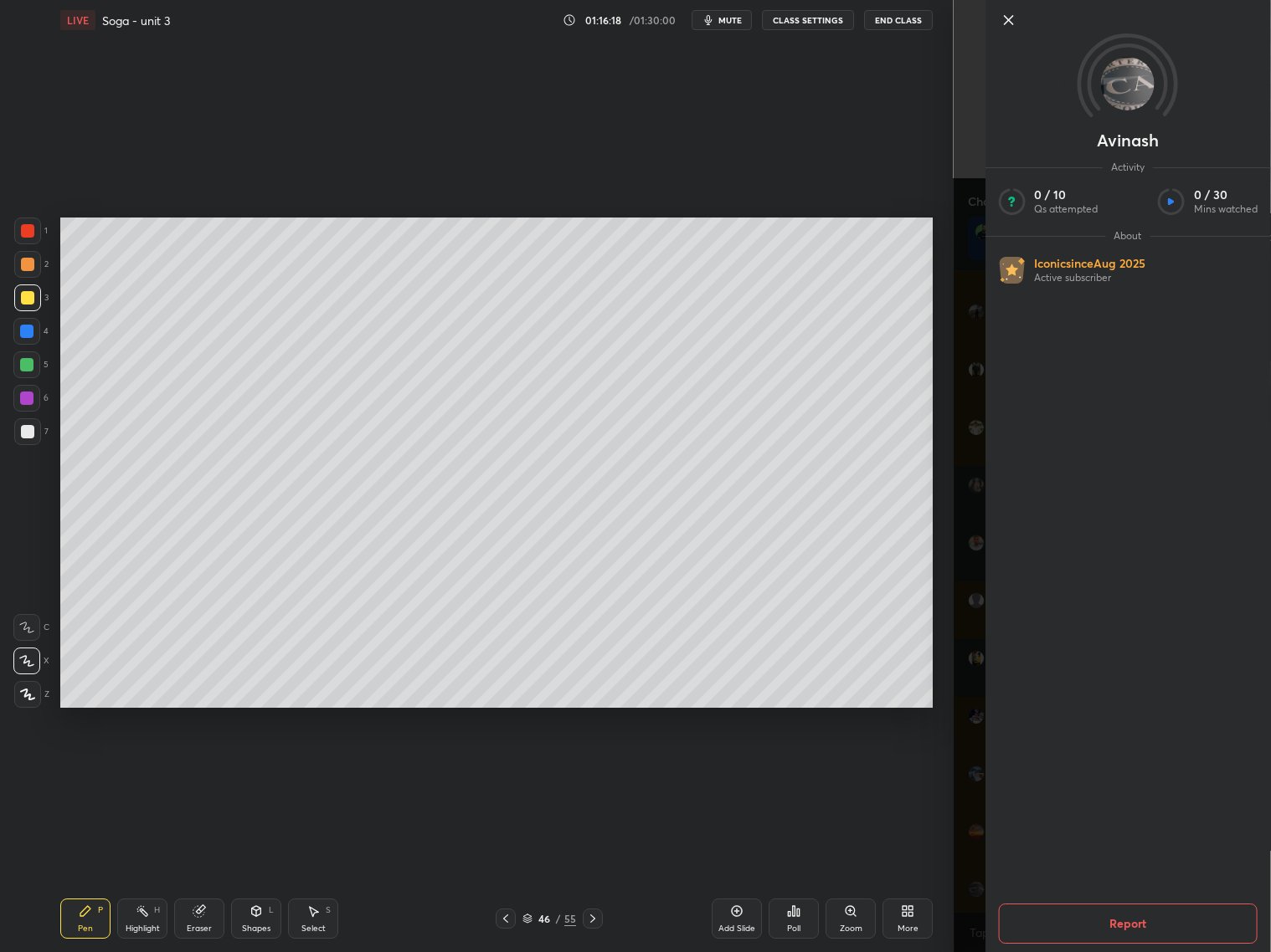
click at [976, 852] on div "Avinash Activity 0 / 10 Qs attempted 0 / 30 Mins watched About Iconic since [DA…" at bounding box center [1112, 476] width 318 height 952
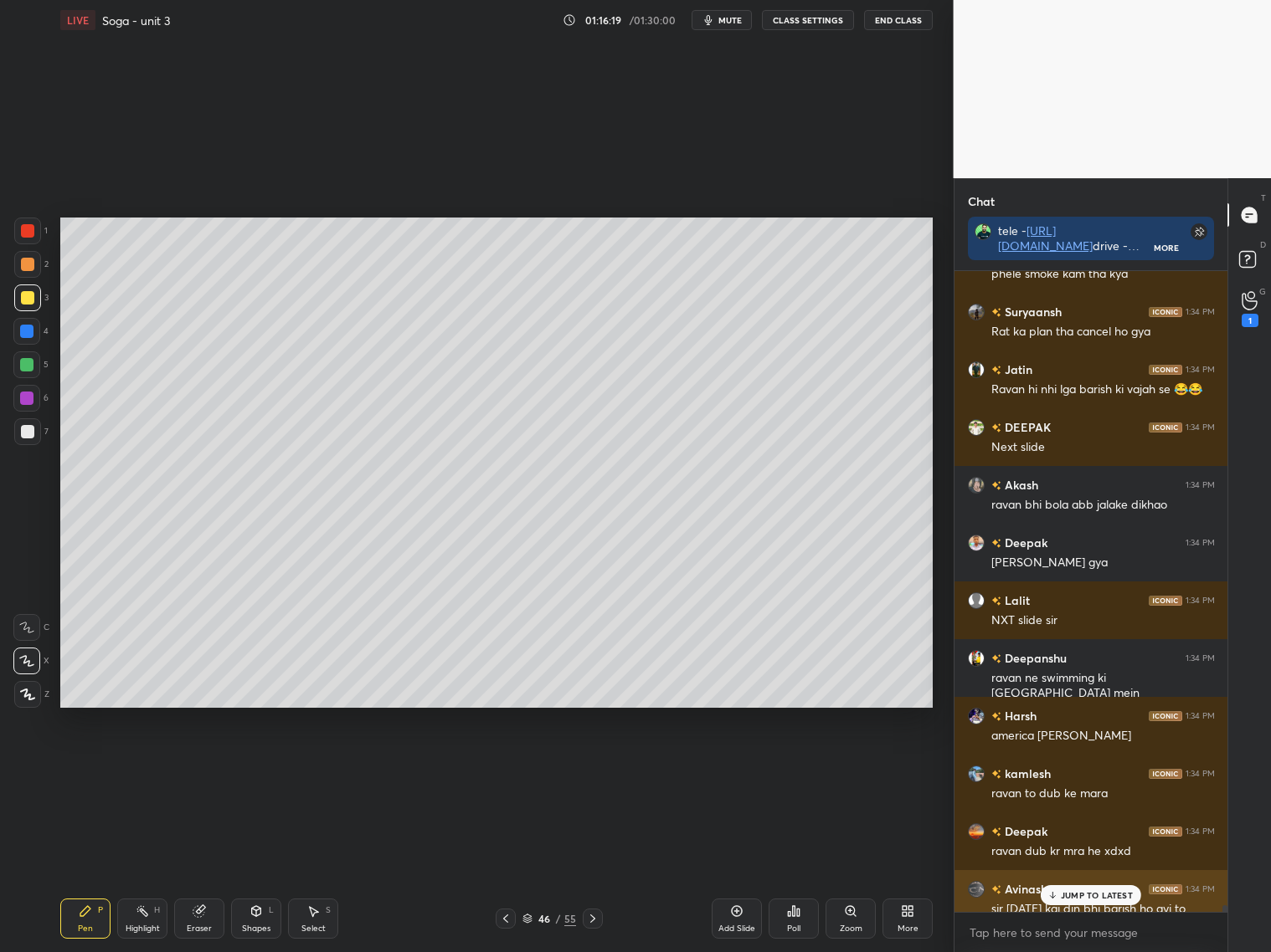
click at [1104, 907] on div "sir [DATE] kai din bhi barish ho gyi to" at bounding box center [1103, 909] width 224 height 17
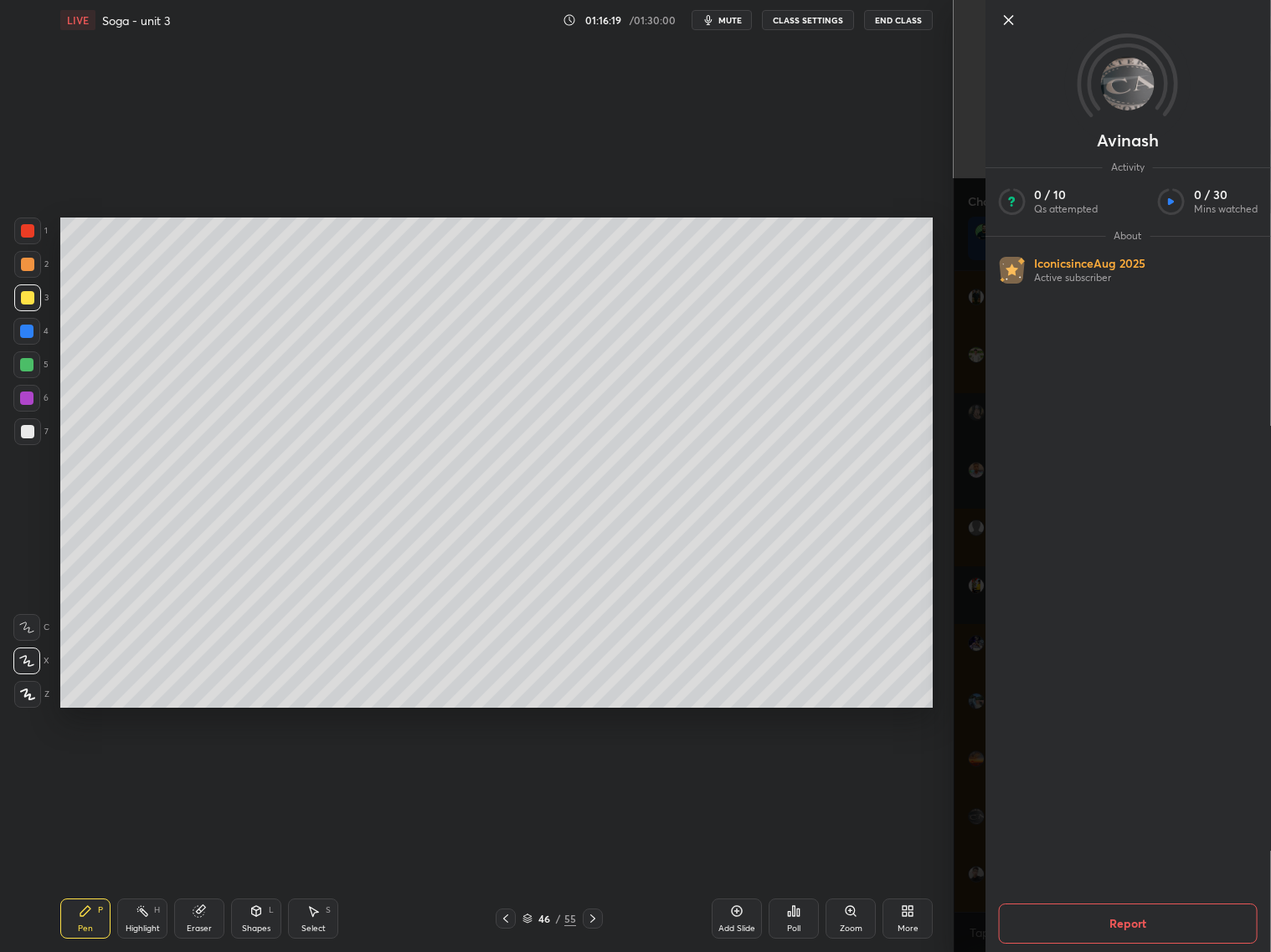
click at [1086, 896] on div "Report" at bounding box center [1127, 924] width 286 height 57
click at [979, 858] on div "Avinash Activity 0 / 10 Qs attempted 0 / 30 Mins watched About Iconic since [DA…" at bounding box center [1112, 476] width 318 height 952
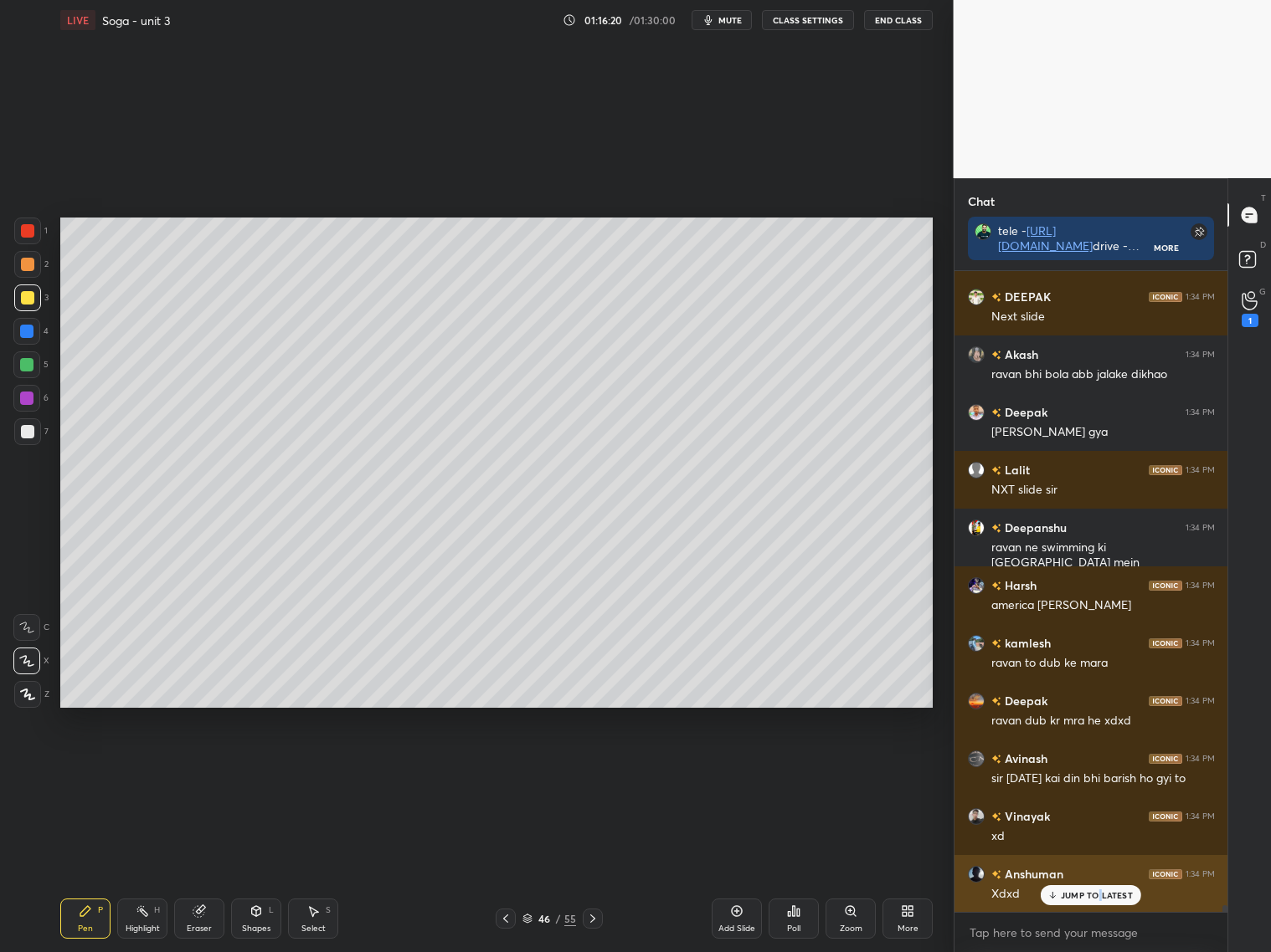
click at [1101, 895] on p "JUMP TO LATEST" at bounding box center [1097, 896] width 72 height 10
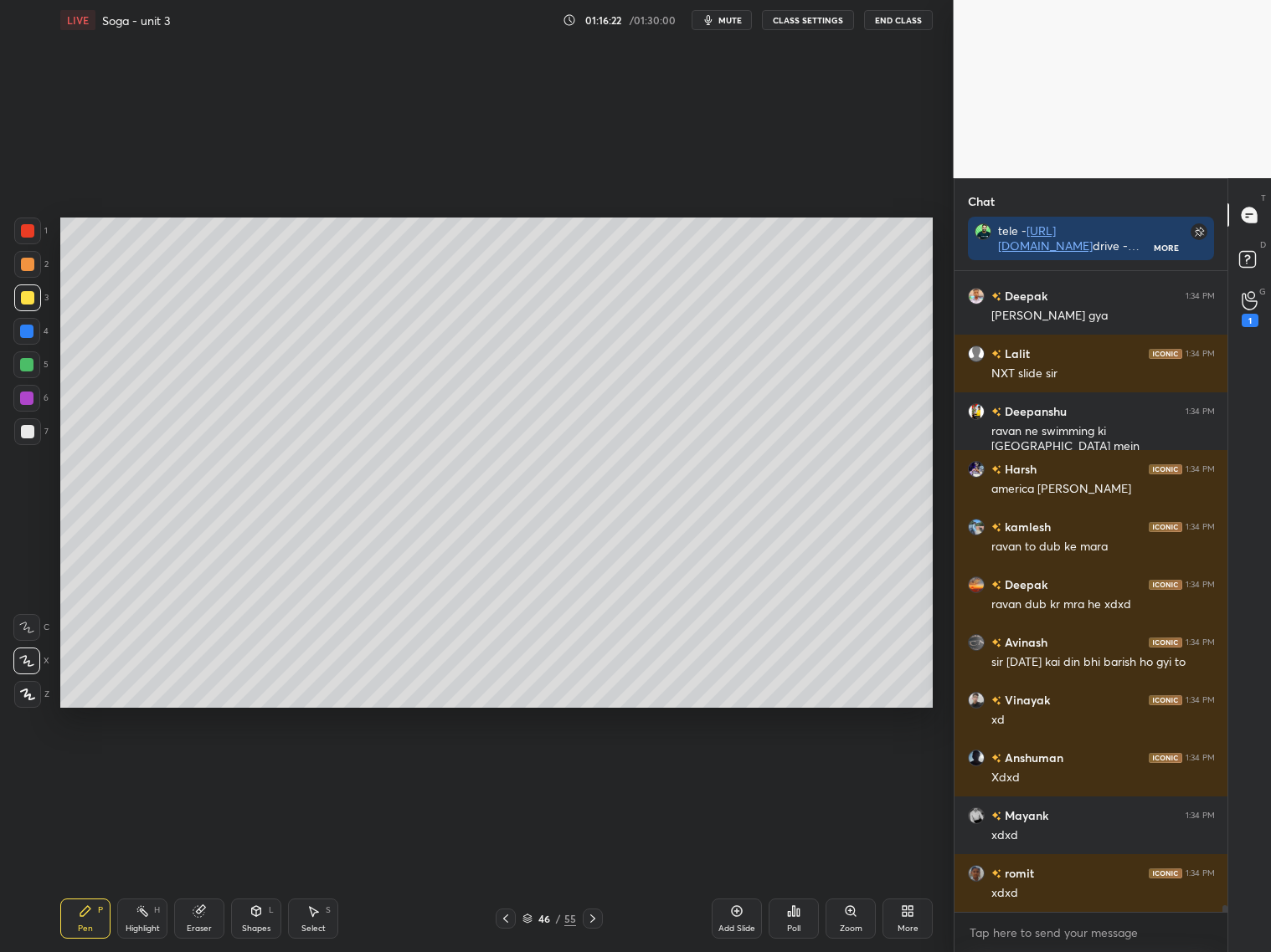
drag, startPoint x: 508, startPoint y: 923, endPoint x: 548, endPoint y: 914, distance: 41.0
click at [541, 914] on div "46 / 55" at bounding box center [548, 919] width 107 height 20
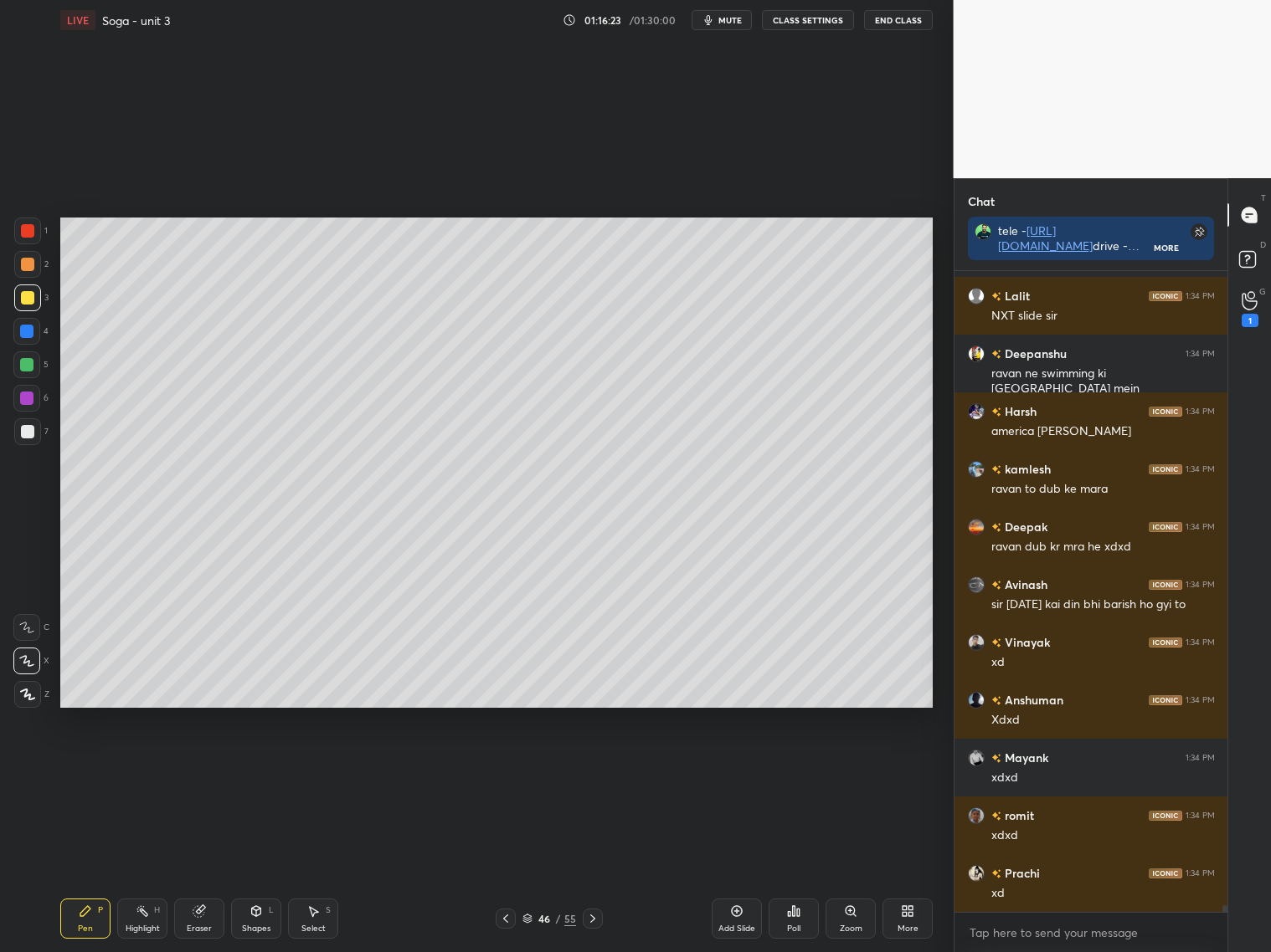
click at [602, 926] on div at bounding box center [593, 919] width 20 height 20
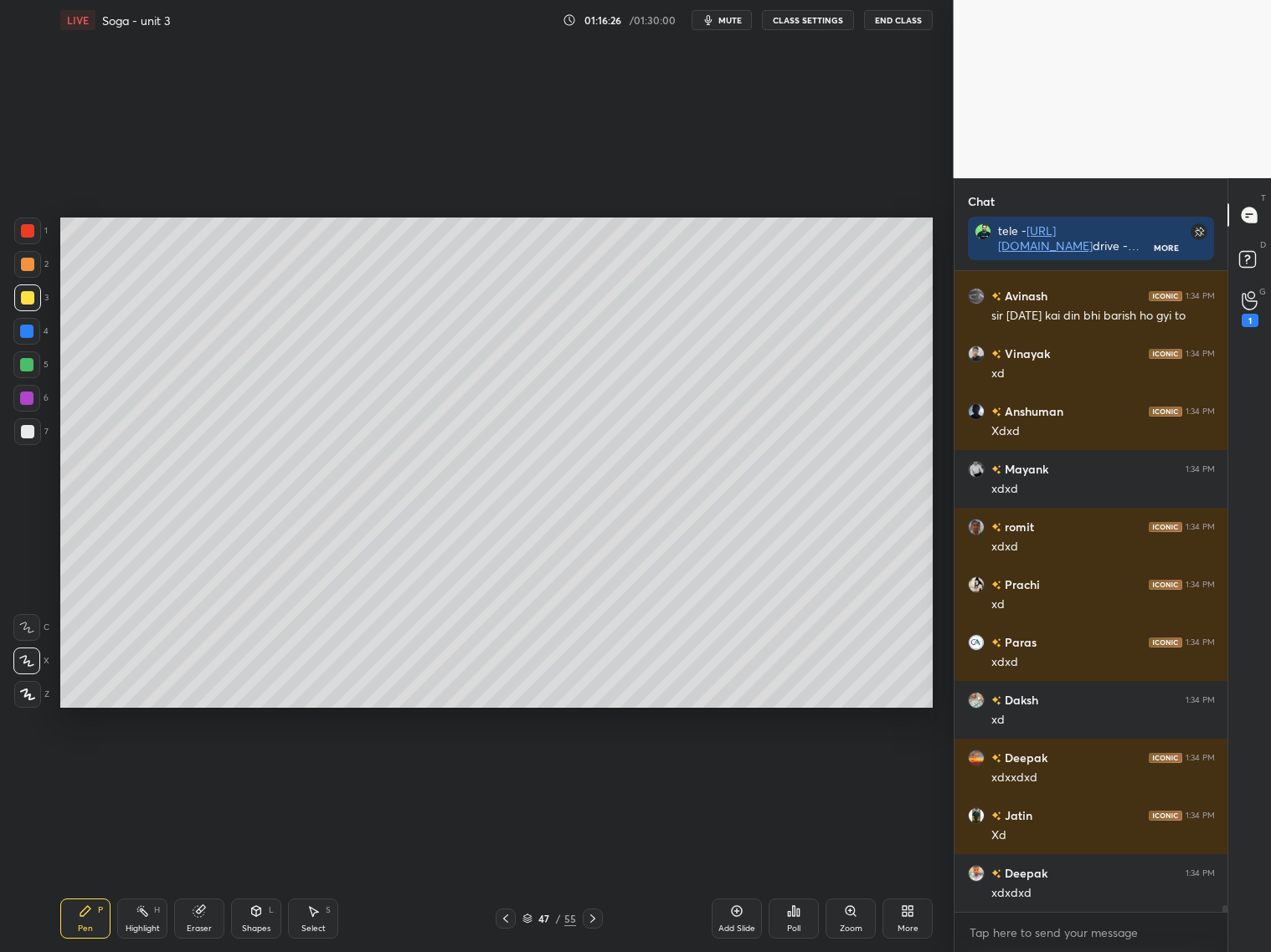
click at [254, 920] on div "Shapes L" at bounding box center [255, 918] width 50 height 40
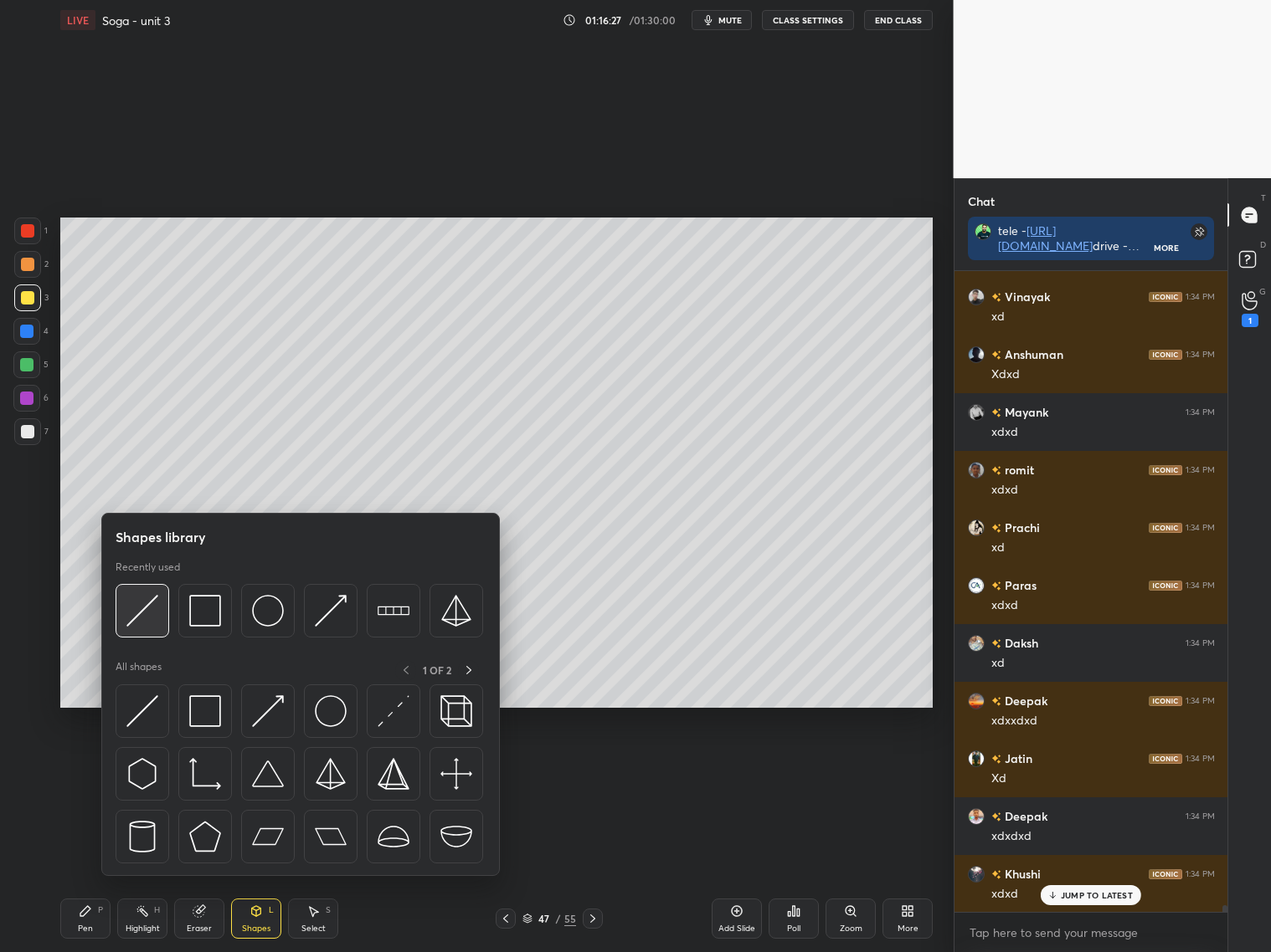
click at [151, 601] on img at bounding box center [142, 610] width 32 height 32
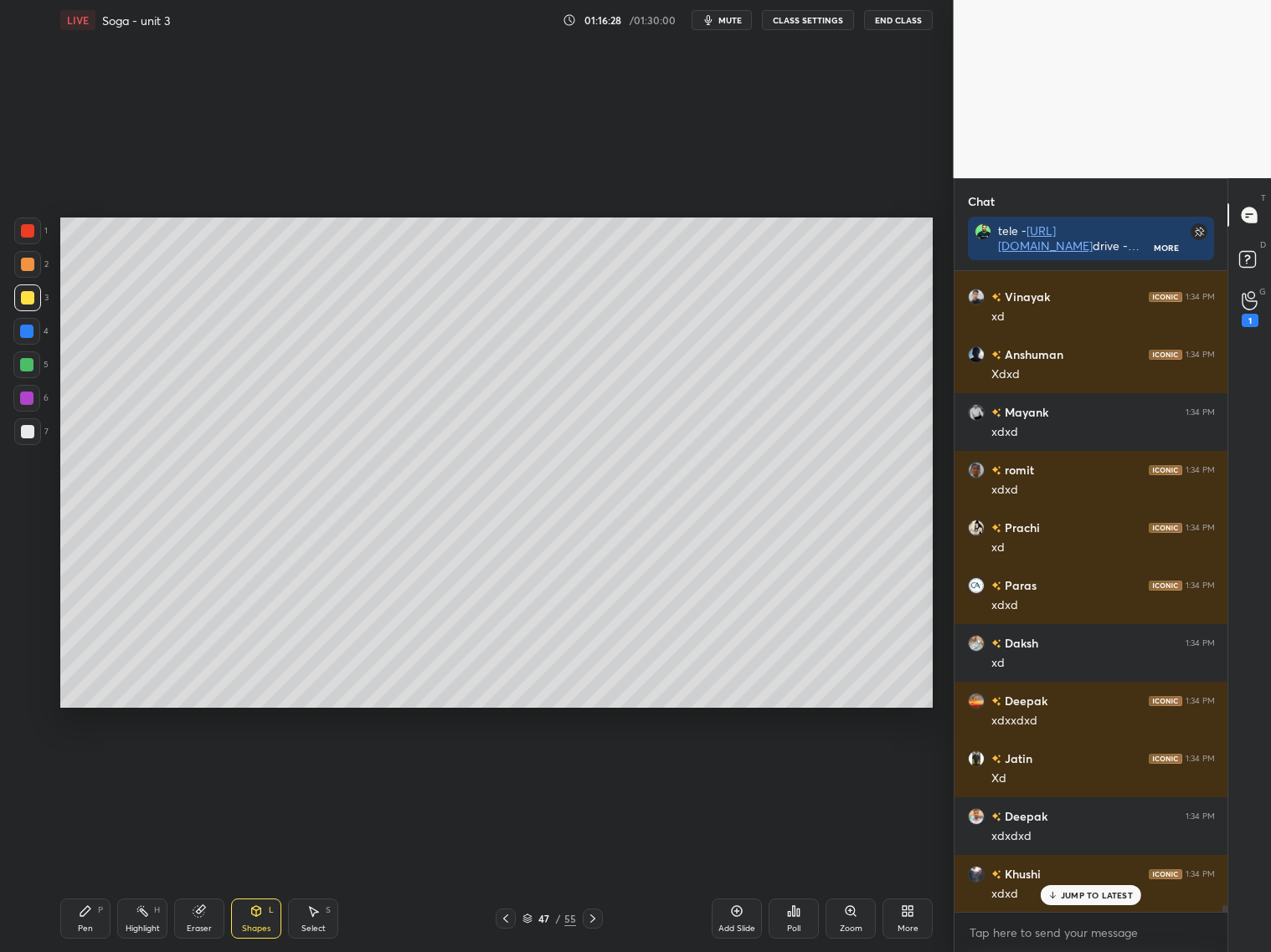
click at [509, 919] on icon at bounding box center [506, 919] width 14 height 14
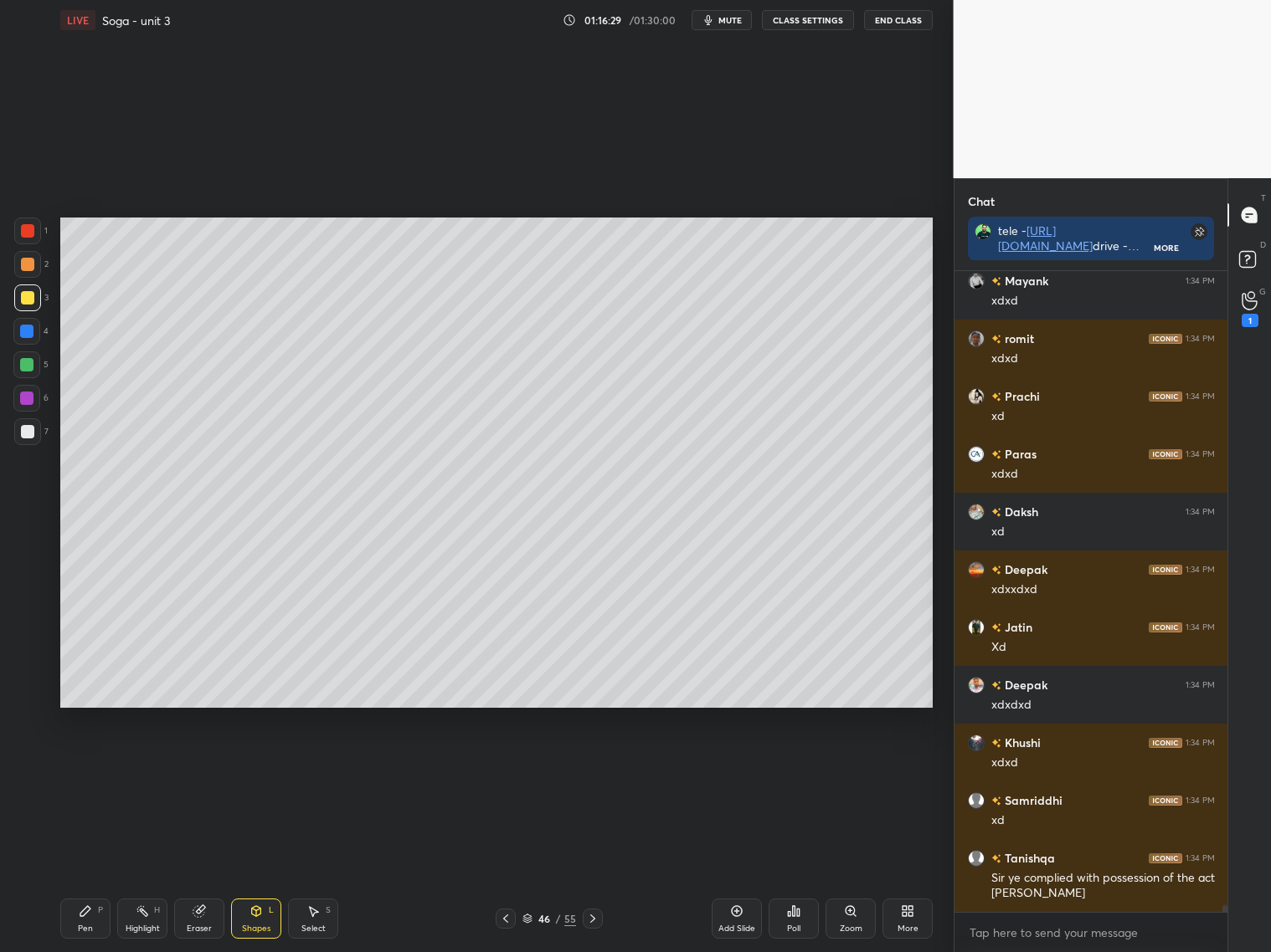
drag, startPoint x: 594, startPoint y: 918, endPoint x: 600, endPoint y: 905, distance: 14.3
click at [596, 917] on div at bounding box center [593, 919] width 20 height 20
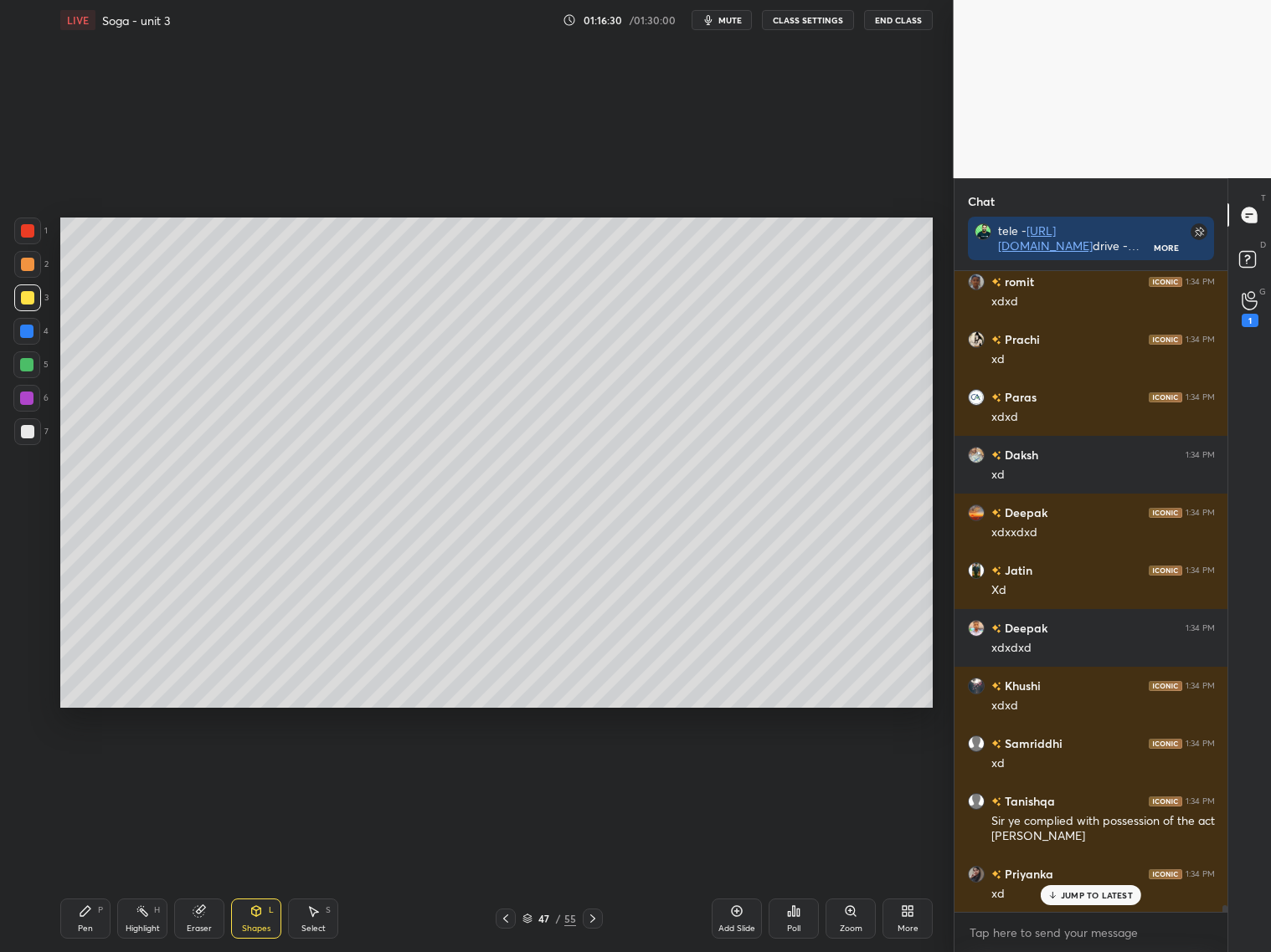
click at [27, 433] on div at bounding box center [27, 432] width 14 height 14
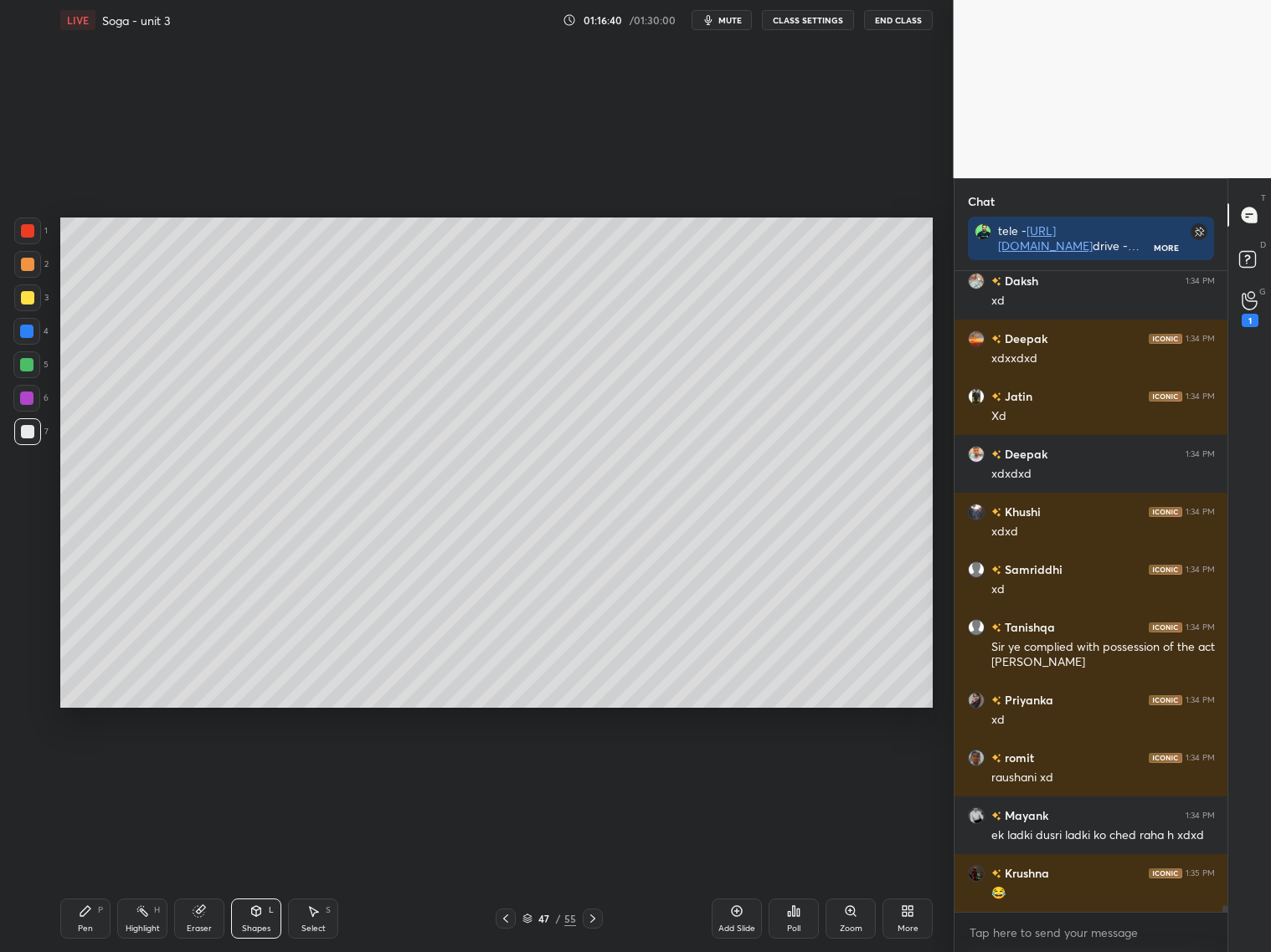
click at [526, 921] on icon at bounding box center [528, 919] width 10 height 10
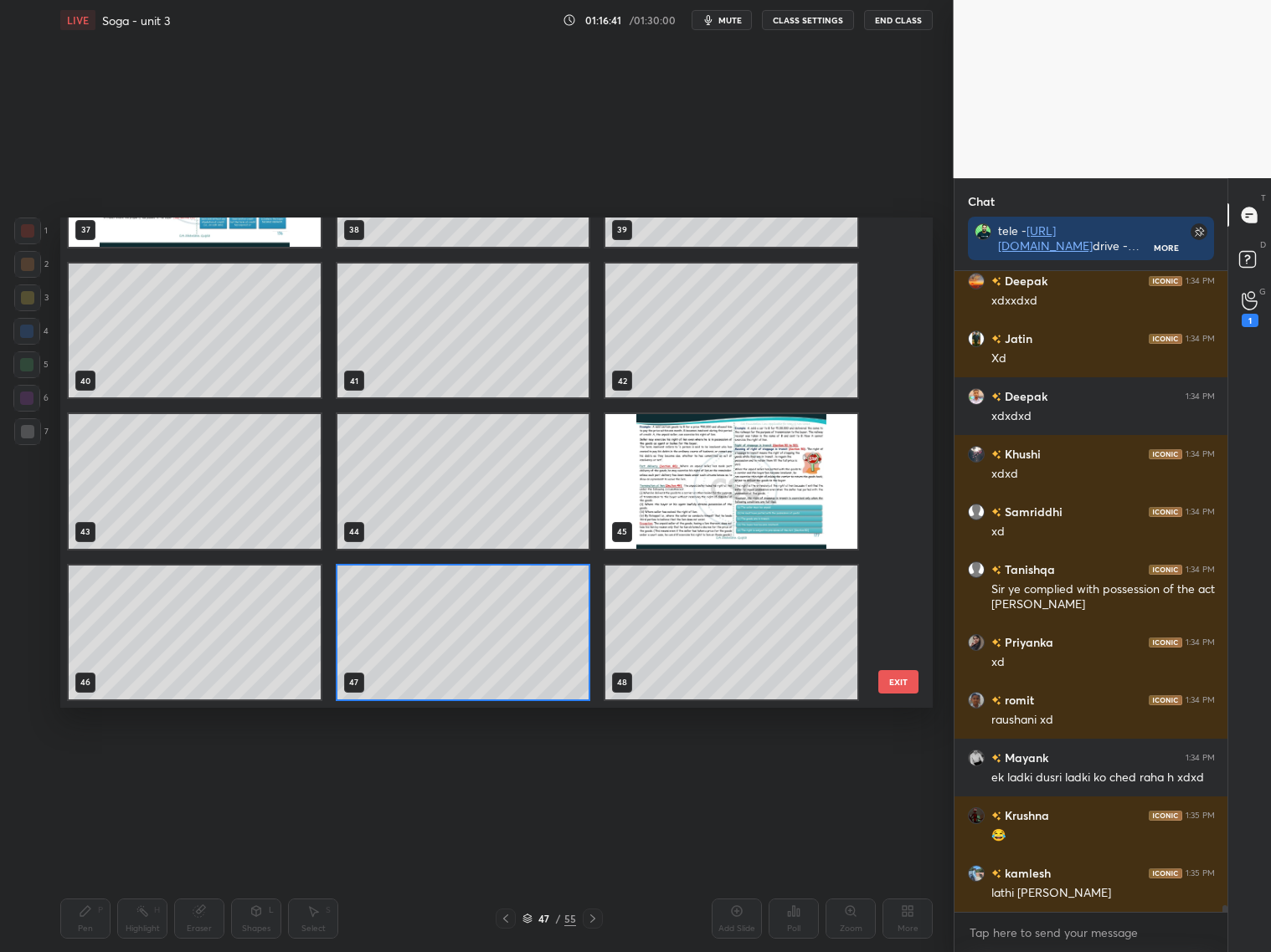
click at [768, 494] on img "grid" at bounding box center [731, 481] width 252 height 134
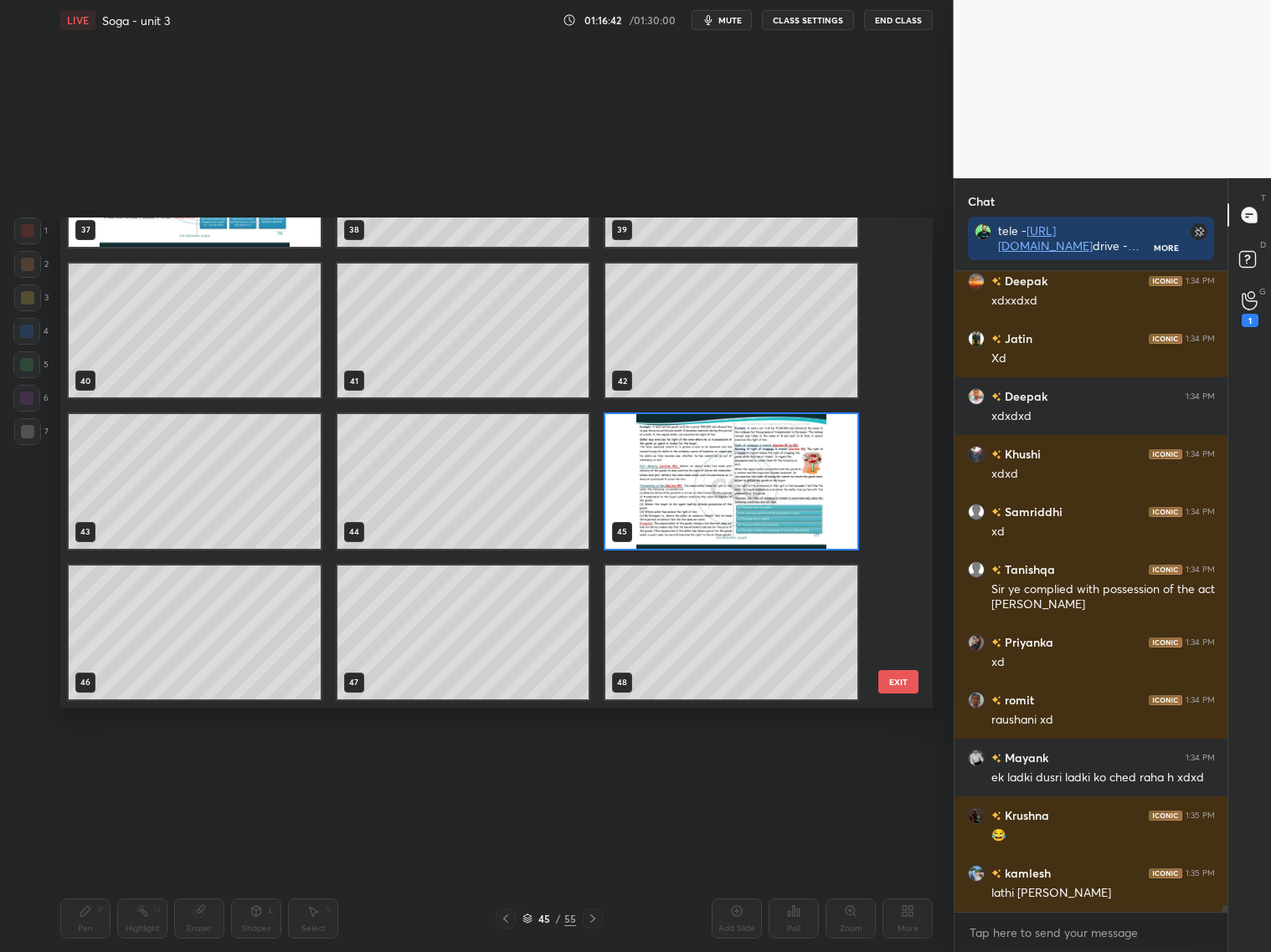
click at [769, 494] on img "grid" at bounding box center [731, 481] width 252 height 134
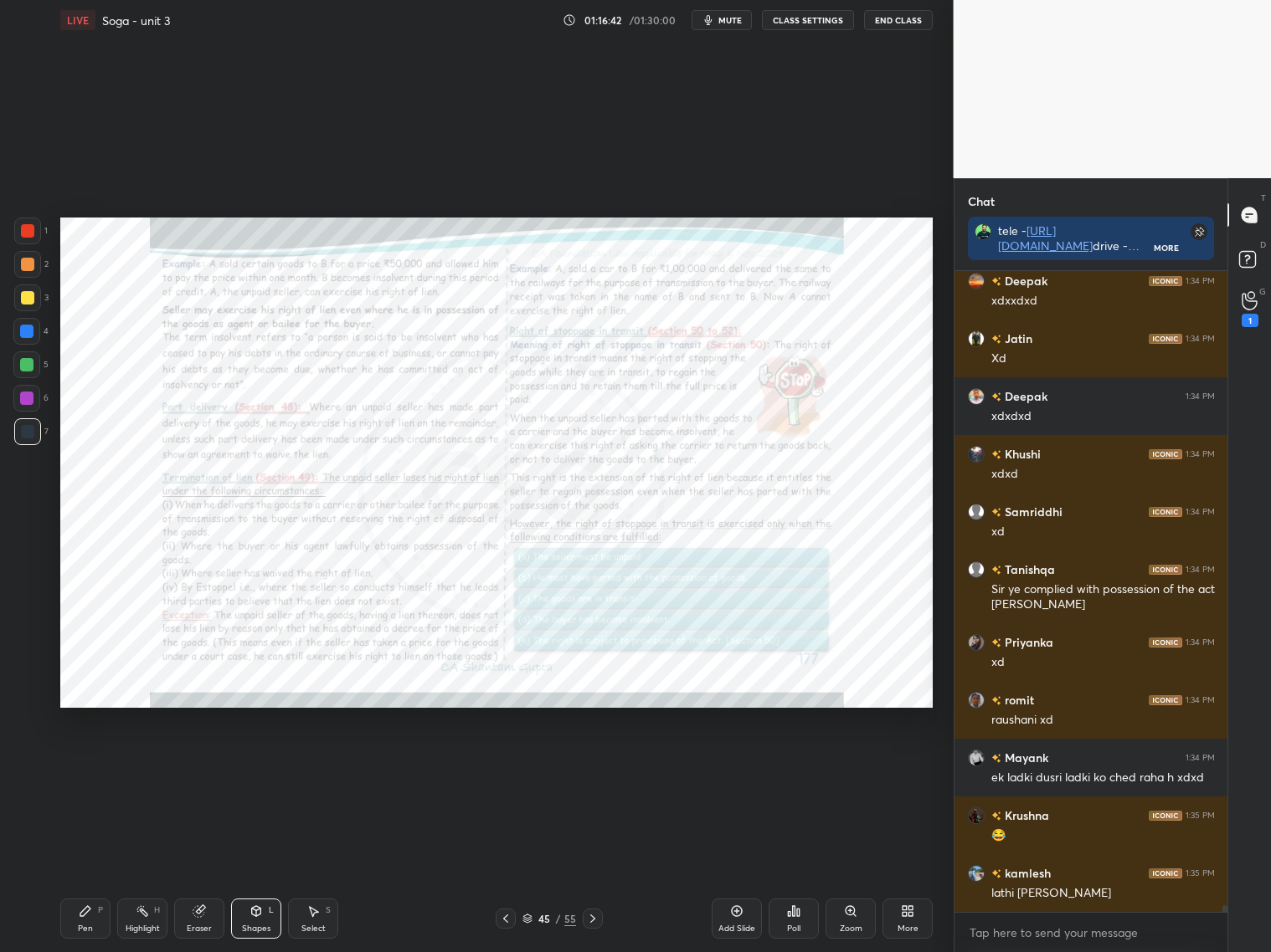
click at [766, 495] on img "grid" at bounding box center [731, 481] width 252 height 134
click at [599, 918] on div at bounding box center [593, 919] width 20 height 20
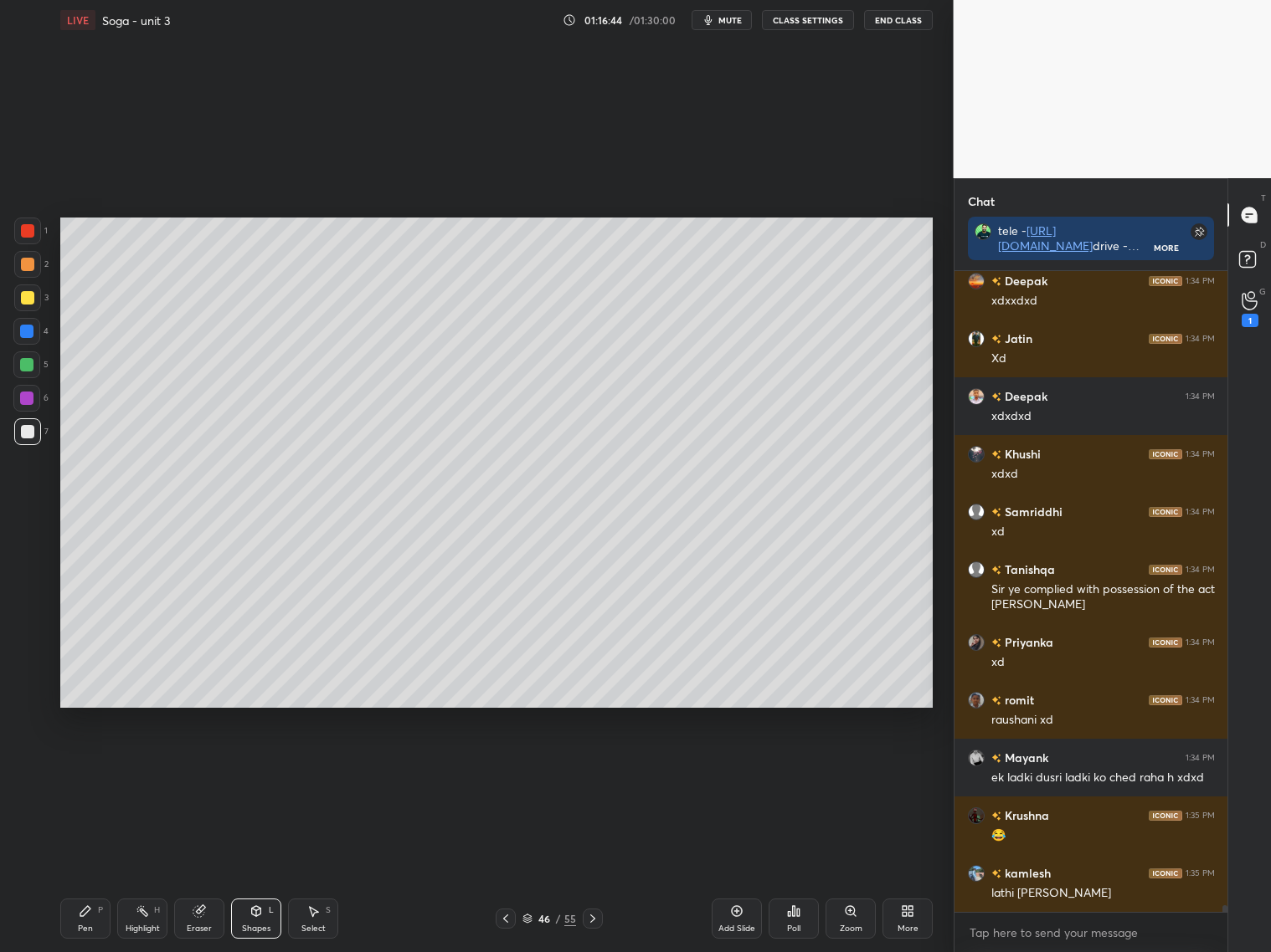
click at [597, 917] on icon at bounding box center [593, 919] width 14 height 14
click at [600, 918] on div at bounding box center [593, 919] width 20 height 20
click at [599, 917] on div at bounding box center [593, 919] width 20 height 20
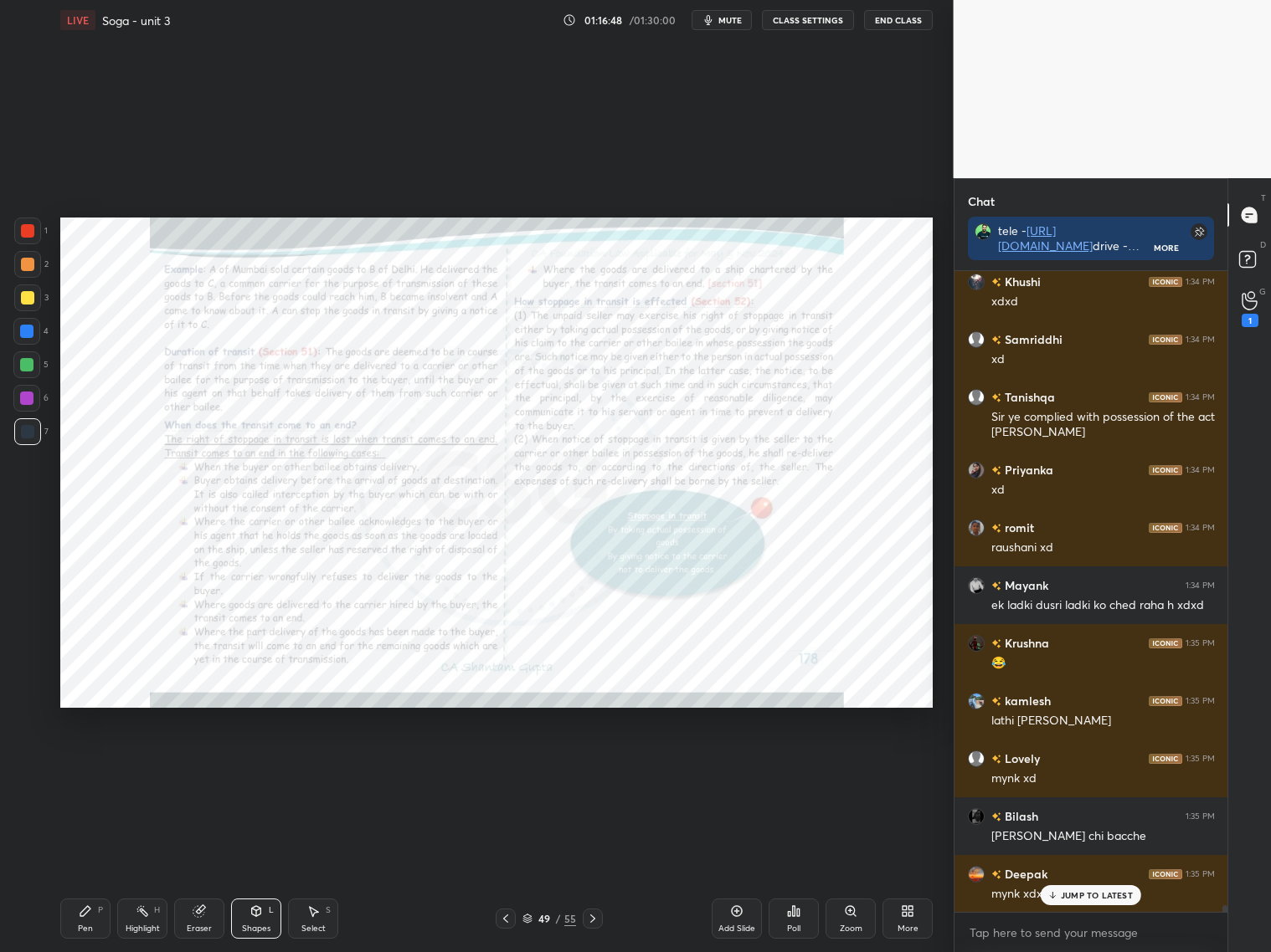
click at [854, 918] on div "Zoom" at bounding box center [850, 918] width 50 height 40
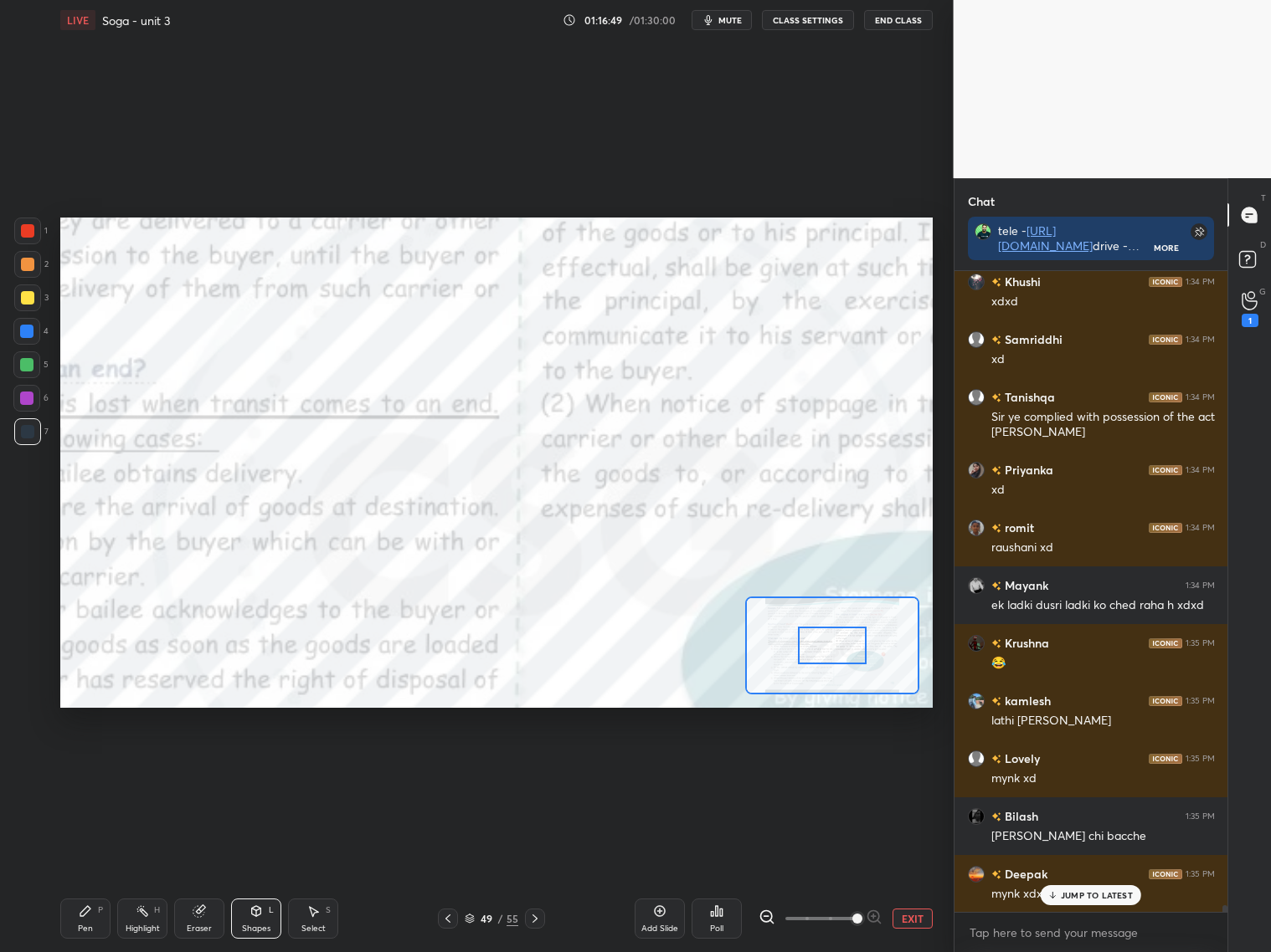
click at [854, 918] on span at bounding box center [820, 918] width 70 height 25
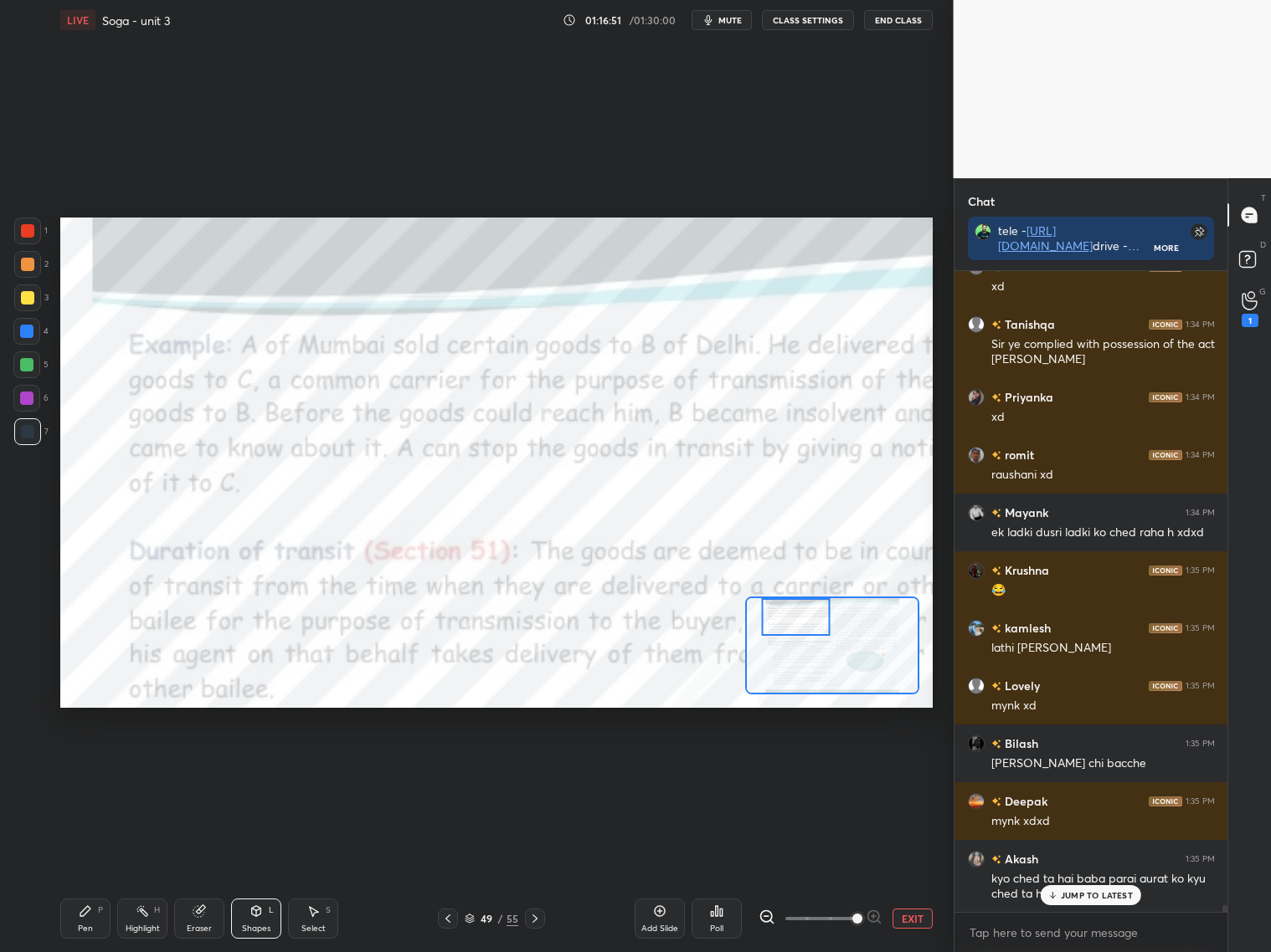
click at [793, 606] on div at bounding box center [832, 645] width 174 height 98
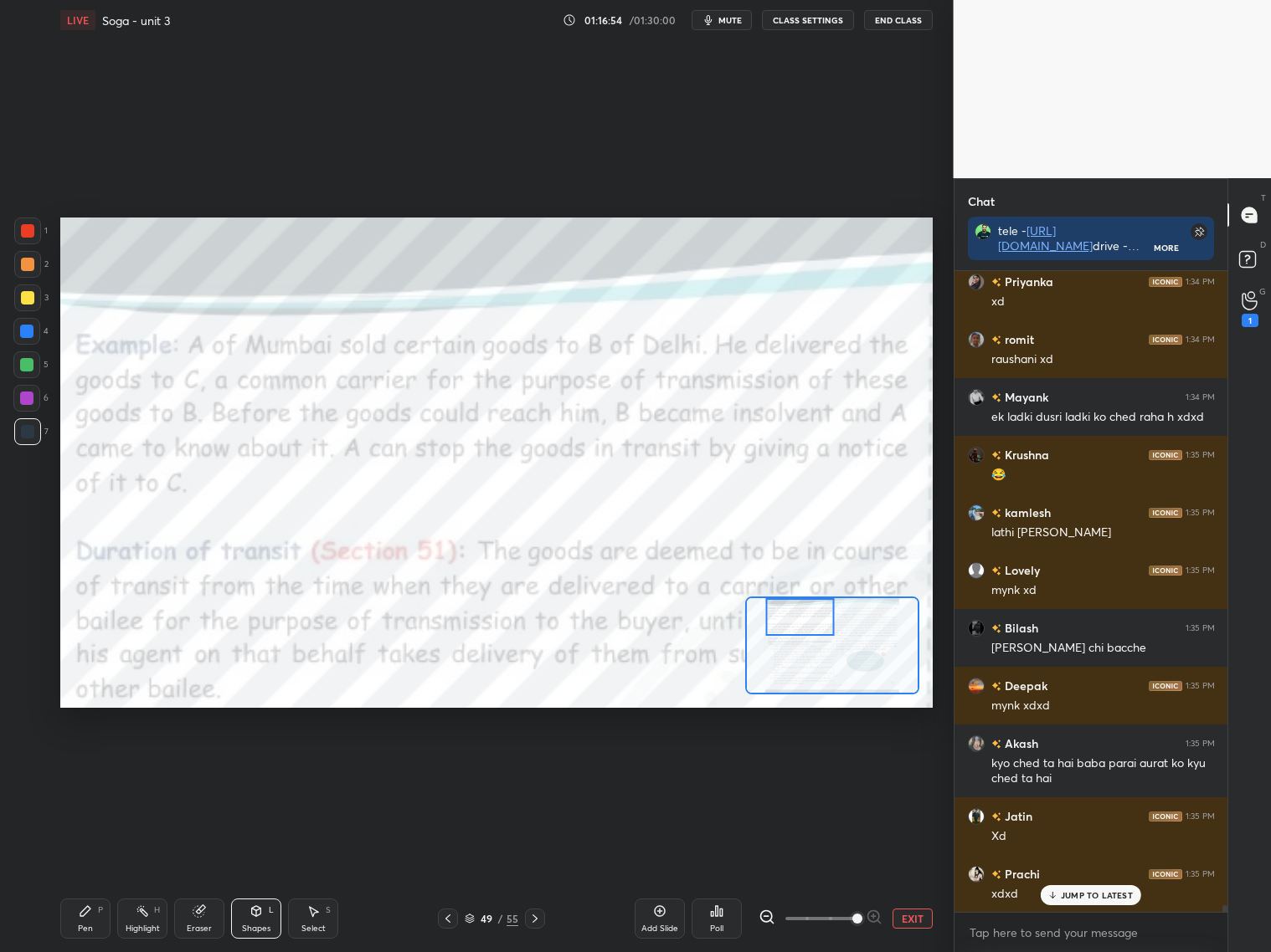
click at [817, 618] on div at bounding box center [800, 617] width 68 height 38
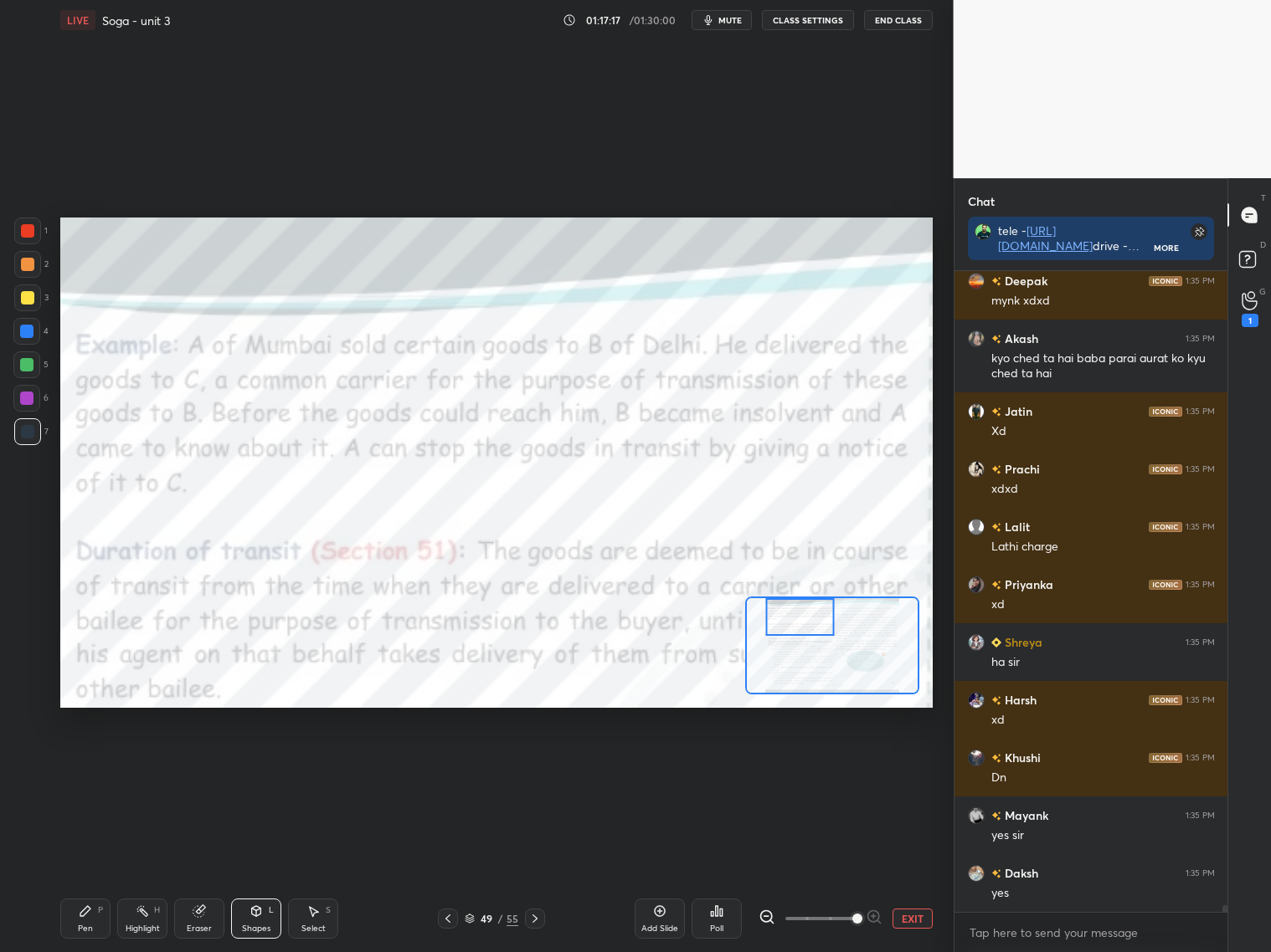
scroll to position [62275, 0]
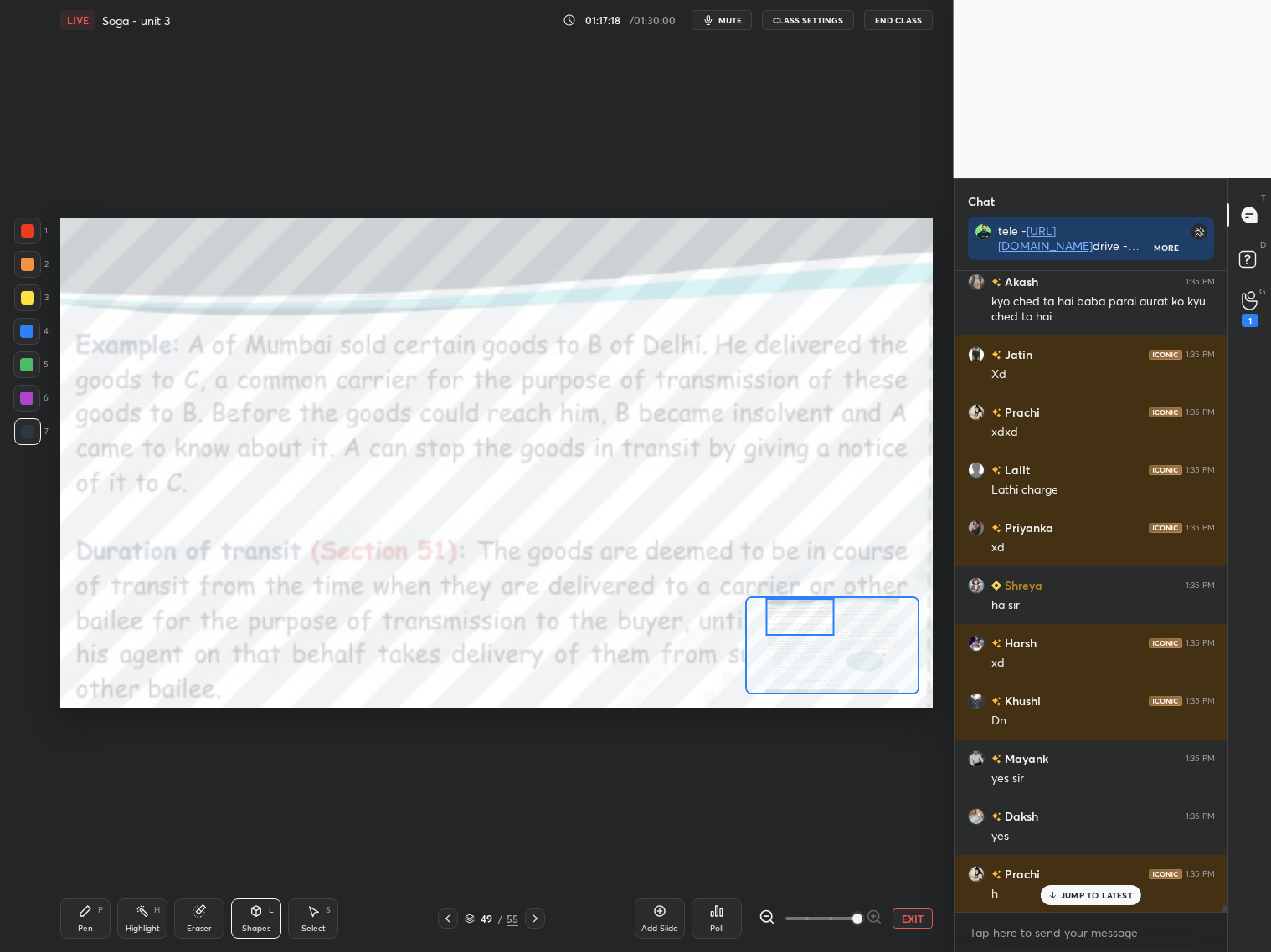
drag, startPoint x: 446, startPoint y: 924, endPoint x: 440, endPoint y: 931, distance: 9.2
click at [446, 932] on div "Pen P Highlight H Eraser Shapes L Select S 49 / 55 Add Slide Poll EXIT" at bounding box center [496, 919] width 872 height 67
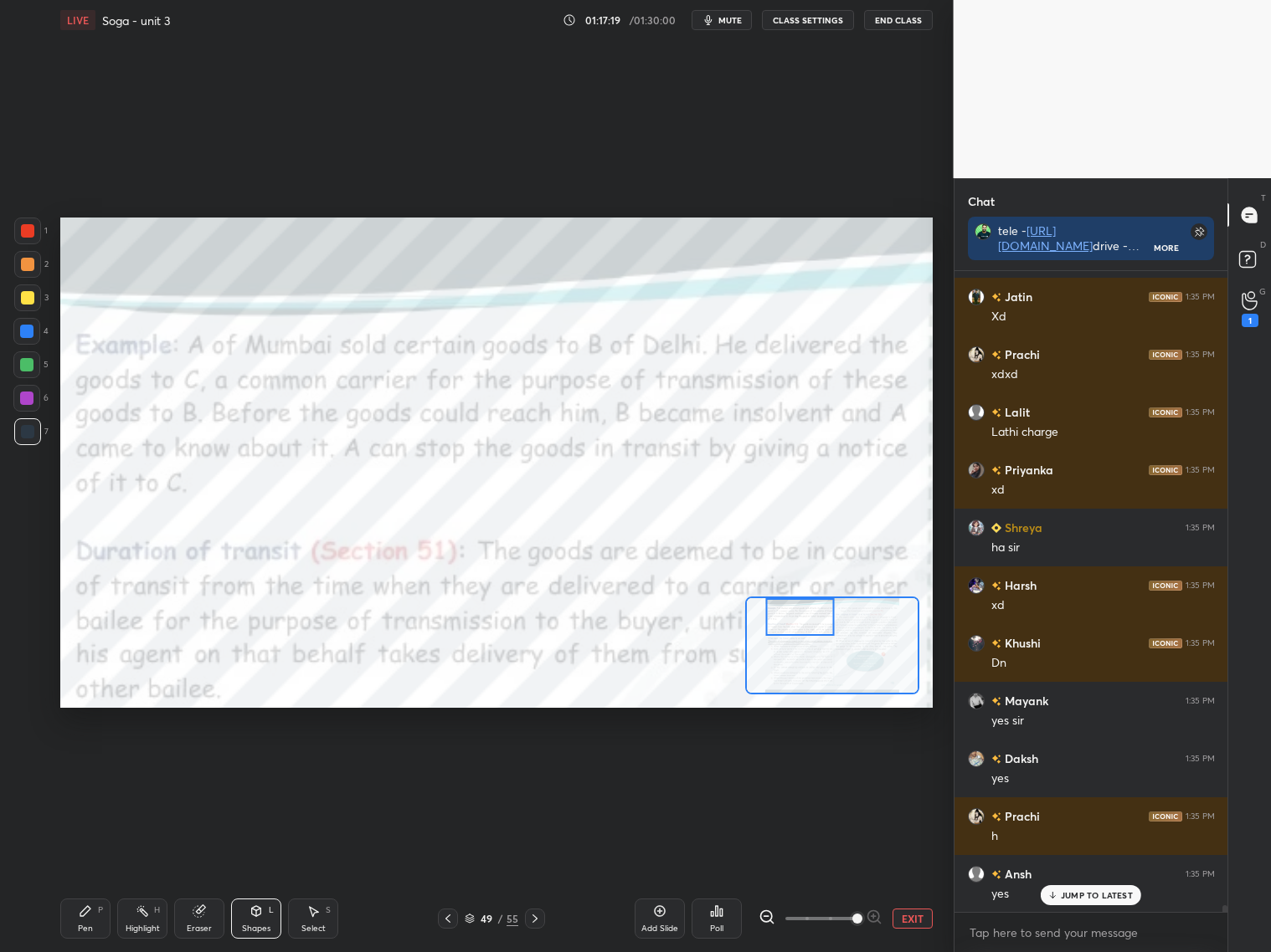
click at [440, 917] on div "49 / 55" at bounding box center [491, 919] width 287 height 20
click at [447, 920] on icon at bounding box center [448, 919] width 5 height 9
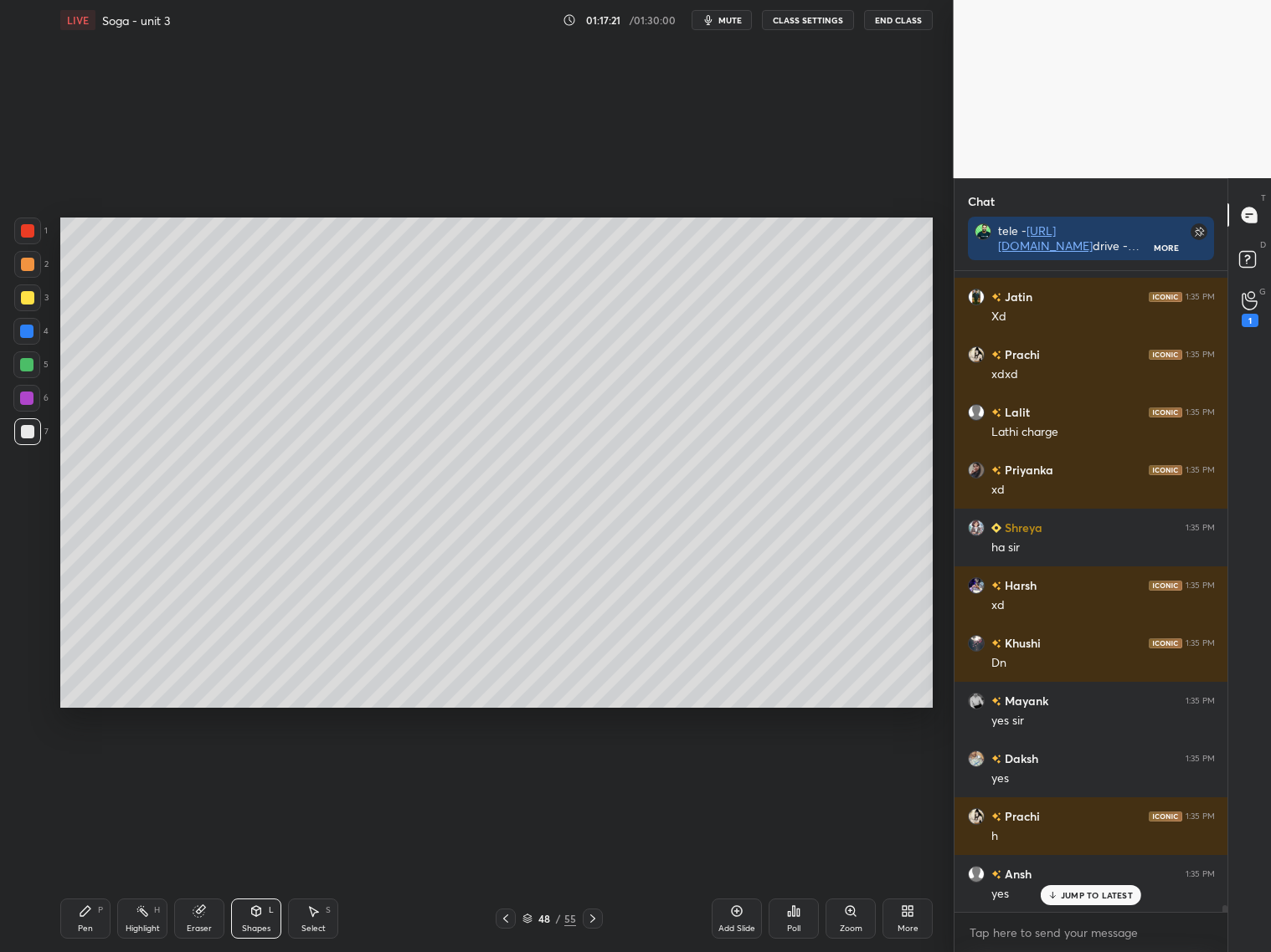
scroll to position [62391, 0]
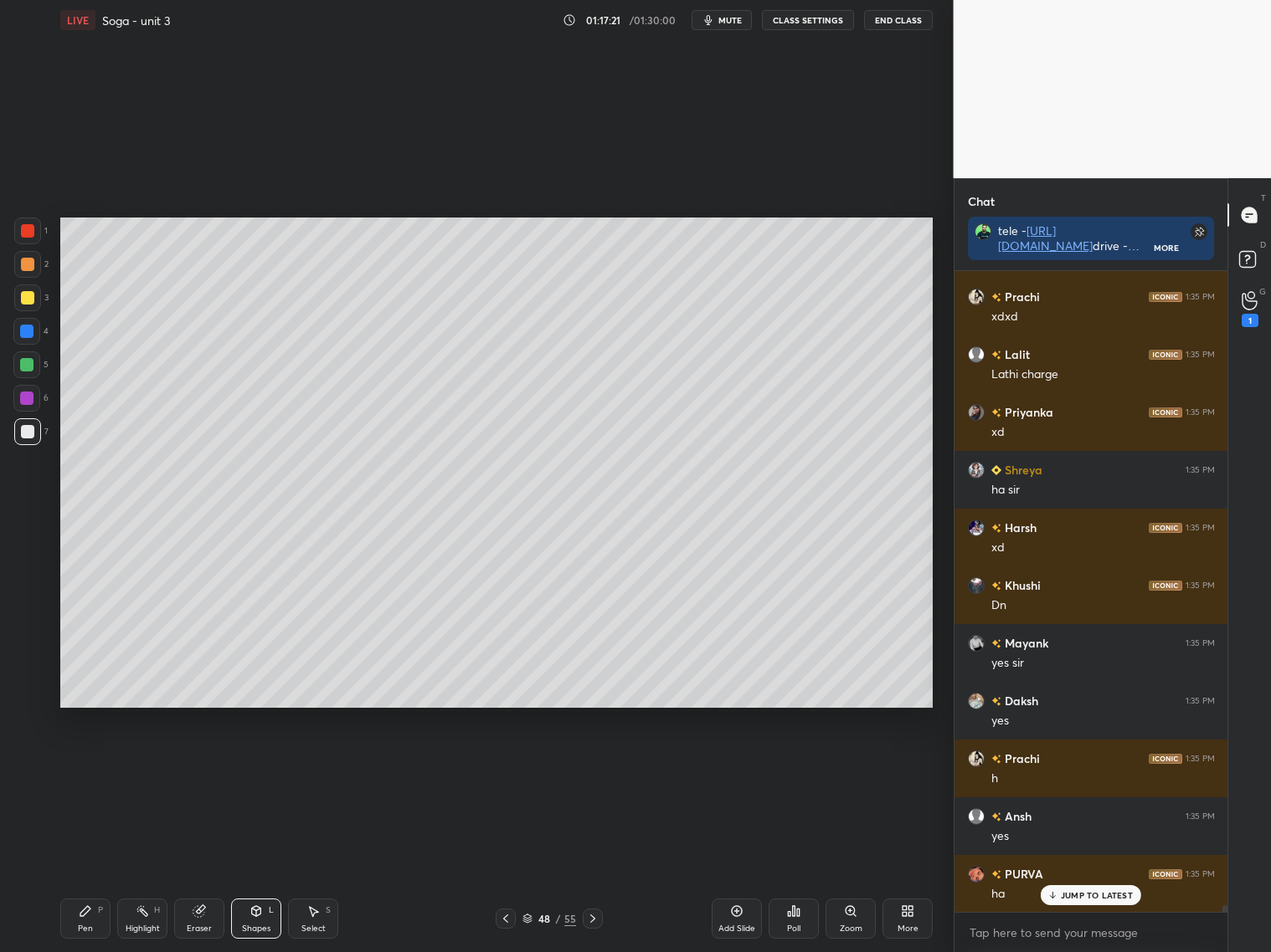
click at [596, 915] on icon at bounding box center [593, 919] width 14 height 14
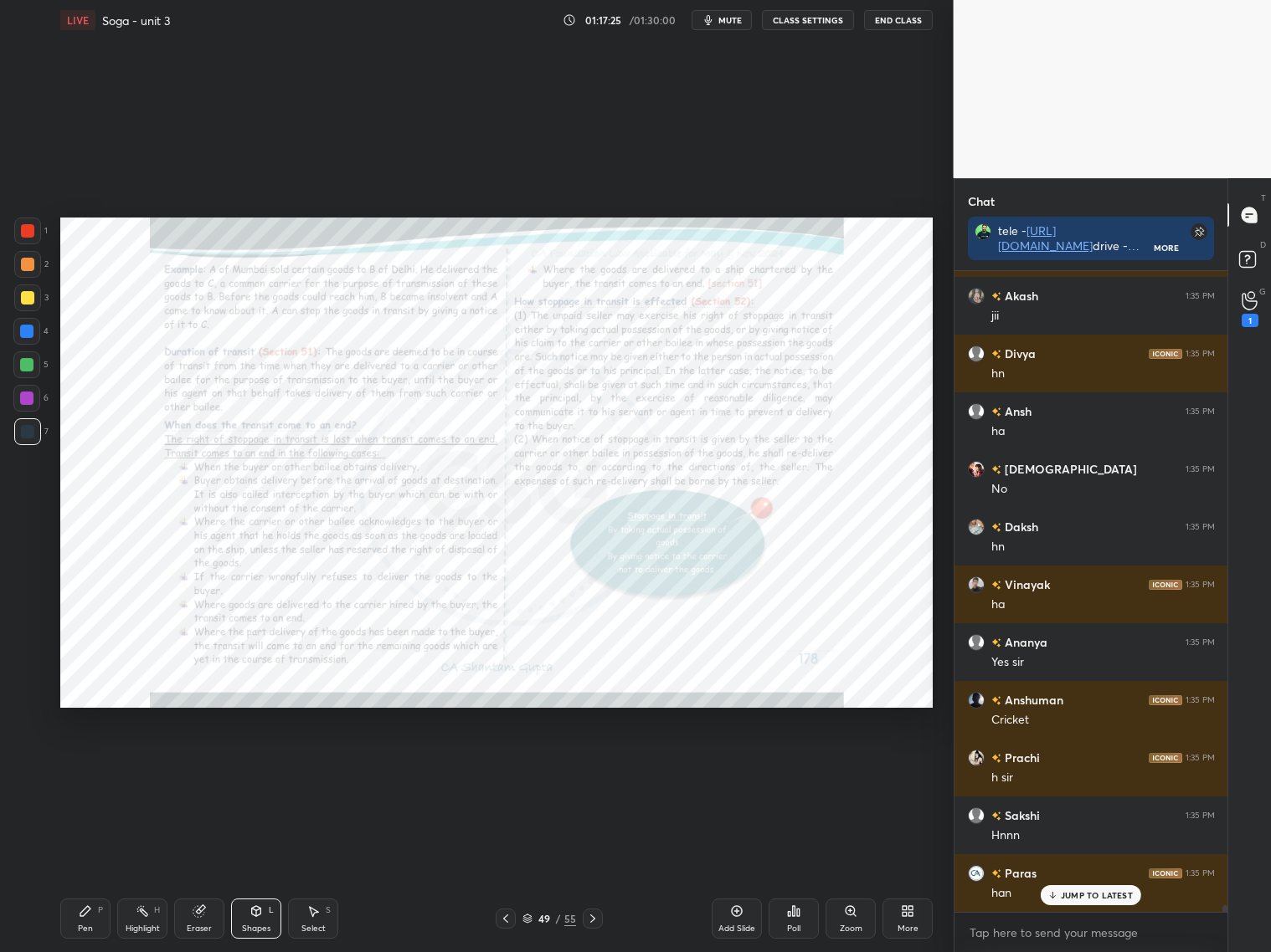
scroll to position [63141, 0]
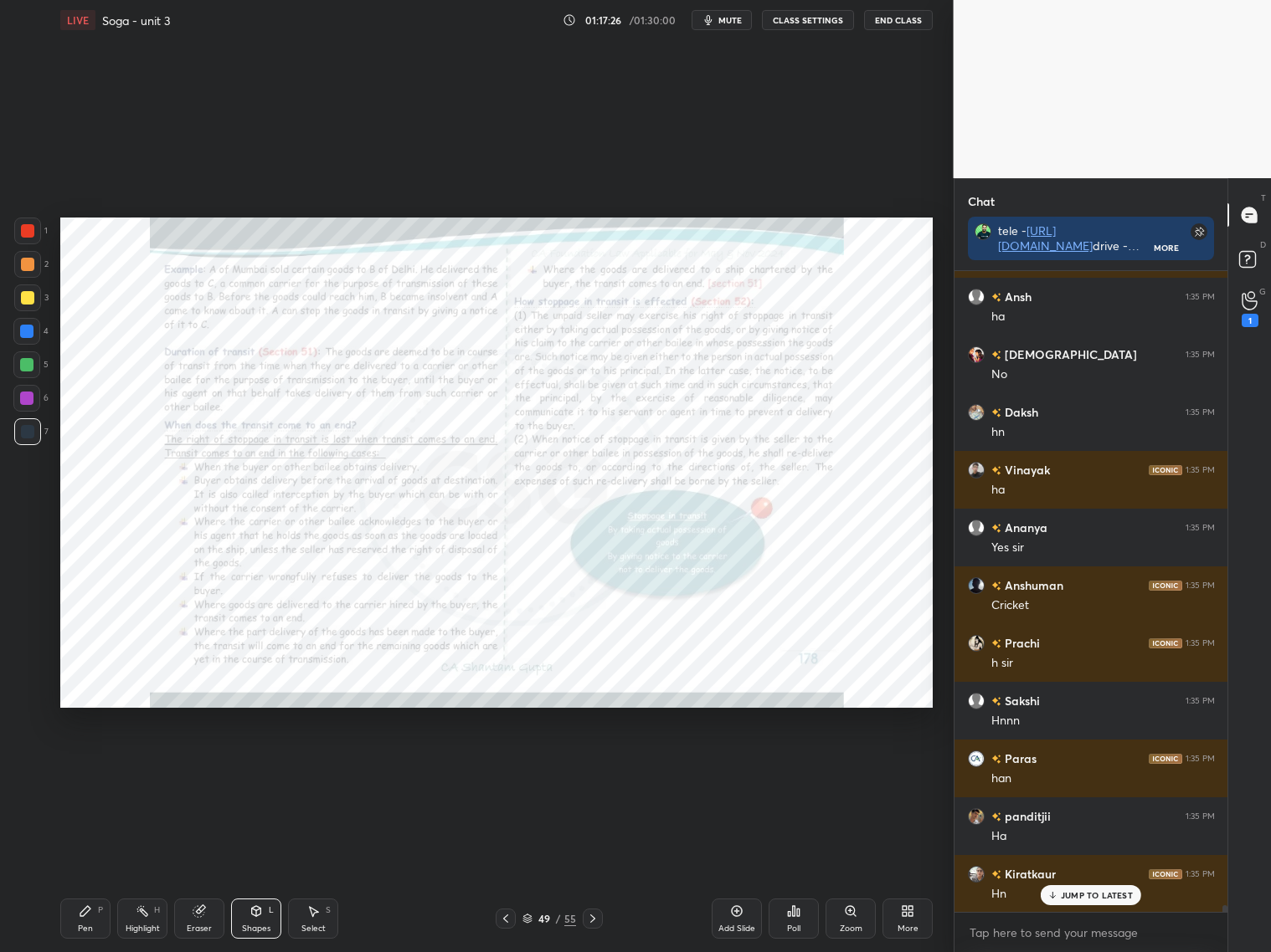
click at [505, 914] on icon at bounding box center [506, 919] width 14 height 14
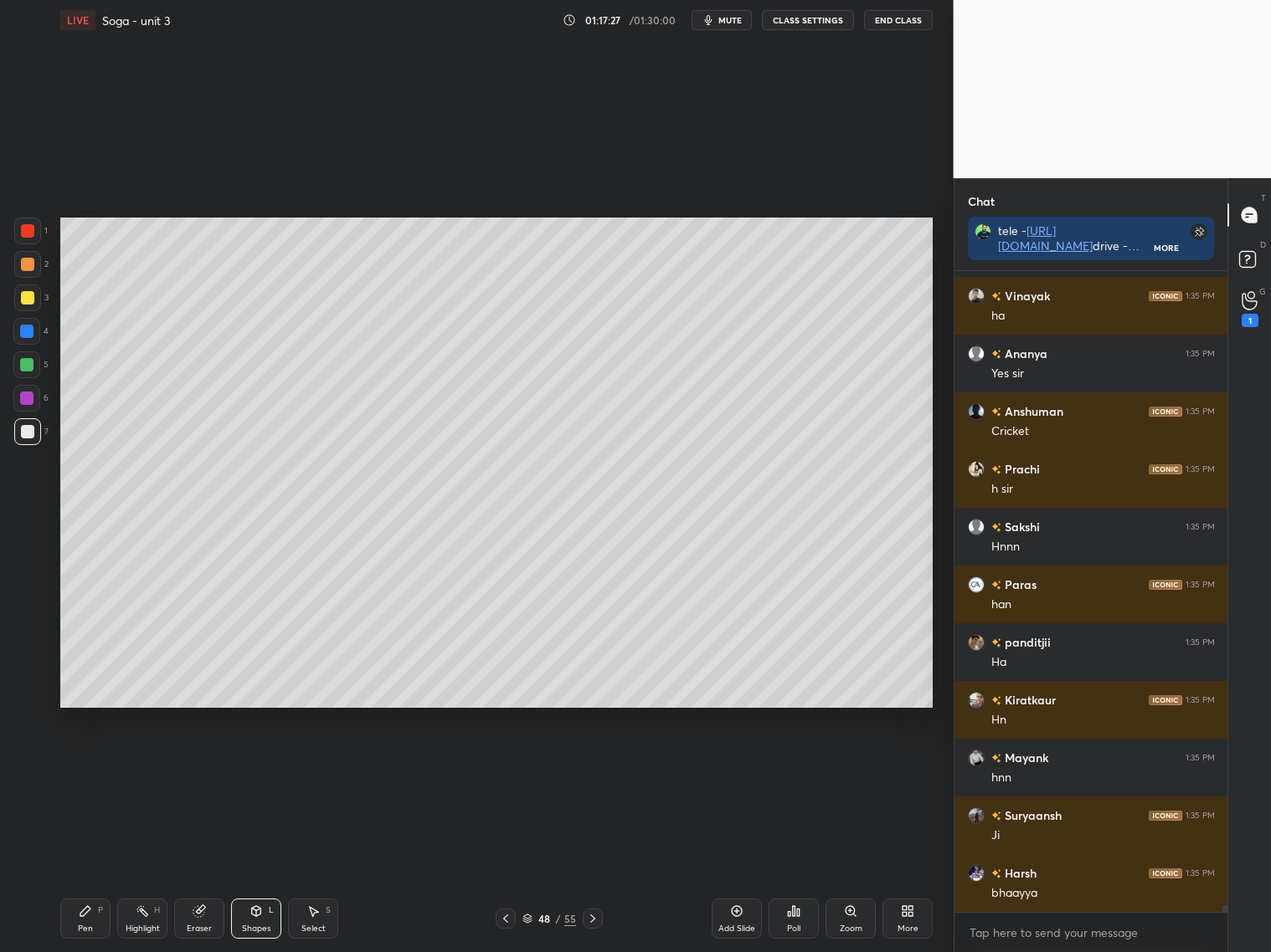
scroll to position [63488, 0]
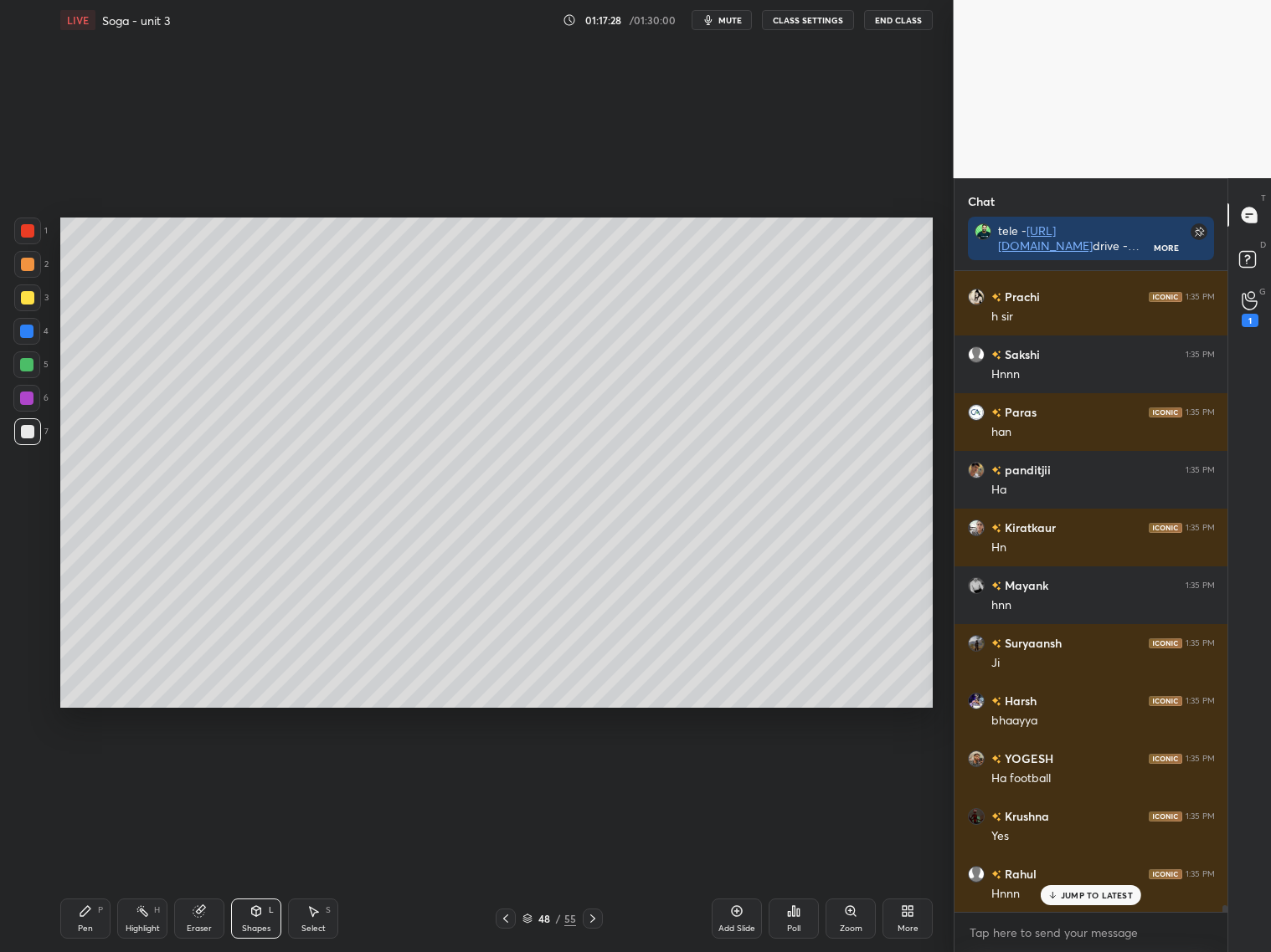
click at [592, 919] on icon at bounding box center [593, 919] width 14 height 14
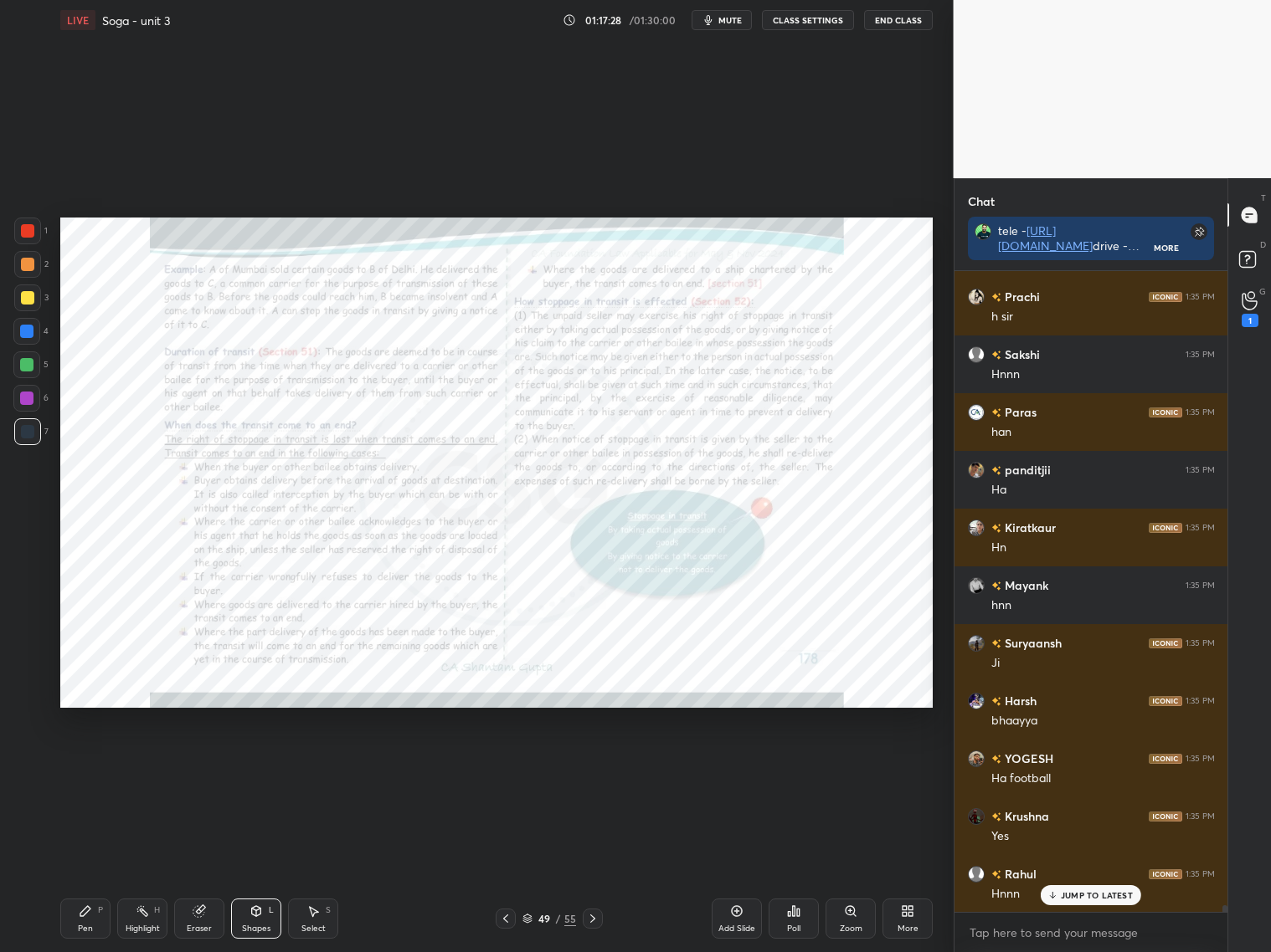
click at [594, 915] on icon at bounding box center [593, 919] width 14 height 14
click at [592, 917] on icon at bounding box center [593, 919] width 14 height 14
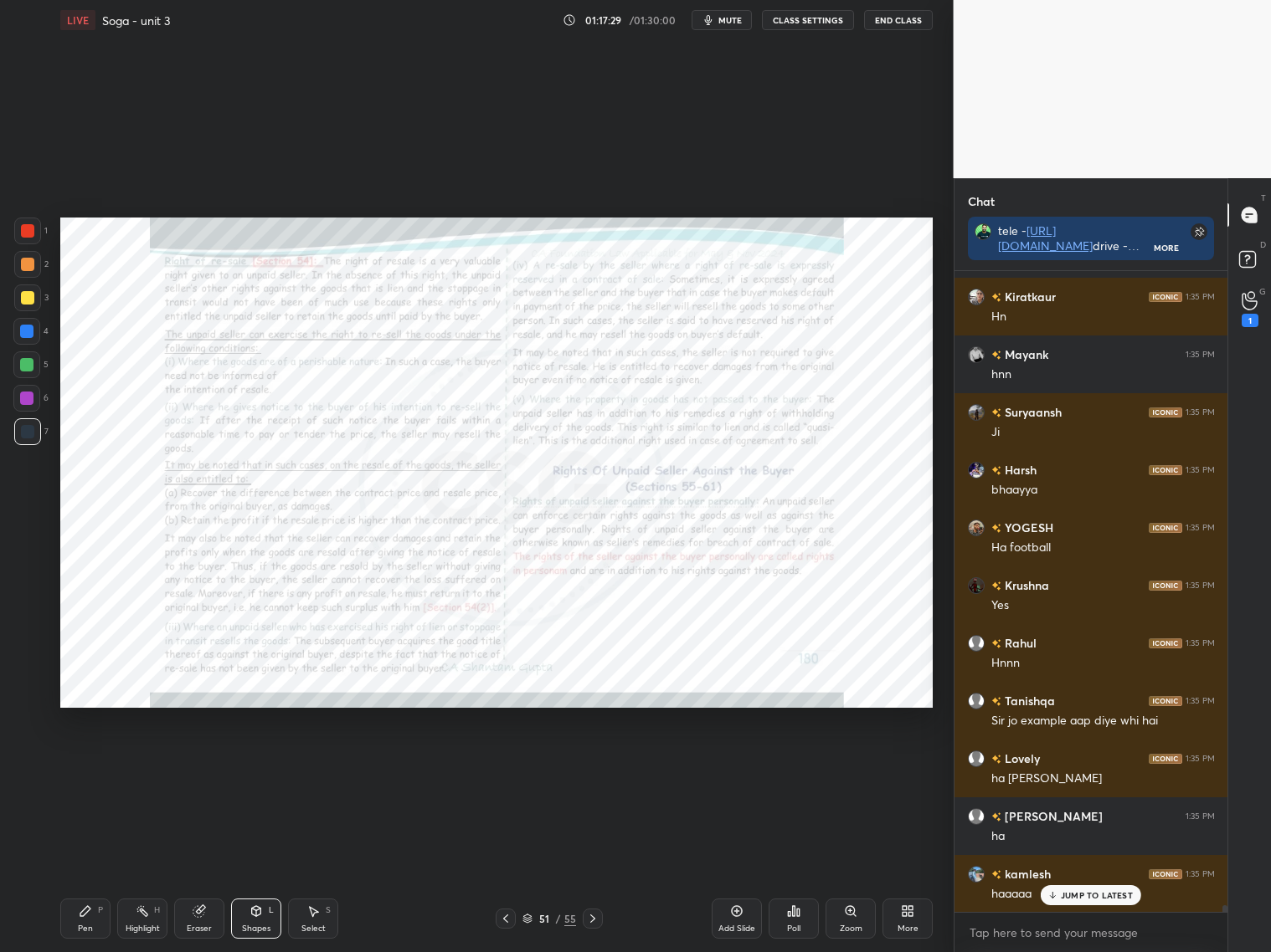
click at [508, 919] on icon at bounding box center [506, 919] width 14 height 14
click at [510, 914] on icon at bounding box center [506, 919] width 14 height 14
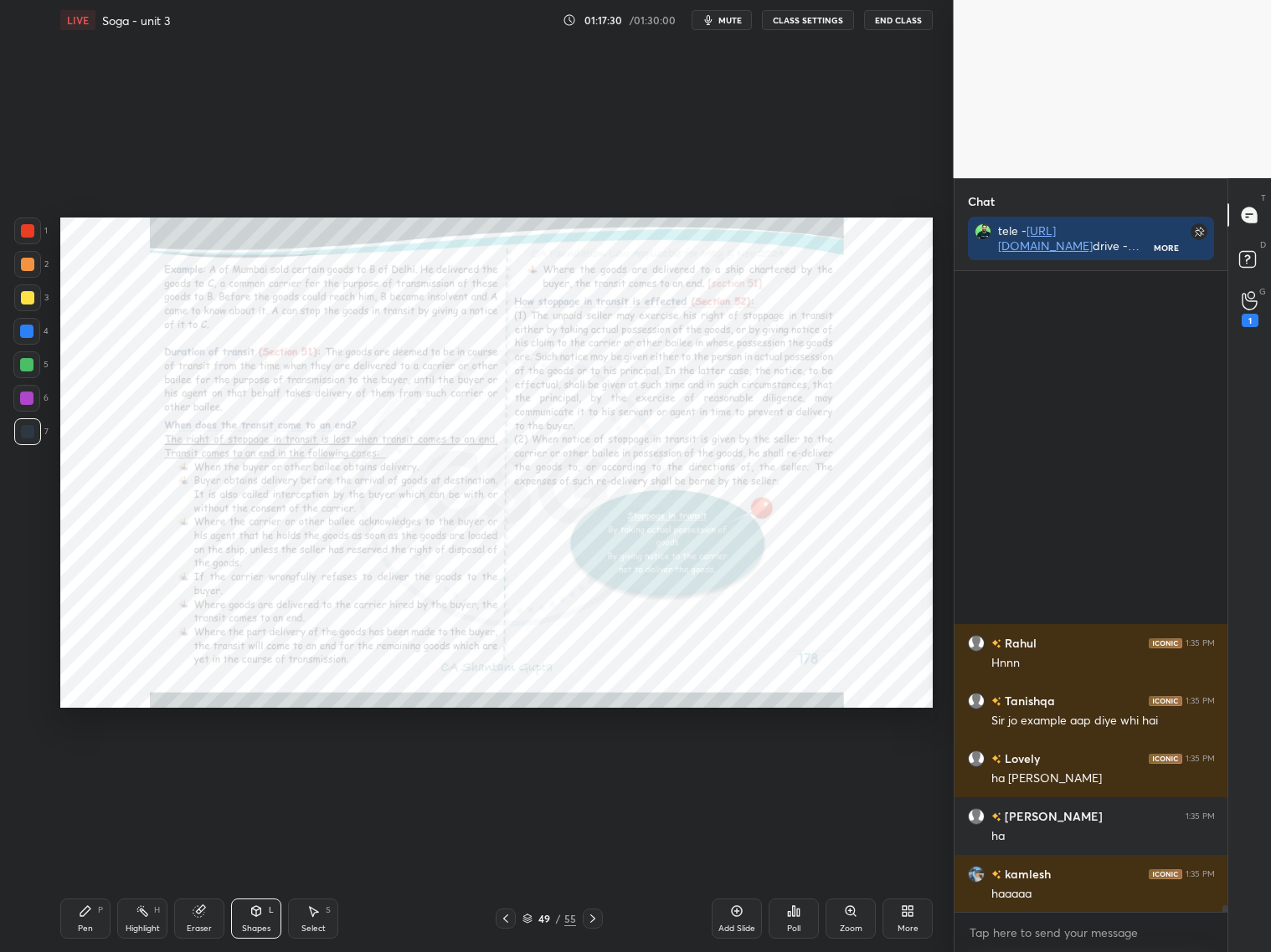
scroll to position [64181, 0]
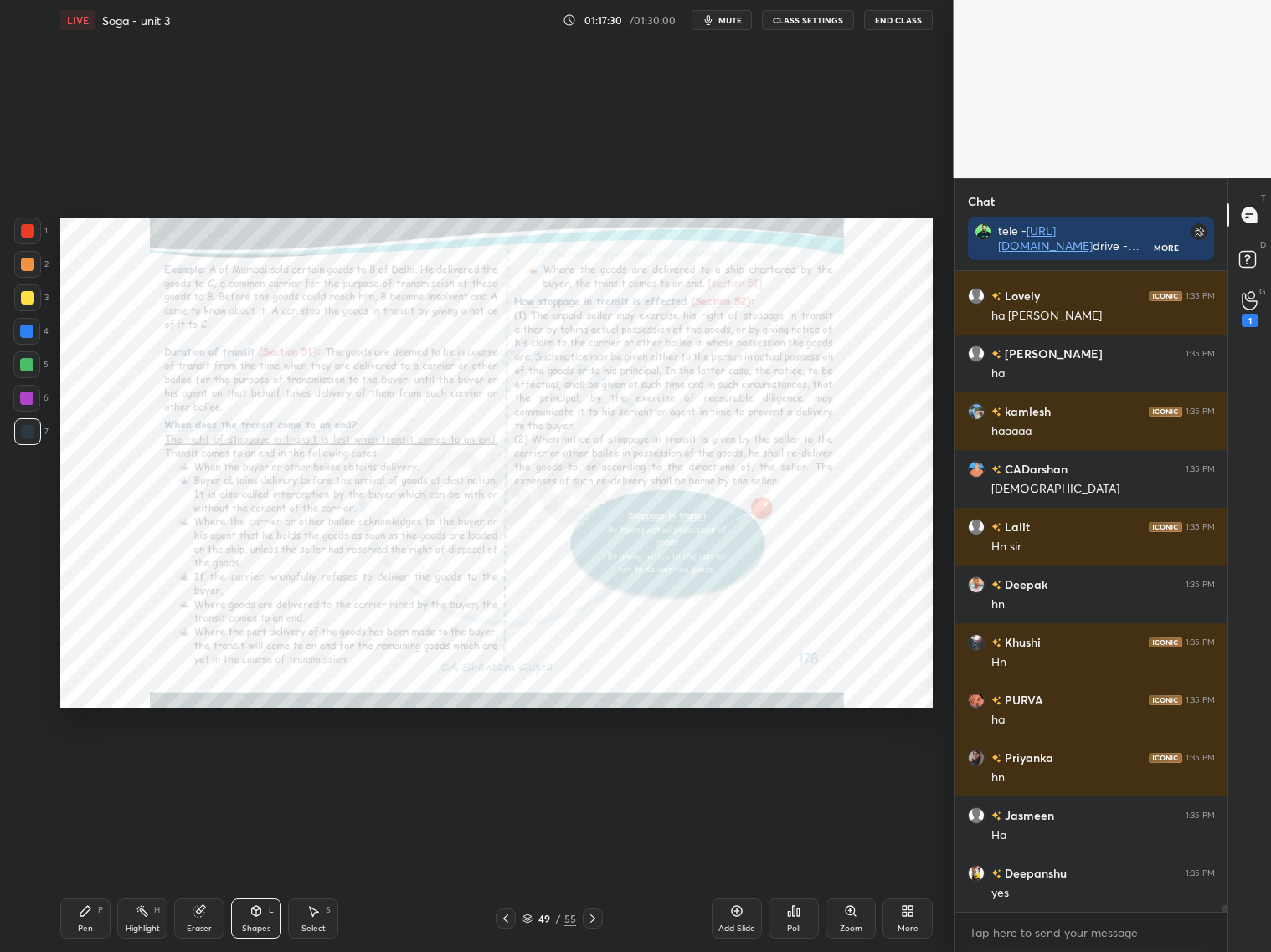
click at [506, 913] on icon at bounding box center [506, 919] width 14 height 14
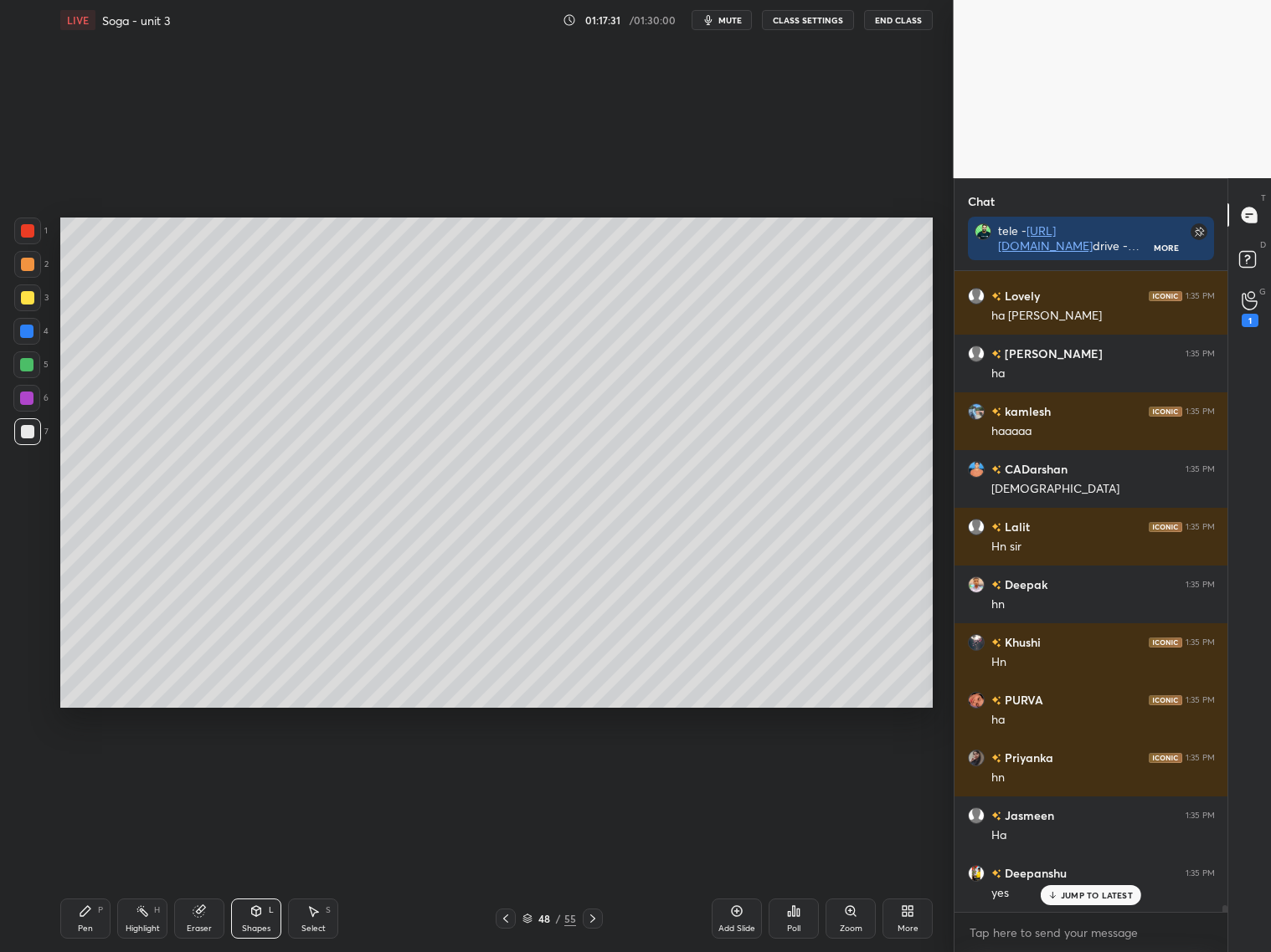
scroll to position [64353, 0]
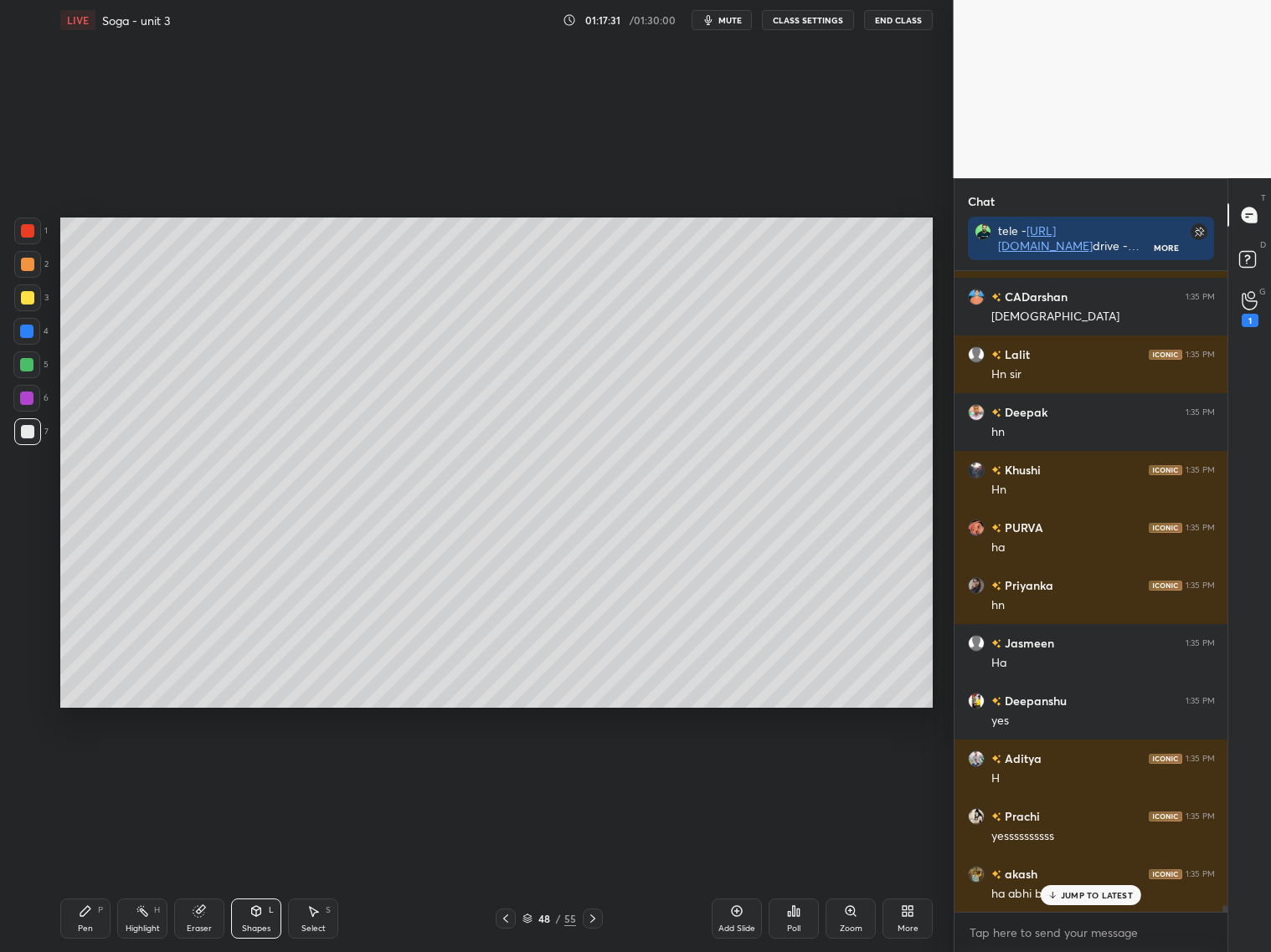
click at [747, 922] on div "Add Slide" at bounding box center [736, 918] width 50 height 40
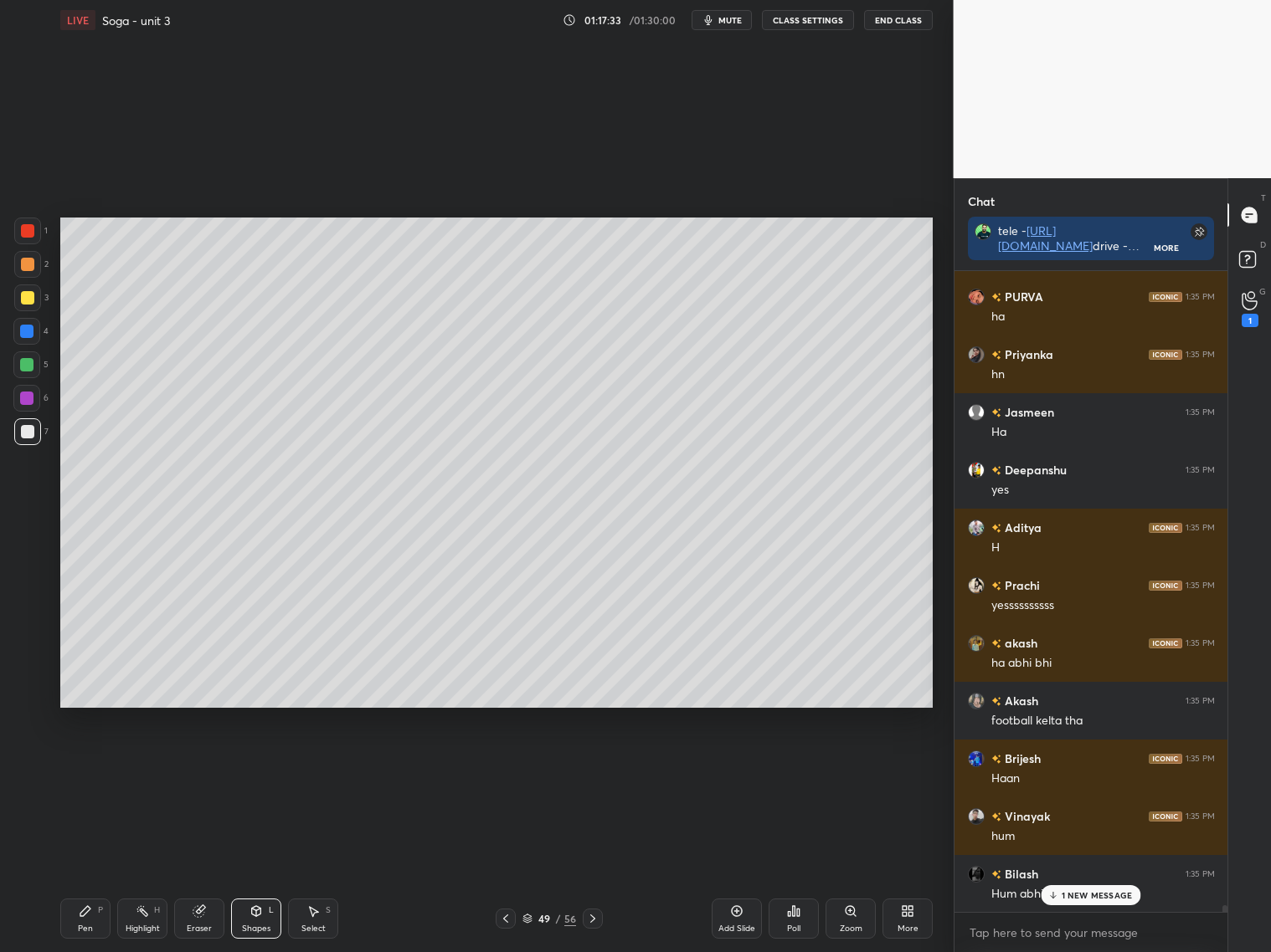
scroll to position [64642, 0]
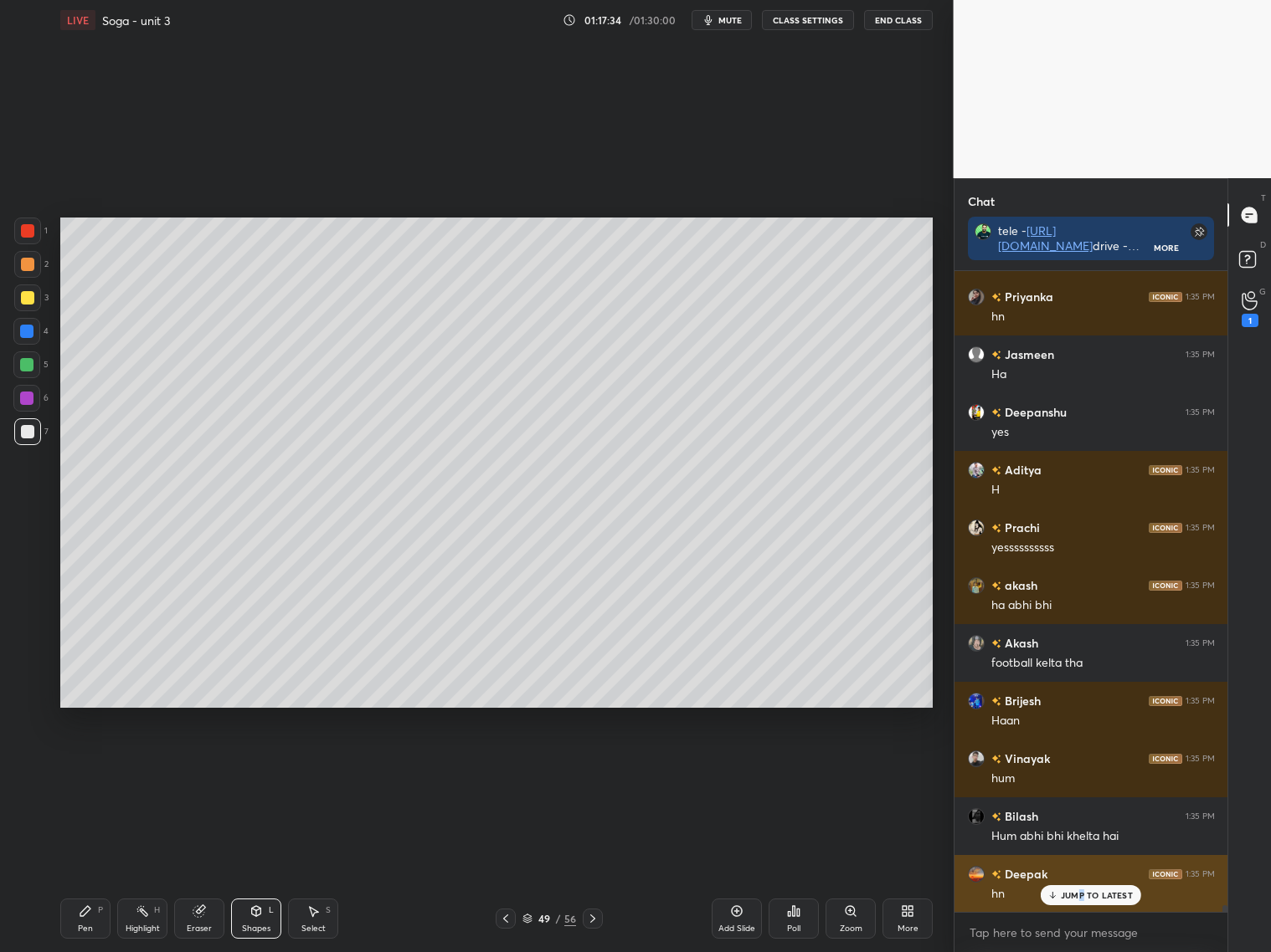
click at [1086, 897] on p "JUMP TO LATEST" at bounding box center [1097, 896] width 72 height 10
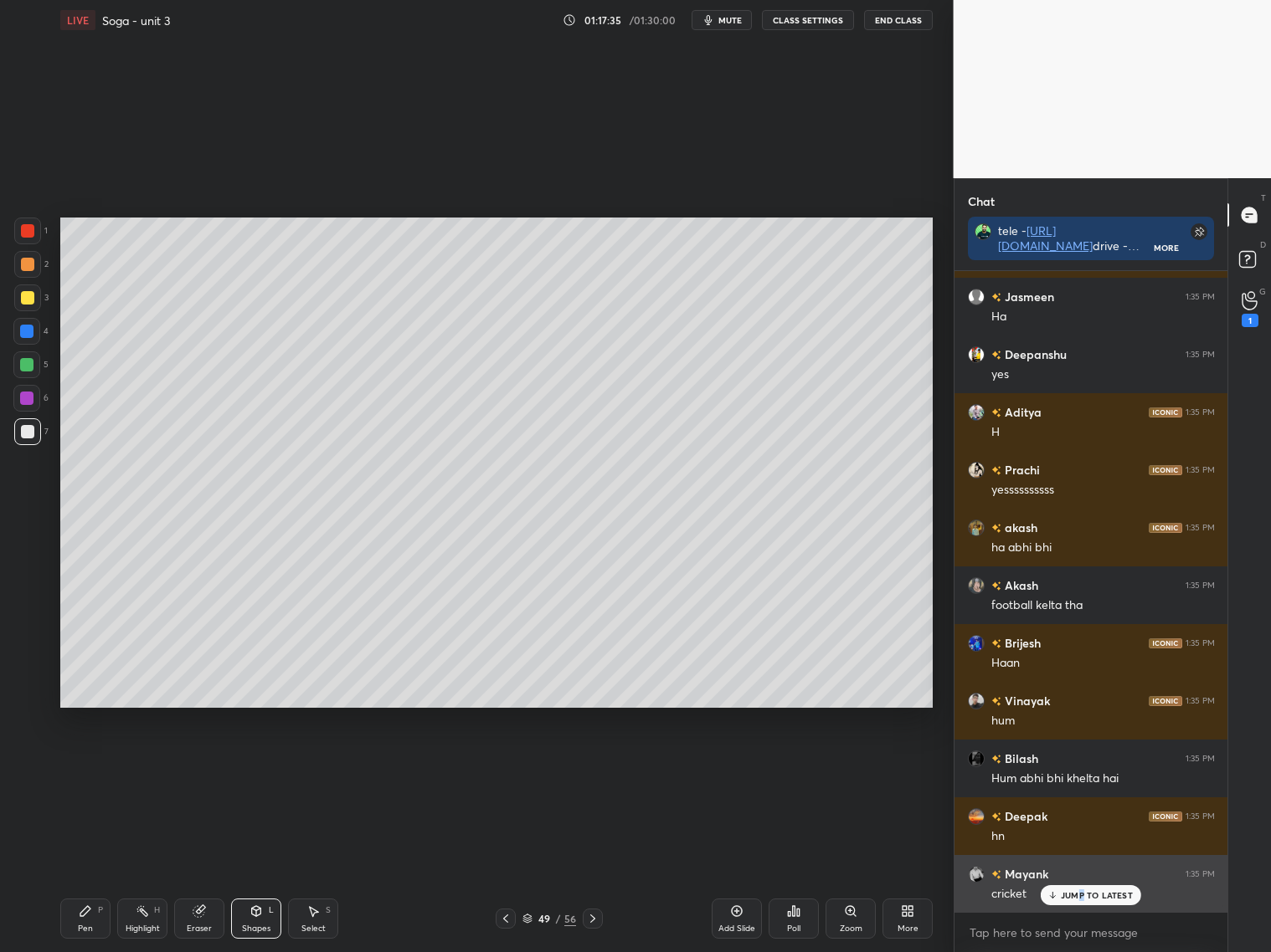
click at [1084, 897] on p "JUMP TO LATEST" at bounding box center [1097, 896] width 72 height 10
click at [32, 369] on div at bounding box center [27, 365] width 14 height 14
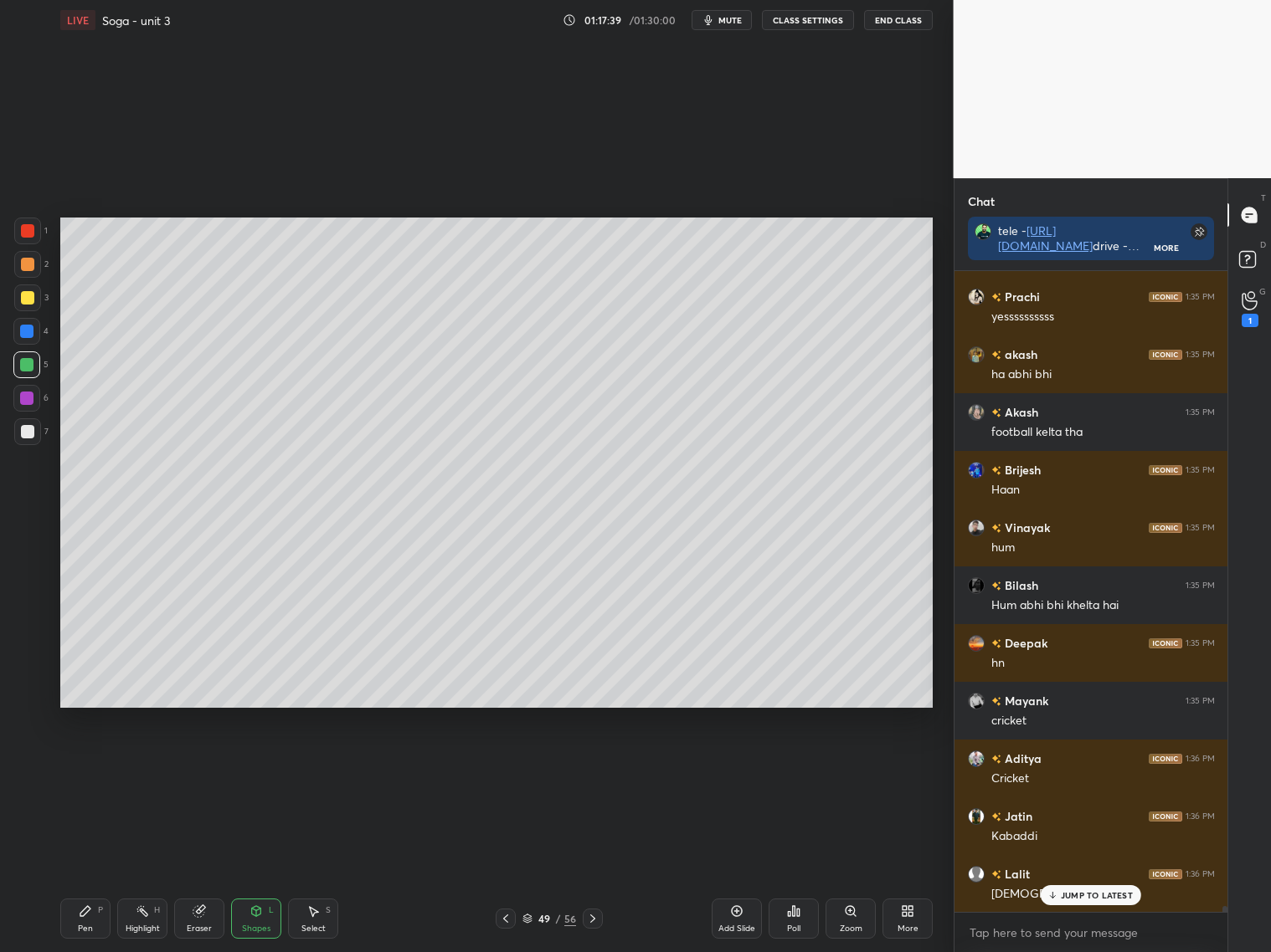
click at [92, 914] on div "Pen P" at bounding box center [85, 918] width 50 height 40
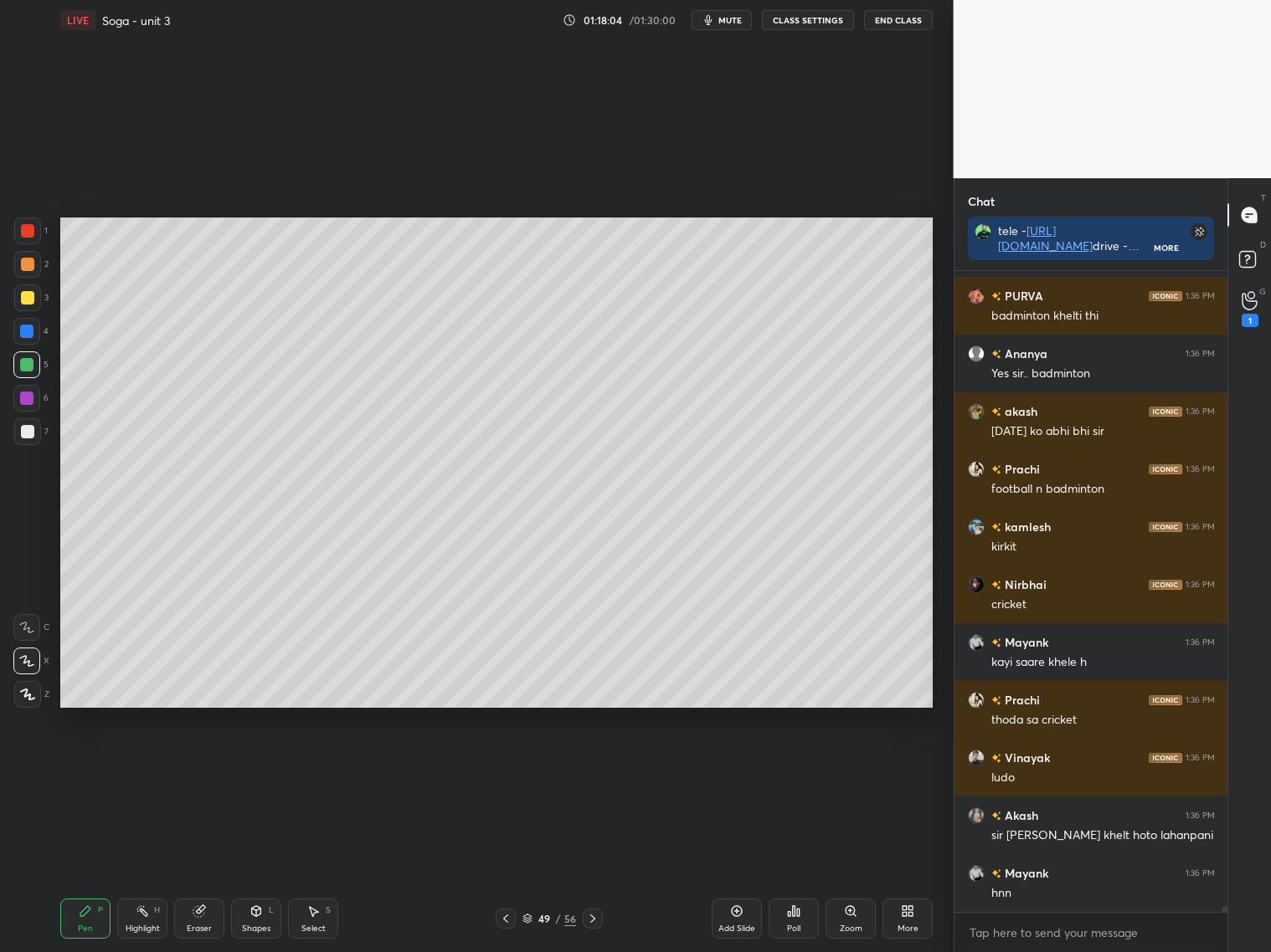
scroll to position [65682, 0]
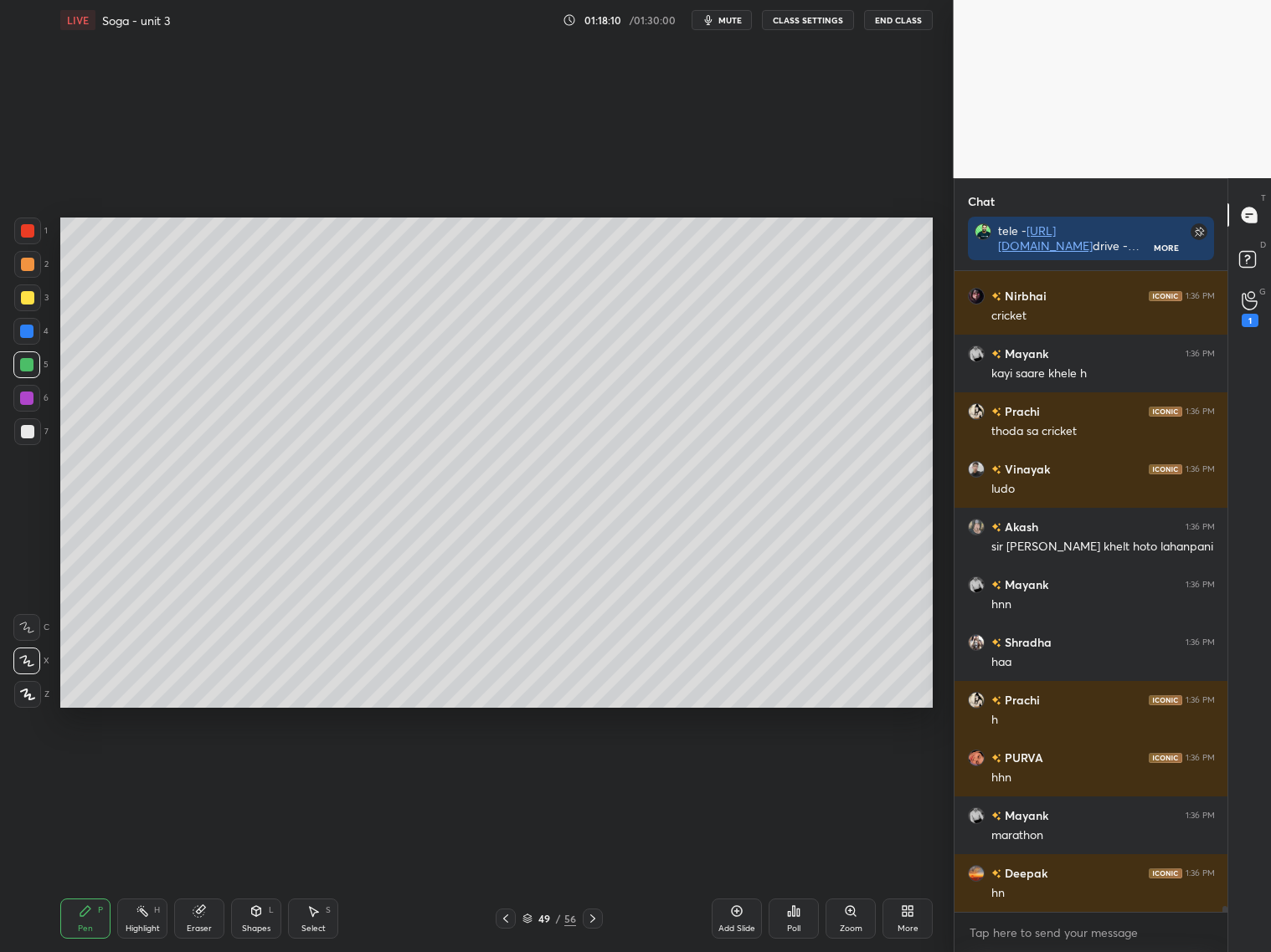
click at [26, 297] on div at bounding box center [27, 298] width 14 height 14
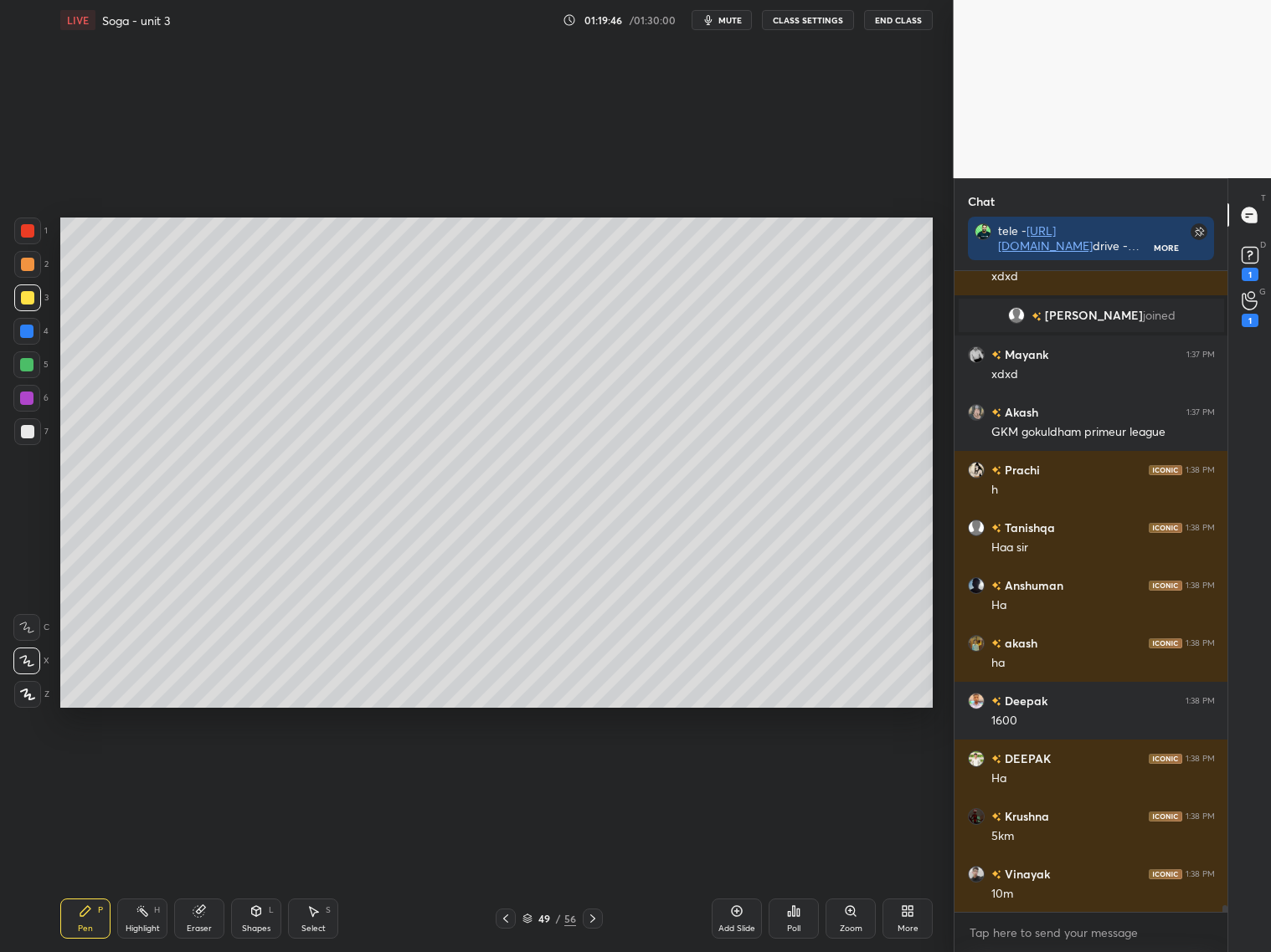
scroll to position [64433, 0]
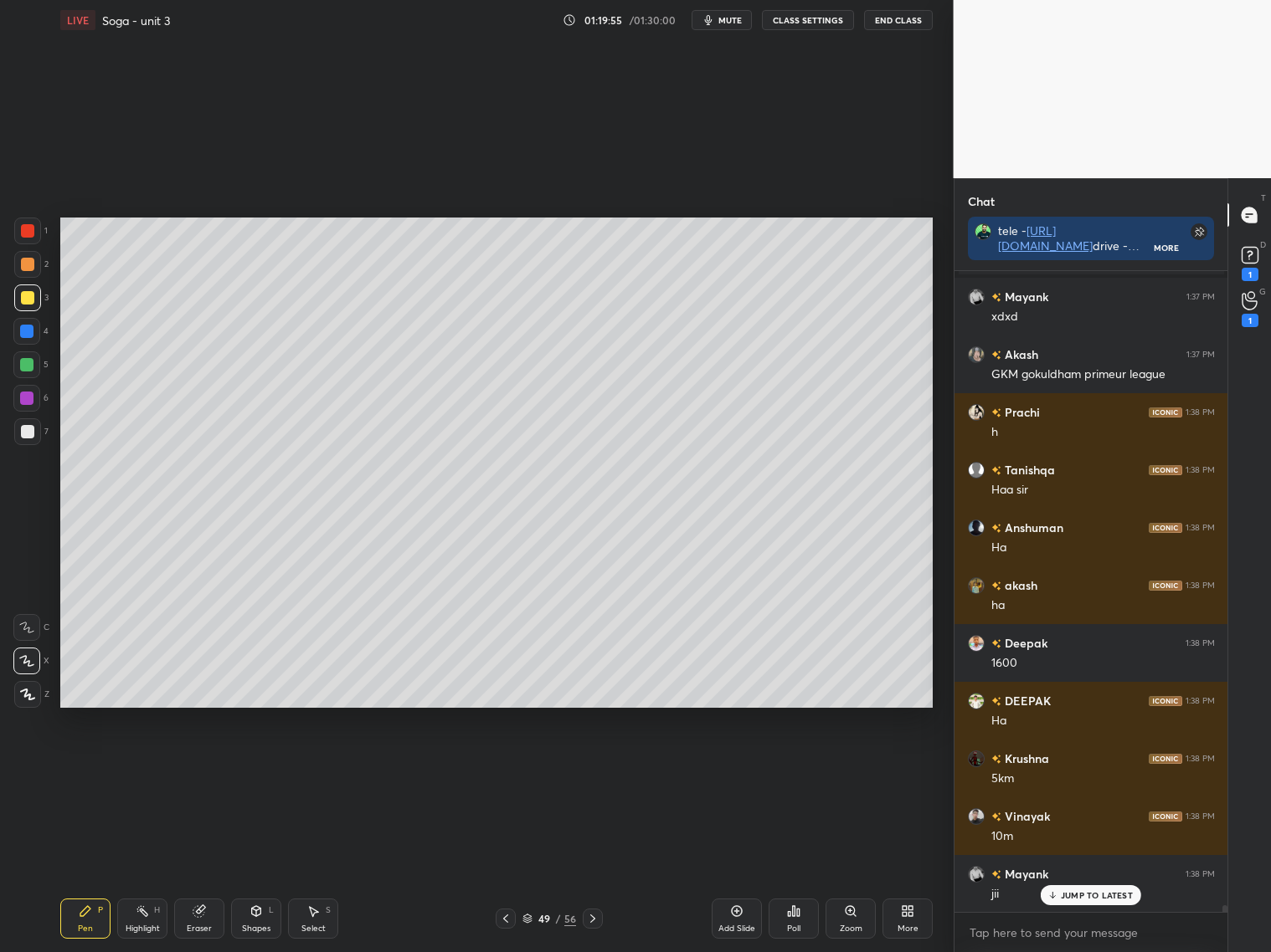
click at [512, 918] on icon at bounding box center [506, 919] width 14 height 14
click at [508, 922] on icon at bounding box center [506, 919] width 14 height 14
click at [510, 915] on icon at bounding box center [506, 919] width 14 height 14
click at [504, 916] on icon at bounding box center [506, 919] width 14 height 14
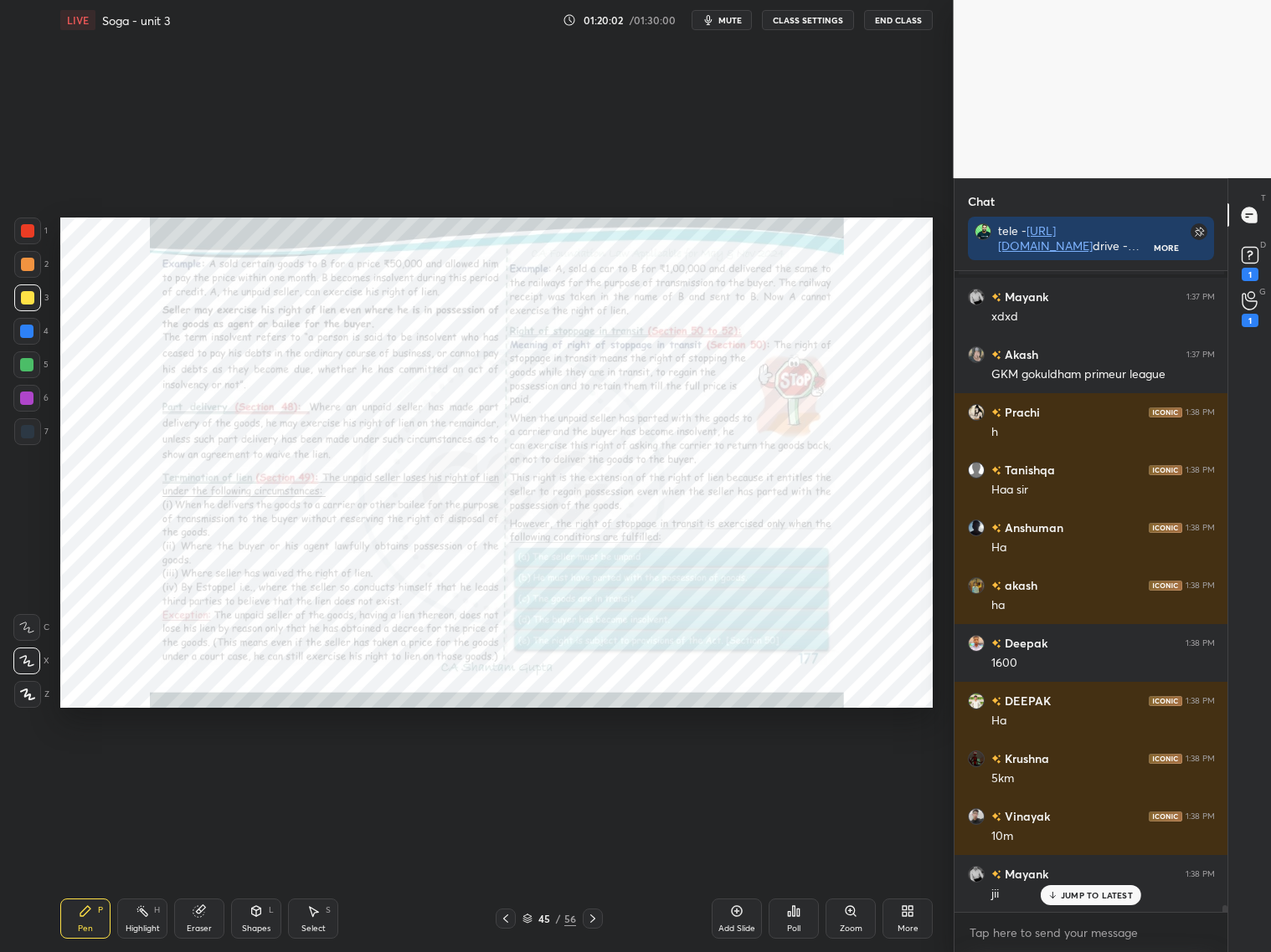
click at [597, 914] on icon at bounding box center [593, 919] width 14 height 14
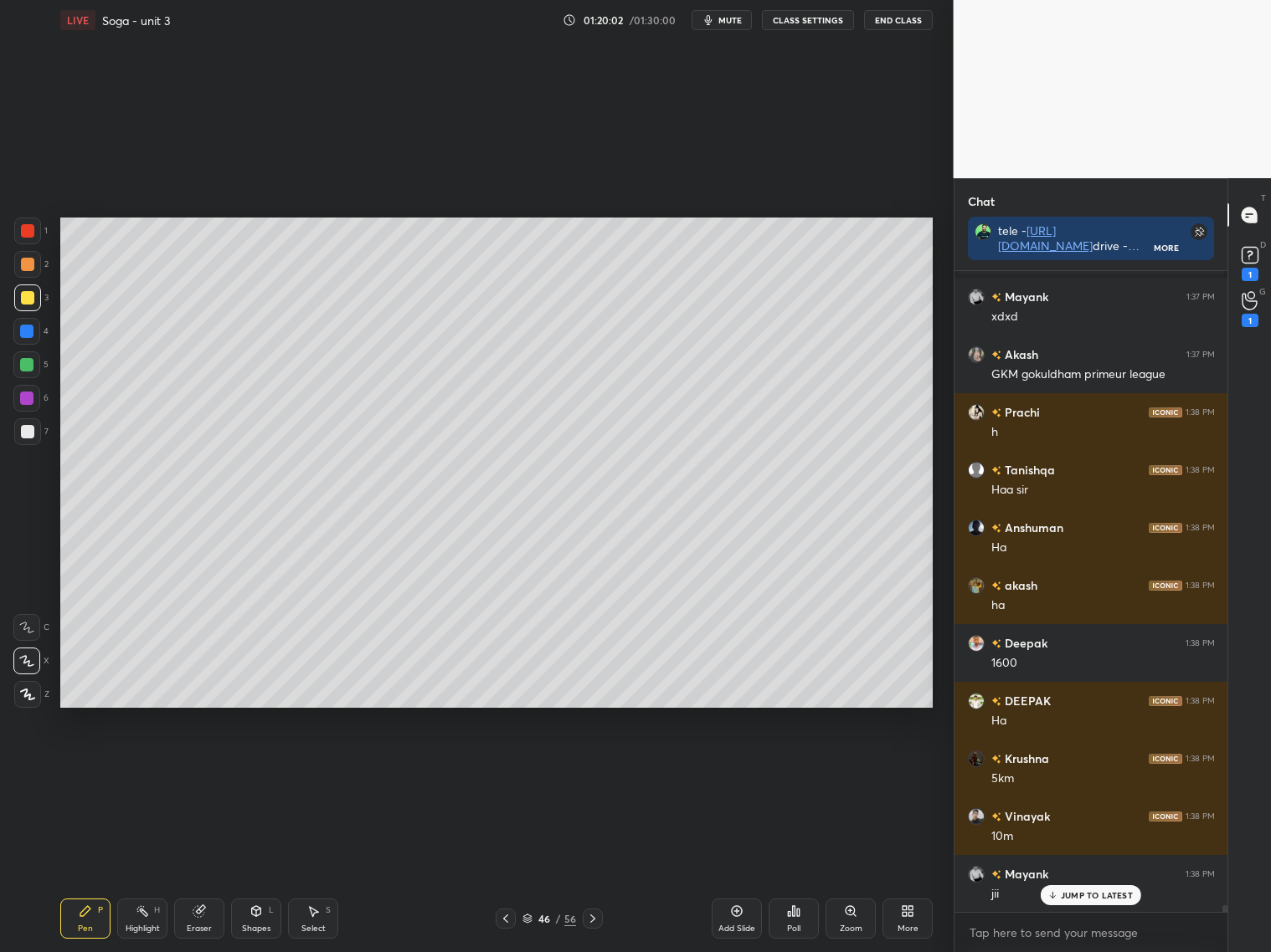
click at [595, 917] on icon at bounding box center [593, 919] width 14 height 14
click at [592, 920] on icon at bounding box center [593, 919] width 14 height 14
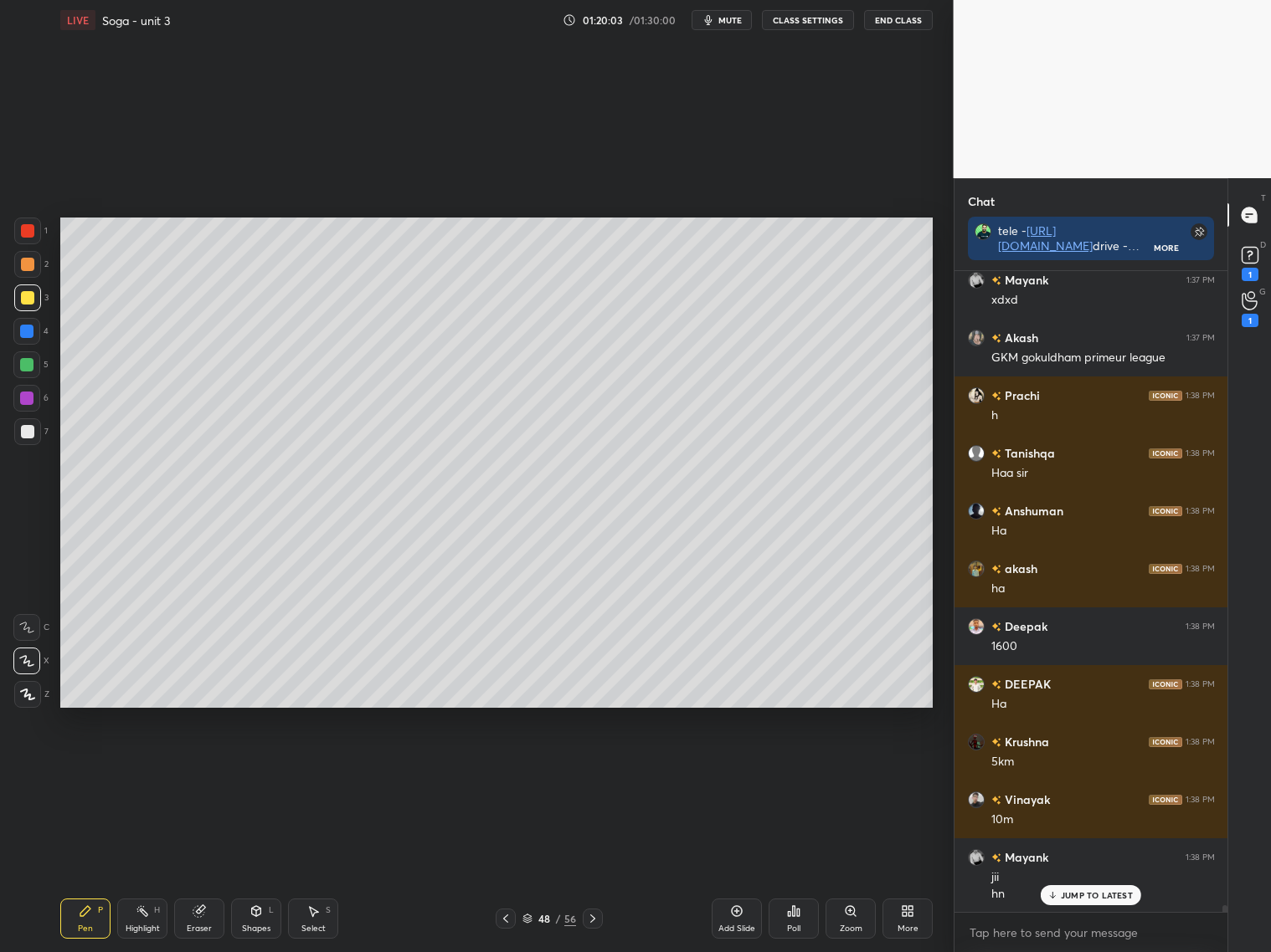
click at [592, 914] on icon at bounding box center [593, 919] width 14 height 14
click at [589, 918] on icon at bounding box center [593, 919] width 14 height 14
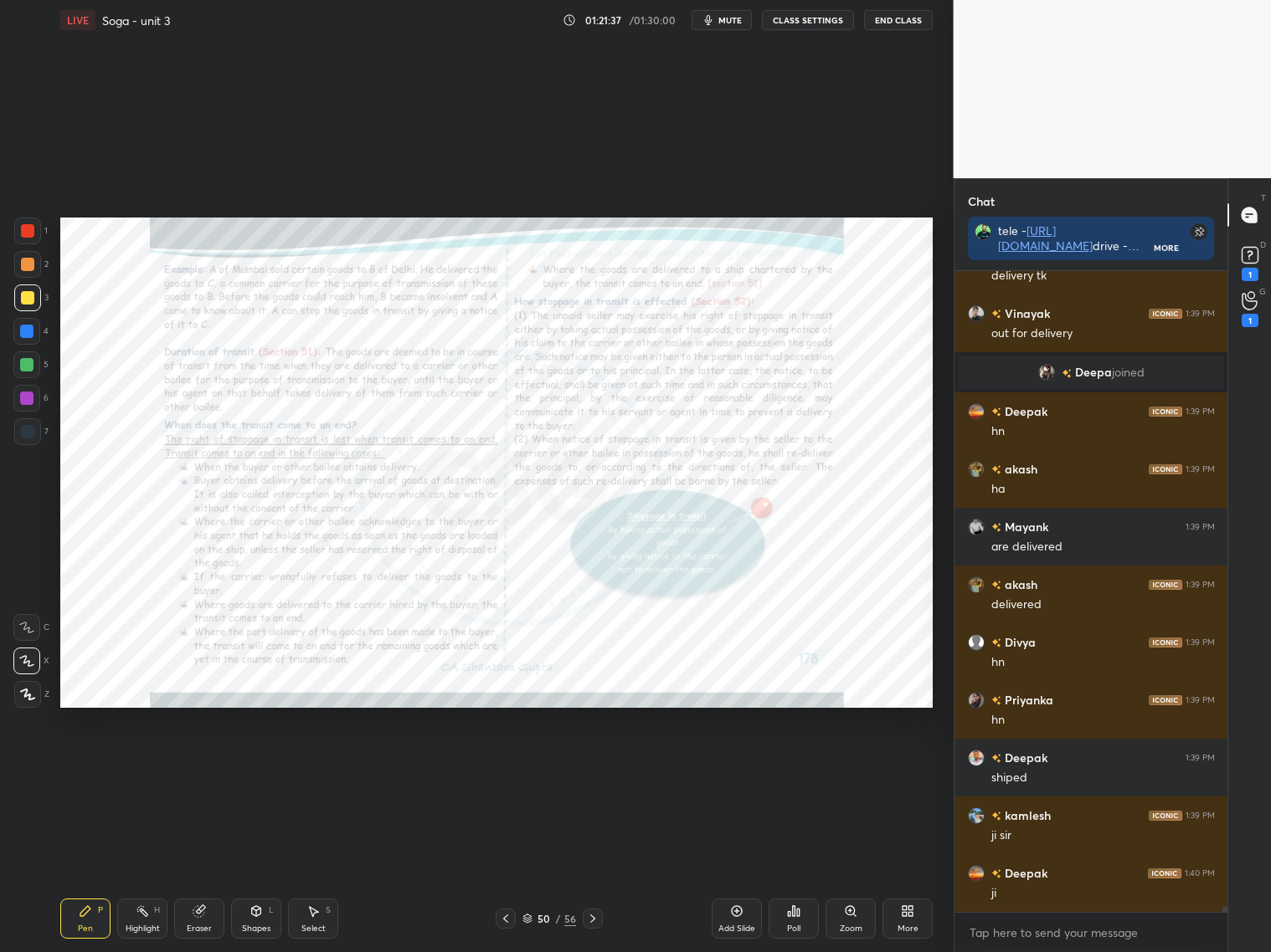
scroll to position [65720, 0]
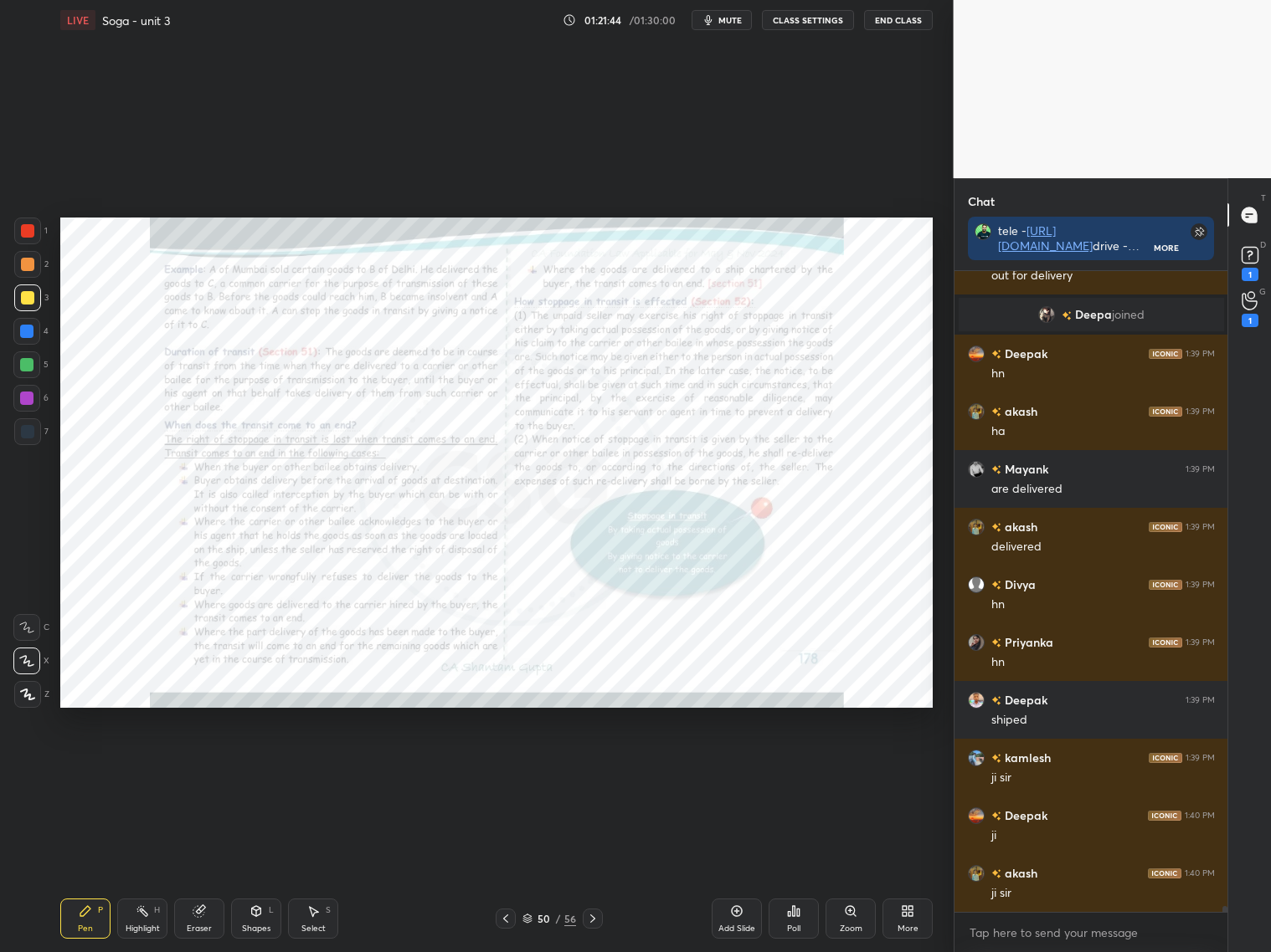
drag, startPoint x: 27, startPoint y: 431, endPoint x: 55, endPoint y: 386, distance: 53.0
click at [32, 423] on div at bounding box center [27, 431] width 26 height 26
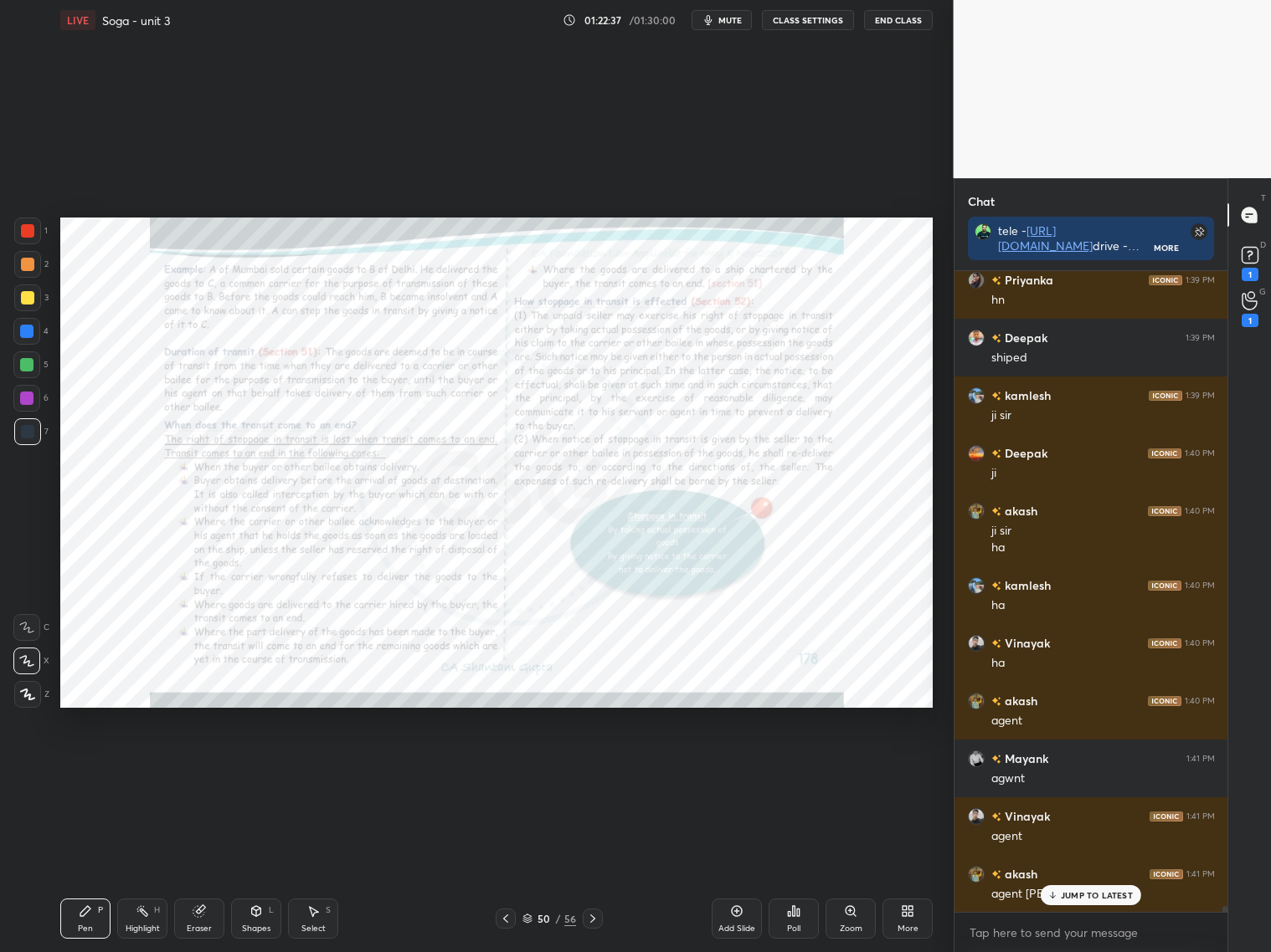
scroll to position [66140, 0]
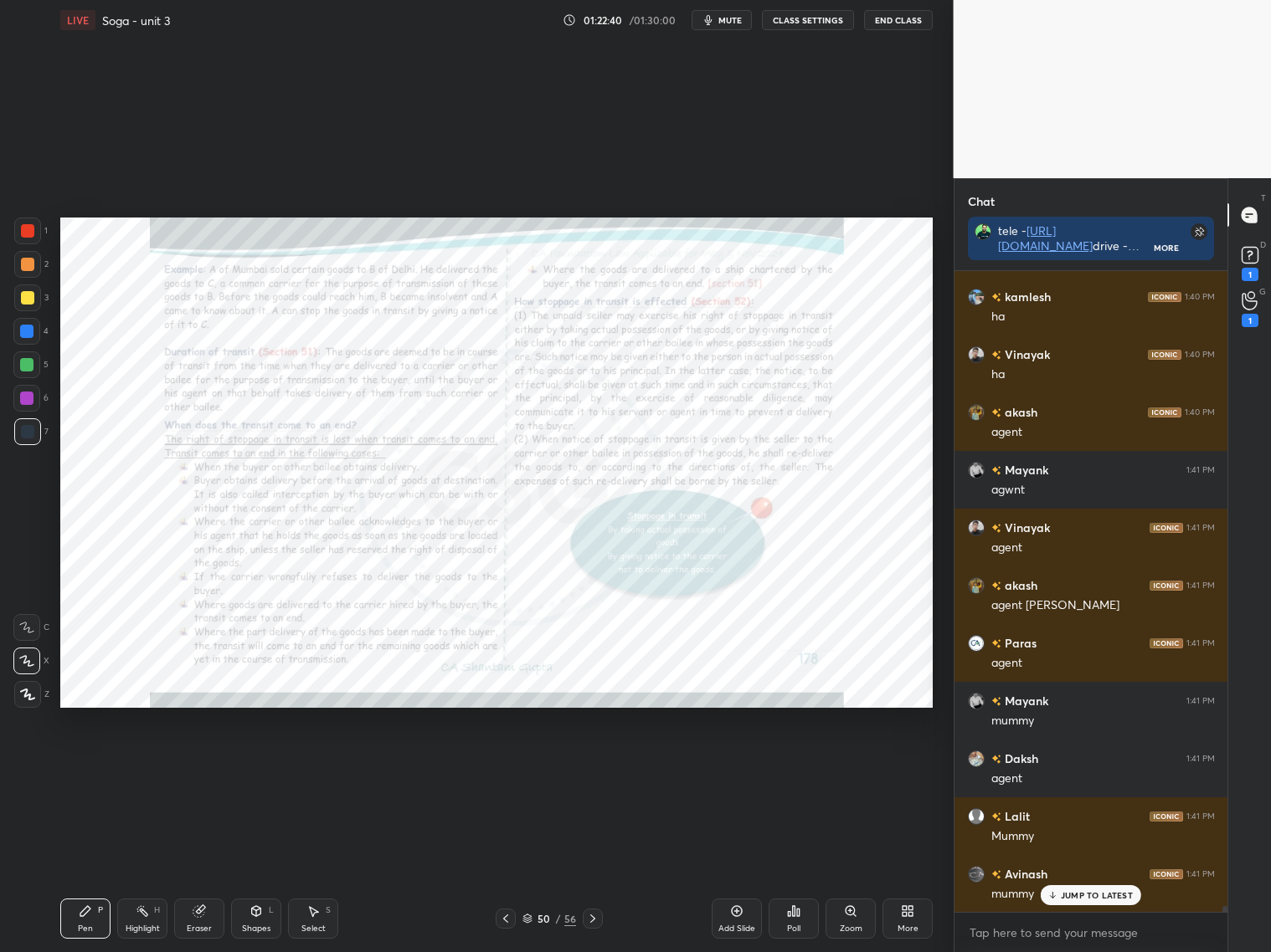
click at [858, 920] on div "Zoom" at bounding box center [850, 918] width 50 height 40
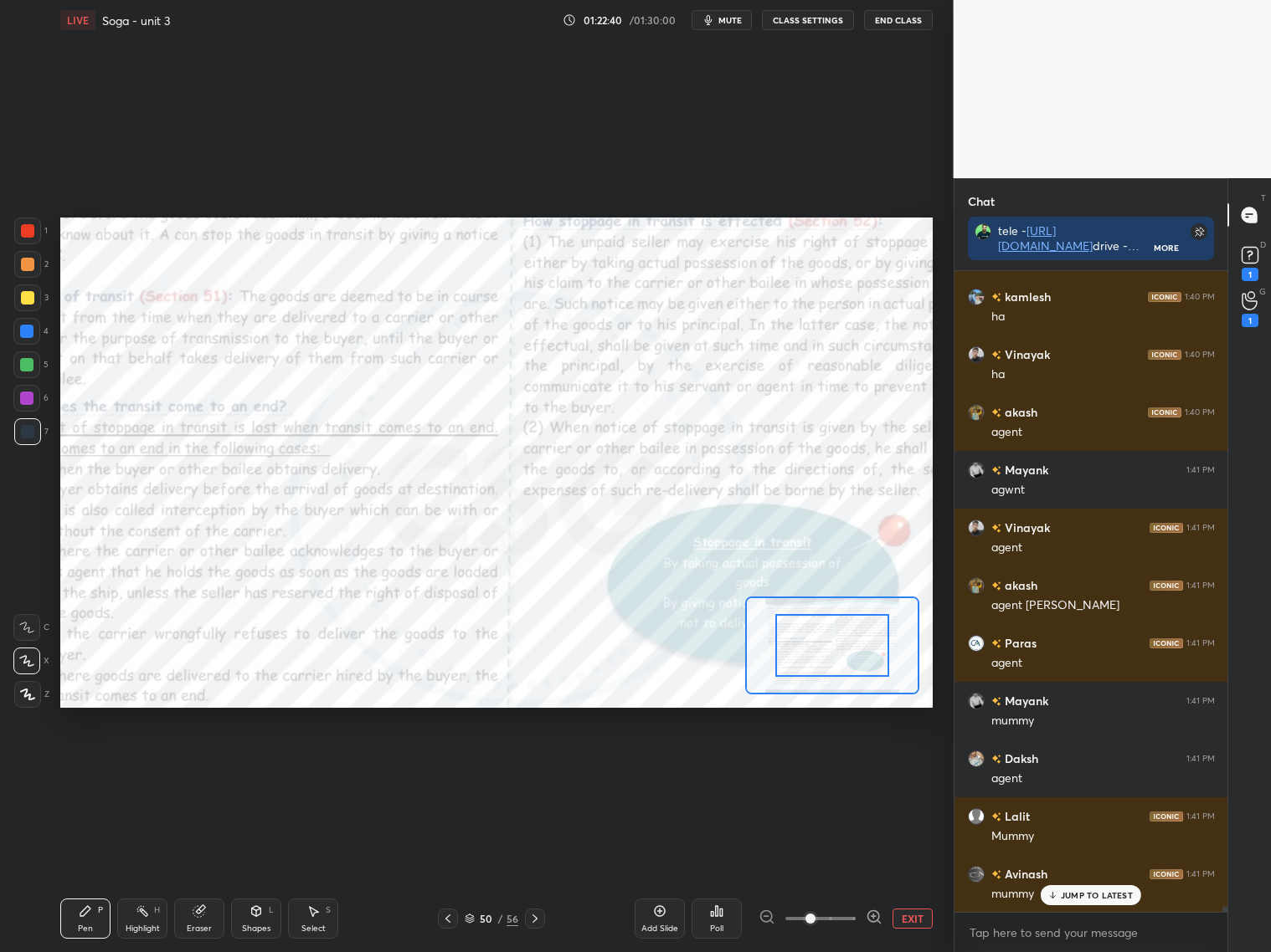
scroll to position [66428, 0]
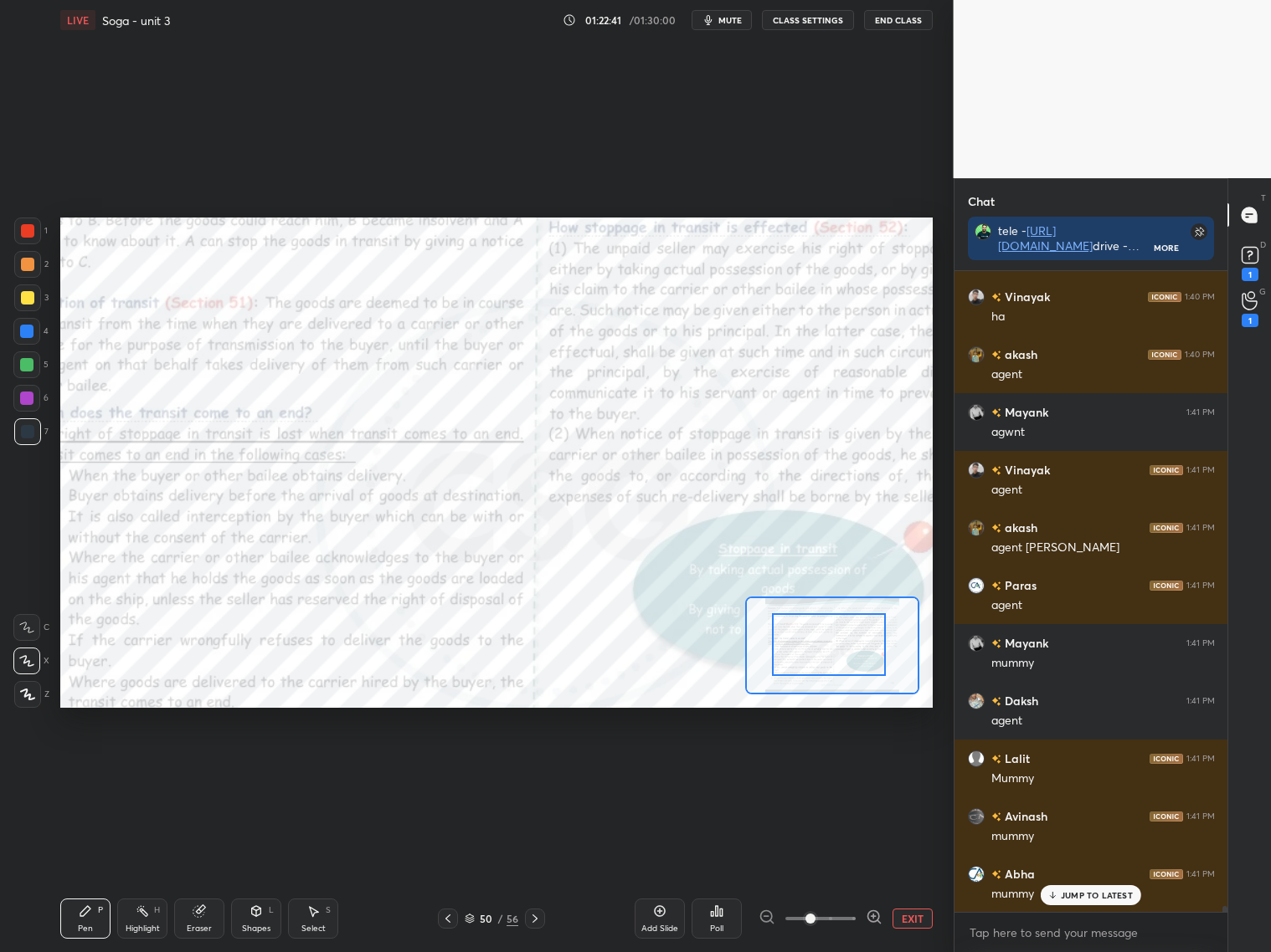
drag, startPoint x: 841, startPoint y: 655, endPoint x: 818, endPoint y: 648, distance: 24.0
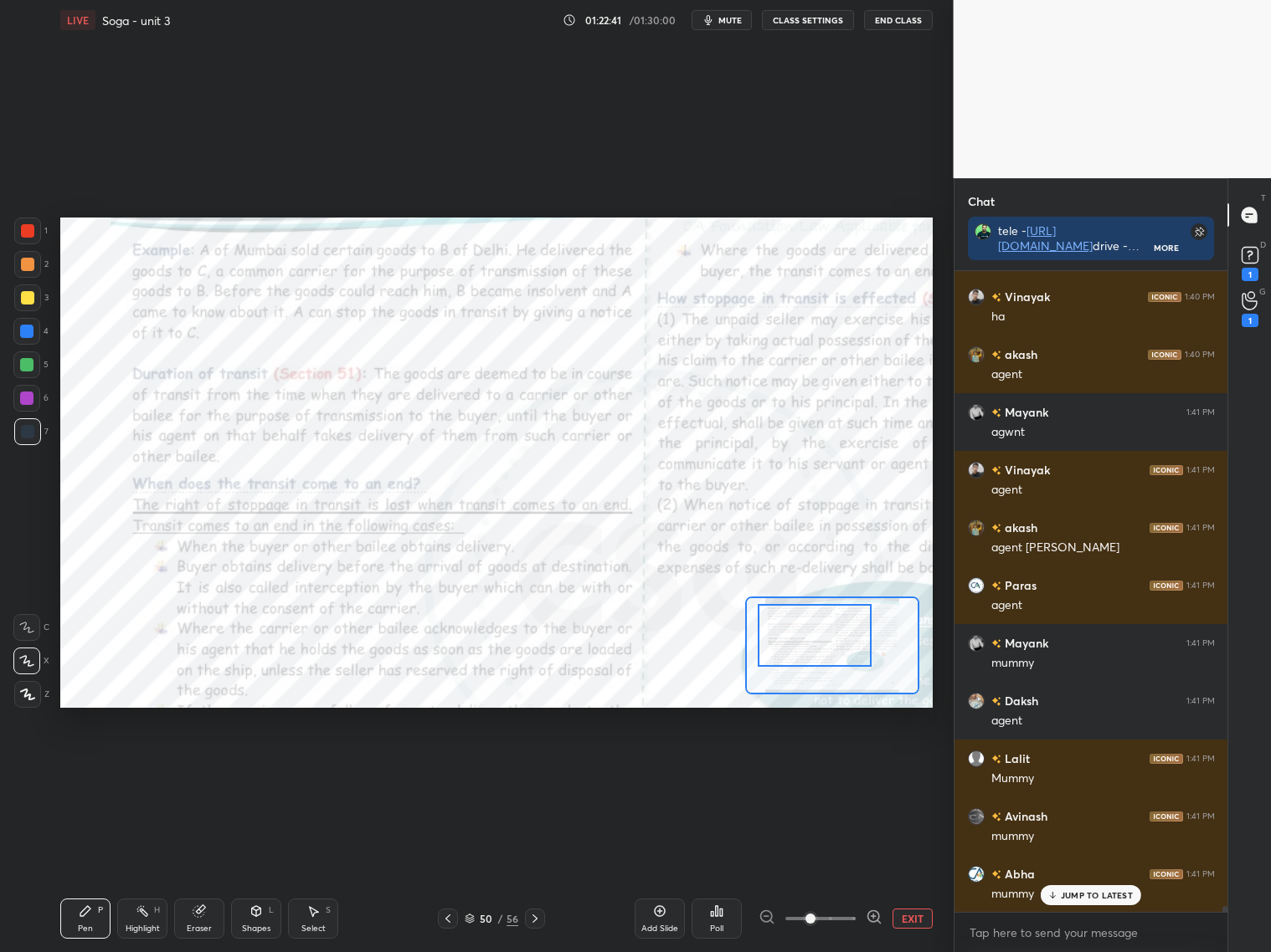
scroll to position [66717, 0]
drag, startPoint x: 820, startPoint y: 647, endPoint x: 797, endPoint y: 631, distance: 28.0
click at [804, 637] on div at bounding box center [814, 635] width 114 height 62
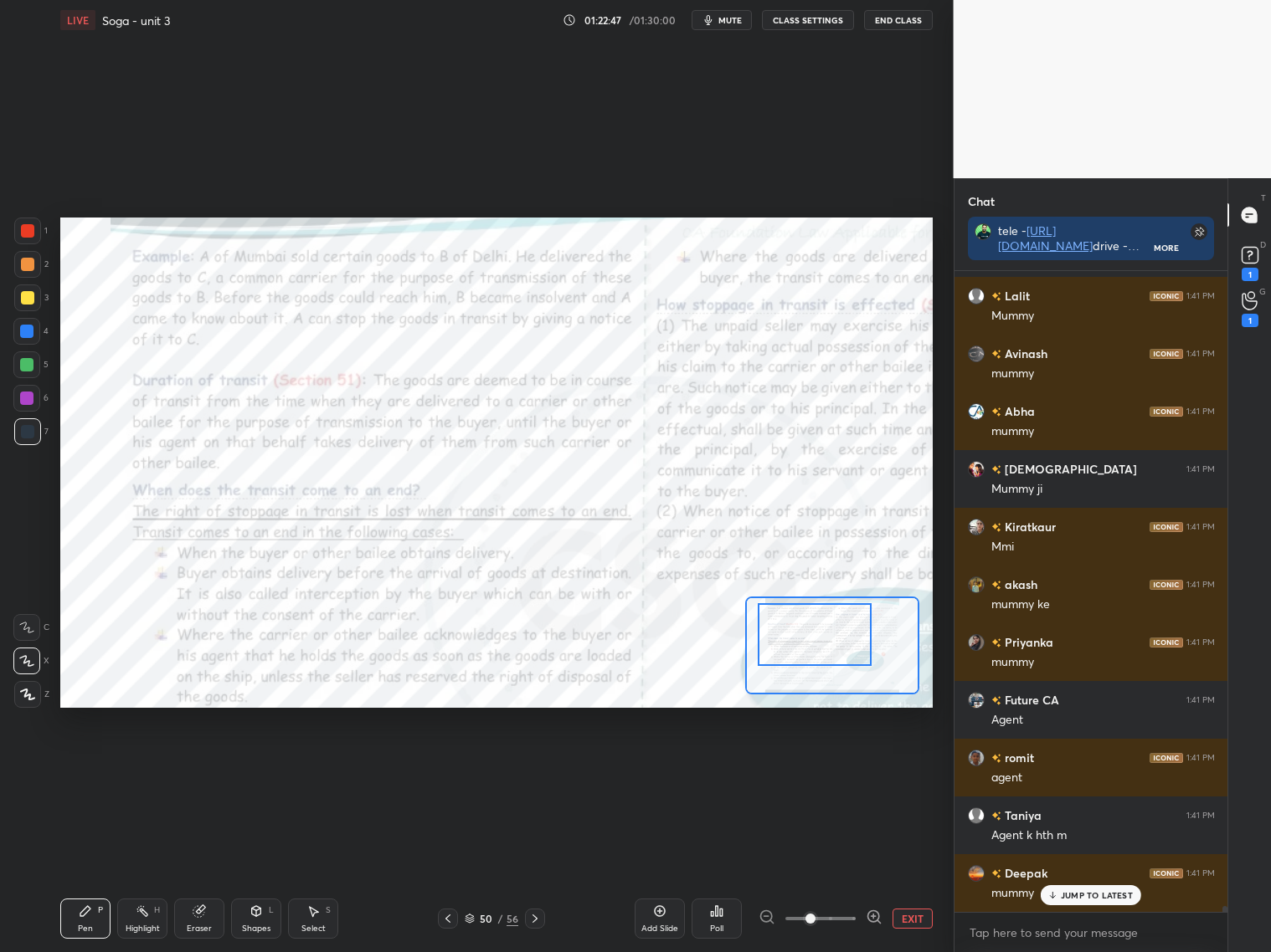
scroll to position [66948, 0]
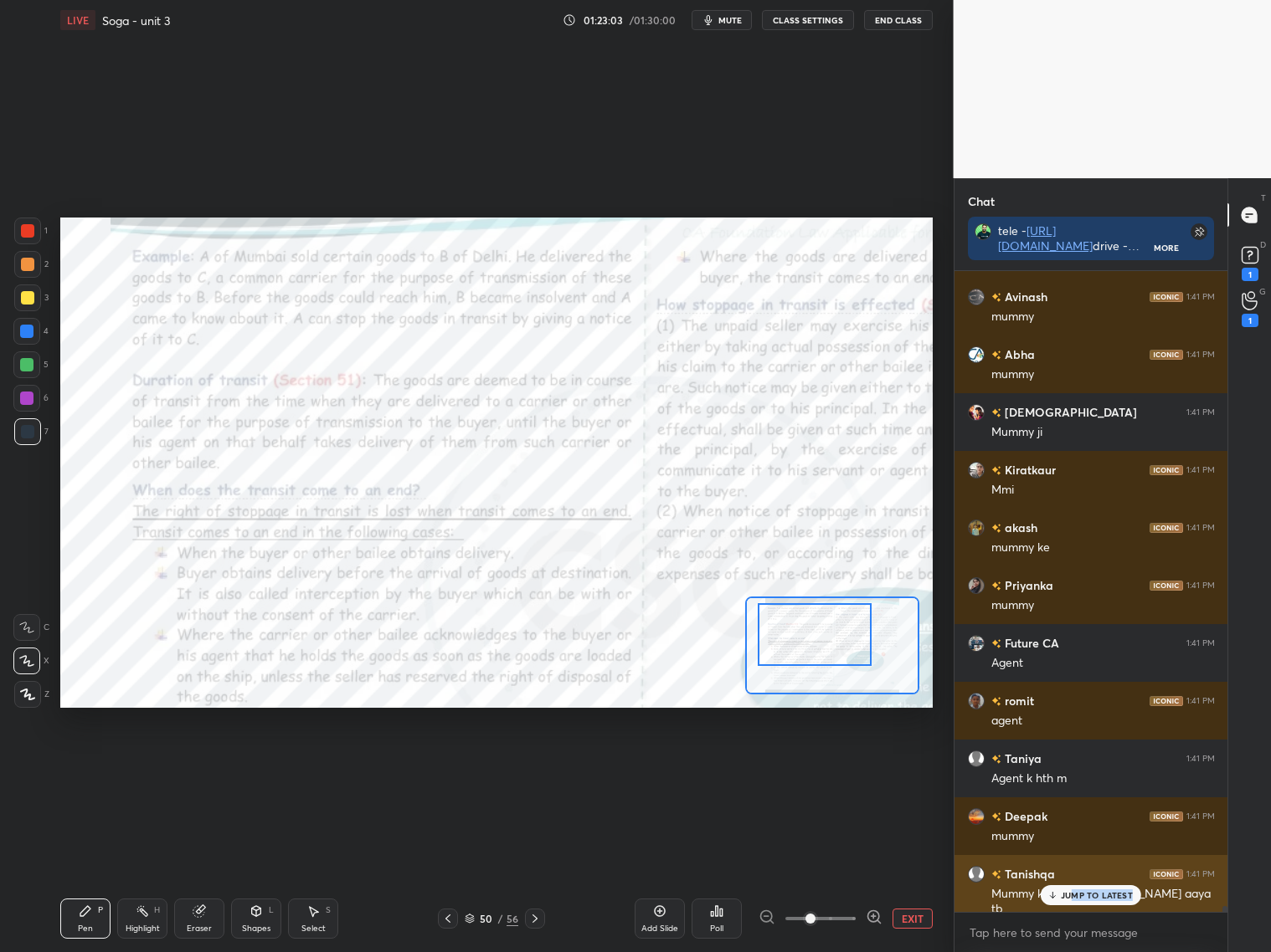
click at [1071, 900] on div "JUMP TO LATEST" at bounding box center [1091, 896] width 101 height 20
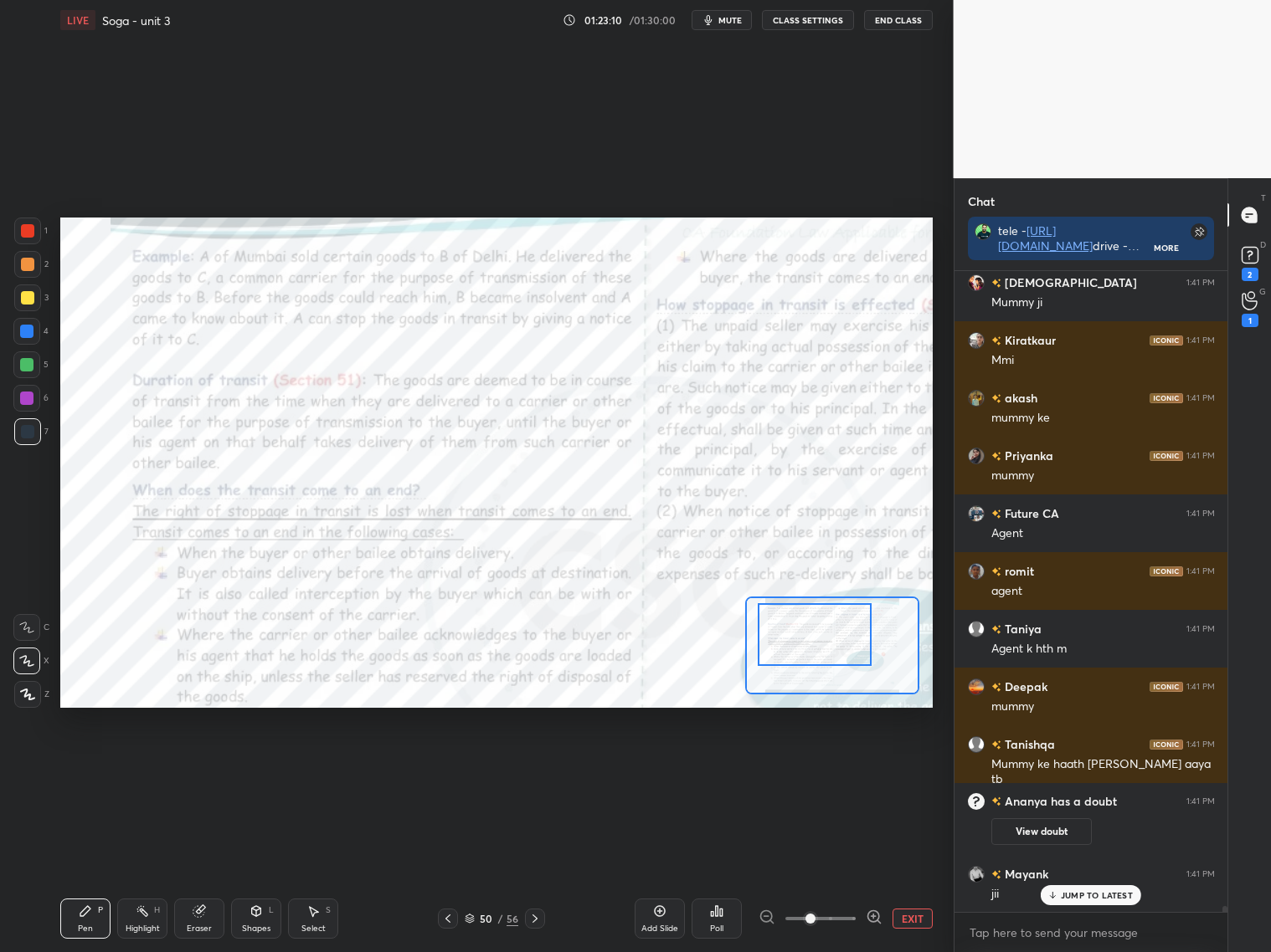
scroll to position [66264, 0]
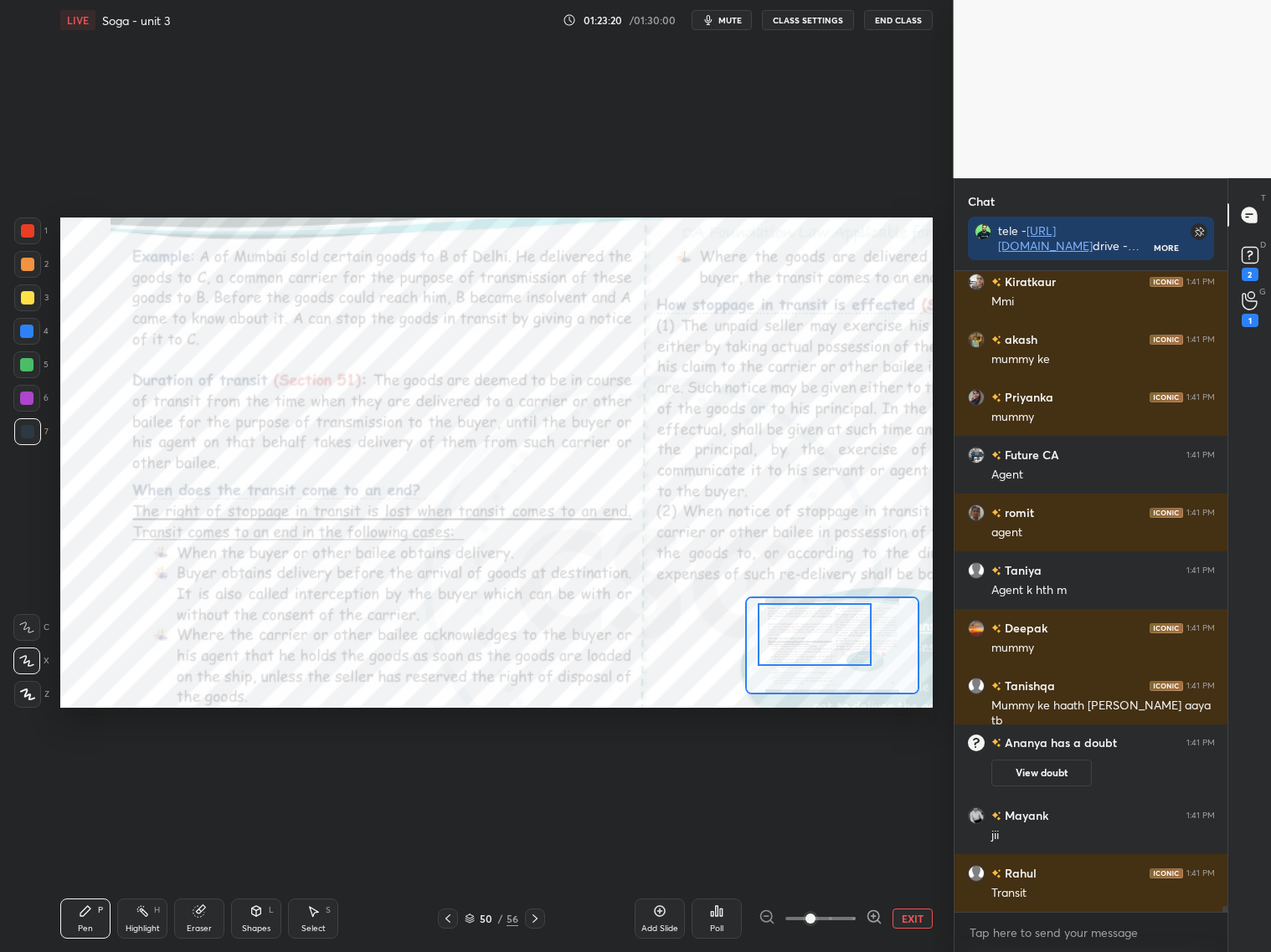
click at [467, 919] on icon at bounding box center [470, 919] width 10 height 10
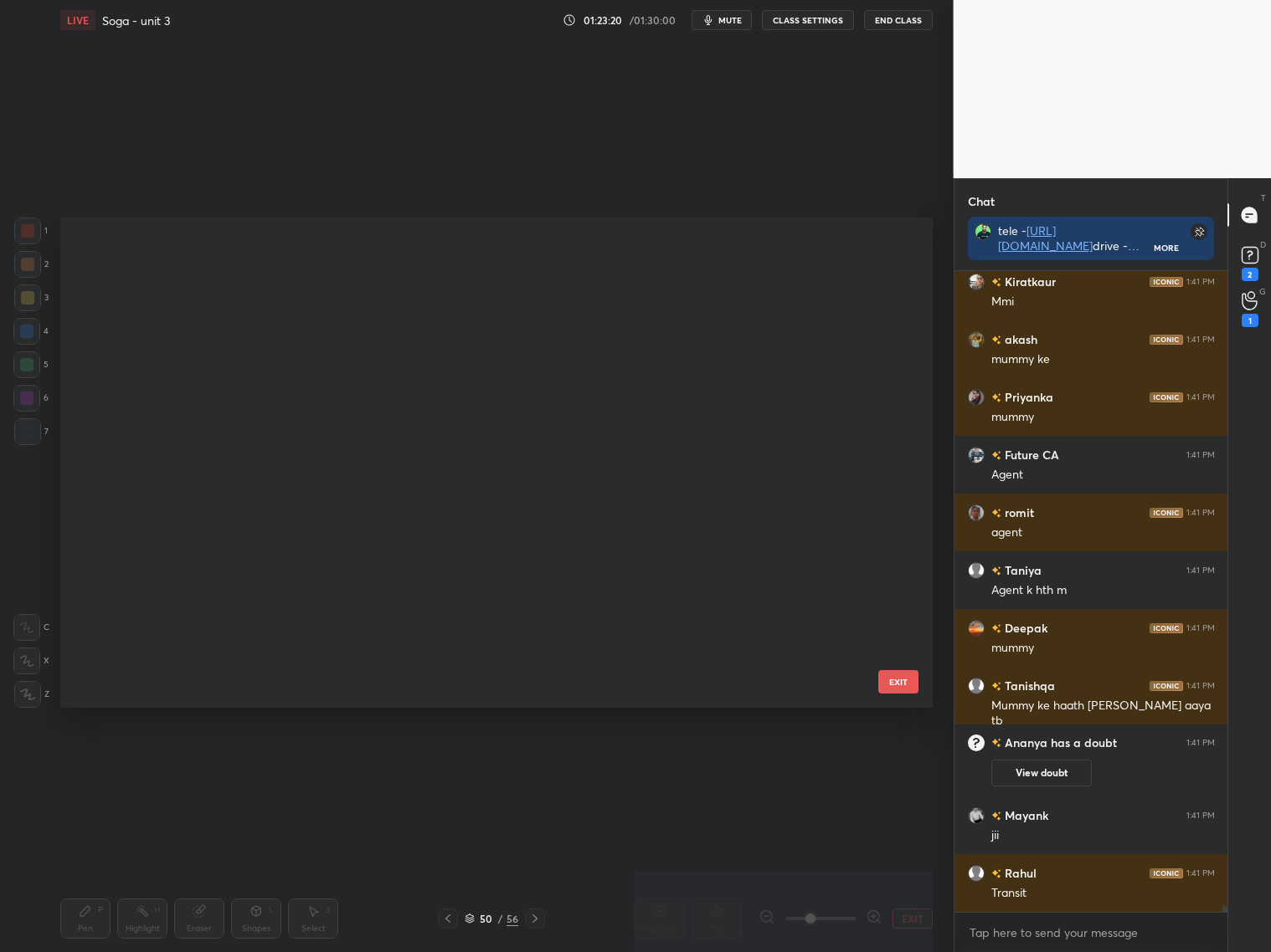
scroll to position [486, 864]
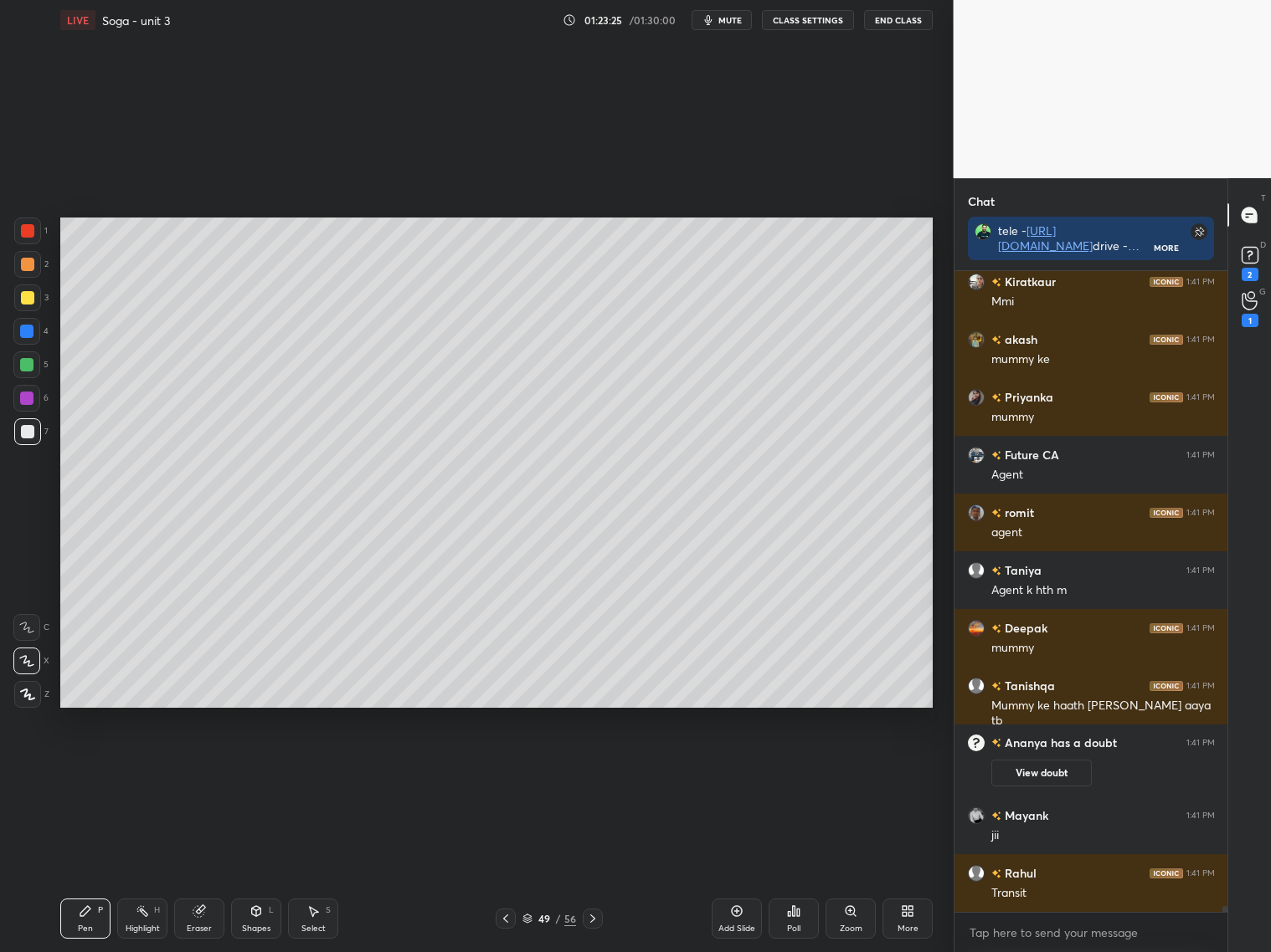
click at [33, 295] on div at bounding box center [27, 297] width 26 height 26
drag, startPoint x: 731, startPoint y: 918, endPoint x: 726, endPoint y: 902, distance: 16.8
click at [731, 918] on div "Add Slide" at bounding box center [736, 918] width 50 height 40
click at [509, 919] on icon at bounding box center [506, 919] width 14 height 14
click at [598, 917] on icon at bounding box center [592, 919] width 14 height 14
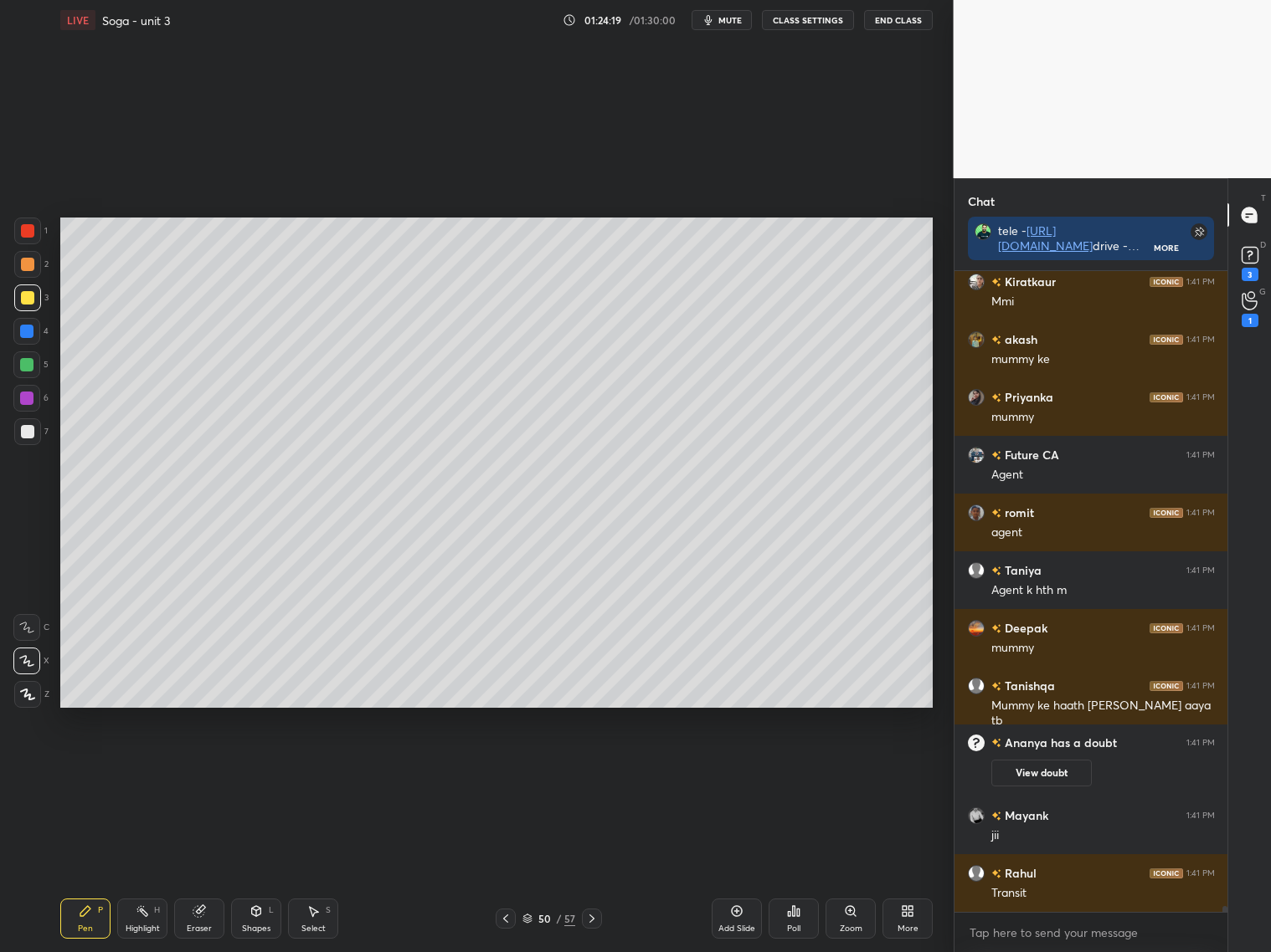
scroll to position [66335, 0]
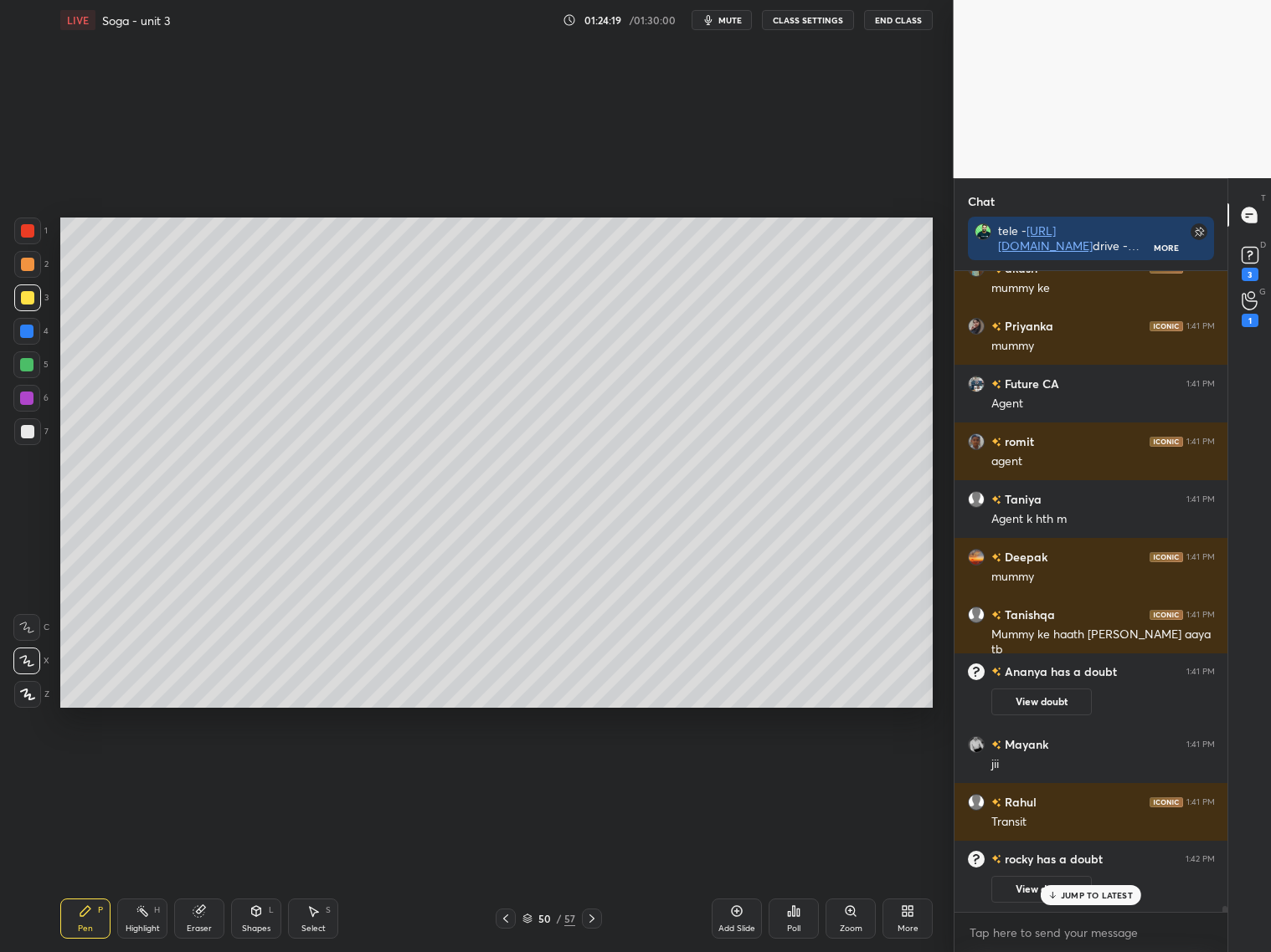
drag, startPoint x: 505, startPoint y: 920, endPoint x: 519, endPoint y: 906, distance: 19.8
click at [507, 920] on icon at bounding box center [506, 919] width 14 height 14
drag, startPoint x: 23, startPoint y: 439, endPoint x: 38, endPoint y: 427, distance: 19.2
click at [26, 436] on div at bounding box center [27, 431] width 26 height 26
click at [266, 914] on div "Shapes L" at bounding box center [255, 918] width 50 height 40
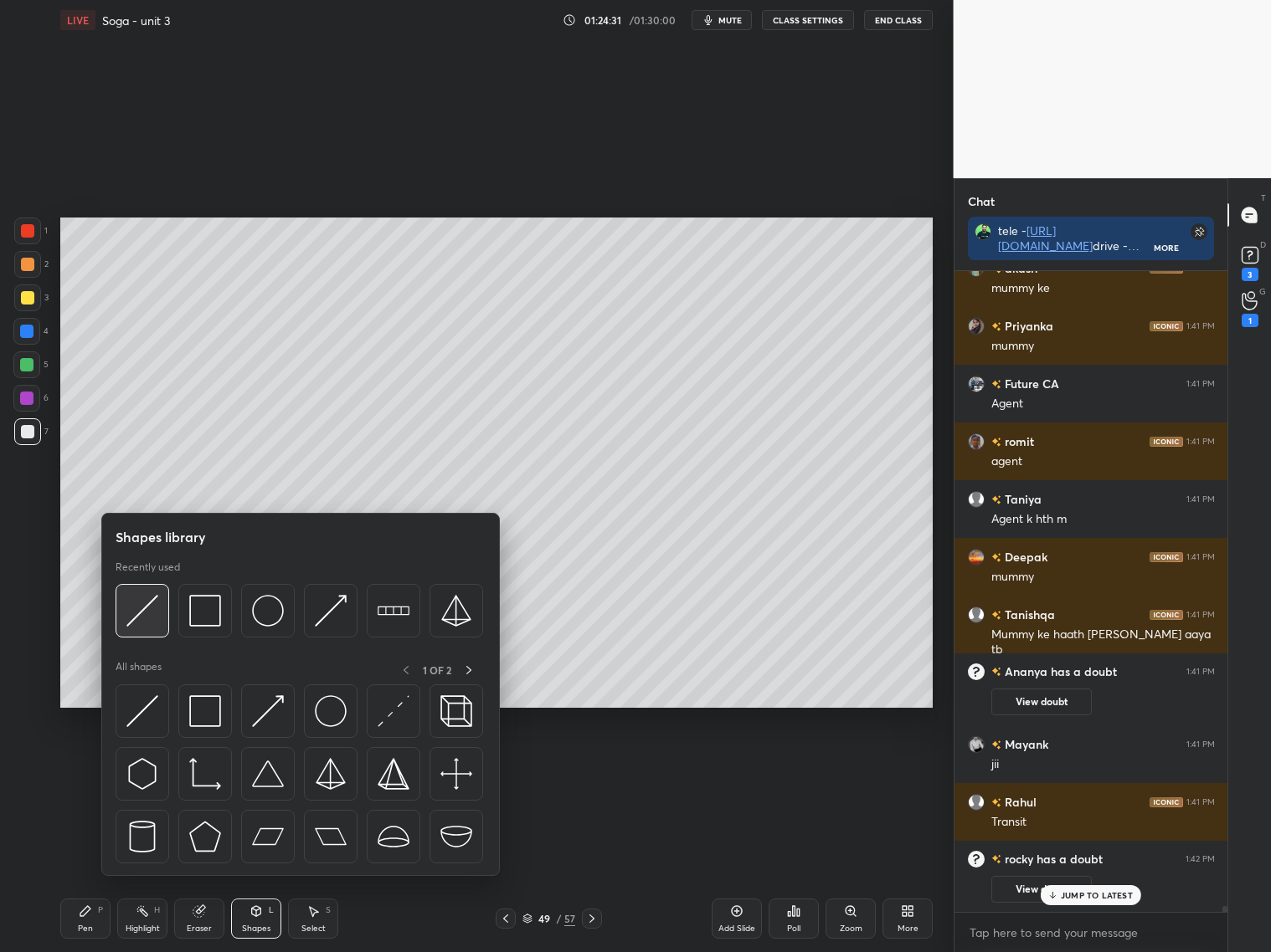
click at [146, 609] on img at bounding box center [142, 610] width 32 height 32
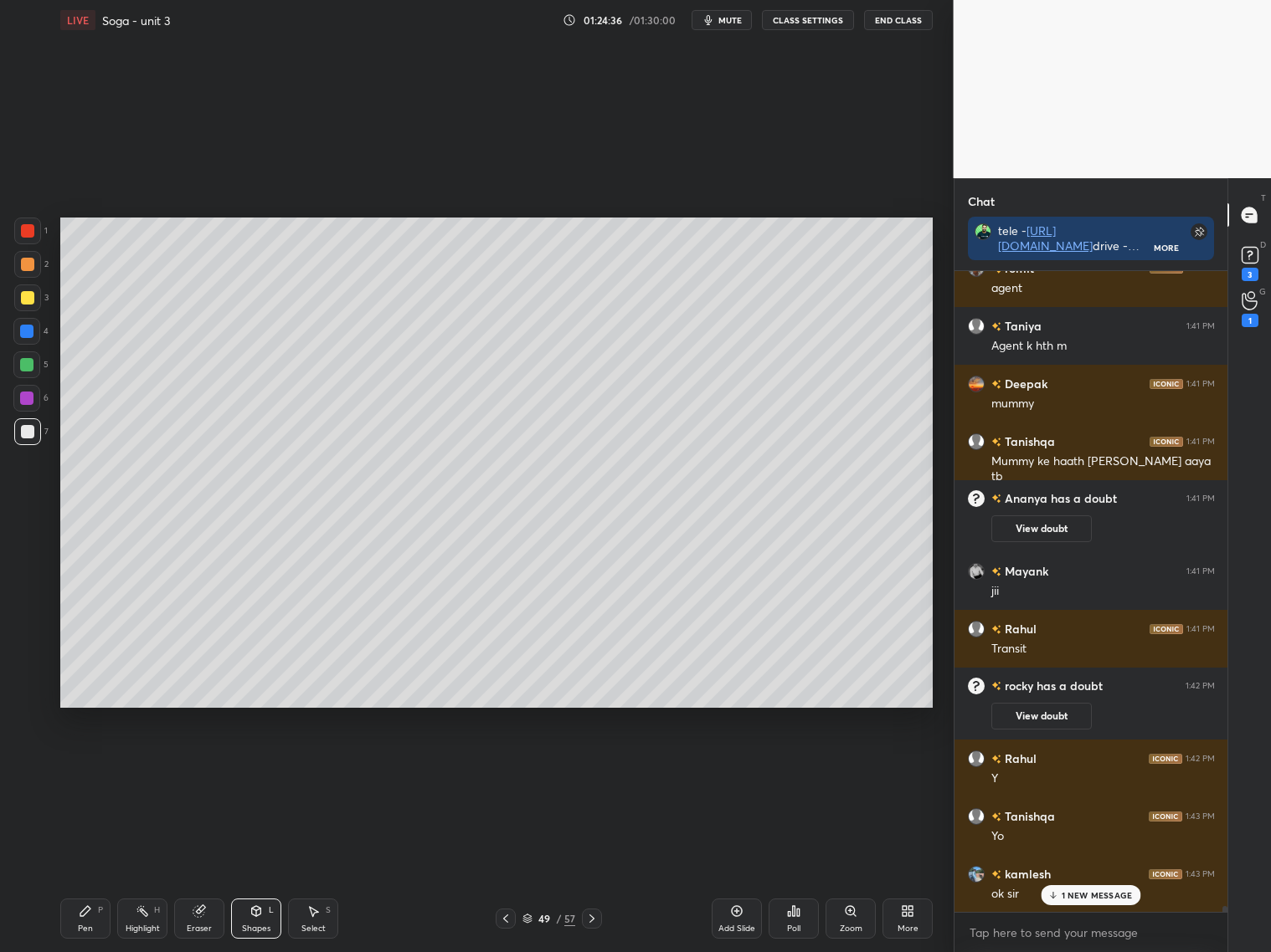
scroll to position [66470, 0]
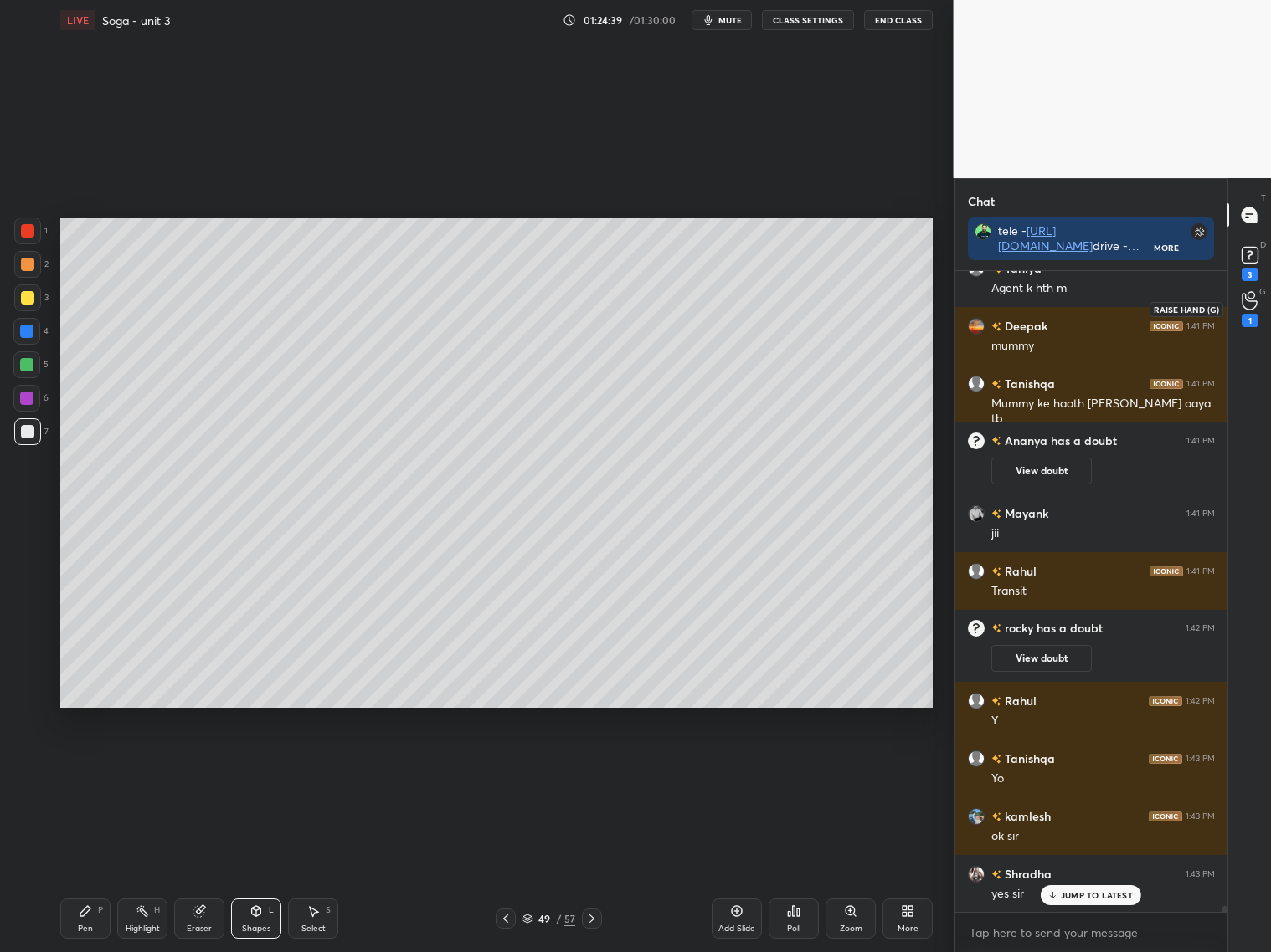
click at [1250, 302] on icon at bounding box center [1249, 301] width 16 height 20
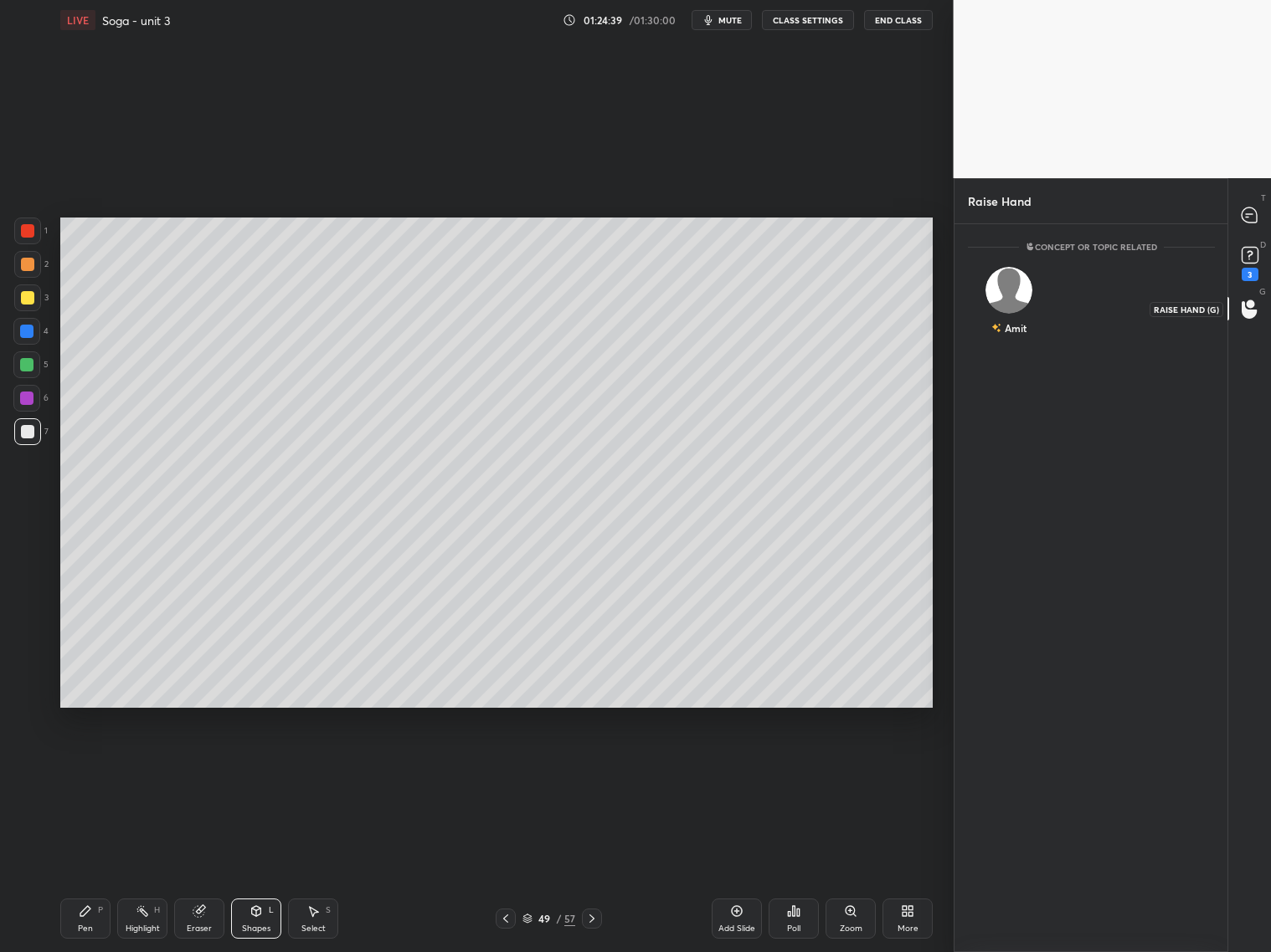
scroll to position [5, 5]
click at [1257, 258] on icon at bounding box center [1249, 254] width 25 height 25
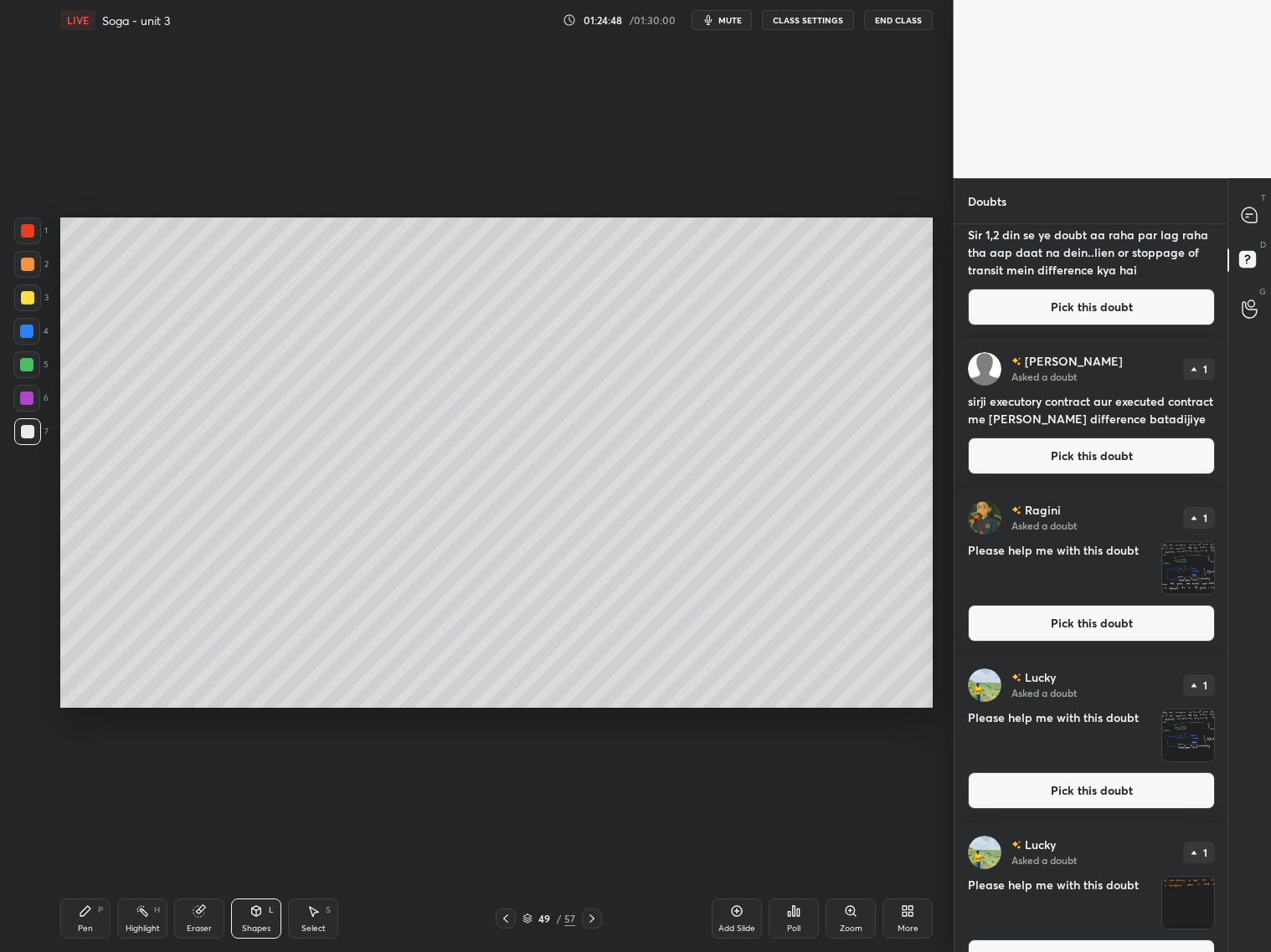
scroll to position [821, 0]
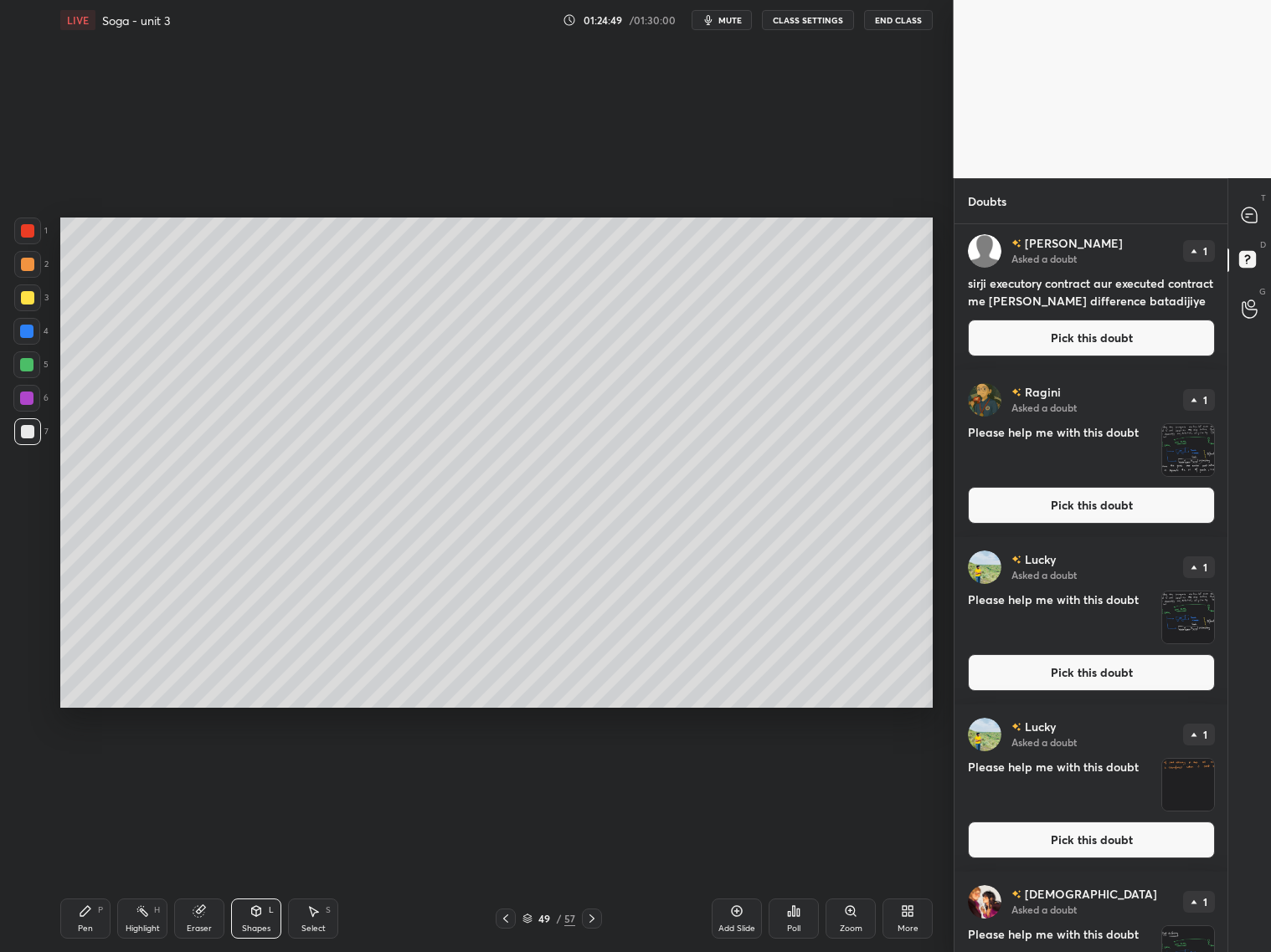
drag, startPoint x: 1229, startPoint y: 776, endPoint x: 1231, endPoint y: 833, distance: 57.0
click at [1227, 859] on div "T Messages (T) D Doubts (D) G Raise Hand (G)" at bounding box center [1249, 565] width 44 height 774
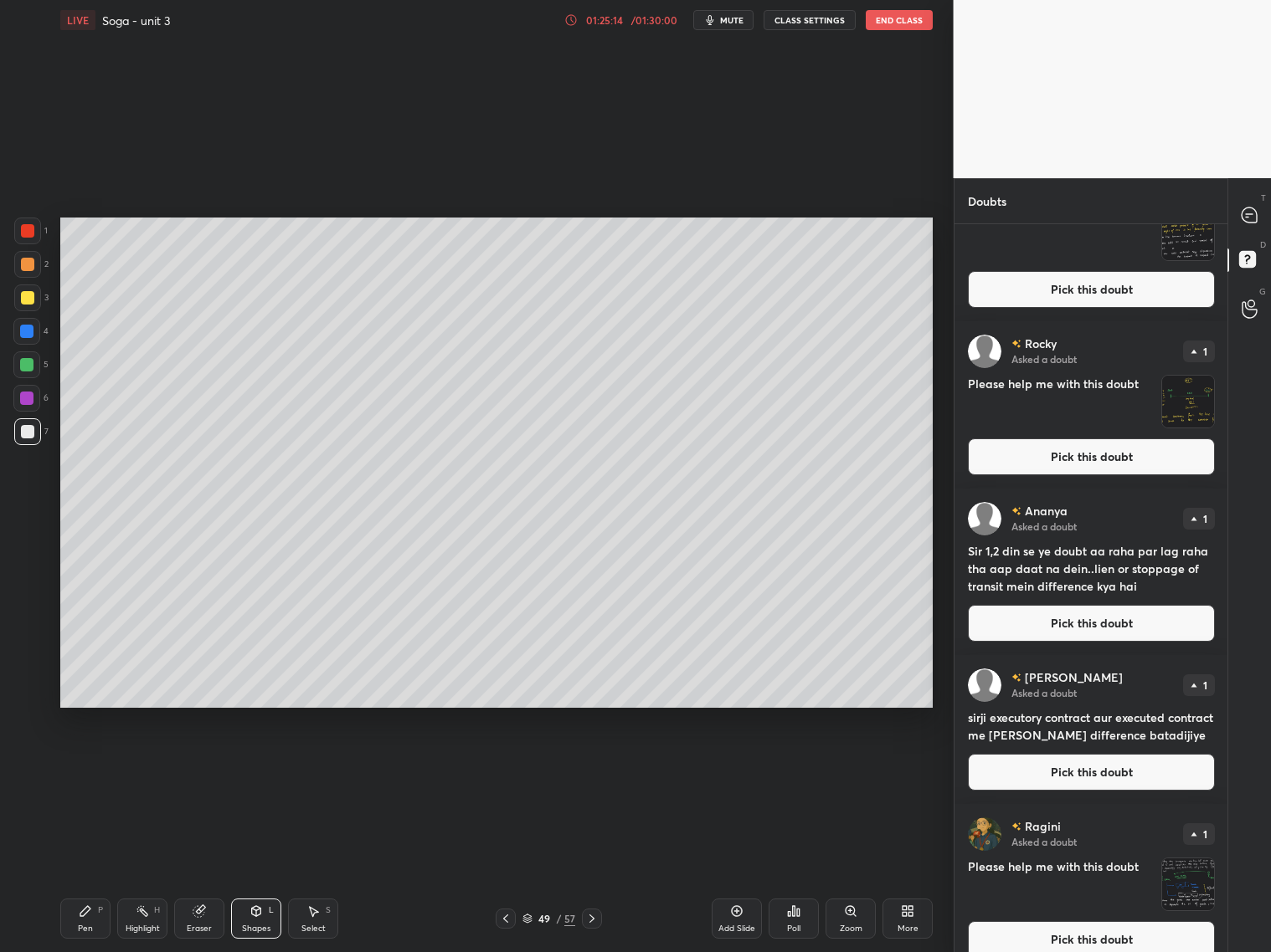
scroll to position [385, 0]
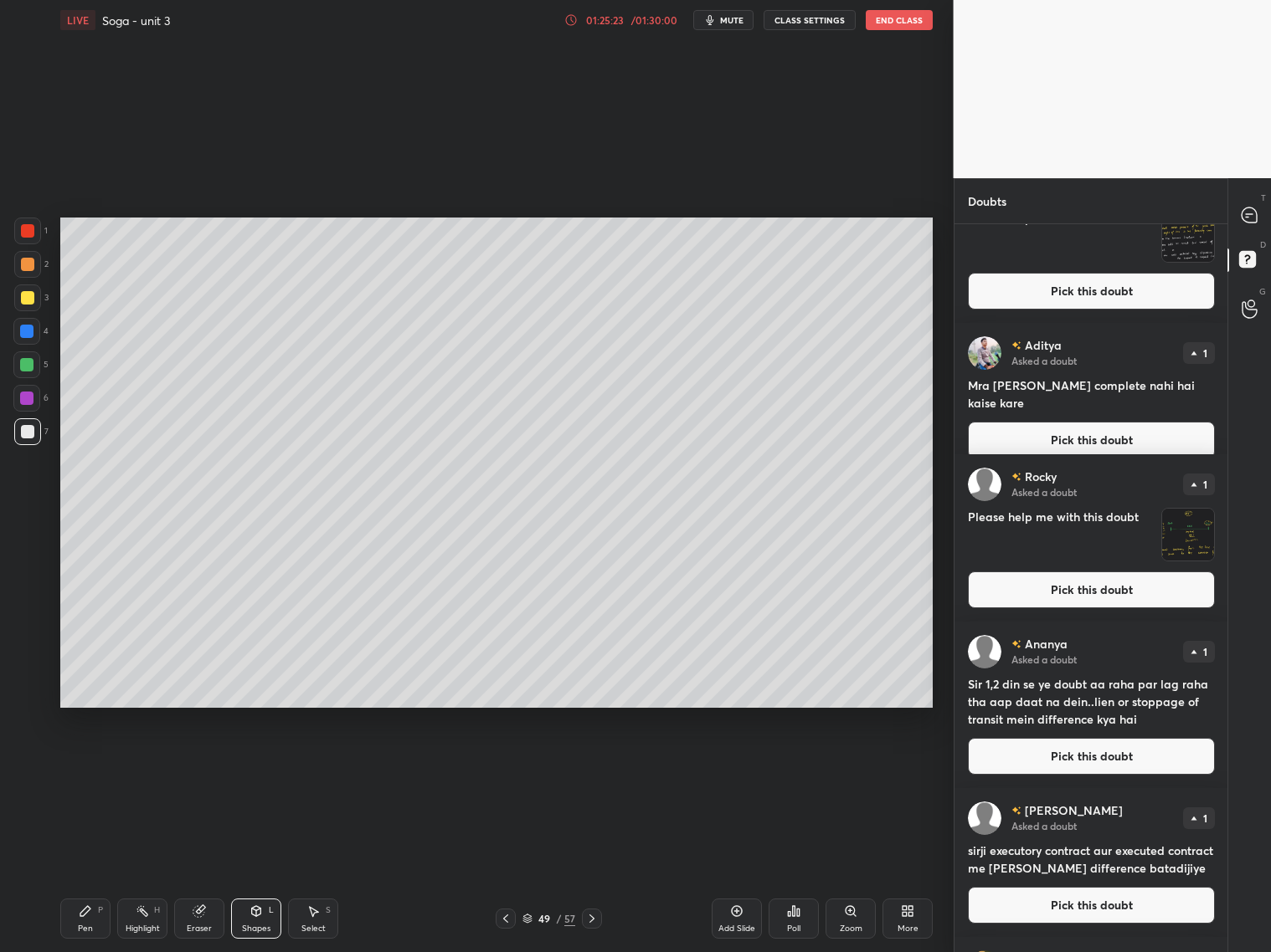
click at [1182, 748] on button "Pick this doubt" at bounding box center [1091, 756] width 247 height 37
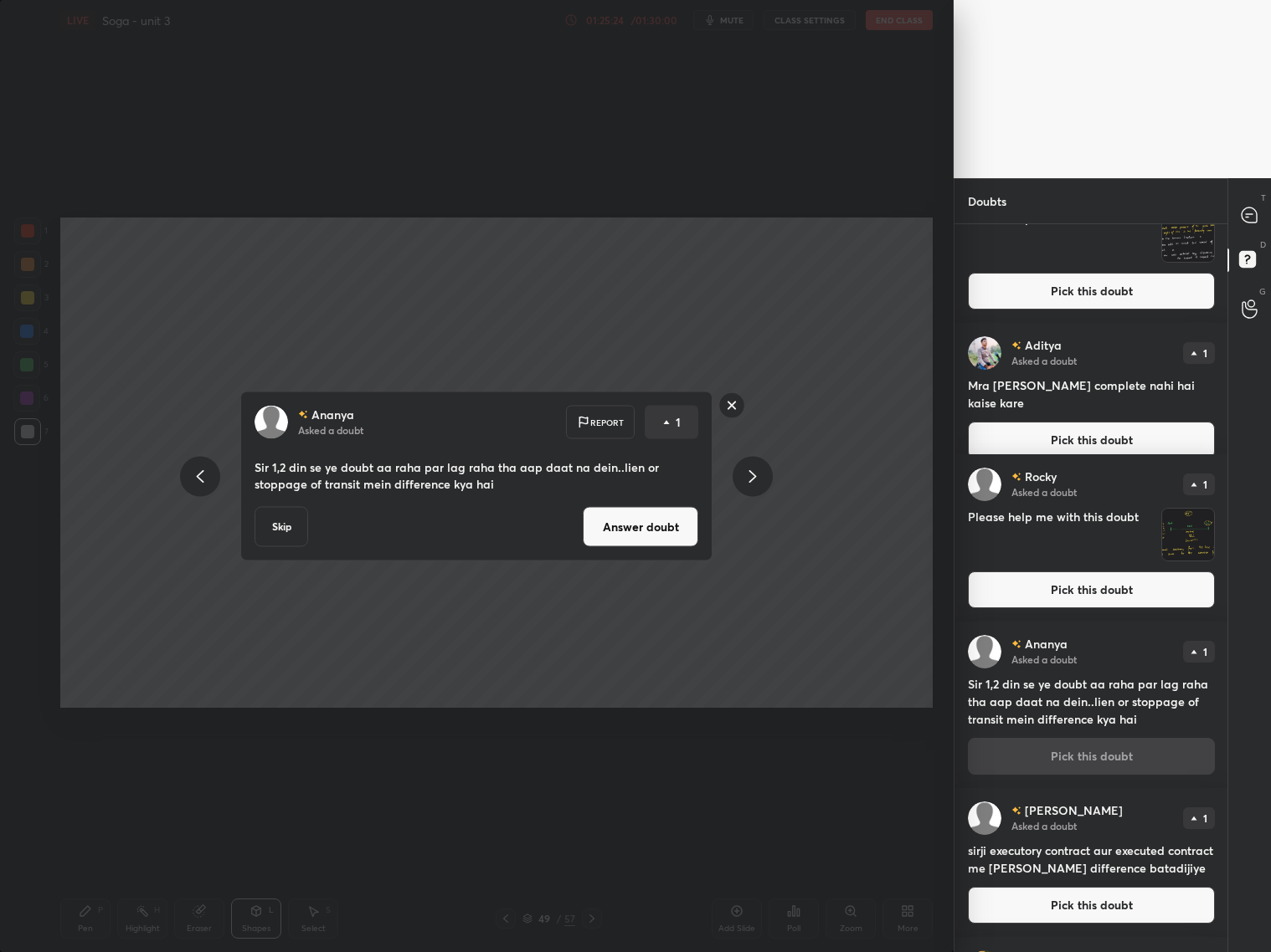
click at [624, 540] on button "Answer doubt" at bounding box center [640, 527] width 115 height 40
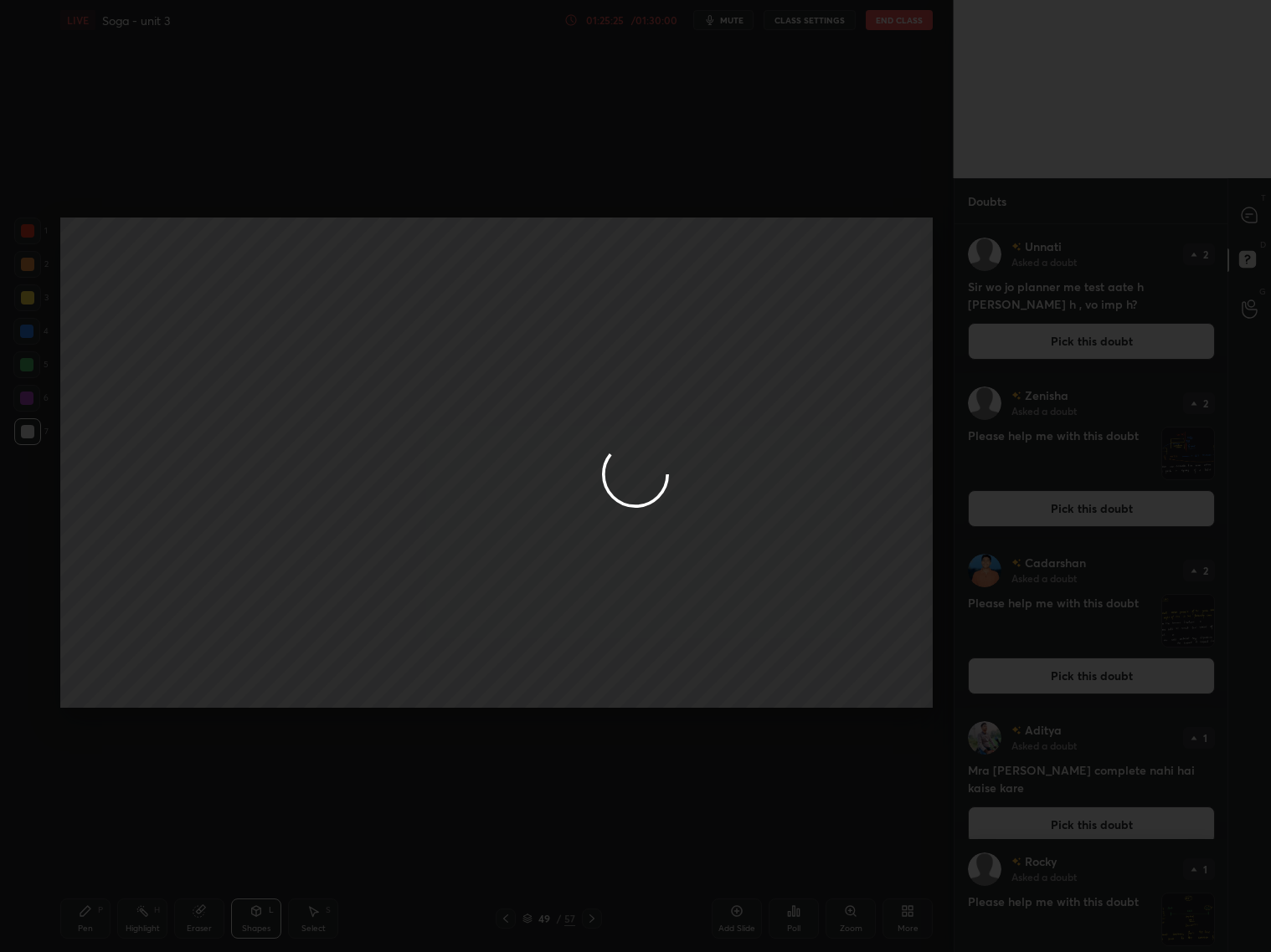
click at [1253, 229] on div at bounding box center [636, 476] width 1271 height 952
click at [1250, 220] on div at bounding box center [636, 476] width 1271 height 952
click at [1249, 220] on div at bounding box center [636, 476] width 1271 height 952
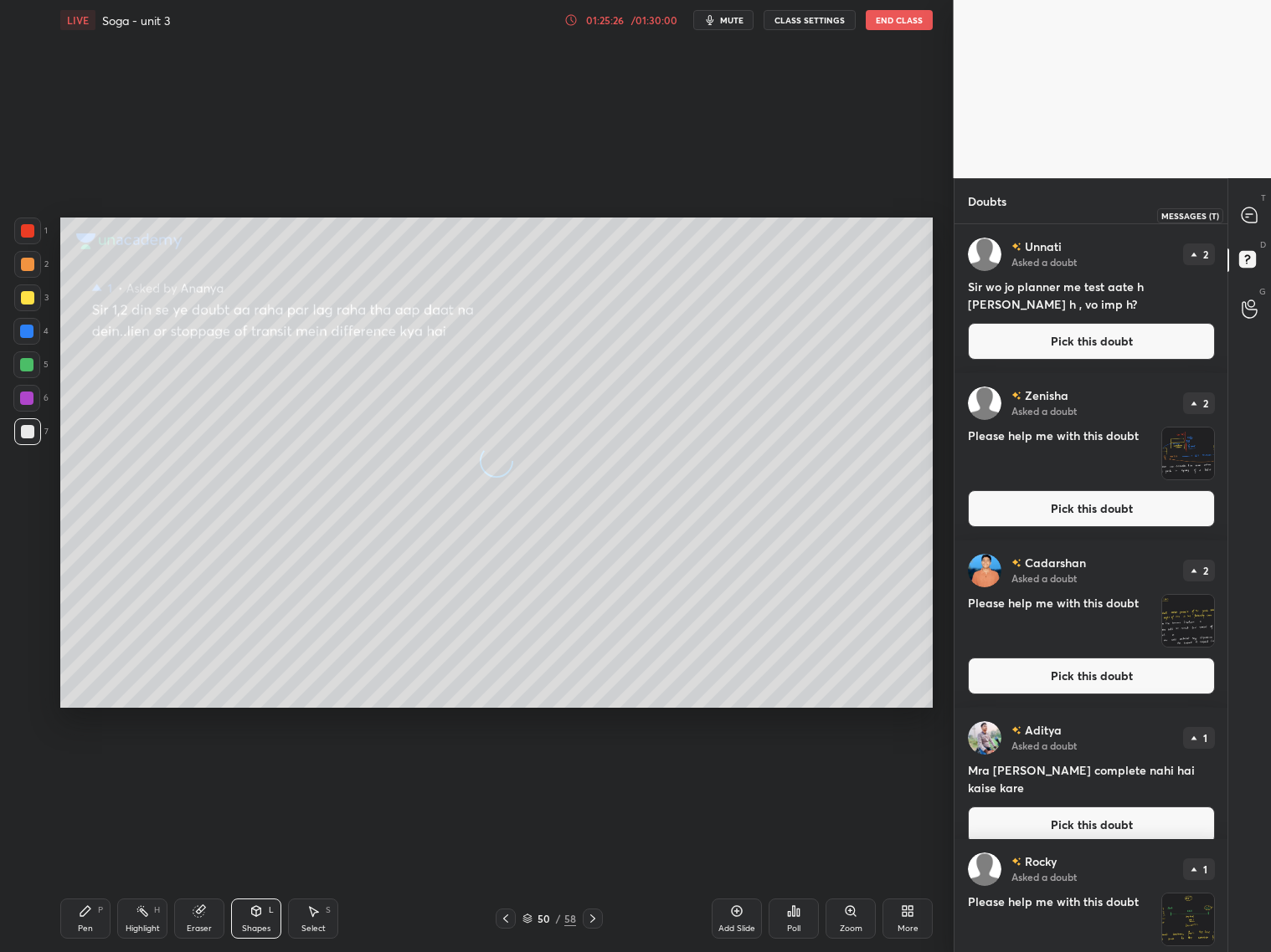
click at [1249, 220] on icon at bounding box center [1249, 215] width 15 height 15
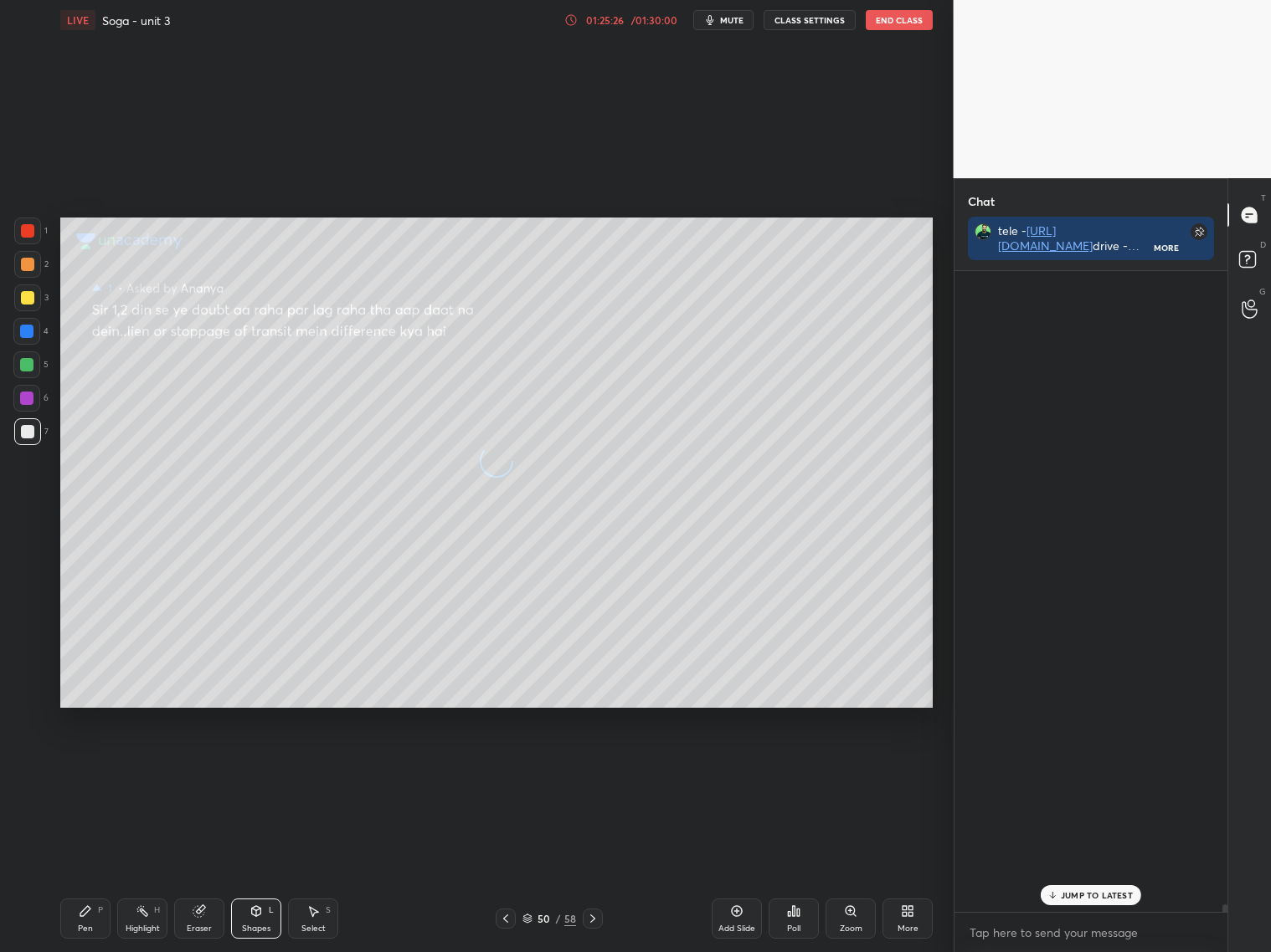
scroll to position [676, 269]
click at [1250, 220] on icon at bounding box center [1249, 215] width 15 height 15
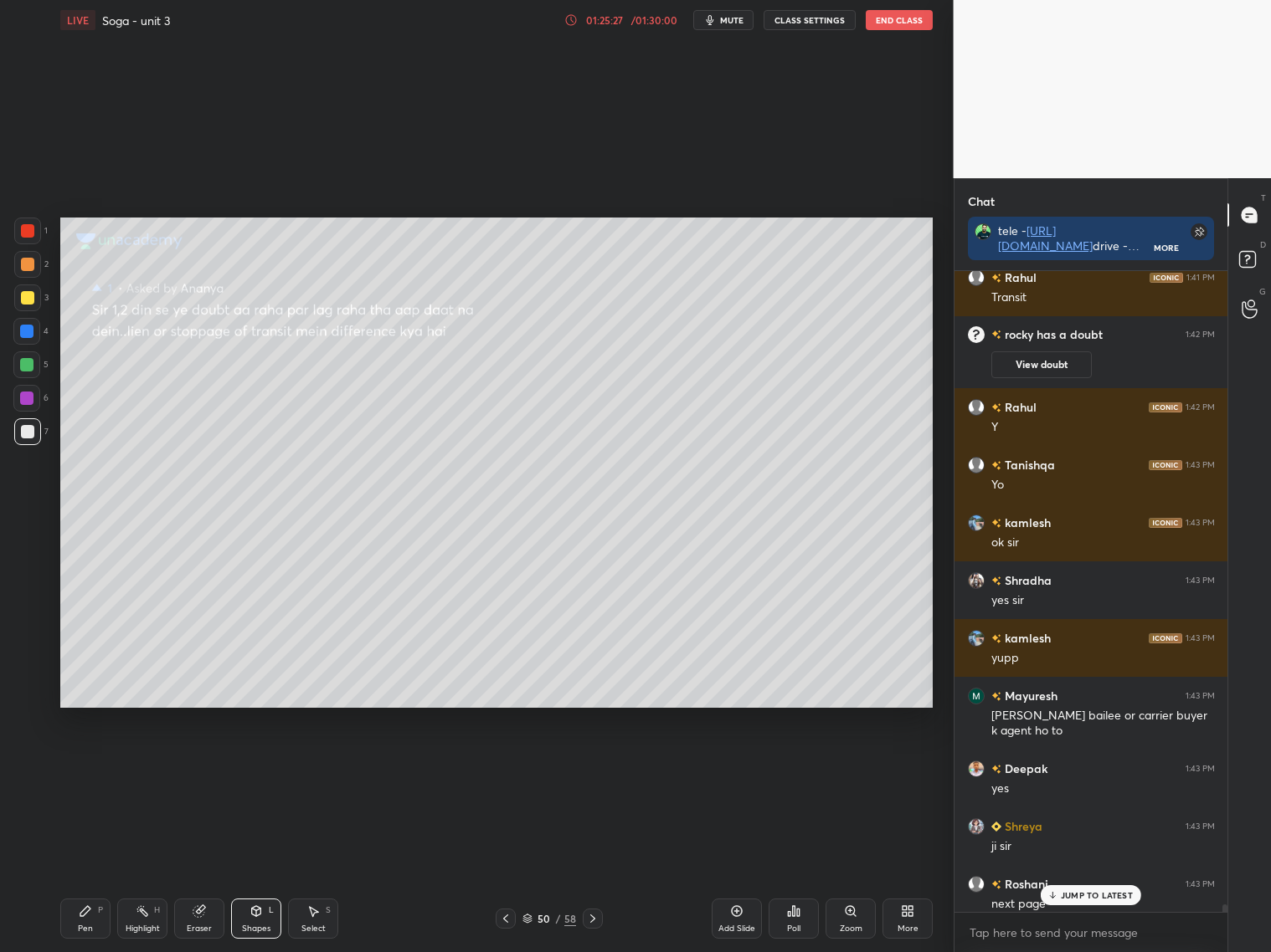
click at [1248, 219] on icon at bounding box center [1249, 215] width 15 height 15
click at [1086, 893] on p "1 NEW MESSAGE" at bounding box center [1097, 896] width 71 height 10
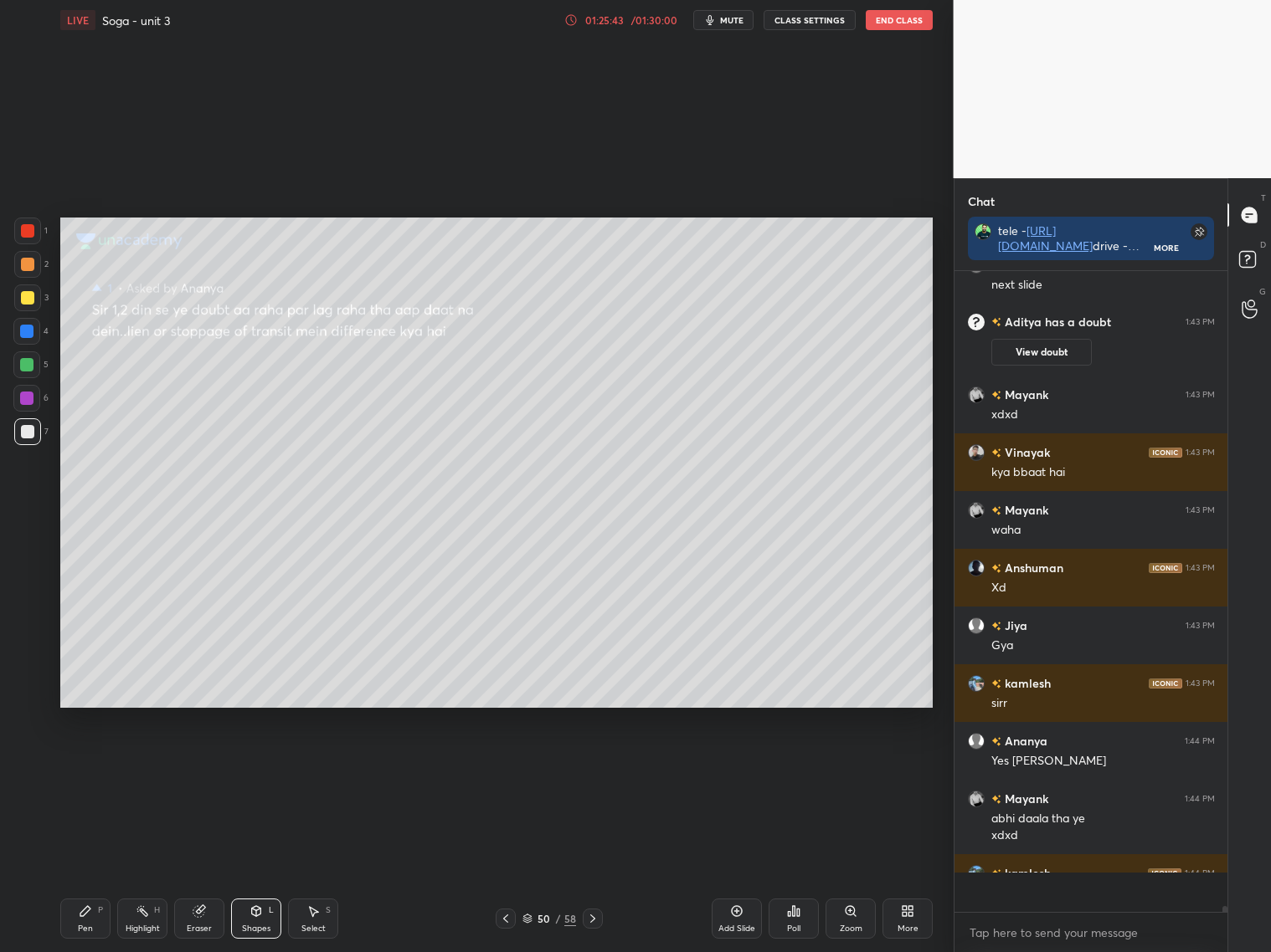
scroll to position [6, 5]
click at [1241, 252] on div "D Doubts (D)" at bounding box center [1250, 261] width 43 height 47
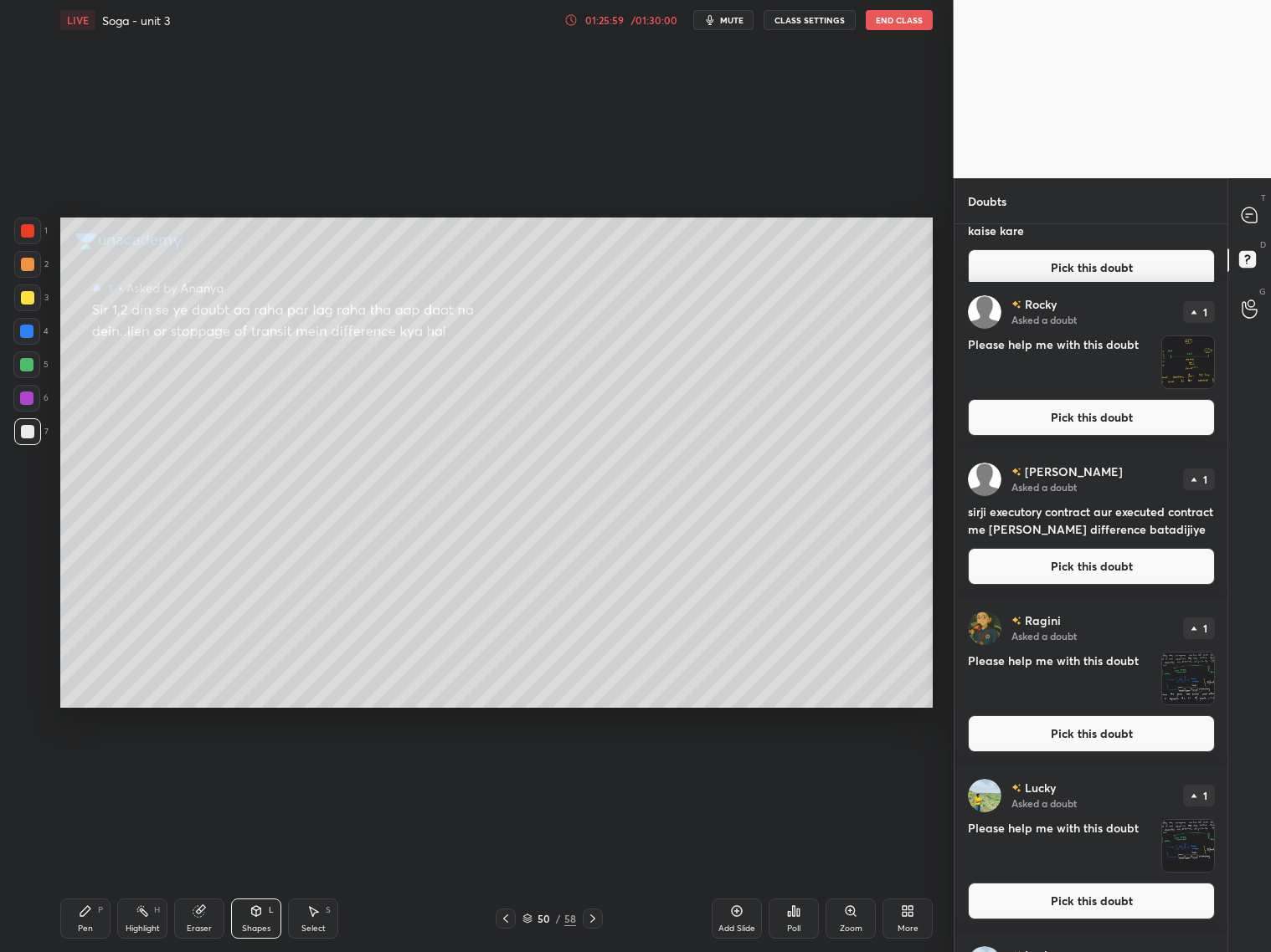
scroll to position [1067, 0]
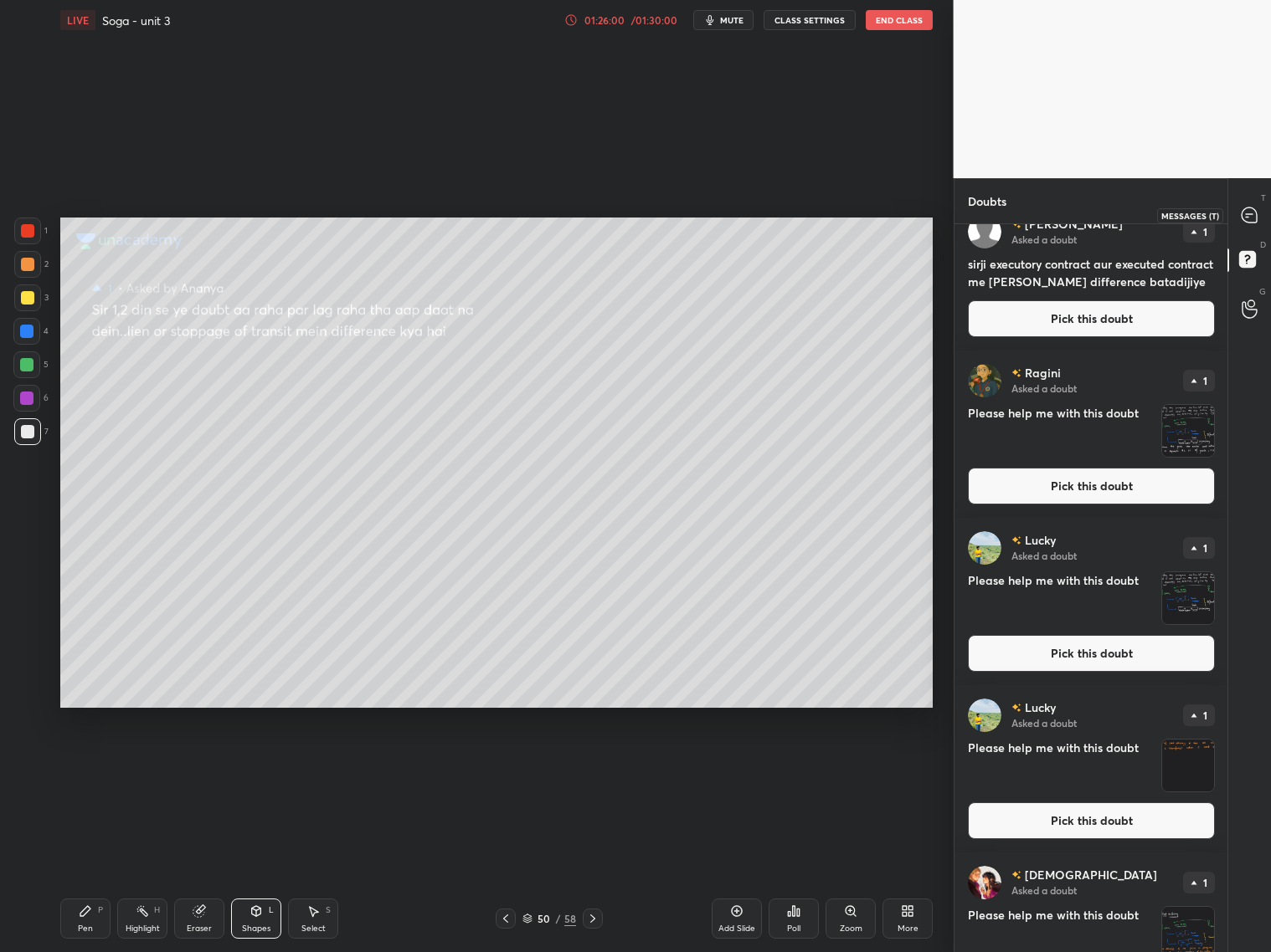
click at [1239, 231] on div "T Messages (T)" at bounding box center [1250, 214] width 43 height 47
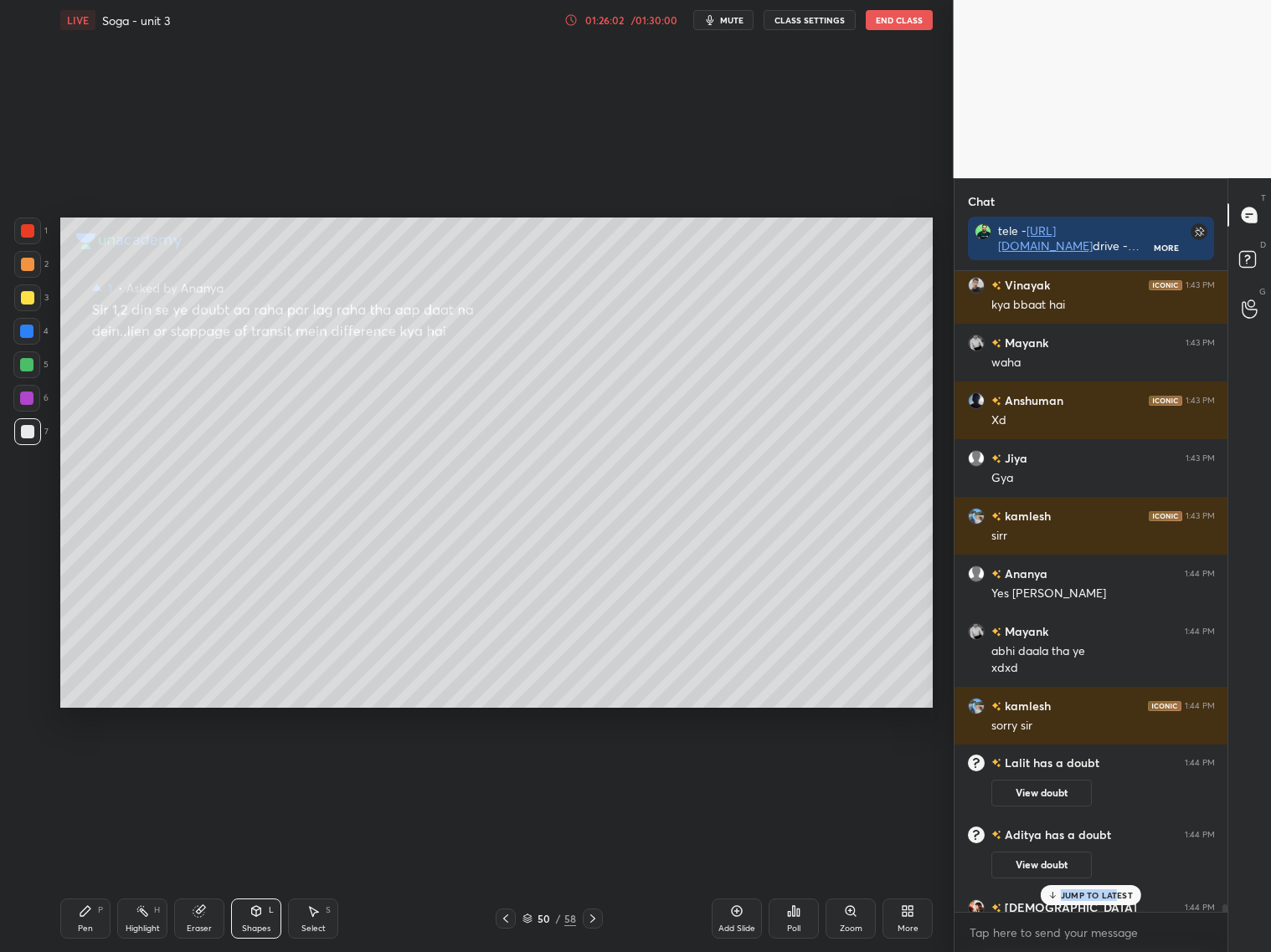
click at [1128, 891] on p "JUMP TO LATEST" at bounding box center [1097, 896] width 72 height 10
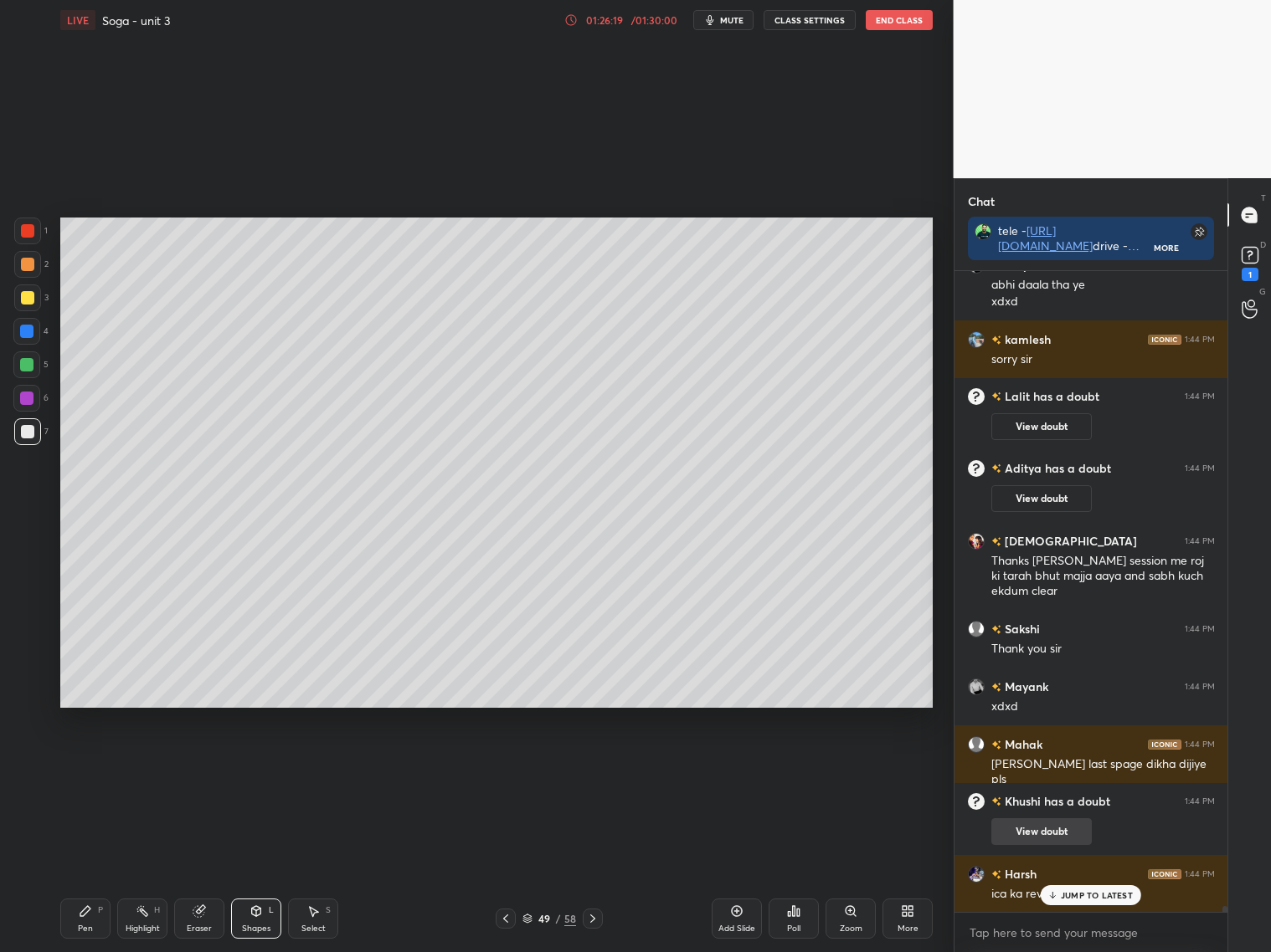
click at [1045, 831] on button "View doubt" at bounding box center [1041, 831] width 101 height 26
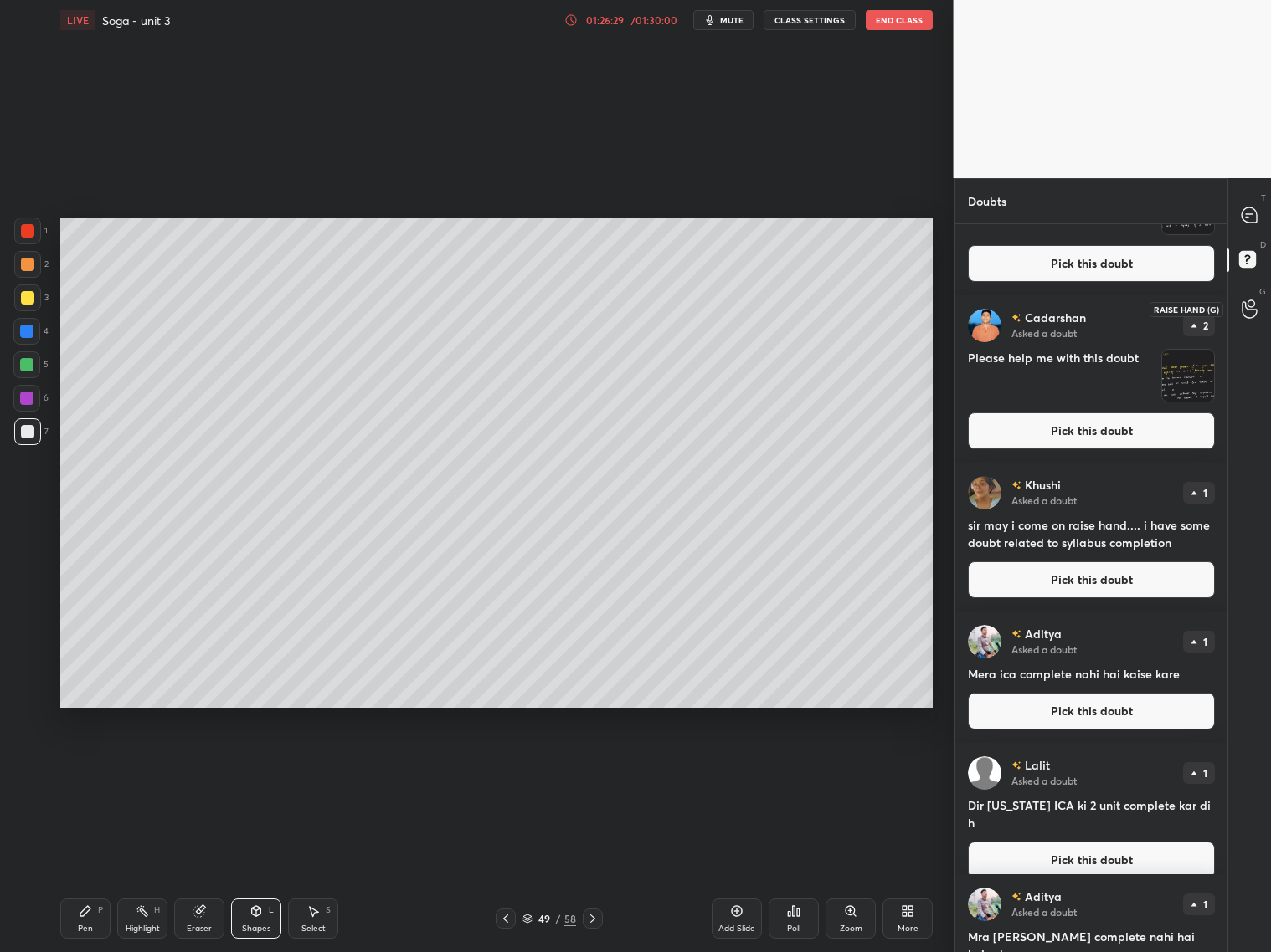
click at [1252, 307] on icon at bounding box center [1249, 309] width 16 height 20
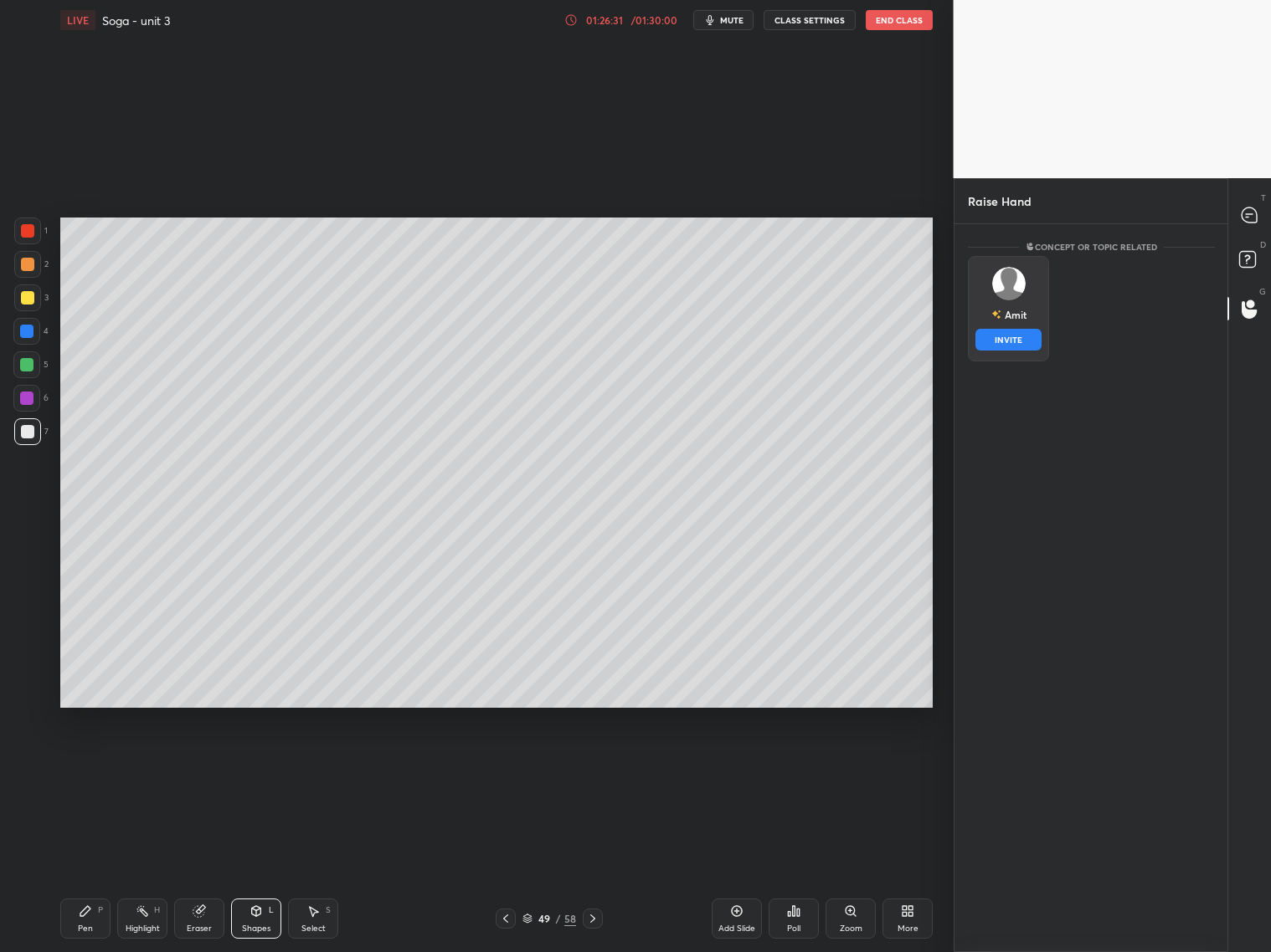
click at [999, 285] on img "grid" at bounding box center [1007, 283] width 33 height 33
click at [1014, 335] on button "INVITE" at bounding box center [1008, 339] width 66 height 21
click at [1237, 219] on div at bounding box center [1250, 214] width 33 height 30
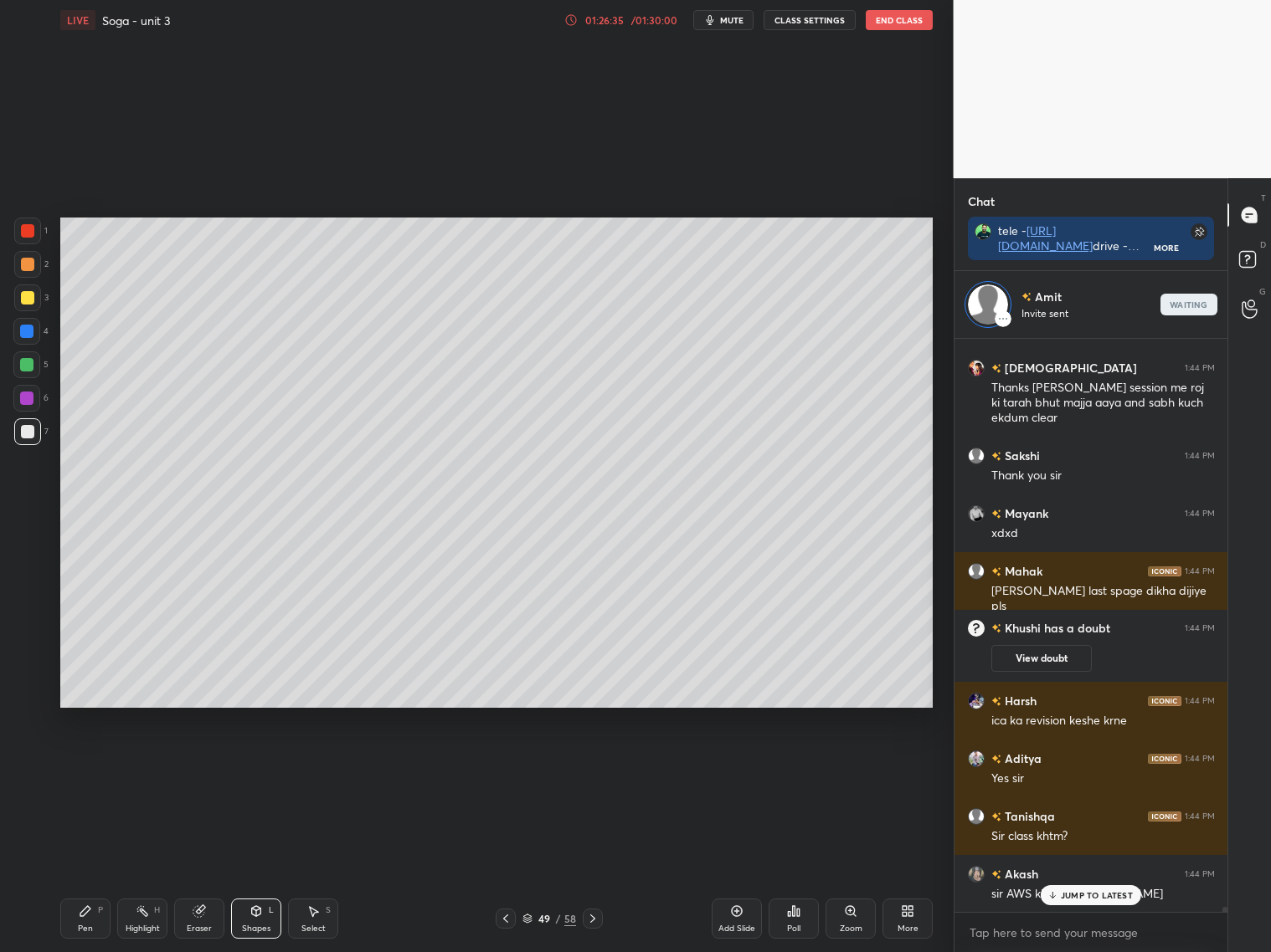
click at [1086, 891] on p "JUMP TO LATEST" at bounding box center [1097, 896] width 72 height 10
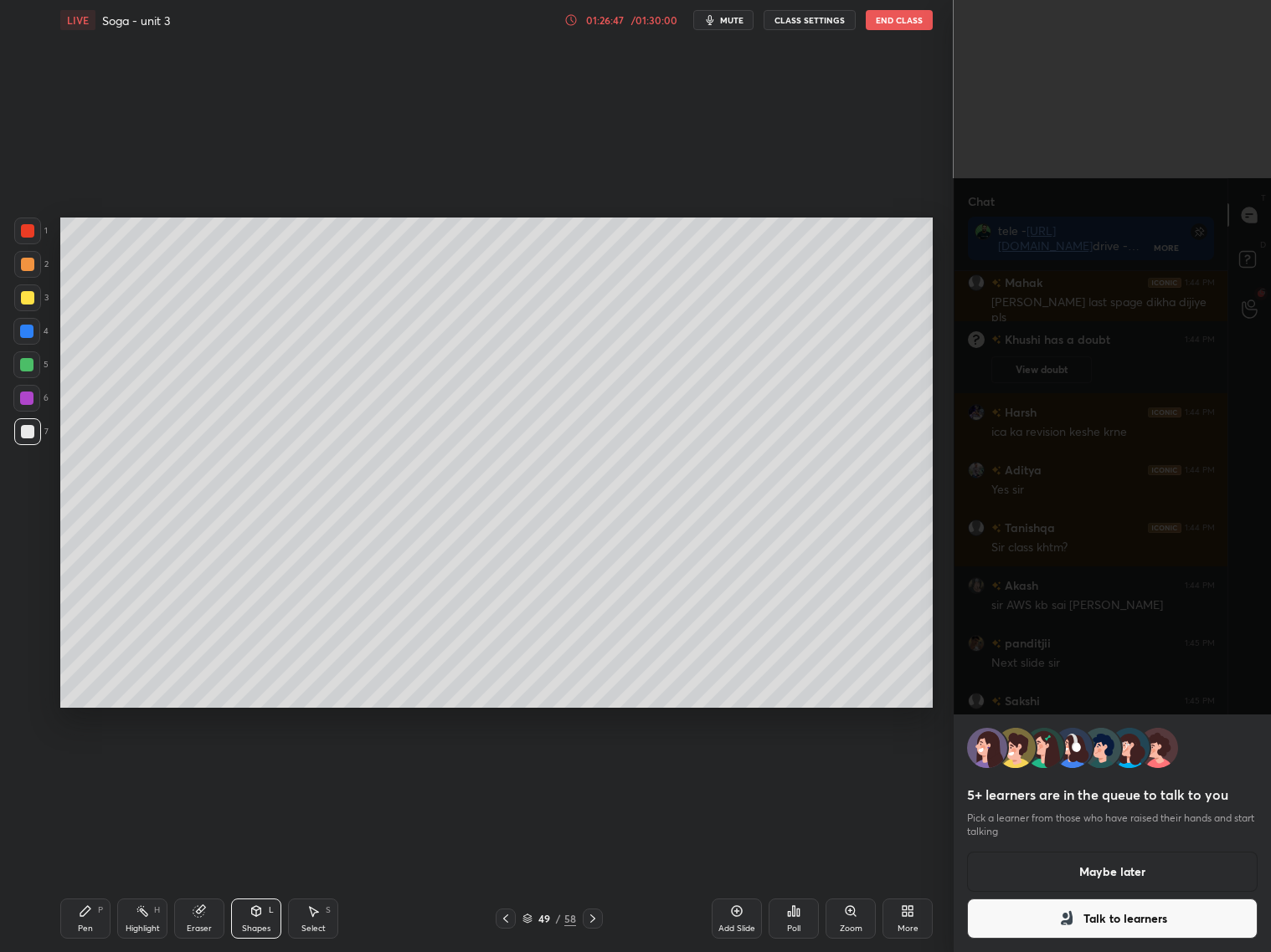
click at [1117, 867] on button "Maybe later" at bounding box center [1112, 872] width 291 height 40
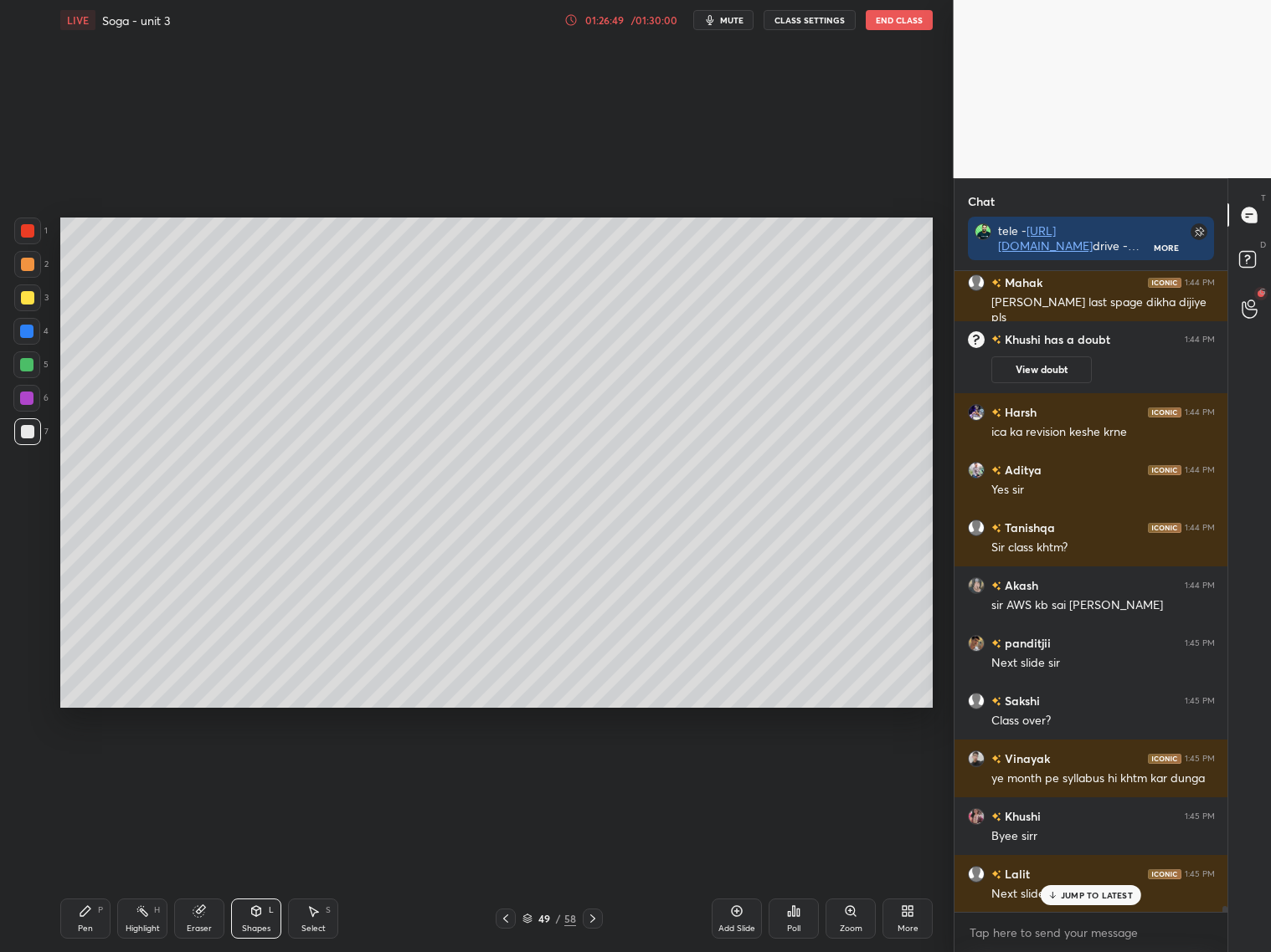
click at [1081, 896] on p "JUMP TO LATEST" at bounding box center [1097, 896] width 72 height 10
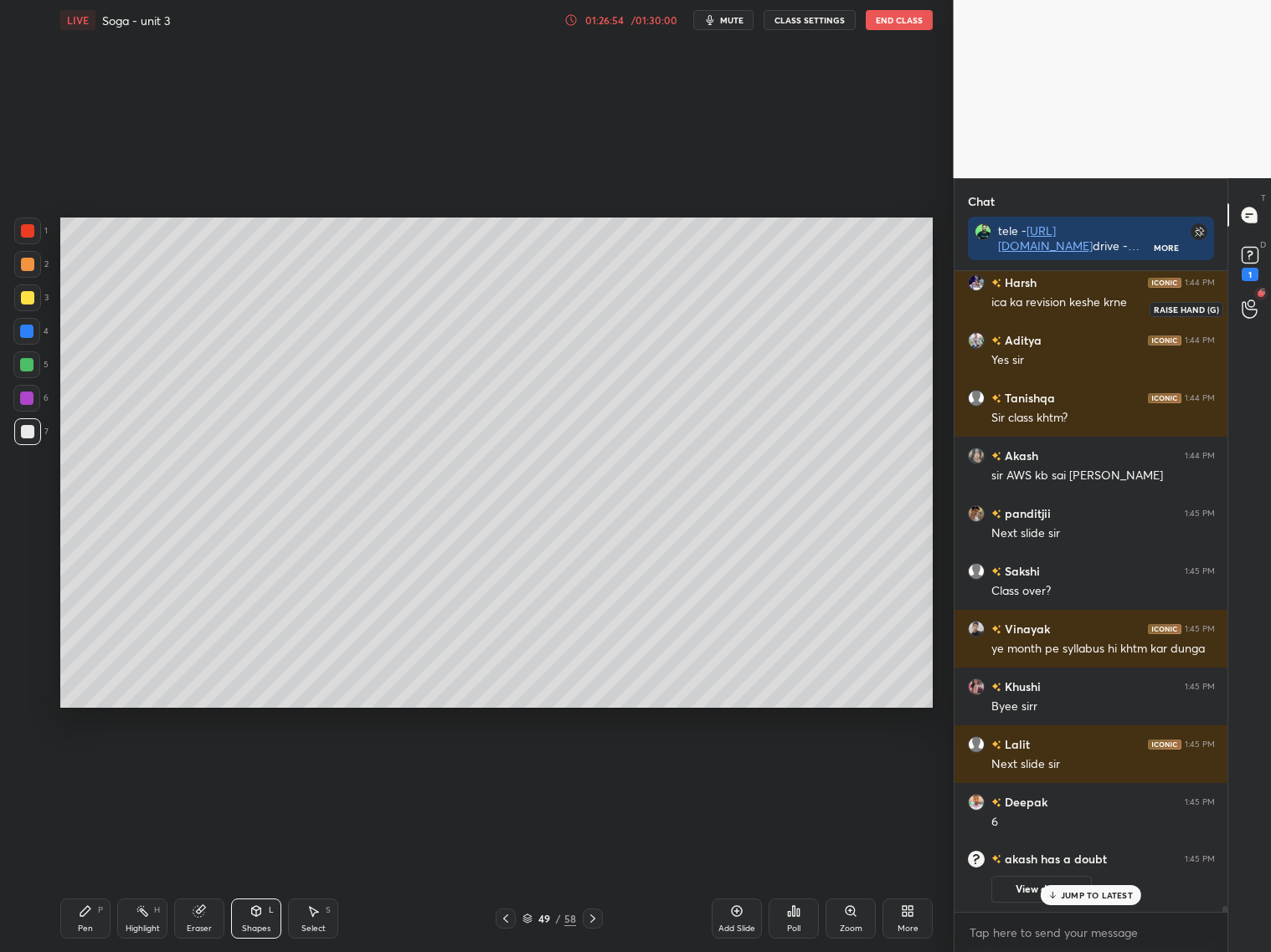
click at [1242, 307] on icon at bounding box center [1249, 309] width 16 height 20
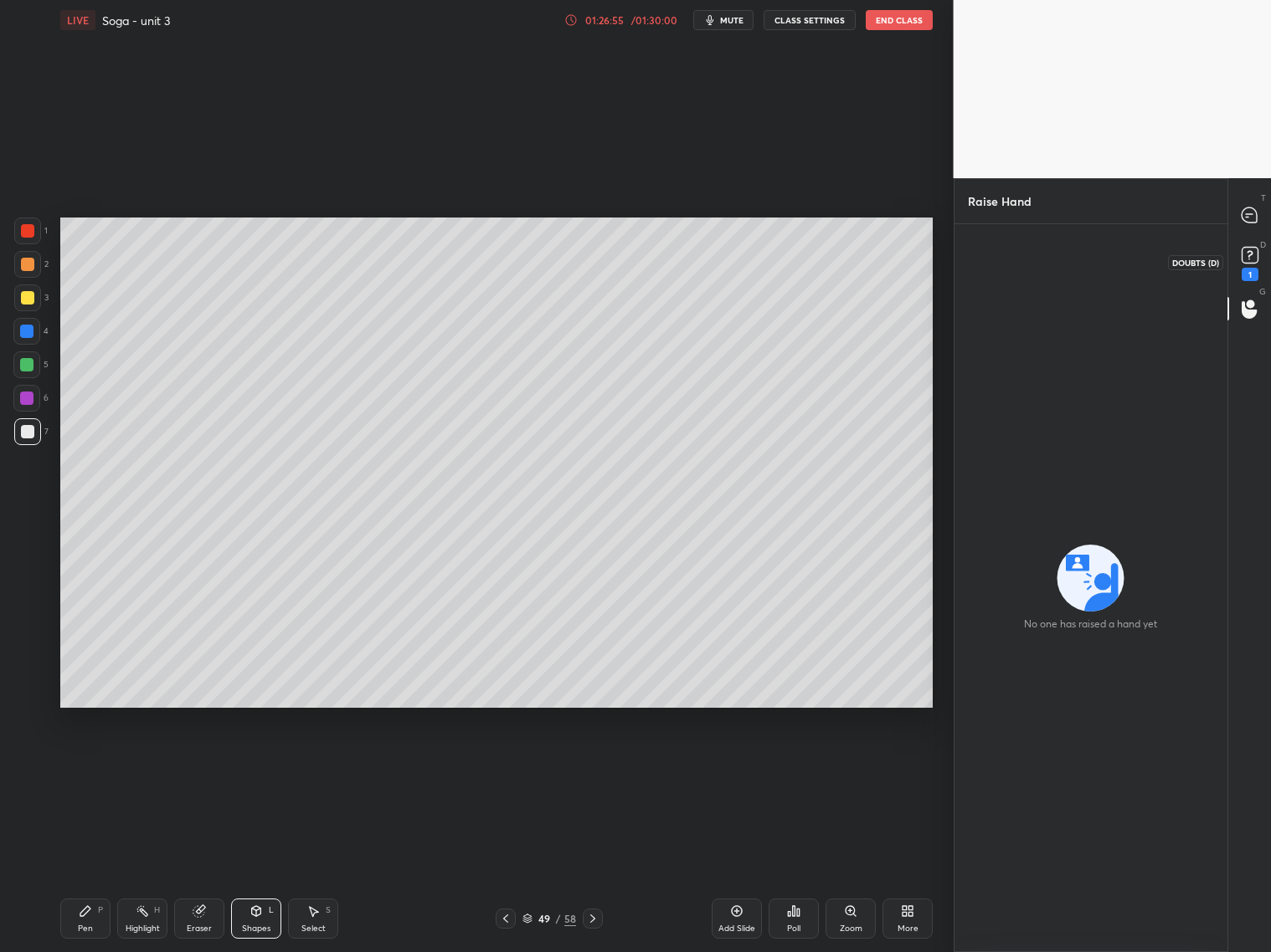
click at [1248, 265] on icon at bounding box center [1249, 254] width 25 height 25
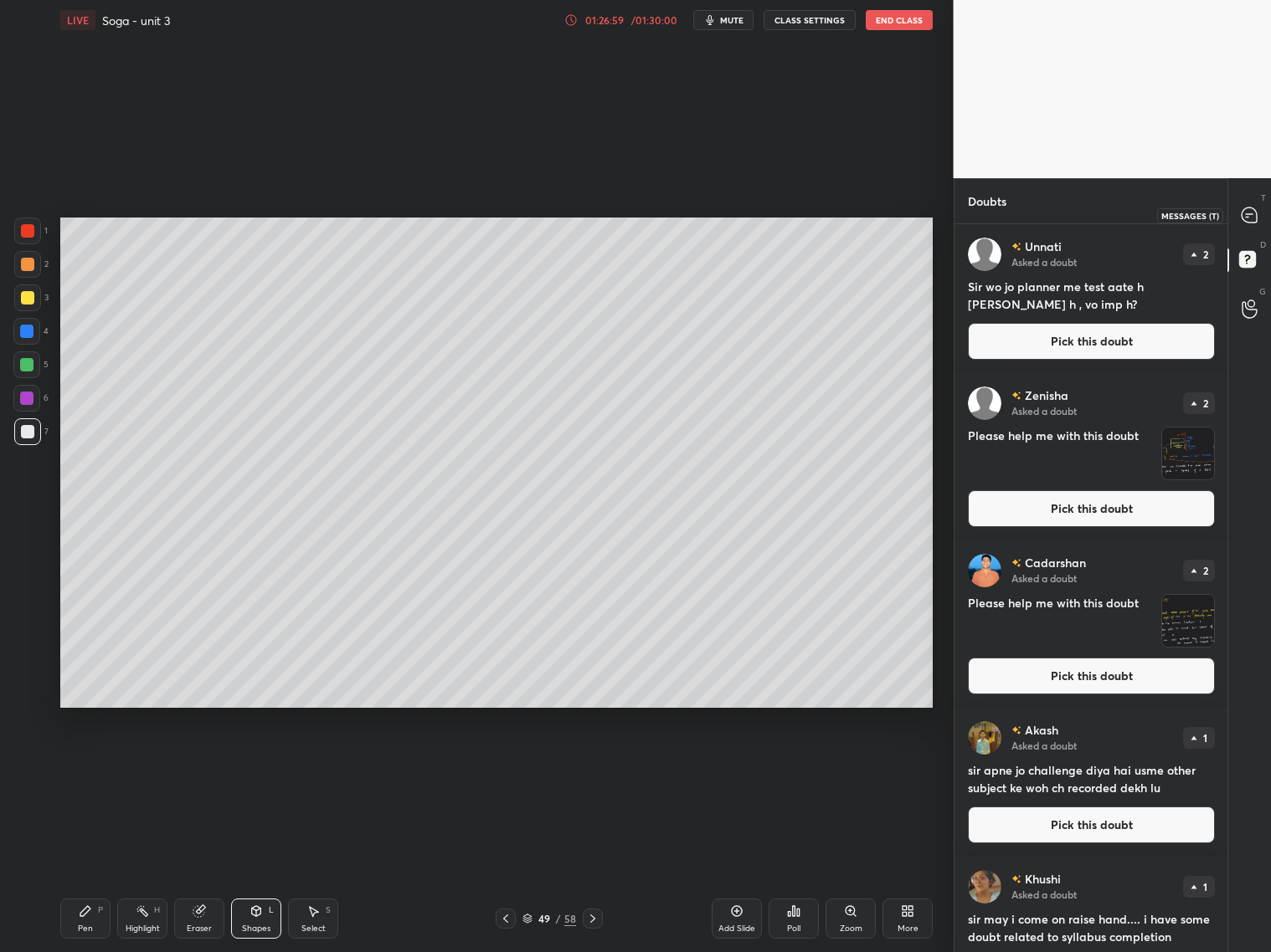
click at [1250, 208] on icon at bounding box center [1249, 215] width 15 height 15
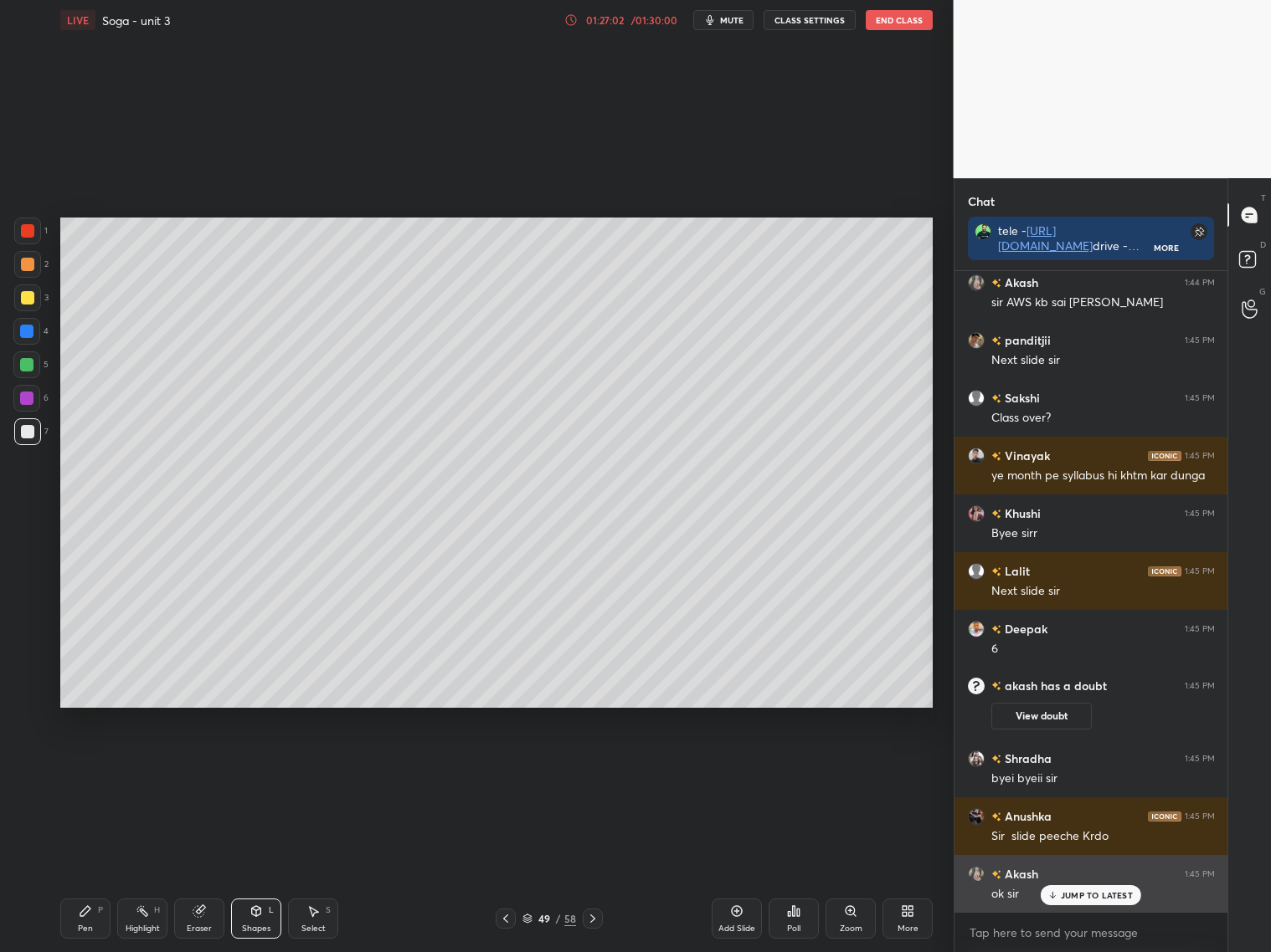
drag, startPoint x: 1127, startPoint y: 901, endPoint x: 1116, endPoint y: 899, distance: 11.2
click at [1126, 901] on div "JUMP TO LATEST" at bounding box center [1091, 896] width 101 height 20
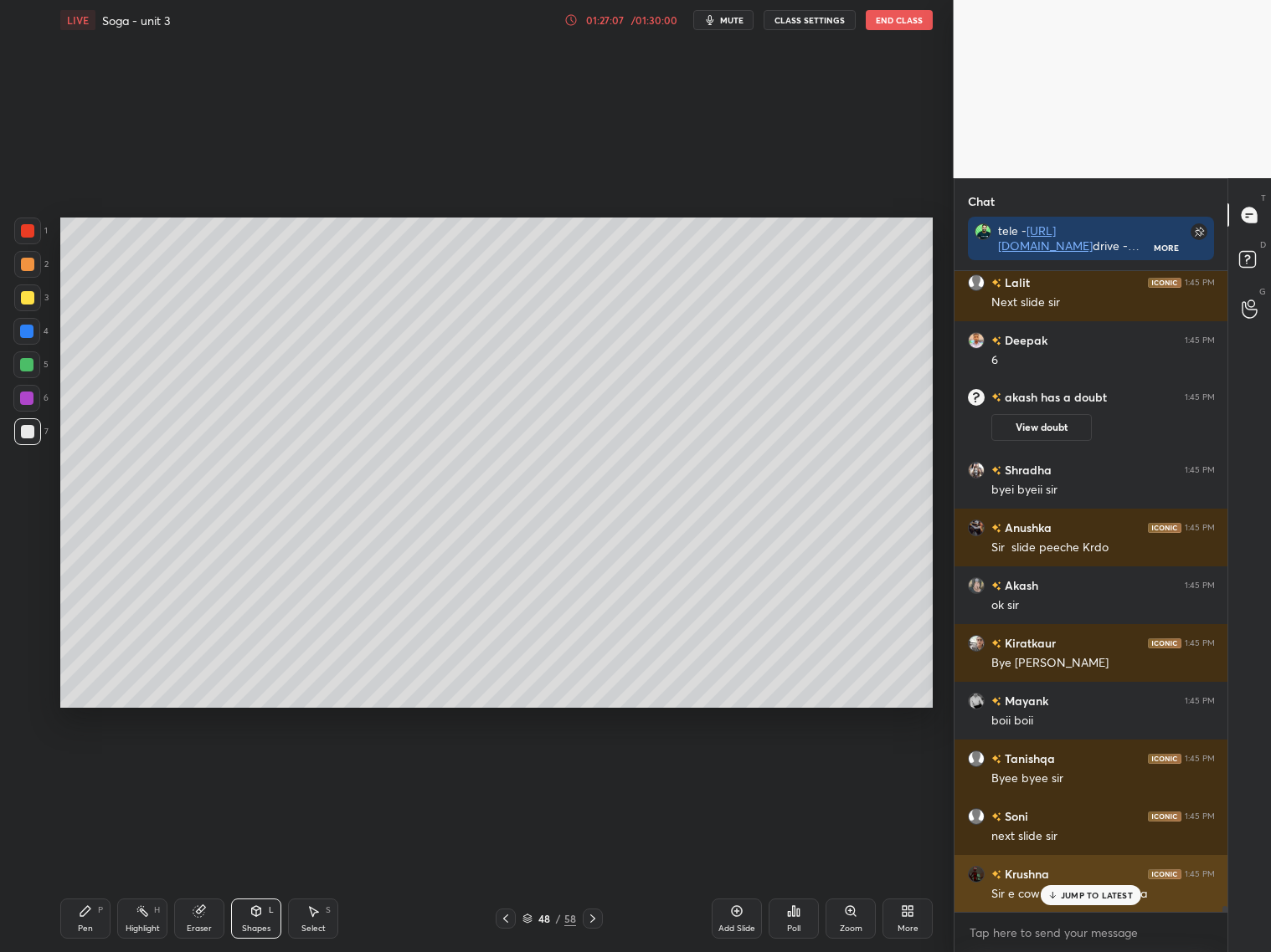
drag, startPoint x: 1075, startPoint y: 898, endPoint x: 1020, endPoint y: 891, distance: 55.4
click at [1073, 898] on p "JUMP TO LATEST" at bounding box center [1097, 896] width 72 height 10
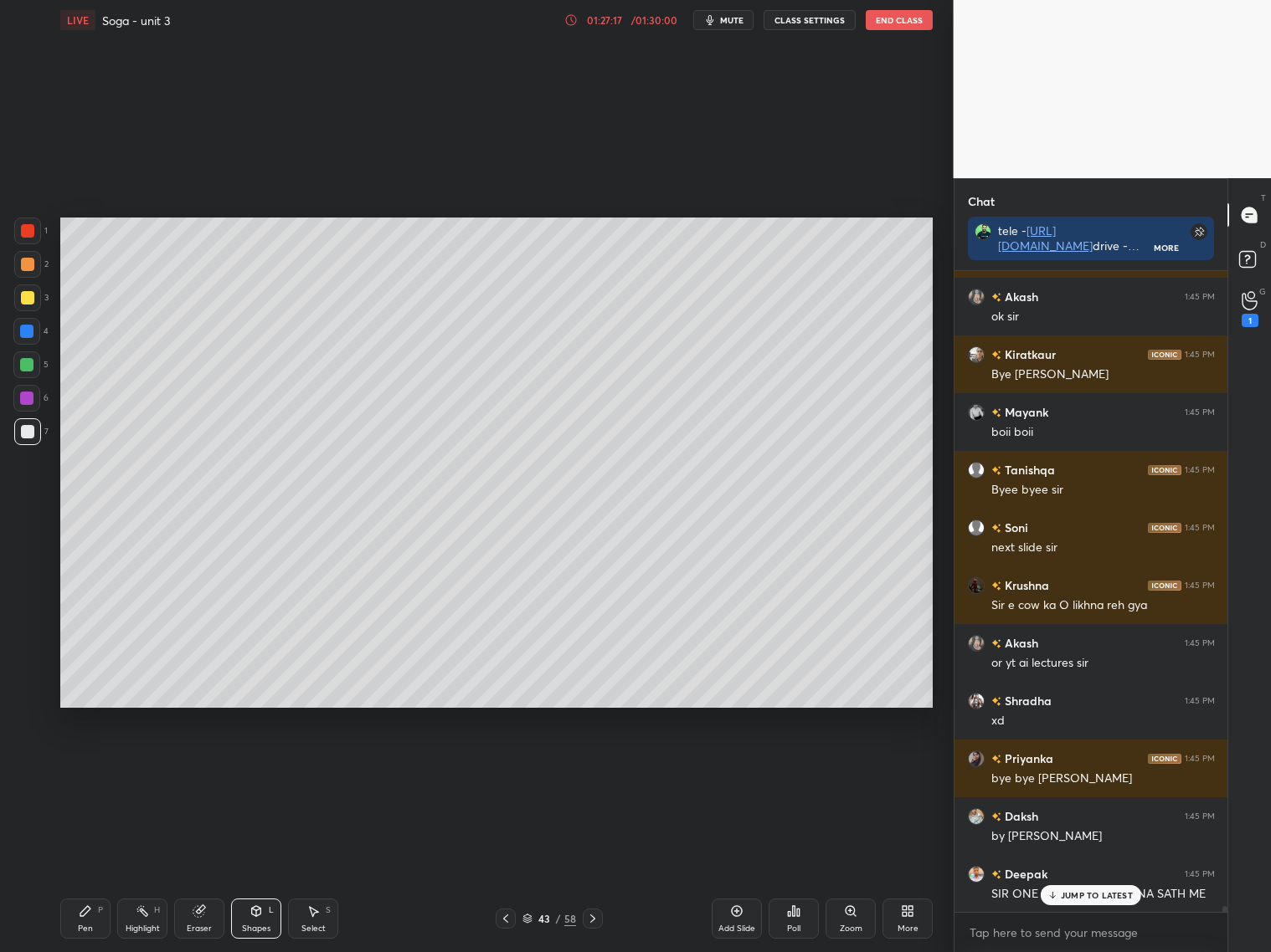
click at [1108, 891] on p "JUMP TO LATEST" at bounding box center [1097, 896] width 72 height 10
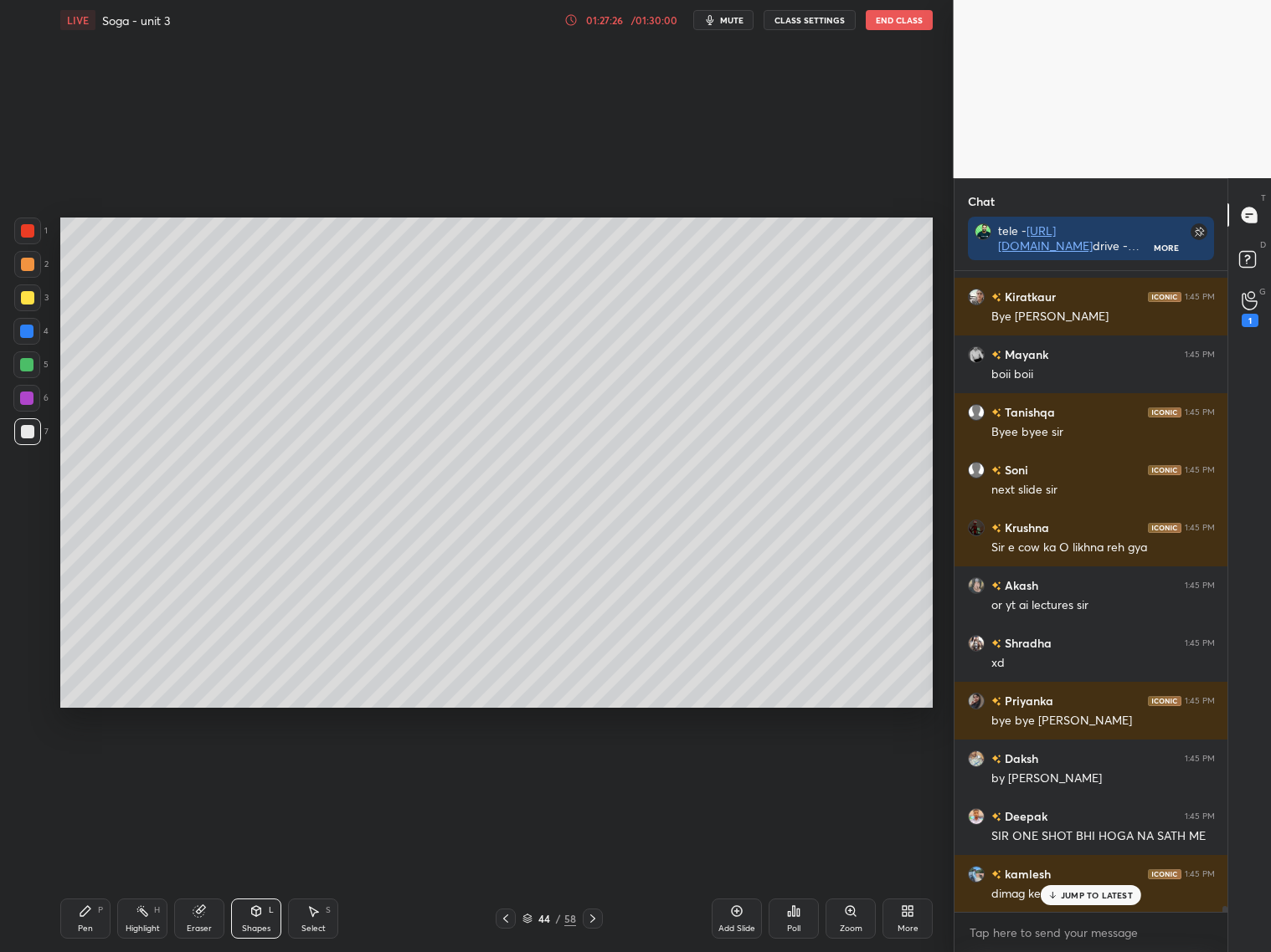
click at [255, 914] on icon at bounding box center [256, 911] width 14 height 14
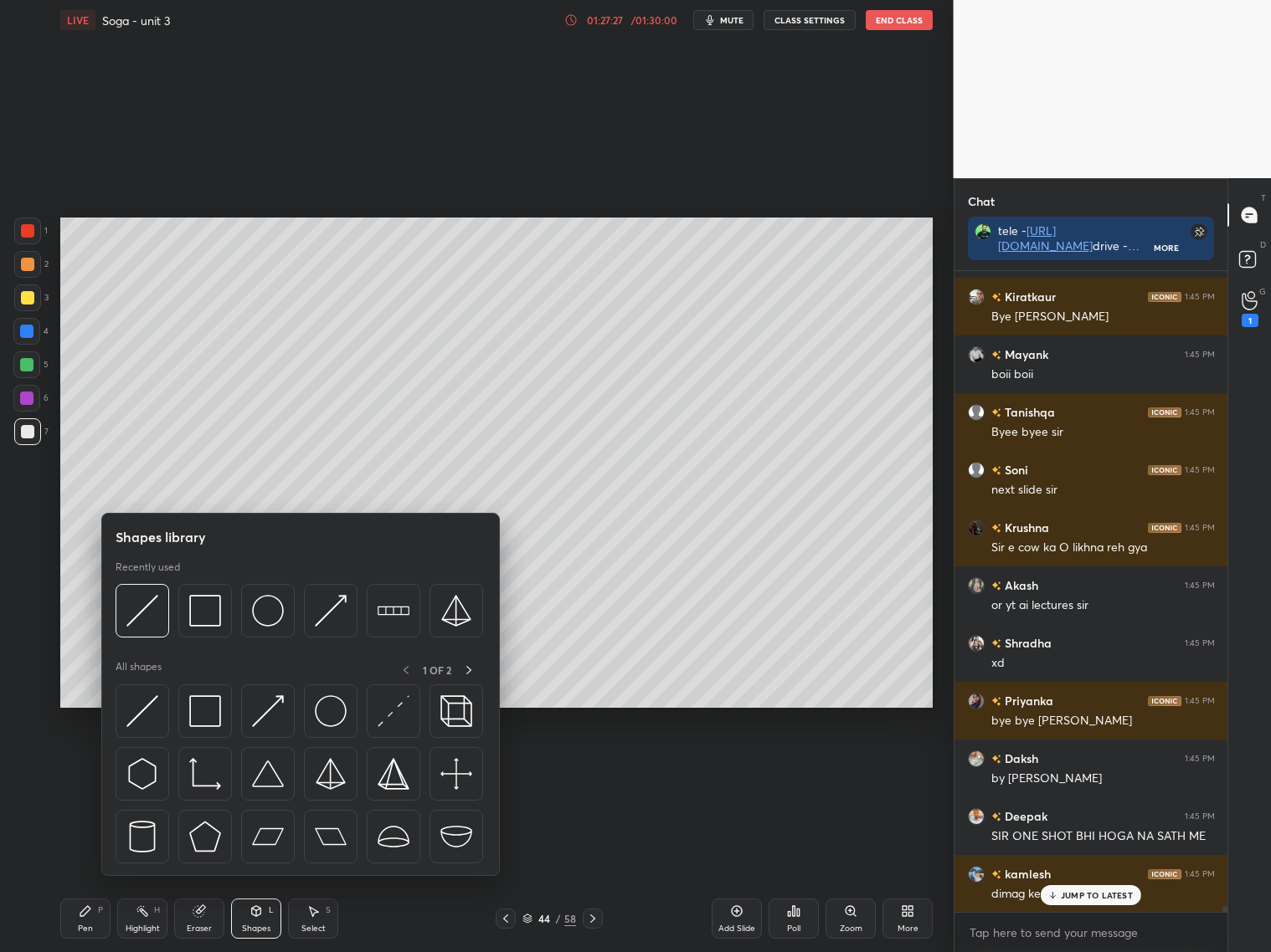
click at [137, 617] on img at bounding box center [142, 610] width 32 height 32
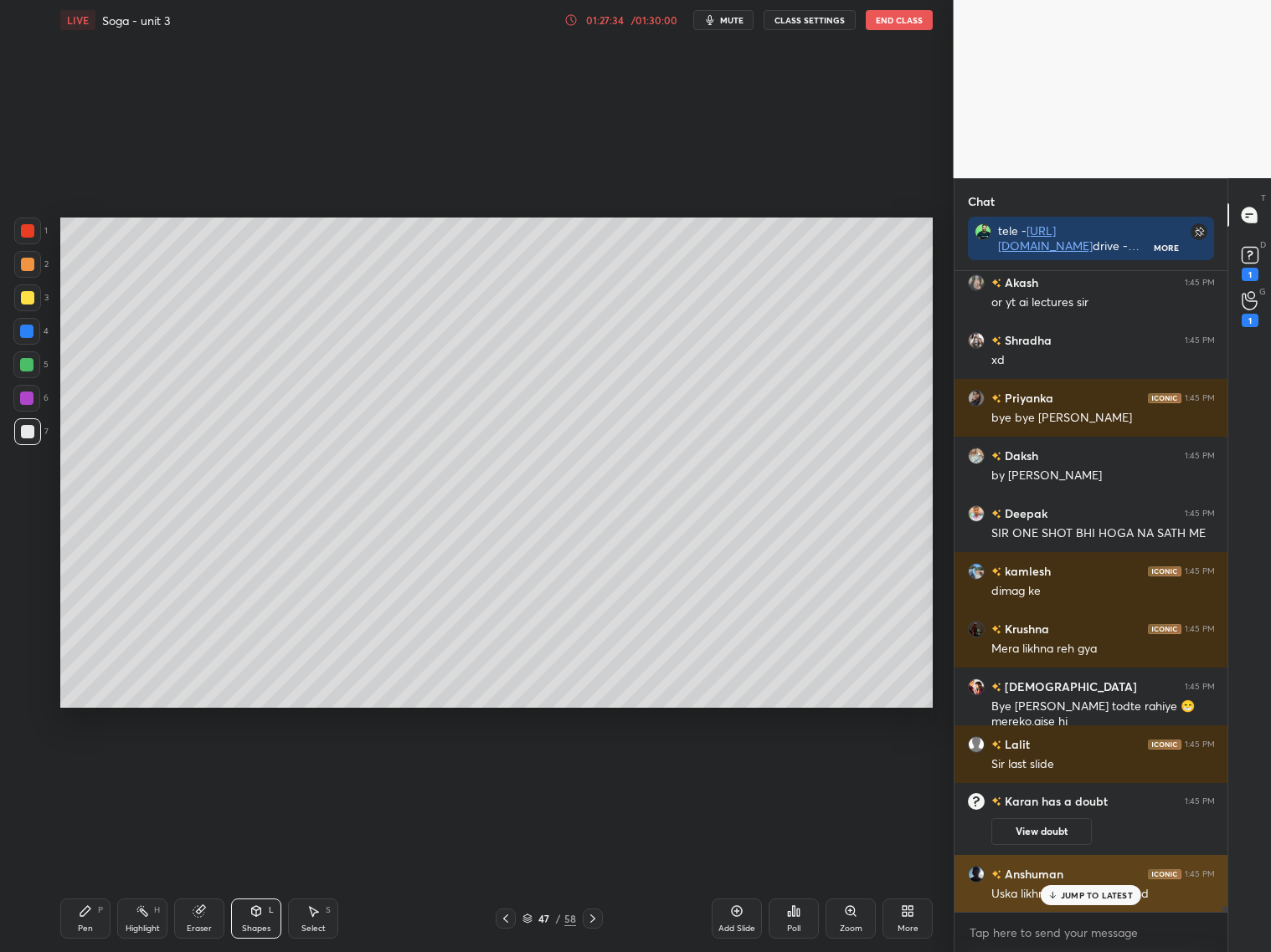
click at [1076, 891] on p "JUMP TO LATEST" at bounding box center [1097, 896] width 72 height 10
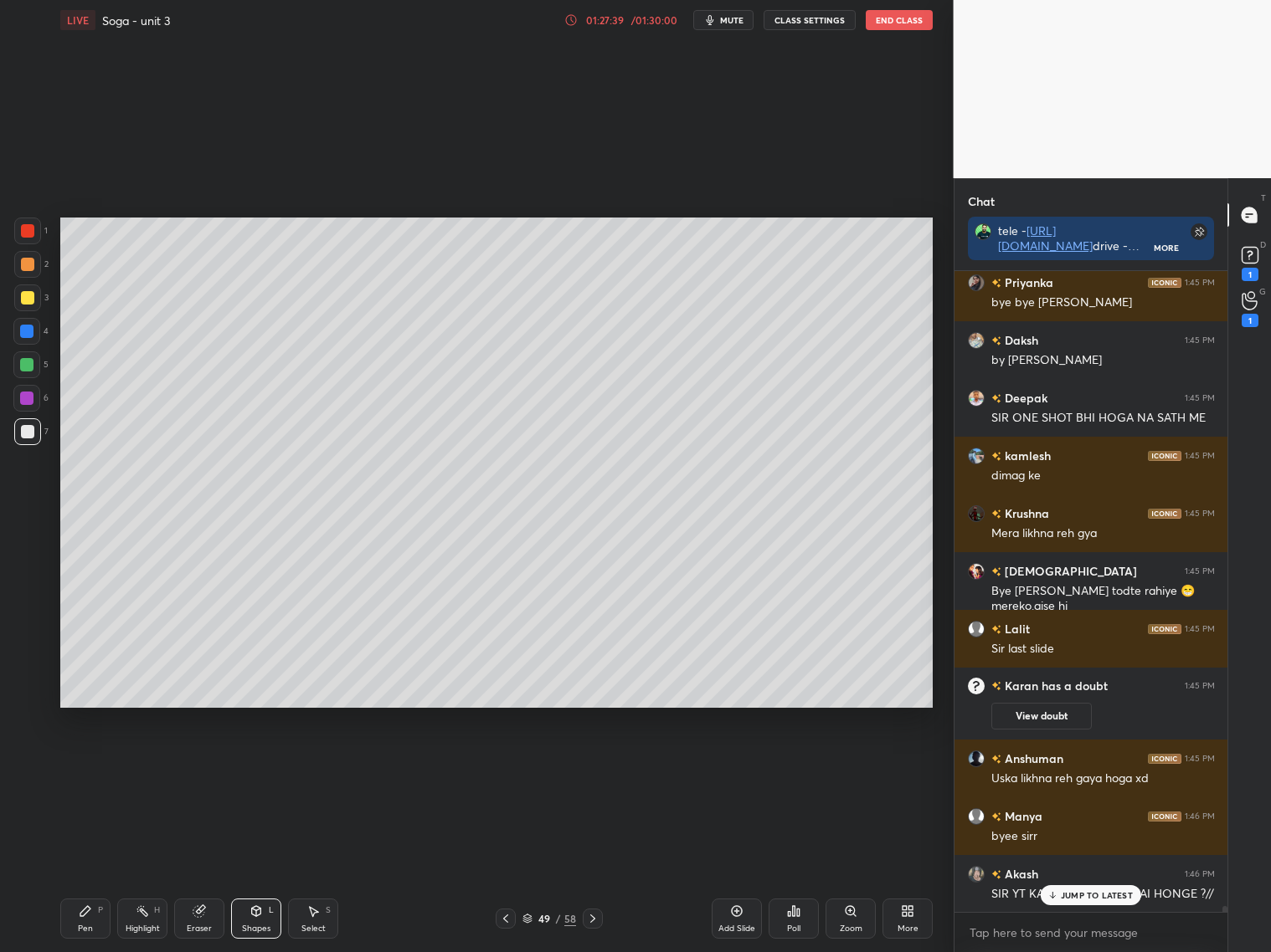
click at [592, 917] on icon at bounding box center [593, 919] width 14 height 14
click at [600, 916] on div at bounding box center [593, 919] width 20 height 20
drag, startPoint x: 261, startPoint y: 919, endPoint x: 238, endPoint y: 892, distance: 35.5
click at [256, 918] on div "Shapes L" at bounding box center [255, 918] width 50 height 40
click at [504, 919] on icon at bounding box center [506, 919] width 14 height 14
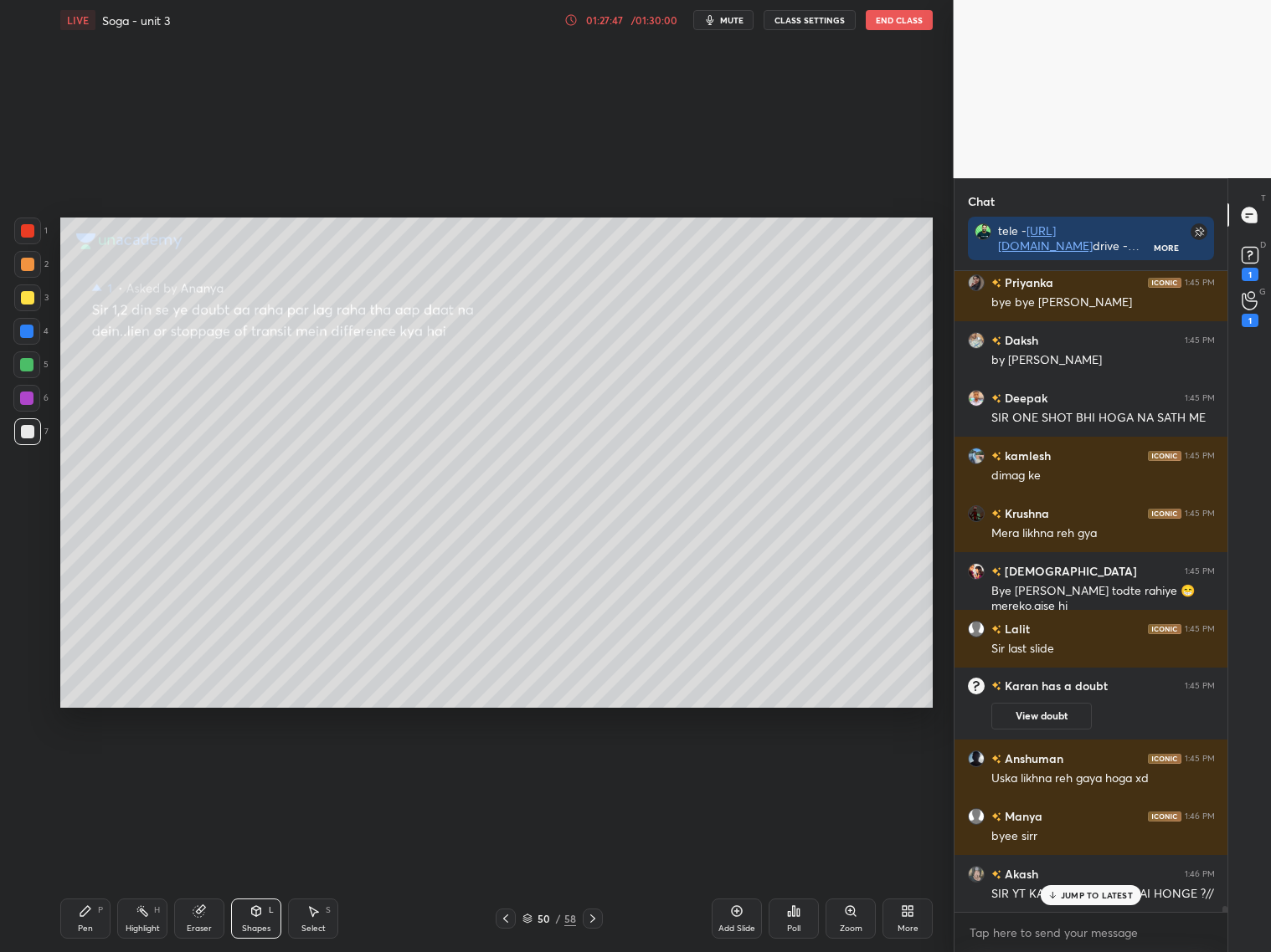
click at [588, 917] on icon at bounding box center [593, 919] width 14 height 14
click at [1257, 298] on div "1" at bounding box center [1250, 308] width 33 height 30
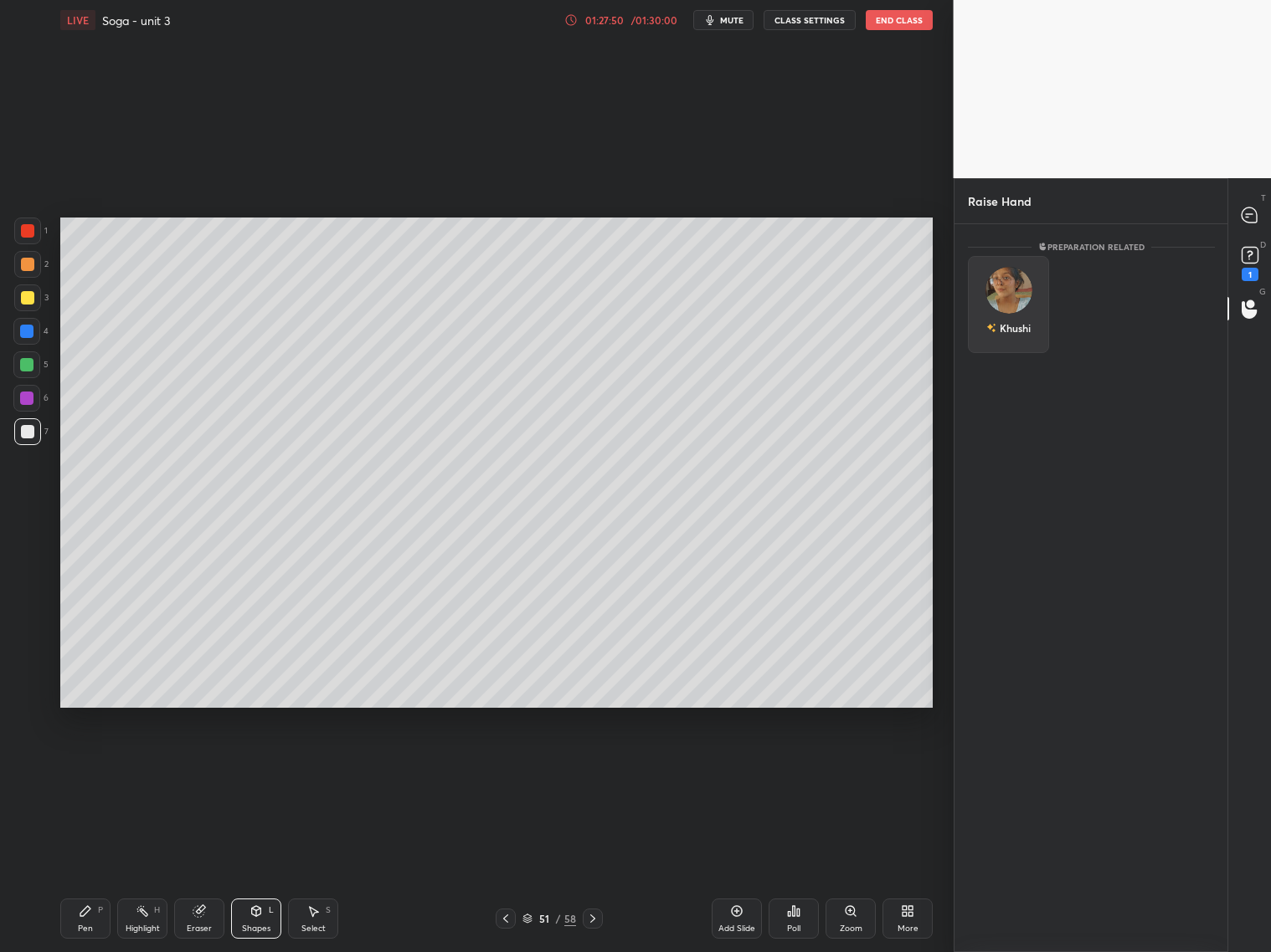
click at [1029, 291] on div "Khushi" at bounding box center [1008, 305] width 81 height 97
click at [1021, 341] on button "INVITE" at bounding box center [1008, 339] width 66 height 21
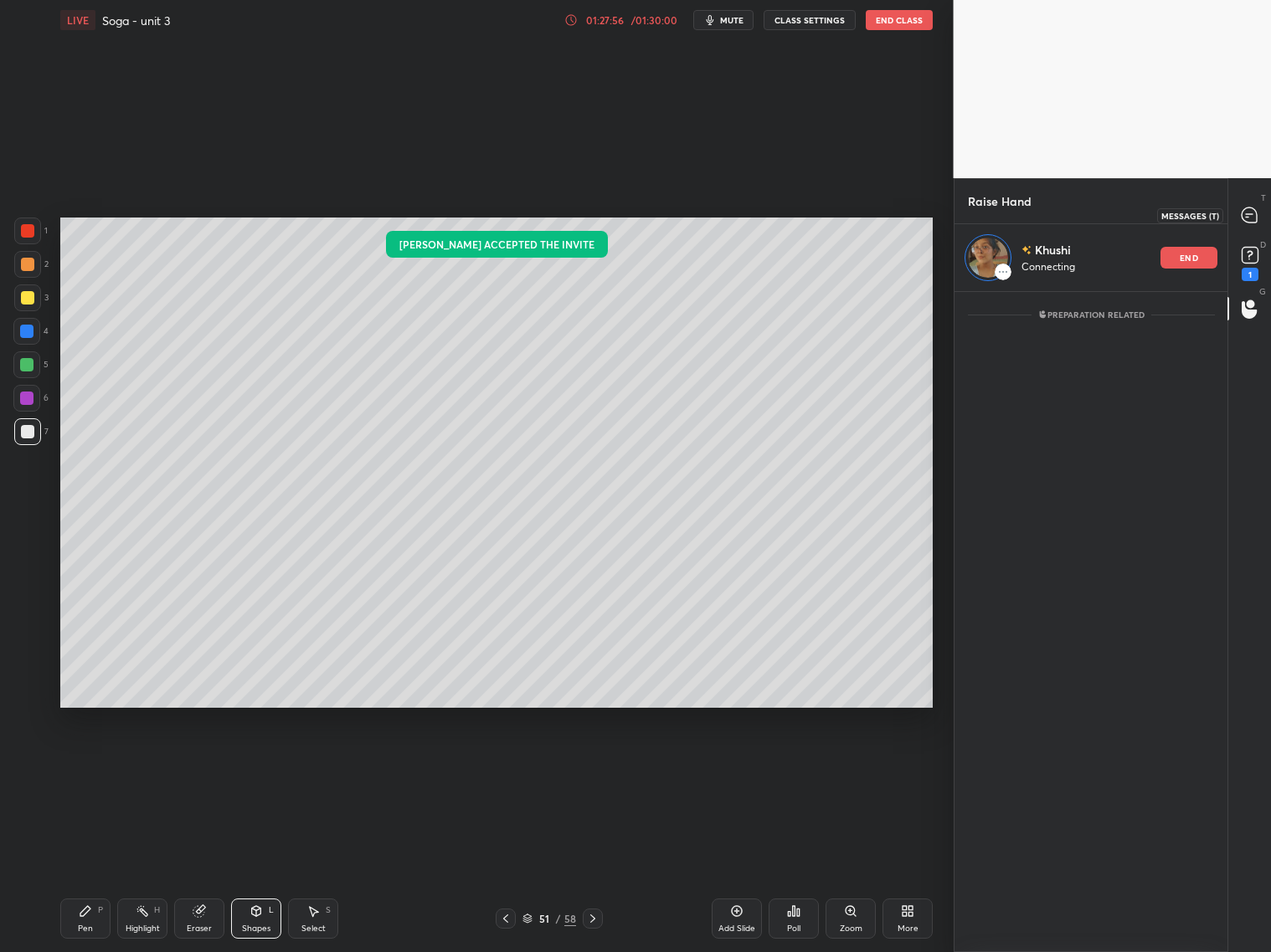
drag, startPoint x: 1251, startPoint y: 205, endPoint x: 1259, endPoint y: 214, distance: 12.0
click at [1255, 209] on icon at bounding box center [1249, 215] width 18 height 18
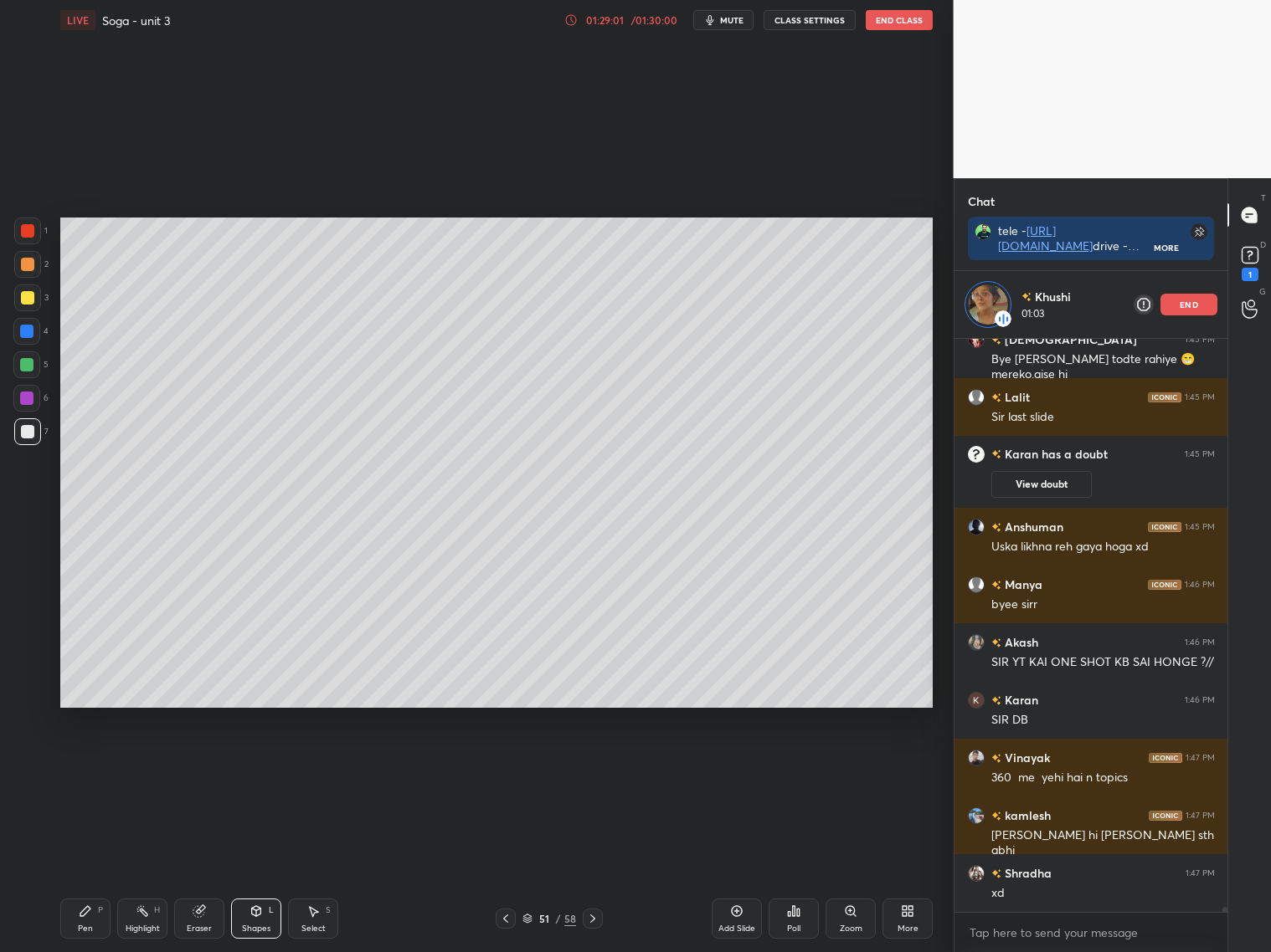
scroll to position [69423, 0]
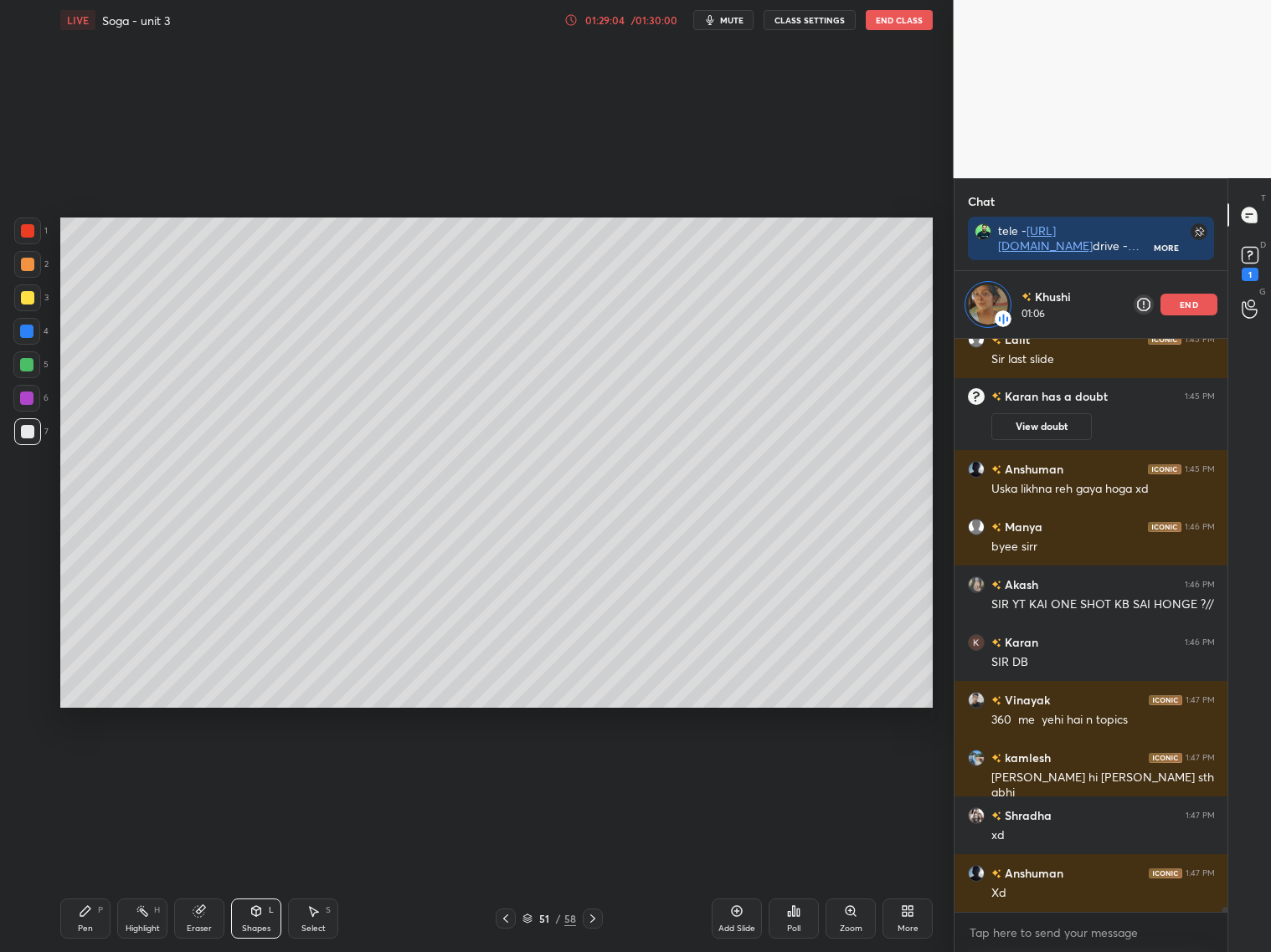
click at [1197, 301] on p "end" at bounding box center [1189, 305] width 19 height 9
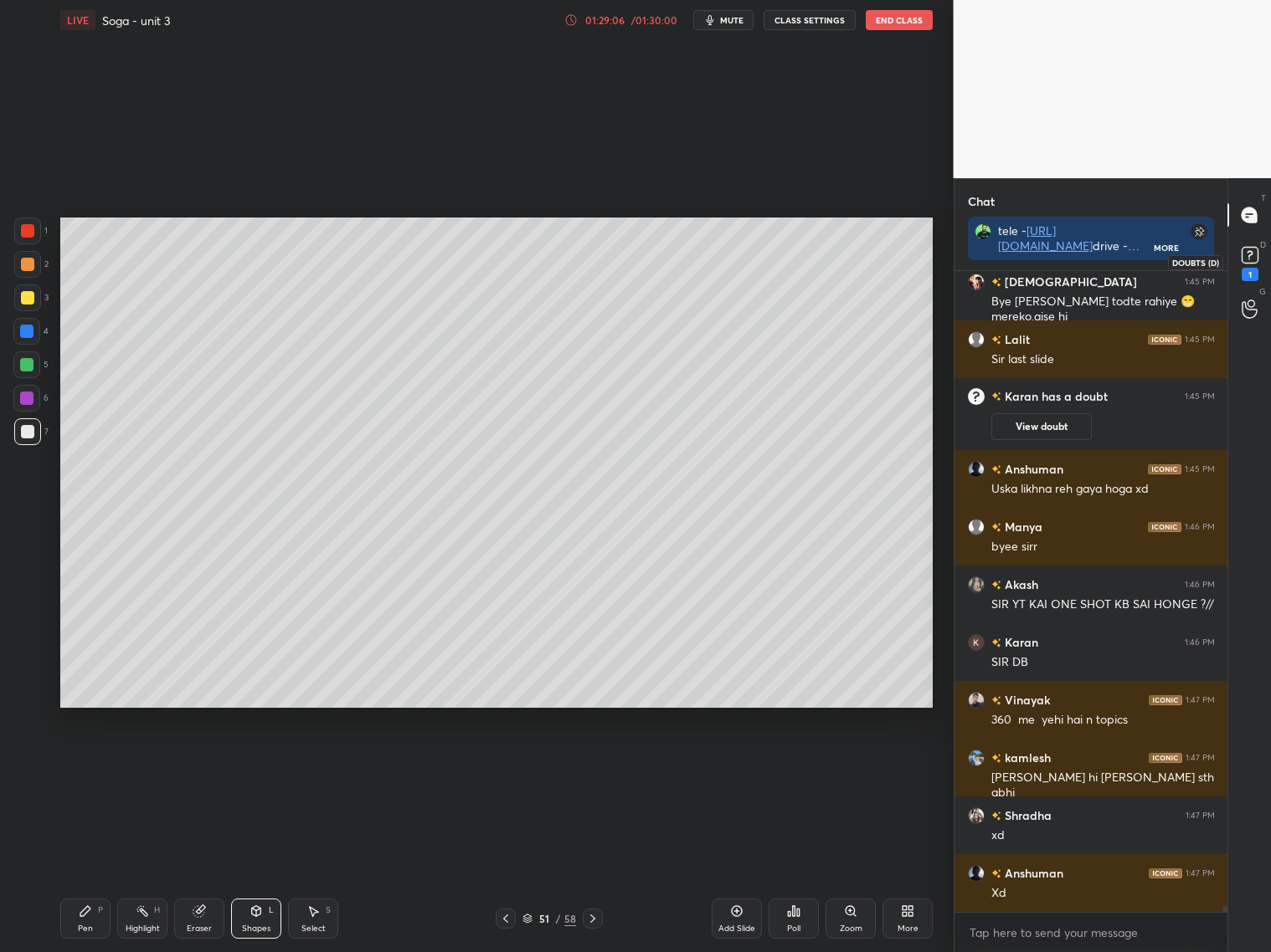
click at [1254, 254] on rect at bounding box center [1249, 255] width 16 height 16
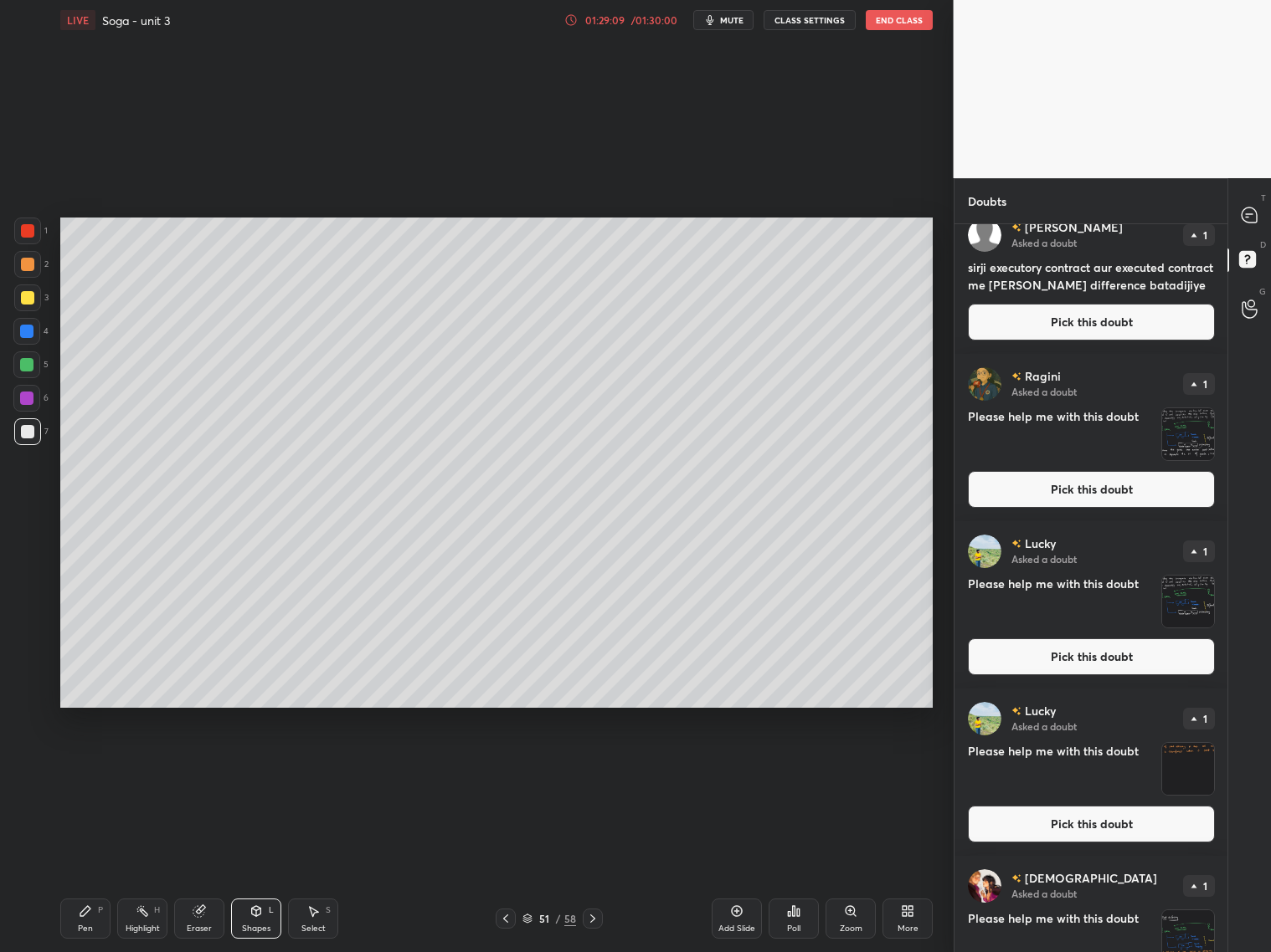
scroll to position [1582, 0]
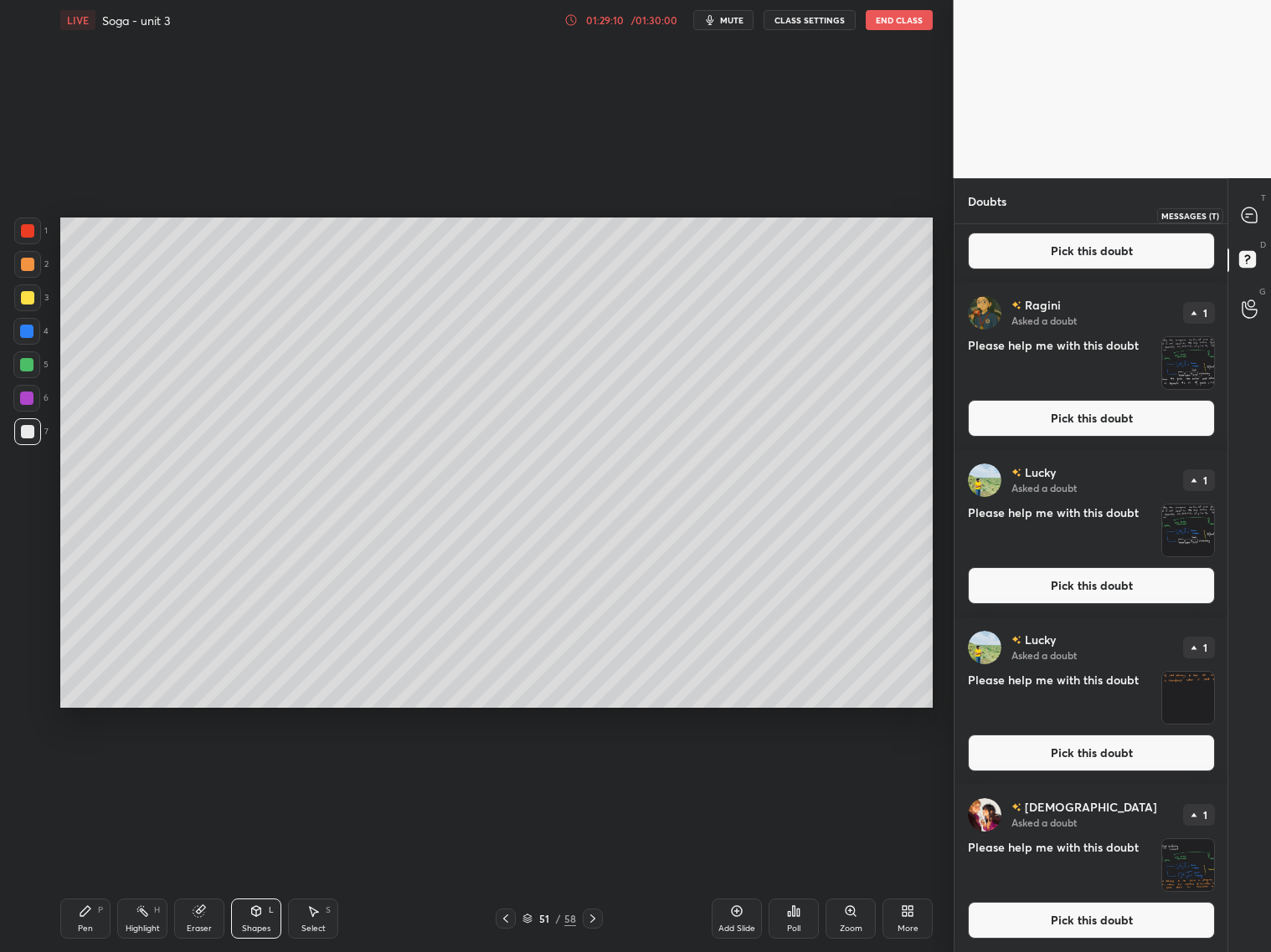
click at [1244, 219] on icon at bounding box center [1249, 215] width 15 height 15
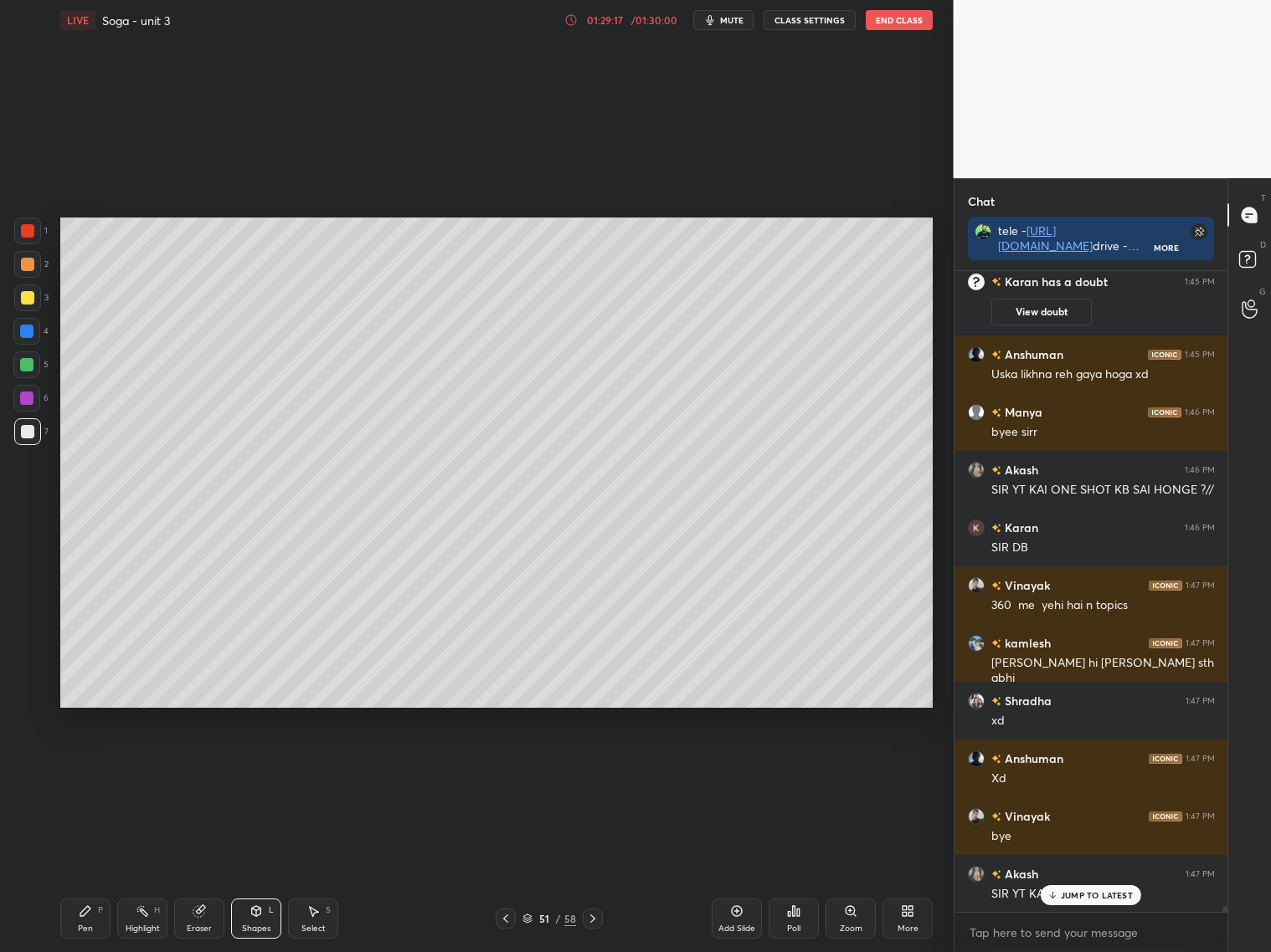
scroll to position [69528, 0]
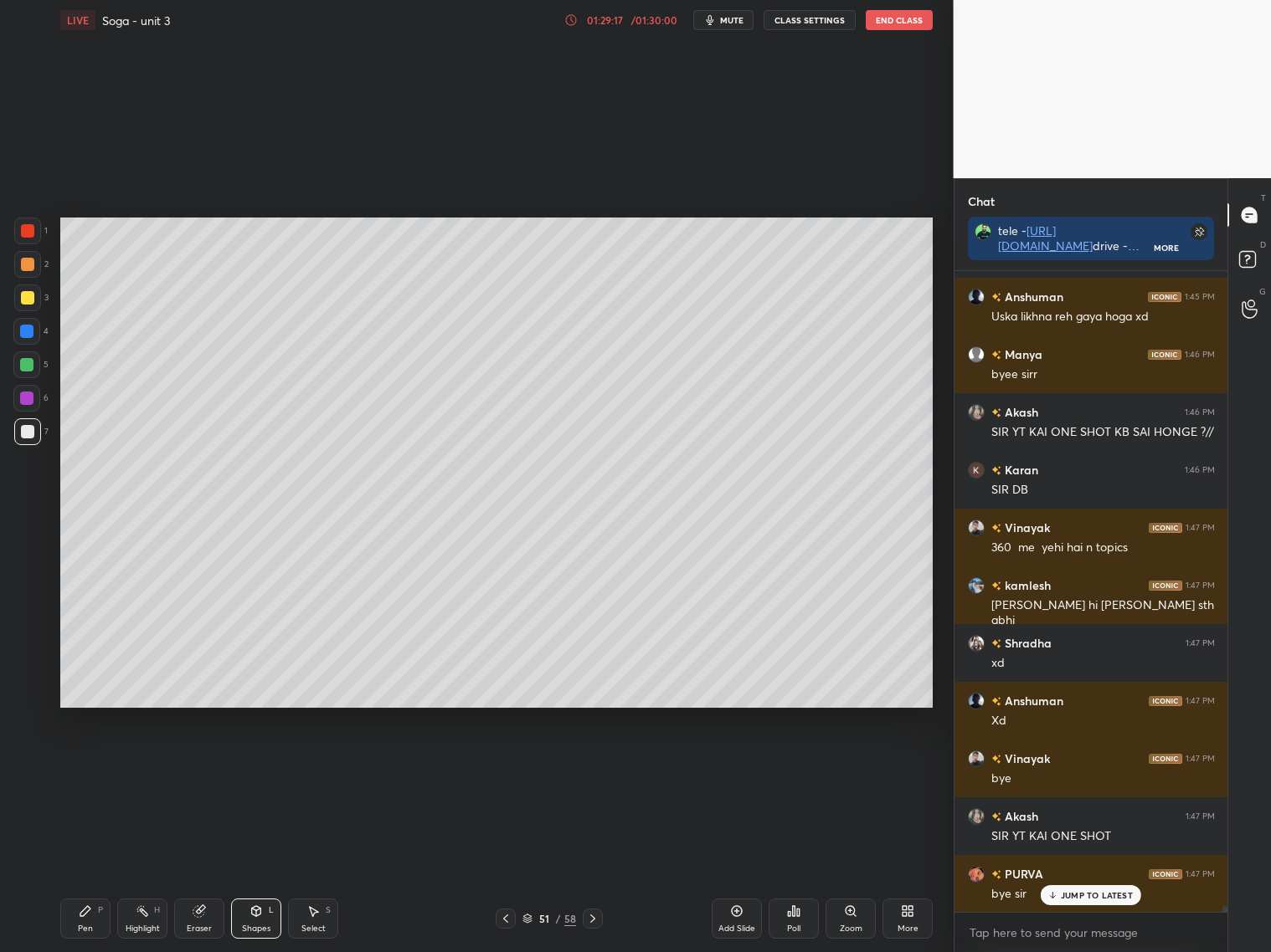
click at [1084, 891] on p "JUMP TO LATEST" at bounding box center [1097, 896] width 72 height 10
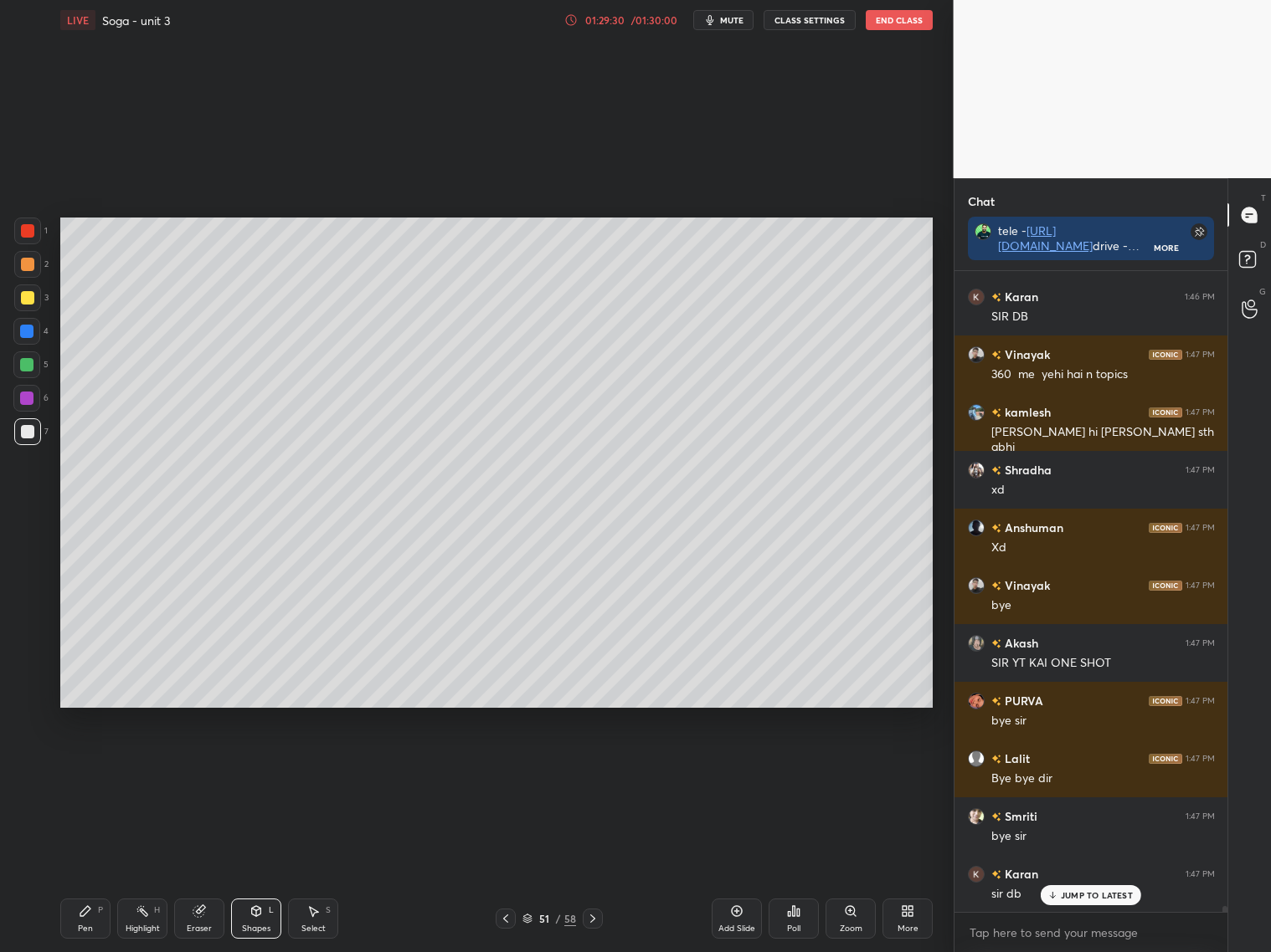
scroll to position [69758, 0]
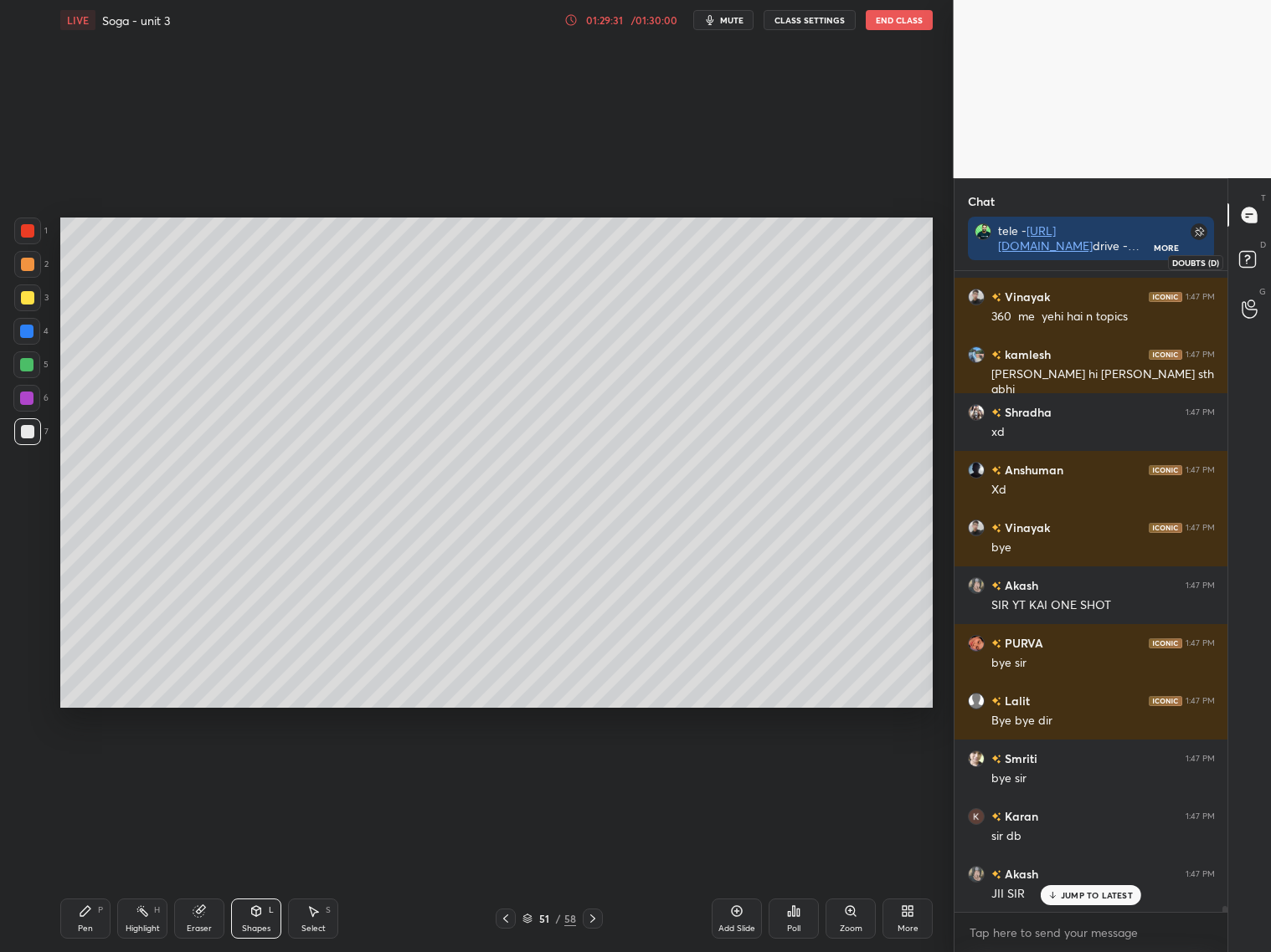
click at [1242, 264] on rect at bounding box center [1246, 260] width 16 height 16
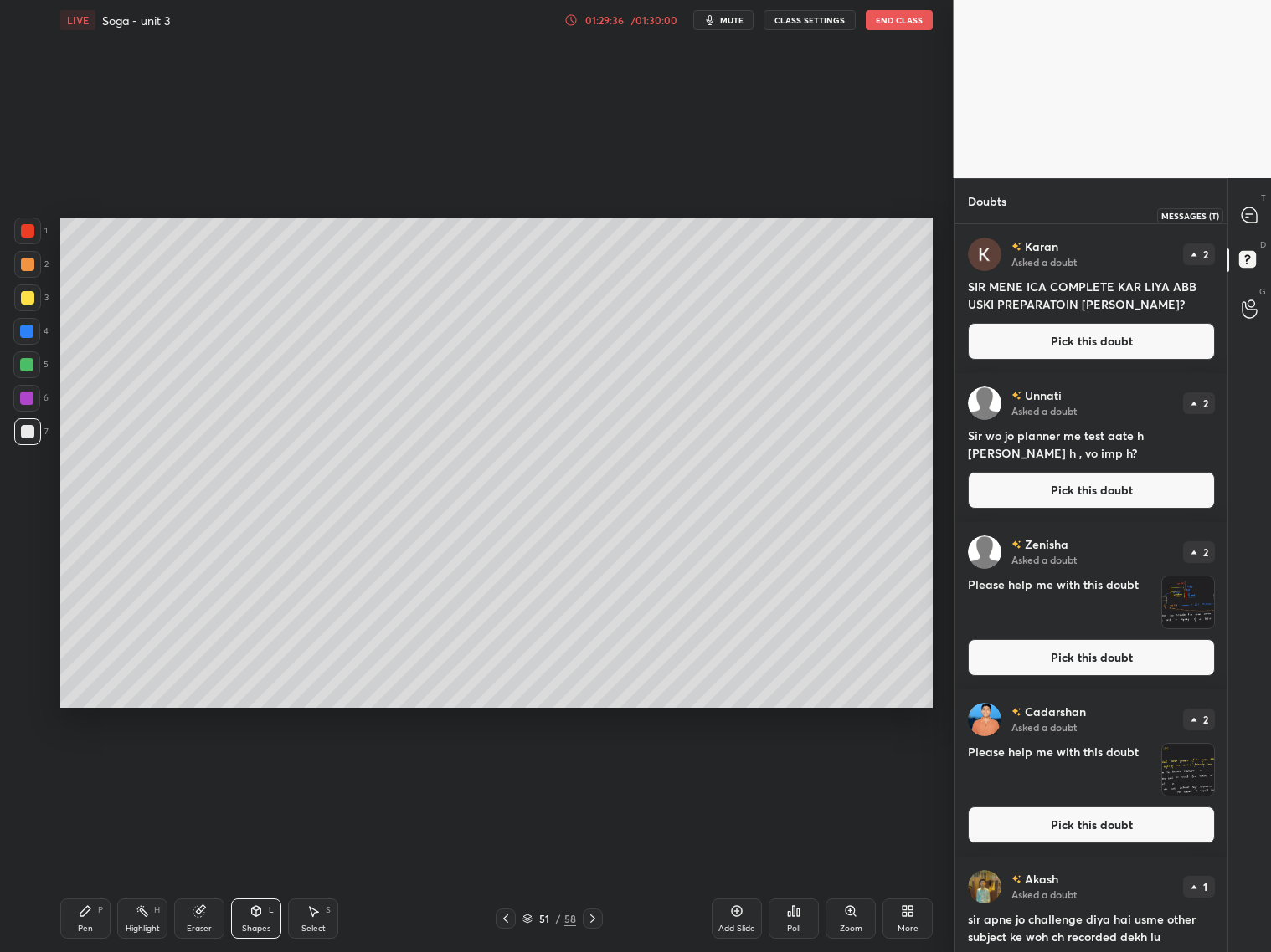
click at [1253, 222] on icon at bounding box center [1249, 215] width 15 height 15
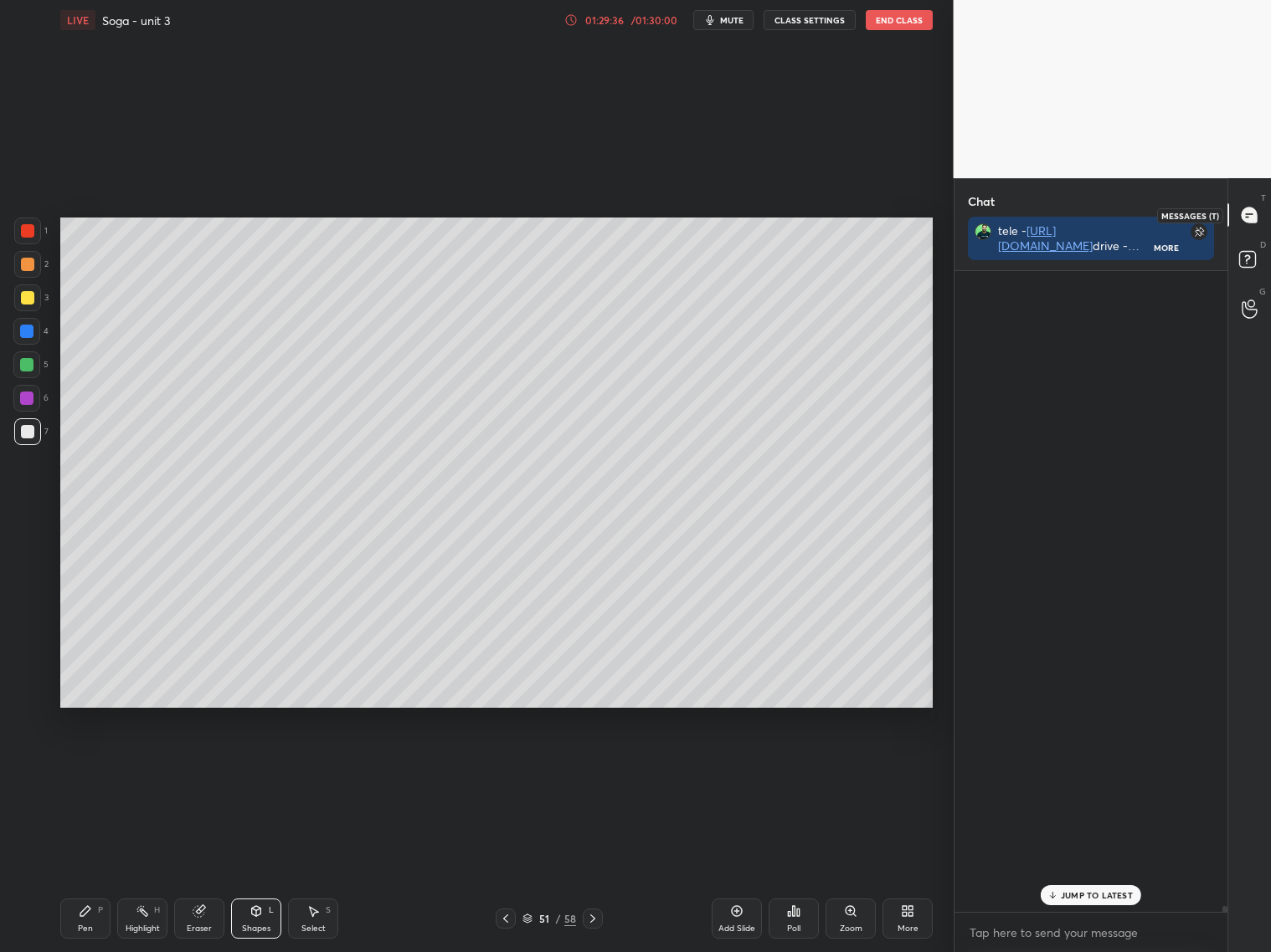
scroll to position [636, 269]
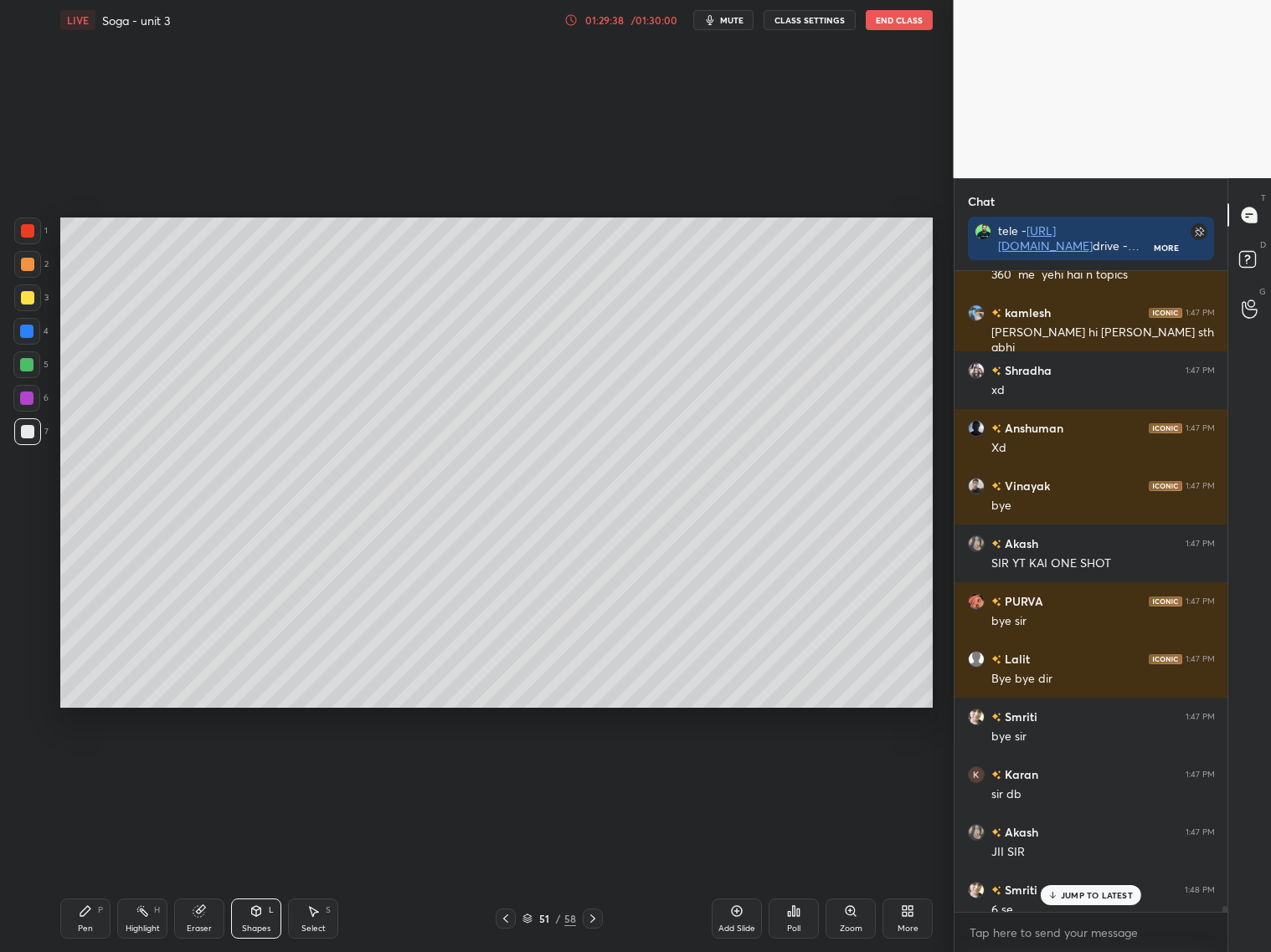
click at [1122, 898] on p "JUMP TO LATEST" at bounding box center [1097, 896] width 72 height 10
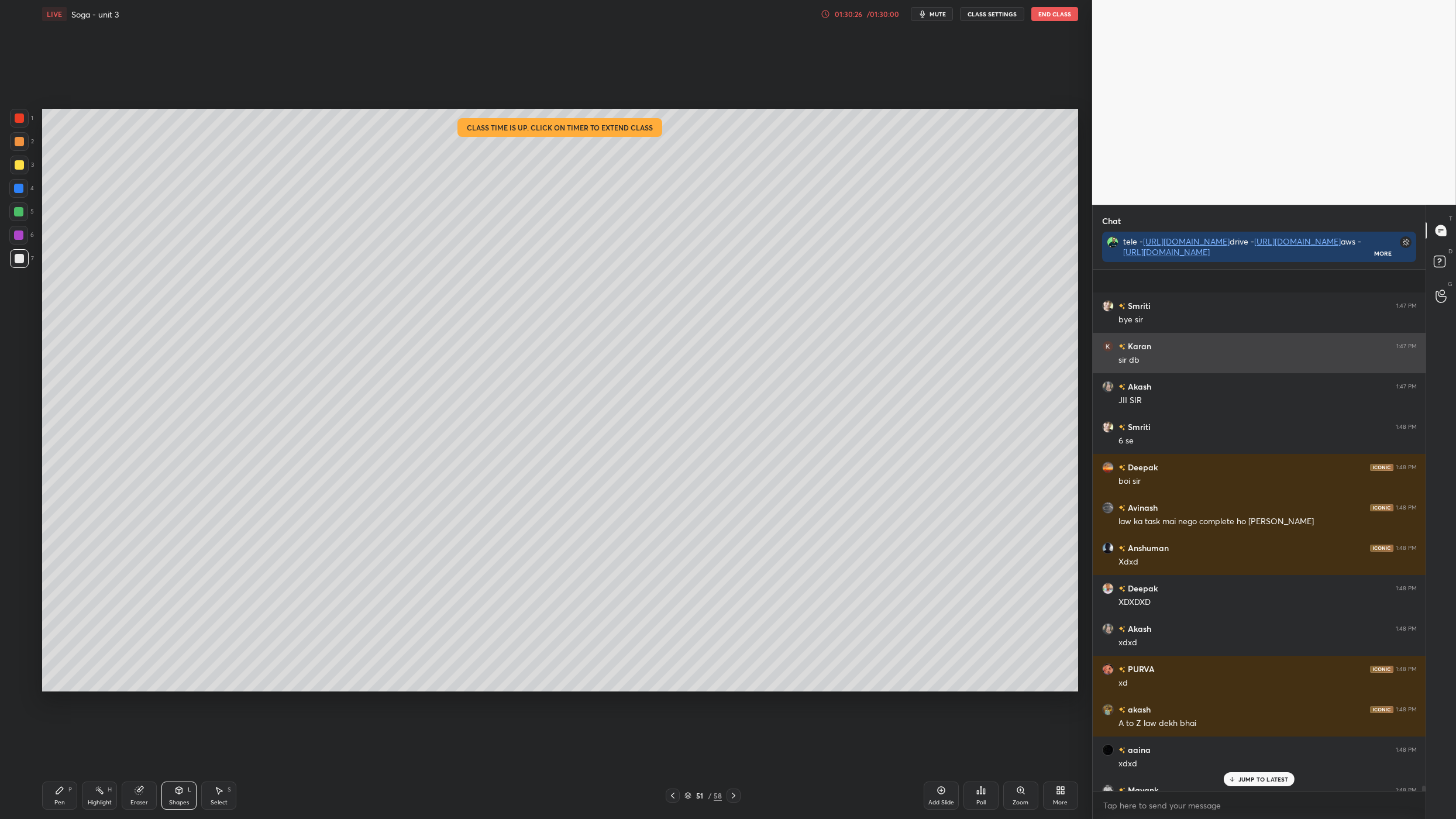
scroll to position [48719, 0]
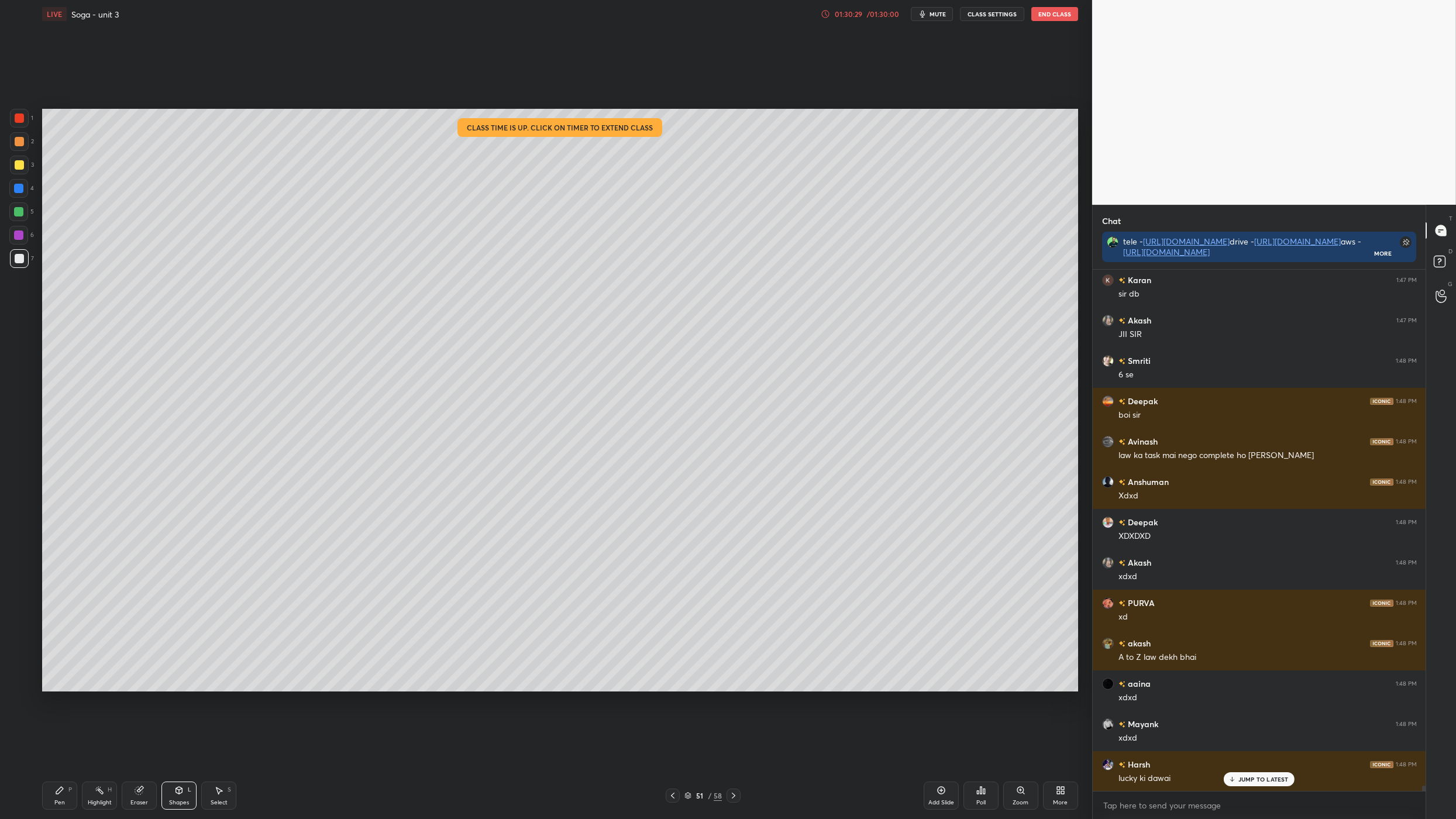
click at [1255, 761] on p "JUMP TO LATEST" at bounding box center [1264, 779] width 50 height 7
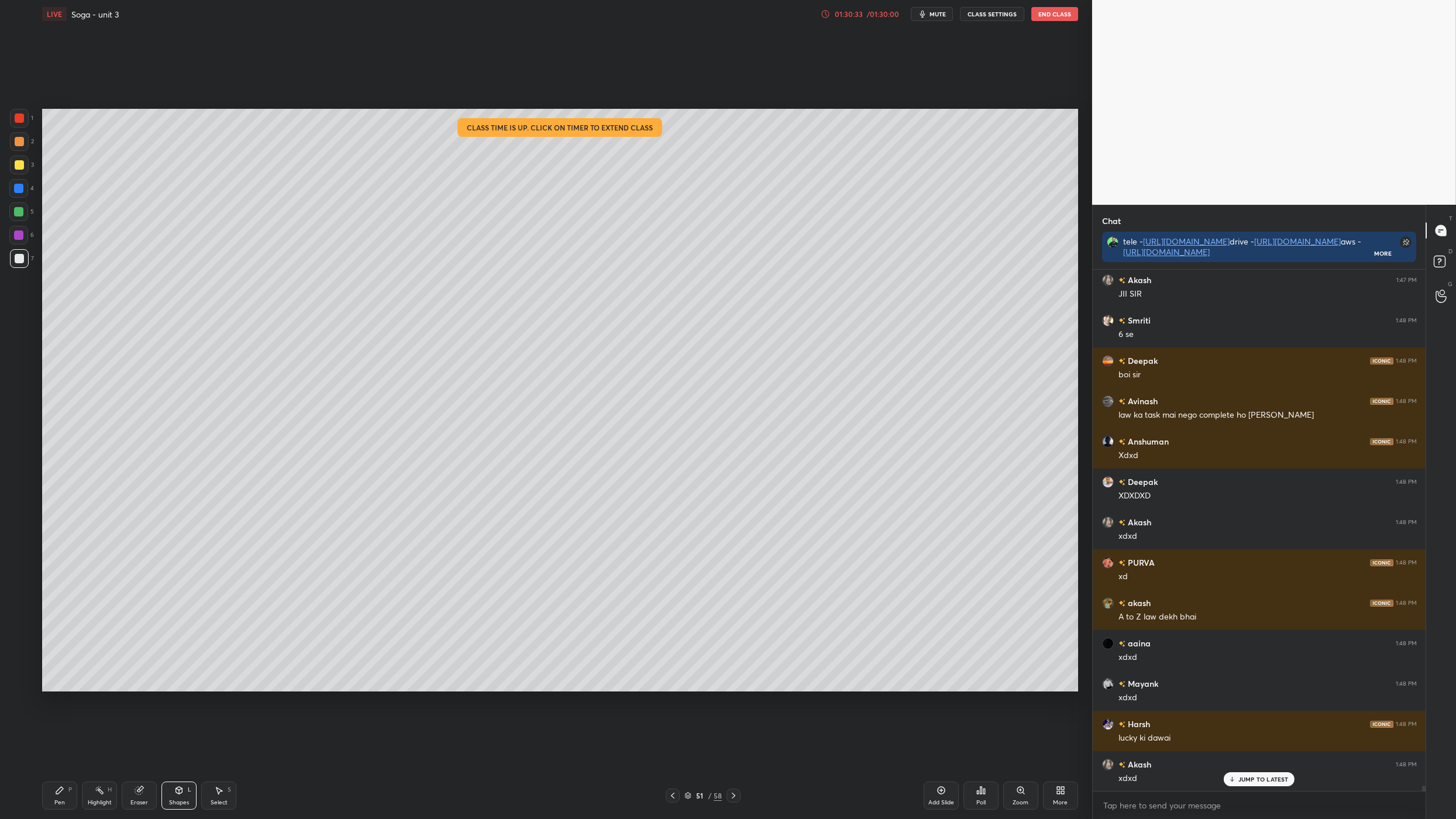
scroll to position [48800, 0]
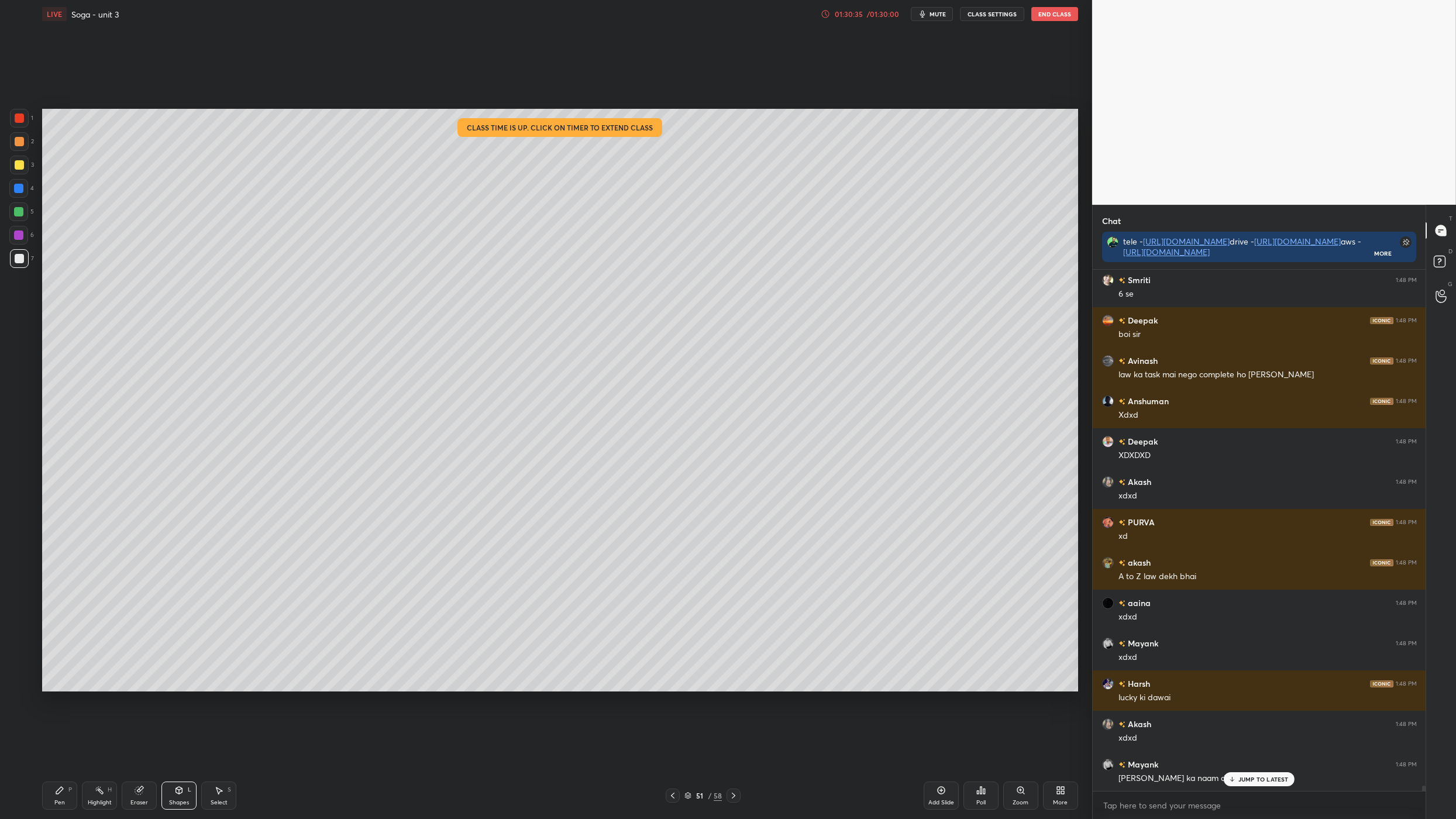
click at [1046, 18] on button "End Class" at bounding box center [1055, 14] width 47 height 14
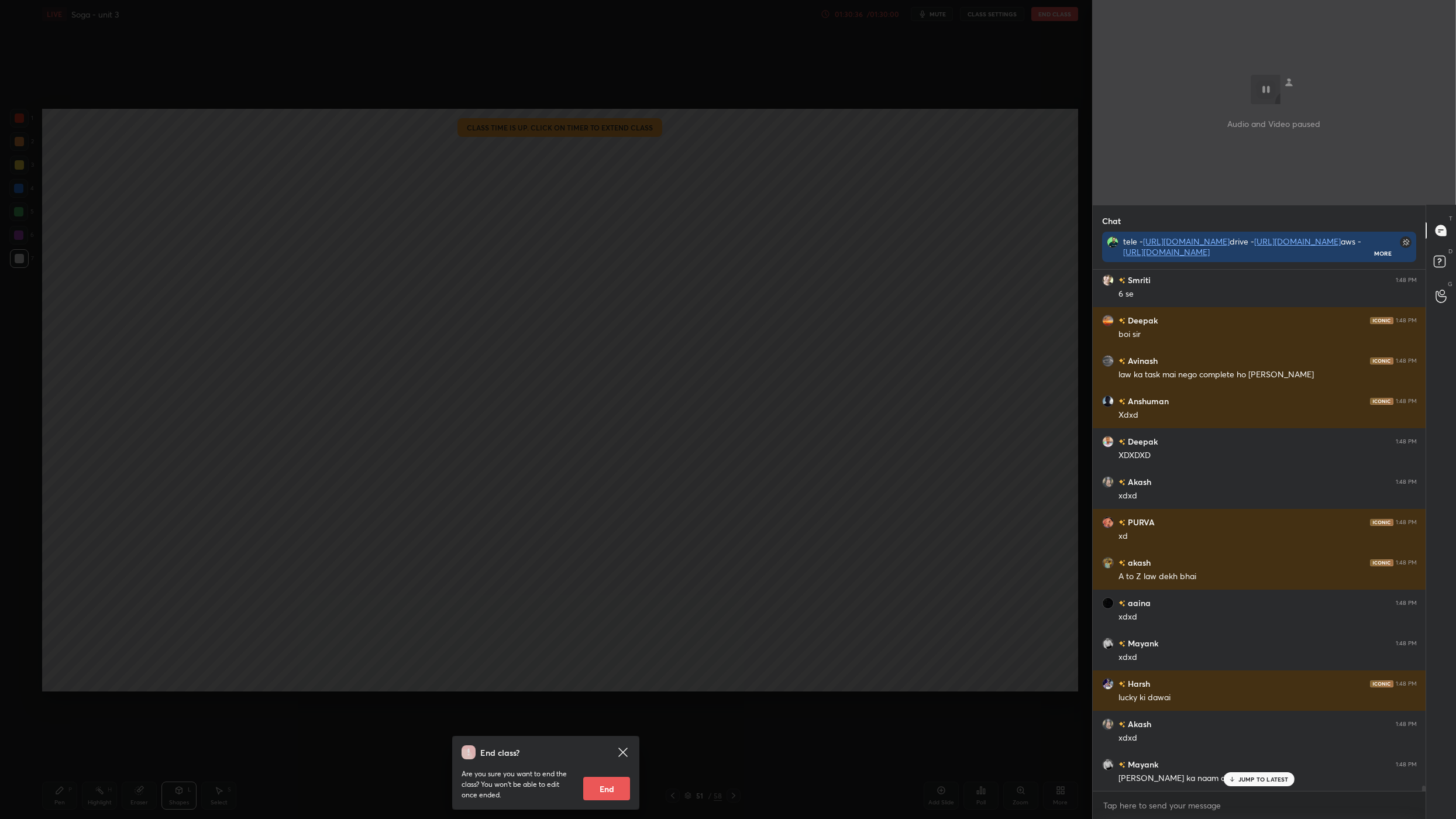
click at [613, 761] on button "End" at bounding box center [607, 788] width 47 height 23
type textarea "x"
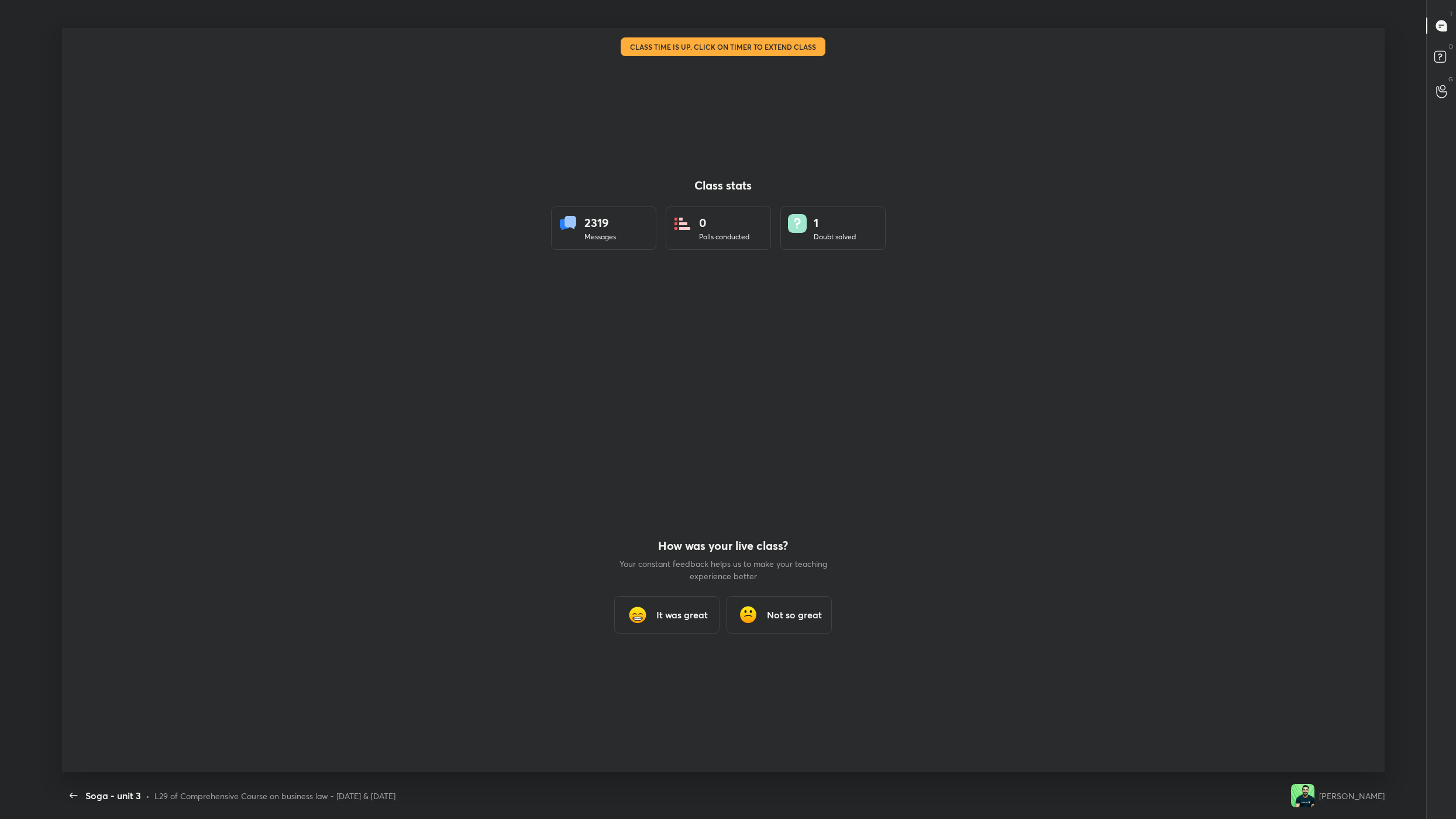
scroll to position [57754, 57055]
